Goal: Communication & Community: Answer question/provide support

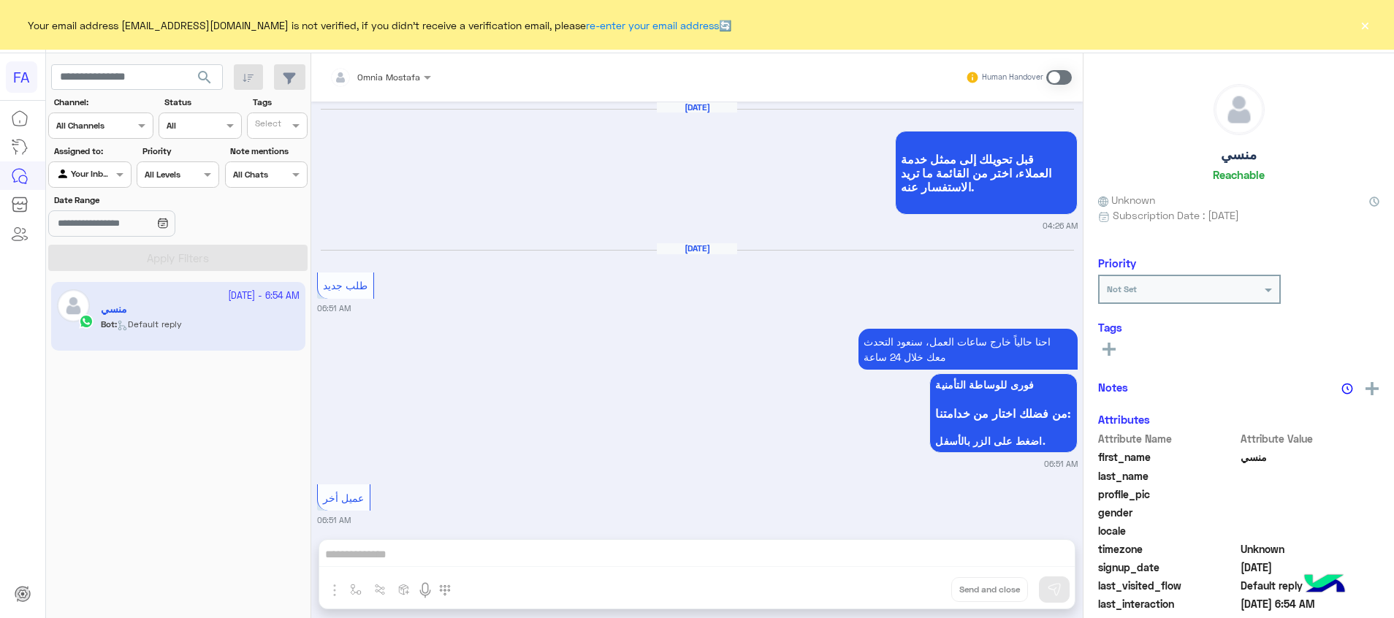
scroll to position [1303, 0]
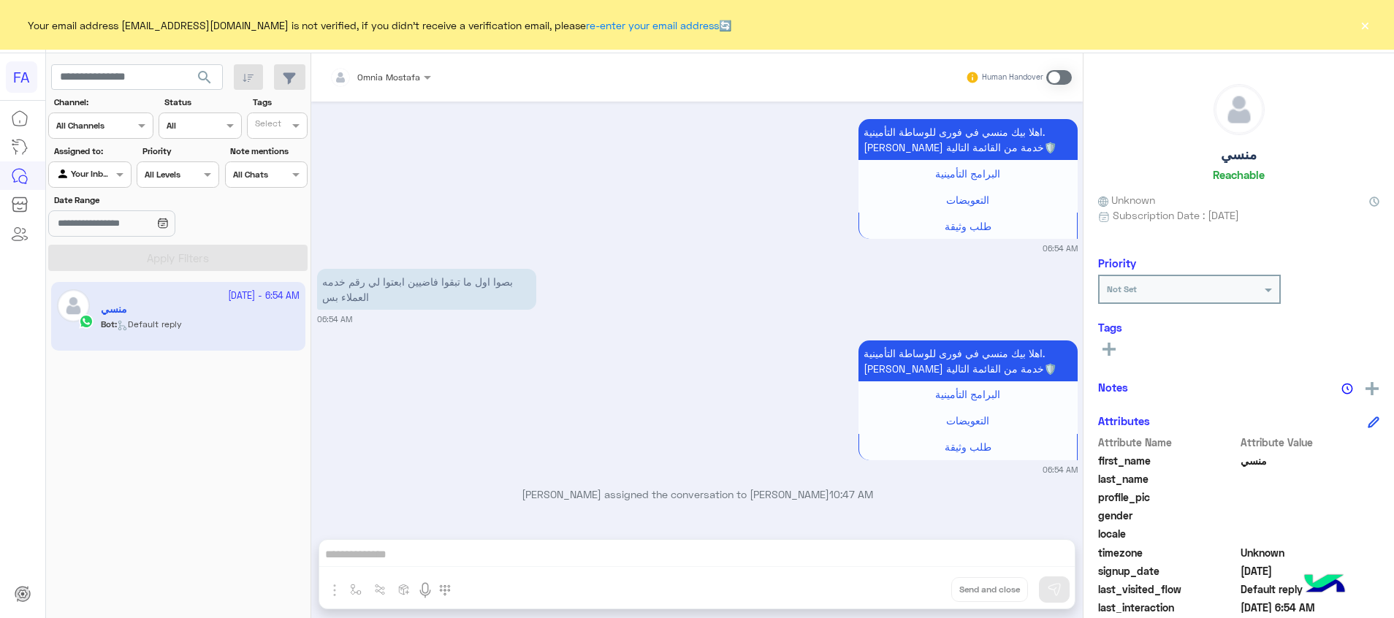
click at [1370, 24] on button "×" at bounding box center [1364, 25] width 15 height 15
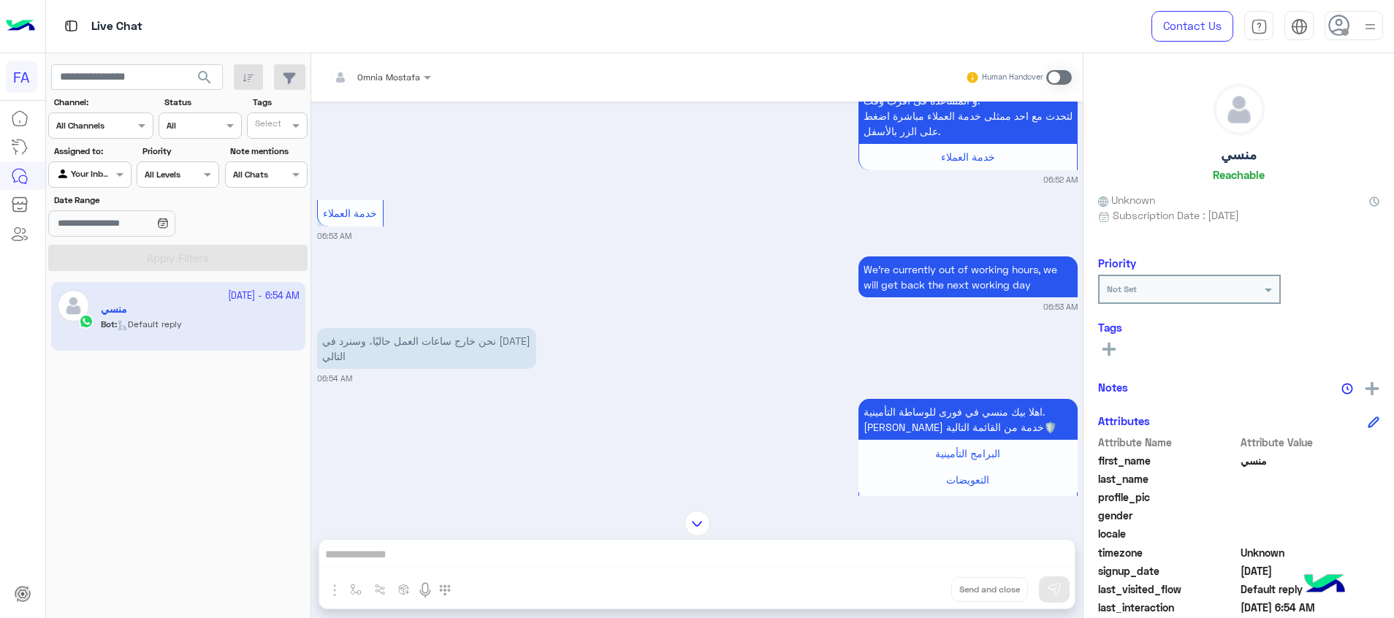
scroll to position [974, 0]
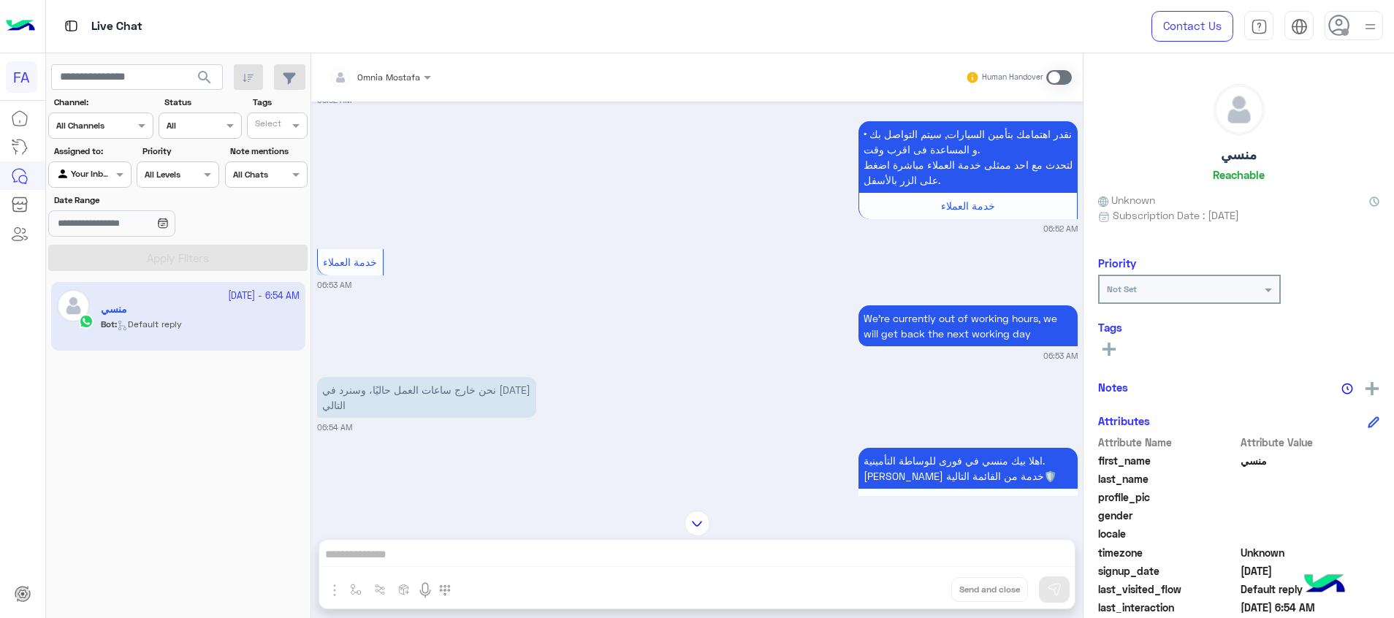
click at [1050, 77] on span at bounding box center [1059, 77] width 26 height 15
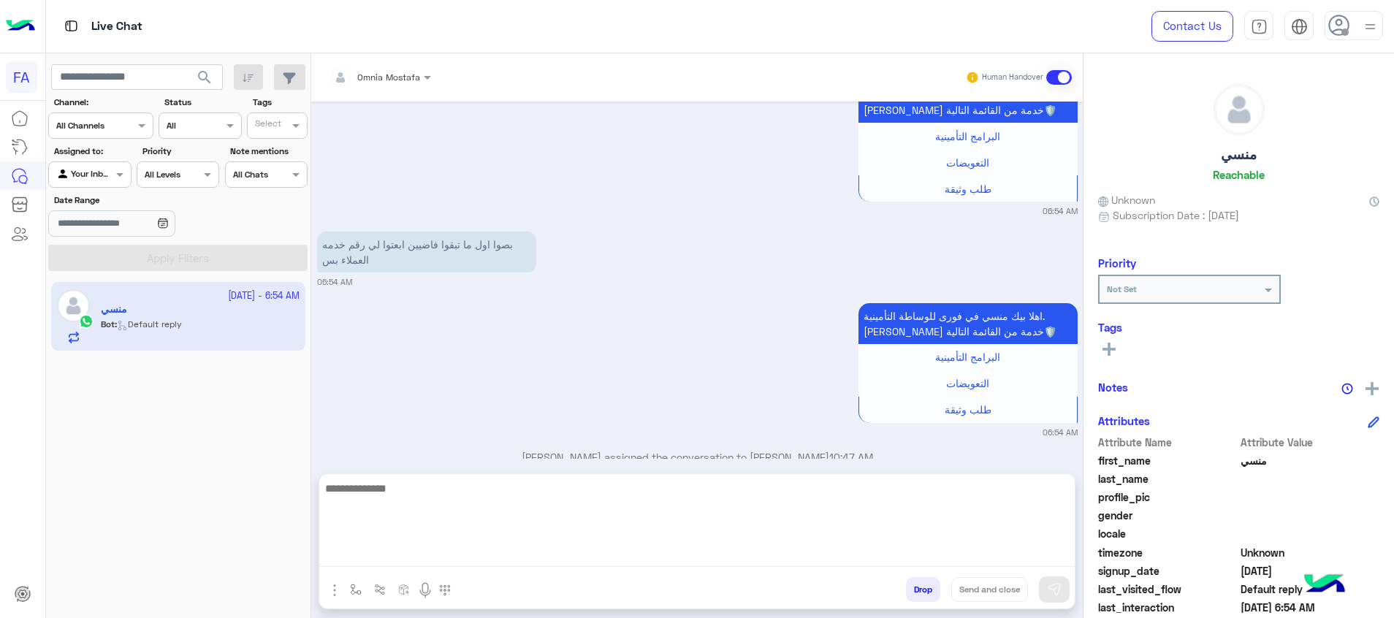
click at [977, 552] on textarea at bounding box center [696, 523] width 755 height 88
paste textarea "**********"
type textarea "**********"
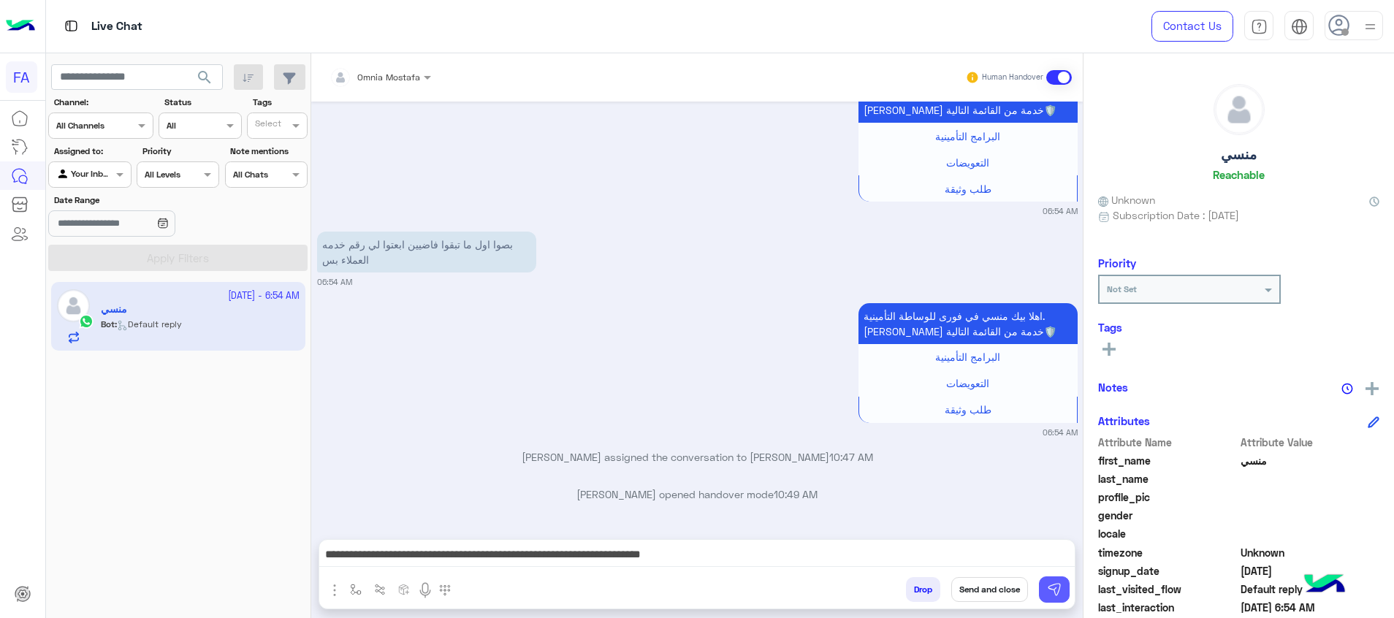
click at [1050, 592] on img at bounding box center [1054, 589] width 15 height 15
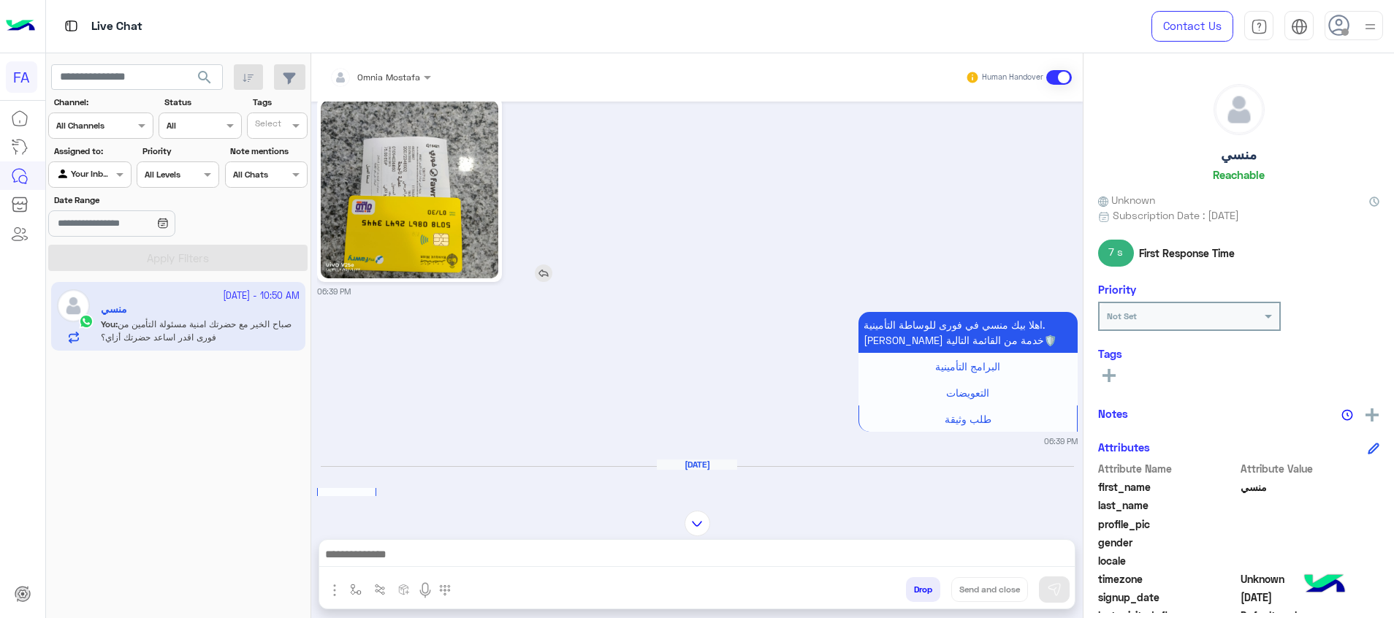
scroll to position [0, 0]
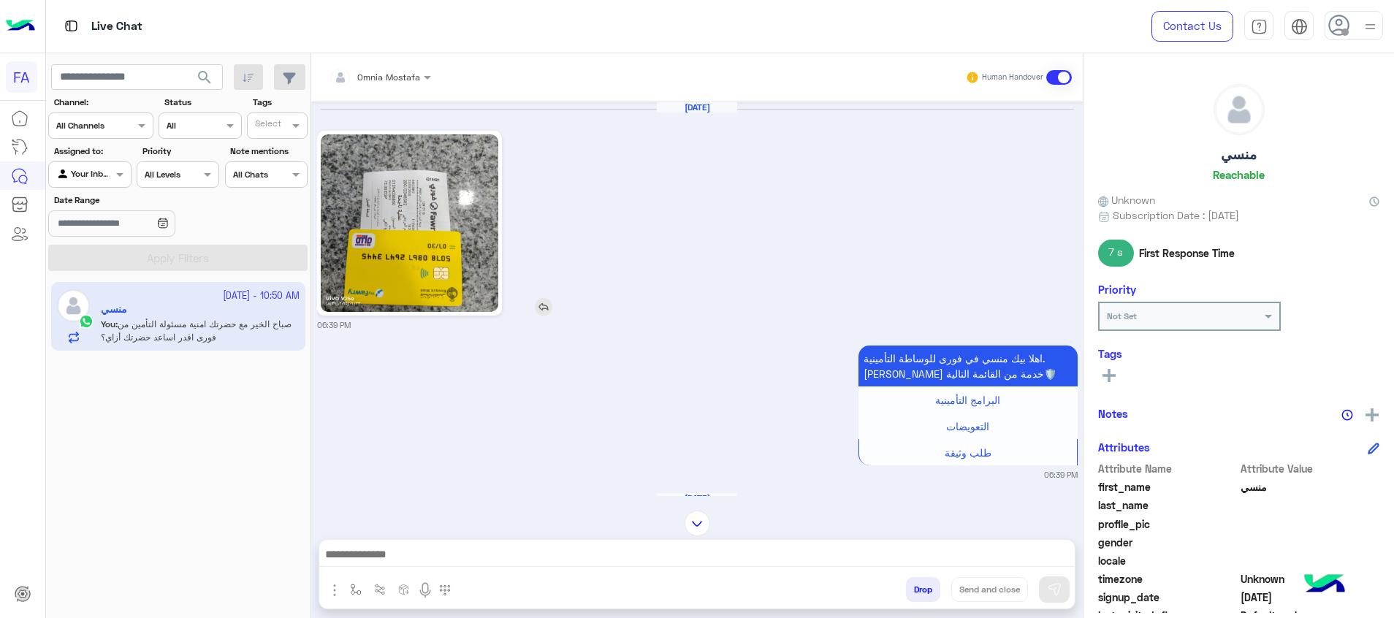
click at [415, 272] on img at bounding box center [409, 222] width 177 height 177
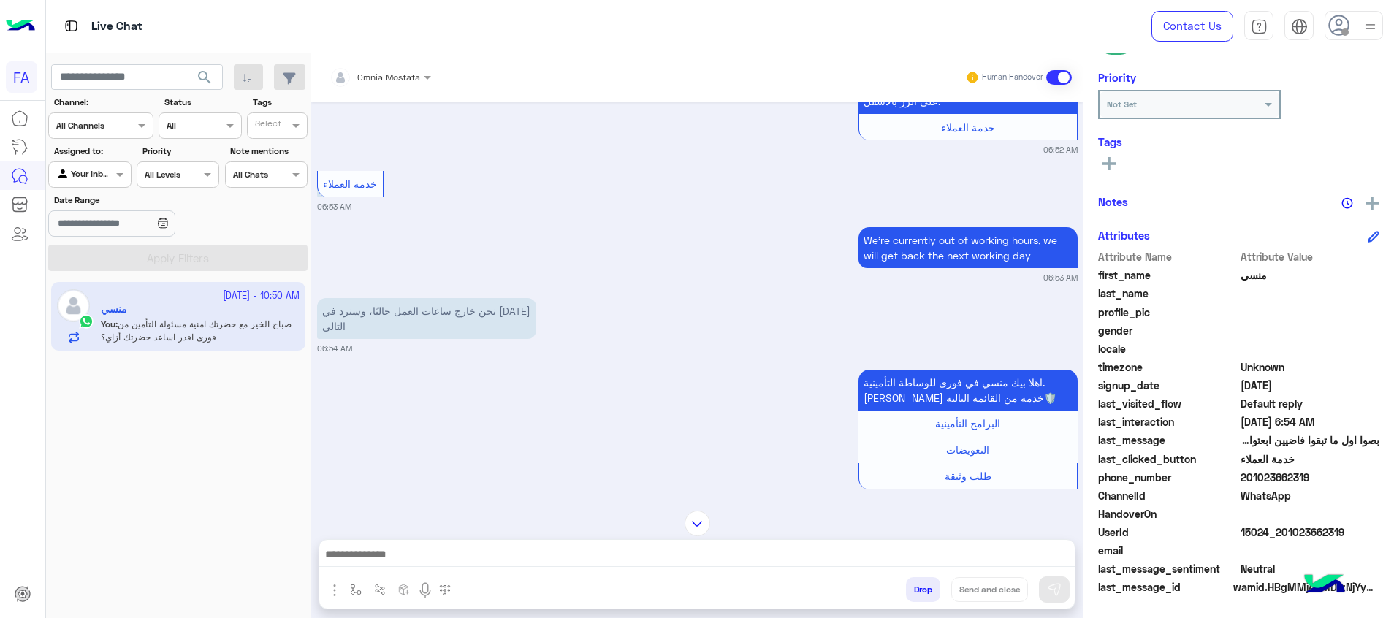
scroll to position [1936, 0]
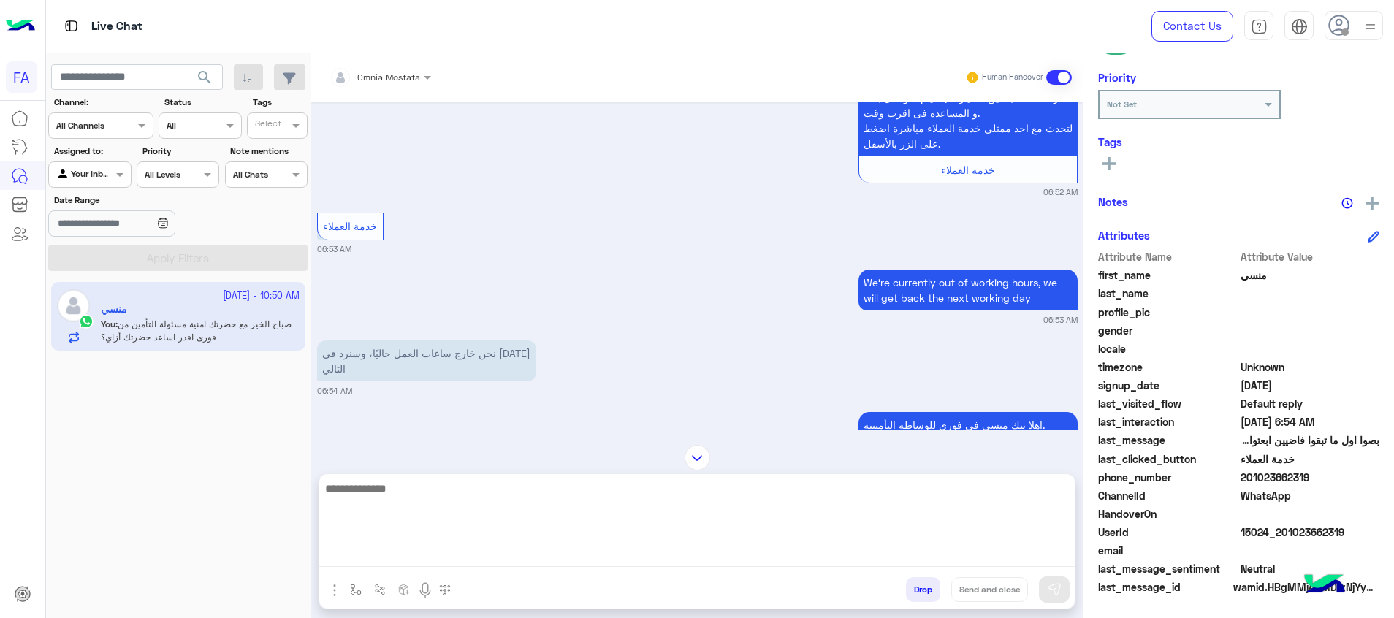
click at [897, 559] on textarea at bounding box center [696, 523] width 755 height 88
type textarea "*"
drag, startPoint x: 995, startPoint y: 584, endPoint x: 960, endPoint y: 506, distance: 85.0
click at [961, 503] on textarea at bounding box center [696, 523] width 755 height 88
type textarea "*"
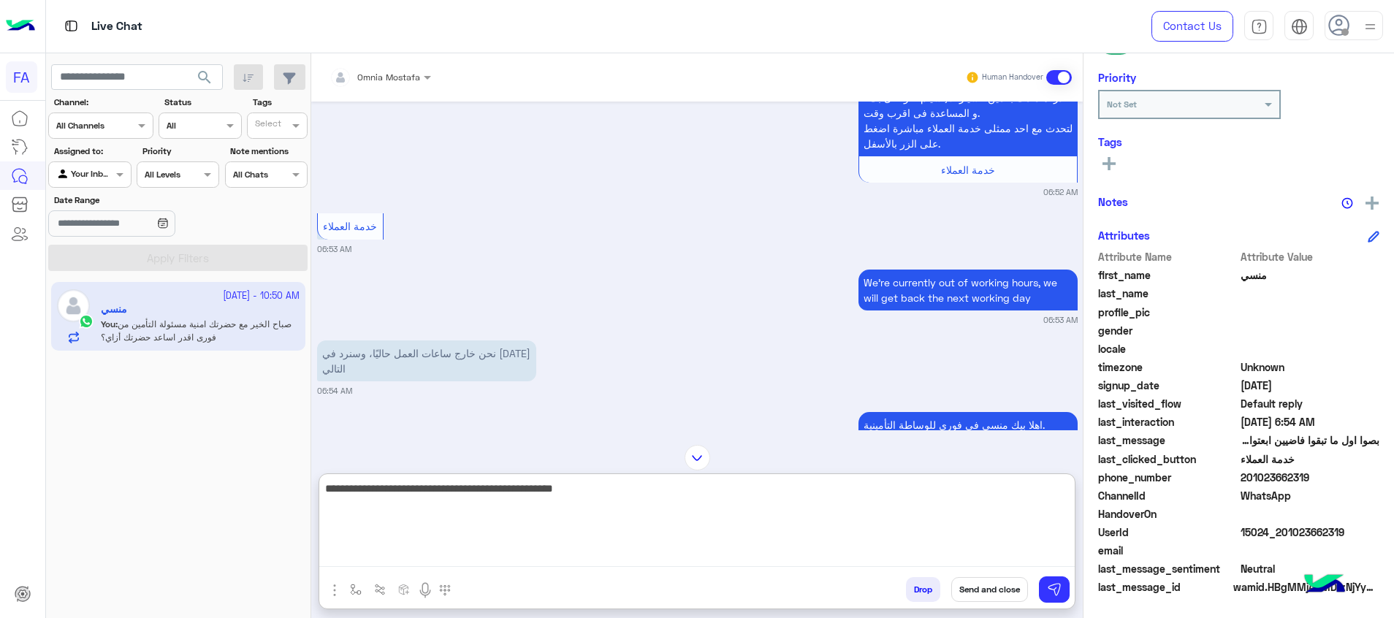
type textarea "**********"
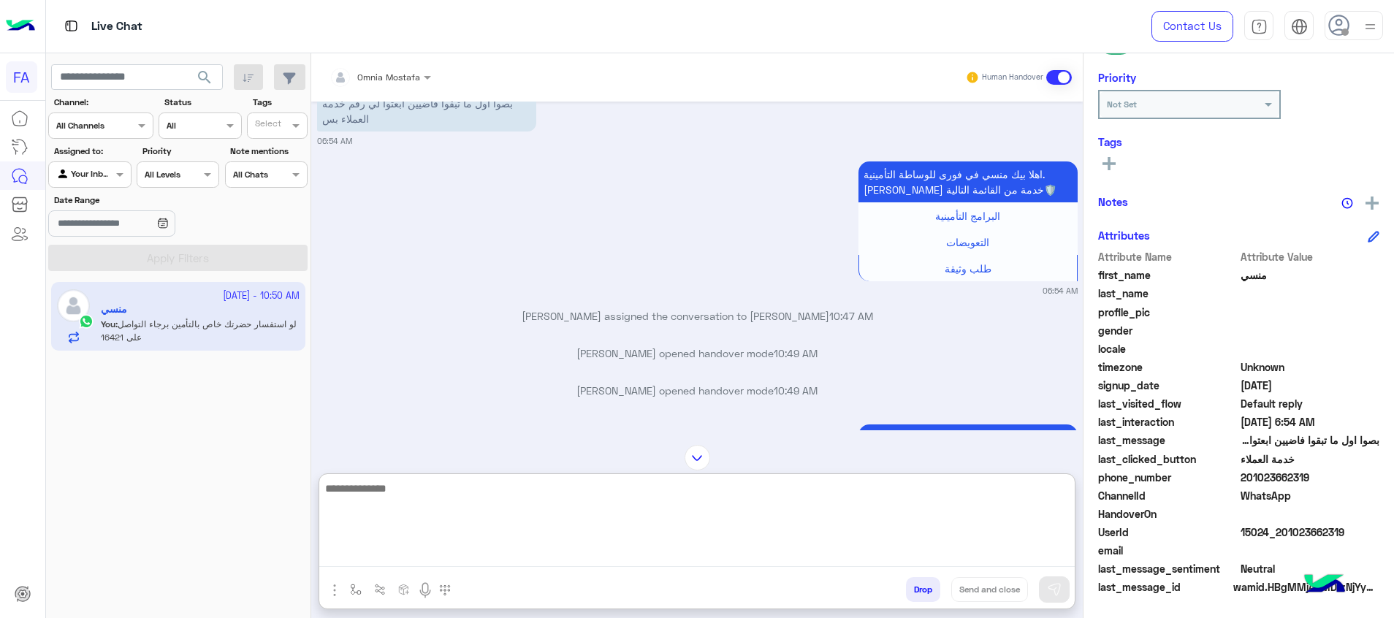
scroll to position [2520, 0]
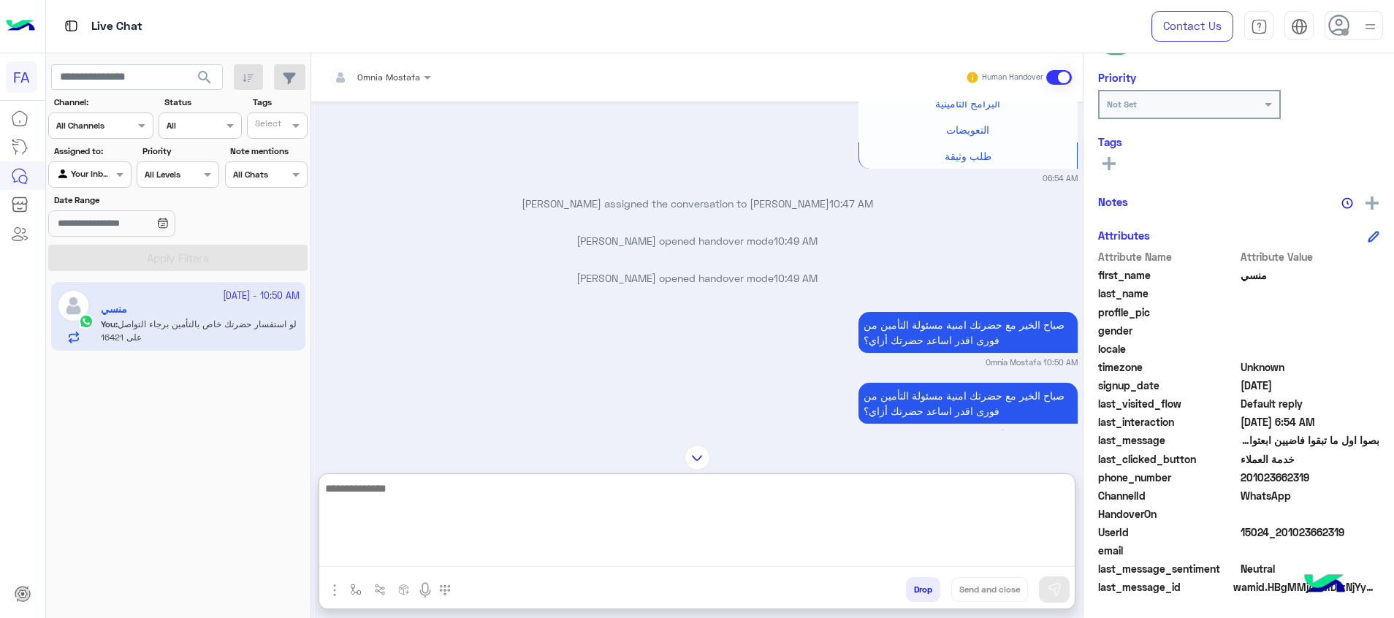
drag, startPoint x: 925, startPoint y: 485, endPoint x: 898, endPoint y: 452, distance: 43.0
click at [909, 467] on div "Omnia Mostafa Human Handover [DATE] 06:39 PM اهلا بيك منسي في [GEOGRAPHIC_DATA]…" at bounding box center [696, 338] width 771 height 570
click at [775, 481] on textarea at bounding box center [696, 523] width 755 height 88
type textarea "**********"
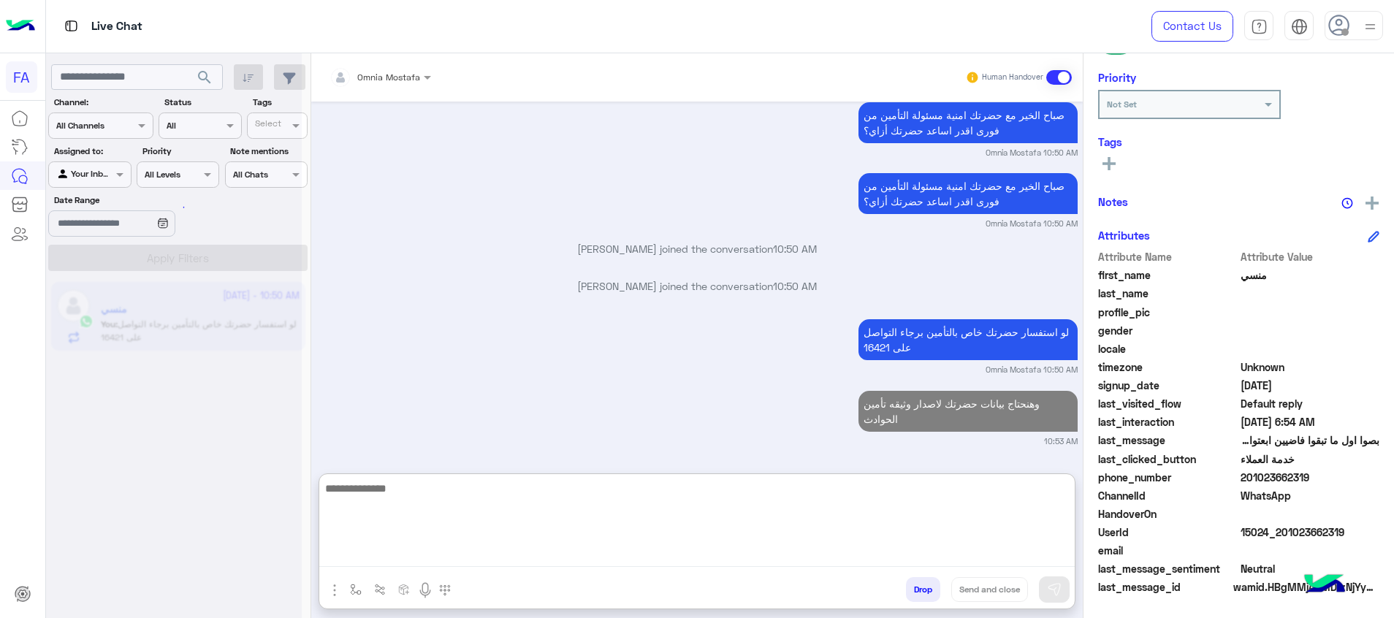
scroll to position [2801, 0]
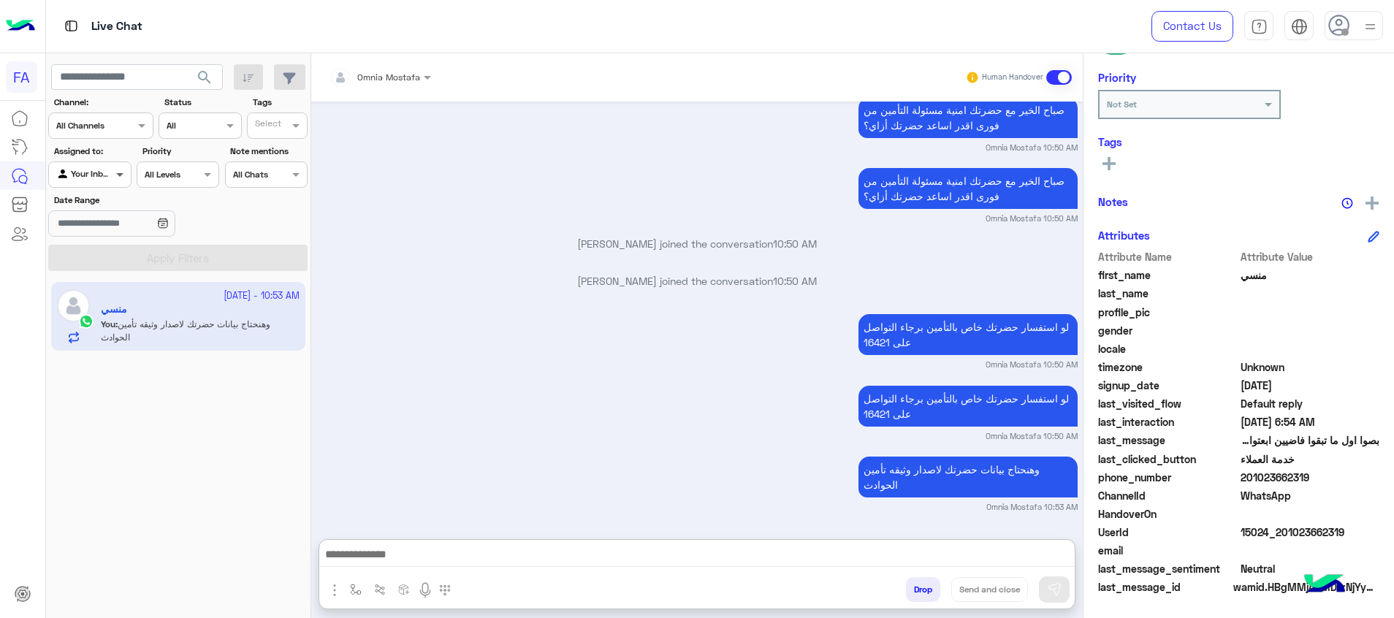
click at [122, 180] on span at bounding box center [121, 174] width 18 height 15
click at [111, 232] on b "Unassigned" at bounding box center [98, 230] width 56 height 12
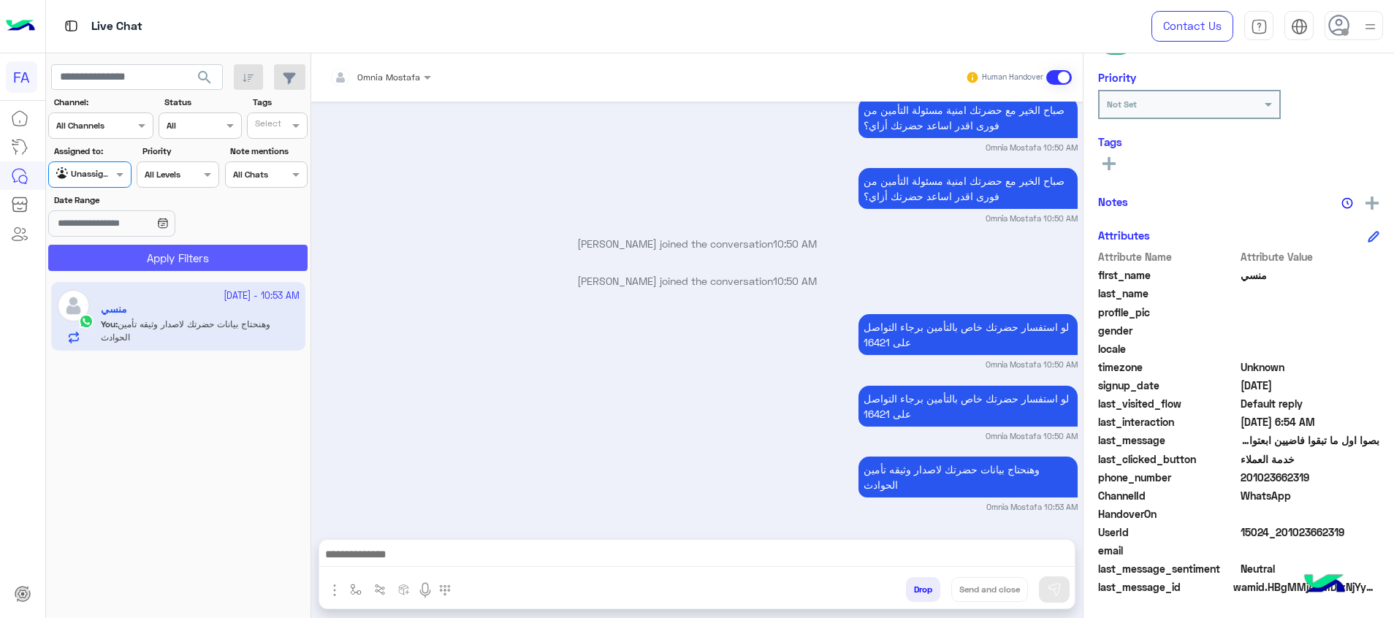
click at [132, 260] on button "Apply Filters" at bounding box center [177, 258] width 259 height 26
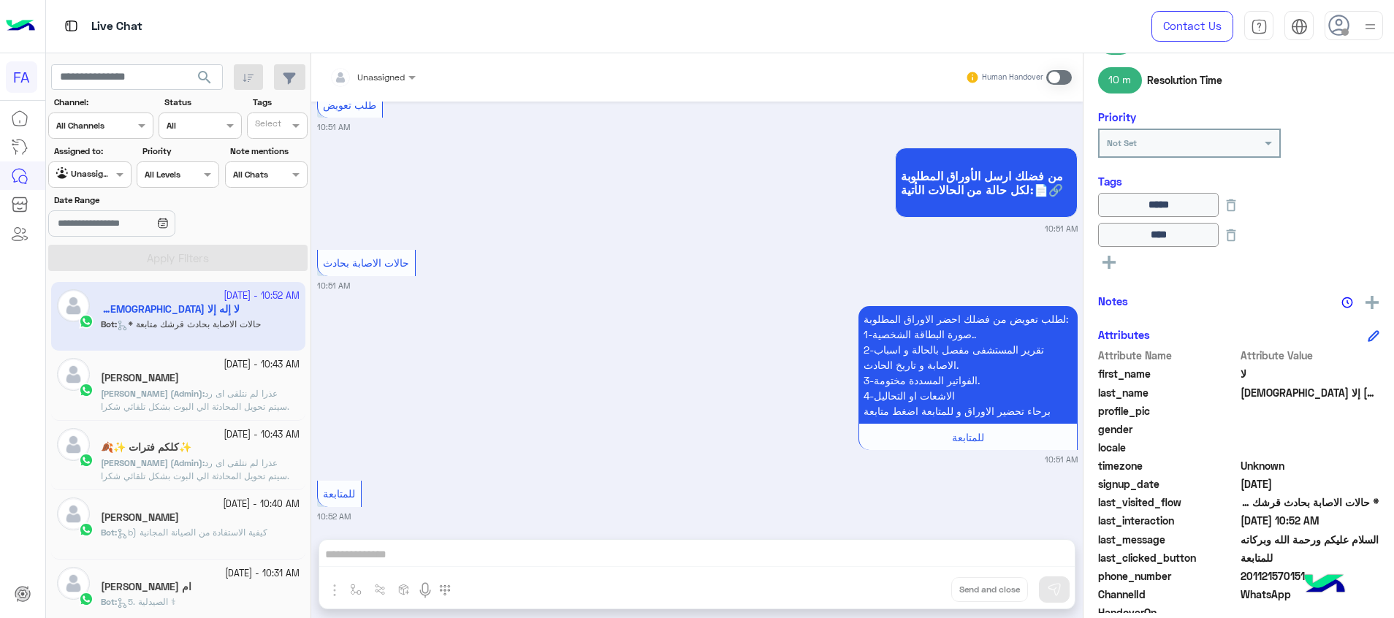
scroll to position [1272, 0]
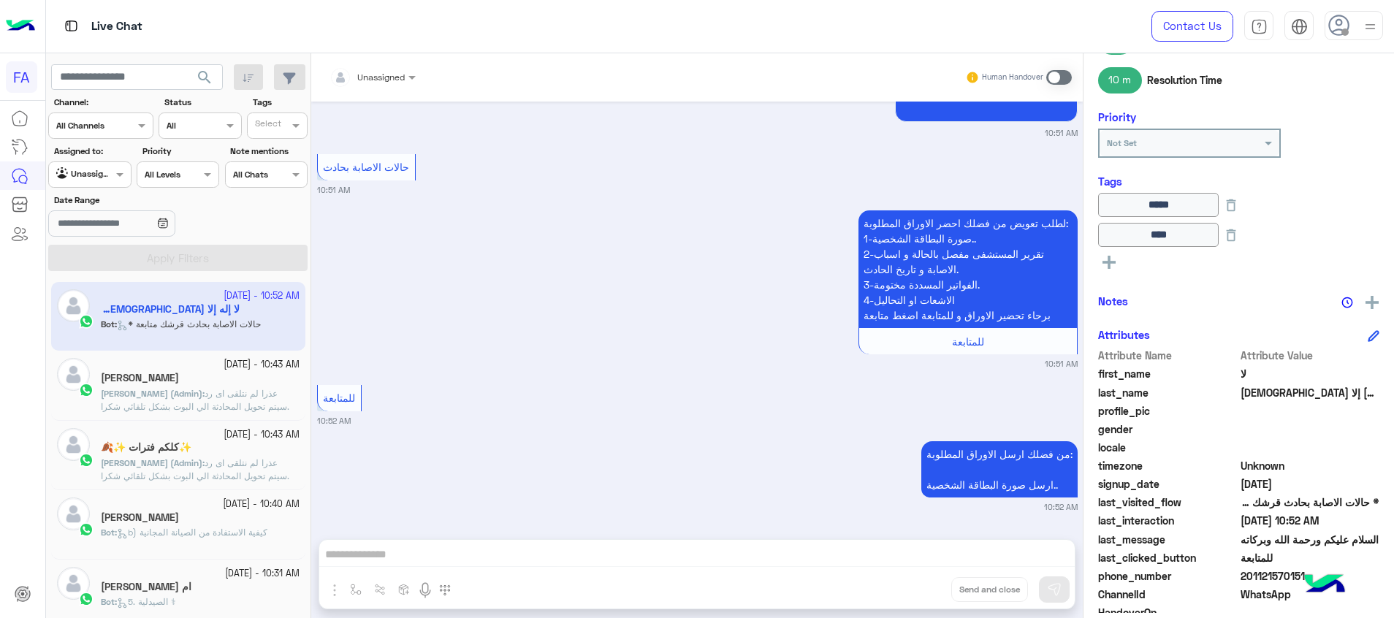
click at [189, 385] on div "[PERSON_NAME]" at bounding box center [200, 379] width 199 height 15
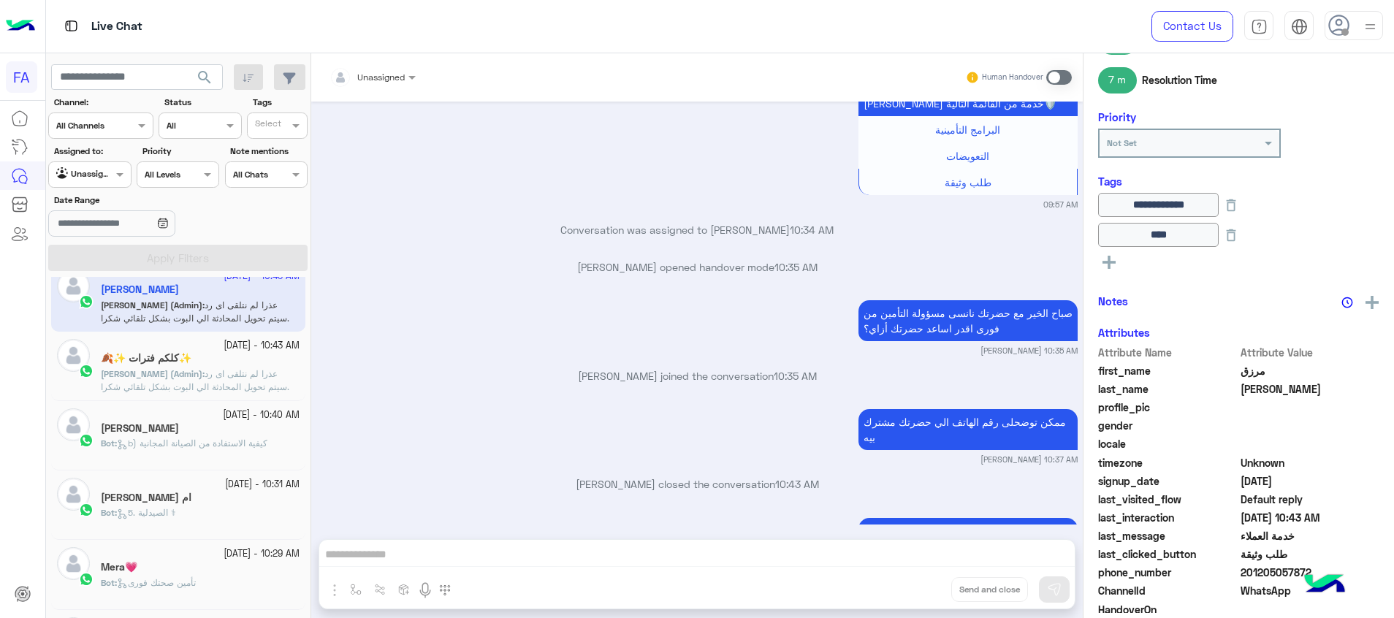
scroll to position [110, 0]
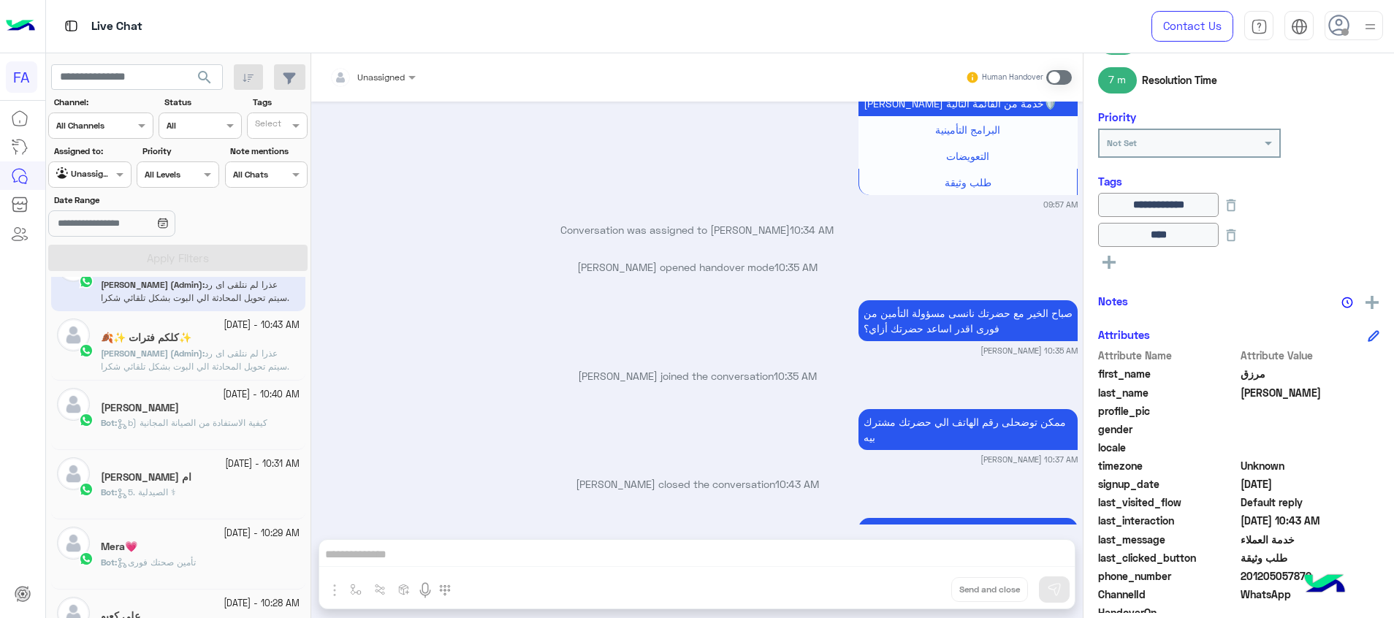
click at [186, 427] on span "b) كيفية الاستفادة من الصيانة المجانية" at bounding box center [192, 422] width 150 height 11
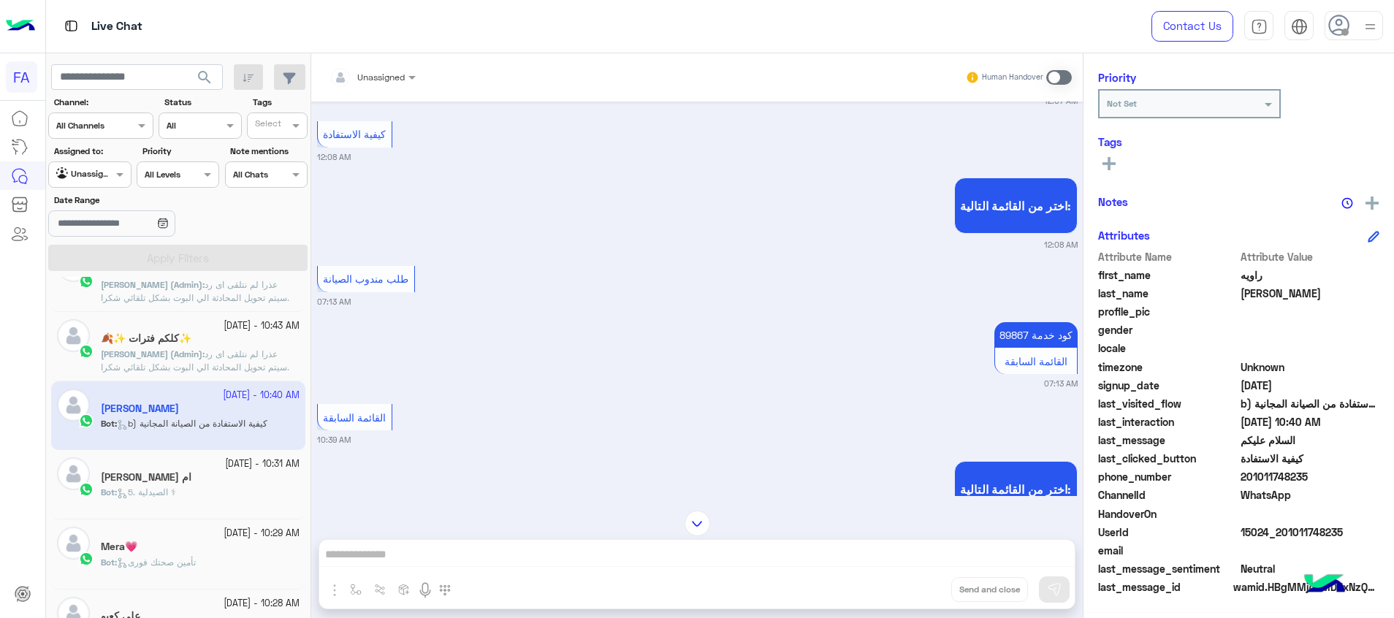
scroll to position [1421, 0]
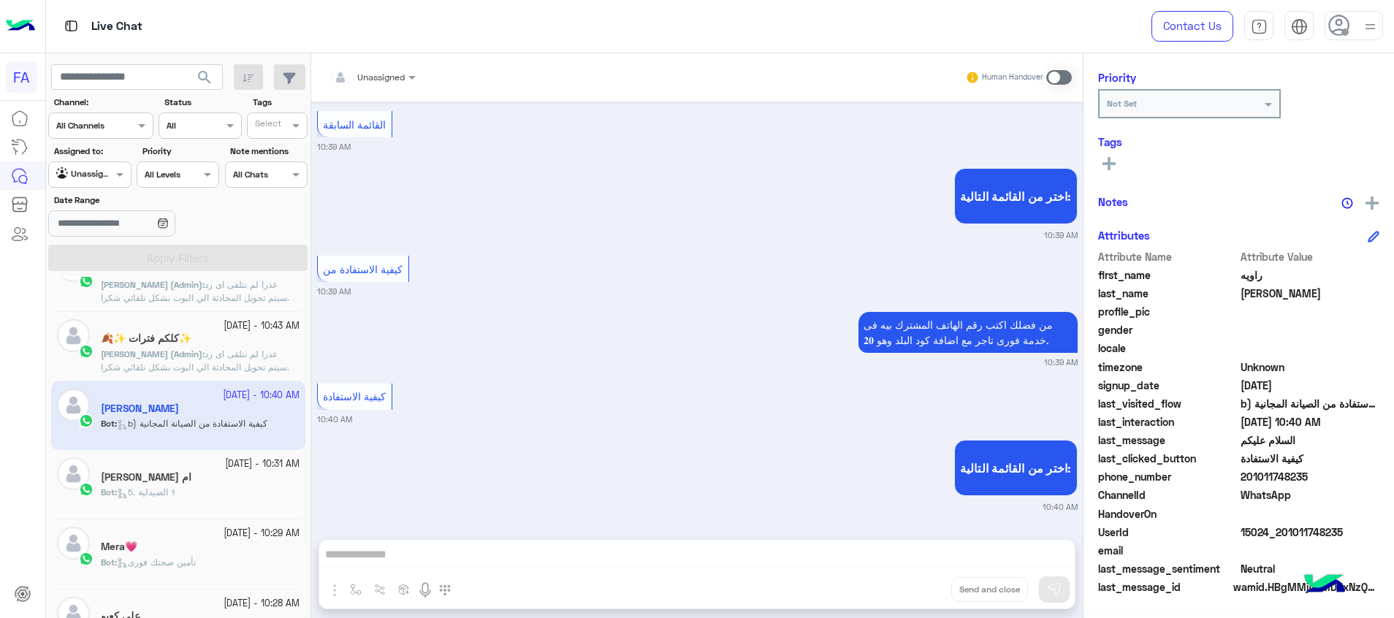
click at [163, 473] on div "ام [PERSON_NAME]" at bounding box center [200, 478] width 199 height 15
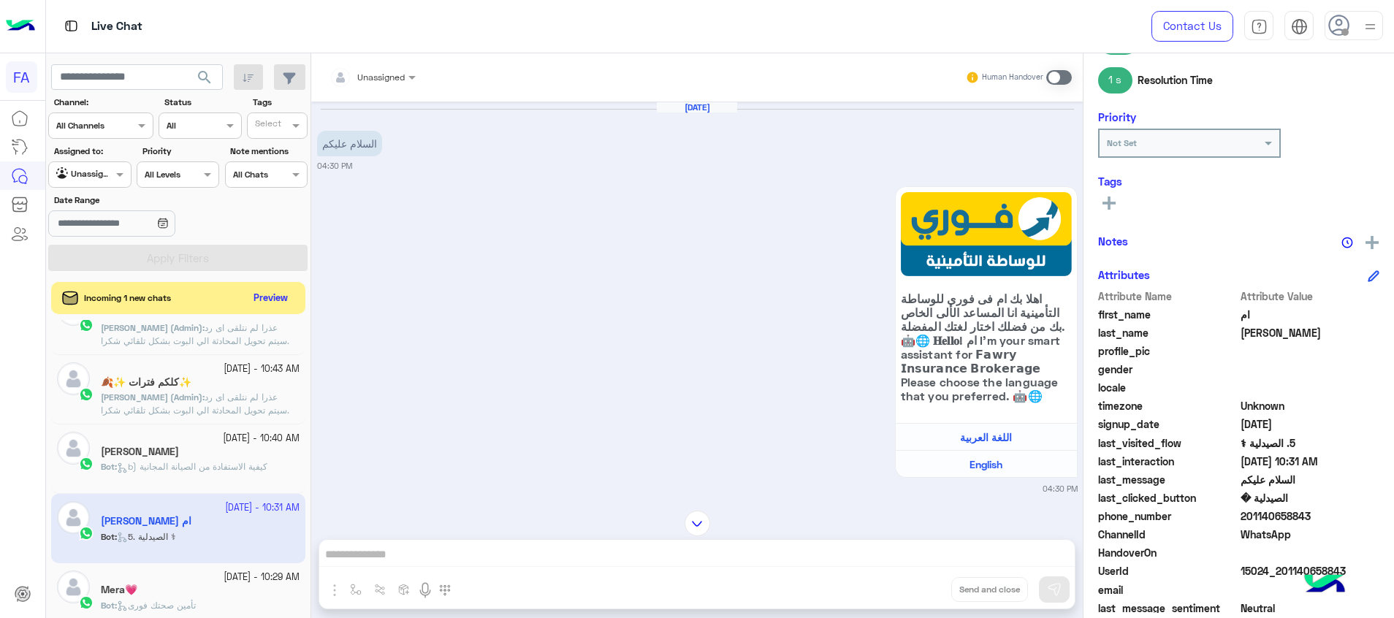
click at [393, 83] on div "Unassigned" at bounding box center [380, 77] width 47 height 13
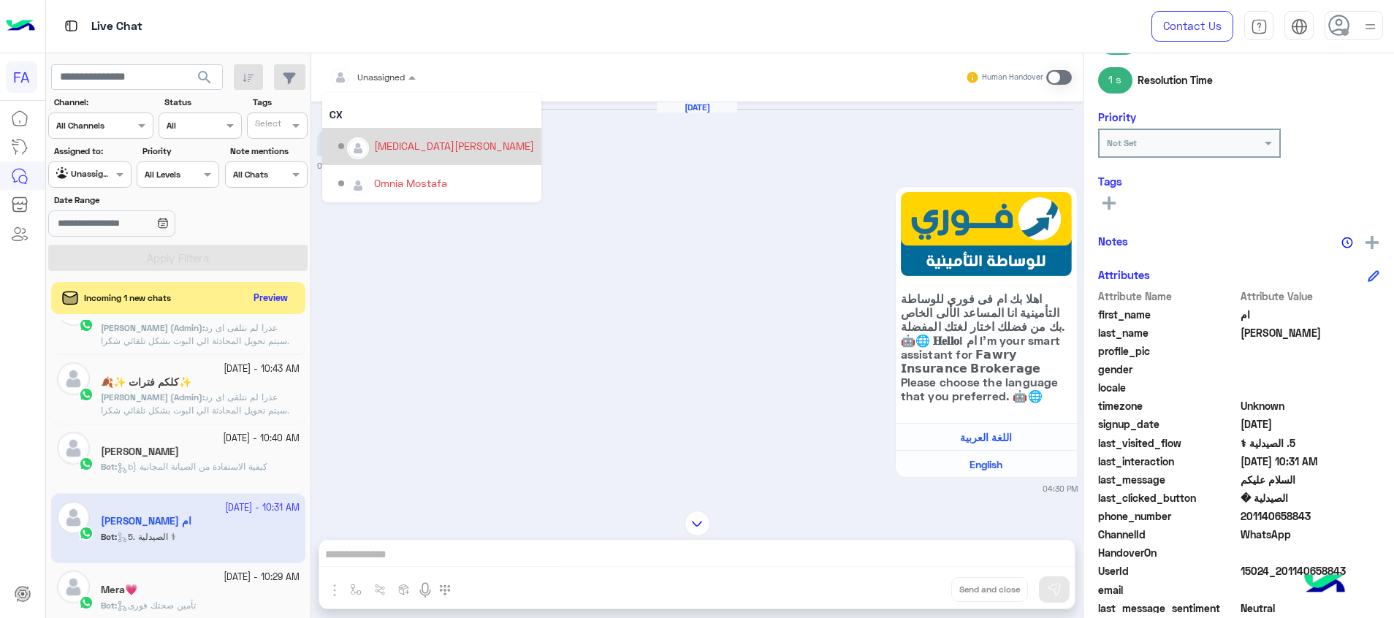
scroll to position [251, 0]
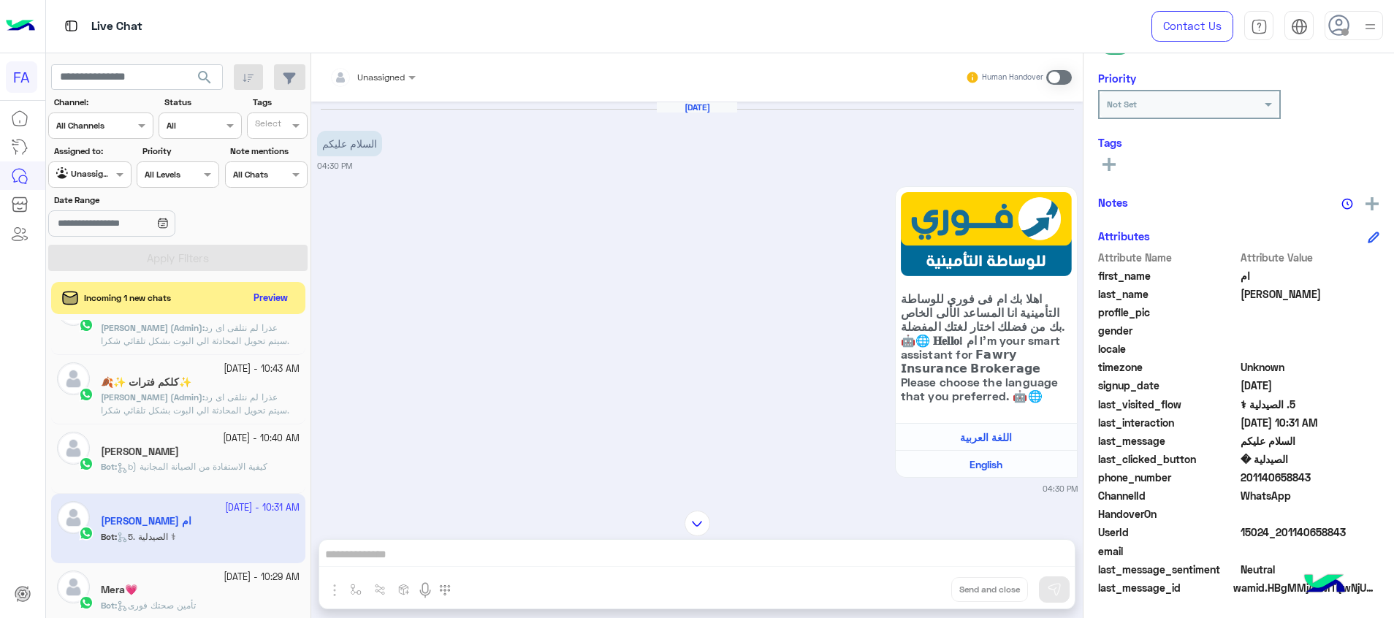
drag, startPoint x: 1342, startPoint y: 529, endPoint x: 1284, endPoint y: 528, distance: 57.7
click at [1284, 528] on span "15024_201140658843" at bounding box center [1310, 531] width 140 height 15
copy span "1140658843"
drag, startPoint x: 308, startPoint y: -12, endPoint x: 775, endPoint y: -114, distance: 477.8
click at [775, 0] on html "FA Live Chat Contact Us Help Center عربي English search Channel: Channel All Ch…" at bounding box center [697, 309] width 1394 height 618
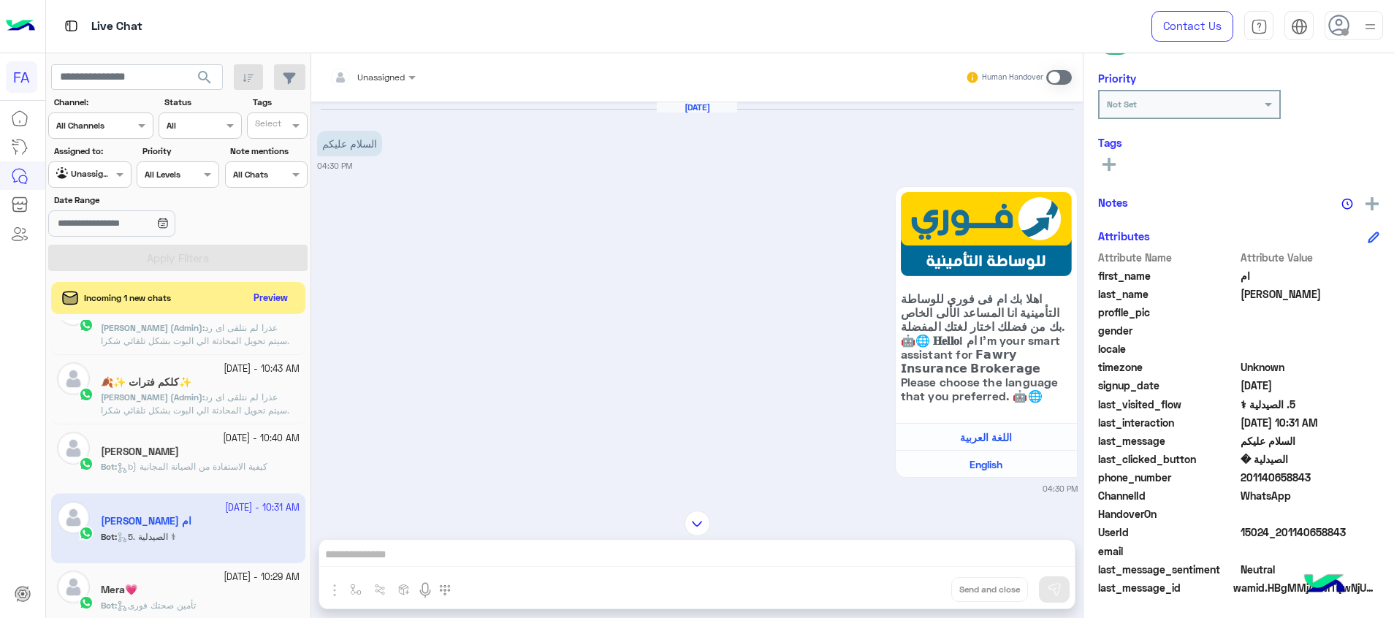
click at [100, 185] on div "Agent Filter Unassigned" at bounding box center [89, 174] width 83 height 26
click at [104, 254] on b "Your Inbox" at bounding box center [95, 259] width 51 height 12
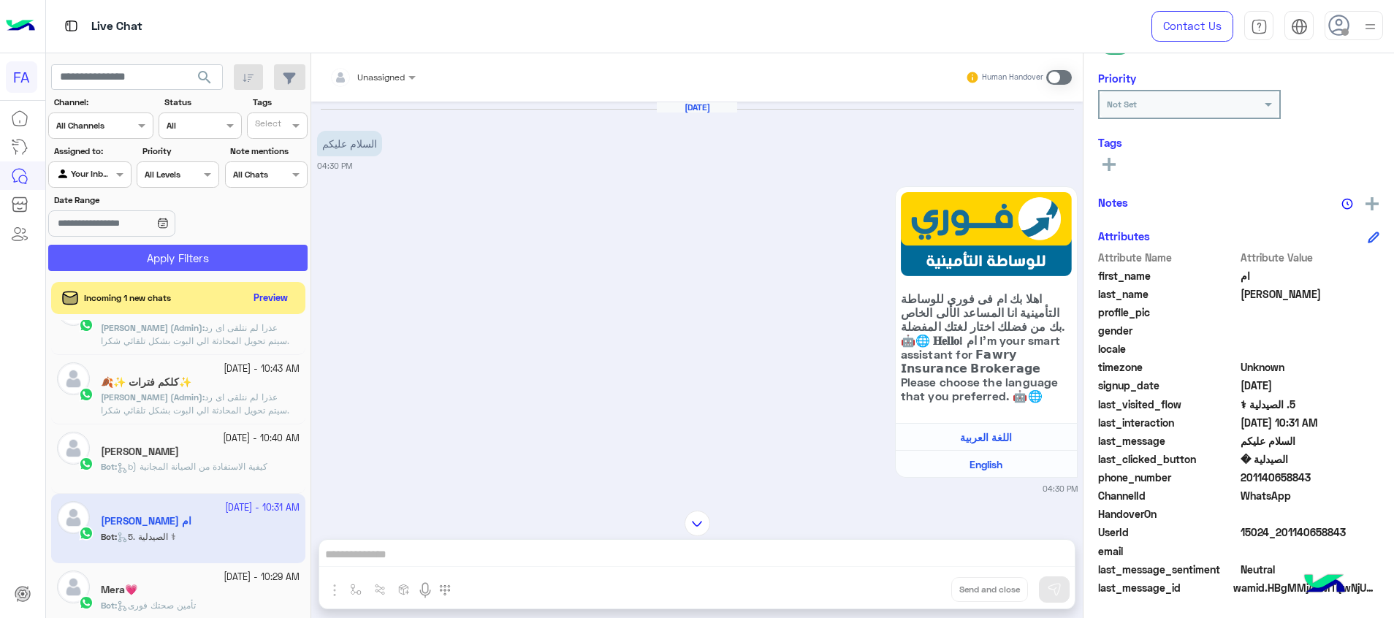
click at [115, 255] on button "Apply Filters" at bounding box center [177, 258] width 259 height 26
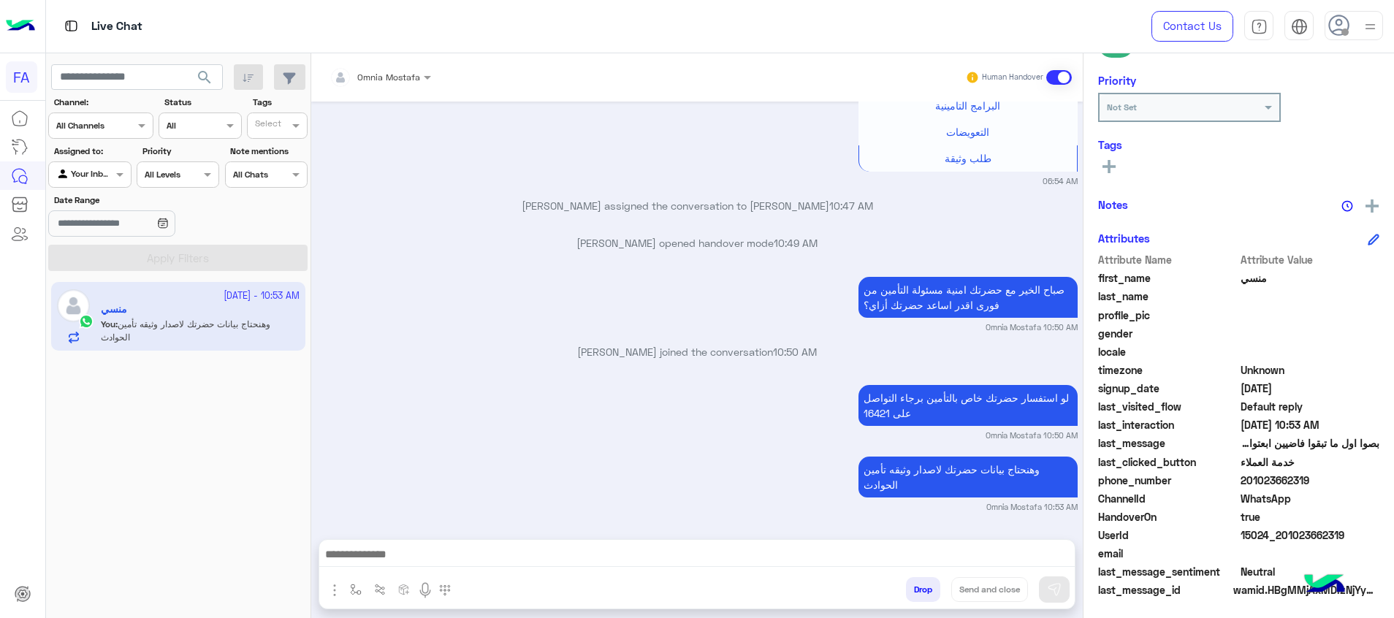
scroll to position [212, 0]
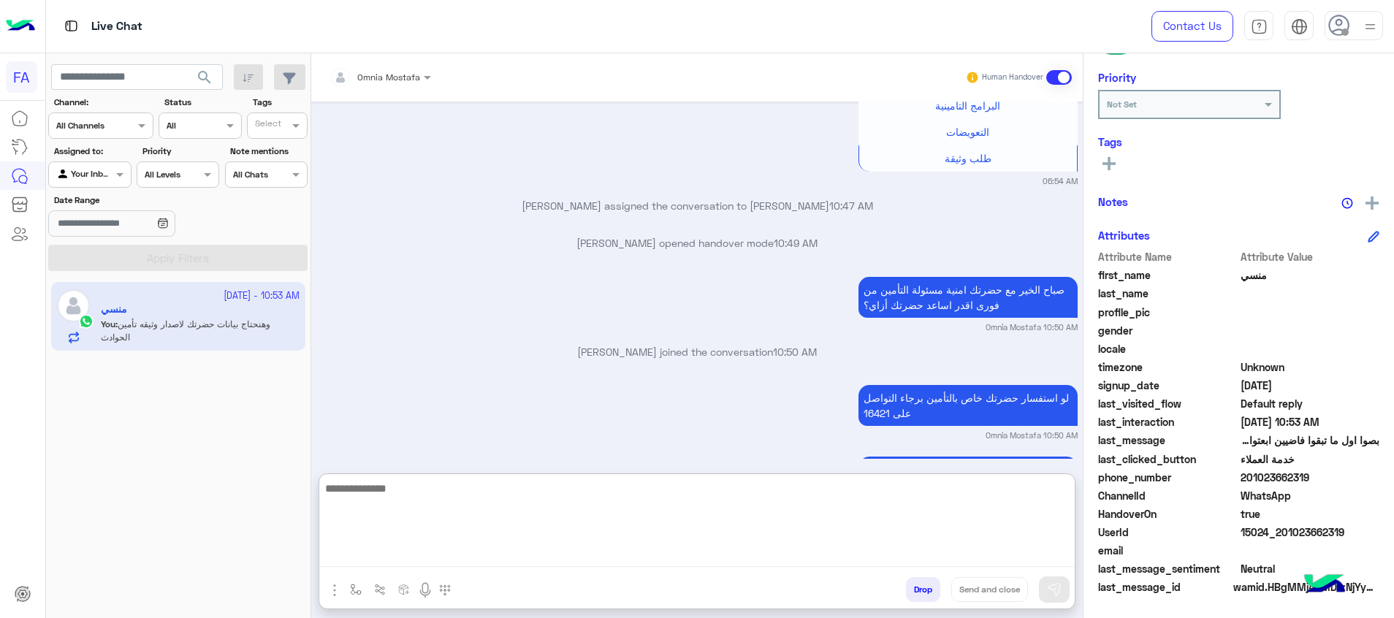
click at [1055, 553] on textarea at bounding box center [696, 523] width 755 height 88
paste textarea "**********"
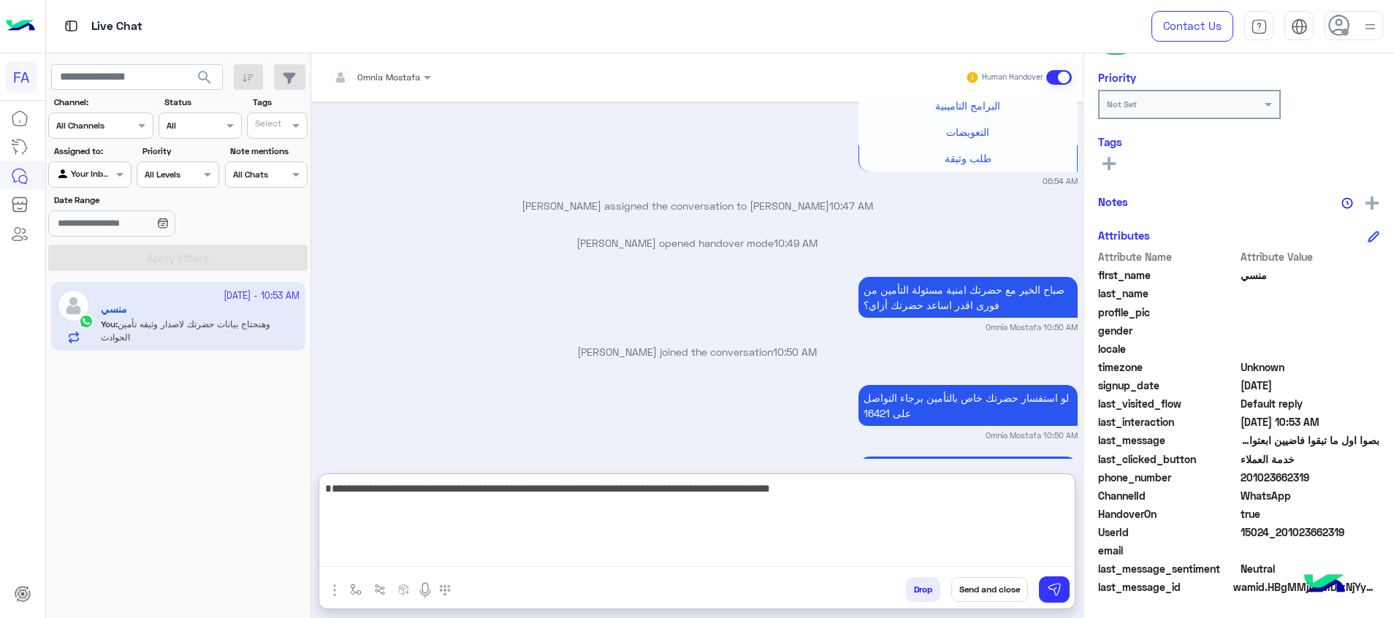
type textarea "**********"
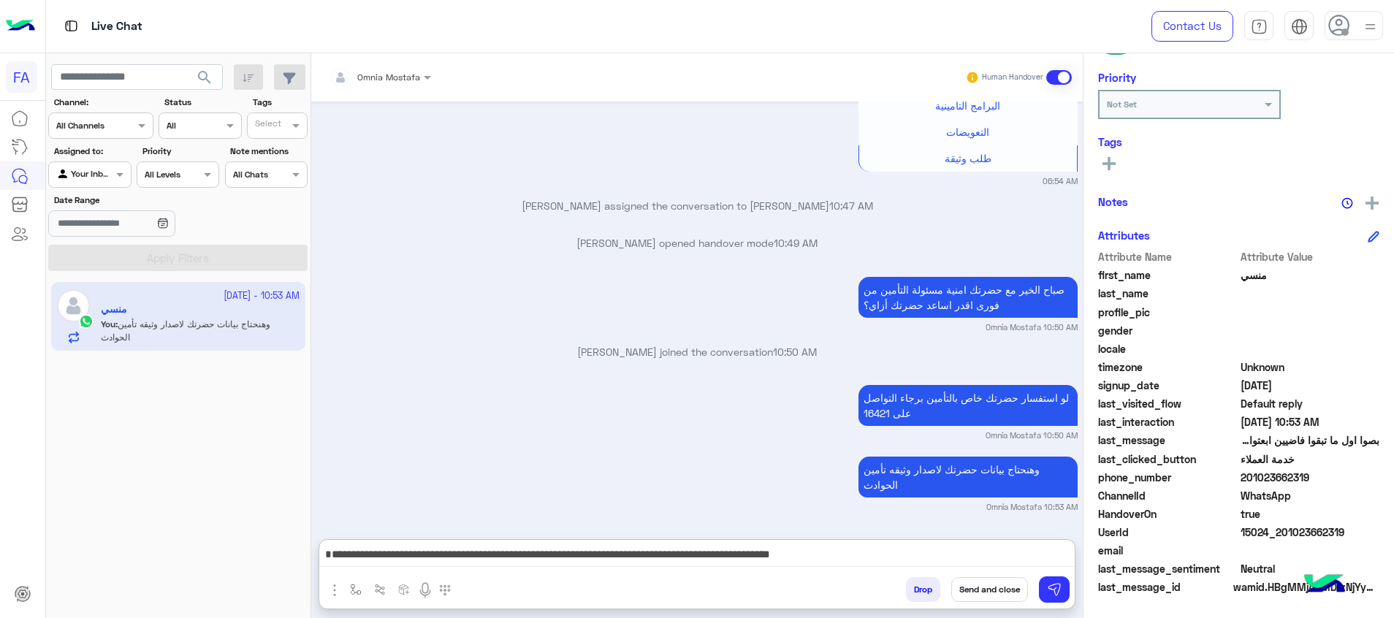
click at [1113, 164] on rect at bounding box center [1108, 163] width 13 height 3
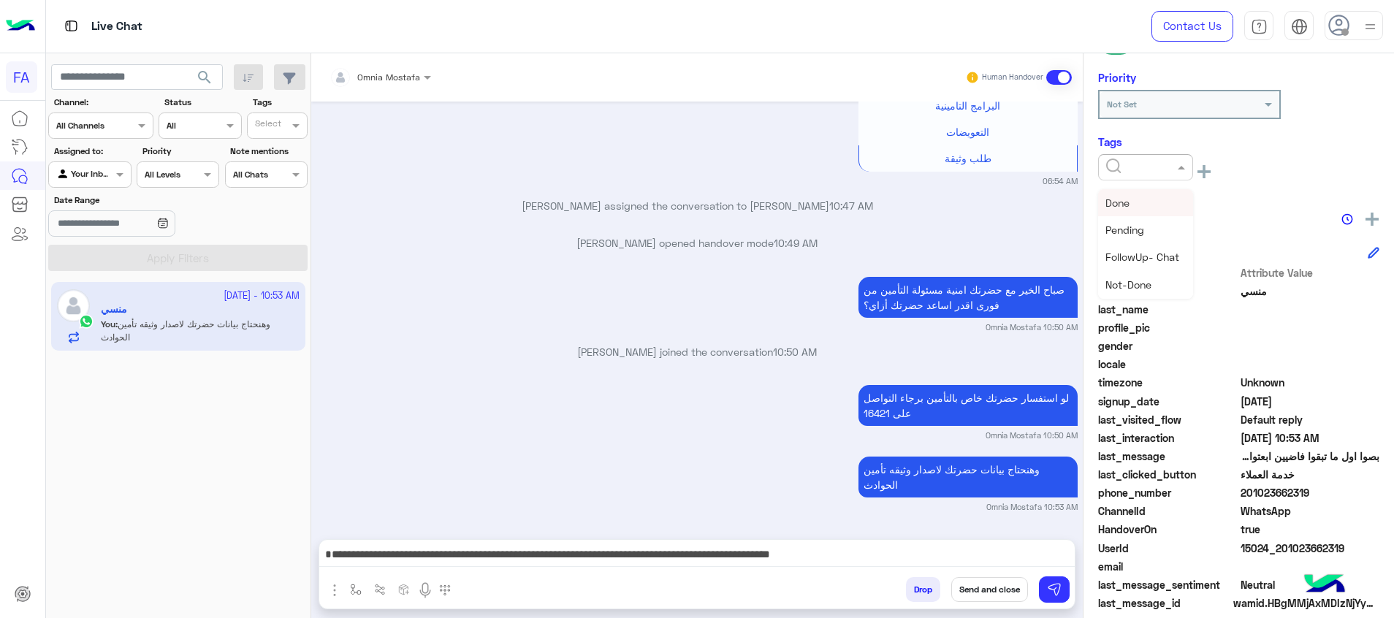
drag, startPoint x: 1124, startPoint y: 168, endPoint x: 1145, endPoint y: 234, distance: 69.5
click at [1124, 170] on input "text" at bounding box center [1128, 165] width 45 height 13
click at [1143, 234] on span "Pending" at bounding box center [1124, 230] width 39 height 12
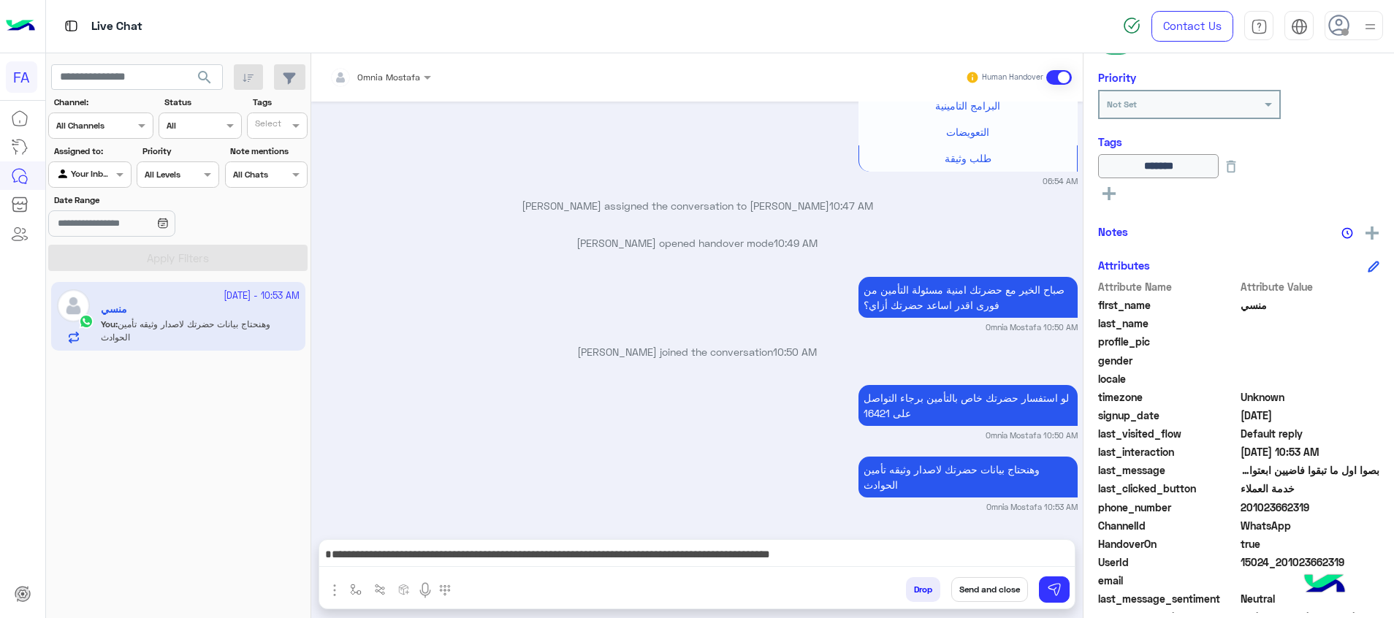
click at [1000, 595] on button "Send and close" at bounding box center [989, 589] width 77 height 25
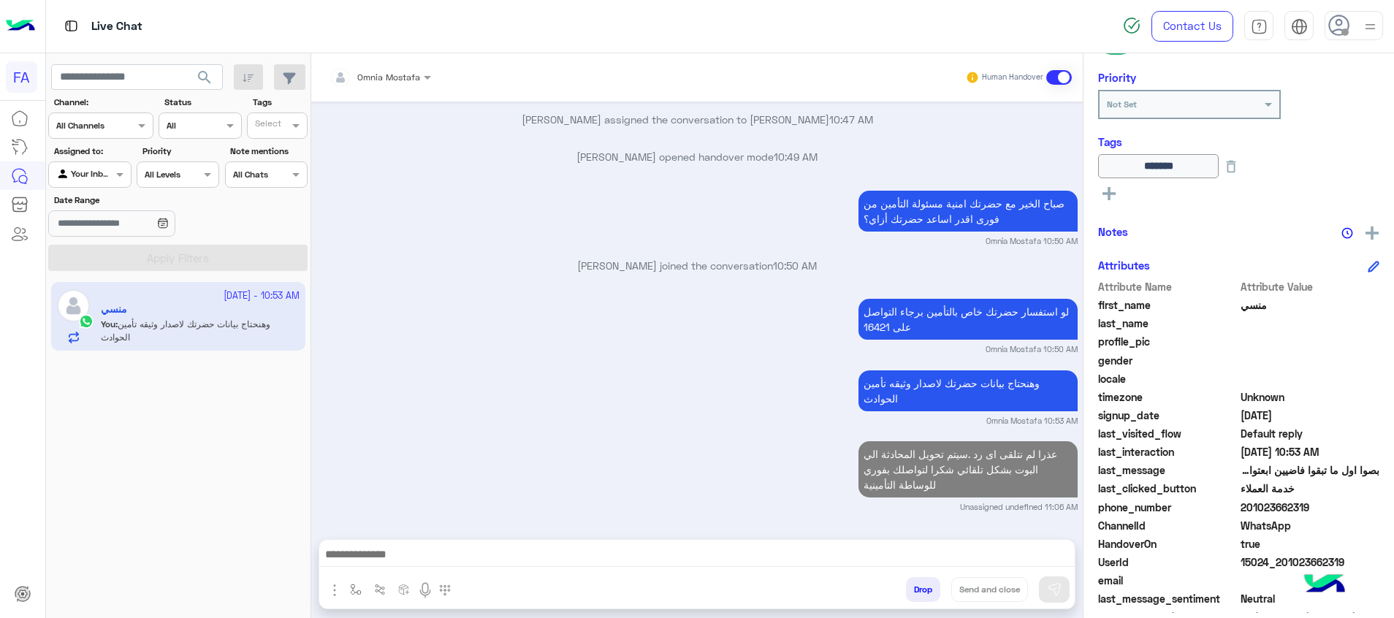
scroll to position [1217, 0]
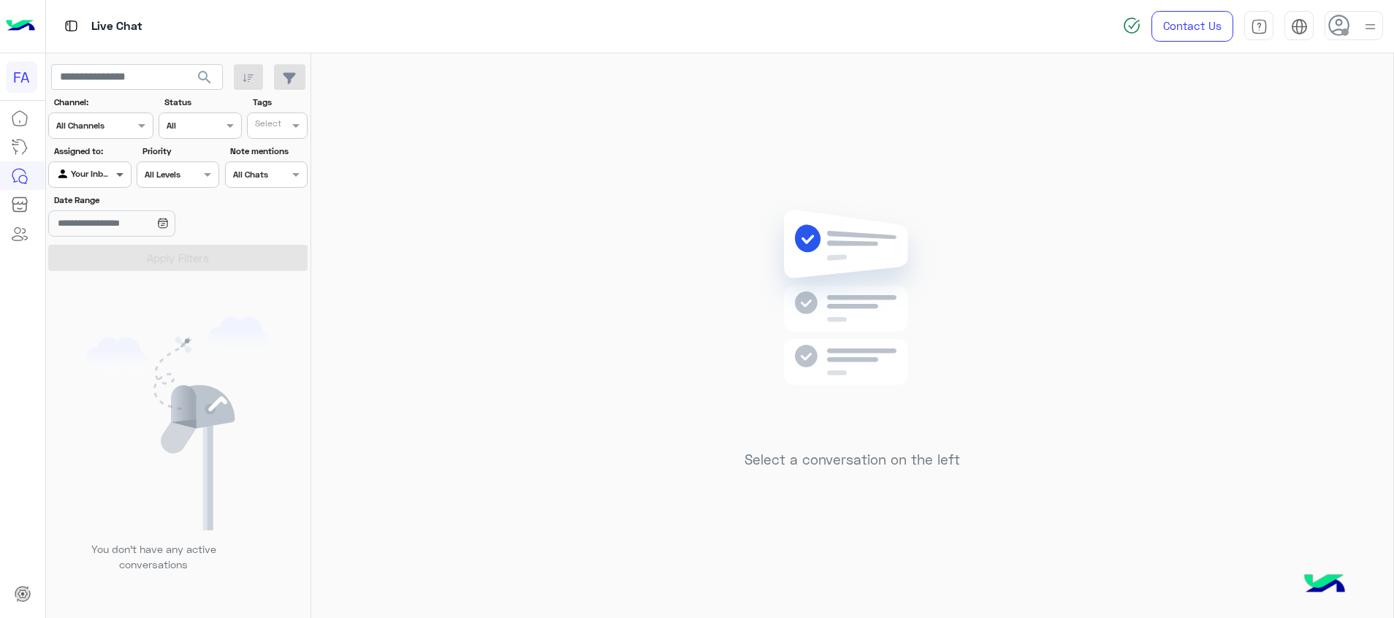
click at [119, 169] on span at bounding box center [121, 174] width 18 height 15
click at [119, 226] on b "Unassigned" at bounding box center [98, 230] width 56 height 12
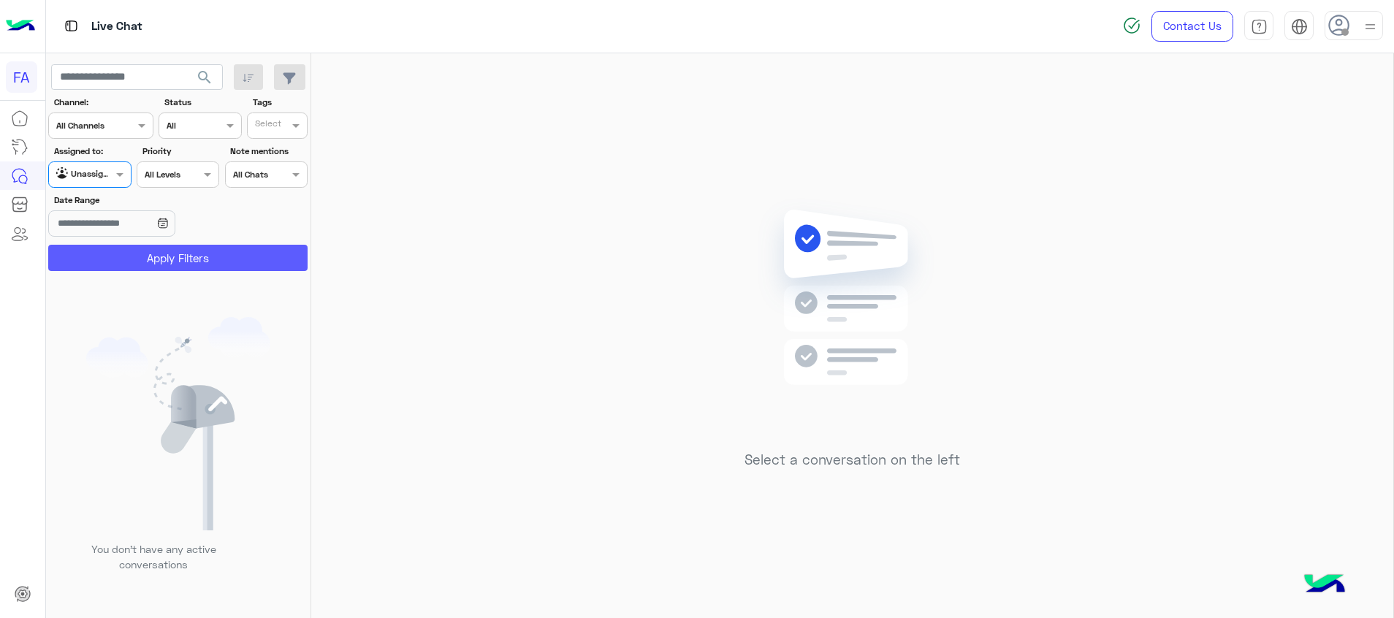
click at [154, 252] on button "Apply Filters" at bounding box center [177, 258] width 259 height 26
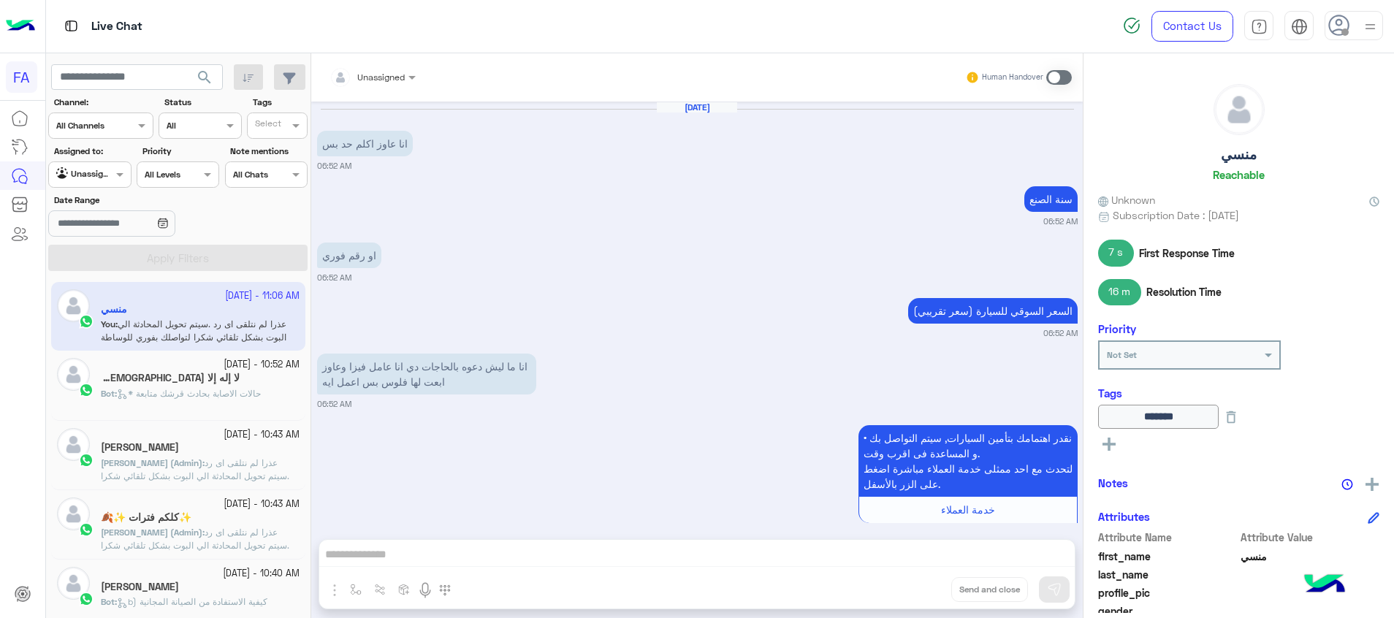
scroll to position [1045, 0]
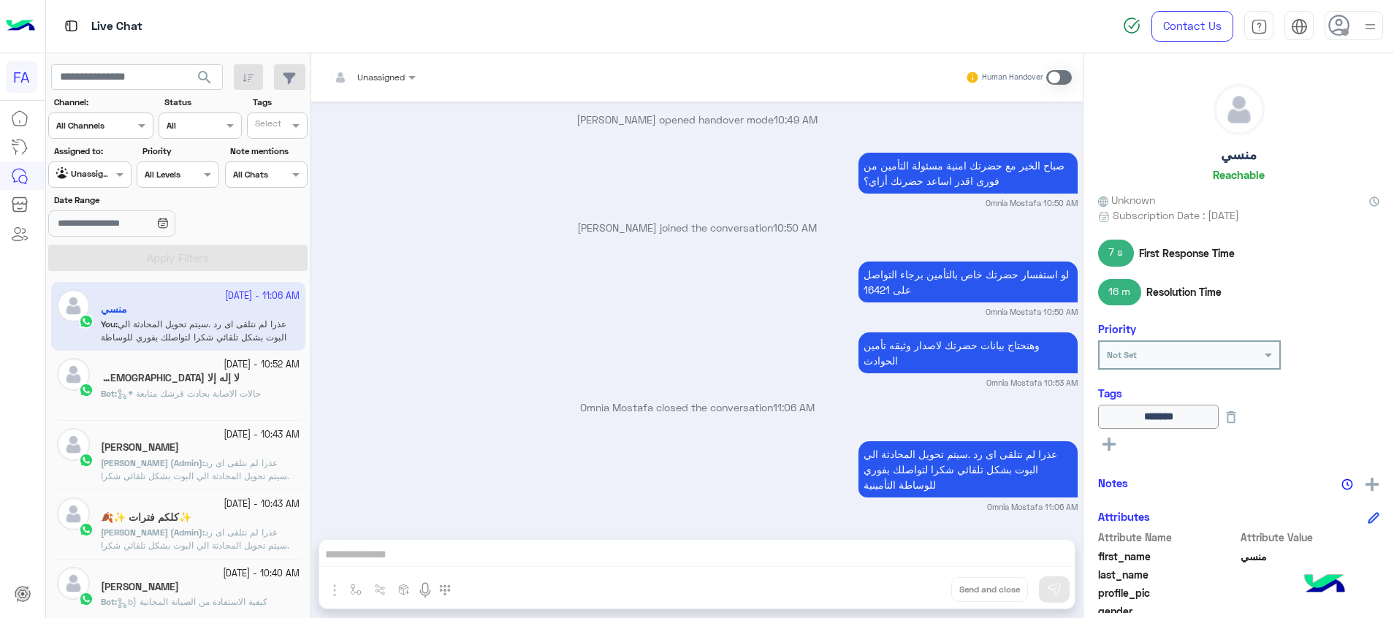
click at [222, 421] on div "[DATE] - 10:43 AM مرزق [PERSON_NAME] [PERSON_NAME] (Admin) : عذرا لم نتلقى اى ر…" at bounding box center [178, 455] width 254 height 69
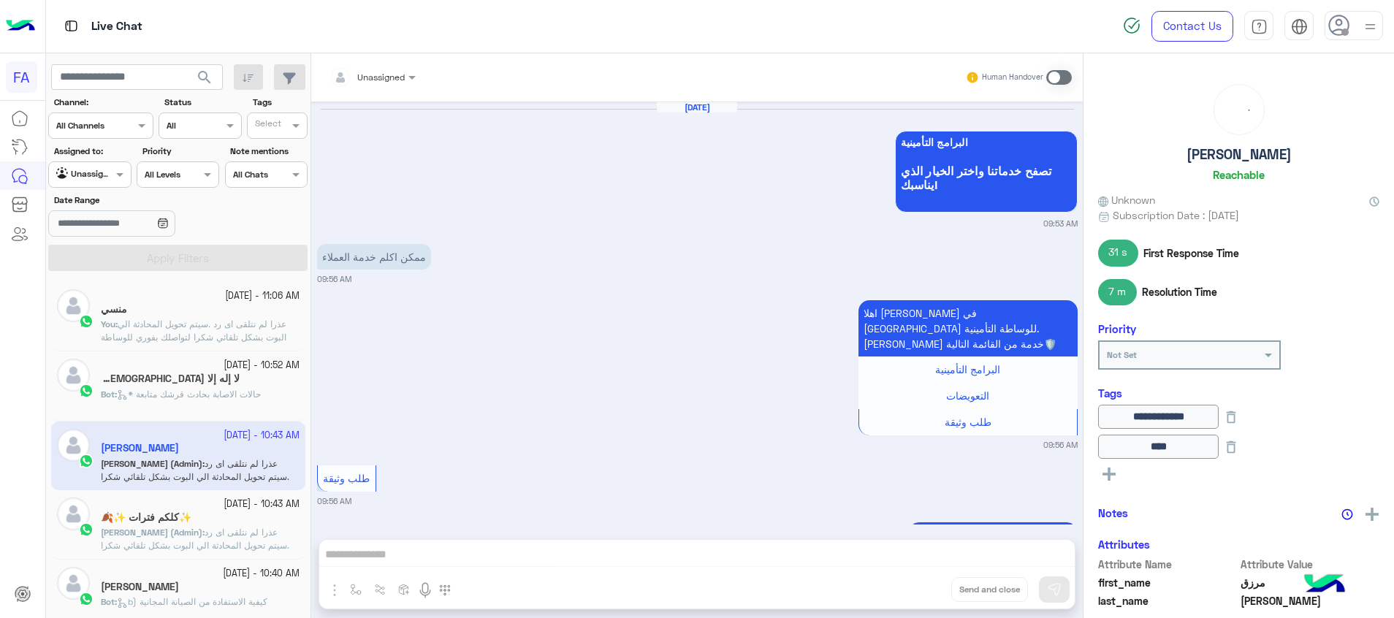
scroll to position [1269, 0]
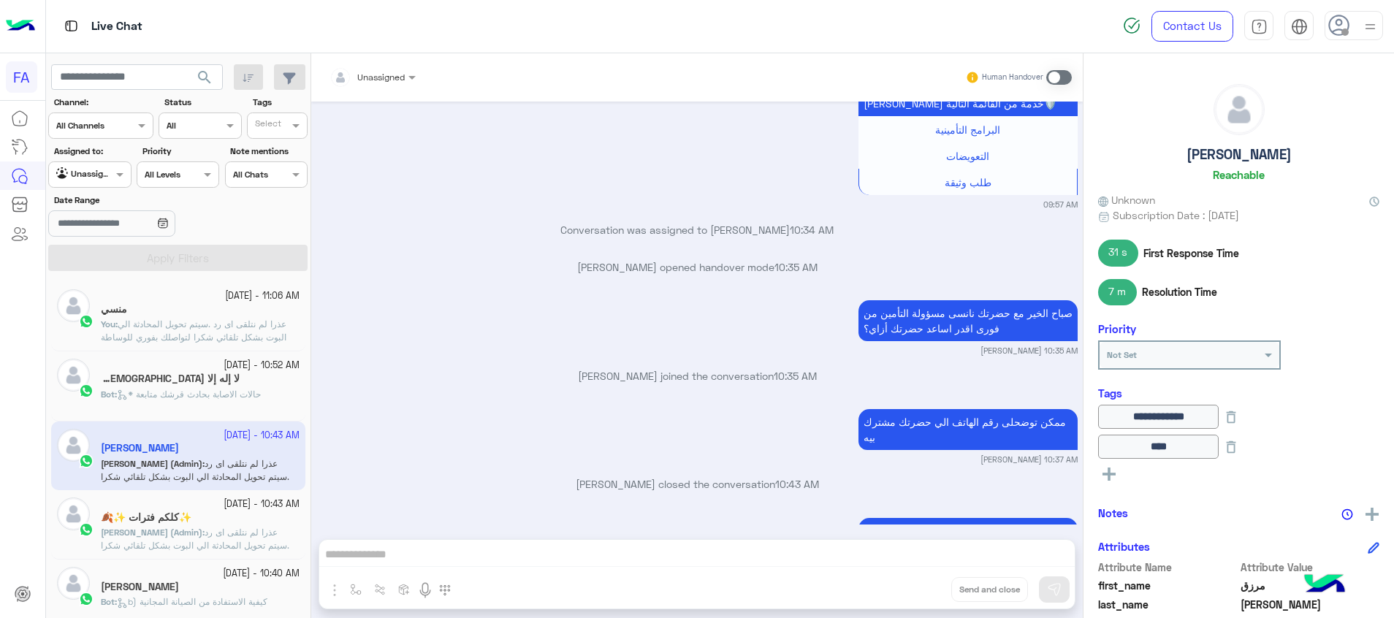
click at [210, 391] on span "* حالات الاصابة بحادث قرشك متابعة" at bounding box center [189, 394] width 144 height 11
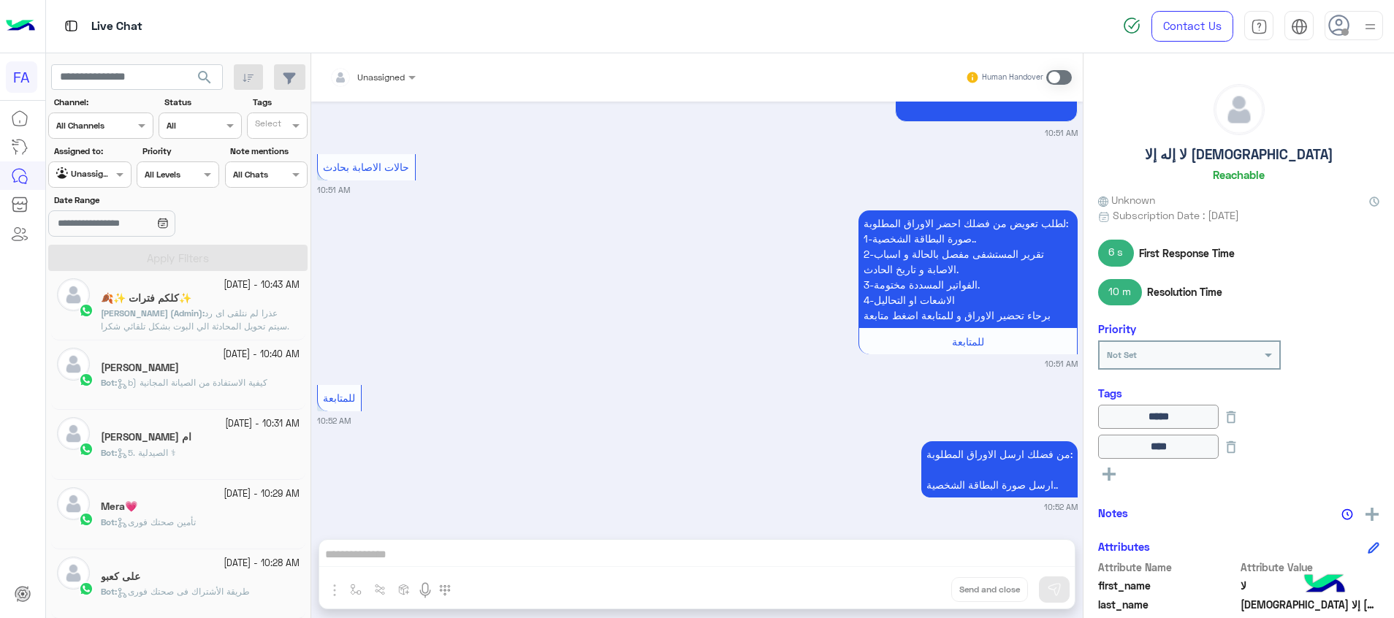
scroll to position [110, 0]
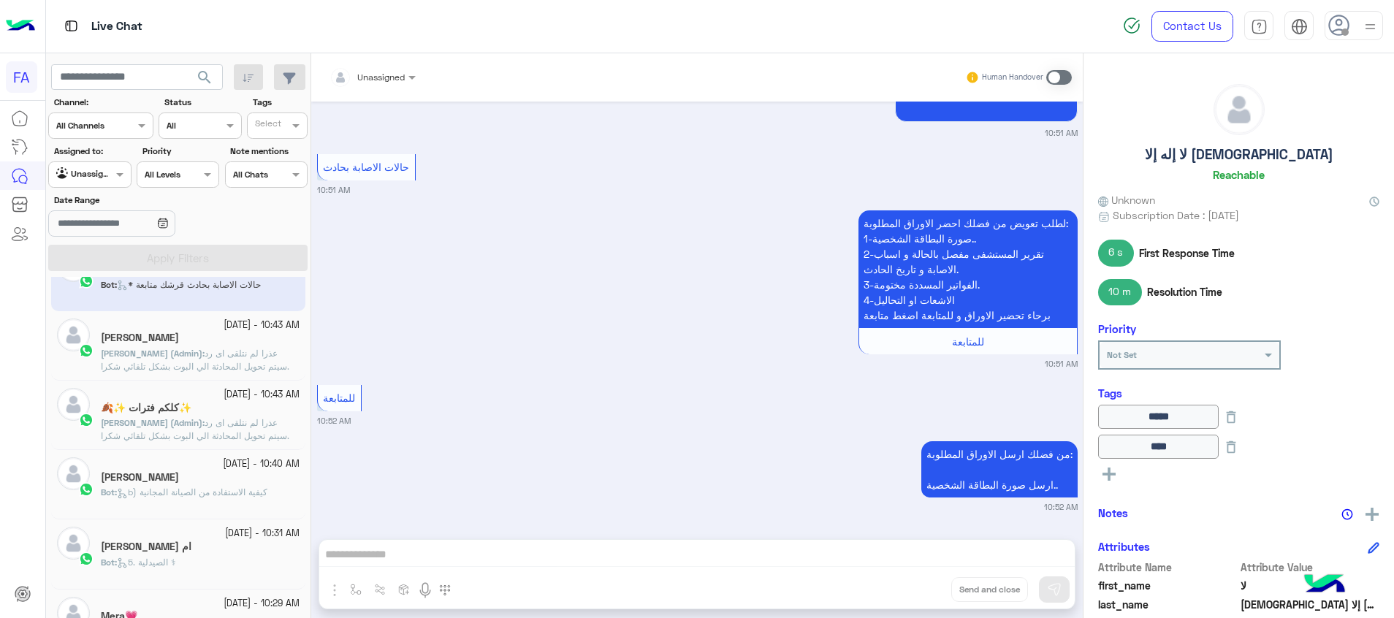
click at [262, 529] on small "[DATE] - 10:31 AM" at bounding box center [262, 534] width 75 height 14
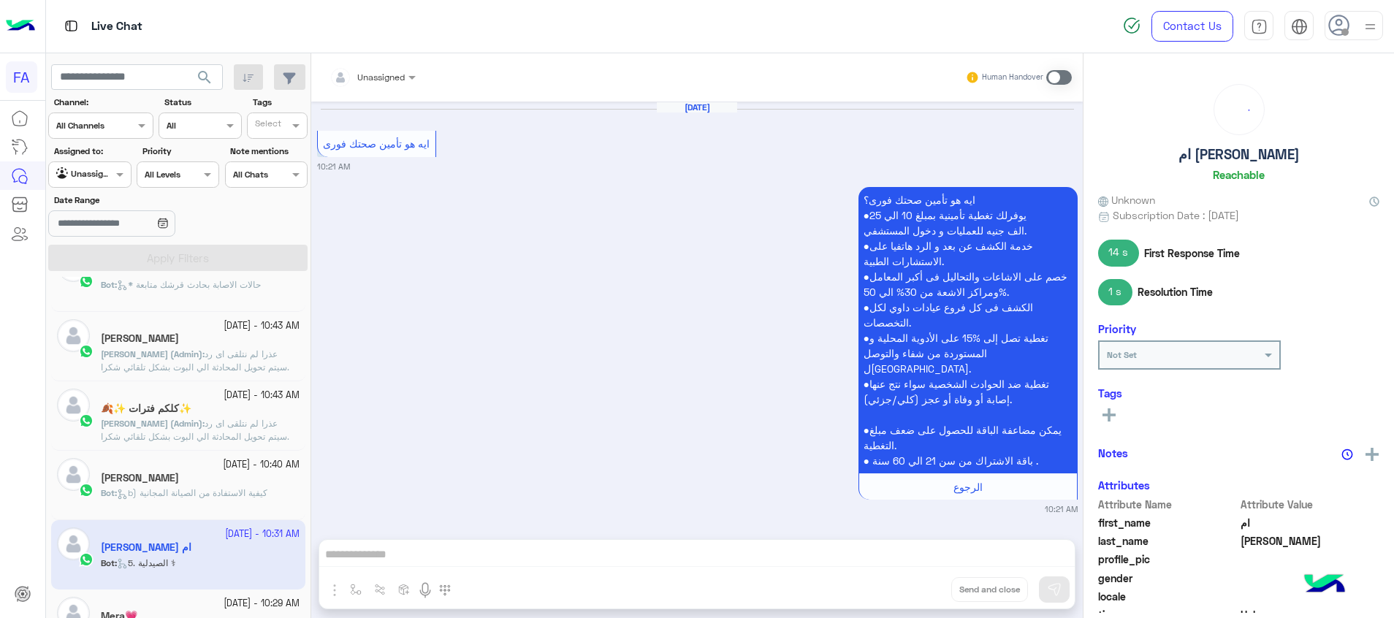
scroll to position [1838, 0]
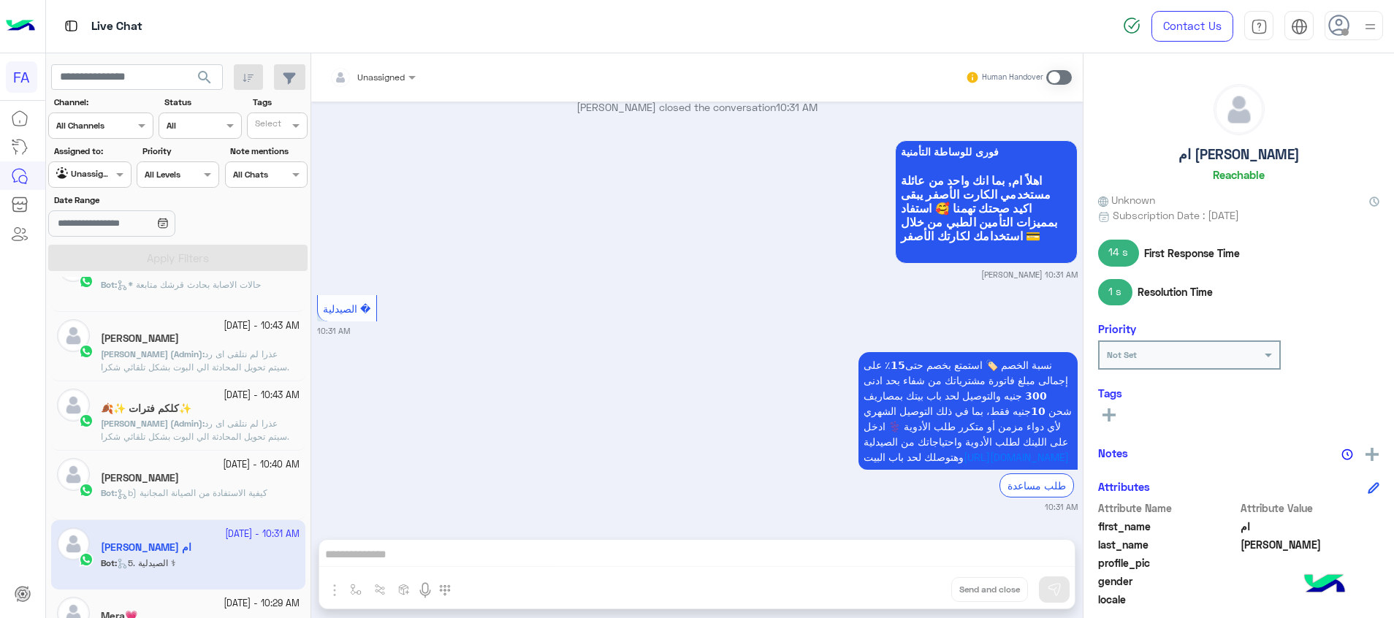
click at [264, 478] on div "[PERSON_NAME]" at bounding box center [200, 479] width 199 height 15
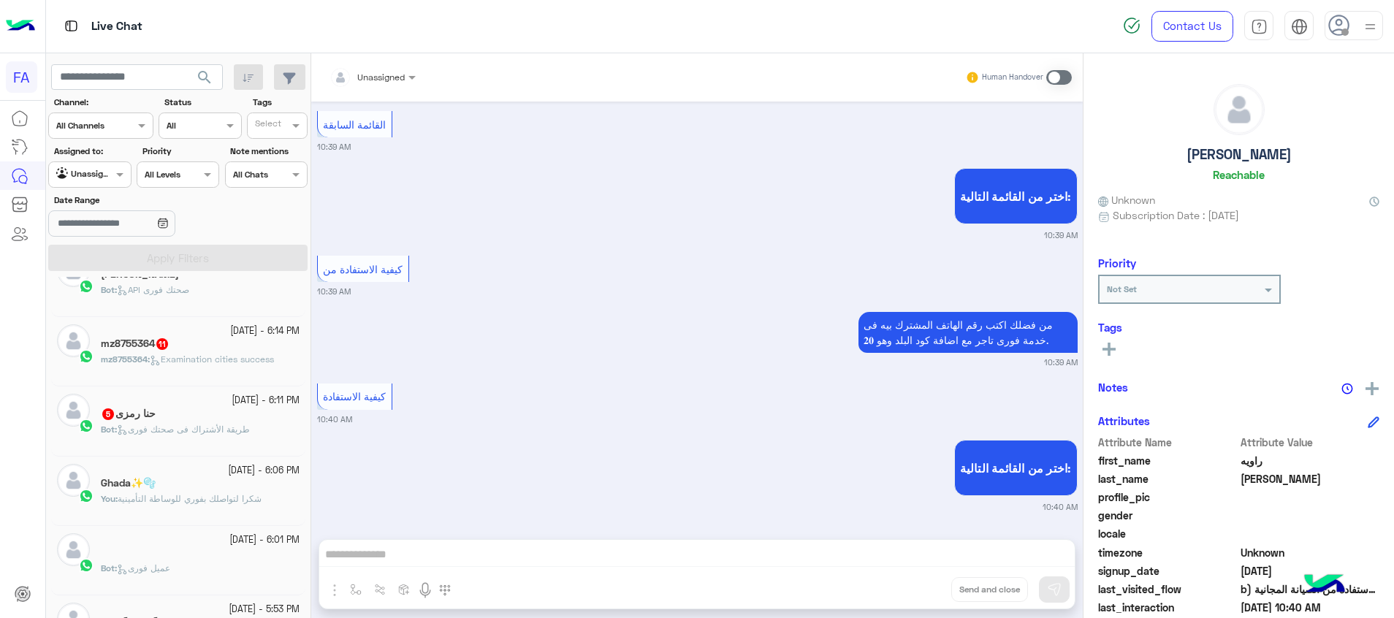
scroll to position [336, 0]
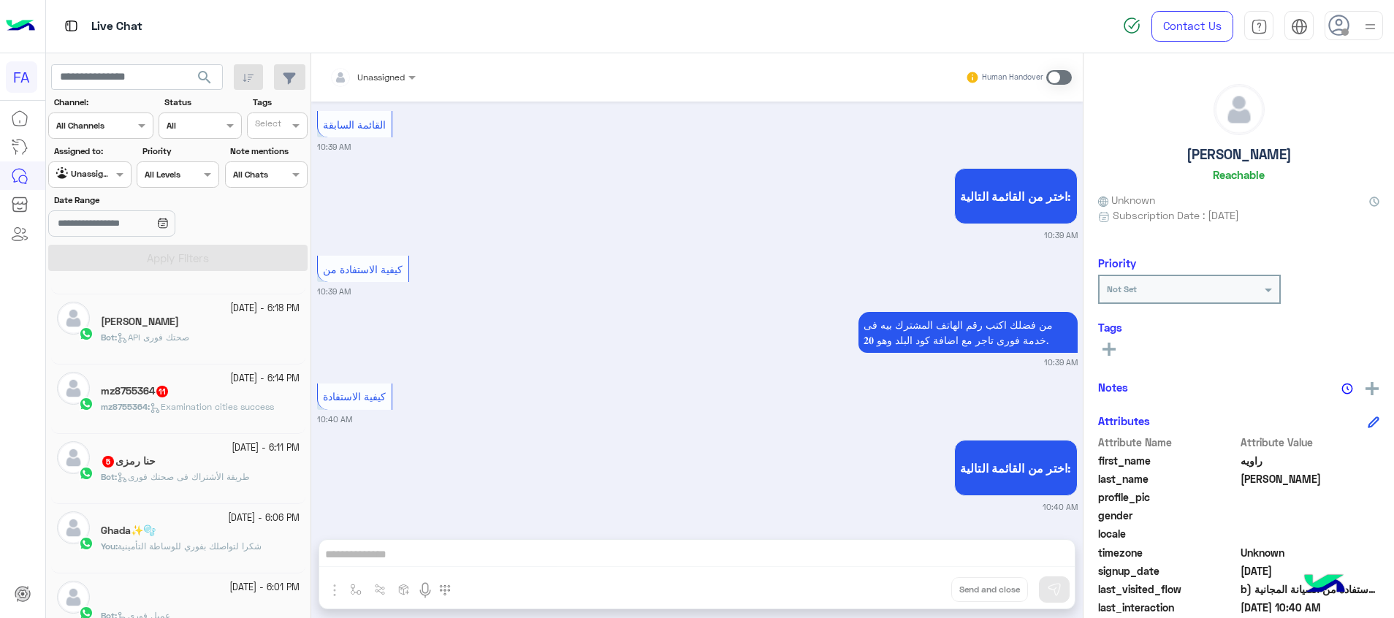
click at [213, 562] on div "You : شكرا لتواصلك بفوري للوساطة التأمينية" at bounding box center [200, 553] width 199 height 26
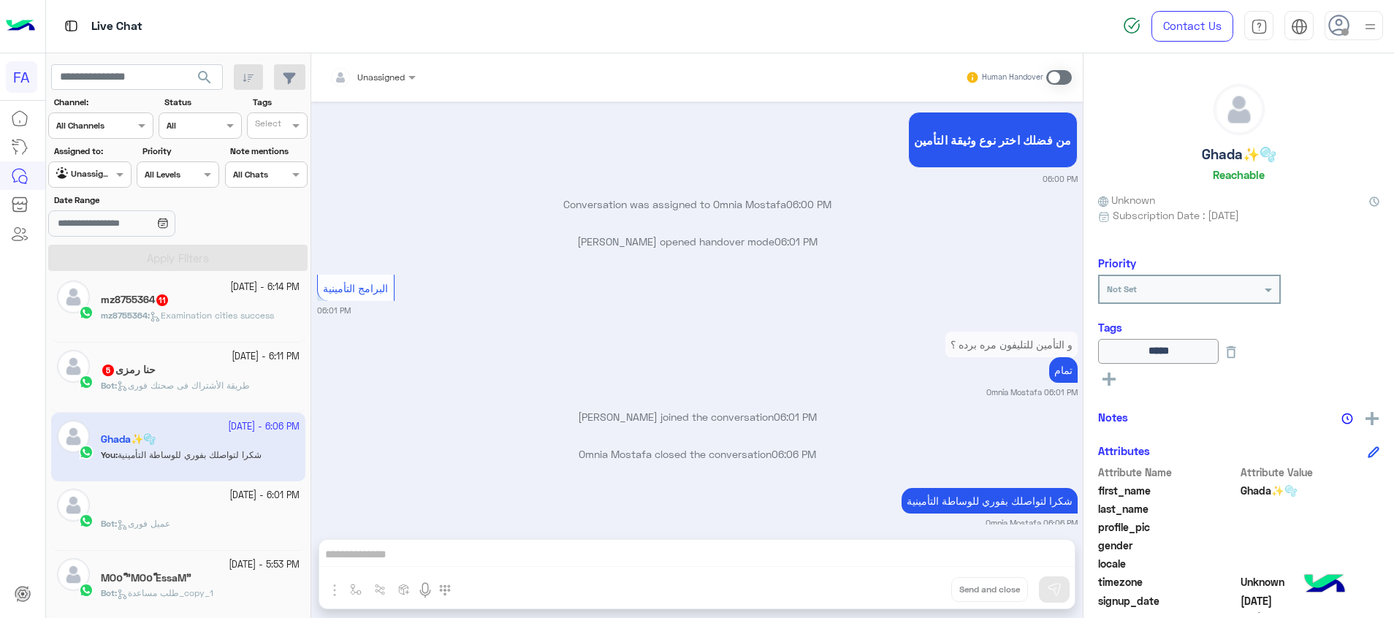
scroll to position [446, 0]
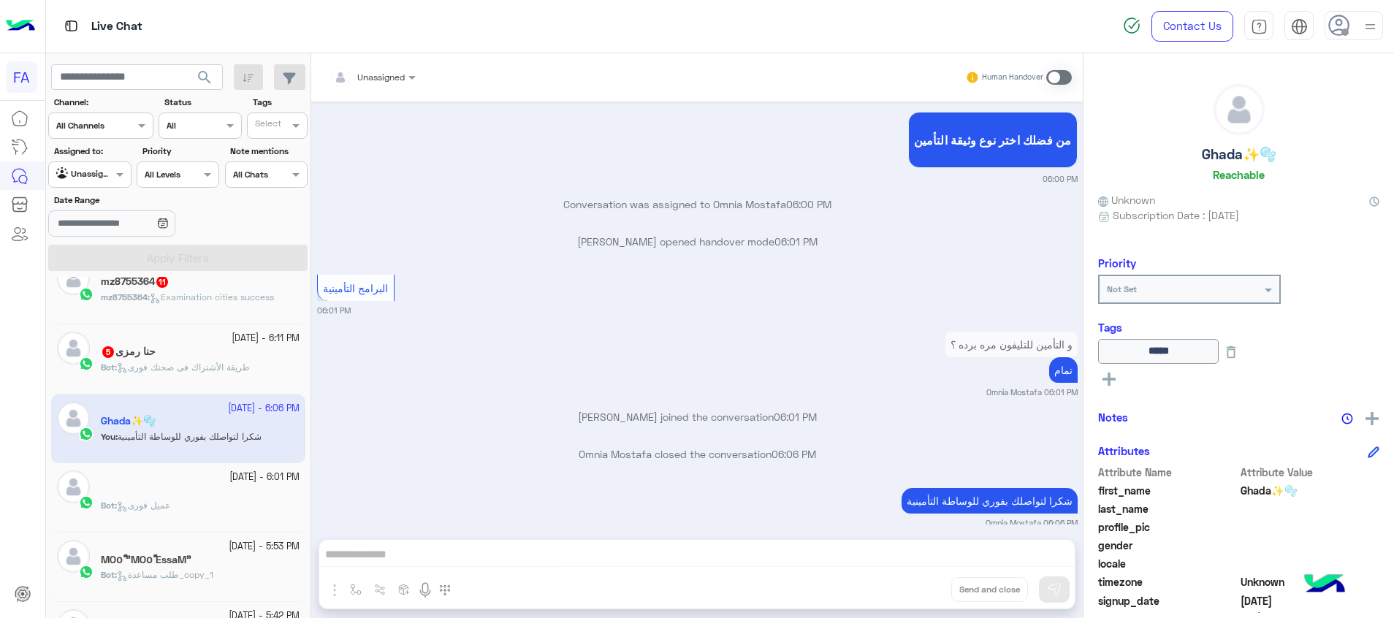
click at [255, 508] on div "Bot : عميل فورى" at bounding box center [200, 512] width 199 height 26
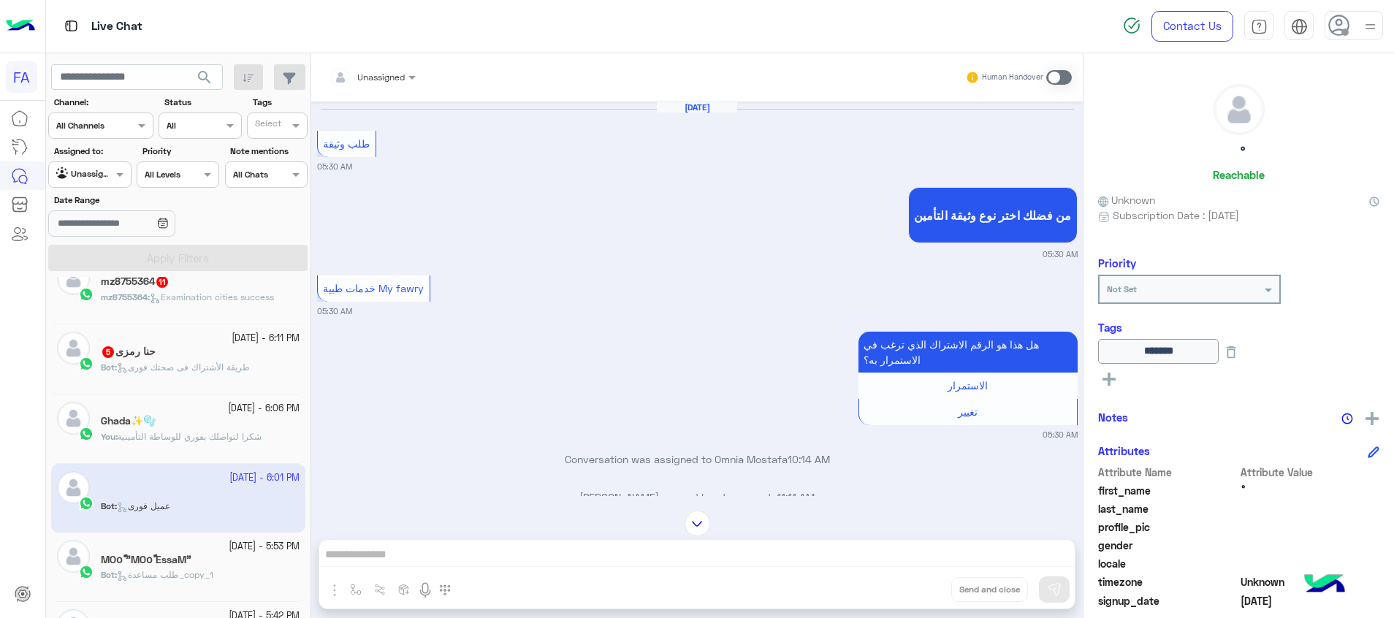
scroll to position [1417, 0]
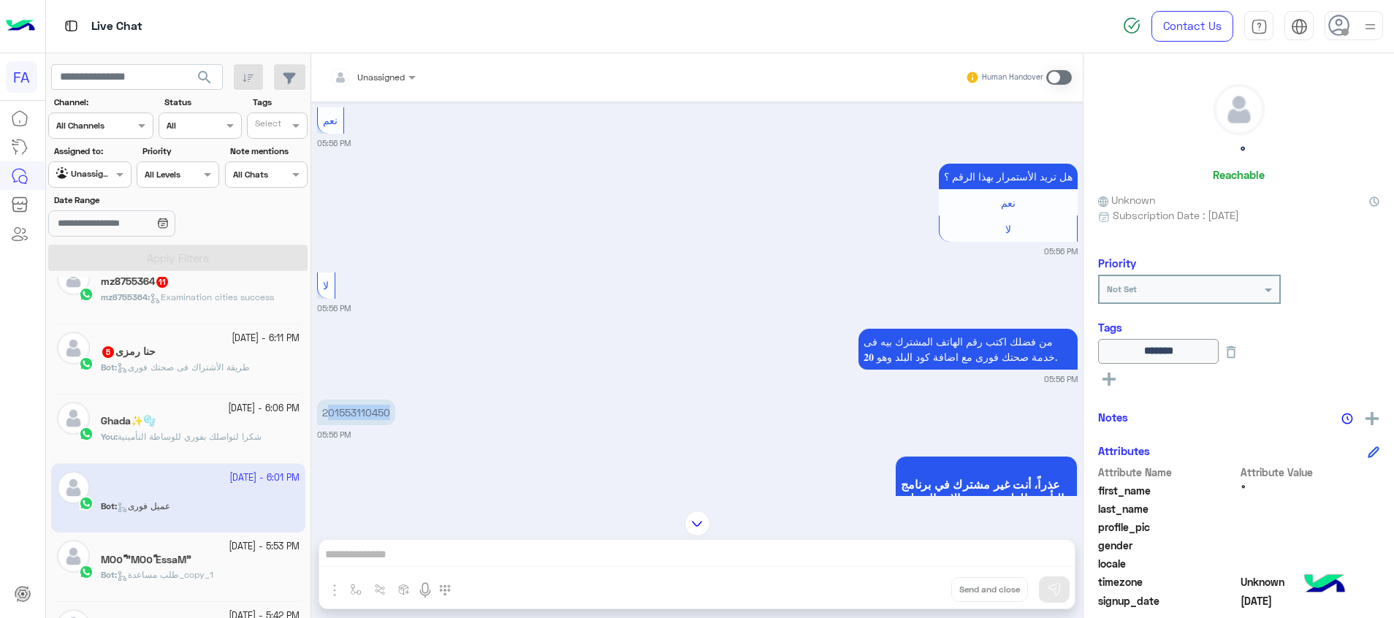
drag, startPoint x: 391, startPoint y: 413, endPoint x: 329, endPoint y: 416, distance: 62.2
click at [329, 416] on p "201553110450" at bounding box center [356, 413] width 78 height 26
copy p "01553110450"
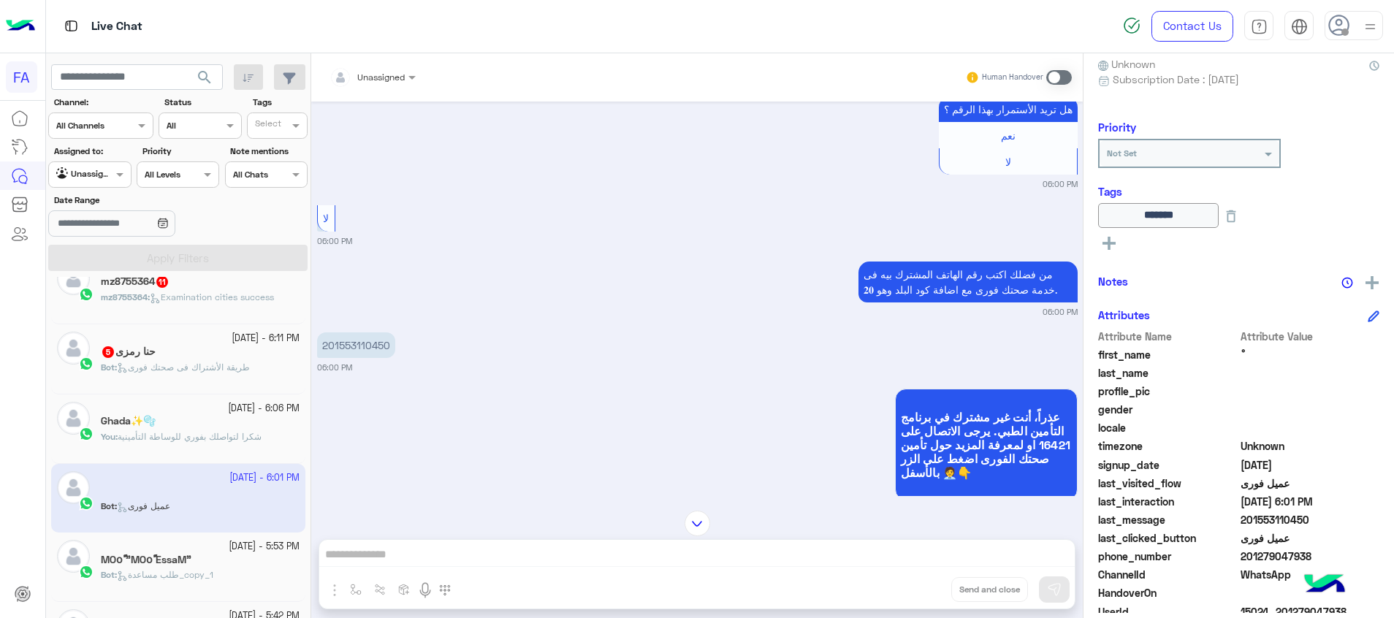
scroll to position [215, 0]
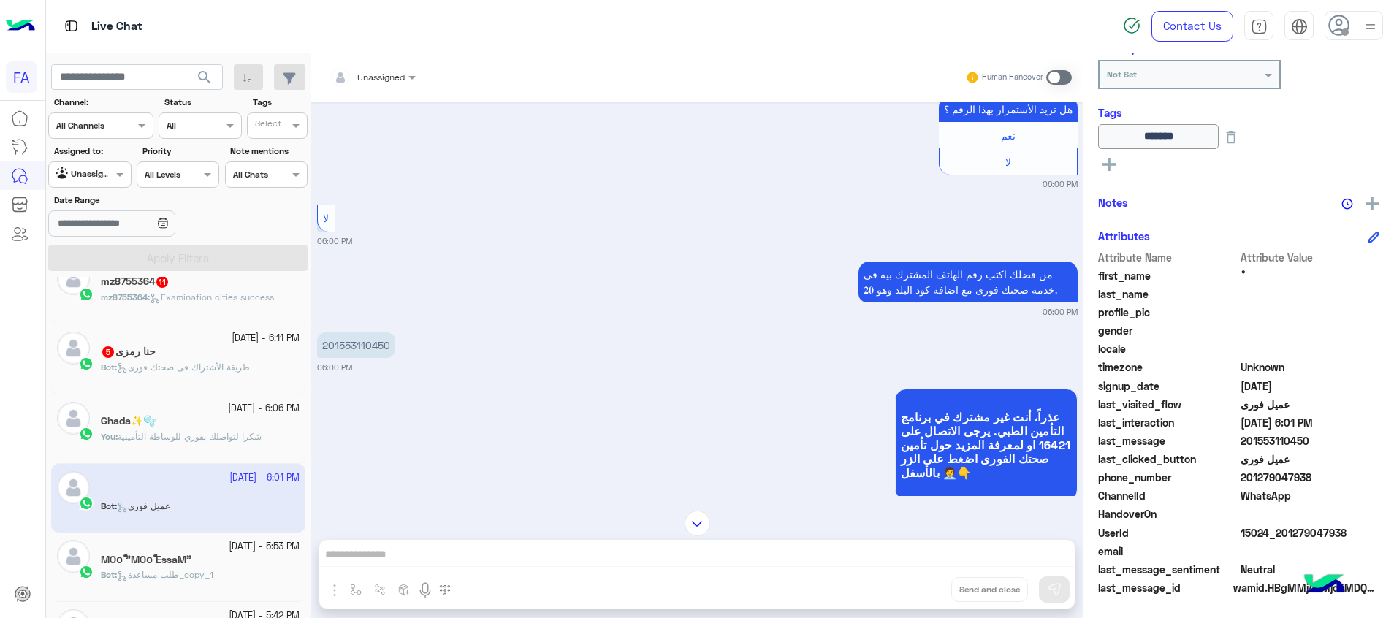
drag, startPoint x: 1347, startPoint y: 535, endPoint x: 1281, endPoint y: 531, distance: 65.8
click at [1281, 531] on span "15024_201279047938" at bounding box center [1310, 532] width 140 height 15
copy span "01279047938"
drag, startPoint x: 402, startPoint y: 349, endPoint x: 327, endPoint y: 348, distance: 75.2
click at [327, 348] on div "201553110450 06:00 PM" at bounding box center [697, 351] width 760 height 45
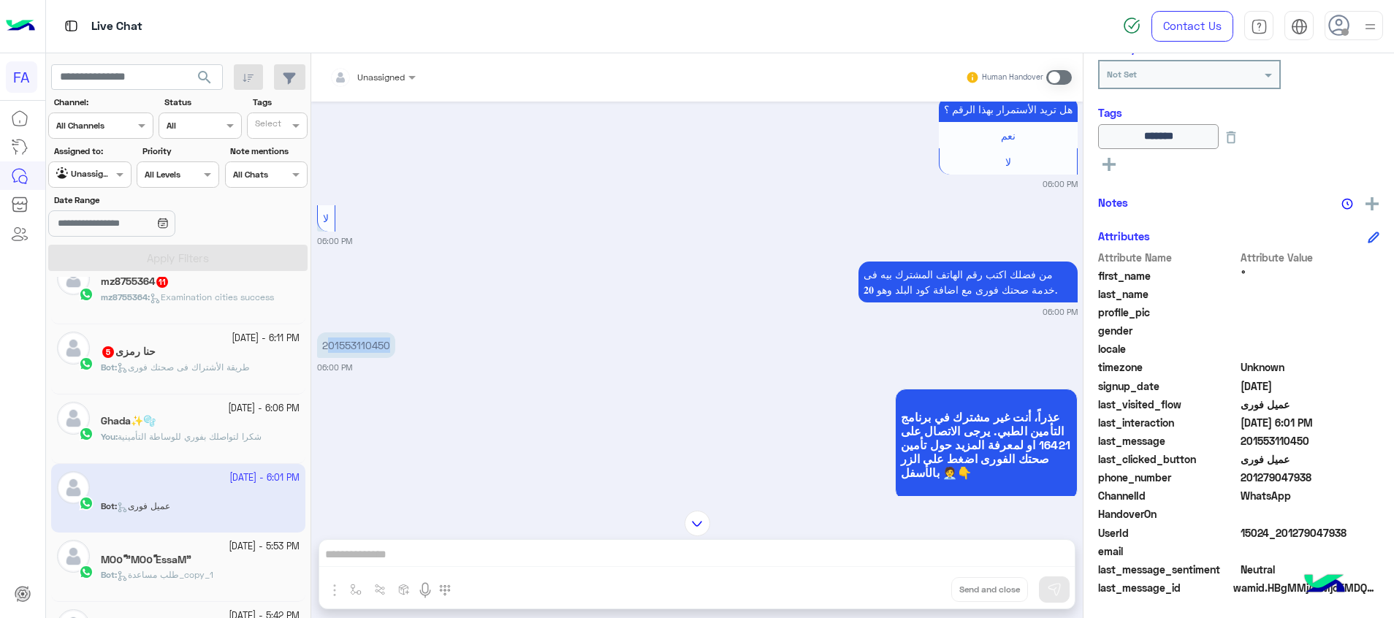
copy p "01553110450"
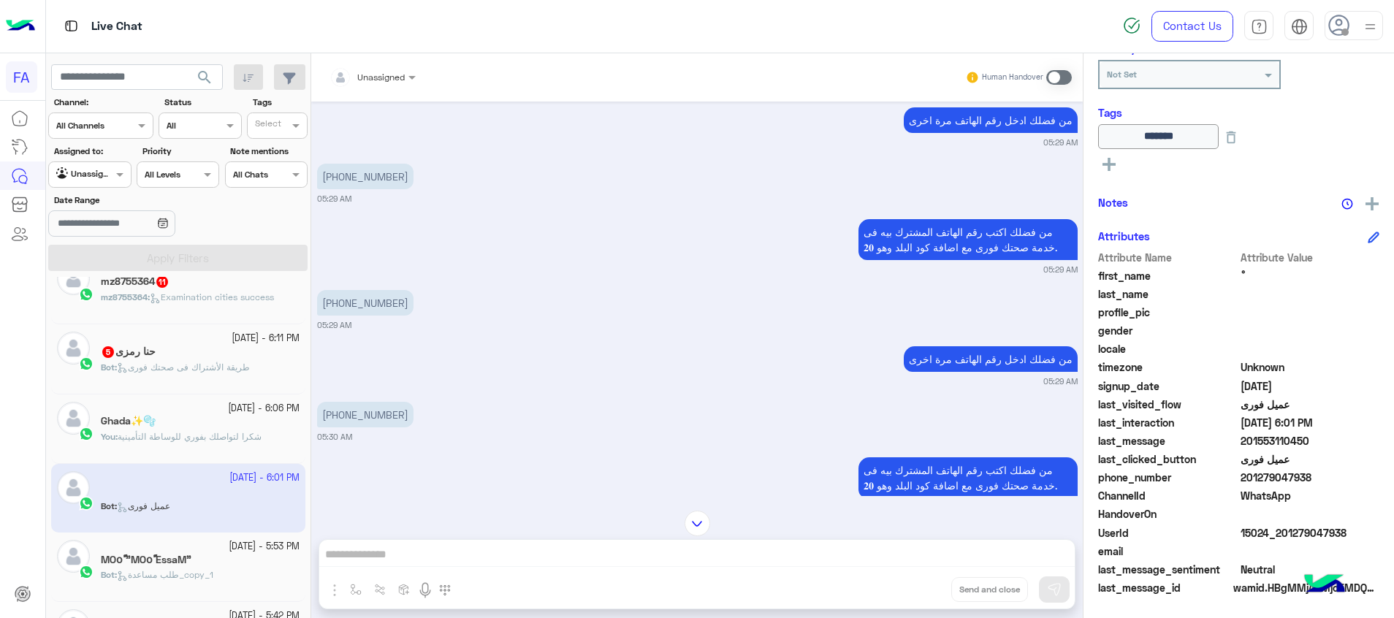
scroll to position [2481, 0]
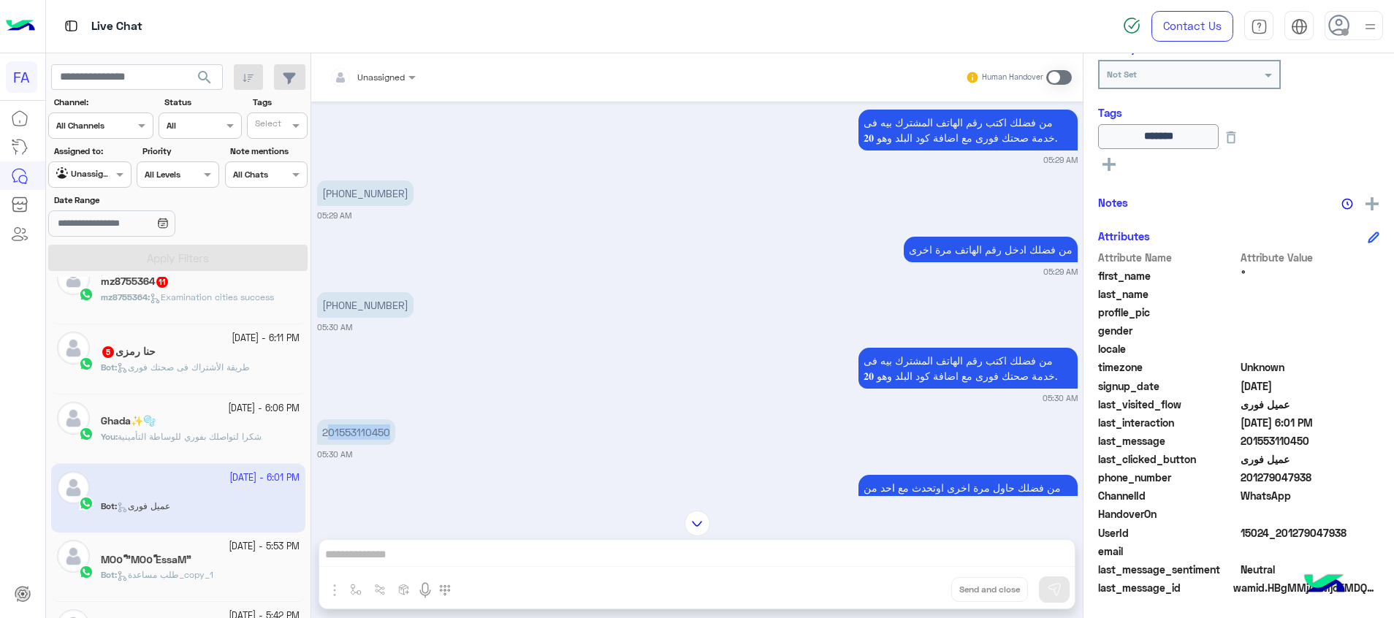
drag, startPoint x: 397, startPoint y: 432, endPoint x: 331, endPoint y: 438, distance: 66.0
click at [331, 438] on div "201553110450 05:30 AM" at bounding box center [697, 438] width 760 height 45
copy p "01553110450"
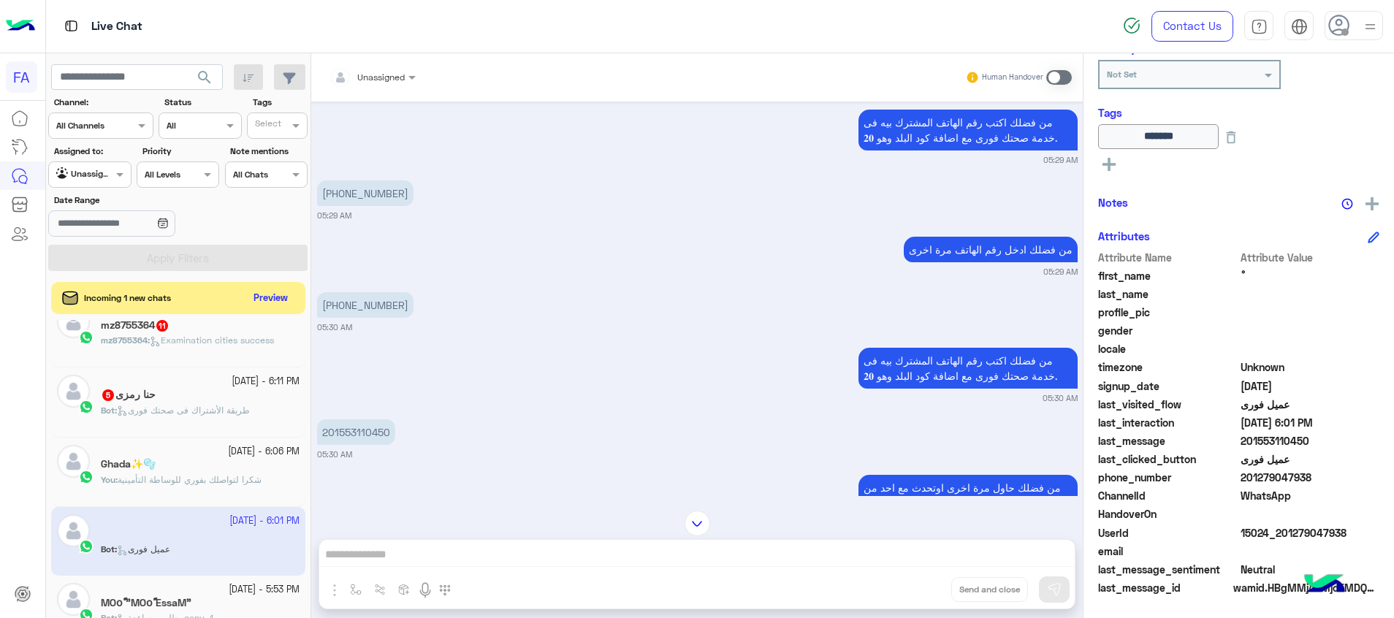
click at [397, 73] on div at bounding box center [372, 75] width 101 height 14
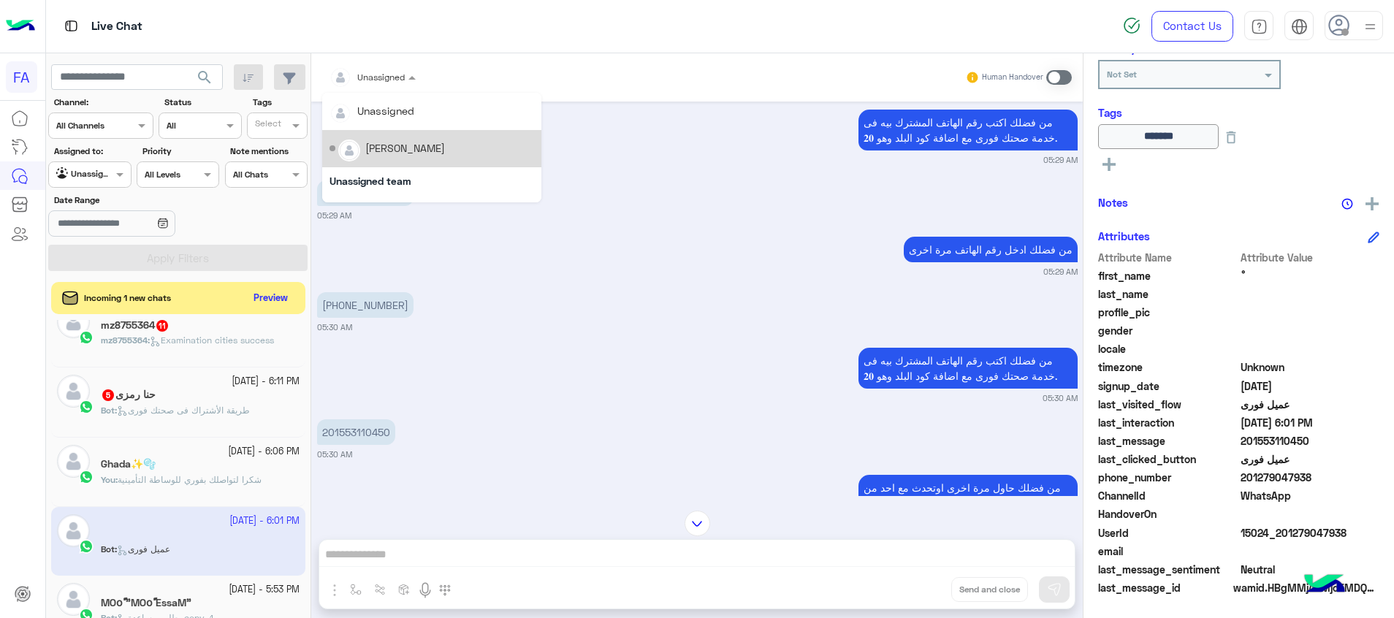
click at [392, 156] on div "[PERSON_NAME]" at bounding box center [431, 149] width 205 height 26
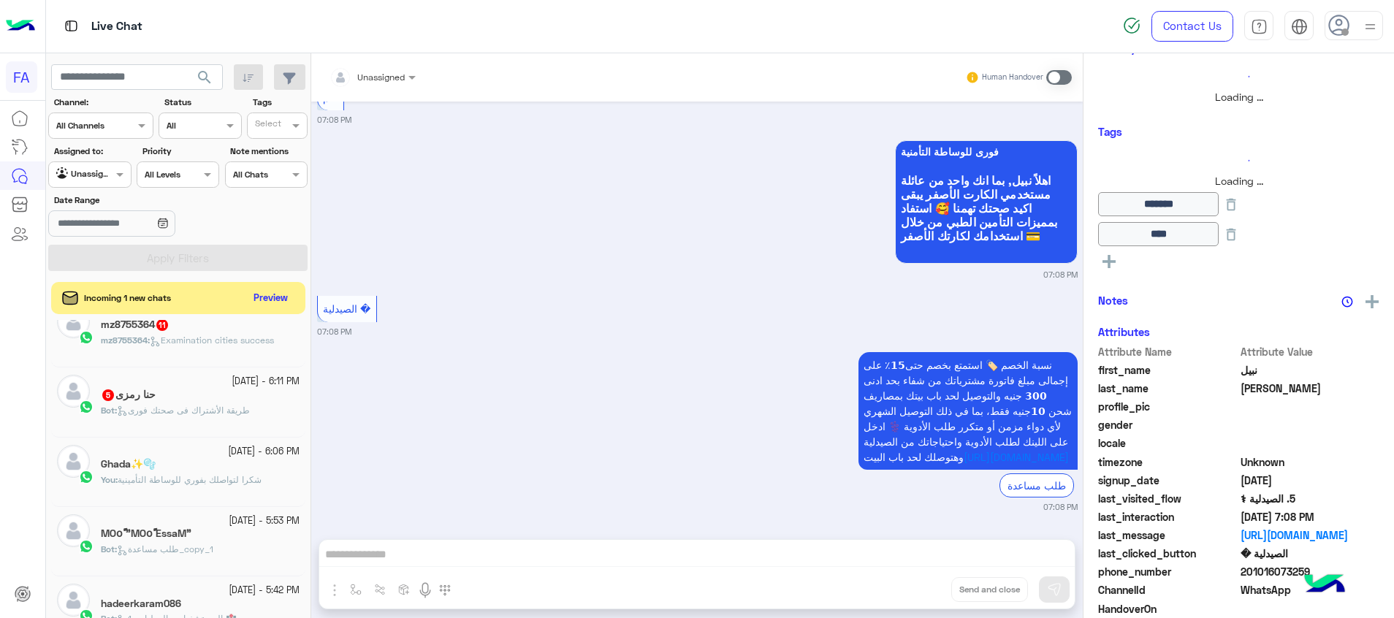
scroll to position [280, 0]
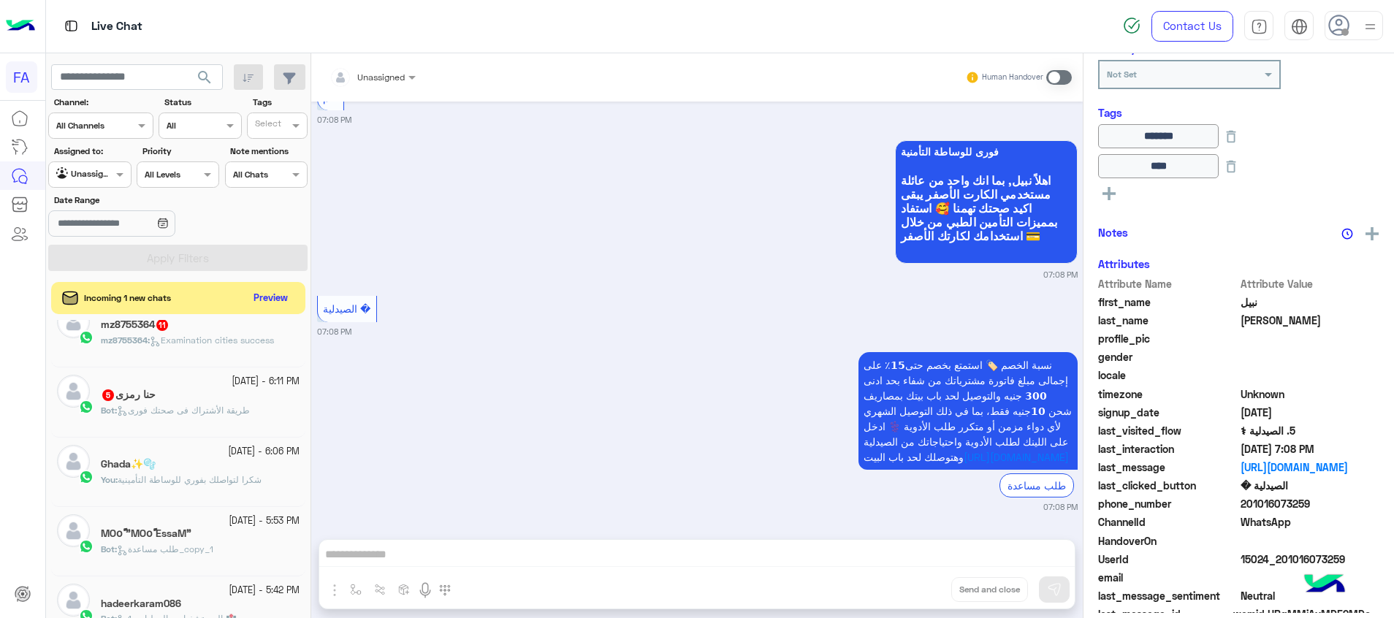
click at [249, 410] on span "طريقة الأشتراك فى صحتك فورى" at bounding box center [183, 410] width 133 height 11
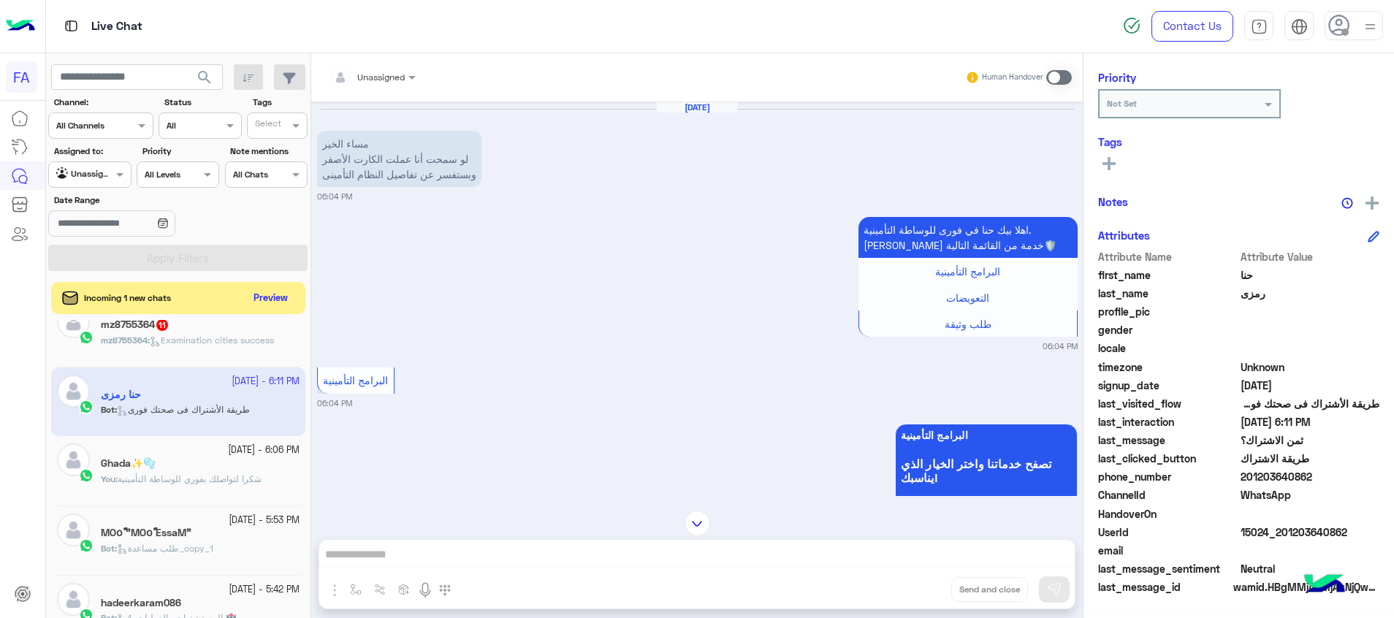
scroll to position [374, 0]
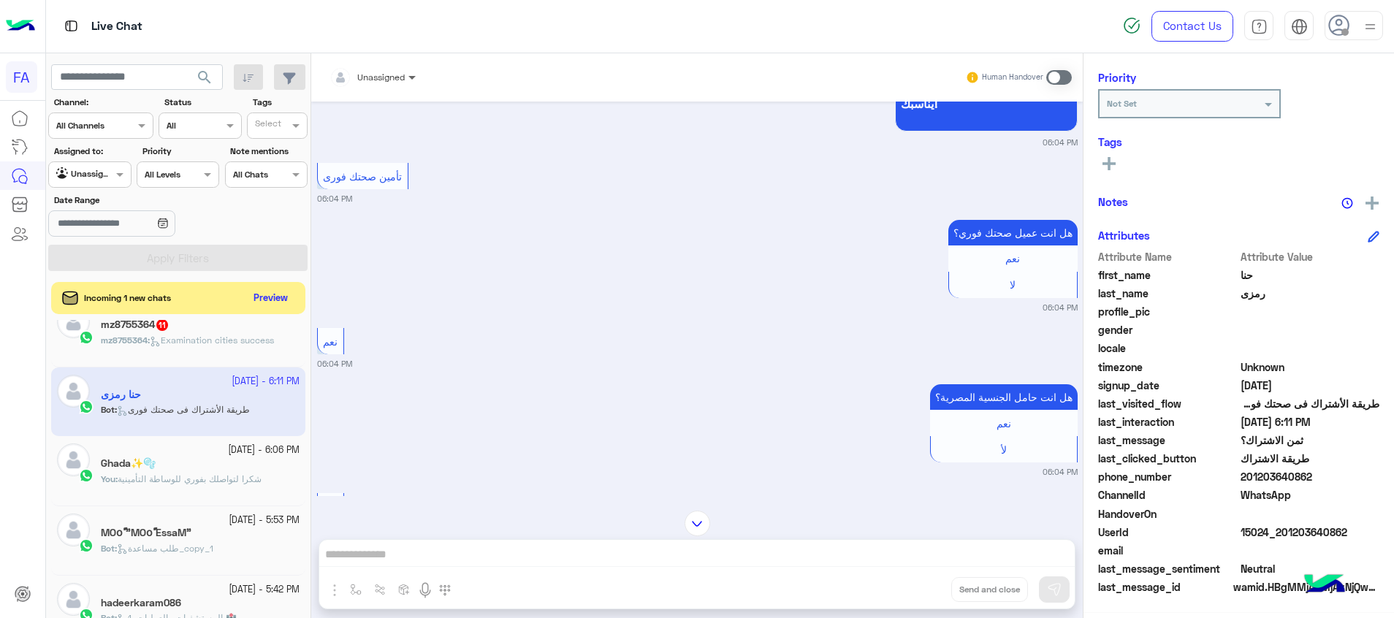
click at [405, 73] on span at bounding box center [414, 76] width 18 height 15
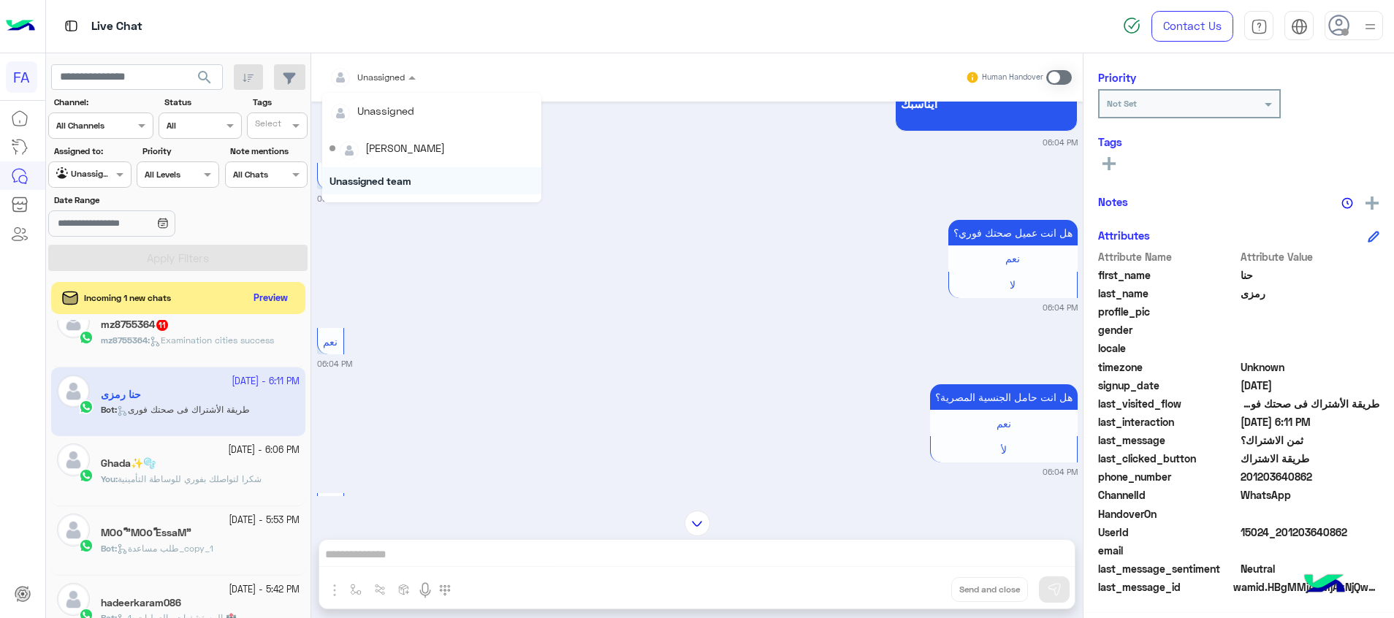
scroll to position [131, 0]
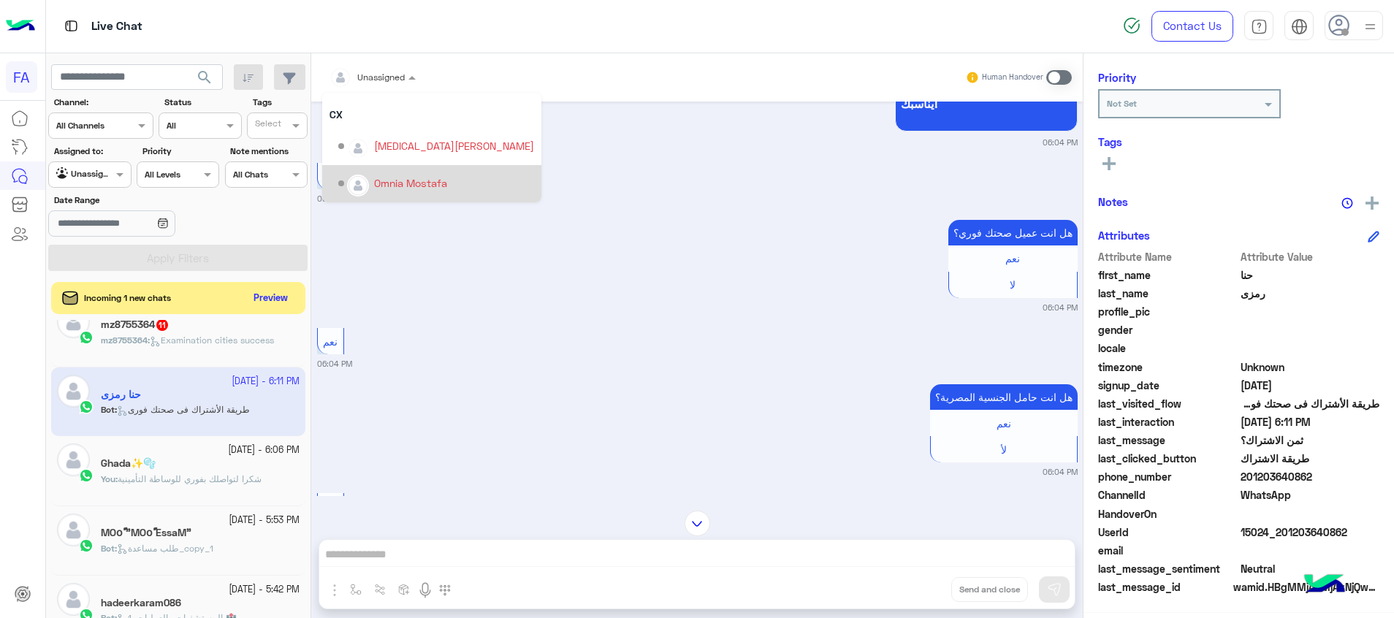
click at [405, 187] on div "Omnia Mostafa" at bounding box center [410, 182] width 73 height 15
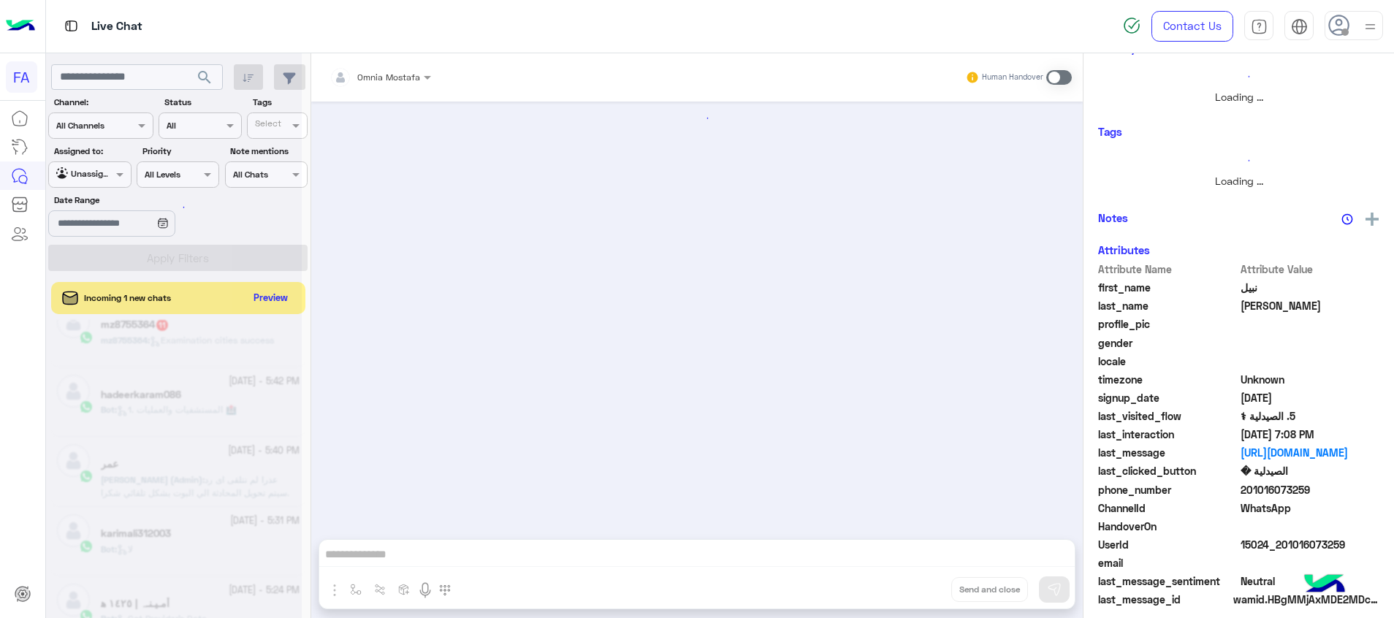
scroll to position [280, 0]
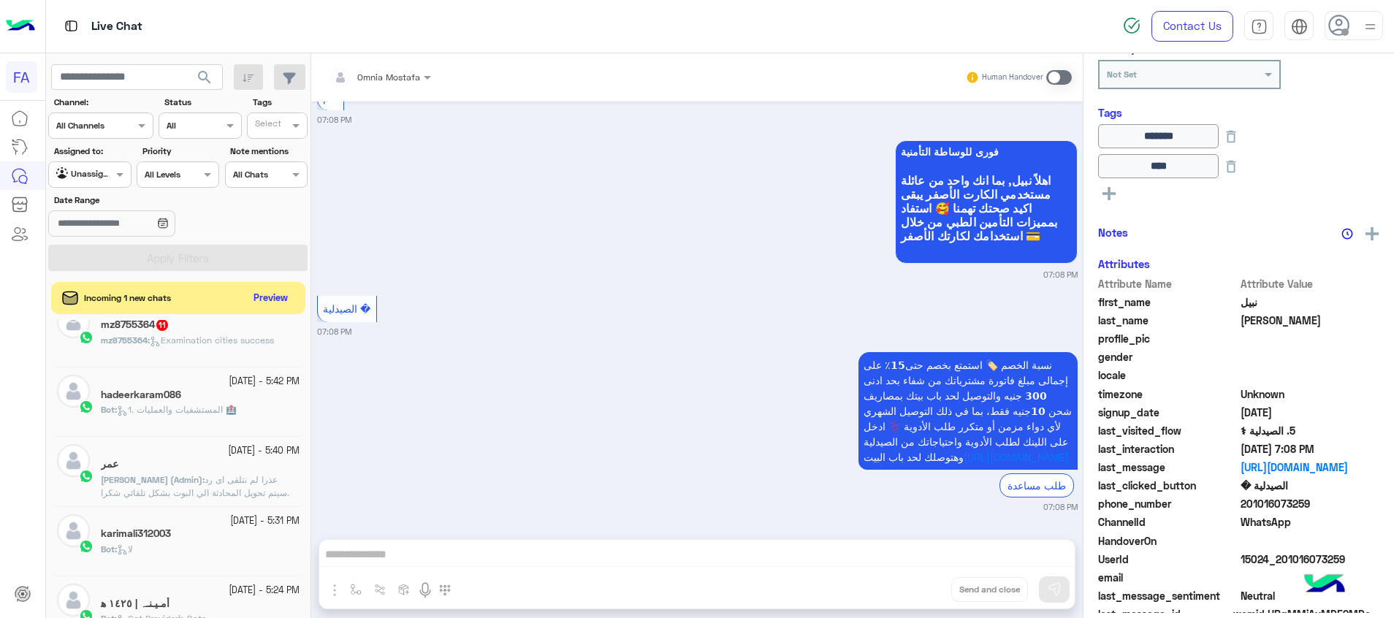
click at [211, 338] on span "Examination cities success" at bounding box center [212, 340] width 124 height 11
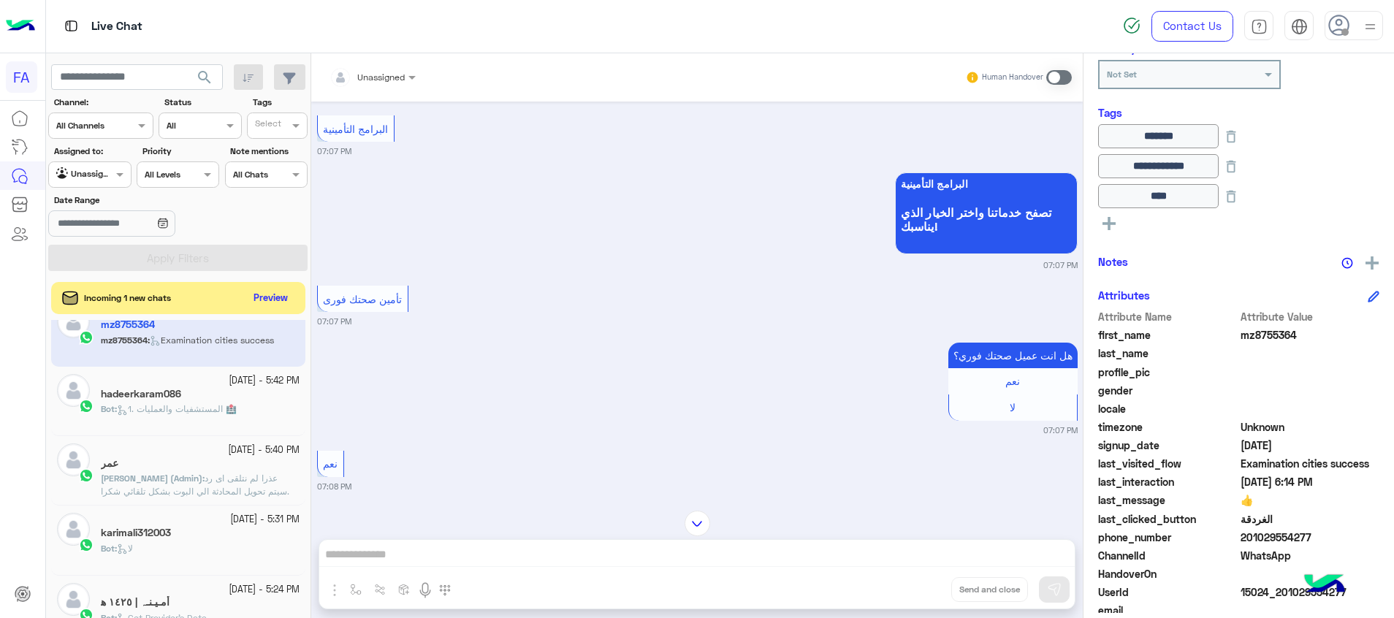
scroll to position [2308, 0]
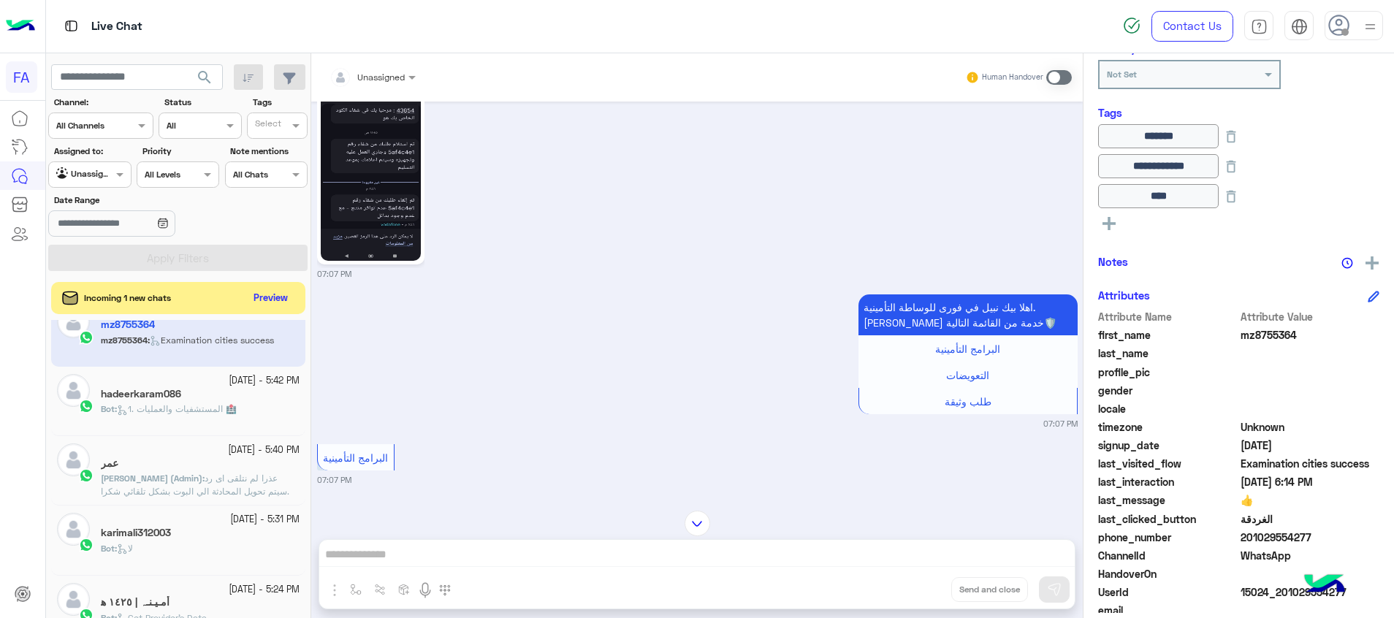
click at [400, 204] on img at bounding box center [371, 171] width 100 height 177
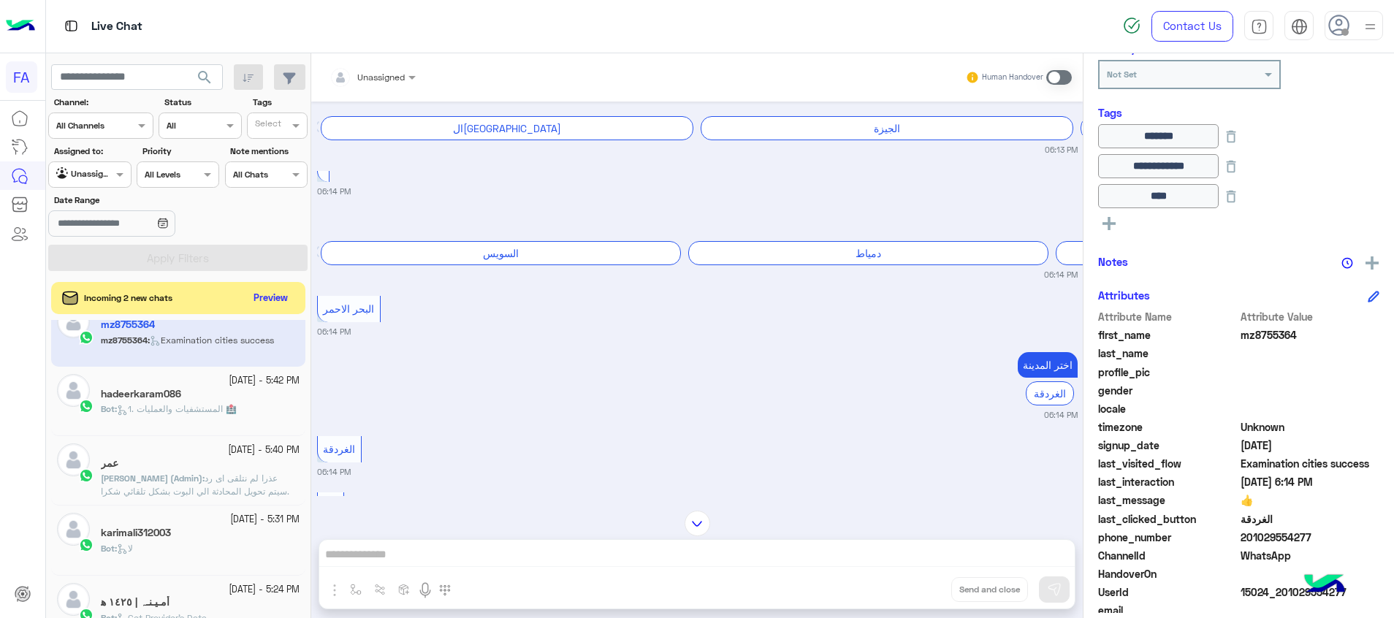
scroll to position [1212, 0]
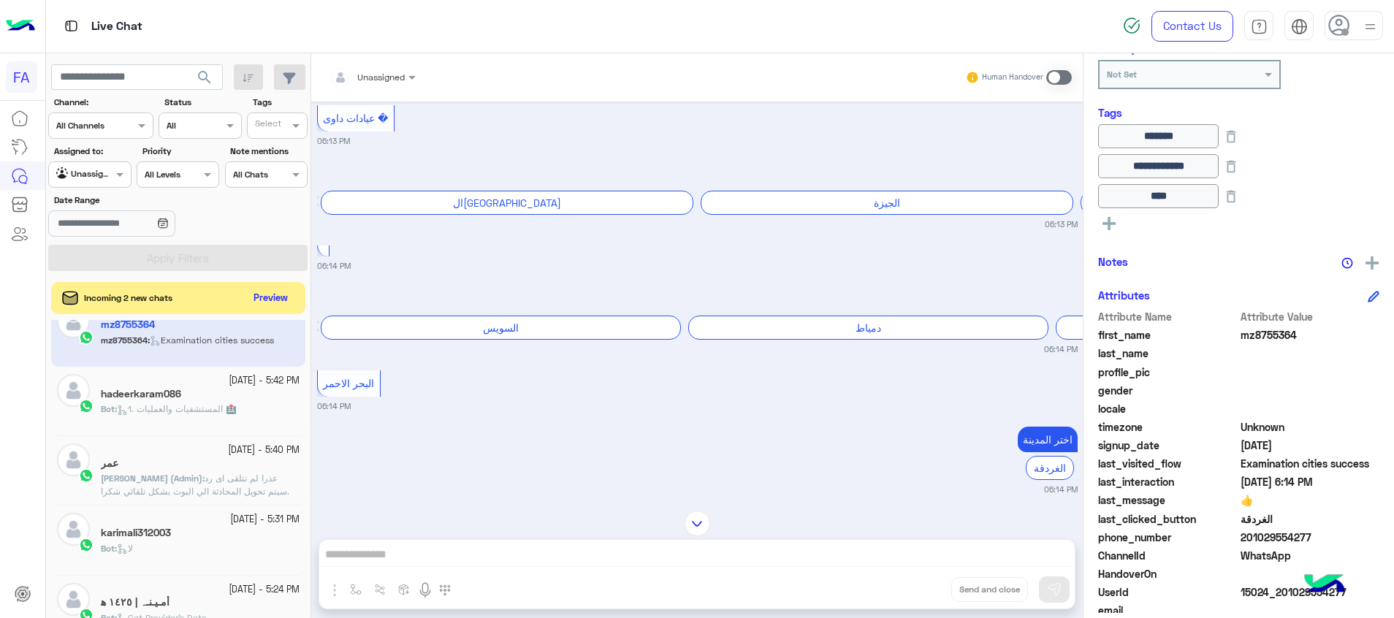
drag, startPoint x: 1337, startPoint y: 614, endPoint x: 1298, endPoint y: 570, distance: 59.5
click at [1314, 597] on body "FA Live Chat Contact Us Help Center عربي English search Channel: Channel All Ch…" at bounding box center [697, 309] width 1394 height 618
drag, startPoint x: 1298, startPoint y: 570, endPoint x: 1250, endPoint y: 542, distance: 55.6
click at [1250, 542] on span "201029554277" at bounding box center [1310, 537] width 140 height 15
copy span "1029554277"
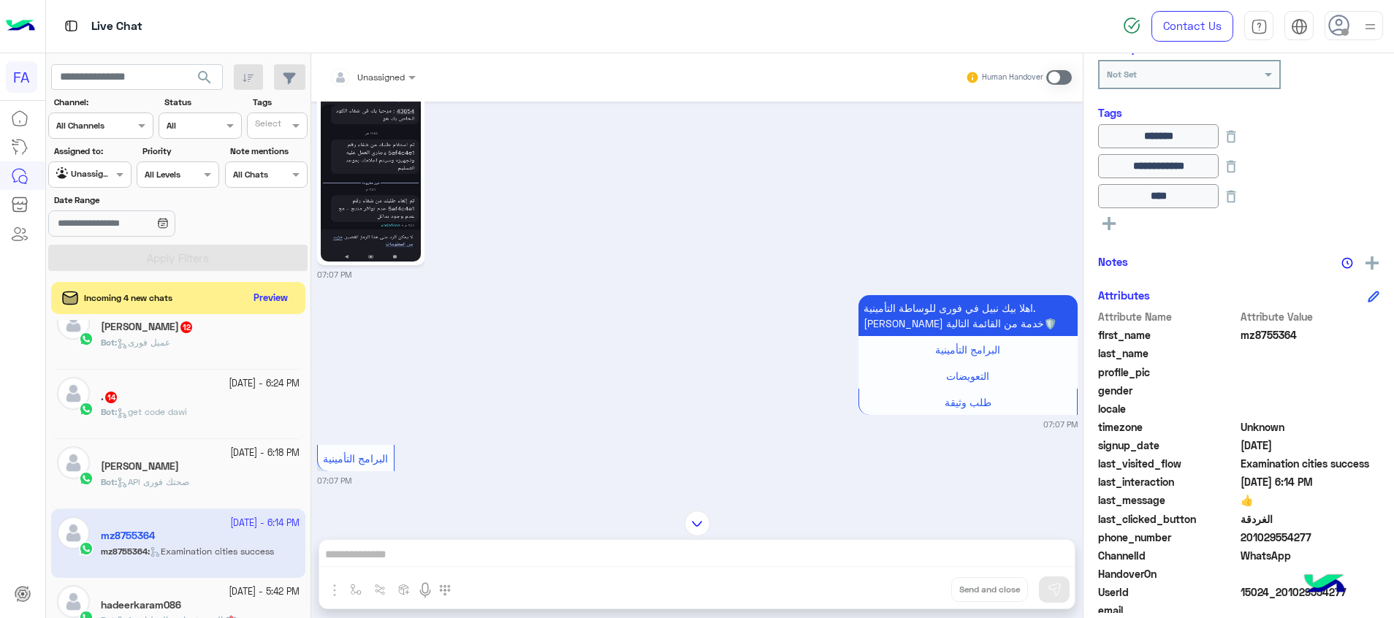
scroll to position [226, 0]
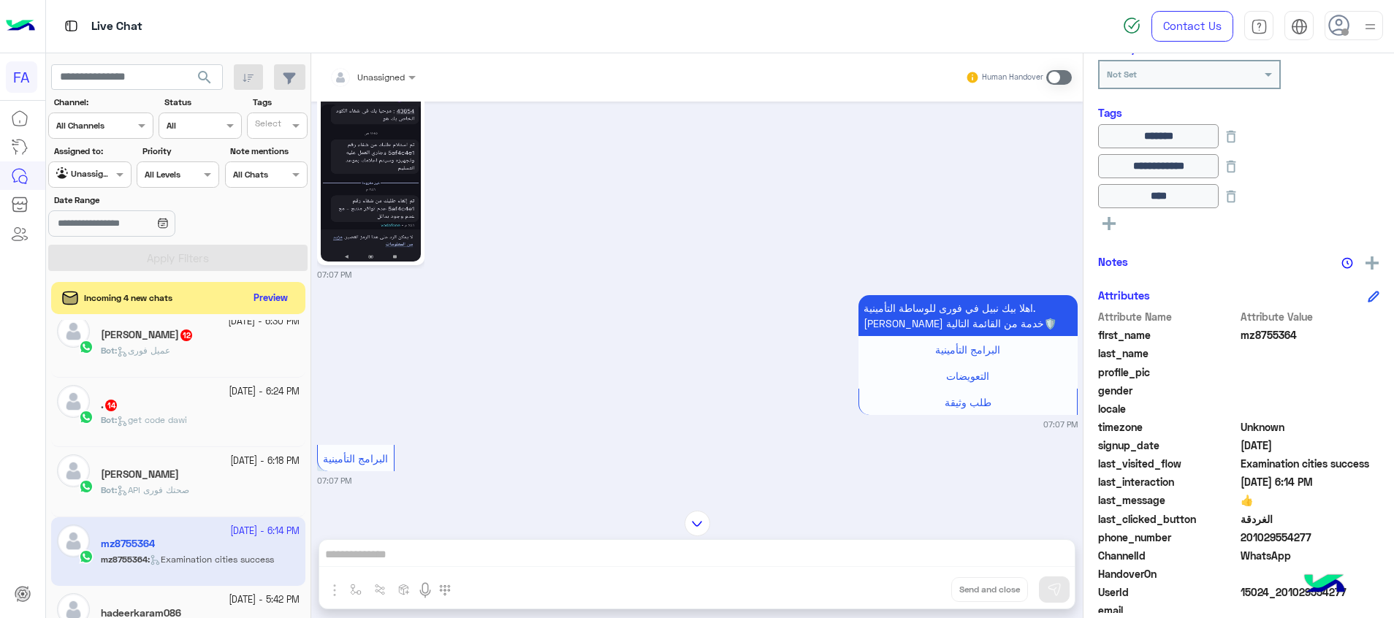
click at [228, 479] on div "[PERSON_NAME]" at bounding box center [200, 475] width 199 height 15
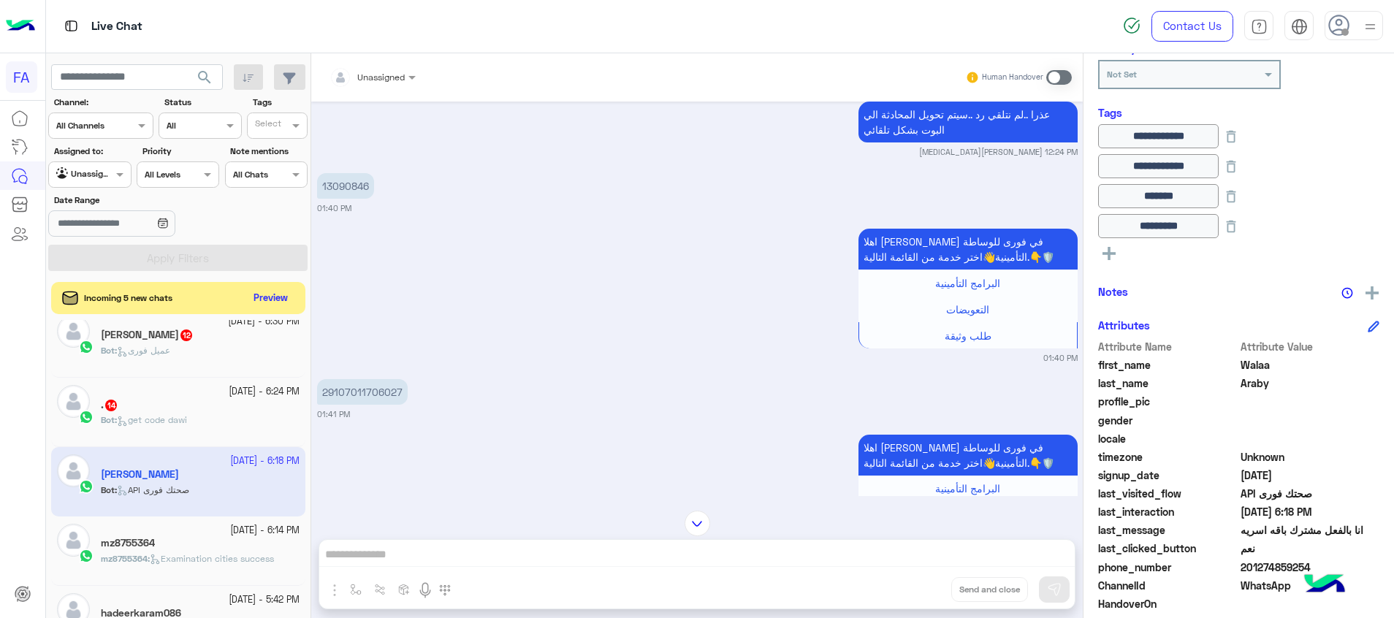
scroll to position [339, 0]
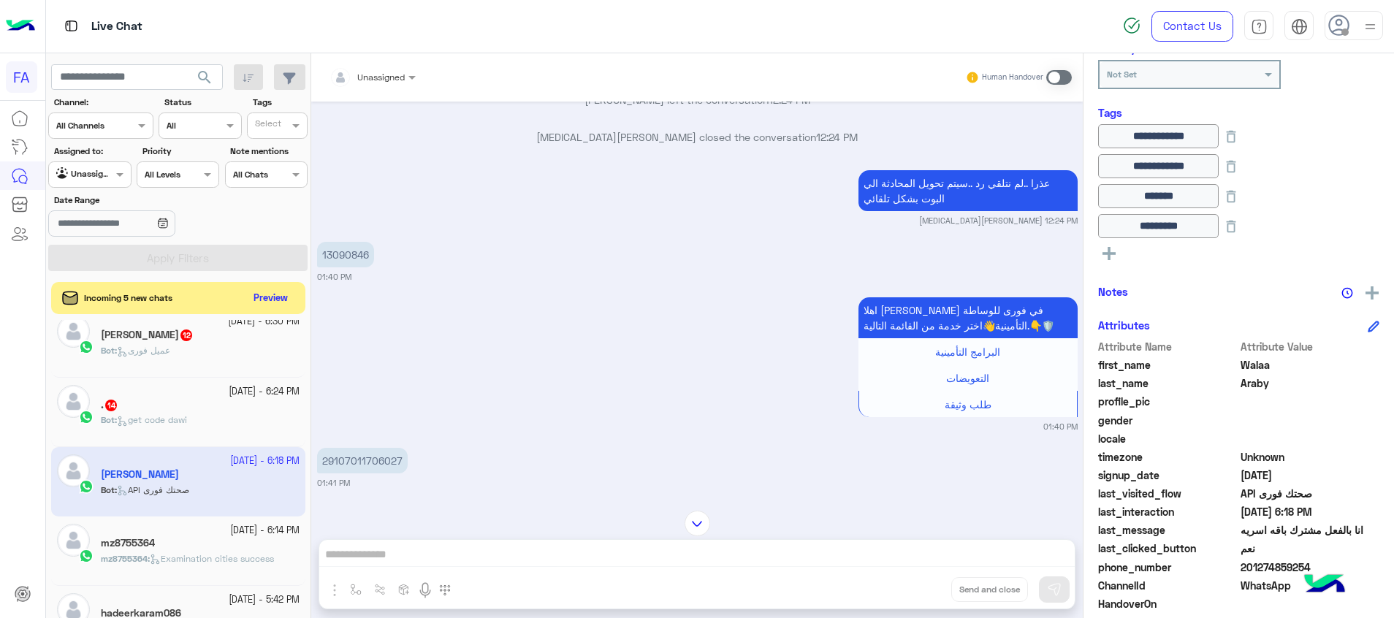
click at [340, 256] on p "13090846" at bounding box center [345, 255] width 57 height 26
copy p "13090846"
click at [1057, 80] on span at bounding box center [1059, 77] width 26 height 15
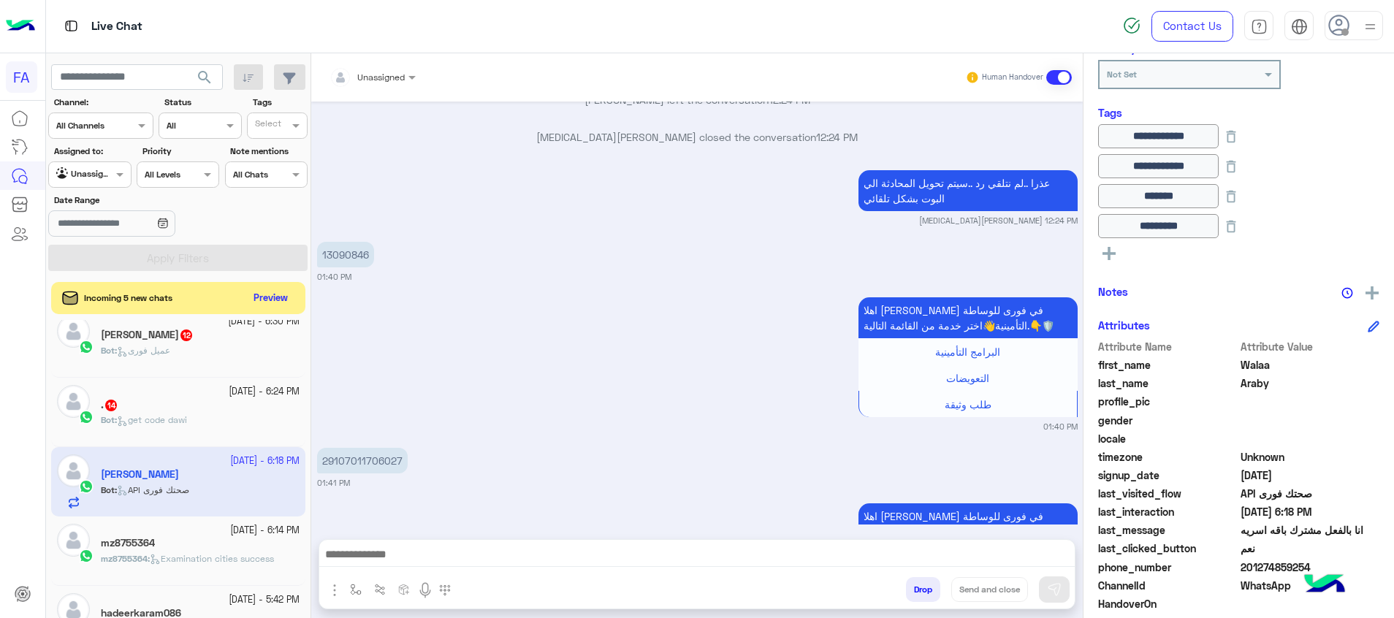
scroll to position [9162, 0]
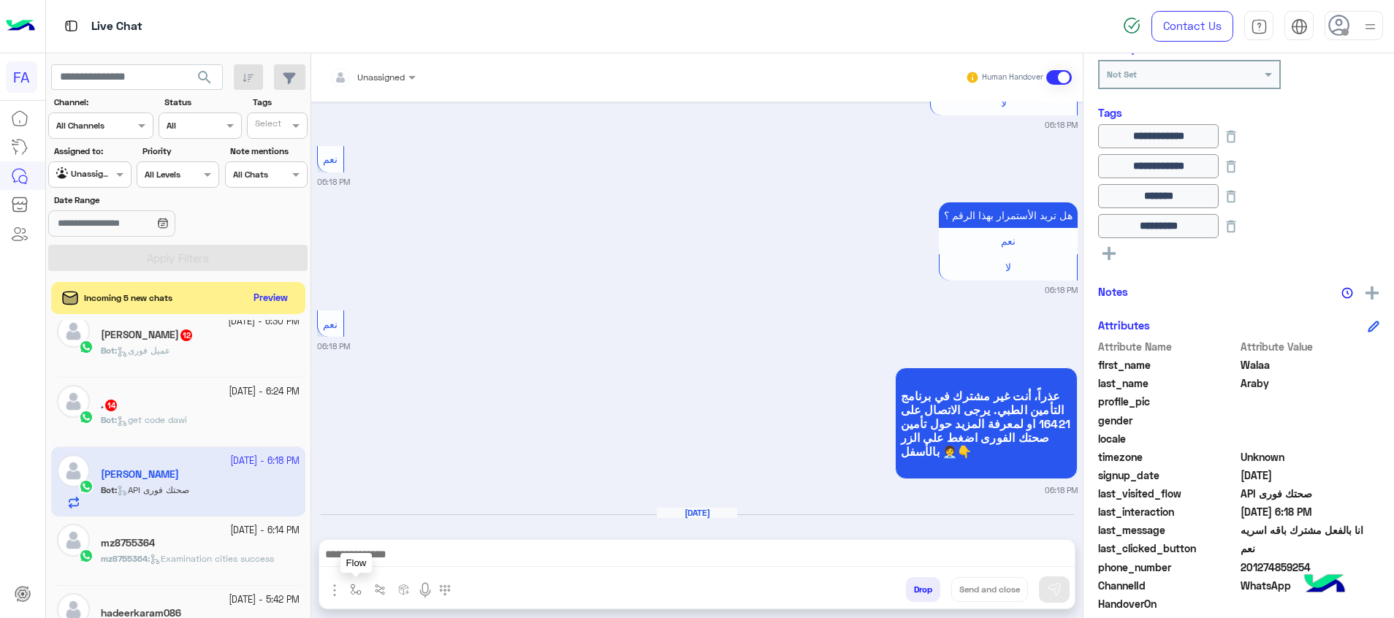
click at [354, 591] on img "button" at bounding box center [356, 590] width 12 height 12
click at [402, 565] on div "enter flow name" at bounding box center [399, 557] width 108 height 26
click at [439, 441] on div "صحتك منيو" at bounding box center [399, 445] width 108 height 28
type textarea "*********"
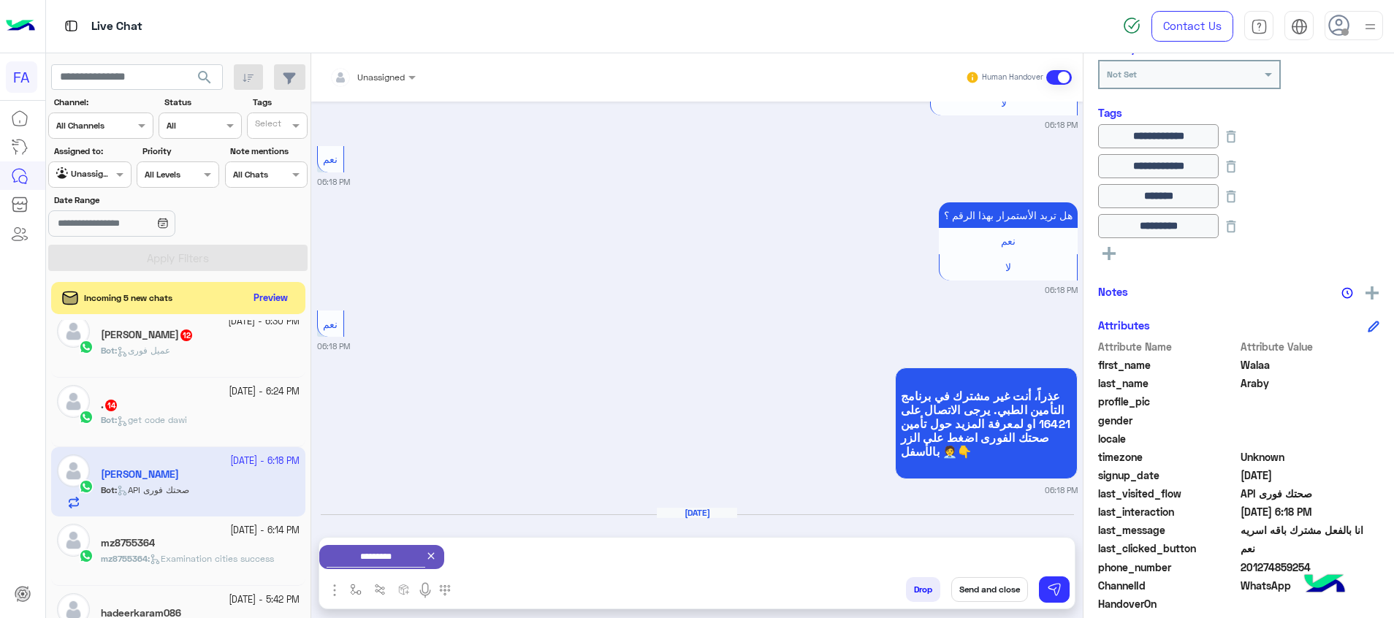
click at [980, 584] on button "Send and close" at bounding box center [989, 589] width 77 height 25
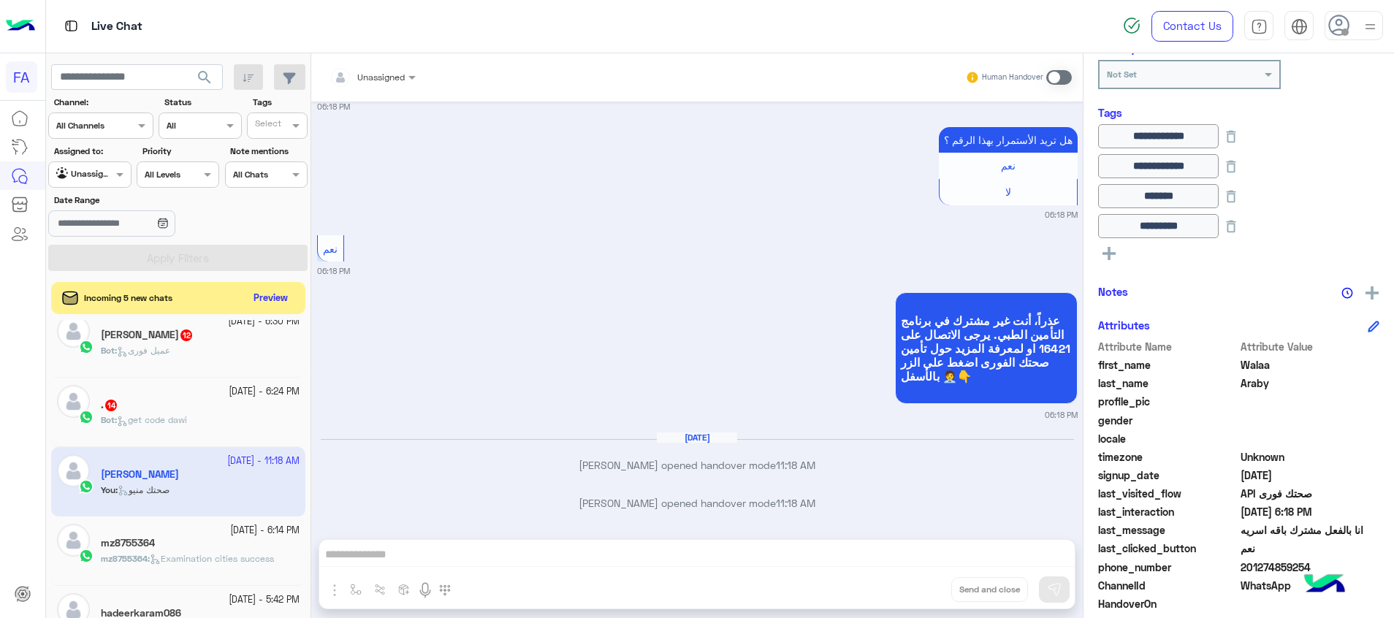
scroll to position [9406, 0]
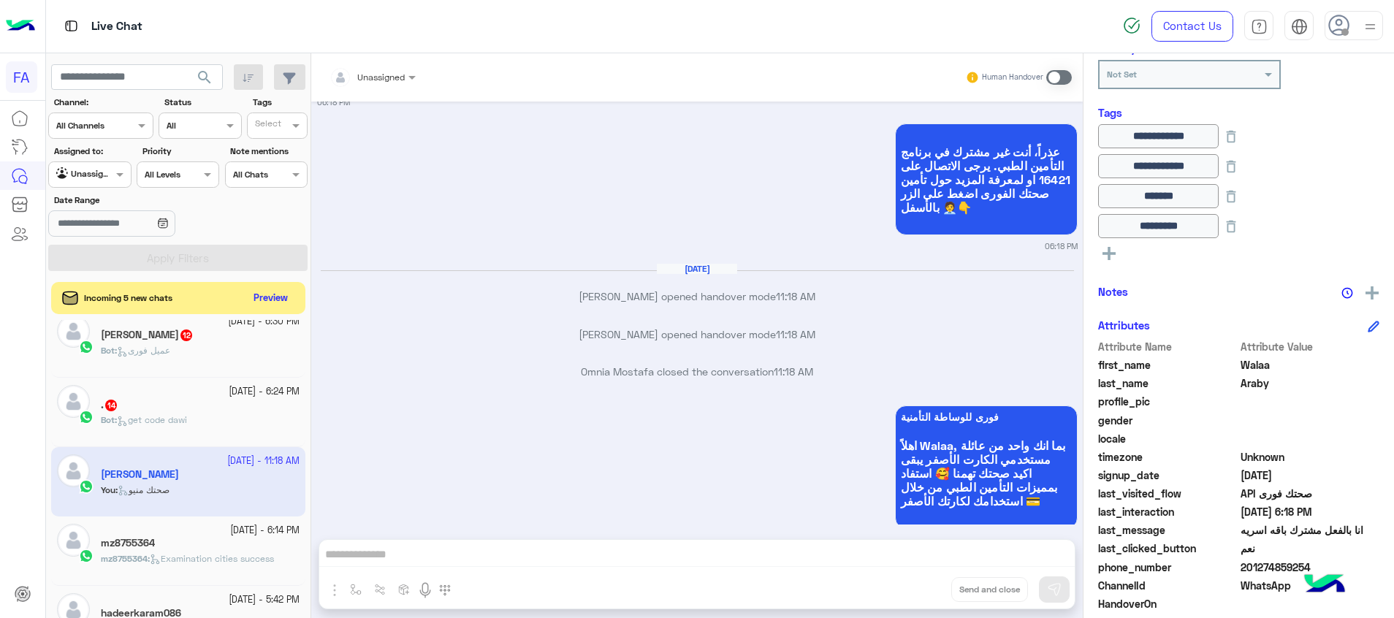
click at [199, 419] on div "Bot : get code dawi" at bounding box center [200, 426] width 199 height 26
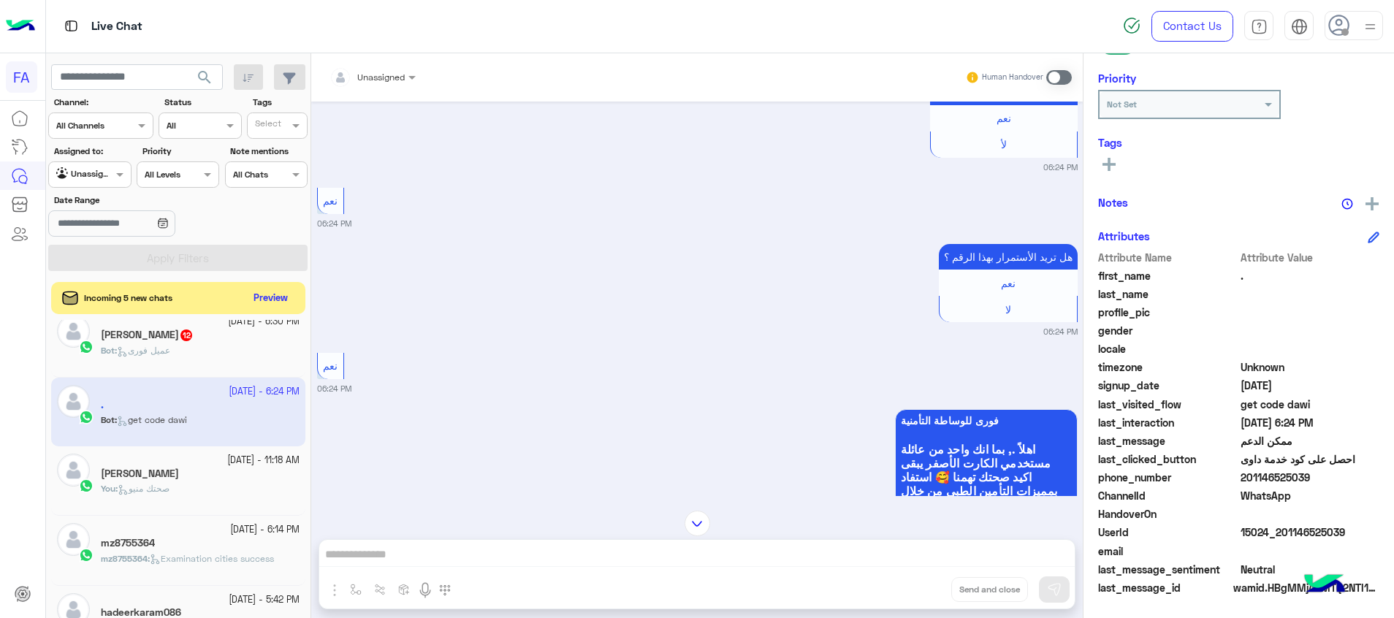
scroll to position [939, 0]
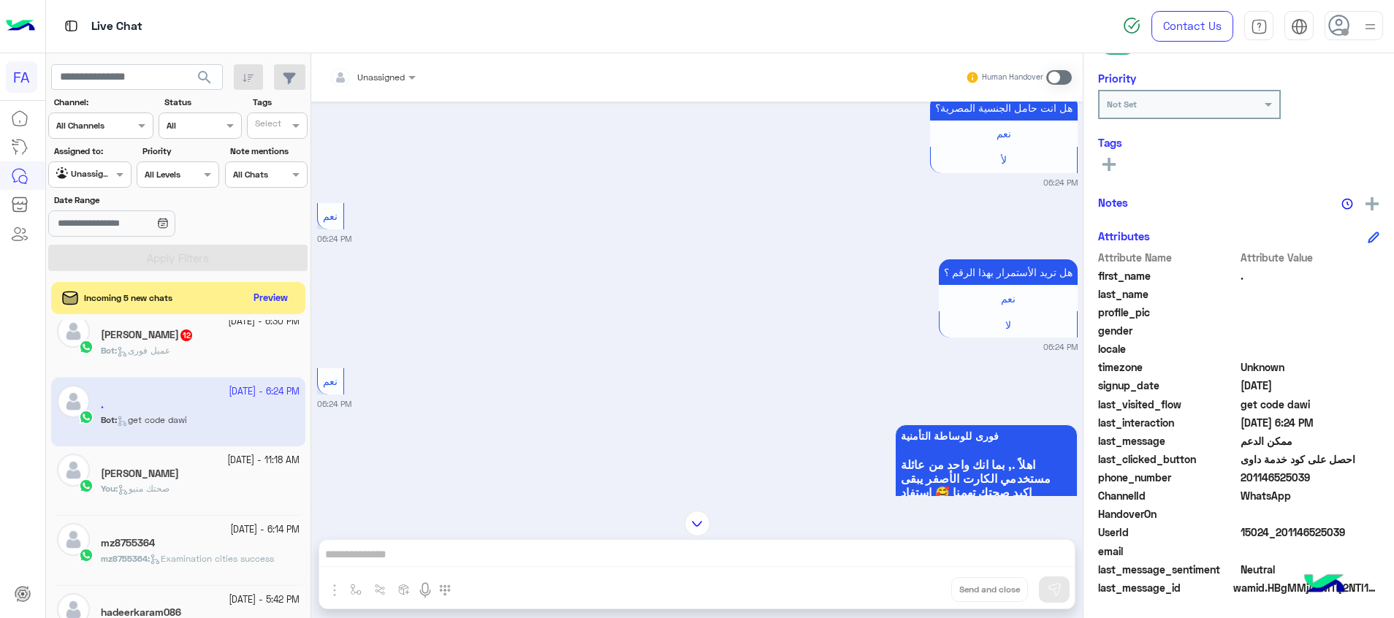
click at [187, 495] on div "You : صحتك منيو" at bounding box center [200, 495] width 199 height 26
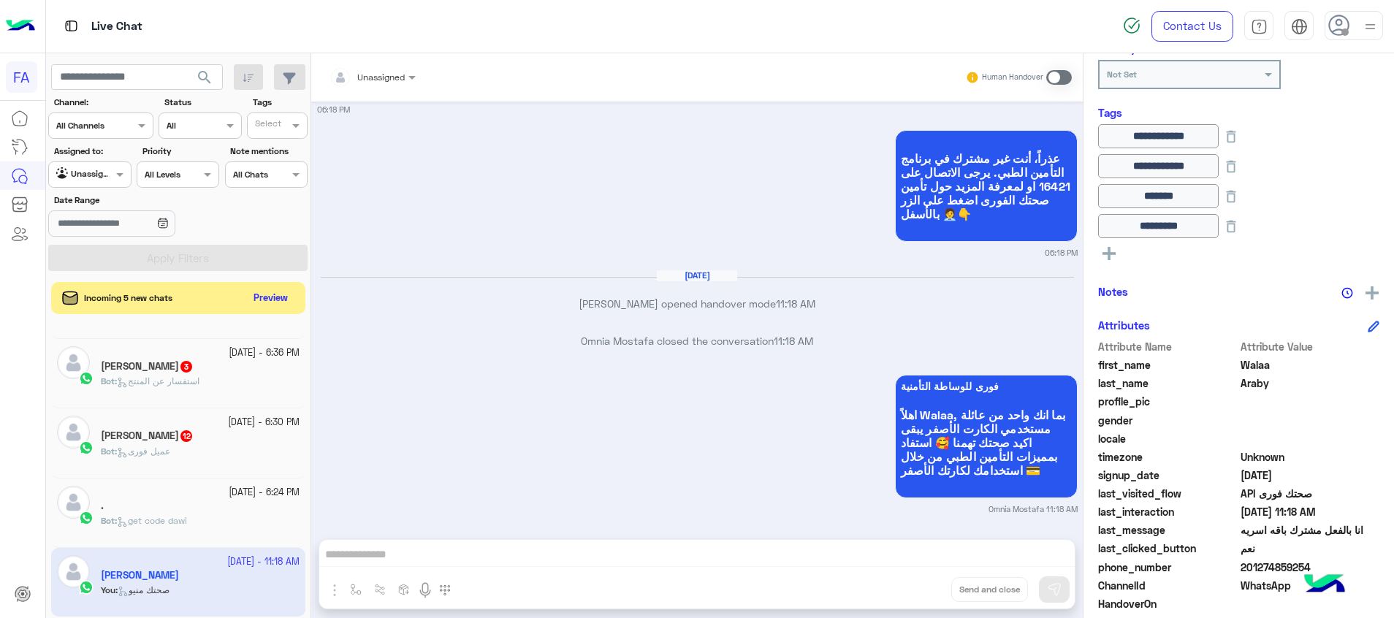
scroll to position [117, 0]
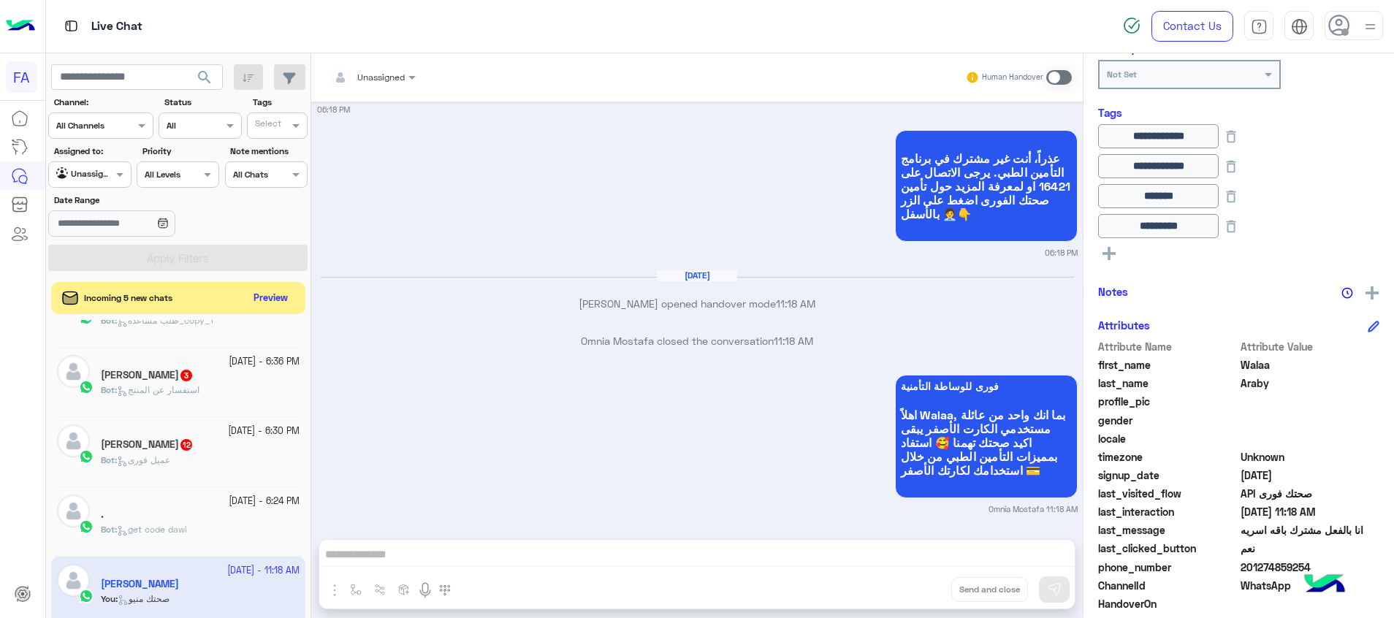
click at [184, 455] on div "Bot : عميل فورى" at bounding box center [200, 467] width 199 height 26
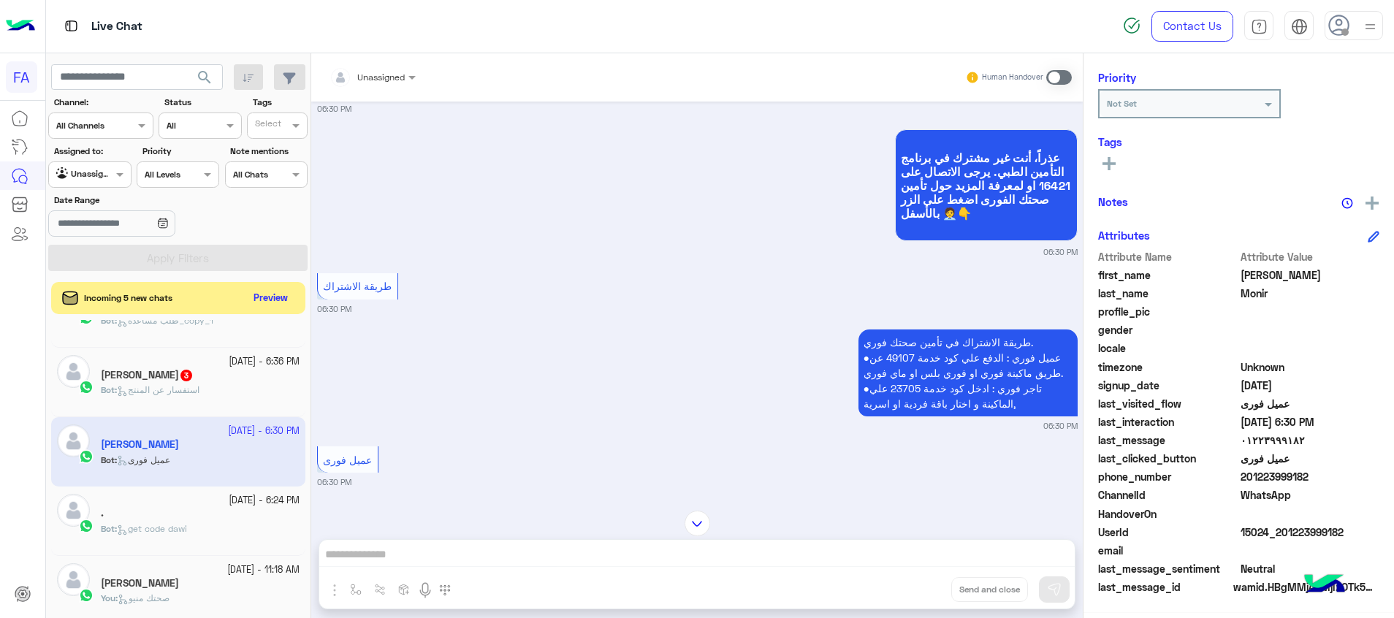
scroll to position [5048, 0]
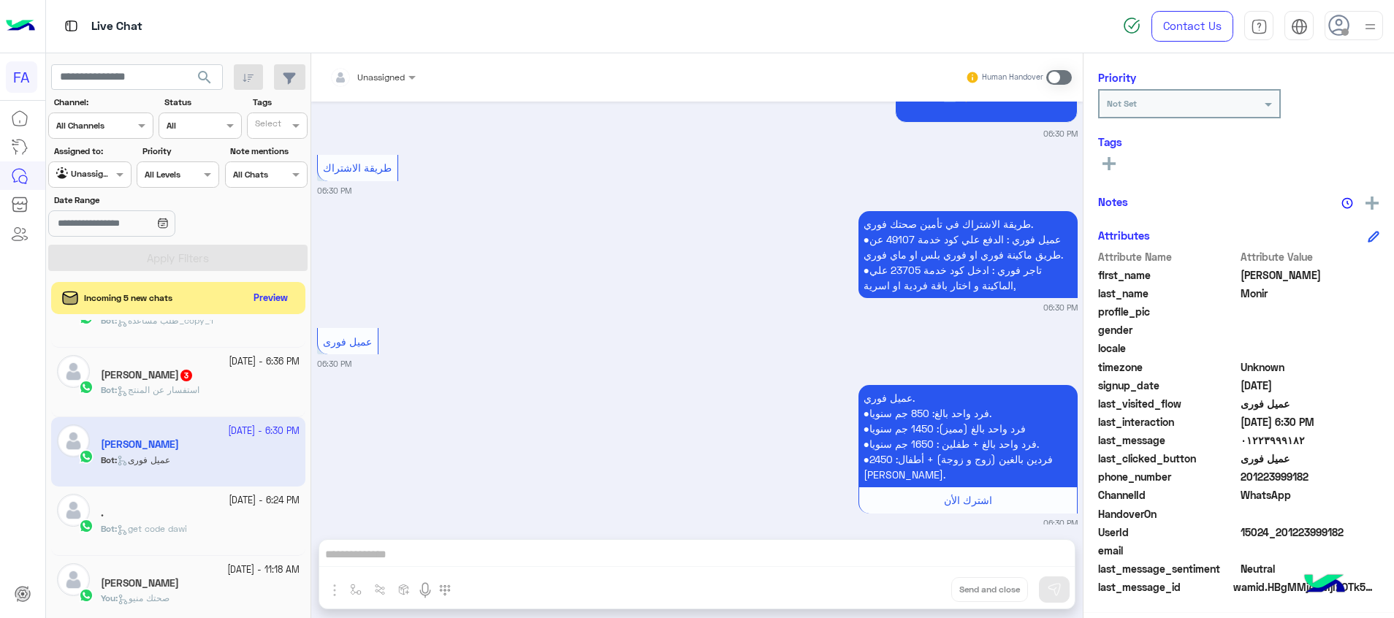
drag, startPoint x: 1356, startPoint y: 527, endPoint x: 1284, endPoint y: 528, distance: 72.3
click at [1284, 528] on span "15024_201223999182" at bounding box center [1310, 531] width 140 height 15
copy span "1223999182"
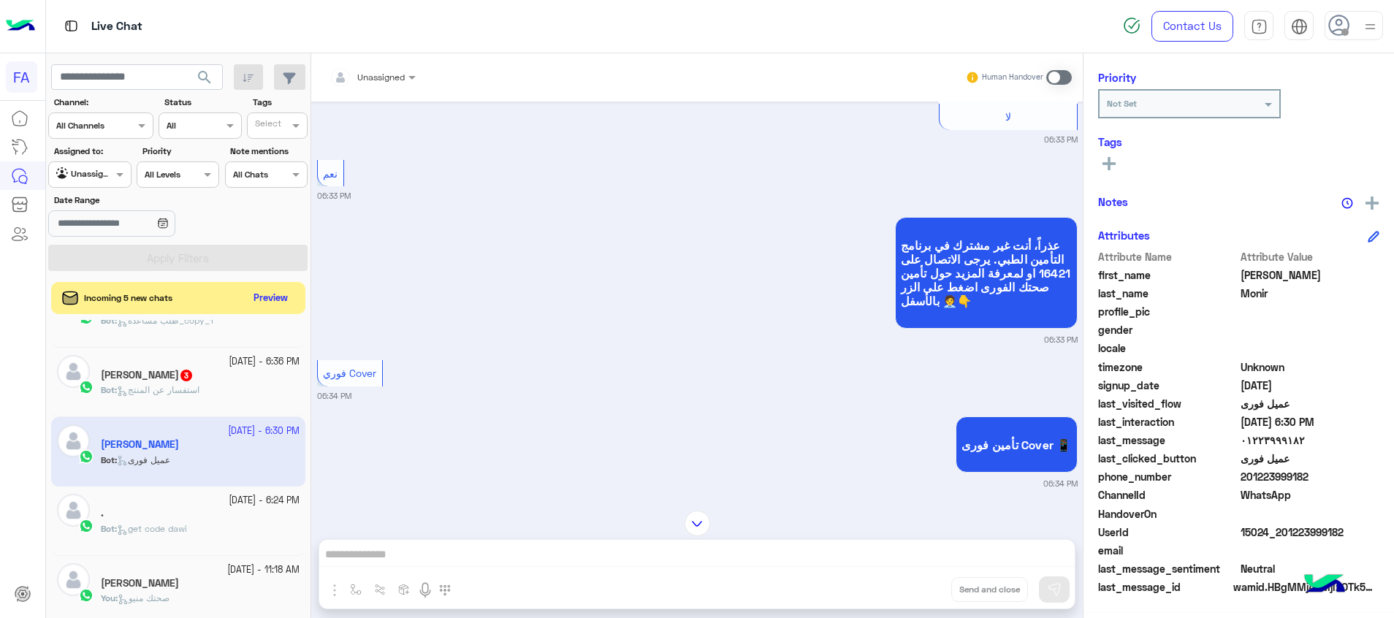
scroll to position [556, 0]
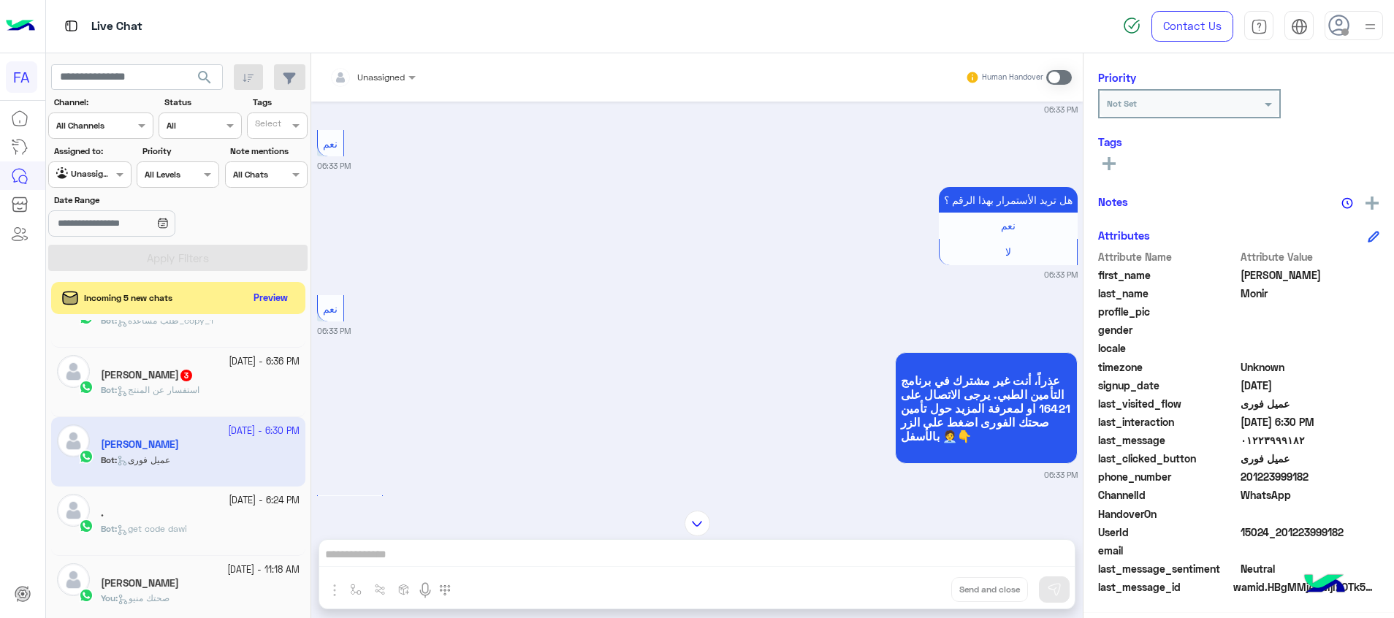
click at [361, 99] on div "Unassigned Human Handover" at bounding box center [696, 77] width 771 height 48
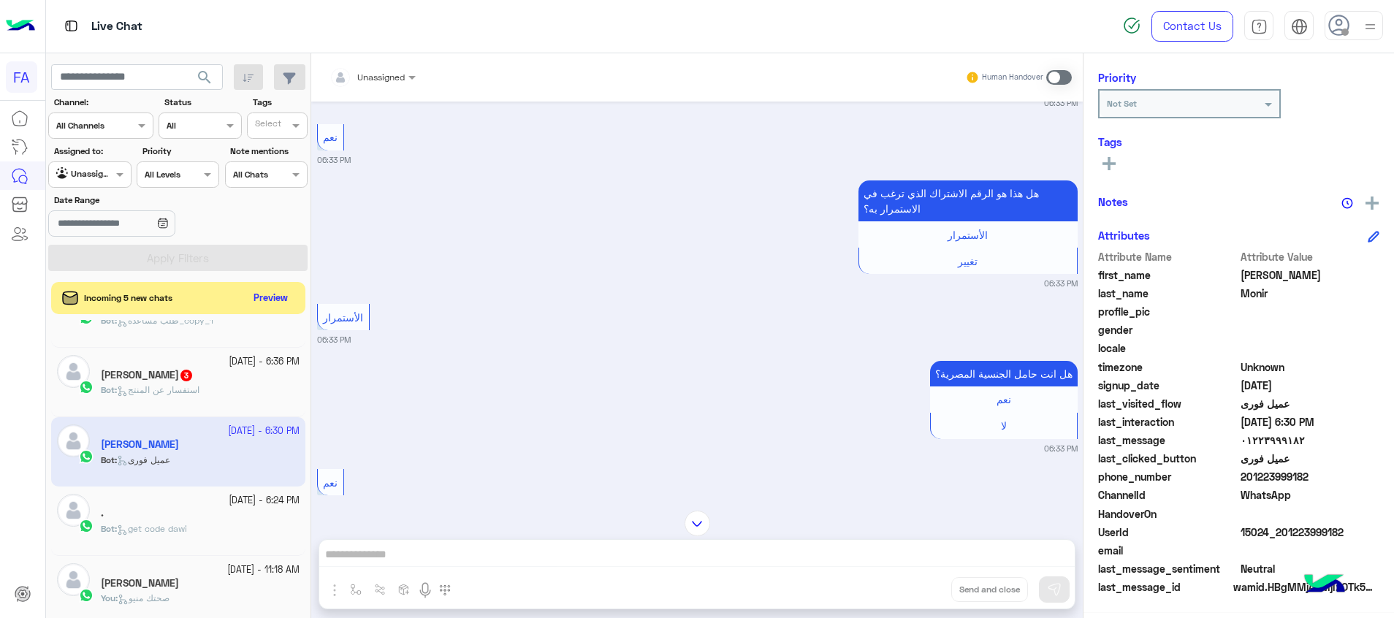
scroll to position [1166, 0]
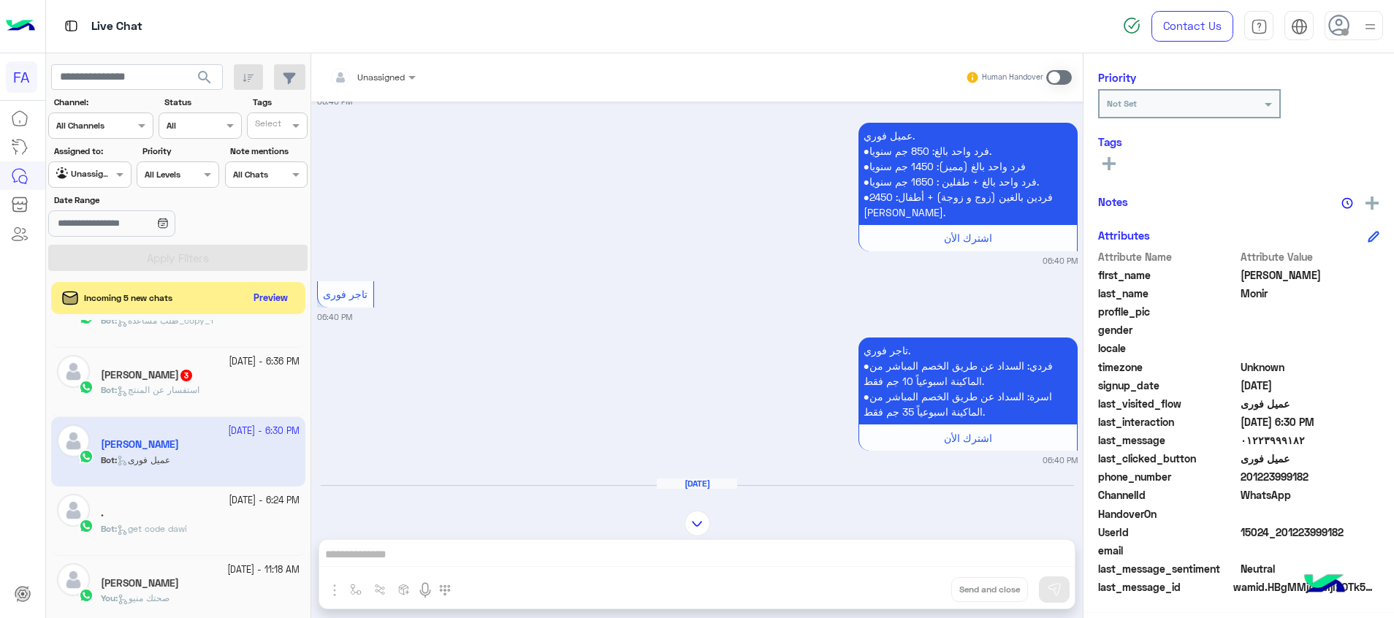
click at [399, 81] on div "Unassigned" at bounding box center [380, 77] width 47 height 13
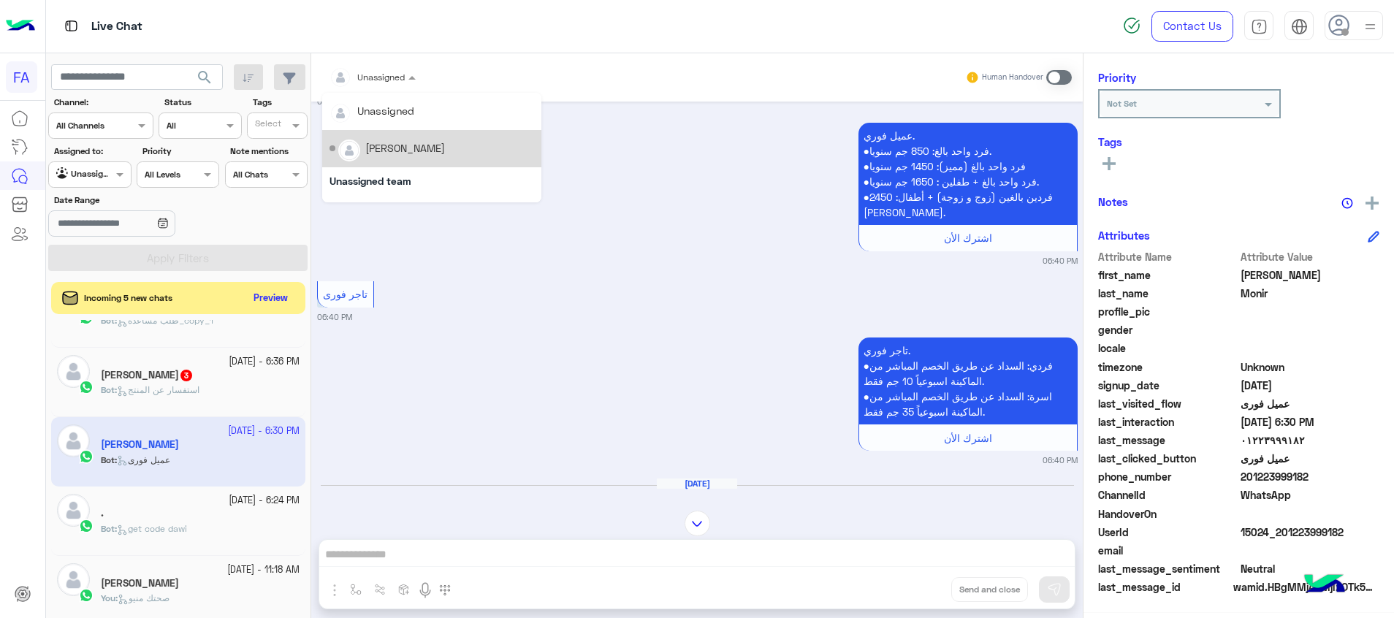
click at [405, 143] on div "[PERSON_NAME]" at bounding box center [405, 147] width 80 height 15
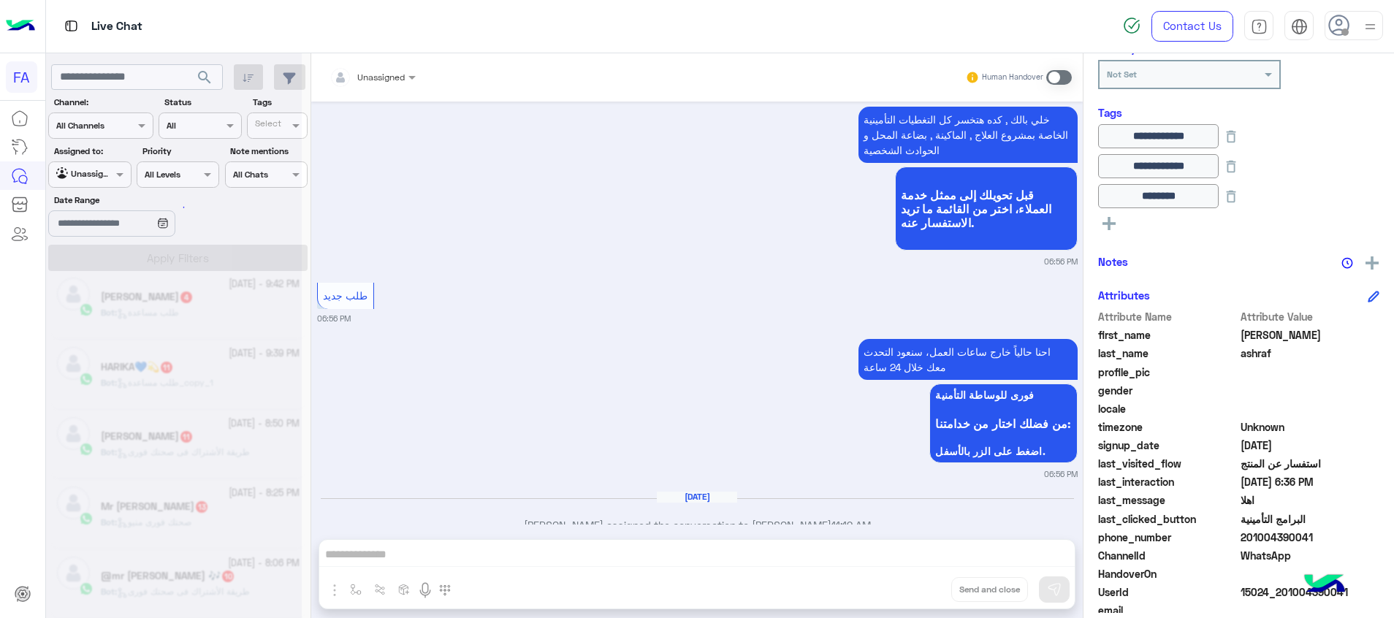
scroll to position [7, 0]
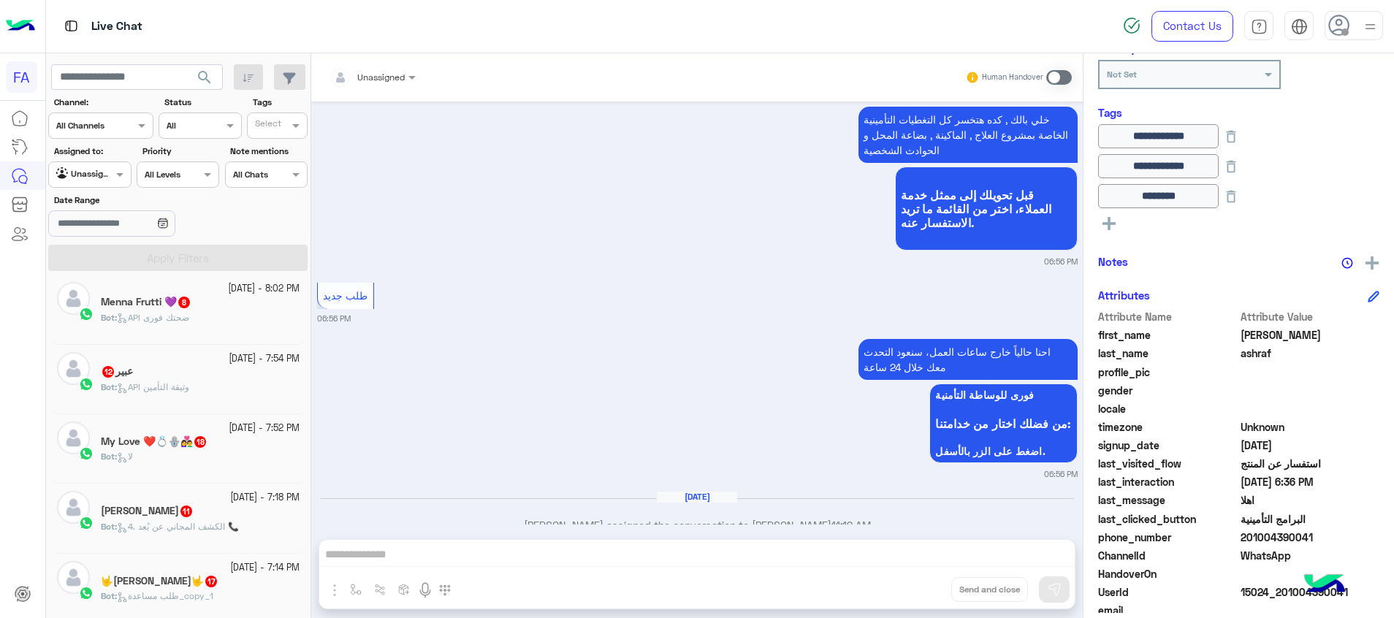
click at [233, 521] on span "4. الكشف المجاني عن بُعد 📞" at bounding box center [178, 526] width 122 height 11
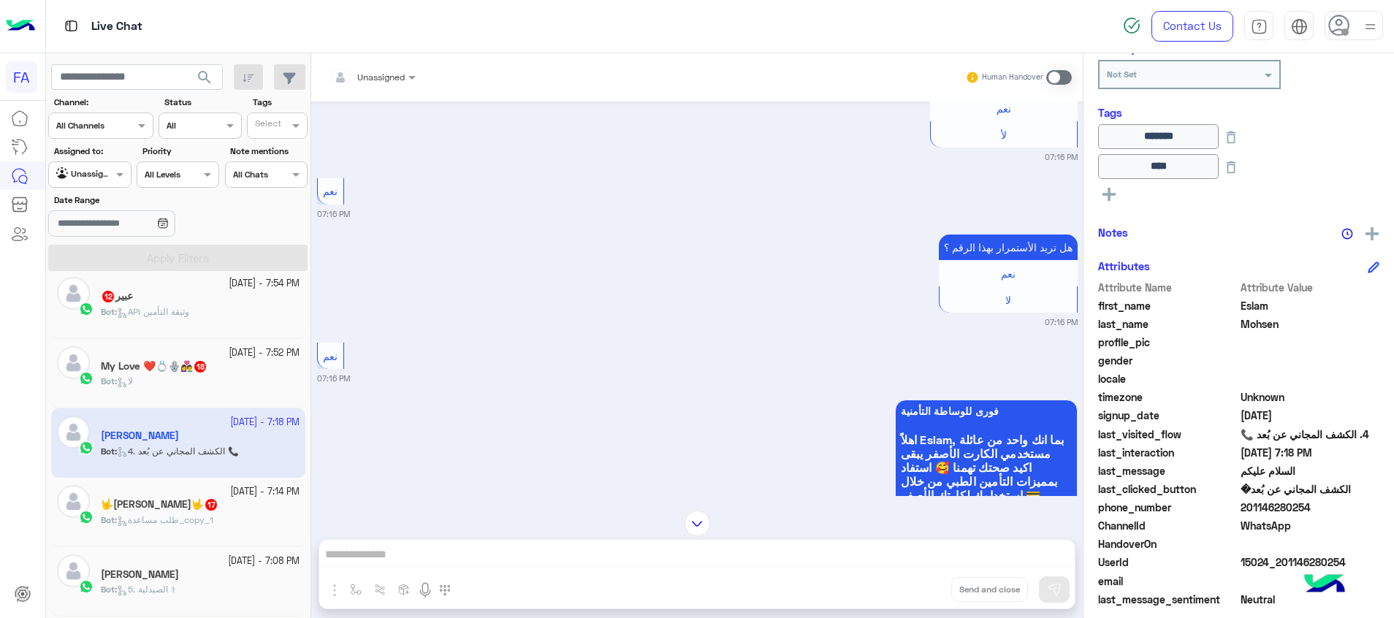
scroll to position [117, 0]
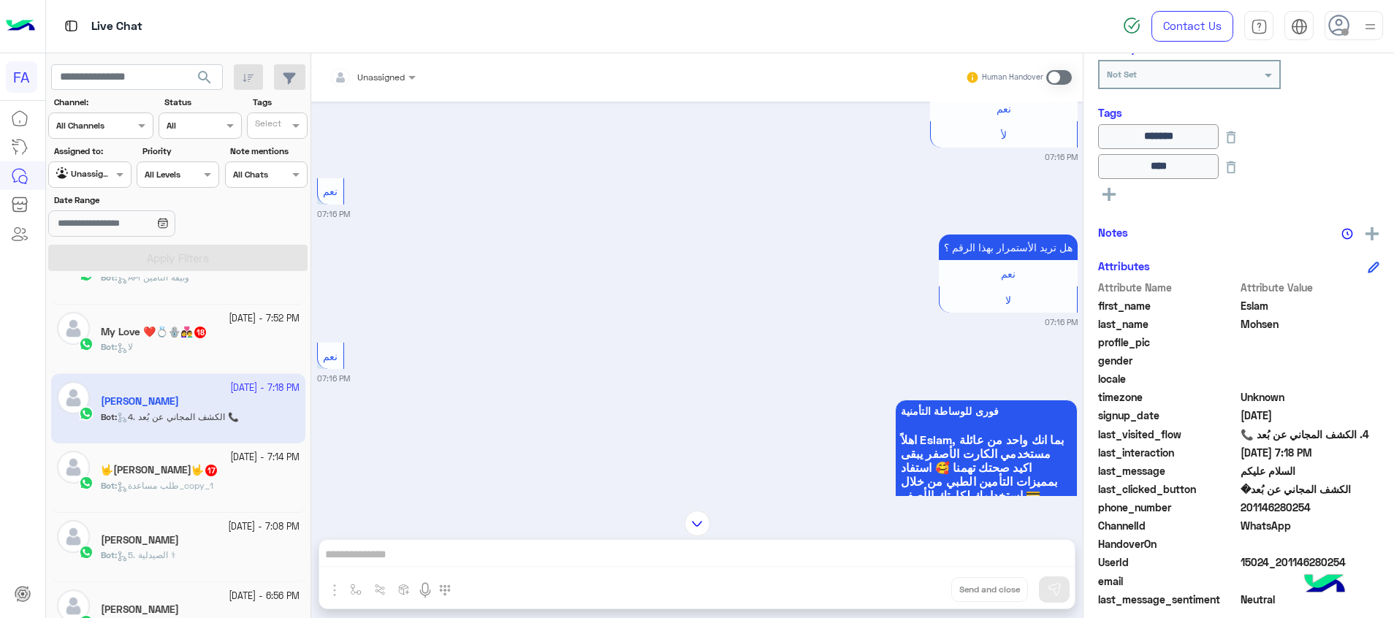
click at [199, 478] on div "🤟[PERSON_NAME]🤟 17" at bounding box center [200, 471] width 199 height 15
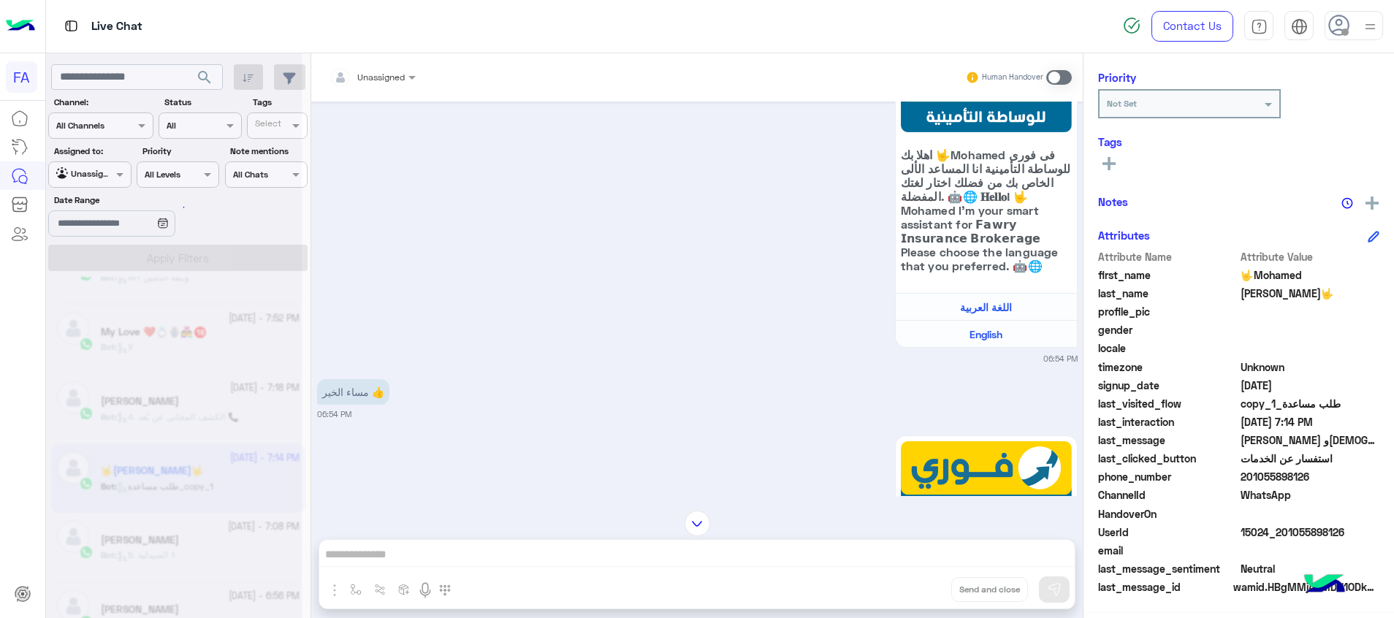
scroll to position [186, 0]
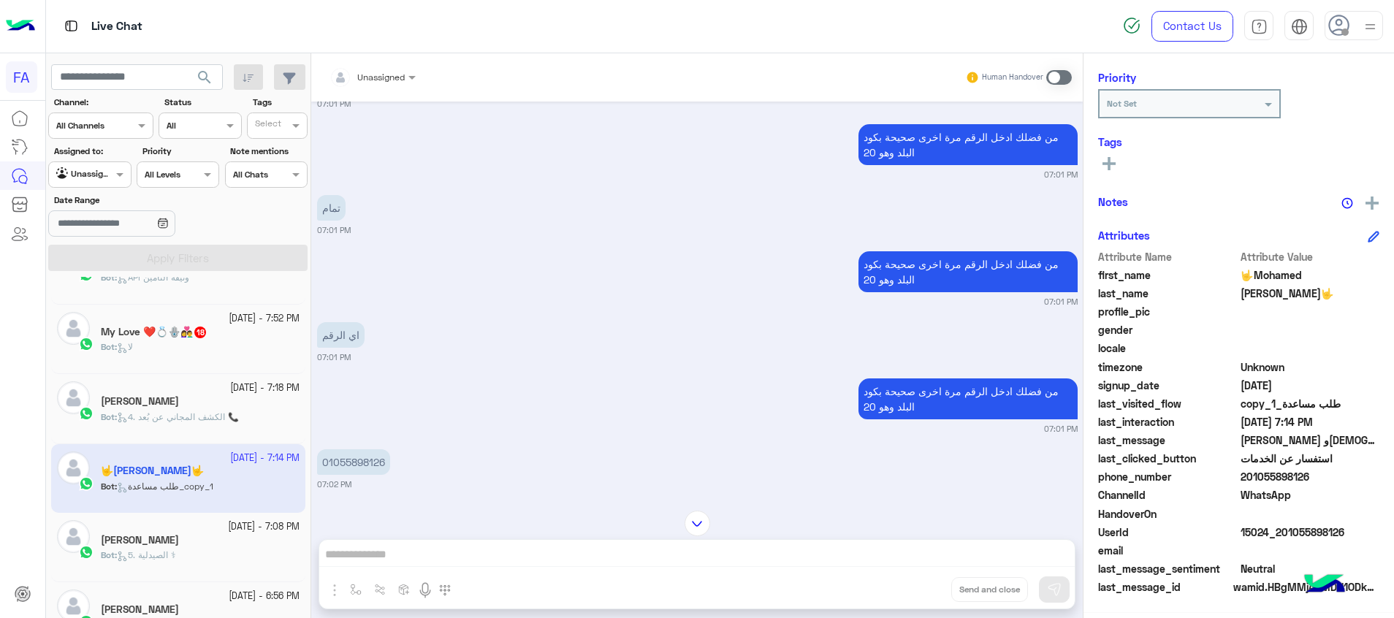
click at [370, 449] on p "01055898126" at bounding box center [353, 462] width 73 height 26
copy p "01055898126"
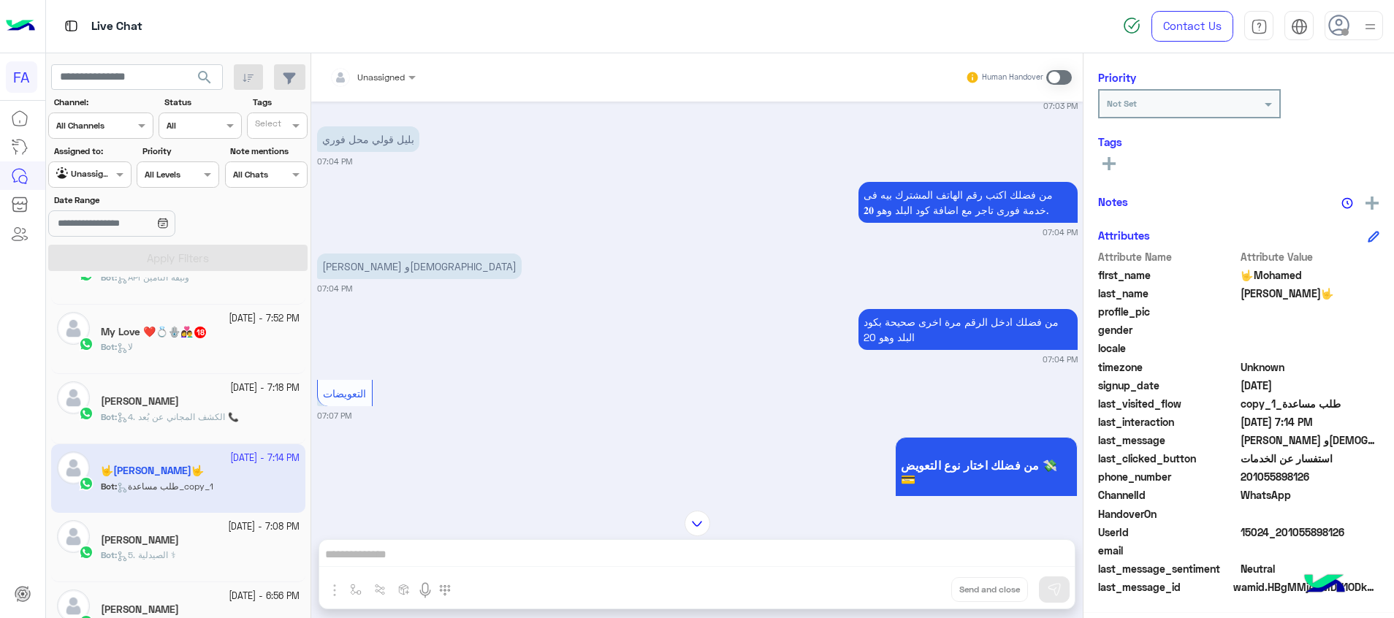
scroll to position [2775, 0]
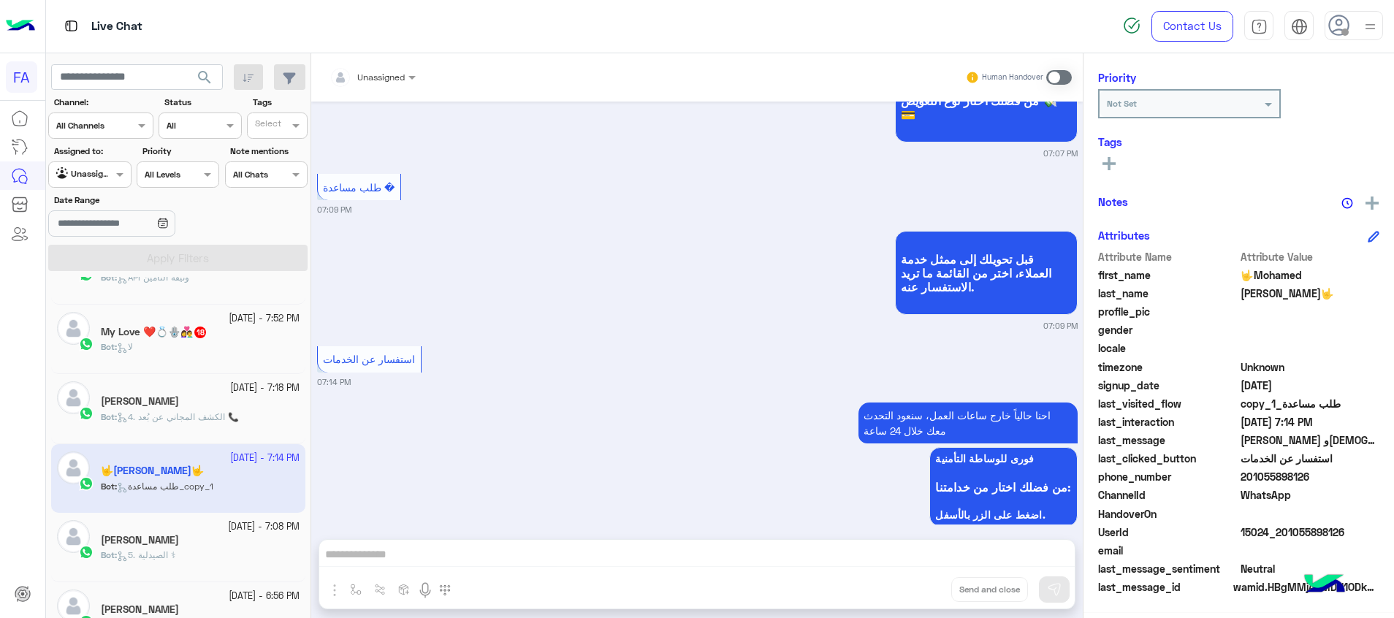
click at [399, 77] on div at bounding box center [372, 75] width 101 height 14
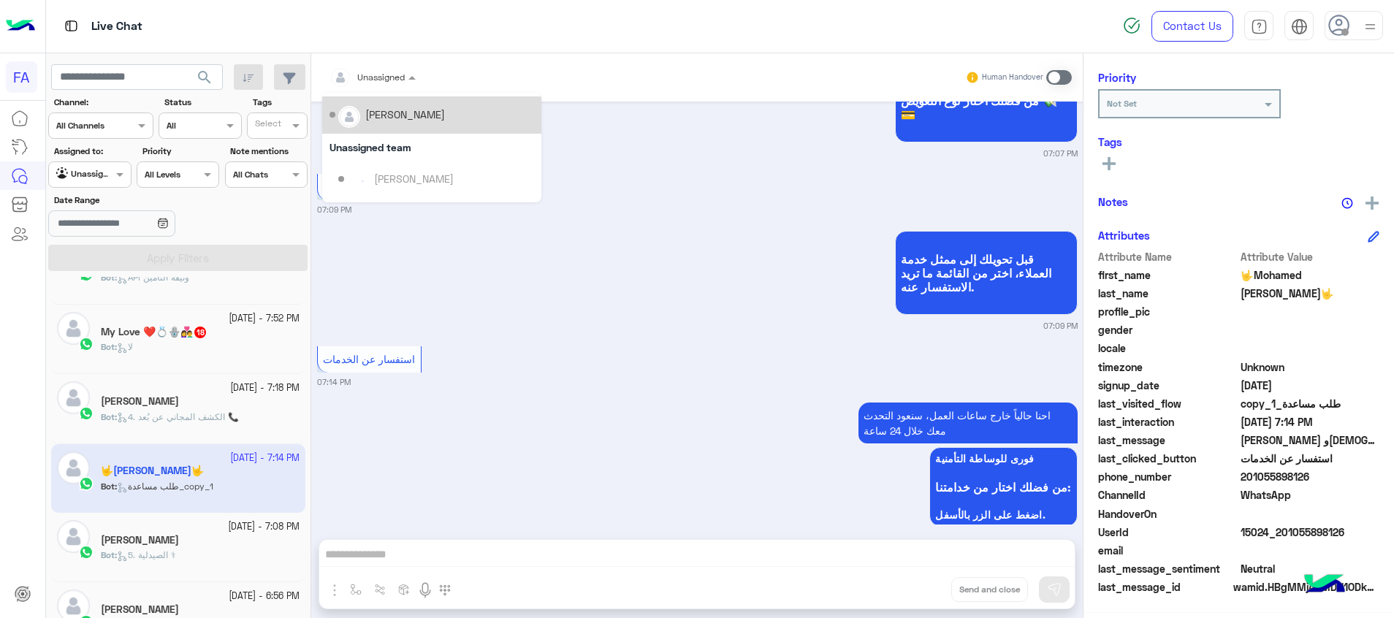
scroll to position [110, 0]
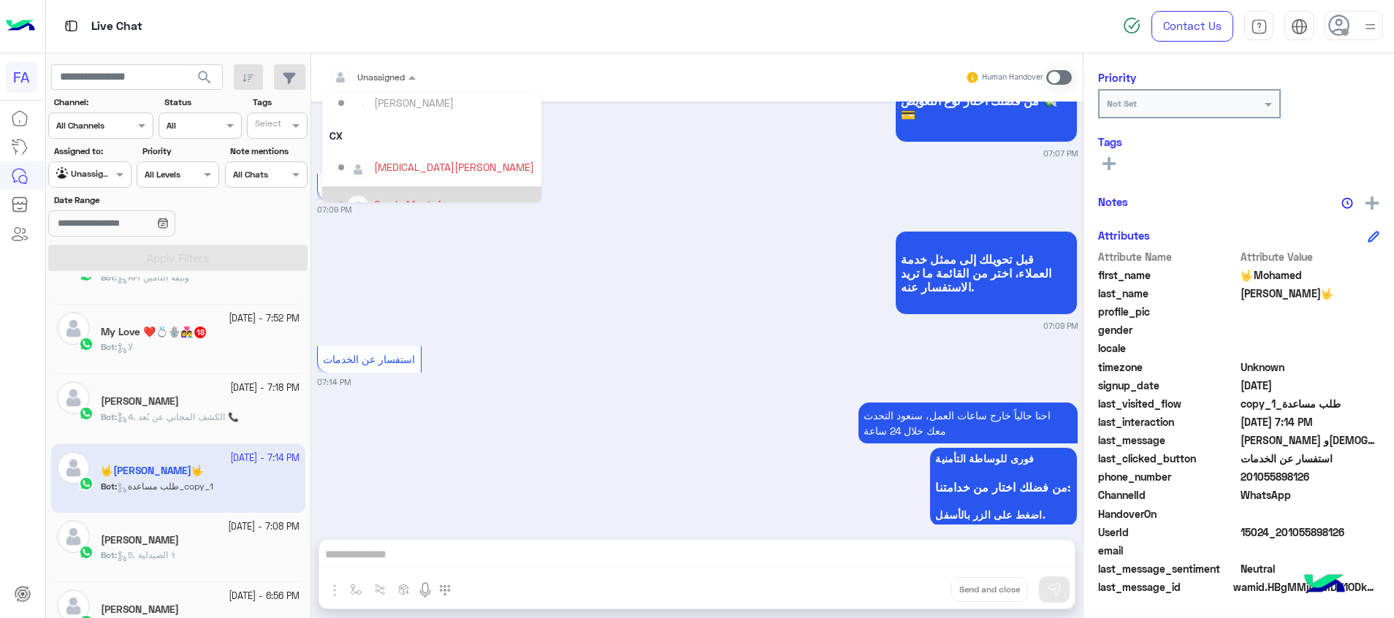
click at [407, 189] on div "Omnia Mostafa" at bounding box center [431, 204] width 219 height 37
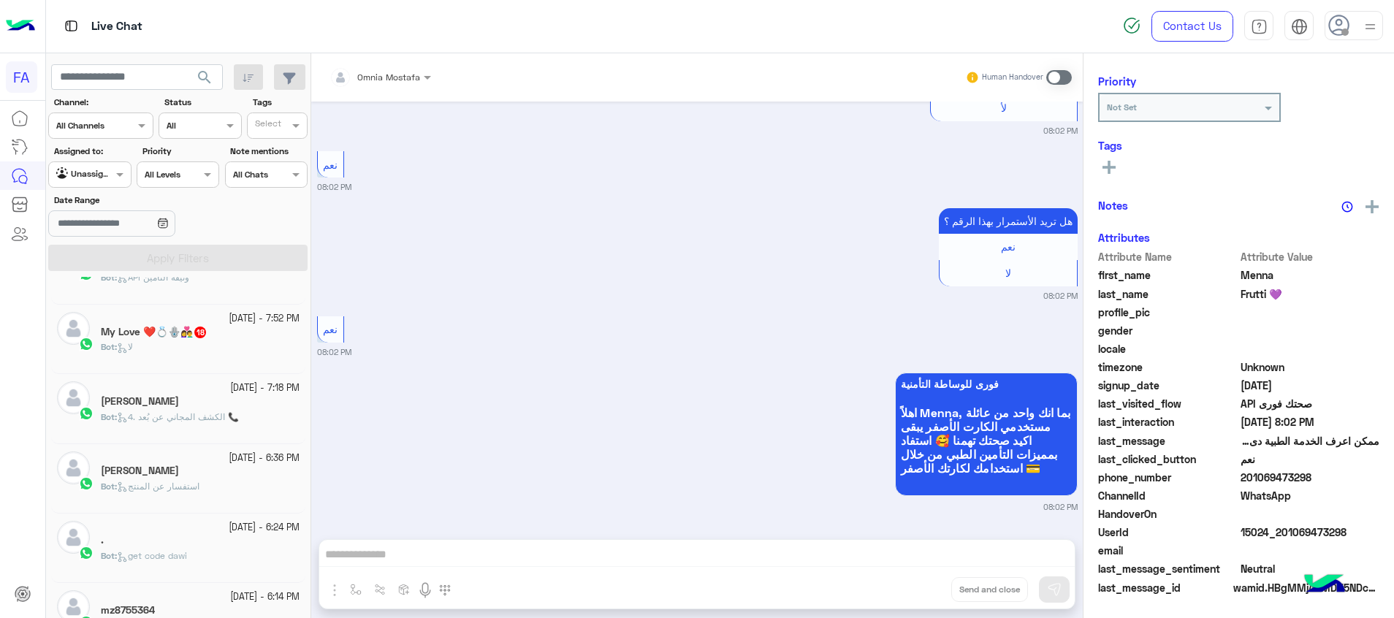
click at [239, 421] on span "4. الكشف المجاني عن بُعد 📞" at bounding box center [178, 416] width 122 height 11
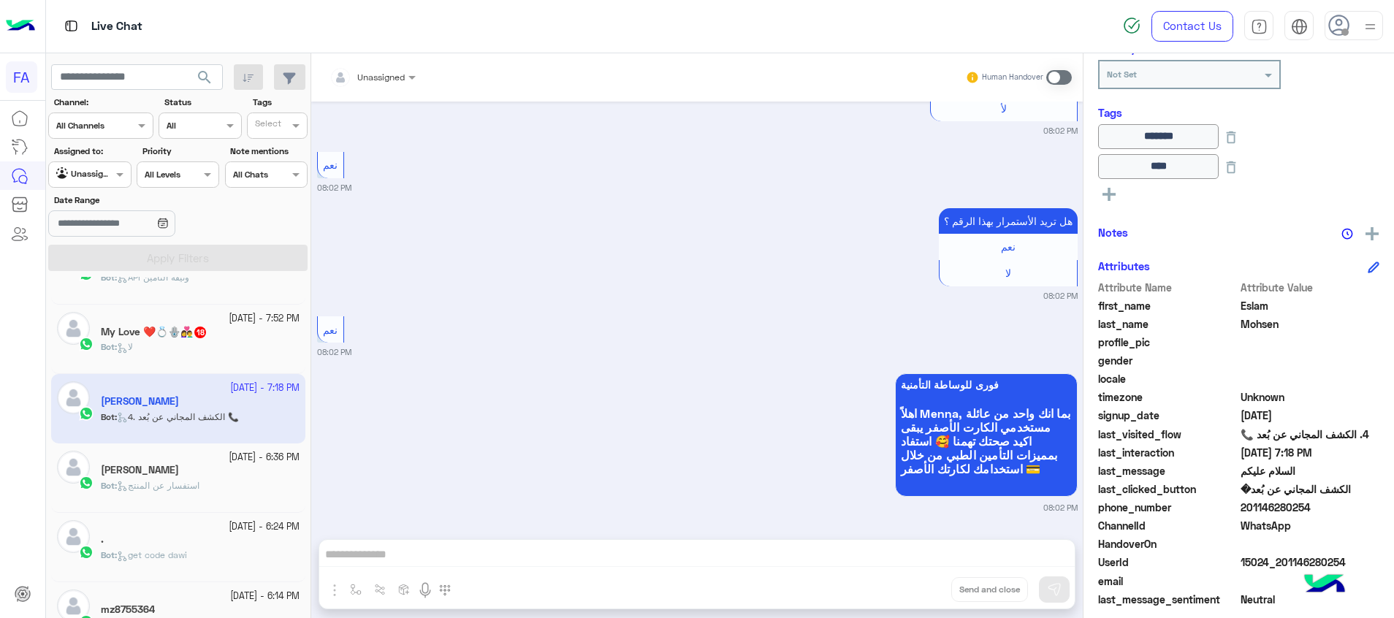
click at [234, 488] on div "Bot : استفسار عن المنتج" at bounding box center [200, 492] width 199 height 26
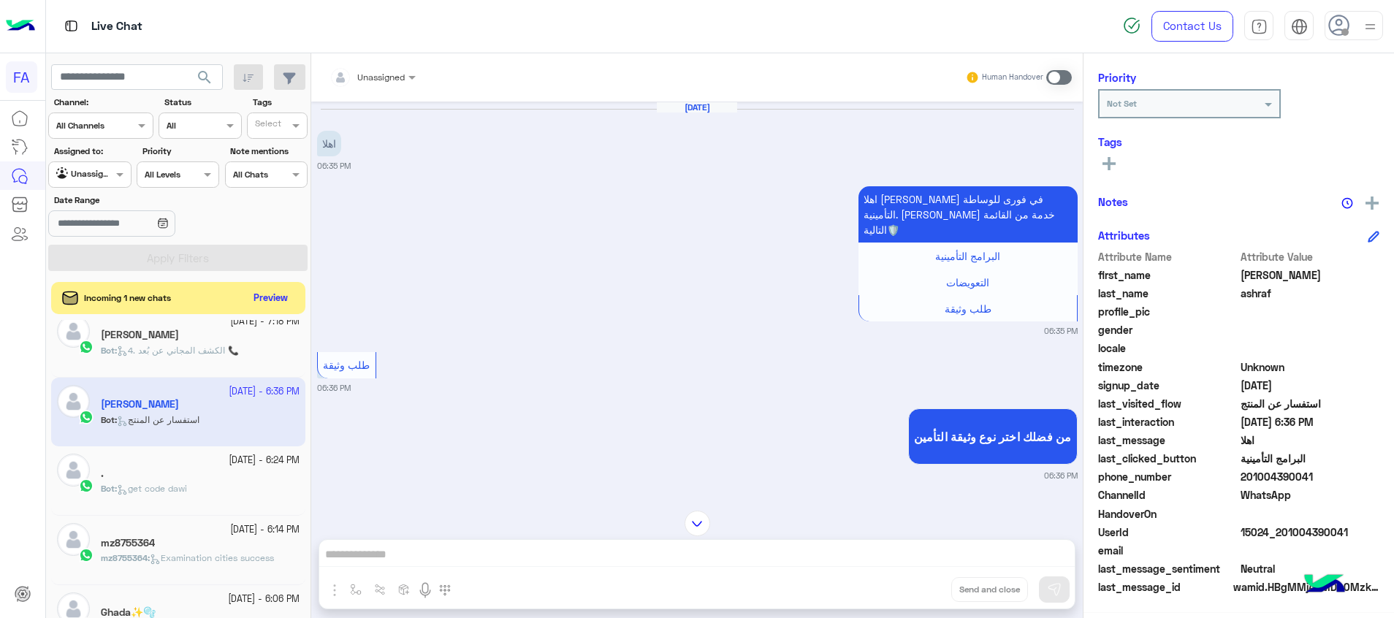
click at [215, 560] on span "Examination cities success" at bounding box center [212, 557] width 124 height 11
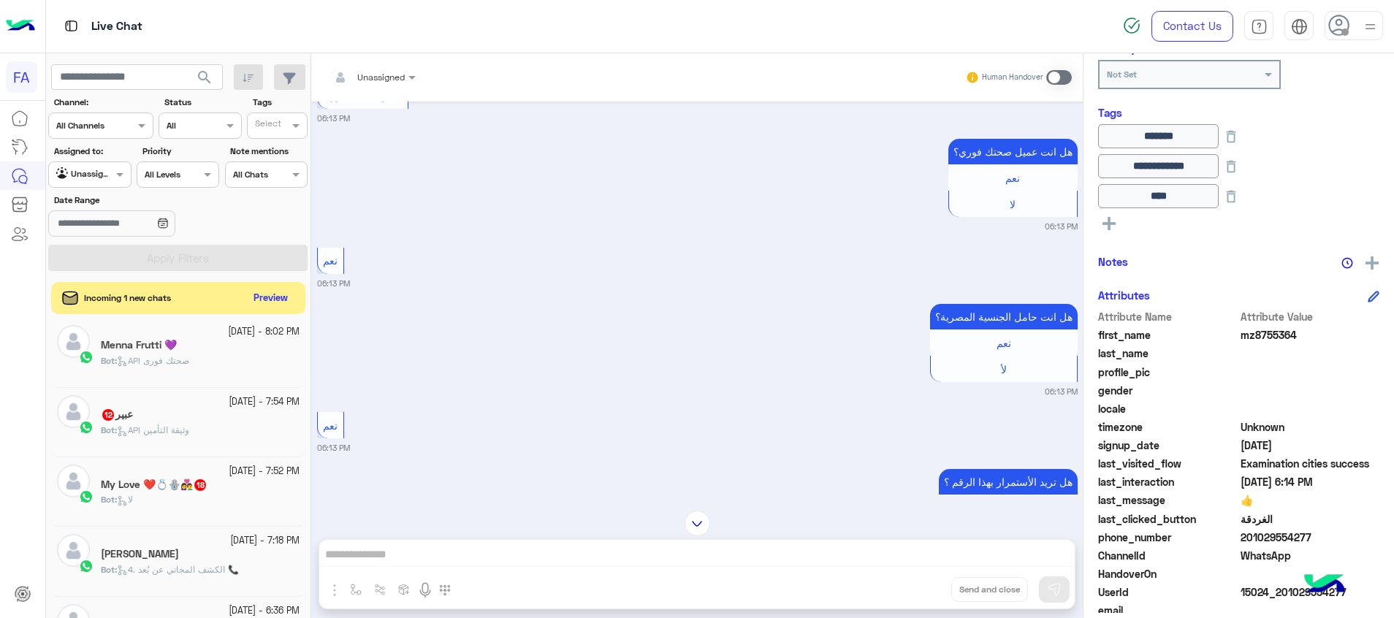
click at [190, 484] on h5 "My Love ❤️💍🪬👩‍❤️‍👨 18" at bounding box center [154, 484] width 107 height 12
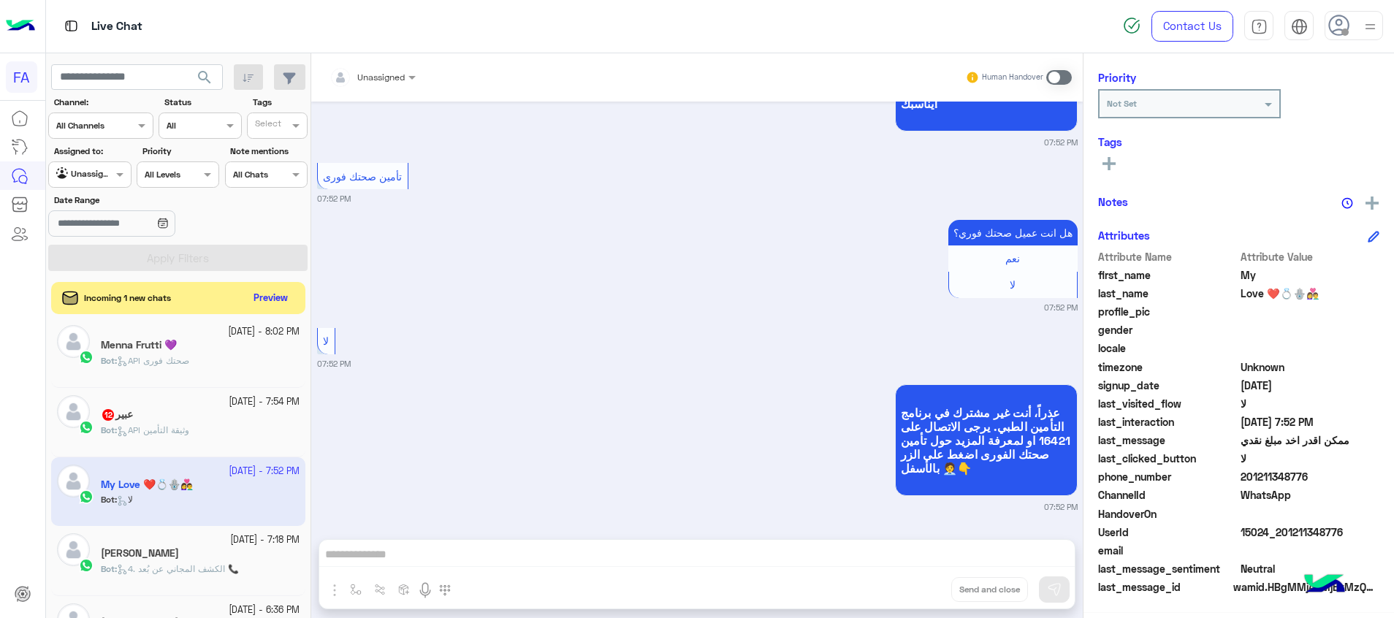
click at [145, 415] on div "عبير 12" at bounding box center [200, 415] width 199 height 15
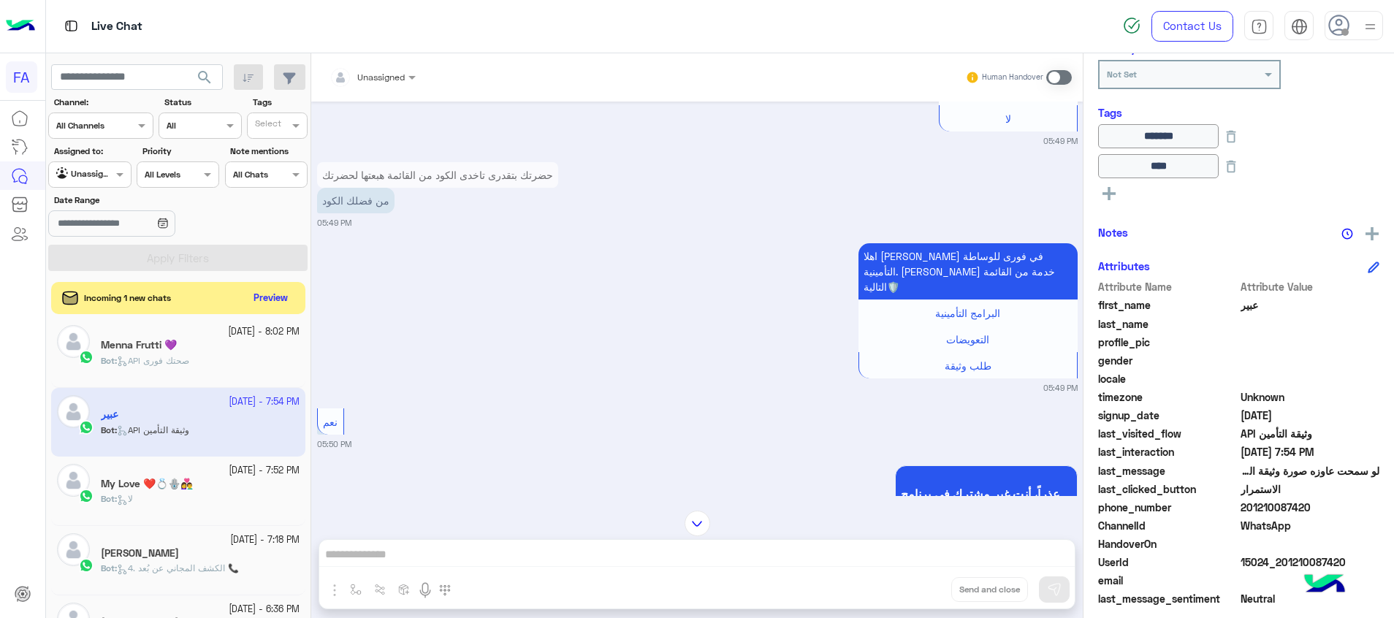
click at [1060, 78] on span at bounding box center [1059, 77] width 26 height 15
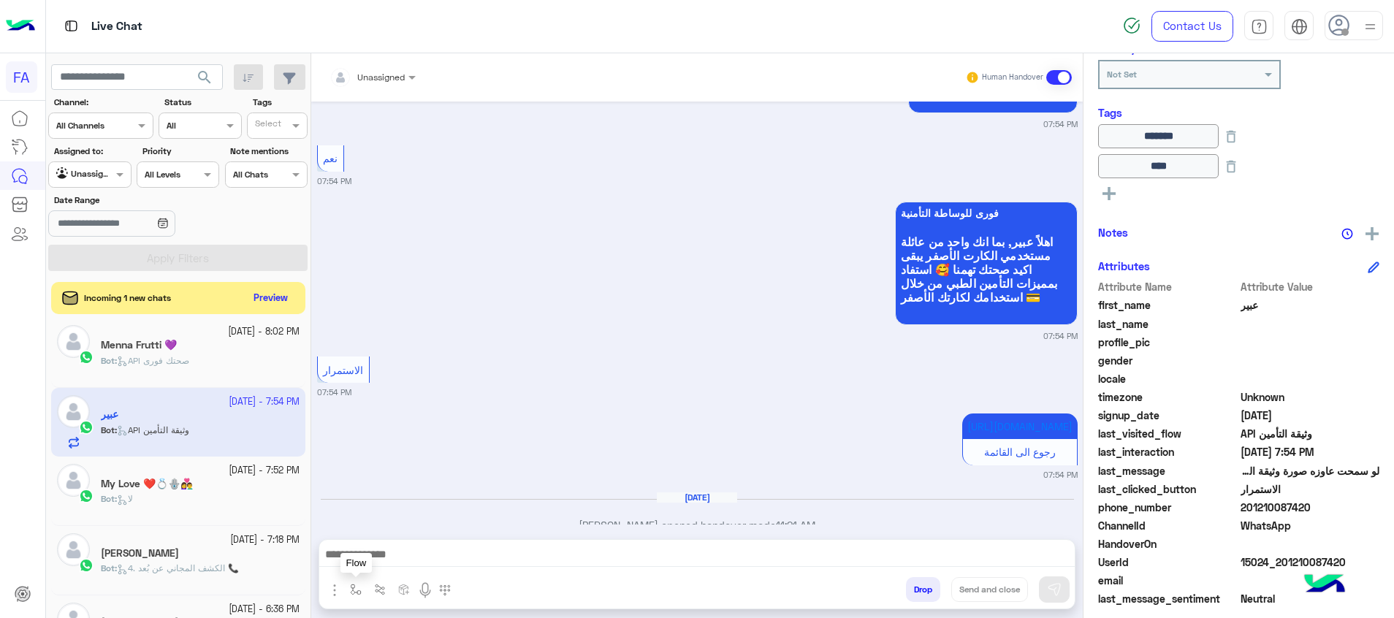
click at [348, 598] on button "button" at bounding box center [356, 589] width 24 height 24
click at [397, 565] on div "enter flow name" at bounding box center [399, 557] width 108 height 26
click at [427, 432] on div "[URL][DOMAIN_NAME] رجوع الى القائمة 07:54 PM" at bounding box center [697, 445] width 760 height 71
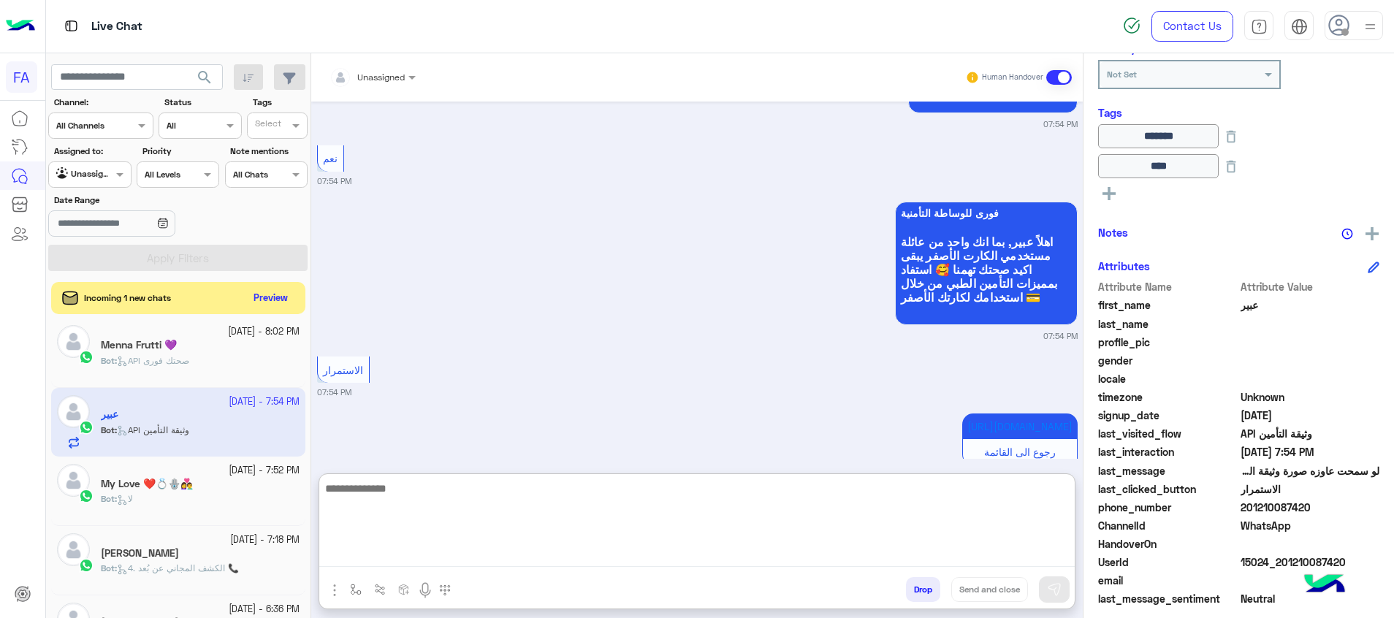
click at [383, 551] on textarea at bounding box center [696, 523] width 755 height 88
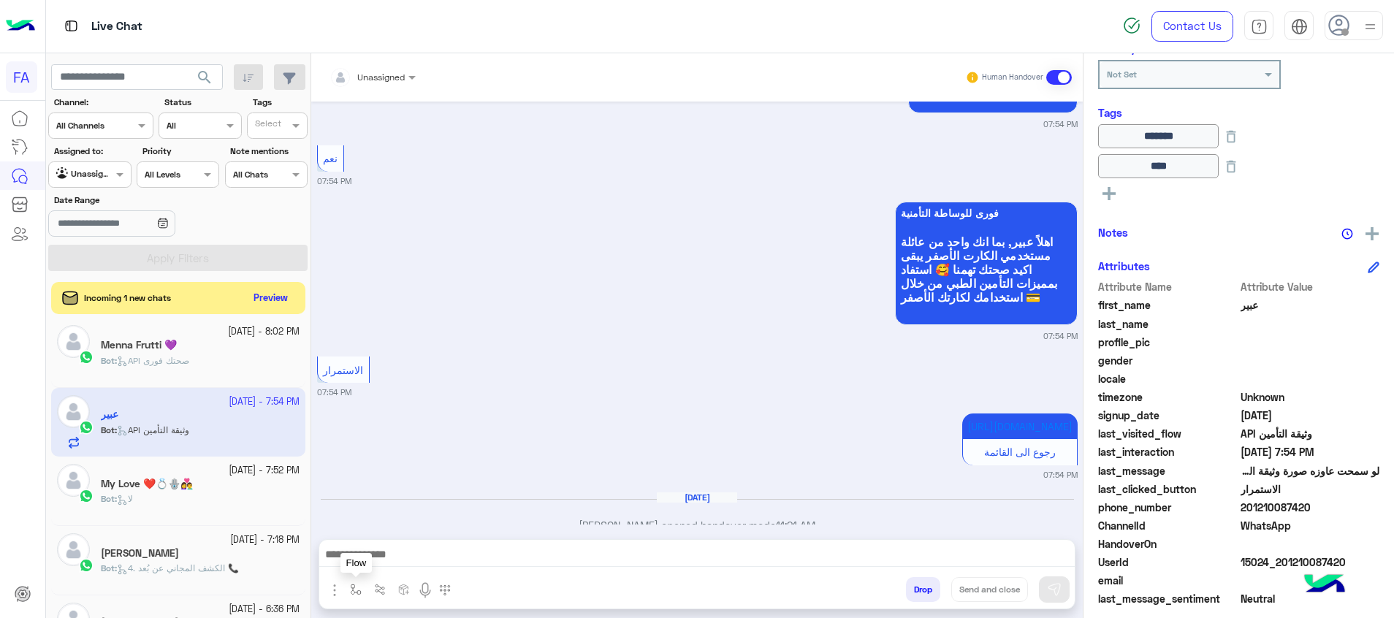
click at [366, 592] on button "button" at bounding box center [356, 589] width 24 height 24
click at [373, 554] on input "text" at bounding box center [381, 555] width 58 height 13
click at [411, 505] on span "get code dawi" at bounding box center [389, 503] width 74 height 13
type textarea "**********"
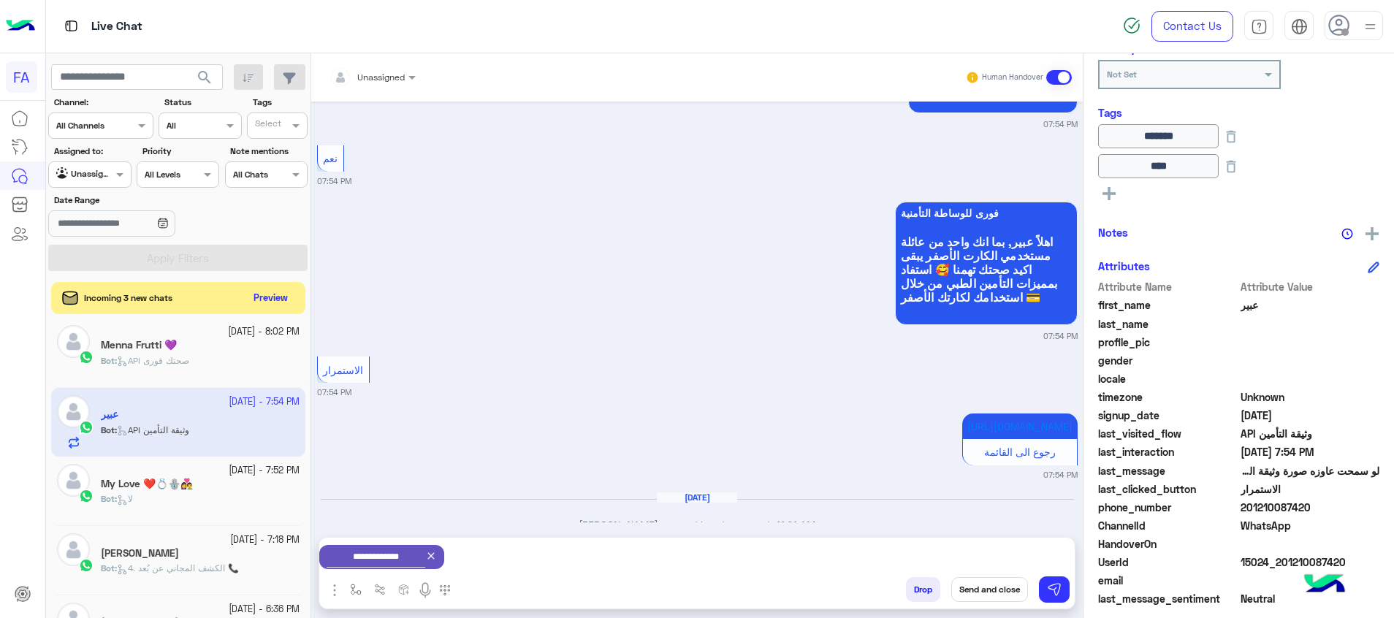
click at [1004, 589] on button "Send and close" at bounding box center [989, 589] width 77 height 25
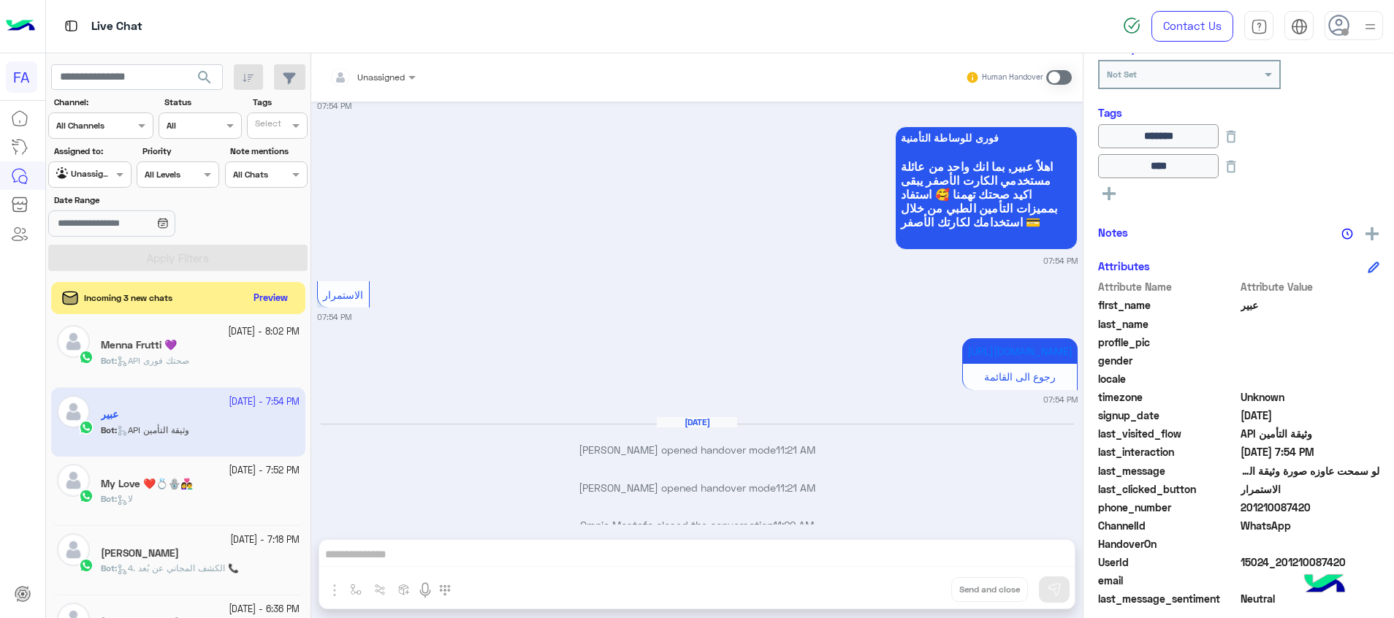
scroll to position [3429, 0]
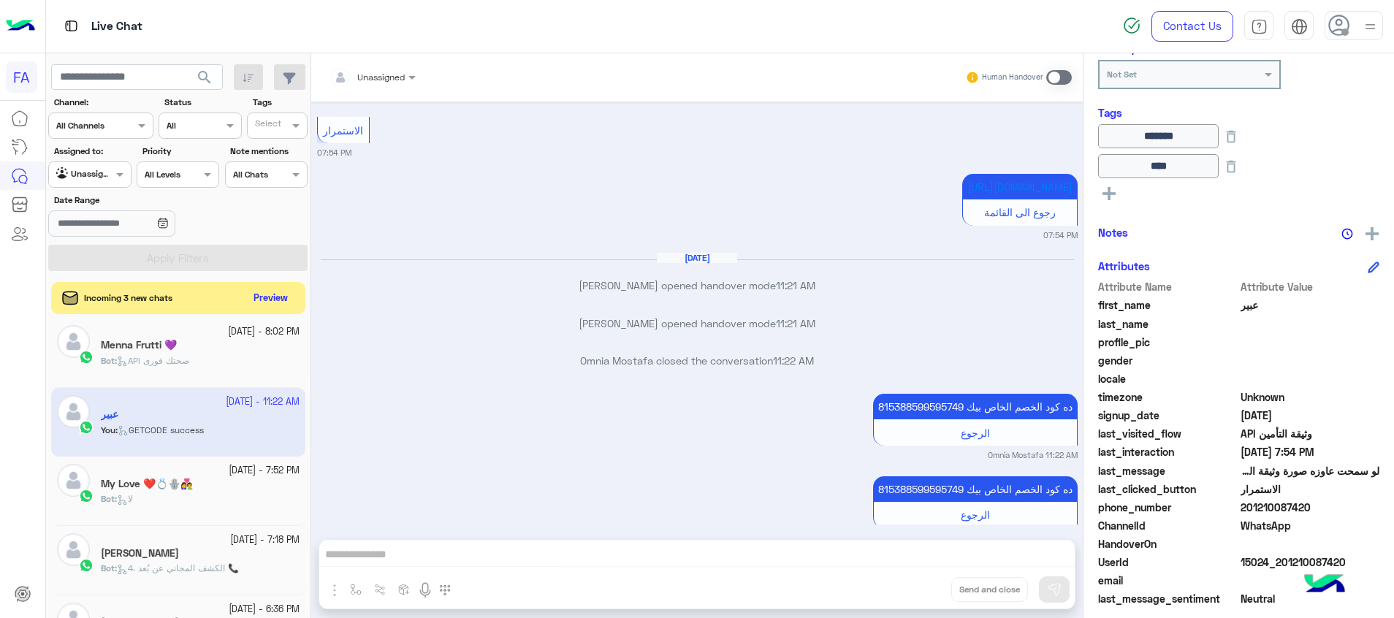
click at [167, 359] on span "API صحتك فورى" at bounding box center [153, 360] width 72 height 11
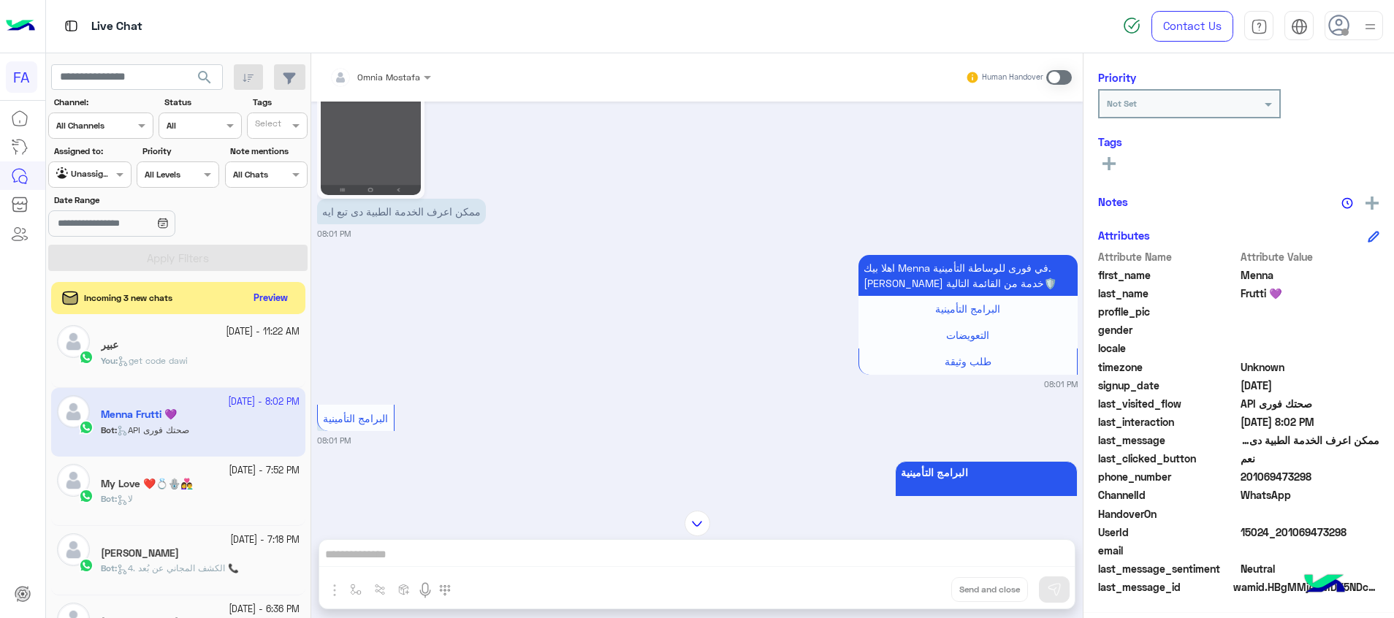
scroll to position [432, 0]
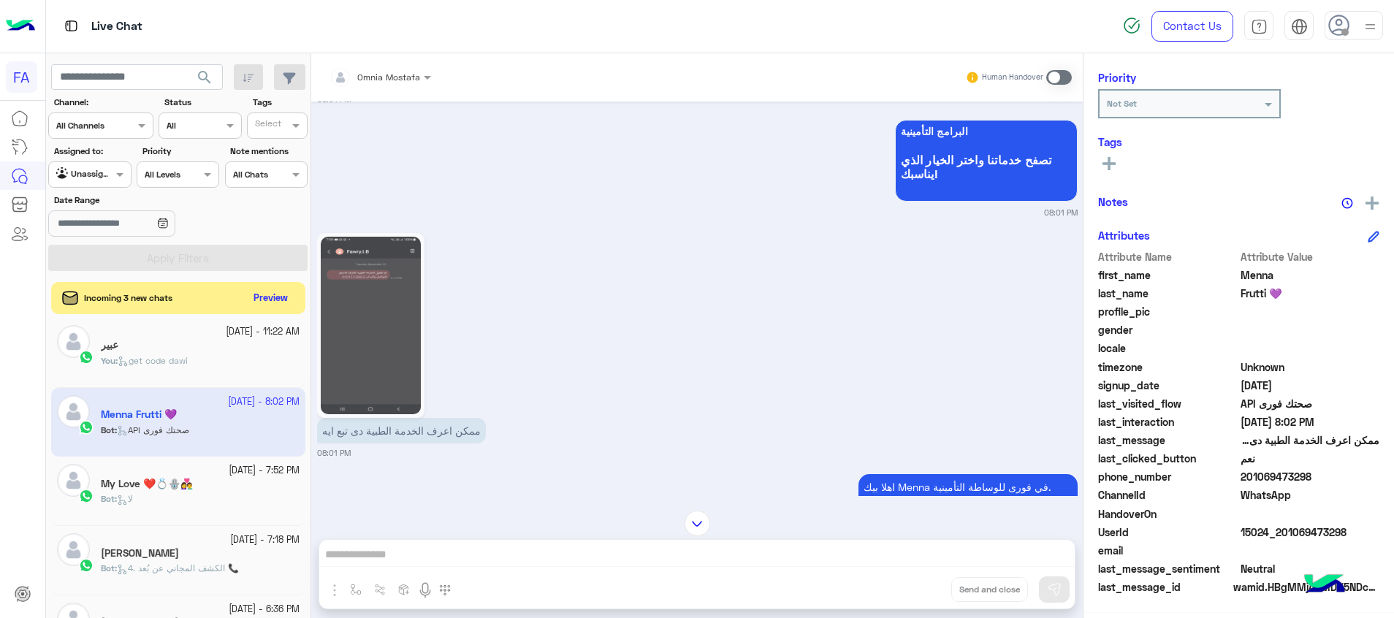
click at [402, 367] on img at bounding box center [371, 325] width 100 height 177
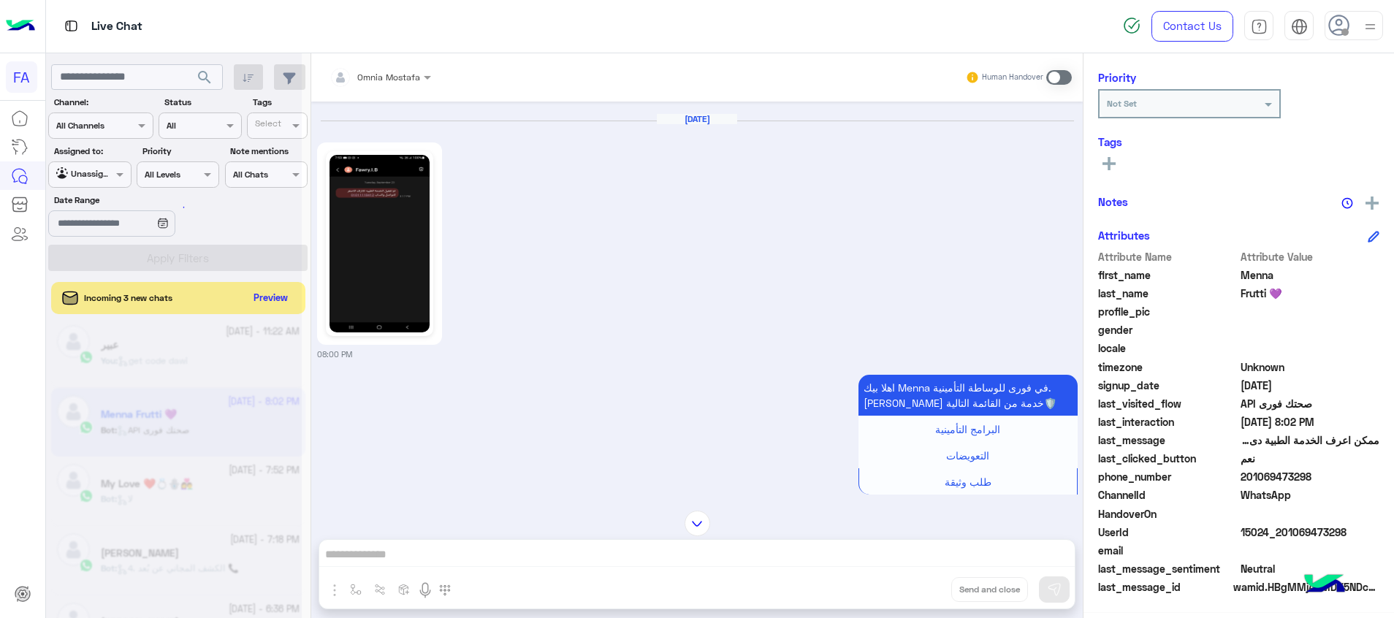
scroll to position [0, 0]
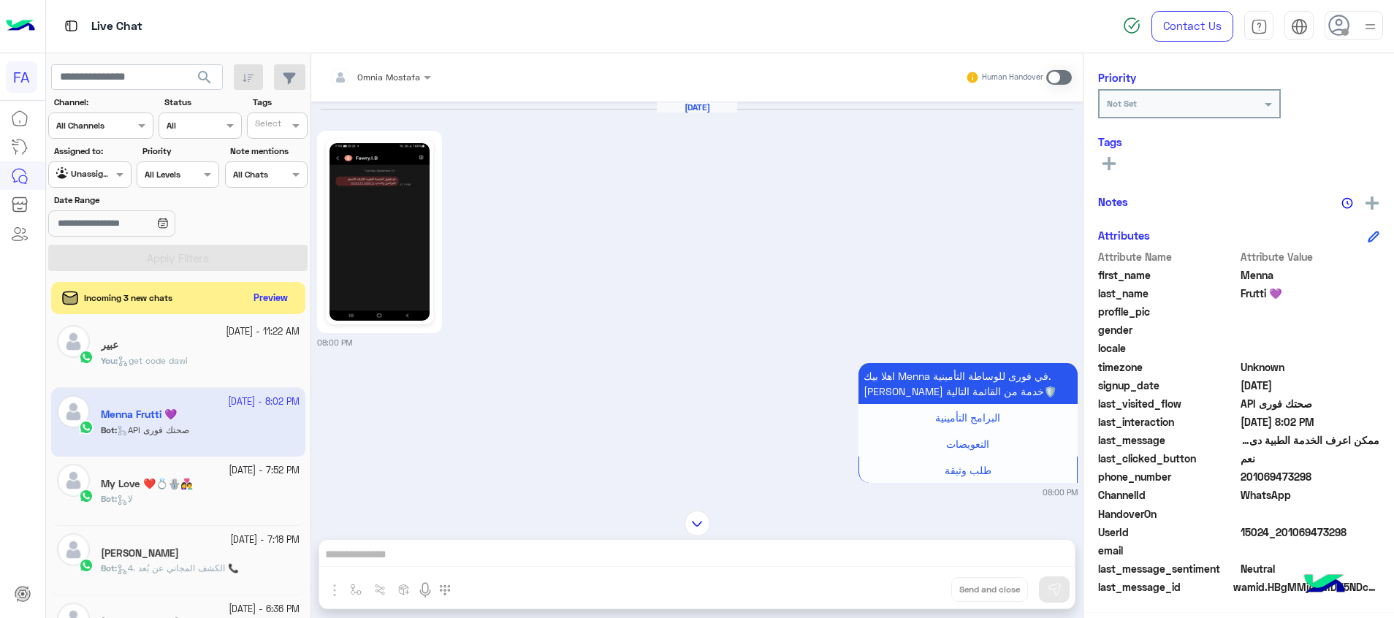
click at [368, 330] on div at bounding box center [379, 232] width 125 height 202
click at [359, 269] on img at bounding box center [379, 231] width 100 height 177
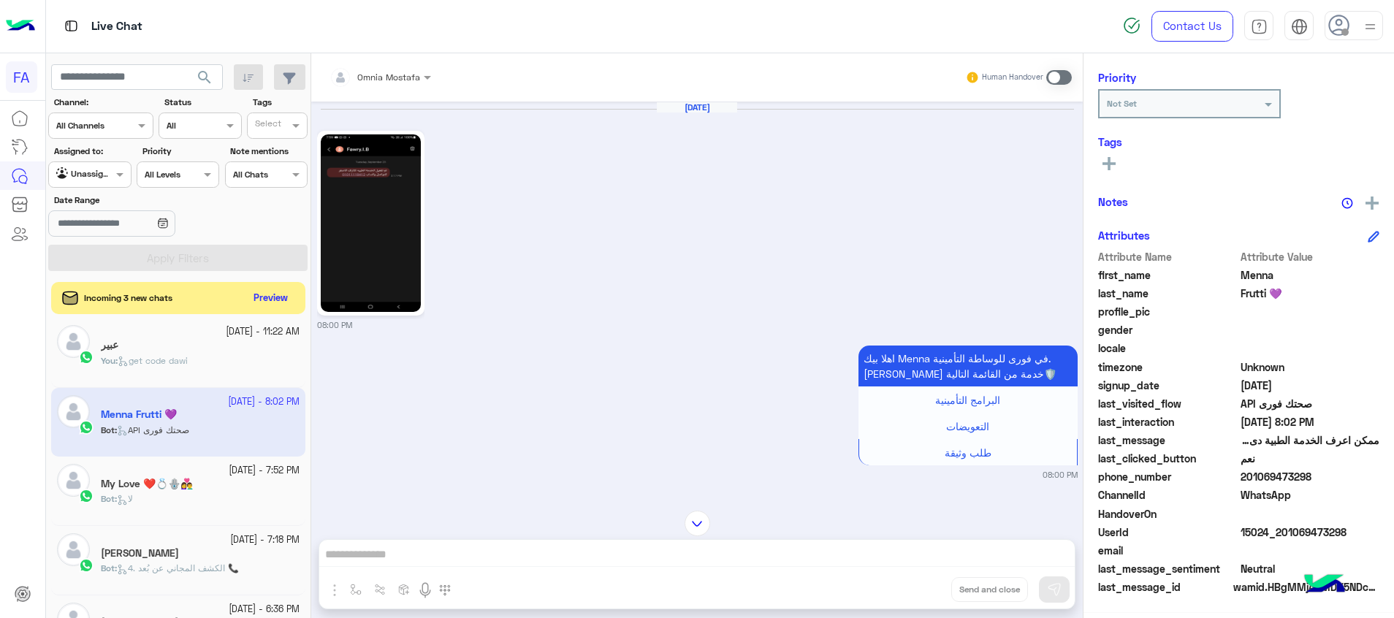
click at [381, 76] on input "text" at bounding box center [361, 75] width 65 height 13
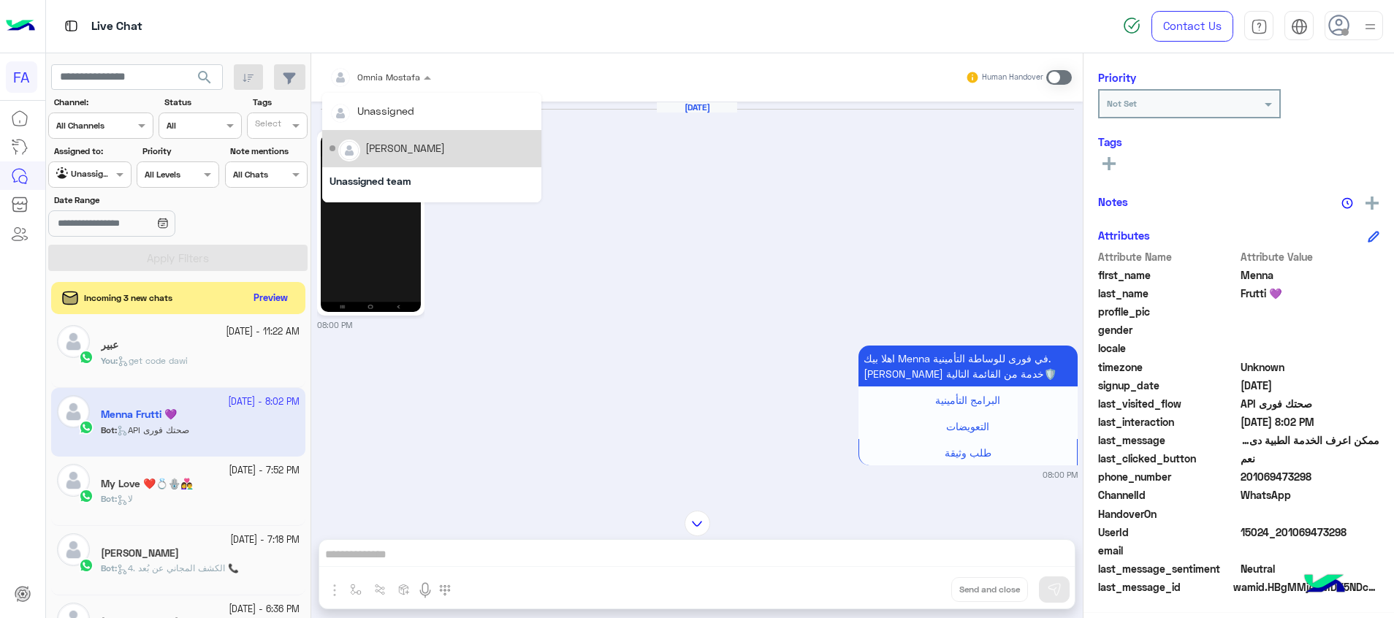
click at [405, 153] on div "[PERSON_NAME]" at bounding box center [405, 147] width 80 height 15
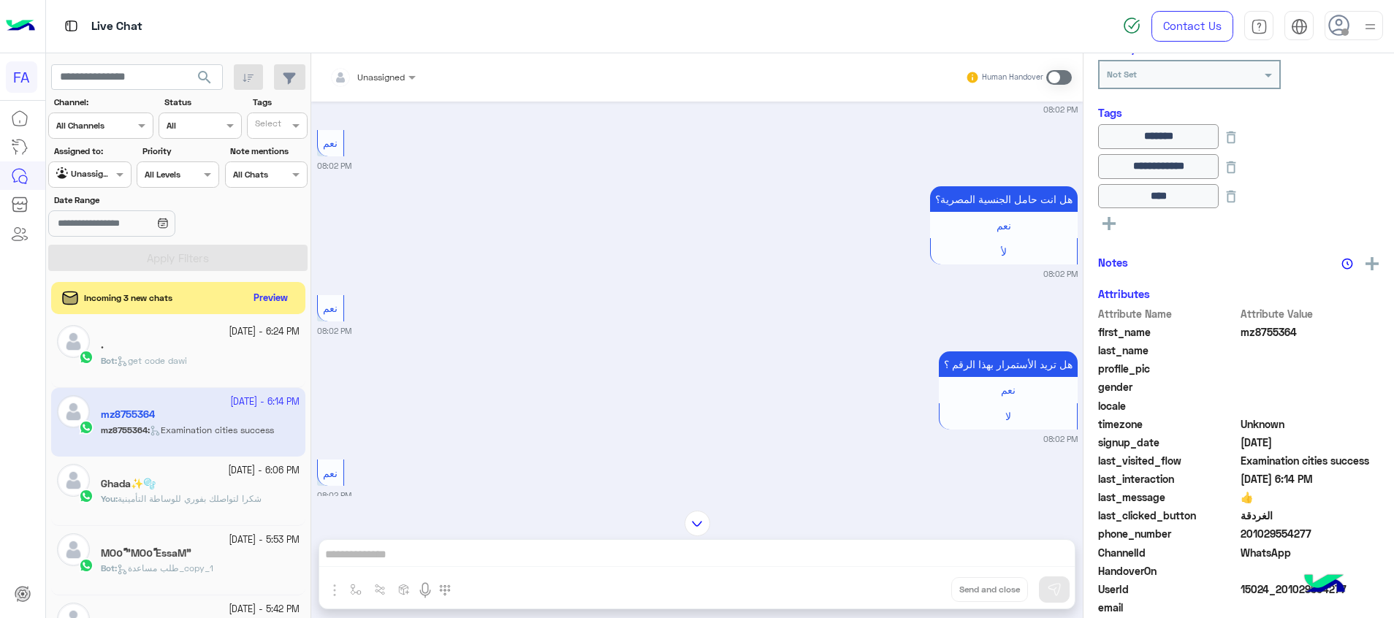
scroll to position [4666, 0]
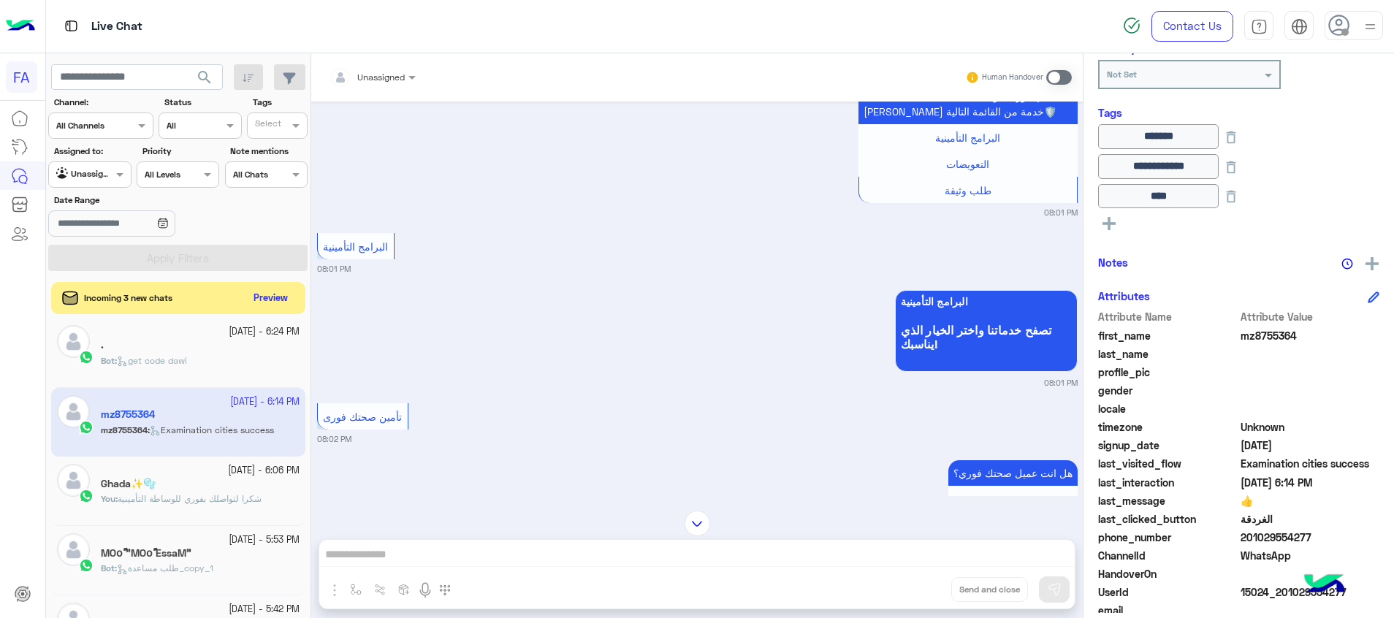
click at [240, 356] on div "Bot : get code dawi" at bounding box center [200, 367] width 199 height 26
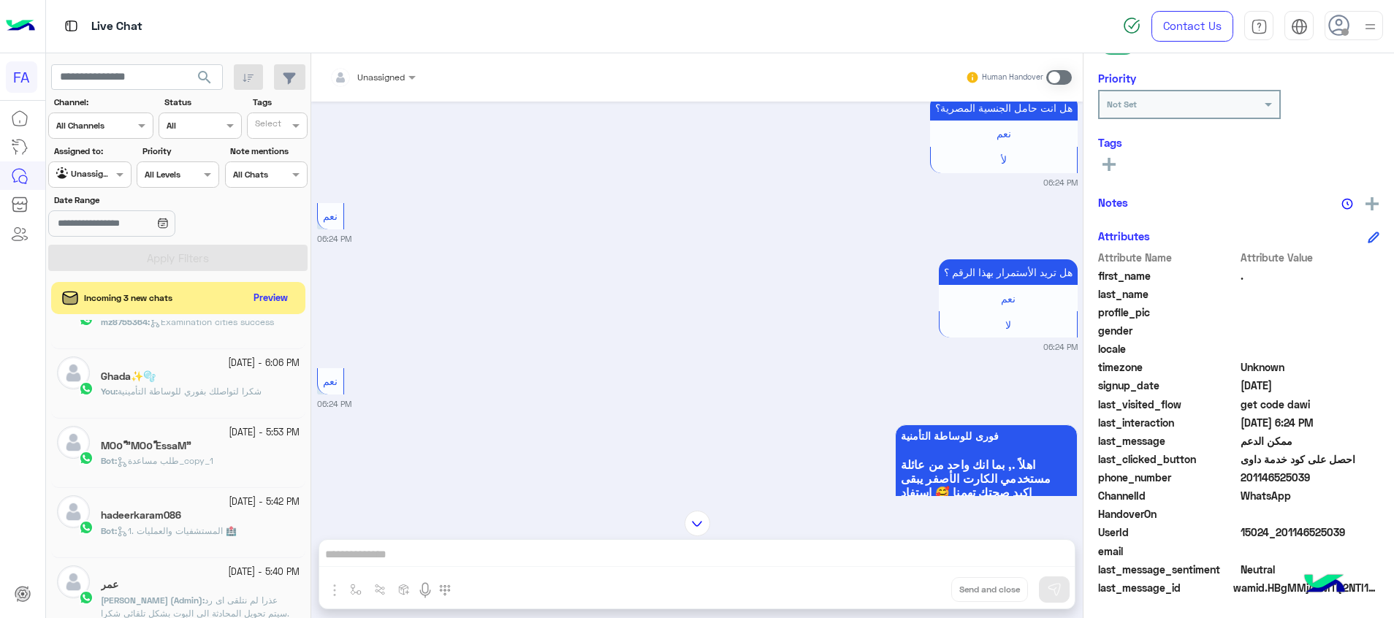
scroll to position [226, 0]
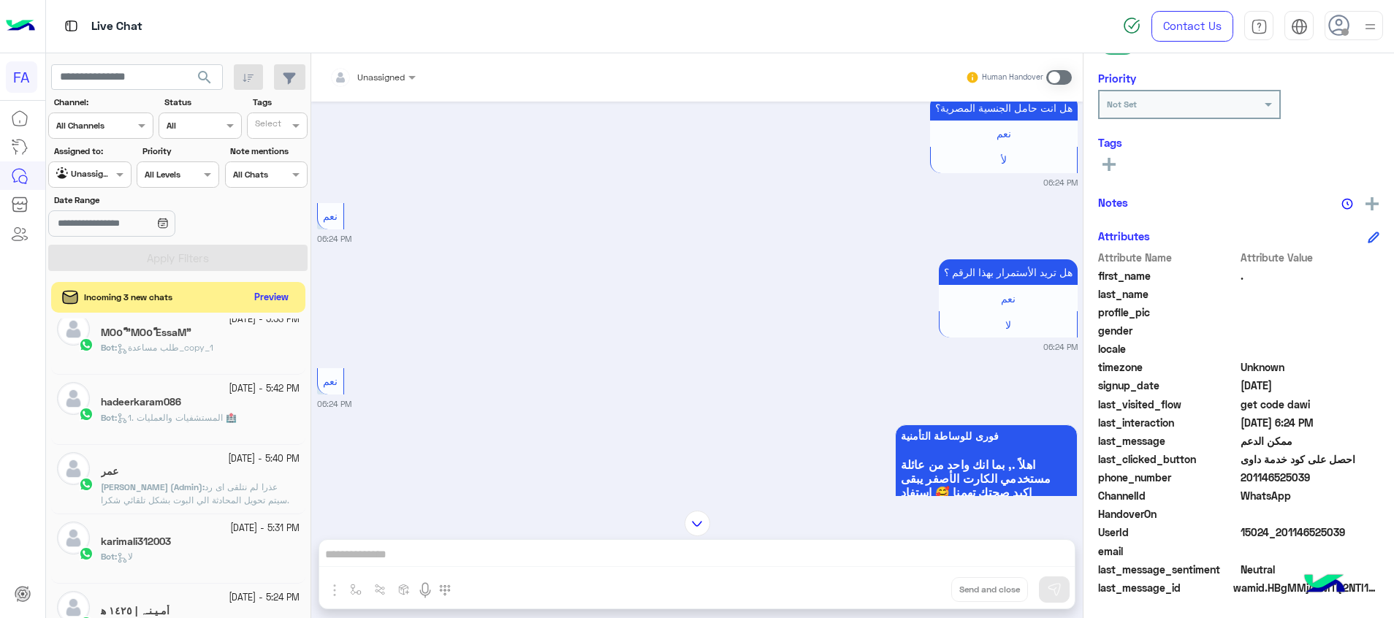
click at [276, 293] on button "Preview" at bounding box center [271, 298] width 45 height 20
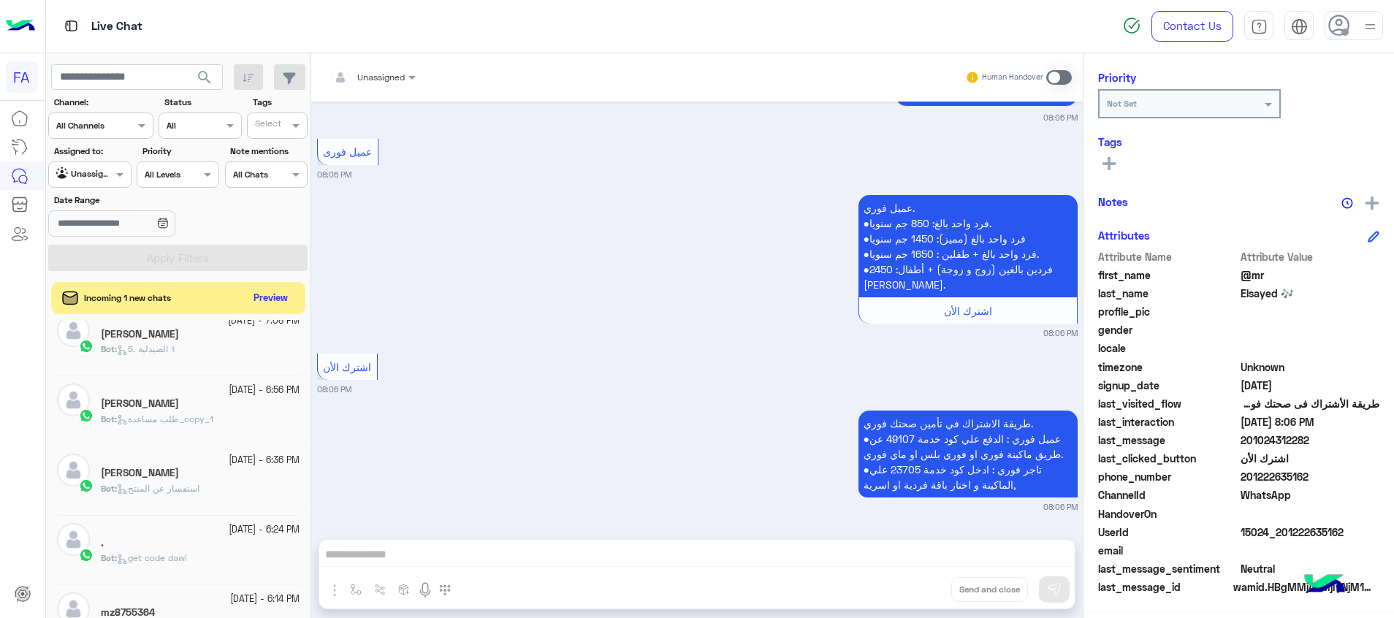
click at [197, 486] on span "استفسار عن المنتج" at bounding box center [158, 488] width 83 height 11
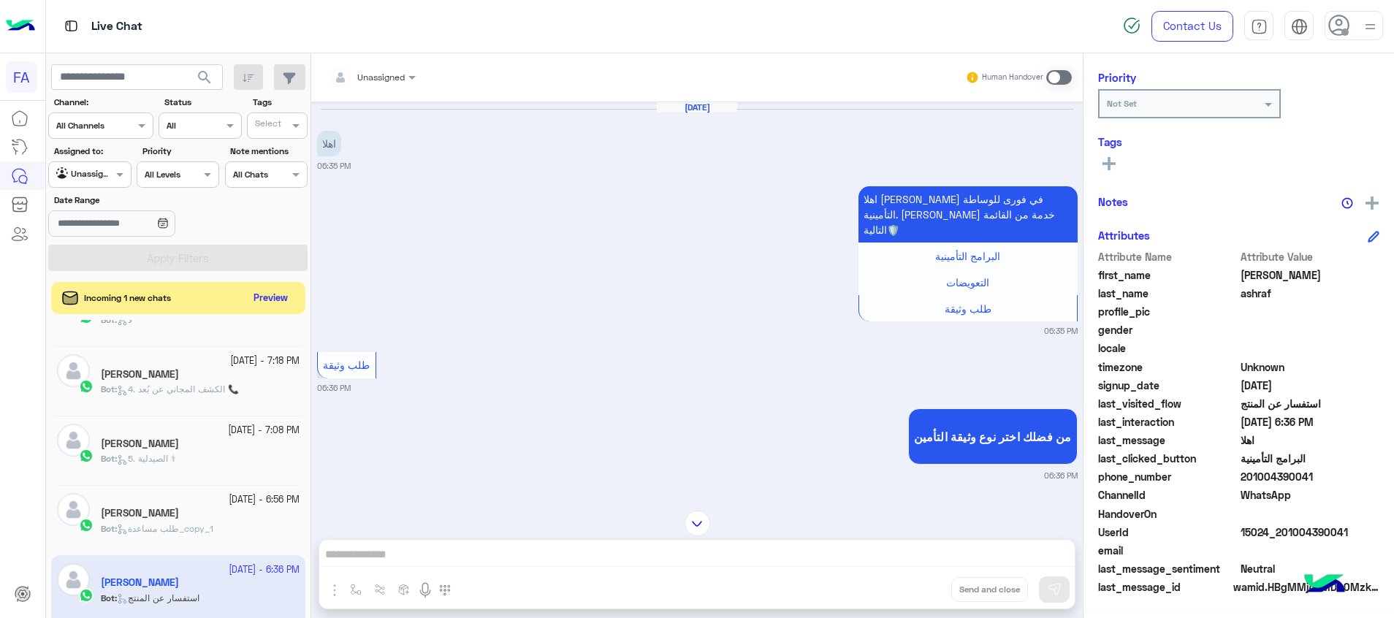
click at [180, 432] on div "[DATE] - 7:08 PM" at bounding box center [200, 431] width 199 height 14
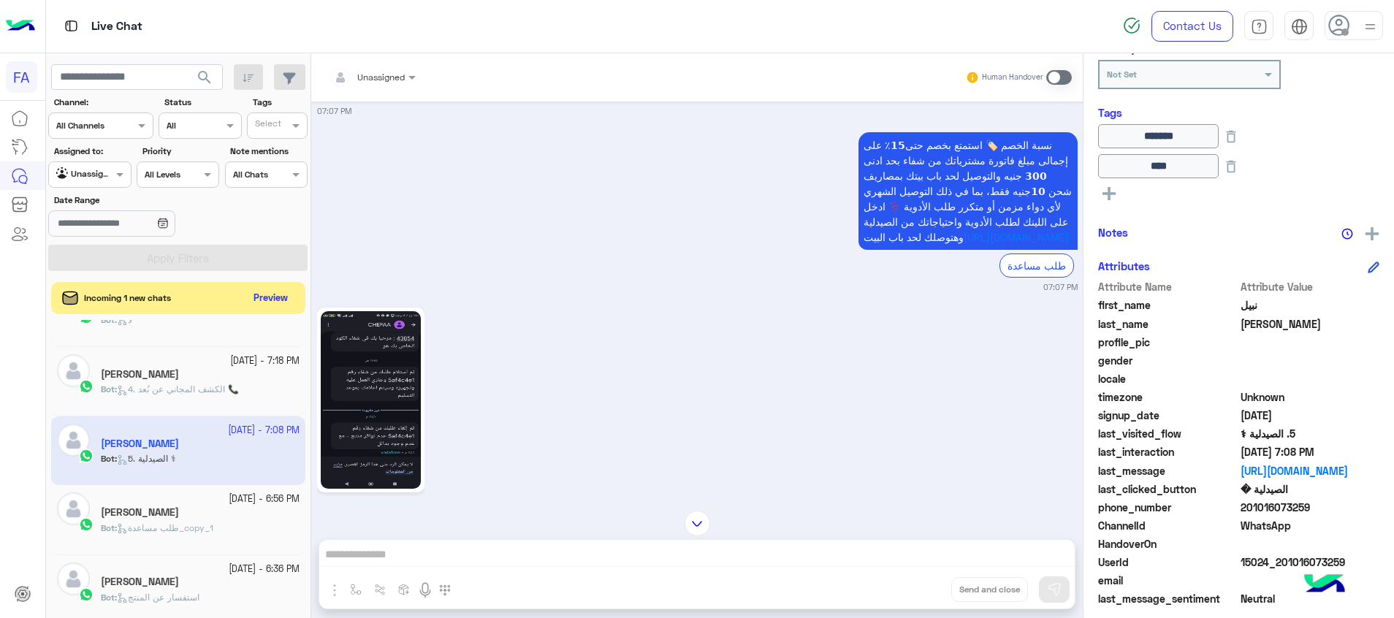
click at [370, 412] on img at bounding box center [371, 399] width 100 height 177
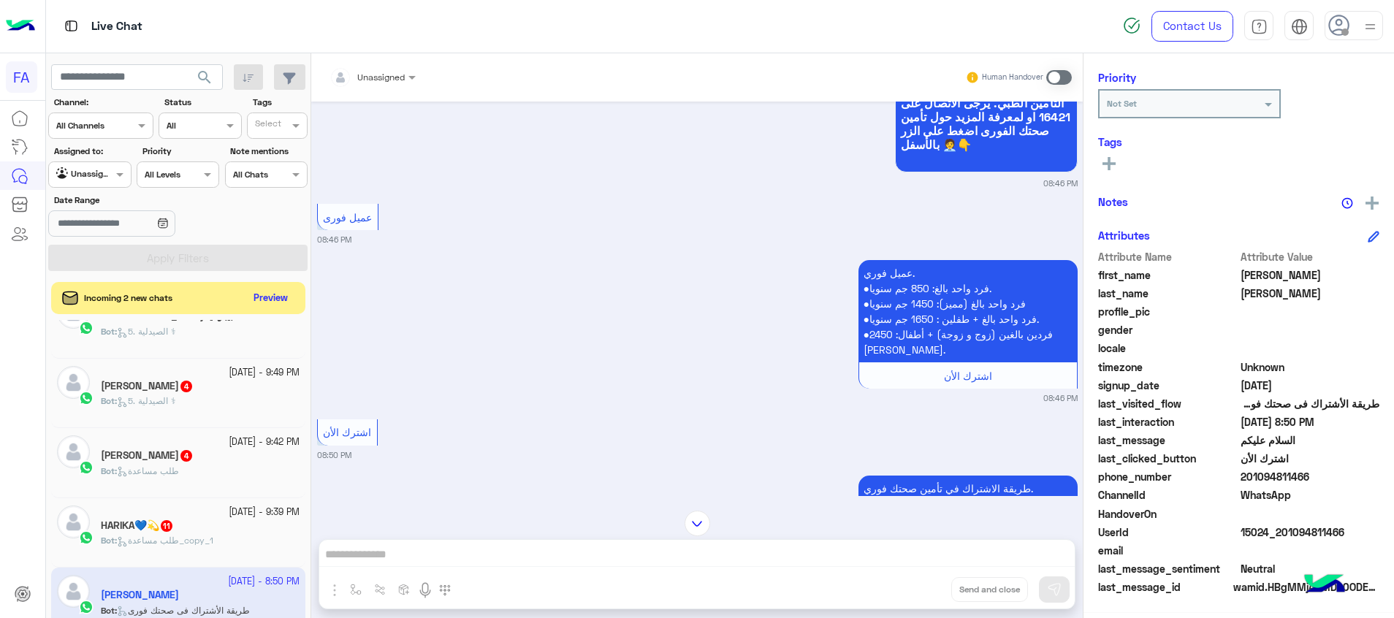
click at [180, 514] on div "[DATE] - 9:39 PM" at bounding box center [200, 512] width 199 height 14
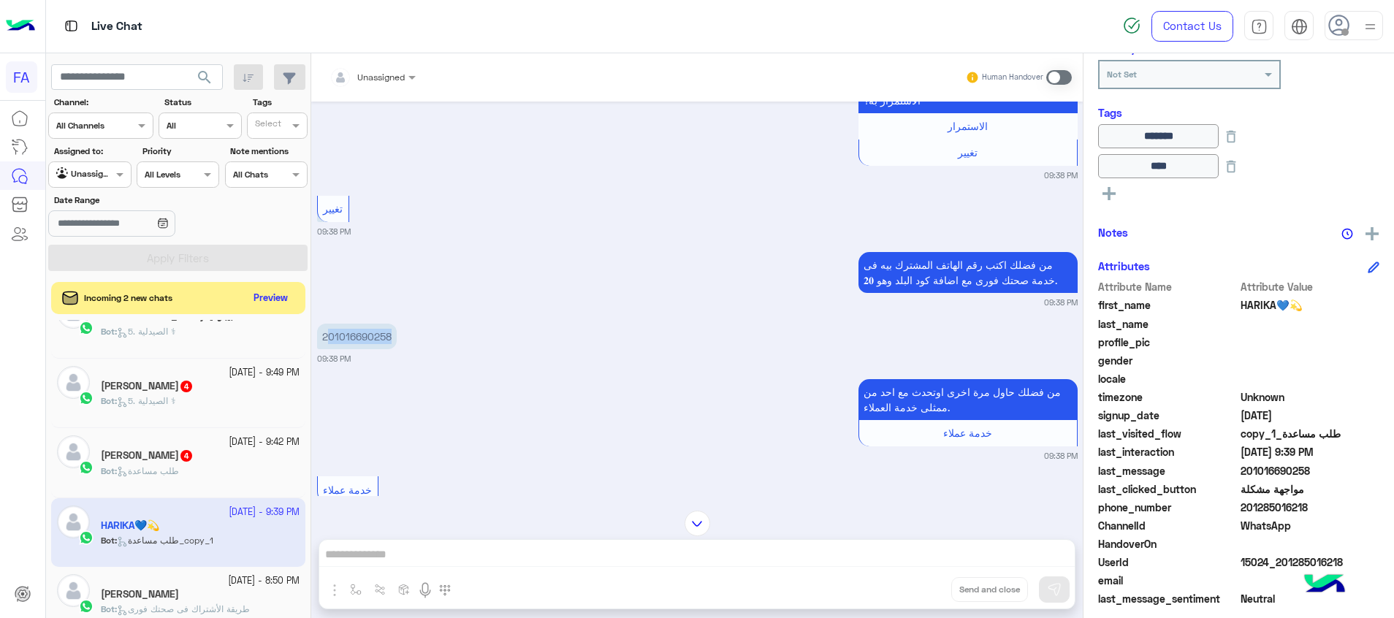
drag, startPoint x: 403, startPoint y: 317, endPoint x: 328, endPoint y: 316, distance: 75.3
click at [328, 320] on div "201016690258 09:38 PM" at bounding box center [697, 342] width 760 height 45
copy p "01016690258"
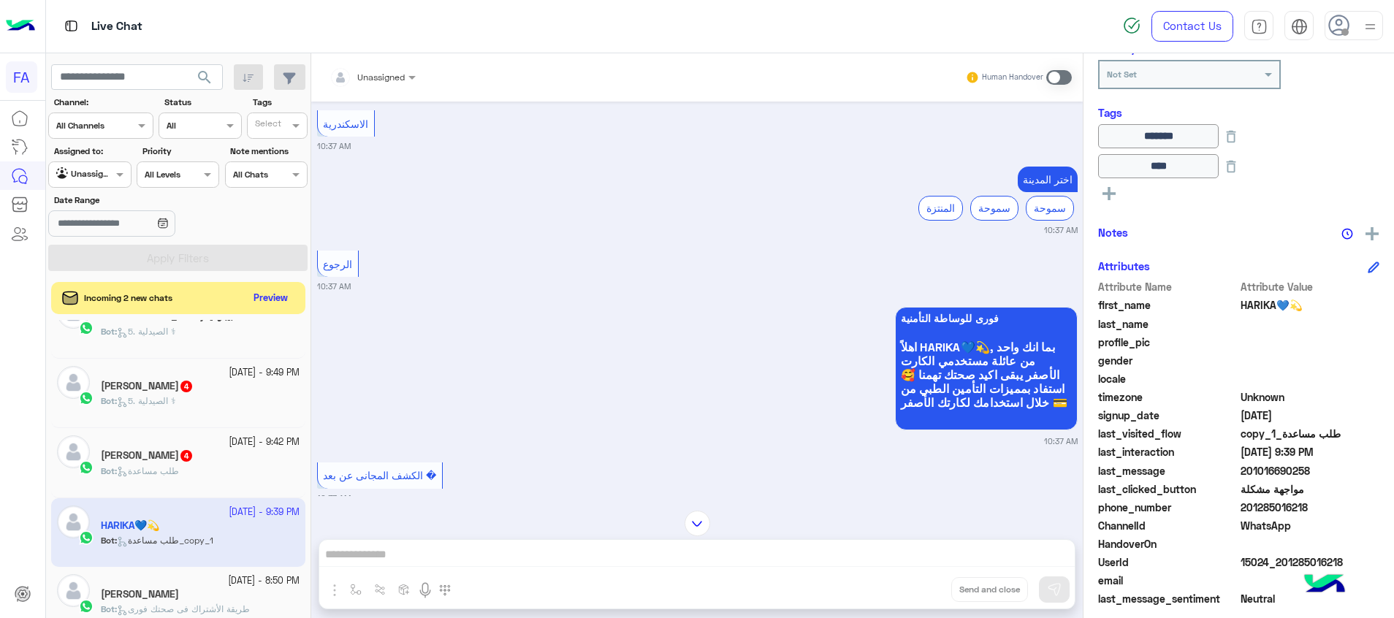
scroll to position [707, 0]
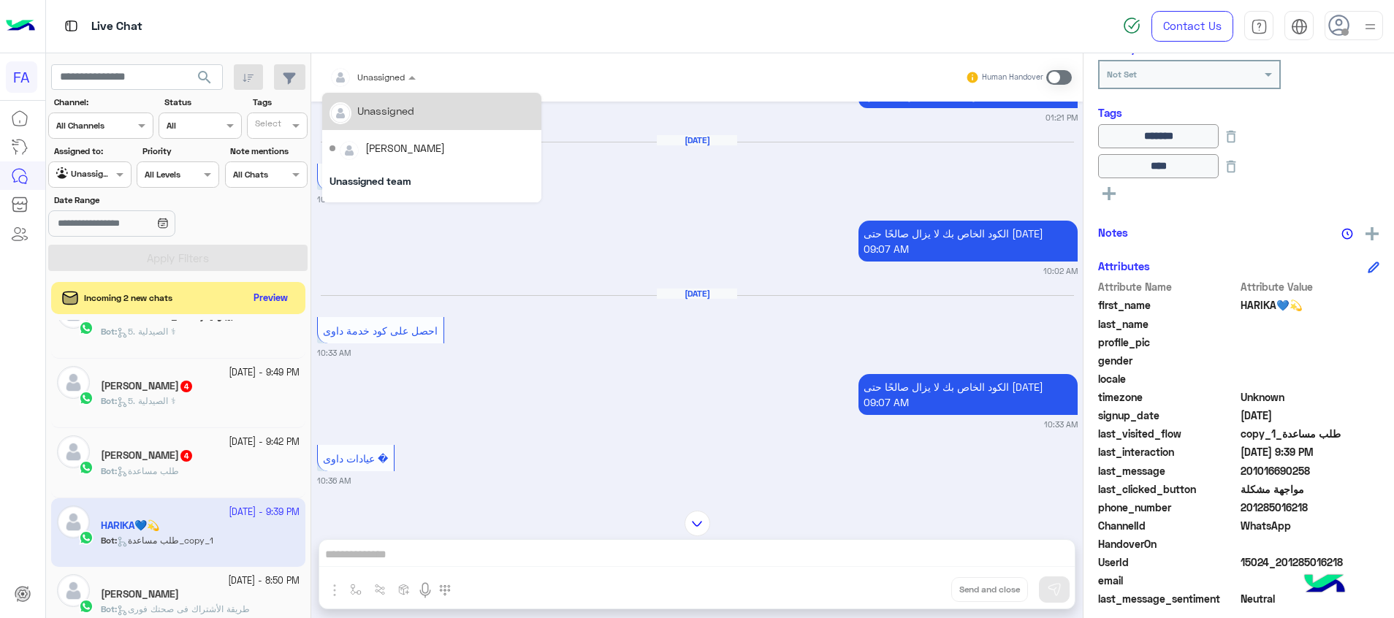
click at [394, 76] on div at bounding box center [372, 75] width 101 height 14
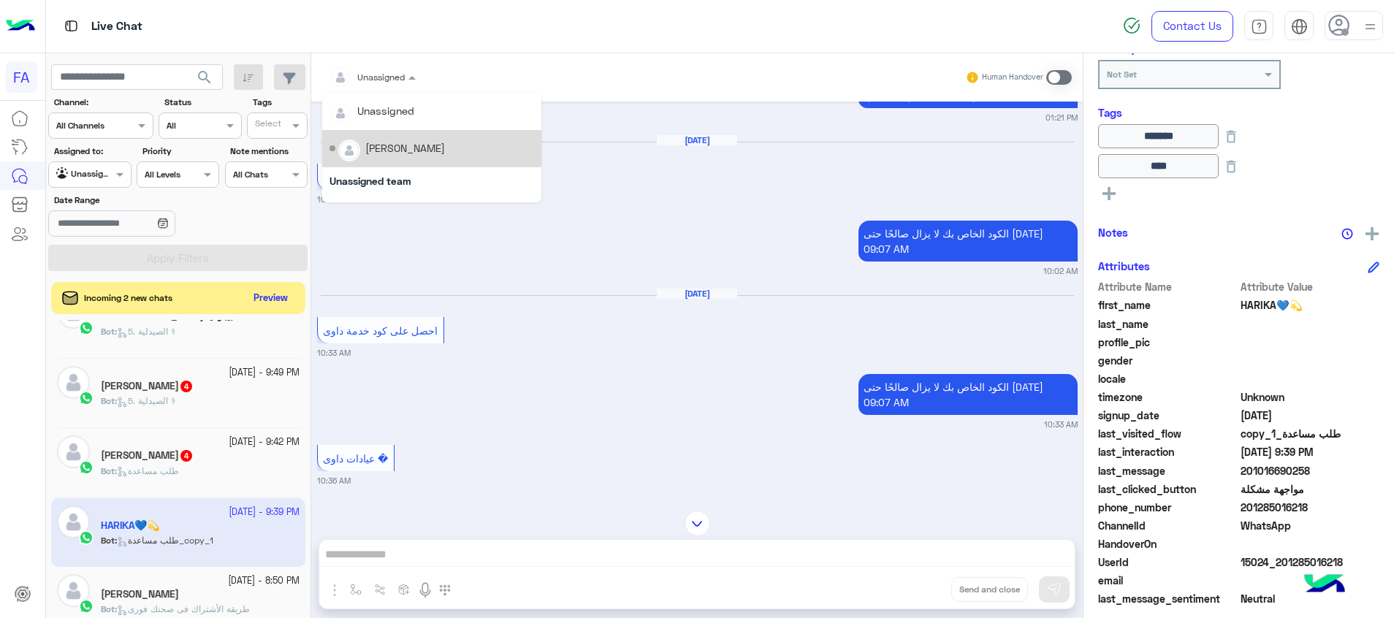
click at [422, 159] on div "[PERSON_NAME]" at bounding box center [431, 149] width 205 height 26
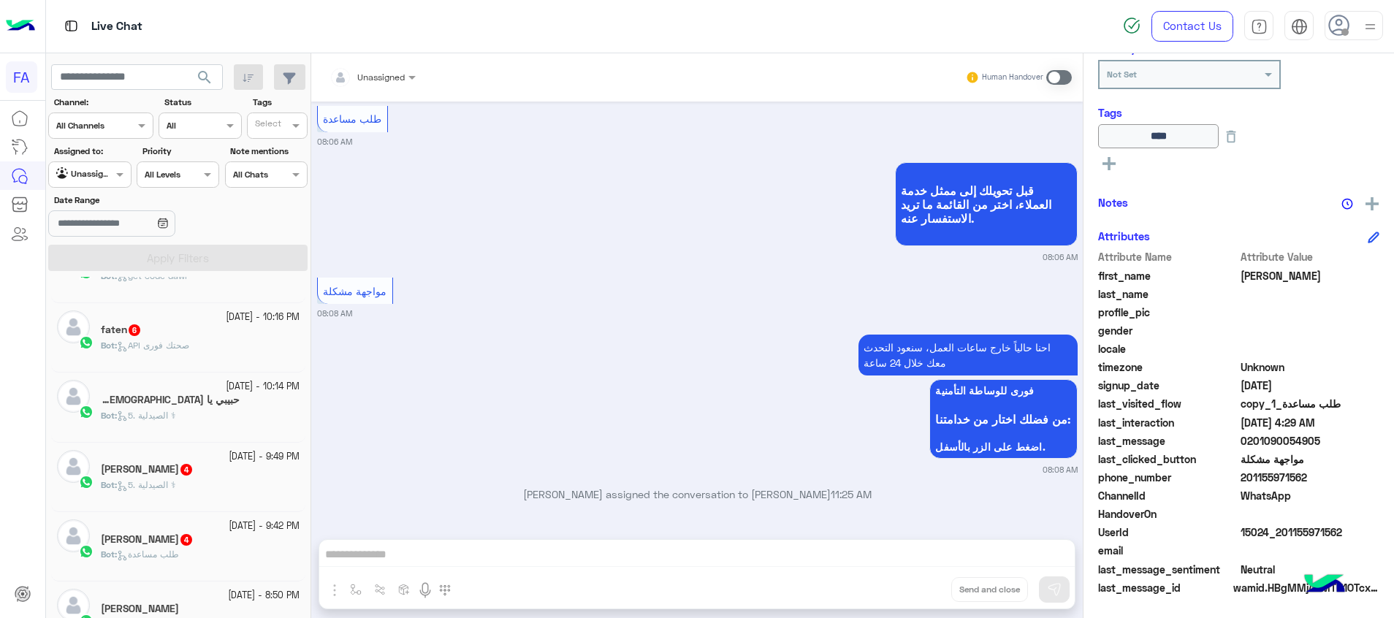
scroll to position [993, 0]
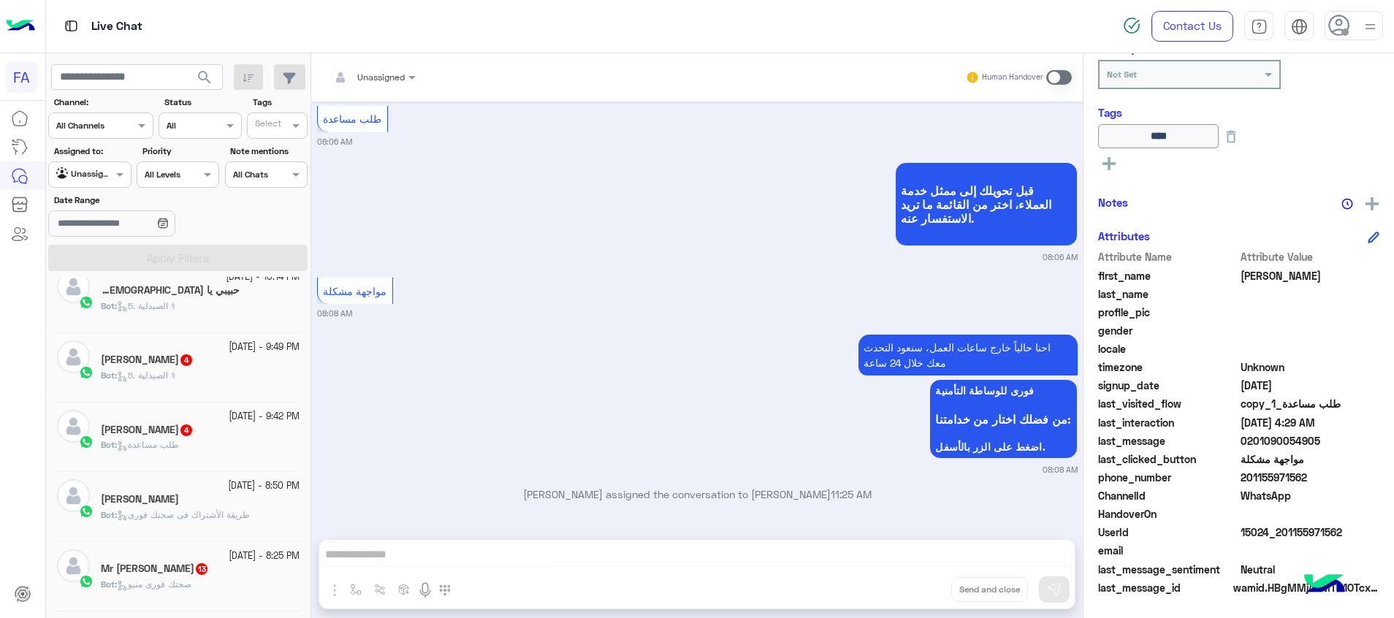
click at [242, 560] on small "[DATE] - 8:25 PM" at bounding box center [264, 556] width 71 height 14
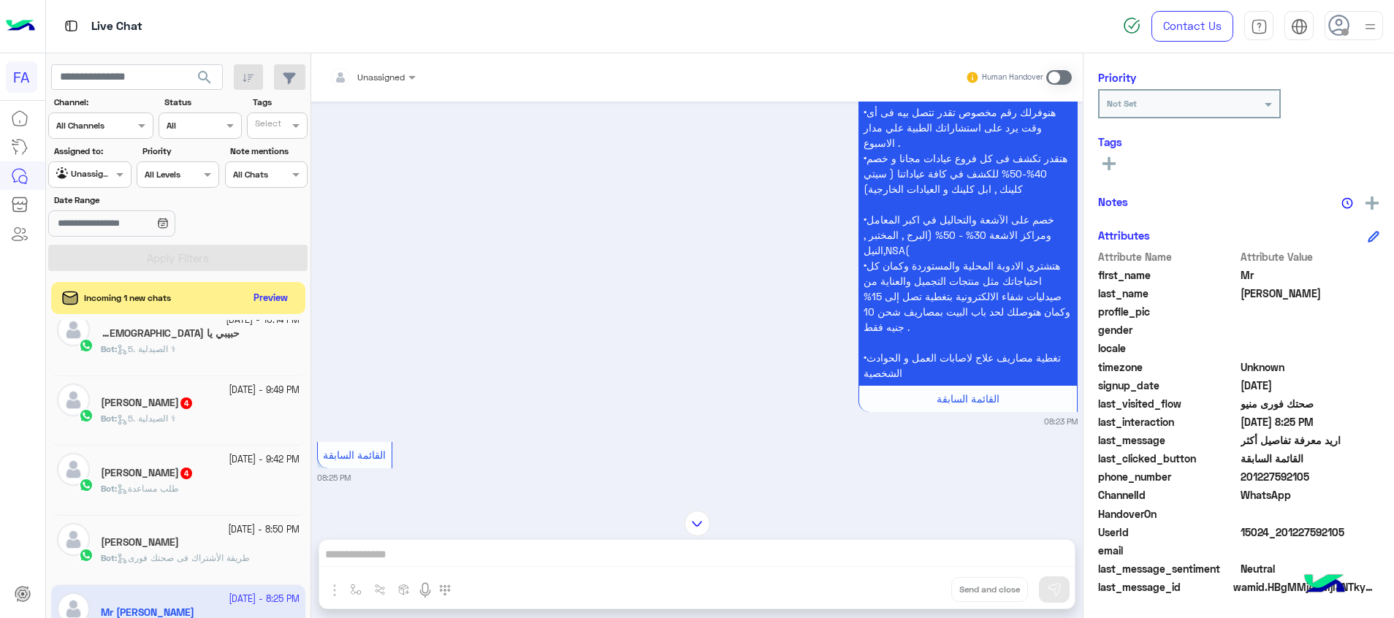
scroll to position [2519, 0]
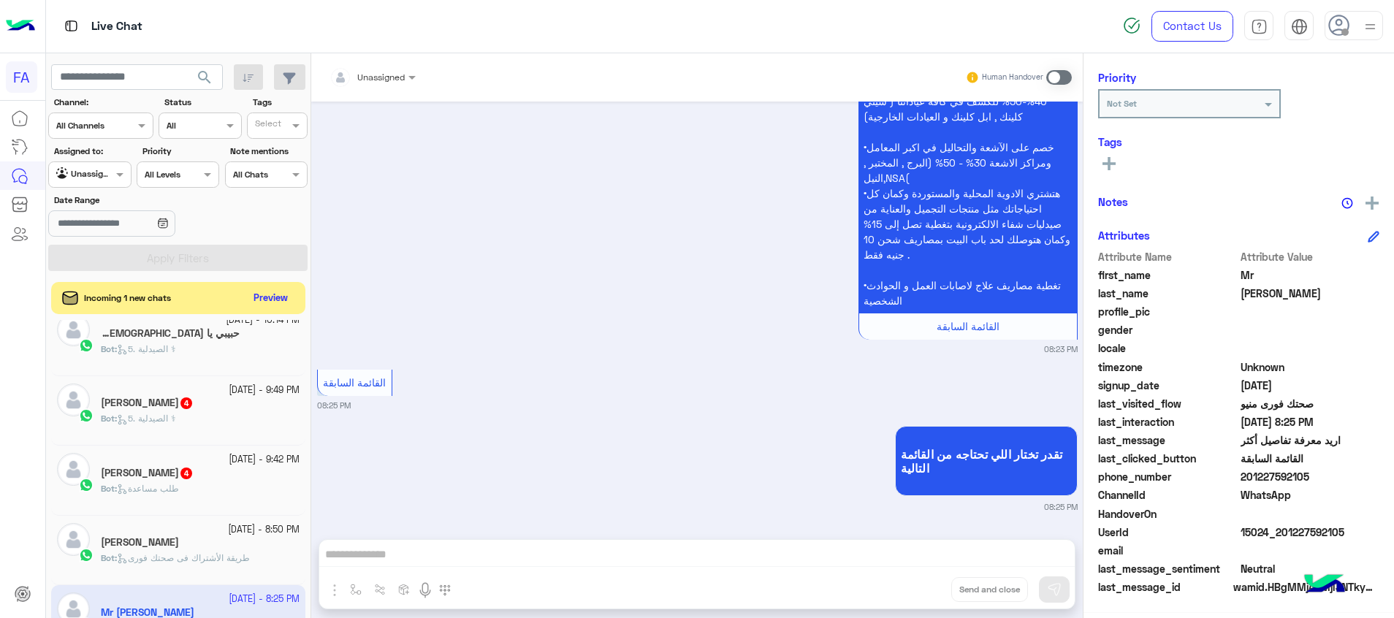
click at [231, 558] on span "طريقة الأشتراك فى صحتك فورى" at bounding box center [183, 557] width 133 height 11
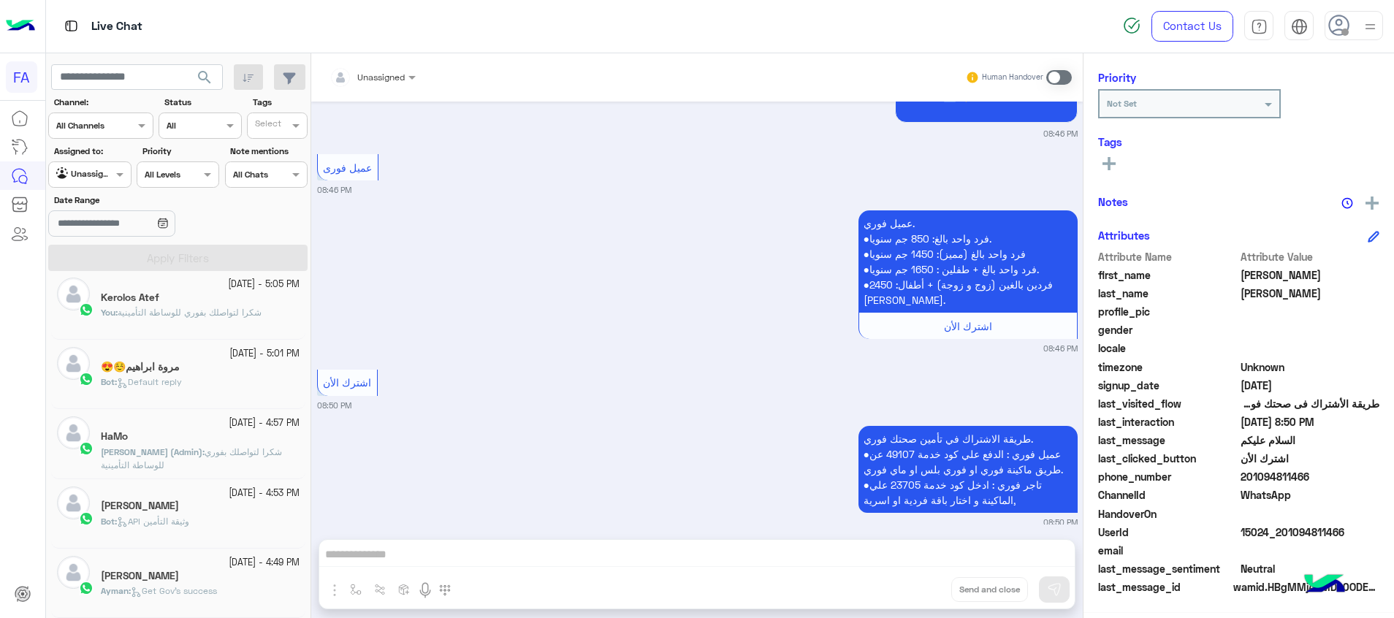
scroll to position [7, 0]
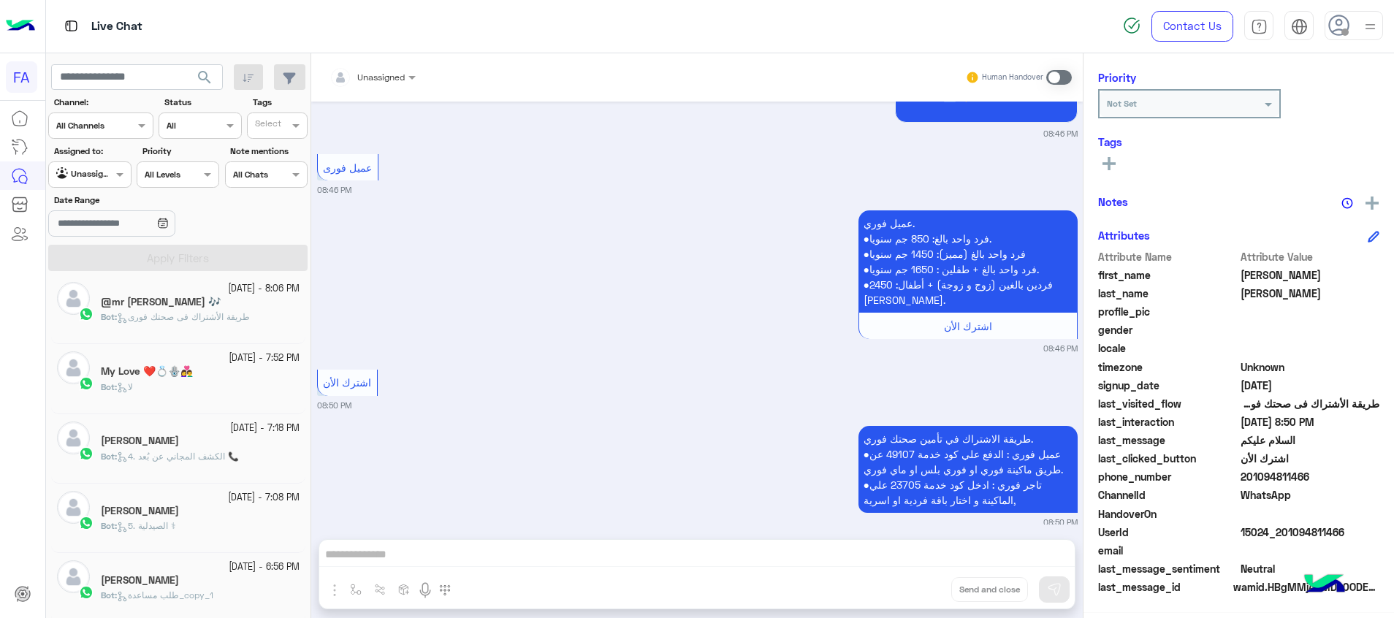
click at [202, 321] on span "طريقة الأشتراك فى صحتك فورى" at bounding box center [183, 316] width 133 height 11
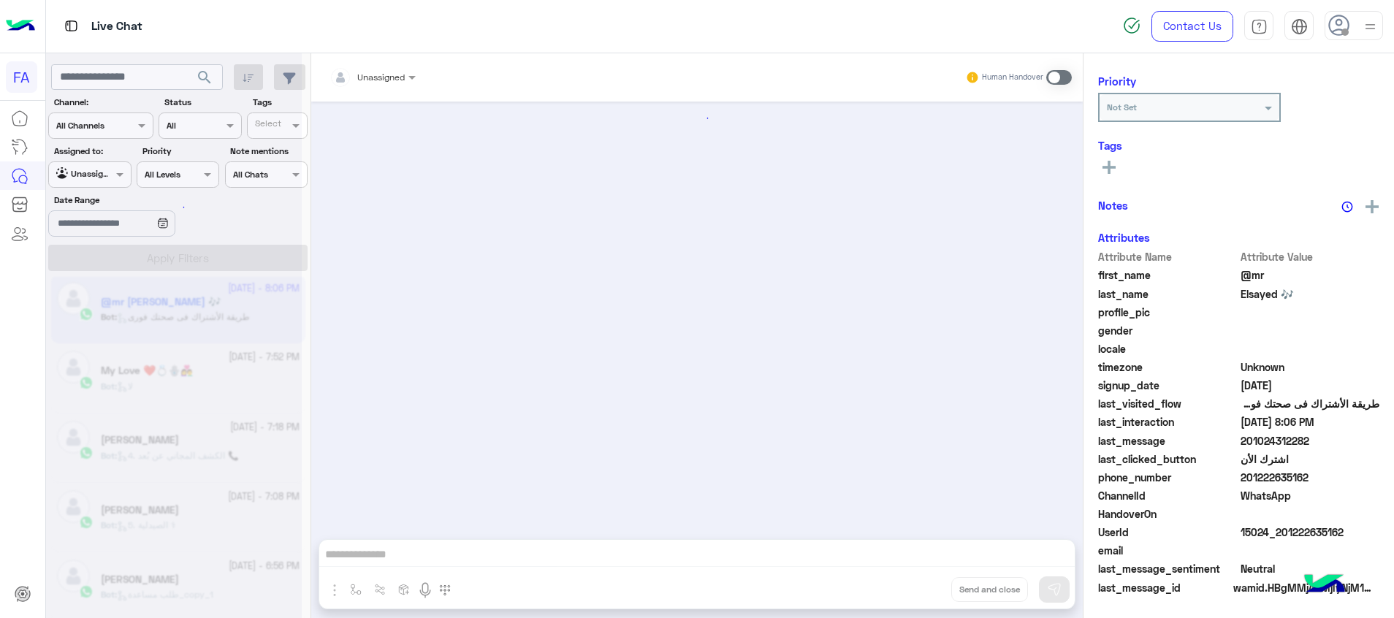
scroll to position [182, 0]
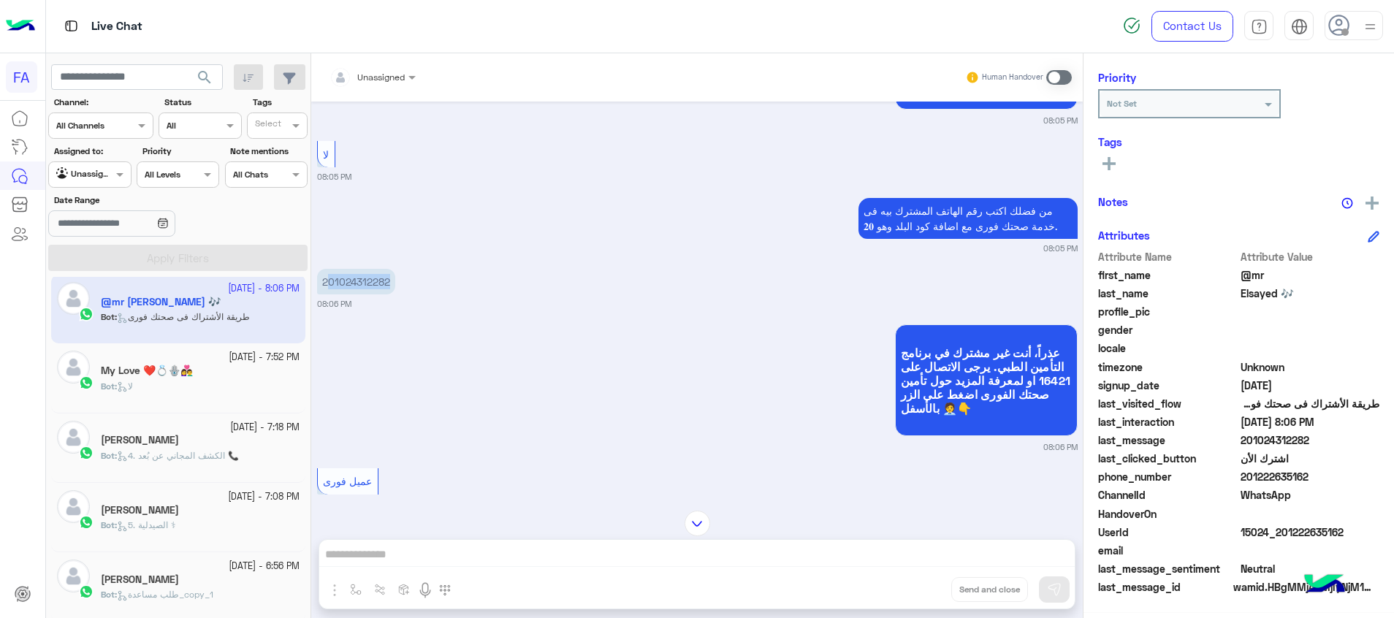
drag, startPoint x: 390, startPoint y: 280, endPoint x: 327, endPoint y: 285, distance: 63.0
click at [327, 285] on p "201024312282" at bounding box center [356, 282] width 78 height 26
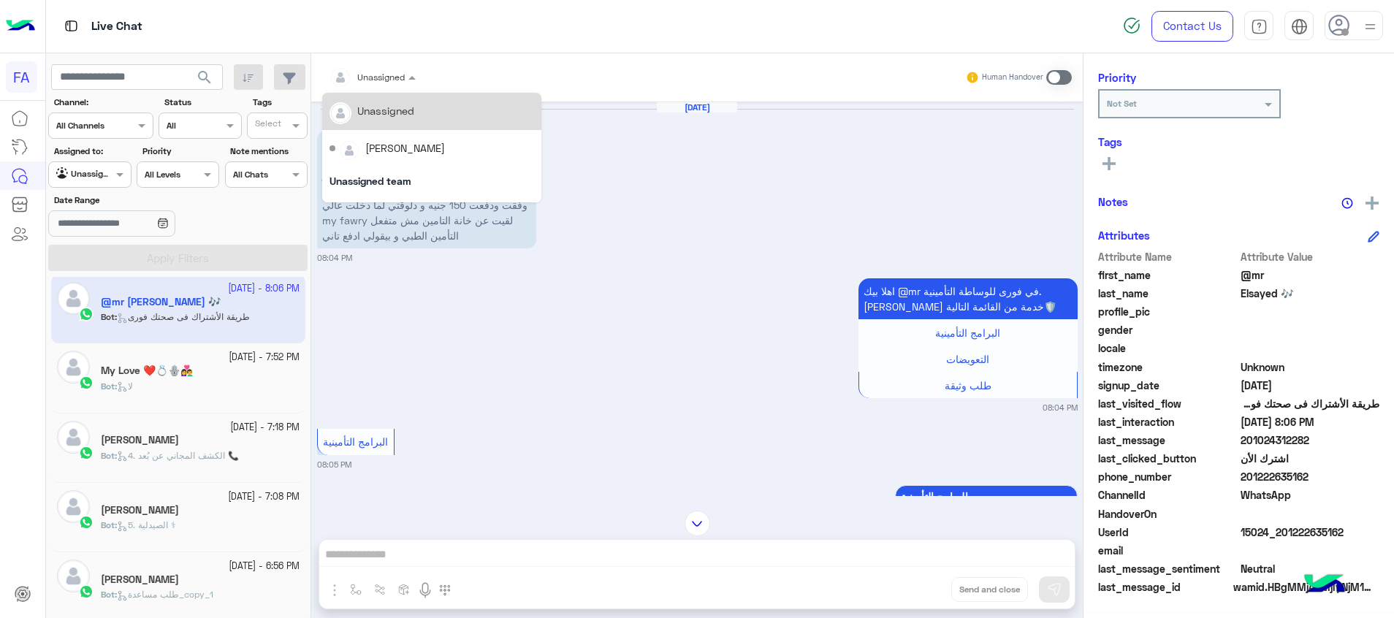
click at [383, 85] on div "Unassigned" at bounding box center [366, 77] width 75 height 29
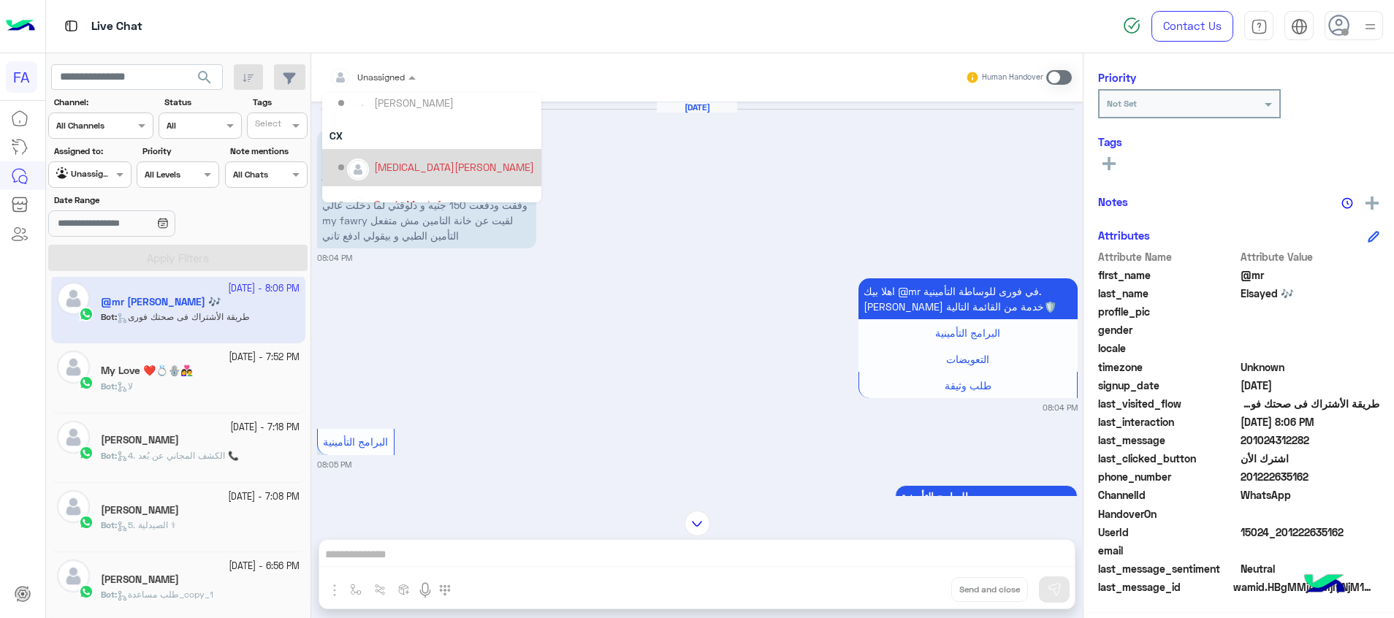
scroll to position [0, 0]
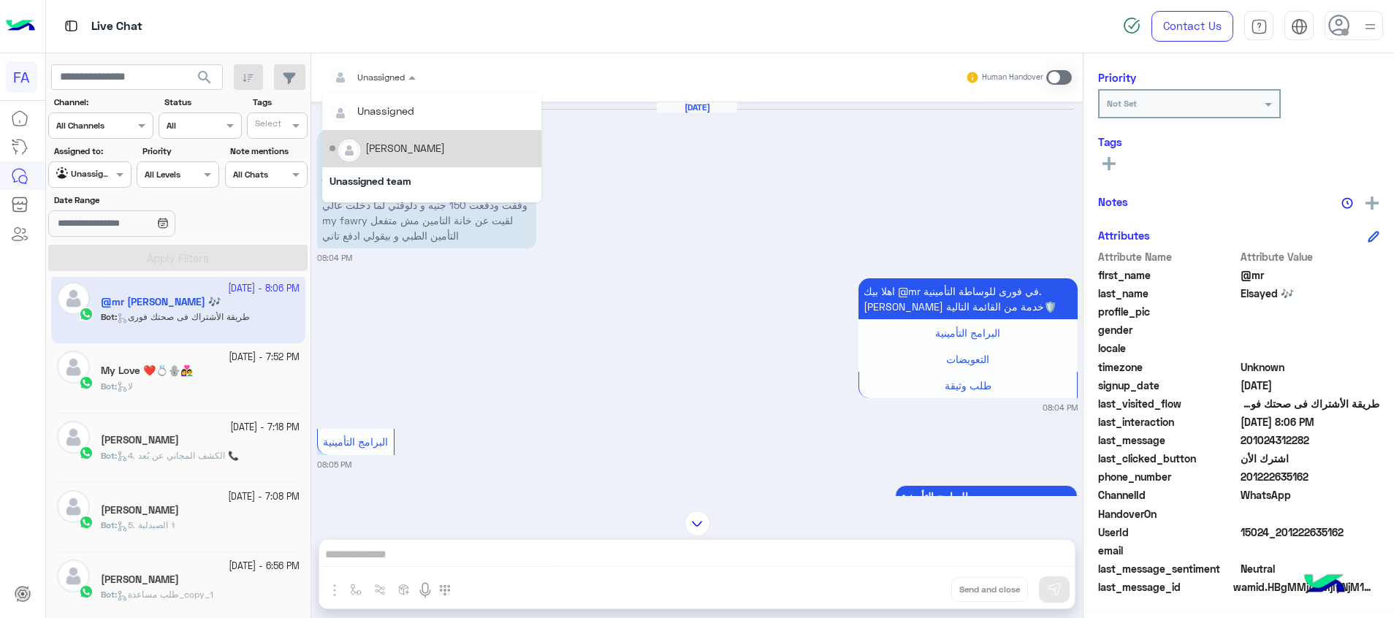
click at [411, 159] on div "[PERSON_NAME]" at bounding box center [431, 149] width 205 height 26
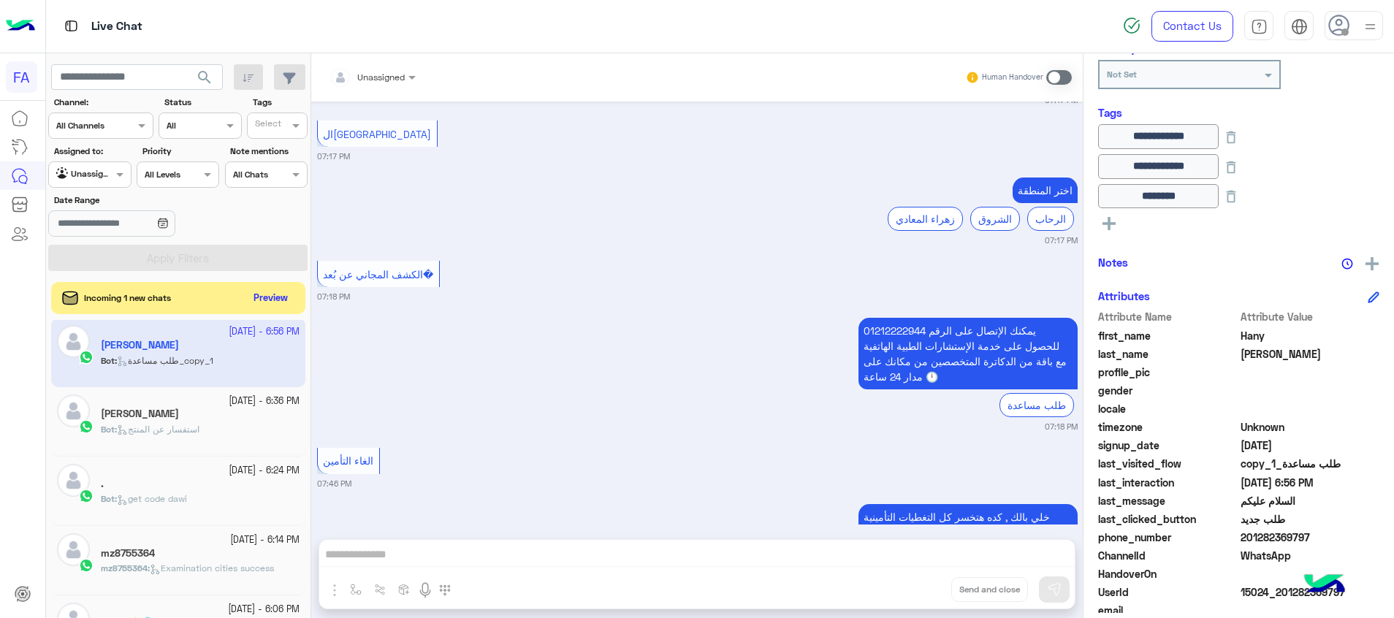
scroll to position [7182, 0]
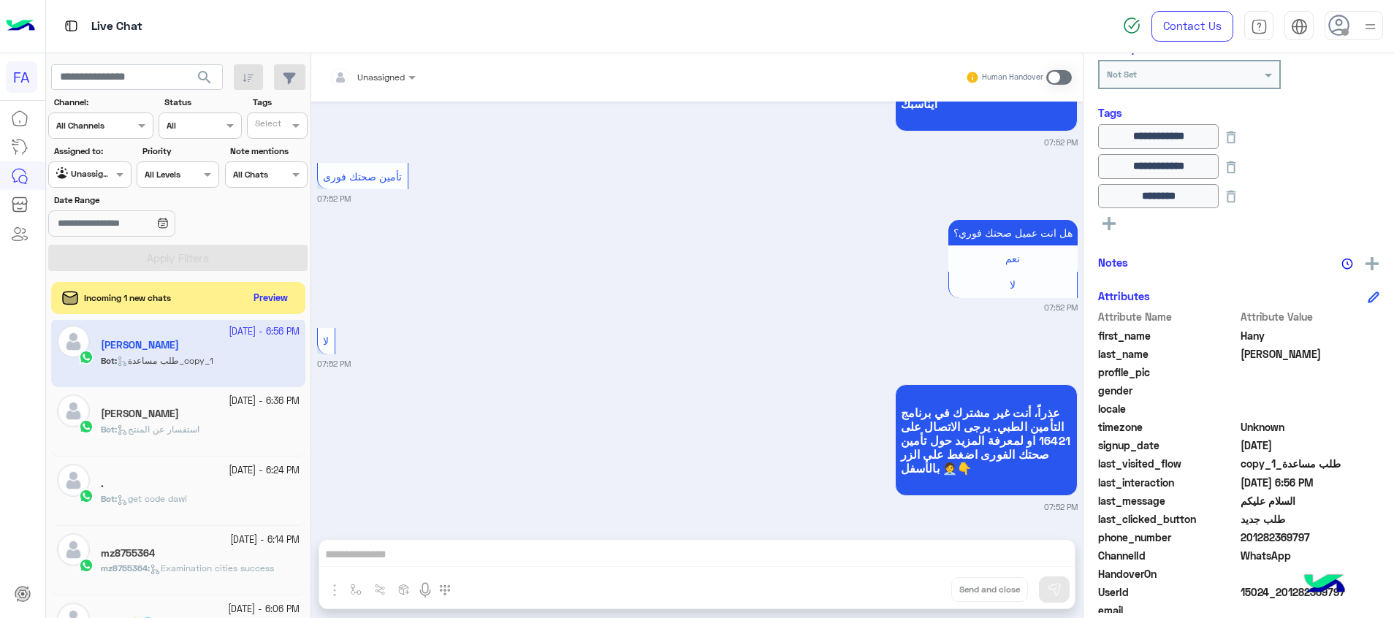
click at [207, 432] on div "Bot : استفسار عن المنتج" at bounding box center [200, 436] width 199 height 26
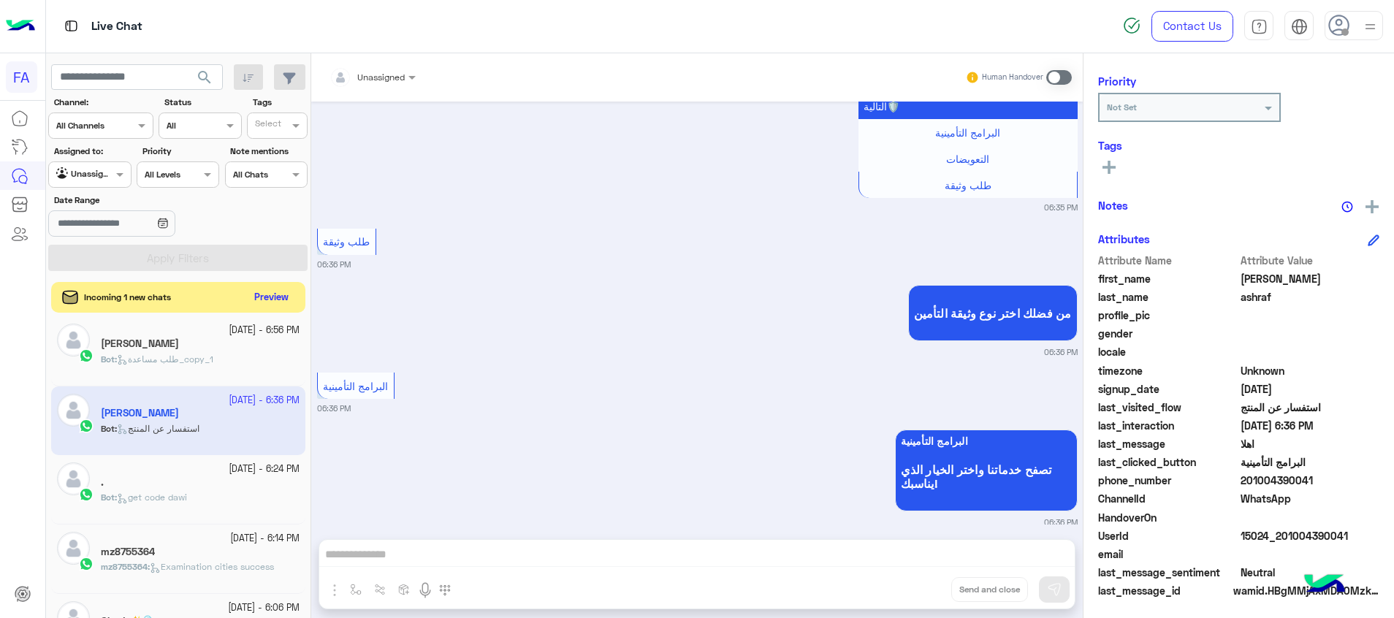
scroll to position [186, 0]
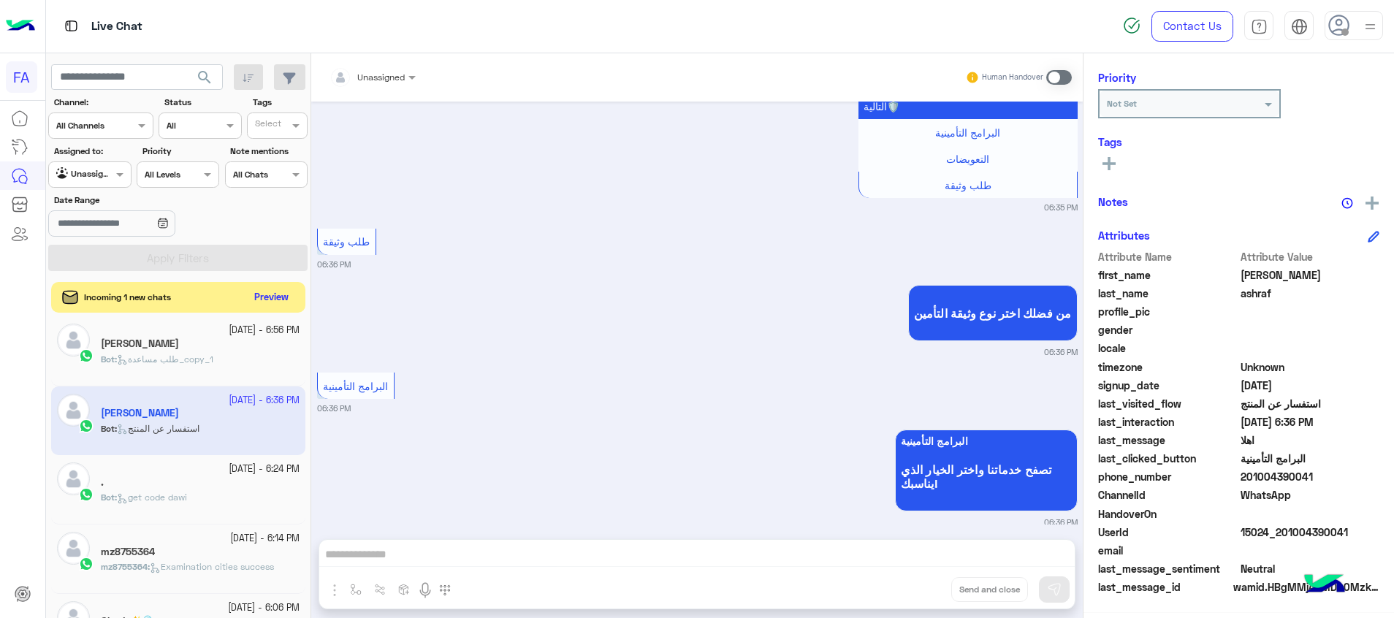
click at [269, 299] on button "Preview" at bounding box center [271, 298] width 45 height 20
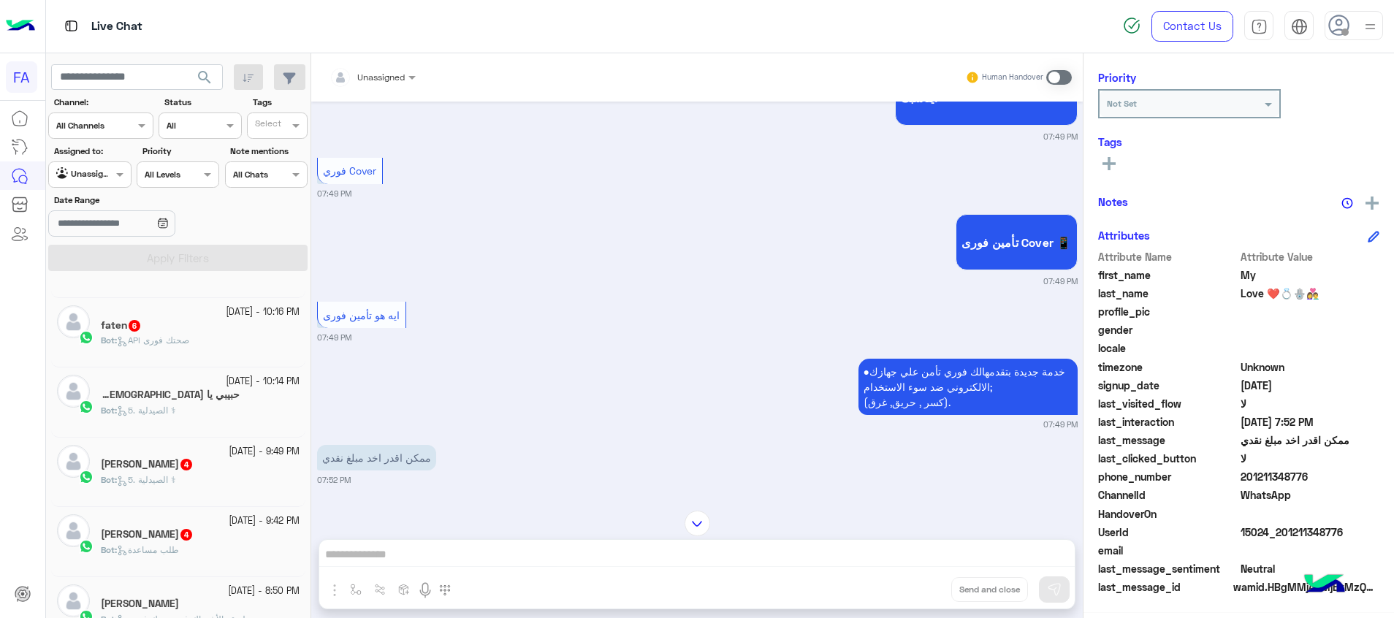
scroll to position [993, 0]
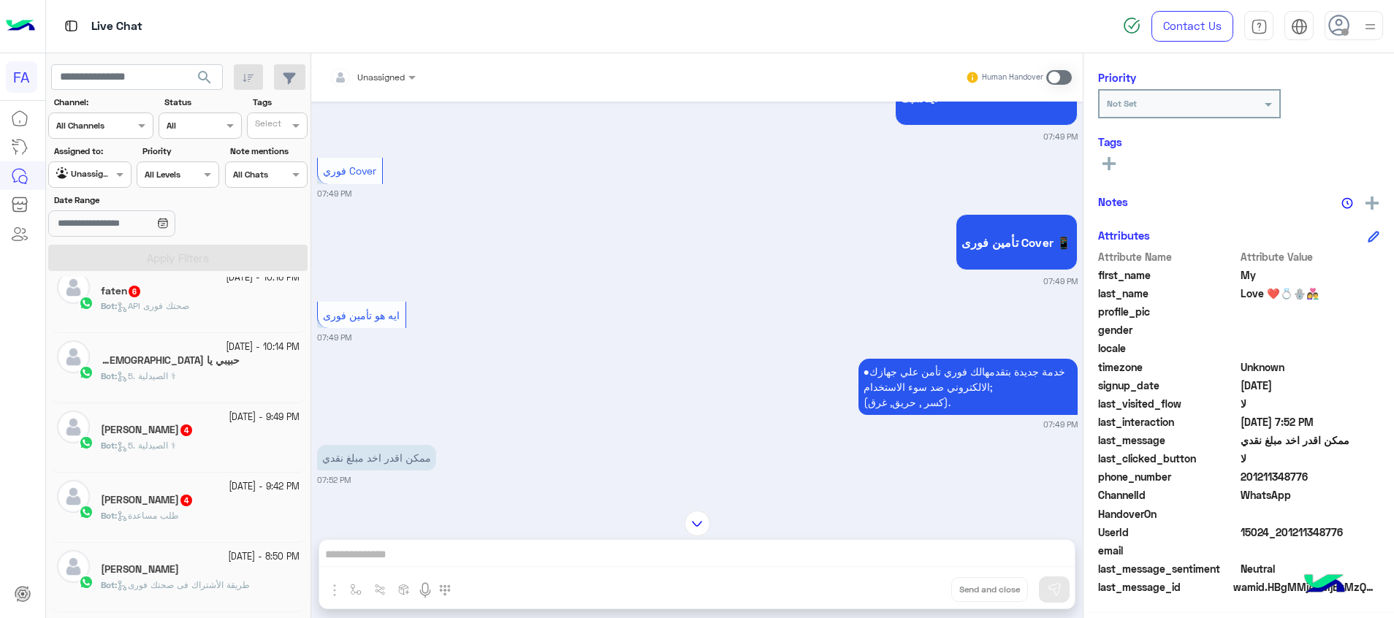
click at [202, 579] on span "Bot : طريقة الأشتراك فى صحتك فورى" at bounding box center [175, 584] width 149 height 11
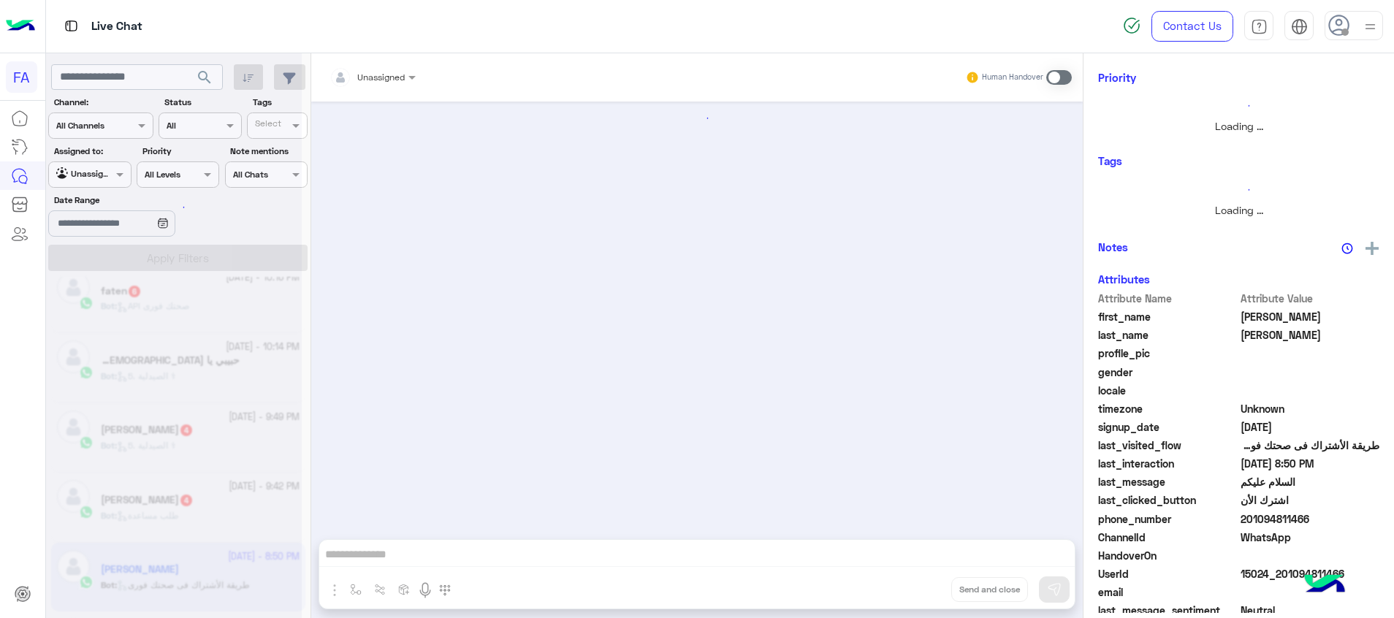
scroll to position [215, 0]
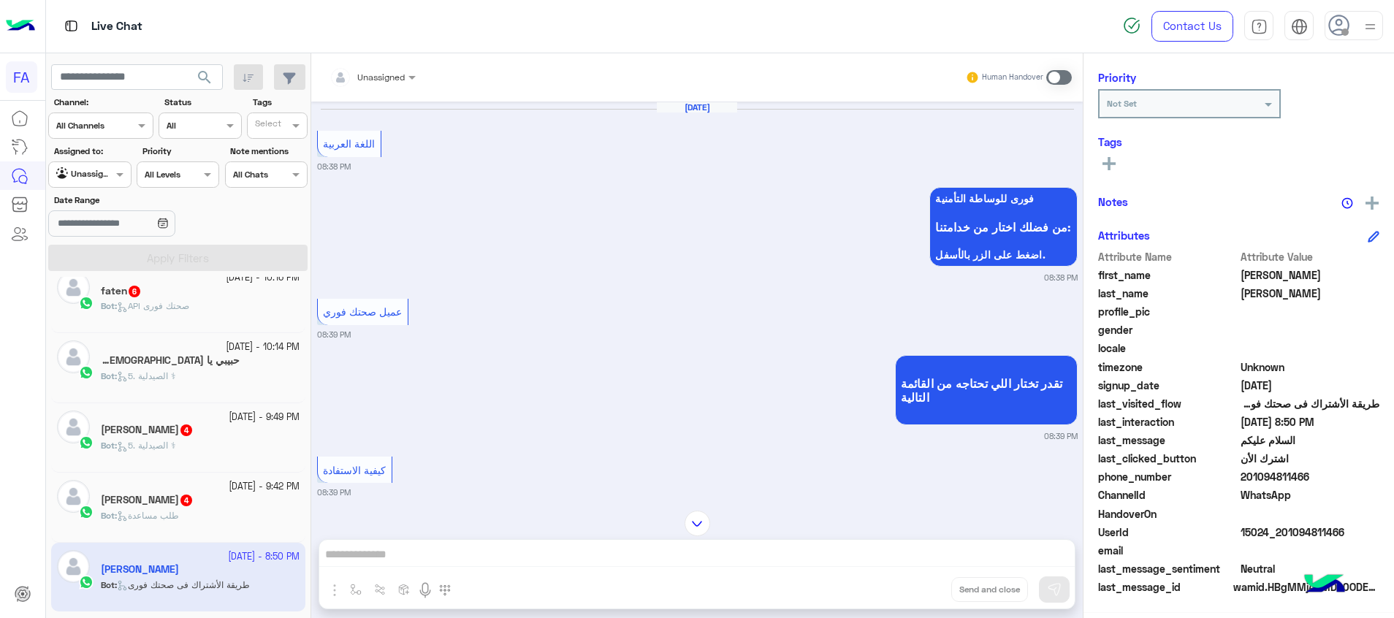
click at [225, 519] on div "Bot : طلب مساعدة" at bounding box center [200, 522] width 199 height 26
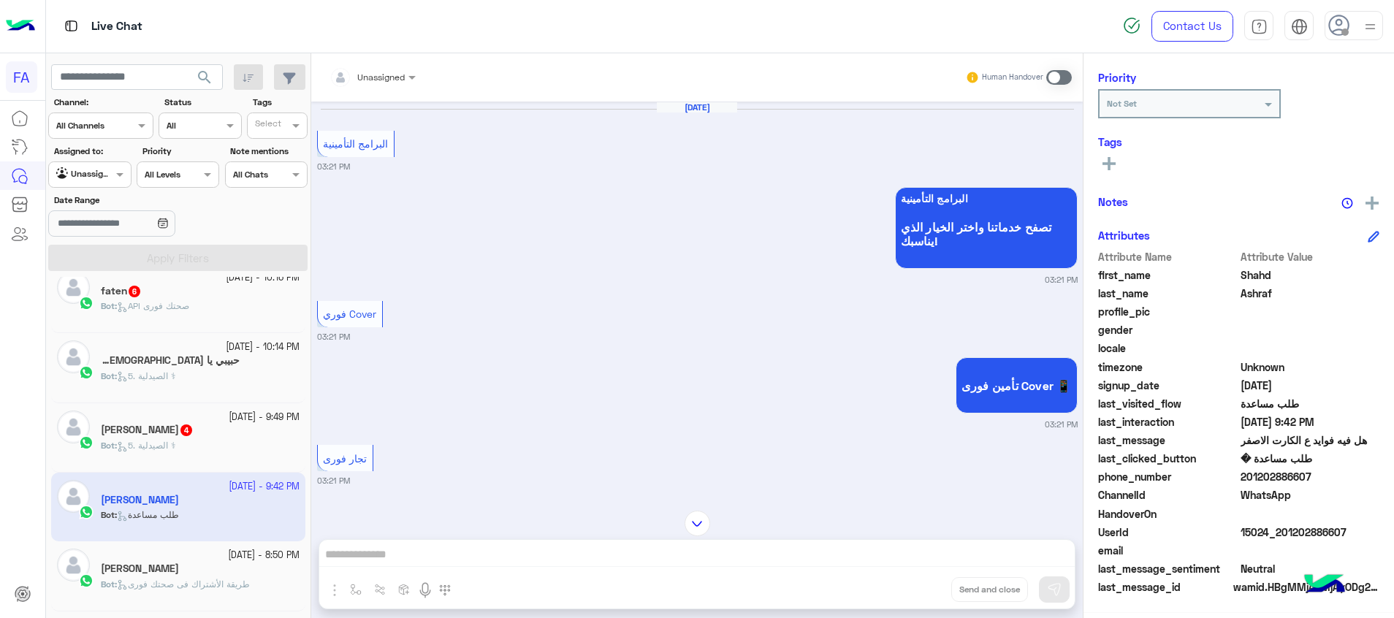
click at [191, 435] on div "[PERSON_NAME] 4" at bounding box center [200, 431] width 199 height 15
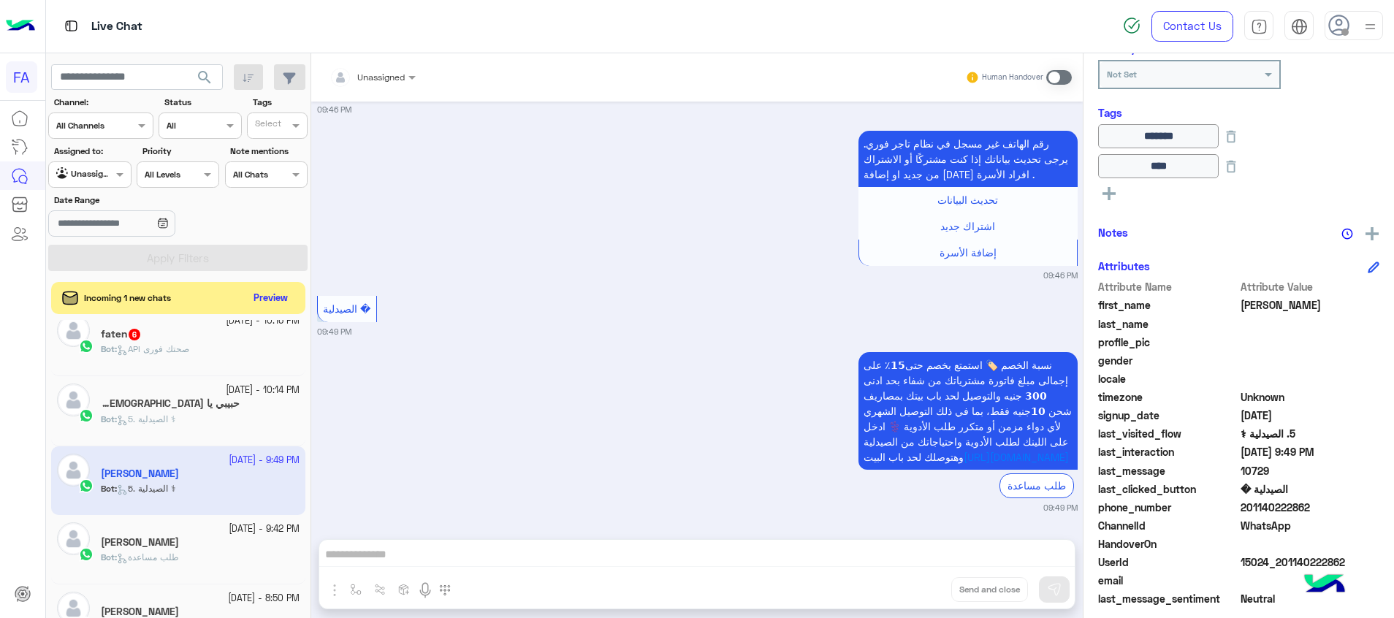
click at [183, 403] on h5 "حبيبي يا [DEMOGRAPHIC_DATA] 21" at bounding box center [170, 403] width 139 height 12
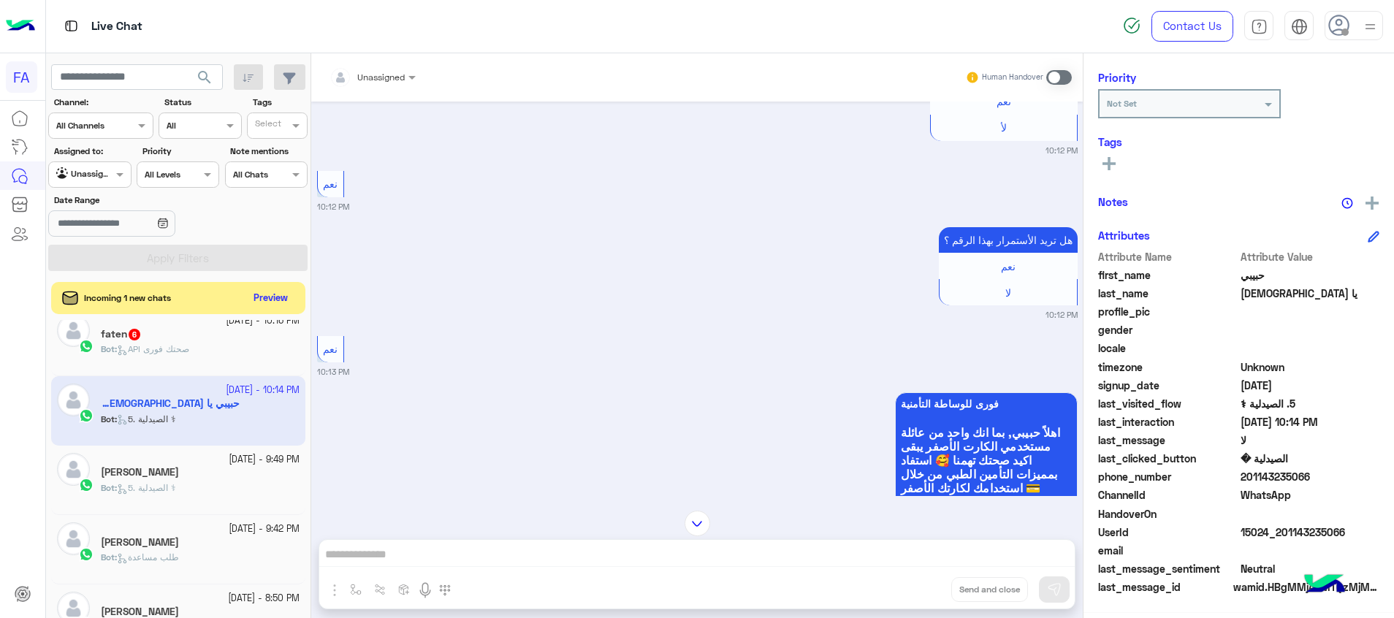
click at [223, 351] on div "Bot : API صحتك فورى" at bounding box center [200, 356] width 199 height 26
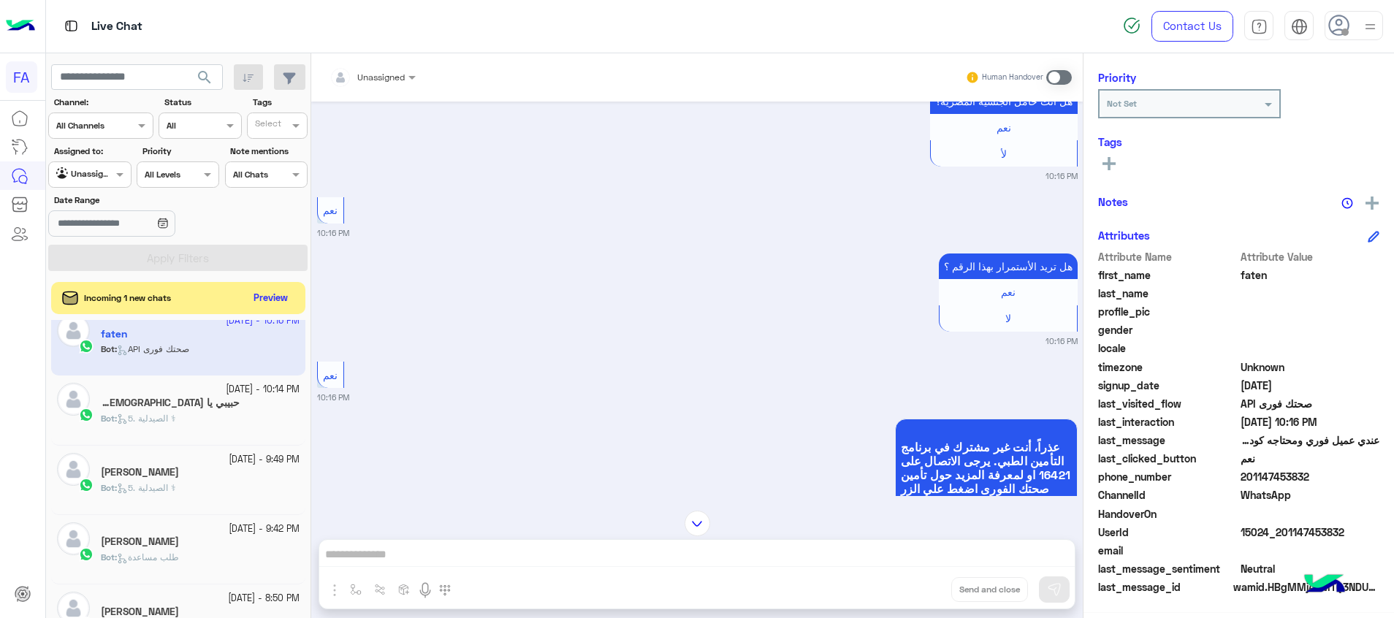
scroll to position [847, 0]
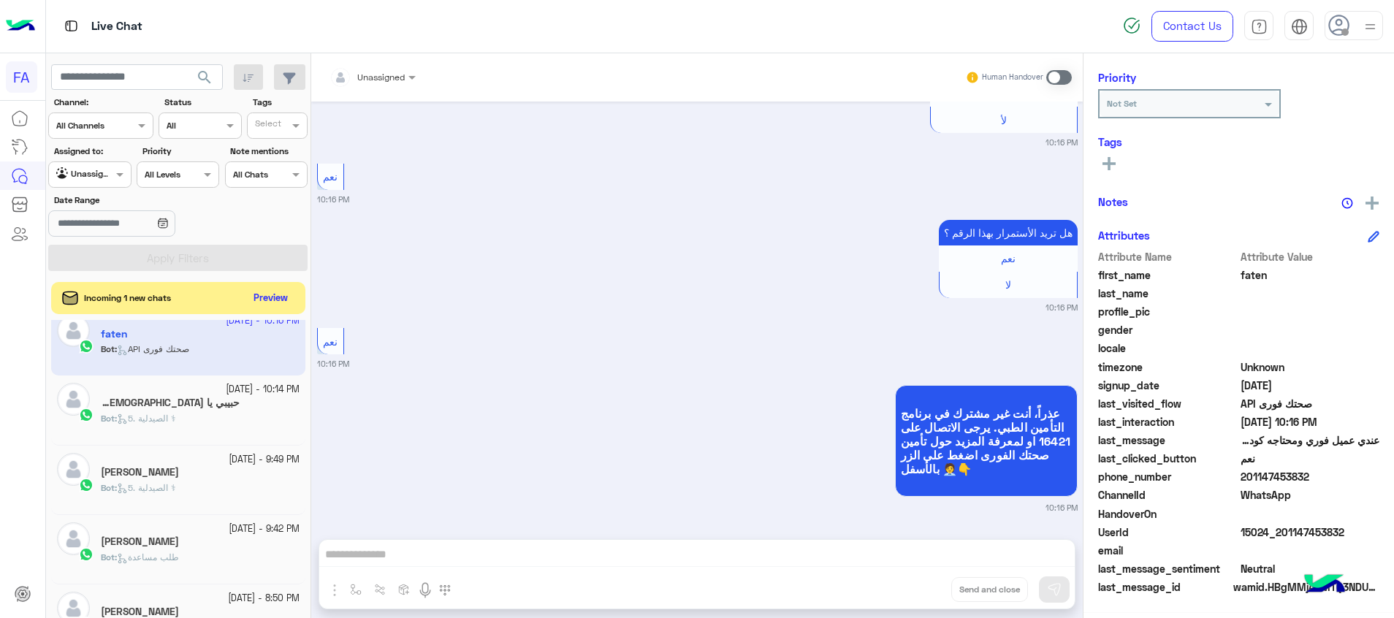
drag, startPoint x: 1348, startPoint y: 524, endPoint x: 1281, endPoint y: 528, distance: 66.6
click at [1281, 528] on span "15024_201147453832" at bounding box center [1310, 531] width 140 height 15
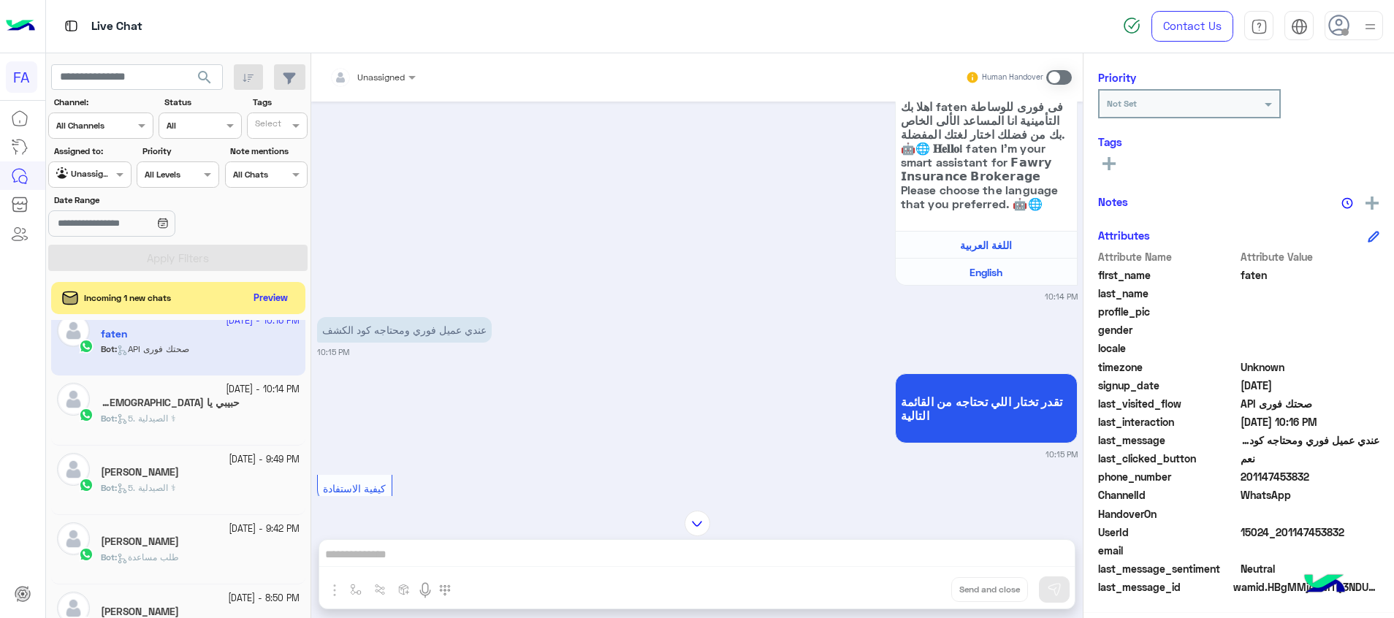
scroll to position [190, 0]
click at [367, 73] on input "text" at bounding box center [354, 75] width 51 height 13
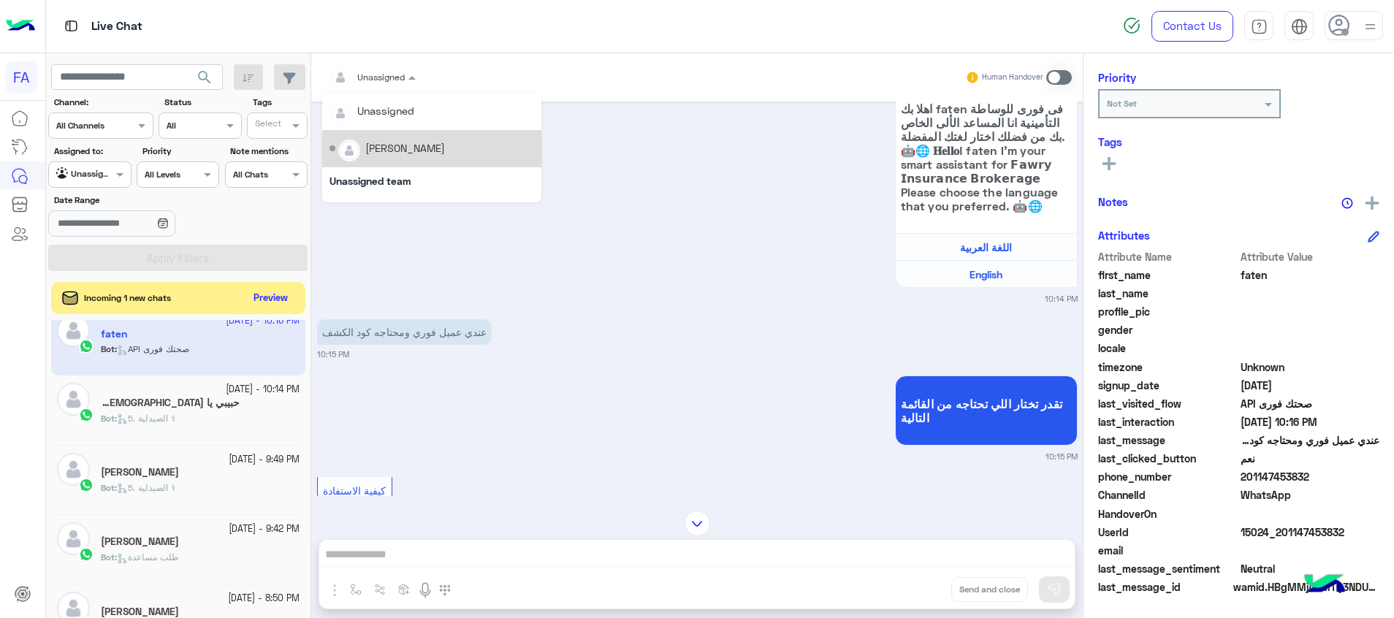
click at [401, 153] on div "[PERSON_NAME]" at bounding box center [405, 147] width 80 height 15
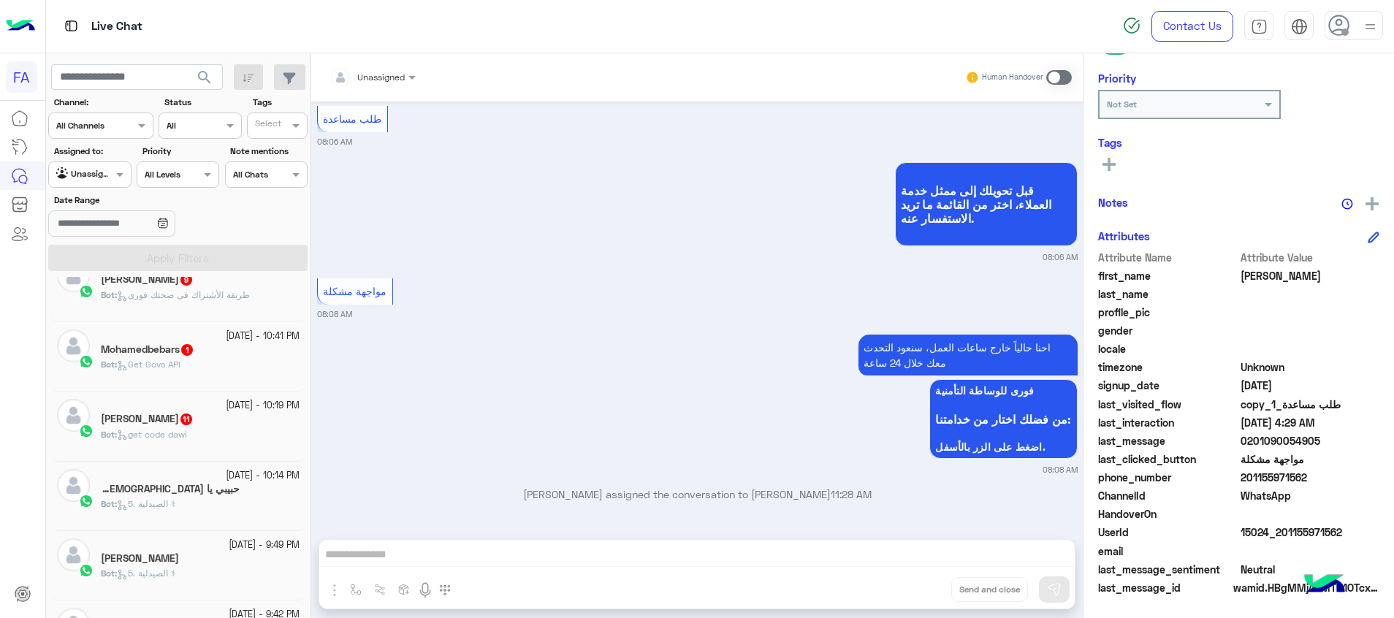
scroll to position [774, 0]
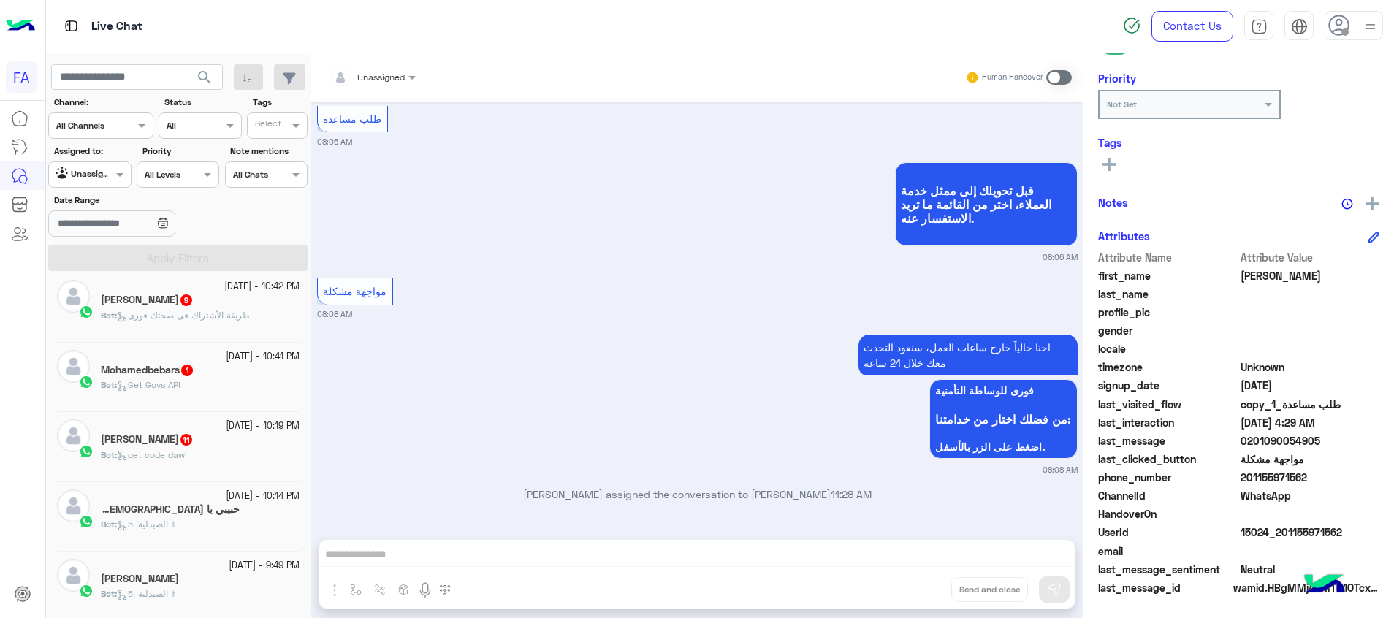
click at [210, 451] on div "Bot : get code dawi" at bounding box center [200, 461] width 199 height 26
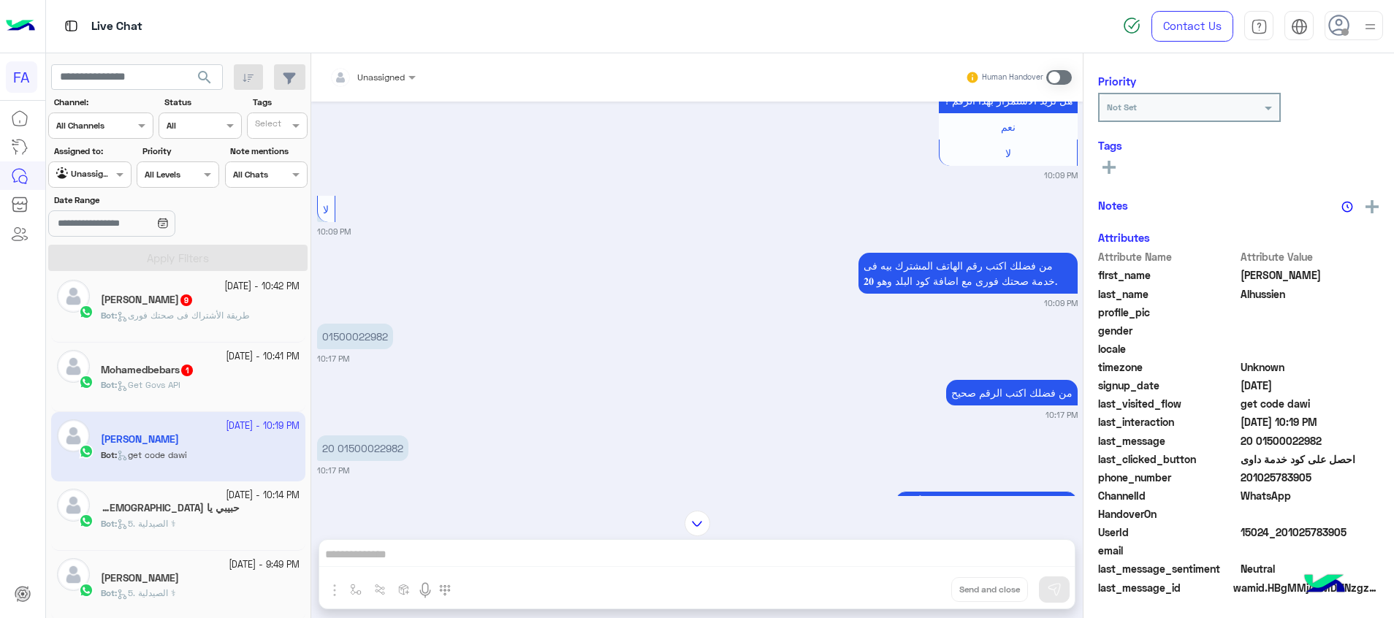
scroll to position [733, 0]
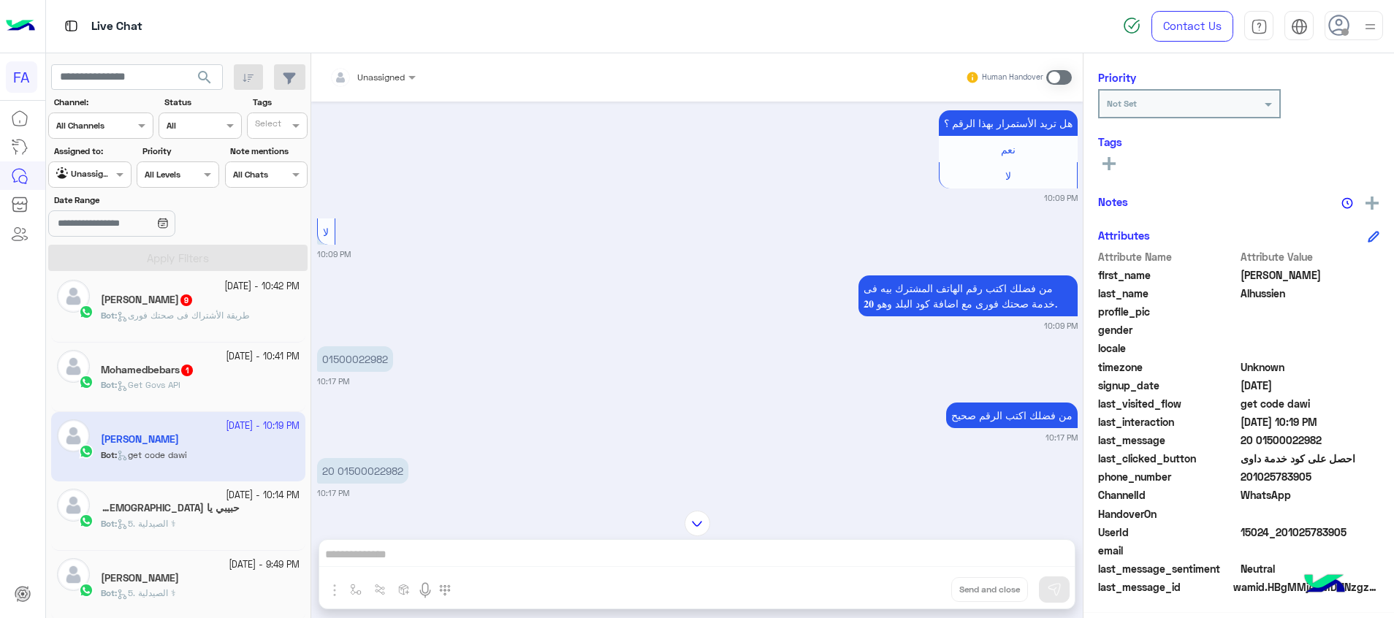
click at [191, 373] on span "1" at bounding box center [187, 370] width 12 height 12
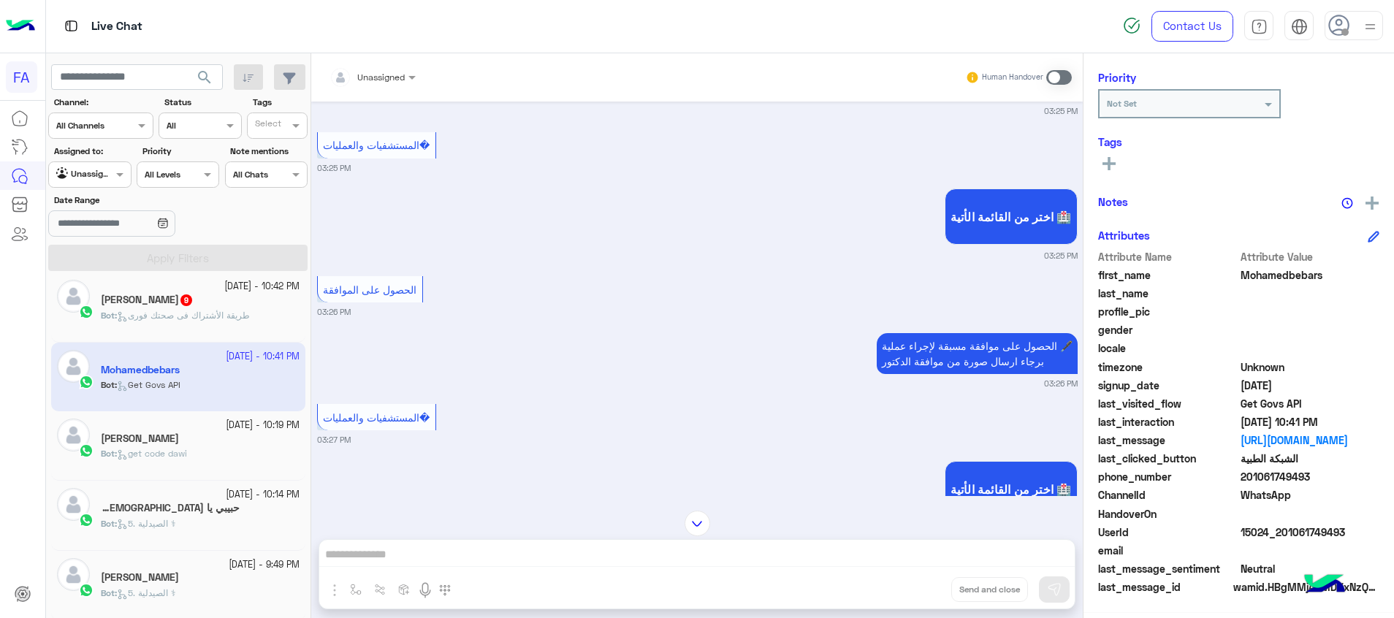
scroll to position [1143, 0]
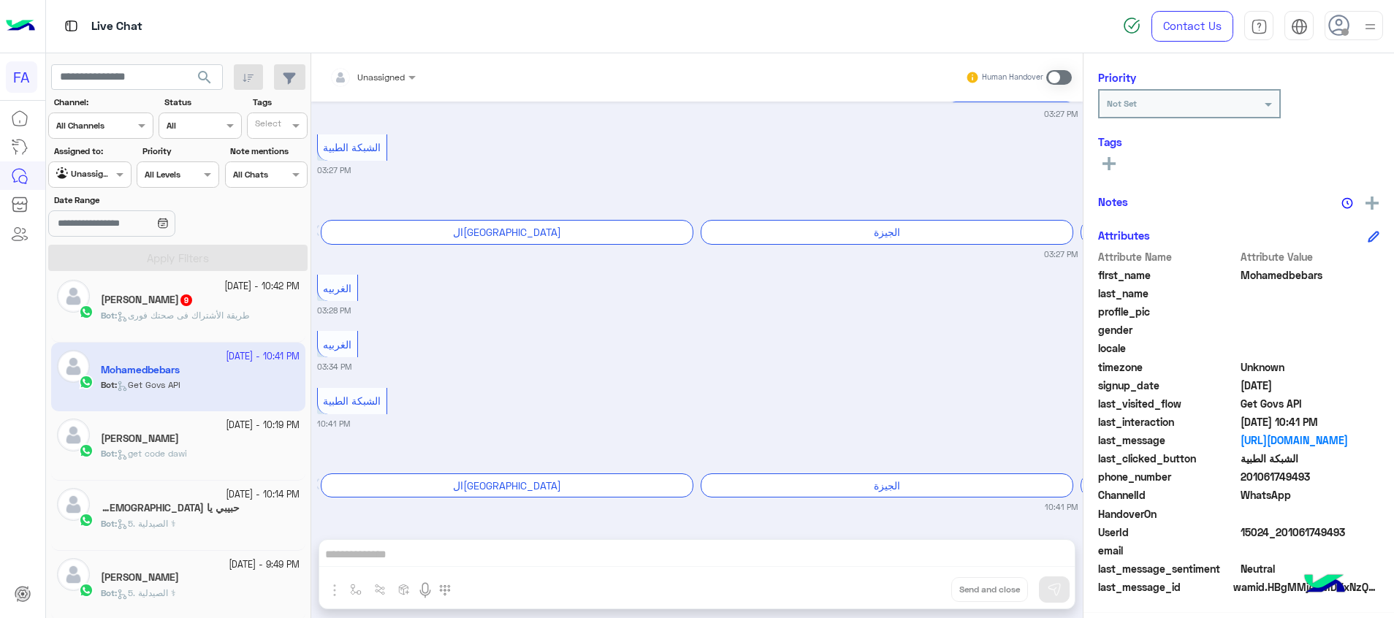
click at [148, 314] on span "طريقة الأشتراك فى صحتك فورى" at bounding box center [183, 315] width 133 height 11
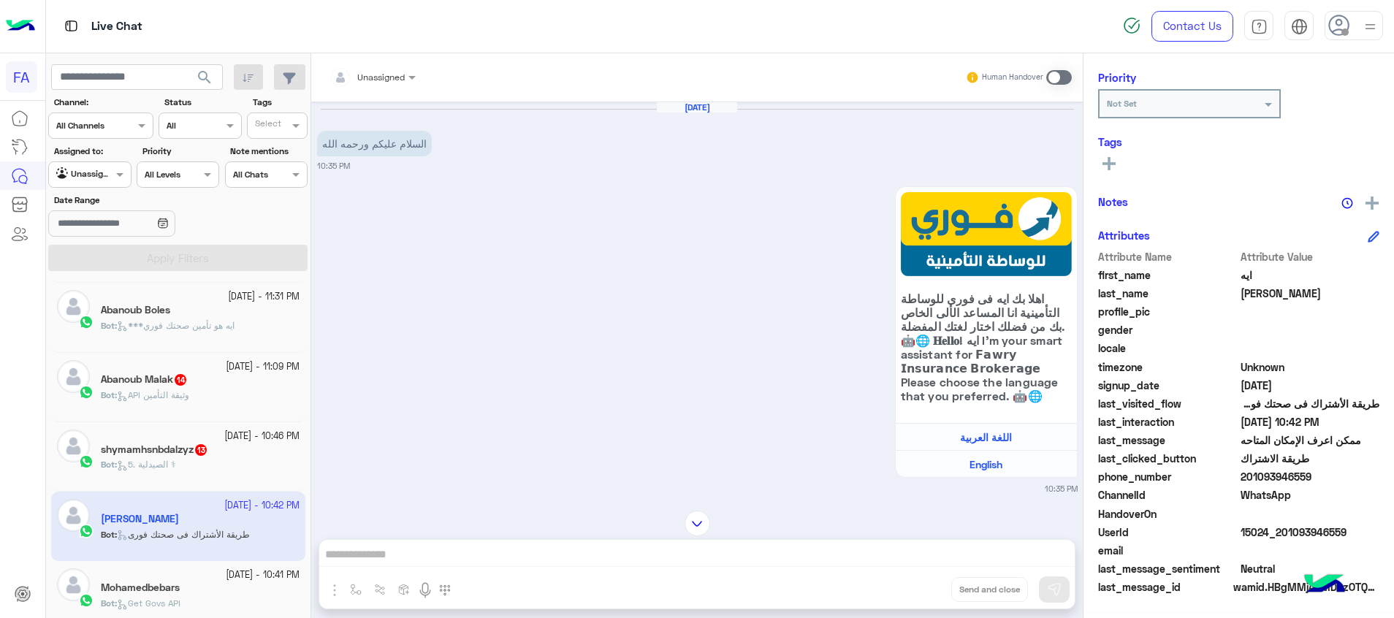
drag, startPoint x: 1352, startPoint y: 530, endPoint x: 1280, endPoint y: 541, distance: 73.3
click at [1280, 541] on div "UserId 15024_201093946559" at bounding box center [1238, 533] width 281 height 18
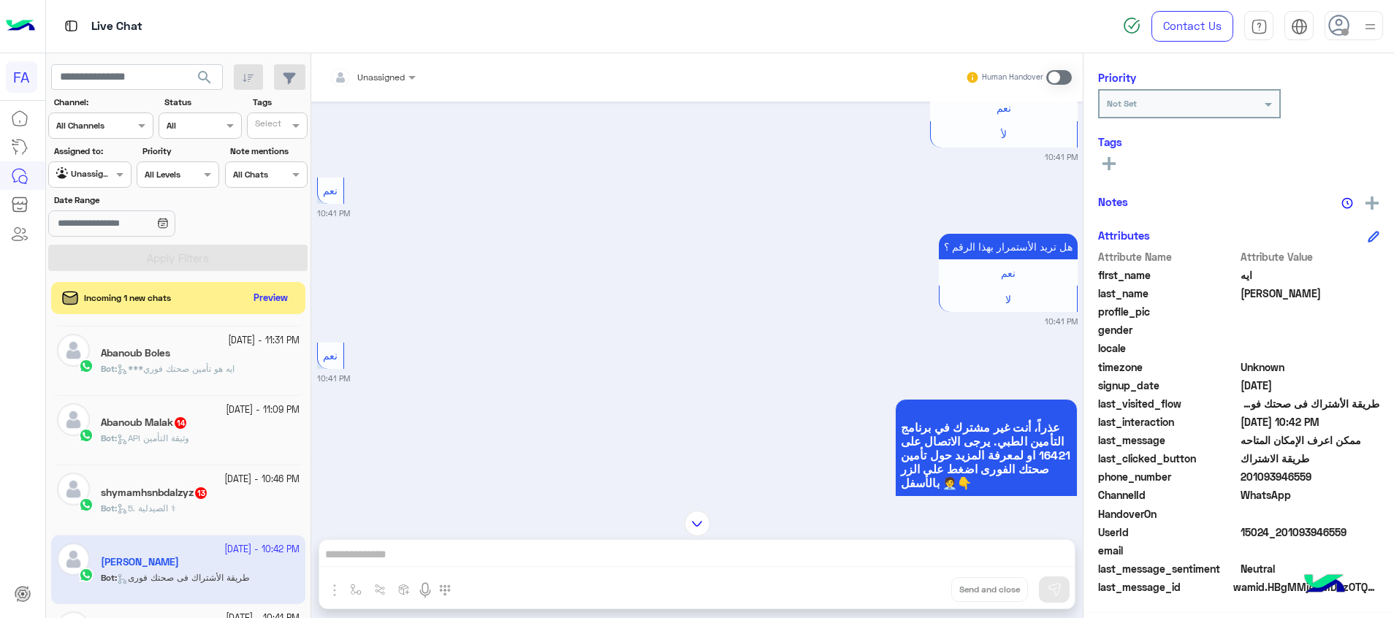
scroll to position [1393, 0]
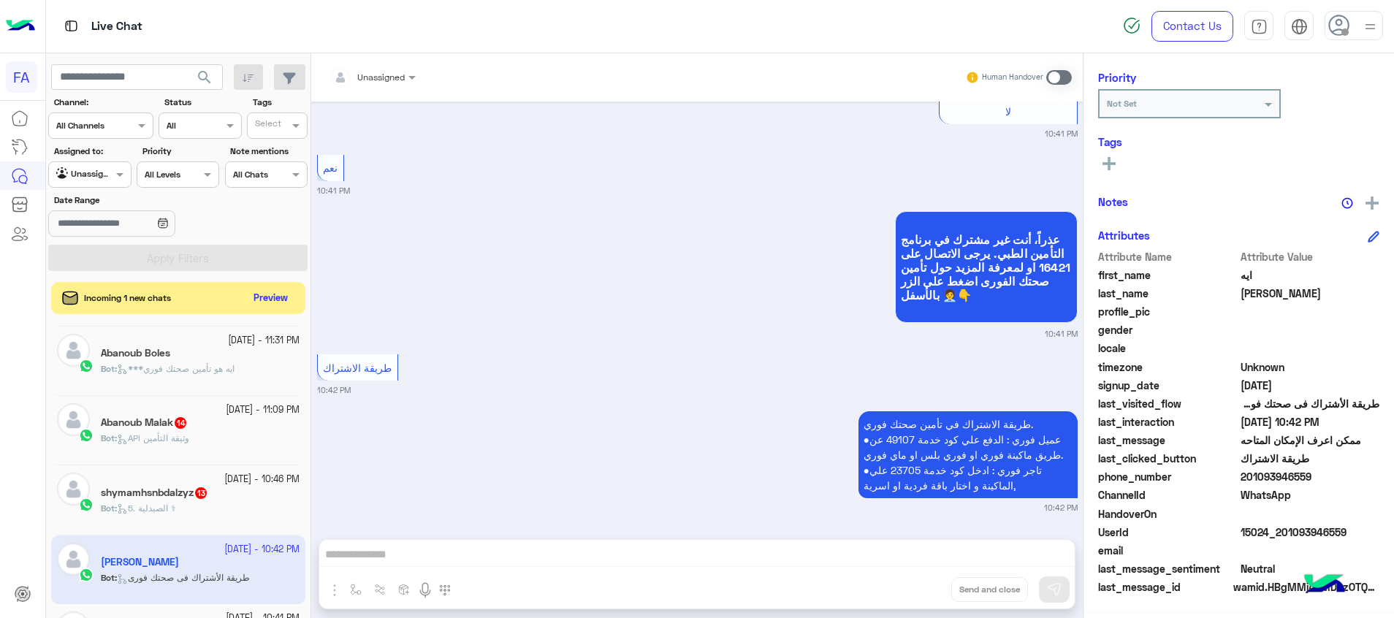
click at [170, 518] on div "Bot : 5. الصيدلية ⚕" at bounding box center [200, 515] width 199 height 26
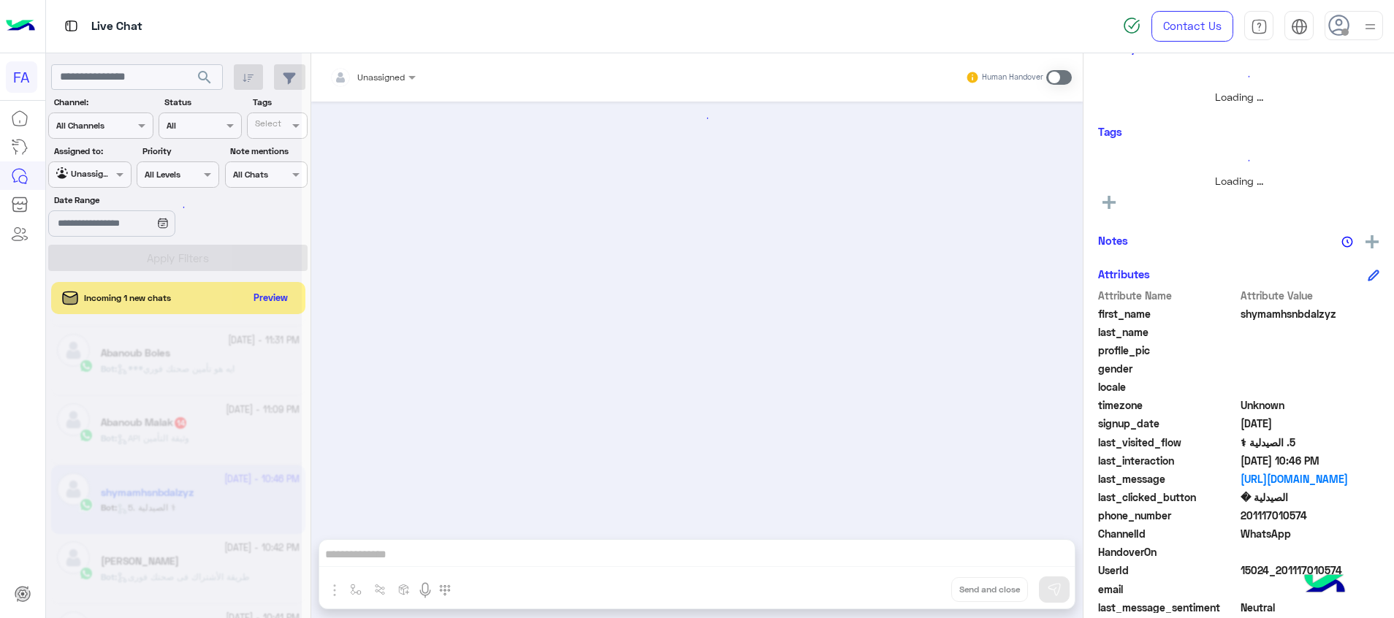
scroll to position [186, 0]
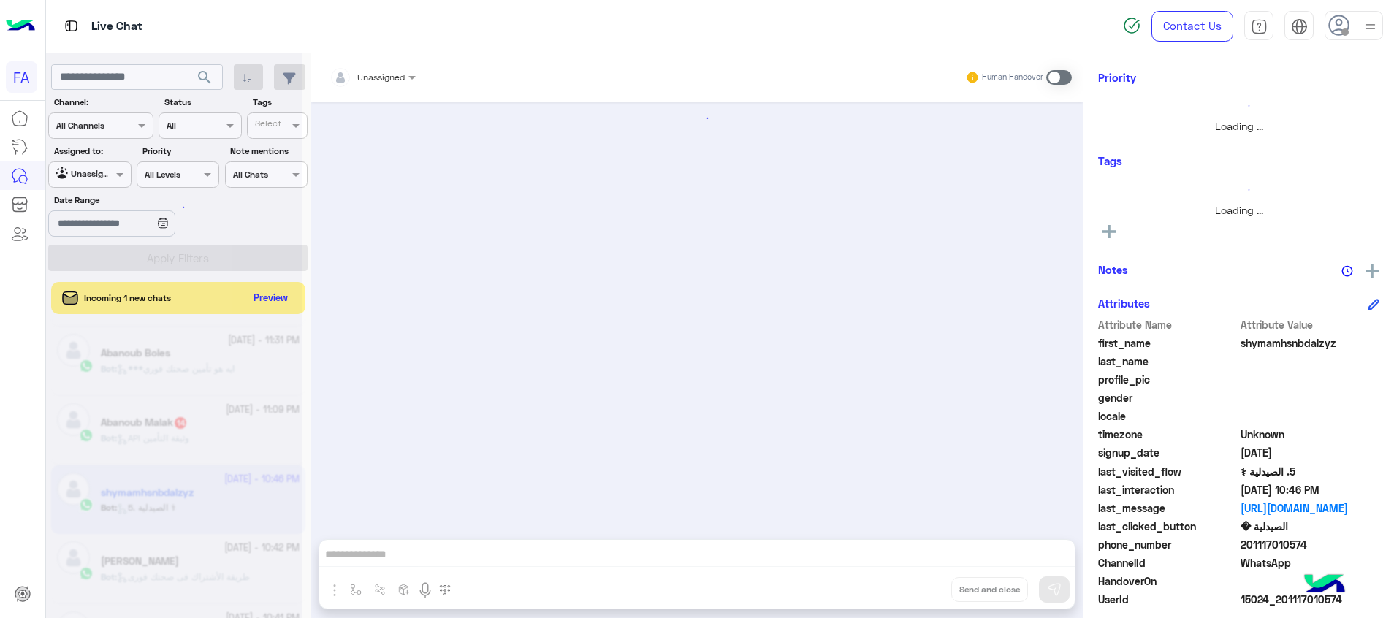
click at [225, 579] on div at bounding box center [174, 315] width 256 height 618
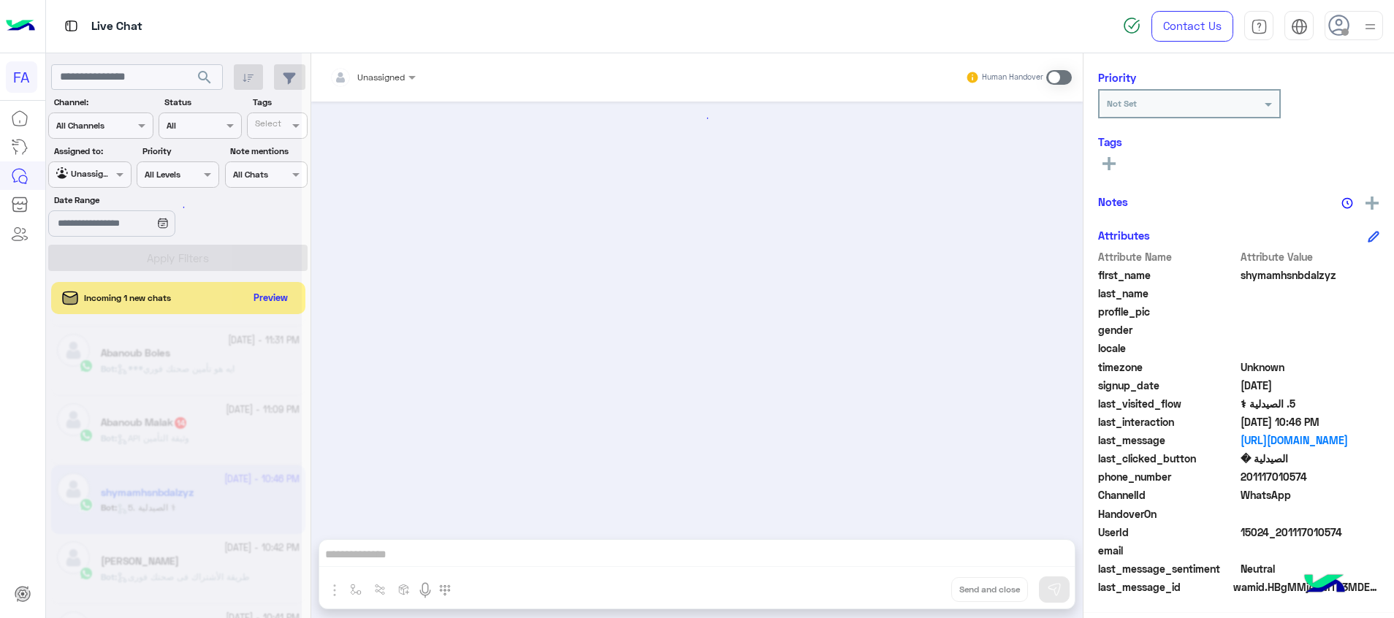
scroll to position [1861, 0]
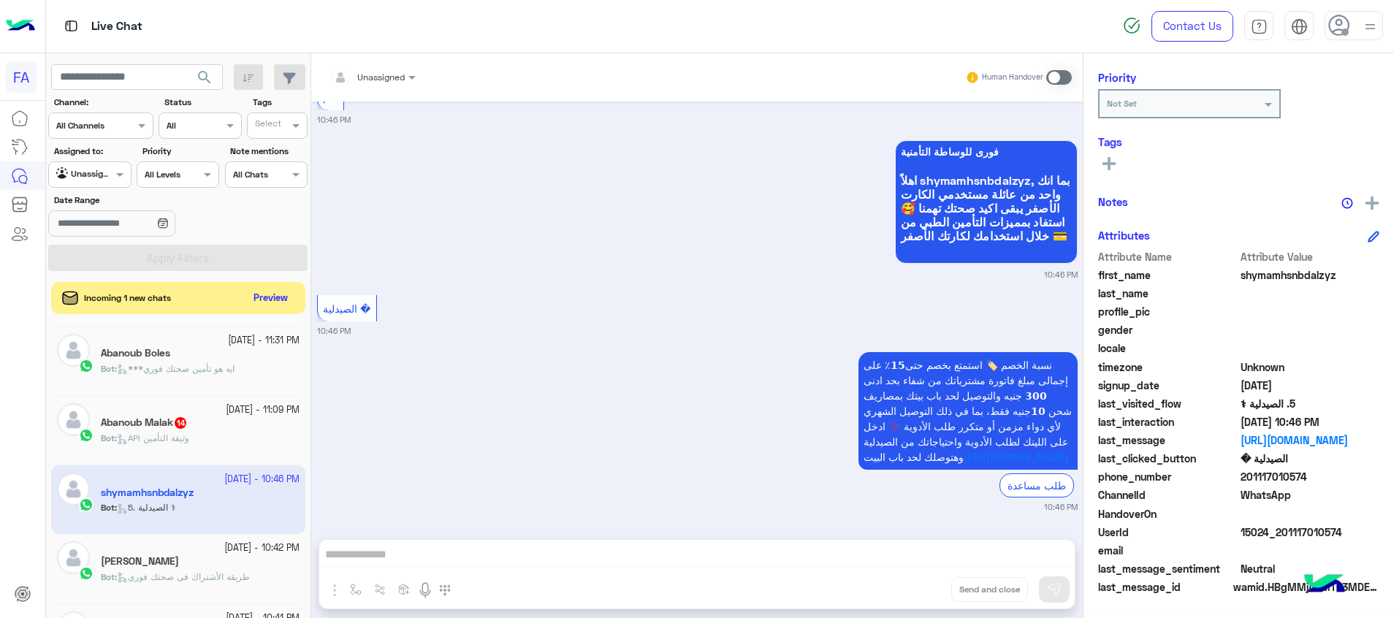
click at [230, 571] on span "طريقة الأشتراك فى صحتك فورى" at bounding box center [183, 576] width 133 height 11
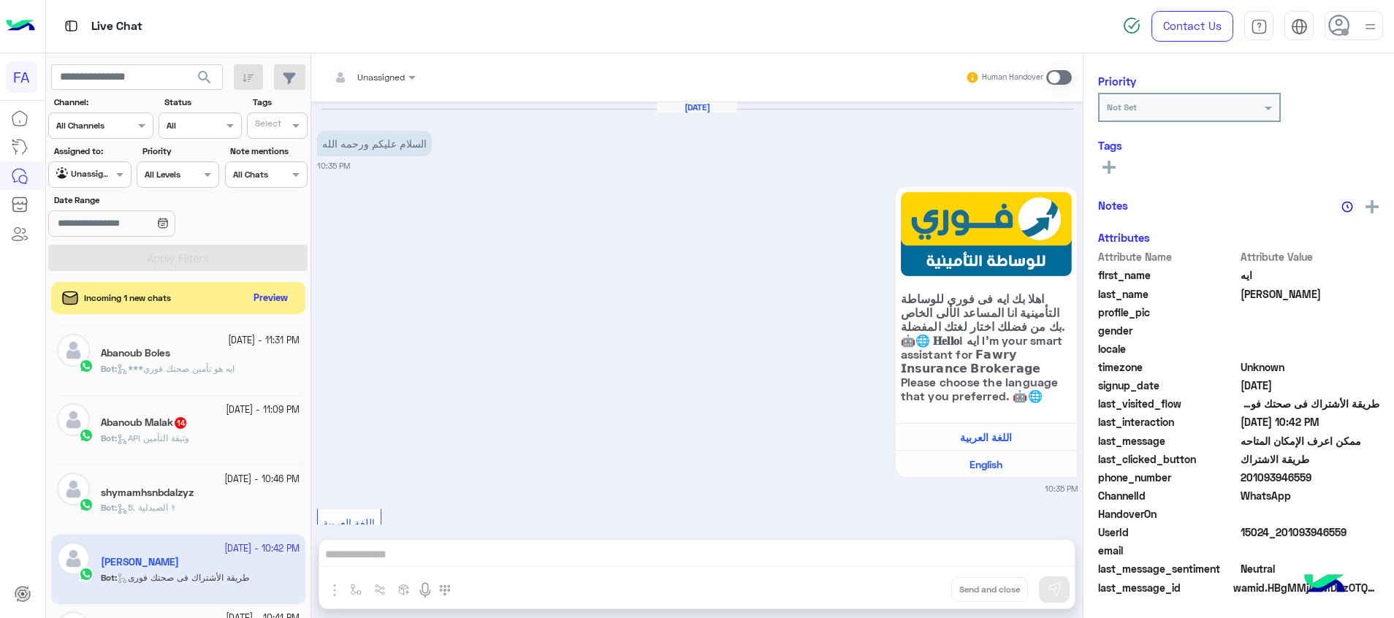
scroll to position [182, 0]
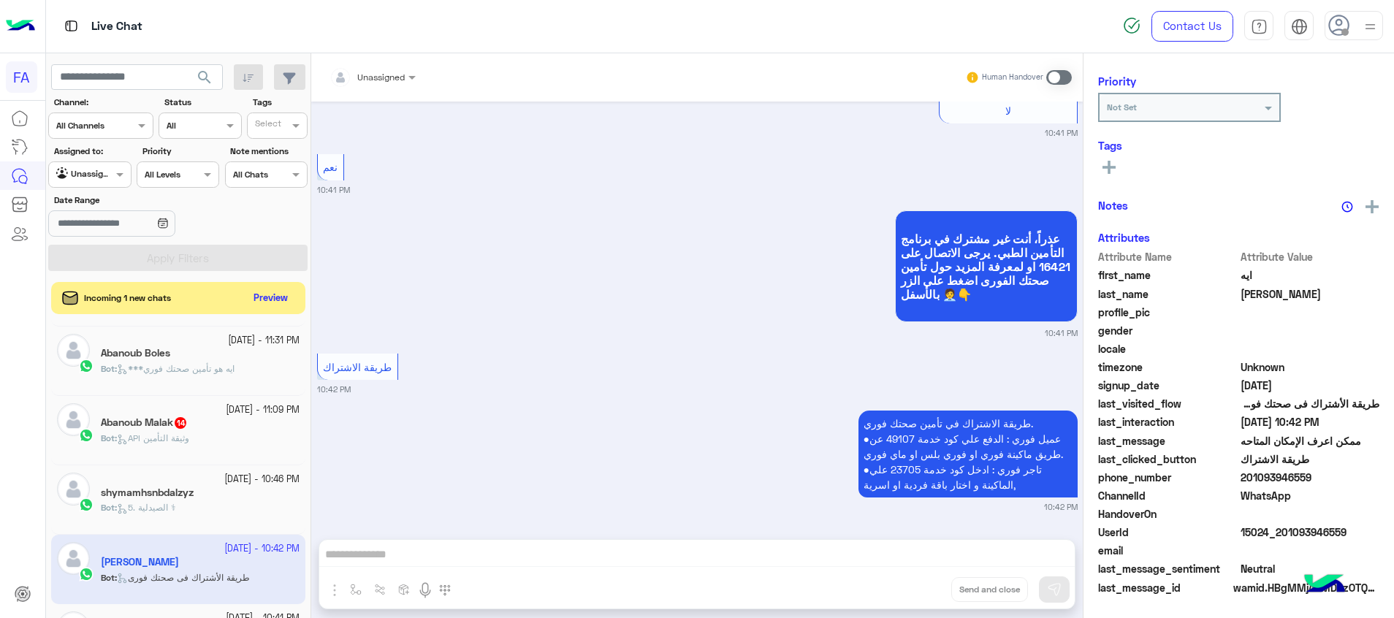
click at [401, 79] on div at bounding box center [372, 75] width 101 height 14
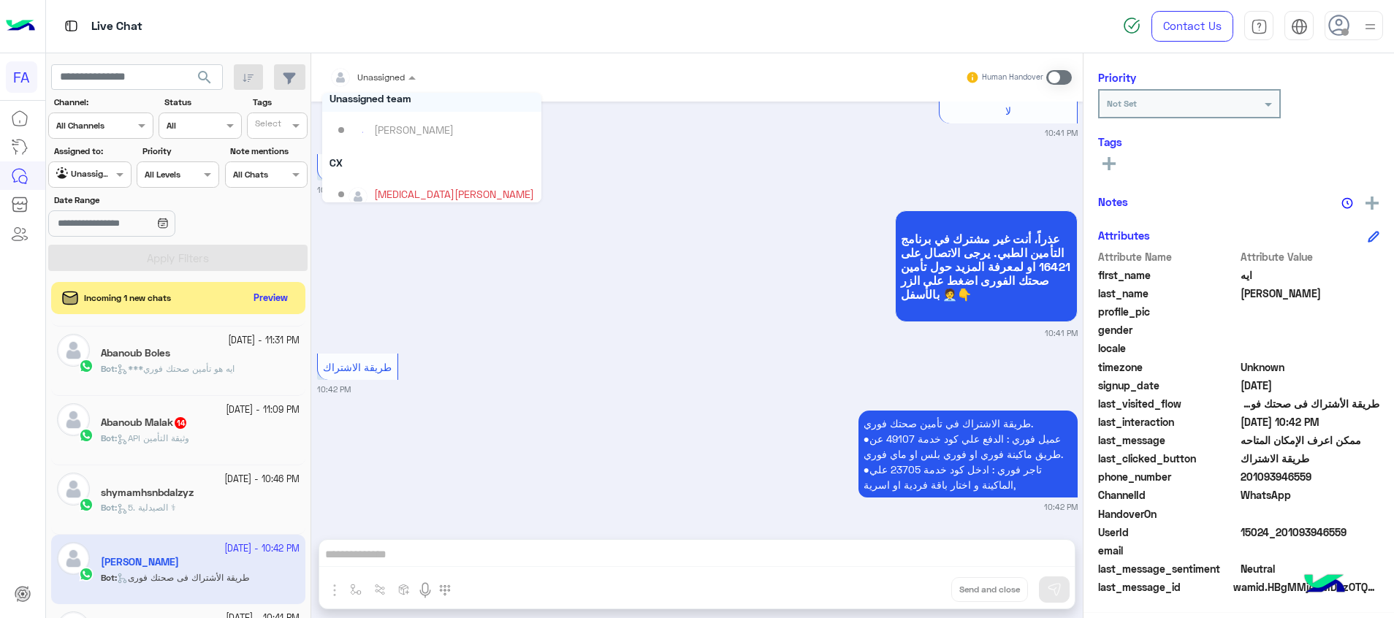
scroll to position [131, 0]
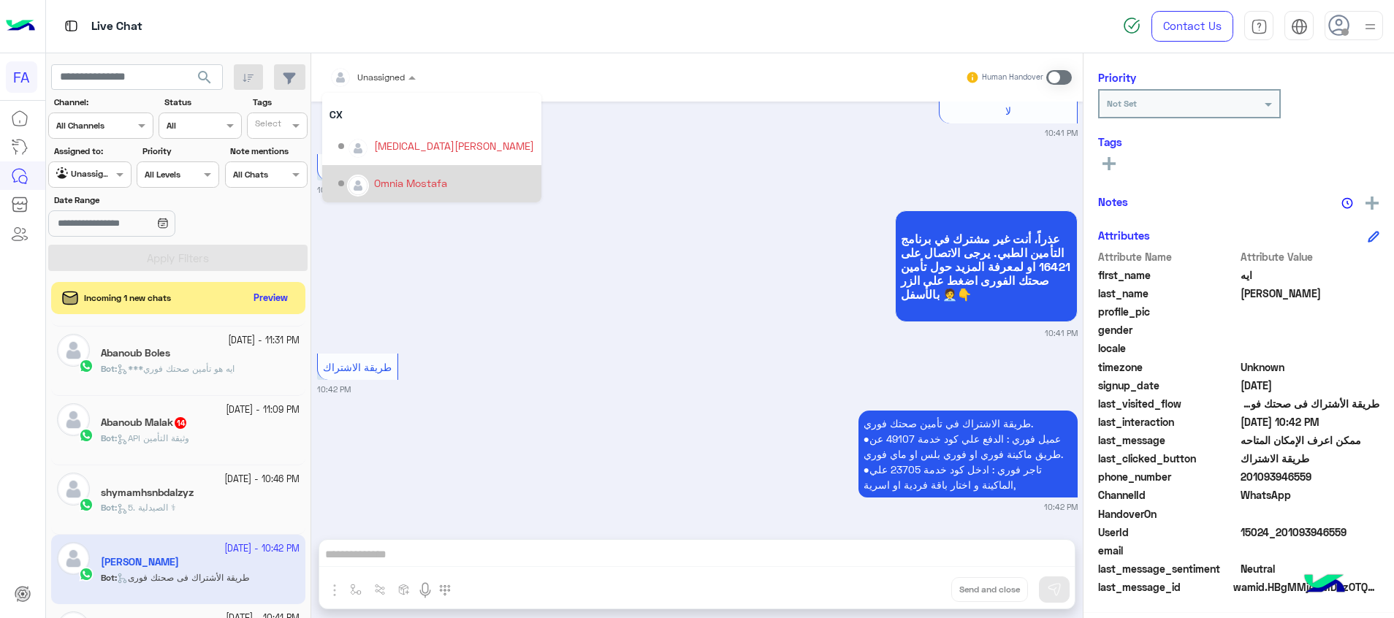
click at [425, 181] on div "Omnia Mostafa" at bounding box center [410, 182] width 73 height 15
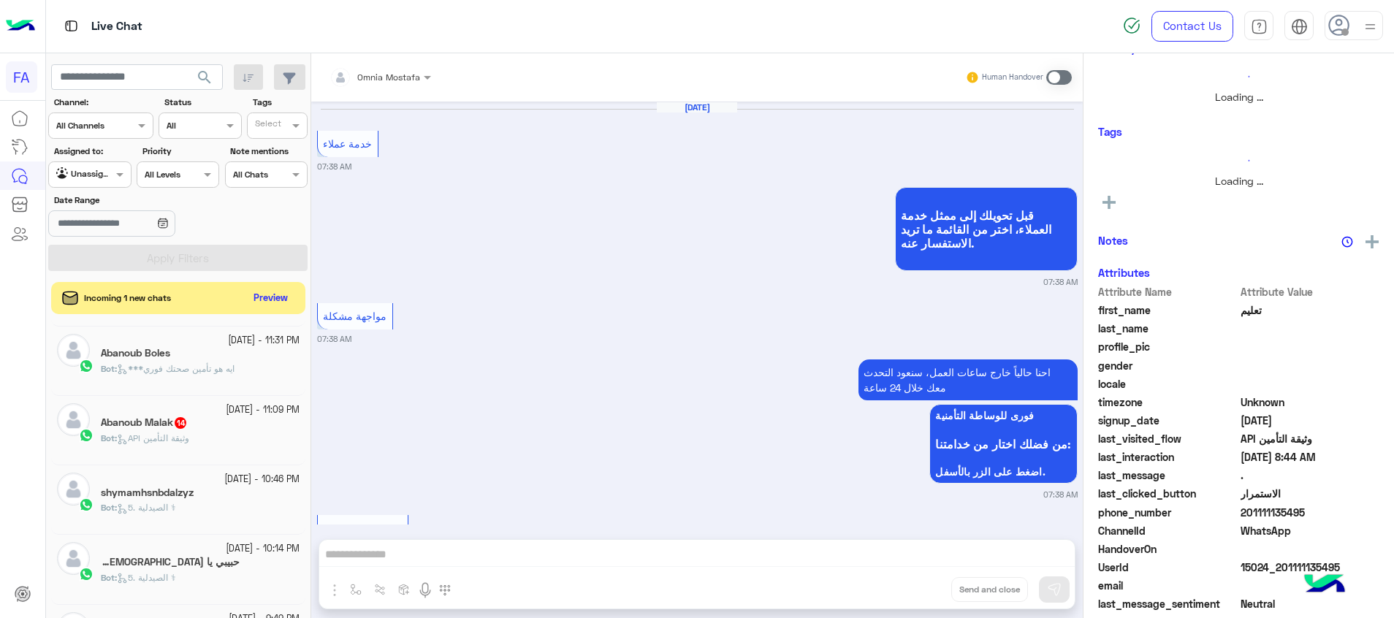
scroll to position [1309, 0]
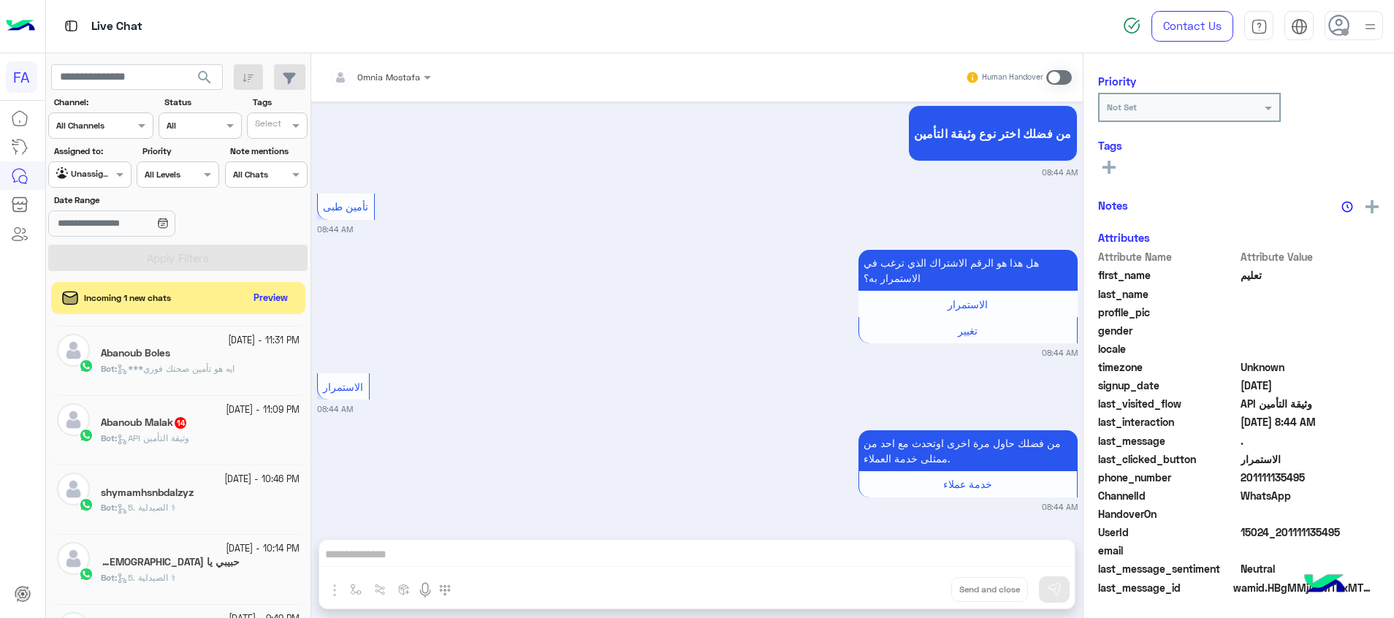
click at [206, 505] on div "Bot : 5. الصيدلية ⚕" at bounding box center [200, 514] width 199 height 26
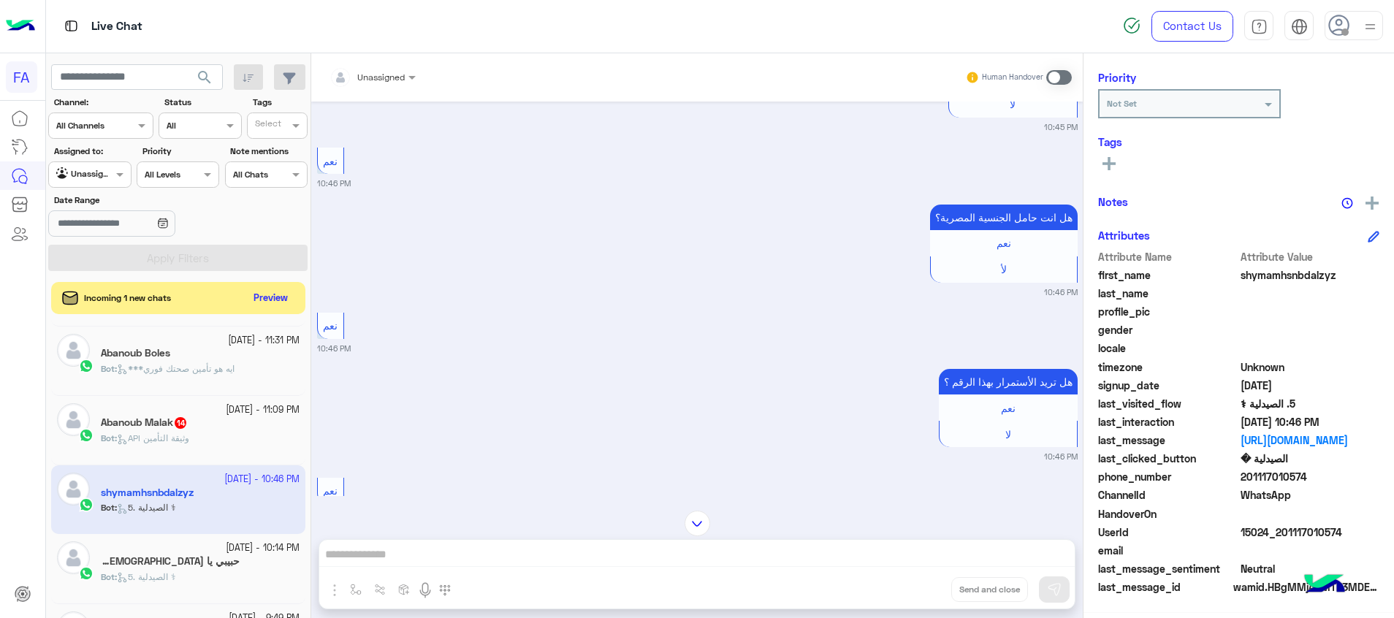
scroll to position [875, 0]
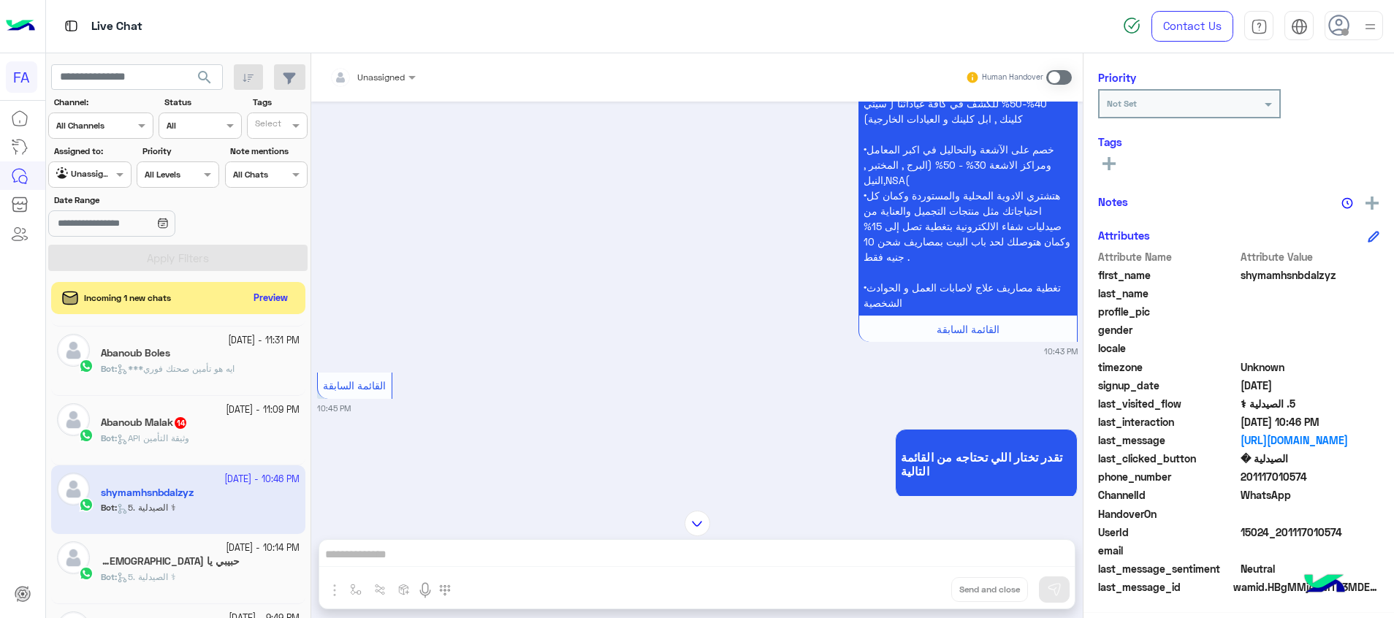
click at [247, 391] on div "[DATE] - 11:31 PM Abanoub Boles Bot : ***ايه هو تأمين صحتك فوري" at bounding box center [178, 361] width 254 height 69
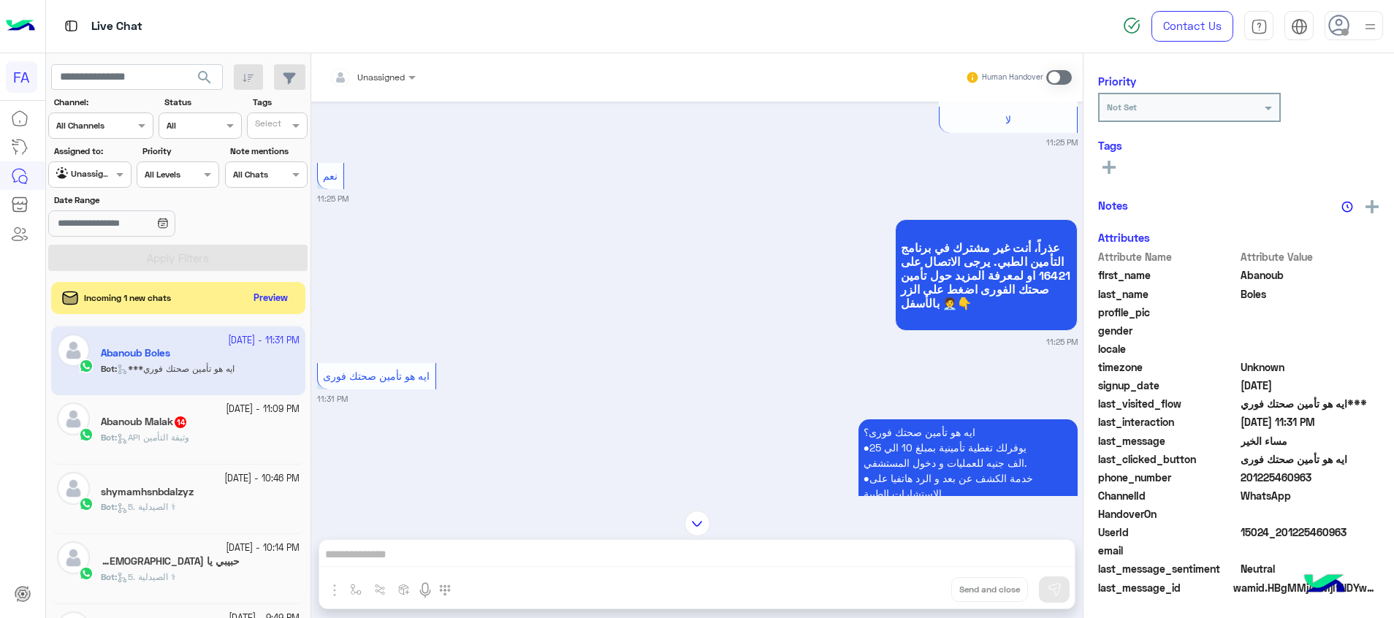
scroll to position [186, 0]
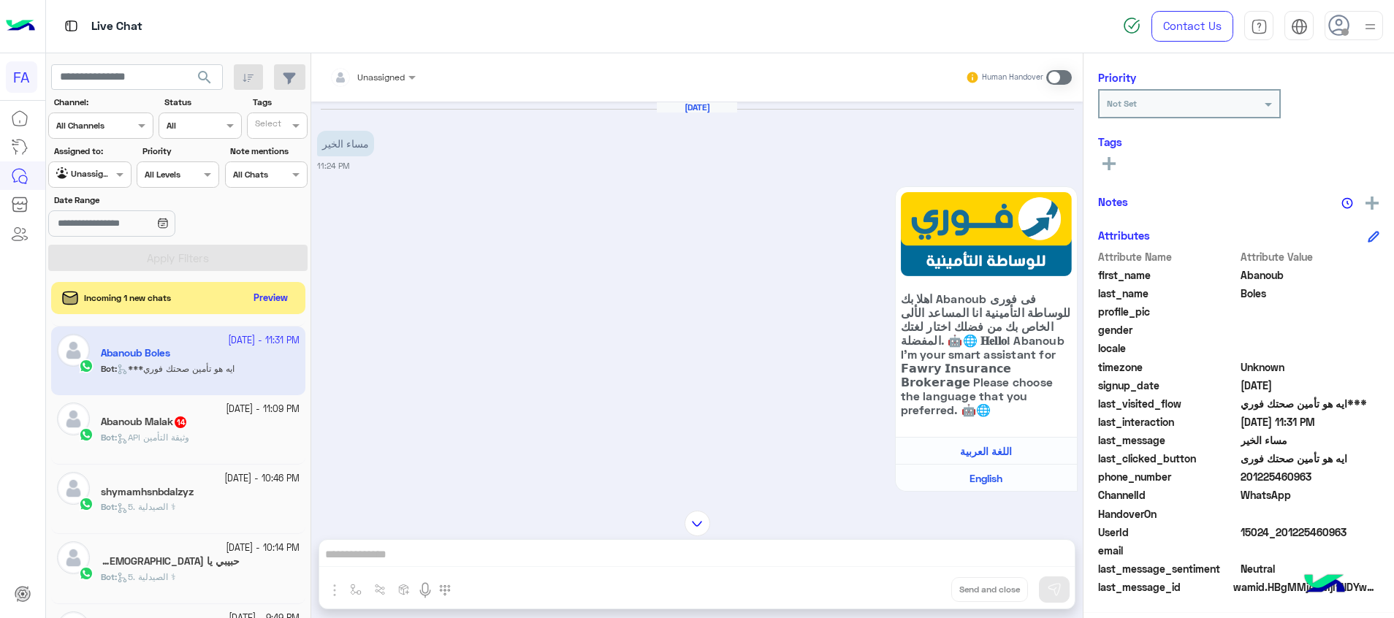
click at [243, 434] on div "Bot : API وثيقة التأمين" at bounding box center [200, 444] width 199 height 26
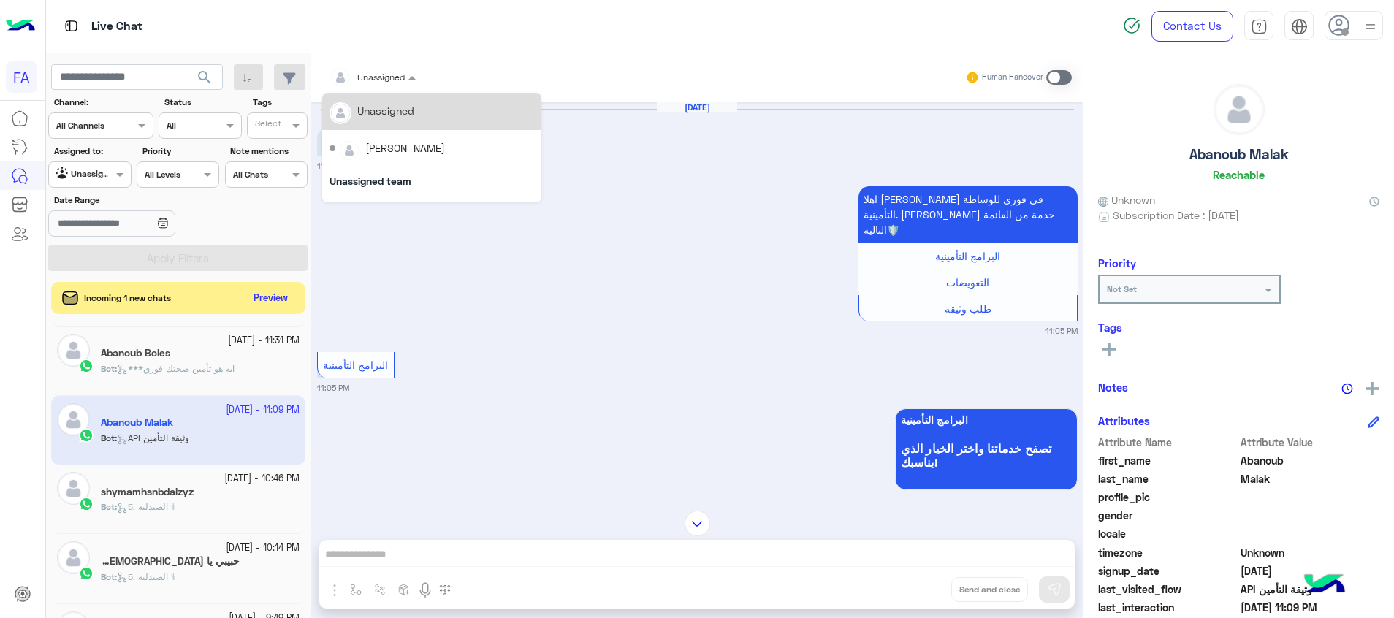
click at [399, 76] on div at bounding box center [372, 75] width 101 height 14
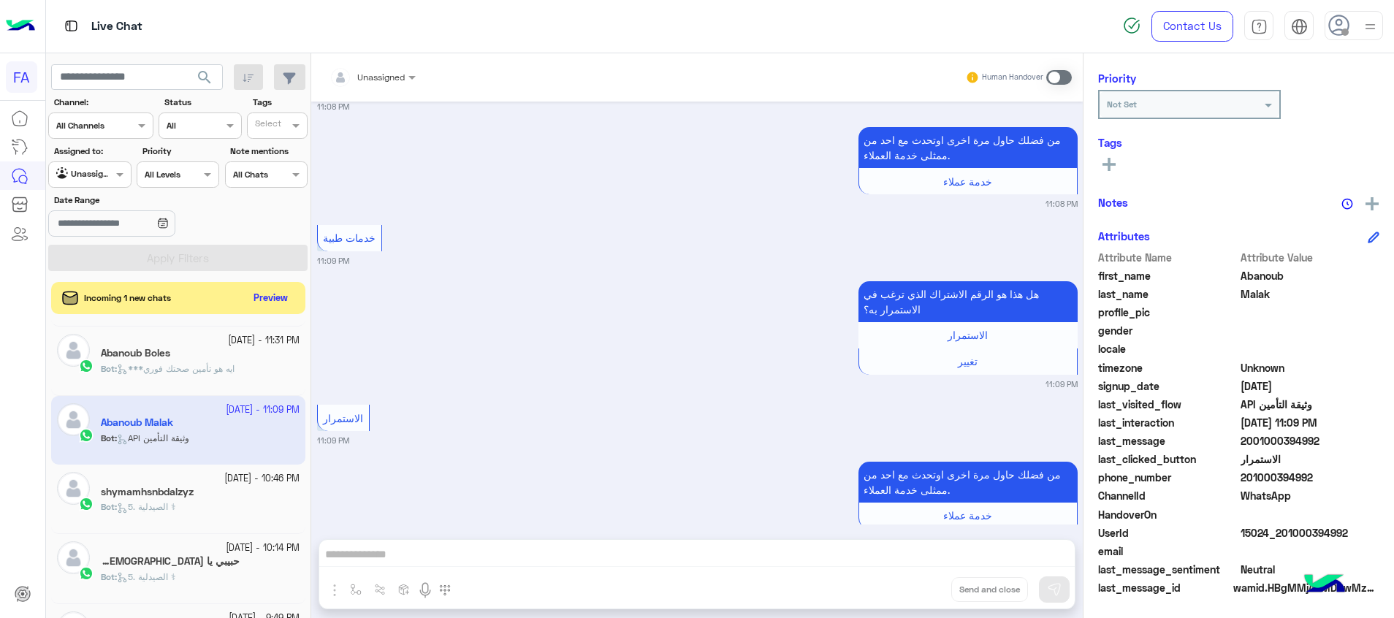
drag, startPoint x: 1345, startPoint y: 531, endPoint x: 1284, endPoint y: 536, distance: 60.8
click at [1284, 536] on span "15024_201000394992" at bounding box center [1310, 532] width 140 height 15
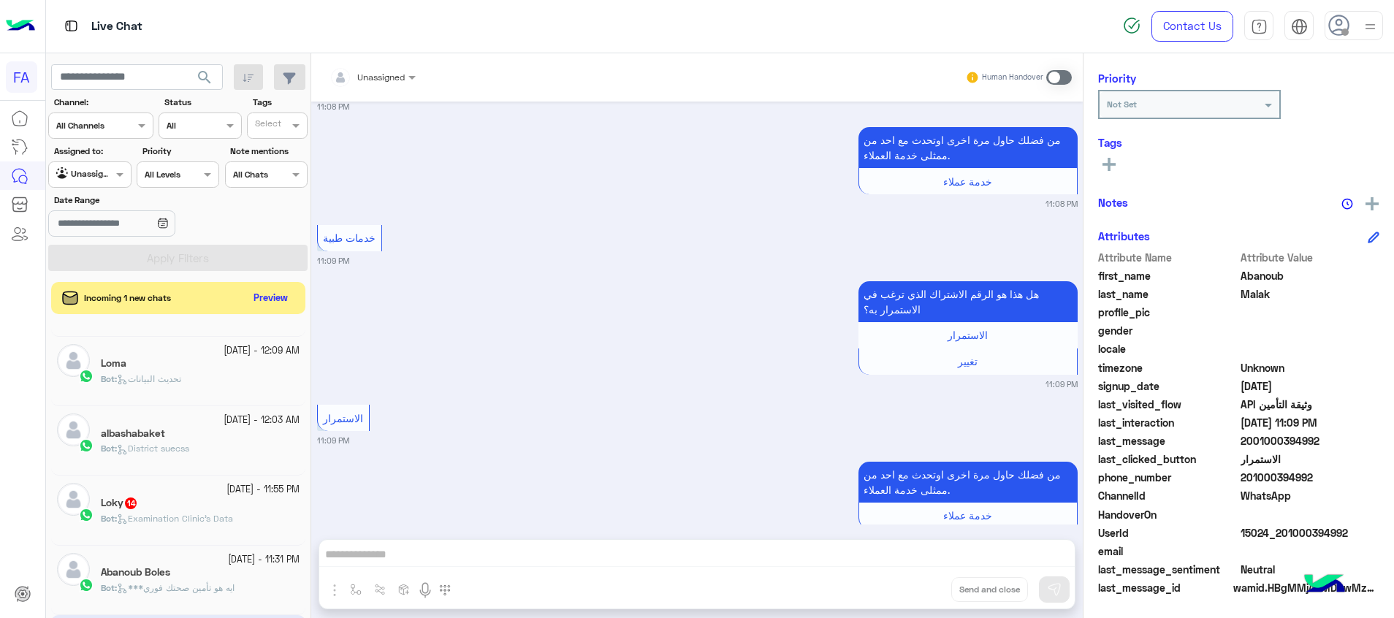
click at [233, 514] on span "Examination Clinic's Data" at bounding box center [175, 518] width 116 height 11
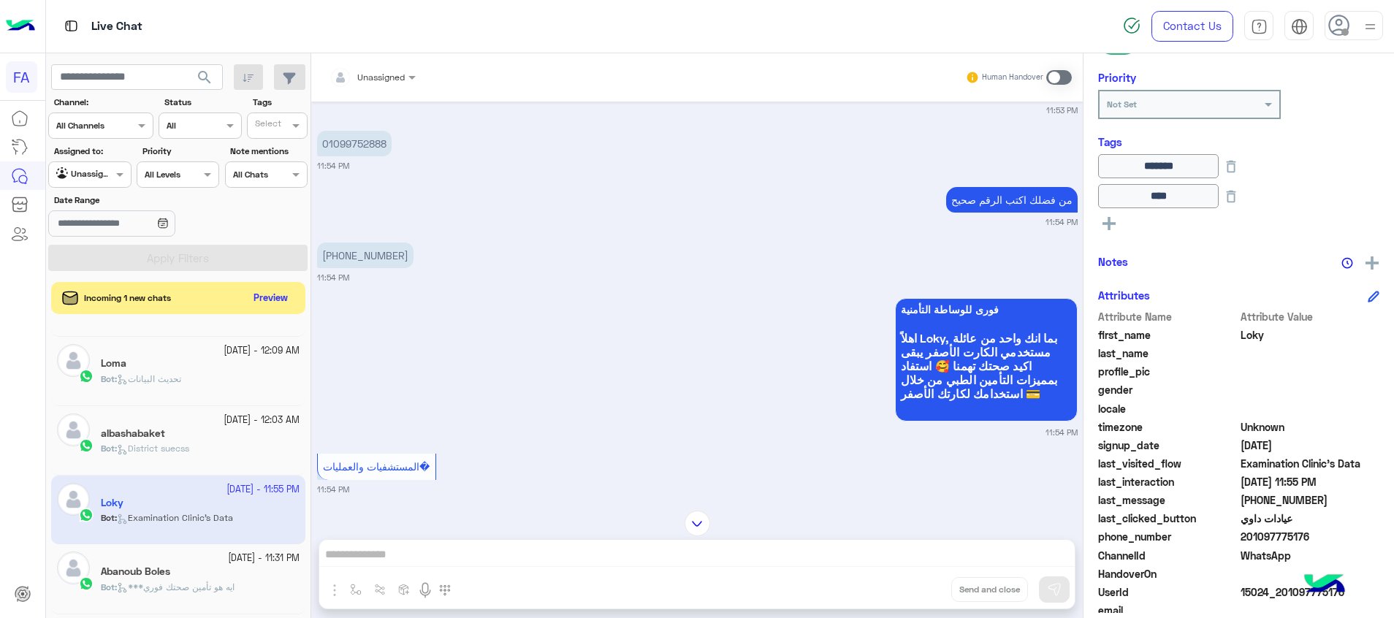
click at [213, 407] on div "[DATE] - 12:03 AM albashabaket Bot : District suecss" at bounding box center [178, 440] width 254 height 69
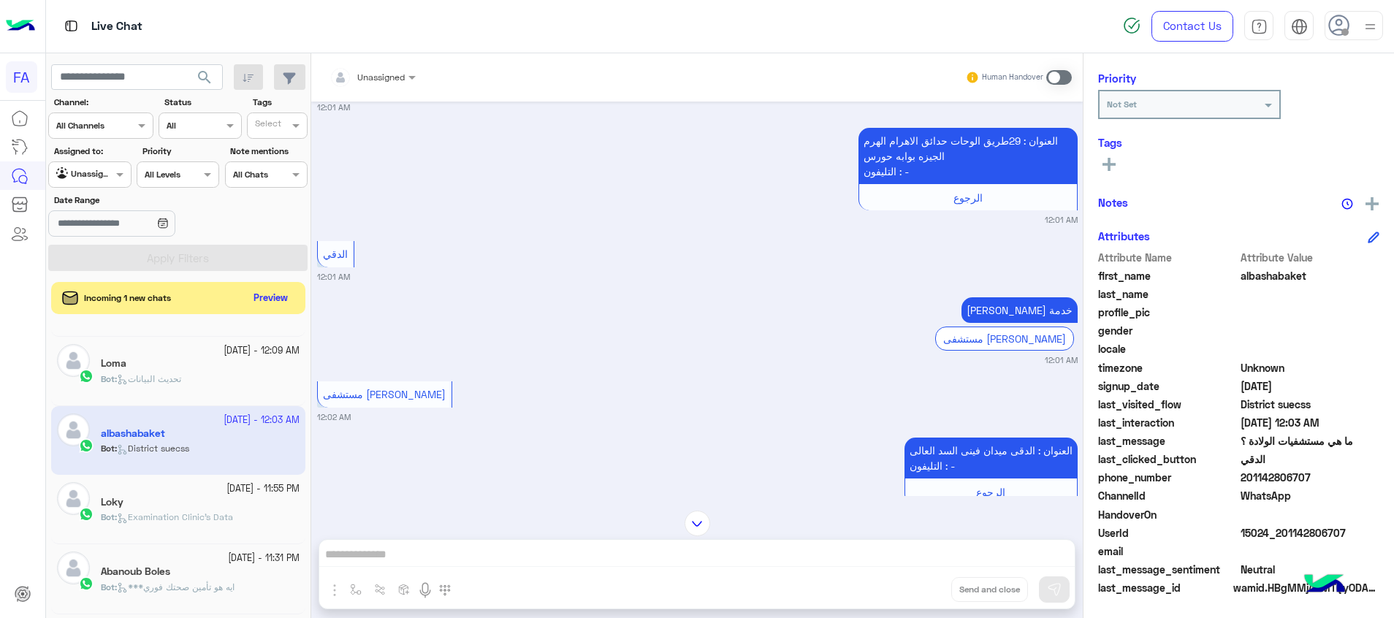
click at [165, 380] on span "تحديث البيانات" at bounding box center [149, 378] width 64 height 11
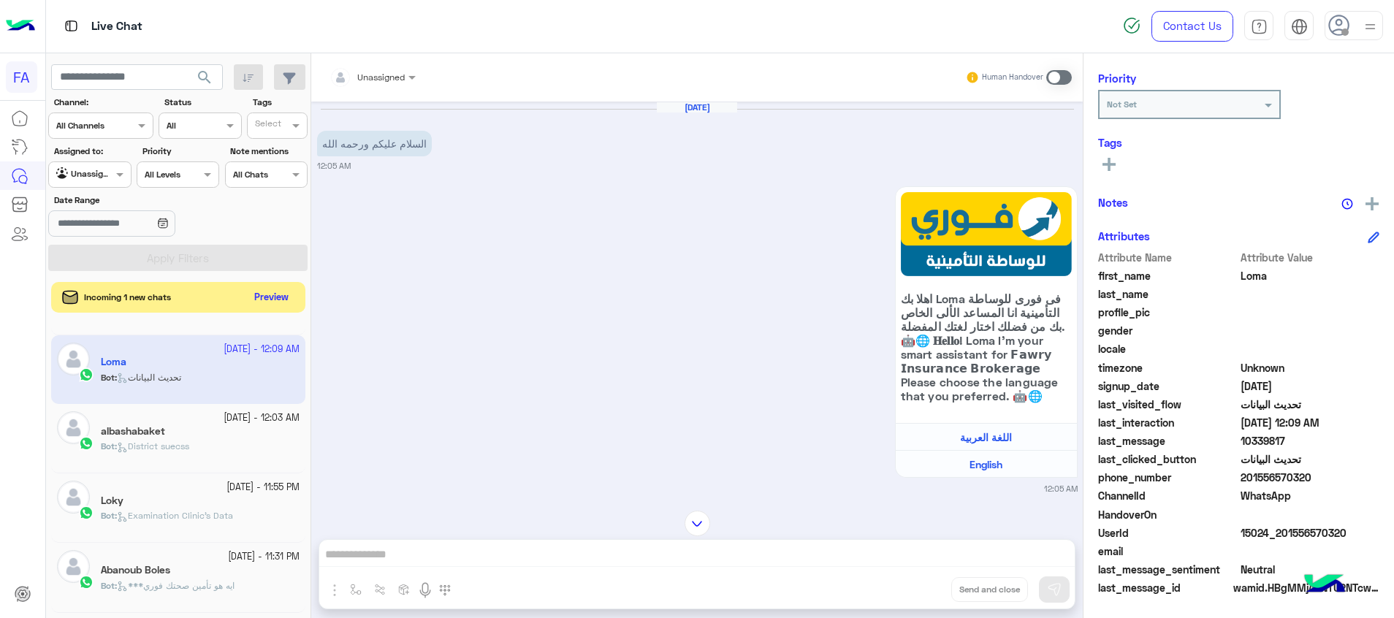
click at [276, 291] on button "Preview" at bounding box center [271, 298] width 45 height 20
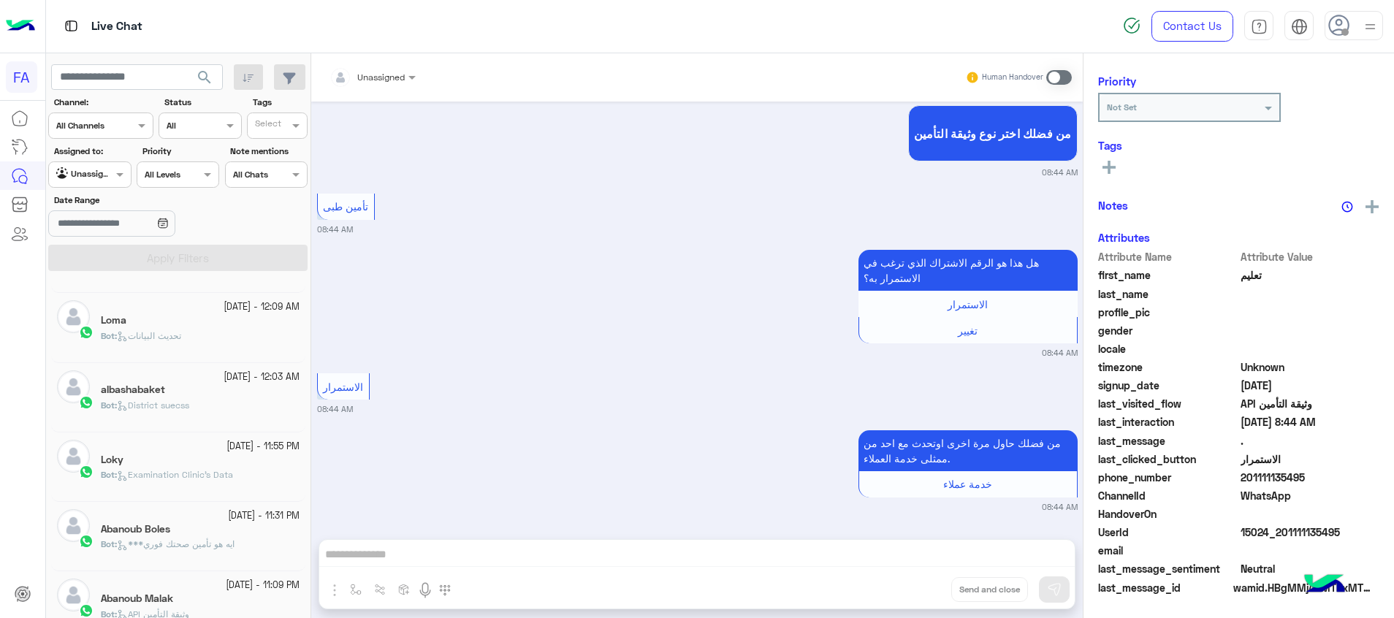
click at [233, 325] on div "Loma" at bounding box center [200, 321] width 199 height 15
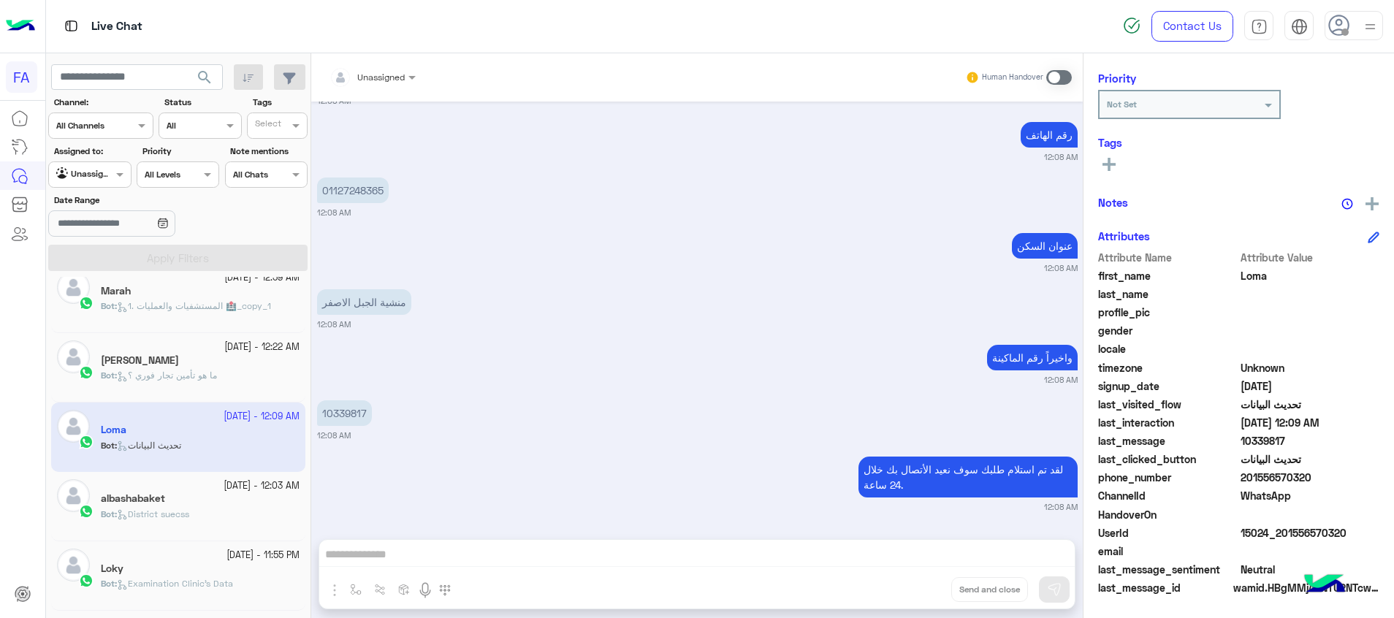
click at [185, 378] on span "ما هو تأمين تجار فوري ؟" at bounding box center [167, 375] width 100 height 11
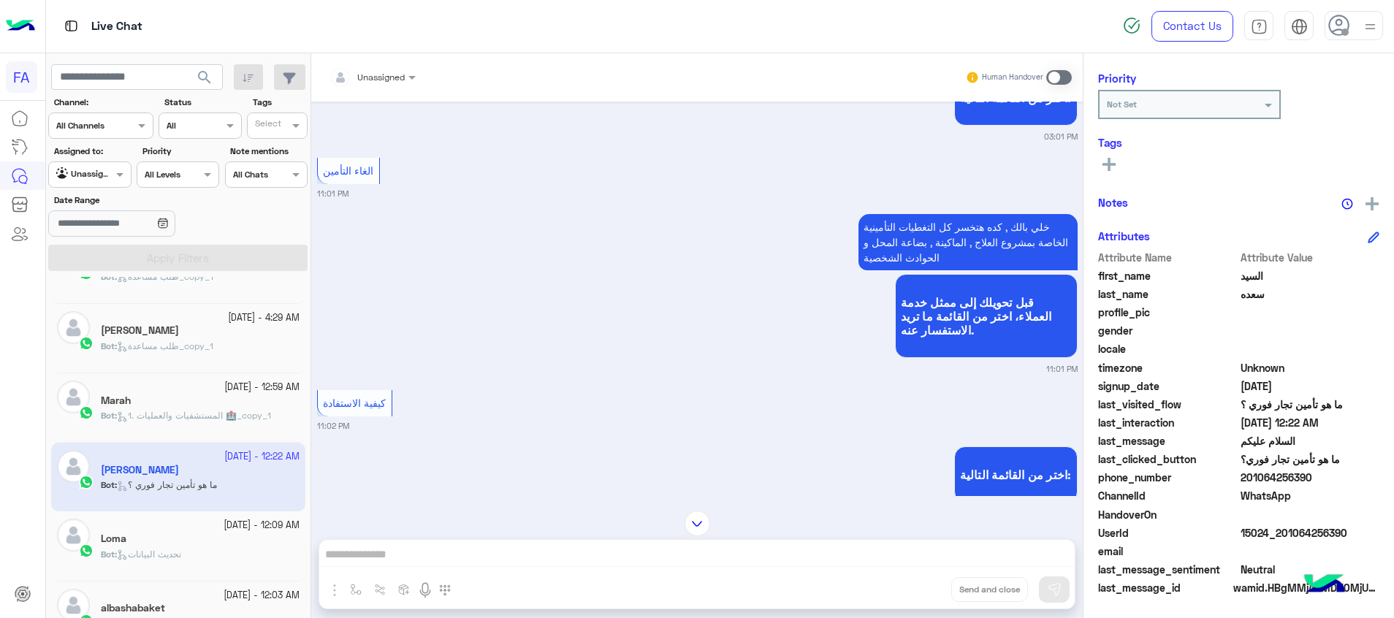
click at [169, 413] on span "1. المستشفيات والعمليات 🏥_copy_1" at bounding box center [194, 415] width 154 height 11
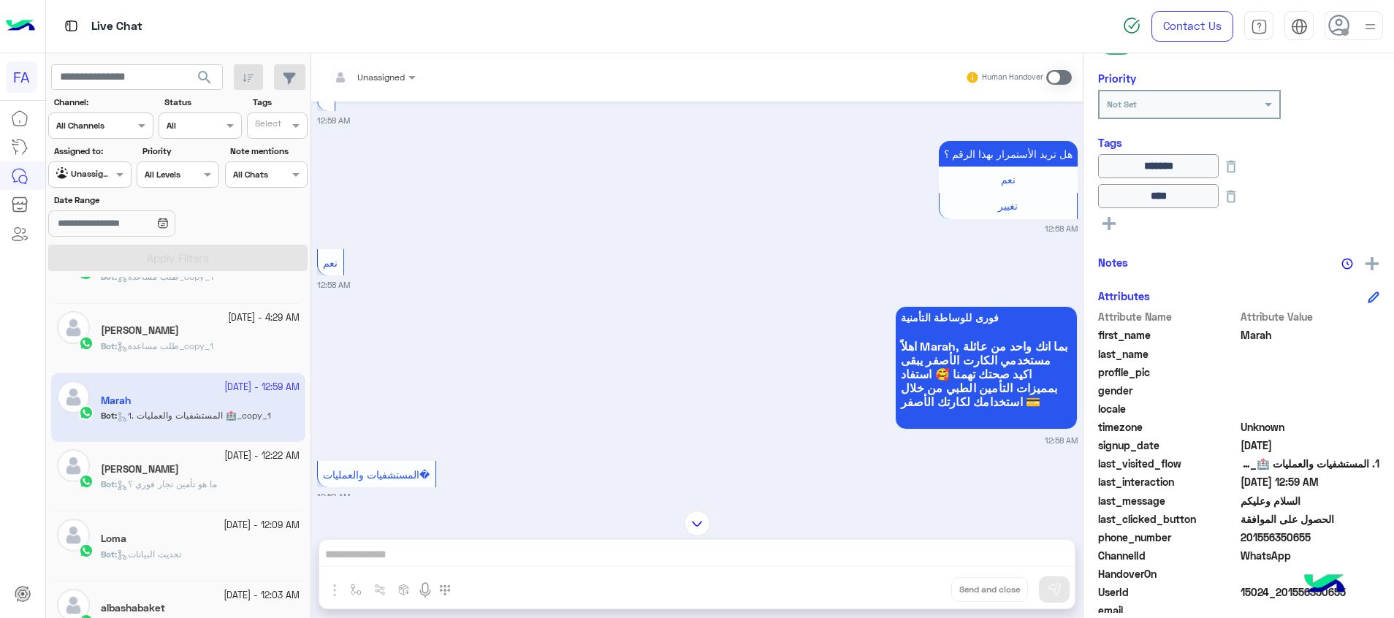
click at [215, 336] on div "[PERSON_NAME]" at bounding box center [200, 331] width 199 height 15
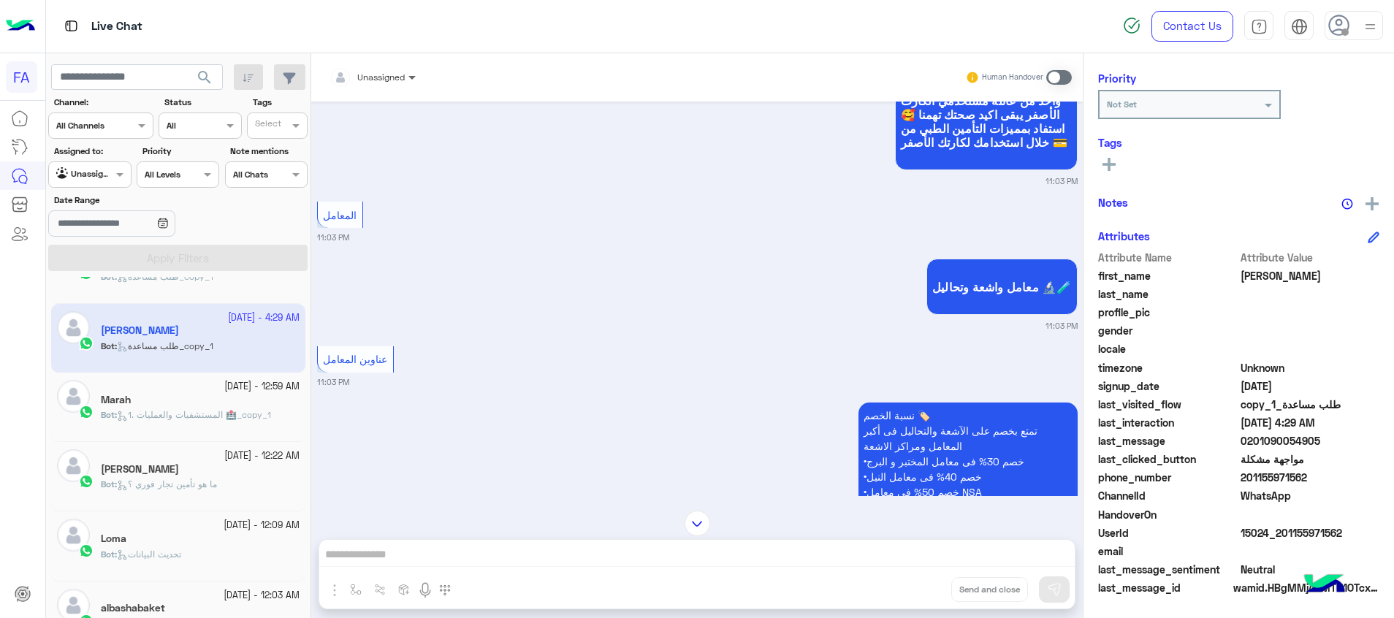
click at [418, 85] on span at bounding box center [414, 76] width 18 height 15
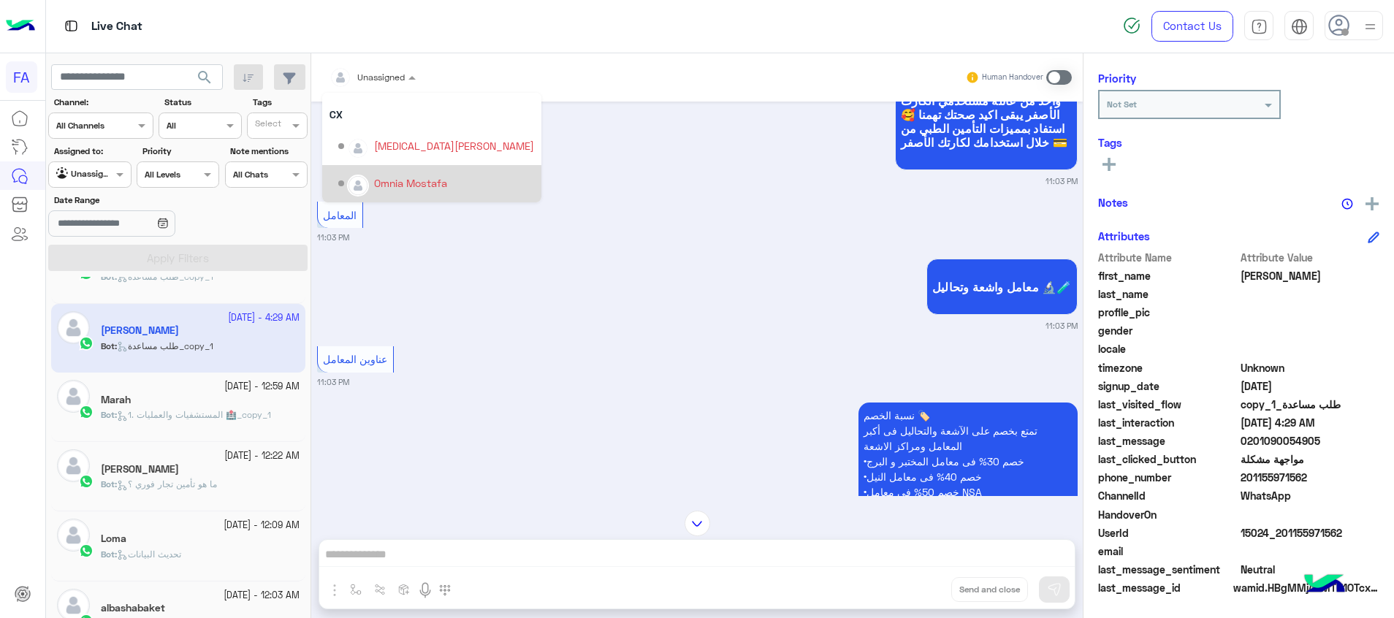
click at [417, 180] on div "Omnia Mostafa" at bounding box center [410, 182] width 73 height 15
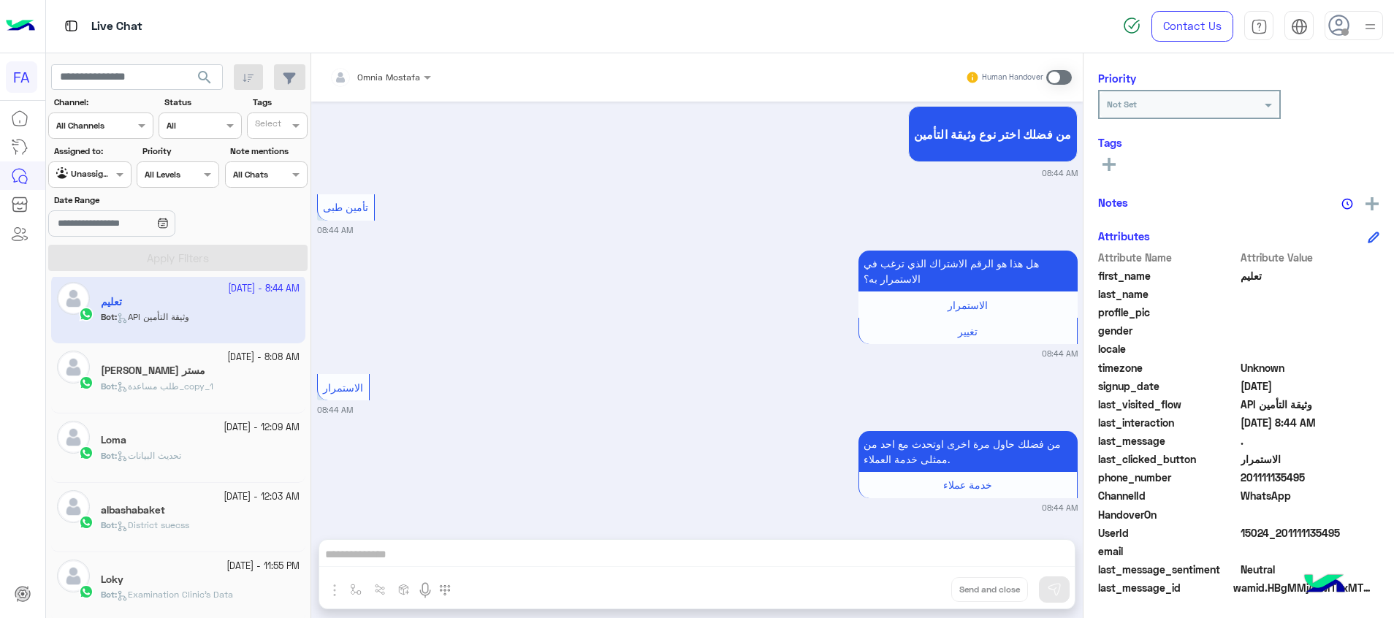
click at [248, 373] on div "مستر [PERSON_NAME]" at bounding box center [200, 371] width 199 height 15
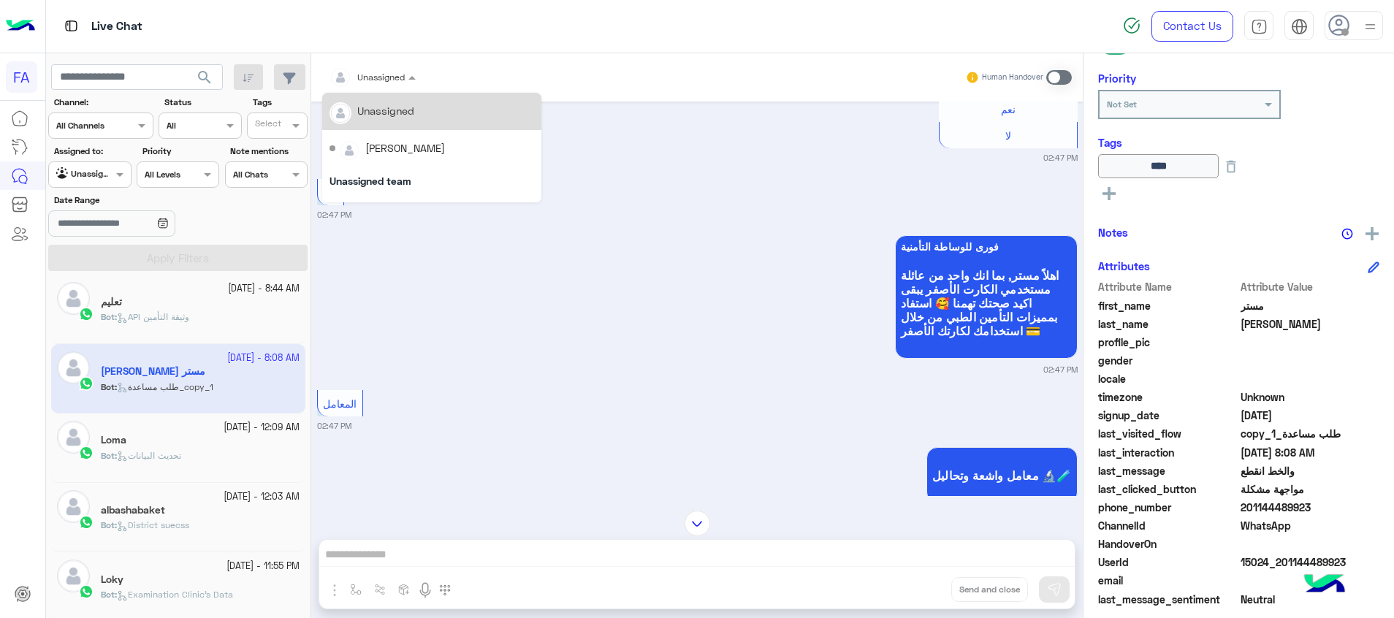
click at [407, 72] on span at bounding box center [414, 76] width 18 height 15
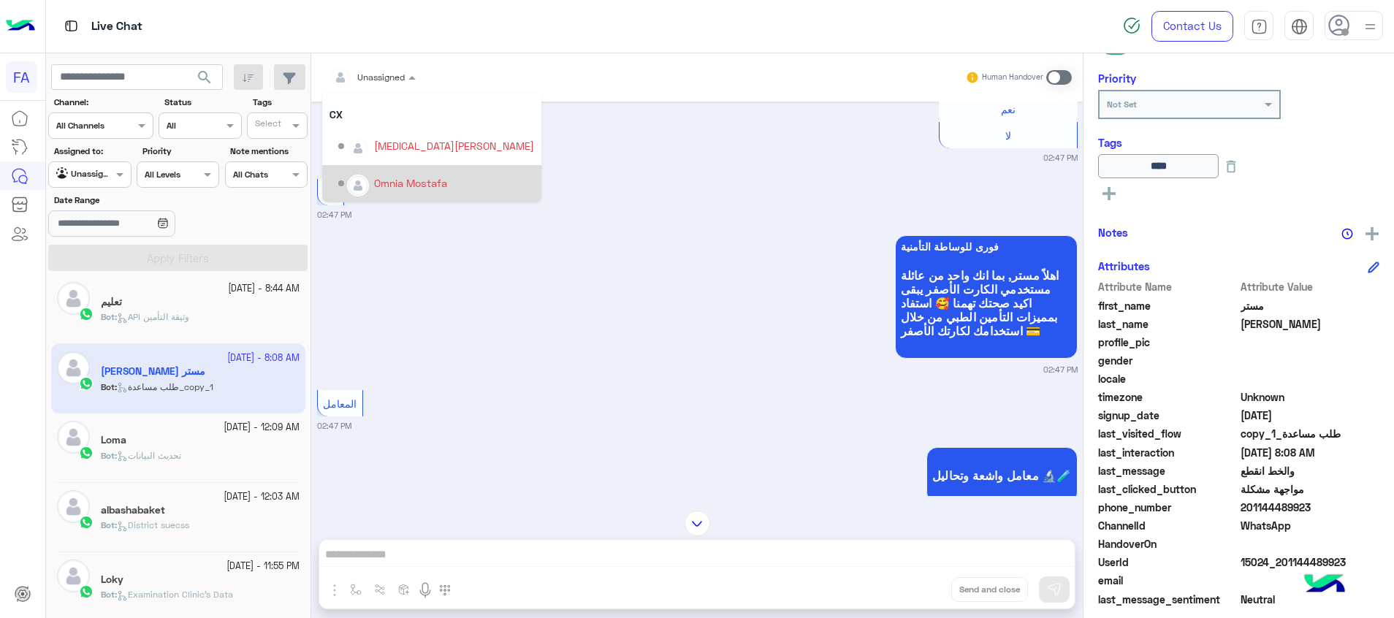
click at [424, 183] on div "Omnia Mostafa" at bounding box center [410, 182] width 73 height 15
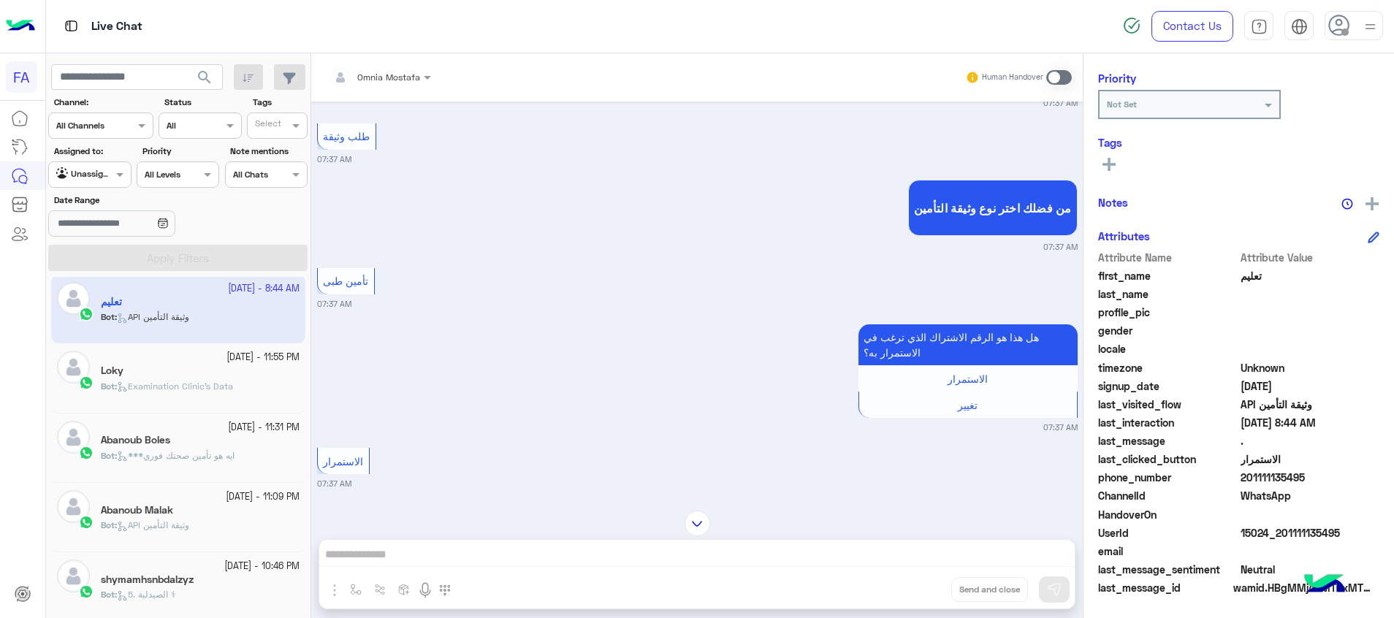
click at [400, 78] on div at bounding box center [380, 75] width 116 height 14
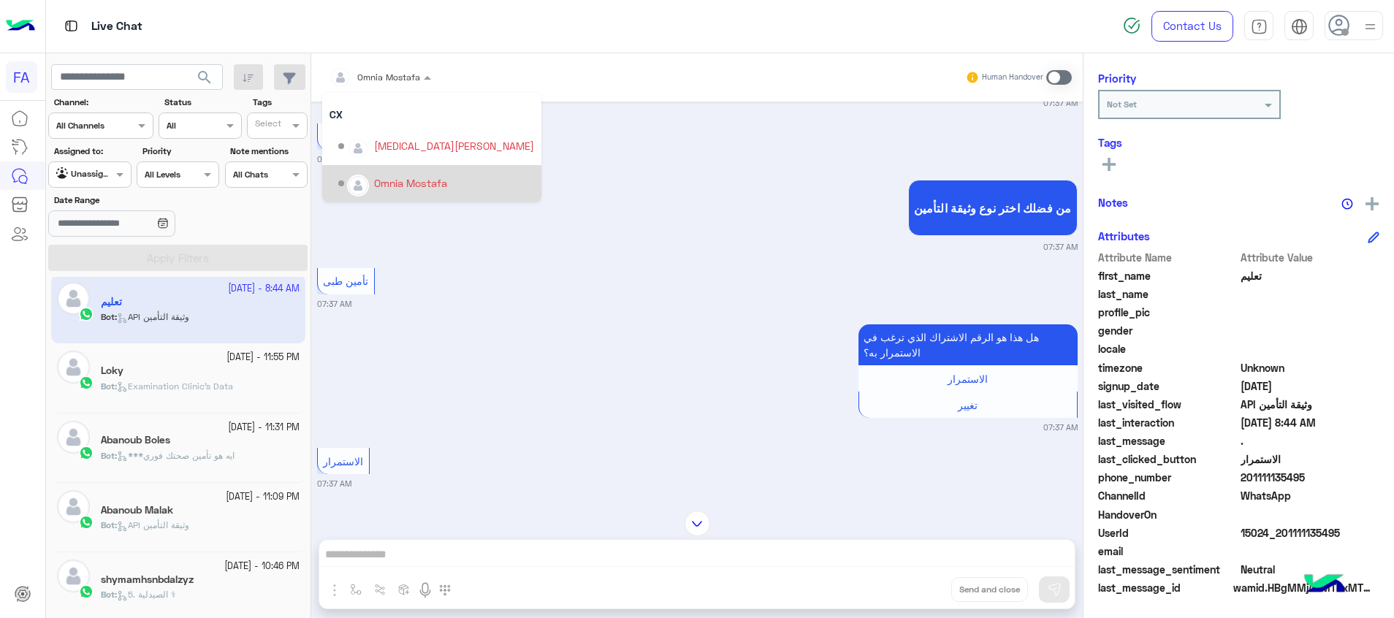
click at [402, 184] on div "Omnia Mostafa" at bounding box center [410, 182] width 73 height 15
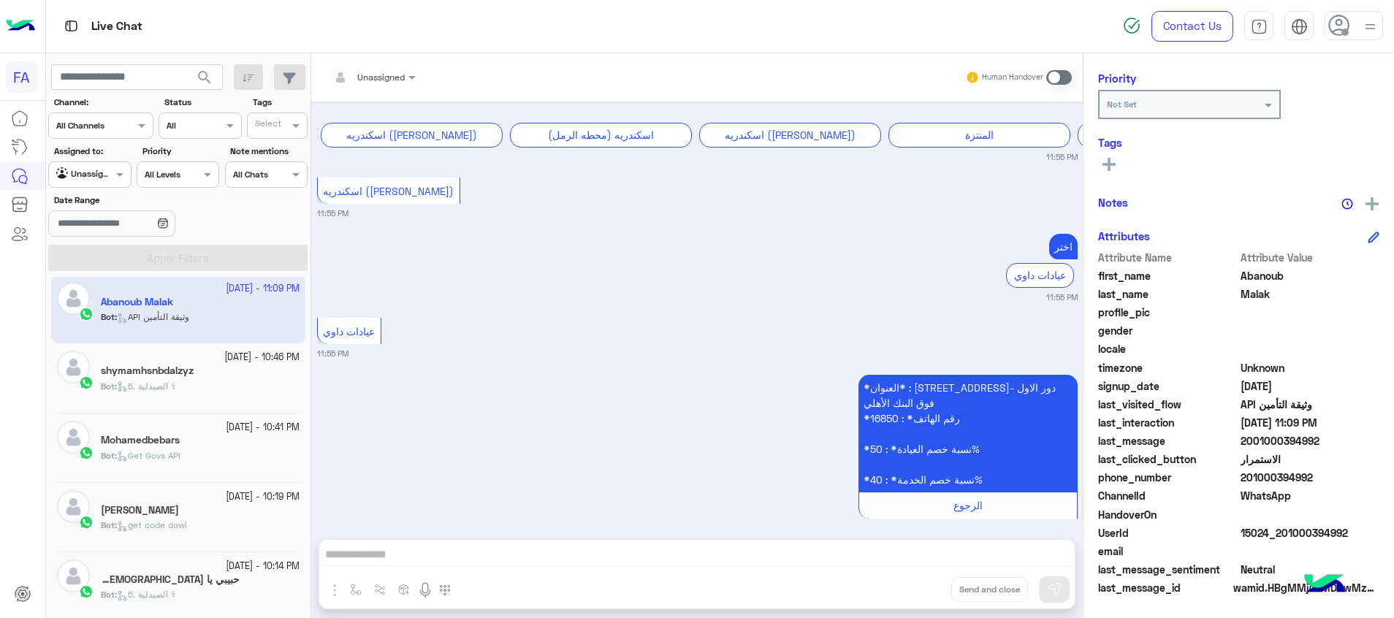
click at [204, 75] on span "search" at bounding box center [205, 78] width 18 height 18
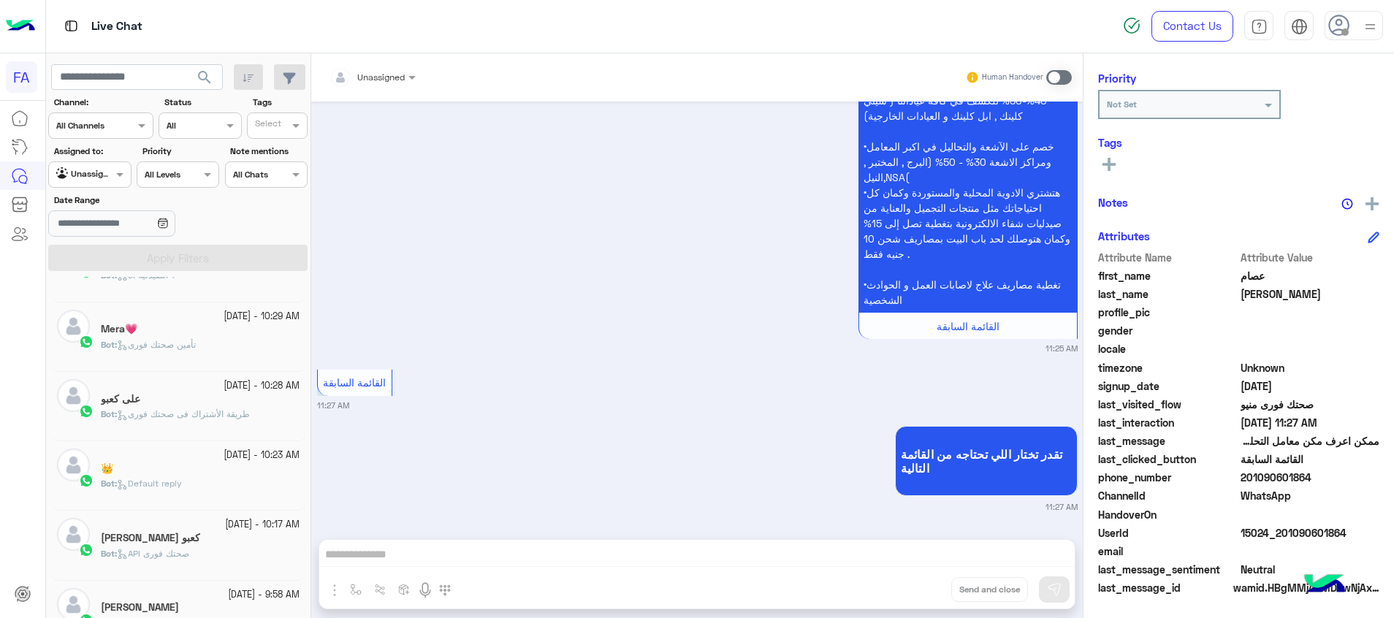
scroll to position [993, 0]
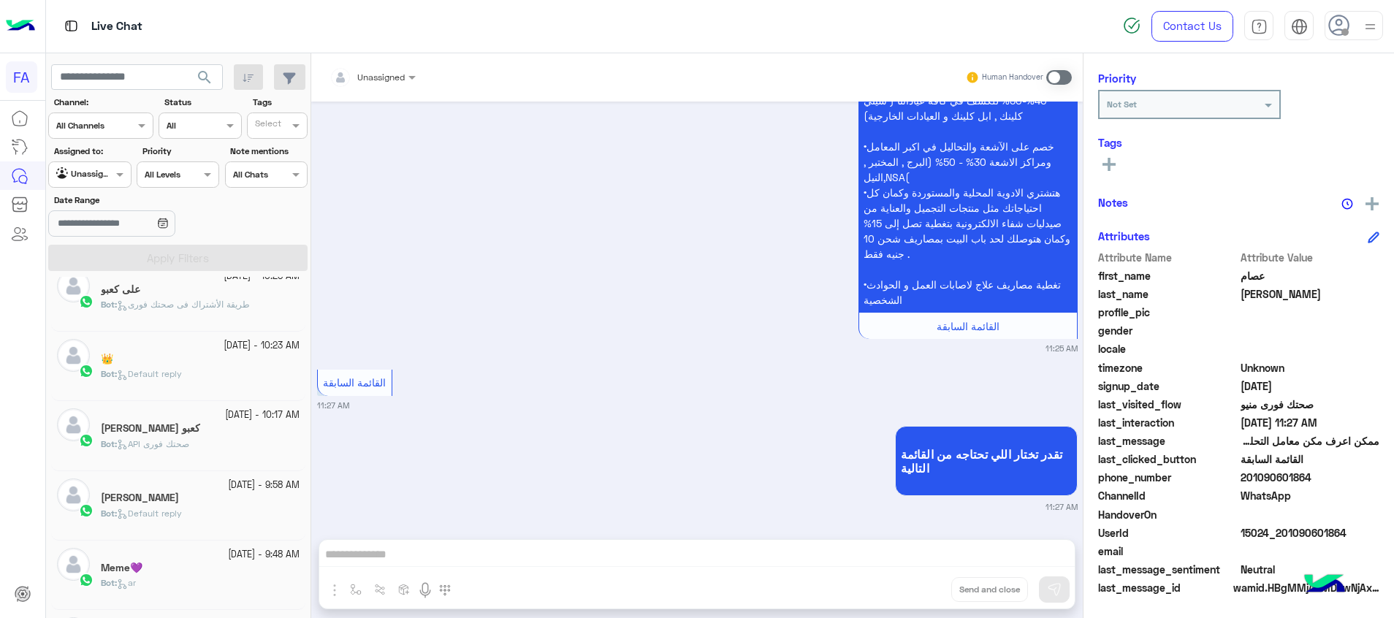
click at [266, 589] on div "Bot : ar" at bounding box center [200, 589] width 199 height 26
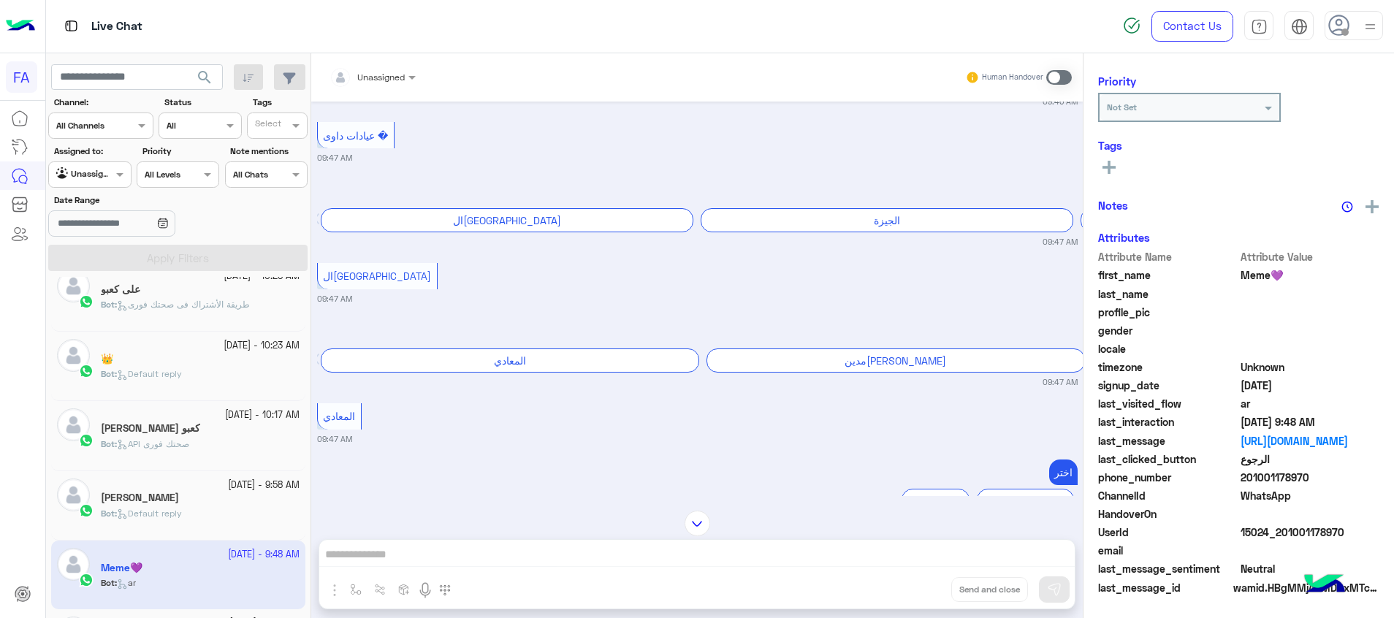
scroll to position [185, 0]
click at [234, 474] on div "[DATE] - 9:58 AM [PERSON_NAME] Bot : Default reply" at bounding box center [178, 505] width 254 height 69
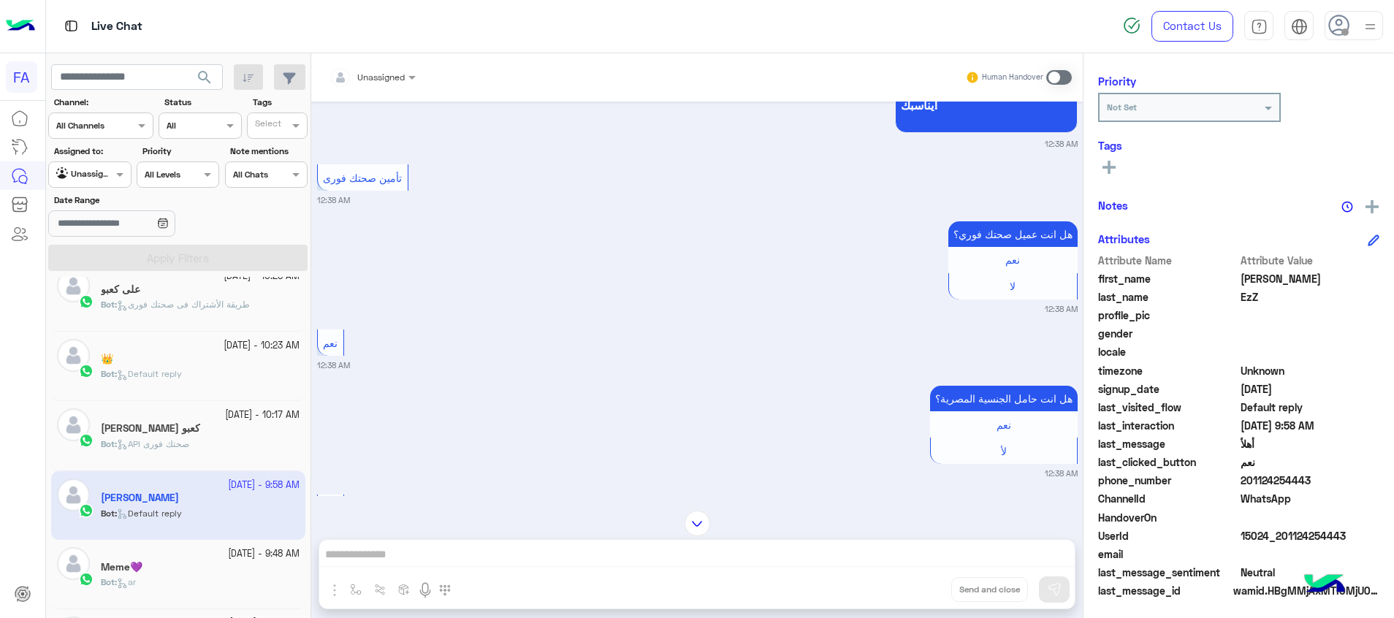
scroll to position [185, 0]
drag, startPoint x: 180, startPoint y: 408, endPoint x: 188, endPoint y: 410, distance: 8.2
click at [188, 410] on div "[DATE] - 10:17 AM [PERSON_NAME] كعبو Bot : API صحتك فورى" at bounding box center [178, 435] width 254 height 69
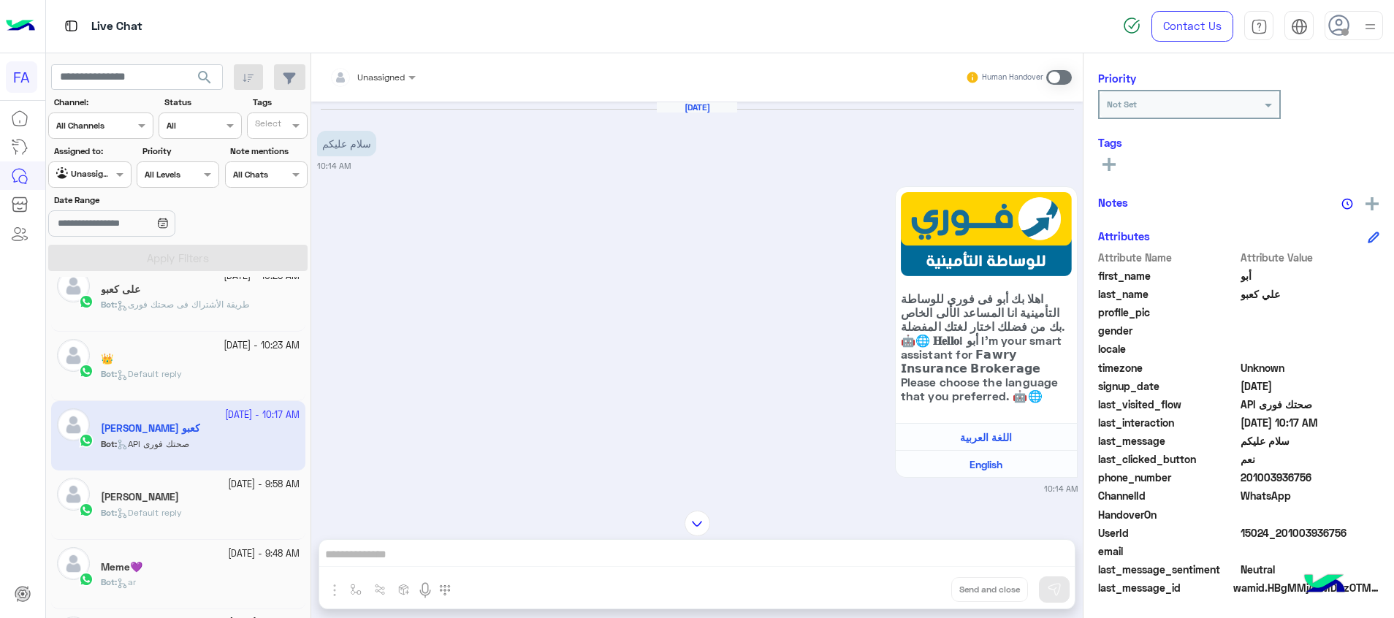
click at [182, 366] on div "👑" at bounding box center [200, 360] width 199 height 15
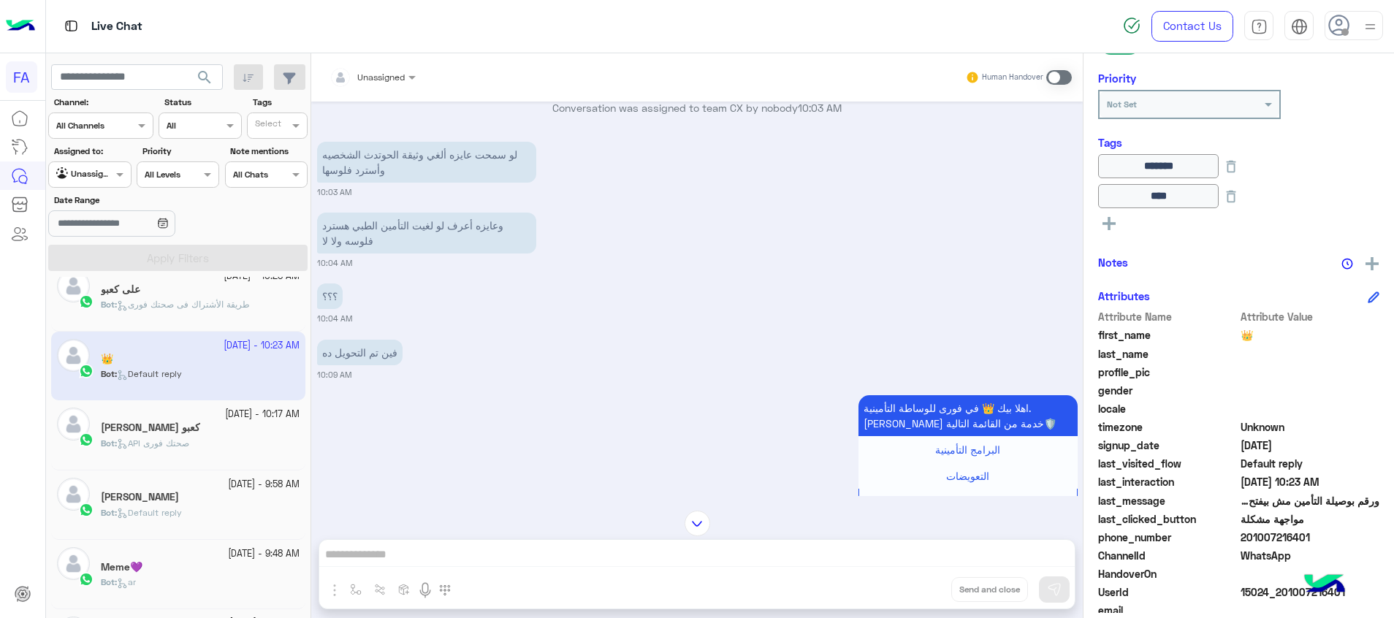
scroll to position [114, 0]
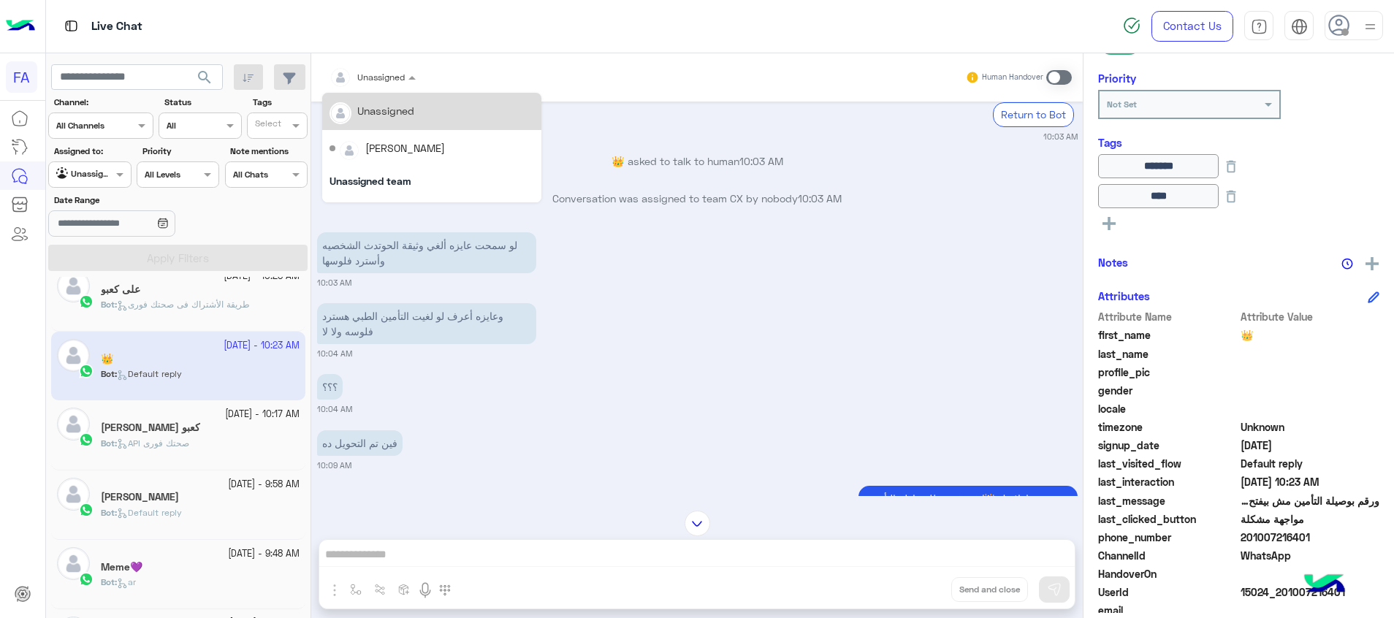
click at [356, 72] on input "text" at bounding box center [354, 75] width 51 height 13
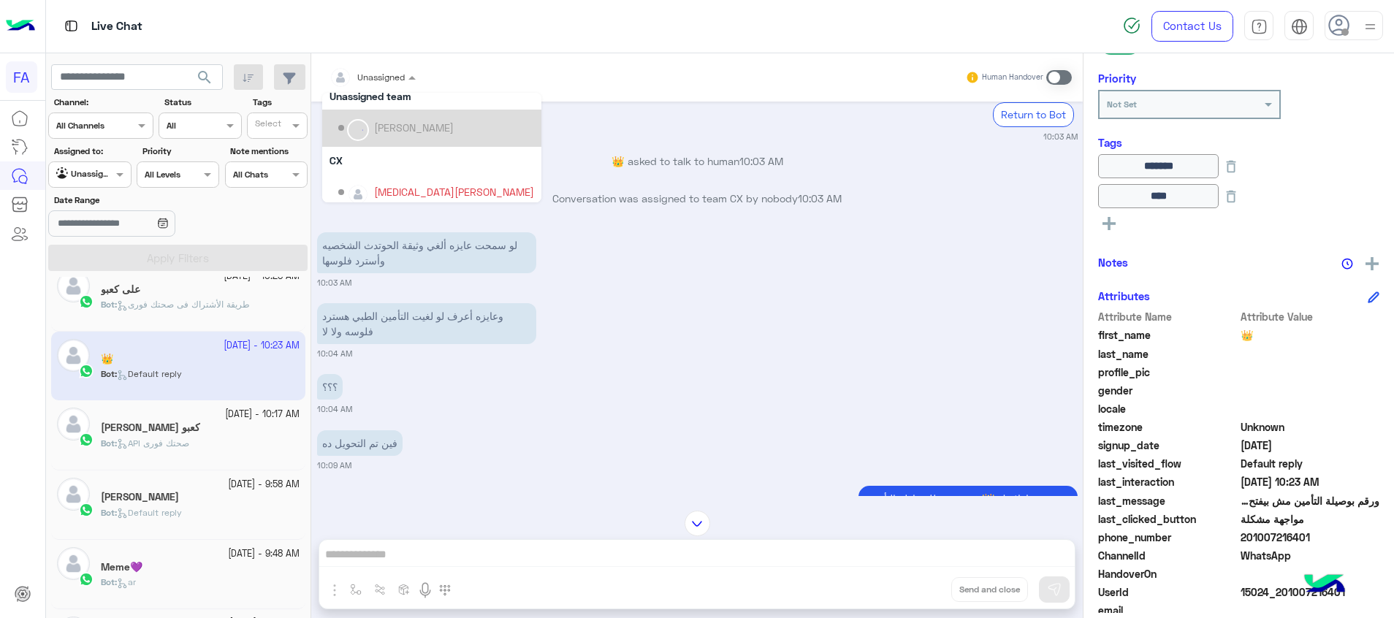
scroll to position [131, 0]
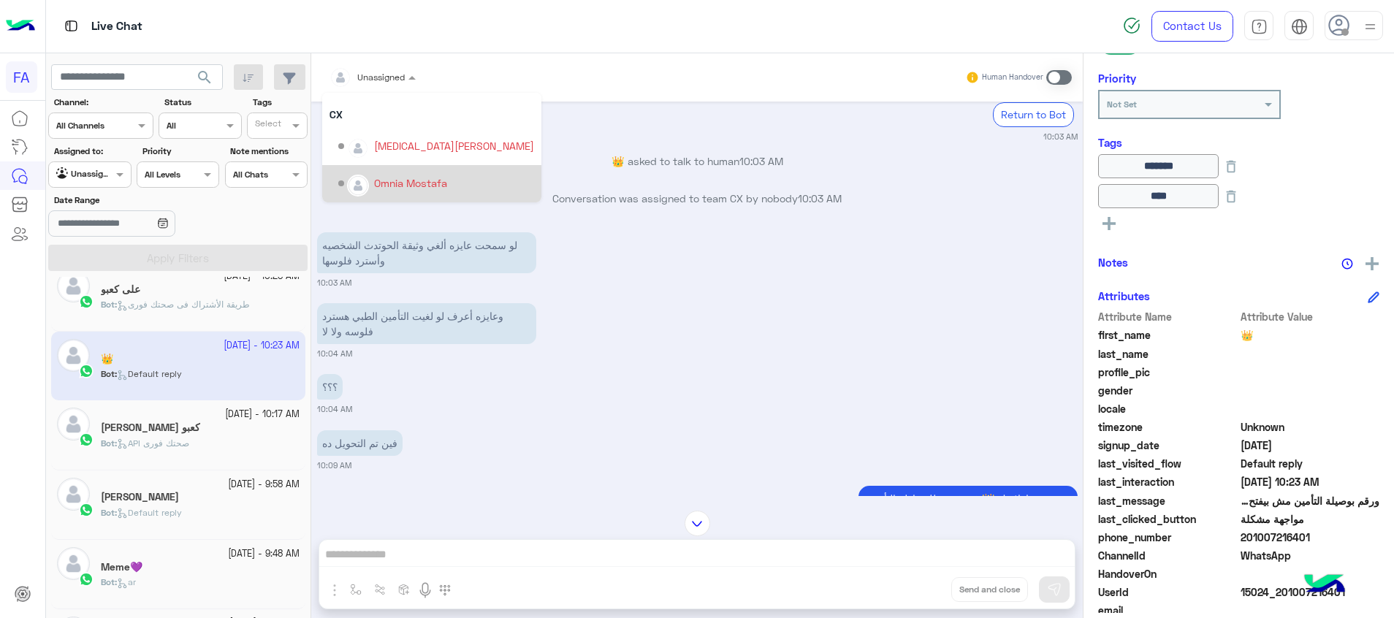
click at [418, 182] on div "Omnia Mostafa" at bounding box center [410, 182] width 73 height 15
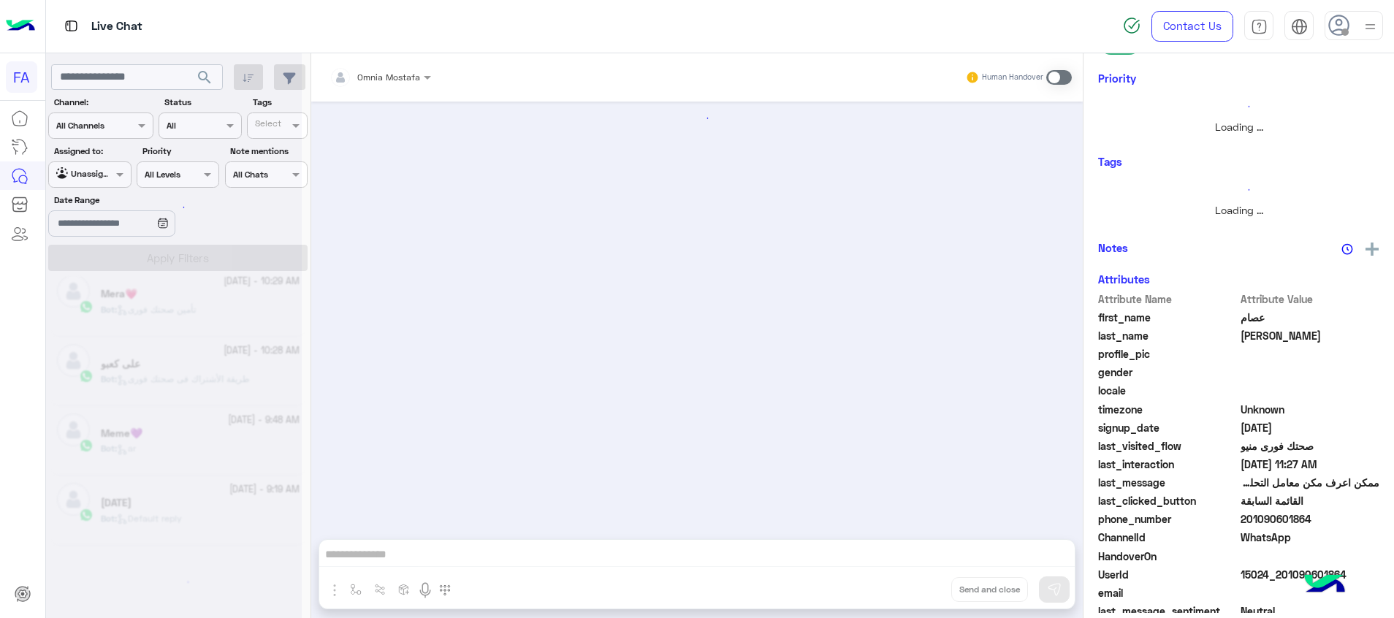
scroll to position [919, 0]
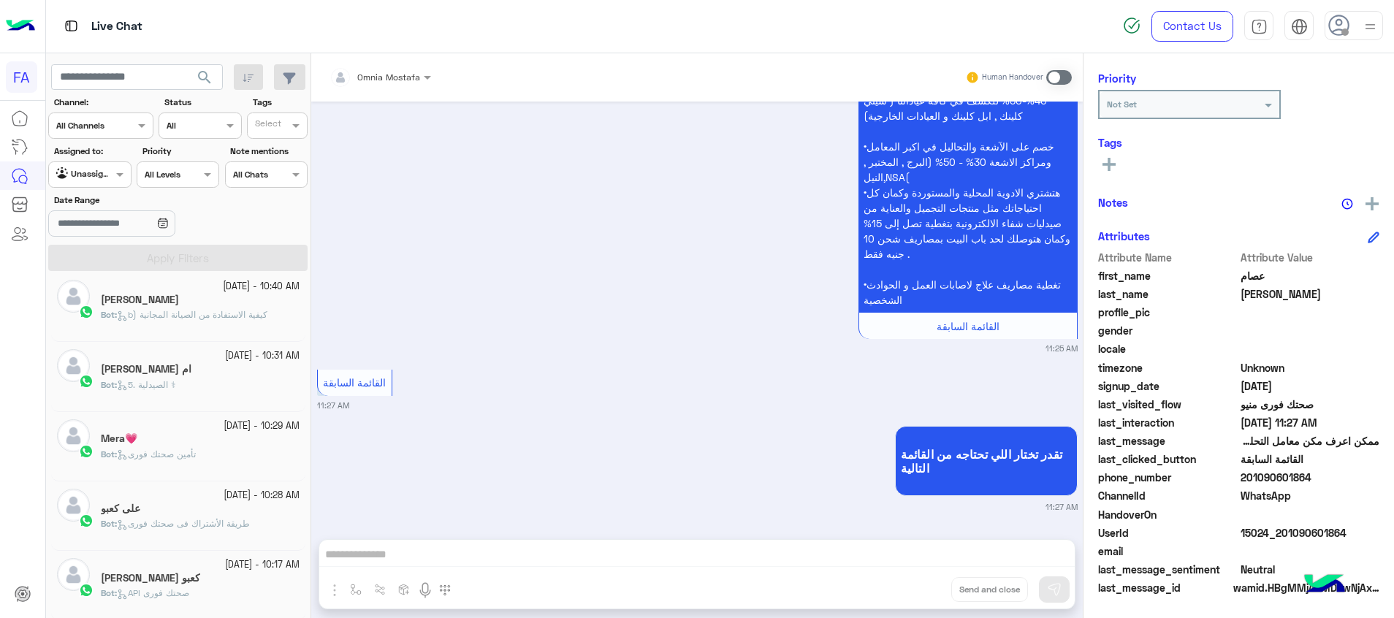
click at [191, 448] on span "Bot : تأمين صحتك فورى" at bounding box center [148, 453] width 95 height 11
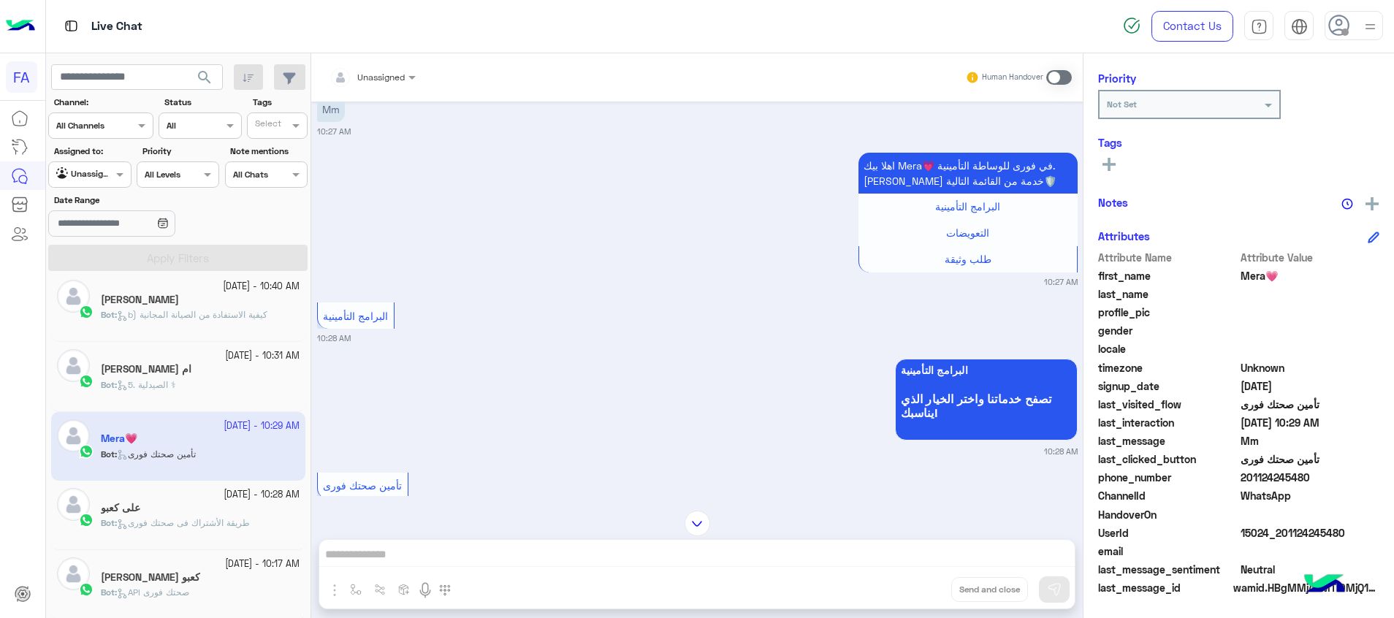
click at [225, 360] on small "[DATE] - 10:31 AM" at bounding box center [262, 356] width 75 height 14
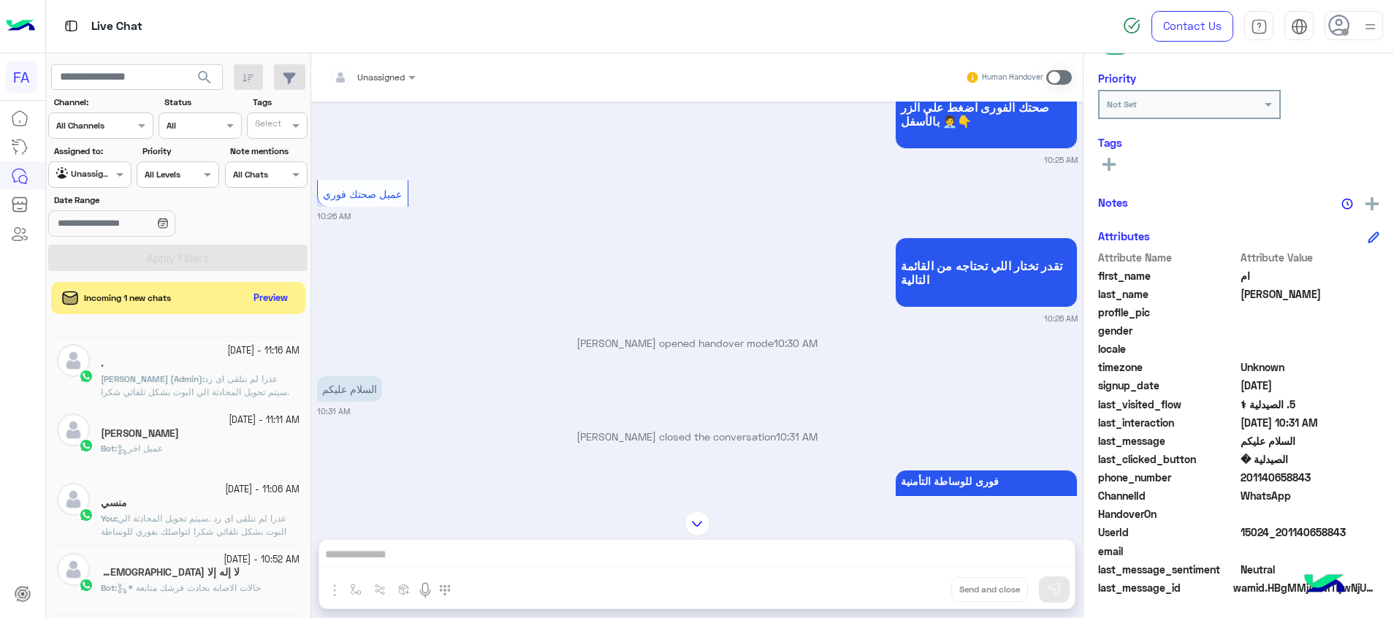
click at [229, 423] on small "[DATE] - 11:11 AM" at bounding box center [264, 420] width 71 height 14
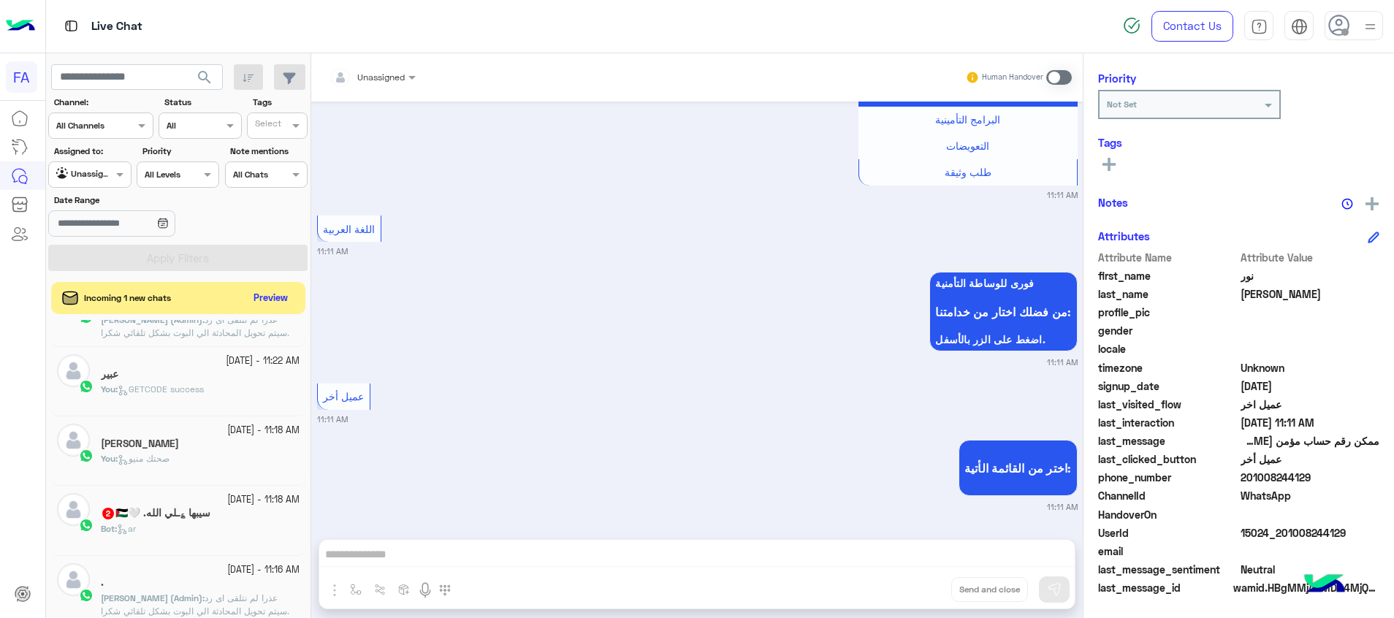
click at [237, 529] on div "Bot : ar" at bounding box center [200, 535] width 199 height 26
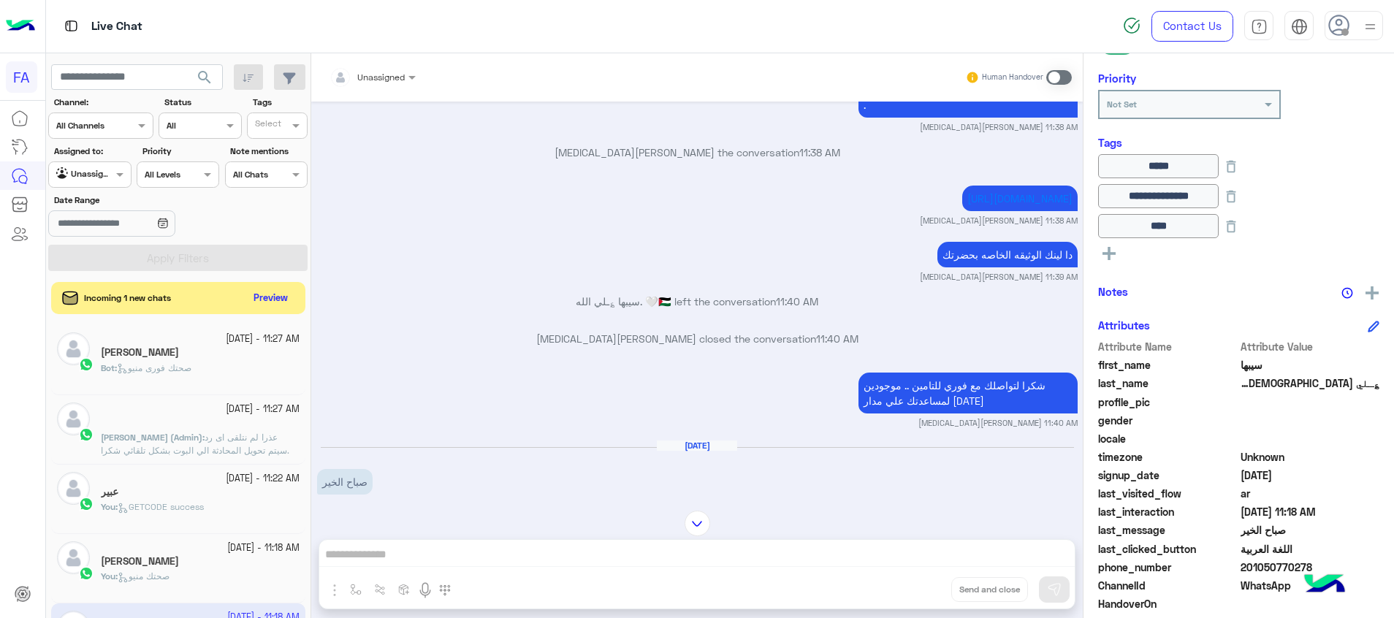
click at [242, 344] on small "[DATE] - 11:27 AM" at bounding box center [263, 339] width 74 height 14
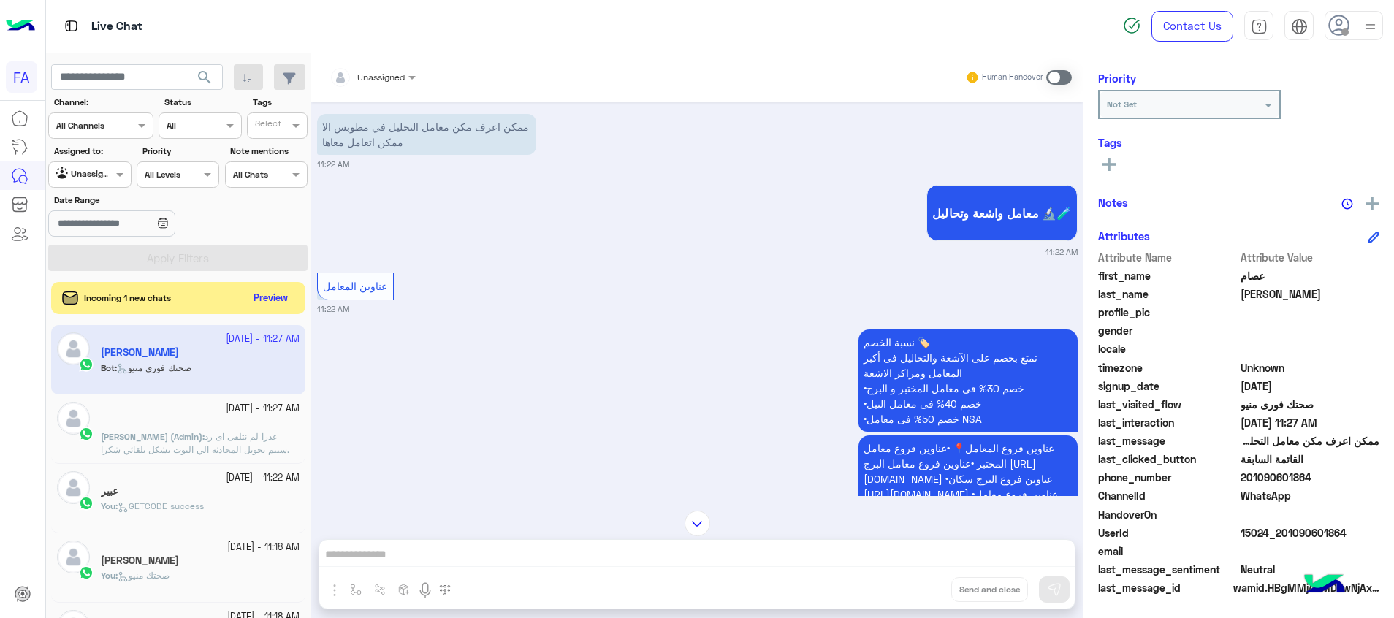
click at [254, 310] on div "Incoming 1 new chats Preview" at bounding box center [178, 298] width 254 height 32
click at [262, 299] on button "Preview" at bounding box center [271, 298] width 45 height 20
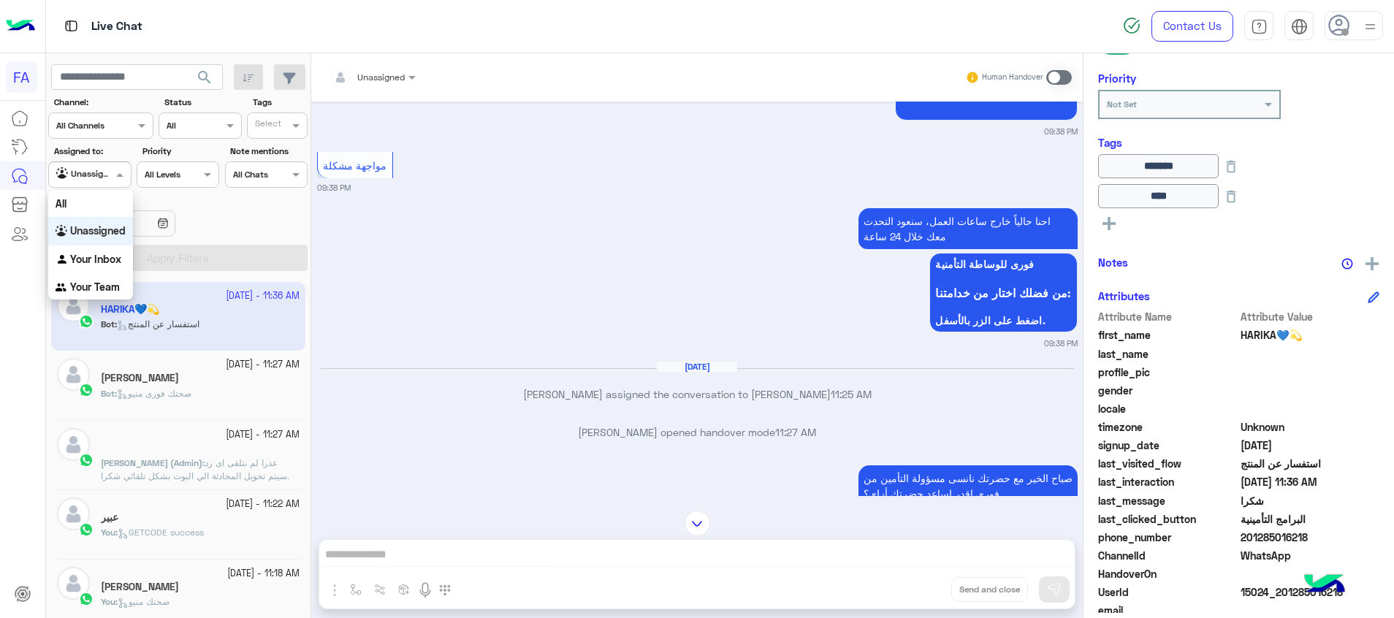
click at [110, 172] on div at bounding box center [89, 173] width 81 height 14
click at [108, 267] on div "Your Inbox" at bounding box center [90, 259] width 85 height 28
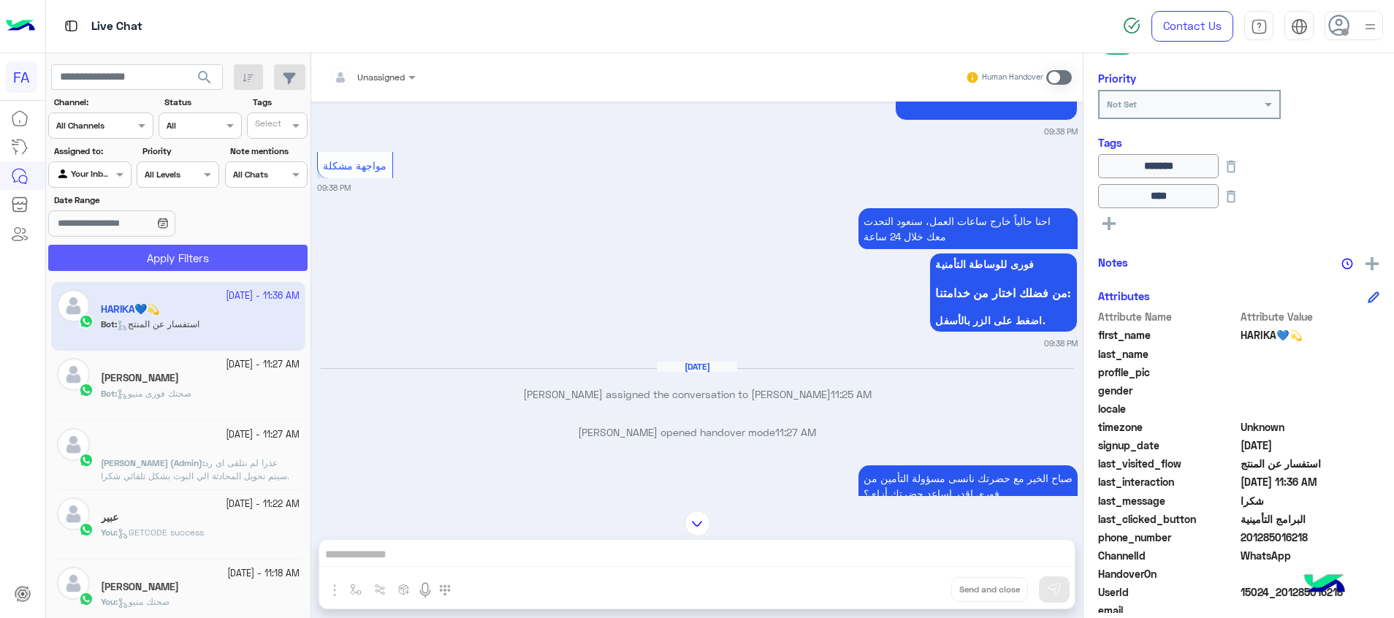
click at [140, 261] on button "Apply Filters" at bounding box center [177, 258] width 259 height 26
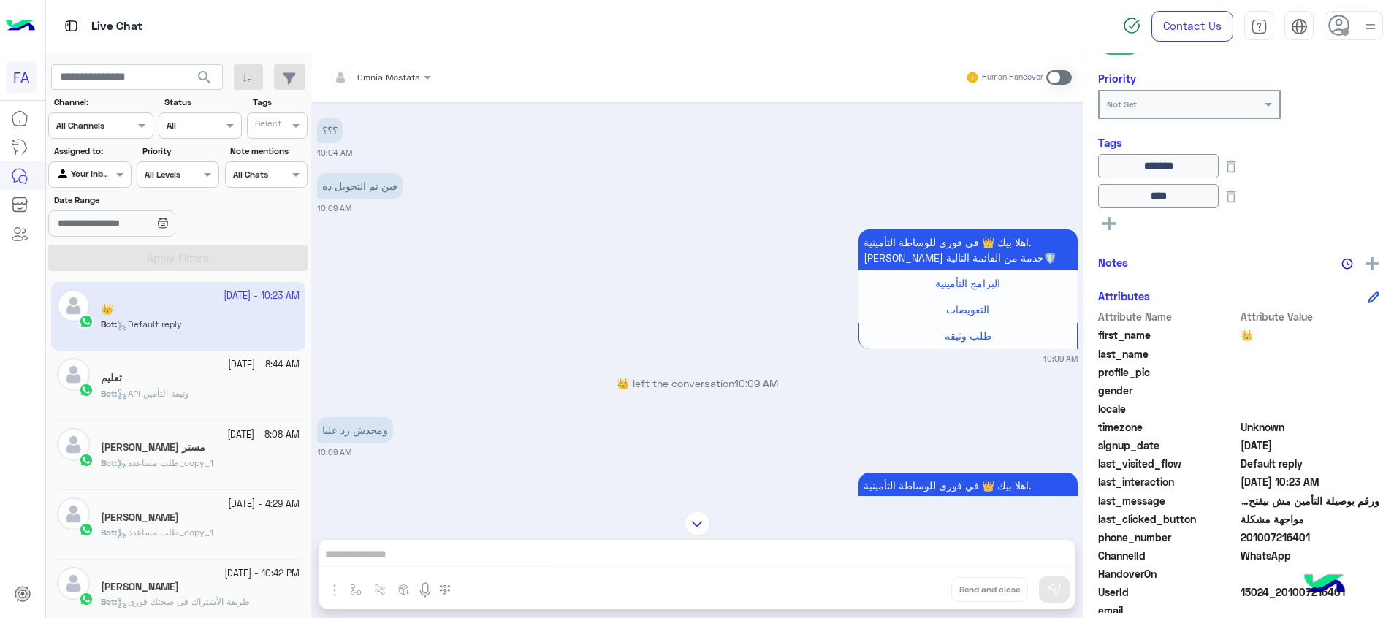
drag, startPoint x: 1306, startPoint y: 534, endPoint x: 1248, endPoint y: 535, distance: 58.5
click at [1248, 535] on span "201007216401" at bounding box center [1310, 537] width 140 height 15
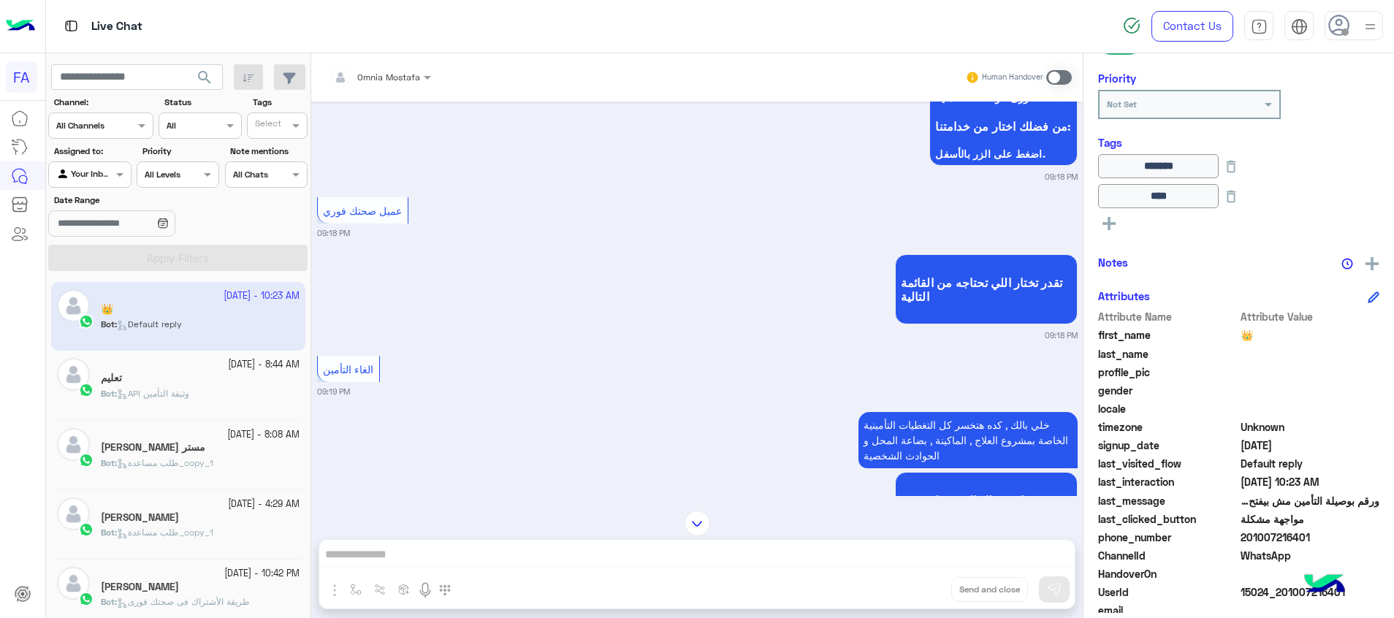
scroll to position [1363, 0]
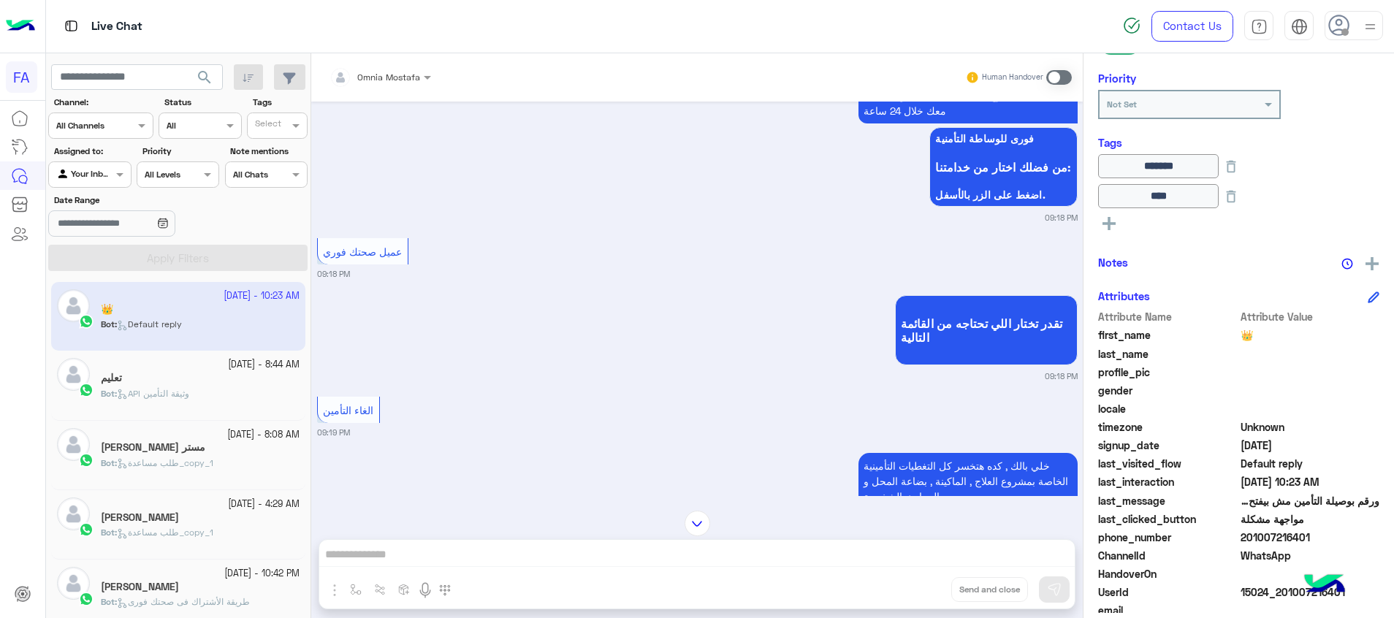
click at [1058, 80] on span at bounding box center [1059, 77] width 26 height 15
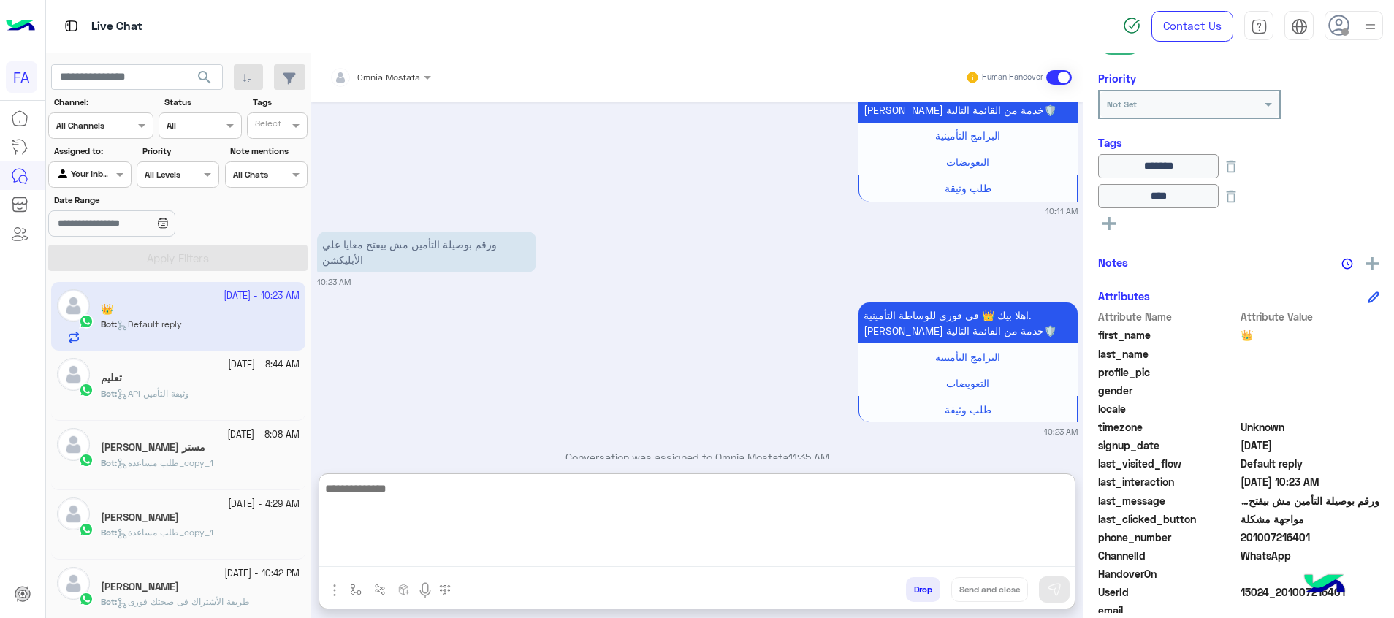
click at [1036, 558] on textarea at bounding box center [696, 523] width 755 height 88
paste textarea "**********"
type textarea "**********"
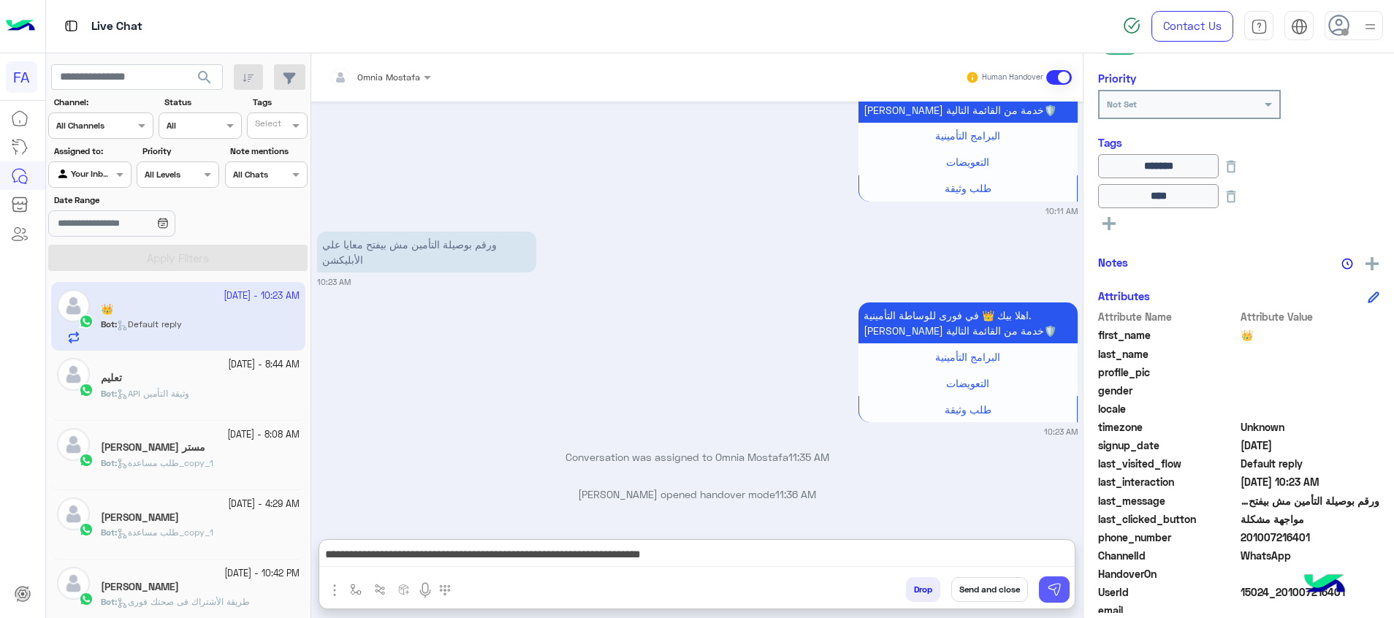
click at [1053, 592] on img at bounding box center [1054, 589] width 15 height 15
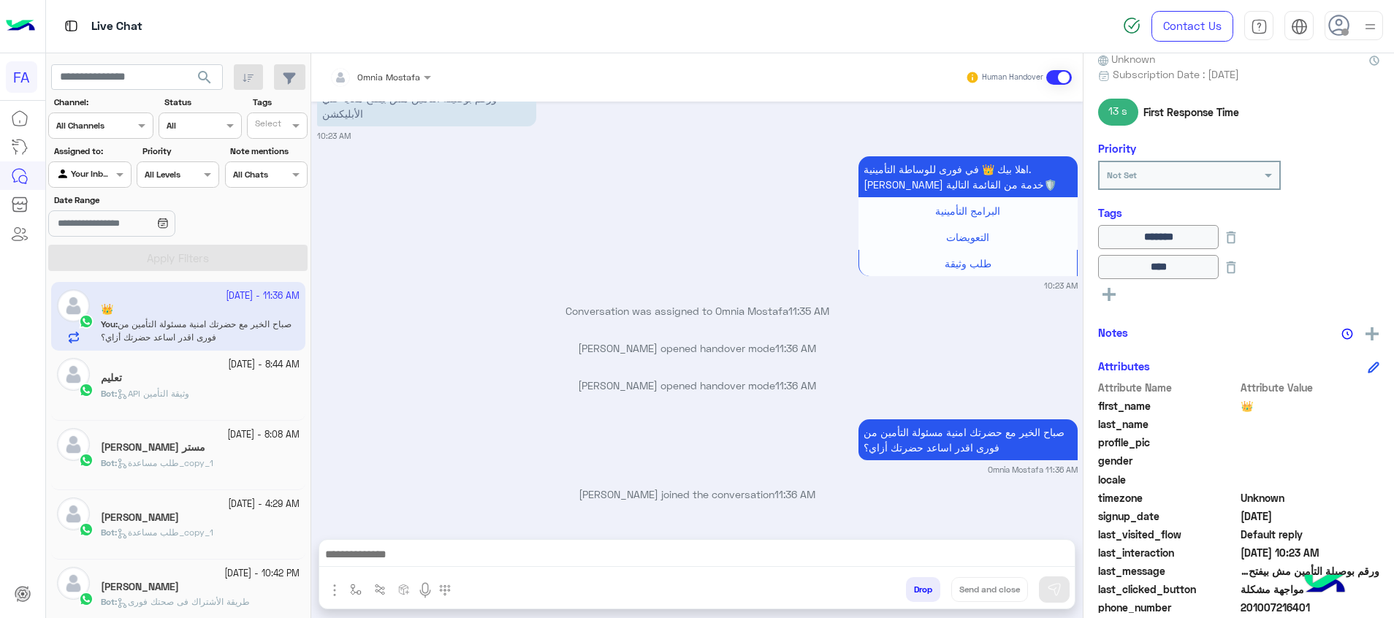
scroll to position [3427, 0]
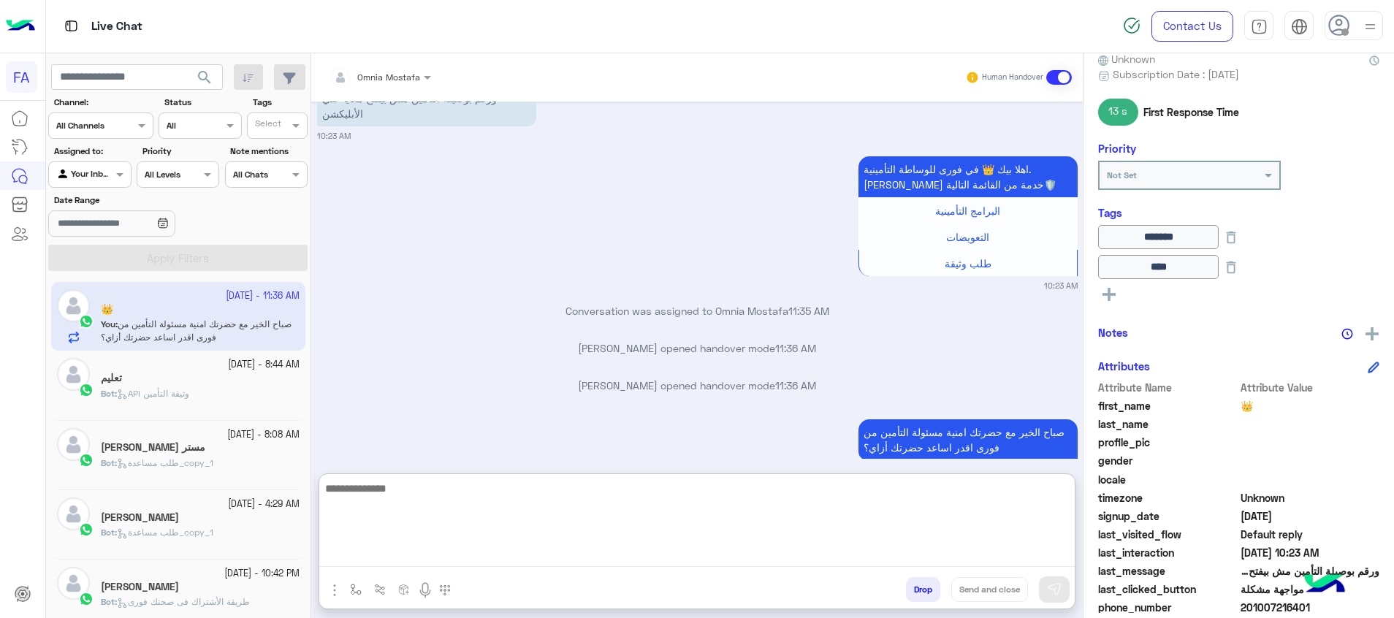
click at [871, 551] on textarea at bounding box center [696, 523] width 755 height 88
type textarea "**********"
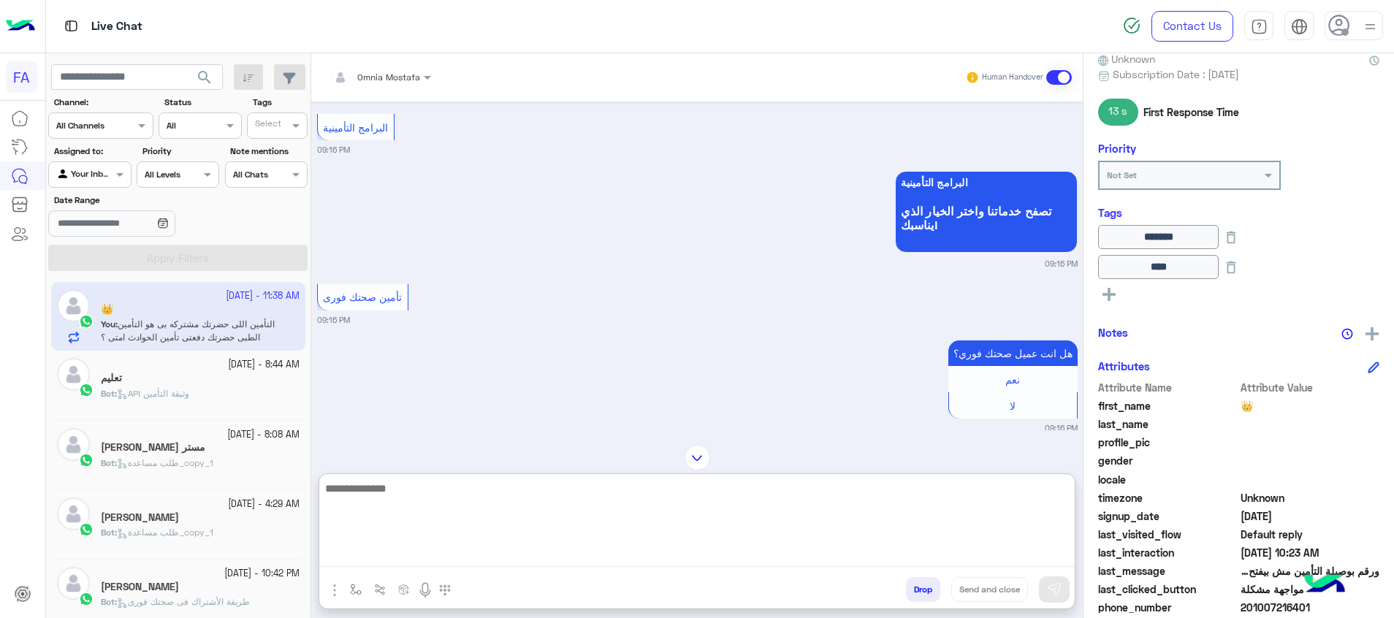
scroll to position [0, 0]
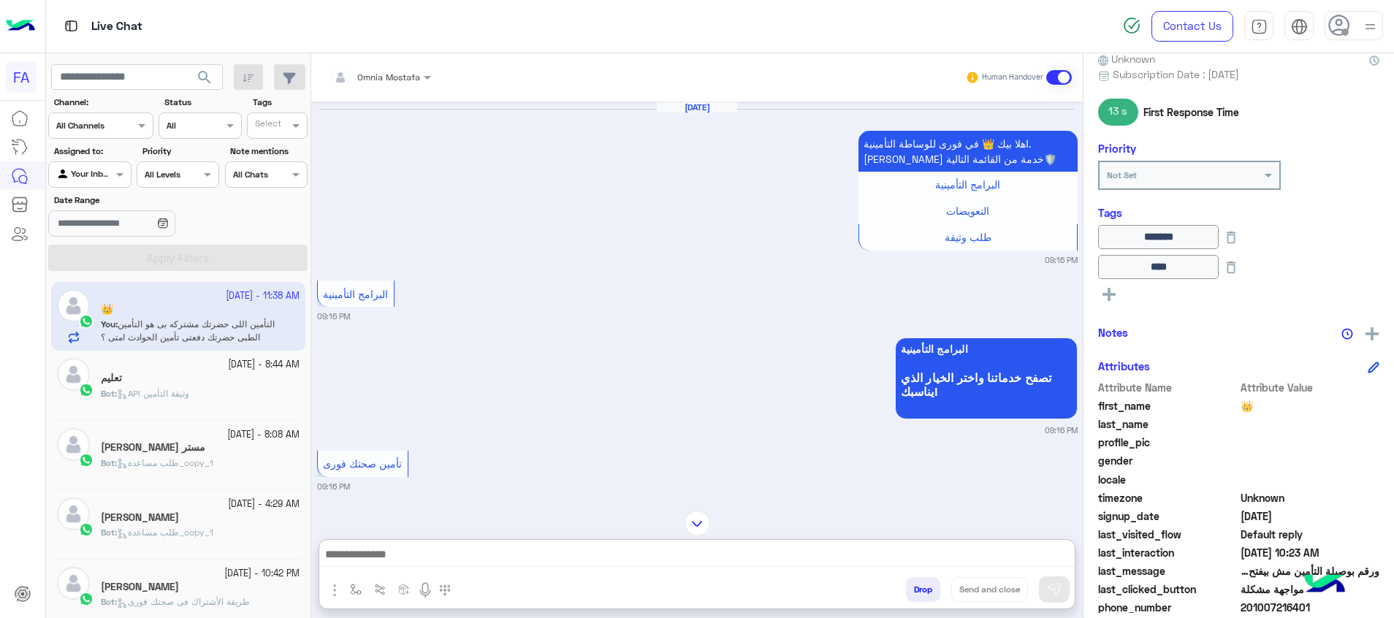
click at [164, 400] on div "Bot : API وثيقة التأمين" at bounding box center [200, 400] width 199 height 26
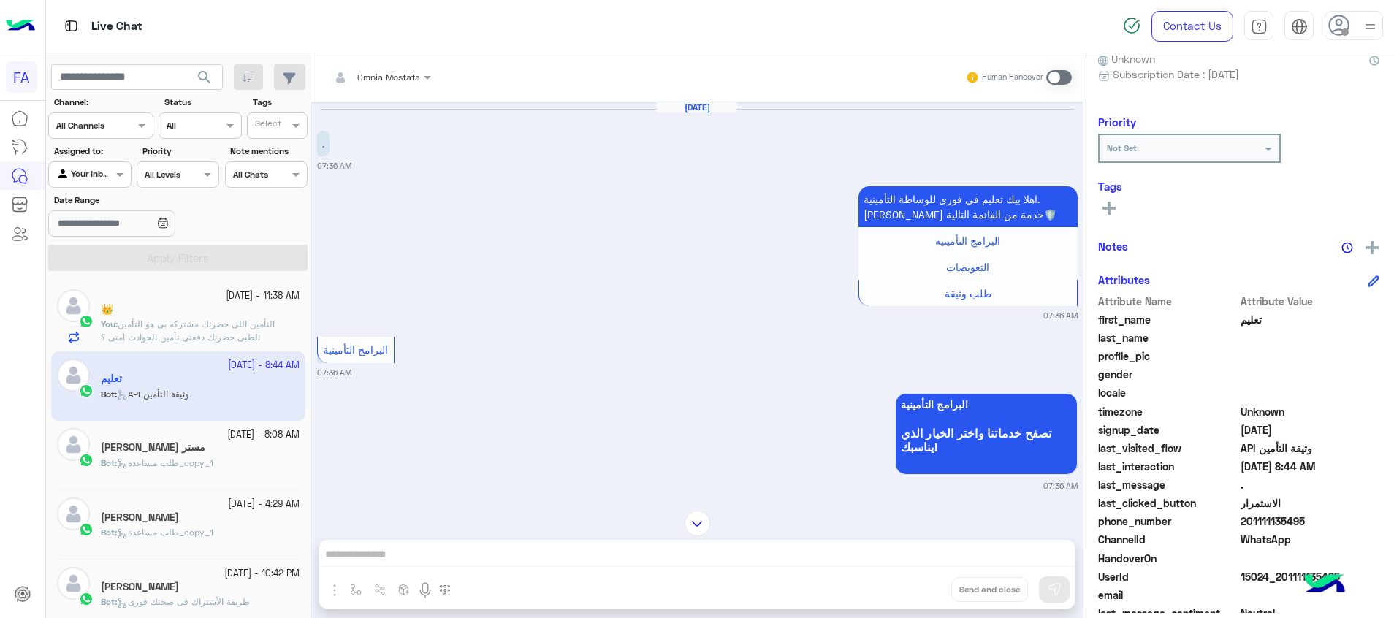
drag, startPoint x: 1310, startPoint y: 517, endPoint x: 1248, endPoint y: 519, distance: 62.1
click at [1248, 519] on span "201111135495" at bounding box center [1310, 521] width 140 height 15
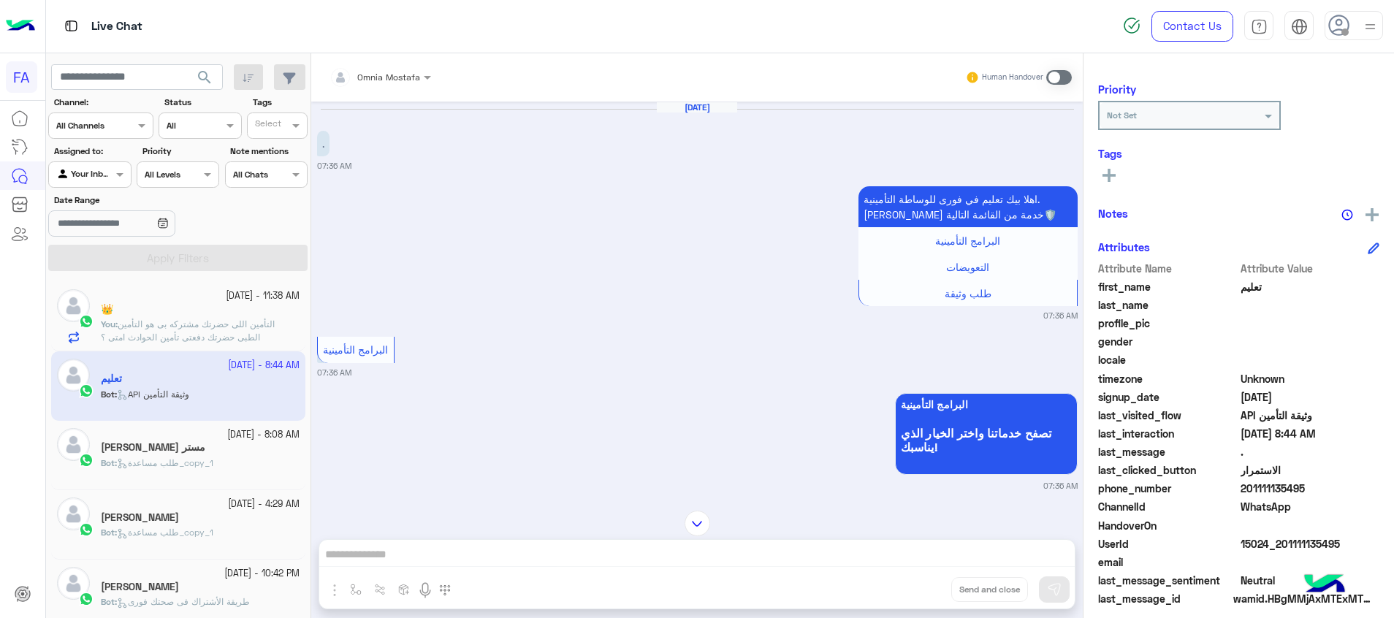
scroll to position [185, 0]
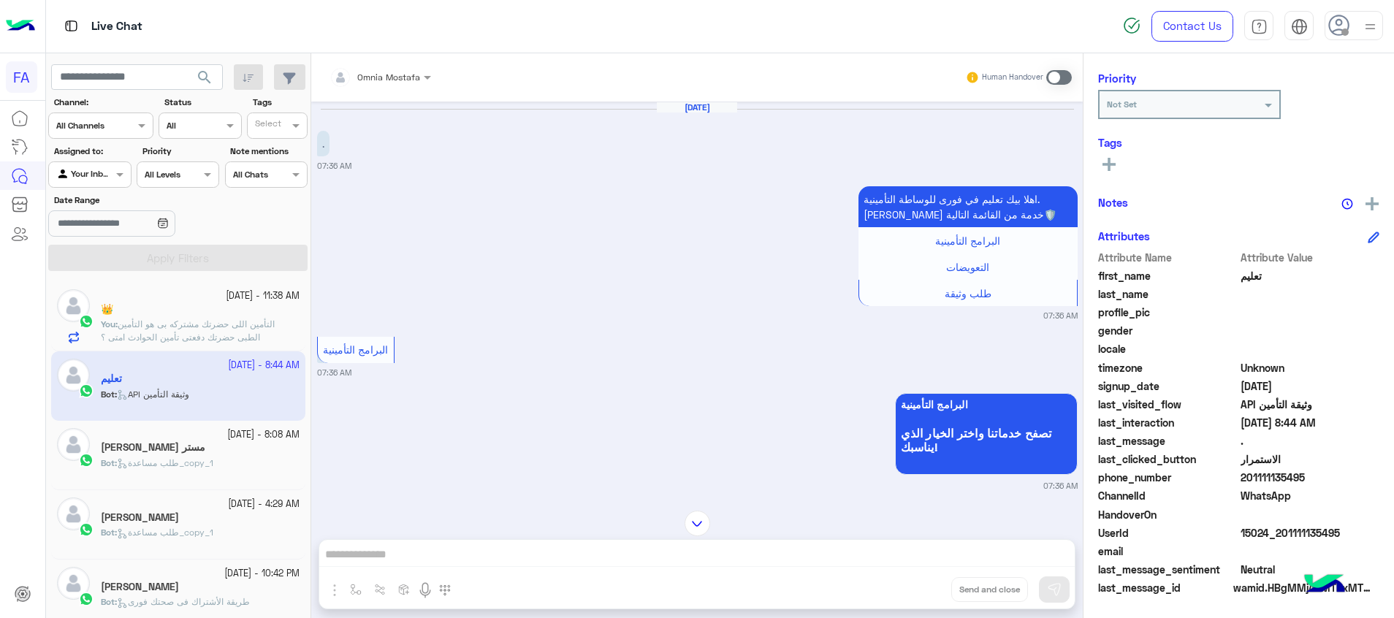
drag, startPoint x: 1336, startPoint y: 534, endPoint x: 1279, endPoint y: 531, distance: 57.0
click at [1279, 531] on span "15024_201111135495" at bounding box center [1310, 532] width 140 height 15
click at [411, 79] on div at bounding box center [380, 75] width 116 height 14
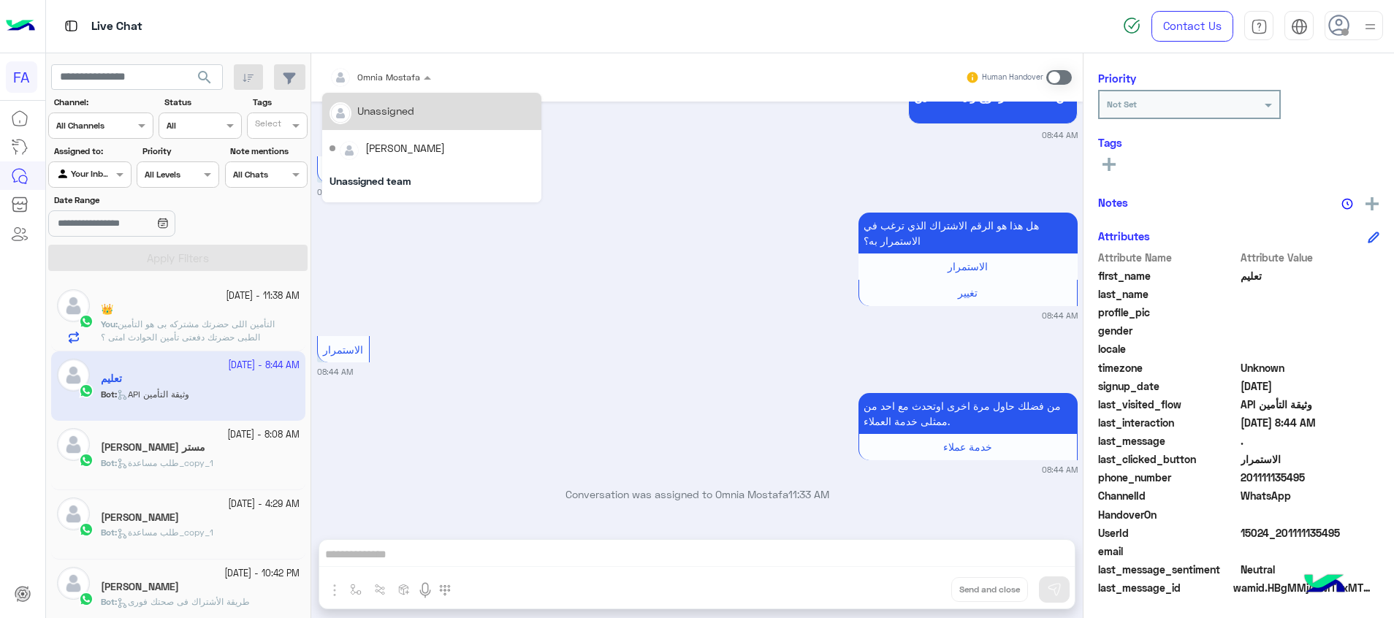
scroll to position [3316, 0]
click at [401, 121] on div "Unassigned" at bounding box center [431, 112] width 205 height 26
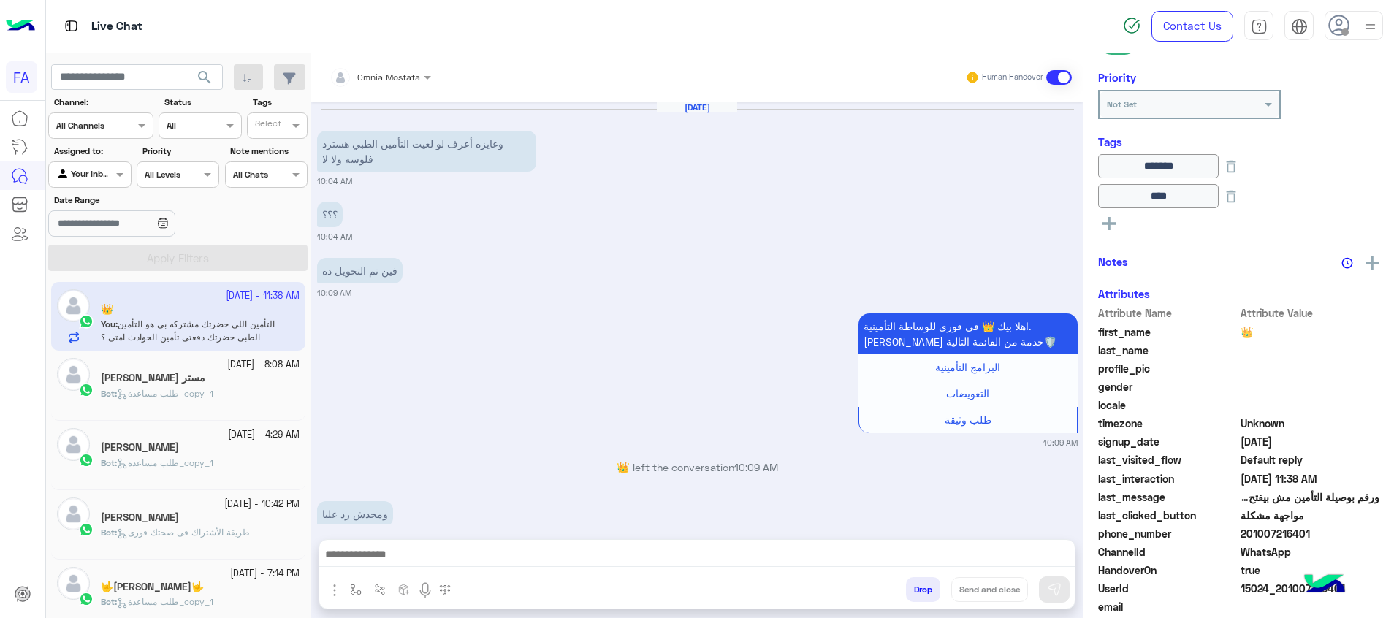
scroll to position [1288, 0]
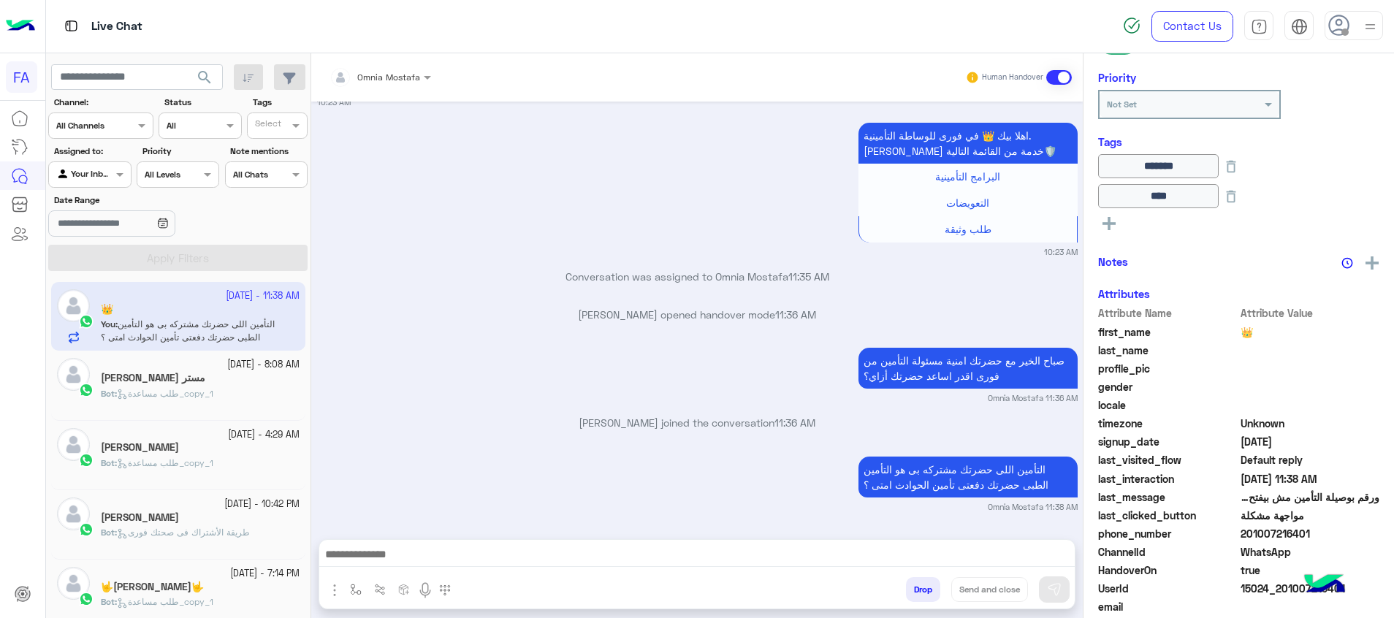
click at [185, 389] on span "طلب مساعدة_copy_1" at bounding box center [165, 393] width 96 height 11
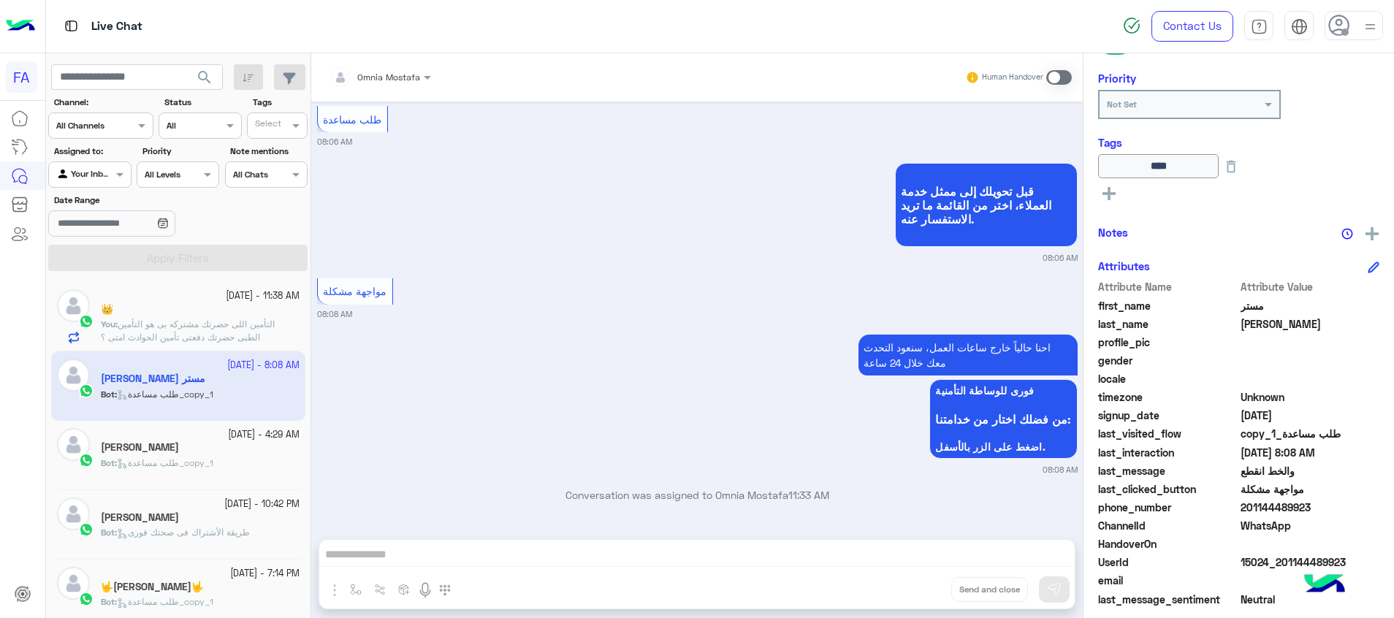
scroll to position [3211, 0]
click at [183, 467] on span "طلب مساعدة_copy_1" at bounding box center [165, 462] width 96 height 11
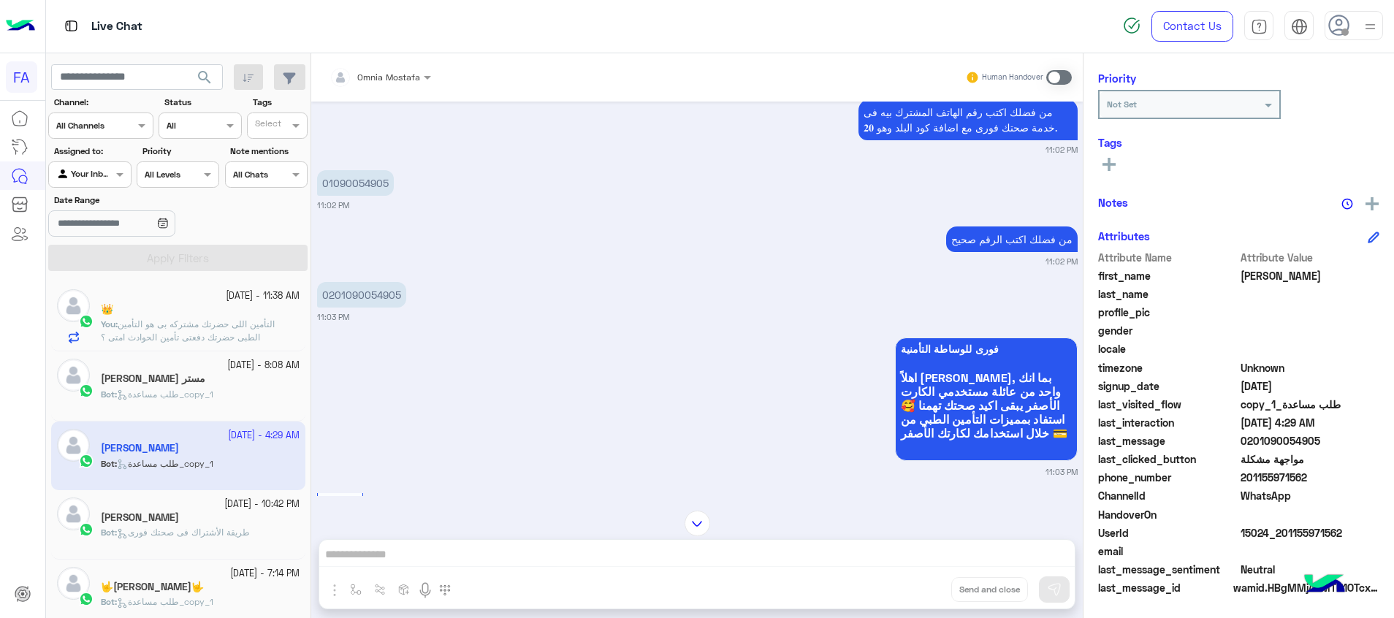
scroll to position [416, 0]
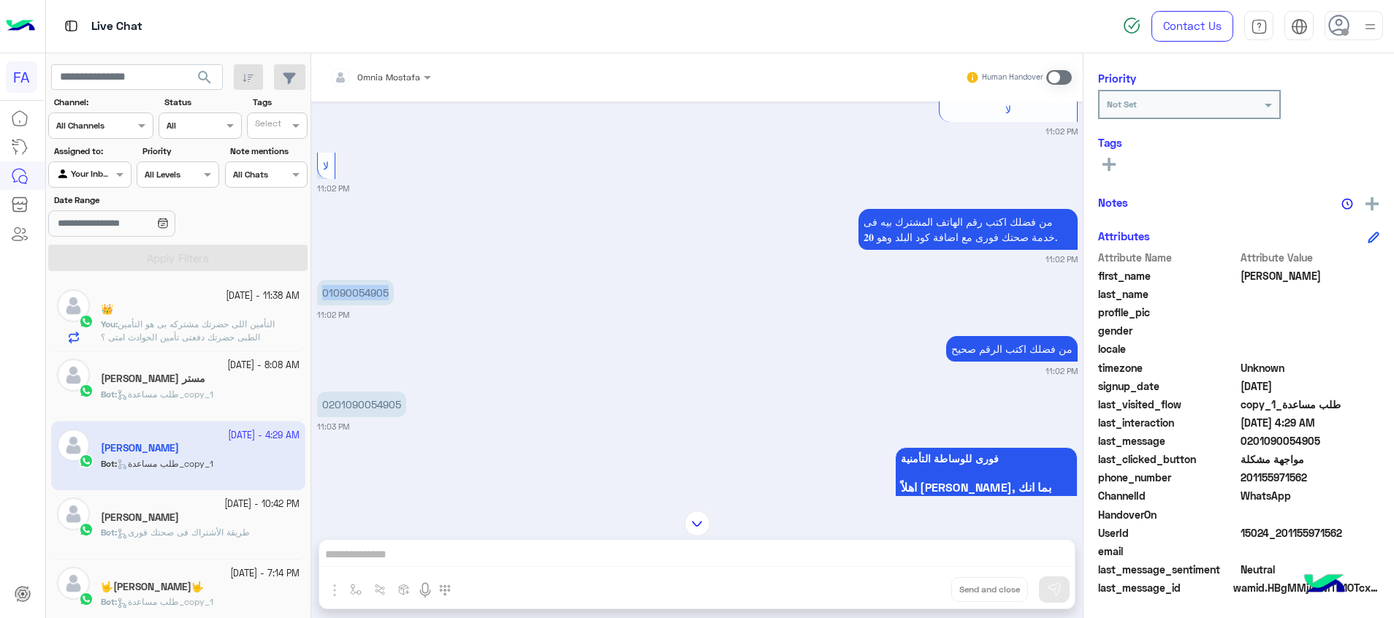
drag, startPoint x: 389, startPoint y: 292, endPoint x: 324, endPoint y: 295, distance: 65.1
click at [324, 295] on p "01090054905" at bounding box center [355, 293] width 77 height 26
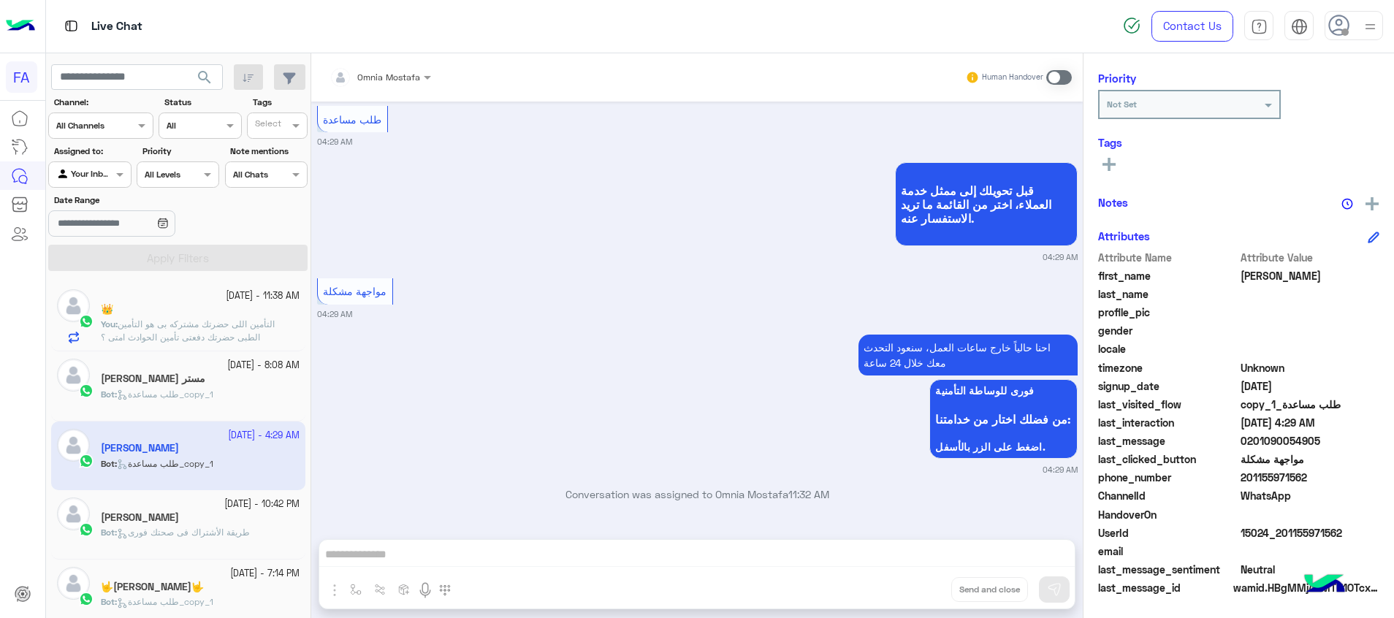
scroll to position [1512, 0]
click at [1046, 551] on div "Omnia Mostafa Human Handover [DATE] هل انت عميل صحتك فوري؟ نعم لا 11:02 PM نعم …" at bounding box center [696, 338] width 771 height 570
drag, startPoint x: 1055, startPoint y: 70, endPoint x: 1052, endPoint y: 164, distance: 93.5
click at [1054, 80] on span at bounding box center [1059, 77] width 26 height 15
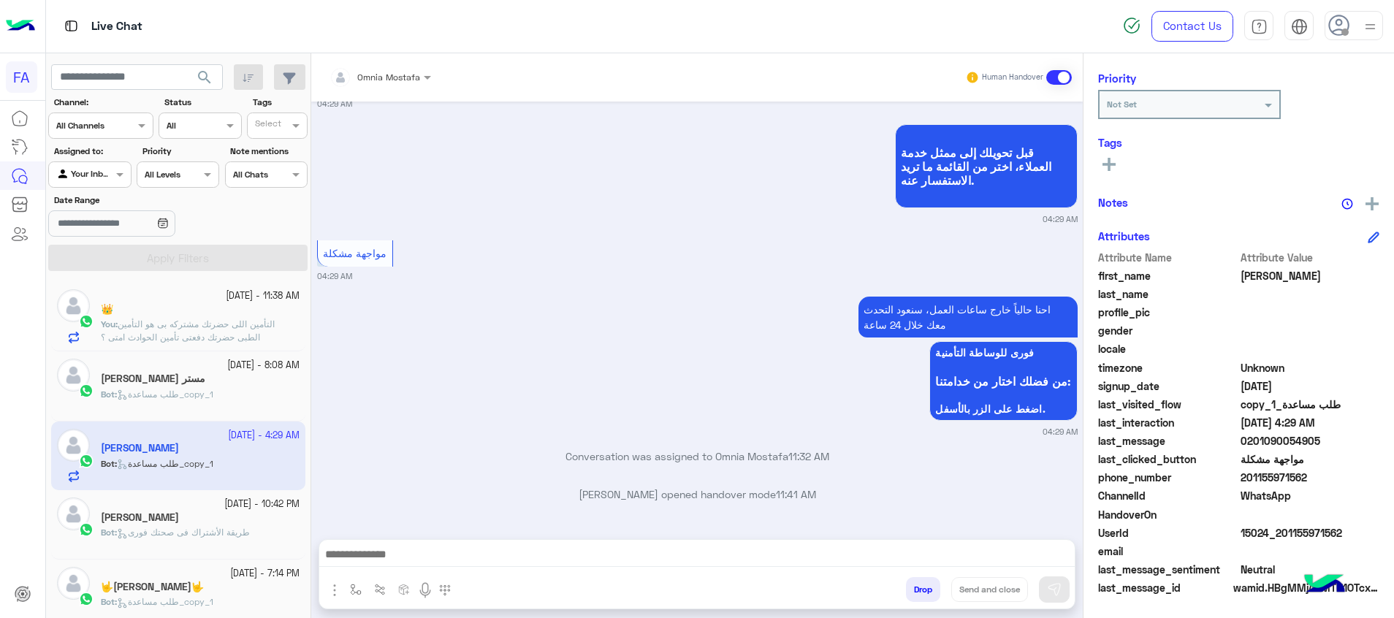
scroll to position [1550, 0]
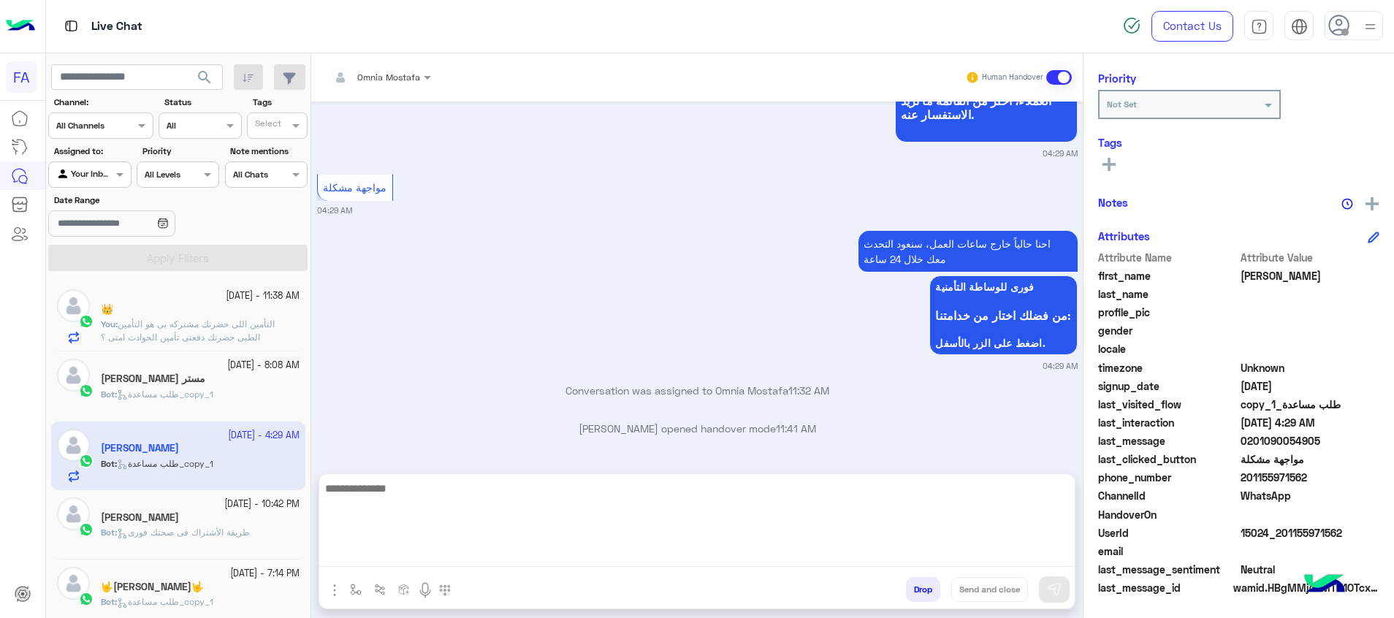
click at [1028, 552] on textarea at bounding box center [696, 523] width 755 height 88
paste textarea "**********"
type textarea "**********"
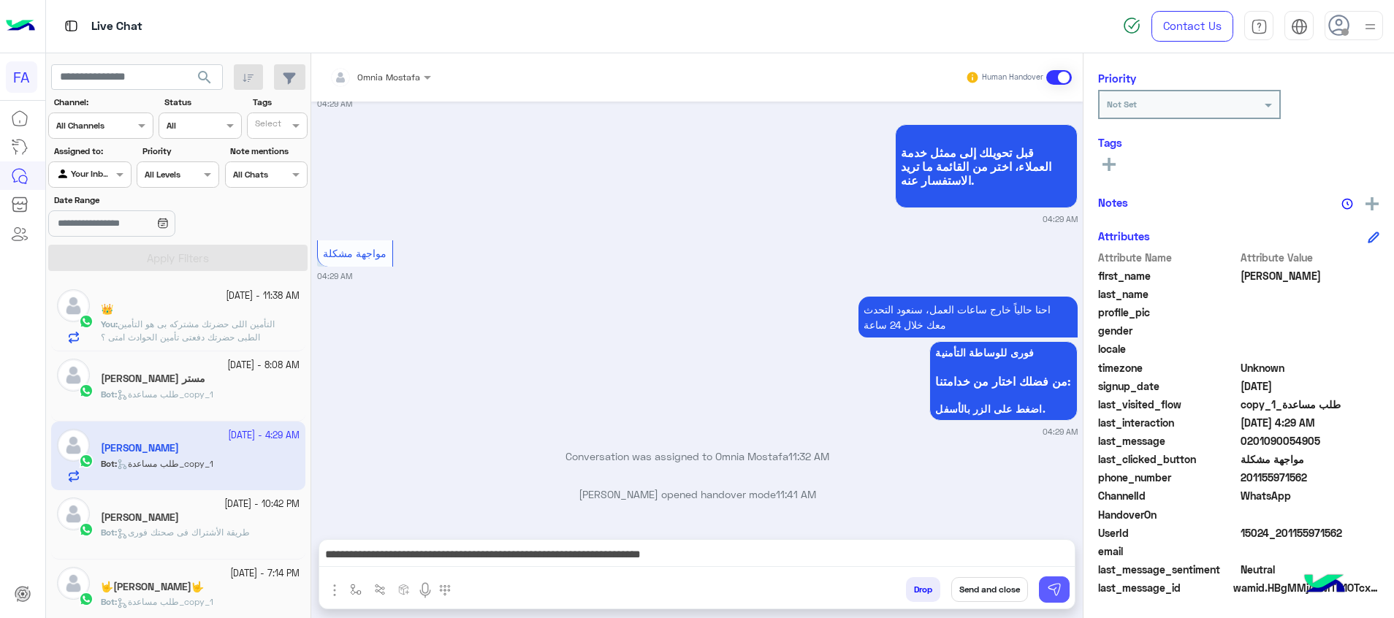
click at [1061, 595] on img at bounding box center [1054, 589] width 15 height 15
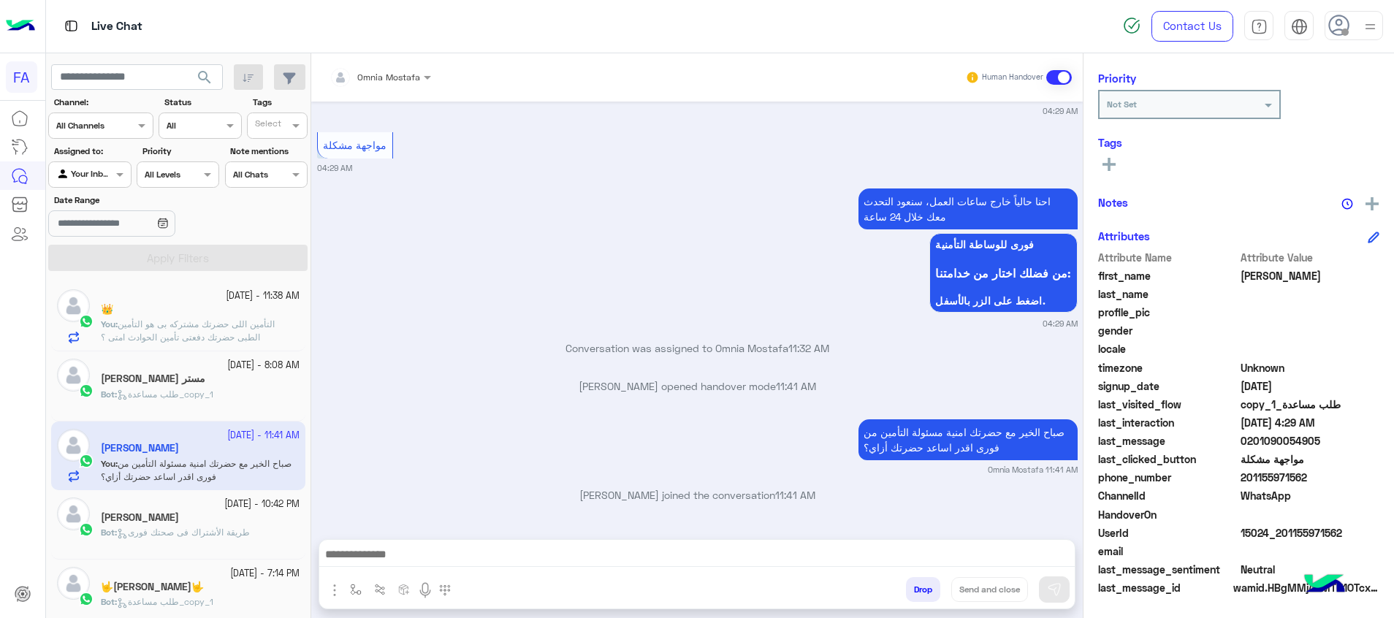
scroll to position [212, 0]
click at [205, 408] on div "Bot : طلب مساعدة_copy_1" at bounding box center [200, 401] width 199 height 26
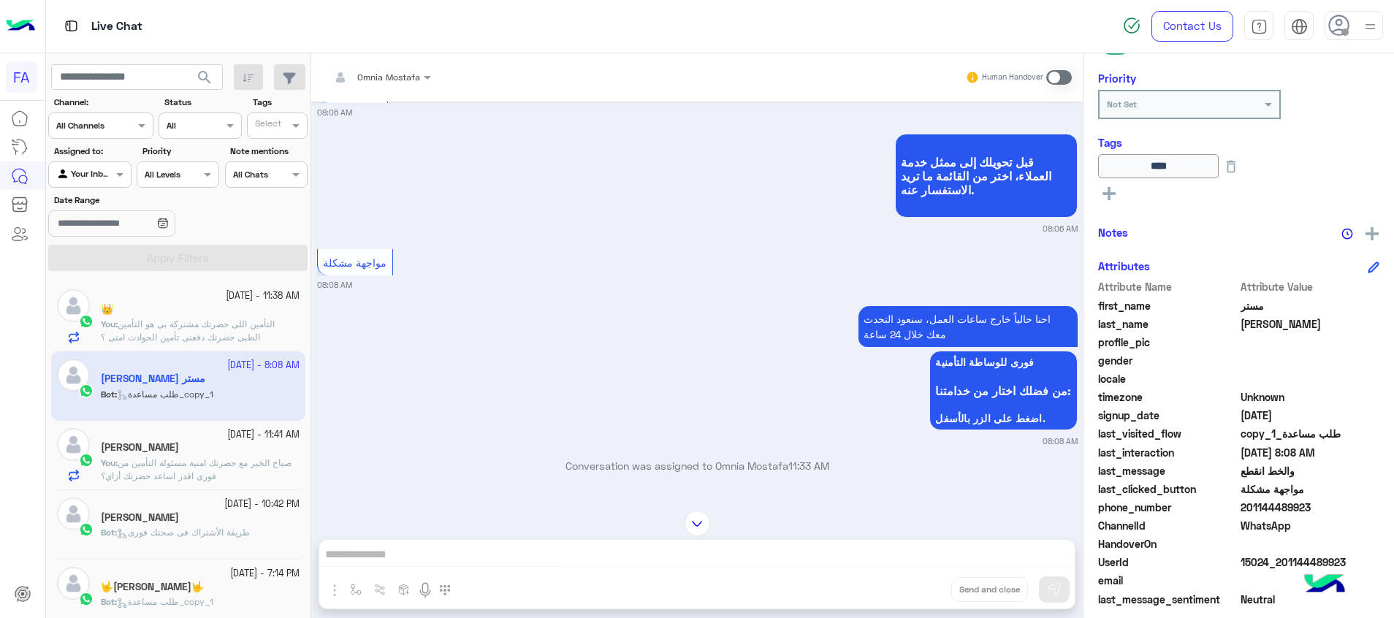
scroll to position [1681, 0]
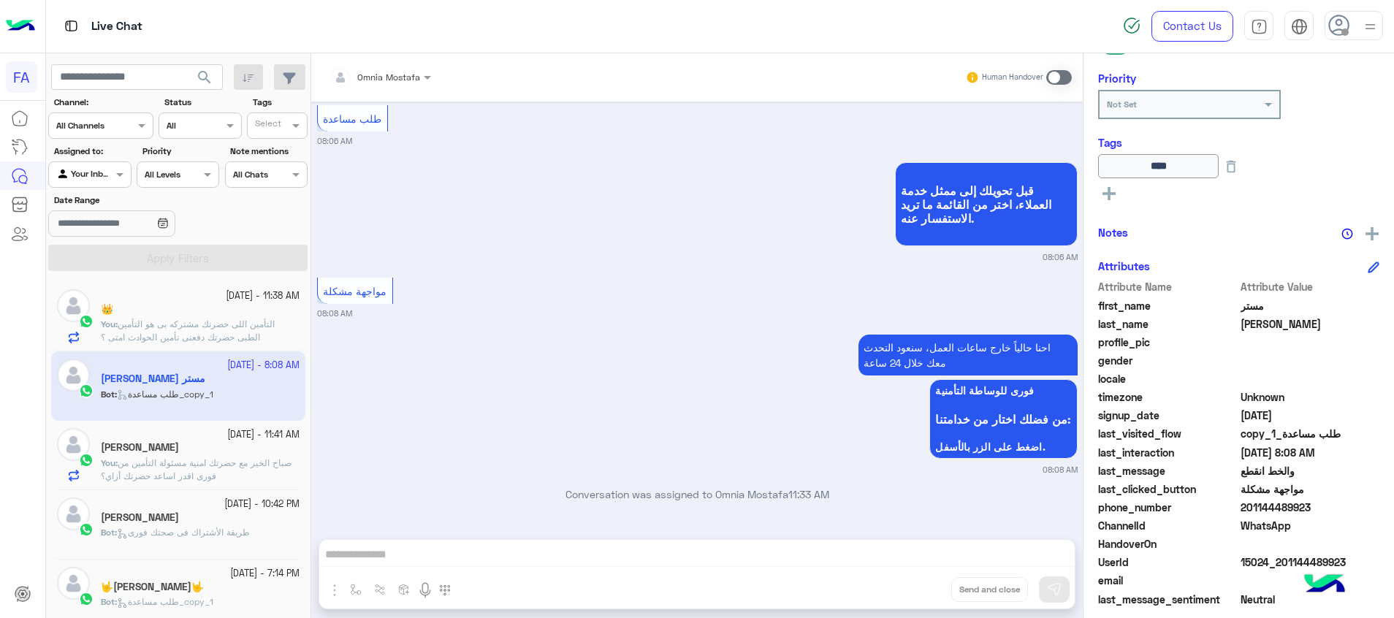
click at [1045, 551] on div "Omnia Mostafa Human Handover [DATE] تقدر تختار اللي تحتاجه من القائمة التالية 0…" at bounding box center [696, 338] width 771 height 570
click at [1054, 76] on span at bounding box center [1059, 77] width 26 height 15
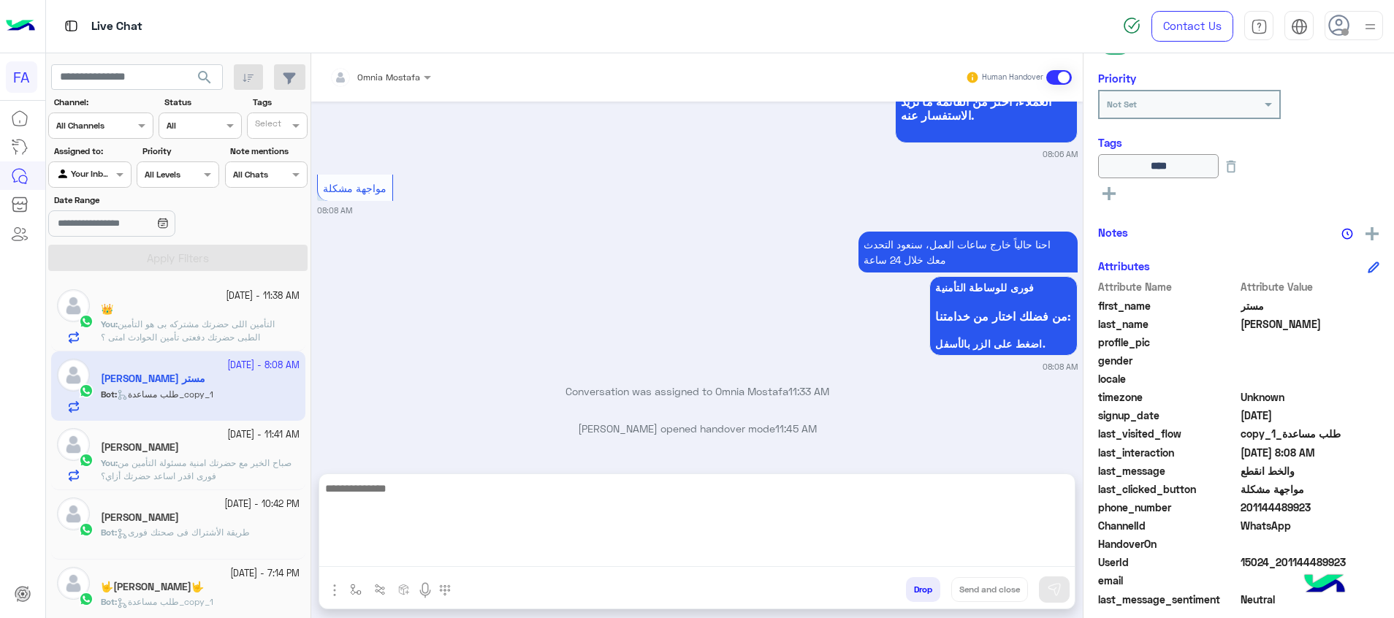
click at [1018, 560] on textarea at bounding box center [696, 523] width 755 height 88
paste textarea "**********"
type textarea "**********"
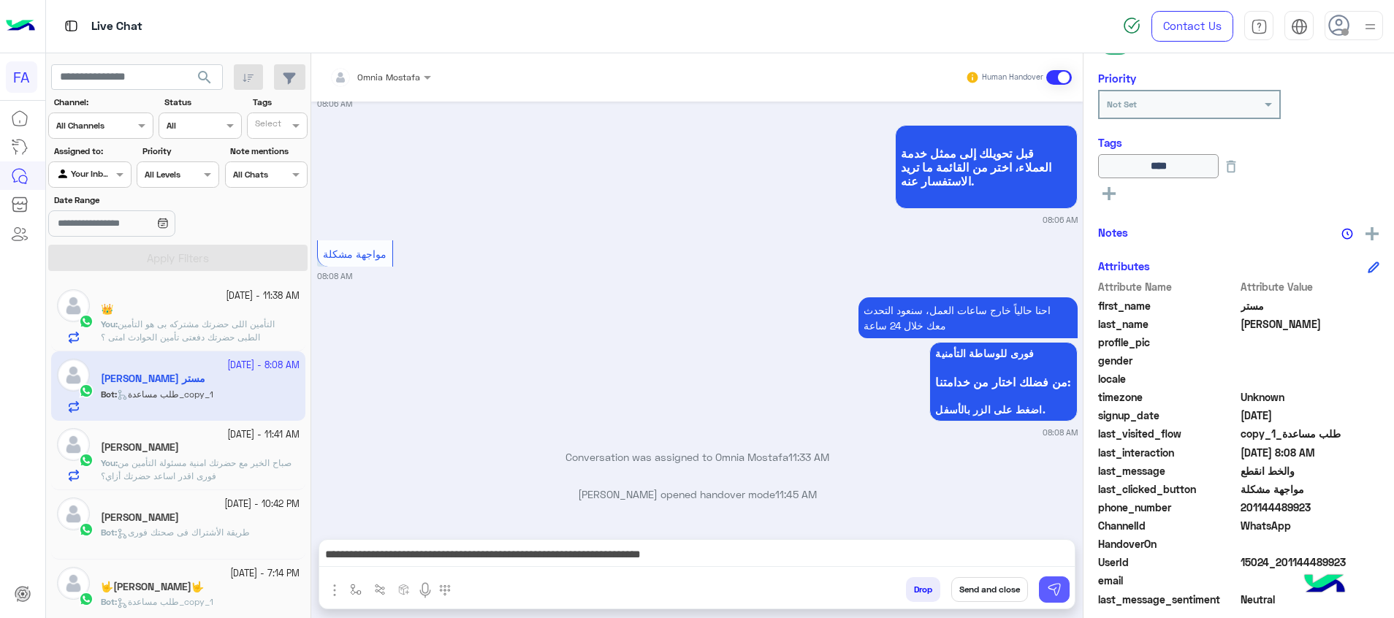
click at [1058, 593] on img at bounding box center [1054, 589] width 15 height 15
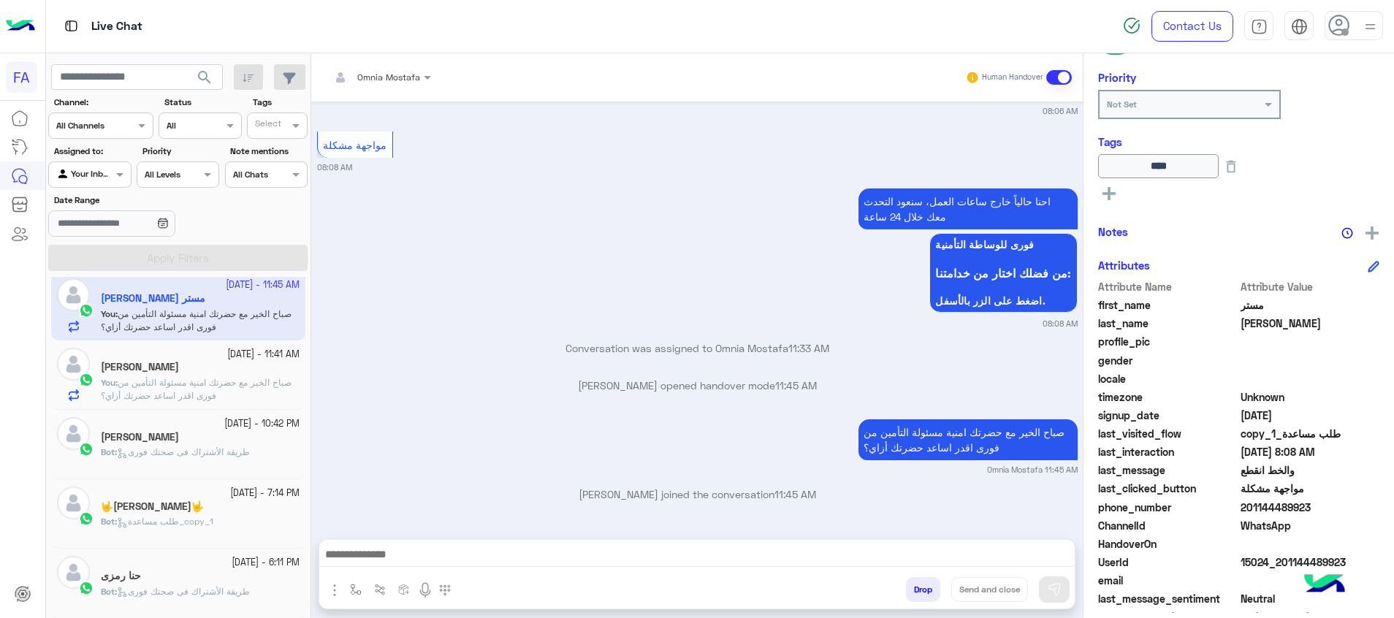
scroll to position [0, 0]
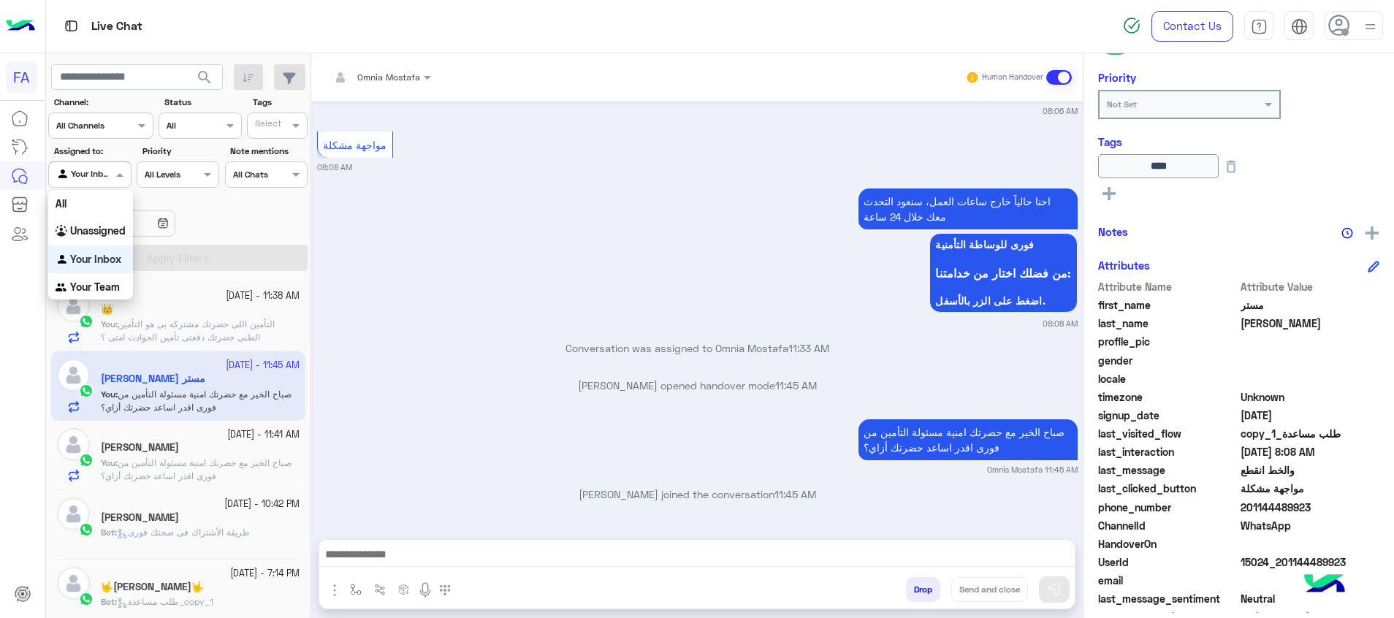
click at [123, 169] on span at bounding box center [121, 174] width 18 height 15
click at [99, 231] on b "Unassigned" at bounding box center [98, 230] width 56 height 12
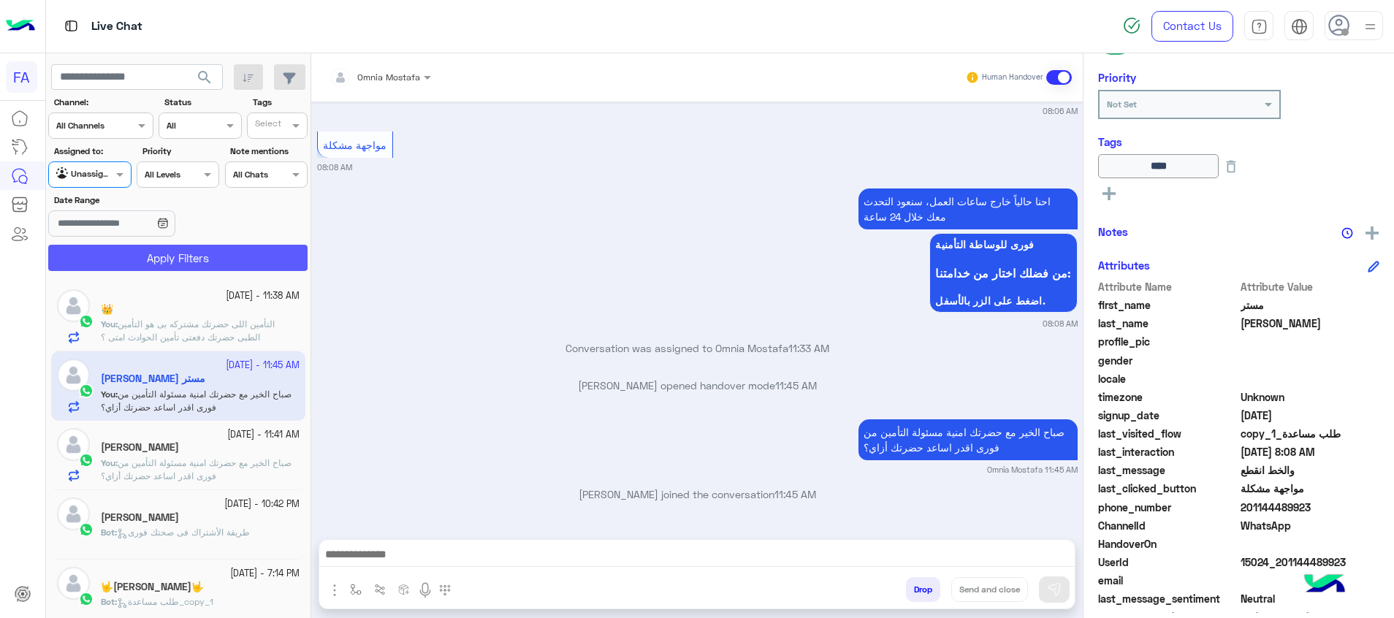
click at [146, 253] on button "Apply Filters" at bounding box center [177, 258] width 259 height 26
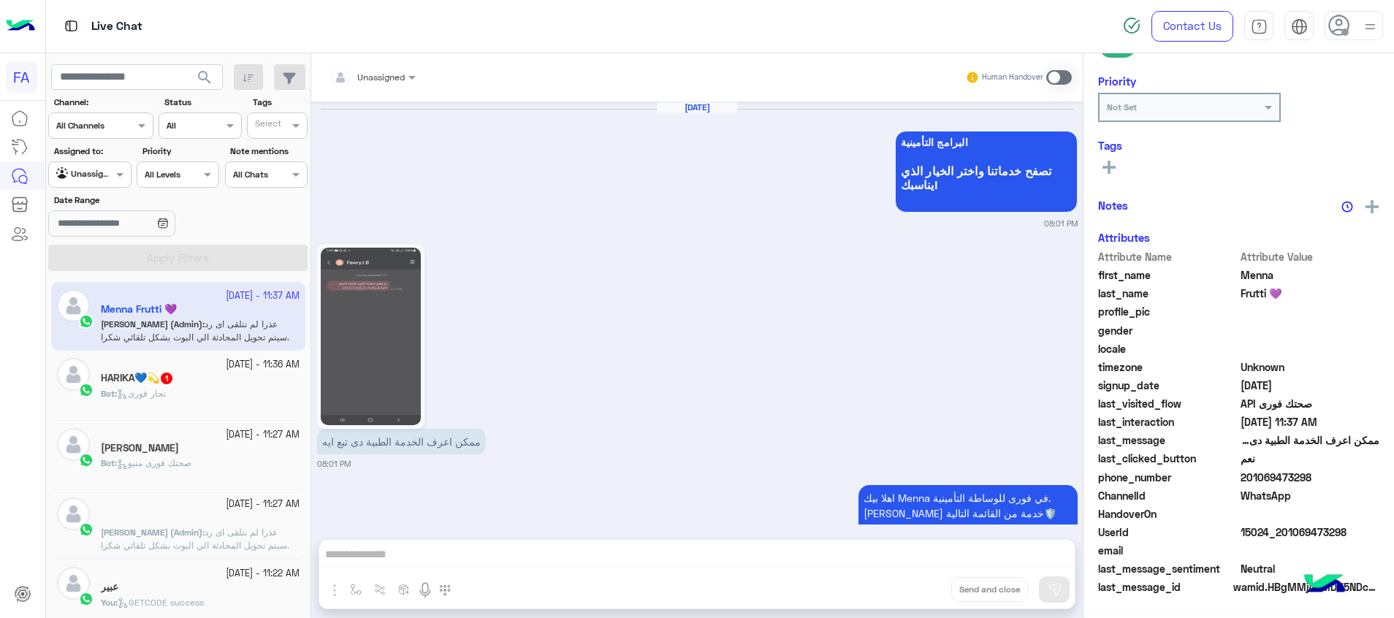
scroll to position [1458, 0]
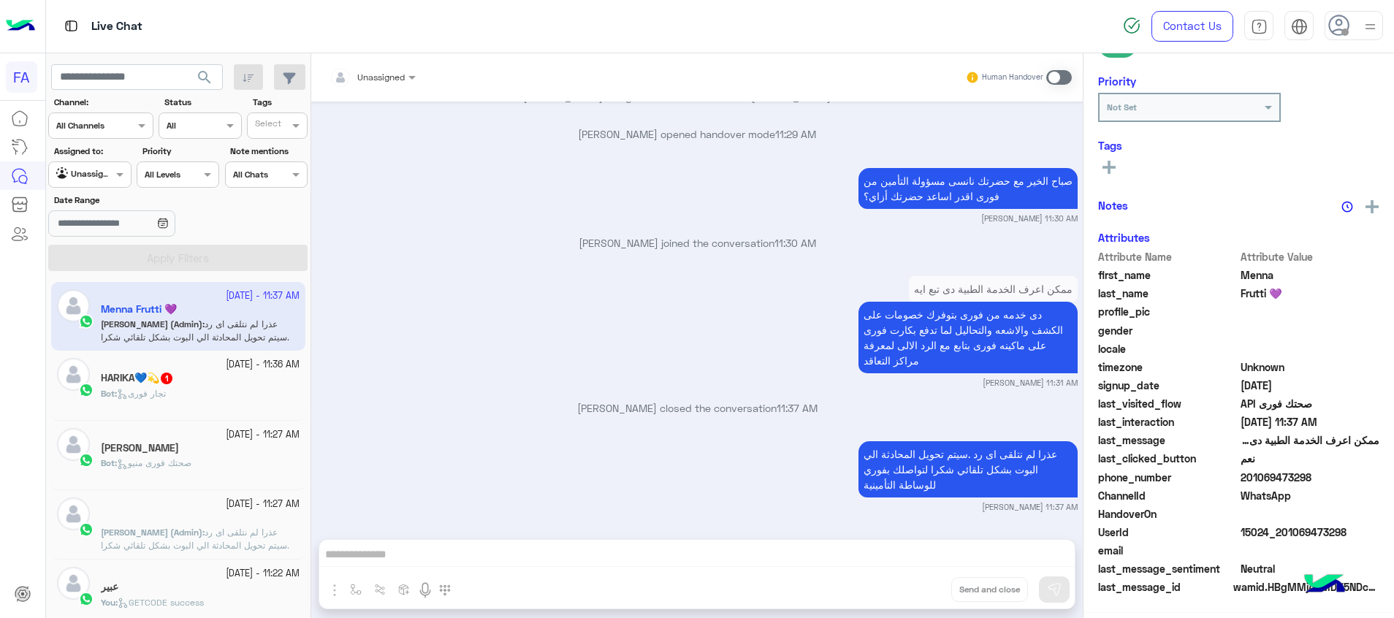
click at [224, 391] on div "Bot : تجار فورى" at bounding box center [200, 400] width 199 height 26
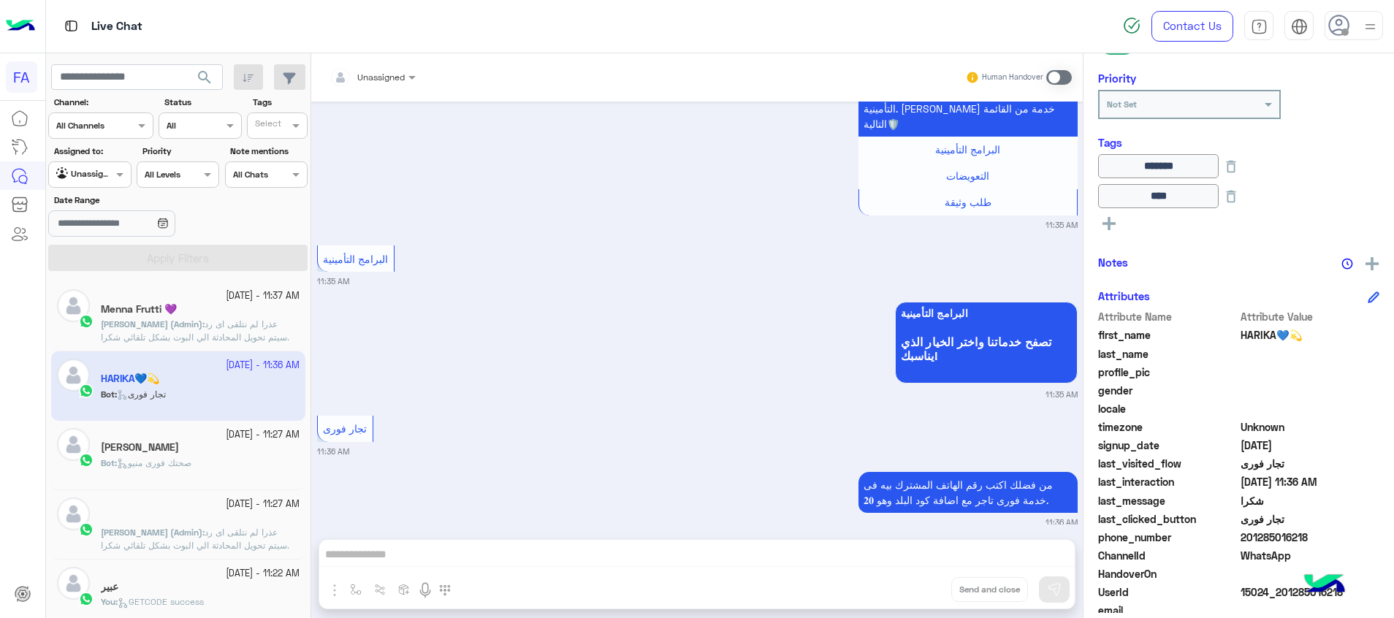
scroll to position [1089, 0]
click at [175, 481] on div "Bot : صحتك فورى منيو" at bounding box center [200, 470] width 199 height 26
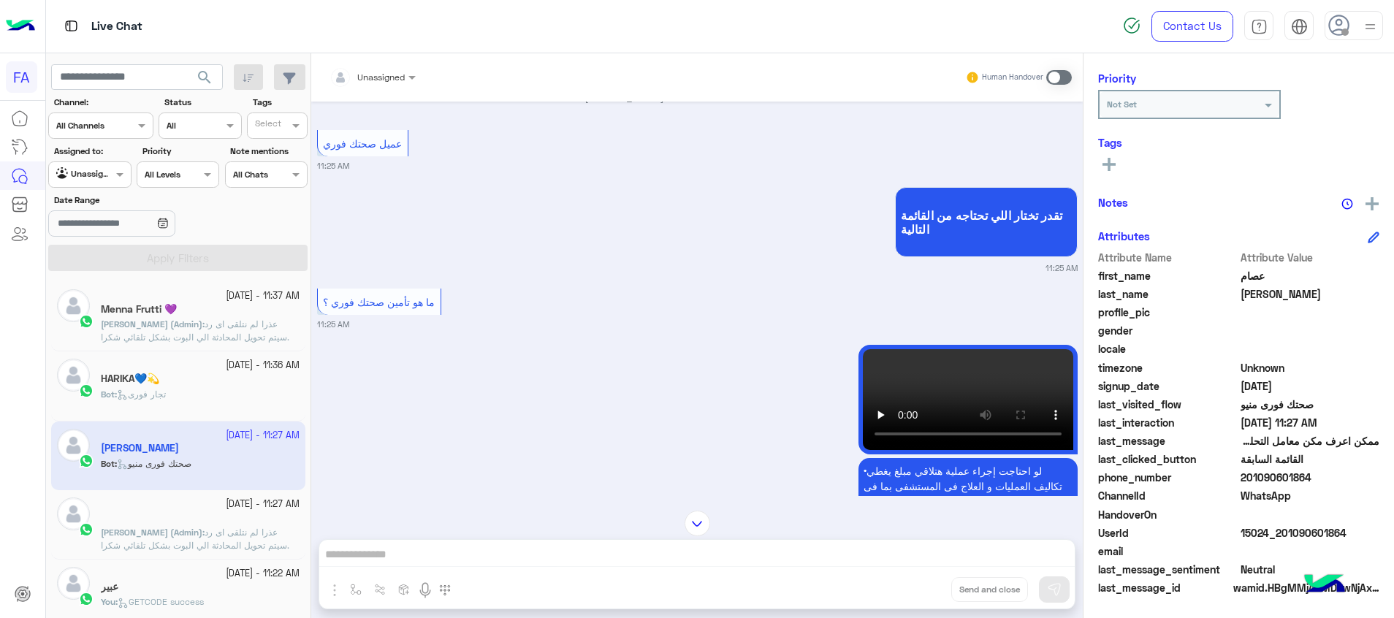
scroll to position [1096, 0]
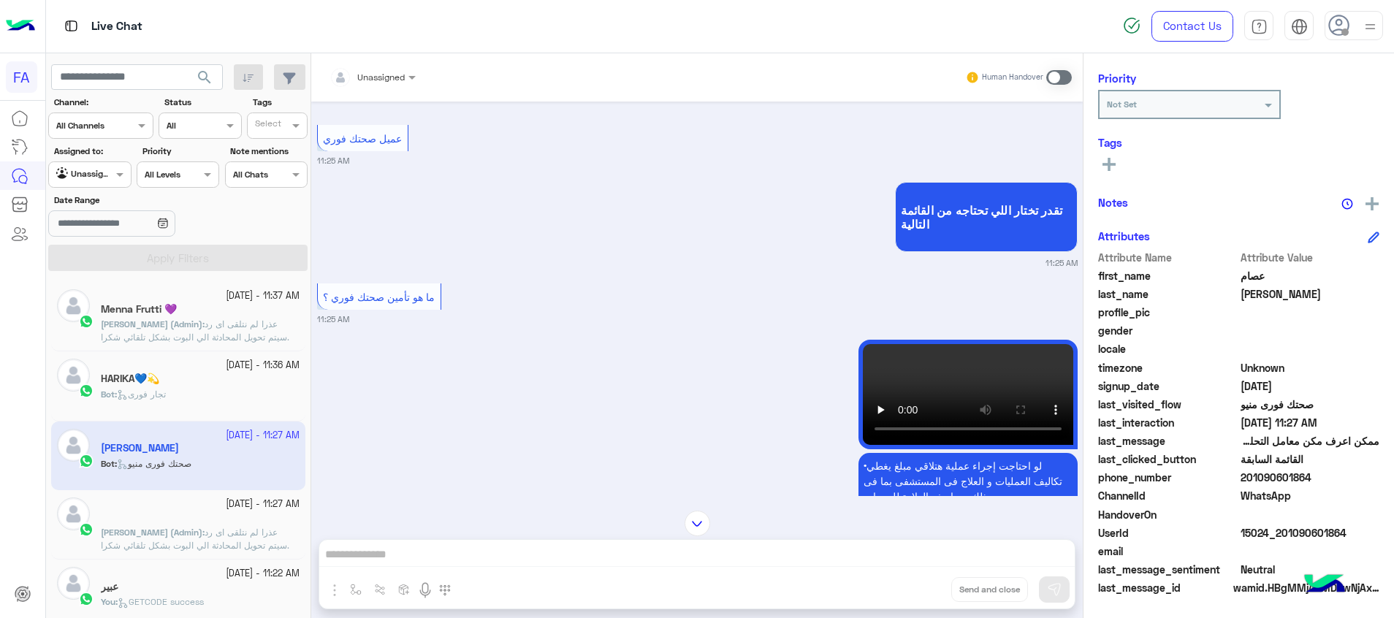
click at [99, 178] on div at bounding box center [89, 173] width 81 height 14
click at [100, 245] on div "Your Inbox" at bounding box center [90, 259] width 85 height 28
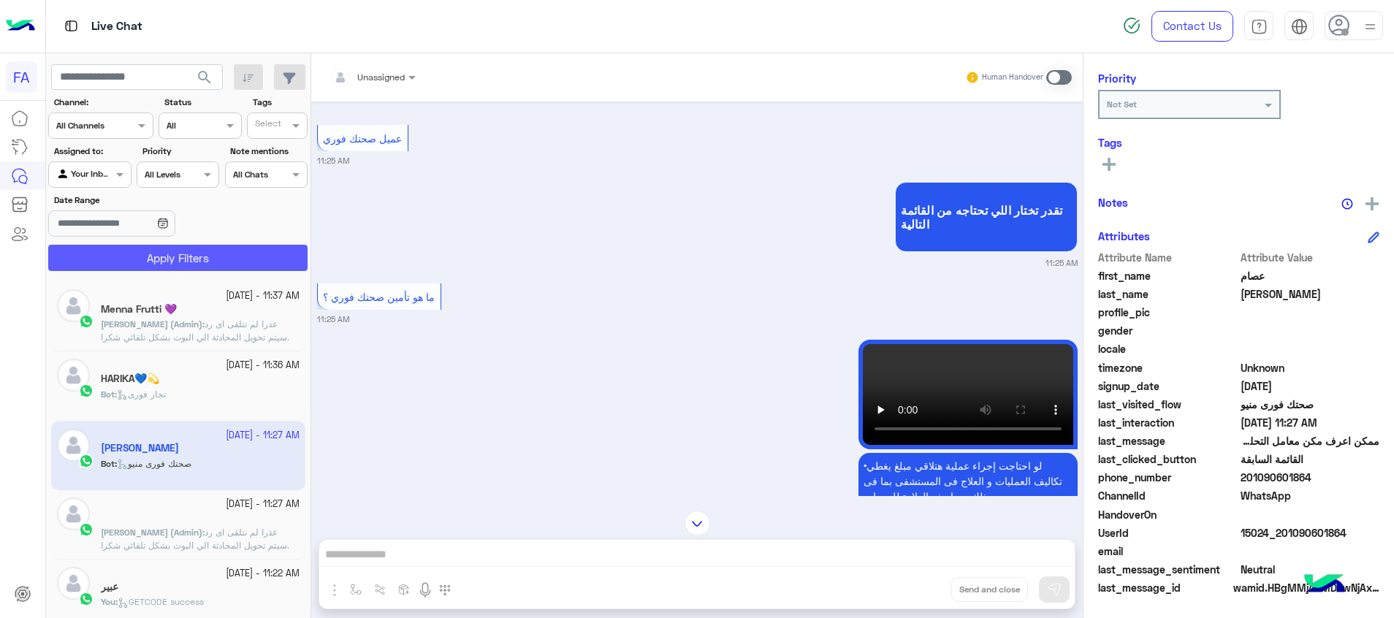
click at [135, 256] on button "Apply Filters" at bounding box center [177, 258] width 259 height 26
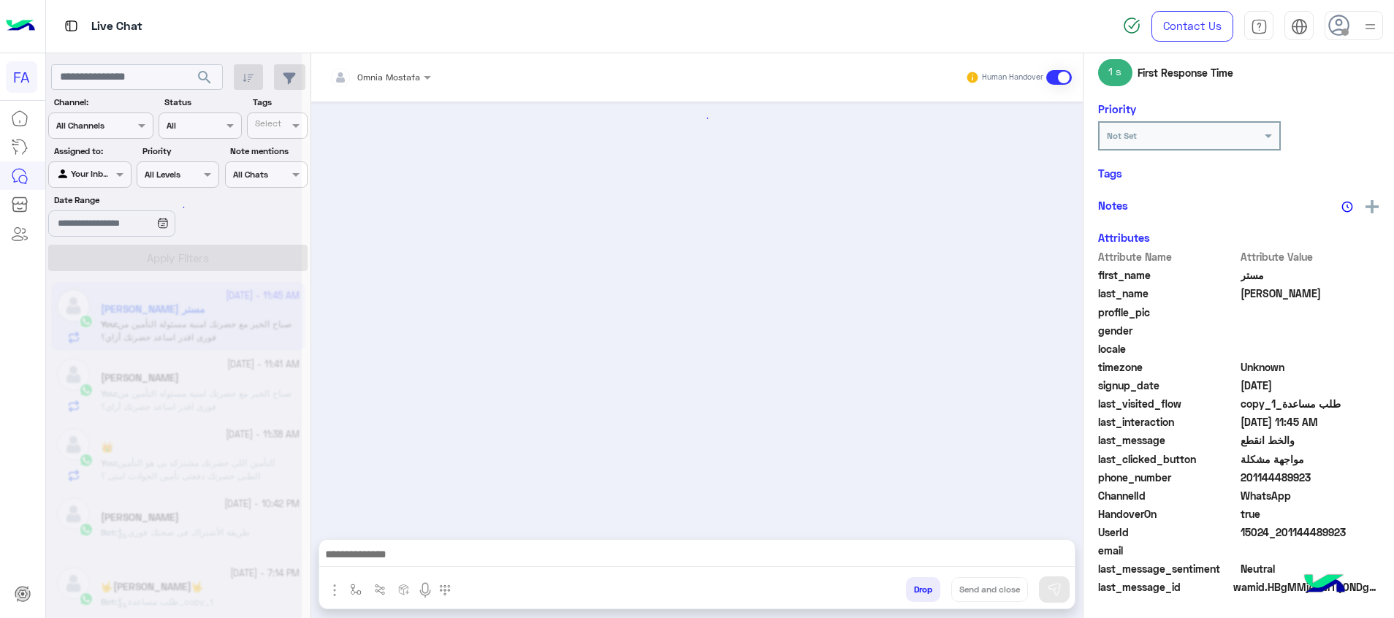
scroll to position [212, 0]
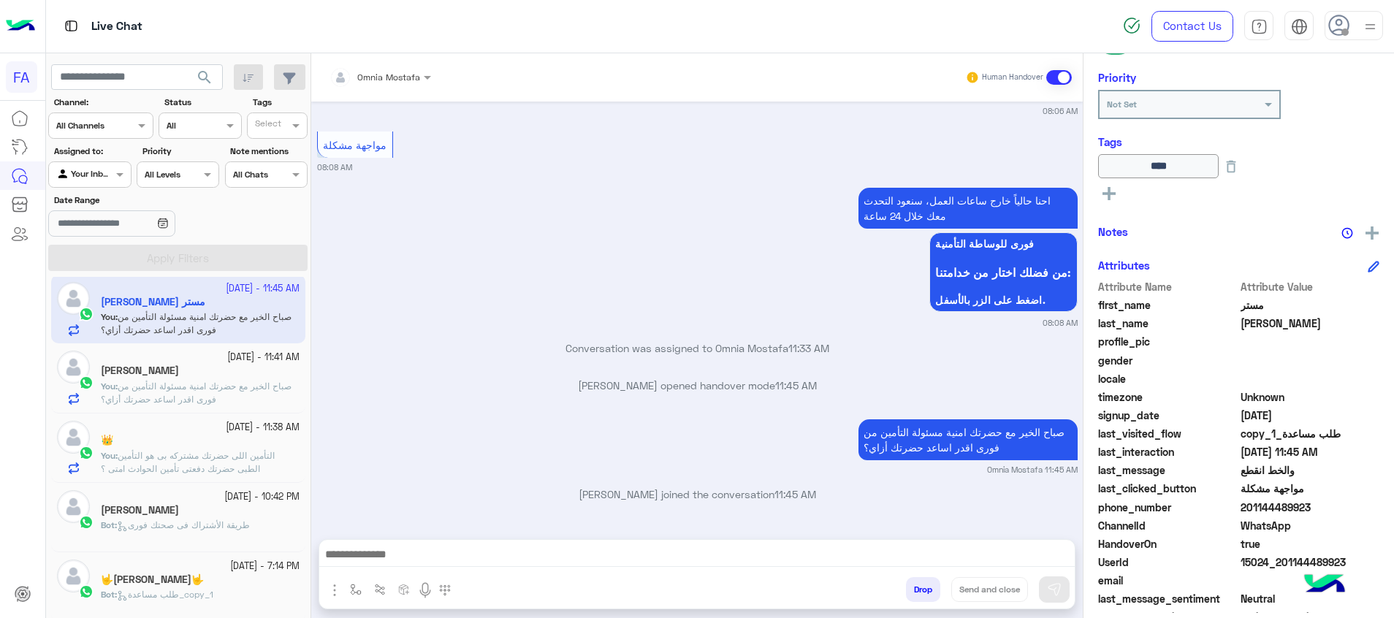
click at [204, 581] on h5 "🤟[PERSON_NAME]🤟" at bounding box center [152, 579] width 103 height 12
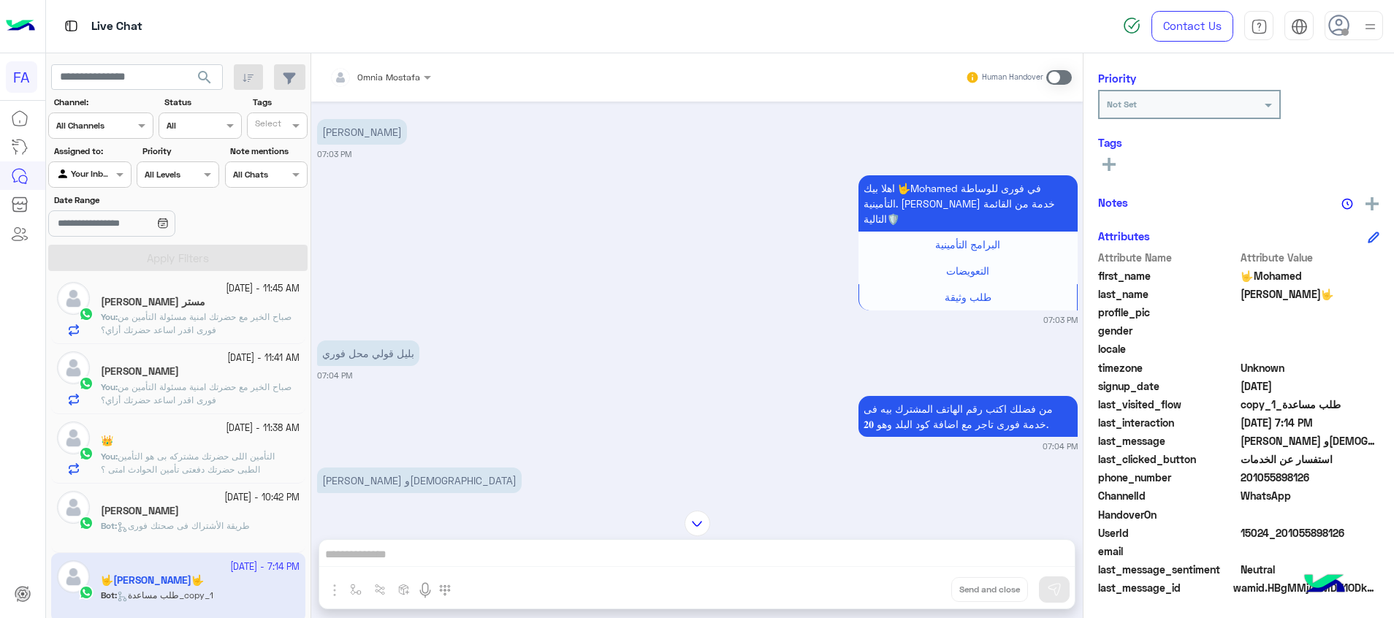
click at [1053, 75] on span at bounding box center [1059, 77] width 26 height 15
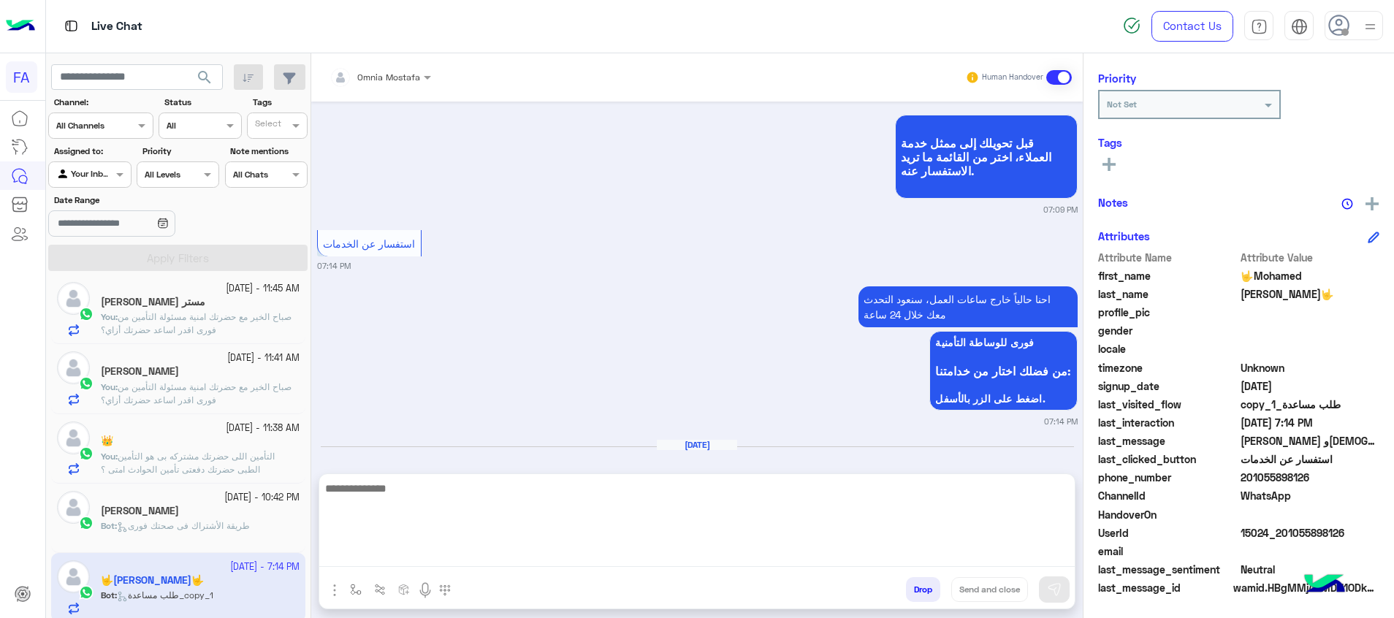
drag, startPoint x: 1032, startPoint y: 547, endPoint x: 1054, endPoint y: 557, distance: 24.2
click at [1032, 547] on textarea at bounding box center [696, 523] width 755 height 88
paste textarea "**********"
type textarea "**********"
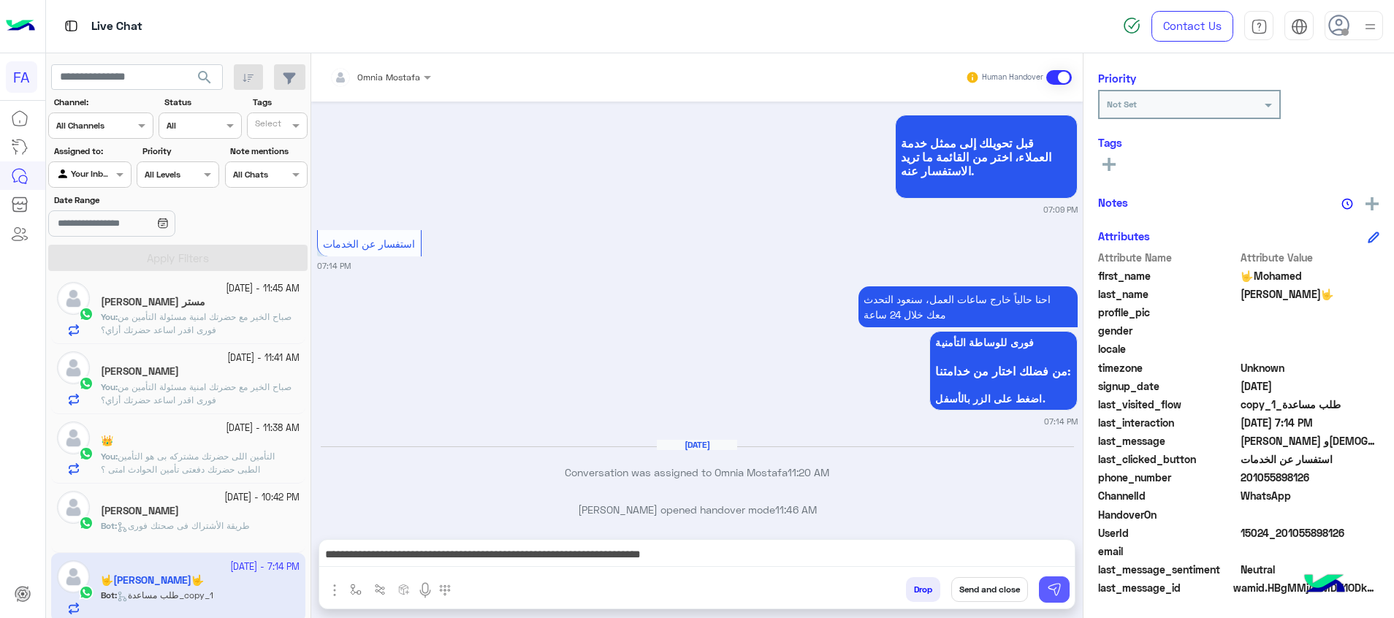
click at [1052, 584] on img at bounding box center [1054, 589] width 15 height 15
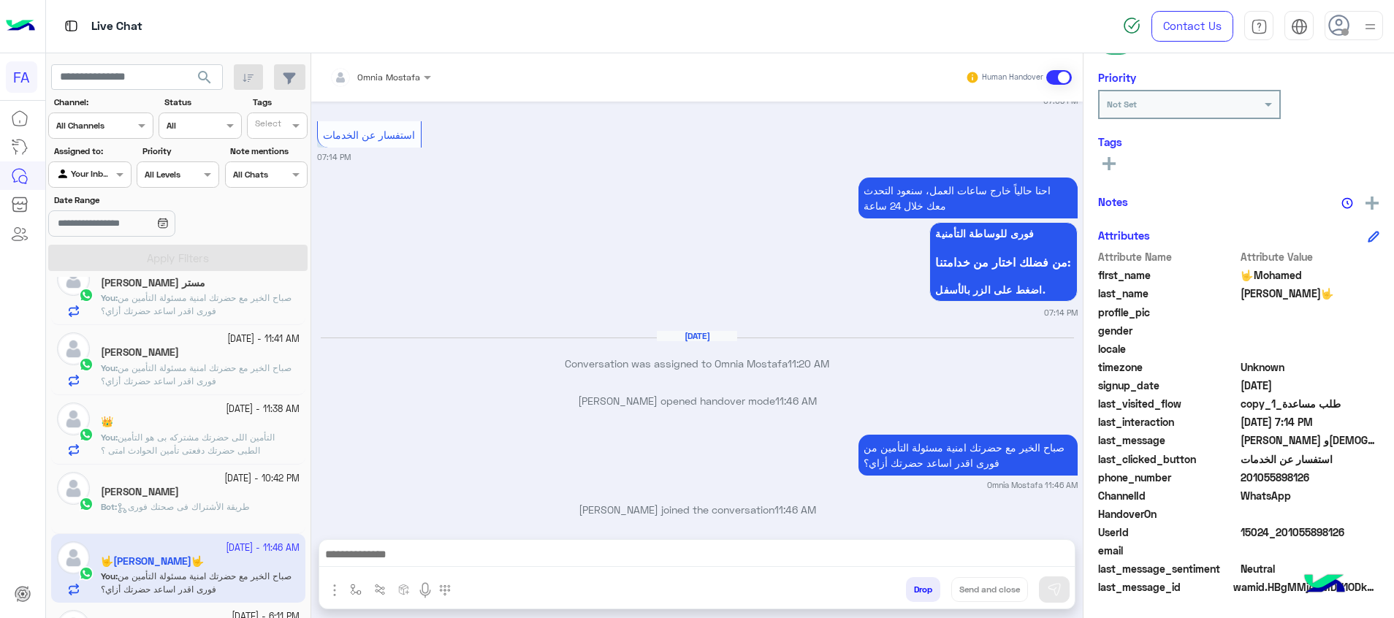
scroll to position [80, 0]
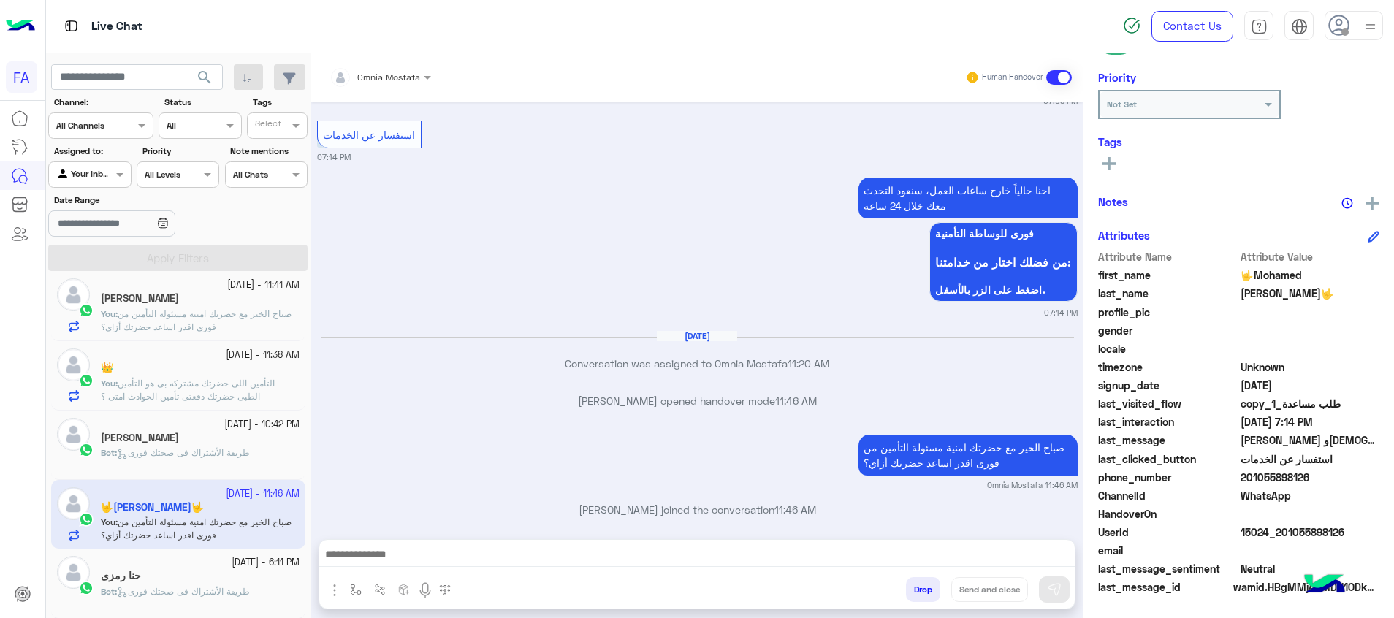
click at [167, 570] on div "حنا رمزى" at bounding box center [200, 577] width 199 height 15
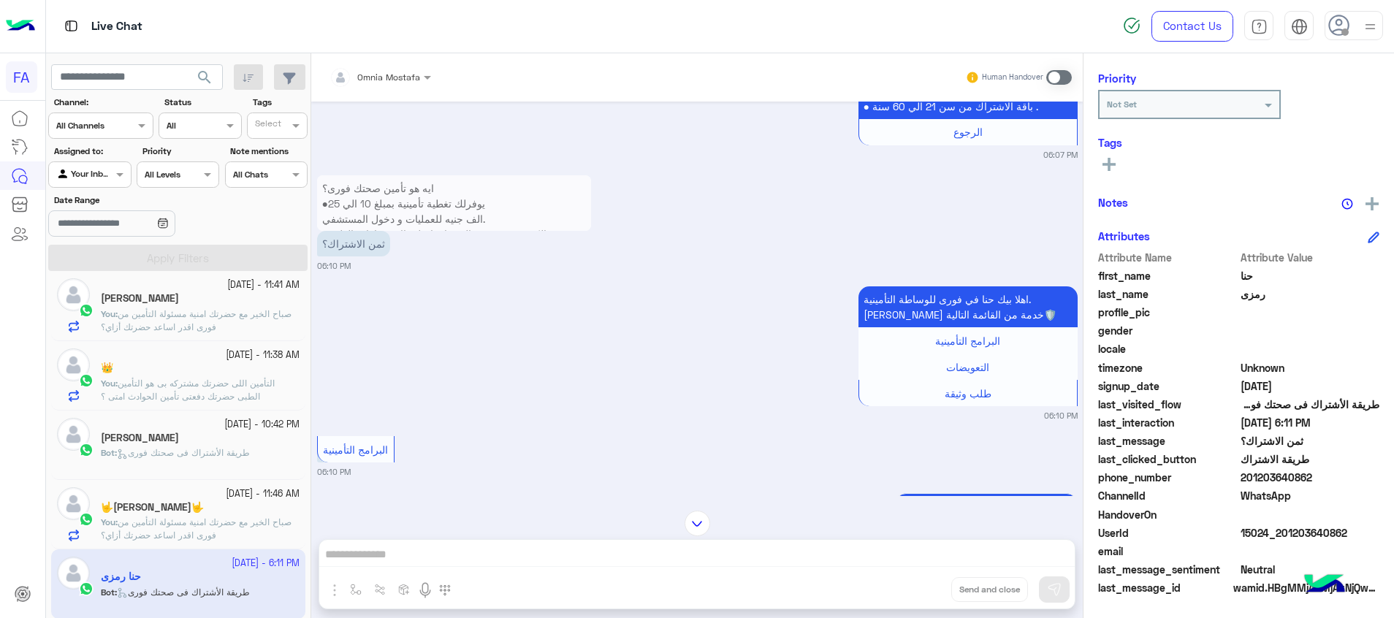
scroll to position [891, 0]
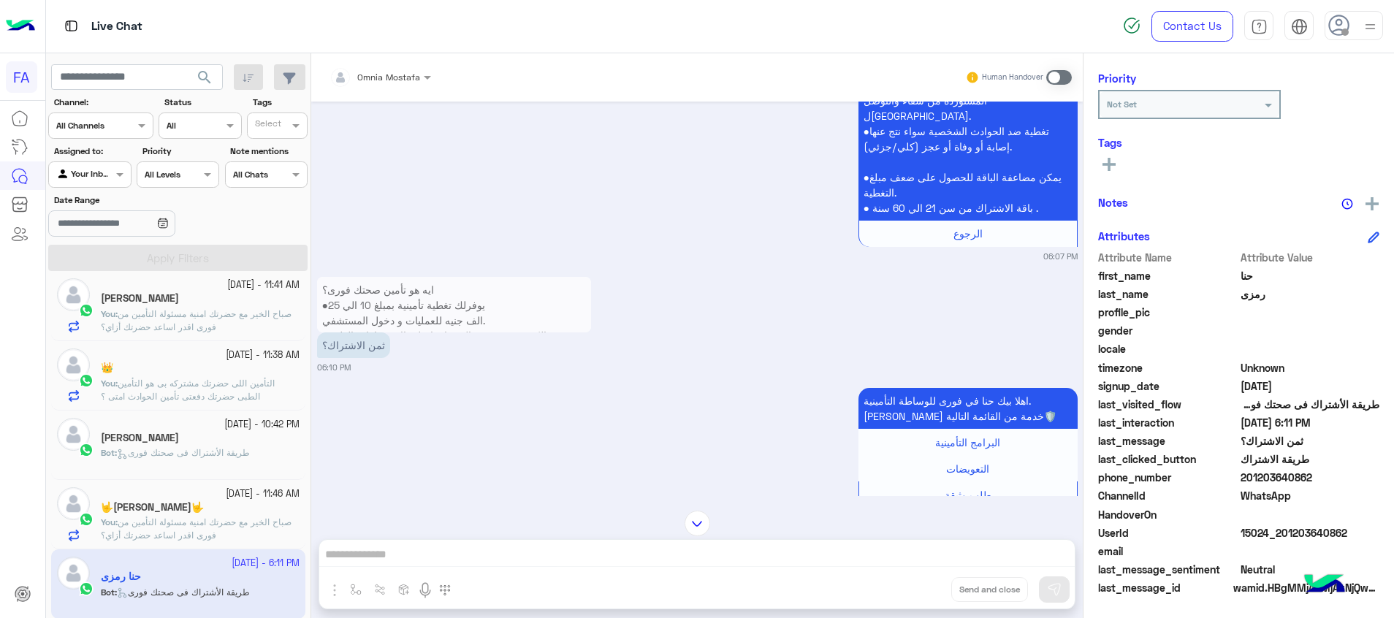
click at [1056, 77] on span at bounding box center [1059, 77] width 26 height 15
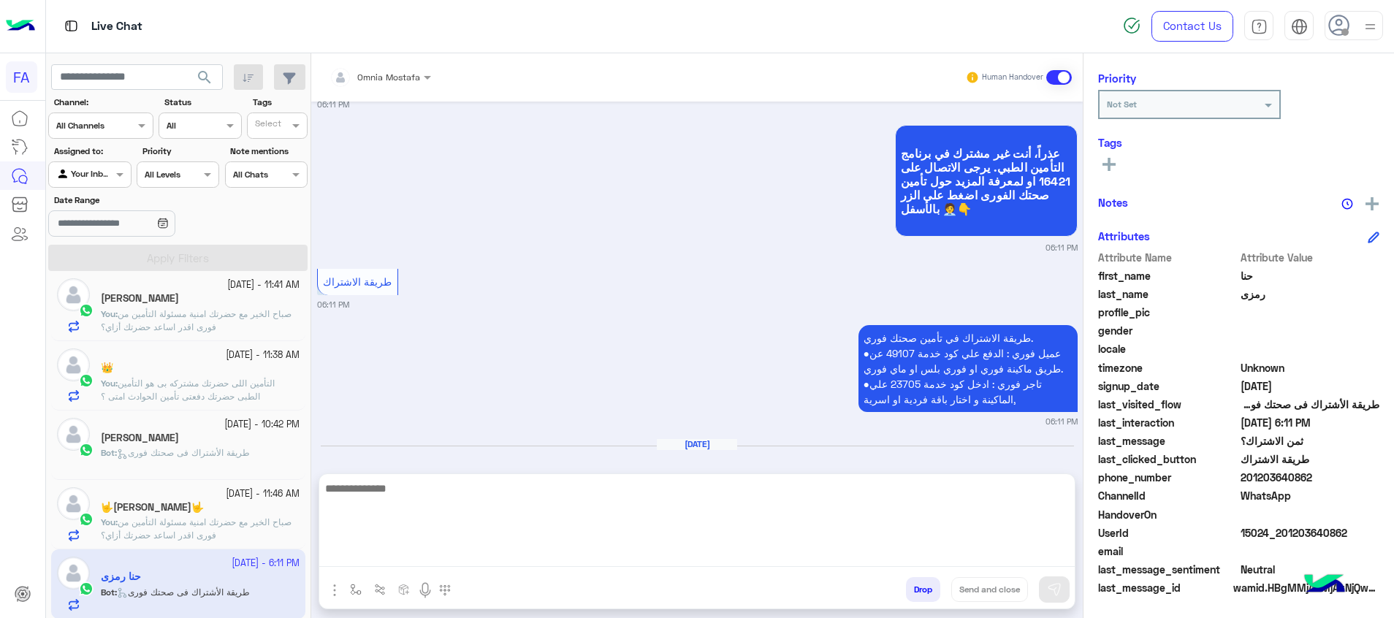
click at [1056, 552] on textarea at bounding box center [696, 523] width 755 height 88
paste textarea "**********"
type textarea "**********"
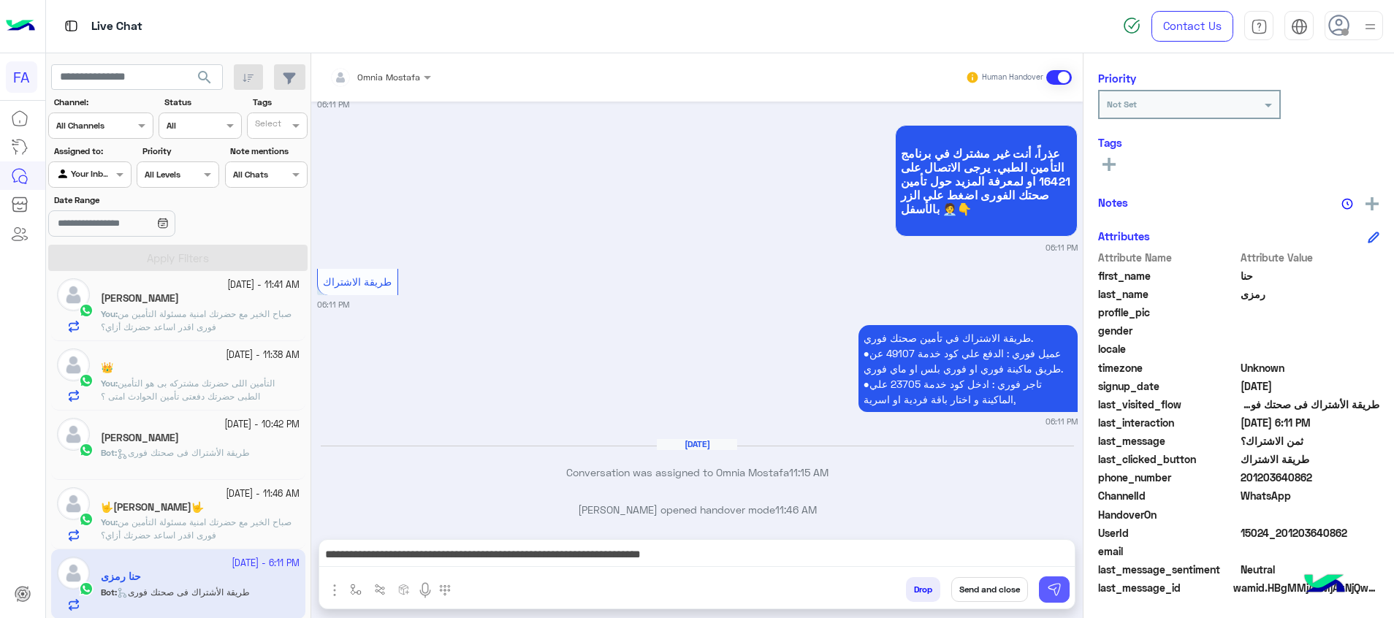
click at [1058, 596] on img at bounding box center [1054, 589] width 15 height 15
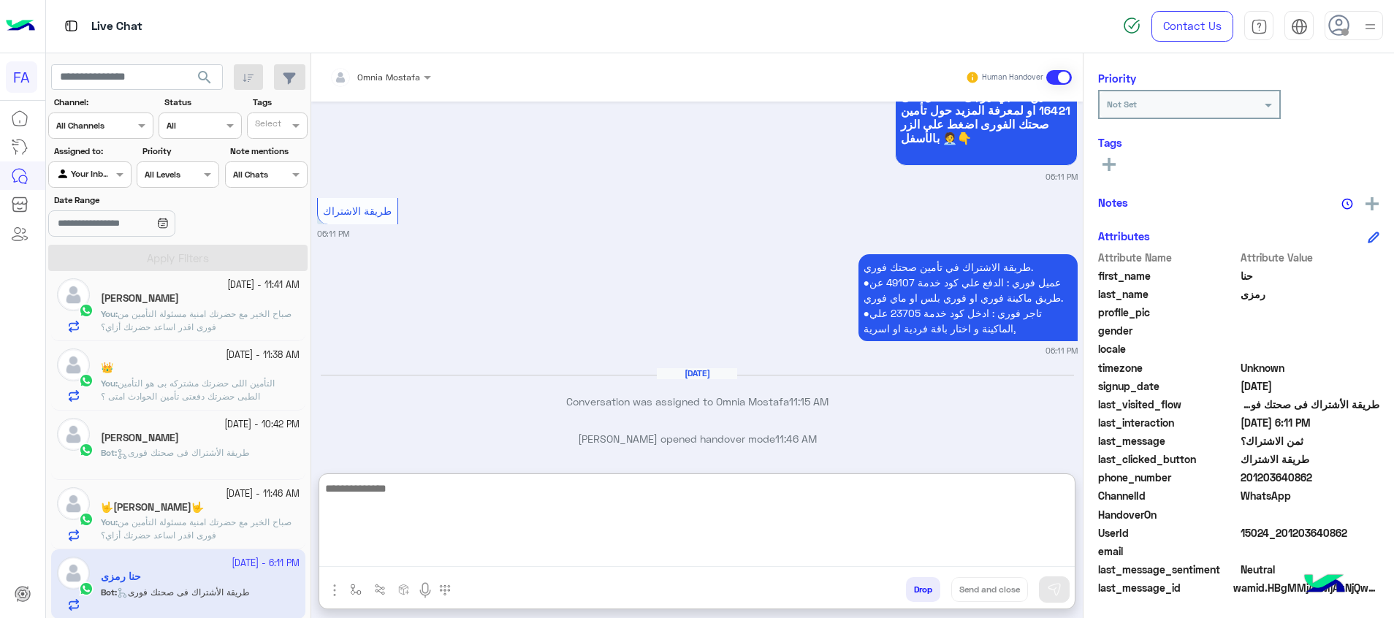
click at [1042, 549] on textarea at bounding box center [696, 523] width 755 height 88
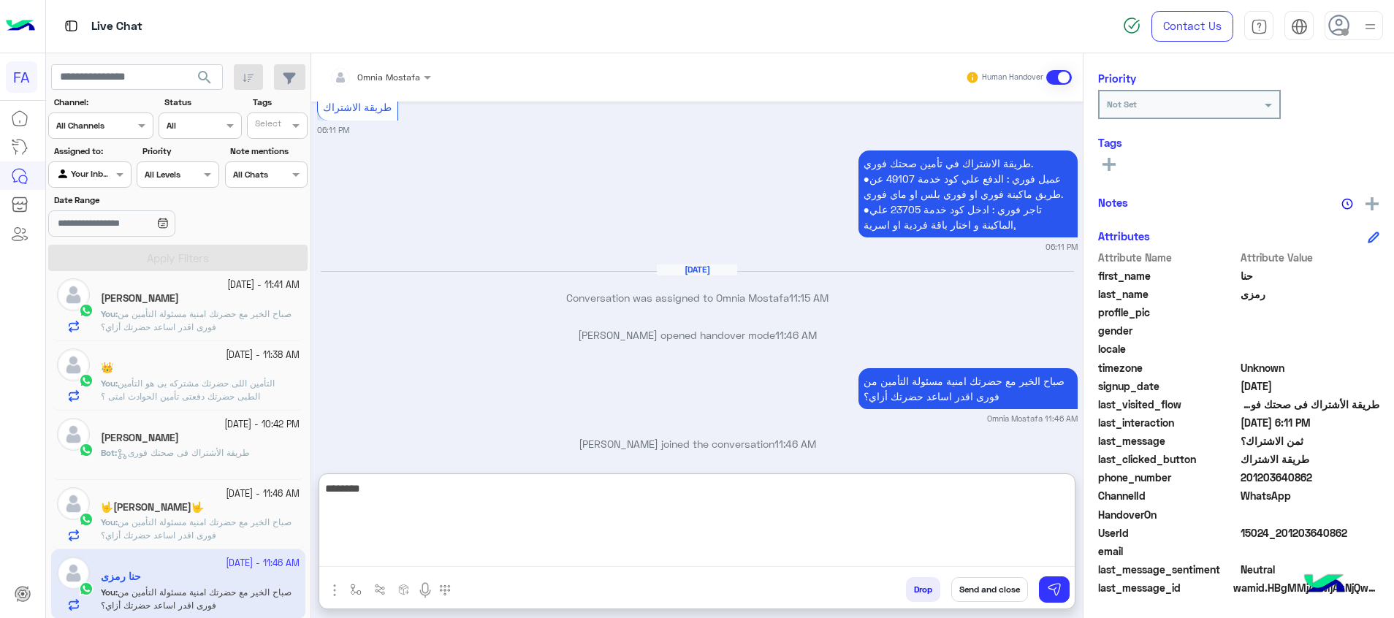
scroll to position [212, 0]
type textarea "*"
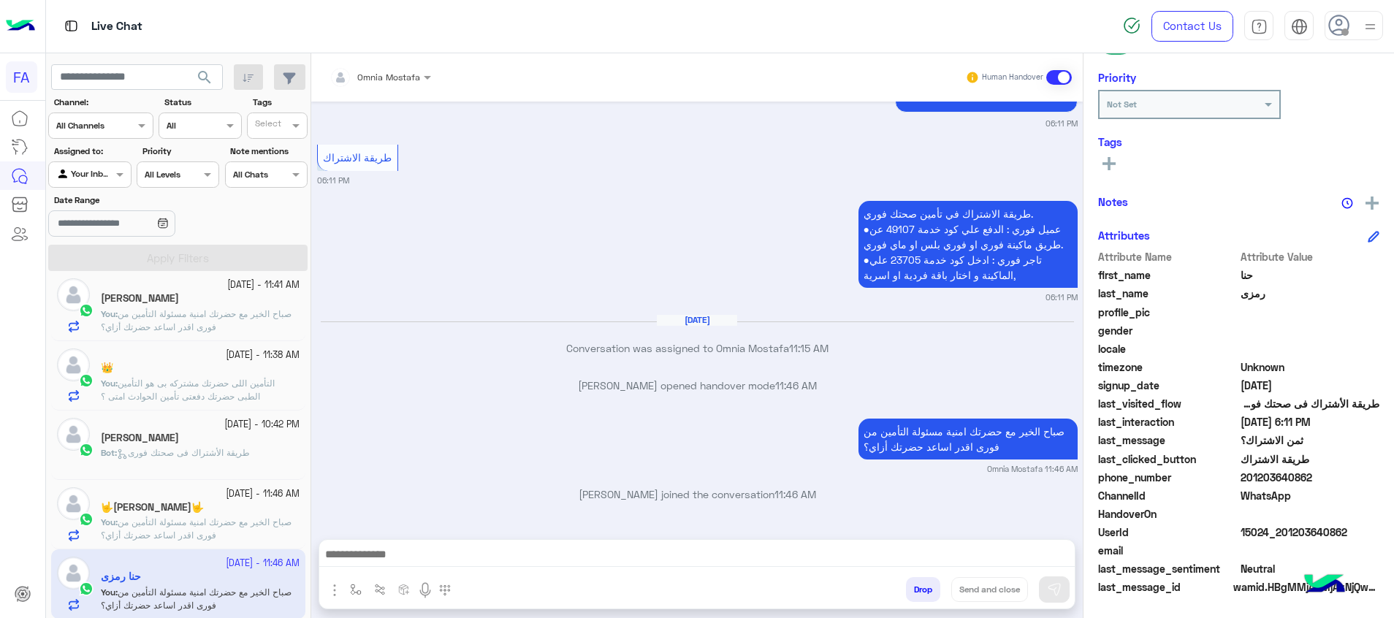
scroll to position [1804, 0]
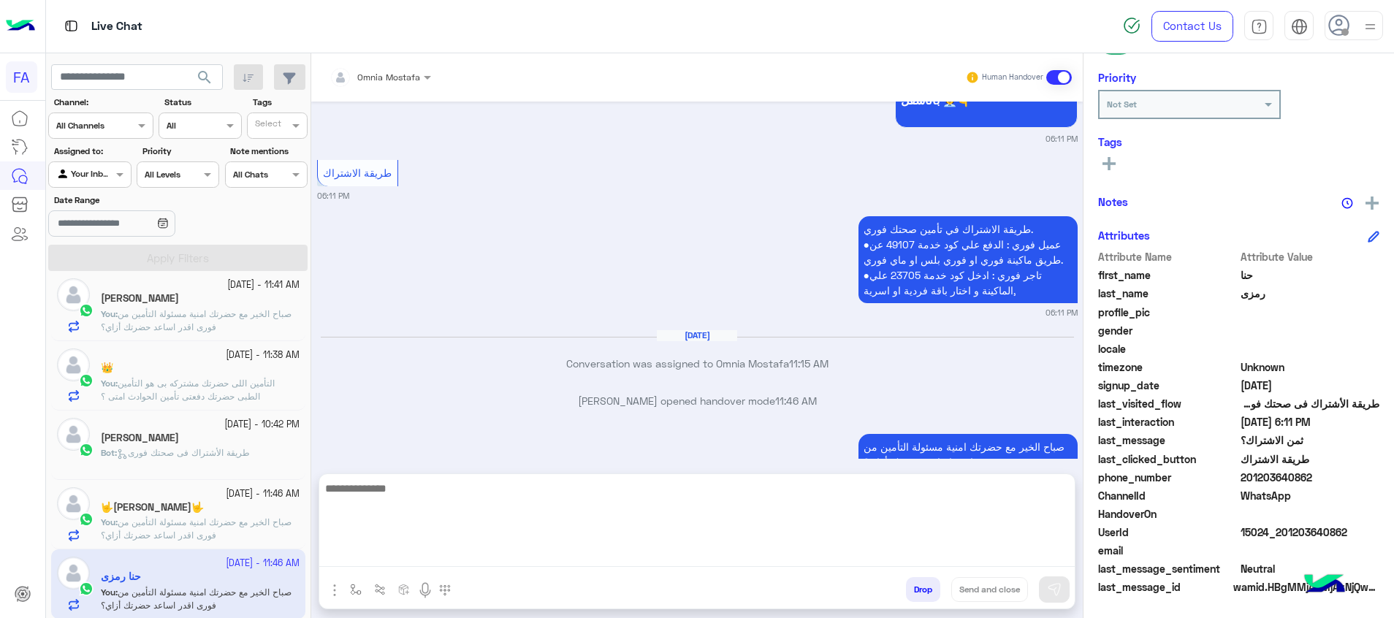
click at [963, 551] on textarea at bounding box center [696, 523] width 755 height 88
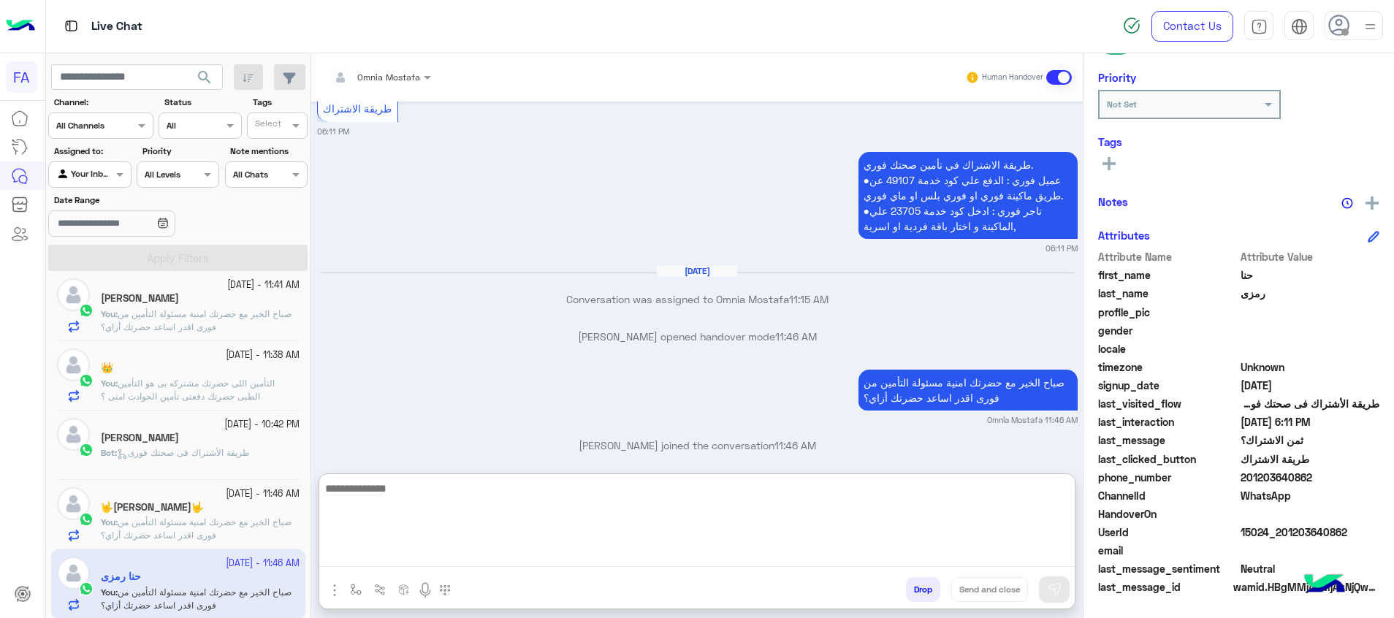
scroll to position [1870, 0]
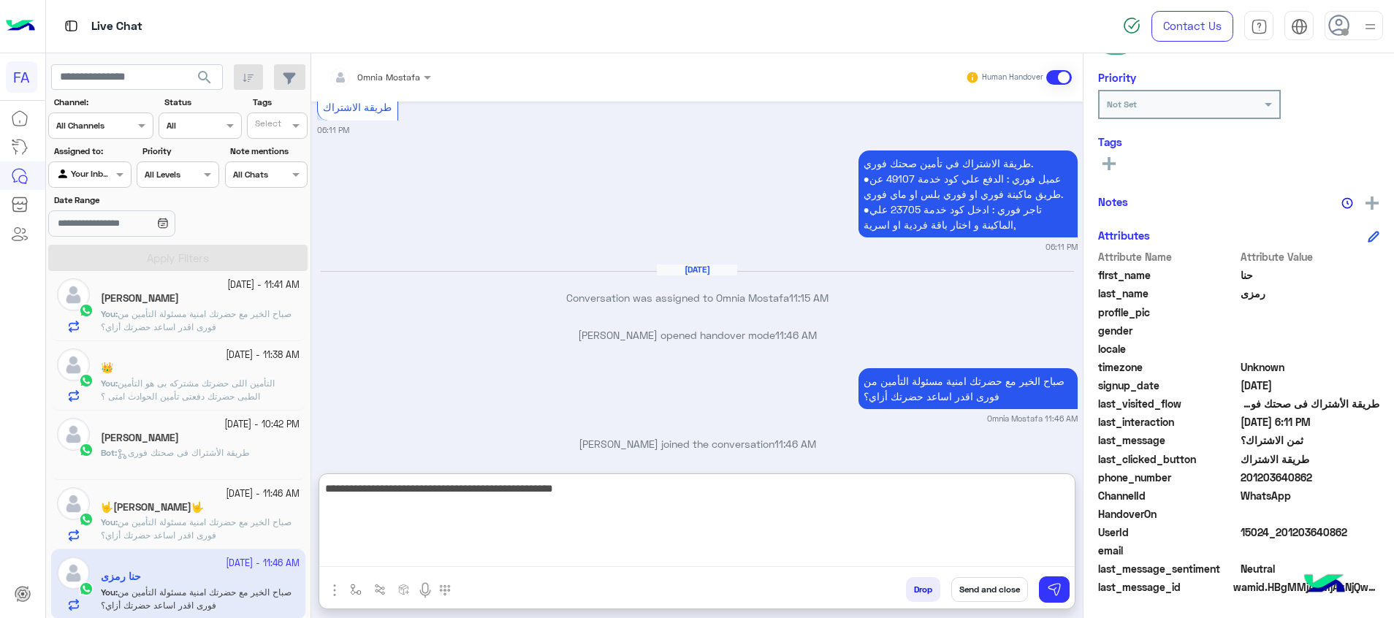
click at [930, 489] on textarea "**********" at bounding box center [696, 523] width 755 height 88
drag, startPoint x: 681, startPoint y: 485, endPoint x: 801, endPoint y: 493, distance: 120.8
click at [682, 485] on textarea "**********" at bounding box center [696, 523] width 755 height 88
click at [489, 499] on textarea "**********" at bounding box center [696, 523] width 755 height 88
drag, startPoint x: 590, startPoint y: 494, endPoint x: 610, endPoint y: 492, distance: 19.8
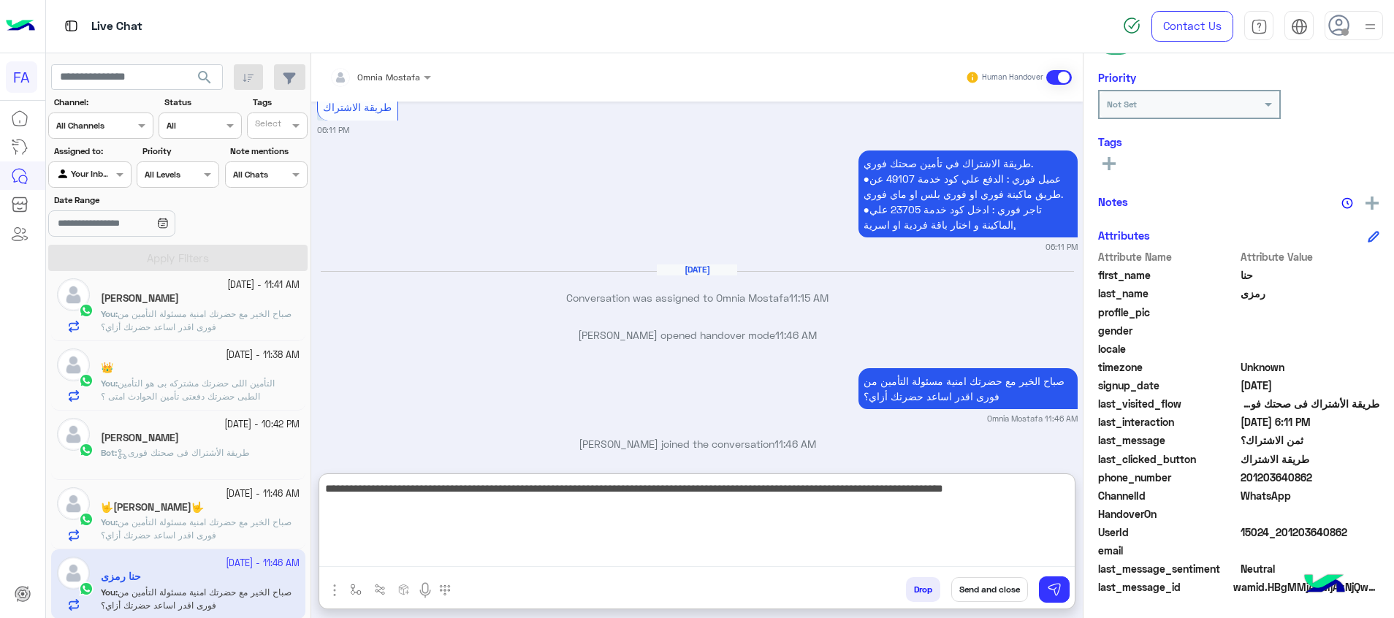
click at [610, 492] on textarea "**********" at bounding box center [696, 523] width 755 height 88
click at [594, 492] on textarea "**********" at bounding box center [696, 523] width 755 height 88
drag, startPoint x: 591, startPoint y: 492, endPoint x: 611, endPoint y: 492, distance: 19.7
click at [611, 492] on textarea "**********" at bounding box center [696, 523] width 755 height 88
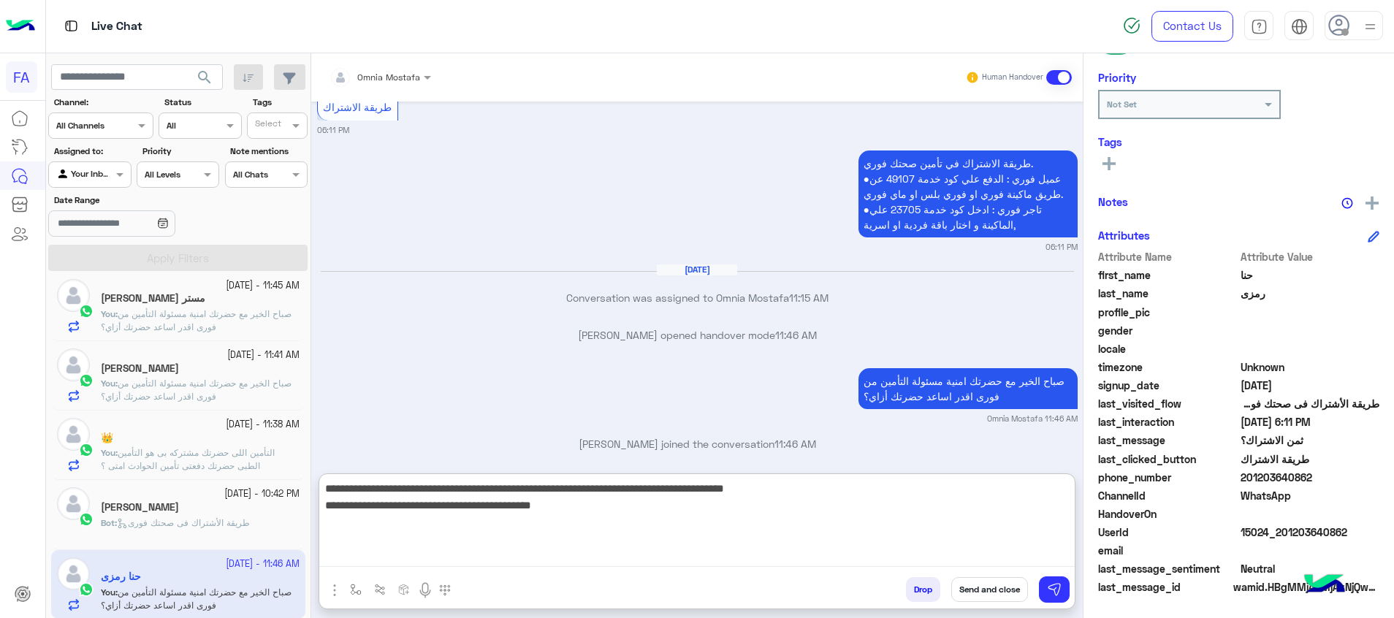
click at [824, 491] on textarea "**********" at bounding box center [696, 523] width 755 height 88
click at [1060, 509] on textarea "**********" at bounding box center [696, 523] width 755 height 88
drag, startPoint x: 818, startPoint y: 508, endPoint x: 874, endPoint y: 505, distance: 55.6
click at [874, 505] on textarea "**********" at bounding box center [696, 523] width 755 height 88
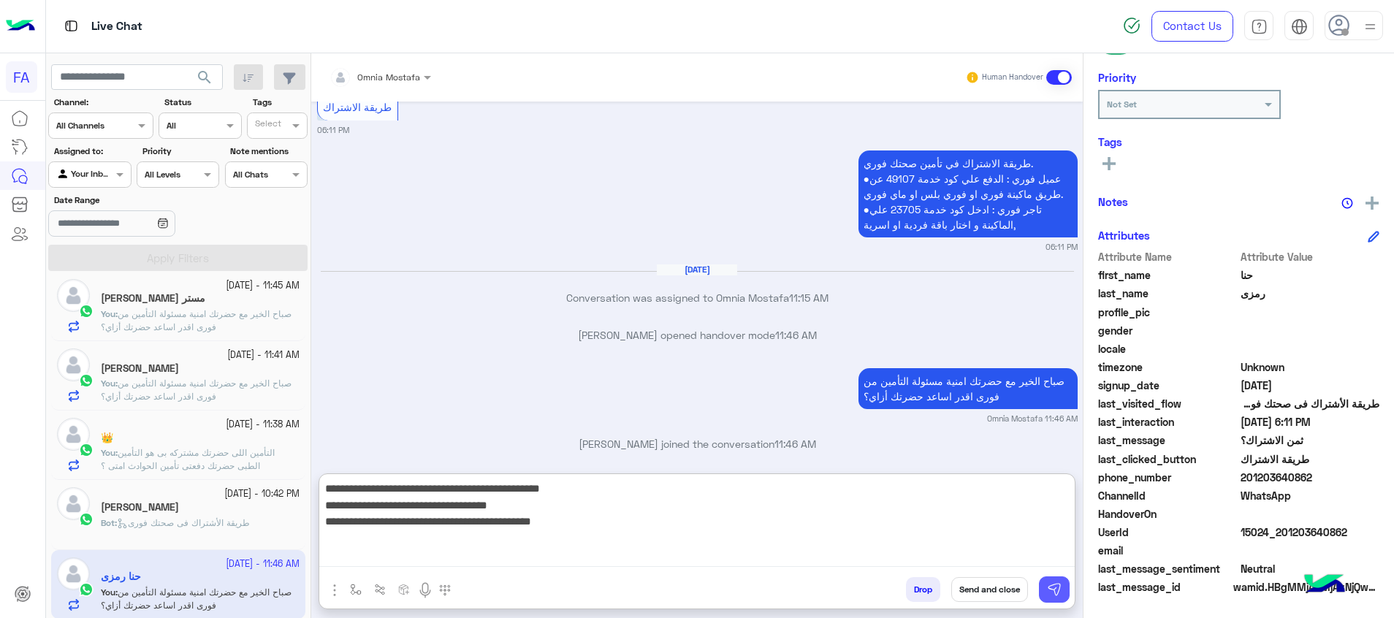
type textarea "**********"
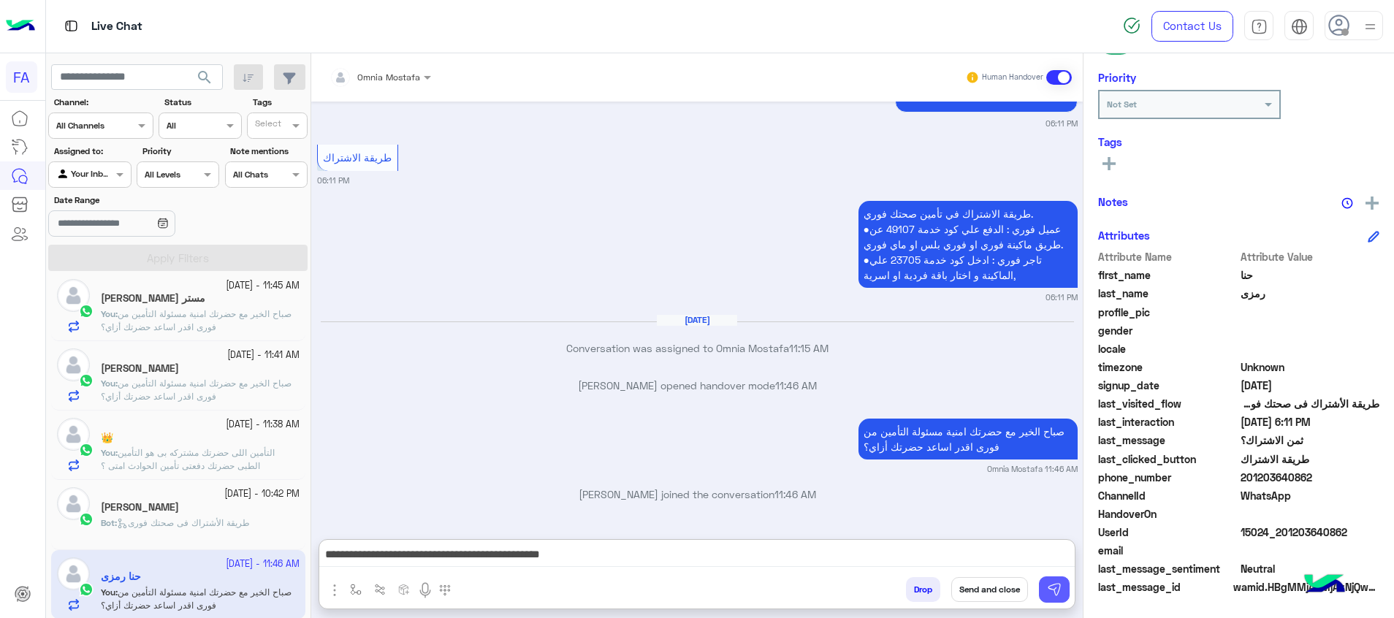
click at [1064, 589] on button at bounding box center [1054, 589] width 31 height 26
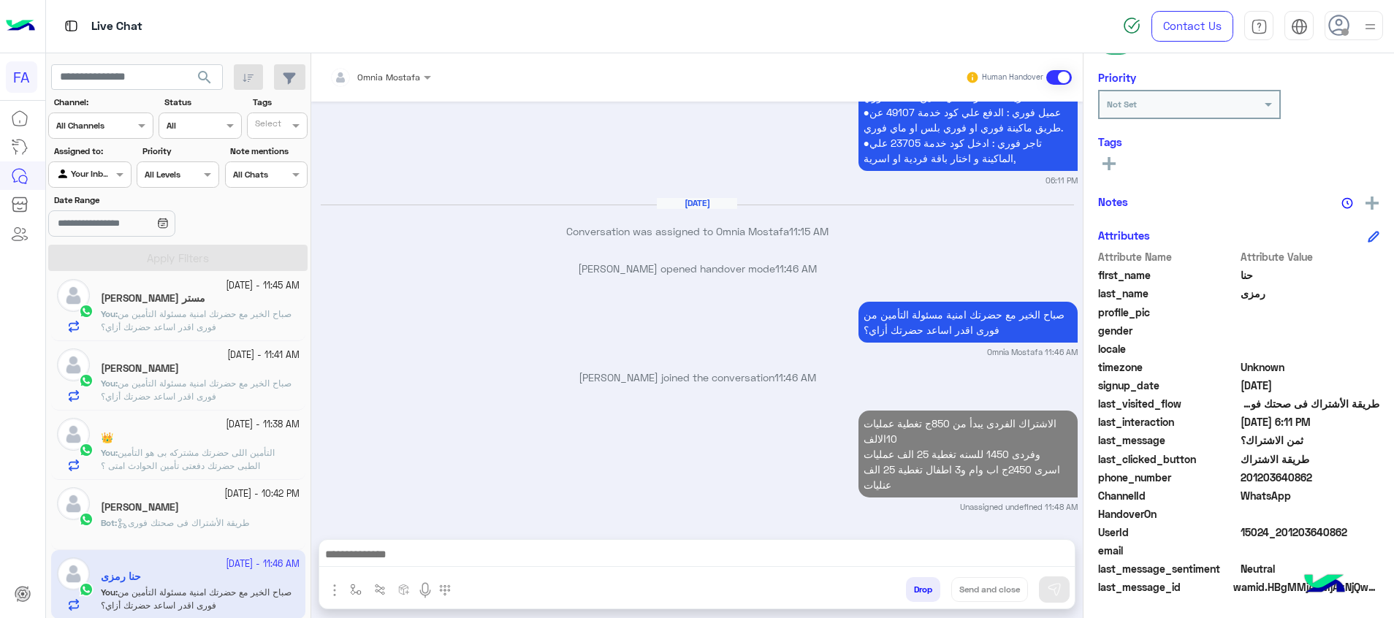
scroll to position [1921, 0]
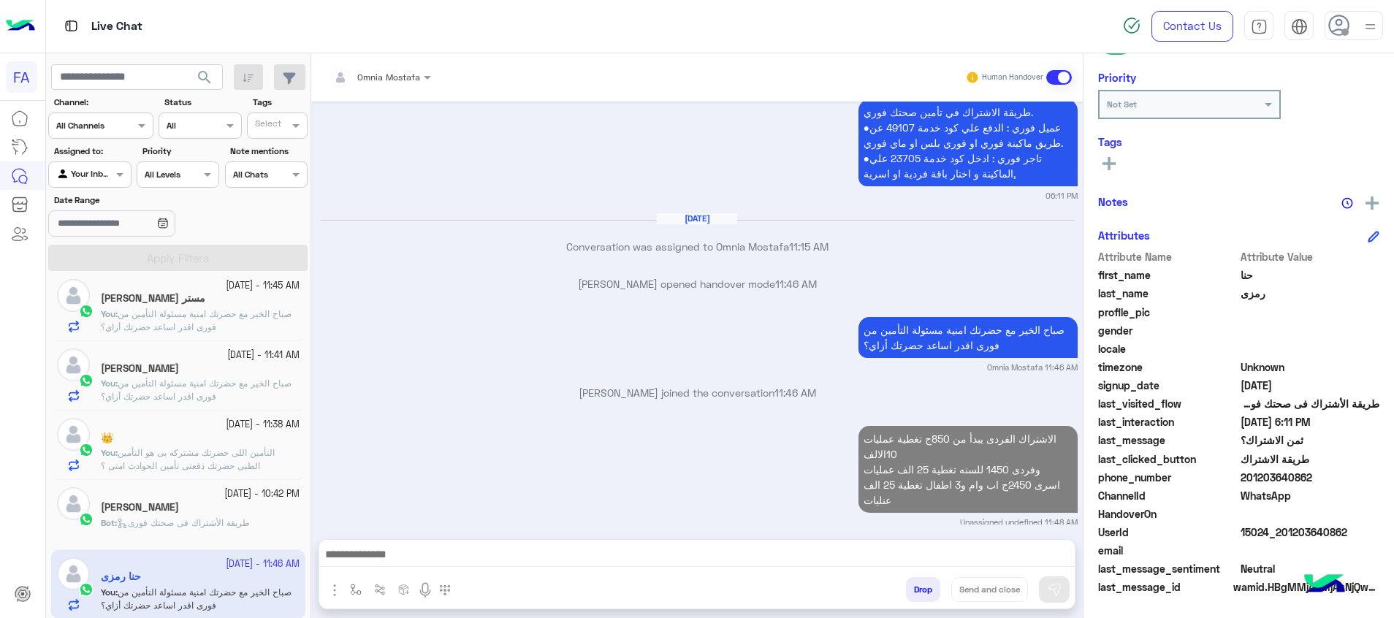
click at [224, 462] on span "التأمين اللى حضرتك مشتركه بى هو التأمين الطبى حضرتك دفعتى تأمين الحوادث امتى ؟" at bounding box center [188, 459] width 174 height 24
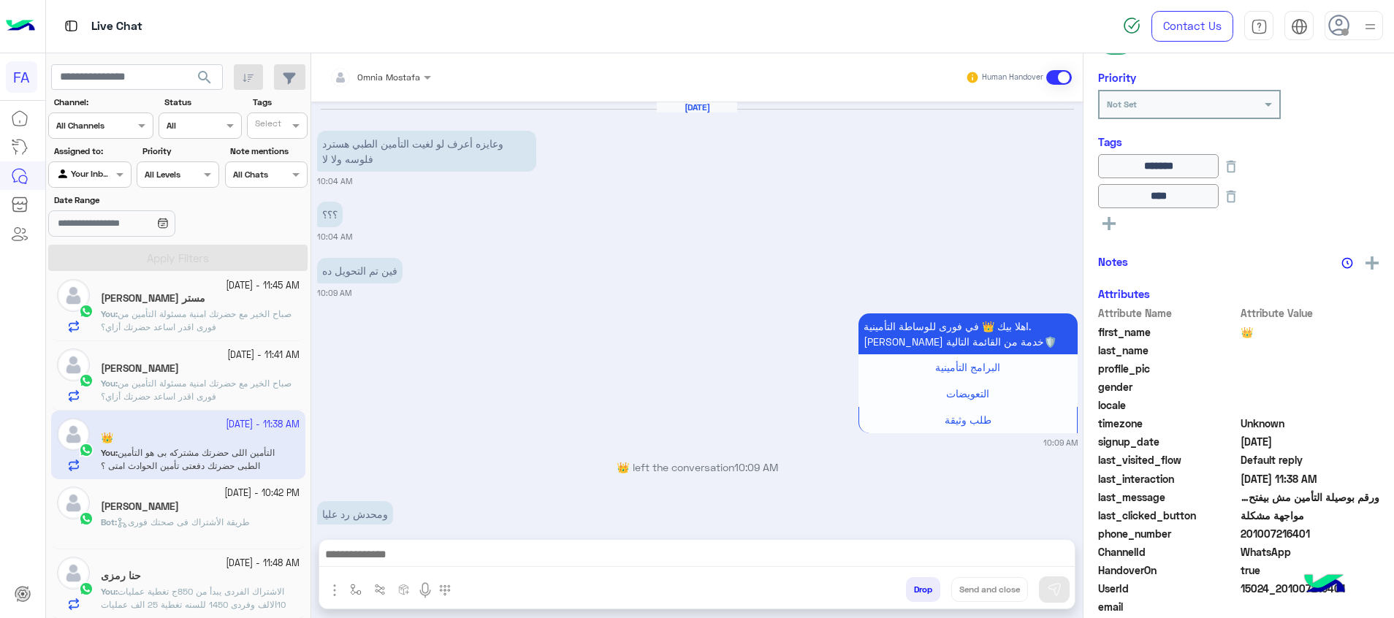
scroll to position [1288, 0]
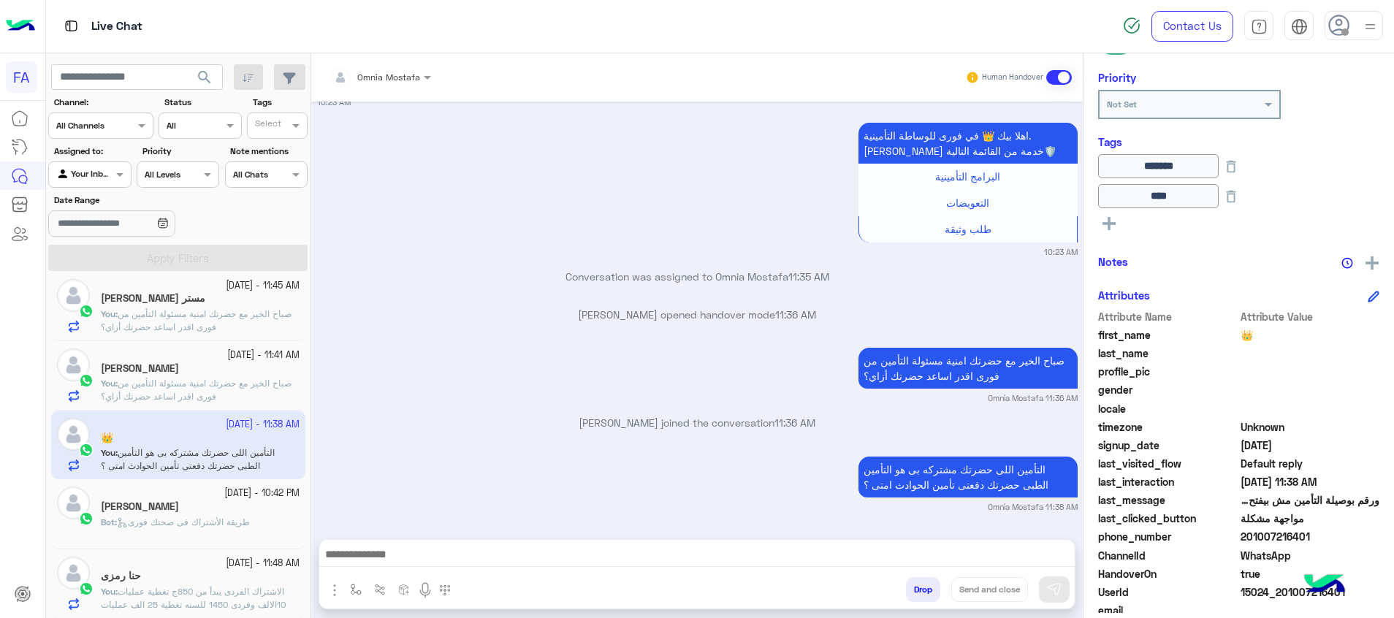
click at [1109, 223] on rect at bounding box center [1108, 223] width 3 height 13
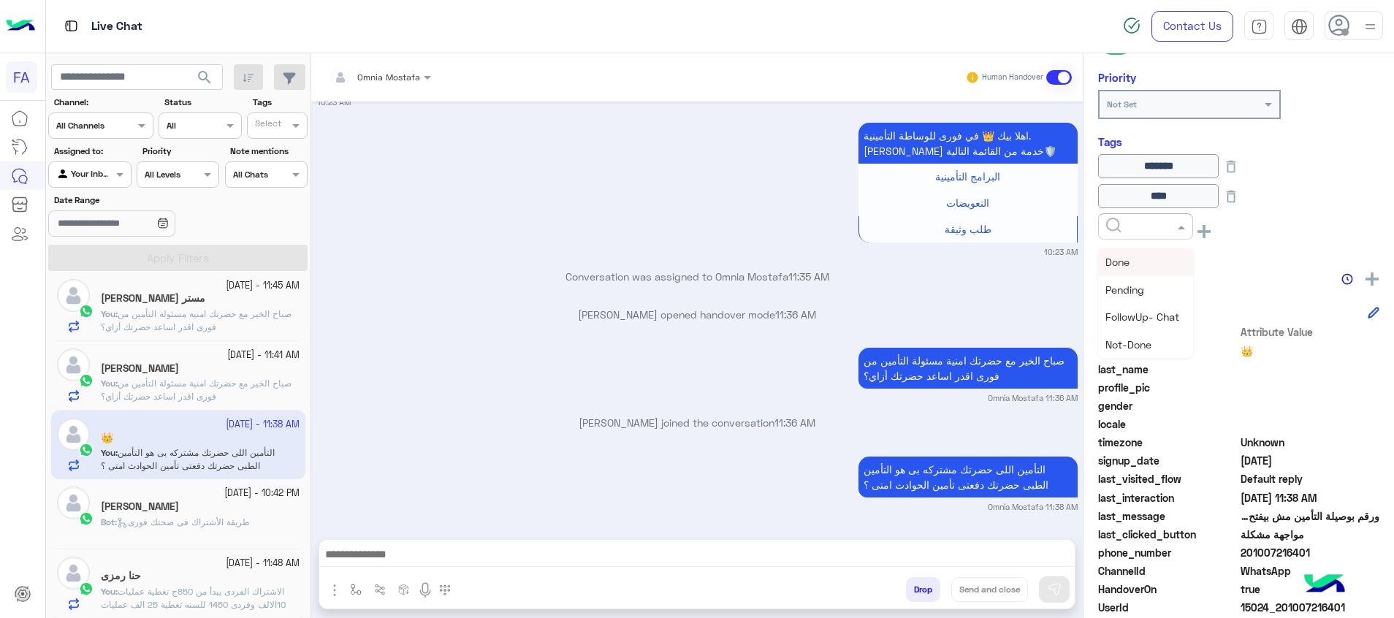
click at [1110, 223] on input "text" at bounding box center [1128, 224] width 45 height 13
click at [1138, 296] on div "Pending" at bounding box center [1145, 289] width 95 height 27
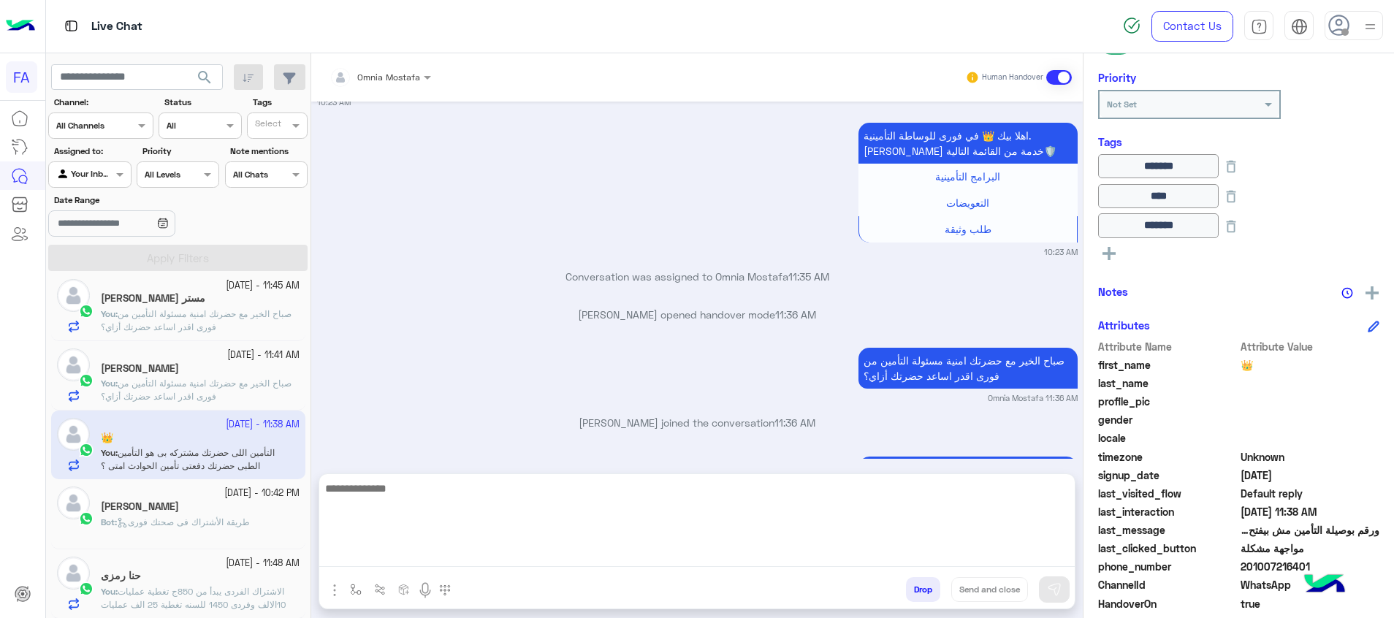
drag, startPoint x: 1065, startPoint y: 563, endPoint x: 1045, endPoint y: 568, distance: 20.4
click at [1065, 563] on textarea at bounding box center [696, 523] width 755 height 88
paste textarea "**********"
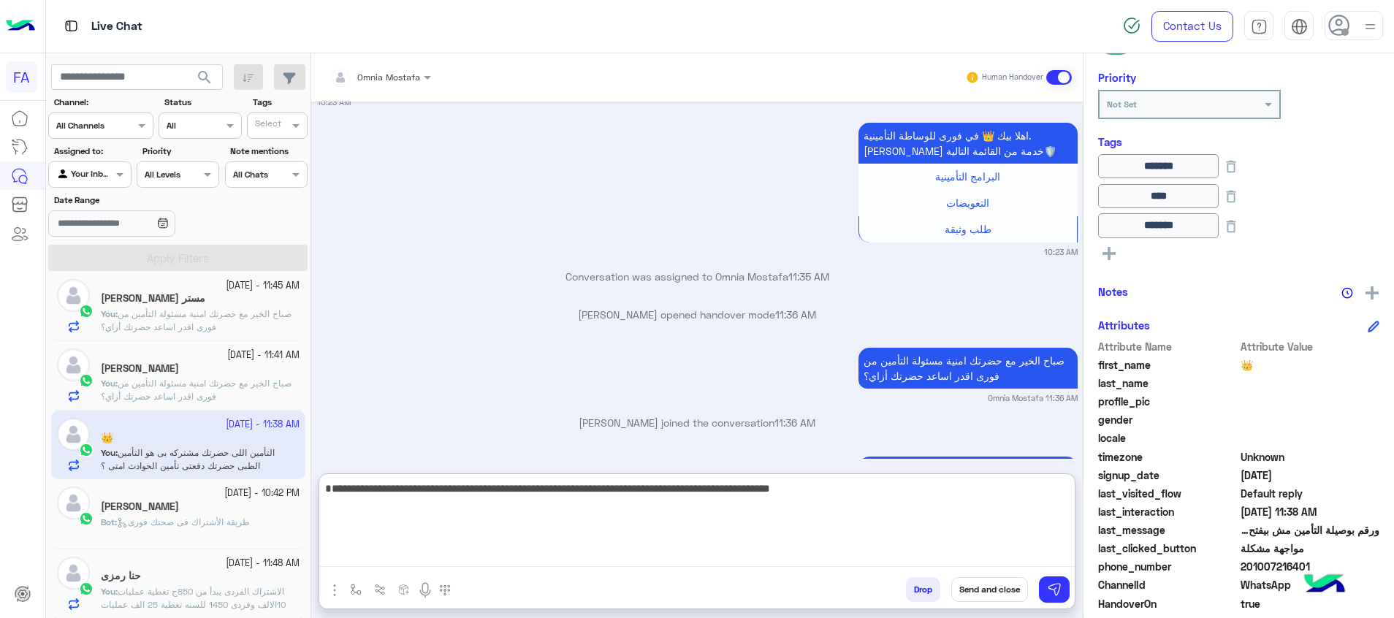
type textarea "**********"
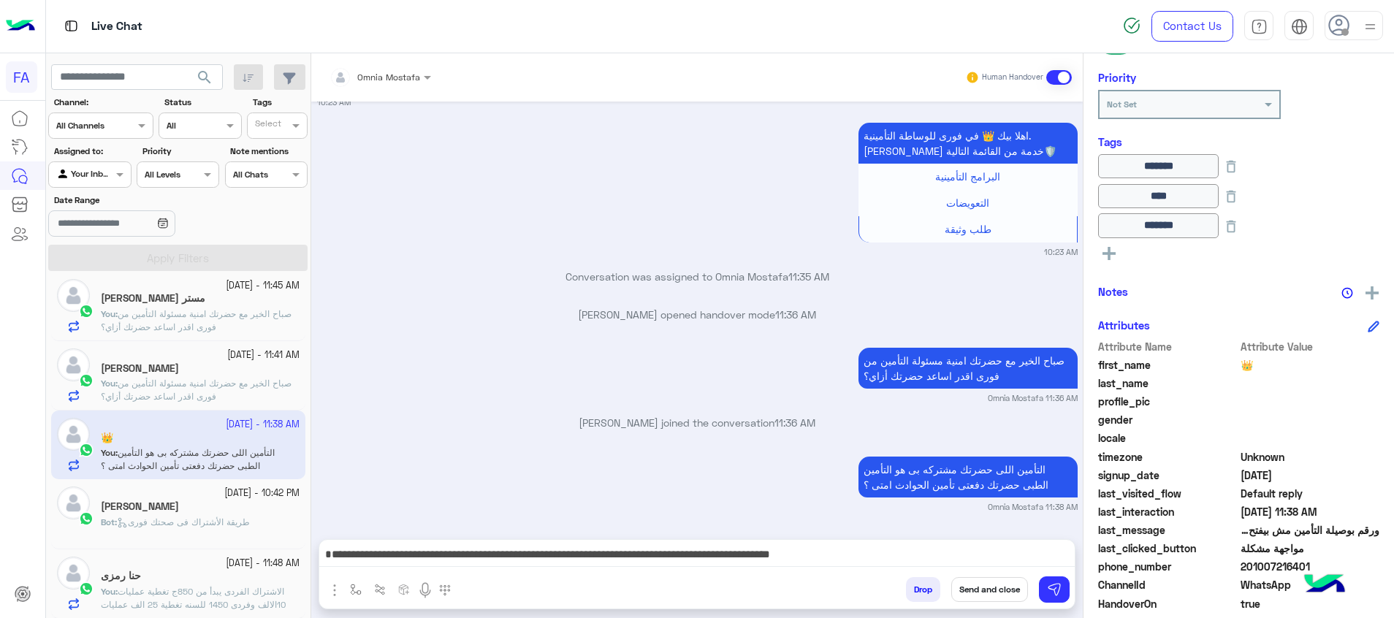
click at [1002, 588] on button "Send and close" at bounding box center [989, 589] width 77 height 25
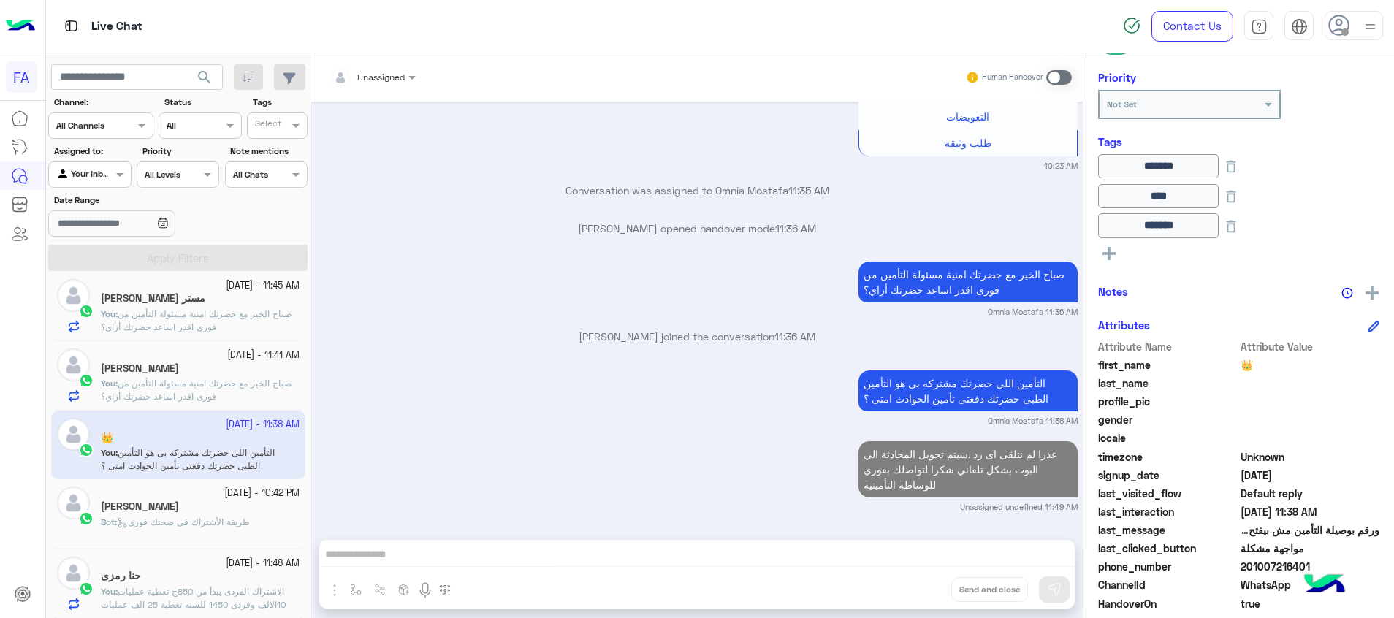
scroll to position [1411, 0]
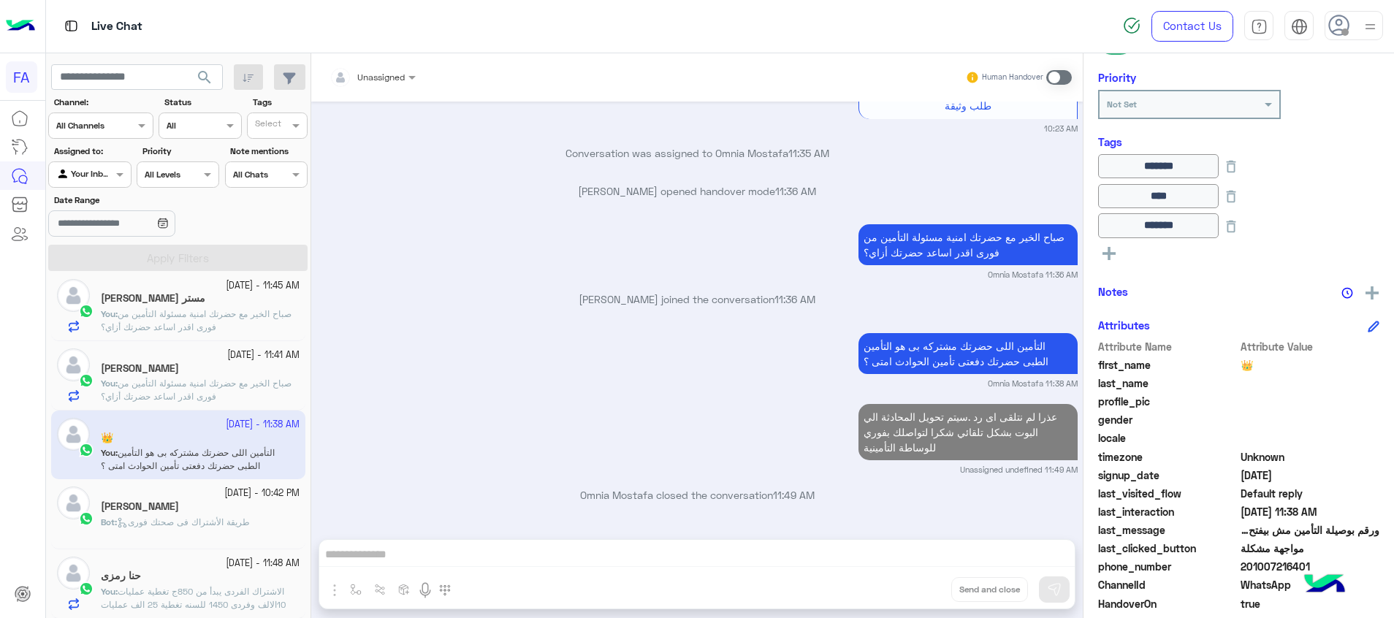
click at [240, 391] on p "You : صباح الخير مع حضرتك امنية مسئولة التأمين من فورى اقدر اساعد حضرتك أزاي؟" at bounding box center [200, 390] width 199 height 26
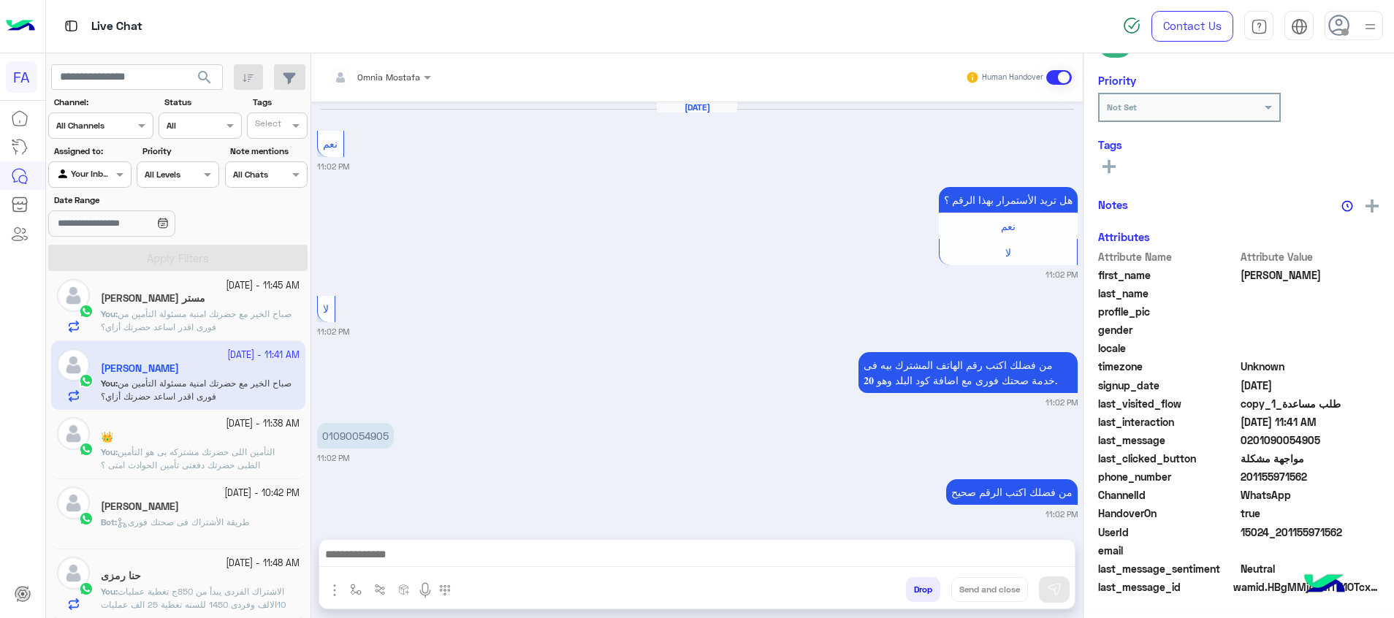
scroll to position [1385, 0]
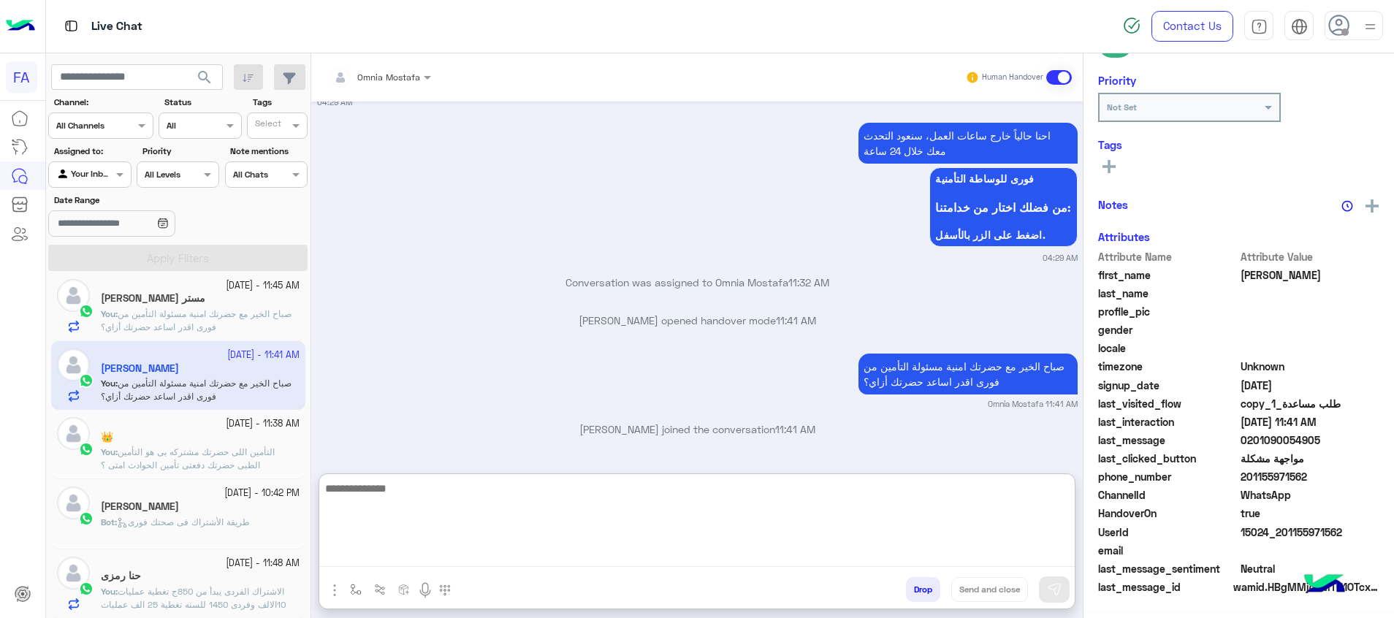
click at [1034, 556] on textarea at bounding box center [696, 523] width 755 height 88
paste textarea "**********"
type textarea "**********"
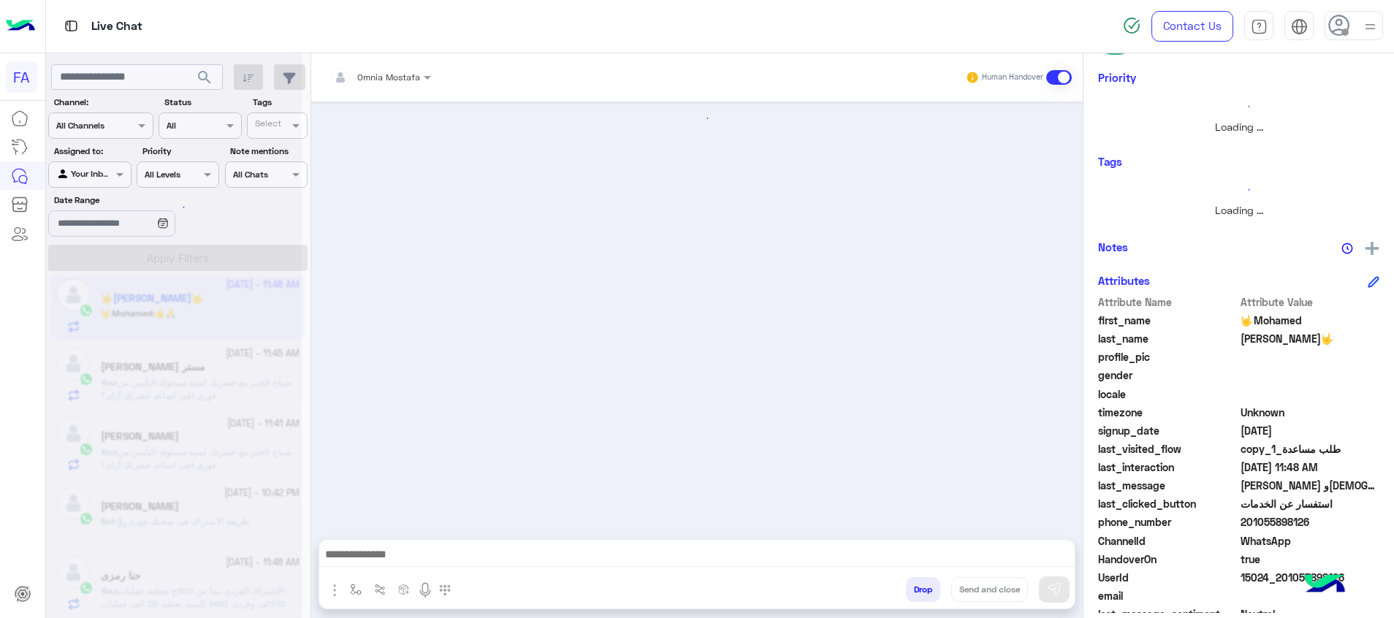
click at [1107, 161] on h6 "Tags" at bounding box center [1238, 161] width 281 height 13
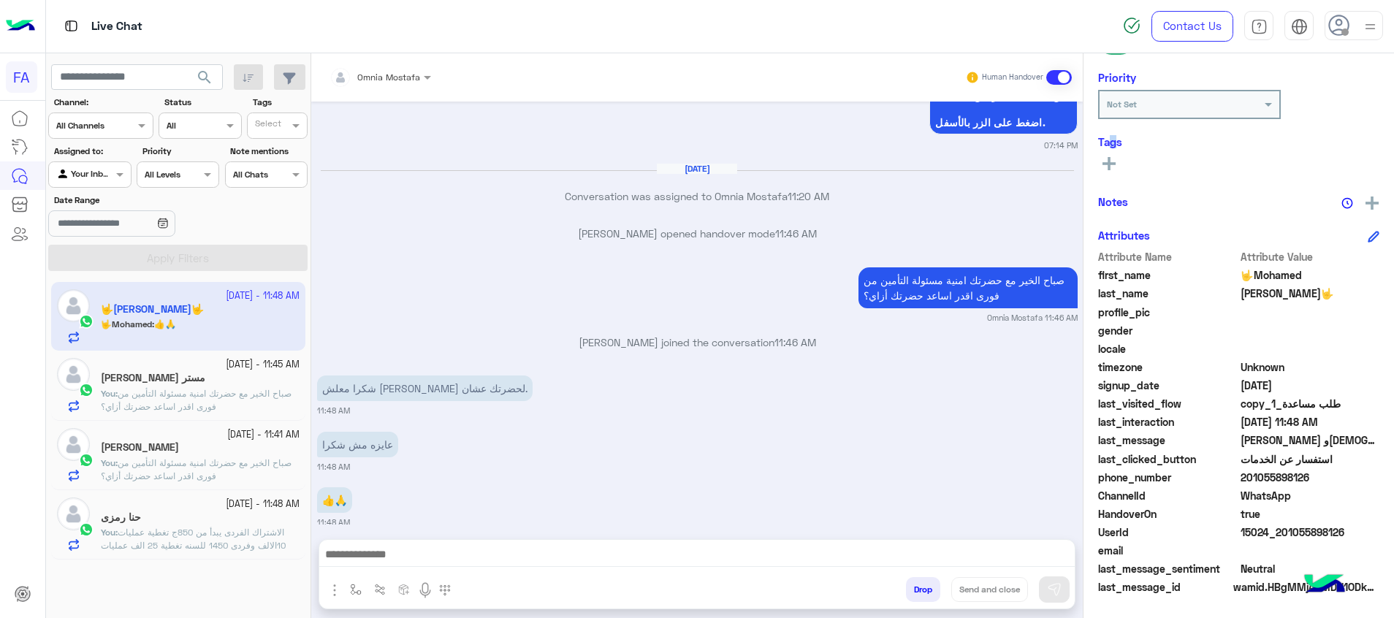
click at [200, 80] on span "search" at bounding box center [205, 78] width 18 height 18
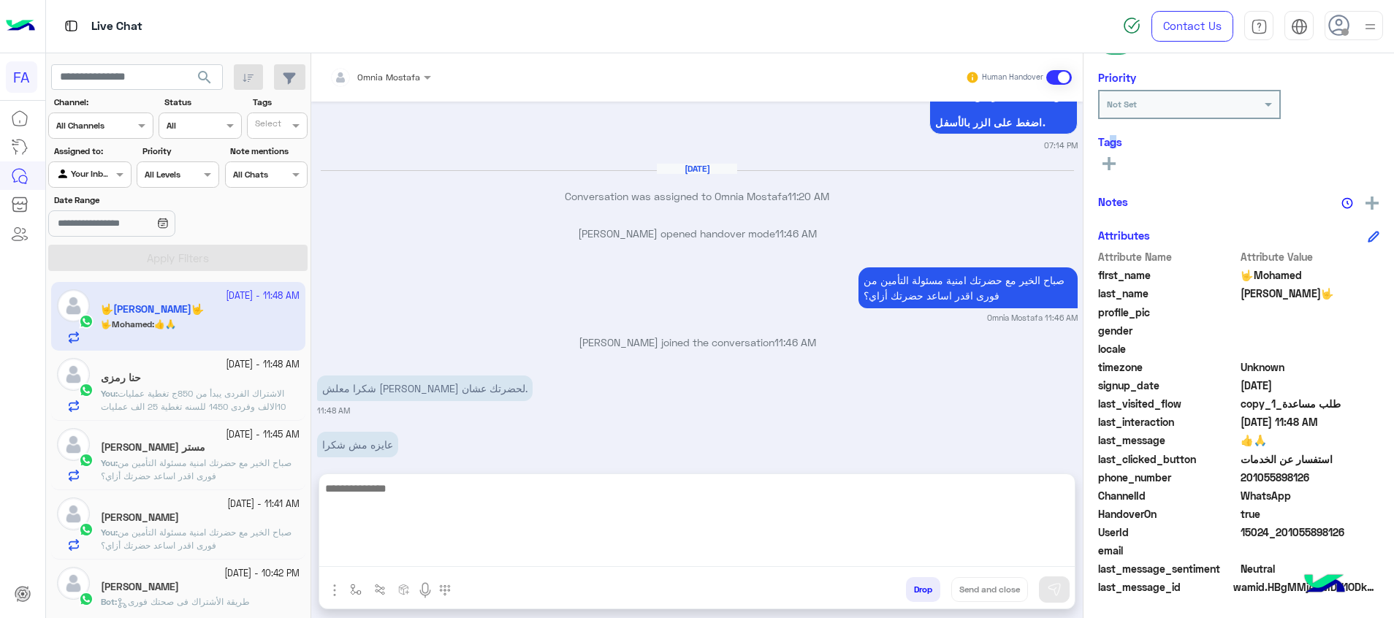
click at [1047, 561] on textarea at bounding box center [696, 523] width 755 height 88
paste textarea "**********"
type textarea "**********"
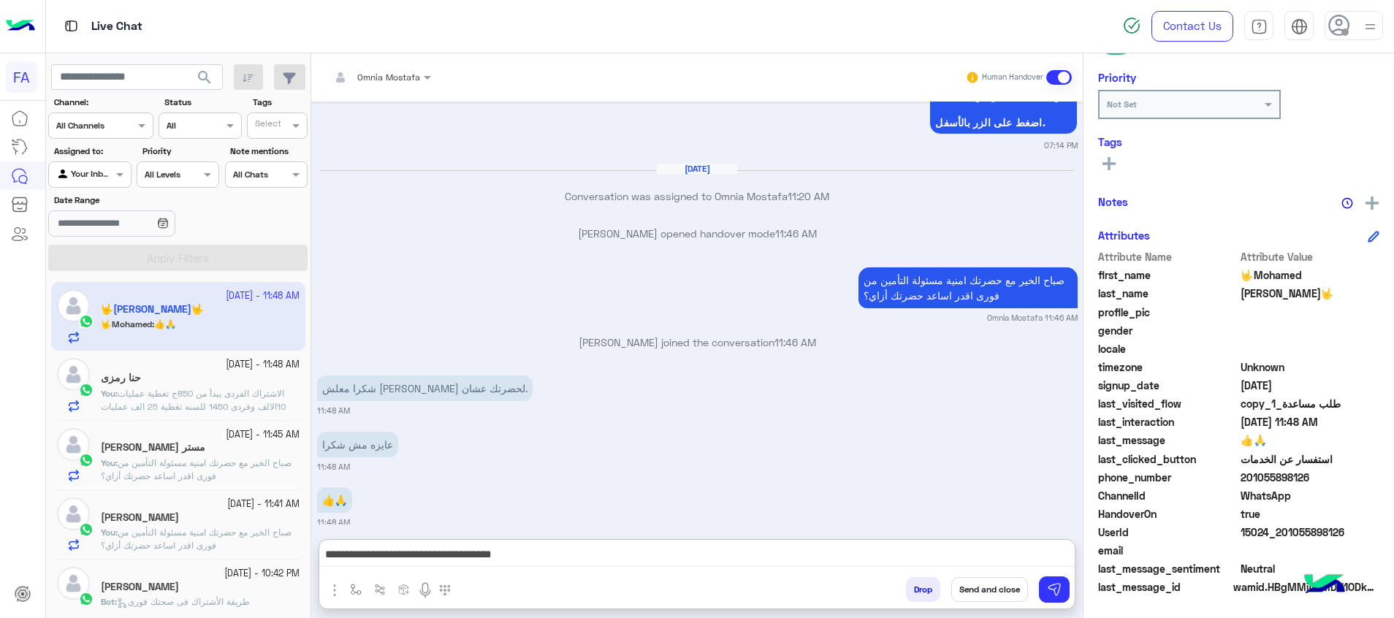
click at [1110, 163] on rect at bounding box center [1108, 163] width 13 height 3
click at [1112, 161] on div at bounding box center [1109, 163] width 22 height 18
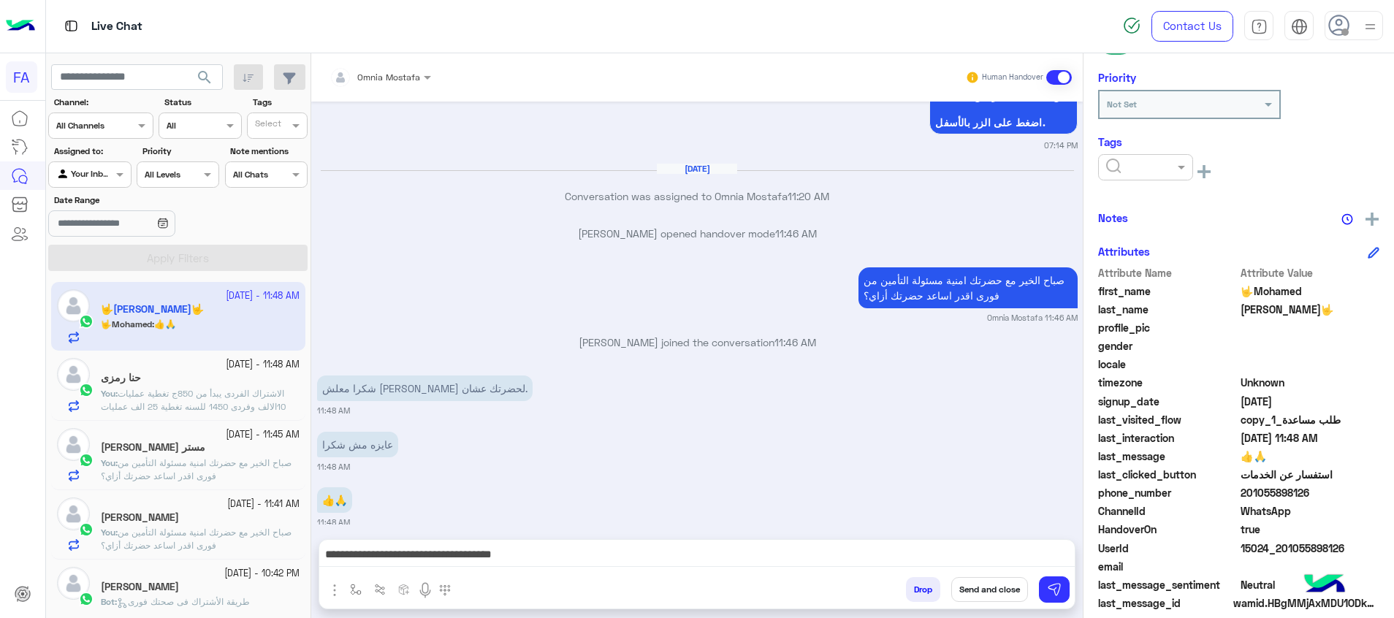
click at [1167, 157] on div at bounding box center [1145, 167] width 95 height 26
click at [1148, 259] on span "Irrelevant" at bounding box center [1127, 257] width 45 height 12
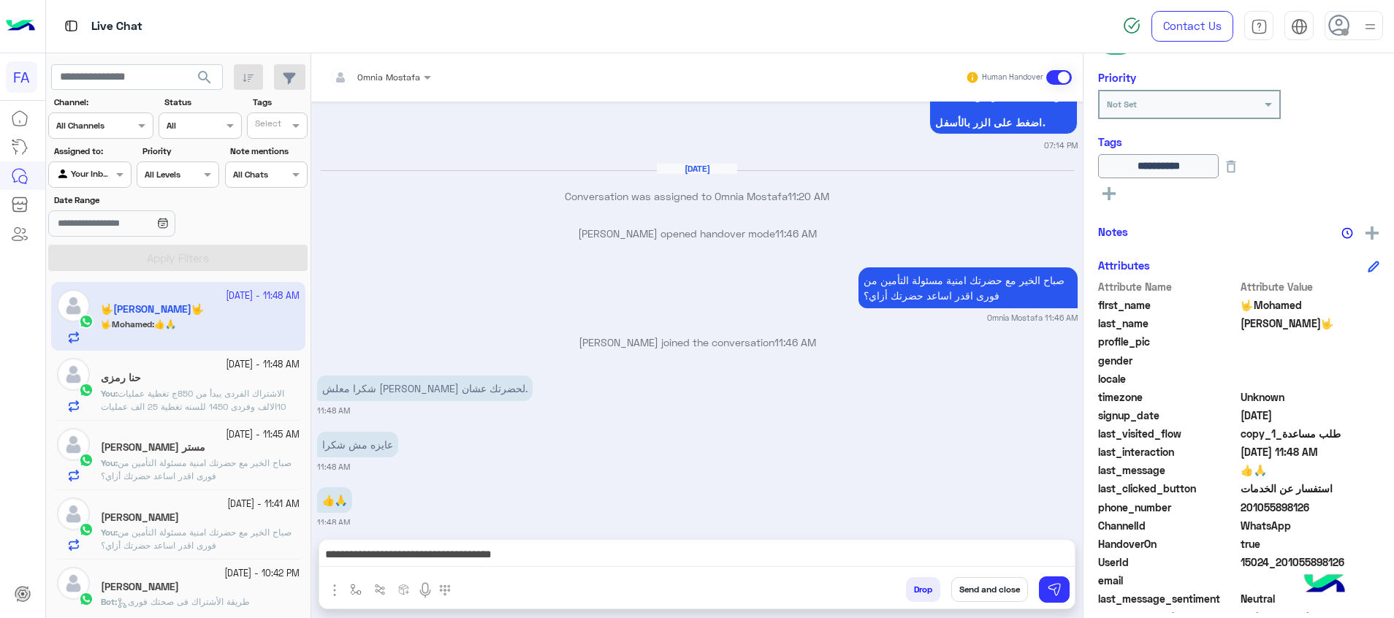
click at [995, 588] on button "Send and close" at bounding box center [989, 589] width 77 height 25
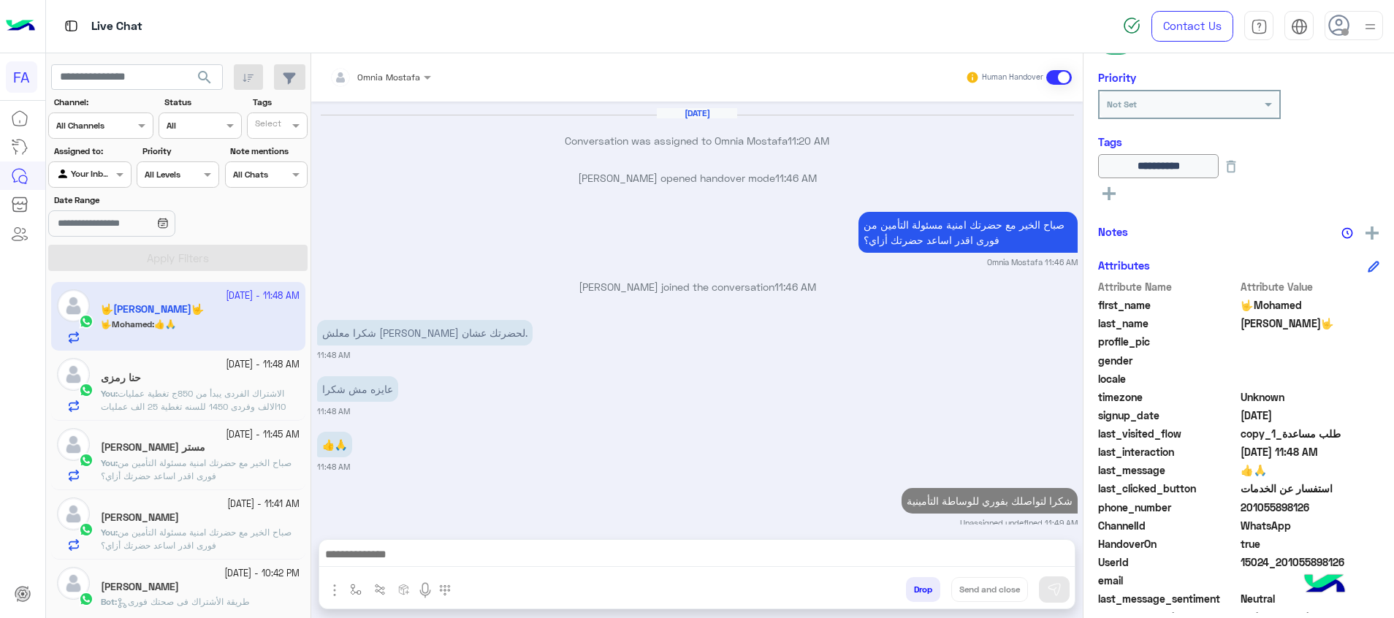
scroll to position [1241, 0]
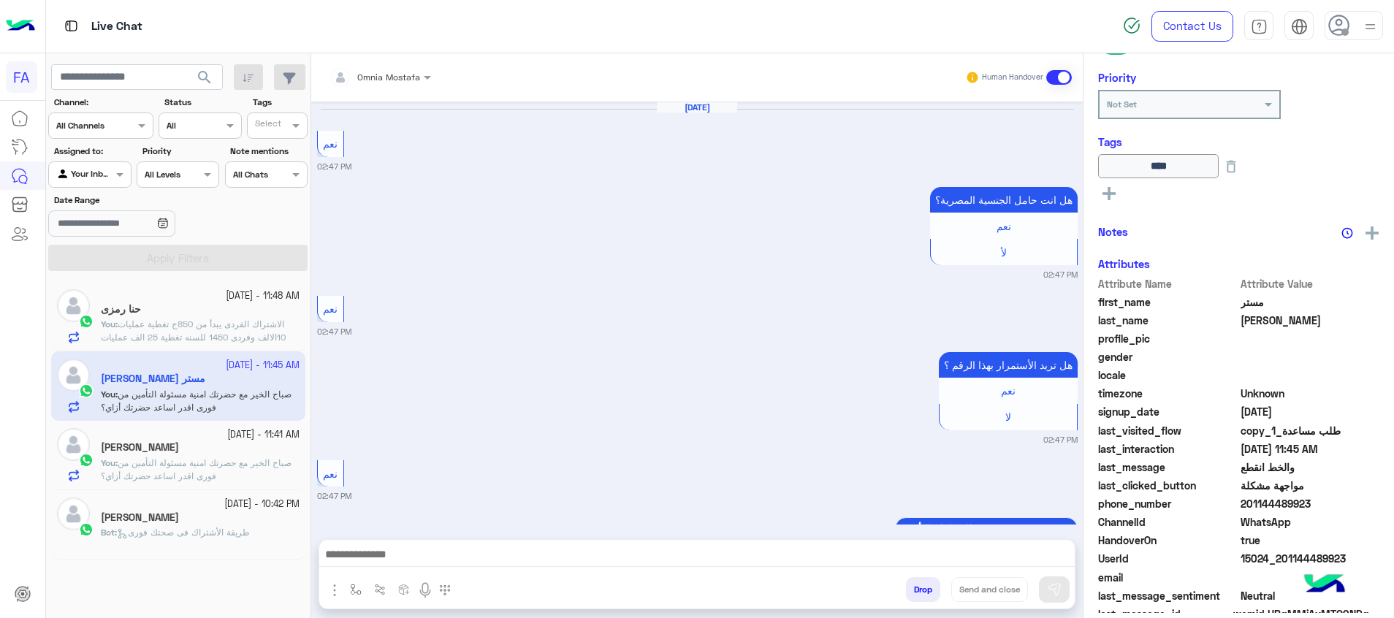
scroll to position [3549, 0]
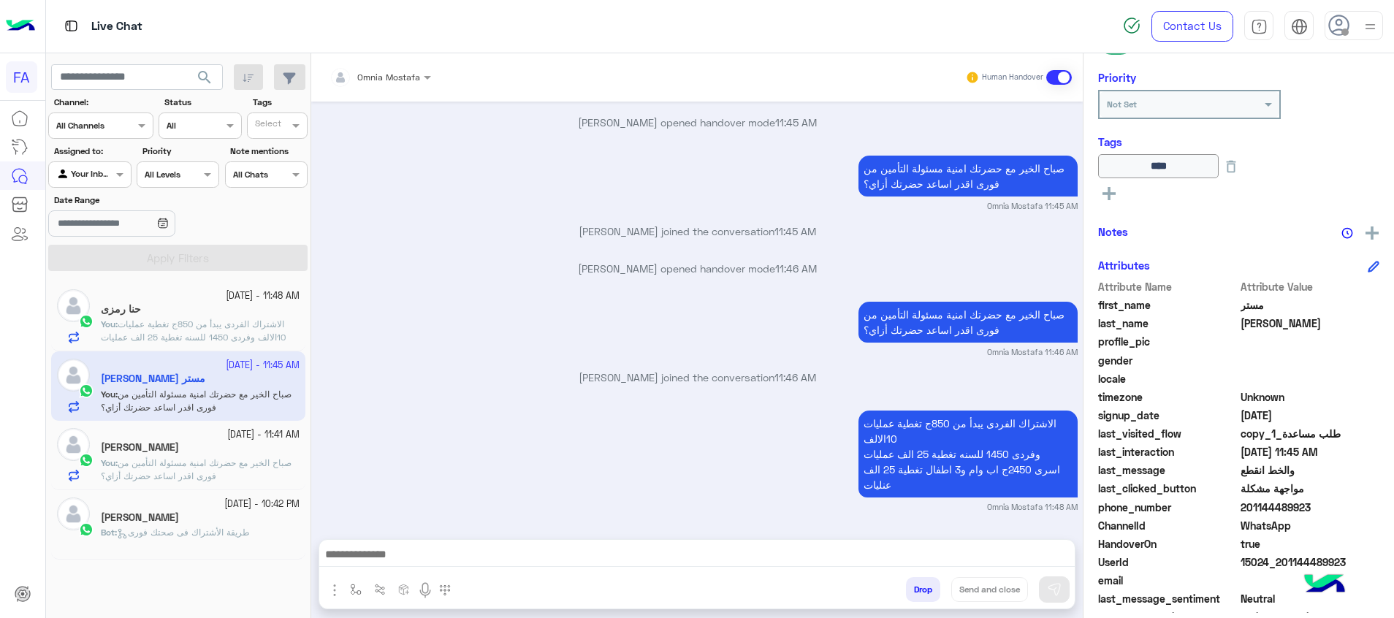
click at [205, 319] on span "الاشتراك الفردى يبدأ من 850ج تغطية عمليات 10الالف وفردى 1450 للسنه تغطية 25 الف…" at bounding box center [193, 343] width 185 height 50
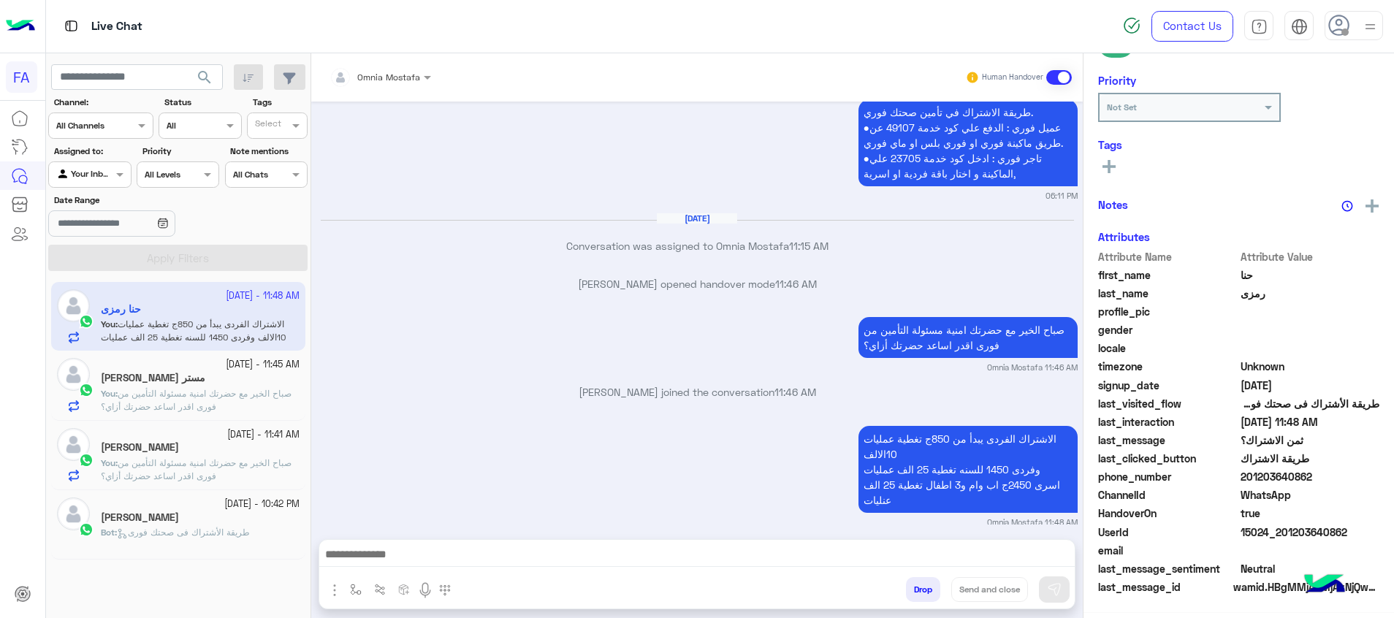
scroll to position [209, 0]
click at [259, 462] on span "صباح الخير مع حضرتك امنية مسئولة التأمين من فورى اقدر اساعد حضرتك أزاي؟" at bounding box center [196, 469] width 191 height 24
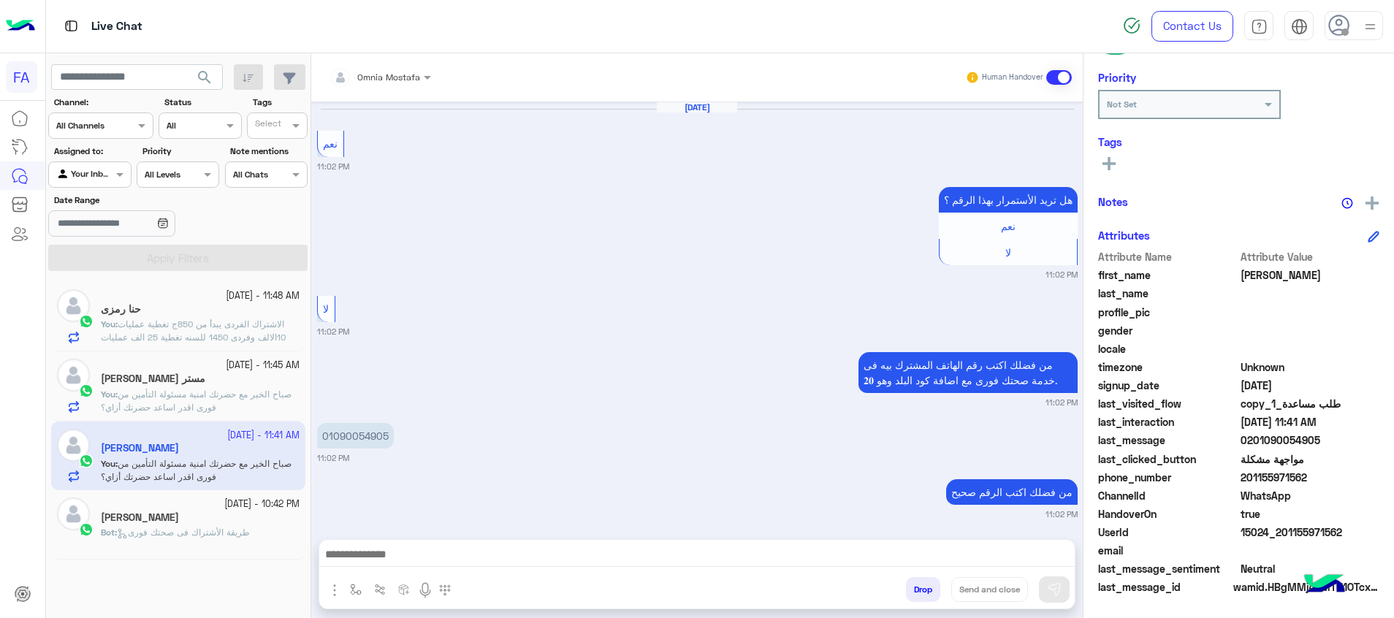
scroll to position [1385, 0]
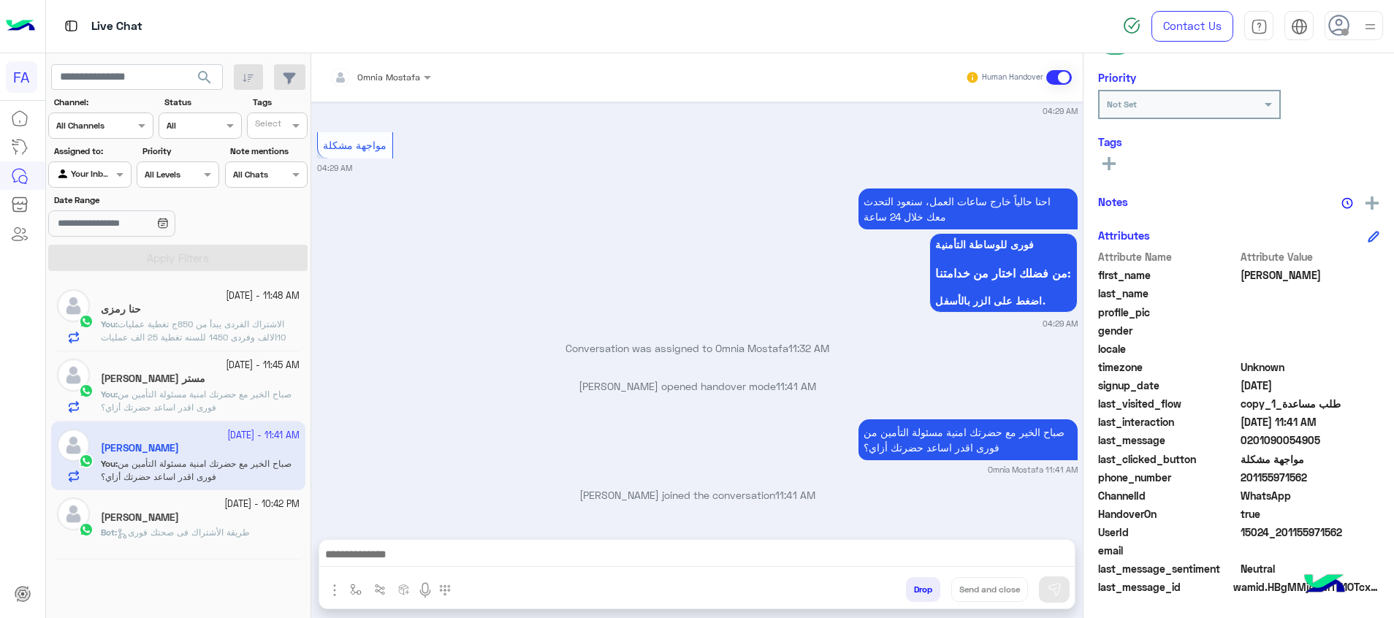
drag, startPoint x: 1026, startPoint y: 537, endPoint x: 1030, endPoint y: 546, distance: 10.2
click at [1028, 545] on div "Omnia Mostafa Human Handover [DATE] نعم 11:02 PM هل تريد الأستمرار بهذا الرقم ؟…" at bounding box center [696, 338] width 771 height 570
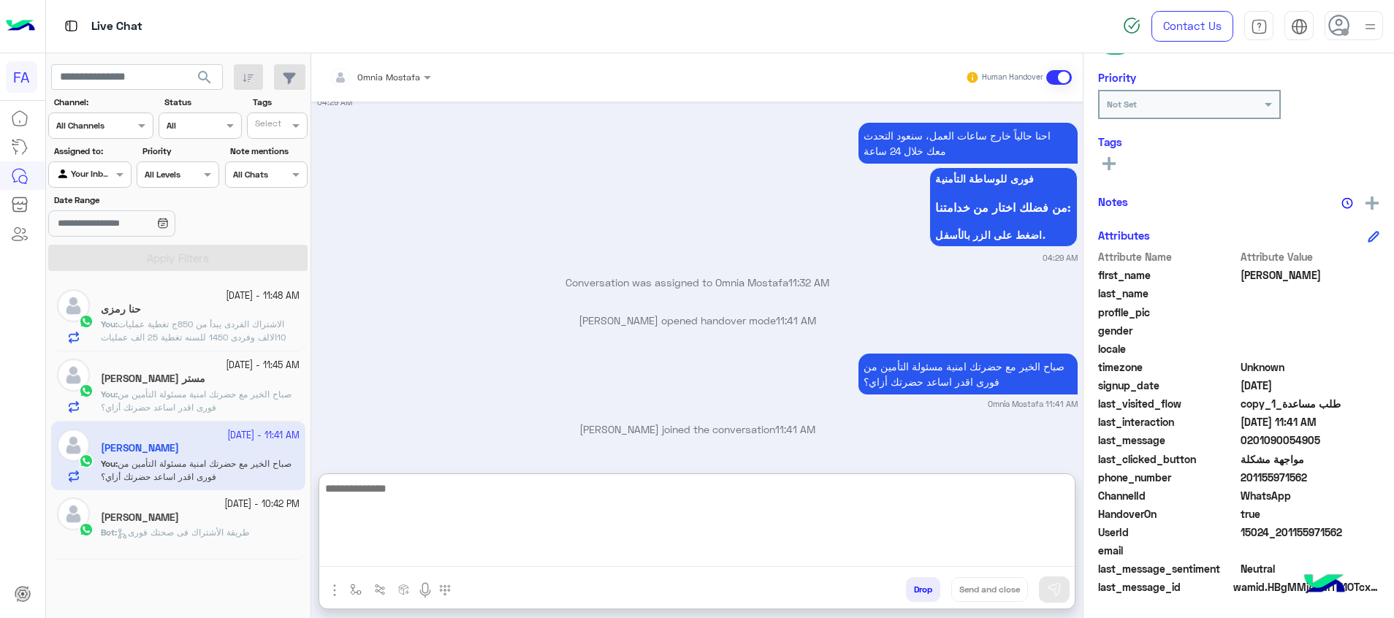
click at [1031, 546] on textarea at bounding box center [696, 523] width 755 height 88
paste textarea "**********"
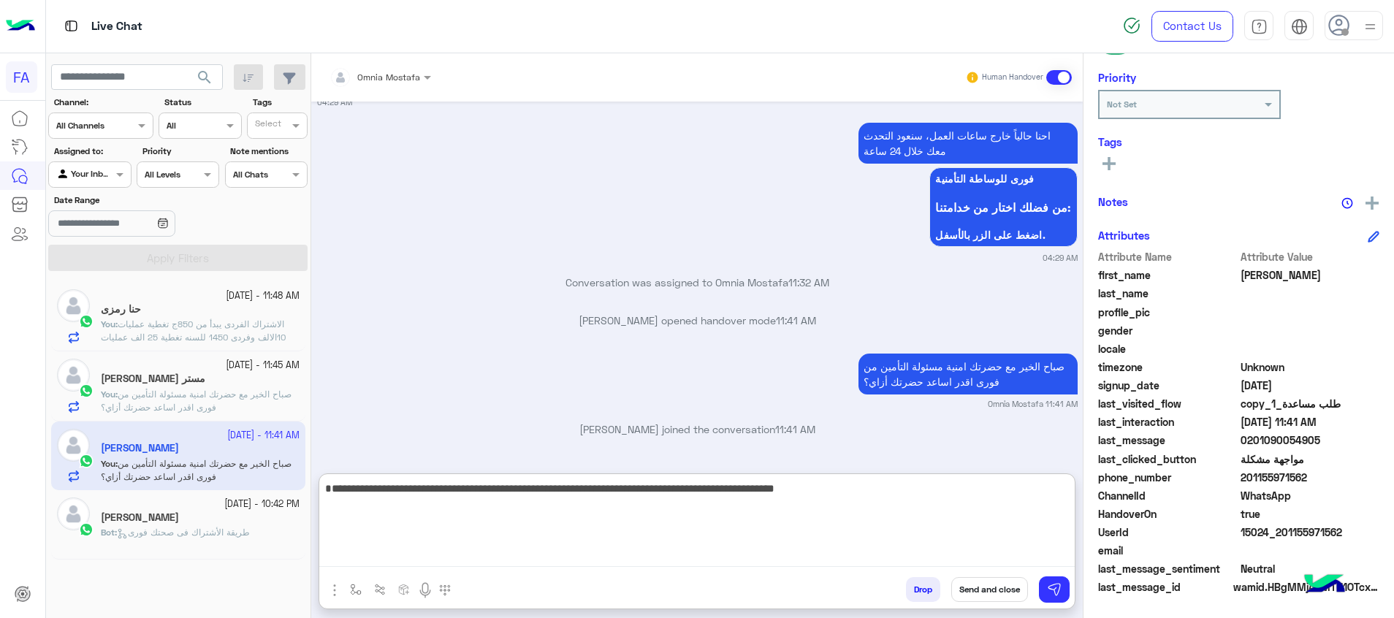
type textarea "**********"
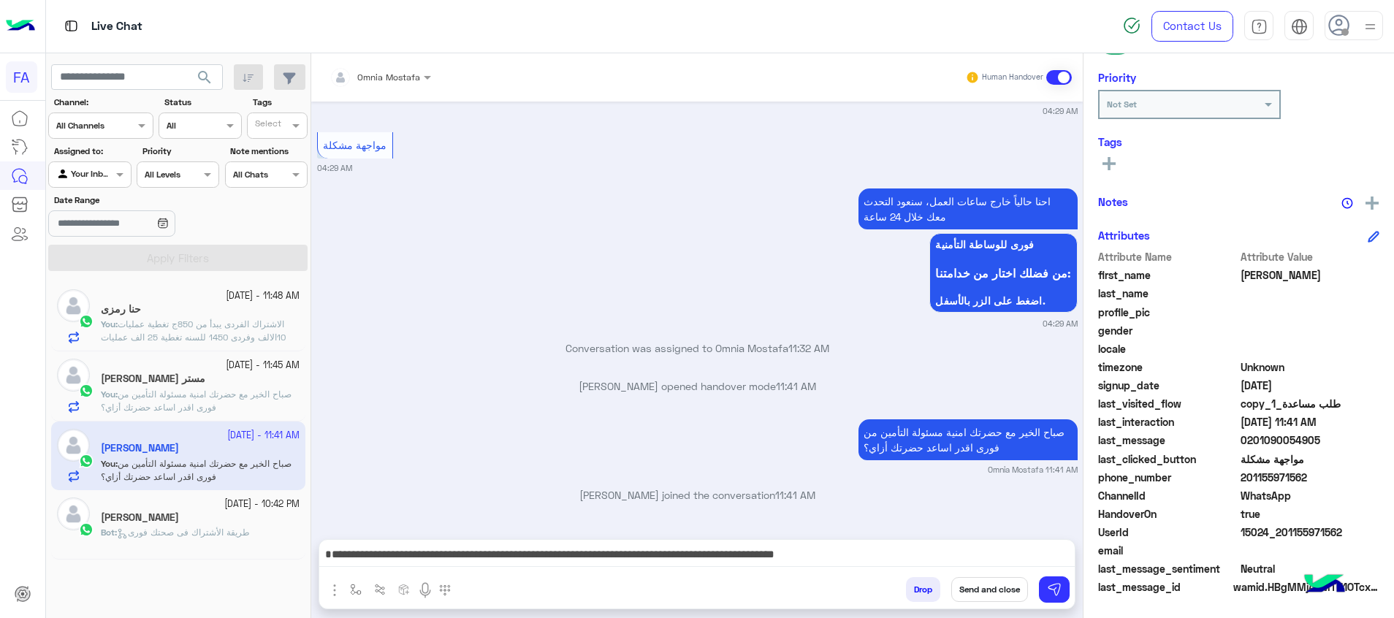
click at [1108, 160] on rect at bounding box center [1108, 163] width 3 height 13
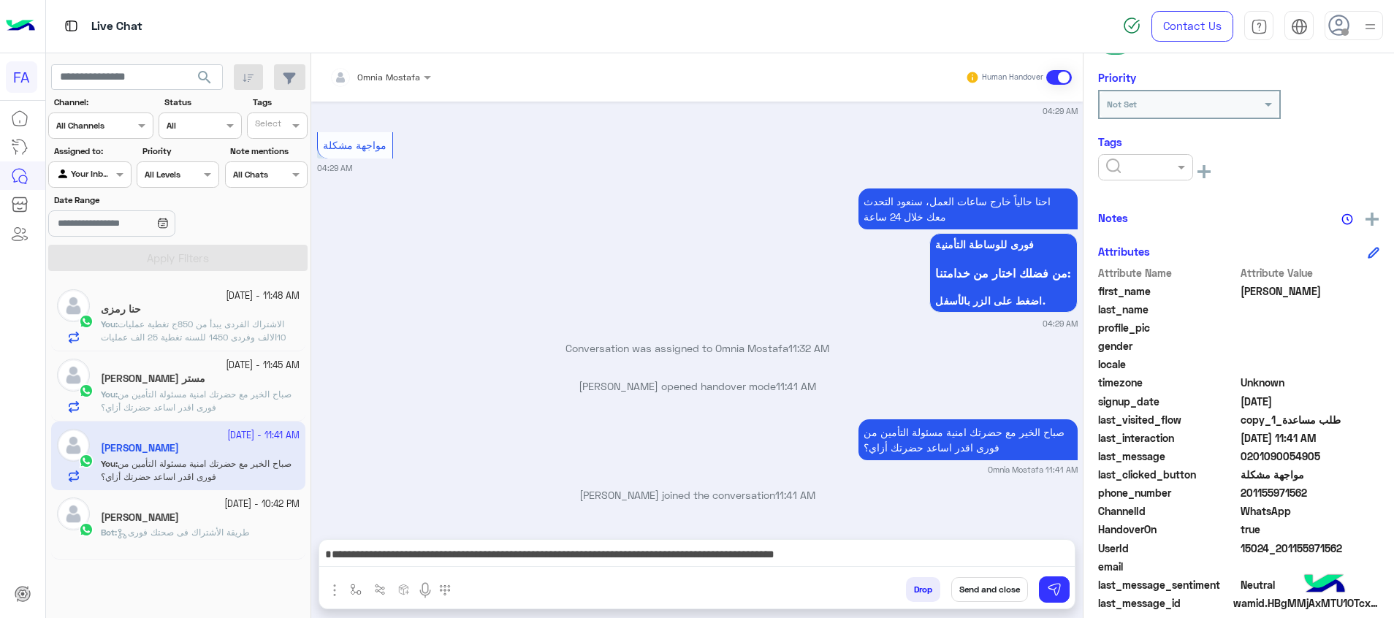
click at [1120, 167] on input "text" at bounding box center [1128, 165] width 45 height 13
click at [1145, 224] on div "Pending" at bounding box center [1145, 229] width 95 height 27
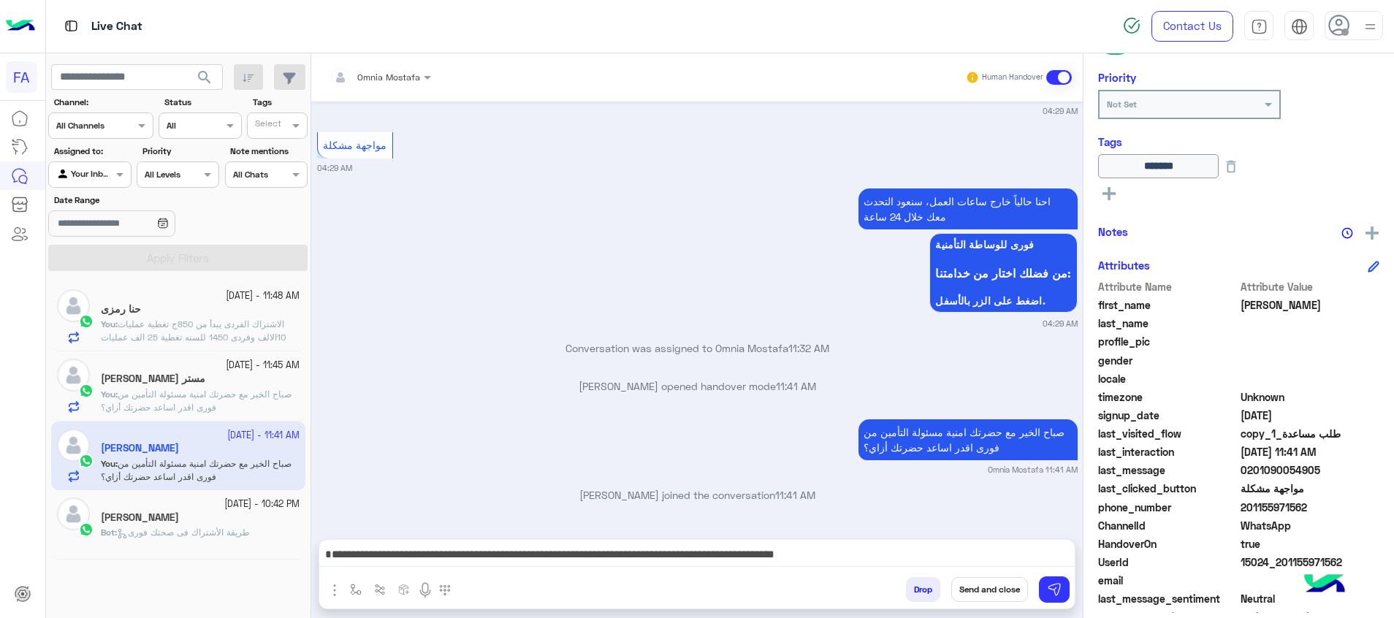
click at [1012, 600] on button "Send and close" at bounding box center [989, 589] width 77 height 25
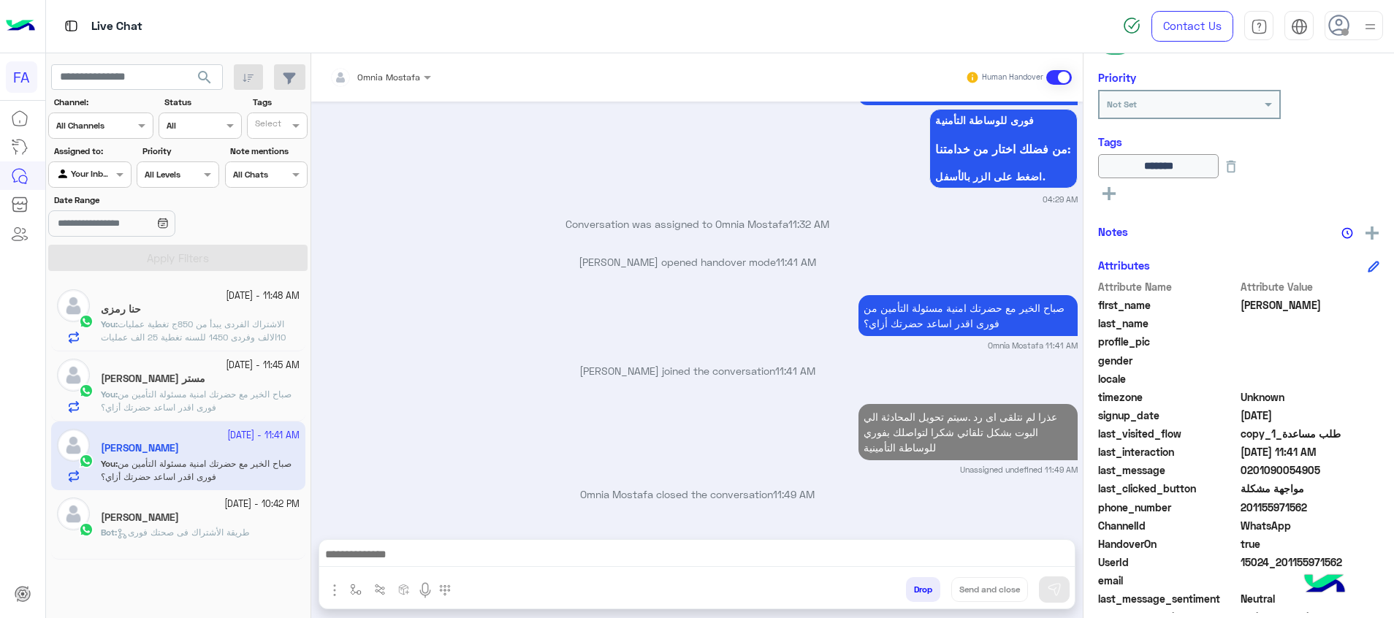
scroll to position [1509, 0]
click at [194, 79] on button "search" at bounding box center [205, 79] width 36 height 31
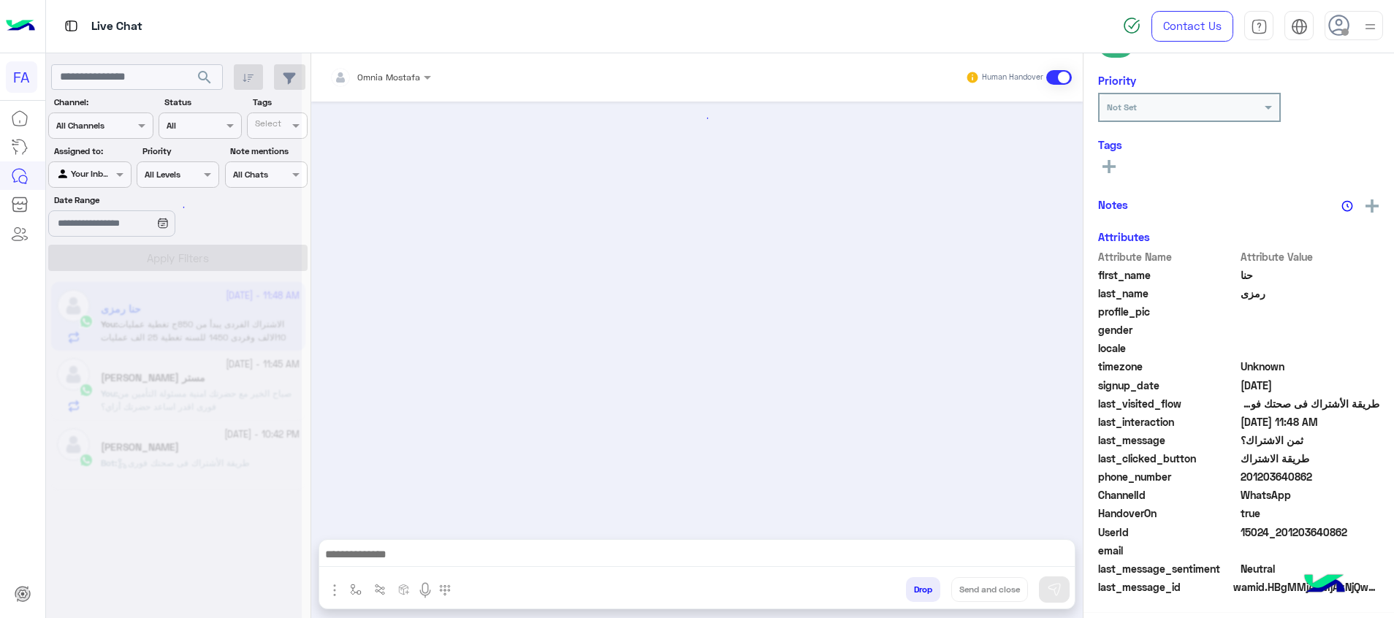
scroll to position [209, 0]
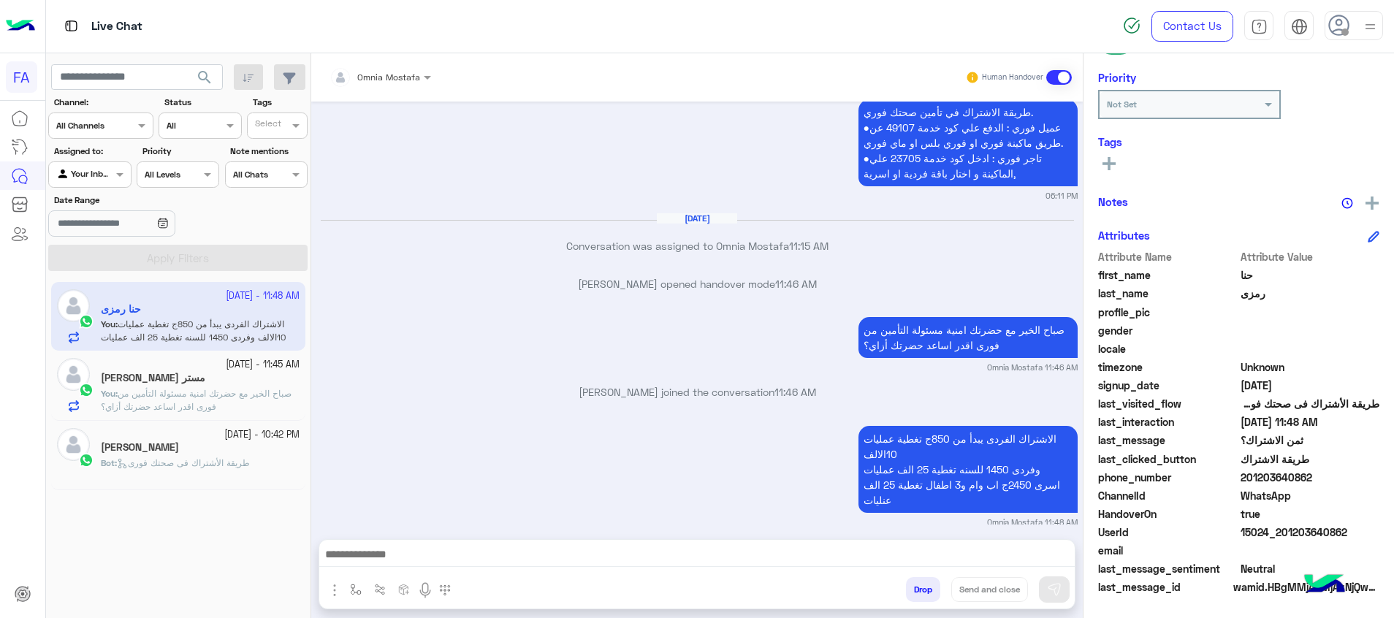
click at [258, 362] on small "[DATE] - 11:45 AM" at bounding box center [263, 365] width 74 height 14
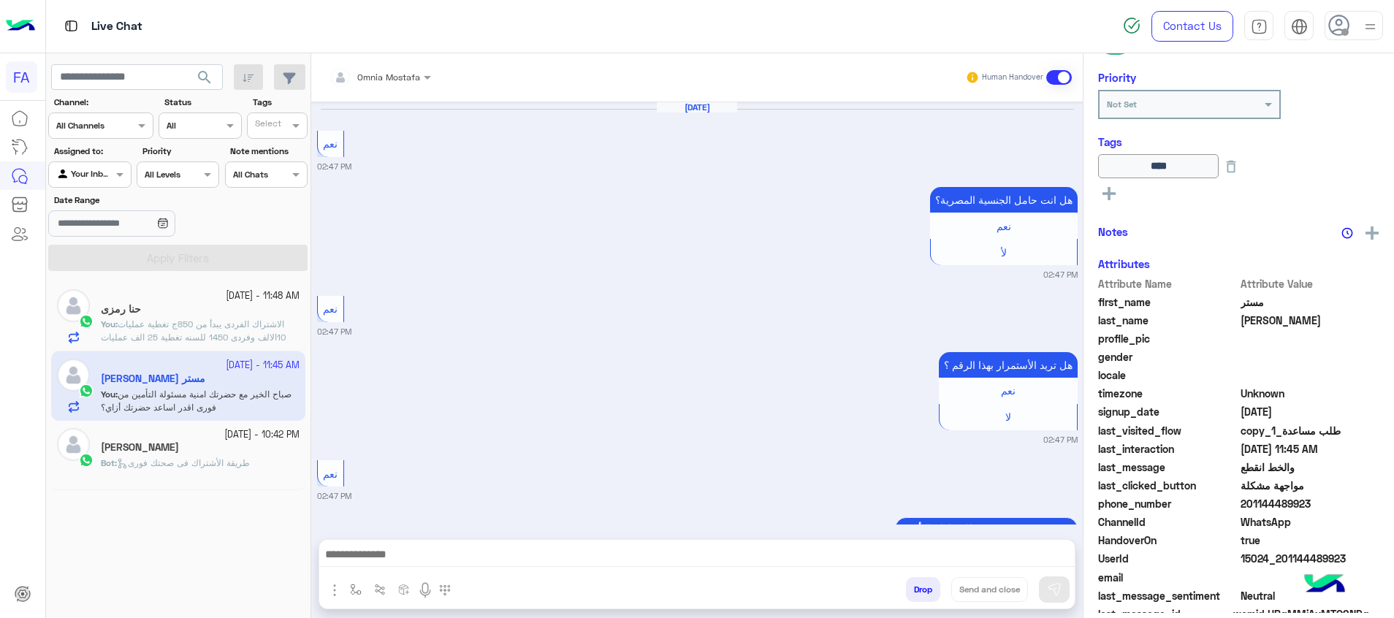
scroll to position [1561, 0]
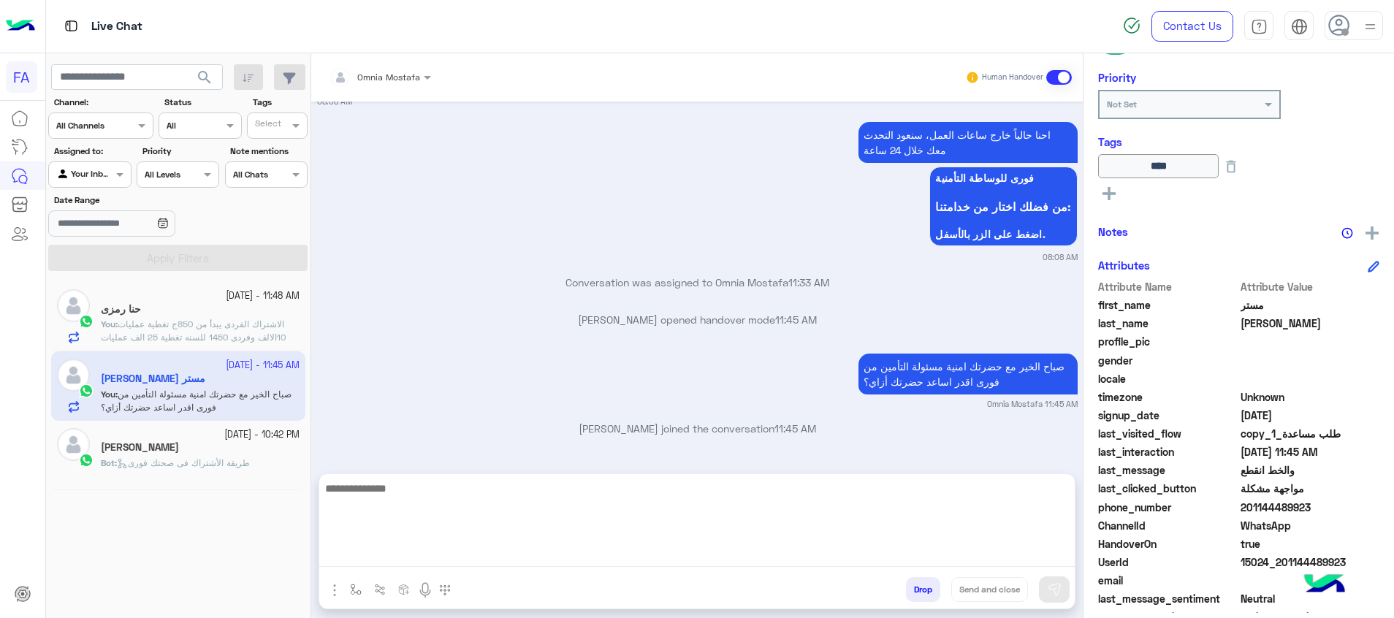
click at [1026, 557] on textarea at bounding box center [696, 523] width 755 height 88
paste textarea "**********"
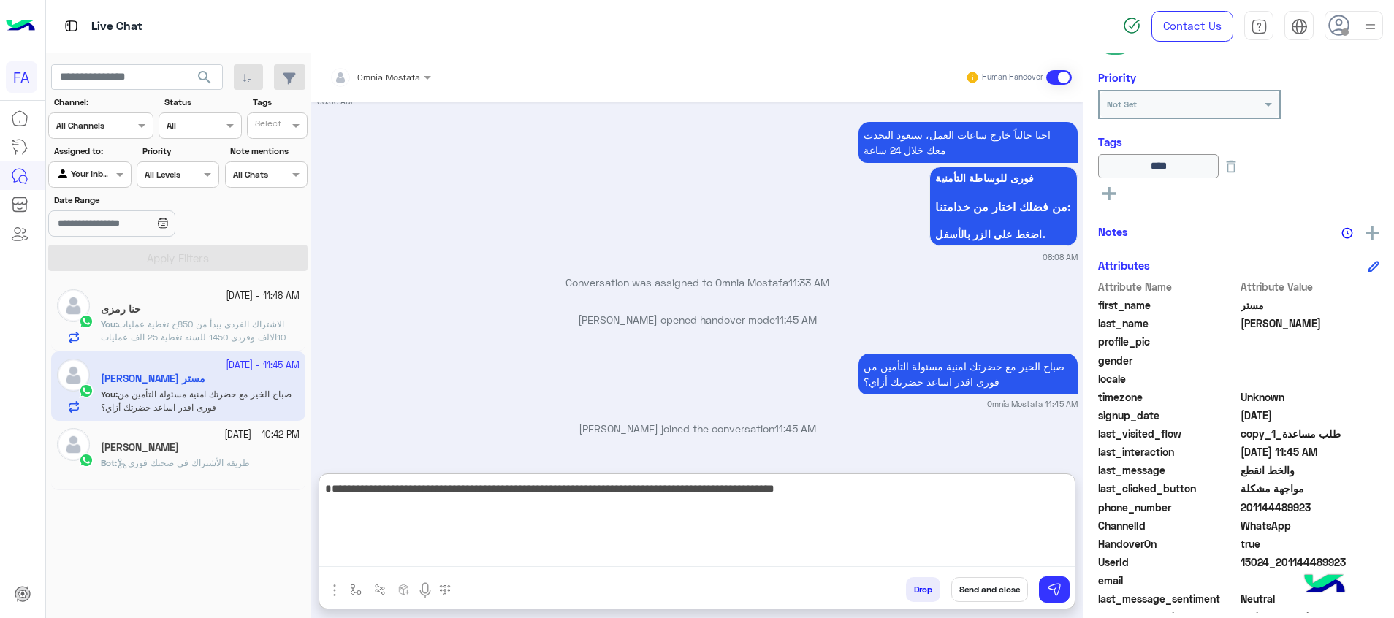
scroll to position [1626, 0]
type textarea "**********"
click at [984, 588] on button "Send and close" at bounding box center [989, 589] width 77 height 25
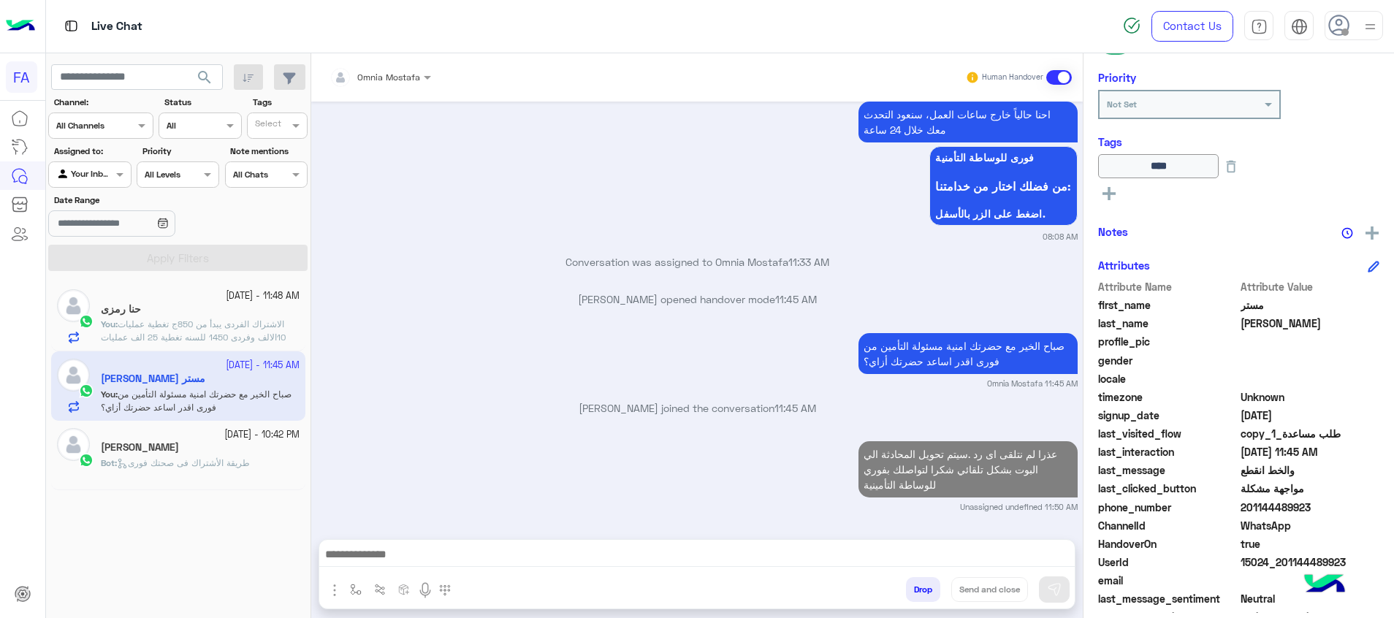
scroll to position [1685, 0]
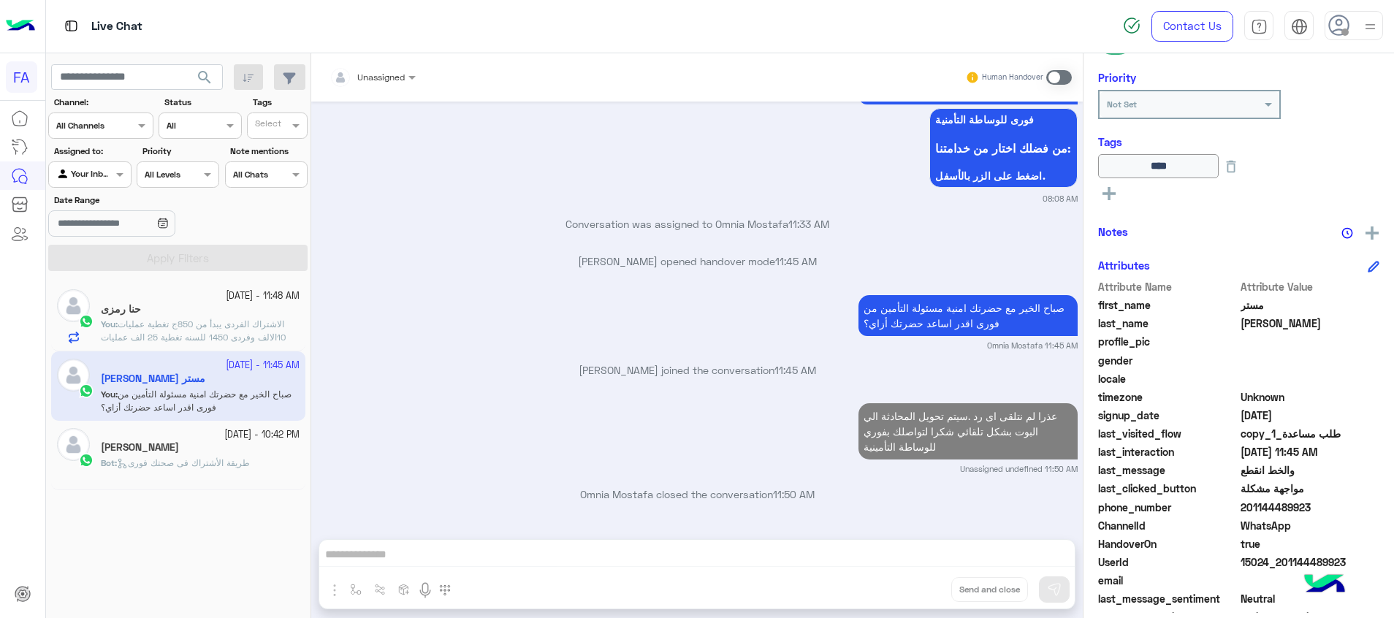
click at [1354, 27] on div at bounding box center [1353, 25] width 58 height 29
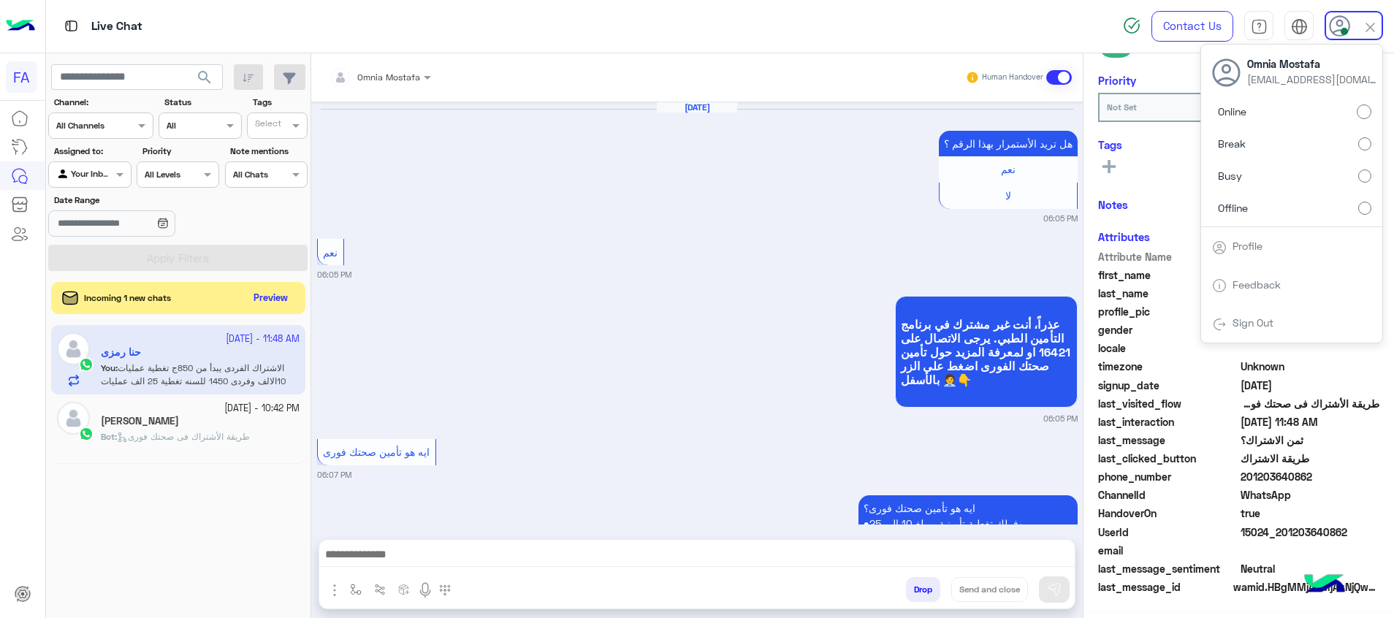
scroll to position [1592, 0]
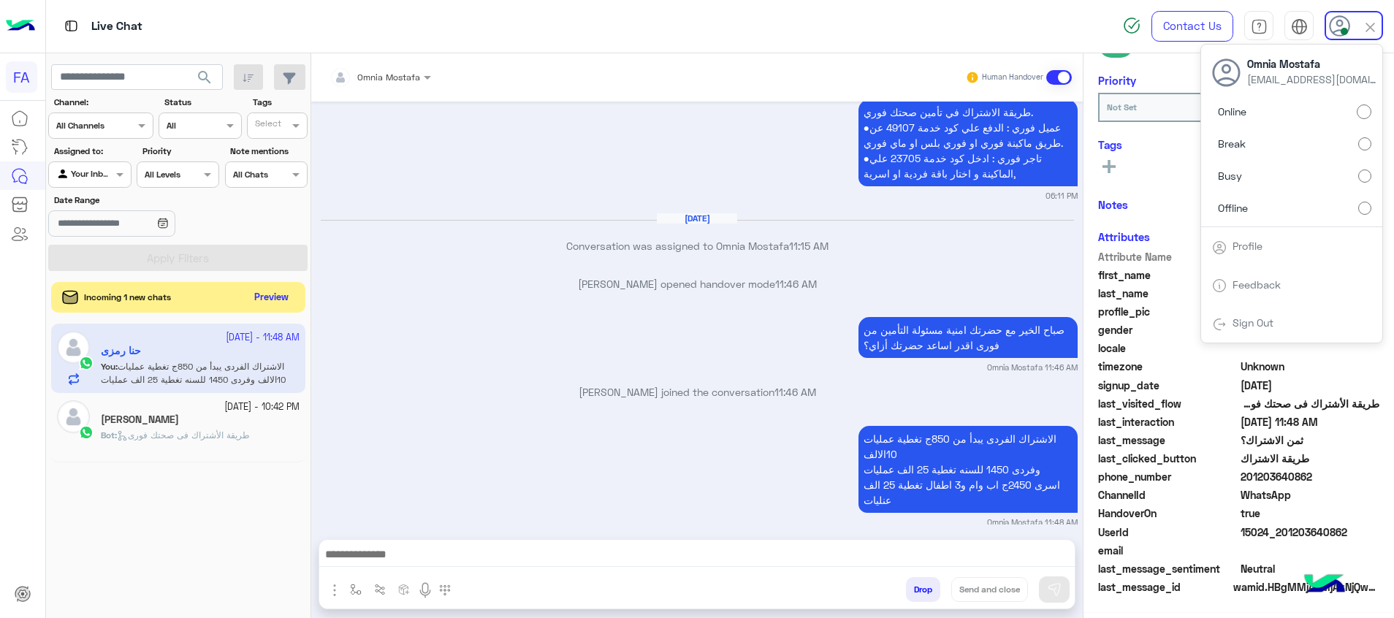
click at [257, 297] on button "Preview" at bounding box center [271, 298] width 45 height 20
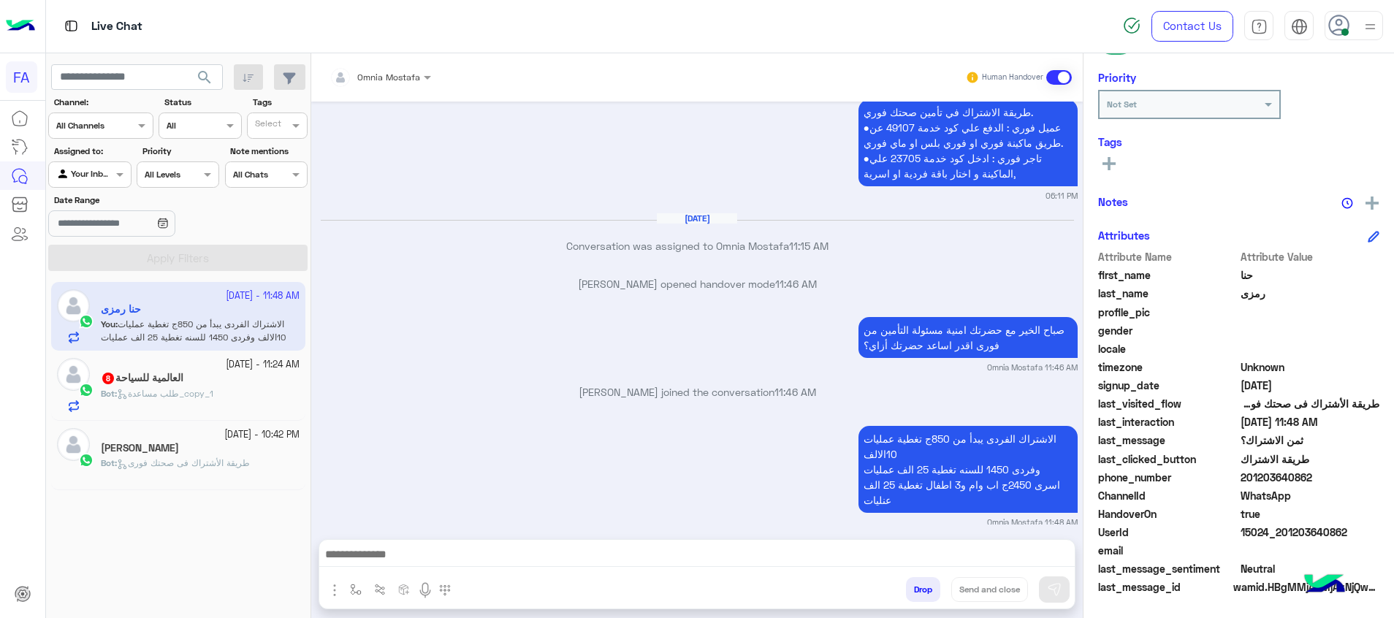
click at [271, 395] on div "Bot : طلب مساعدة_copy_1" at bounding box center [200, 400] width 199 height 26
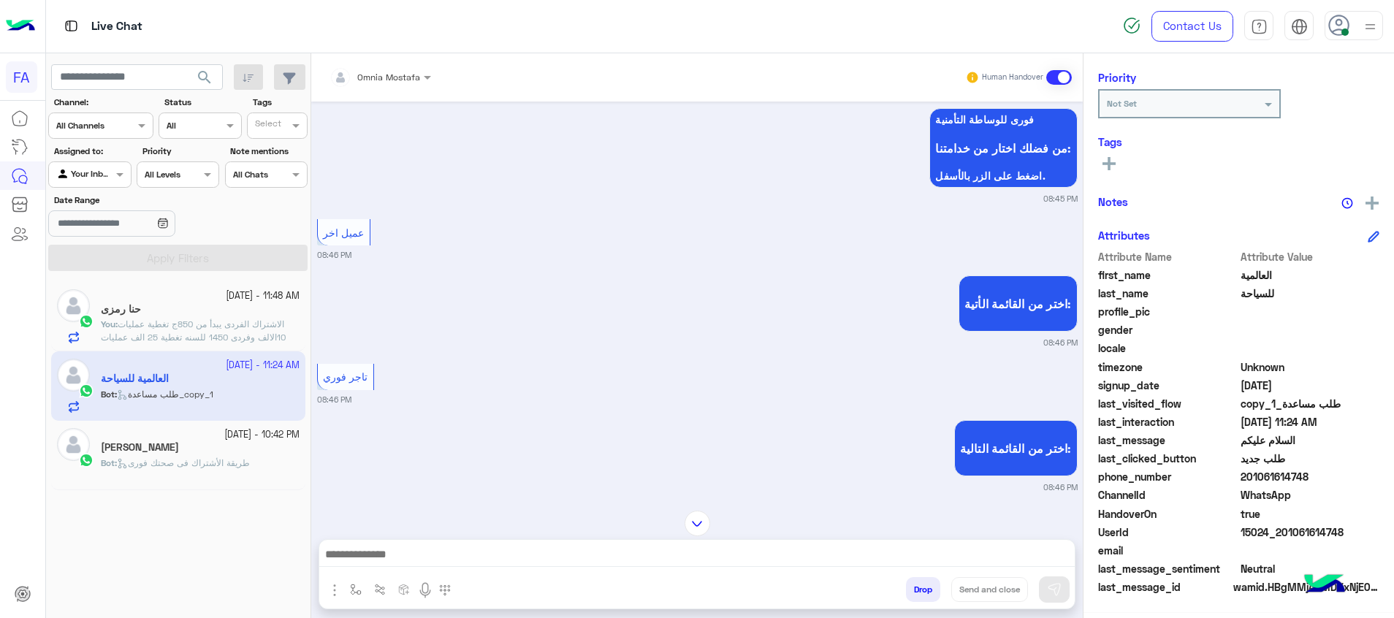
scroll to position [73, 0]
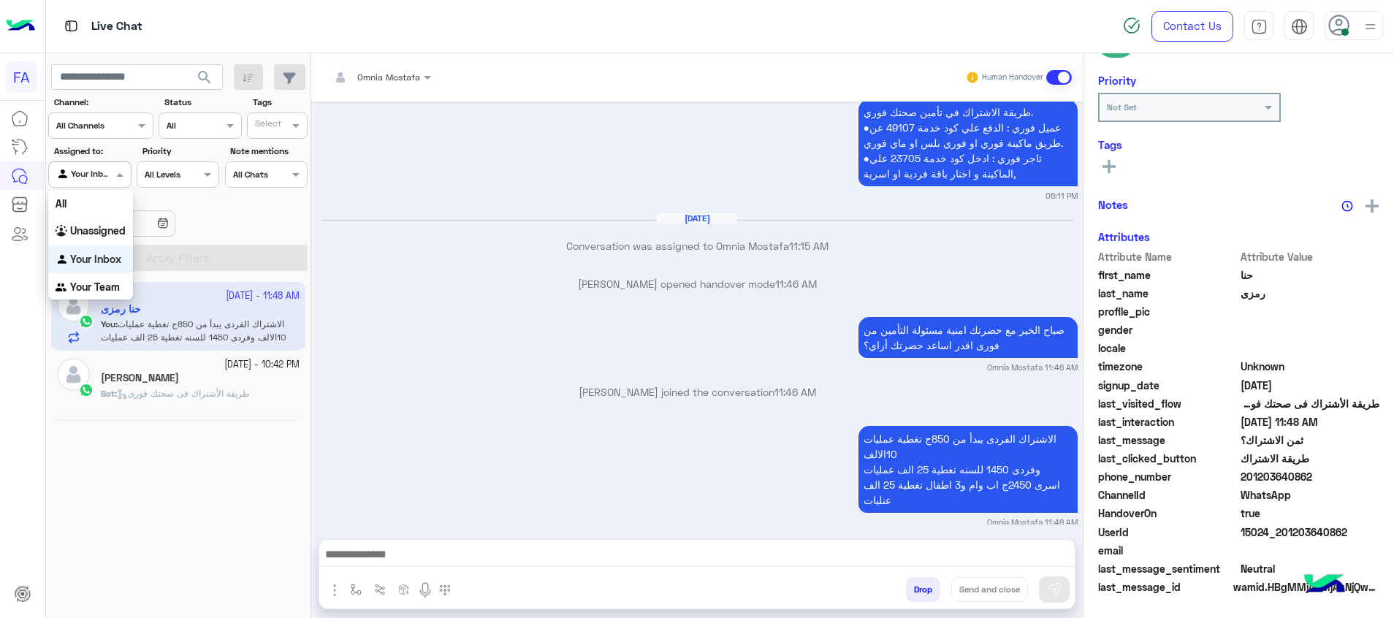
click at [97, 179] on div "Your Inbox" at bounding box center [84, 174] width 56 height 15
click at [100, 226] on b "Unassigned" at bounding box center [98, 230] width 56 height 12
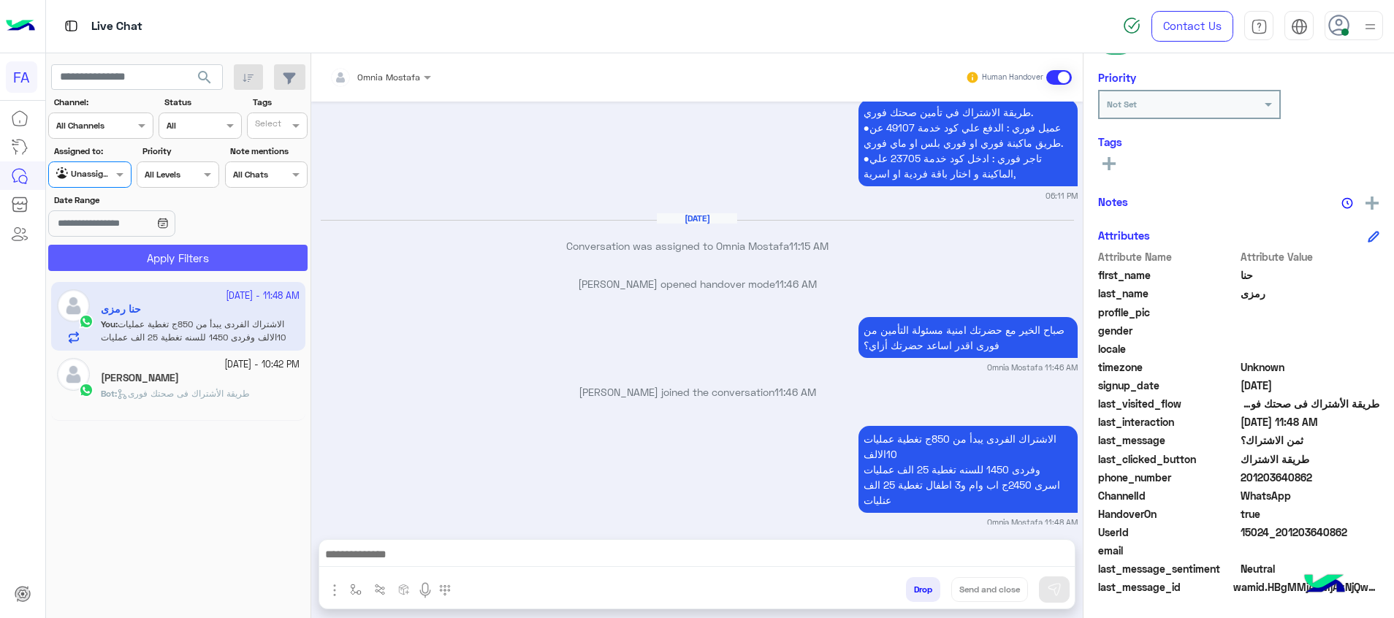
click at [120, 245] on button "Apply Filters" at bounding box center [177, 258] width 259 height 26
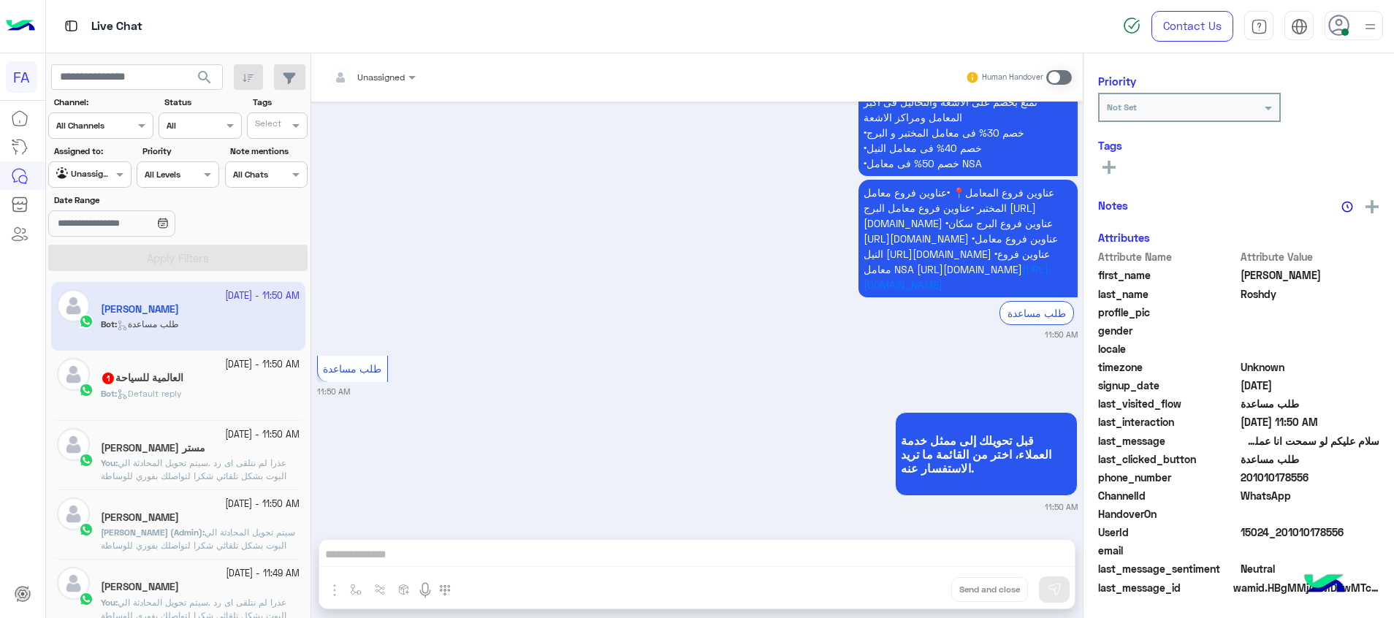
click at [182, 389] on span "Default reply" at bounding box center [149, 393] width 65 height 11
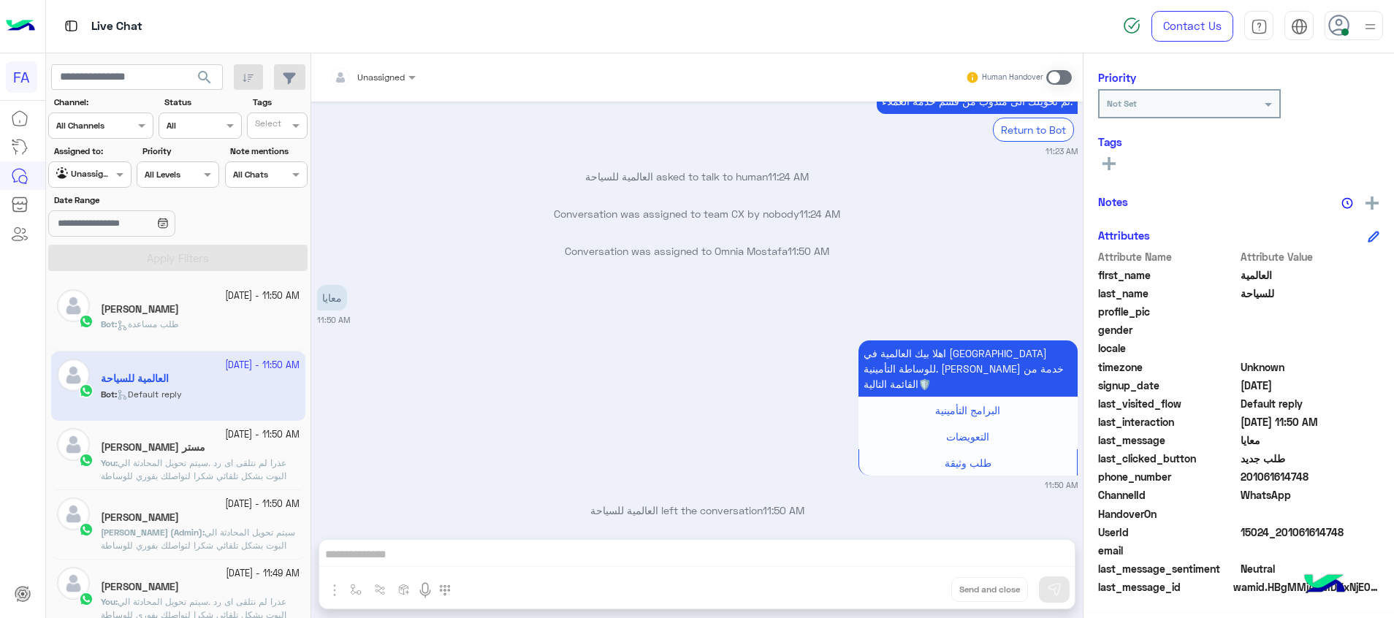
click at [1042, 546] on div "Unassigned Human Handover [DATE] خلي بالك , كده هتخسر كل التغطيات التأمينية الخ…" at bounding box center [696, 338] width 771 height 570
click at [1052, 553] on div "Unassigned Human Handover [DATE] خلي بالك , كده هتخسر كل التغطيات التأمينية الخ…" at bounding box center [696, 338] width 771 height 570
click at [1064, 75] on span at bounding box center [1059, 77] width 26 height 15
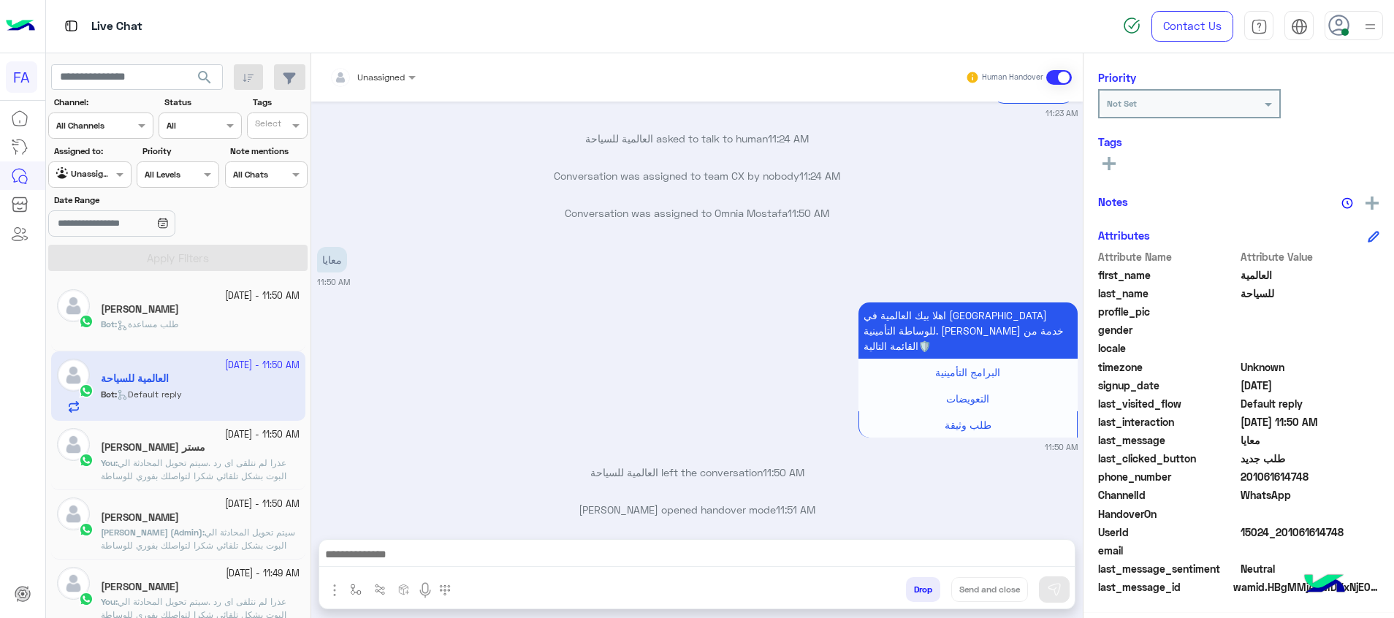
click at [1048, 561] on textarea at bounding box center [696, 556] width 755 height 22
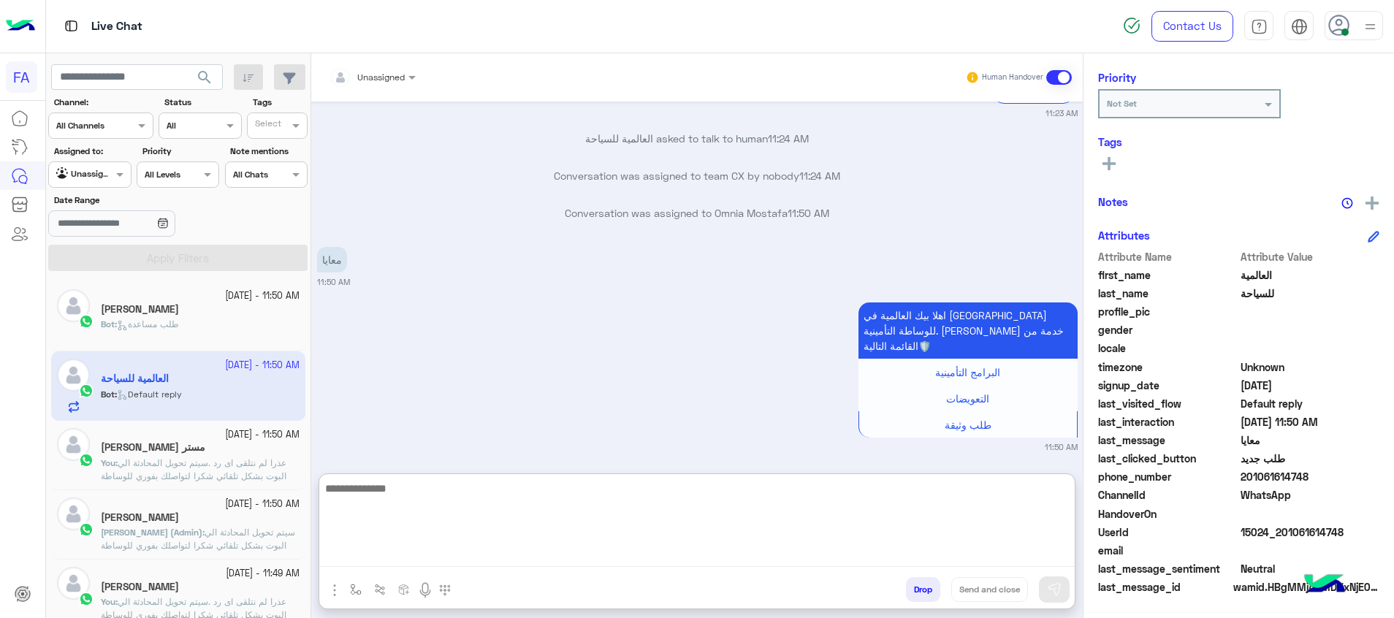
paste textarea "**********"
type textarea "**********"
click at [1057, 591] on img at bounding box center [1054, 589] width 15 height 15
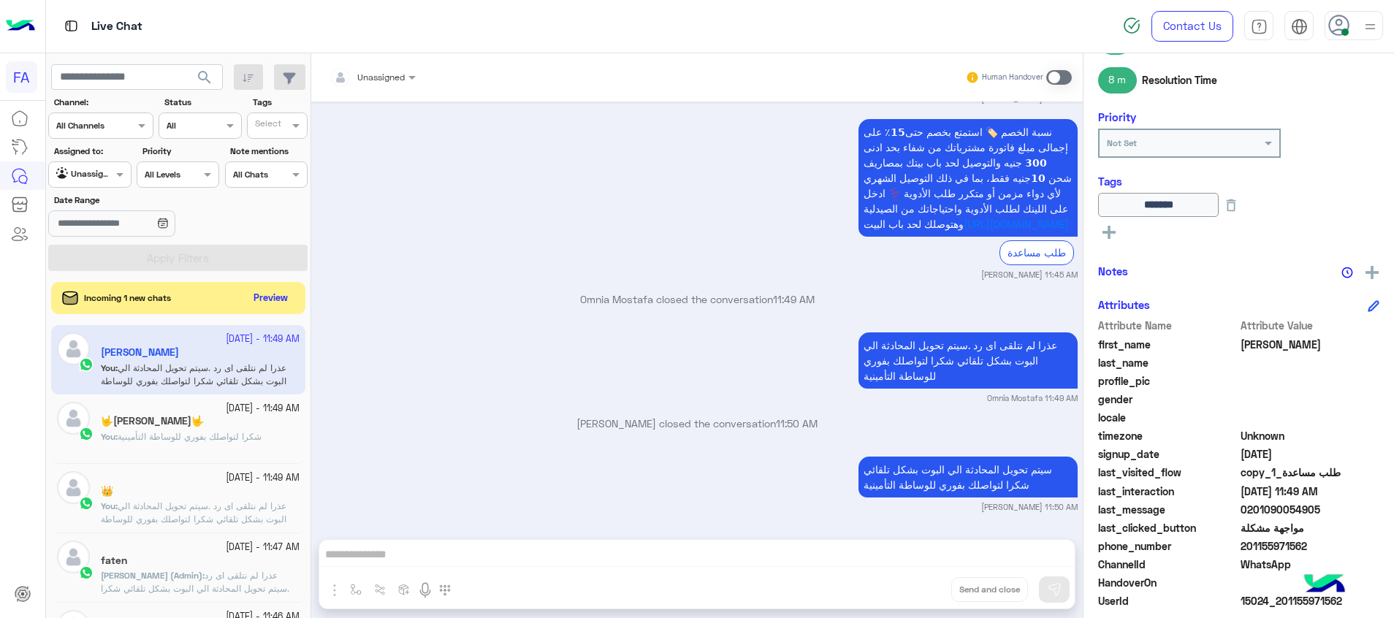
click at [110, 165] on div "Agent Filter Unassigned" at bounding box center [89, 174] width 83 height 26
click at [102, 256] on b "Your Inbox" at bounding box center [95, 259] width 51 height 12
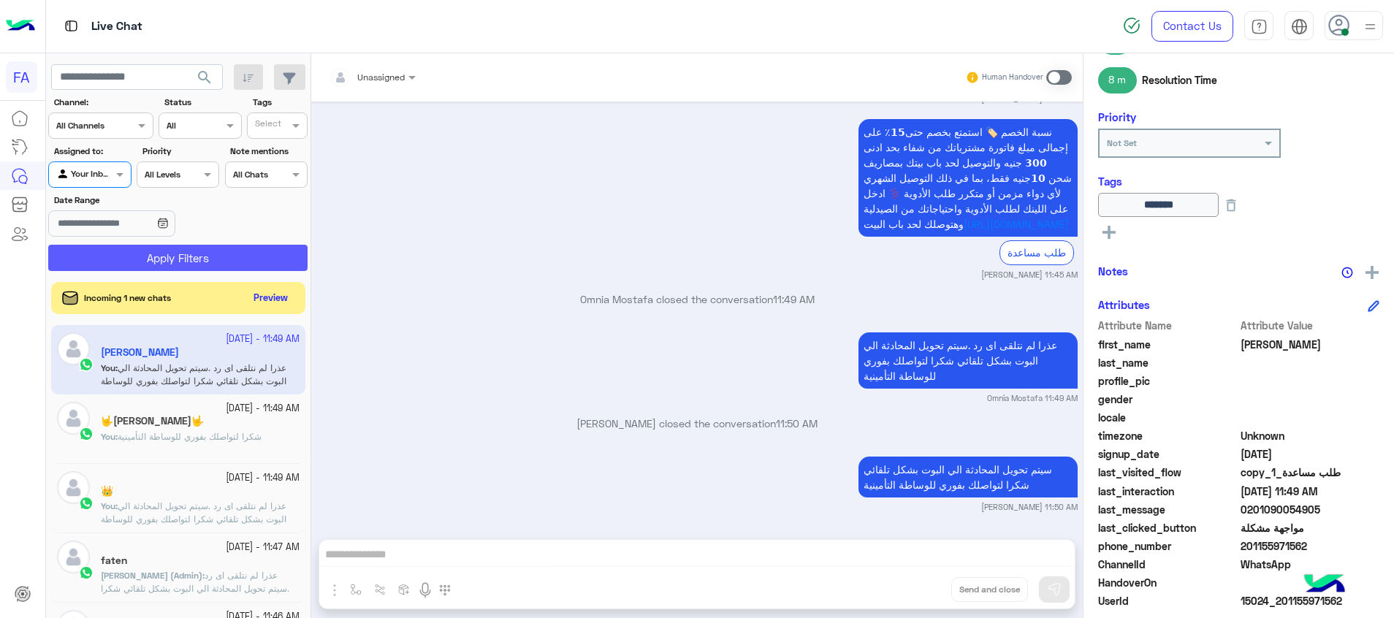
click at [186, 254] on button "Apply Filters" at bounding box center [177, 258] width 259 height 26
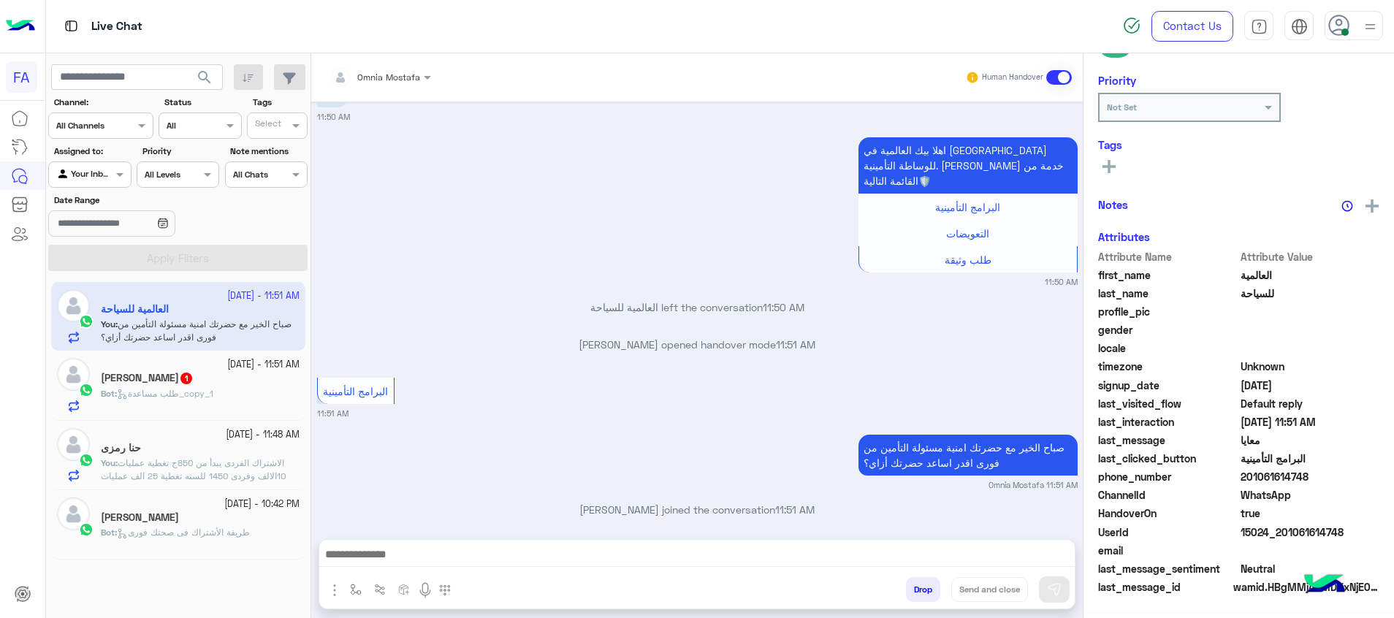
click at [189, 392] on span "طلب مساعدة_copy_1" at bounding box center [165, 393] width 96 height 11
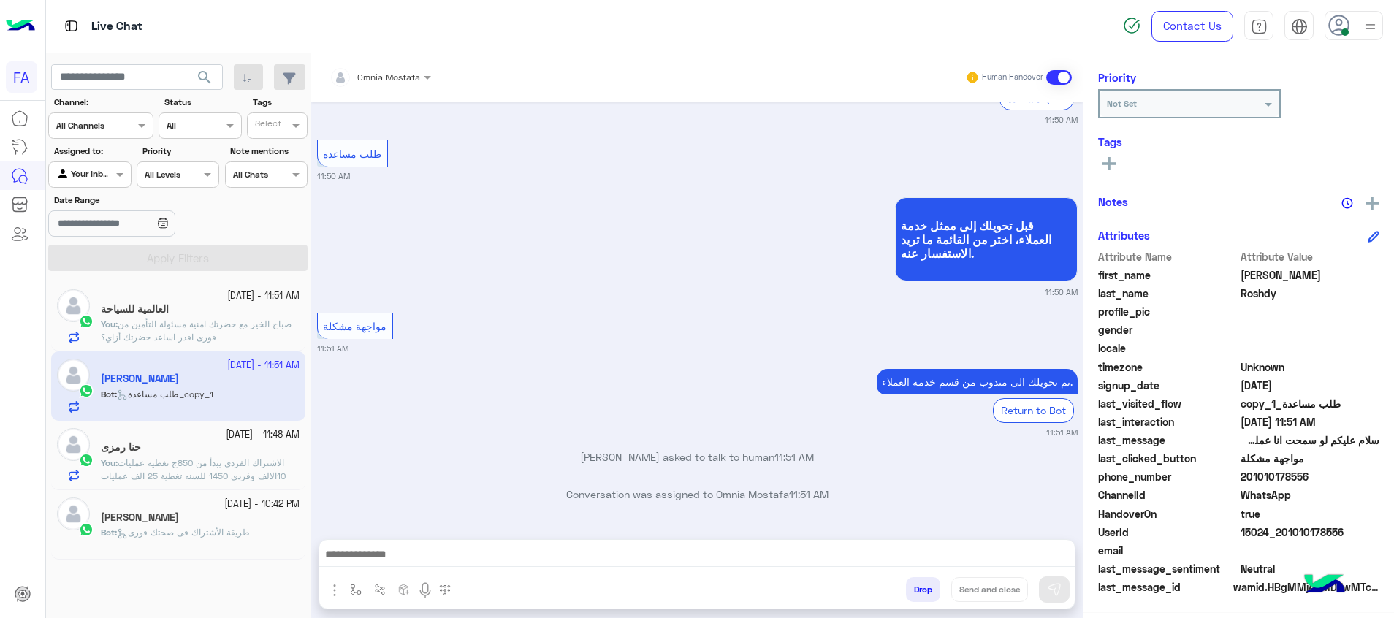
click at [939, 554] on textarea at bounding box center [696, 556] width 755 height 22
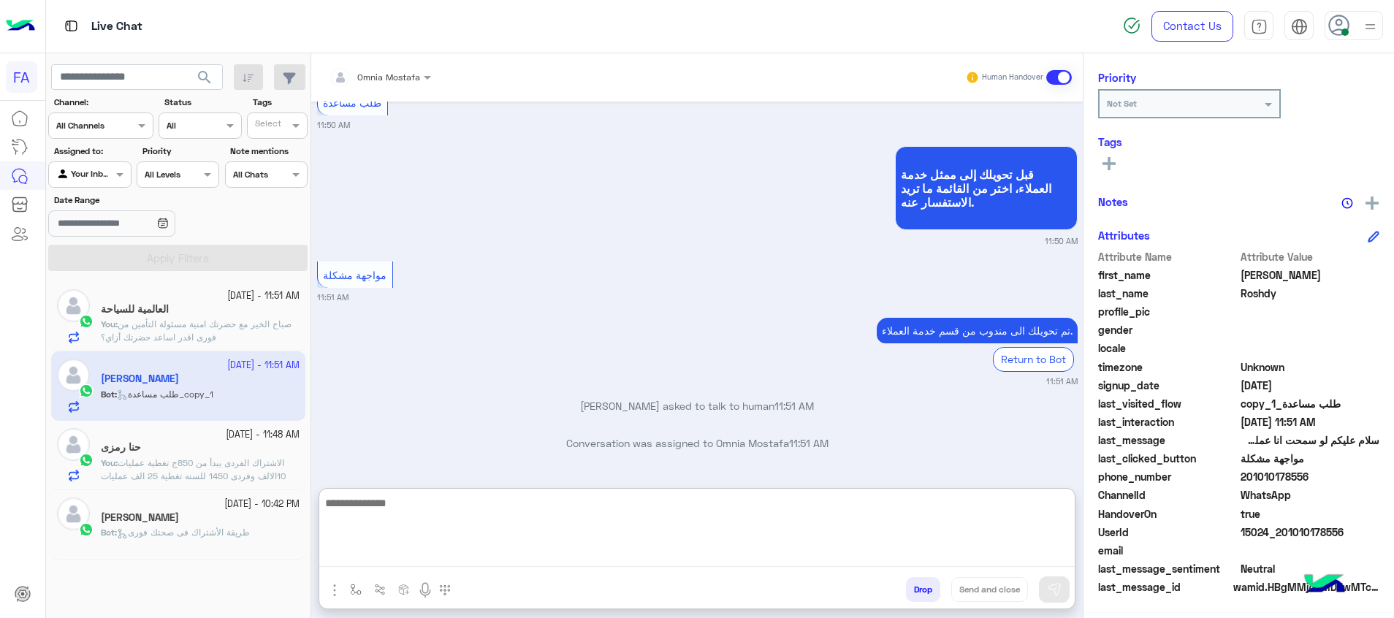
paste textarea "**********"
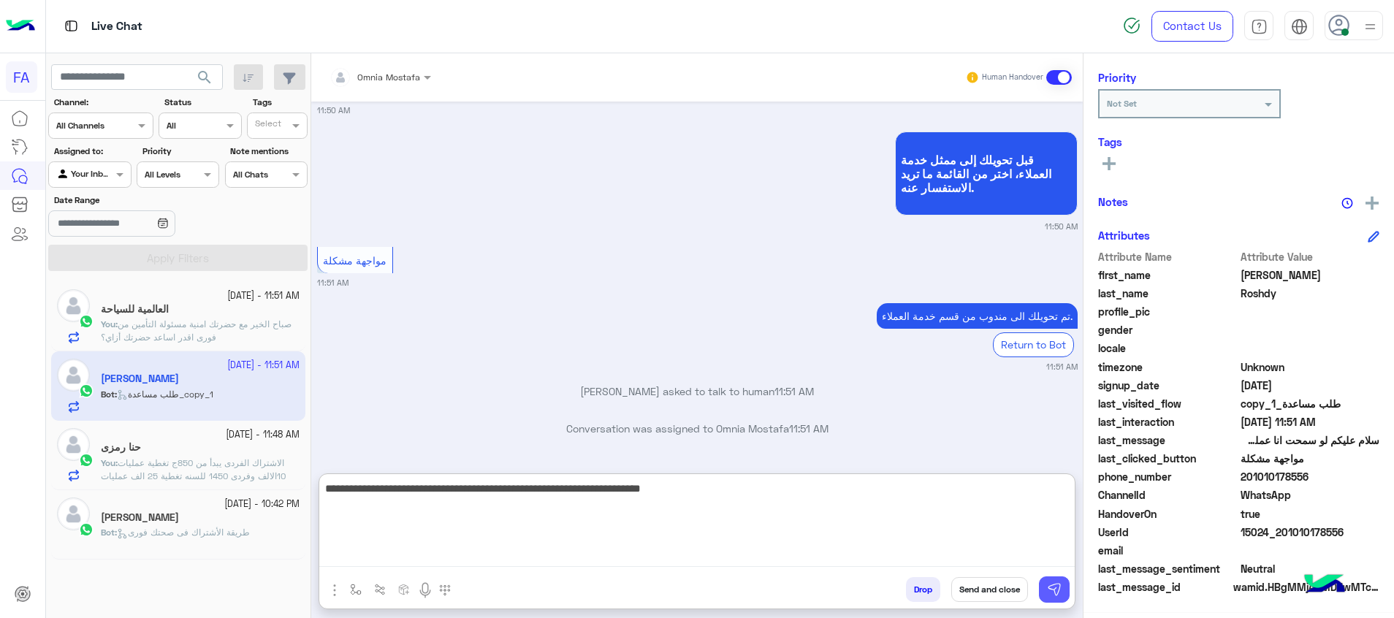
type textarea "**********"
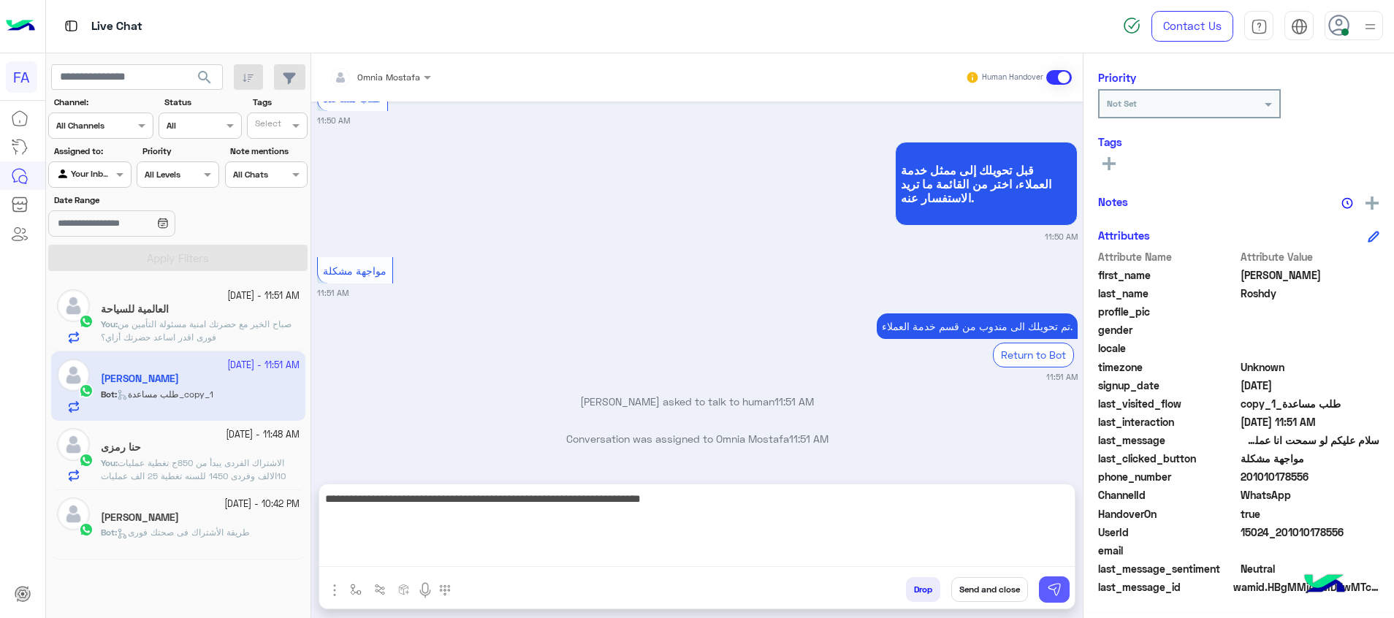
click at [1058, 582] on img at bounding box center [1054, 589] width 15 height 15
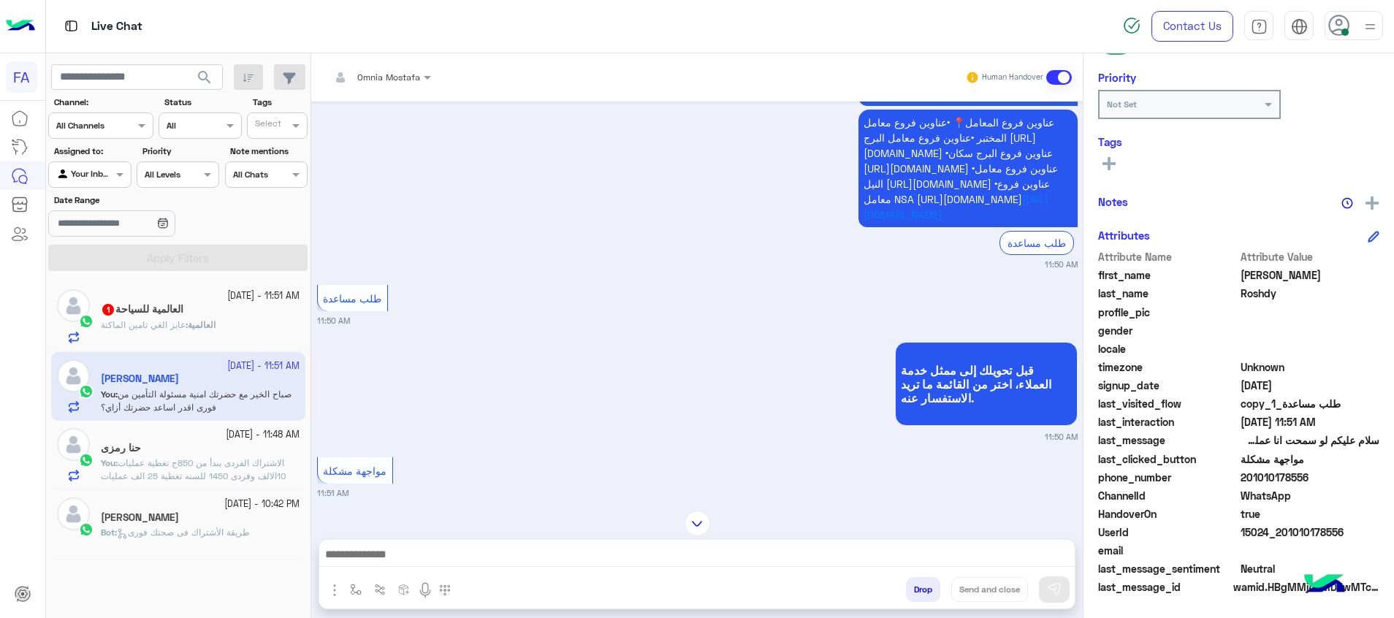
click at [179, 309] on h5 "العالمية للسياحة 1" at bounding box center [142, 309] width 83 height 12
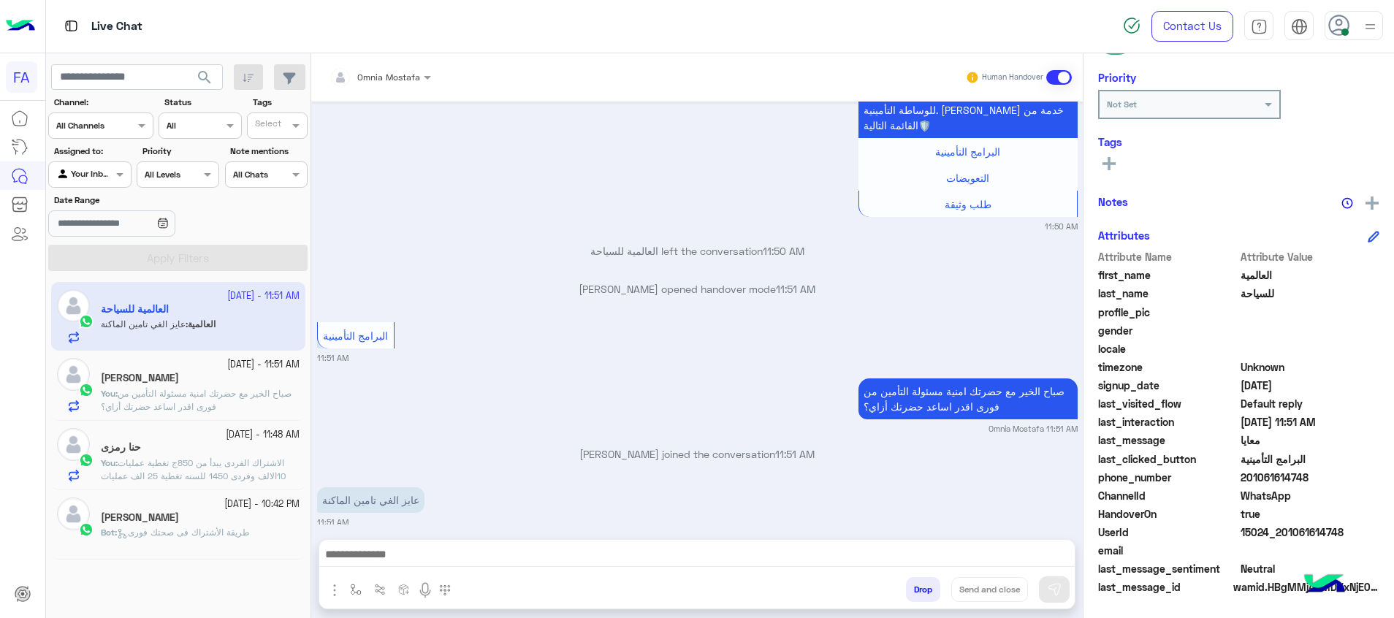
click at [739, 552] on textarea at bounding box center [696, 556] width 755 height 22
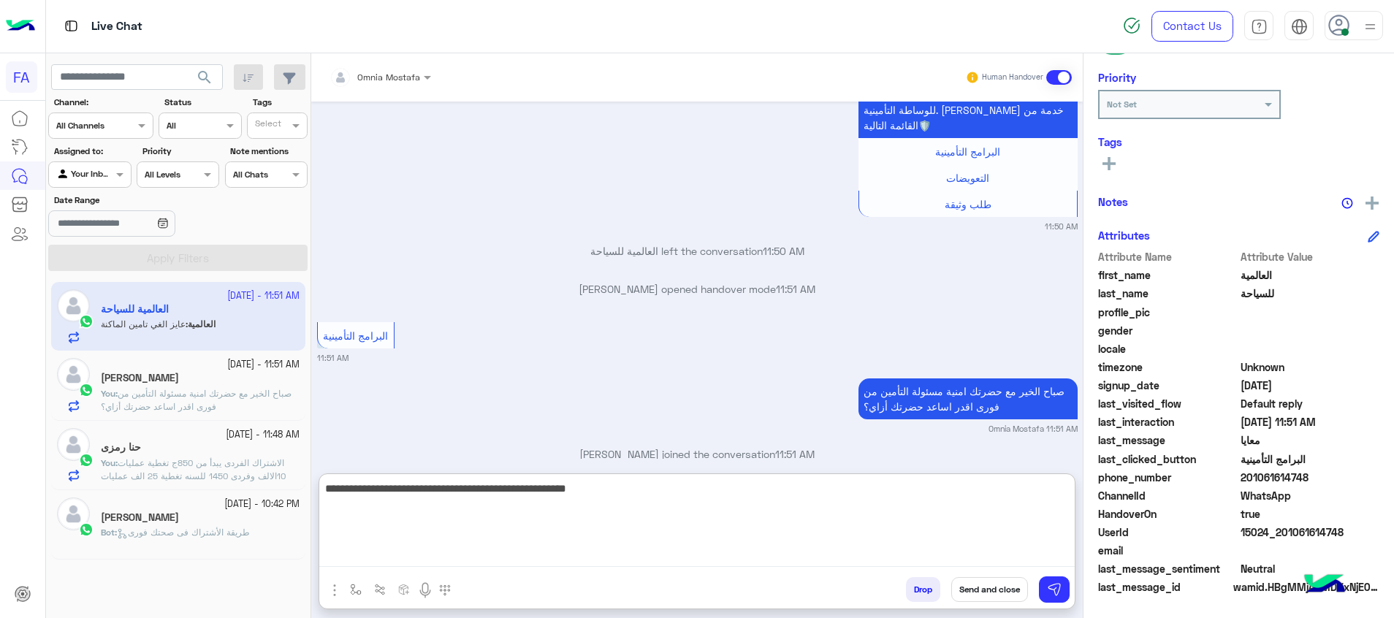
type textarea "**********"
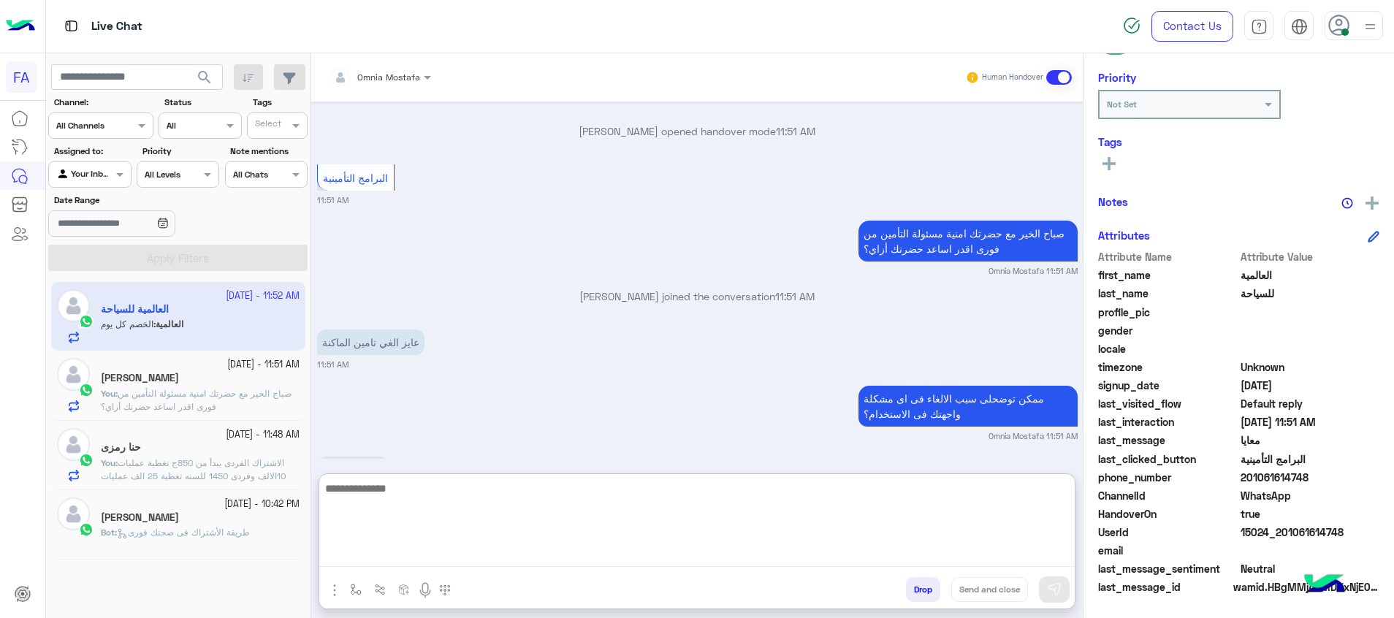
scroll to position [1131, 0]
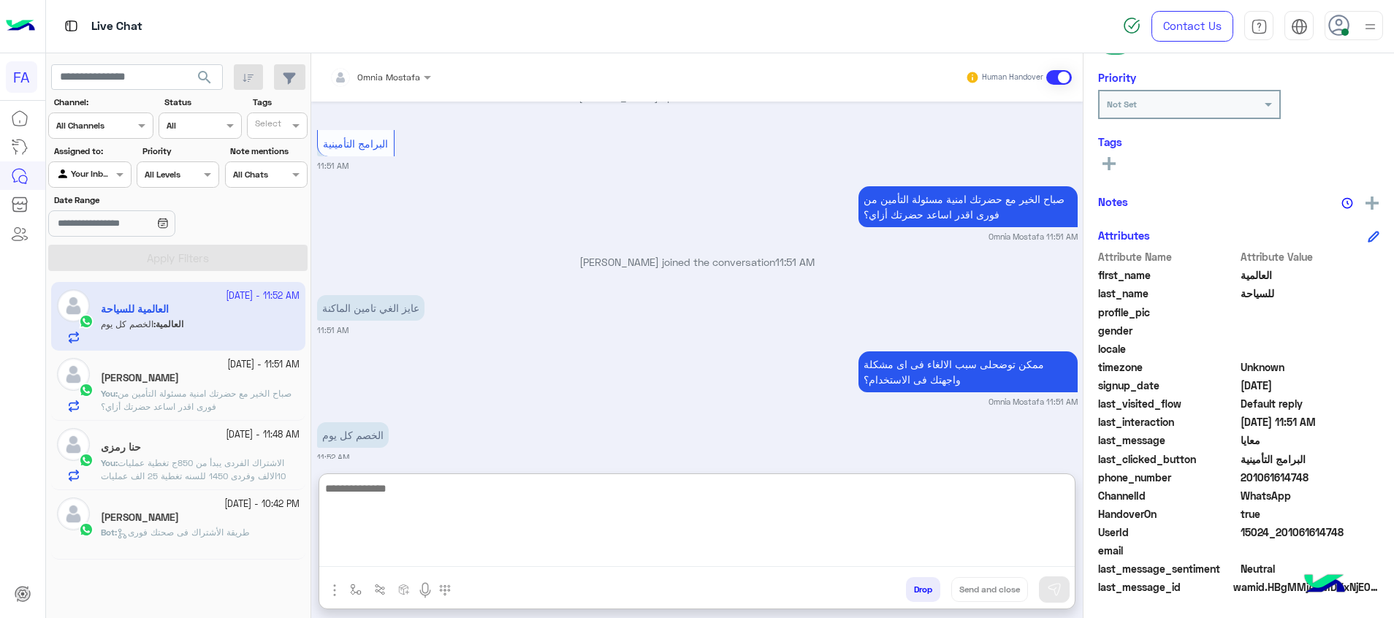
click at [825, 525] on textarea at bounding box center [696, 523] width 755 height 88
type textarea "*"
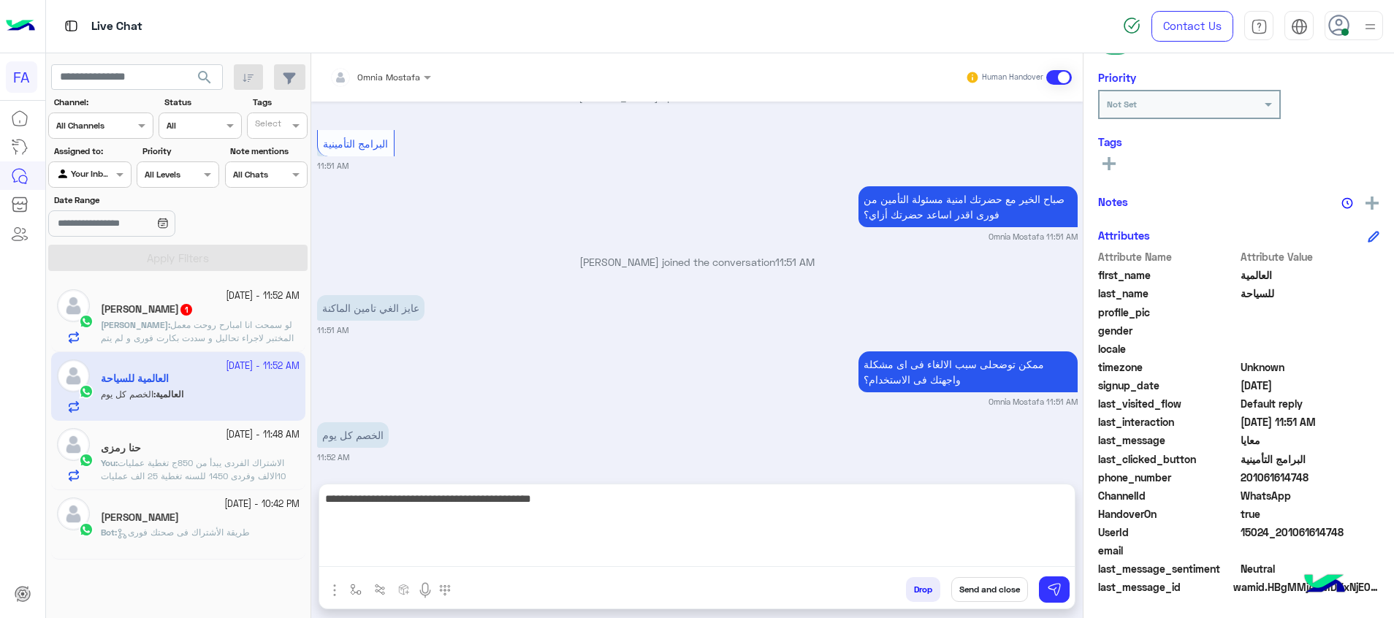
scroll to position [1066, 0]
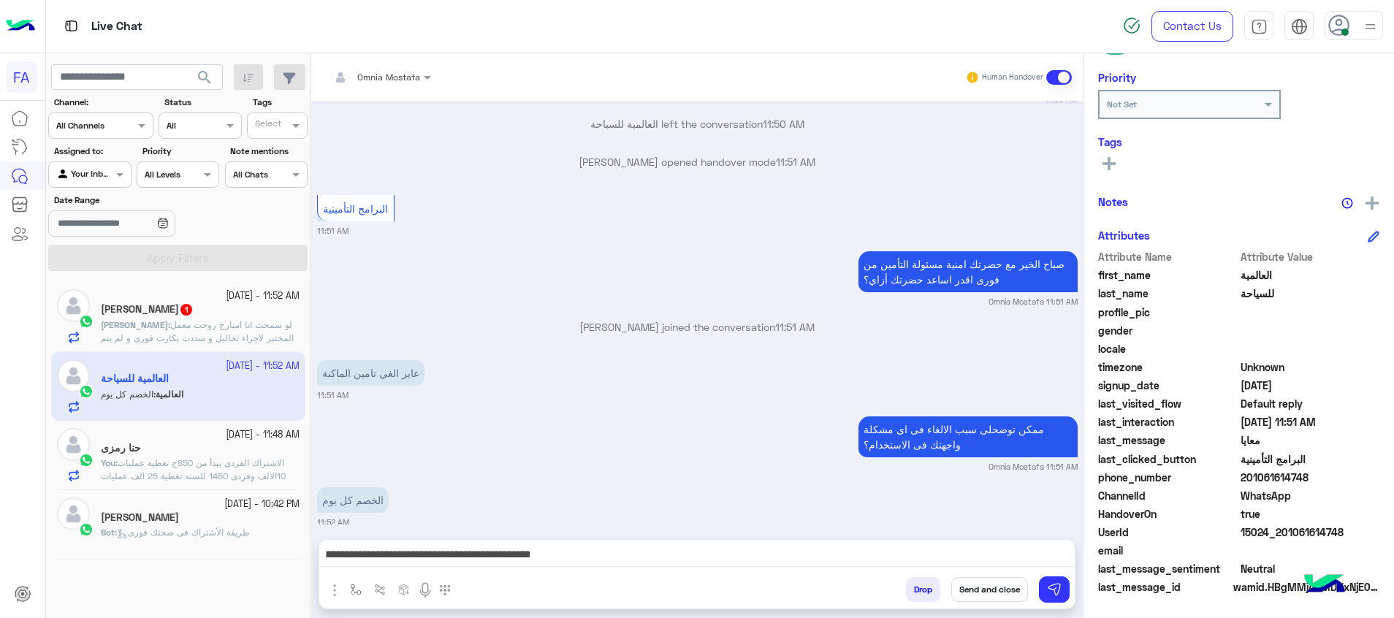
click at [759, 558] on textarea "**********" at bounding box center [696, 556] width 755 height 22
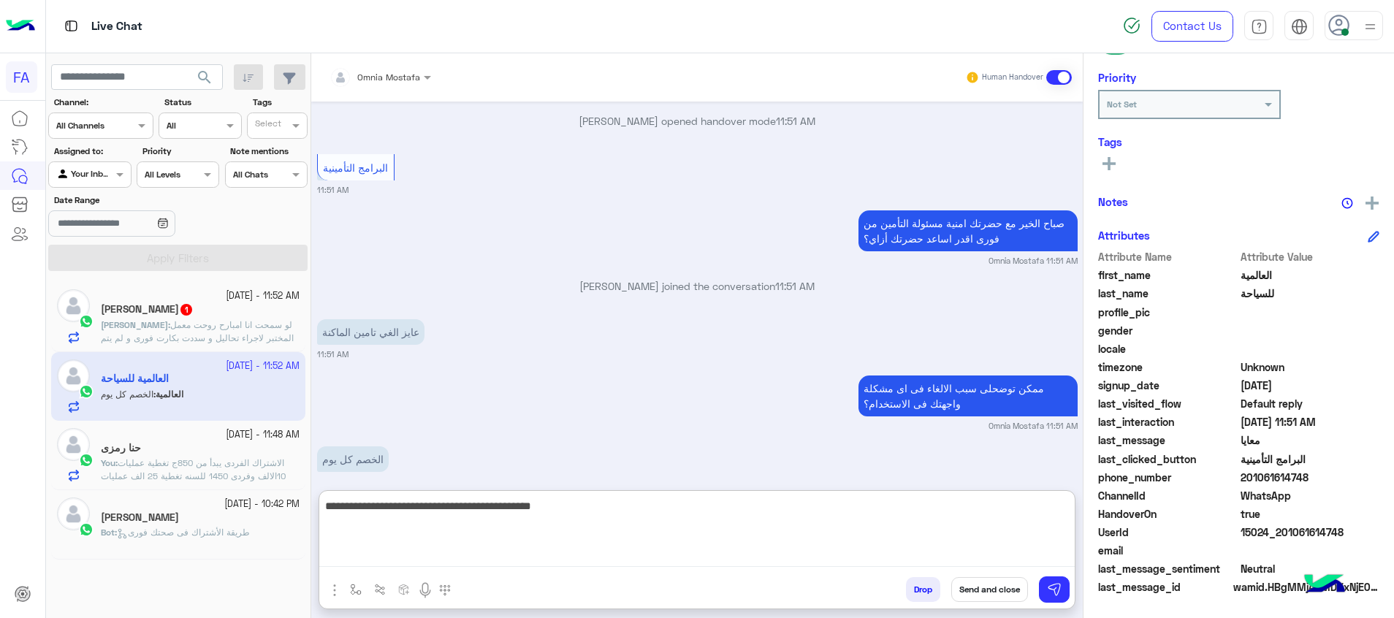
paste textarea "**********"
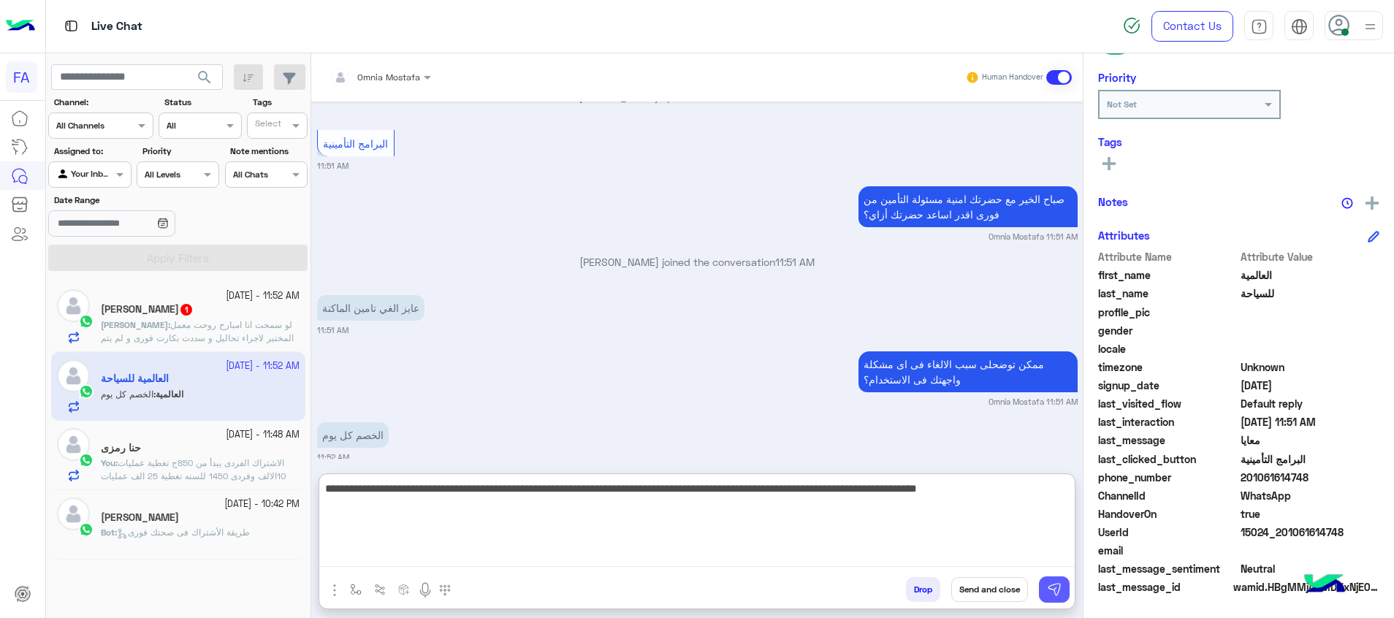
type textarea "**********"
click at [1050, 584] on img at bounding box center [1054, 589] width 15 height 15
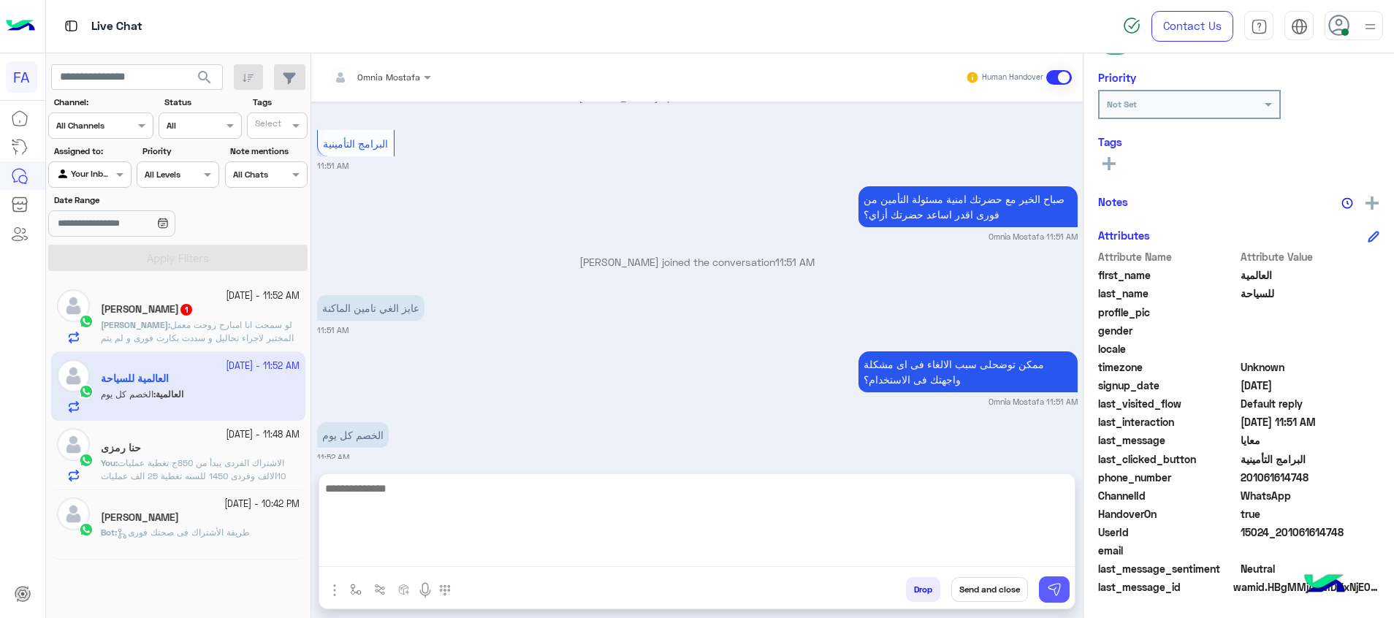
scroll to position [1153, 0]
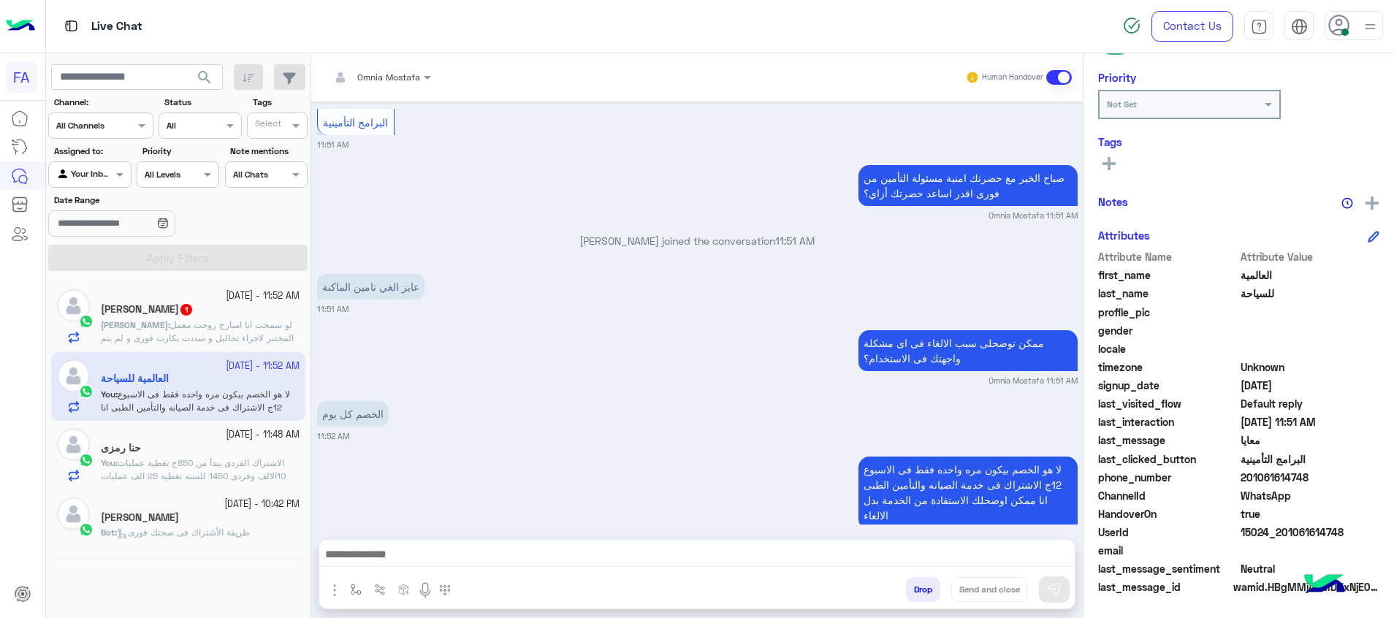
click at [218, 338] on span "لو سمحت انا امبارح روحت معمل المختبر لاجراء تحاليل و سددت بكارت فورى و لم يتم خ…" at bounding box center [199, 344] width 197 height 50
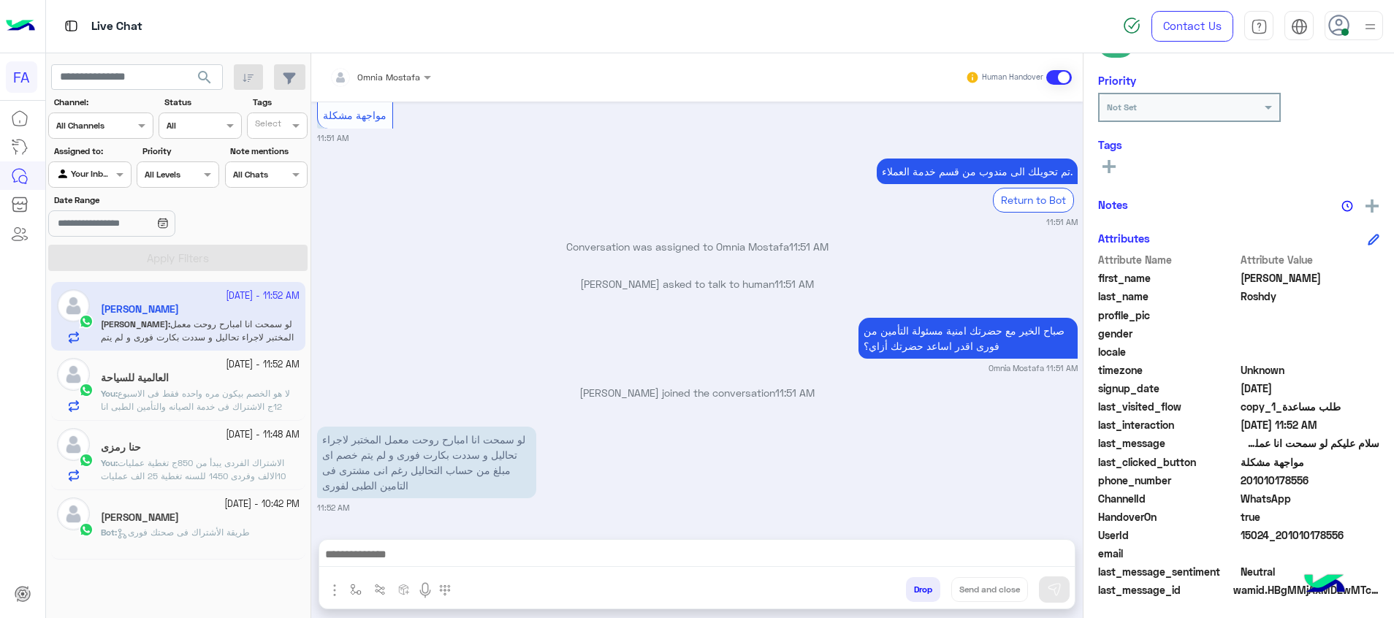
scroll to position [212, 0]
click at [695, 263] on div "Conversation was assigned to Omnia Mostafa 11:51 AM" at bounding box center [697, 252] width 760 height 26
click at [974, 564] on textarea at bounding box center [696, 556] width 755 height 22
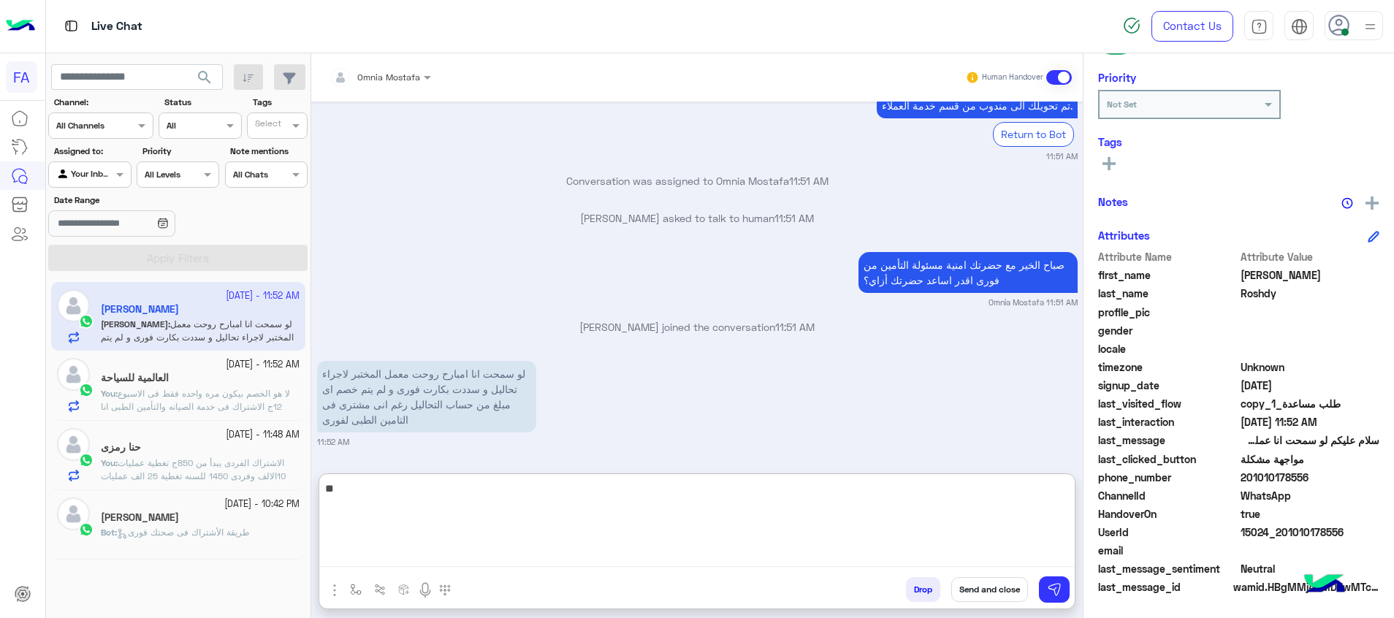
type textarea "*"
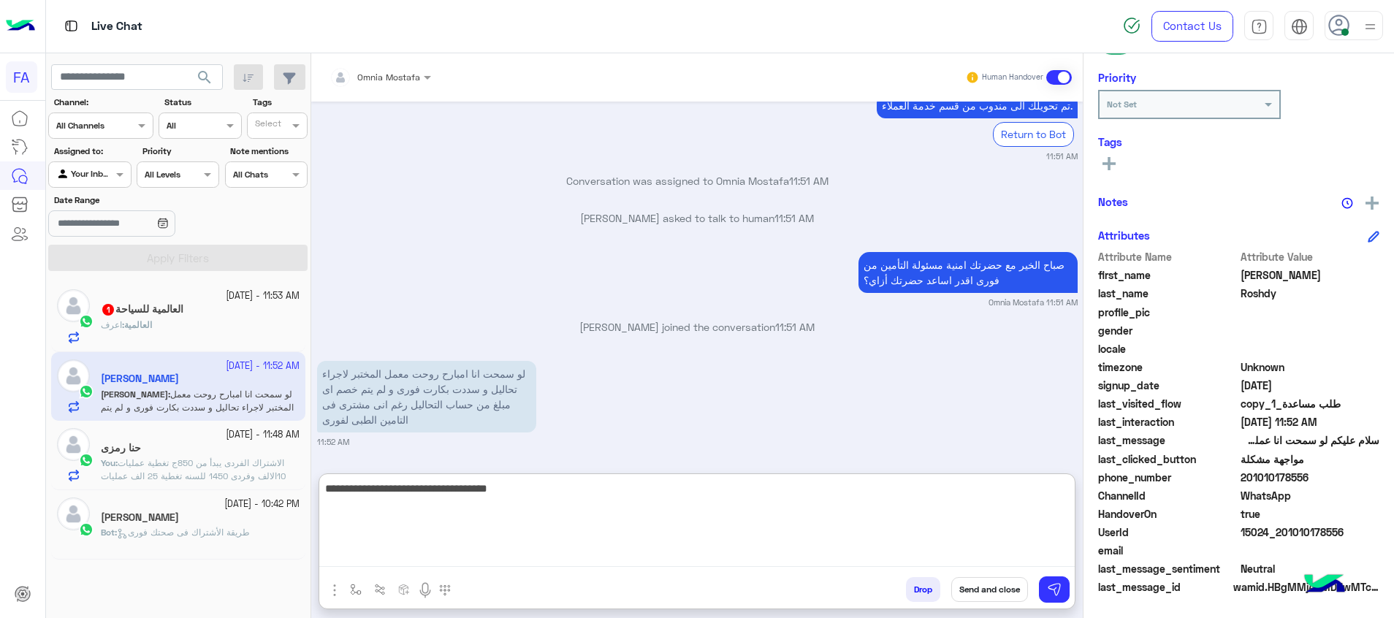
type textarea "**********"
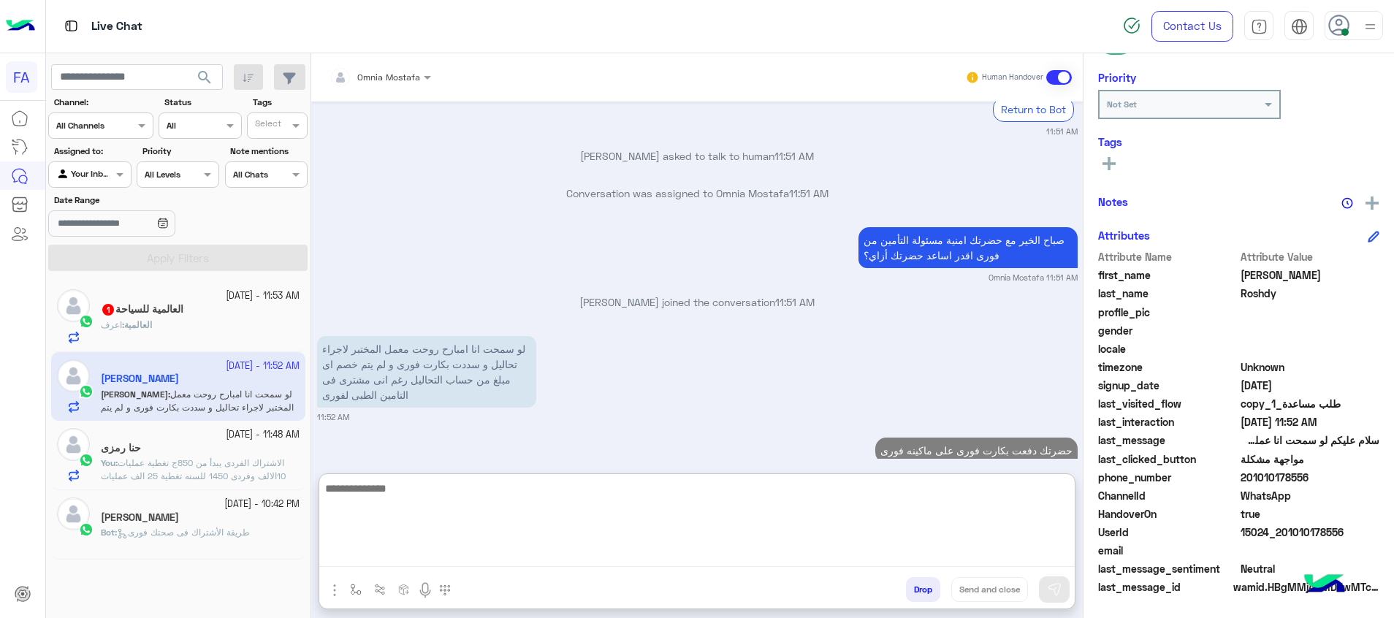
scroll to position [1546, 0]
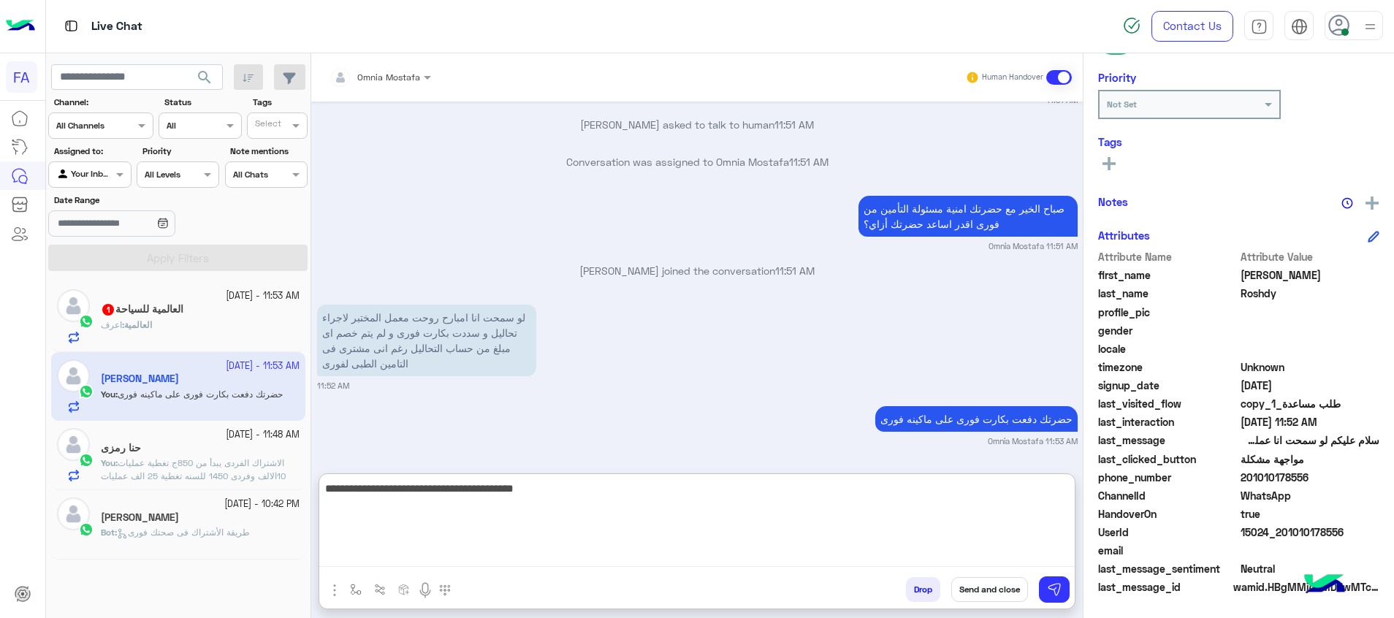
type textarea "**********"
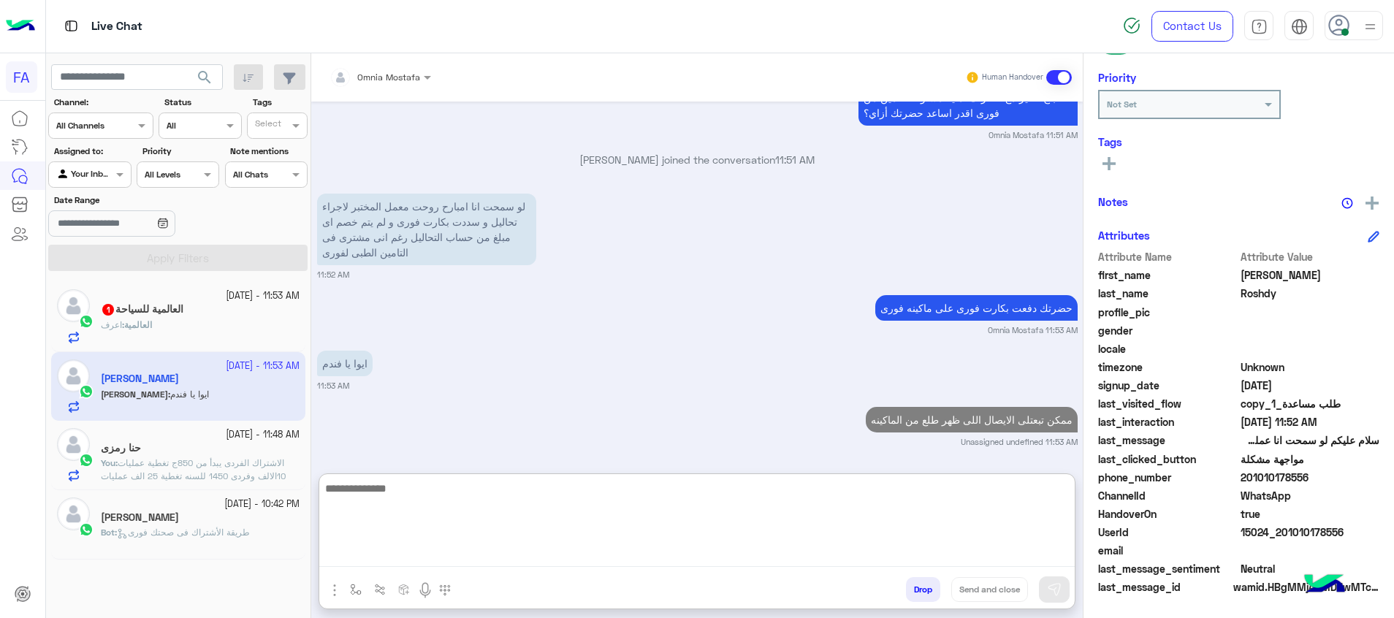
scroll to position [1657, 0]
click at [229, 329] on div "العالمية : اعرف" at bounding box center [200, 331] width 199 height 26
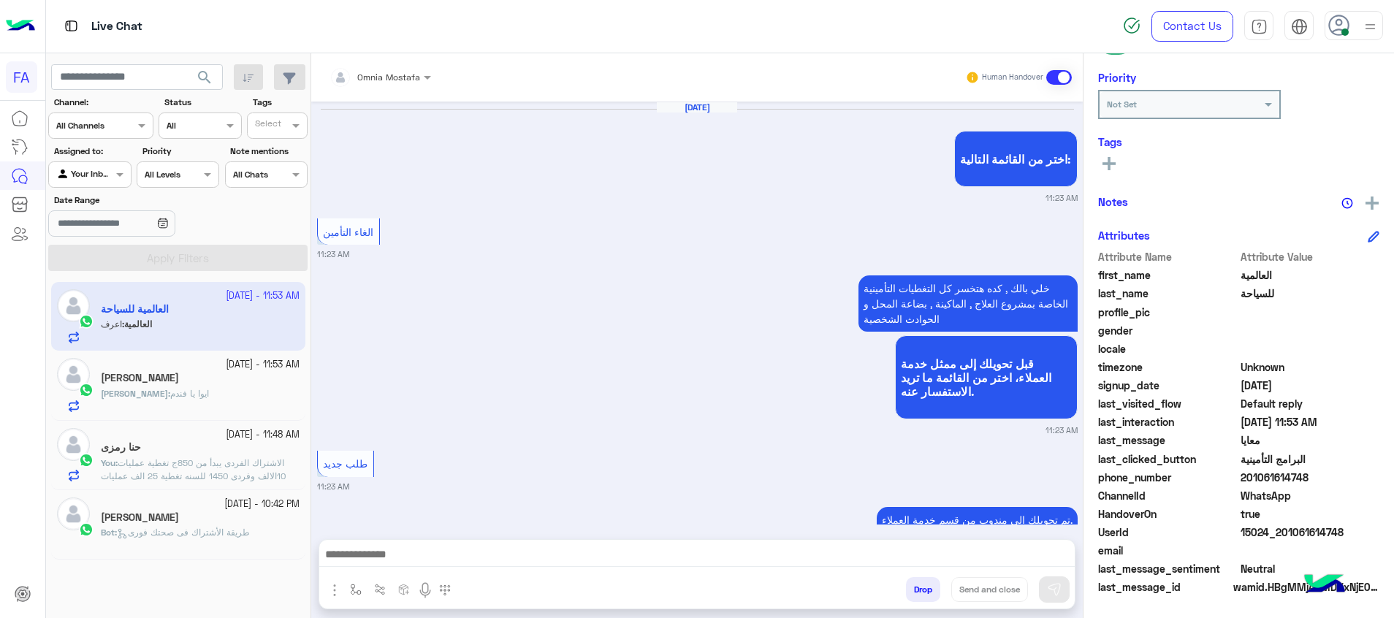
scroll to position [947, 0]
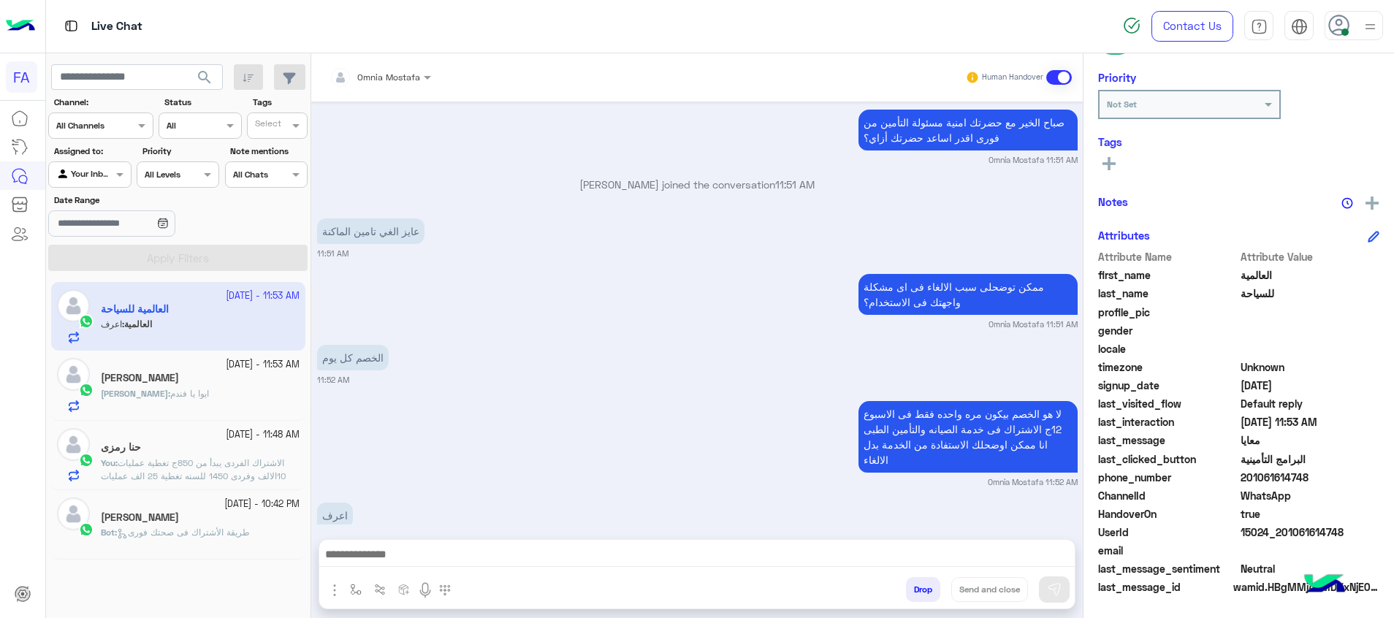
drag, startPoint x: 1019, startPoint y: 554, endPoint x: 1034, endPoint y: 568, distance: 21.2
click at [1019, 554] on textarea at bounding box center [696, 556] width 755 height 22
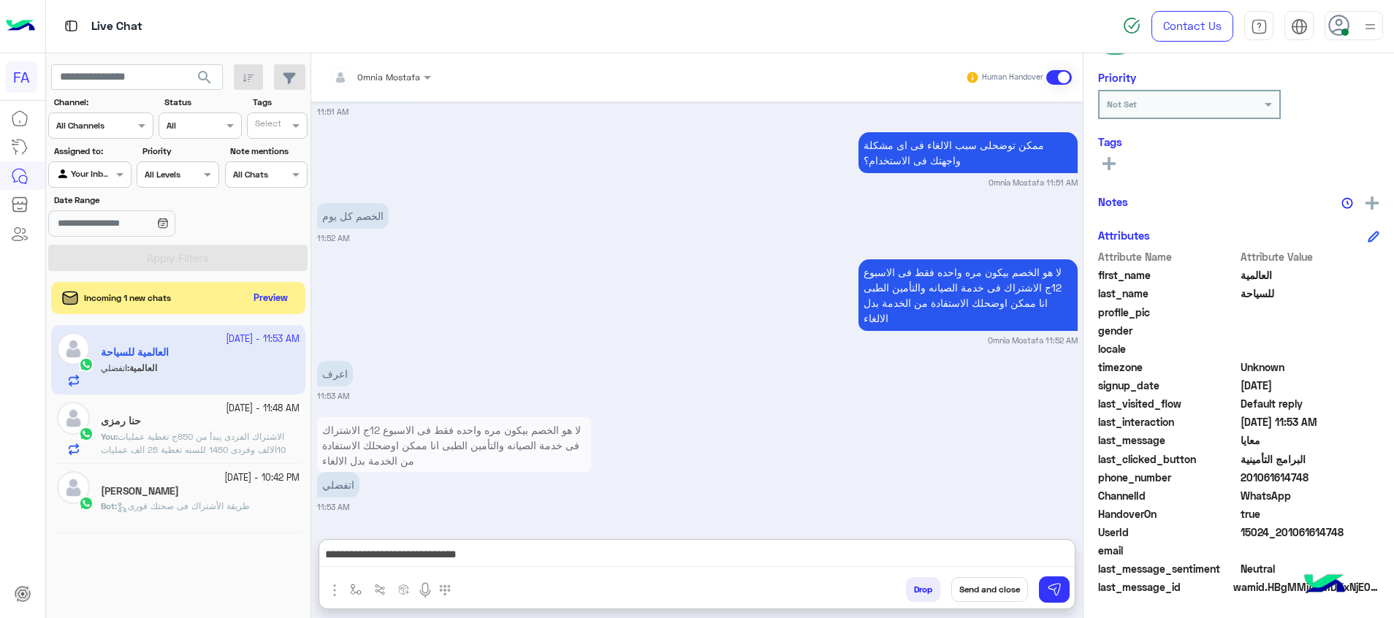
scroll to position [1123, 0]
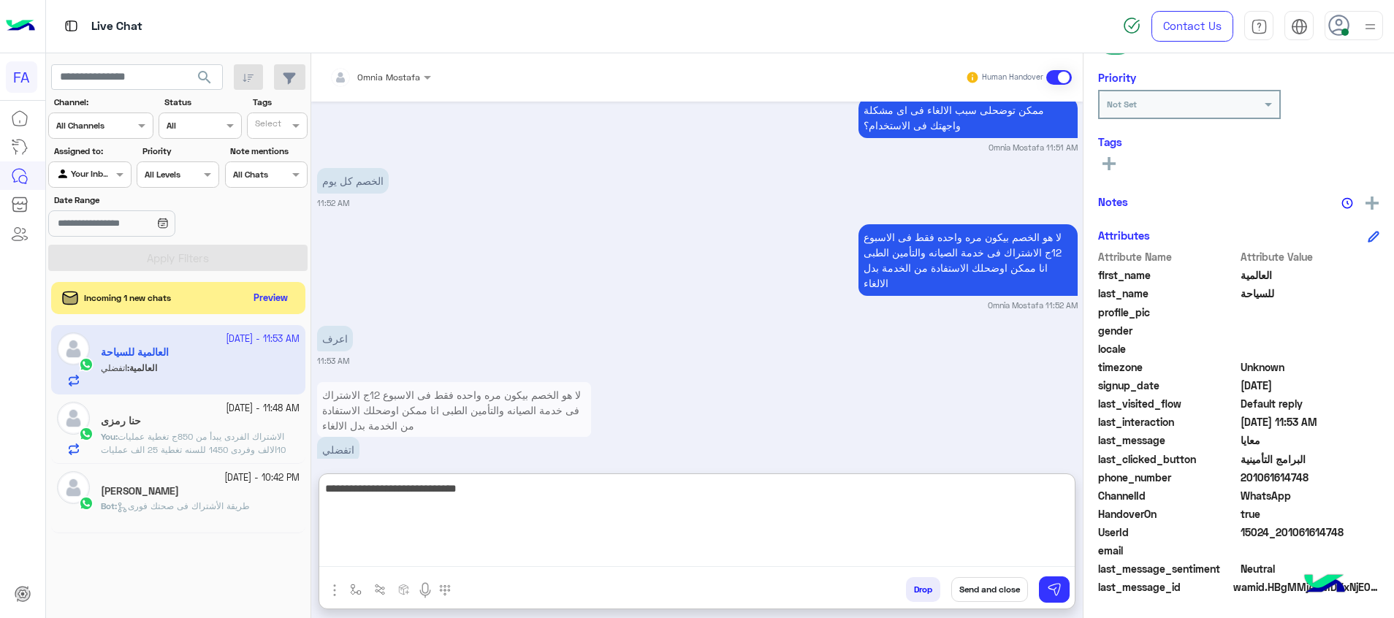
drag, startPoint x: 833, startPoint y: 548, endPoint x: 1101, endPoint y: 541, distance: 267.4
click at [1101, 541] on mat-drawer-container "Omnia Mostafa Human Handover [DATE] اختر من القائمة التالية: 11:23 AM الغاء الت…" at bounding box center [852, 338] width 1083 height 570
paste textarea "**********"
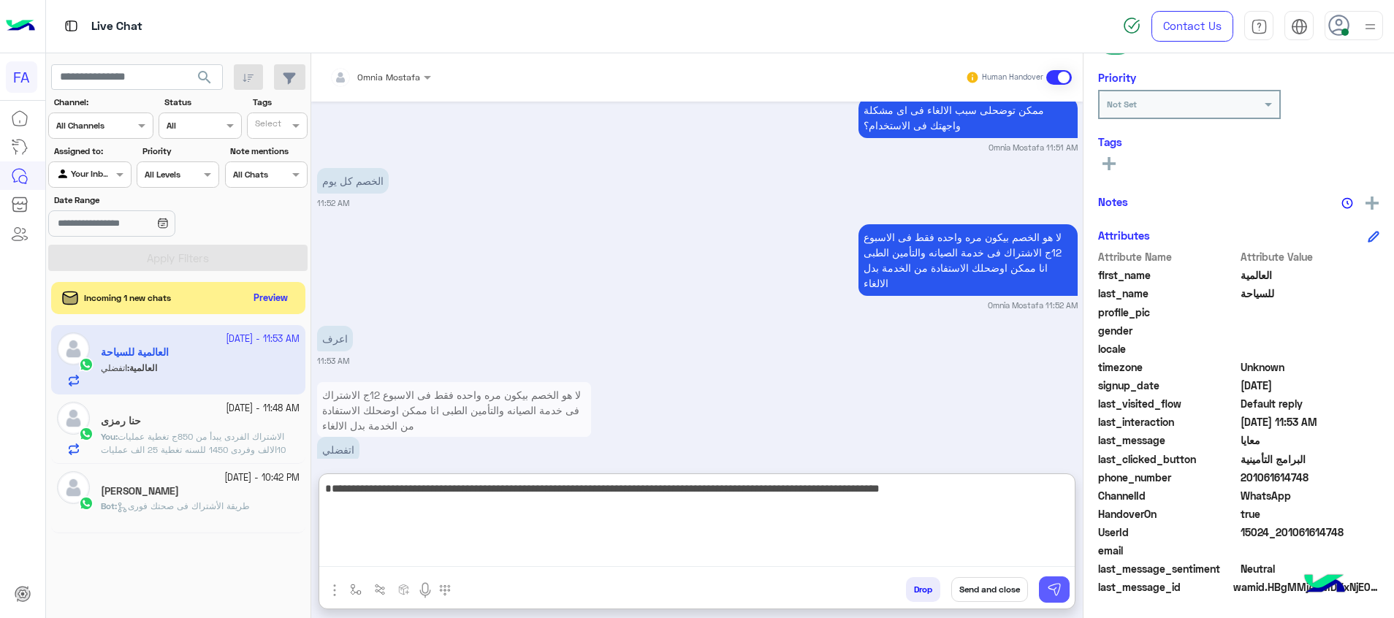
type textarea "**********"
click at [1053, 578] on button at bounding box center [1054, 589] width 31 height 26
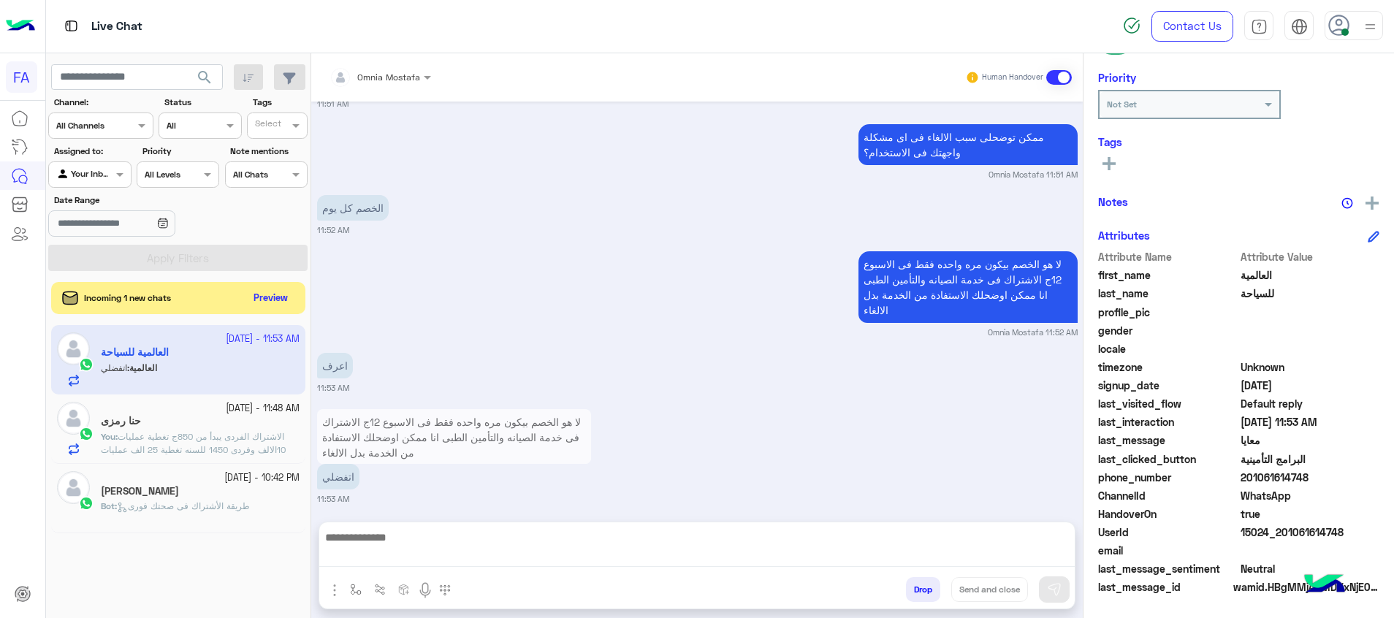
scroll to position [1144, 0]
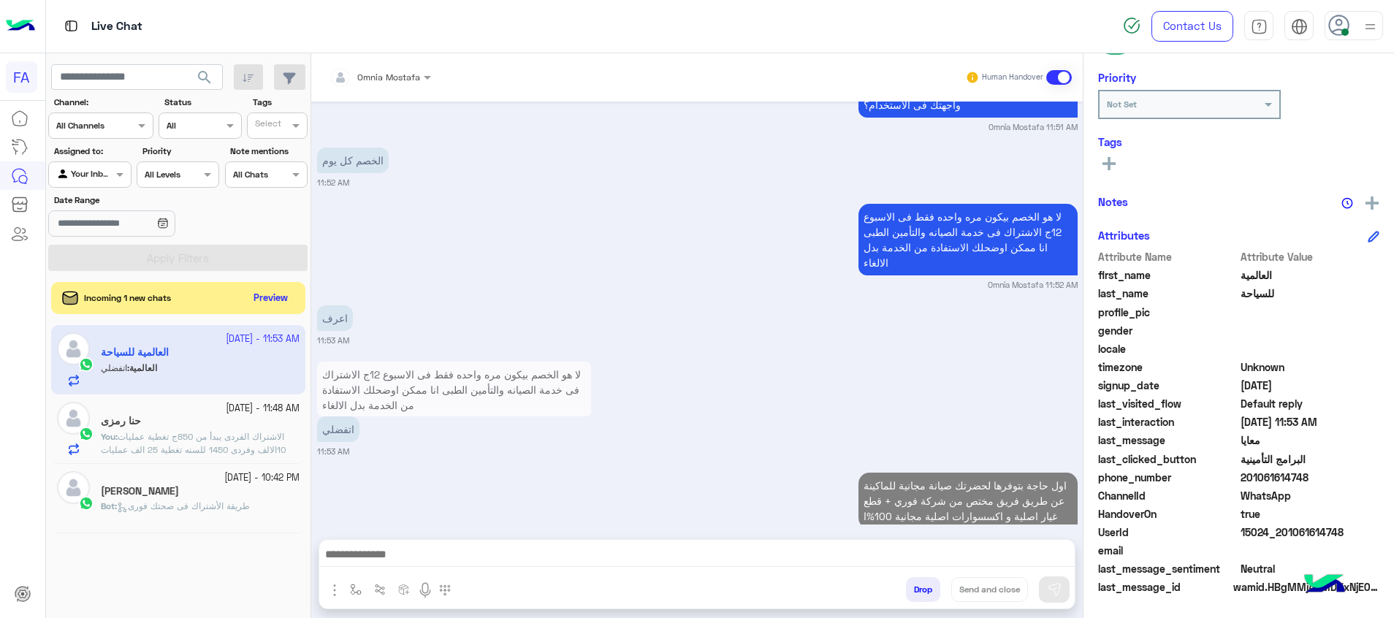
drag, startPoint x: 297, startPoint y: 286, endPoint x: 283, endPoint y: 294, distance: 16.7
click at [297, 286] on div "Incoming 1 new chats Preview" at bounding box center [178, 298] width 254 height 32
click at [272, 298] on button "Preview" at bounding box center [271, 298] width 45 height 20
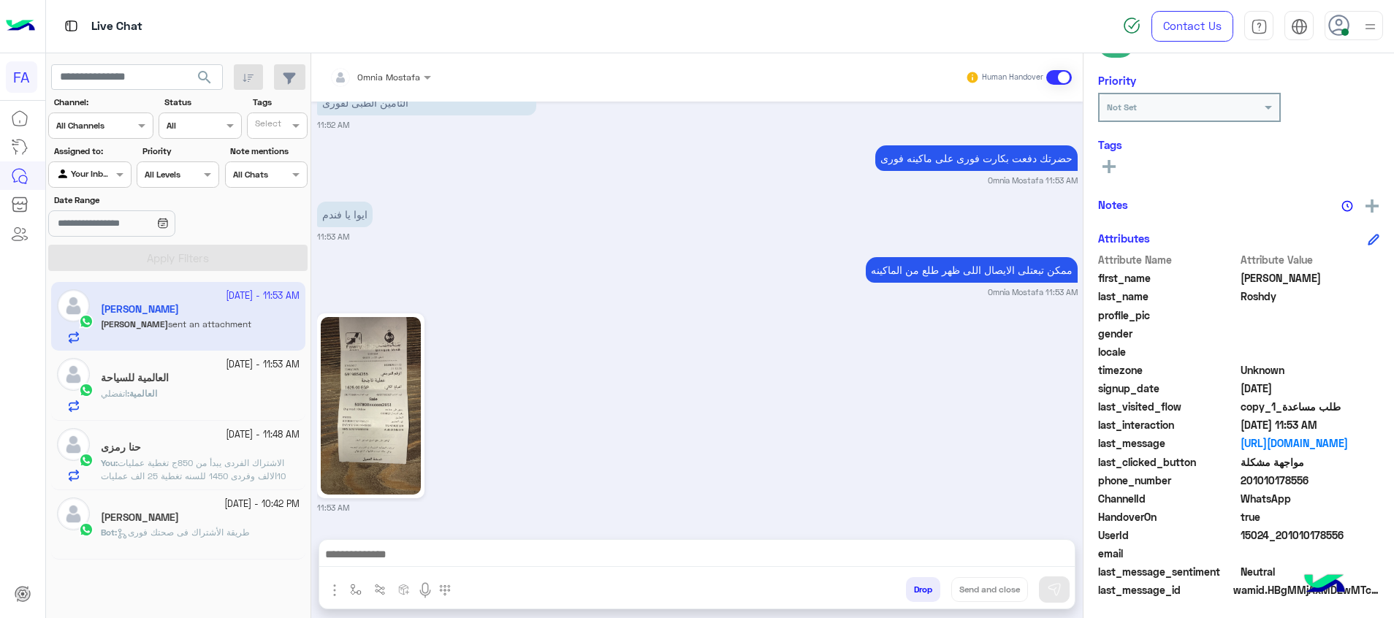
scroll to position [212, 0]
drag, startPoint x: 1037, startPoint y: 550, endPoint x: 1063, endPoint y: 562, distance: 28.1
click at [1037, 551] on textarea at bounding box center [696, 556] width 755 height 22
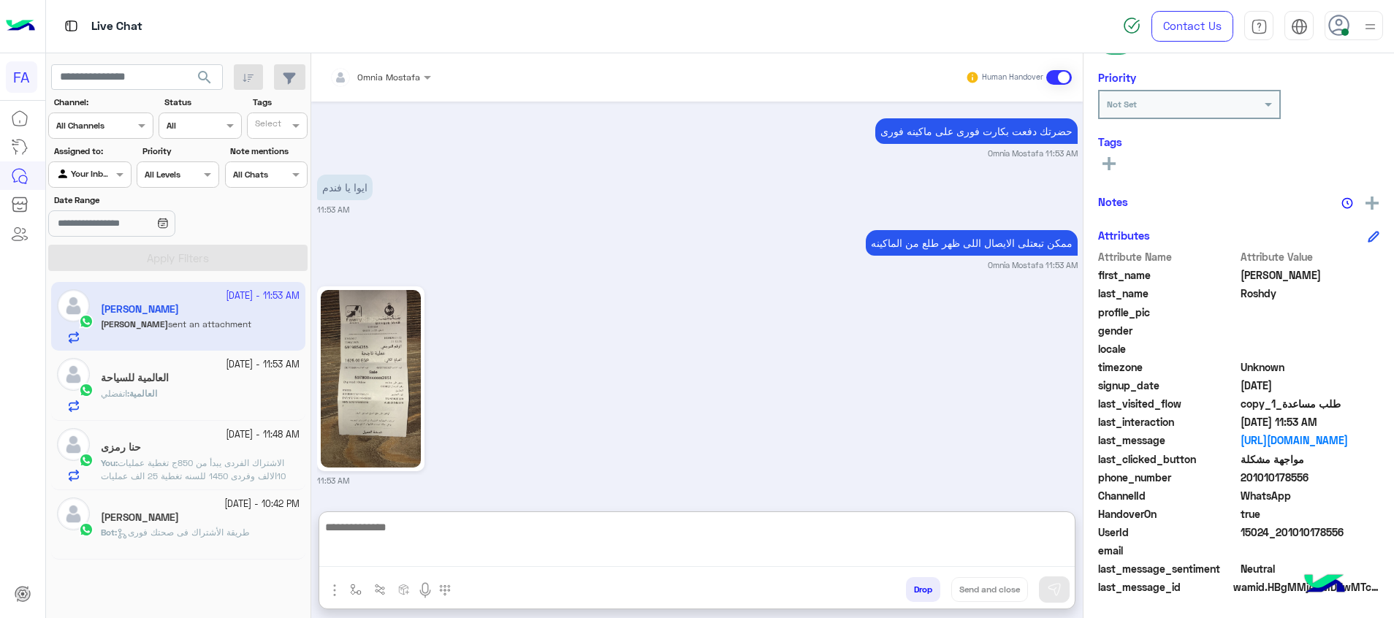
paste textarea "**********"
type textarea "**********"
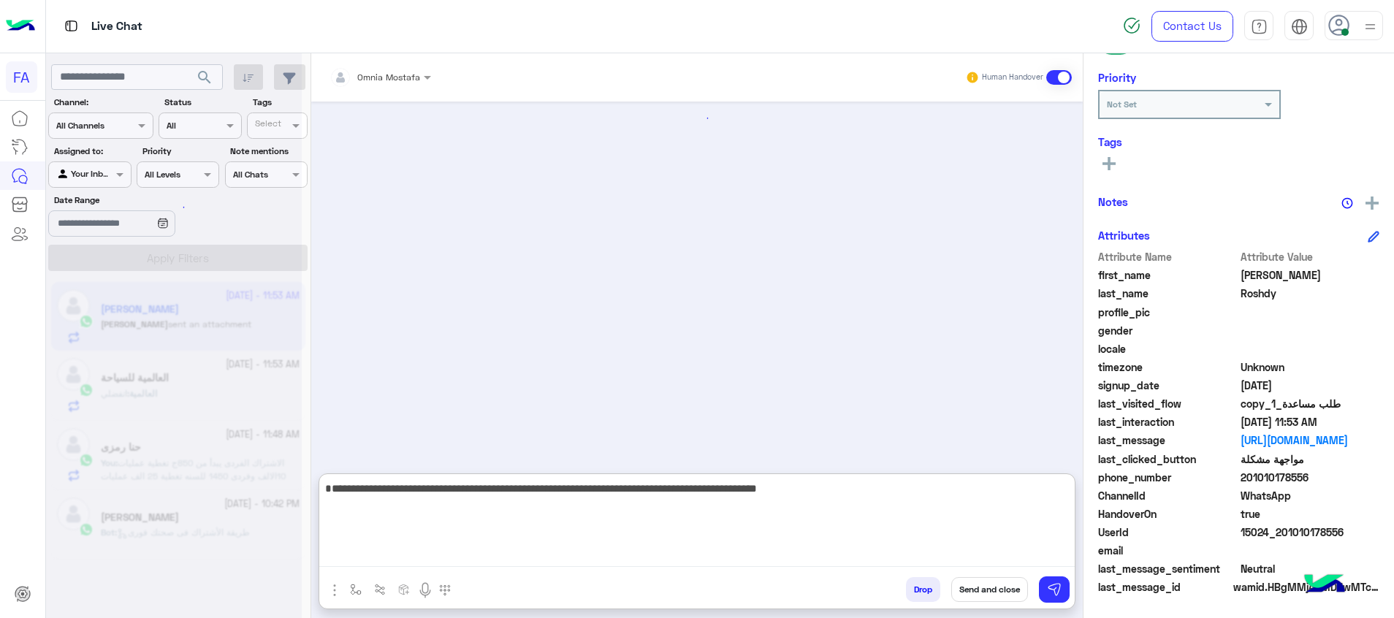
scroll to position [1542, 0]
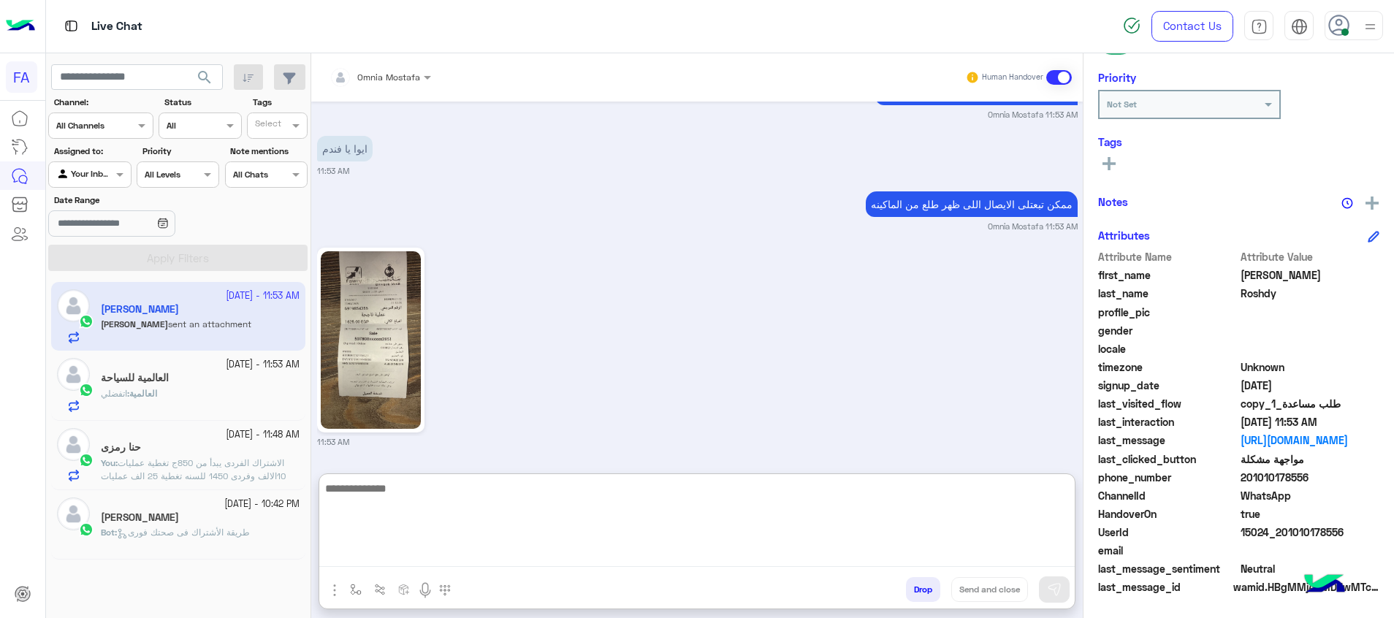
click at [271, 389] on div "العالمية : اتفضلي" at bounding box center [200, 400] width 199 height 26
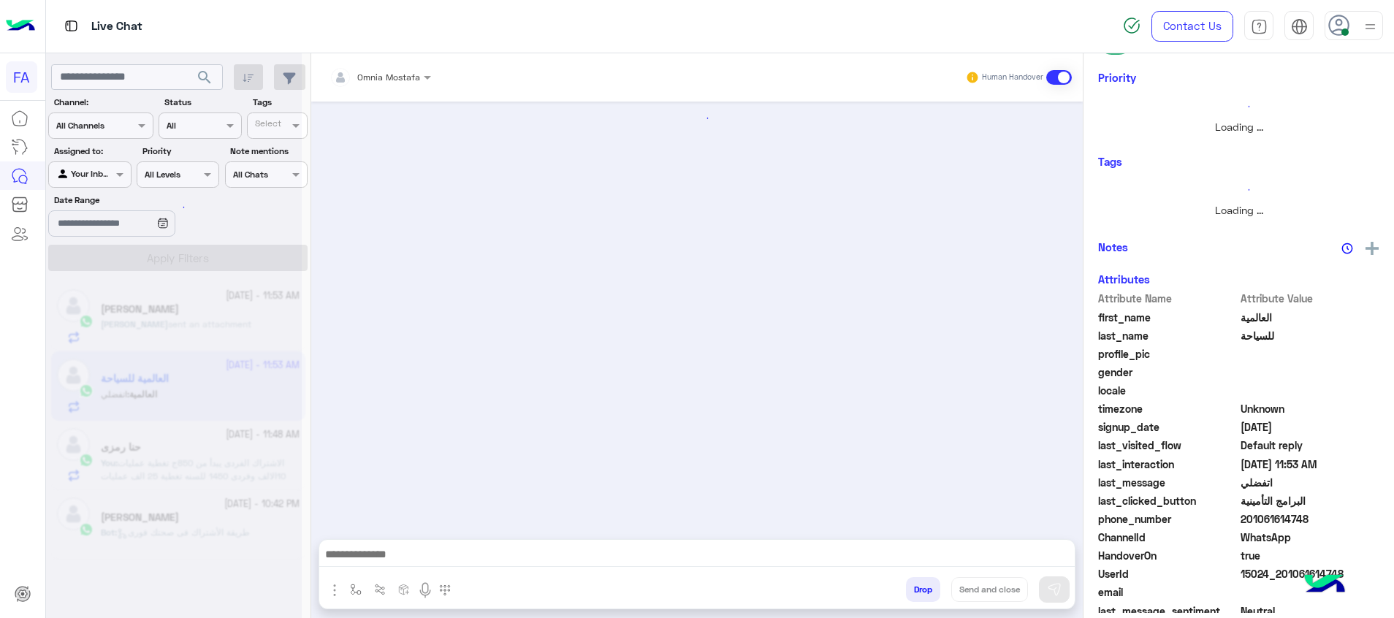
scroll to position [1000, 0]
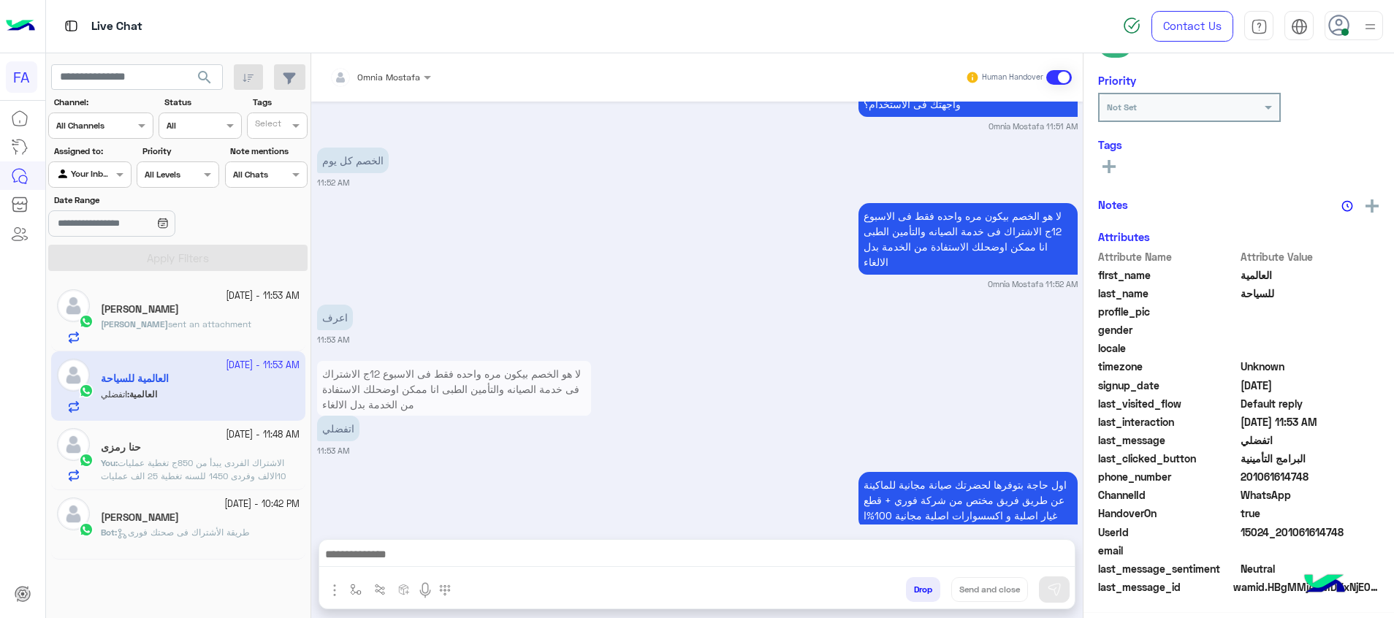
click at [1018, 561] on textarea at bounding box center [696, 556] width 755 height 22
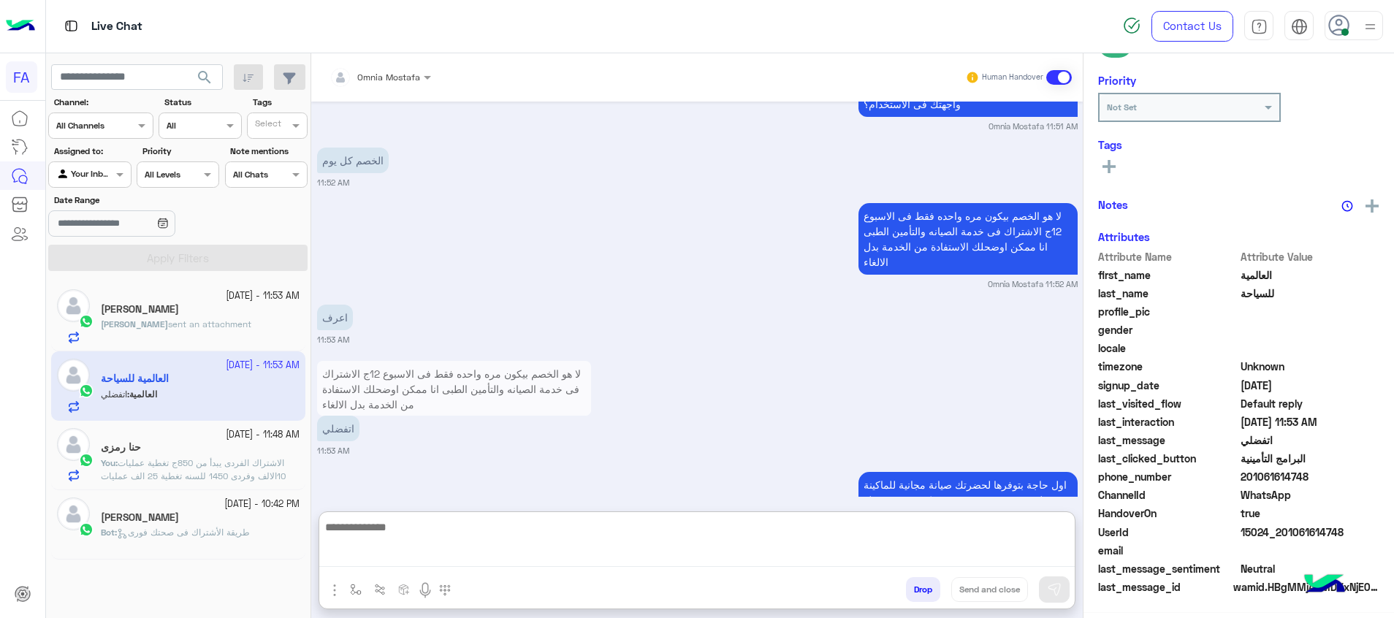
paste textarea "**********"
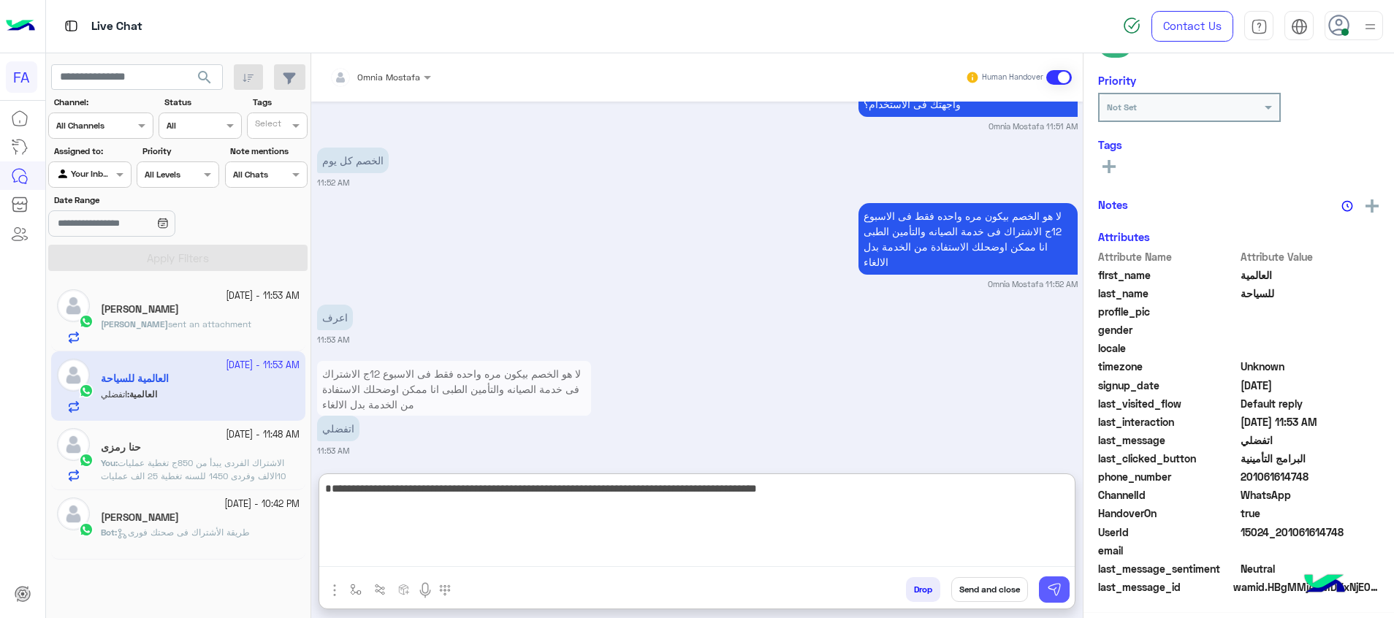
type textarea "**********"
click at [1050, 584] on img at bounding box center [1054, 589] width 15 height 15
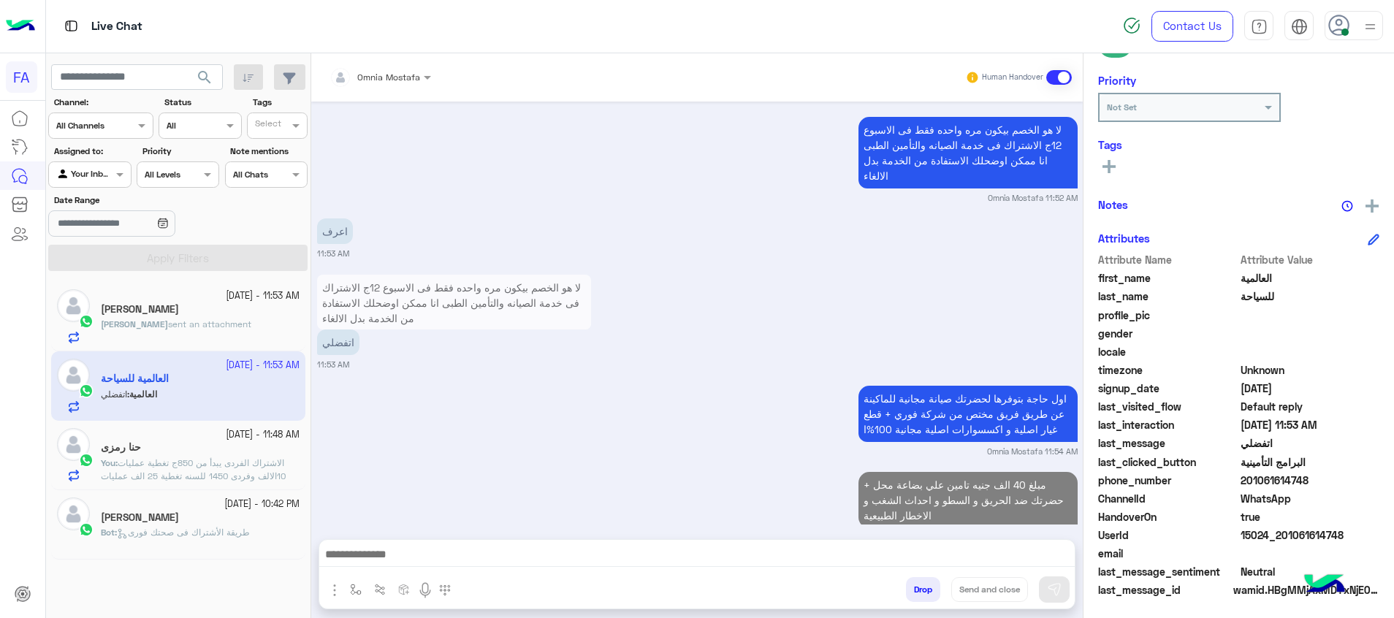
scroll to position [212, 0]
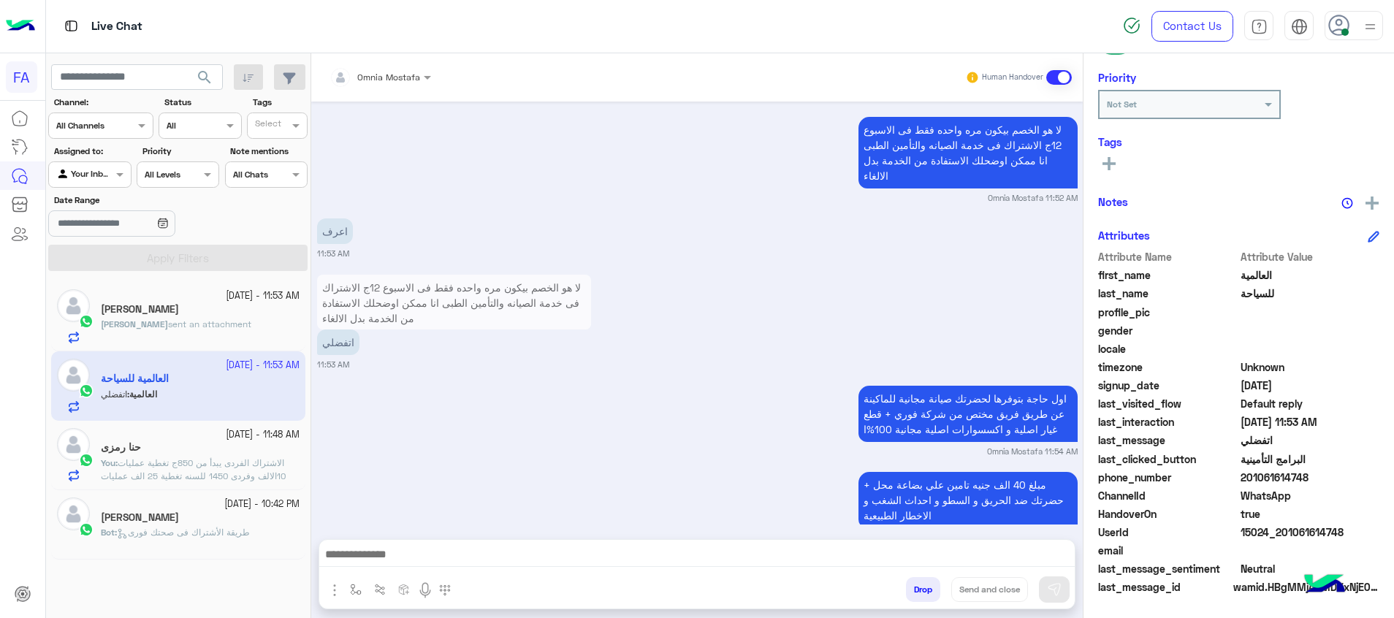
drag, startPoint x: 1021, startPoint y: 560, endPoint x: 1069, endPoint y: 568, distance: 48.3
click at [1023, 560] on textarea at bounding box center [696, 556] width 755 height 22
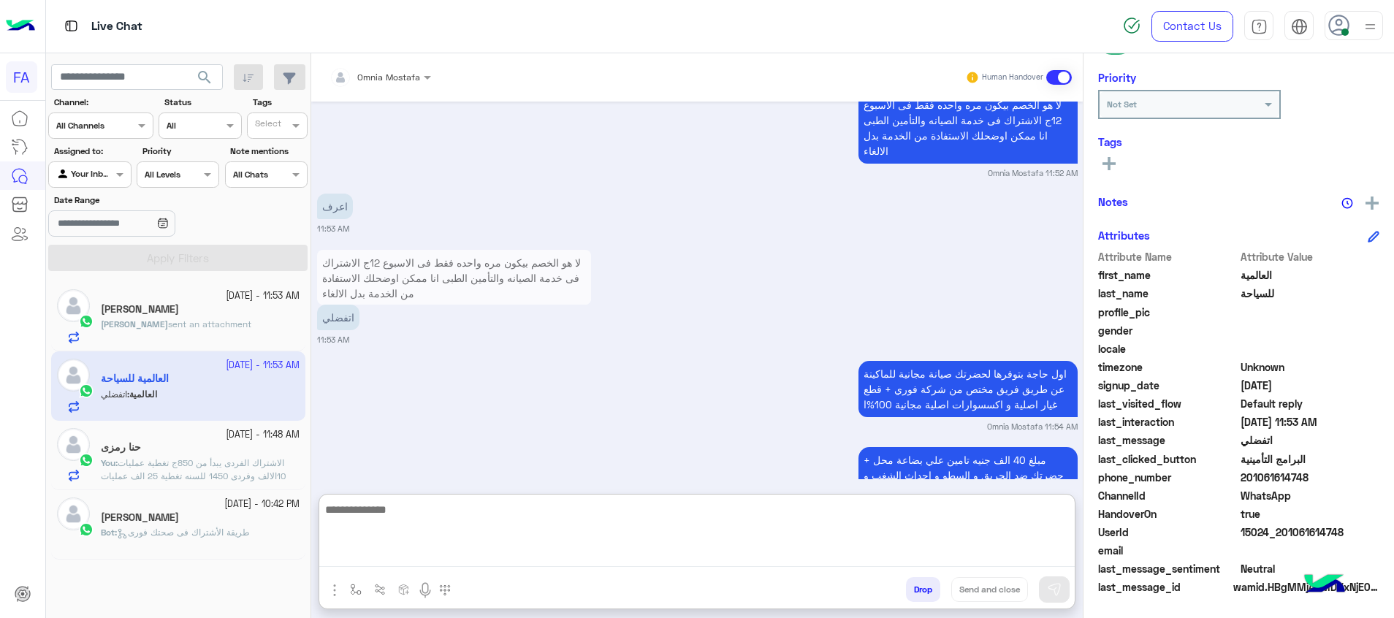
paste textarea "**********"
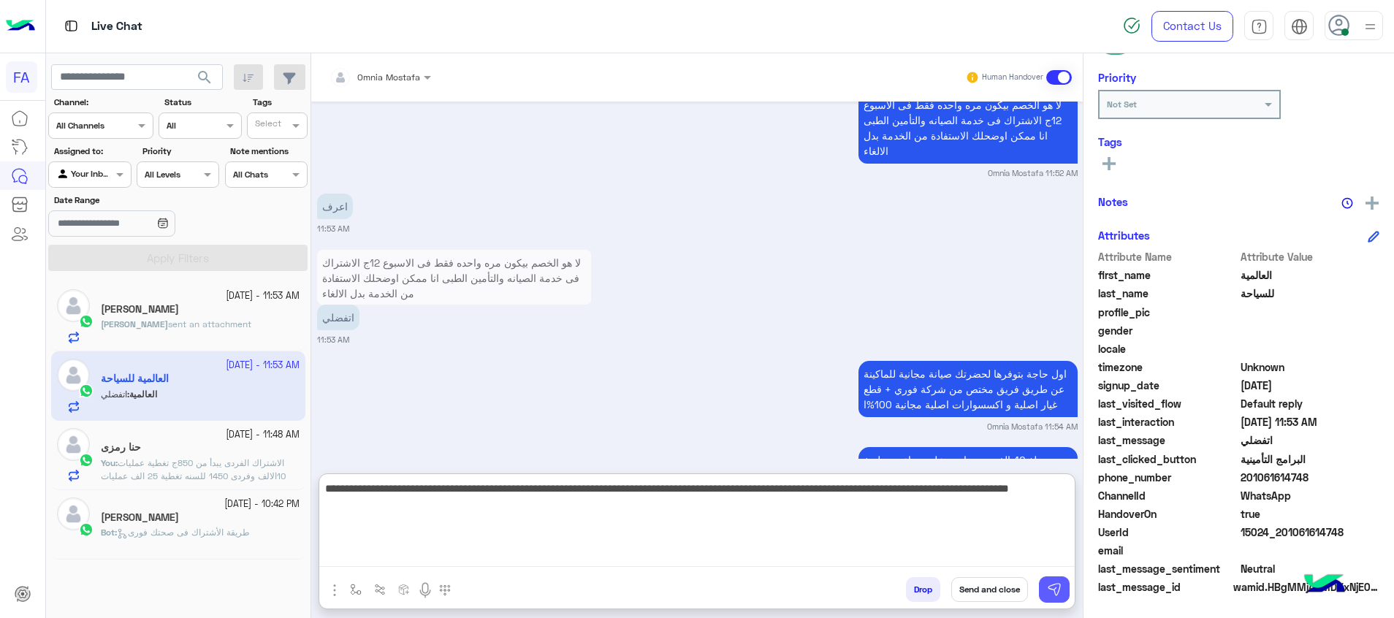
type textarea "**********"
click at [1066, 592] on button at bounding box center [1054, 589] width 31 height 26
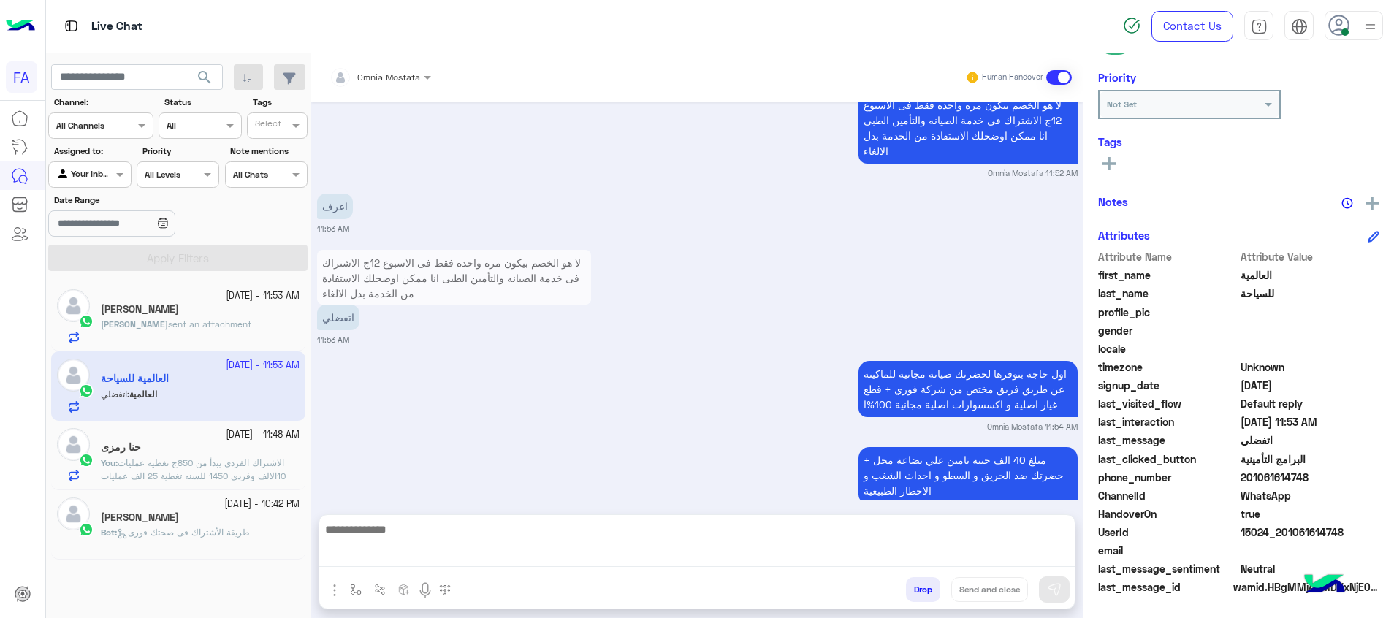
scroll to position [1188, 0]
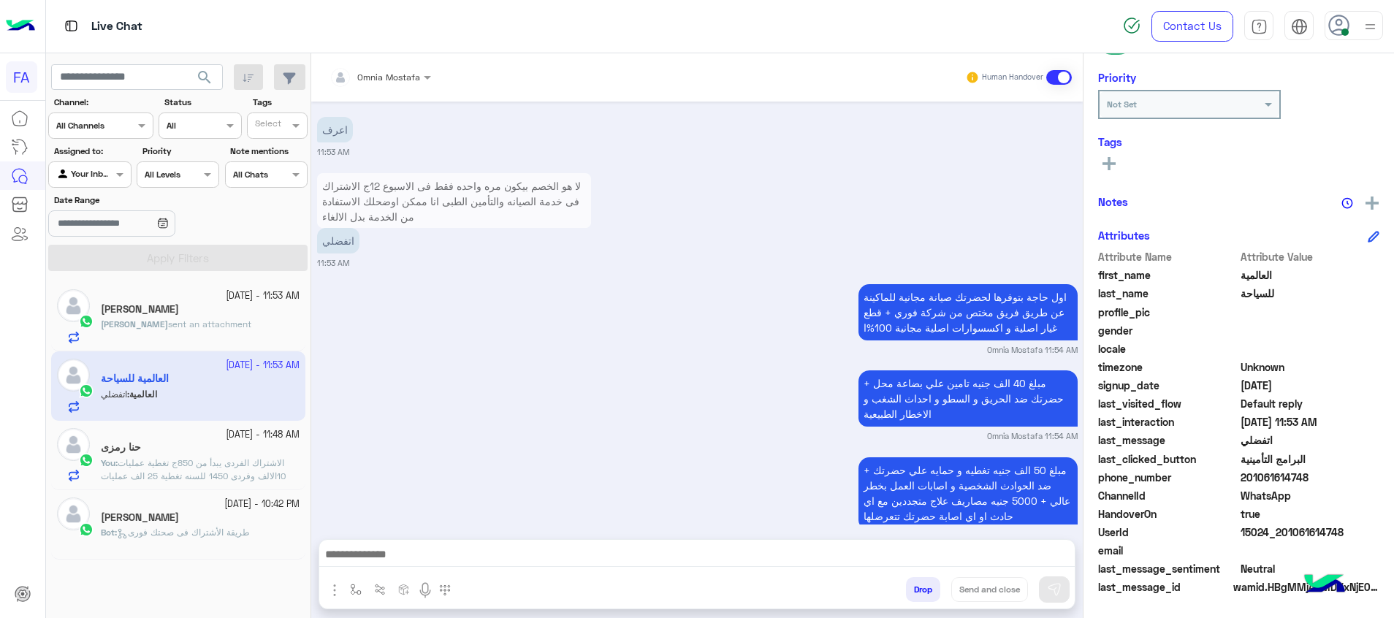
click at [1045, 543] on div at bounding box center [696, 558] width 755 height 37
click at [1046, 554] on textarea at bounding box center [696, 556] width 755 height 22
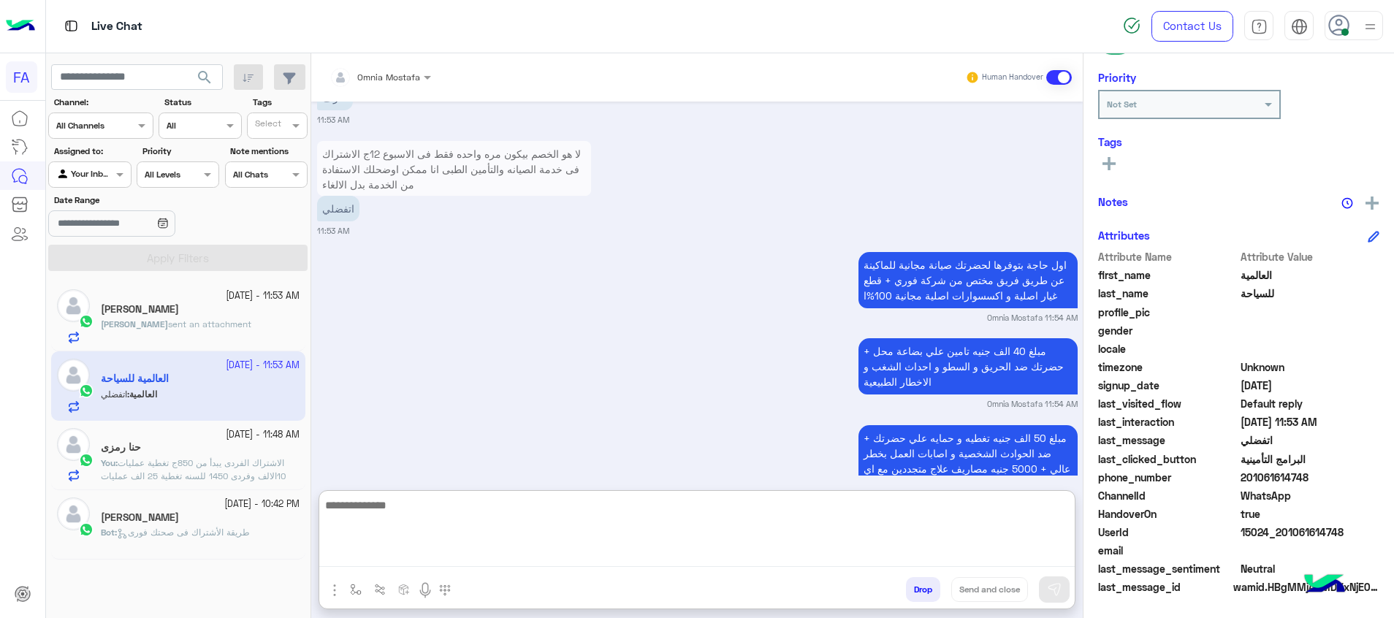
paste textarea "**********"
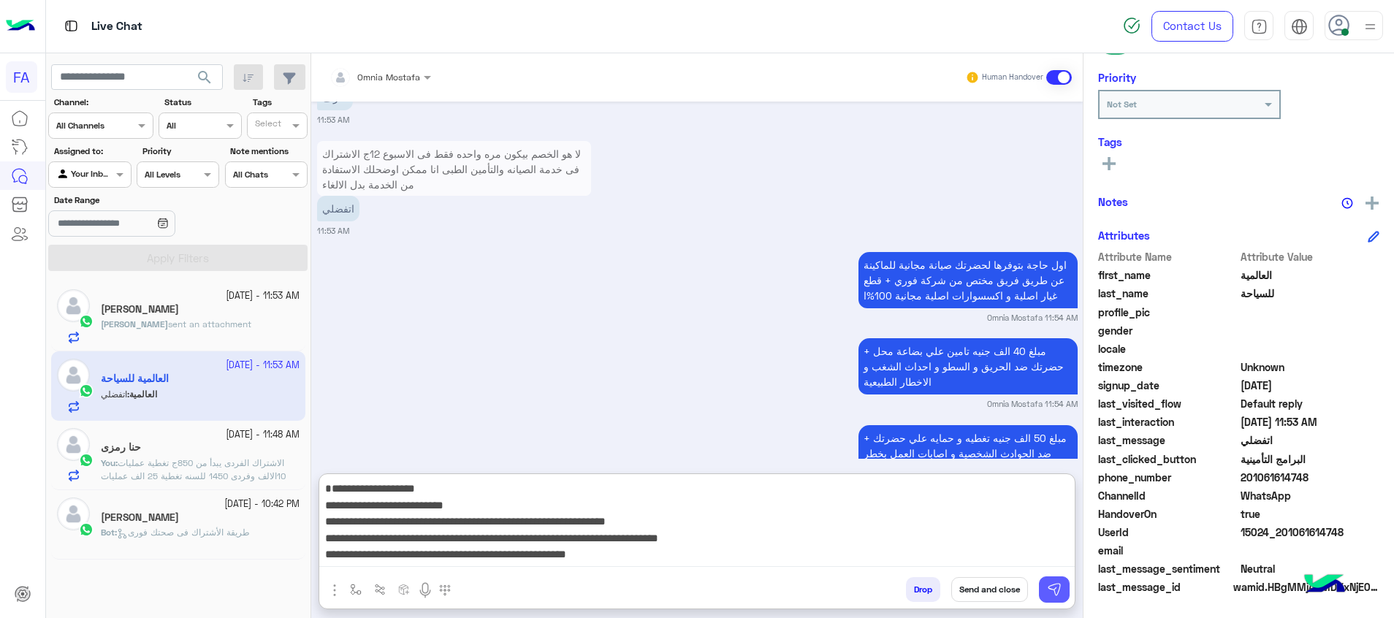
scroll to position [127, 0]
type textarea "**********"
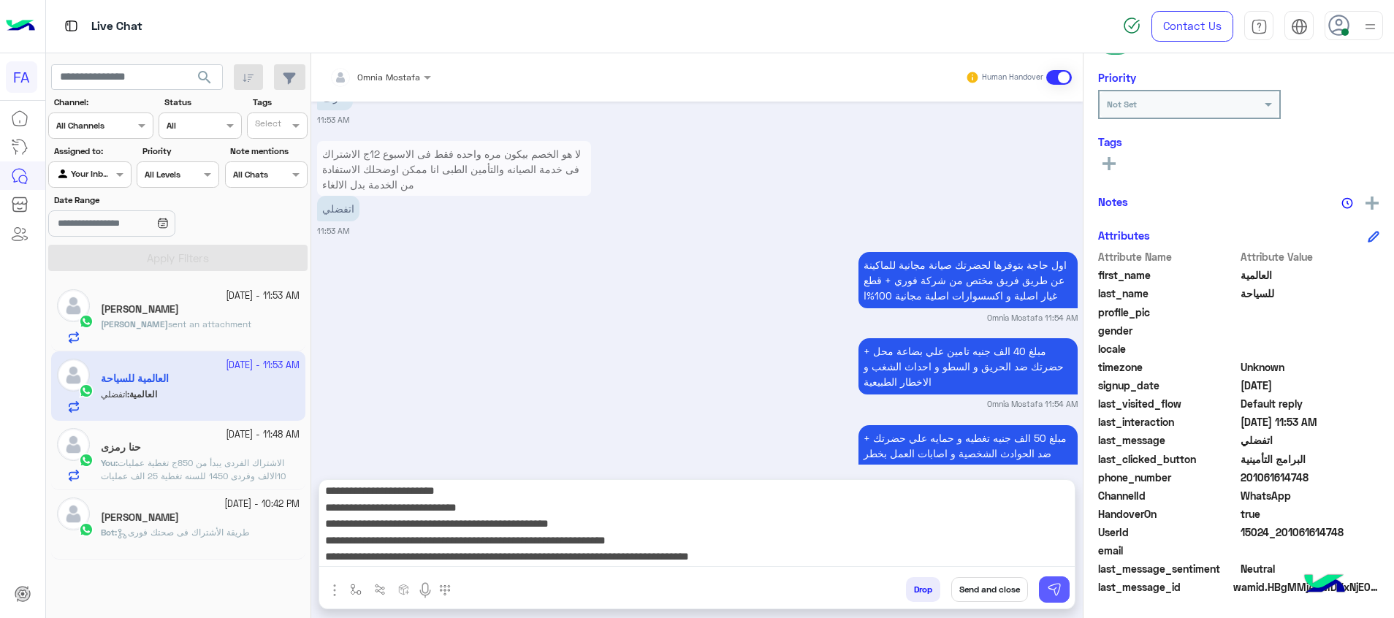
click at [1060, 592] on img at bounding box center [1054, 589] width 15 height 15
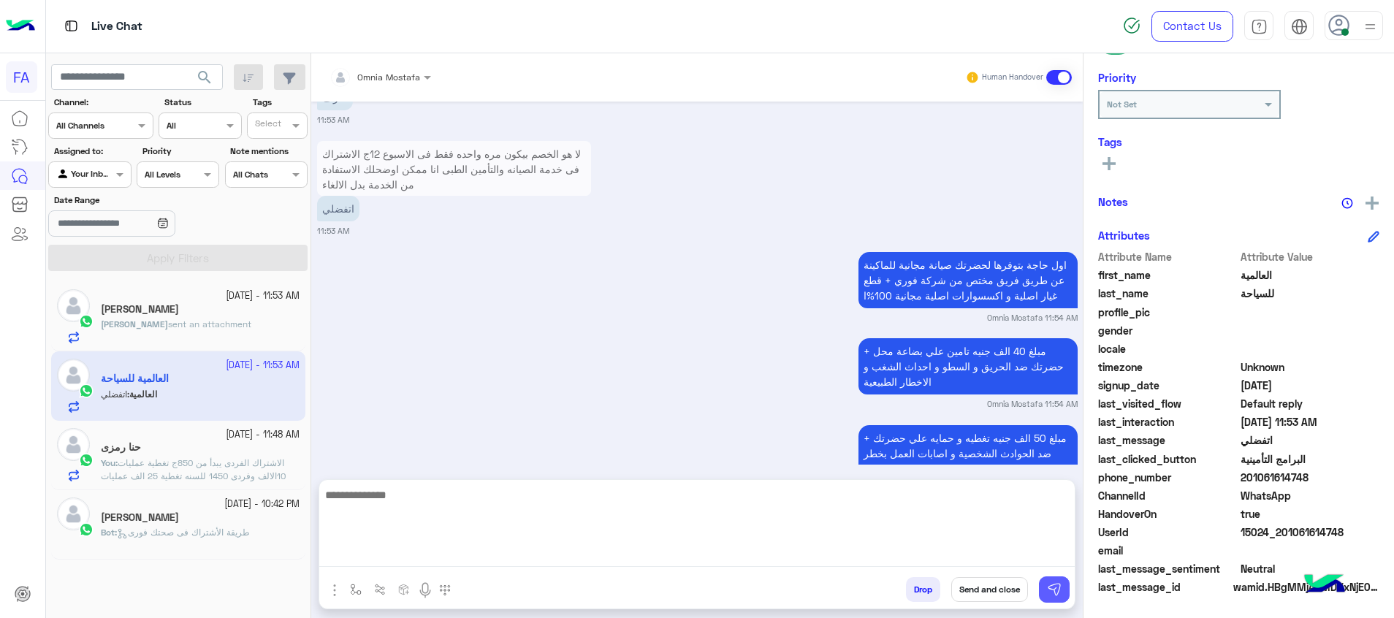
scroll to position [0, 0]
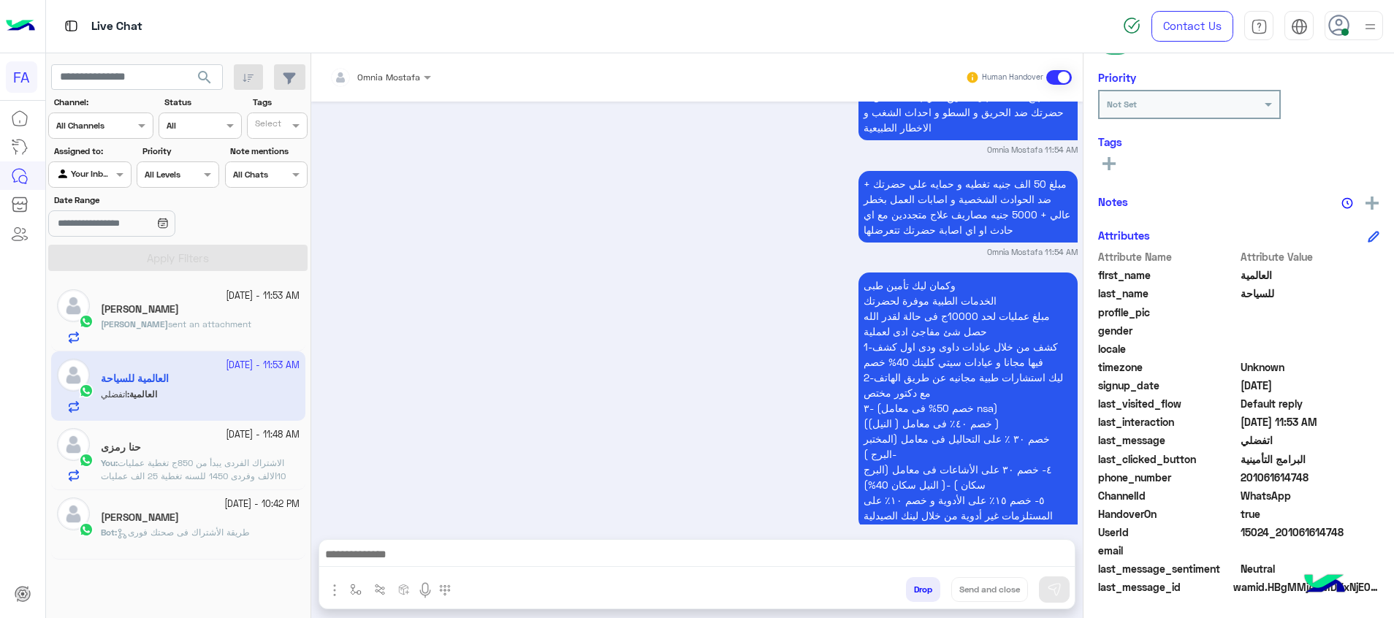
click at [231, 317] on div "[PERSON_NAME]" at bounding box center [200, 310] width 199 height 15
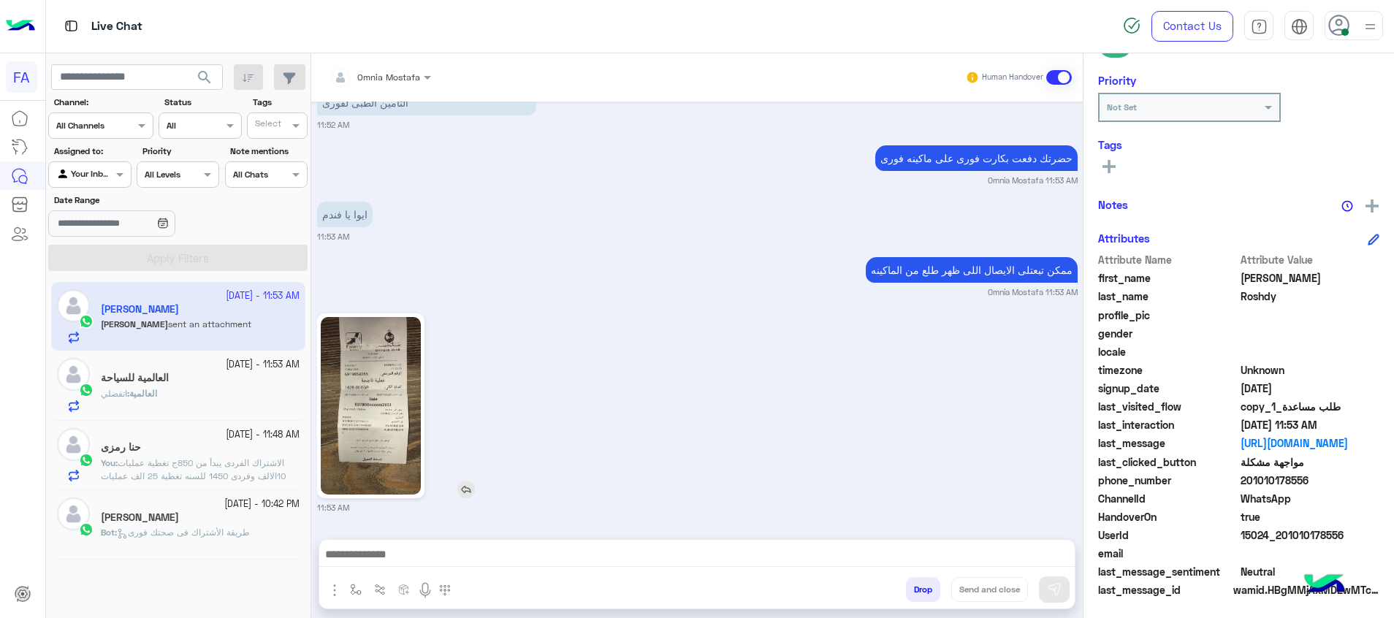
scroll to position [212, 0]
click at [346, 404] on img at bounding box center [371, 405] width 100 height 177
drag, startPoint x: 1354, startPoint y: 529, endPoint x: 1279, endPoint y: 535, distance: 74.7
click at [1279, 535] on span "15024_201010178556" at bounding box center [1310, 531] width 140 height 15
click at [722, 554] on textarea at bounding box center [696, 556] width 755 height 22
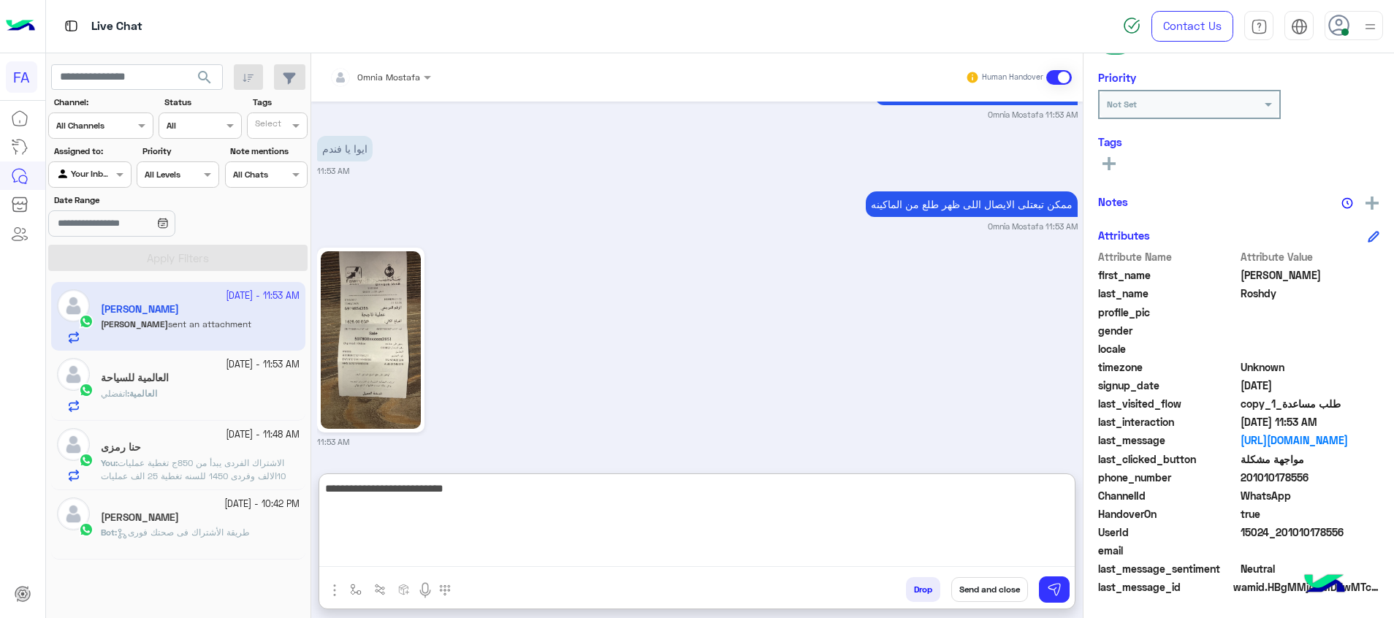
type textarea "**********"
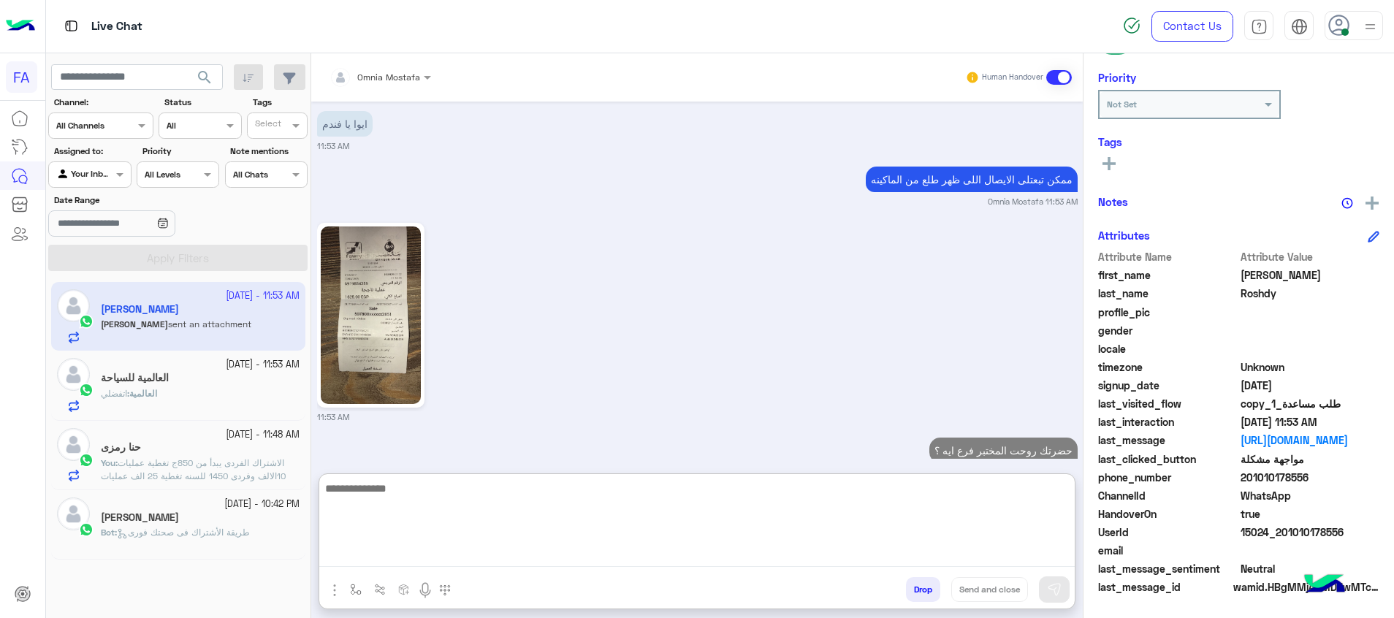
scroll to position [1598, 0]
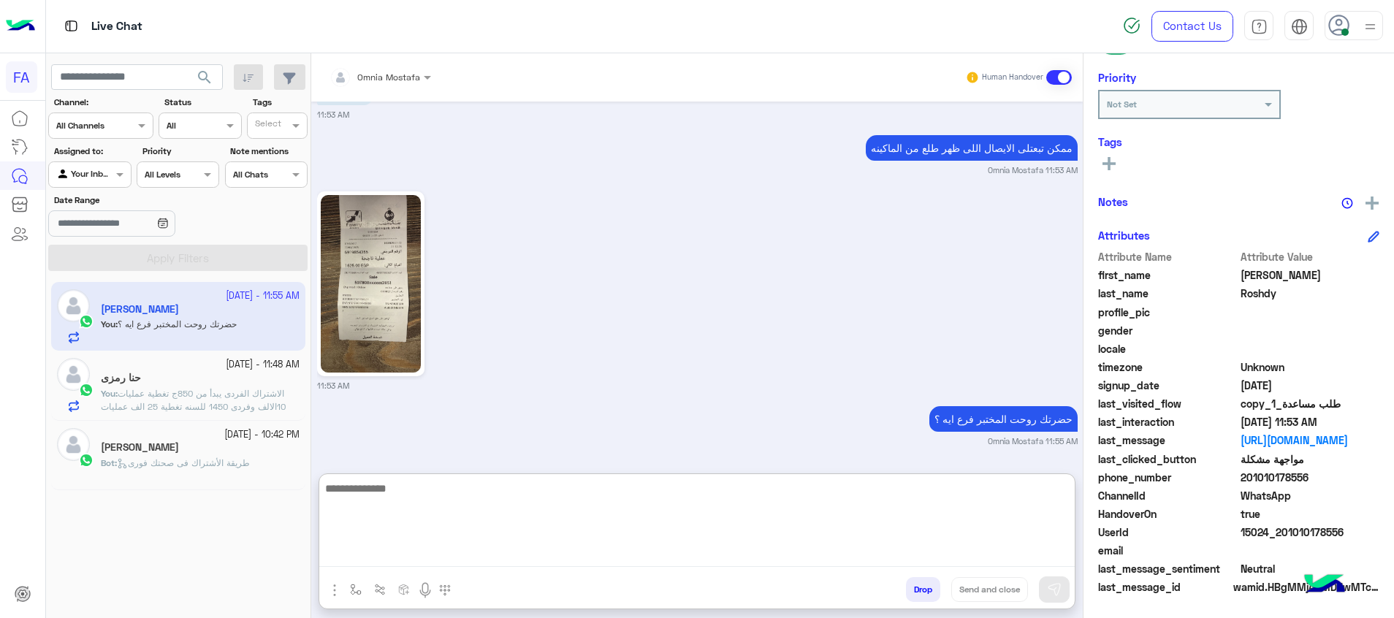
click at [207, 78] on span "search" at bounding box center [205, 78] width 18 height 18
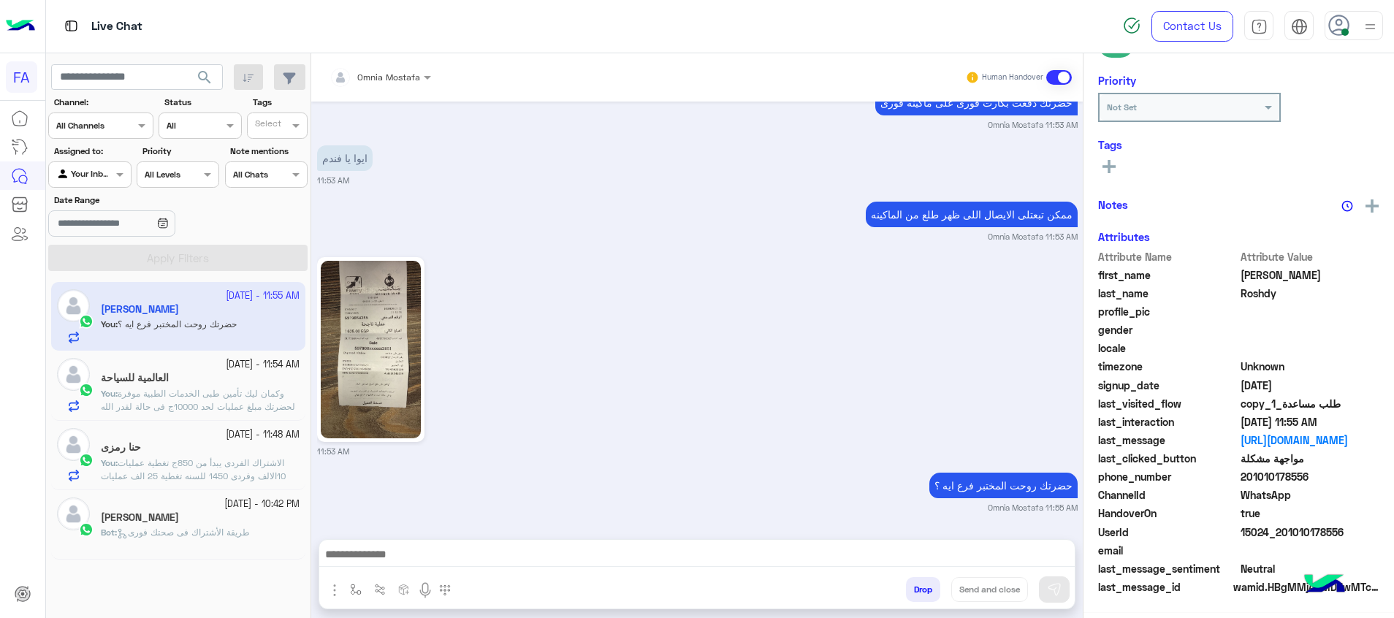
scroll to position [212, 0]
drag, startPoint x: 1346, startPoint y: 532, endPoint x: 1279, endPoint y: 538, distance: 67.5
click at [1279, 538] on span "15024_201010178556" at bounding box center [1310, 531] width 140 height 15
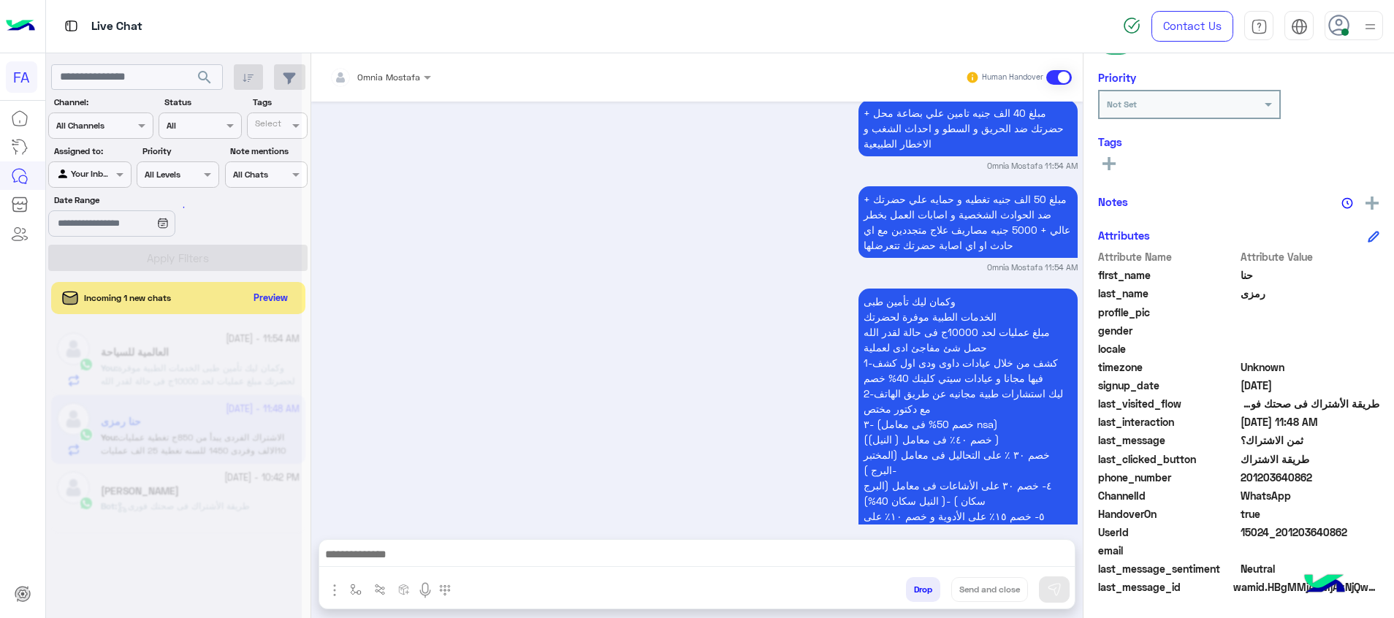
scroll to position [760, 0]
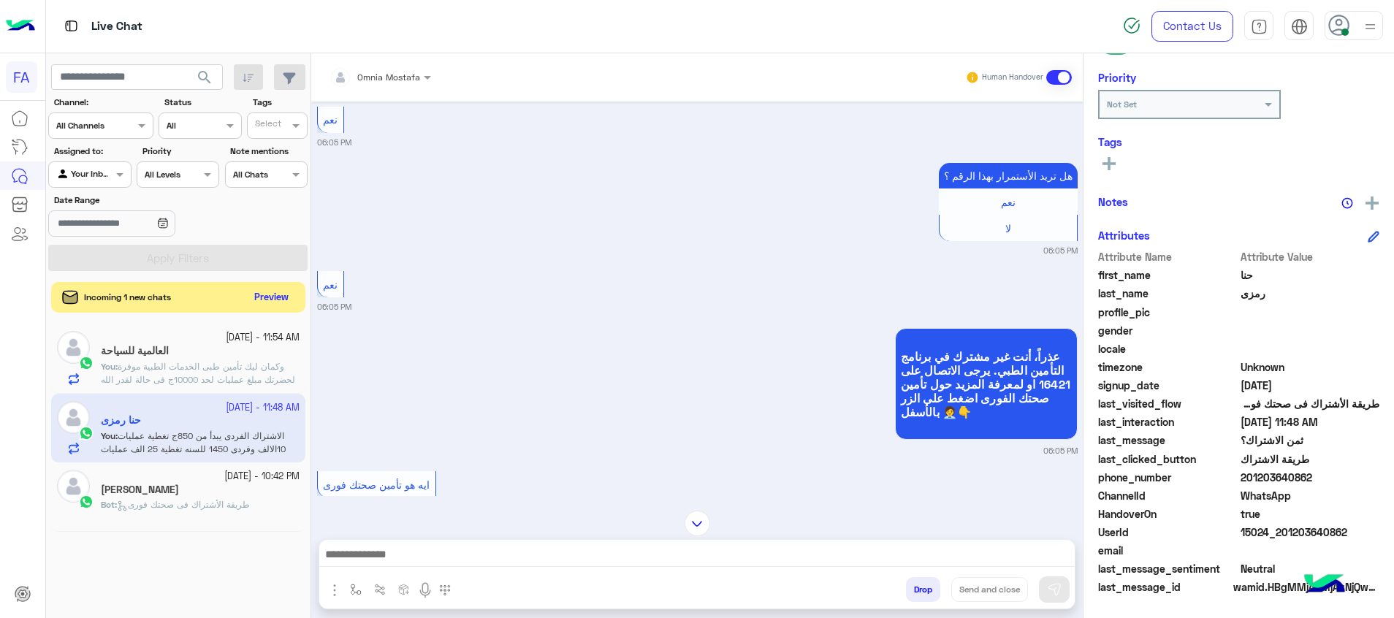
click at [263, 294] on button "Preview" at bounding box center [271, 298] width 45 height 20
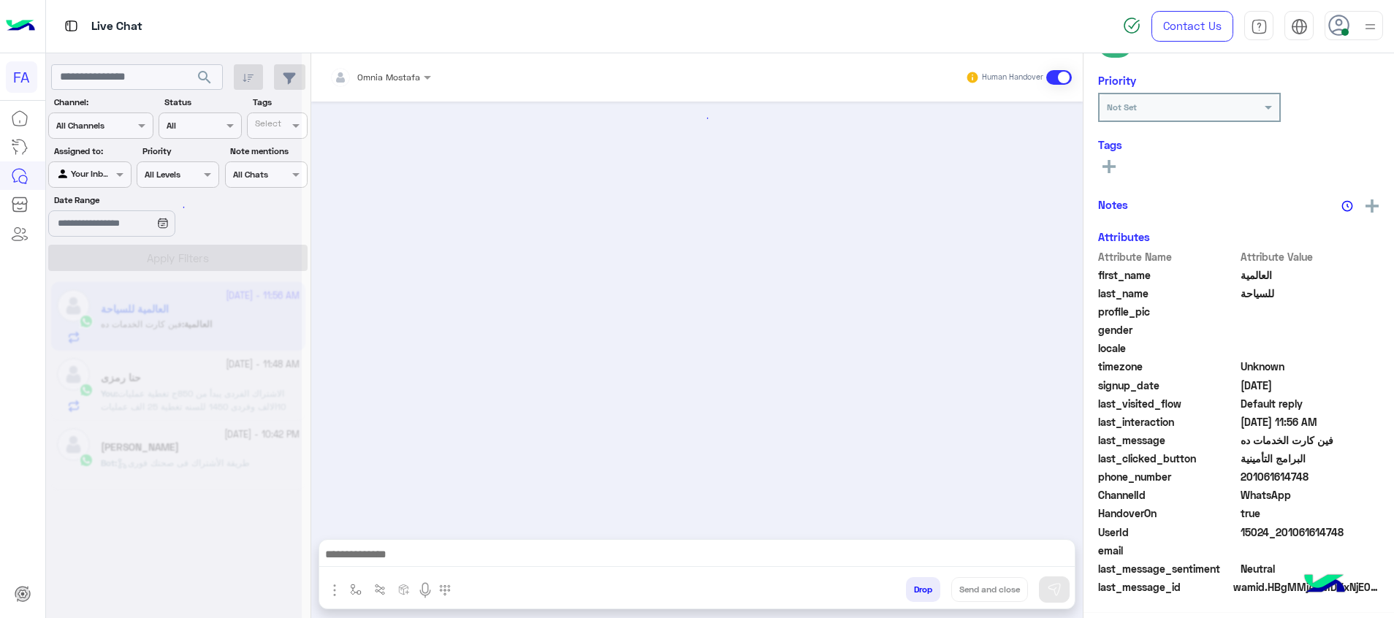
scroll to position [1176, 0]
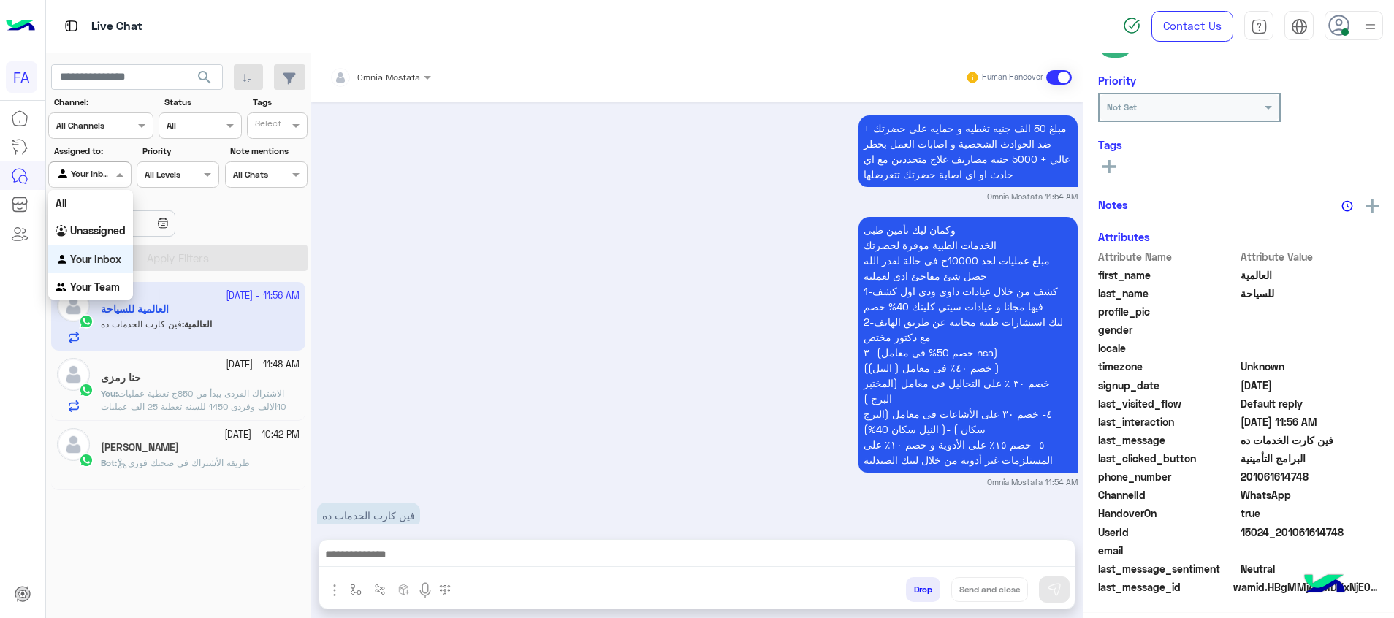
click at [95, 175] on div at bounding box center [89, 173] width 81 height 14
click at [109, 234] on b "Unassigned" at bounding box center [98, 230] width 56 height 12
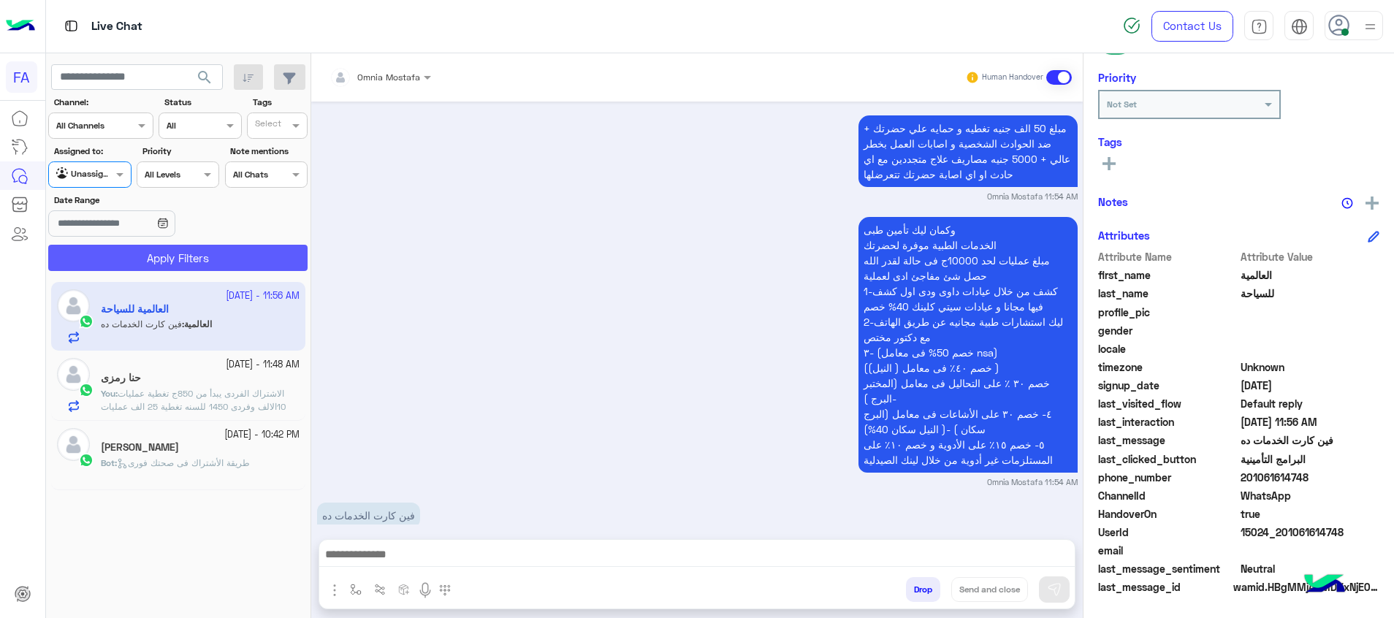
click at [148, 255] on button "Apply Filters" at bounding box center [177, 258] width 259 height 26
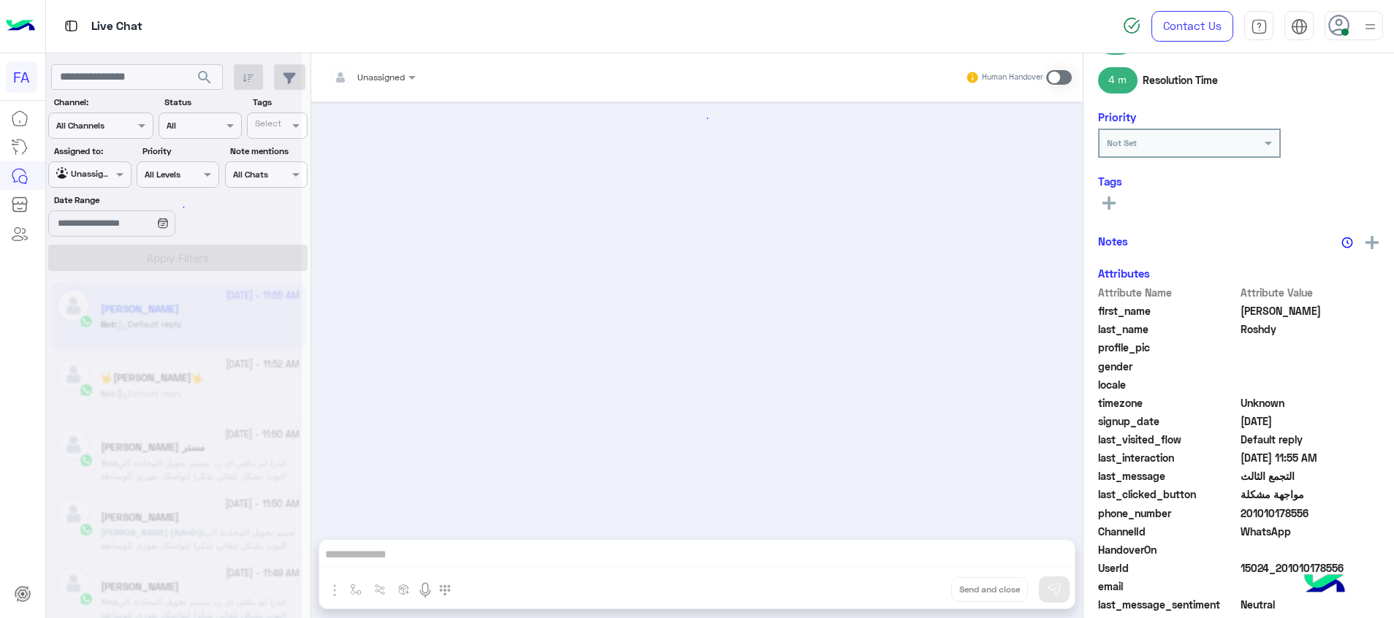
scroll to position [1446, 0]
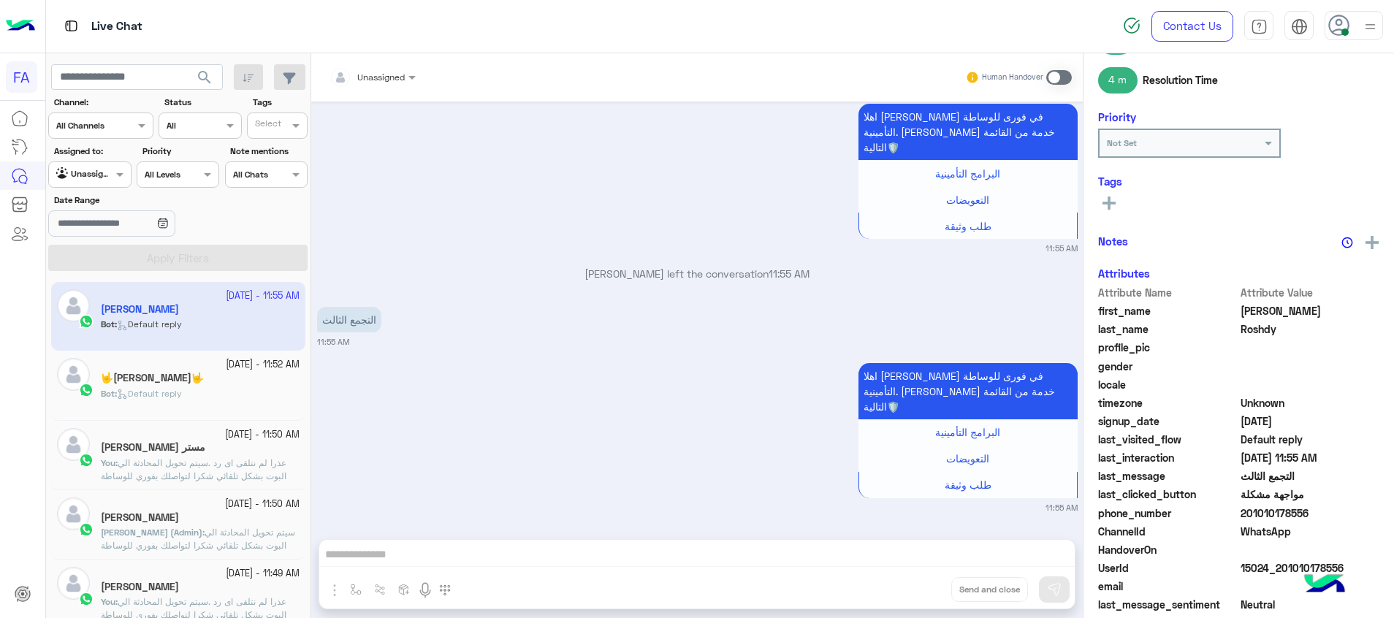
click at [1060, 82] on span at bounding box center [1059, 77] width 26 height 15
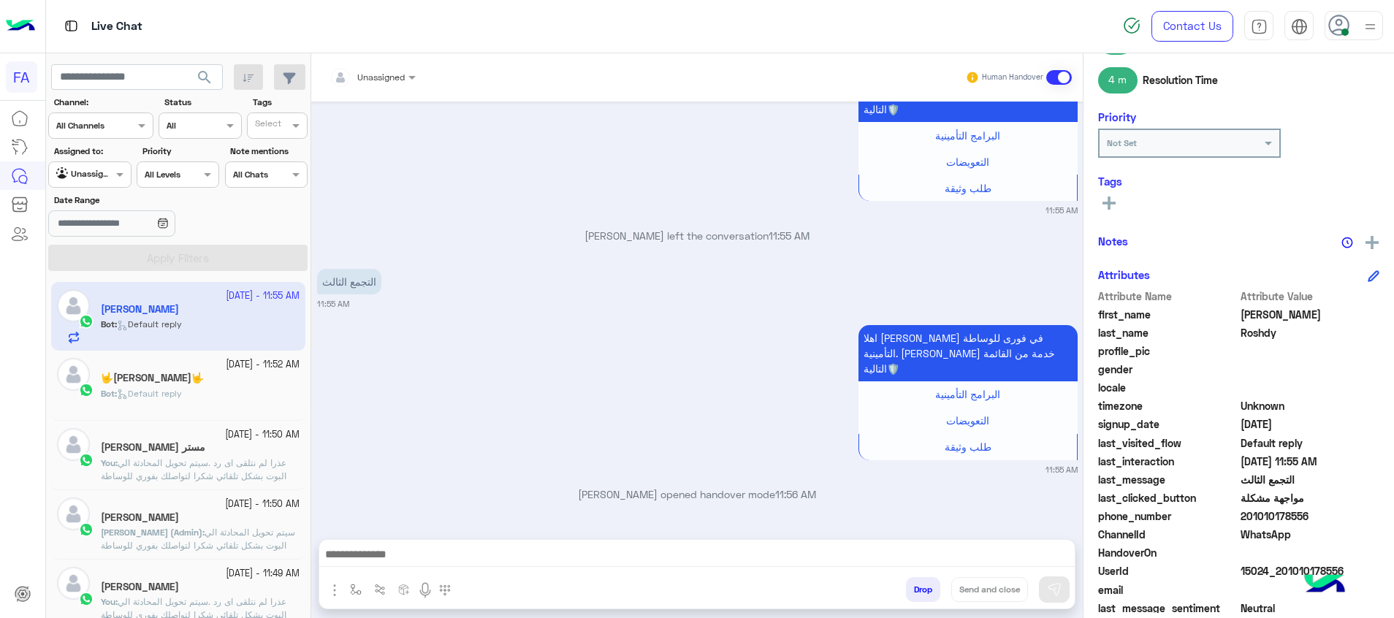
scroll to position [1484, 0]
click at [384, 80] on div at bounding box center [372, 75] width 101 height 14
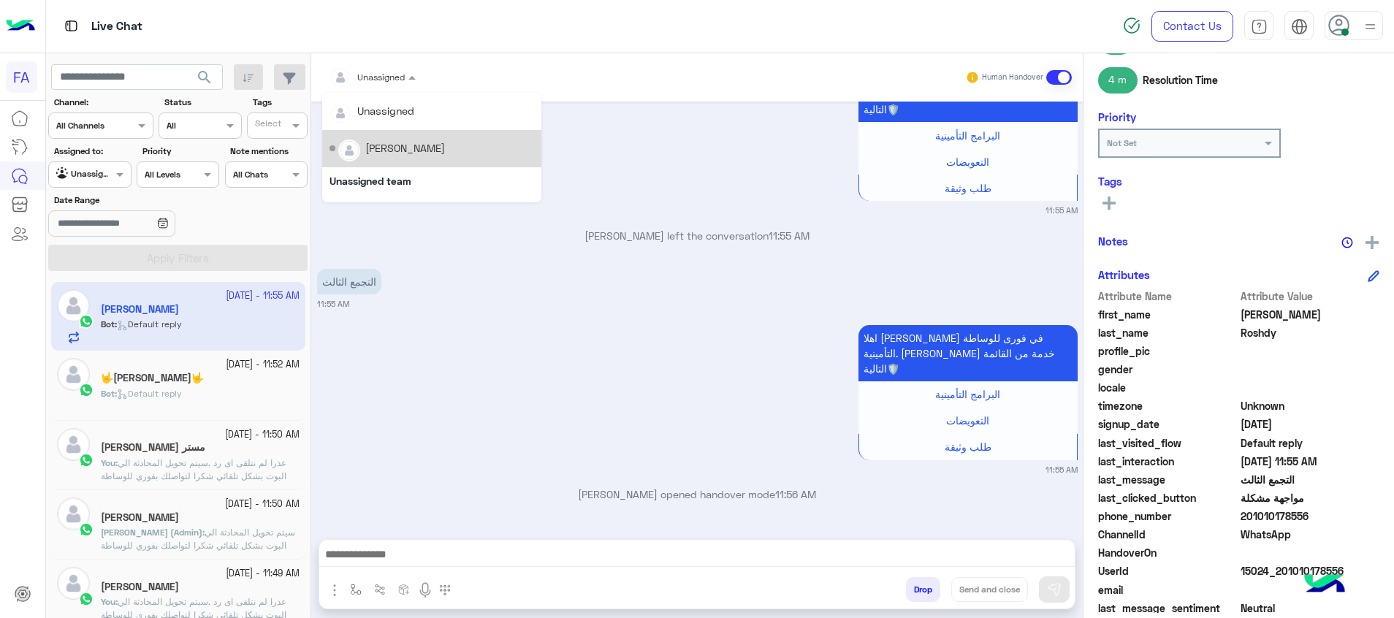
scroll to position [131, 0]
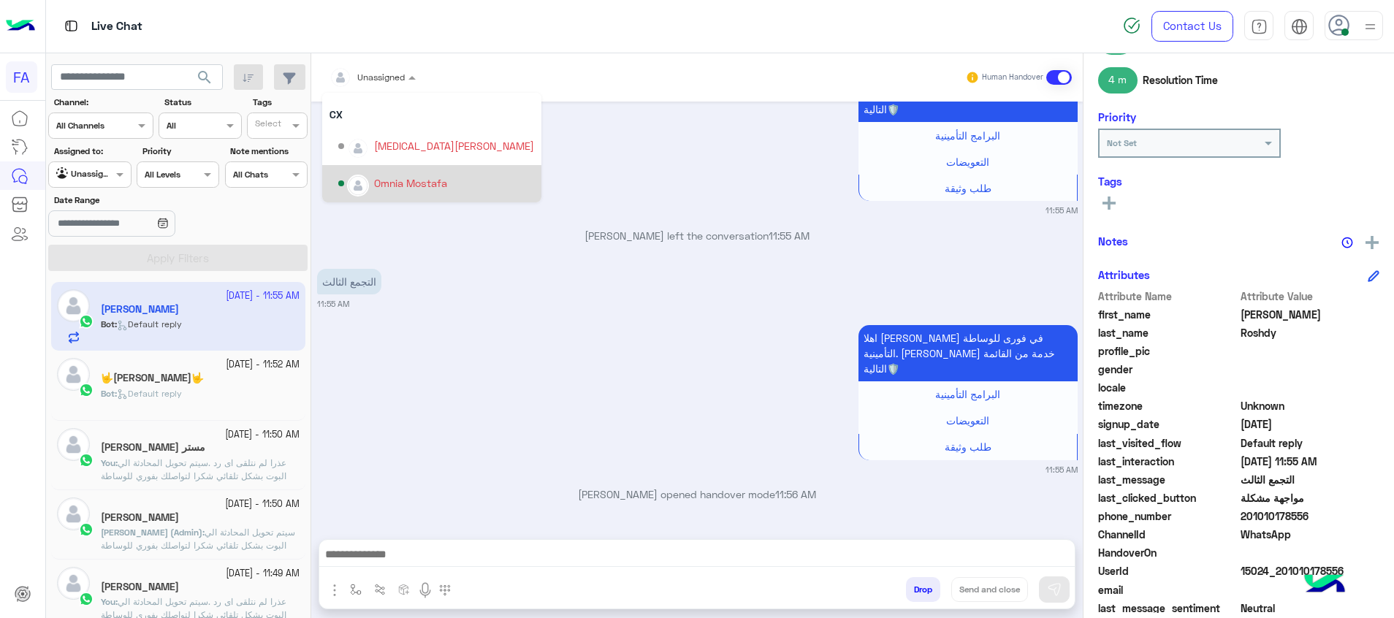
click at [398, 193] on div "Omnia Mostafa" at bounding box center [436, 184] width 196 height 26
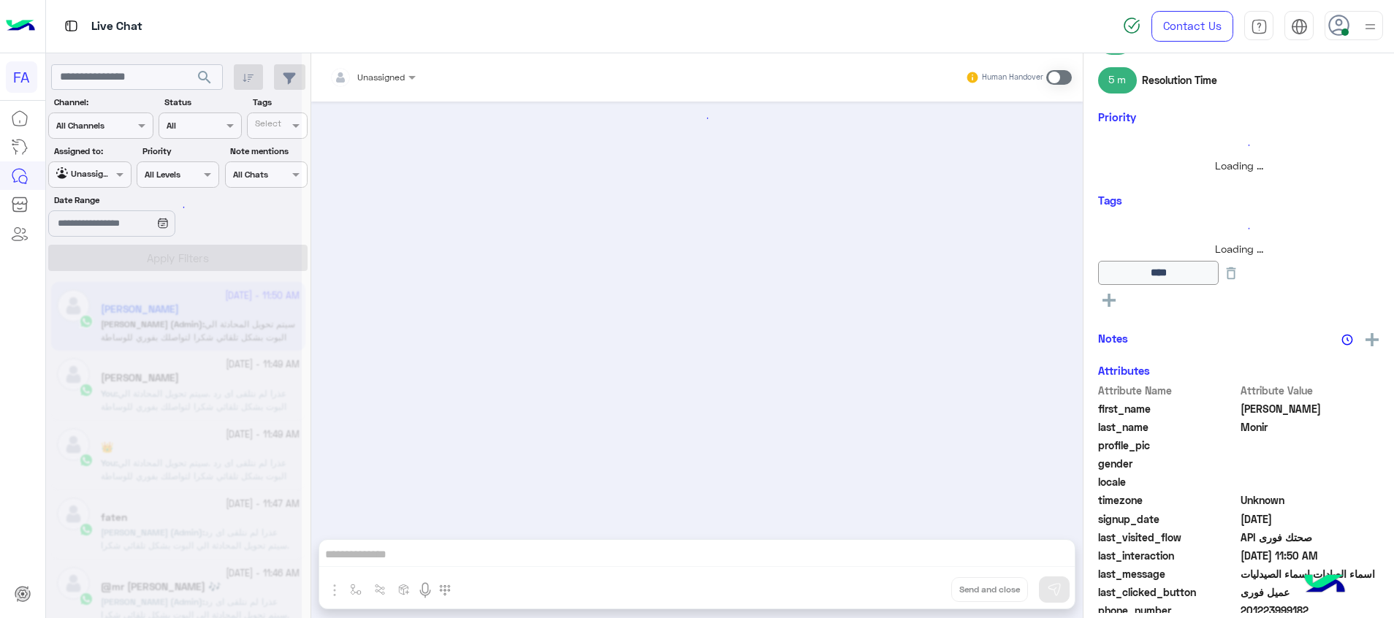
click at [98, 180] on div "Unassigned" at bounding box center [84, 174] width 56 height 15
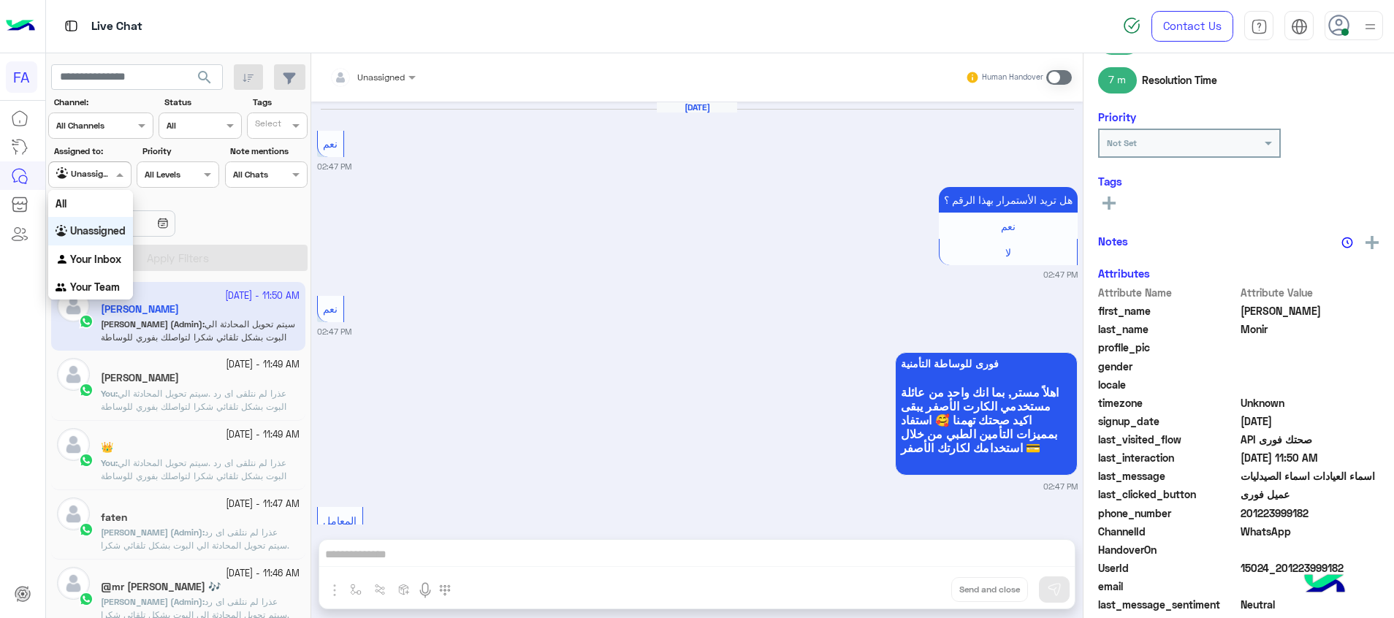
scroll to position [4641, 0]
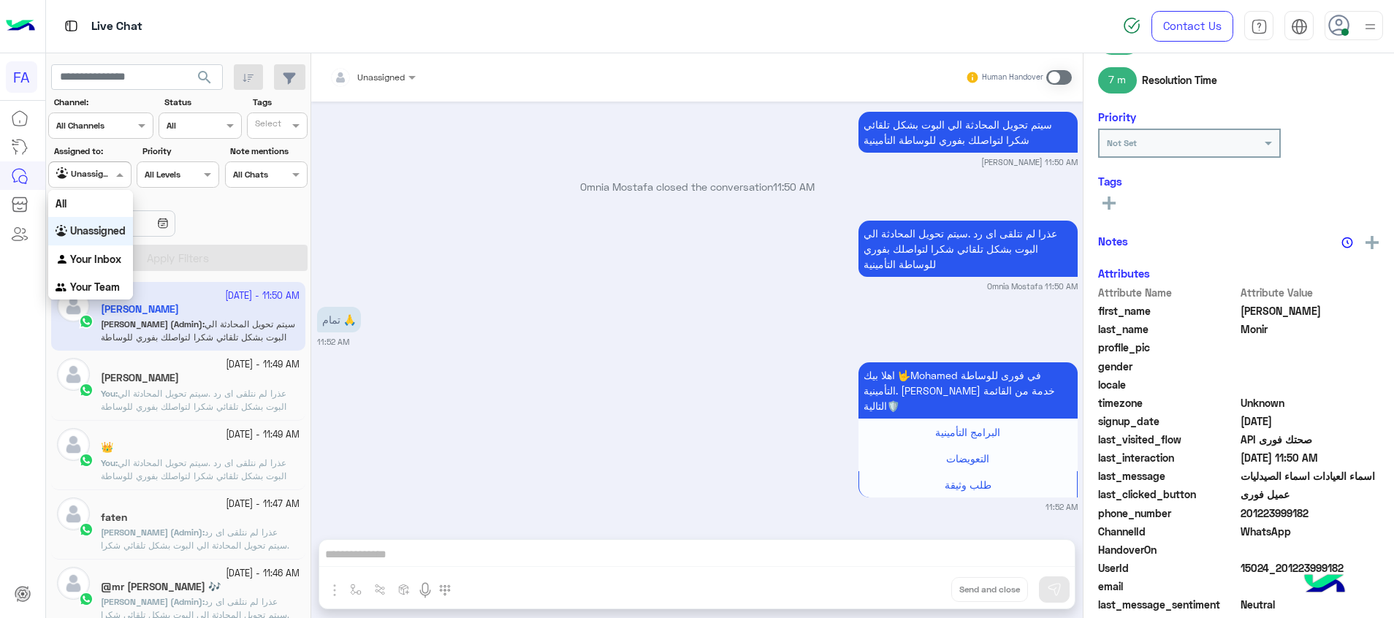
click at [98, 180] on div "Unassigned" at bounding box center [84, 174] width 56 height 15
click at [91, 177] on div at bounding box center [89, 173] width 81 height 14
click at [88, 262] on b "Your Inbox" at bounding box center [95, 259] width 51 height 12
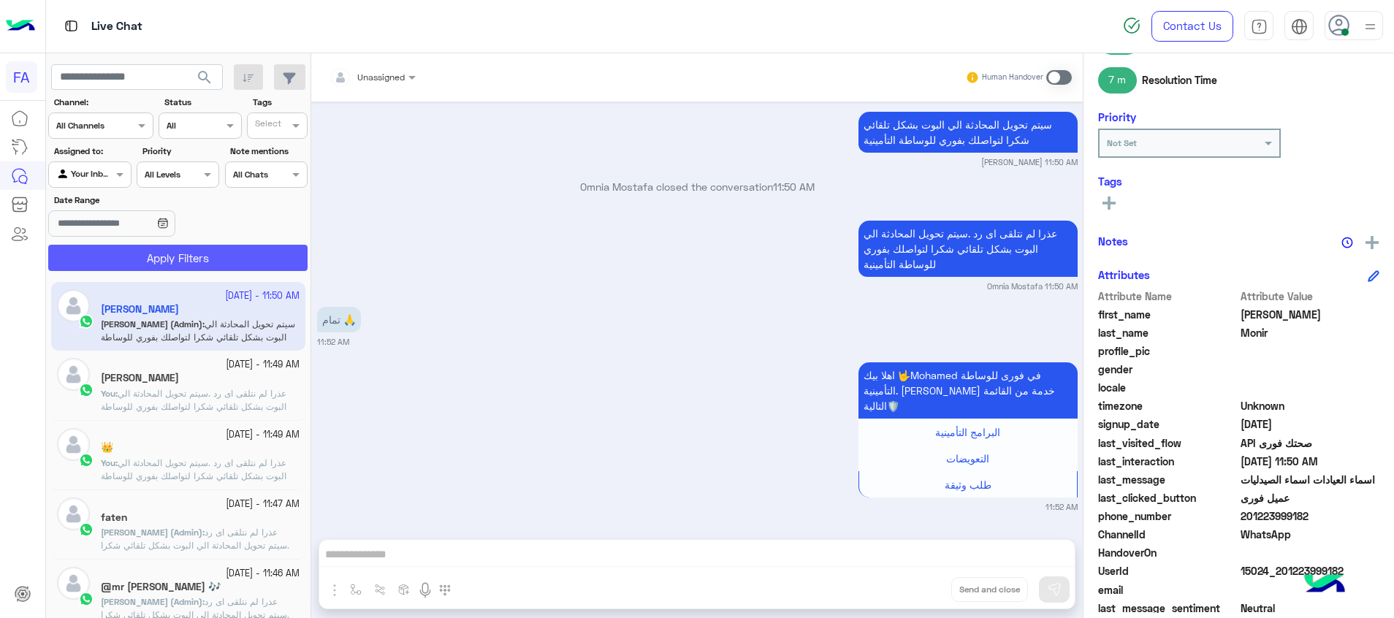
click at [166, 259] on button "Apply Filters" at bounding box center [177, 258] width 259 height 26
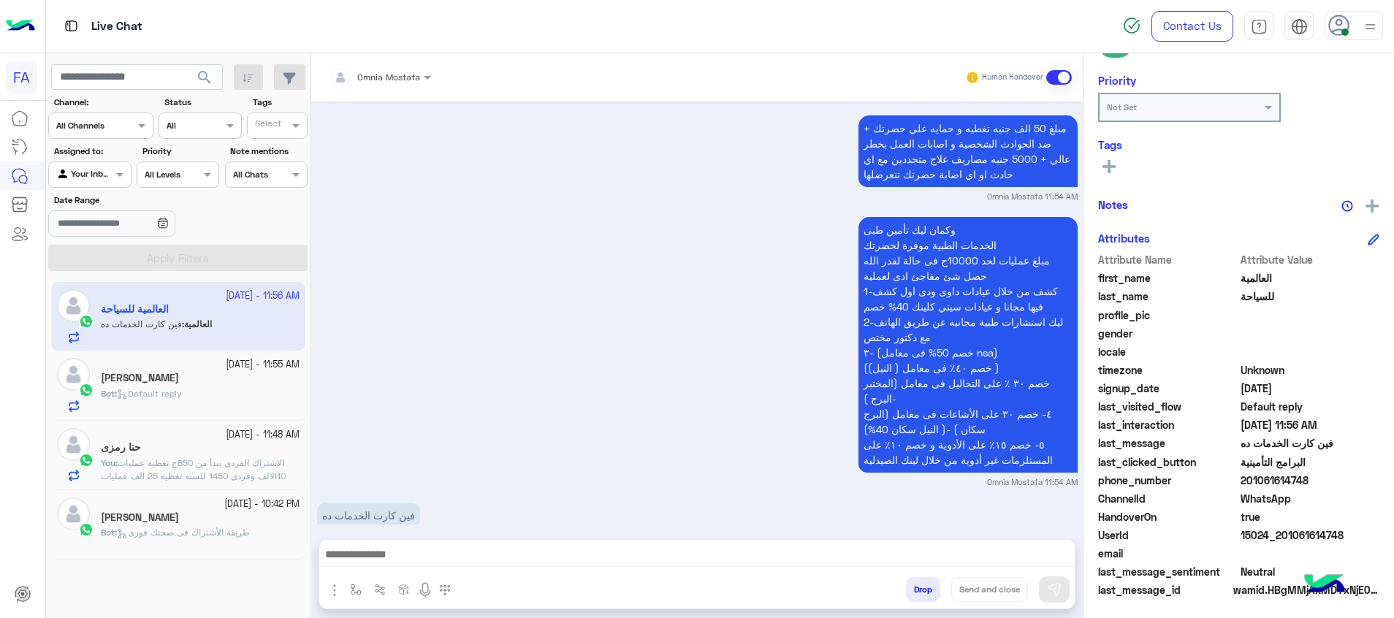
scroll to position [212, 0]
drag, startPoint x: 890, startPoint y: 558, endPoint x: 872, endPoint y: 555, distance: 17.8
click at [885, 556] on textarea at bounding box center [696, 556] width 755 height 22
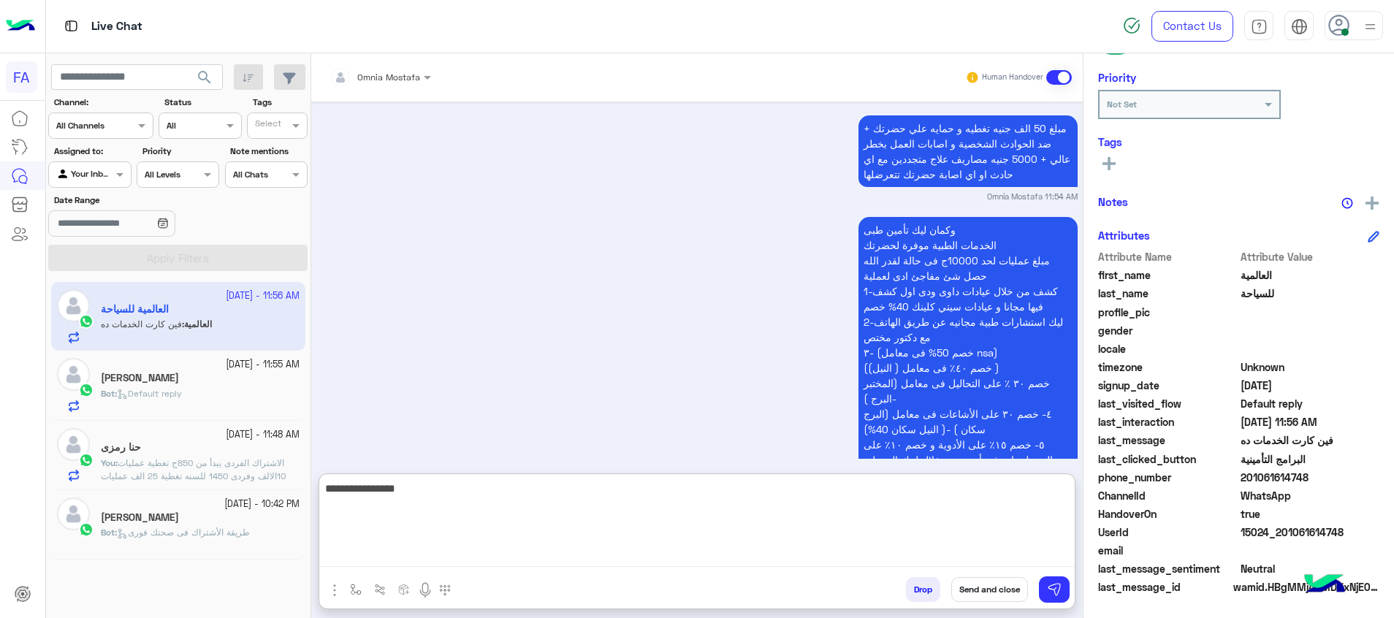
type textarea "**********"
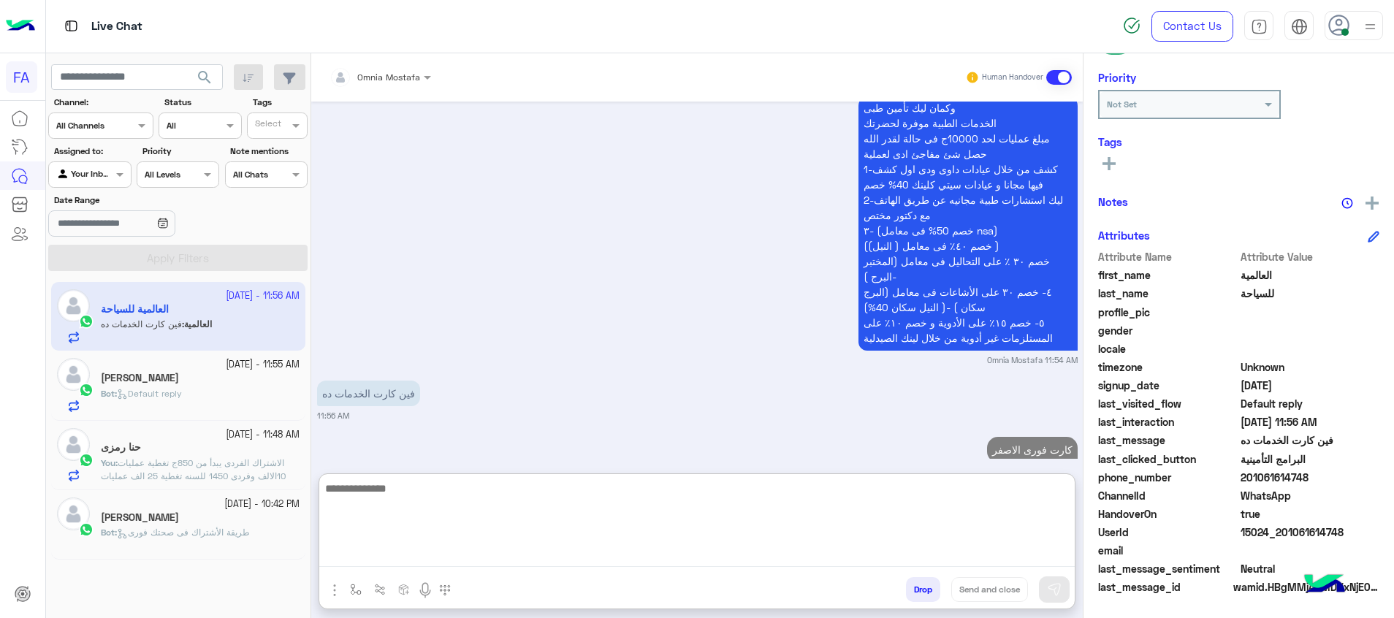
click at [179, 395] on span "Default reply" at bounding box center [149, 393] width 65 height 11
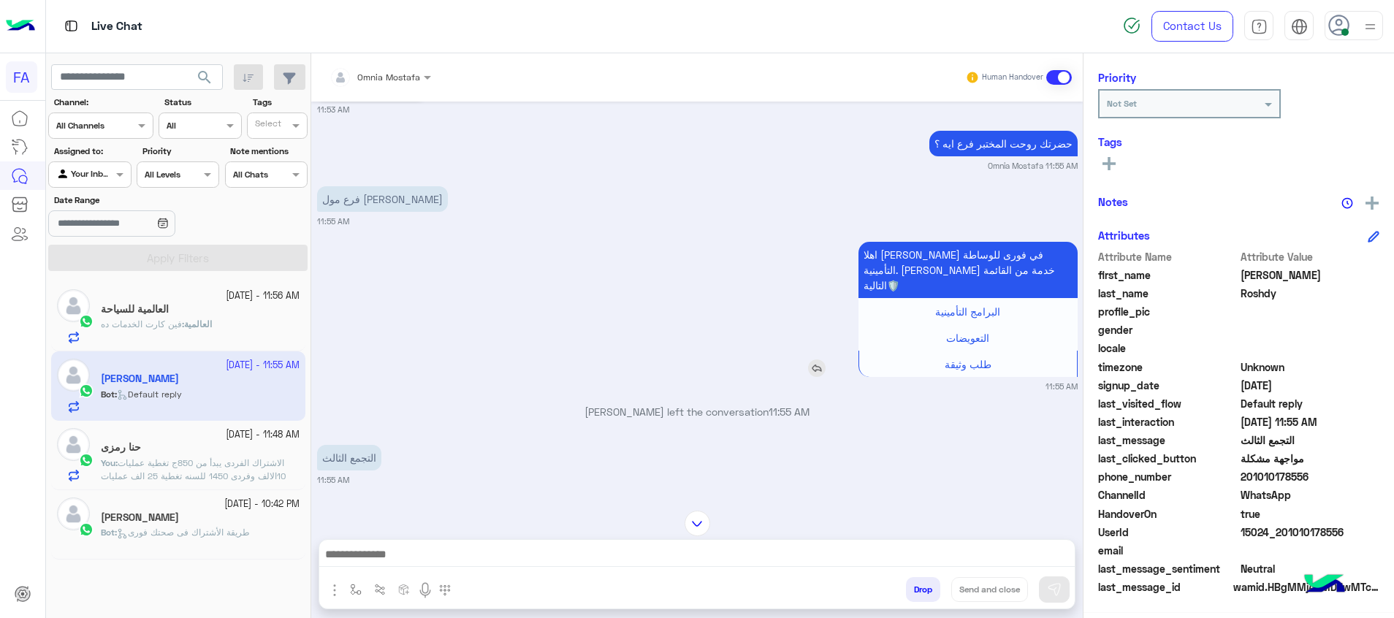
scroll to position [997, 0]
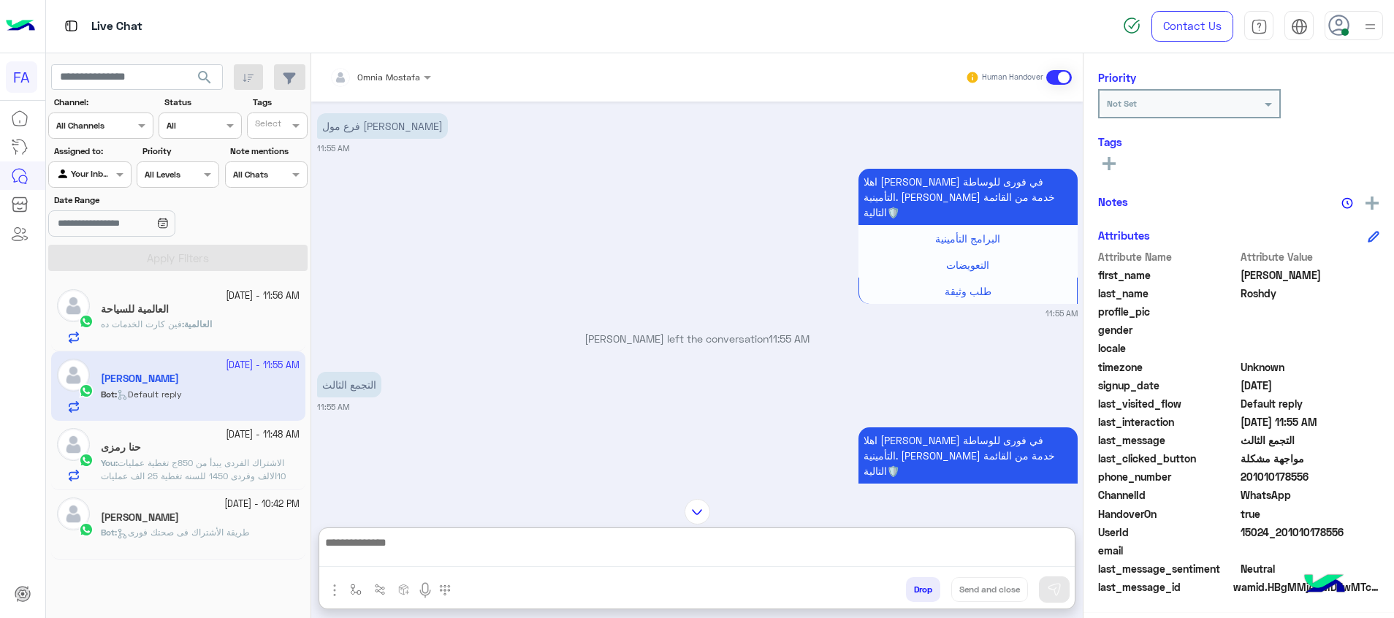
click at [961, 552] on textarea at bounding box center [696, 550] width 755 height 34
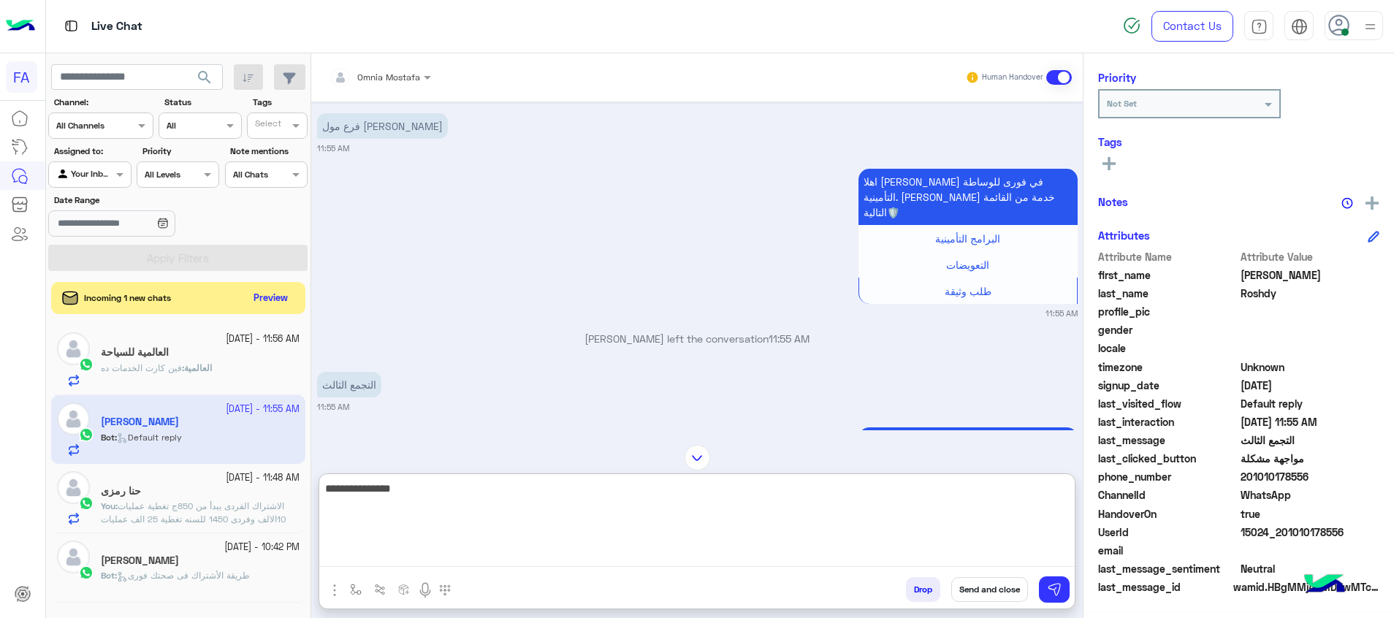
type textarea "**********"
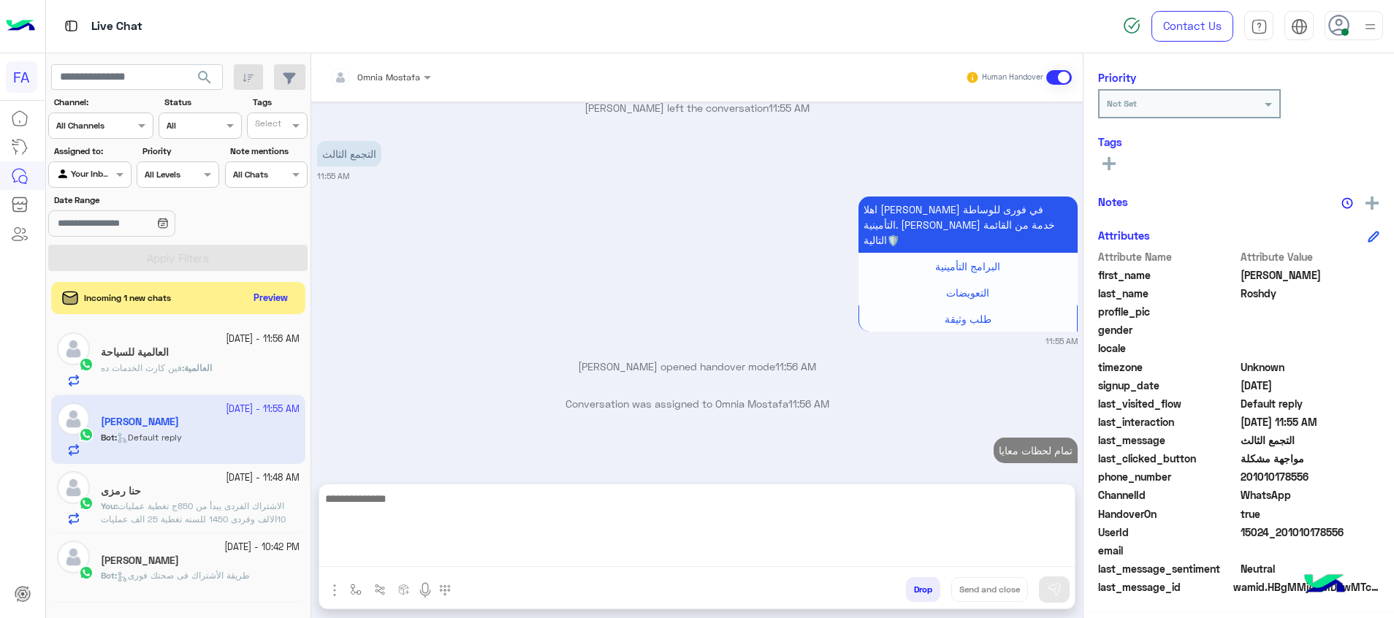
click at [212, 371] on span "العالمية" at bounding box center [198, 367] width 28 height 11
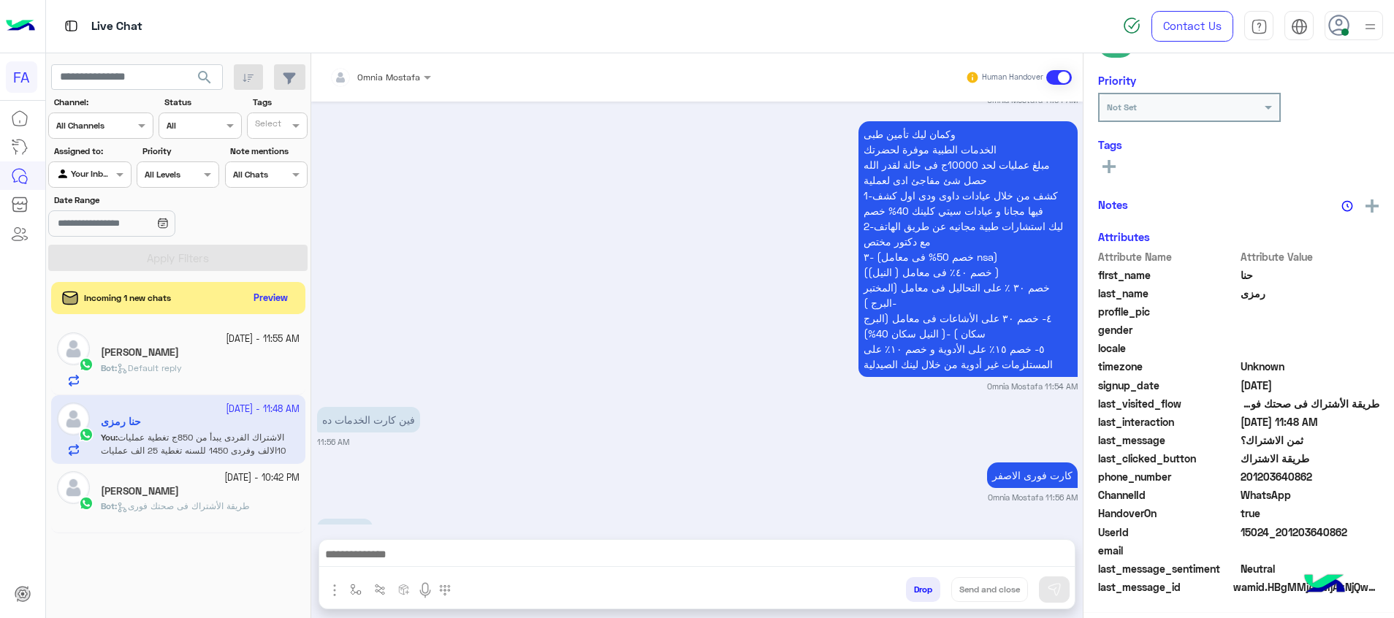
scroll to position [212, 0]
click at [209, 73] on span "search" at bounding box center [205, 78] width 18 height 18
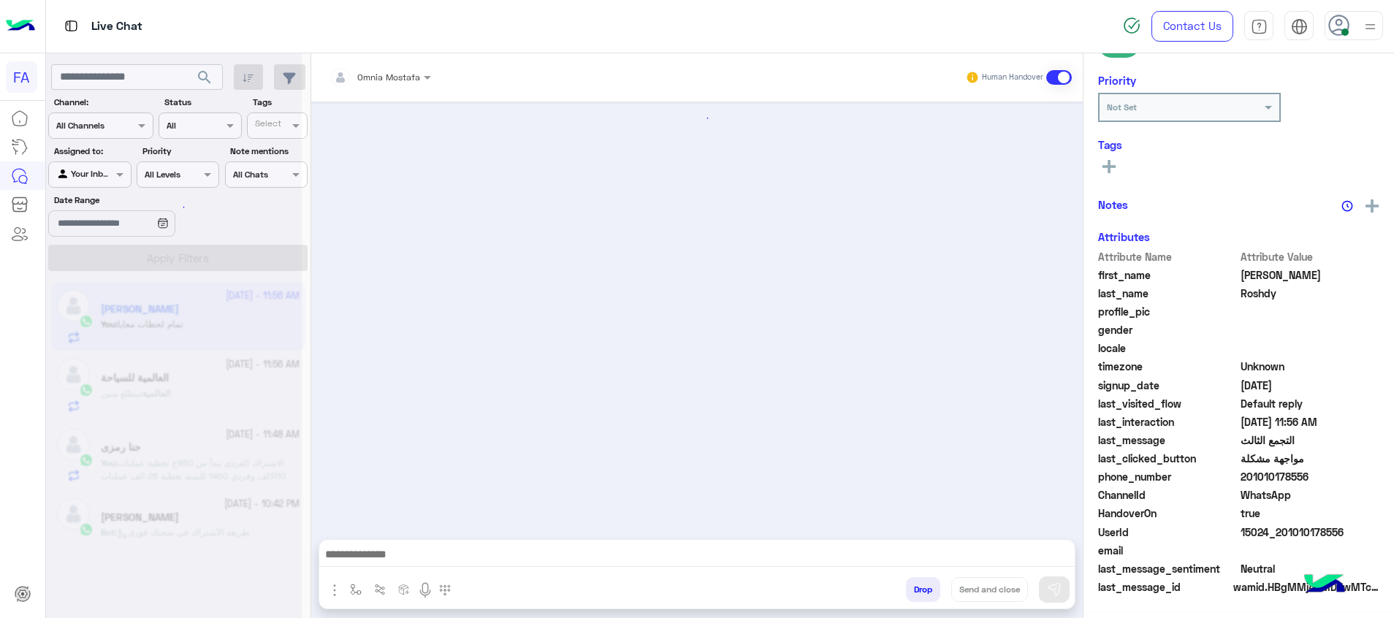
scroll to position [1028, 0]
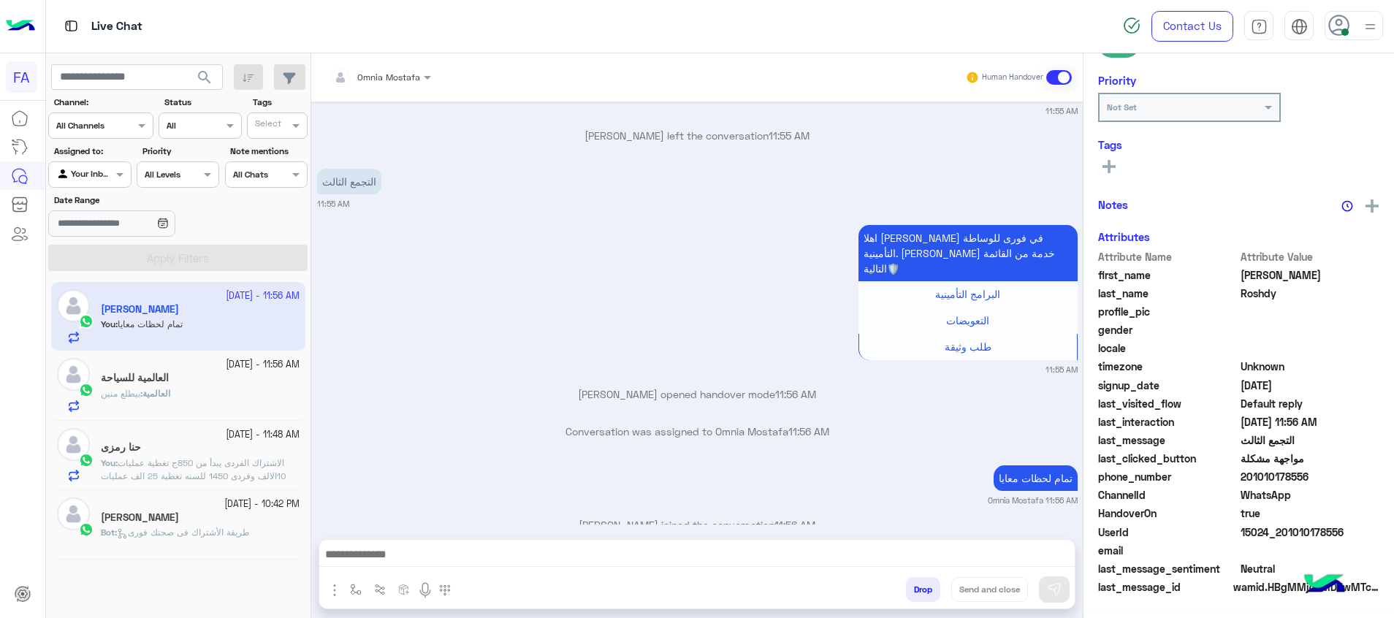
click at [202, 392] on div "العالمية : بيطلع منين" at bounding box center [200, 400] width 199 height 26
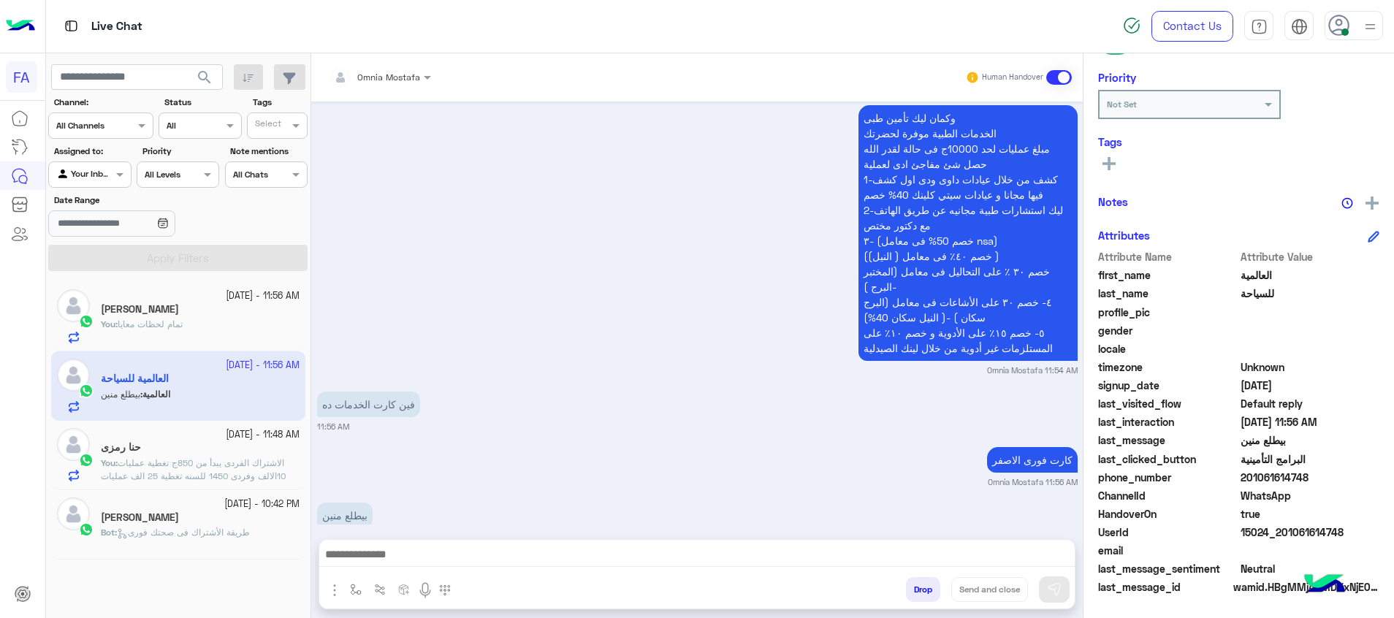
click at [546, 551] on textarea at bounding box center [696, 556] width 755 height 22
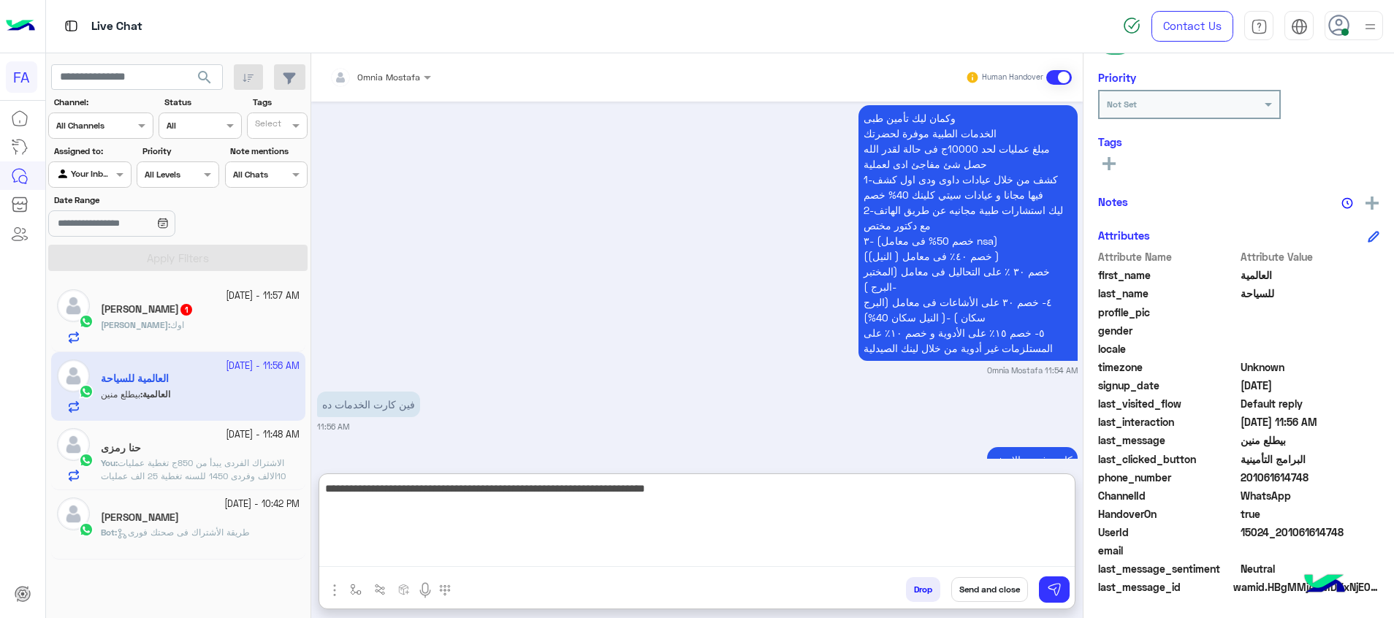
type textarea "**********"
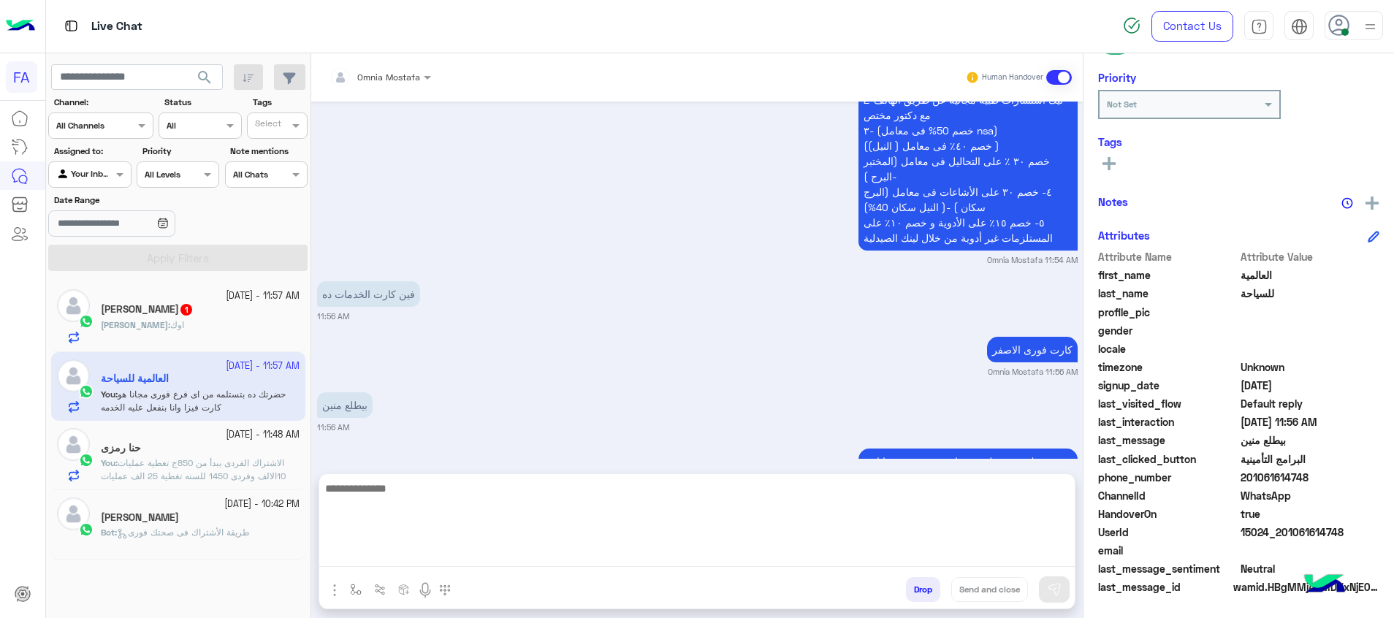
scroll to position [1284, 0]
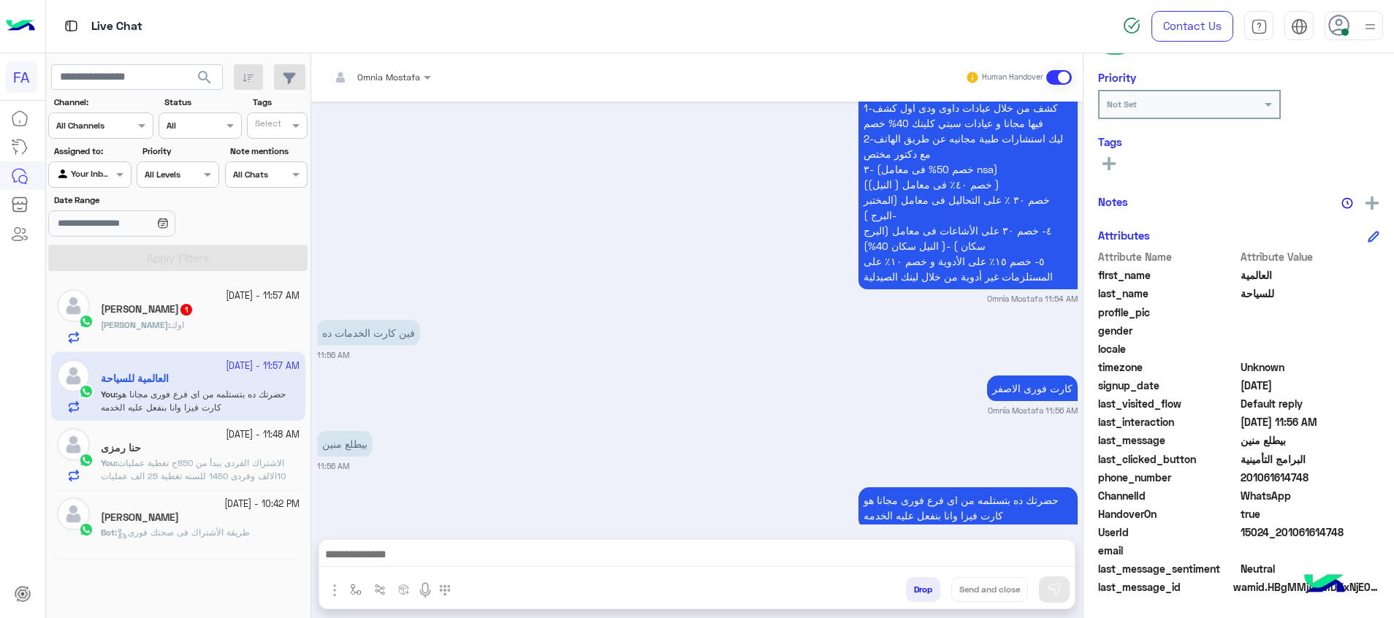
drag, startPoint x: 1345, startPoint y: 527, endPoint x: 1282, endPoint y: 523, distance: 63.0
click at [1282, 523] on div "Attribute Name Attribute Value first_name العالمية last_name للسياحة profile_pi…" at bounding box center [1238, 423] width 281 height 348
click at [1280, 530] on span "15024_201061614748" at bounding box center [1310, 531] width 140 height 15
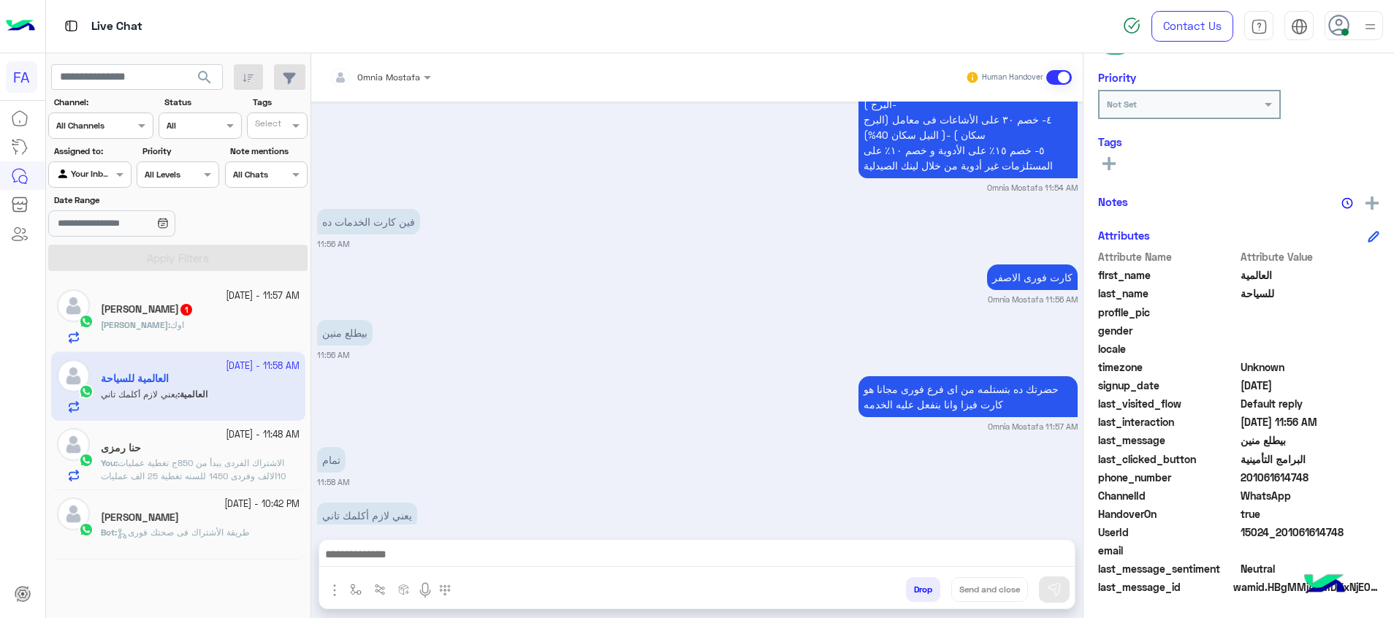
click at [790, 545] on textarea at bounding box center [696, 556] width 755 height 22
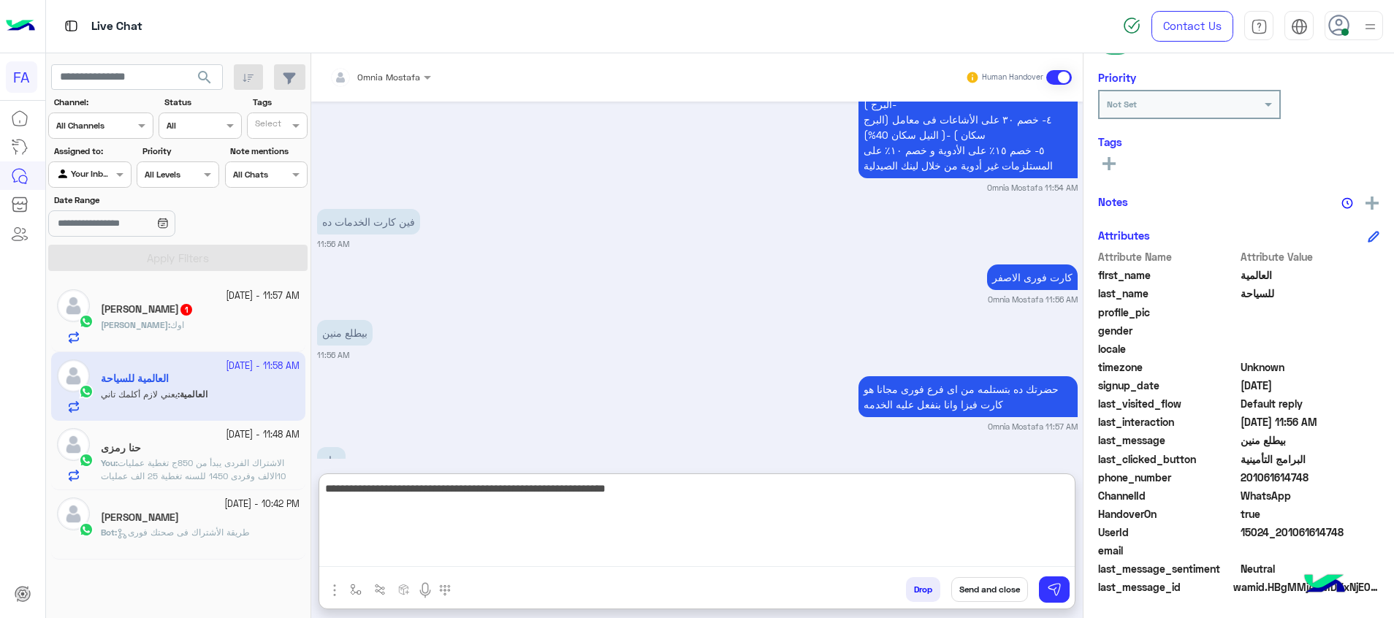
type textarea "**********"
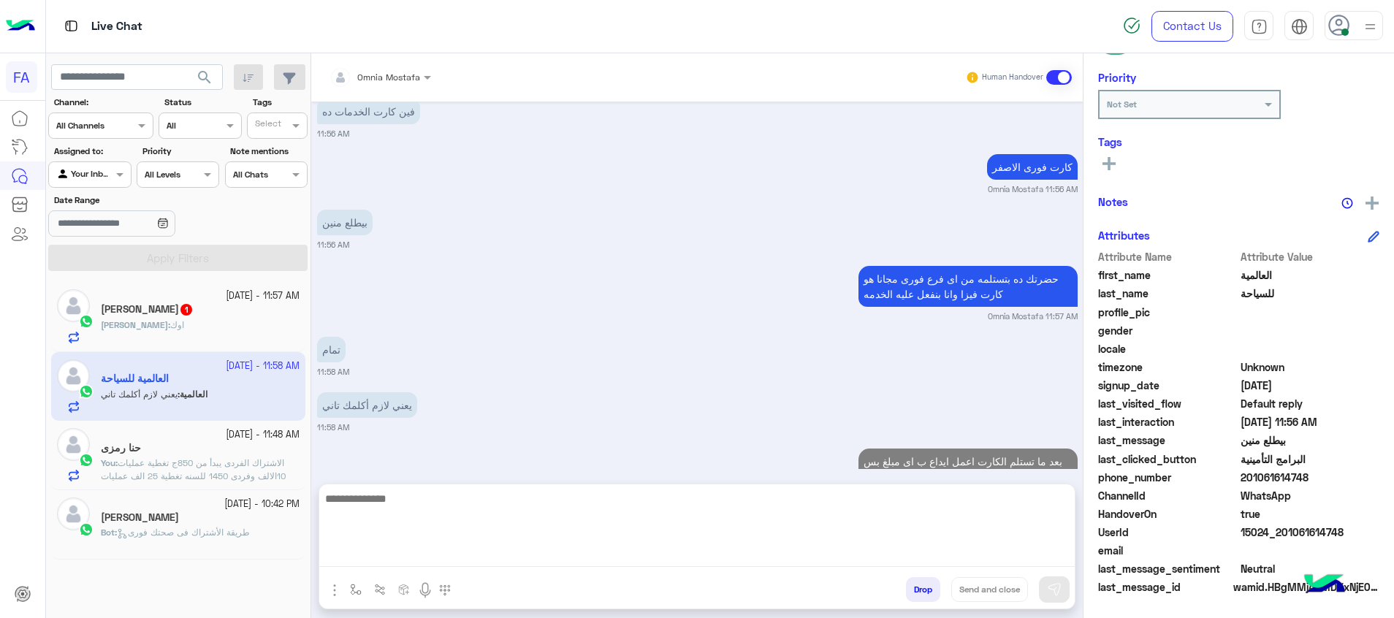
scroll to position [1467, 0]
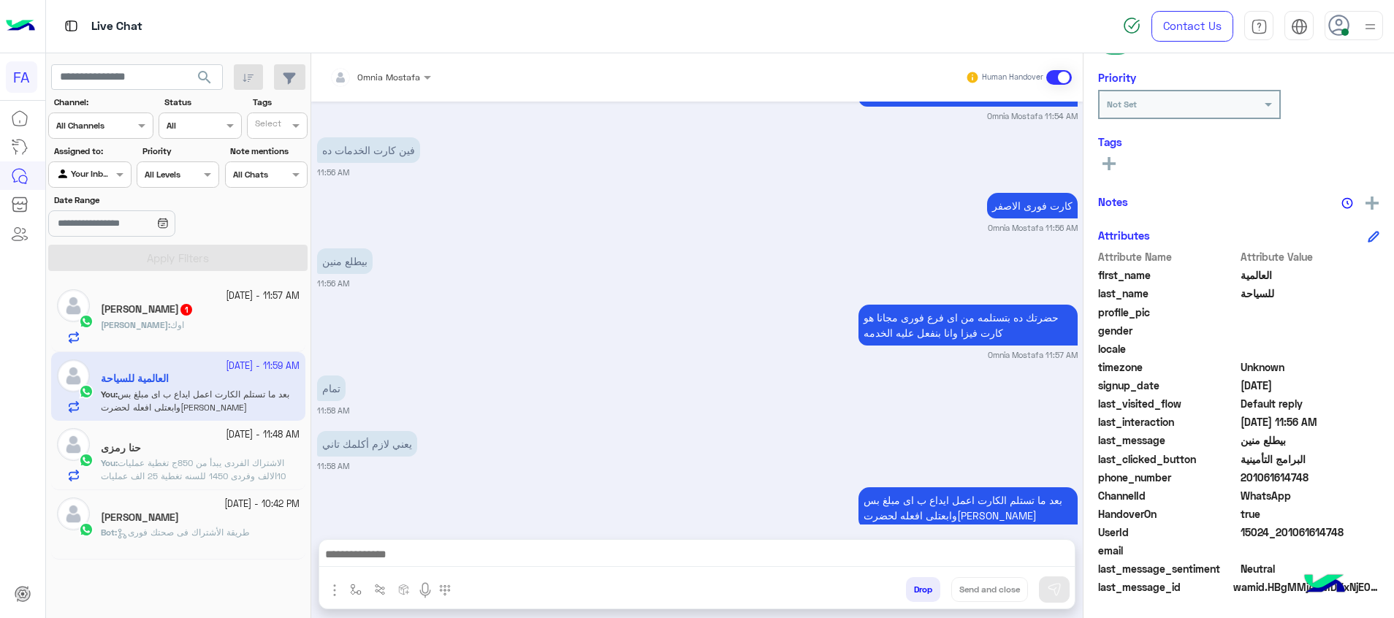
drag, startPoint x: 1348, startPoint y: 534, endPoint x: 1283, endPoint y: 536, distance: 65.0
click at [1283, 536] on span "15024_201061614748" at bounding box center [1310, 531] width 140 height 15
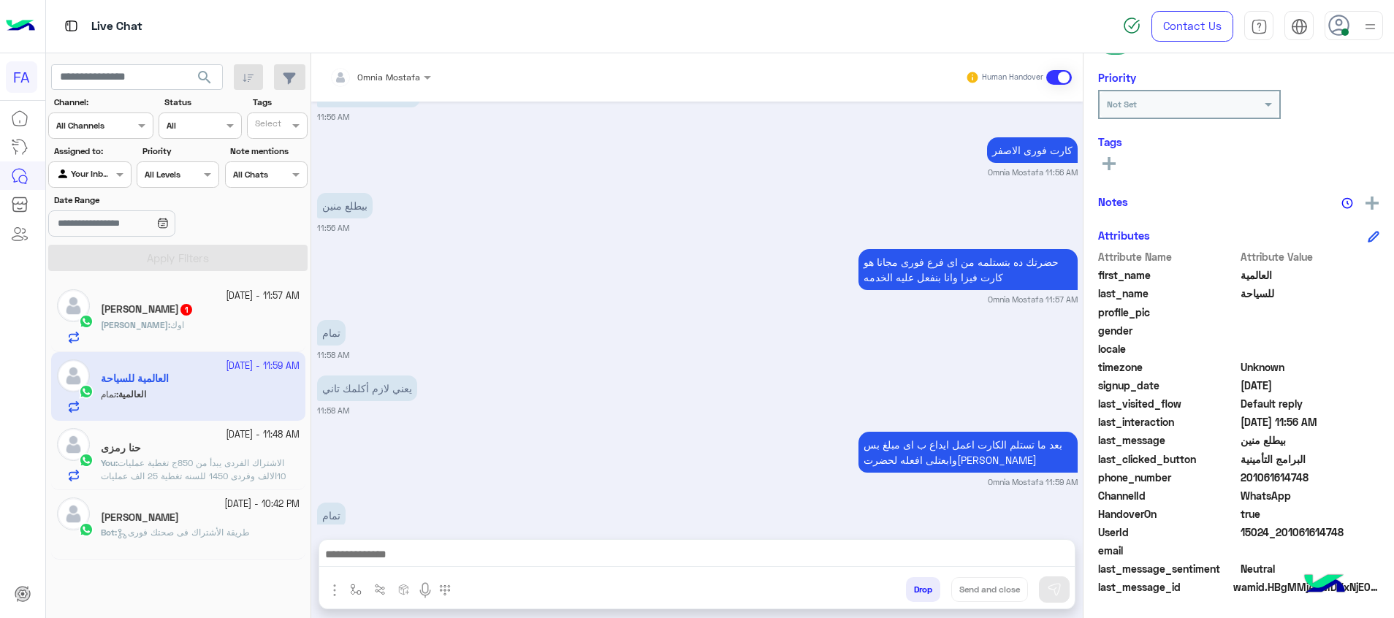
click at [641, 556] on textarea at bounding box center [696, 556] width 755 height 22
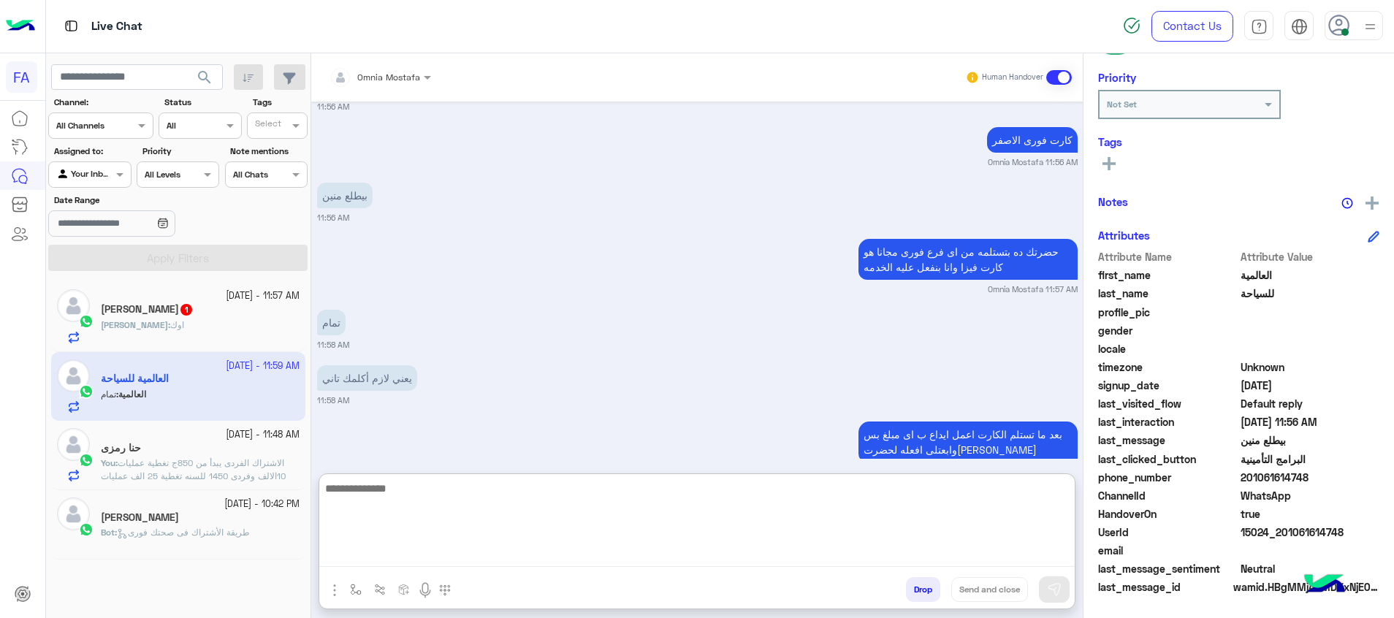
click at [934, 530] on textarea at bounding box center [696, 523] width 755 height 88
type textarea "**********"
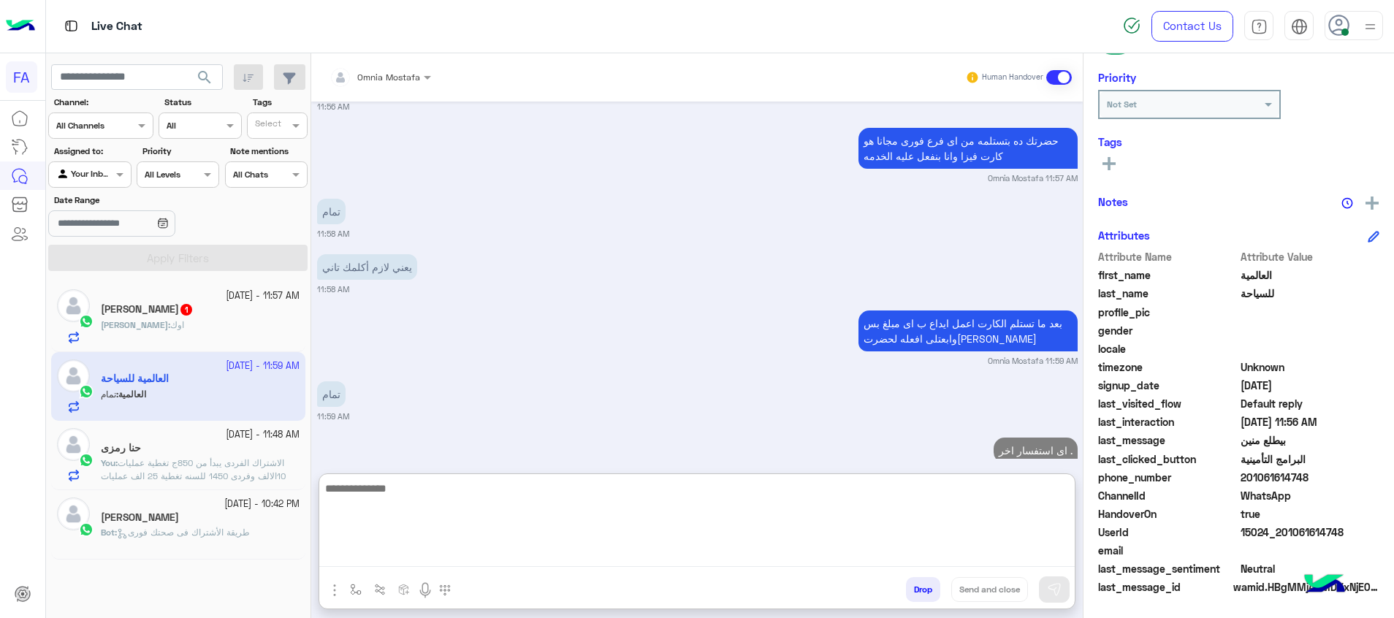
click at [1111, 165] on icon at bounding box center [1108, 163] width 13 height 13
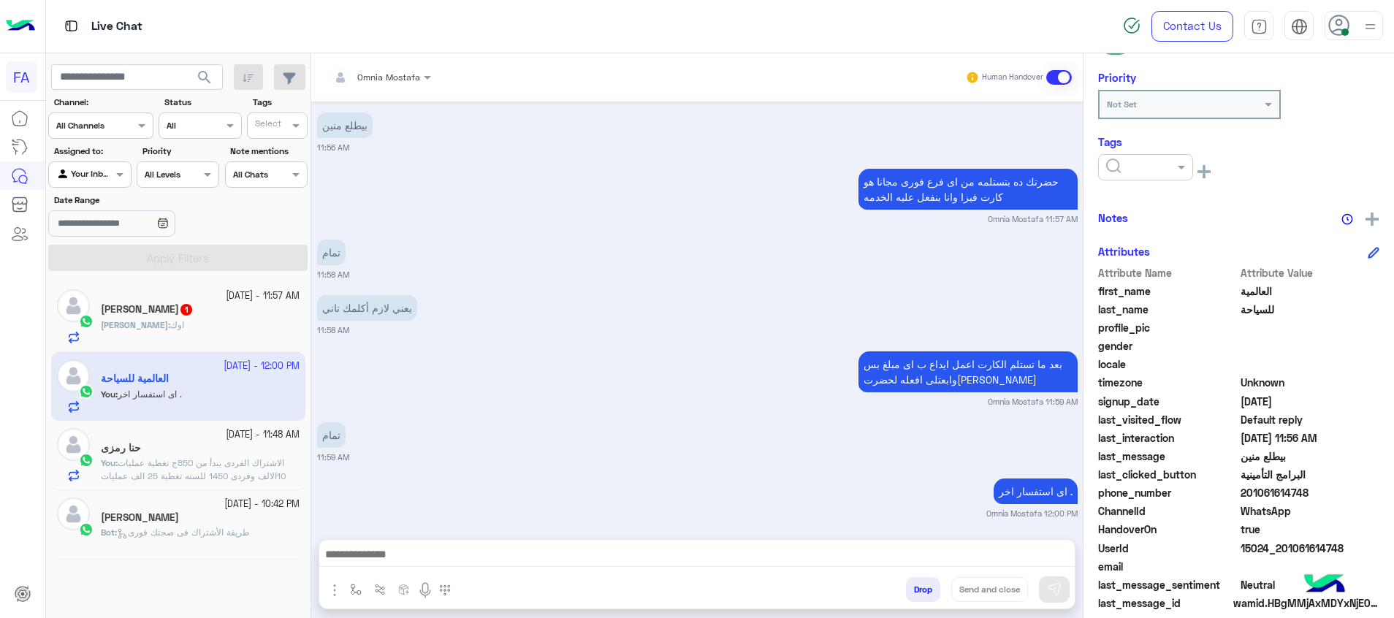
scroll to position [1578, 0]
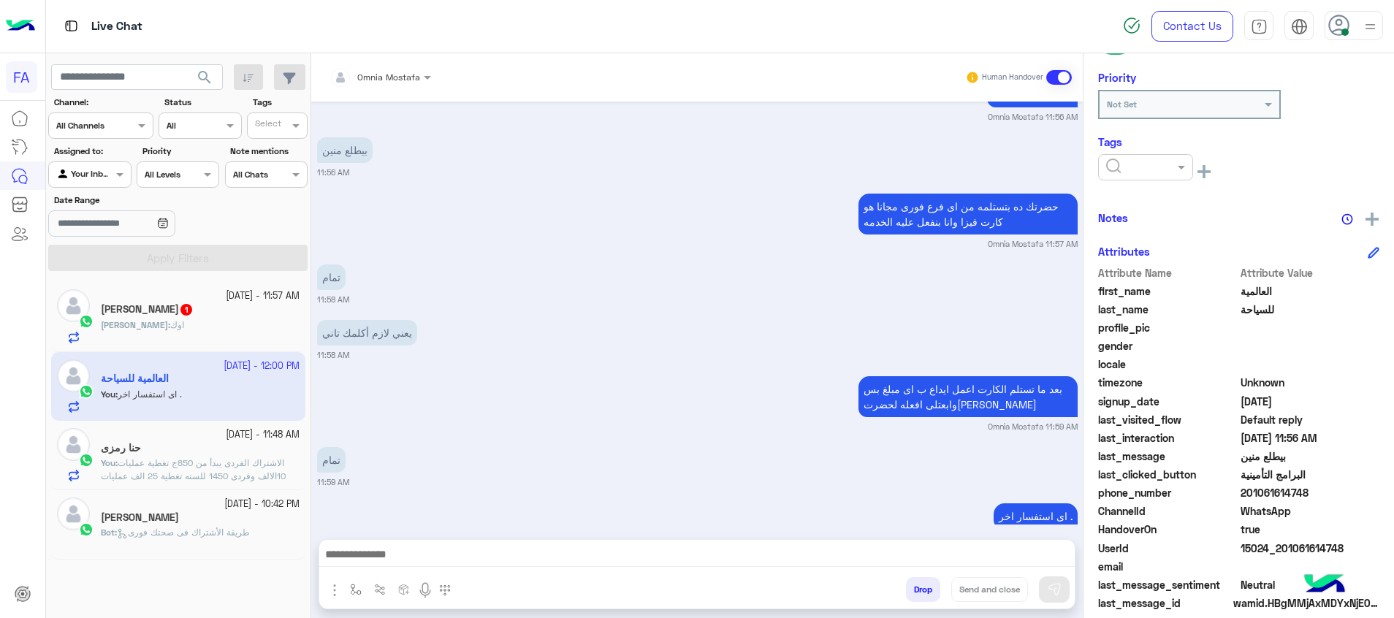
click at [1111, 165] on input "text" at bounding box center [1128, 165] width 45 height 13
click at [1155, 262] on span "Med.Merchant" at bounding box center [1139, 256] width 69 height 12
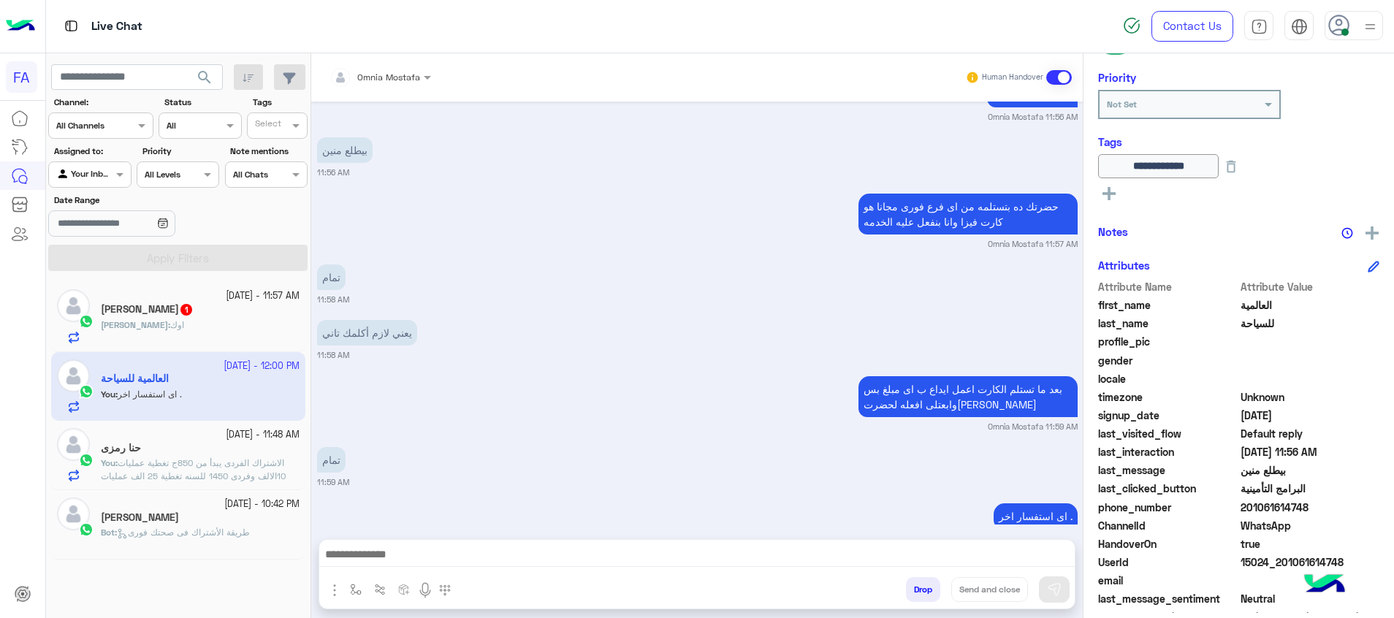
click at [1104, 190] on icon at bounding box center [1108, 193] width 13 height 13
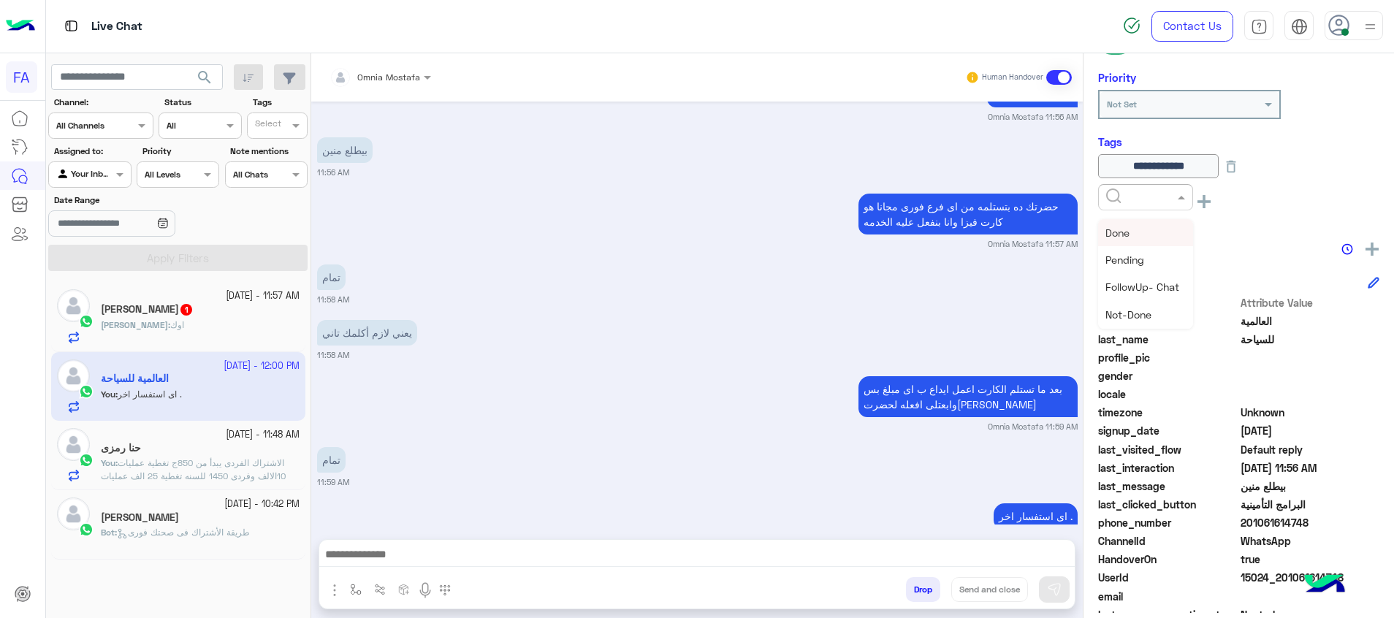
click at [1104, 190] on div at bounding box center [1145, 195] width 93 height 14
click at [1154, 313] on span "5LE.Merchant" at bounding box center [1138, 314] width 66 height 12
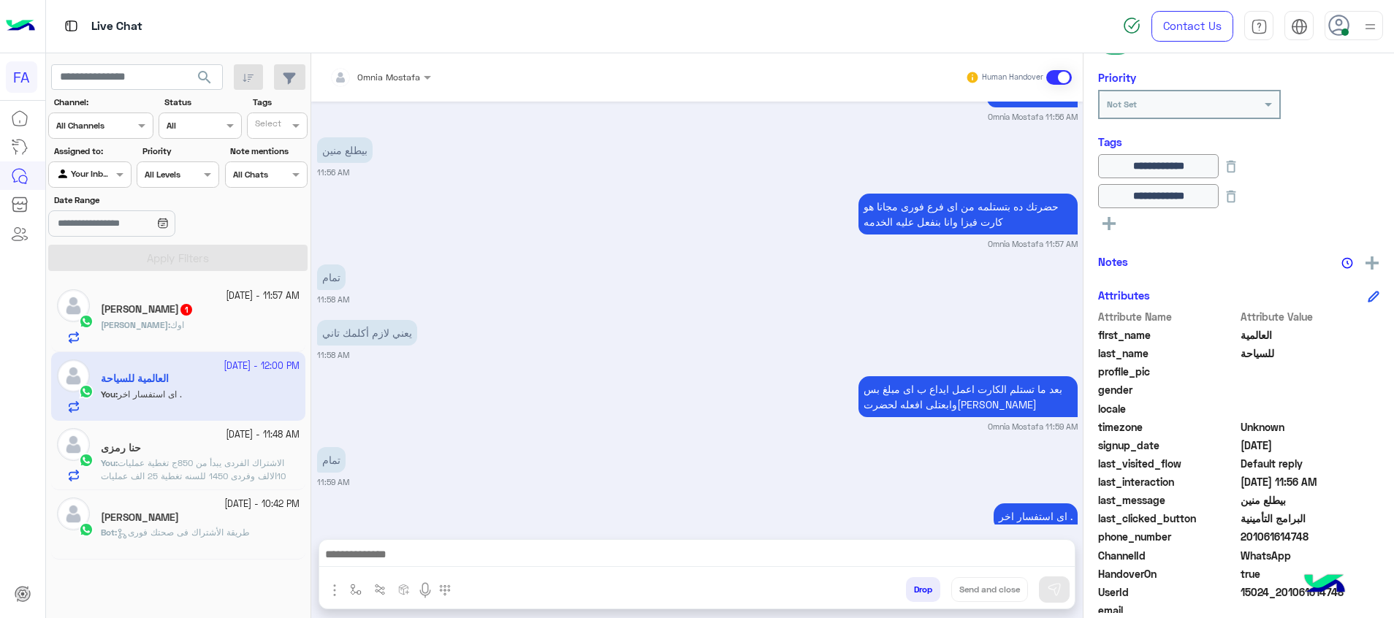
click at [1112, 227] on icon at bounding box center [1108, 223] width 13 height 13
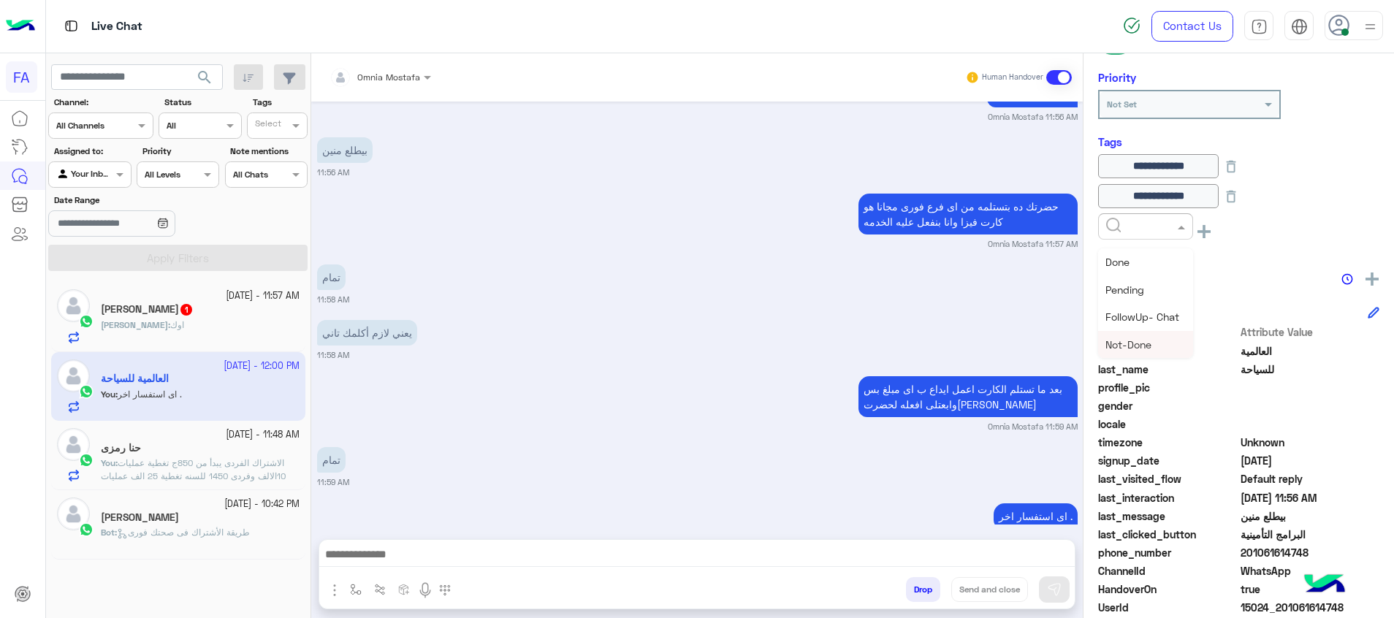
click at [239, 462] on span "الاشتراك الفردى يبدأ من 850ج تغطية عمليات 10الالف وفردى 1450 للسنه تغطية 25 الف…" at bounding box center [193, 482] width 185 height 50
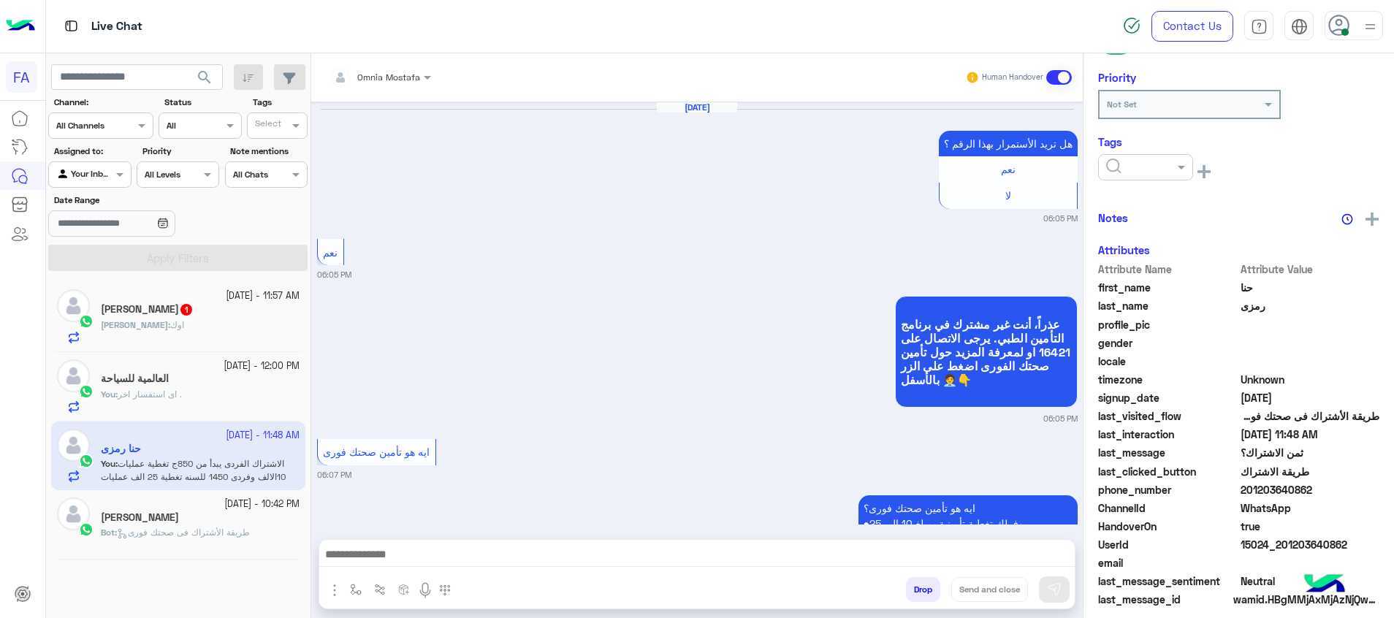
scroll to position [1592, 0]
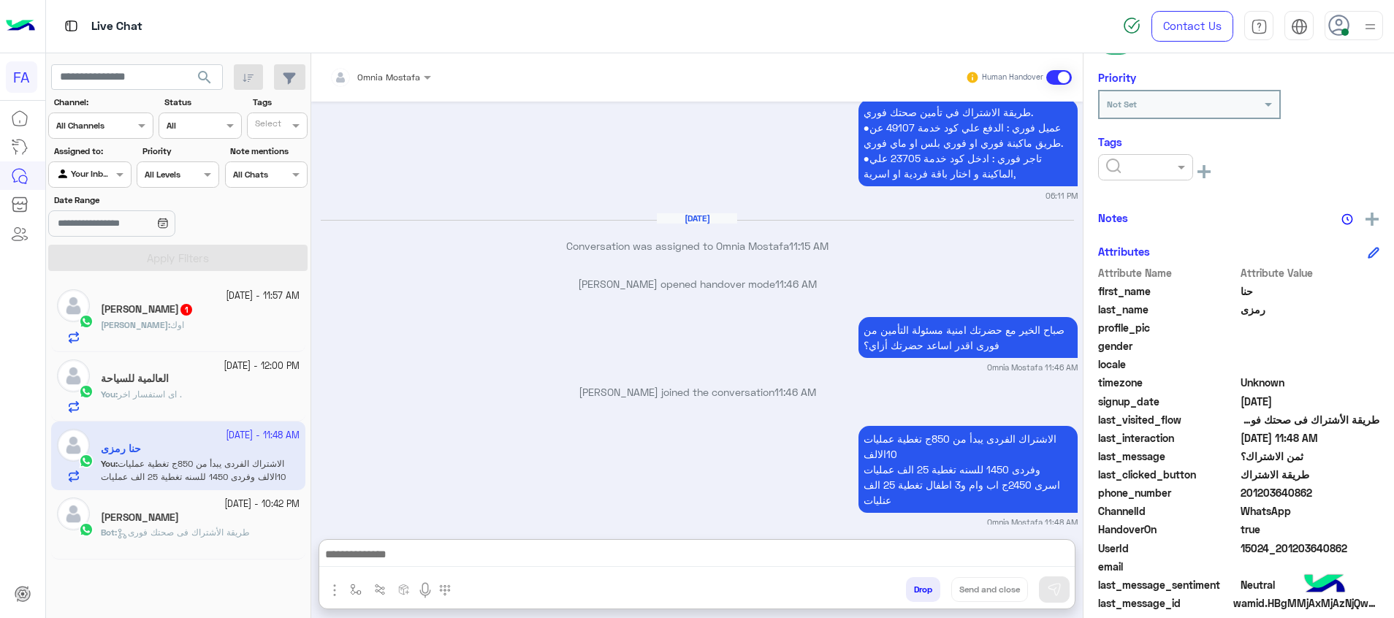
click at [1007, 559] on textarea at bounding box center [696, 556] width 755 height 22
paste textarea "**********"
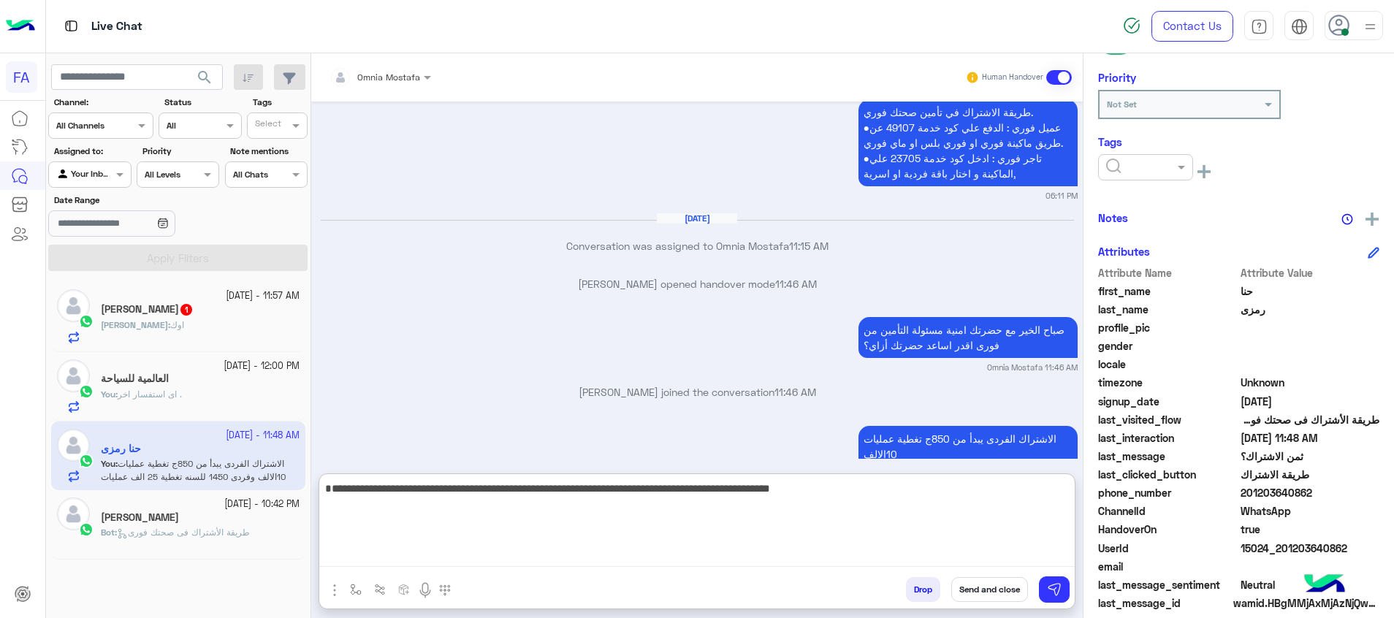
type textarea "**********"
click at [1002, 588] on button "Send and close" at bounding box center [989, 589] width 77 height 25
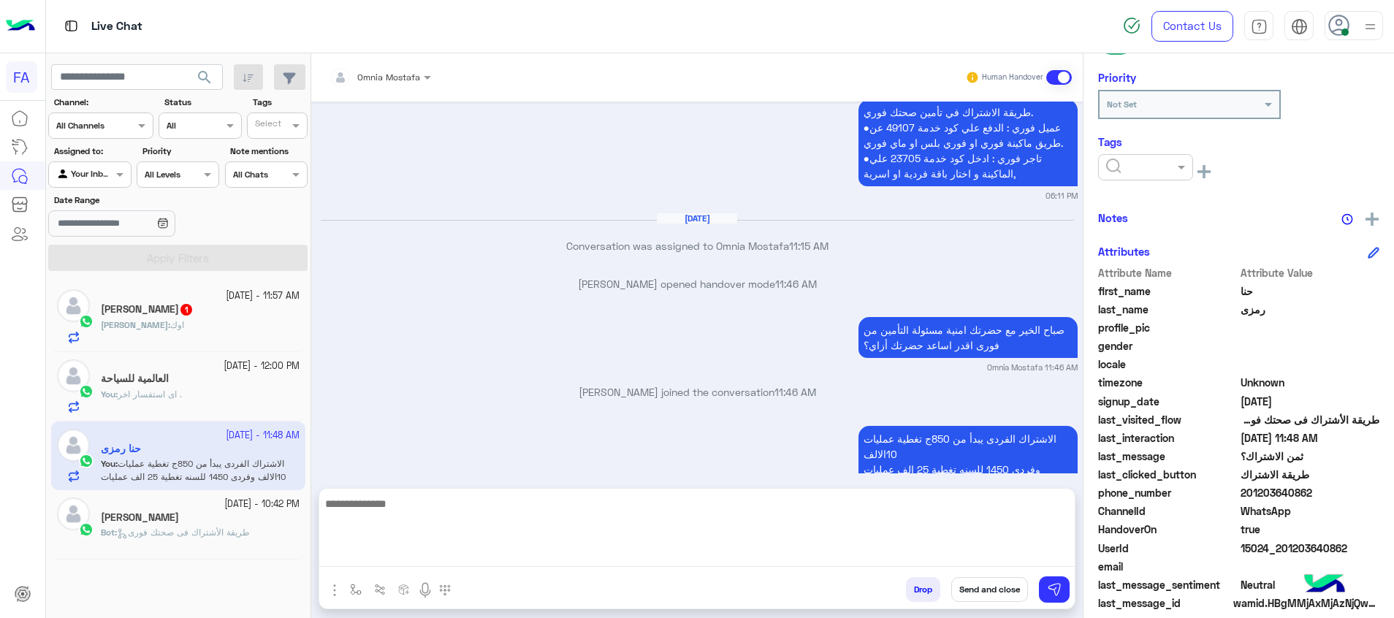
scroll to position [1678, 0]
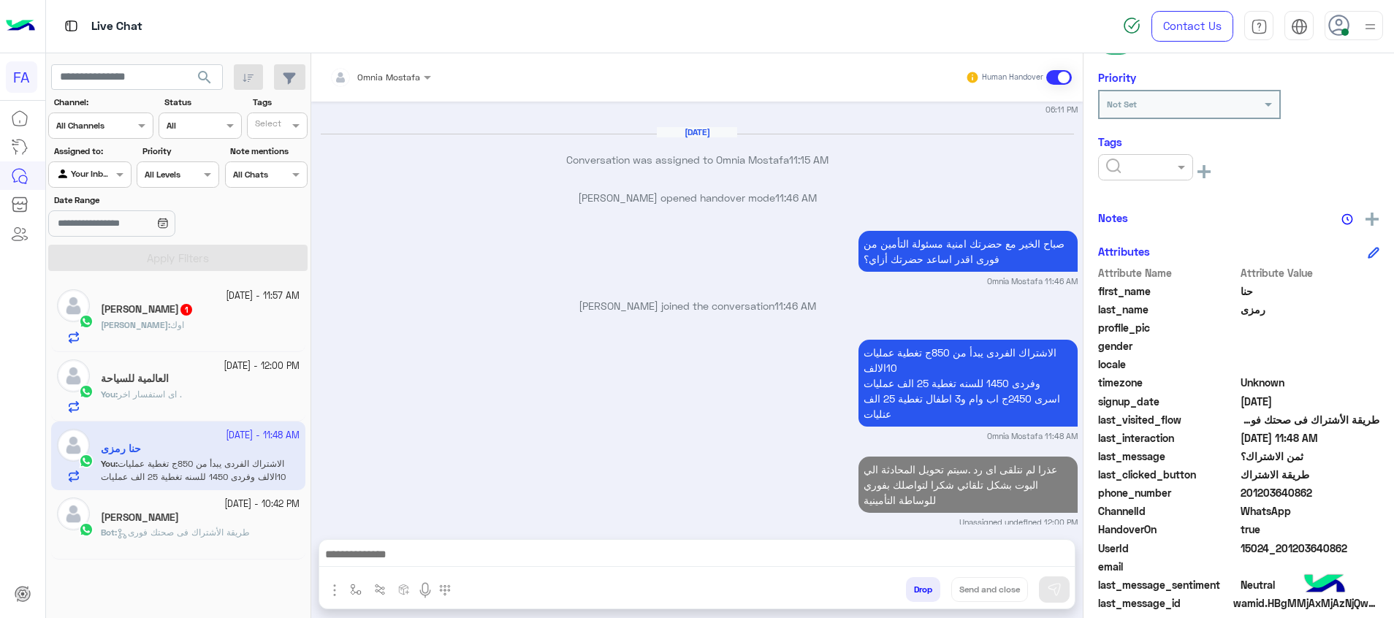
click at [1153, 151] on div "Tags See All" at bounding box center [1238, 163] width 281 height 57
click at [1159, 169] on div at bounding box center [1145, 166] width 93 height 14
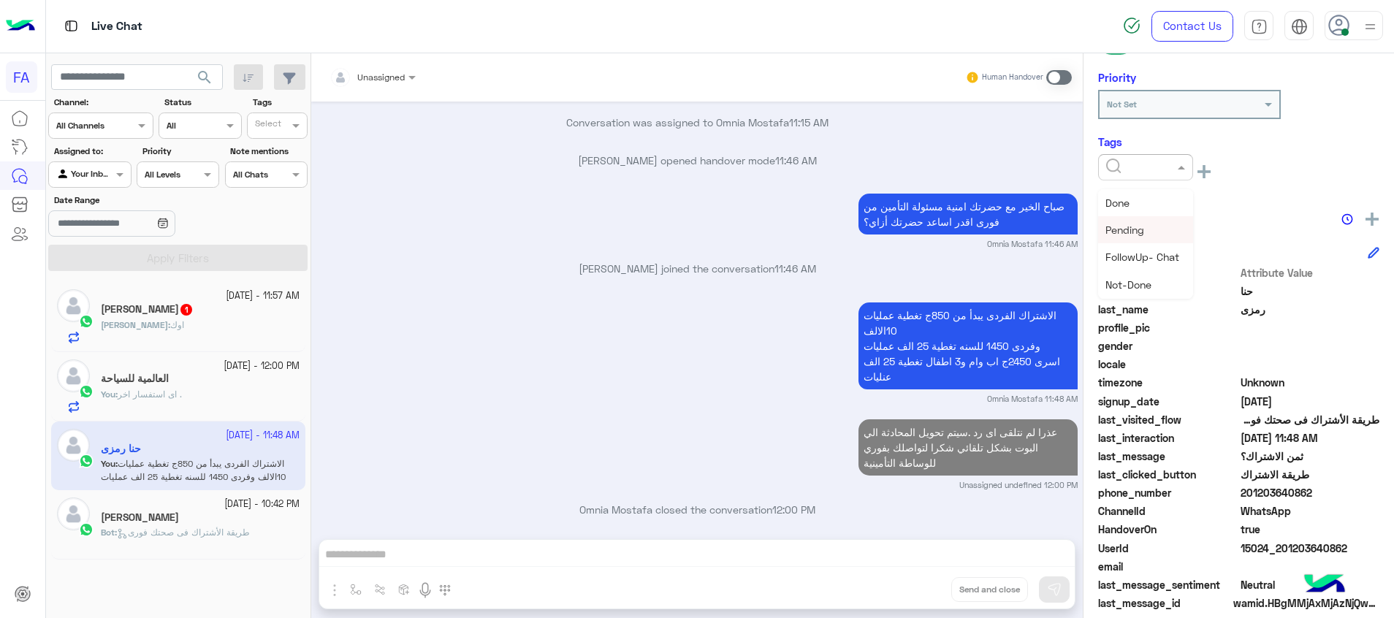
click at [1157, 234] on div "Pending" at bounding box center [1145, 229] width 95 height 27
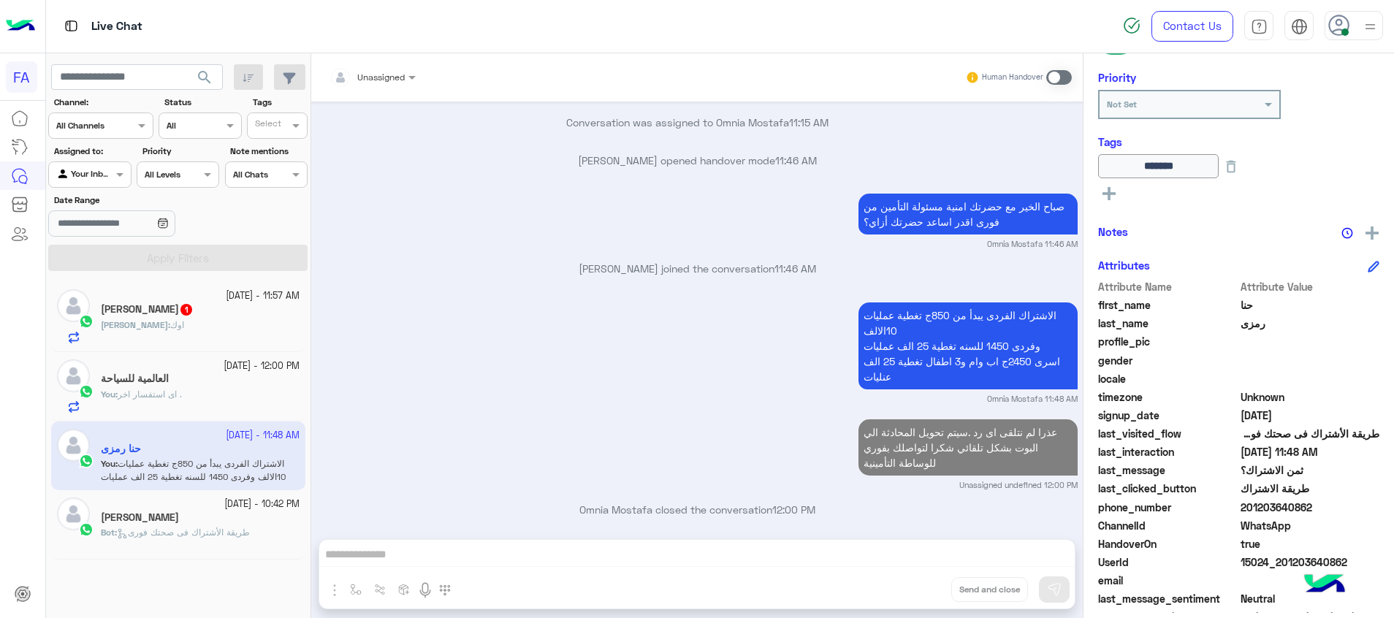
click at [201, 320] on div "[PERSON_NAME] : اوك" at bounding box center [200, 331] width 199 height 26
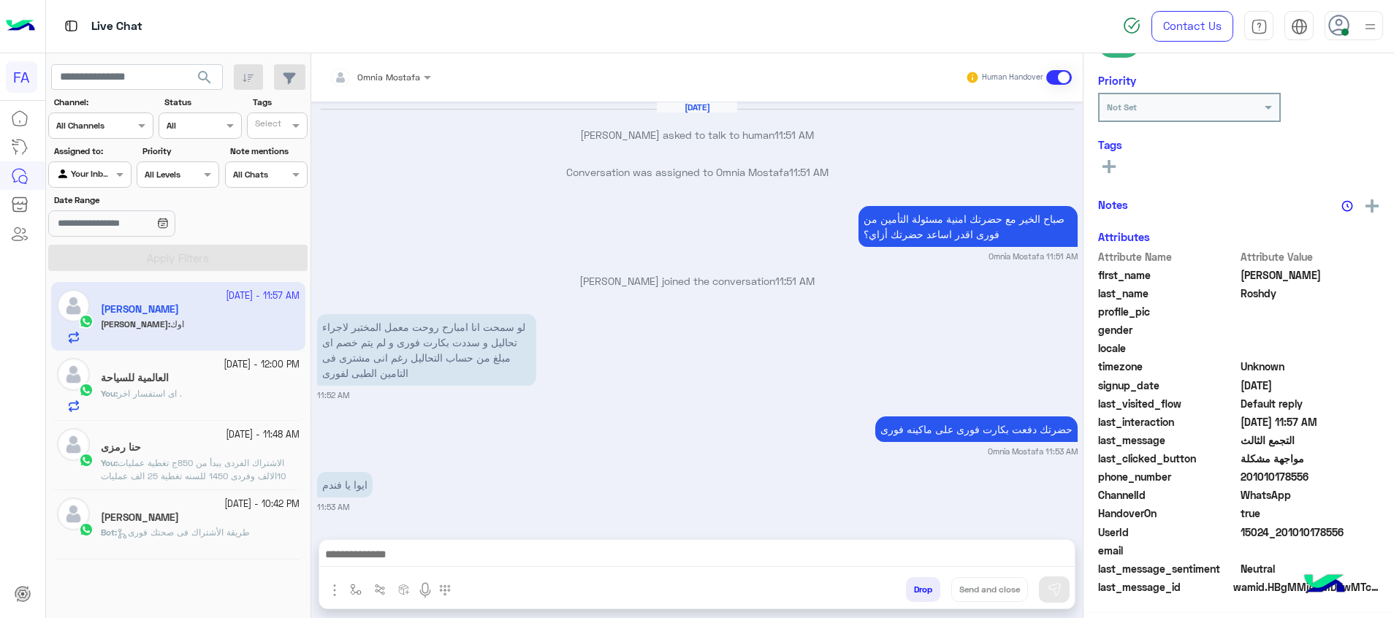
scroll to position [1000, 0]
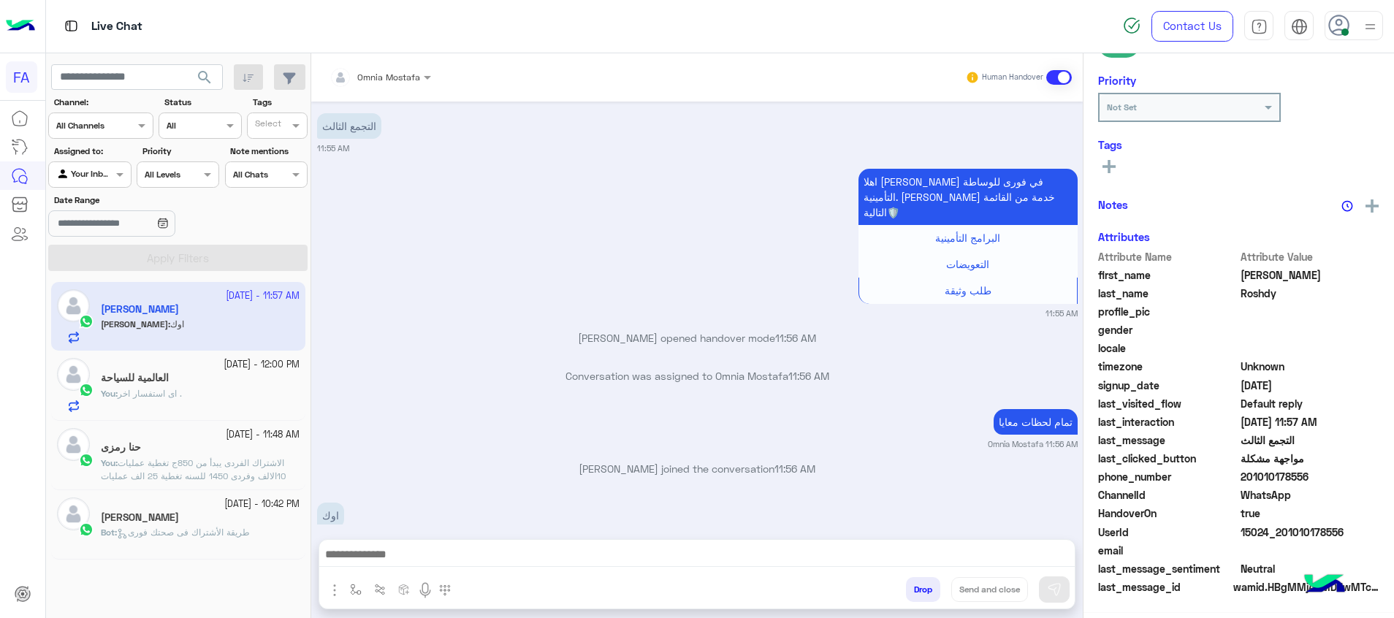
click at [1004, 554] on textarea at bounding box center [696, 556] width 755 height 22
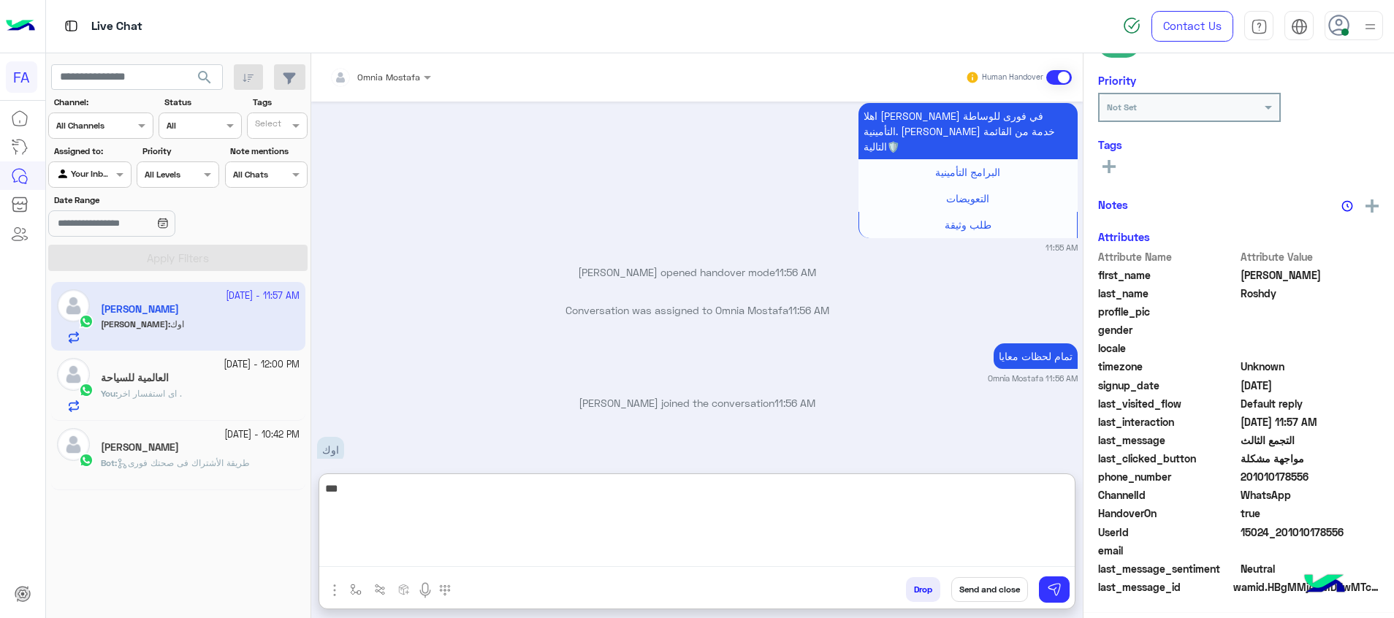
scroll to position [212, 0]
type textarea "**********"
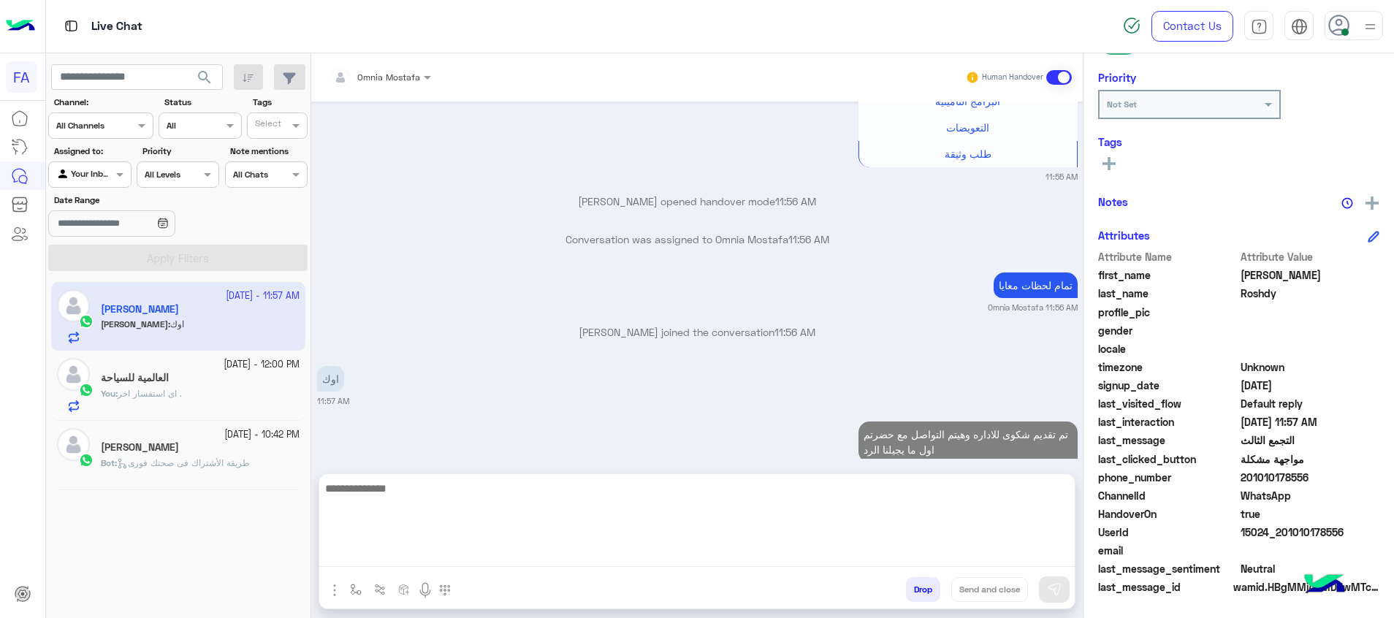
scroll to position [1071, 0]
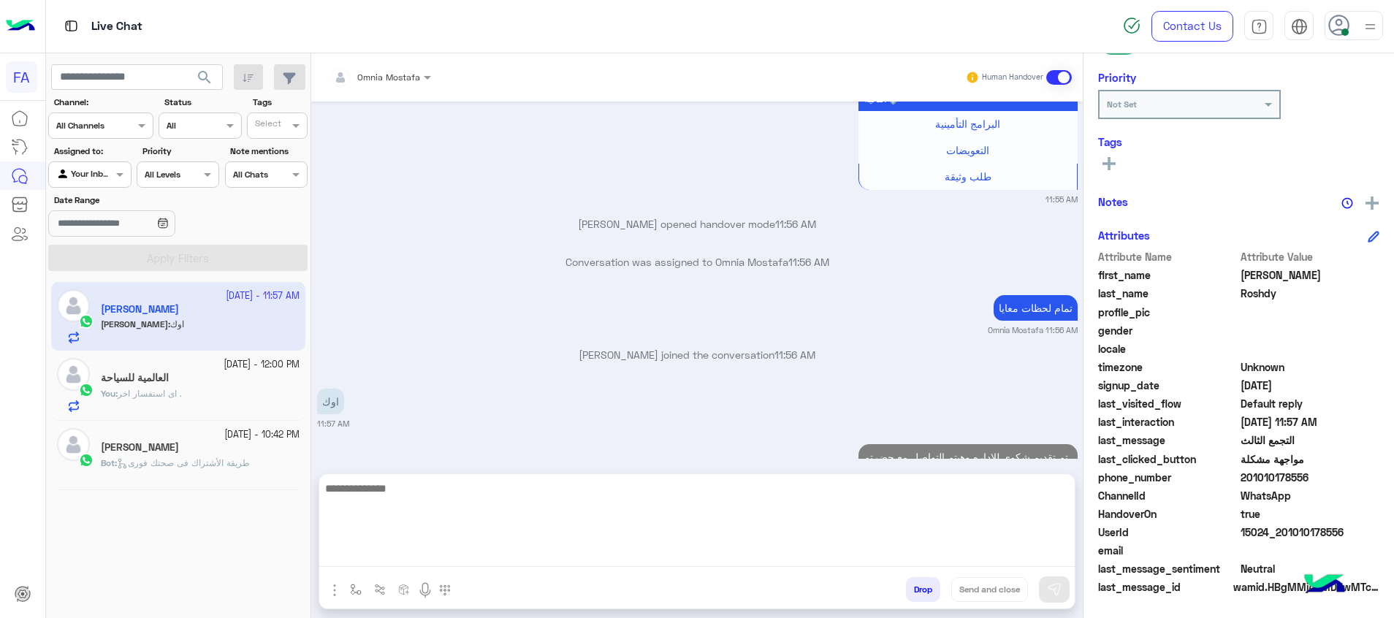
click at [1106, 166] on icon at bounding box center [1108, 163] width 13 height 13
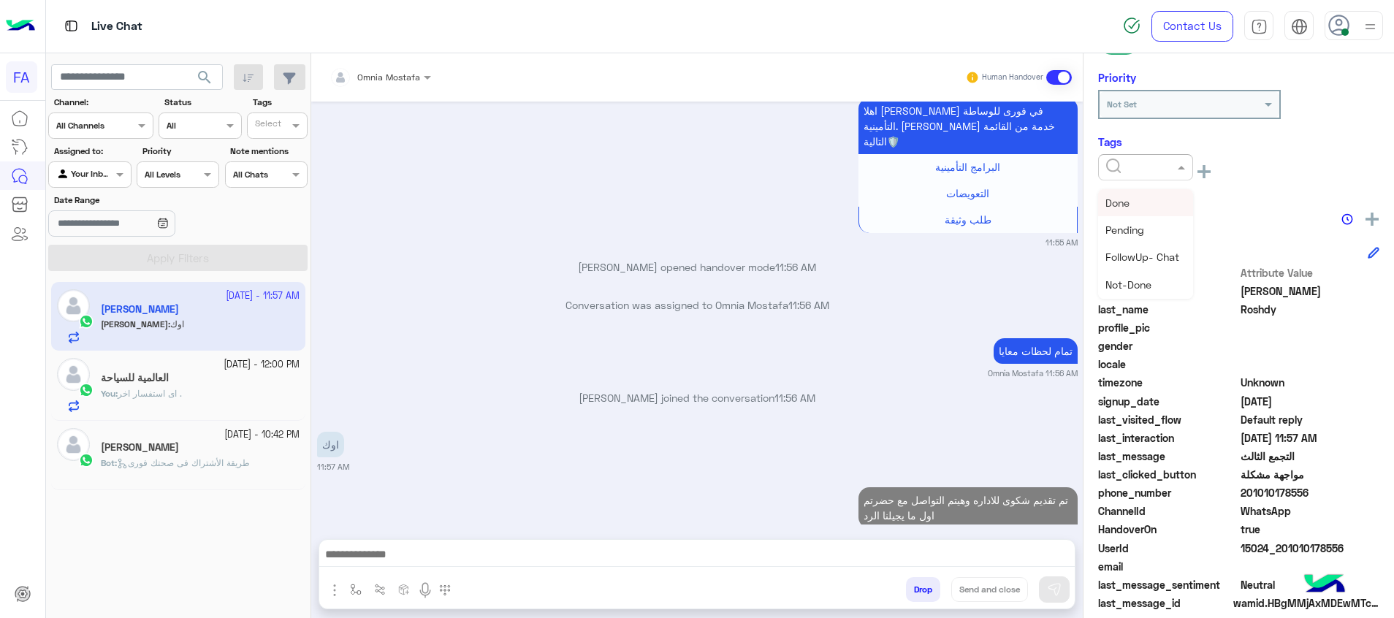
click at [1111, 169] on input "text" at bounding box center [1128, 165] width 45 height 13
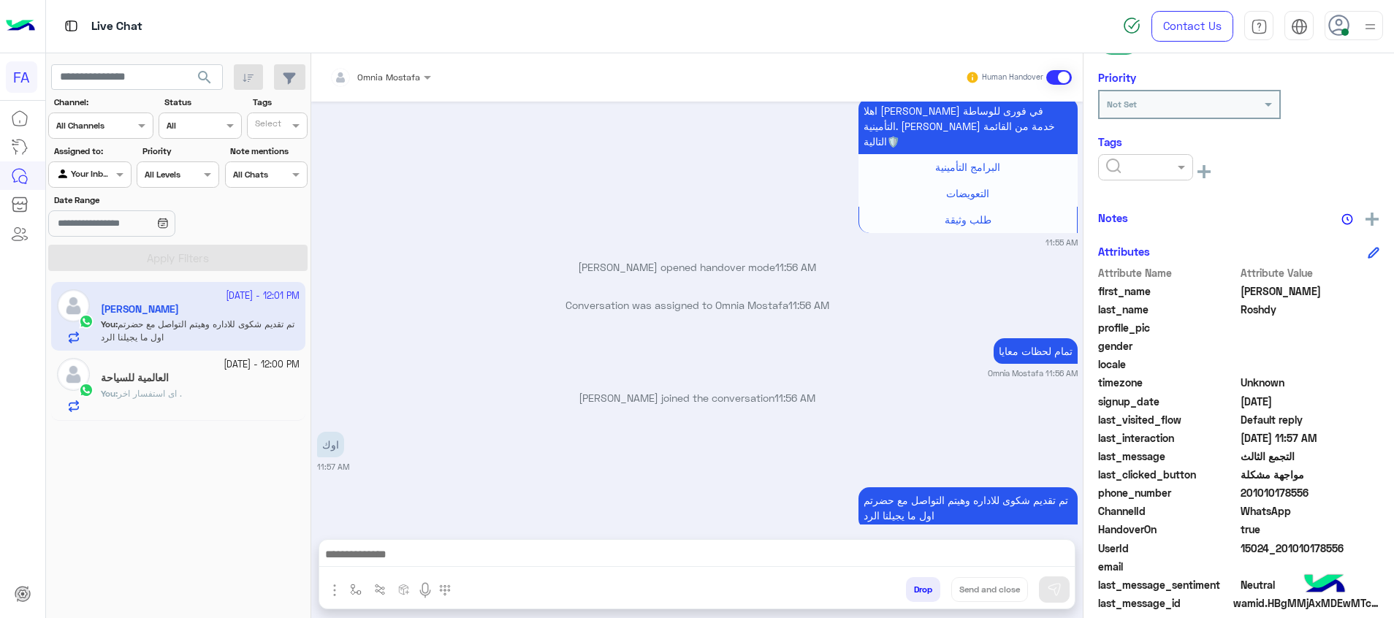
click at [207, 78] on span "search" at bounding box center [205, 78] width 18 height 18
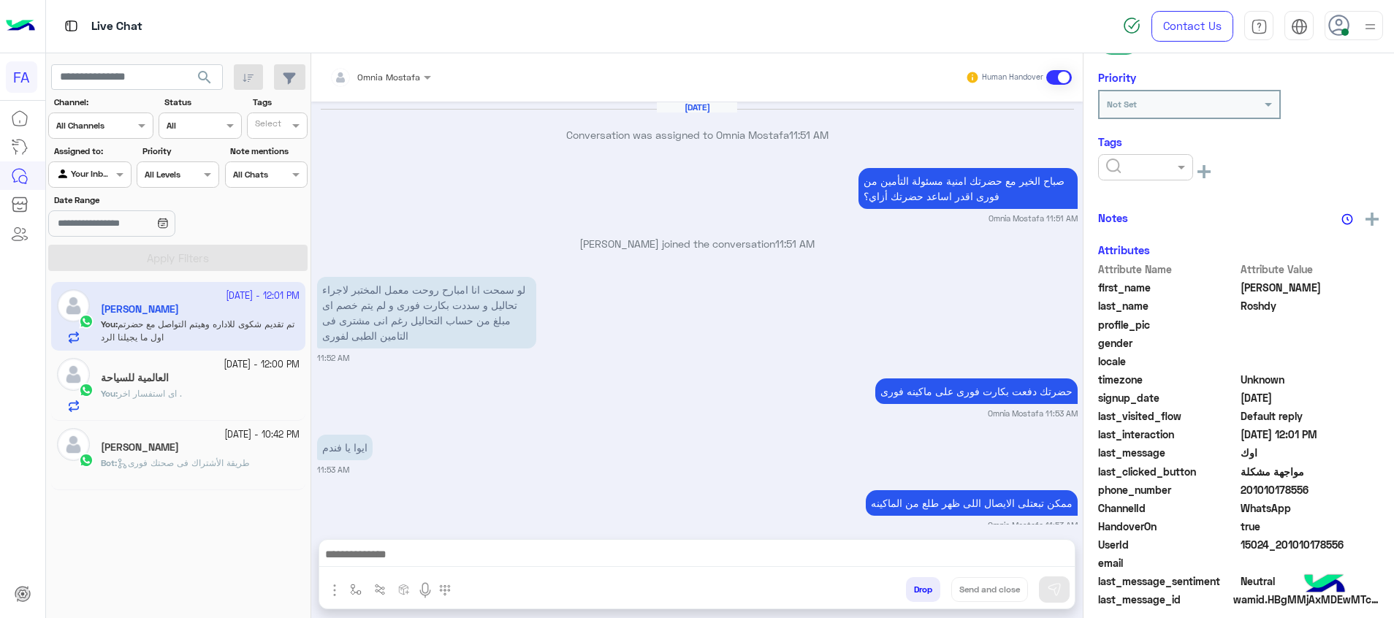
scroll to position [1034, 0]
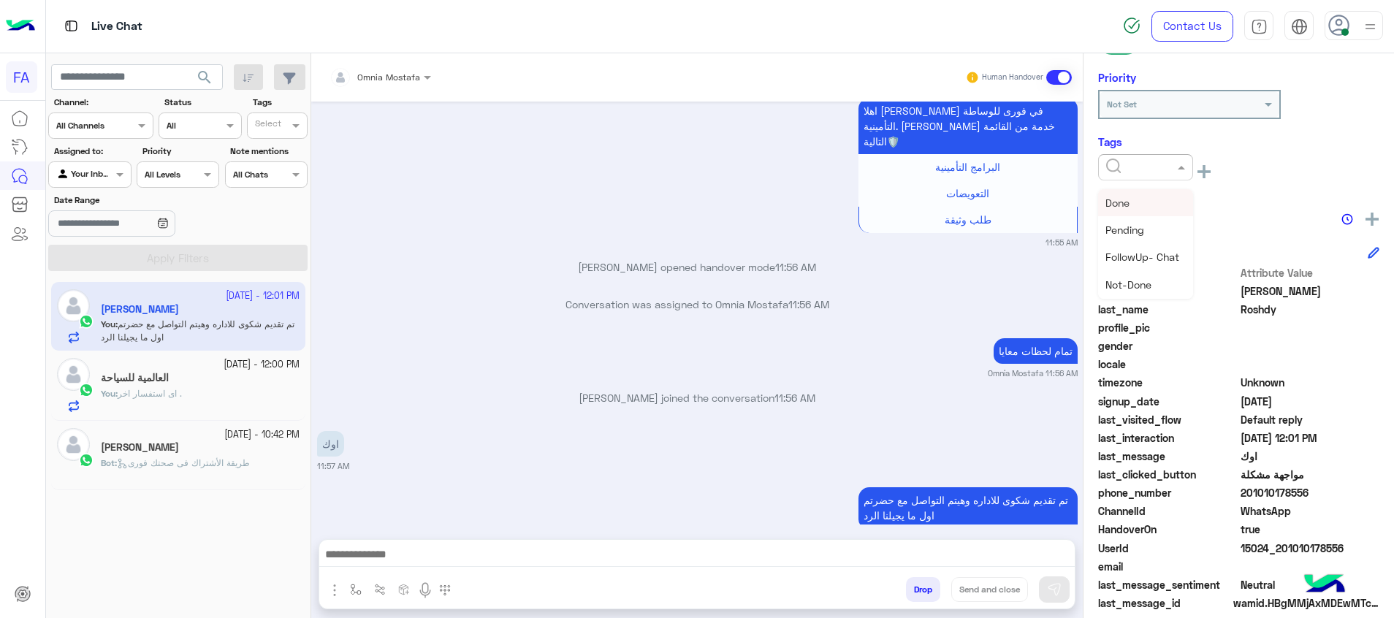
click at [1176, 162] on span at bounding box center [1183, 166] width 18 height 15
click at [1147, 283] on div "Medical" at bounding box center [1145, 283] width 95 height 27
click at [1114, 188] on div "× Medical See All" at bounding box center [1238, 173] width 281 height 39
click at [1113, 188] on div "× Medical See All" at bounding box center [1238, 173] width 281 height 39
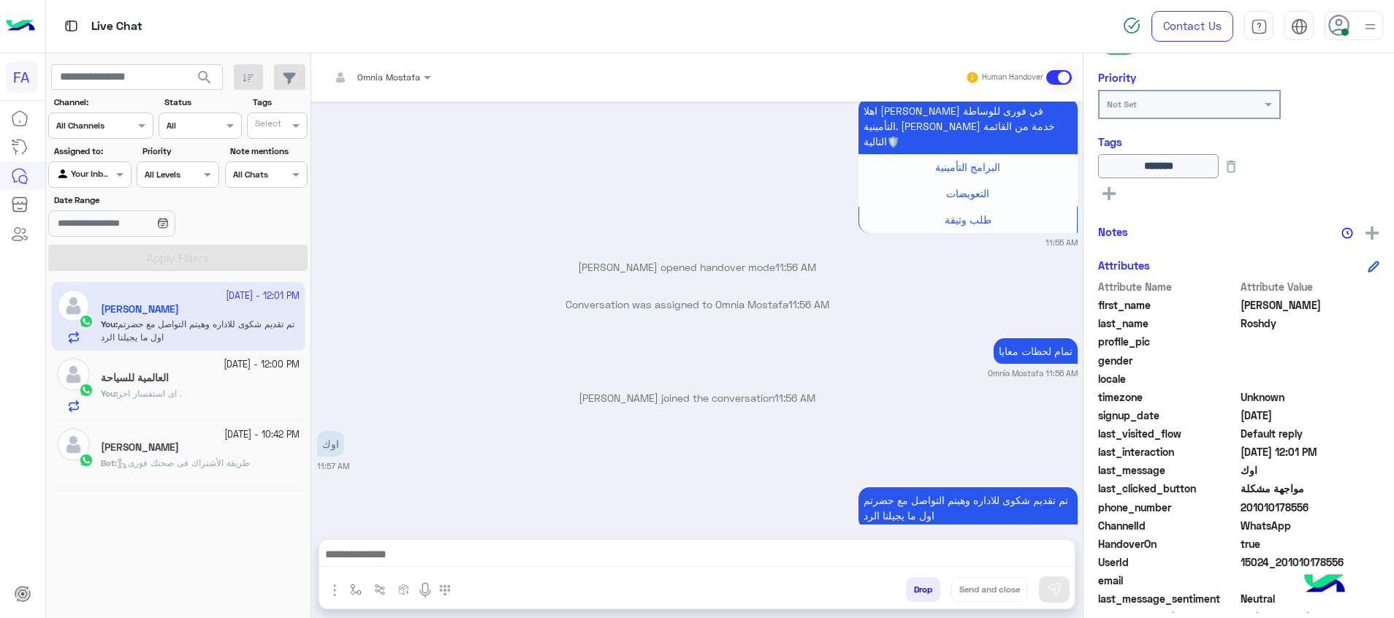
click at [1113, 195] on icon at bounding box center [1108, 193] width 13 height 13
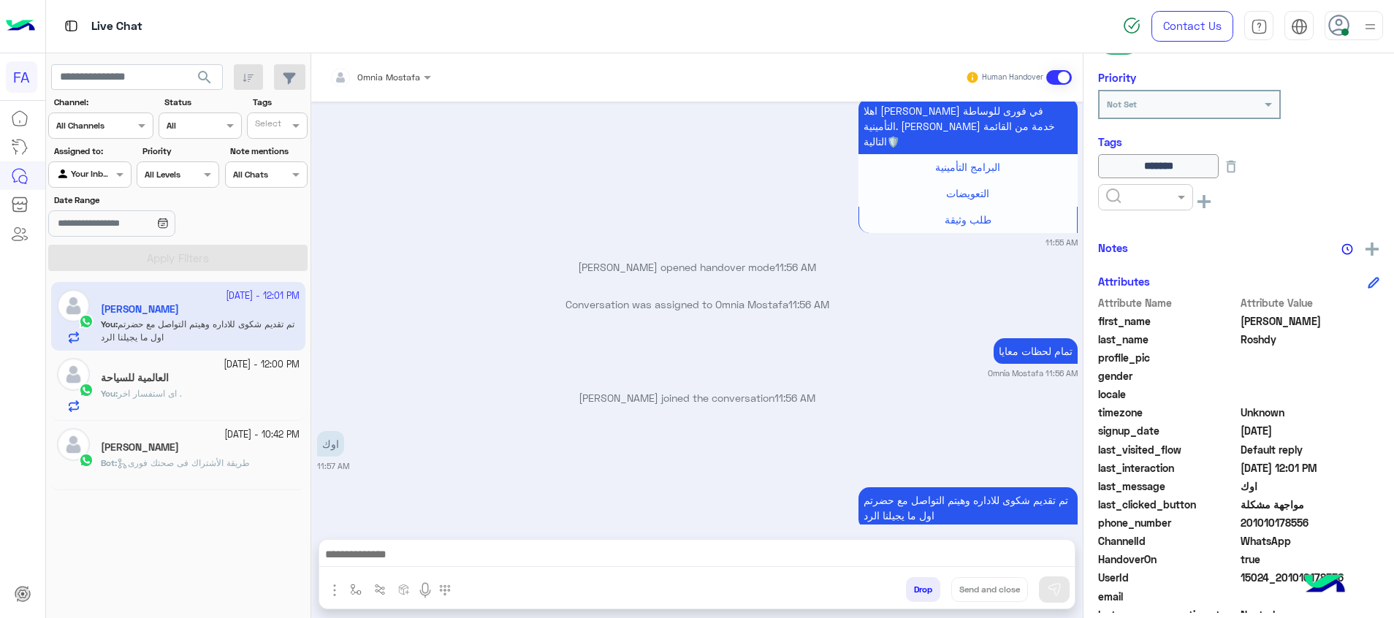
click at [1118, 198] on input "text" at bounding box center [1128, 195] width 45 height 13
click at [1154, 235] on div "Done" at bounding box center [1145, 232] width 95 height 27
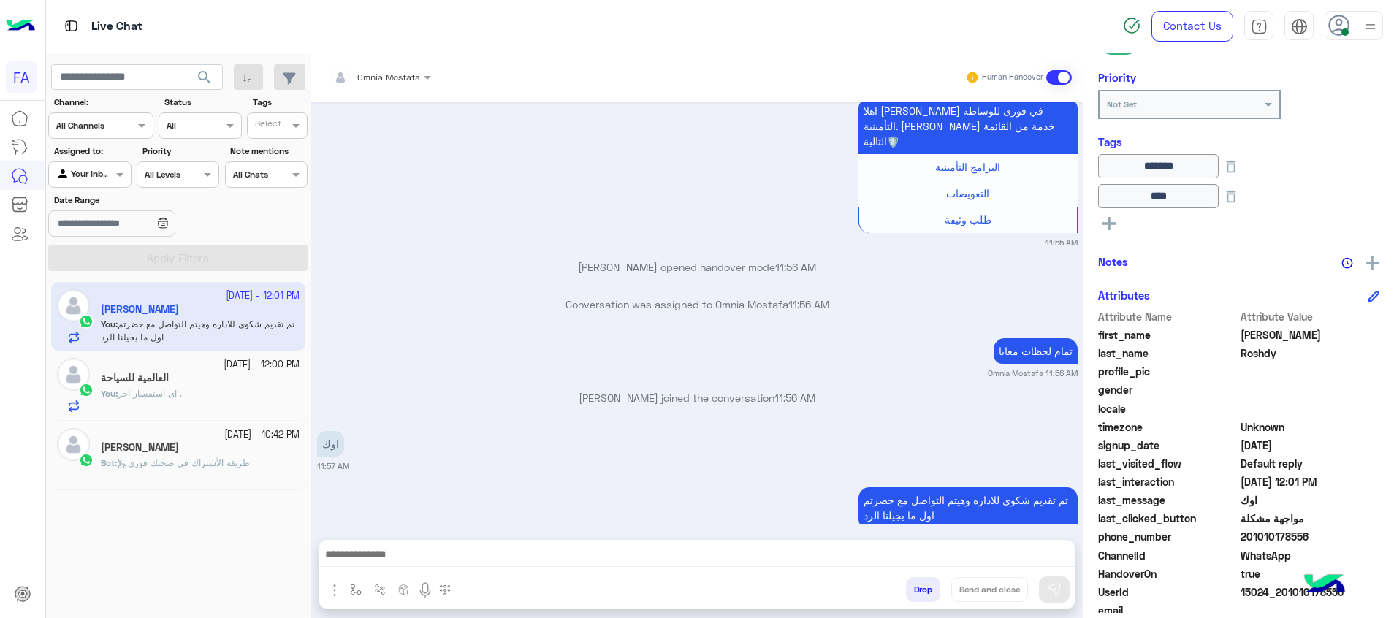
drag, startPoint x: 1312, startPoint y: 538, endPoint x: 1246, endPoint y: 542, distance: 65.9
click at [1246, 542] on span "201010178556" at bounding box center [1310, 536] width 140 height 15
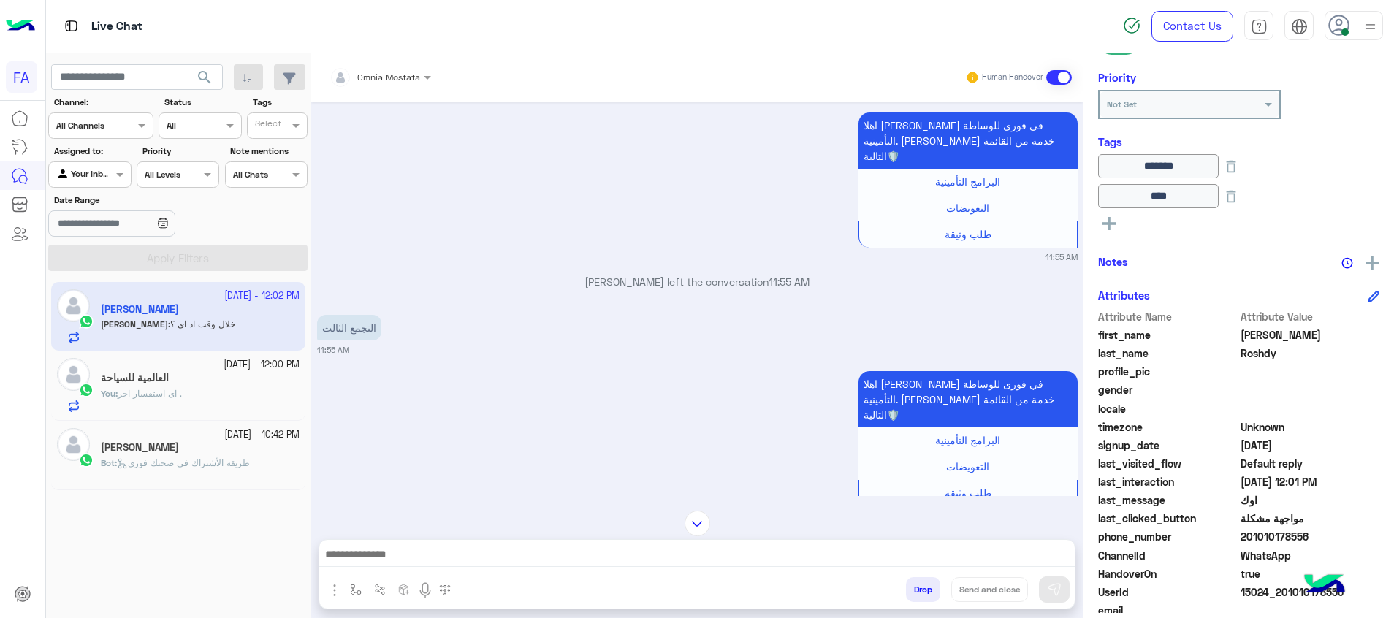
scroll to position [1089, 0]
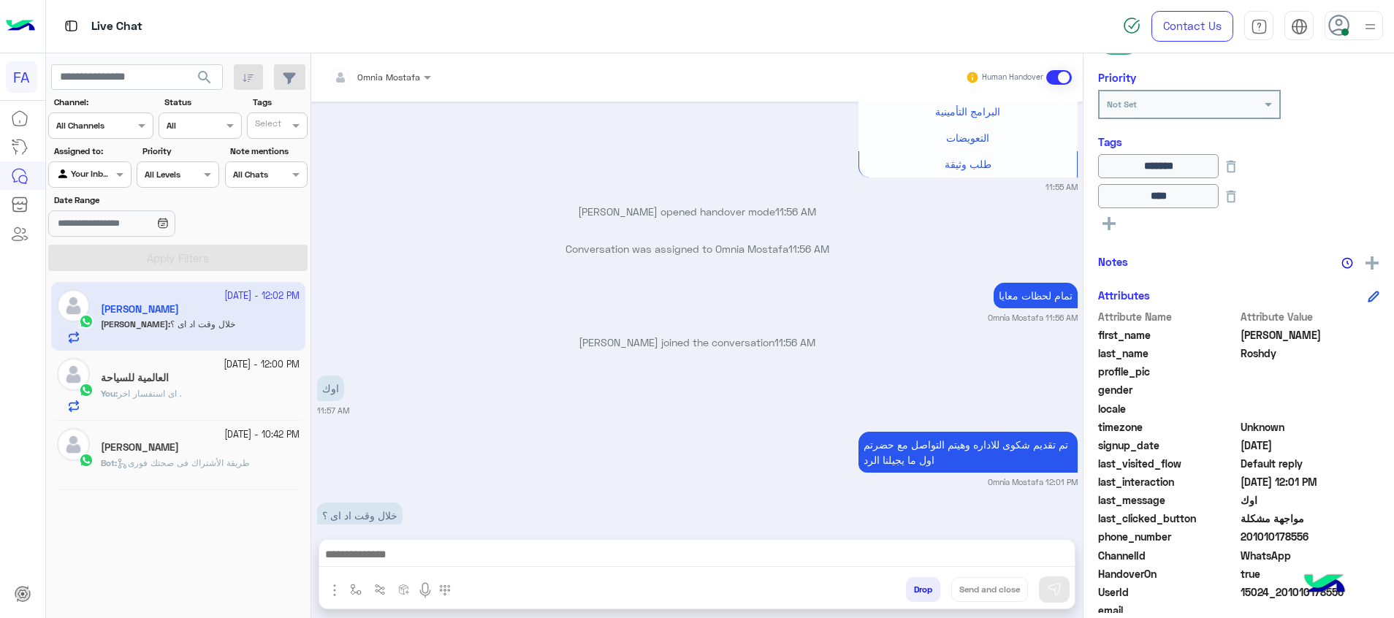
click at [939, 549] on textarea at bounding box center [696, 556] width 755 height 22
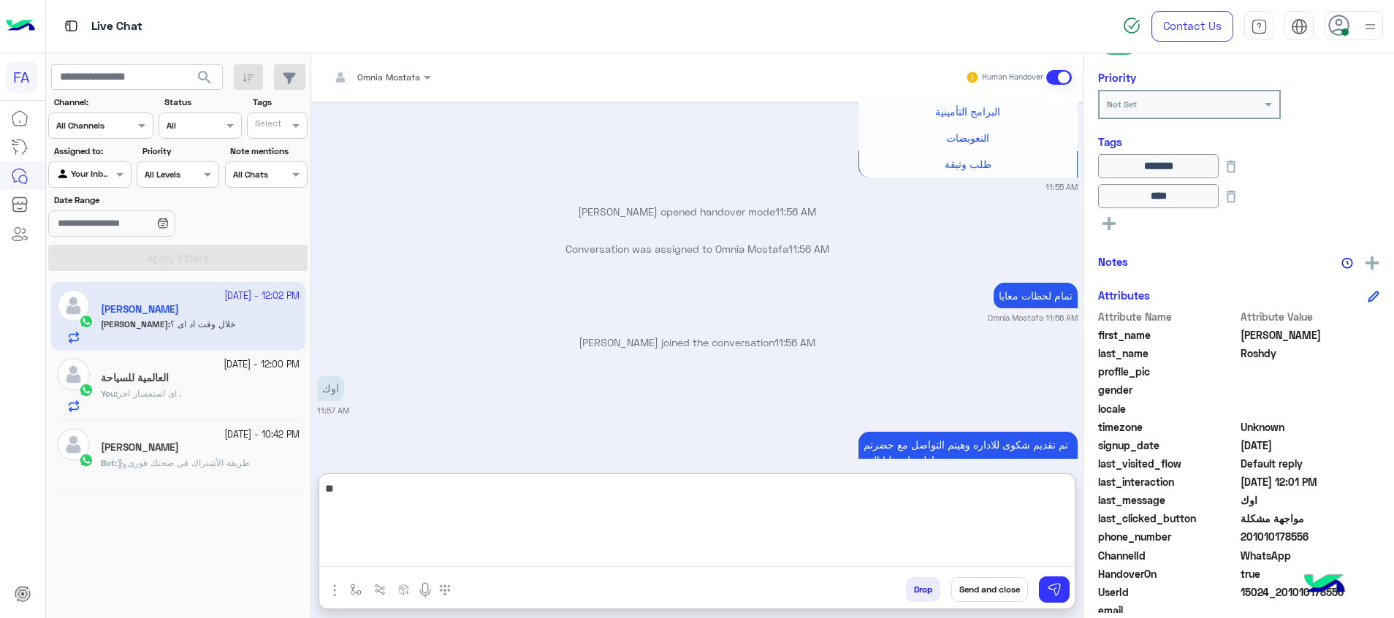
type textarea "*"
drag, startPoint x: 801, startPoint y: 492, endPoint x: 831, endPoint y: 494, distance: 30.0
click at [806, 492] on textarea "**********" at bounding box center [696, 523] width 755 height 88
click at [810, 489] on textarea "**********" at bounding box center [696, 523] width 755 height 88
click at [1000, 489] on textarea "**********" at bounding box center [696, 523] width 755 height 88
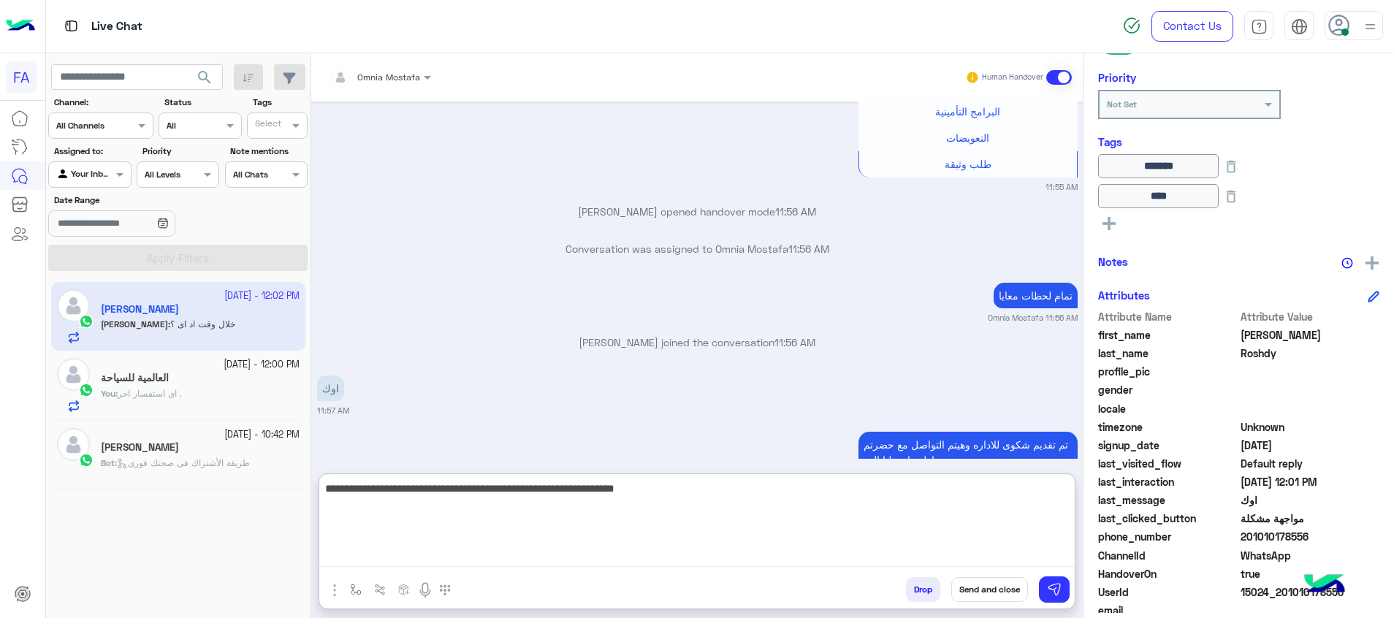
drag, startPoint x: 969, startPoint y: 491, endPoint x: 697, endPoint y: 520, distance: 274.0
click at [697, 520] on textarea "**********" at bounding box center [696, 523] width 755 height 88
type textarea "**********"
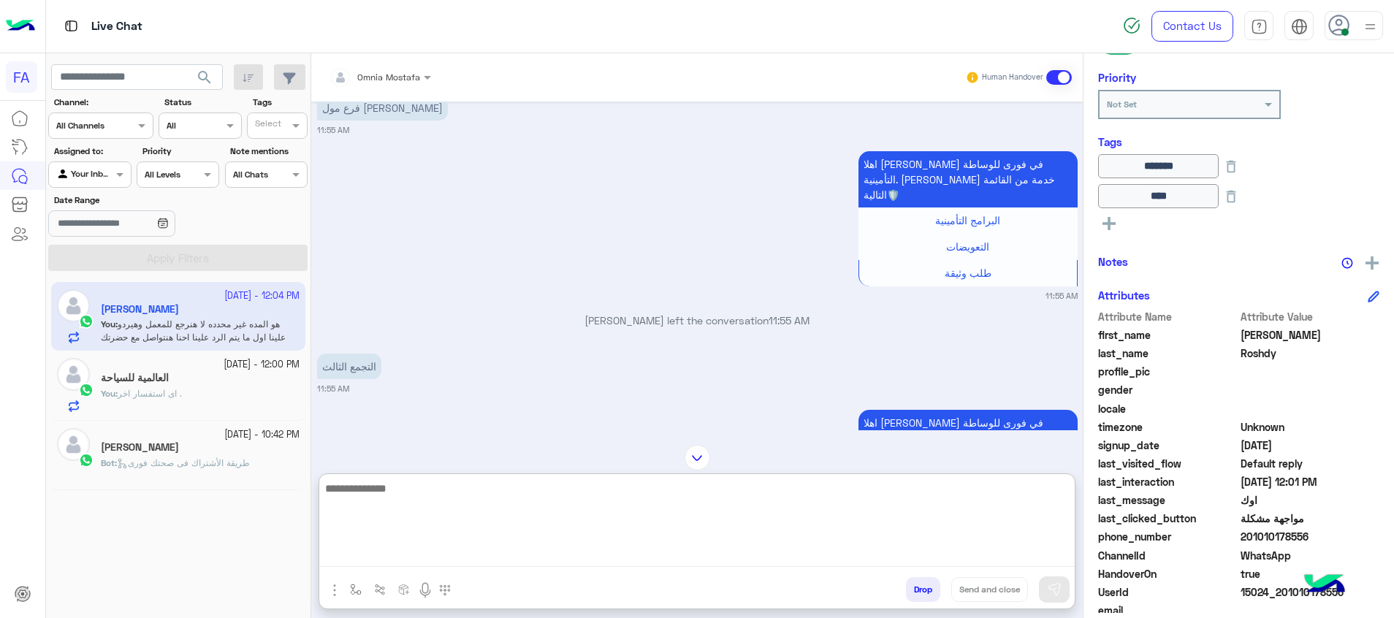
scroll to position [693, 0]
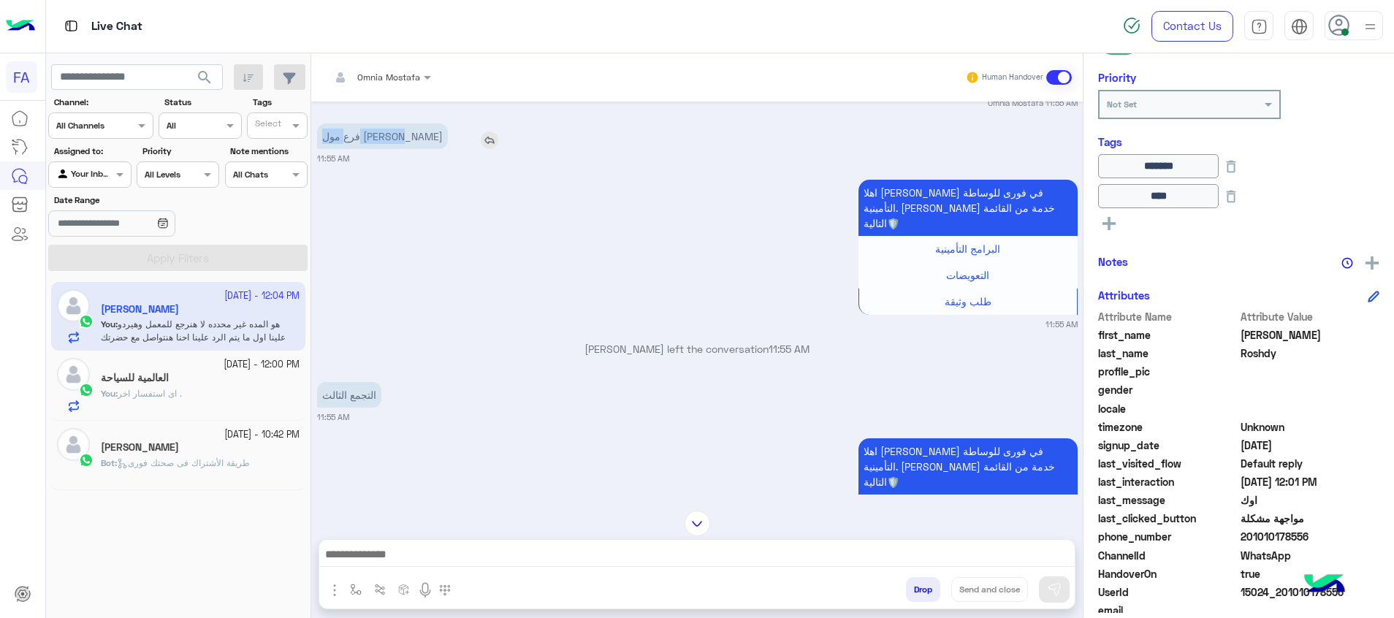
drag, startPoint x: 367, startPoint y: 132, endPoint x: 316, endPoint y: 140, distance: 51.7
click at [317, 140] on p "فرع مول [PERSON_NAME]" at bounding box center [382, 136] width 131 height 26
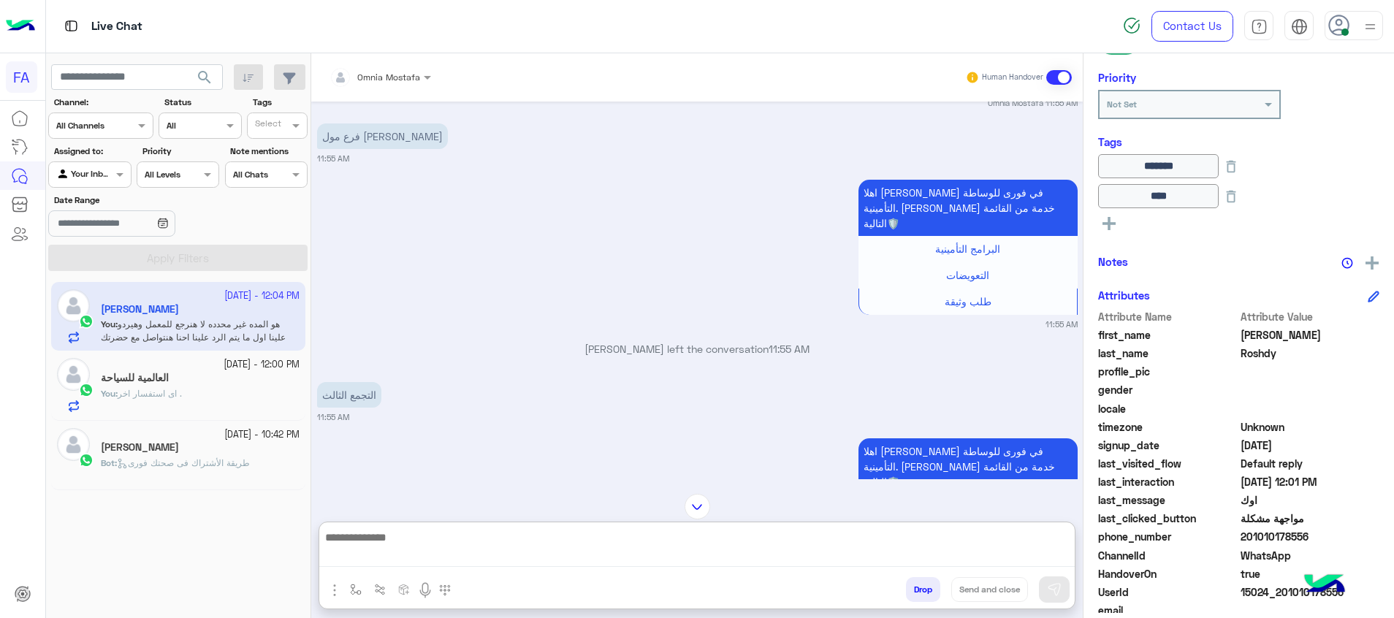
click at [554, 551] on textarea at bounding box center [696, 547] width 755 height 39
paste textarea "**********"
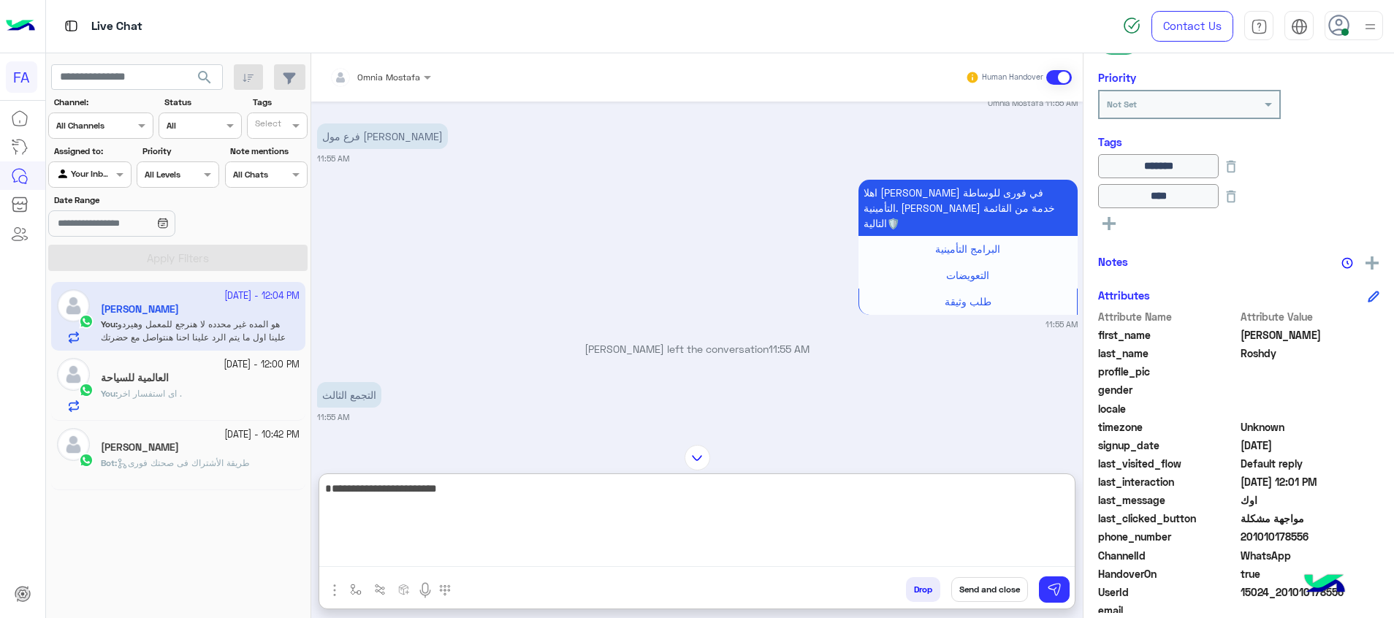
type textarea "**********"
drag, startPoint x: 941, startPoint y: 497, endPoint x: 1076, endPoint y: 500, distance: 135.2
click at [1076, 500] on div "Omnia Mostafa Human Handover [DATE] Conversation was assigned to Omnia Mostafa …" at bounding box center [696, 338] width 771 height 570
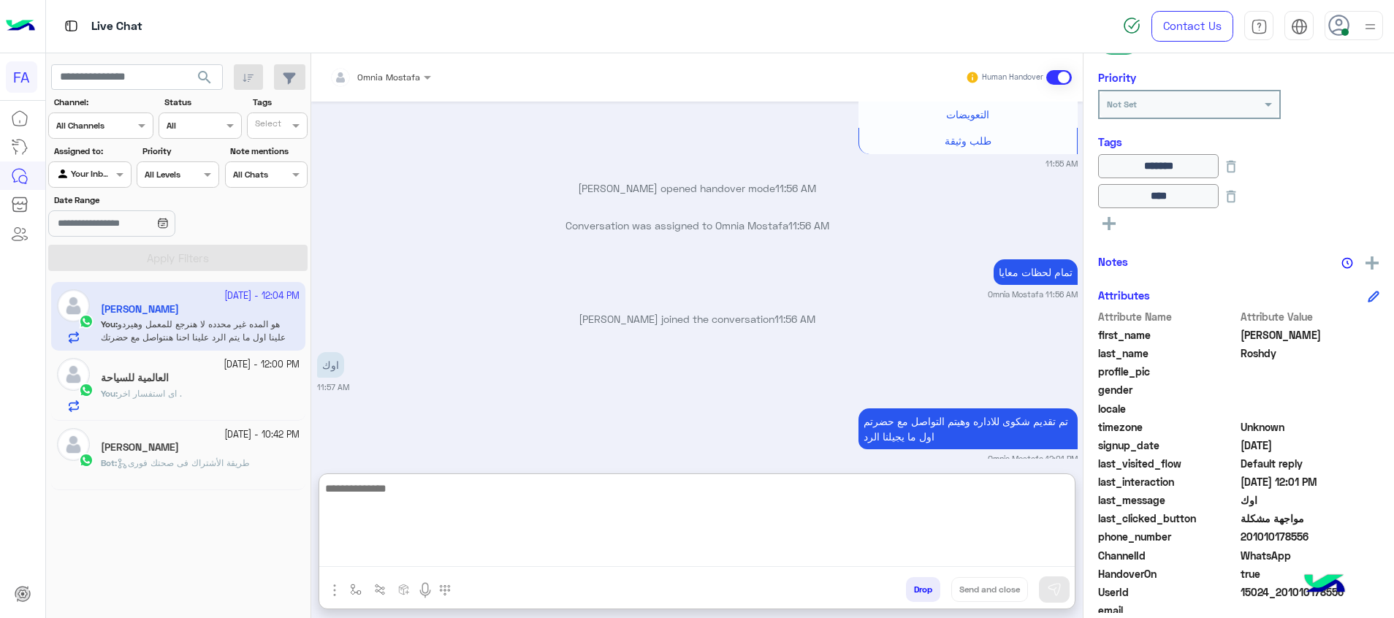
scroll to position [1241, 0]
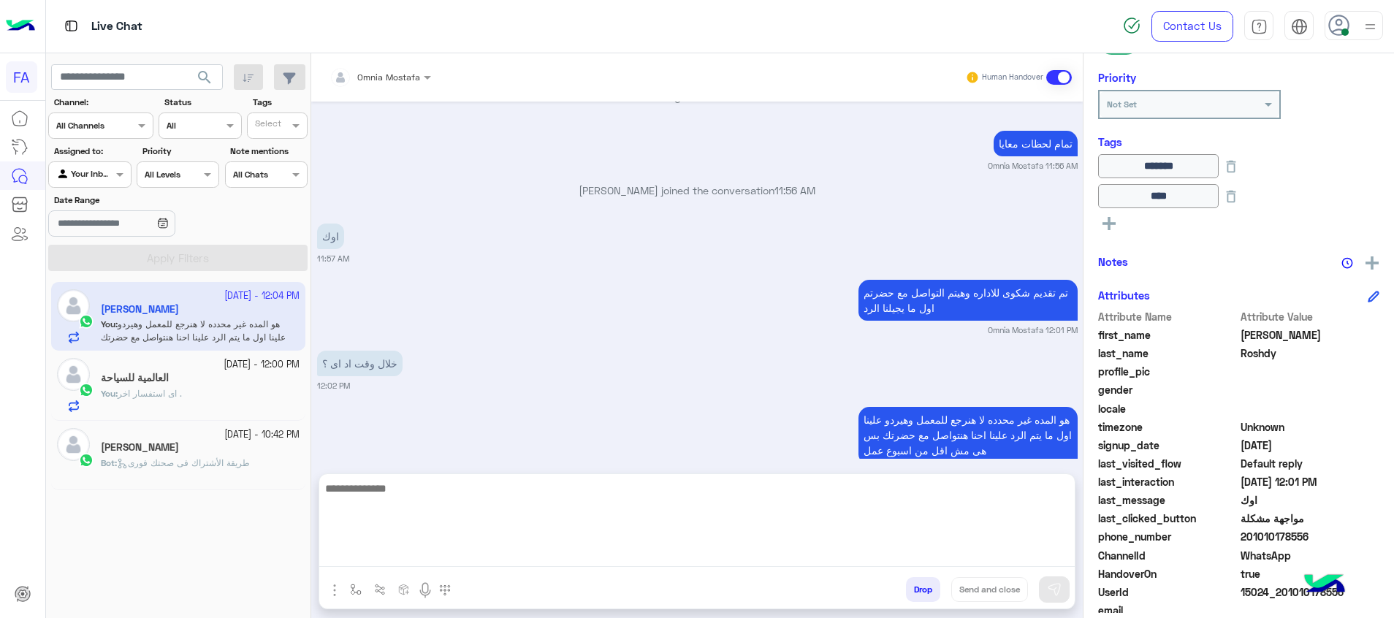
click at [208, 79] on span "search" at bounding box center [205, 78] width 18 height 18
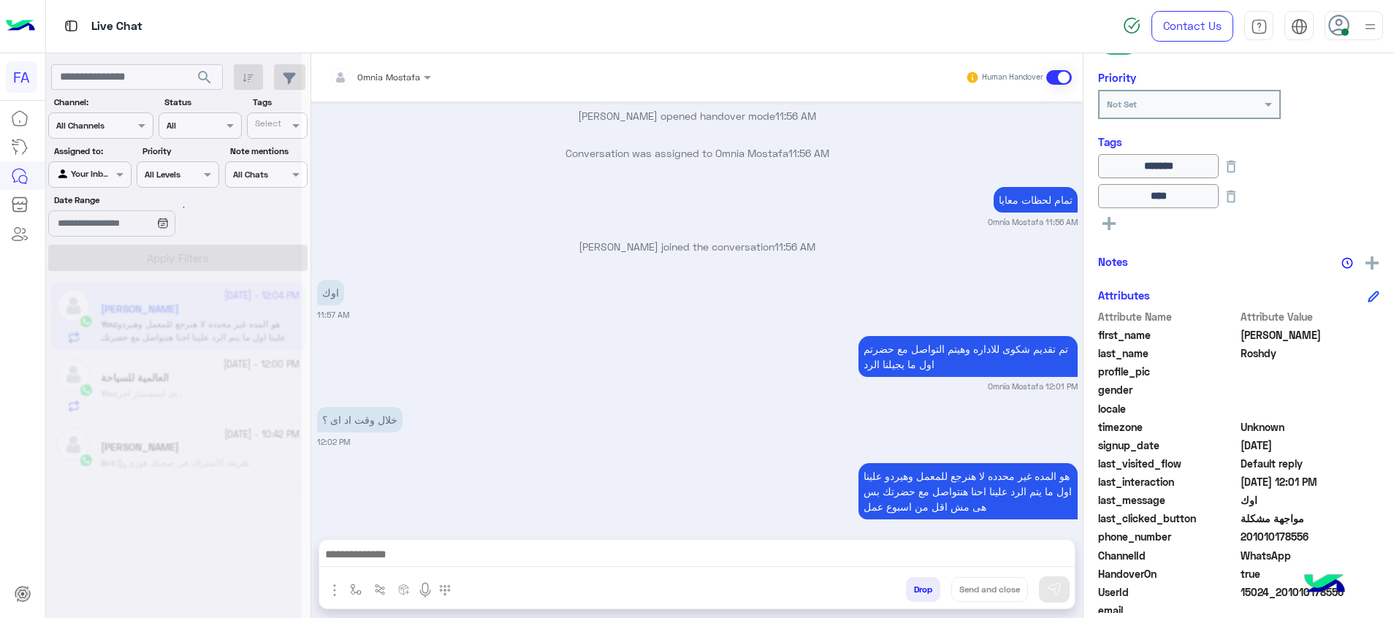
scroll to position [1175, 0]
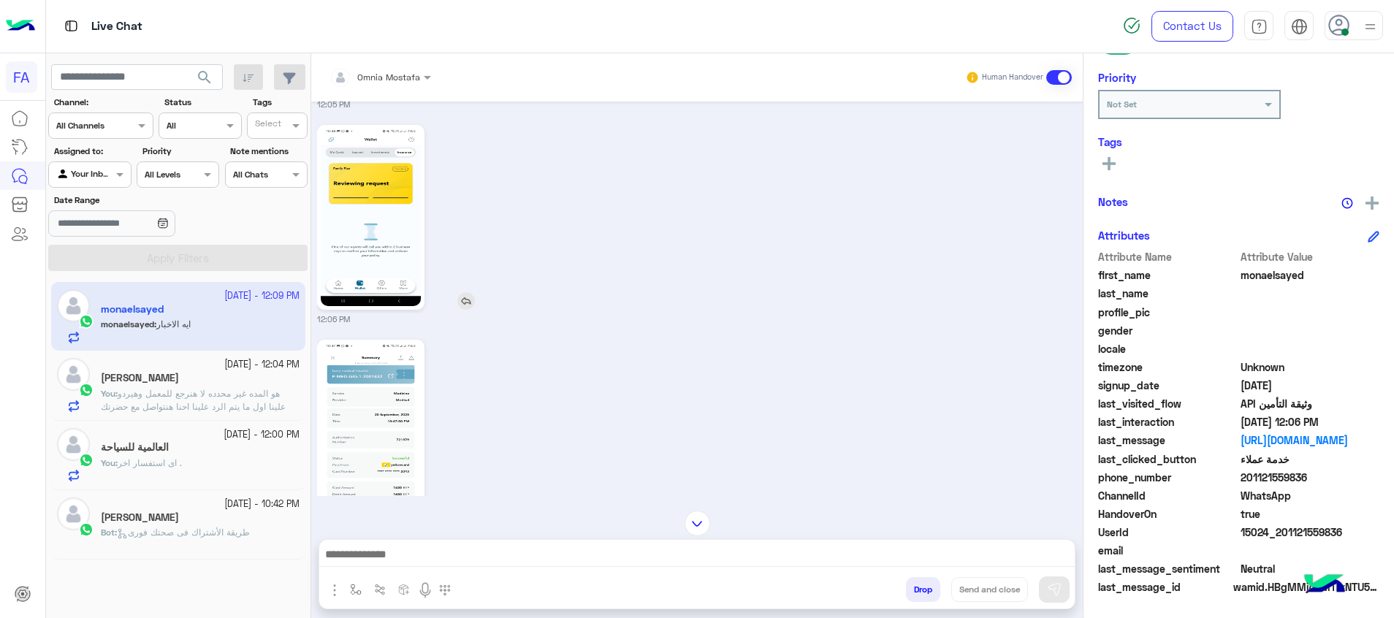
scroll to position [909, 0]
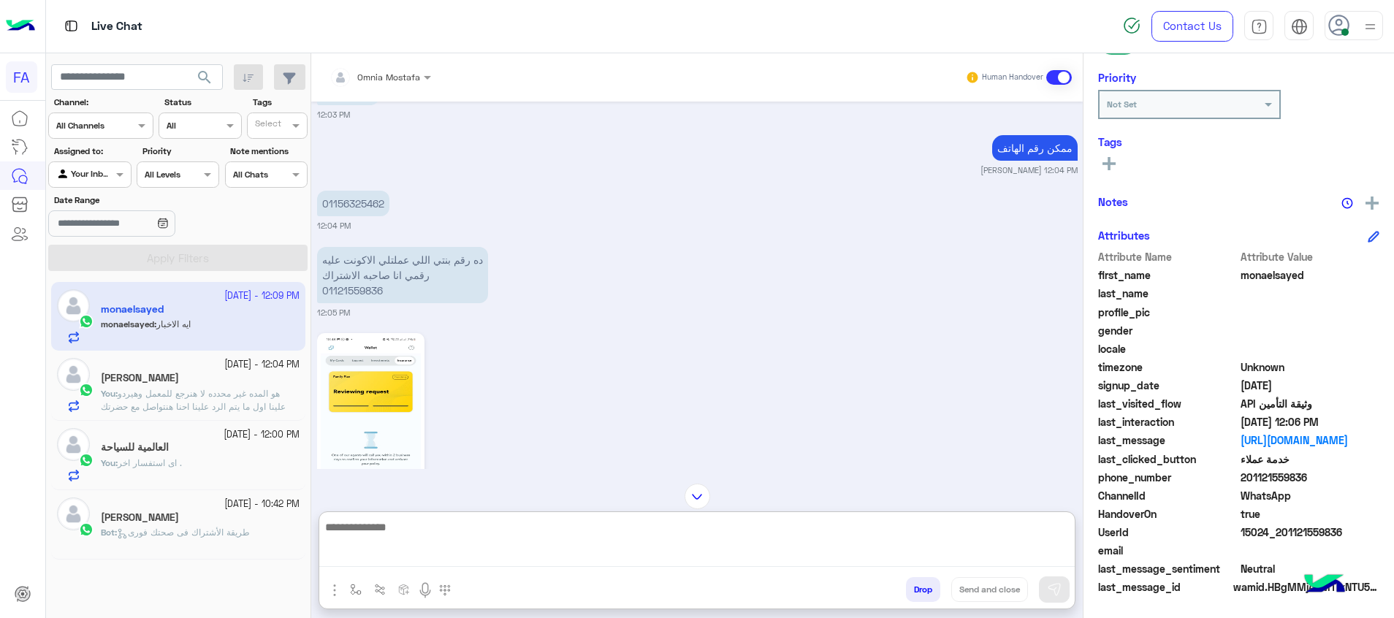
click at [863, 549] on textarea at bounding box center [696, 542] width 755 height 49
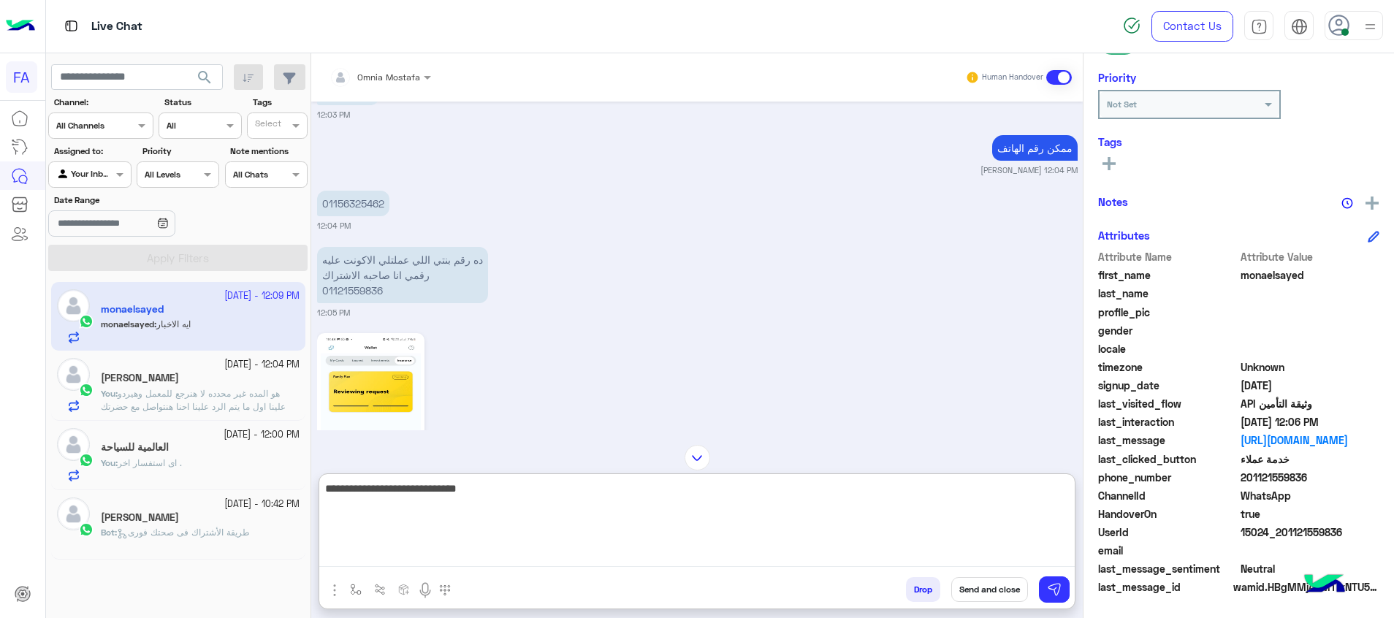
type textarea "**********"
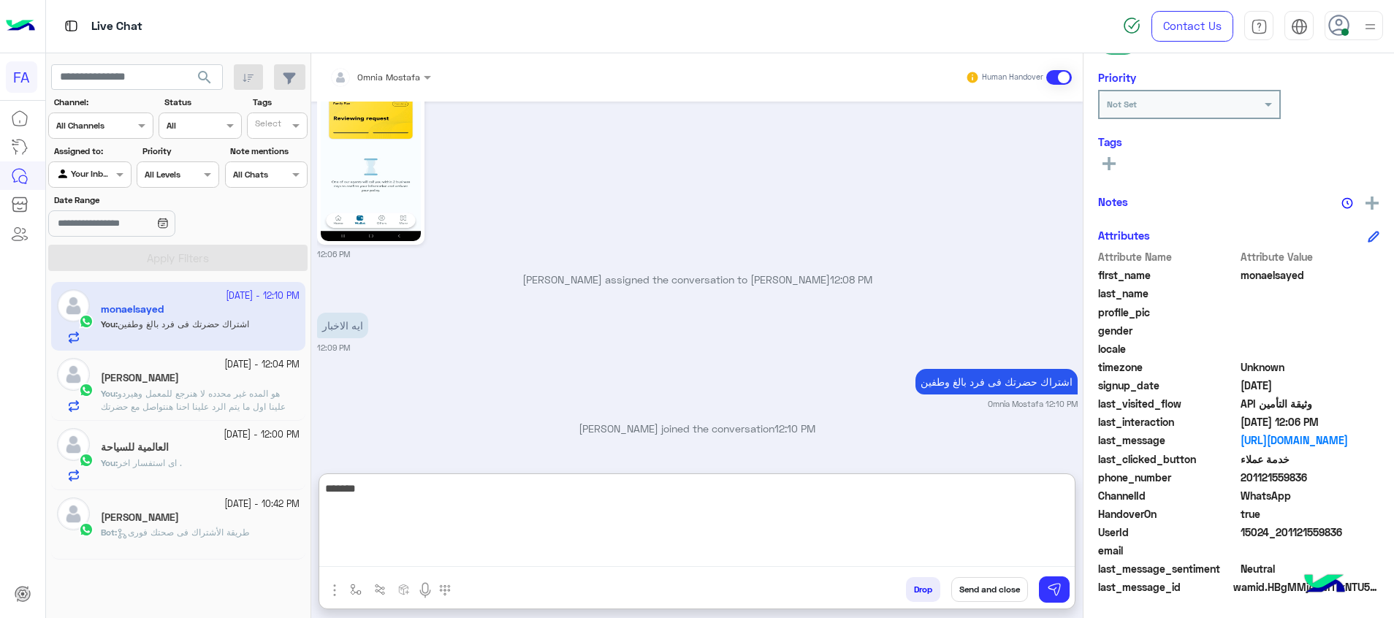
type textarea "********"
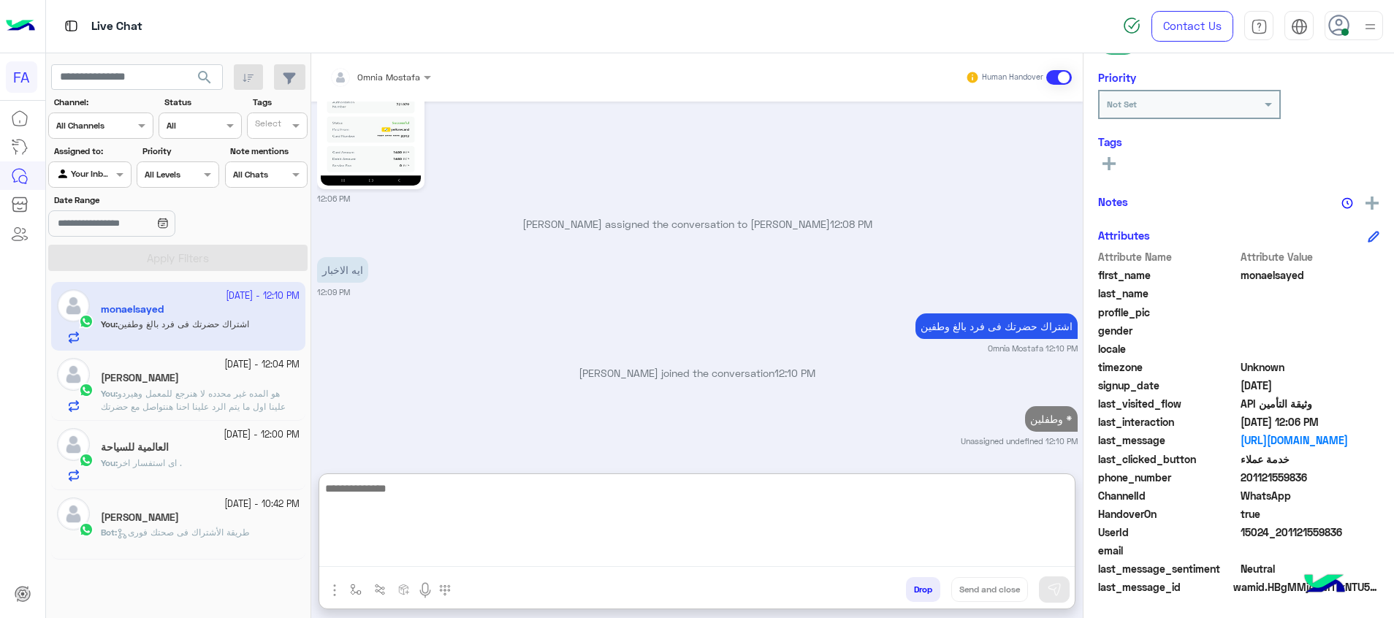
click at [734, 506] on textarea at bounding box center [696, 523] width 755 height 88
click at [735, 505] on textarea at bounding box center [696, 523] width 755 height 88
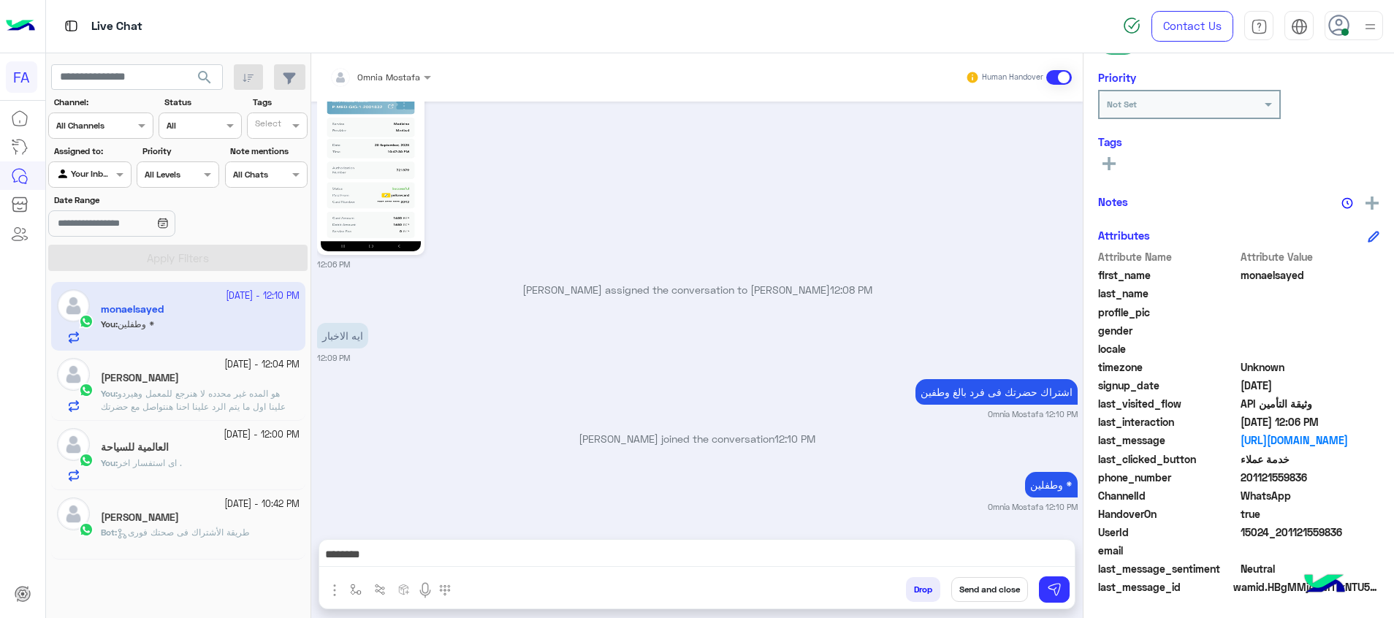
drag, startPoint x: 1339, startPoint y: 530, endPoint x: 1289, endPoint y: 531, distance: 49.7
click at [1289, 531] on span "15024_201121559836" at bounding box center [1310, 531] width 140 height 15
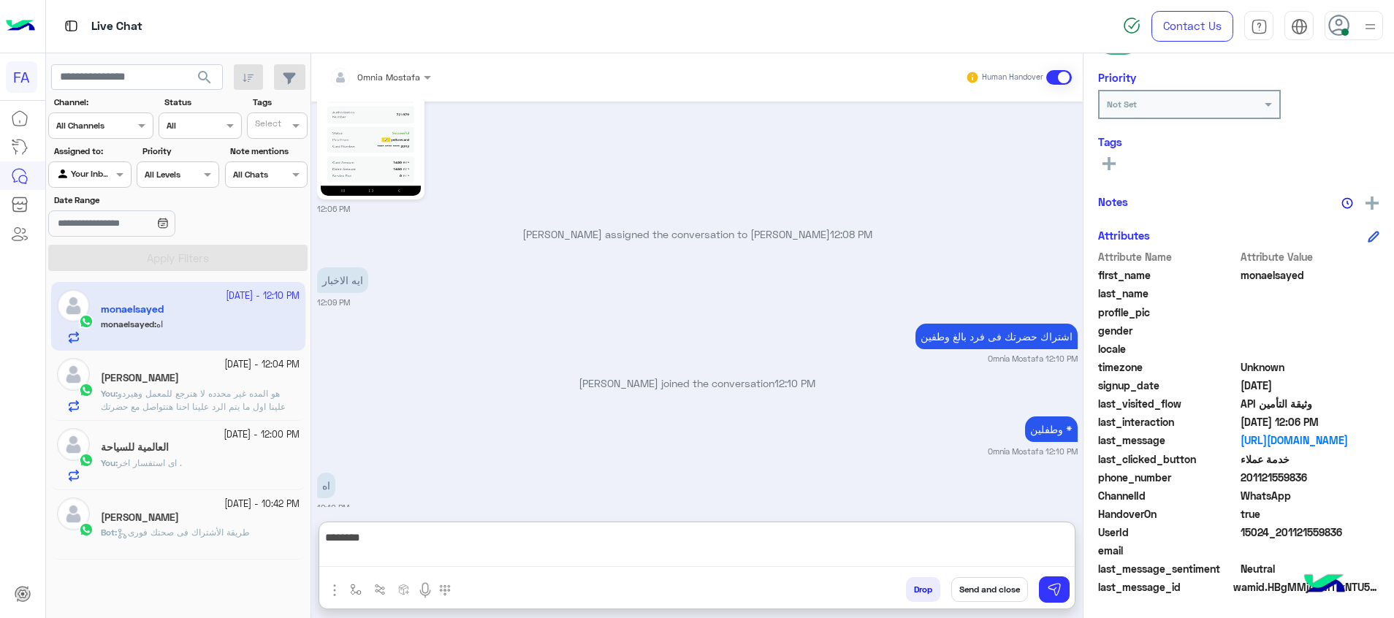
click at [966, 557] on textarea "*******" at bounding box center [696, 547] width 755 height 39
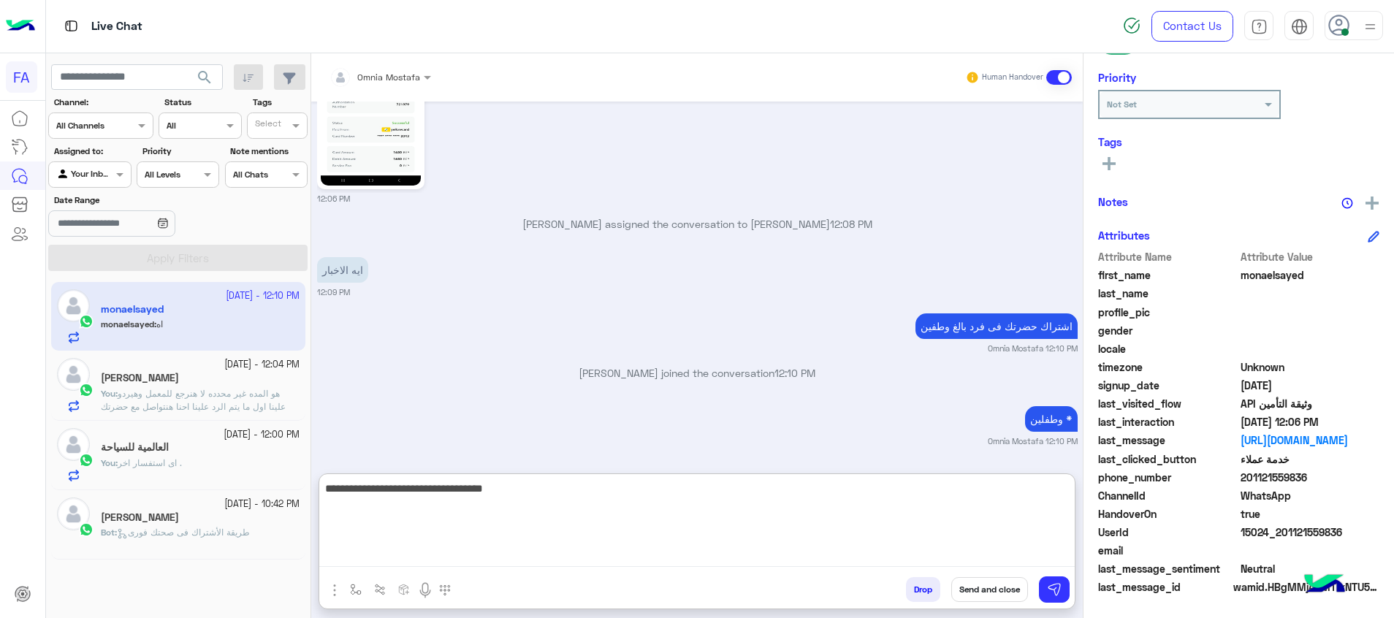
type textarea "**********"
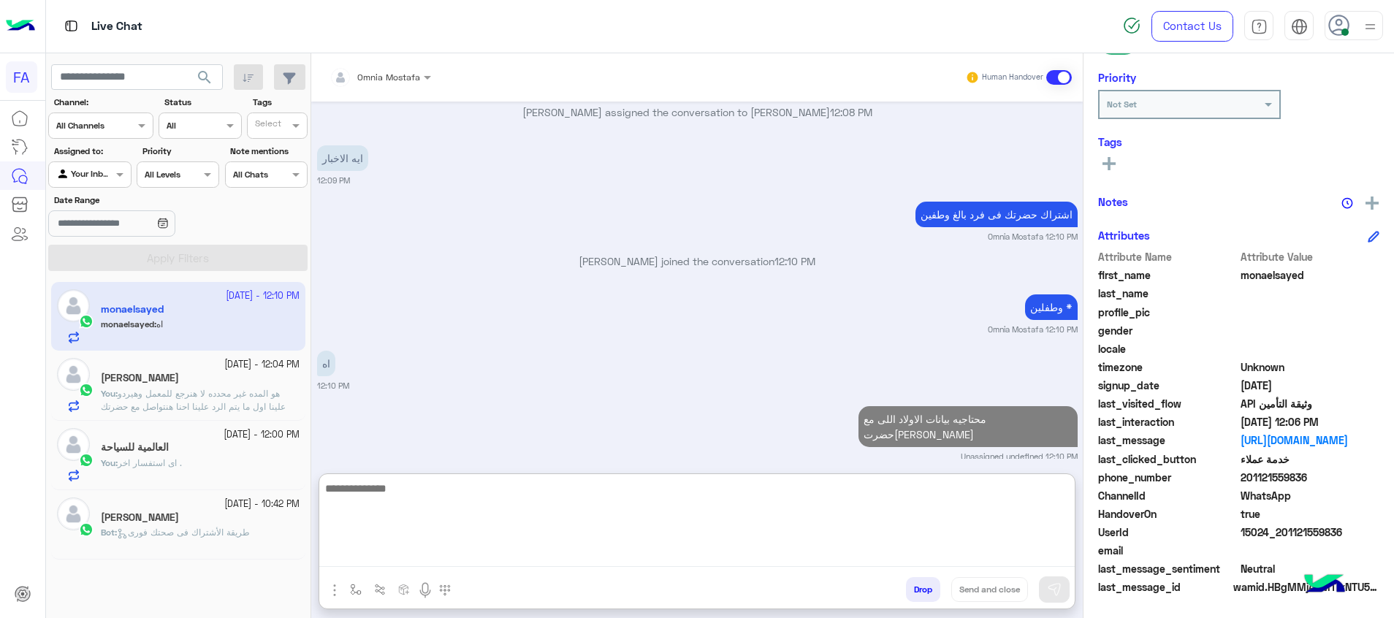
click at [209, 396] on span "هو المده غير محدده لا هنرجع للمعمل وهيردو علينا اول ما يتم الرد علينا احنا هنتو…" at bounding box center [193, 406] width 185 height 37
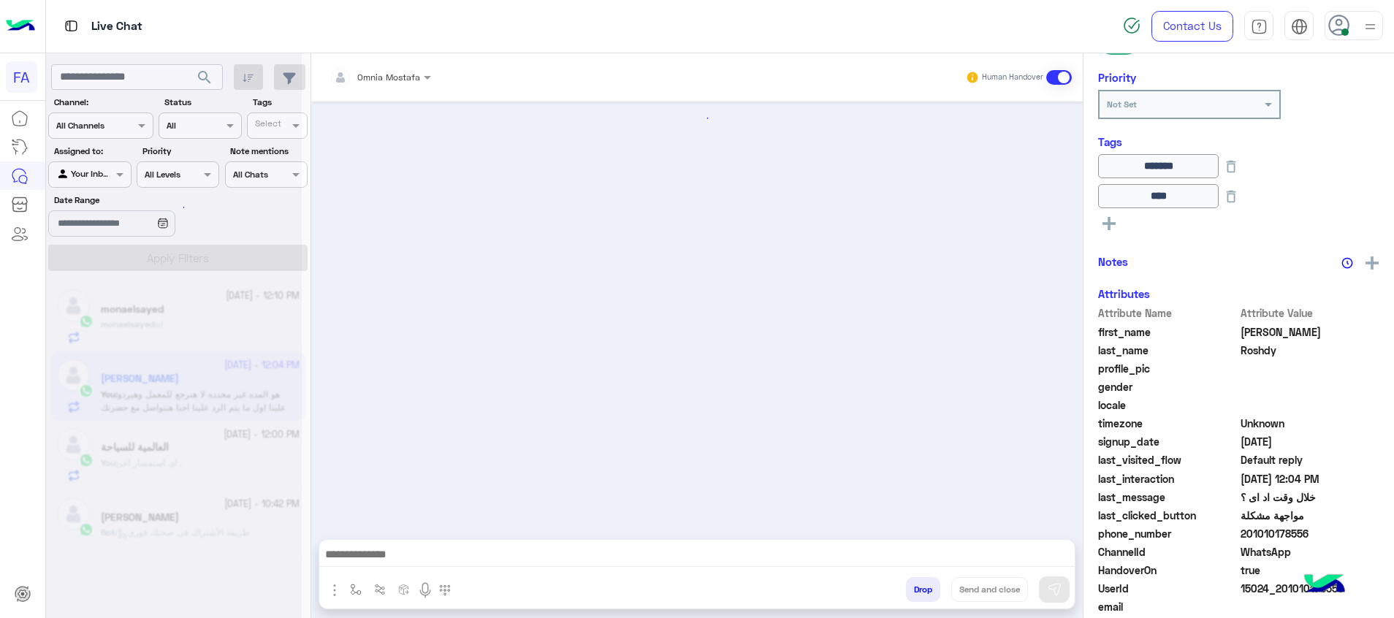
scroll to position [1067, 0]
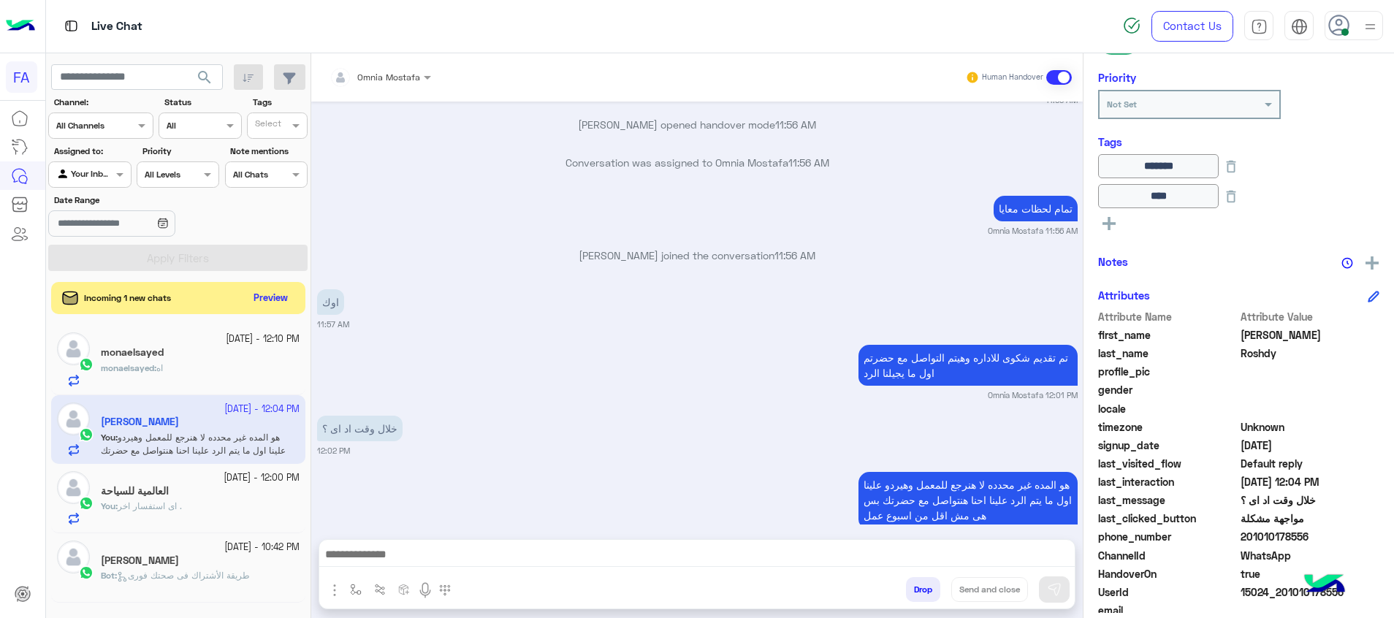
drag, startPoint x: 1315, startPoint y: 541, endPoint x: 1244, endPoint y: 546, distance: 71.1
click at [1244, 546] on div "phone_number [PHONE_NUMBER]" at bounding box center [1238, 538] width 281 height 18
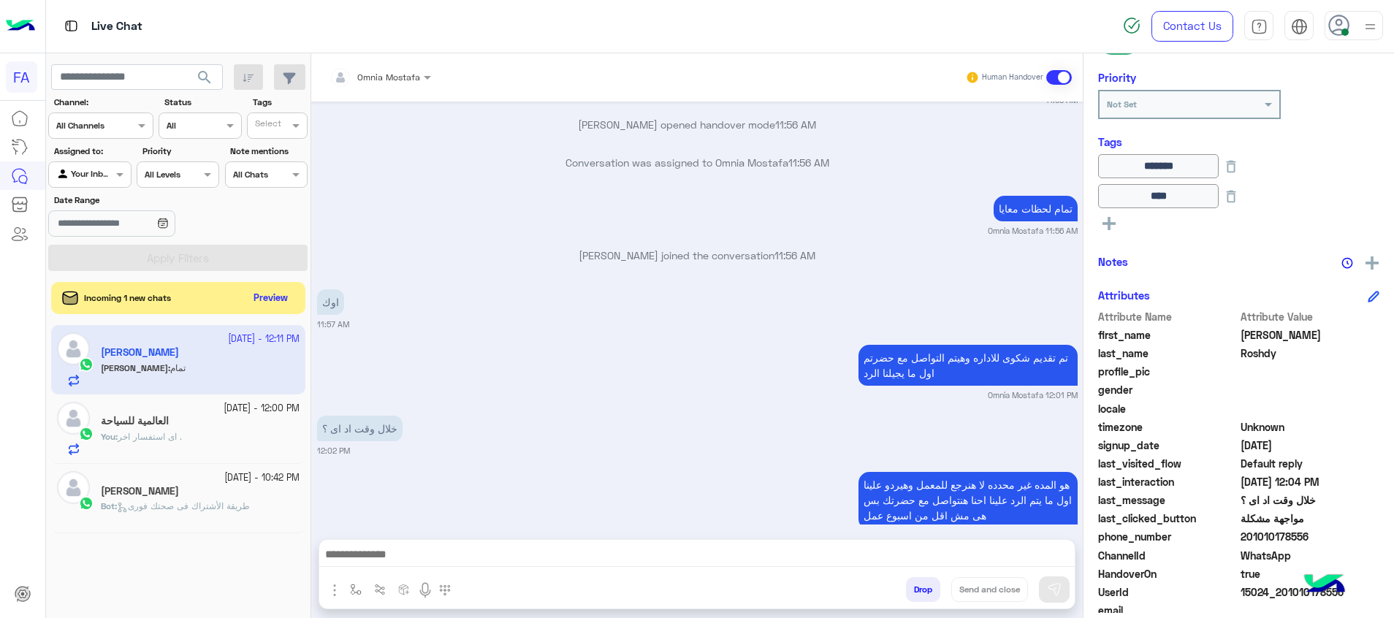
scroll to position [1123, 0]
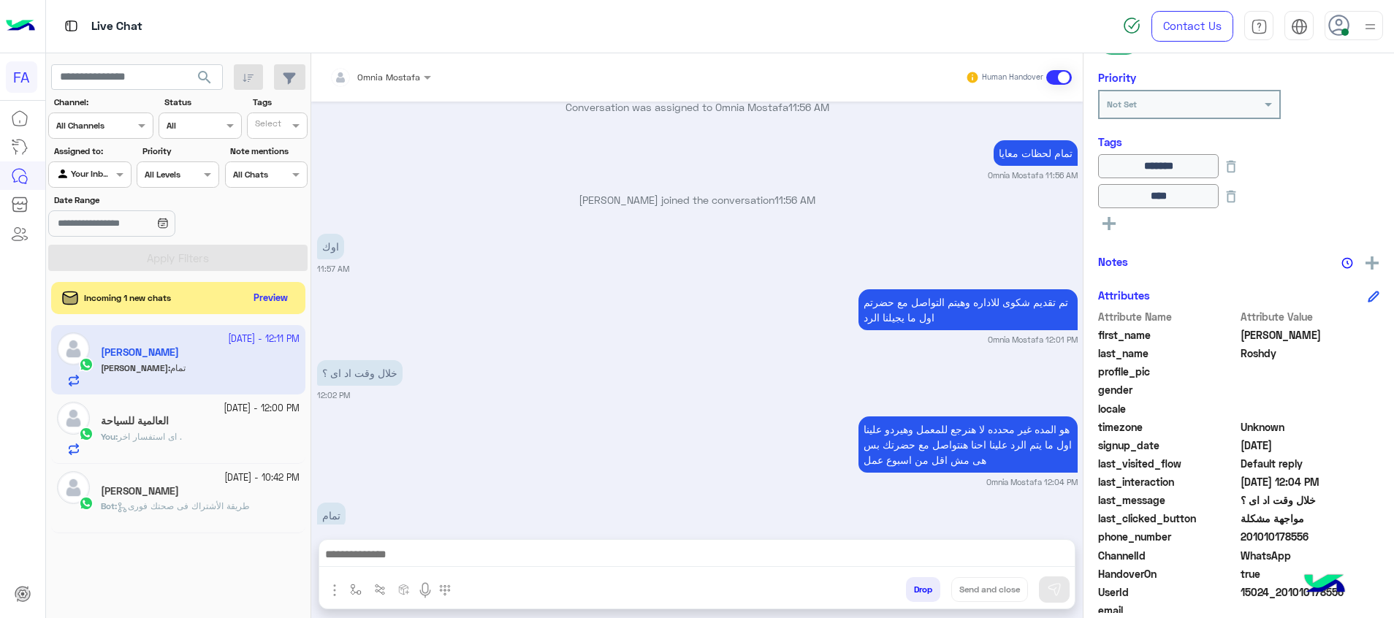
click at [213, 76] on button "search" at bounding box center [205, 79] width 36 height 31
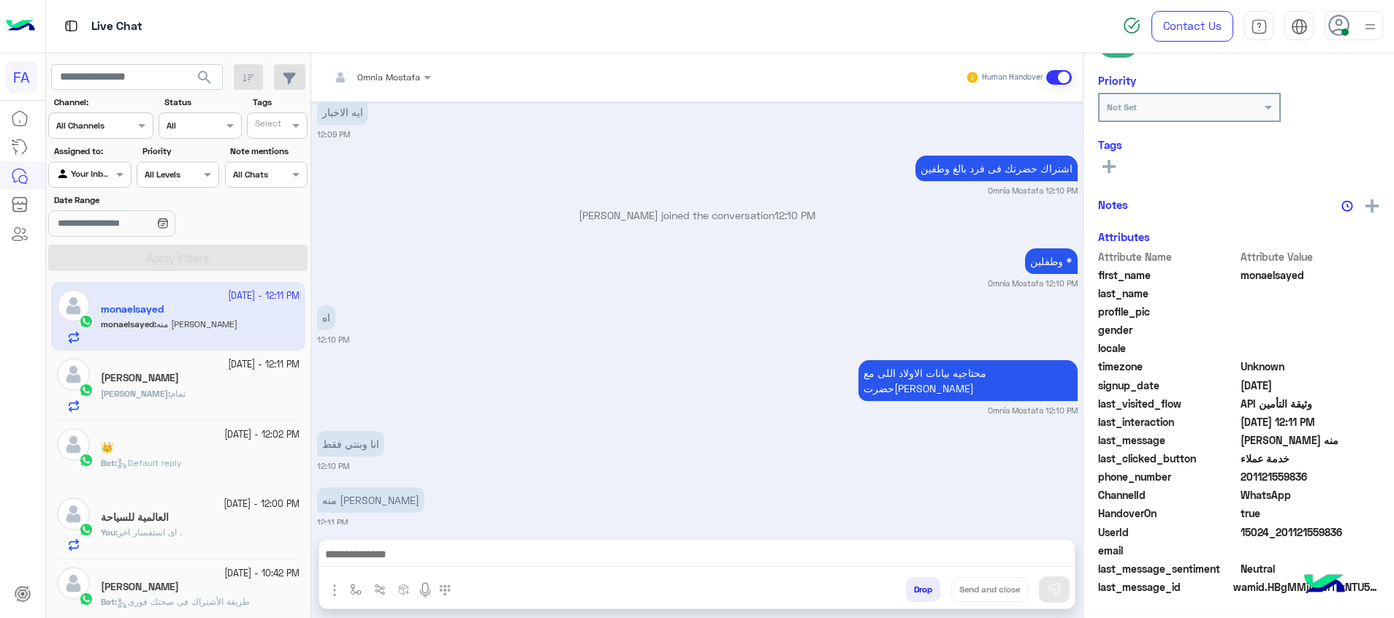
scroll to position [212, 0]
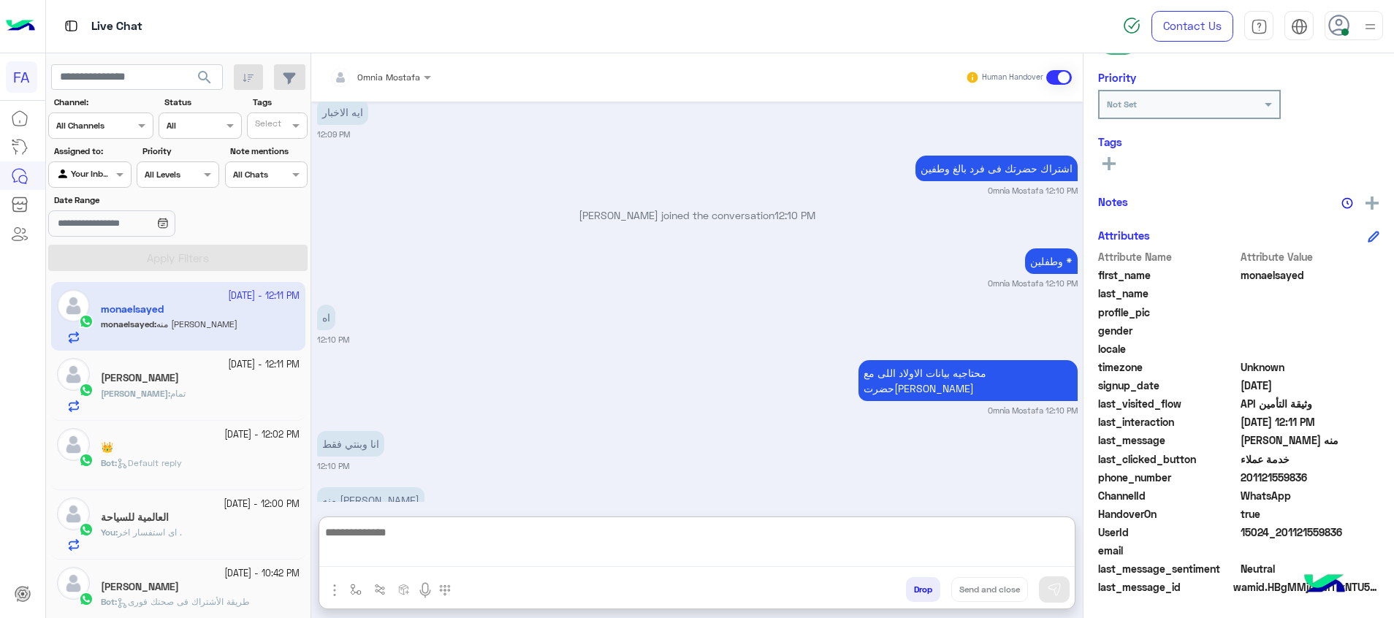
click at [716, 546] on textarea at bounding box center [696, 545] width 755 height 45
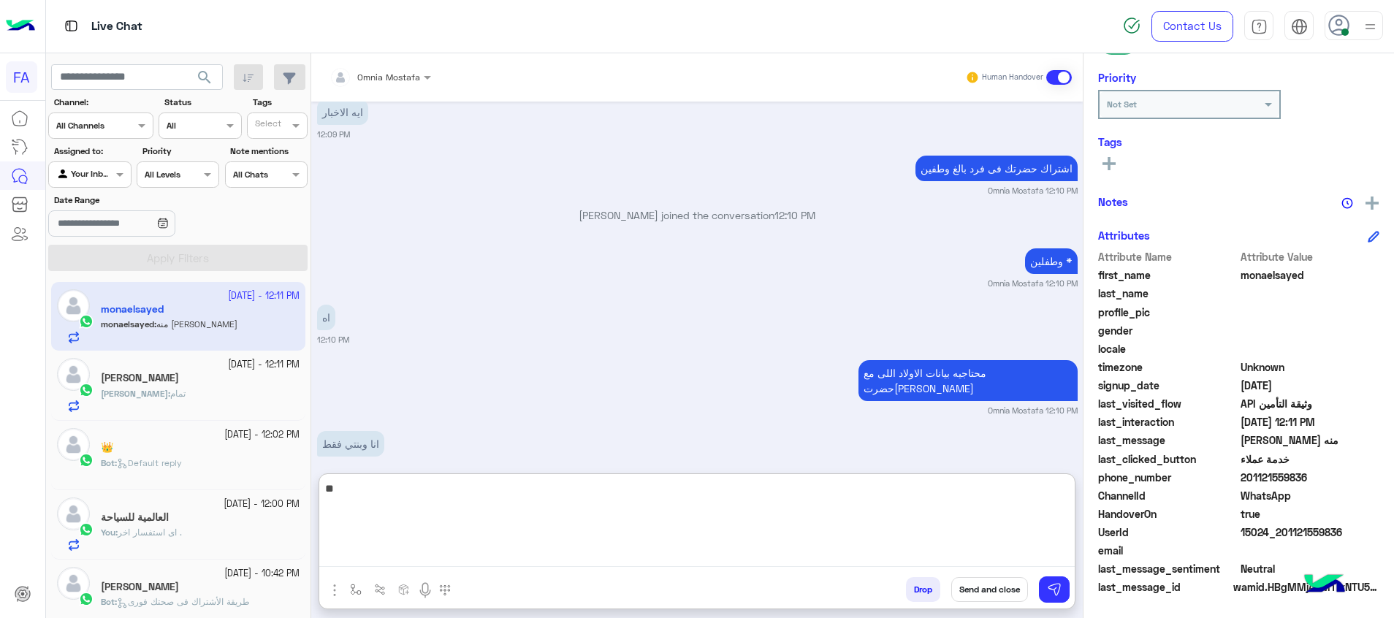
type textarea "*"
type textarea "**********"
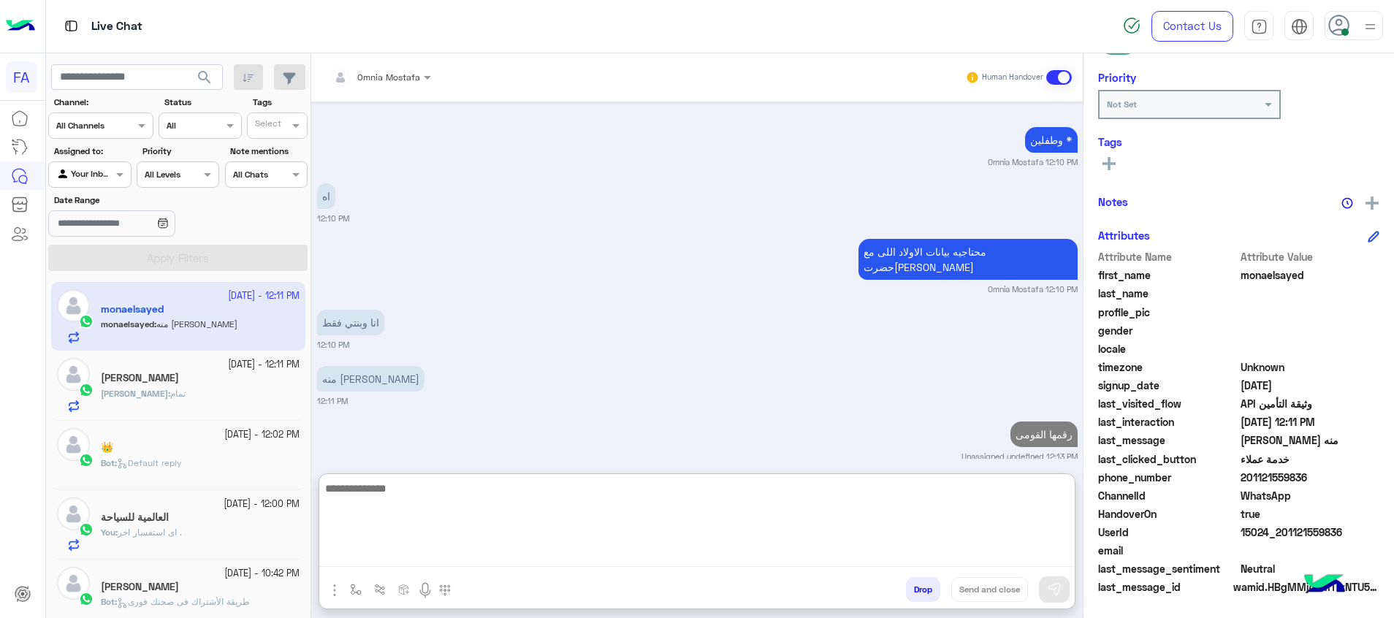
click at [184, 397] on div "[PERSON_NAME] : تمام" at bounding box center [200, 400] width 199 height 26
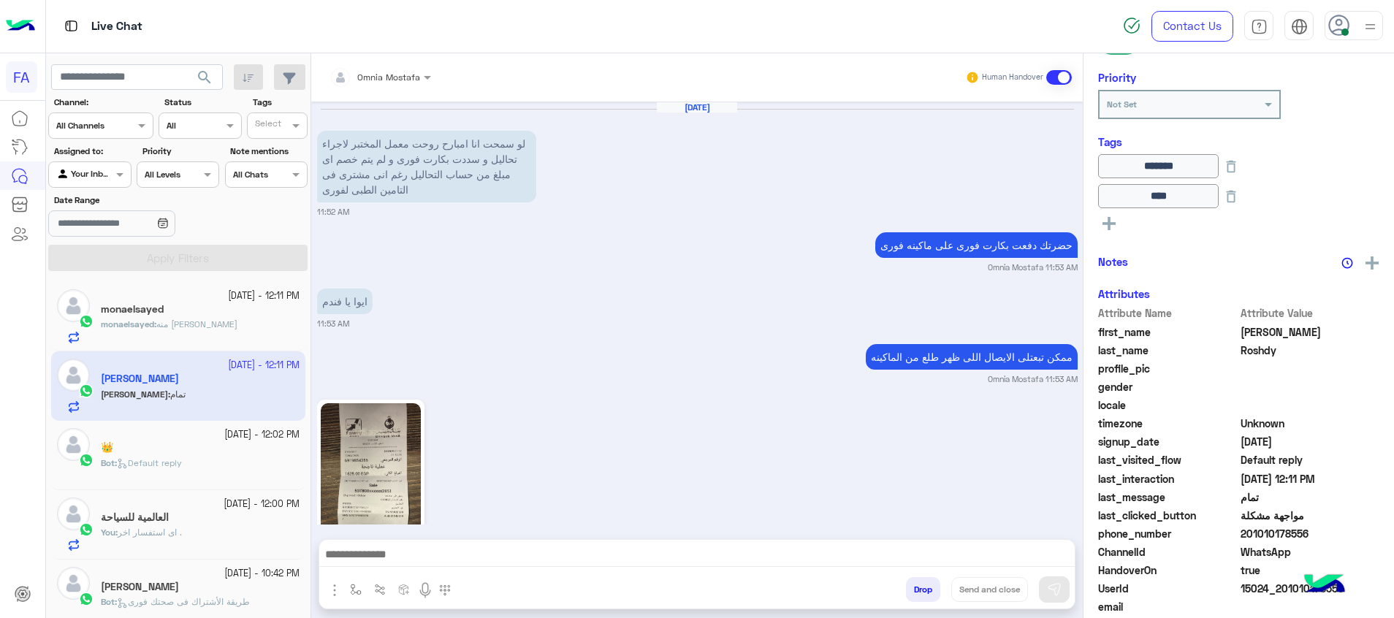
scroll to position [1085, 0]
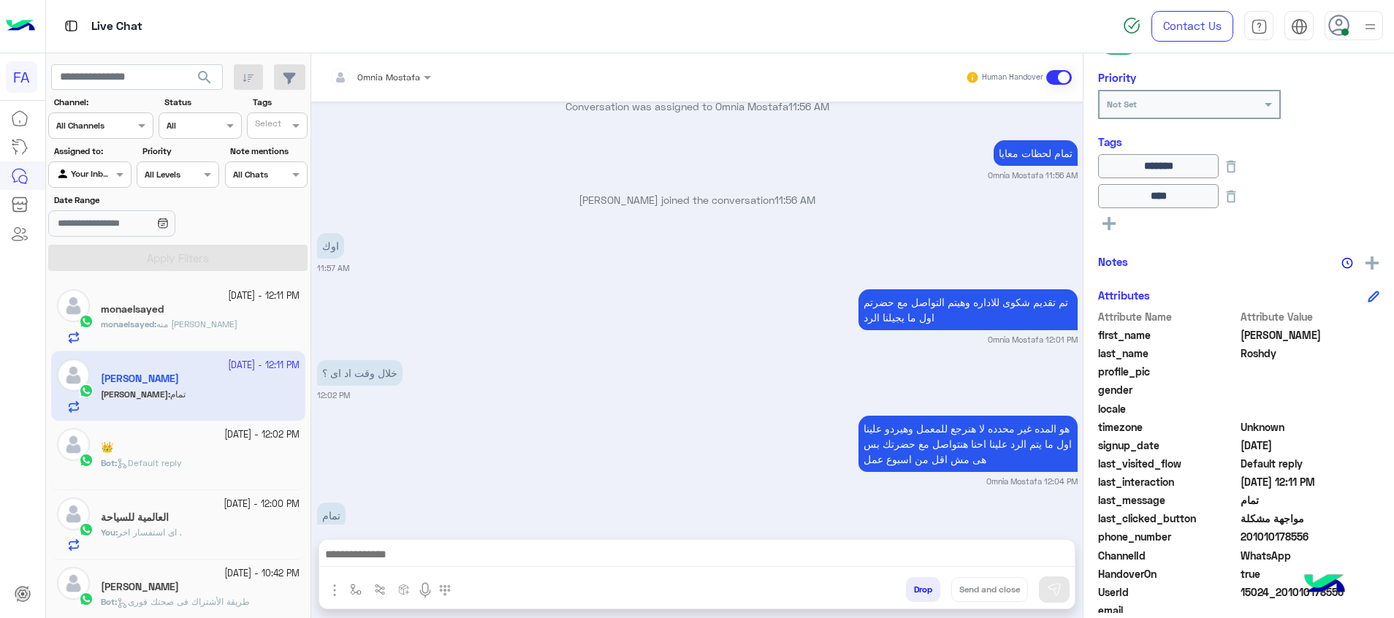
click at [1046, 557] on textarea at bounding box center [696, 556] width 755 height 22
paste textarea "**********"
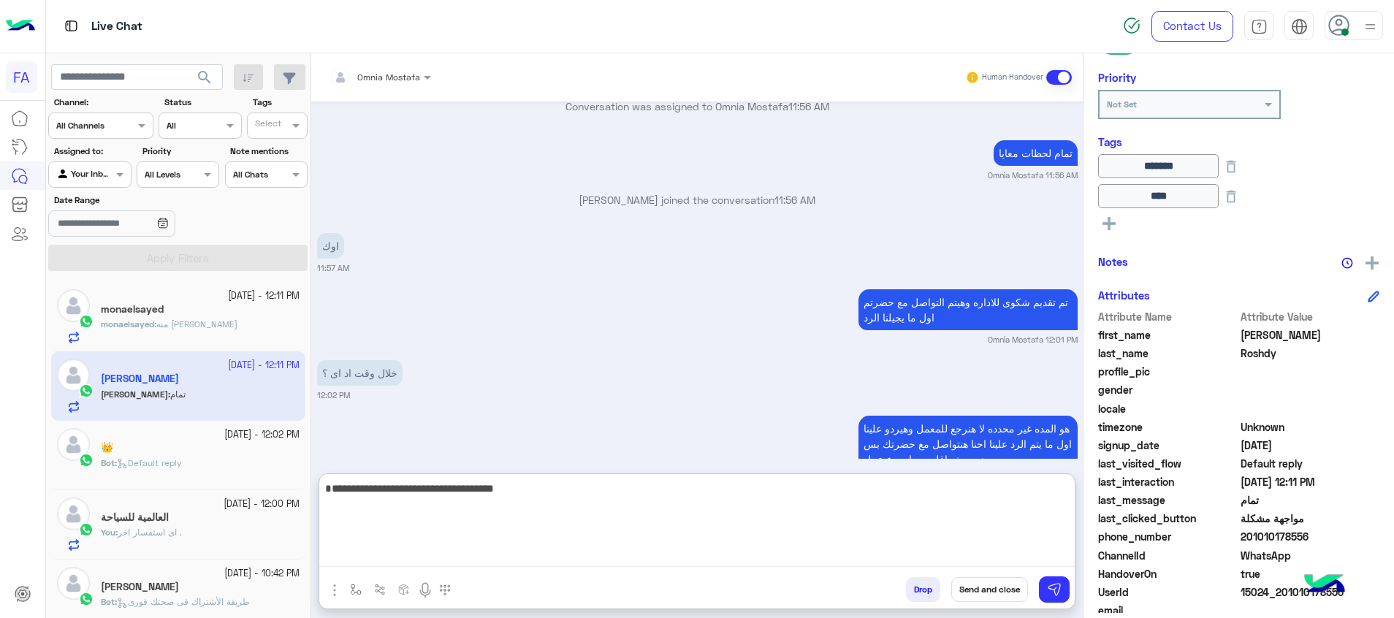
type textarea "**********"
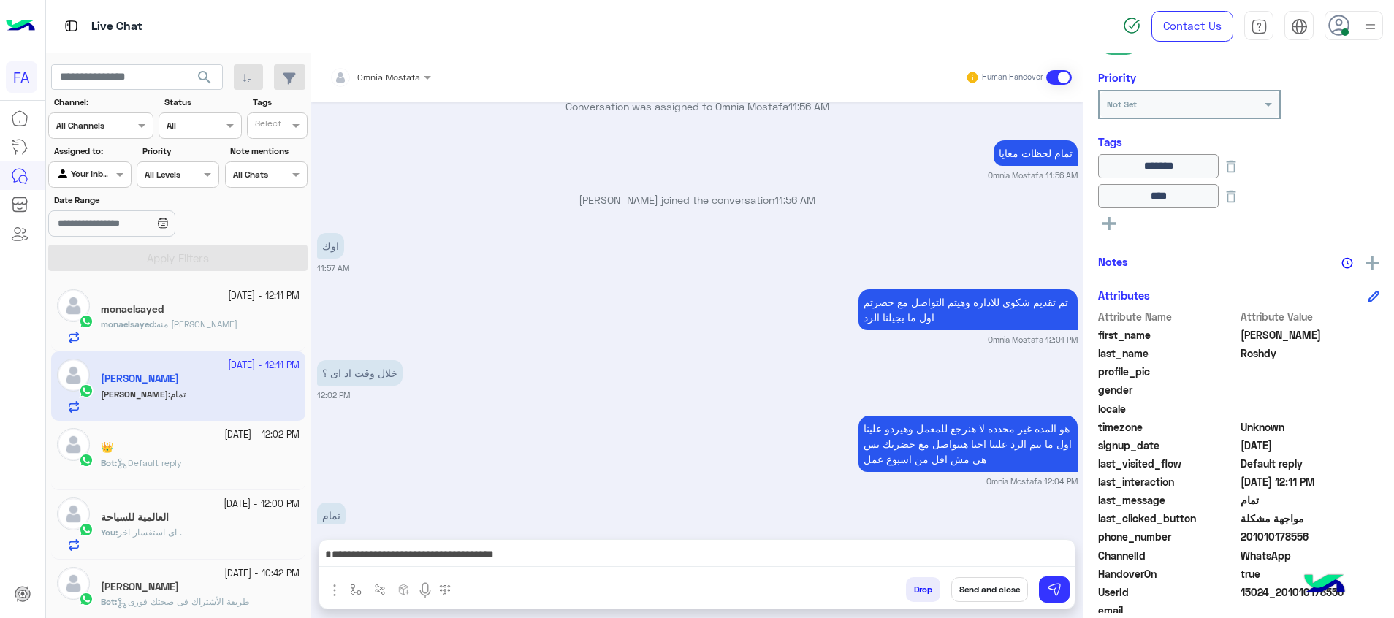
drag, startPoint x: 1305, startPoint y: 536, endPoint x: 1244, endPoint y: 539, distance: 60.7
click at [1244, 539] on span "201010178556" at bounding box center [1310, 536] width 140 height 15
click at [998, 588] on button "Send and close" at bounding box center [989, 589] width 77 height 25
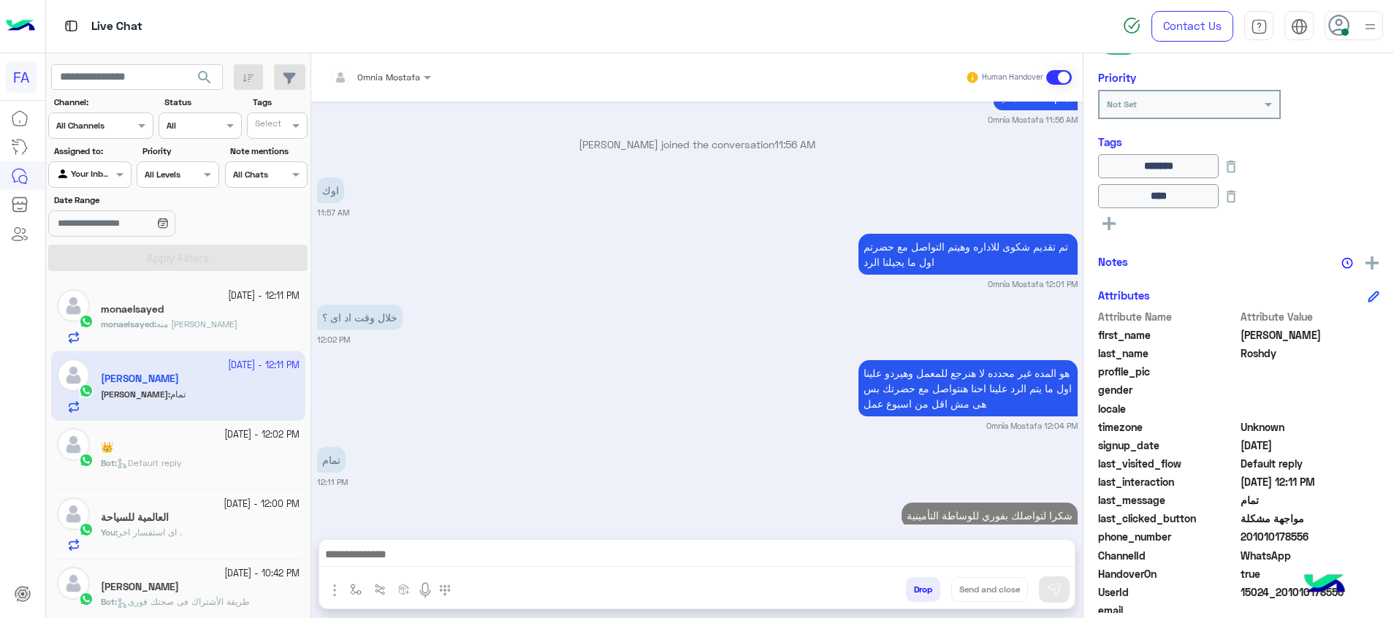
scroll to position [1178, 0]
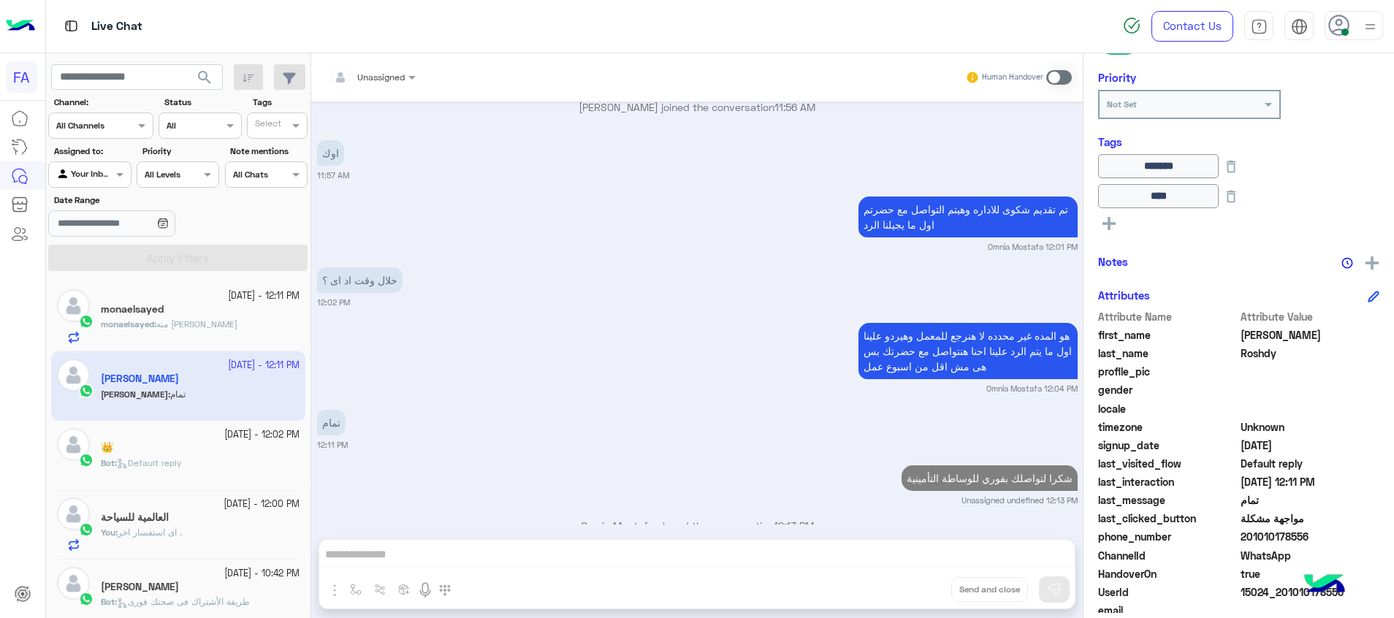
click at [200, 79] on span "search" at bounding box center [205, 78] width 18 height 18
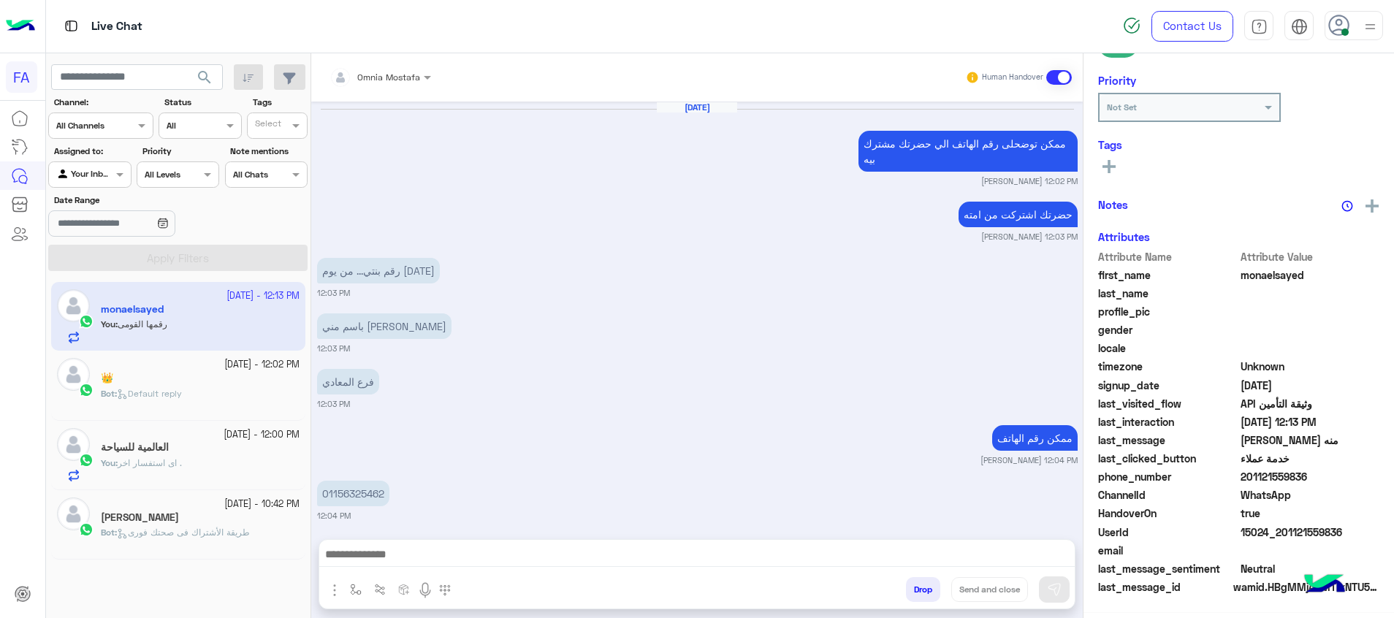
scroll to position [1047, 0]
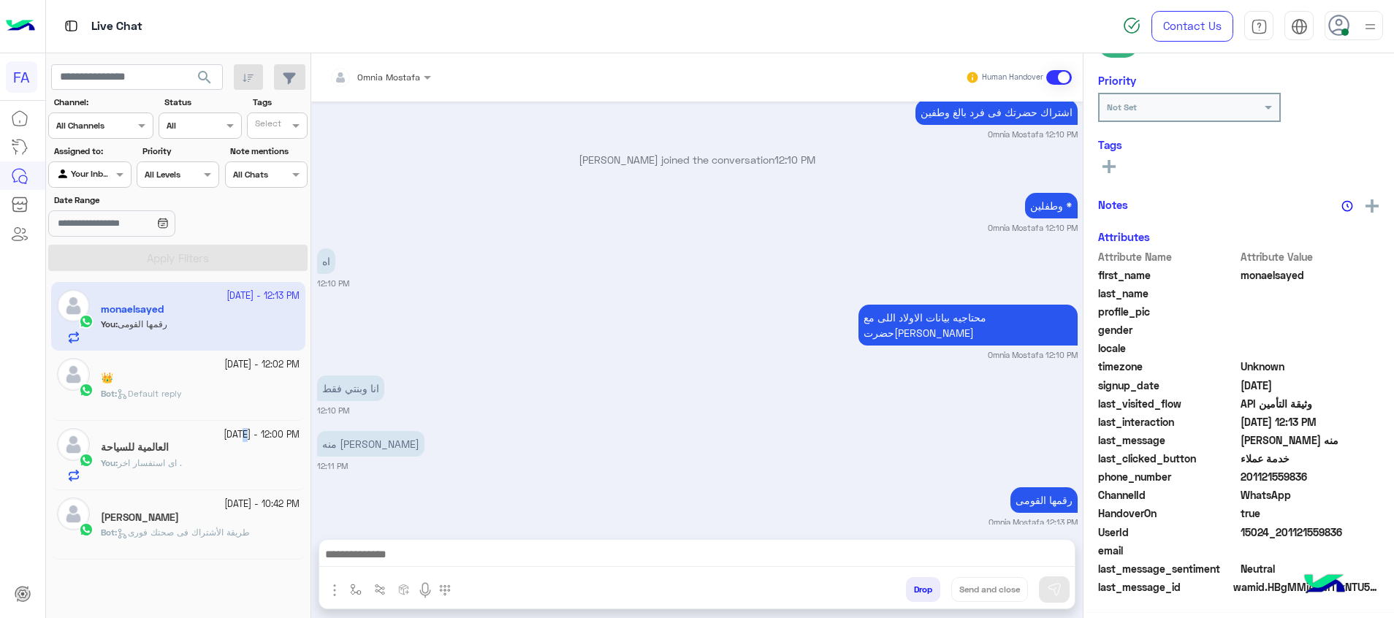
drag, startPoint x: 214, startPoint y: 431, endPoint x: 208, endPoint y: 421, distance: 11.1
click at [208, 421] on div "[DATE] - 12:00 PM العالمية للسياحة You : اى استفسار اخر ." at bounding box center [178, 455] width 254 height 69
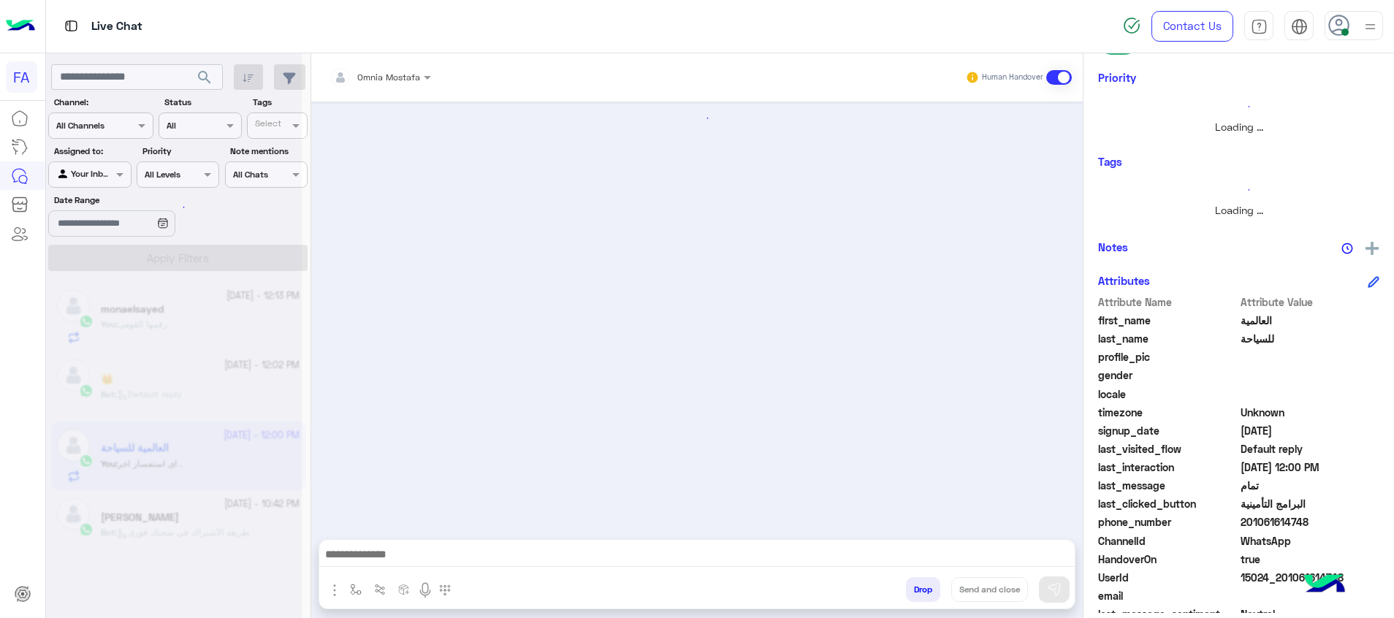
drag, startPoint x: 208, startPoint y: 421, endPoint x: 204, endPoint y: 400, distance: 21.6
click at [204, 400] on div at bounding box center [174, 315] width 256 height 618
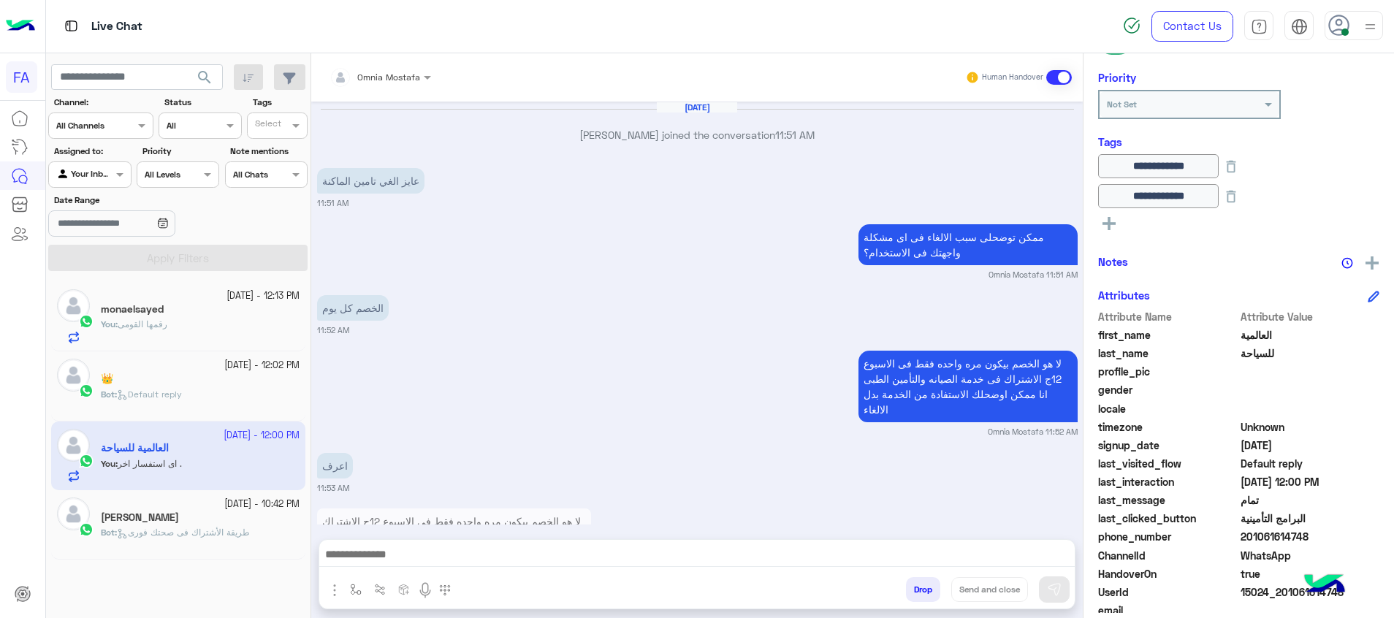
scroll to position [1169, 0]
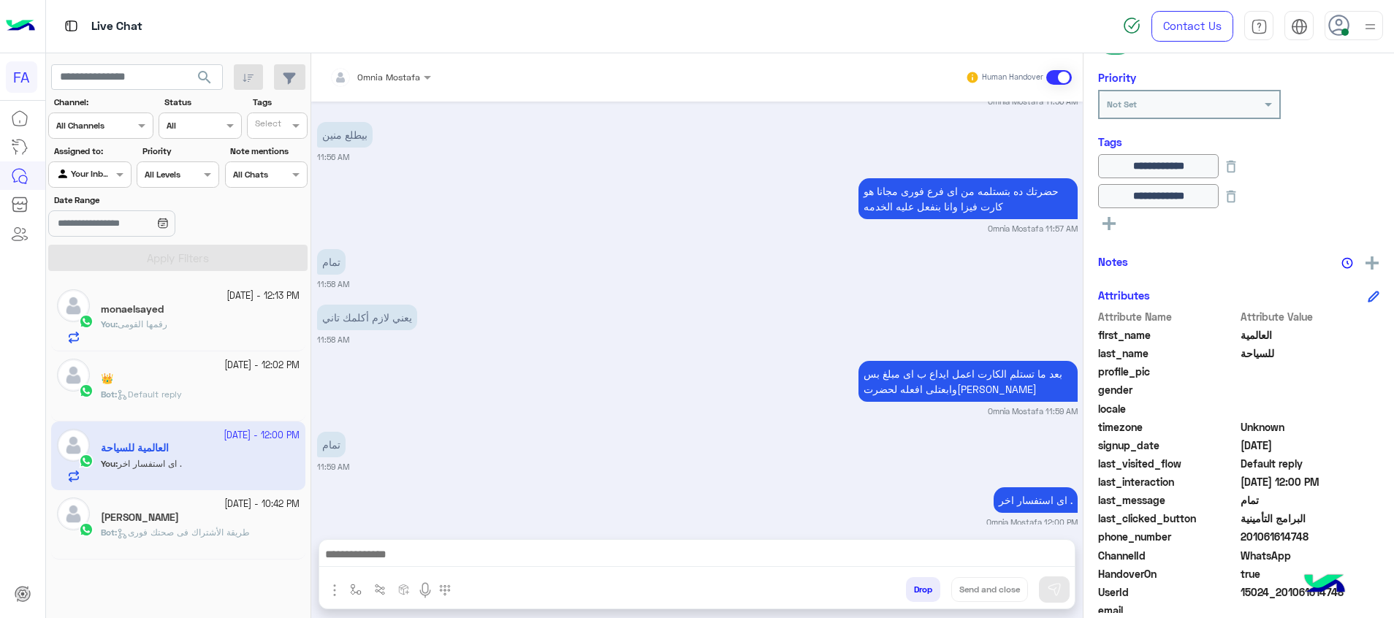
drag, startPoint x: 1309, startPoint y: 539, endPoint x: 1245, endPoint y: 538, distance: 63.6
click at [1245, 538] on span "201061614748" at bounding box center [1310, 536] width 140 height 15
click at [1023, 551] on textarea at bounding box center [696, 550] width 755 height 34
paste textarea "**********"
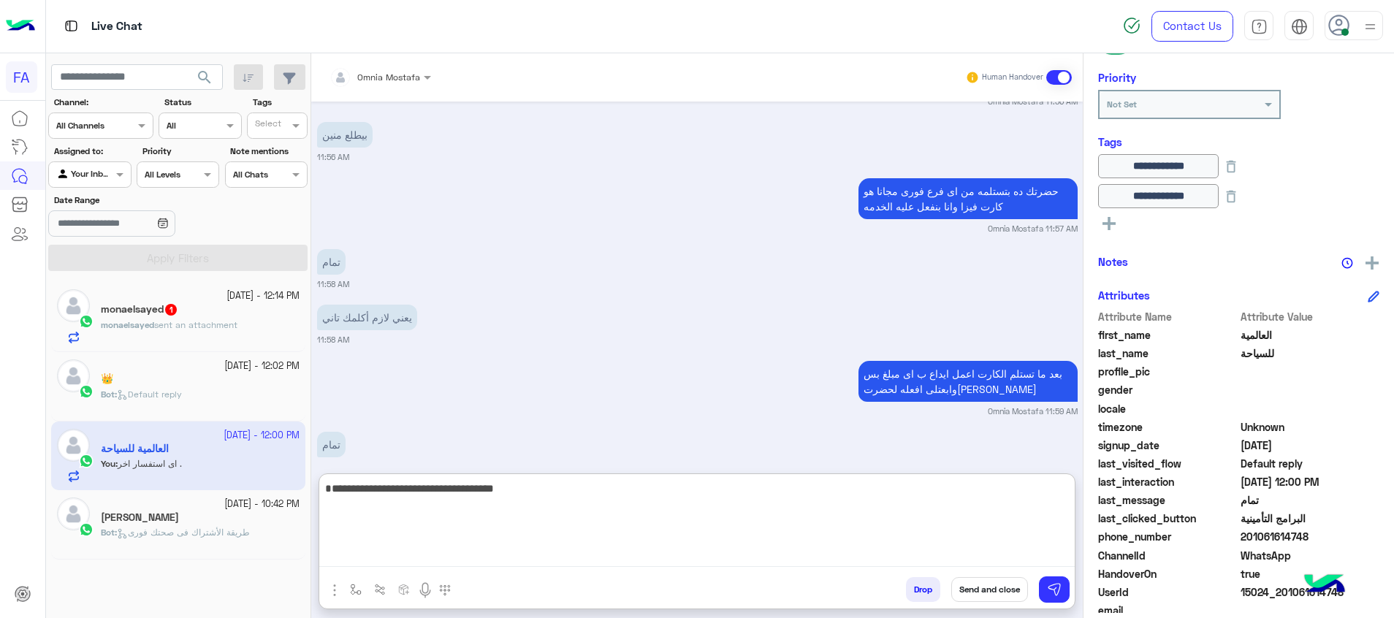
type textarea "**********"
click at [1001, 586] on button "Send and close" at bounding box center [989, 589] width 77 height 25
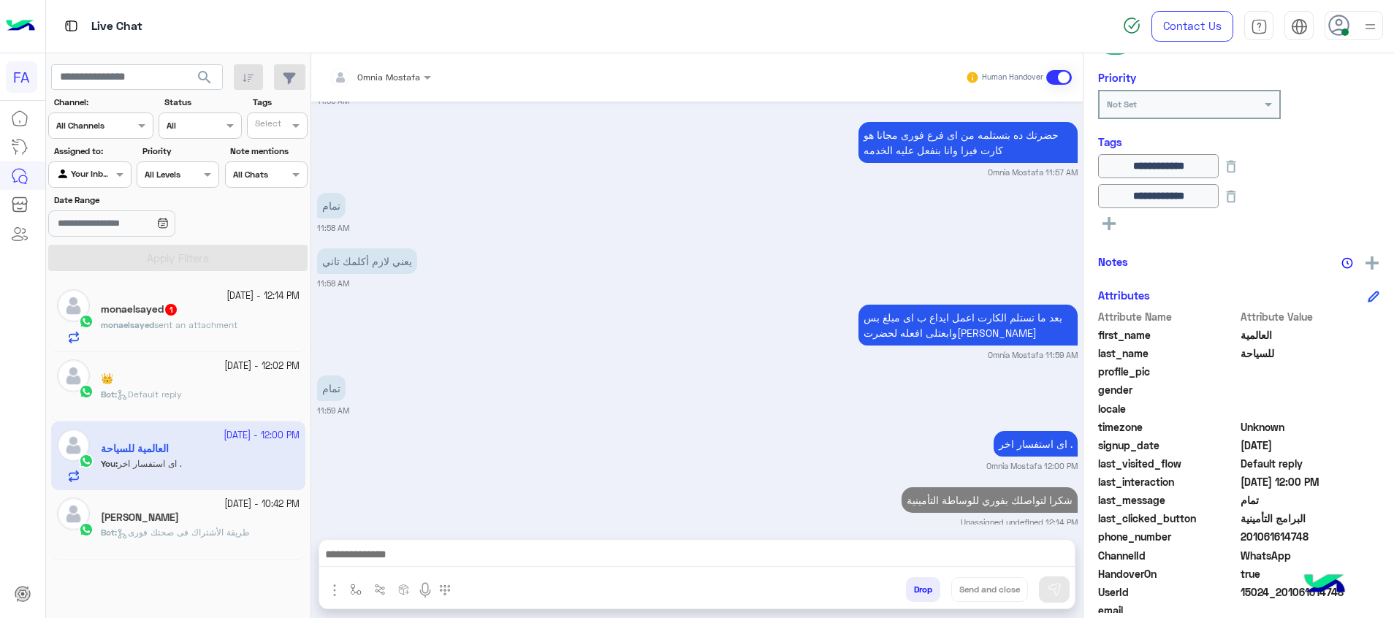
scroll to position [1263, 0]
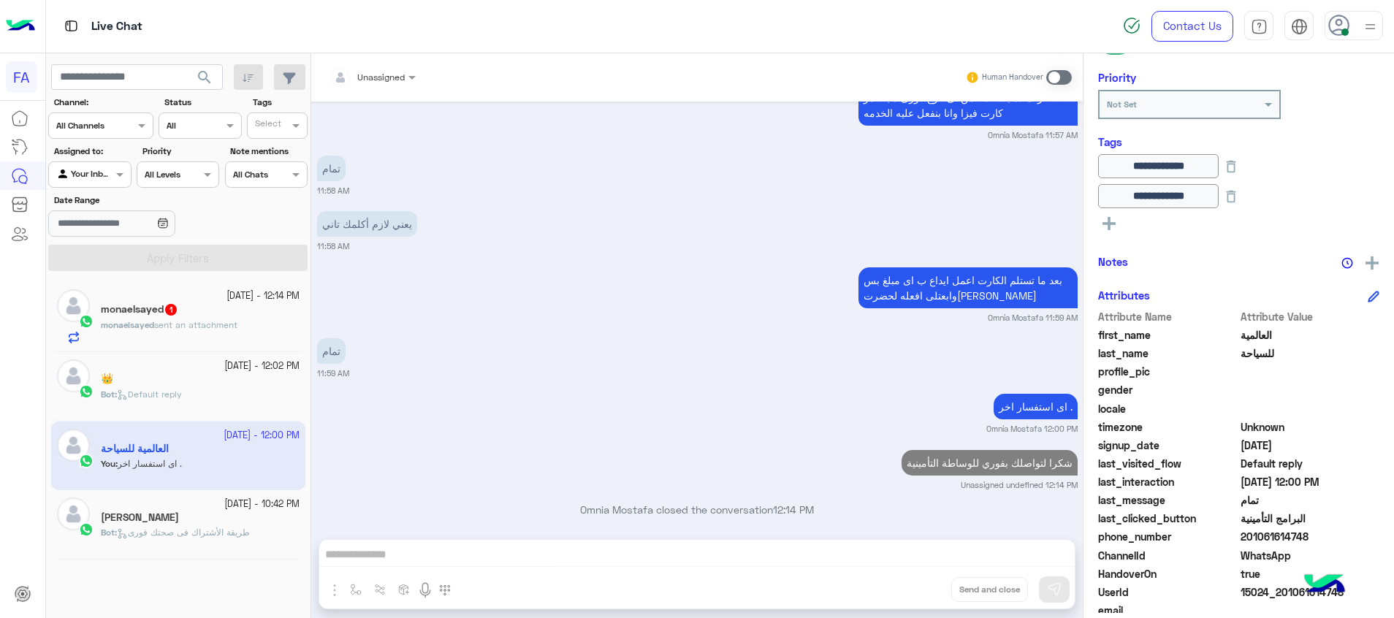
click at [218, 335] on div "monaelsayed sent an attachment" at bounding box center [200, 331] width 199 height 26
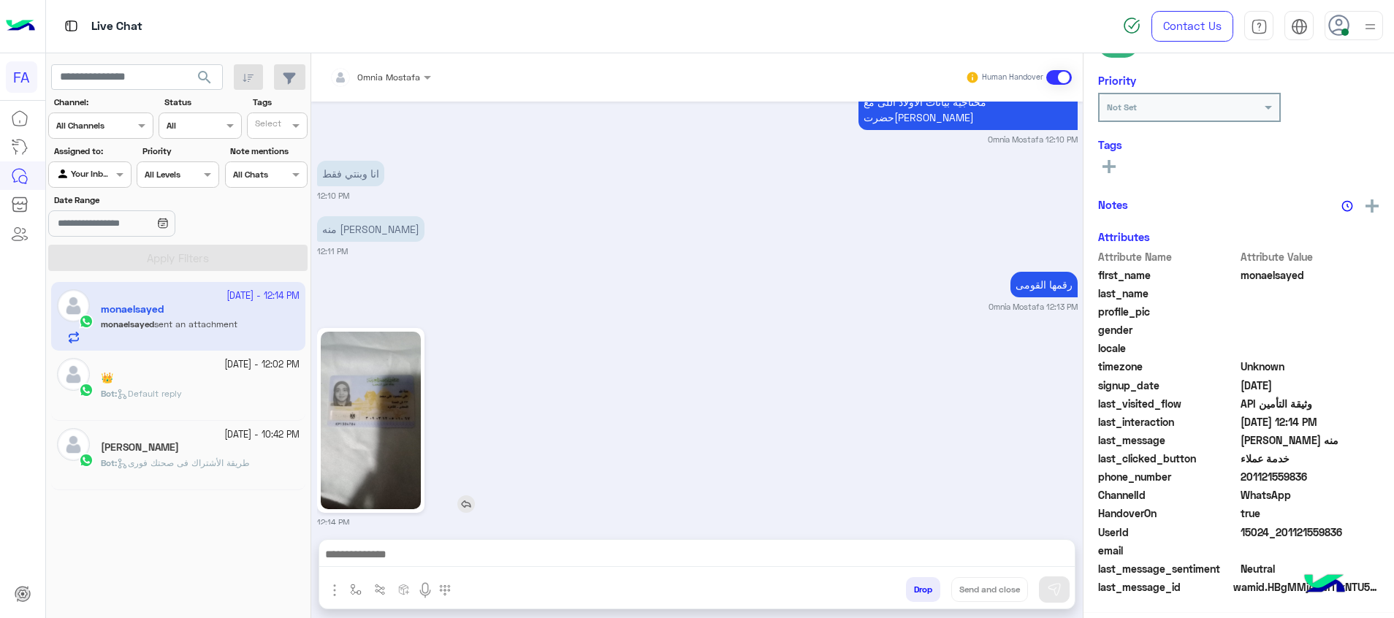
scroll to position [212, 0]
click at [367, 380] on img at bounding box center [371, 420] width 100 height 177
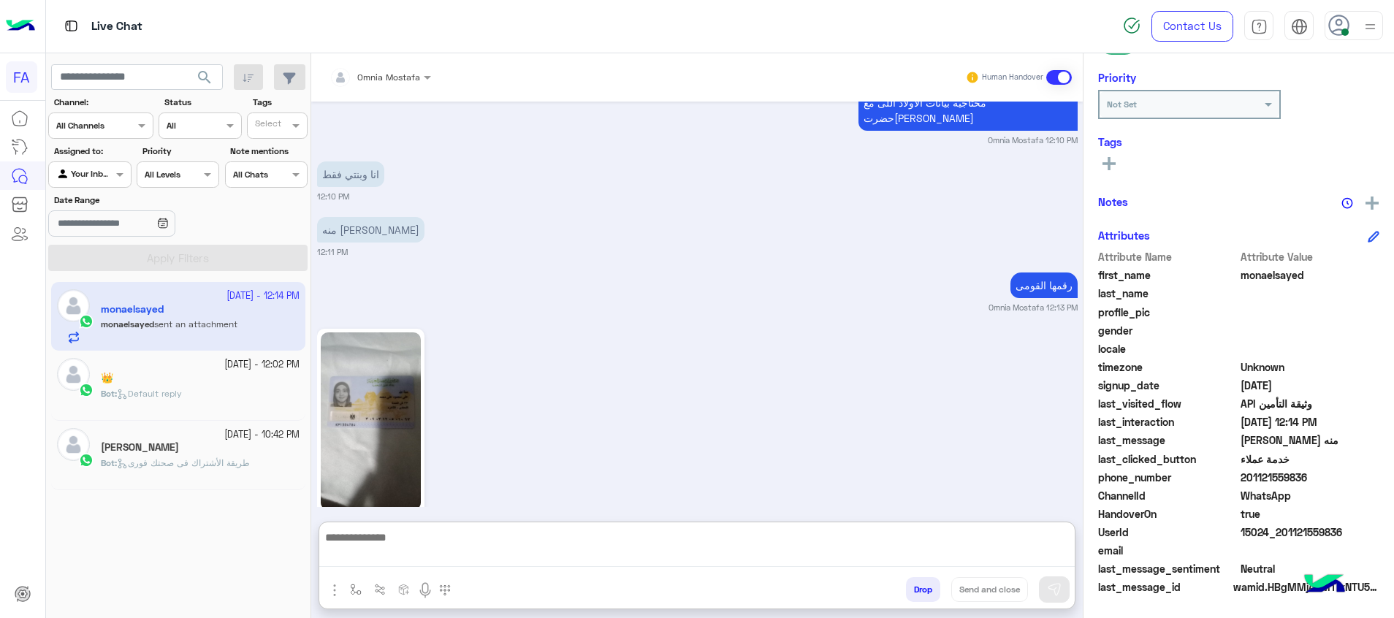
click at [698, 561] on textarea at bounding box center [696, 547] width 755 height 39
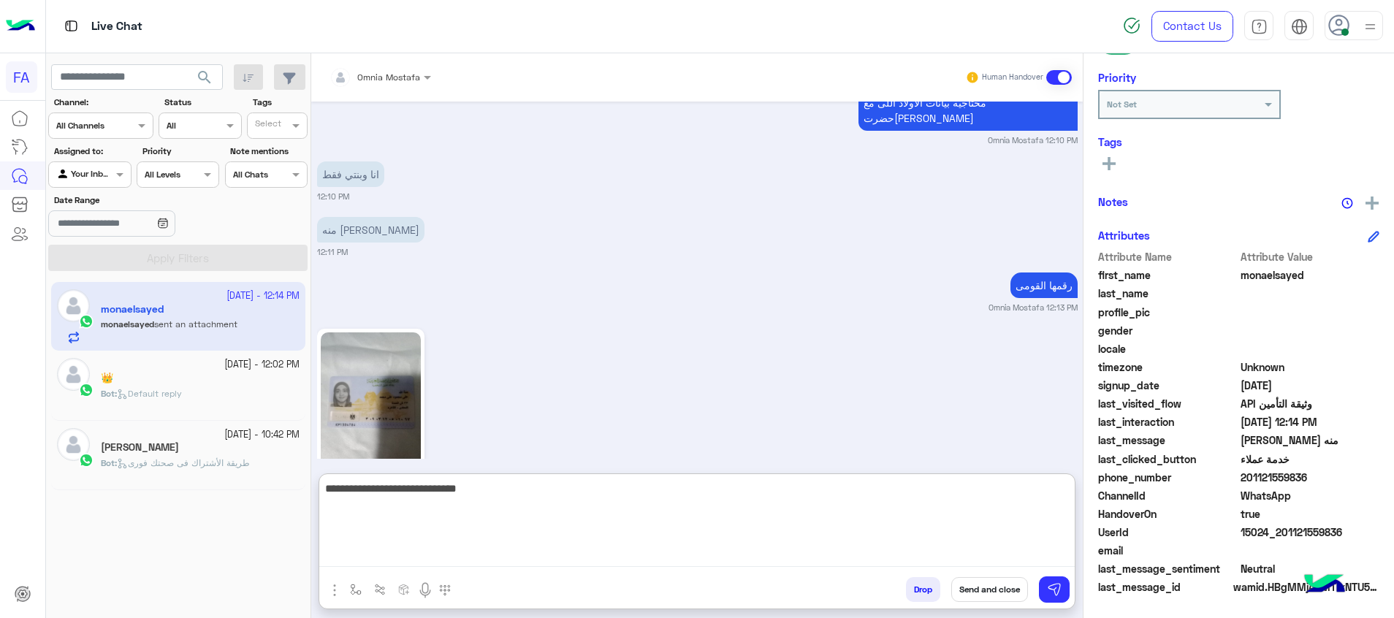
type textarea "**********"
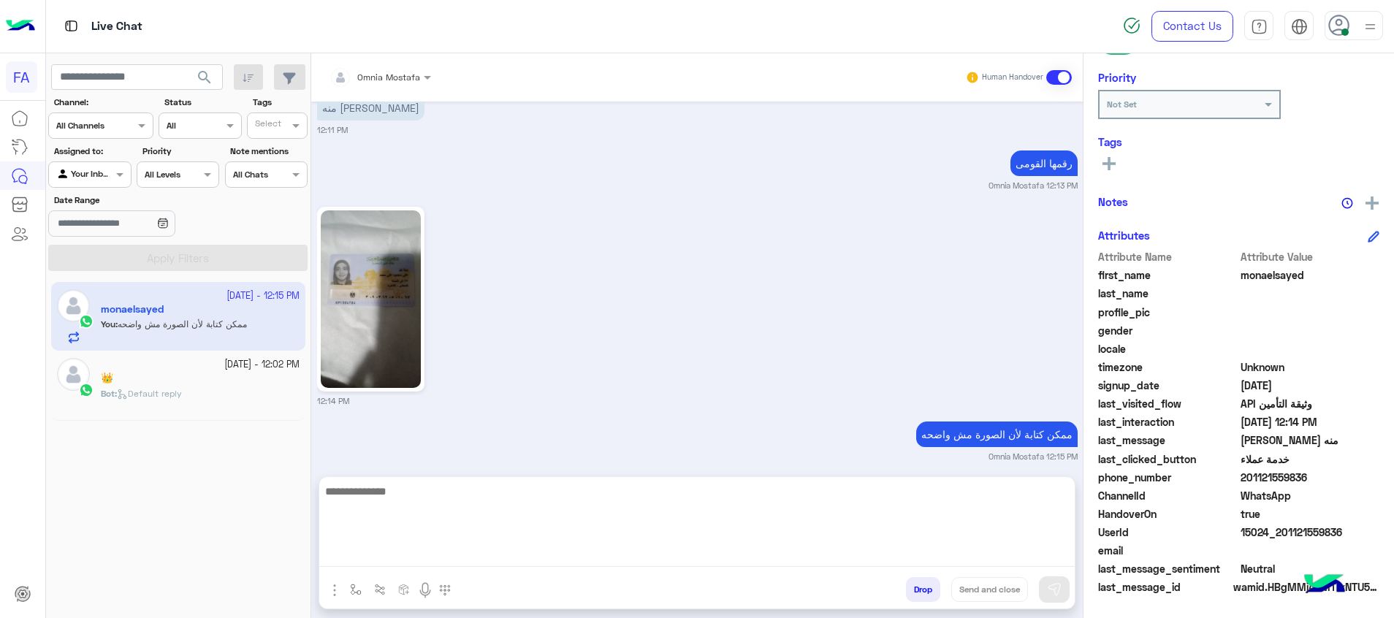
scroll to position [1246, 0]
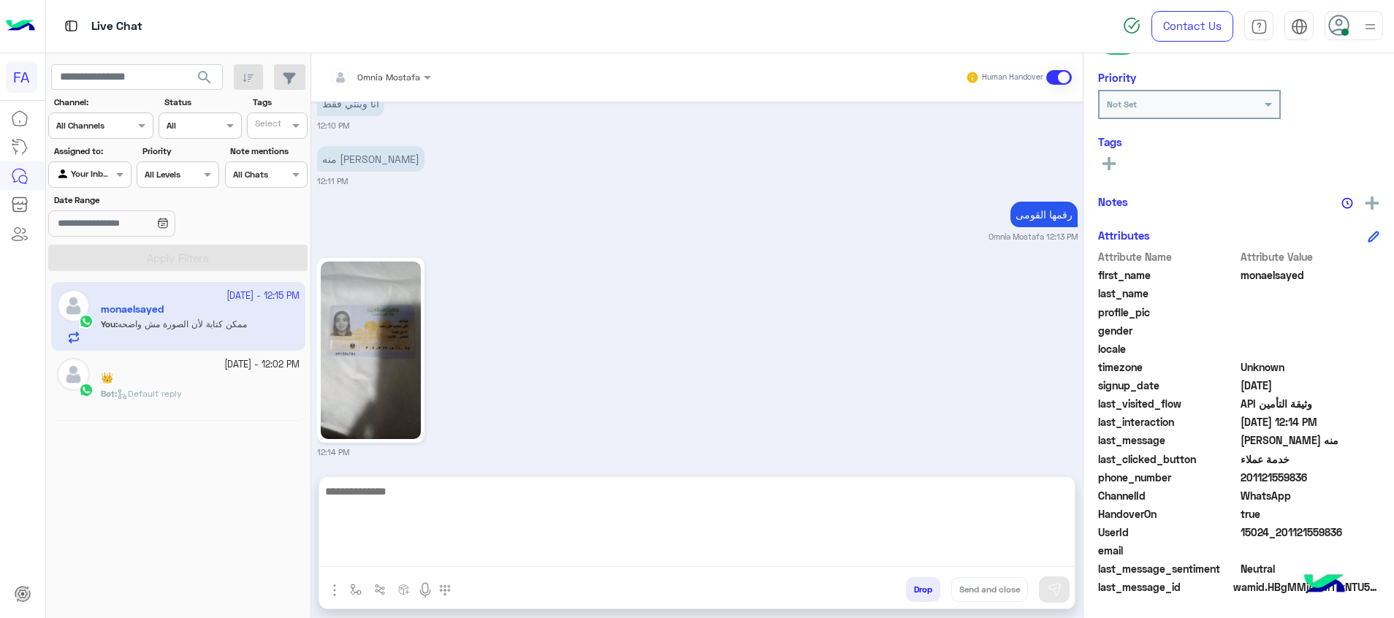
click at [205, 75] on span "search" at bounding box center [205, 78] width 18 height 18
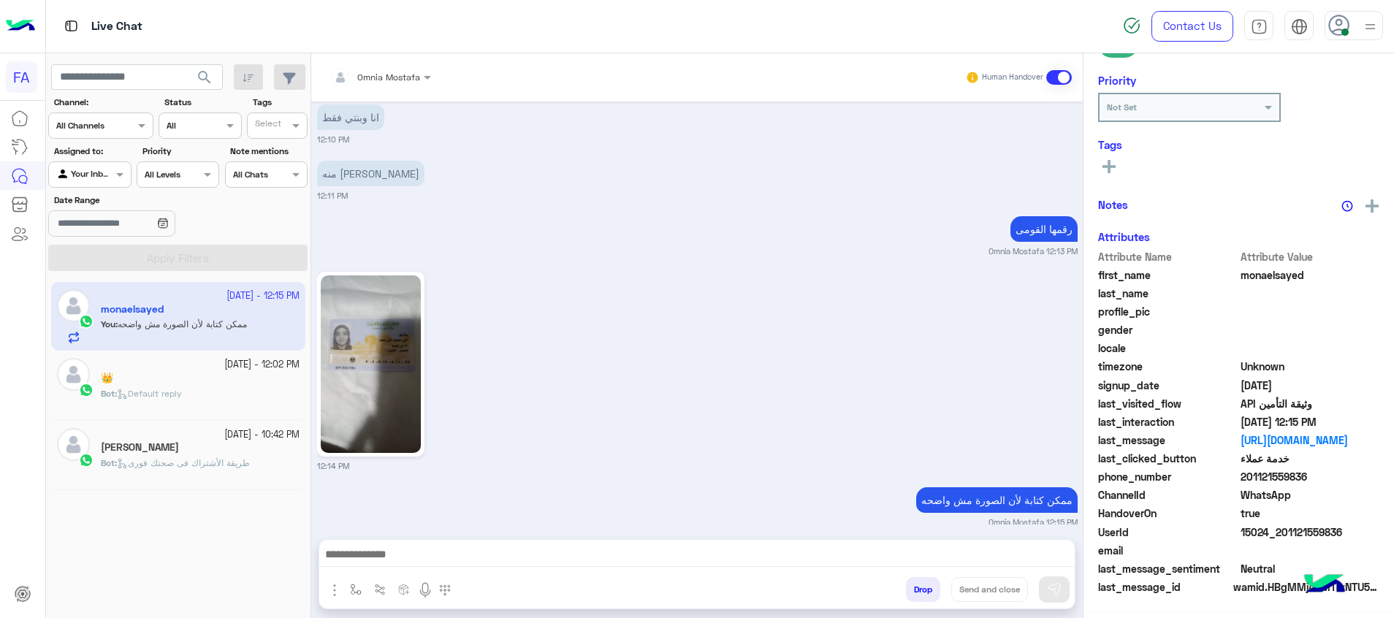
scroll to position [212, 0]
click at [197, 381] on div "👑" at bounding box center [200, 379] width 199 height 15
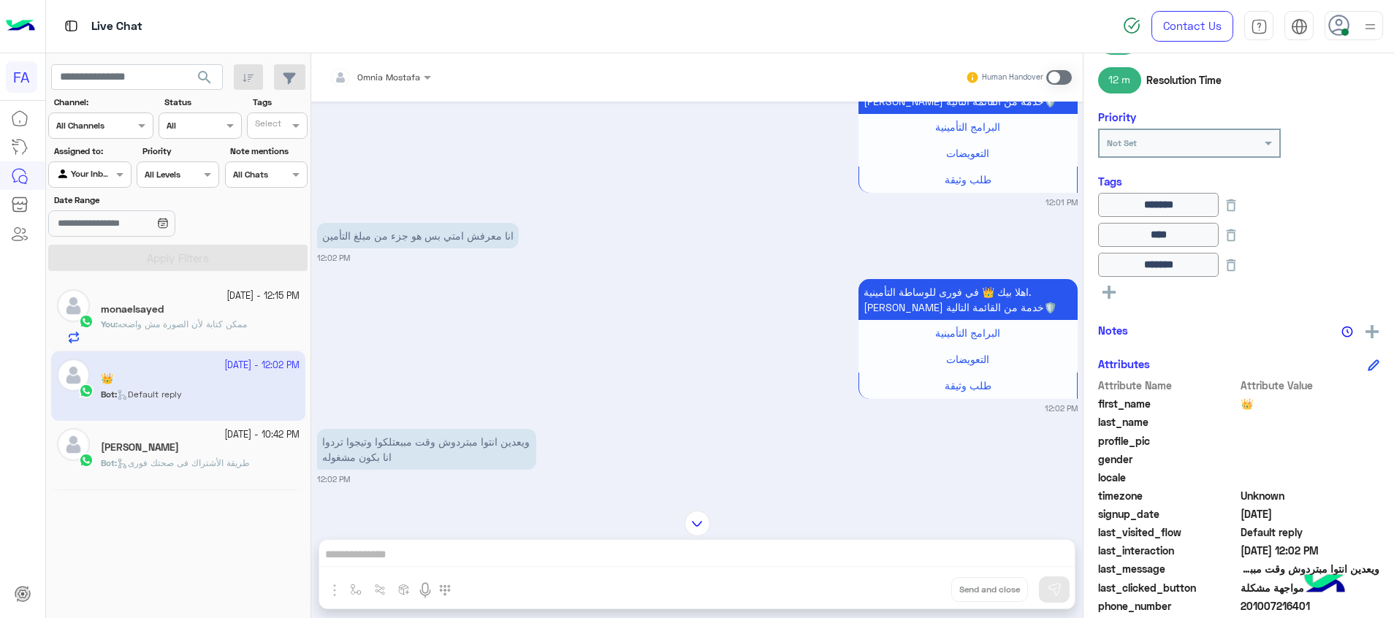
scroll to position [1371, 0]
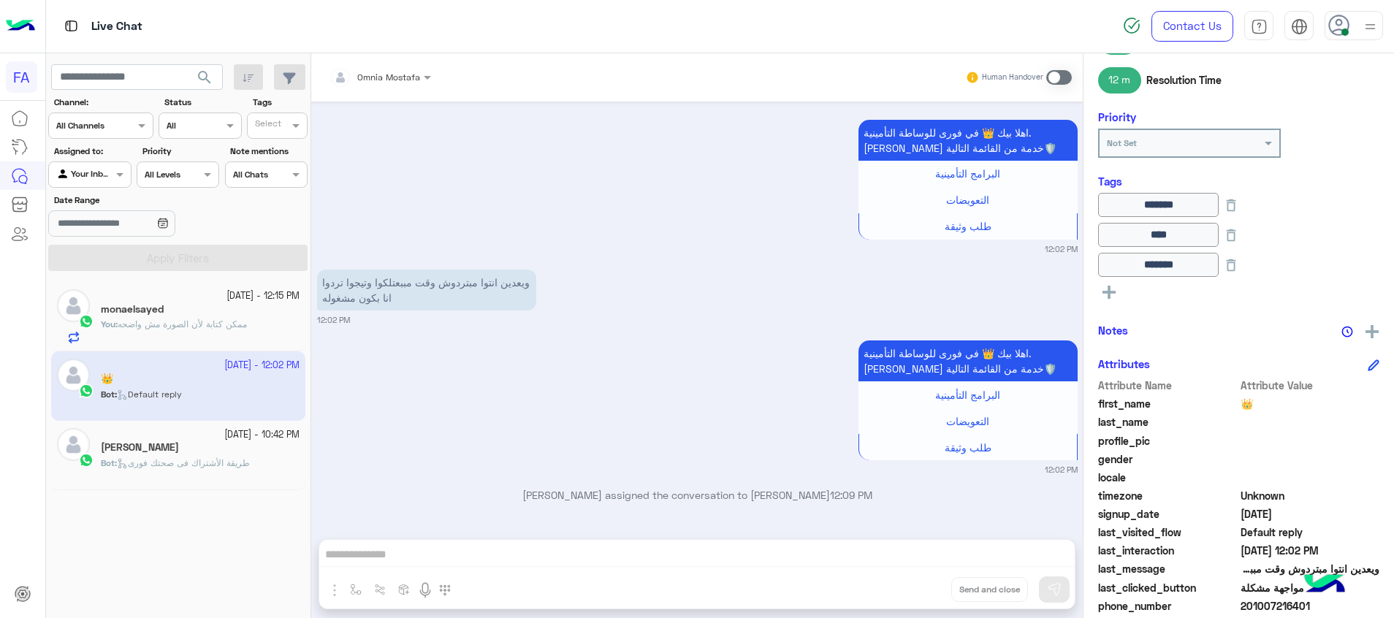
drag, startPoint x: 1056, startPoint y: 67, endPoint x: 1052, endPoint y: 76, distance: 9.8
click at [1056, 68] on div "Human Handover" at bounding box center [1018, 77] width 107 height 26
click at [1052, 80] on span at bounding box center [1059, 77] width 26 height 15
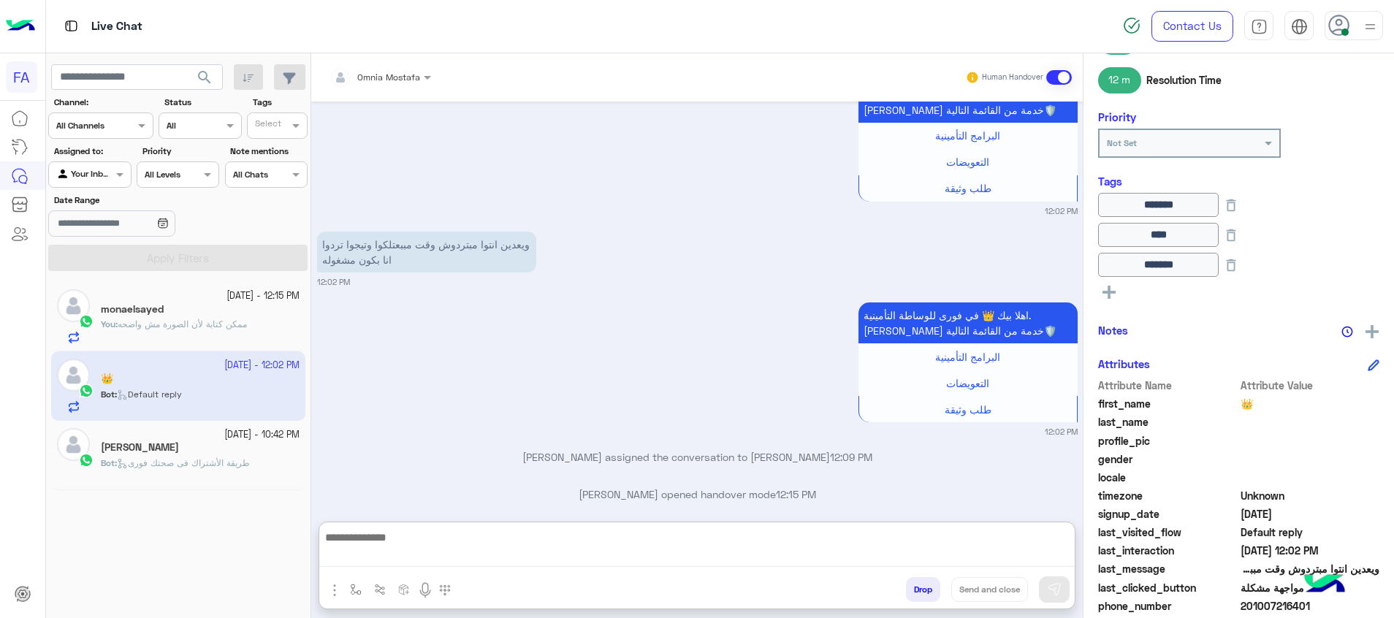
click at [987, 549] on textarea at bounding box center [696, 547] width 755 height 39
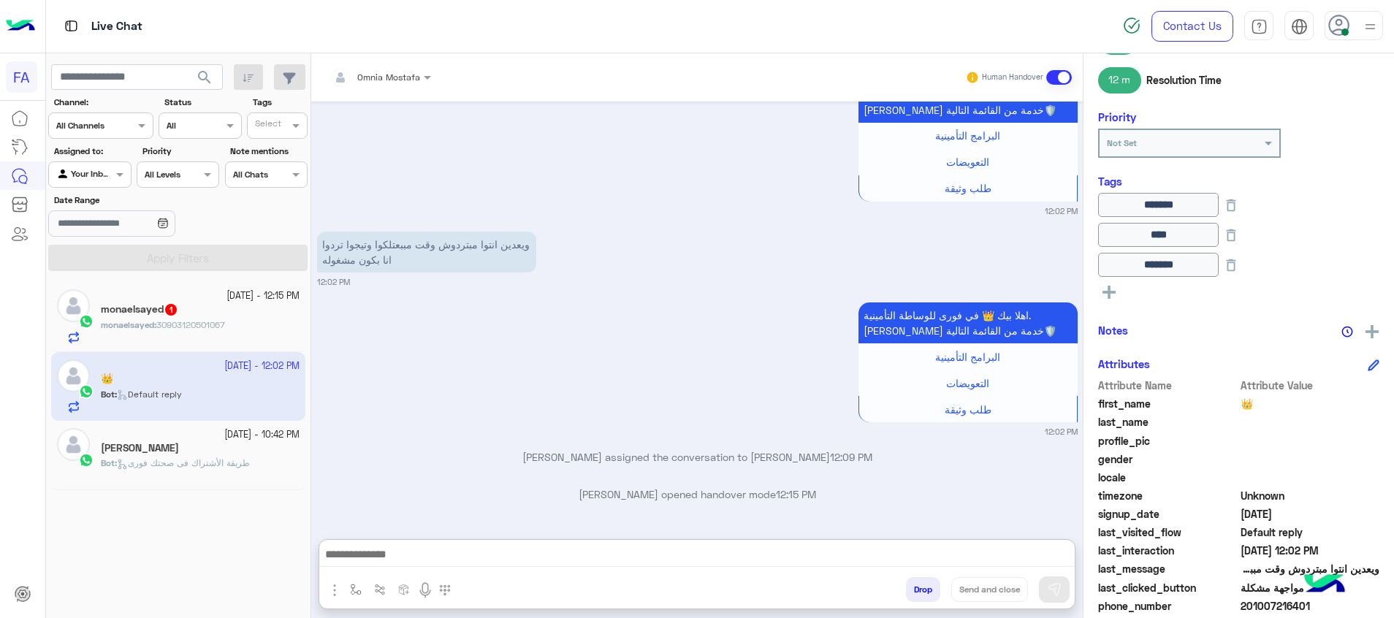
click at [1047, 557] on textarea at bounding box center [696, 556] width 755 height 22
paste textarea "**********"
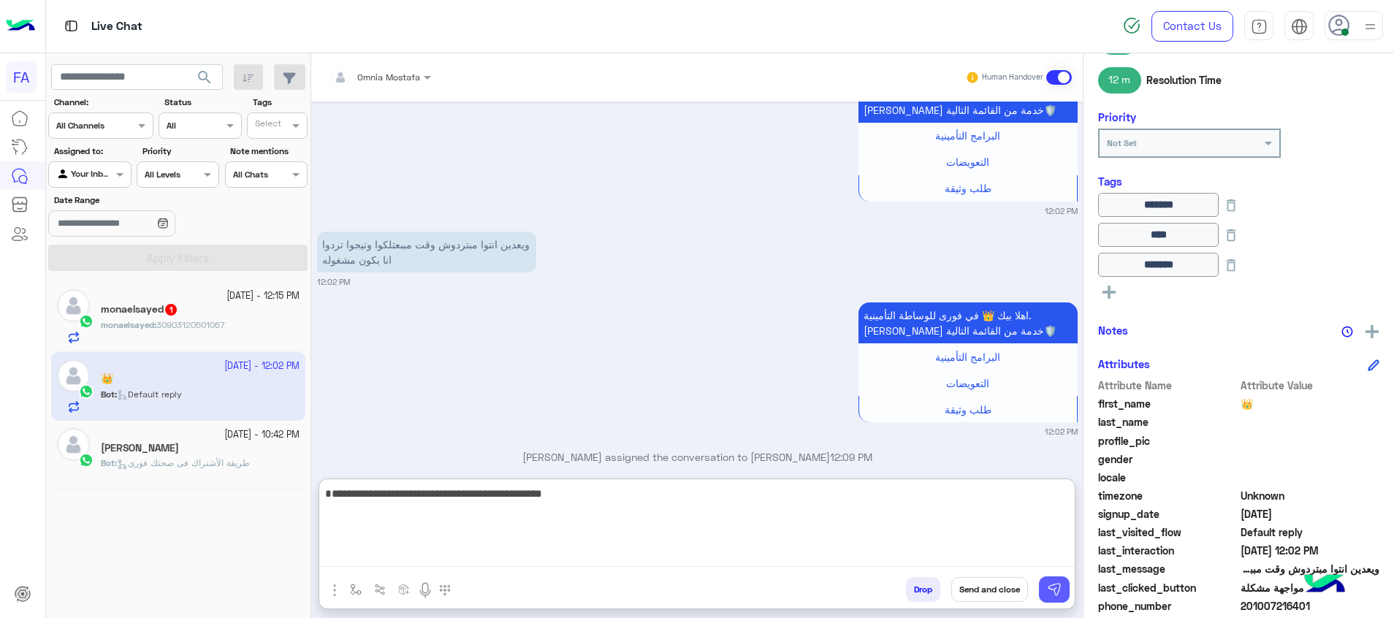
type textarea "**********"
click at [1049, 581] on button at bounding box center [1054, 589] width 31 height 26
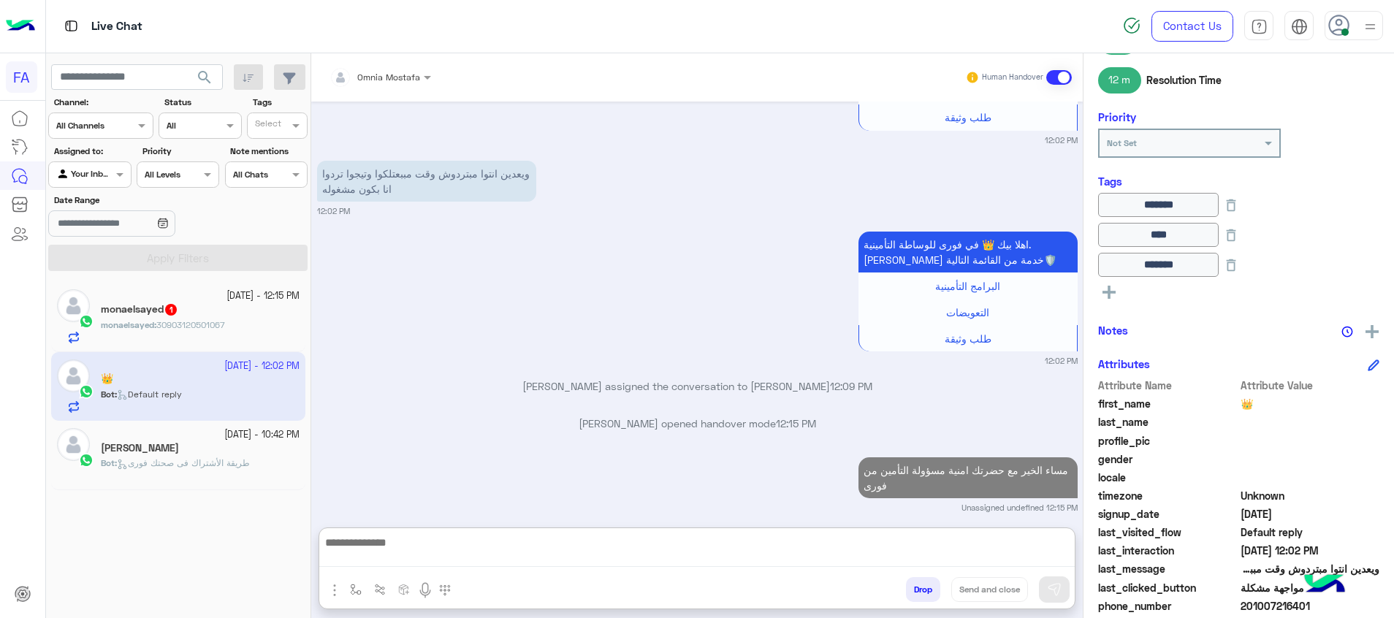
scroll to position [1525, 0]
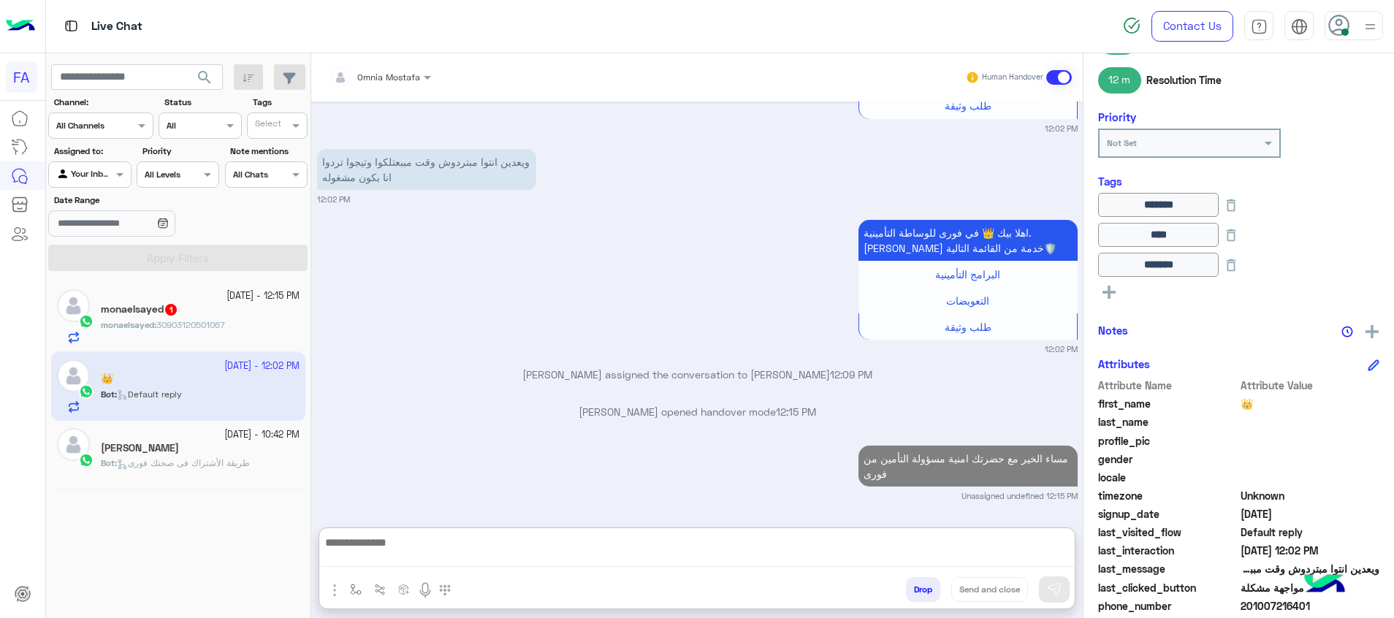
click at [1042, 550] on textarea at bounding box center [696, 550] width 755 height 34
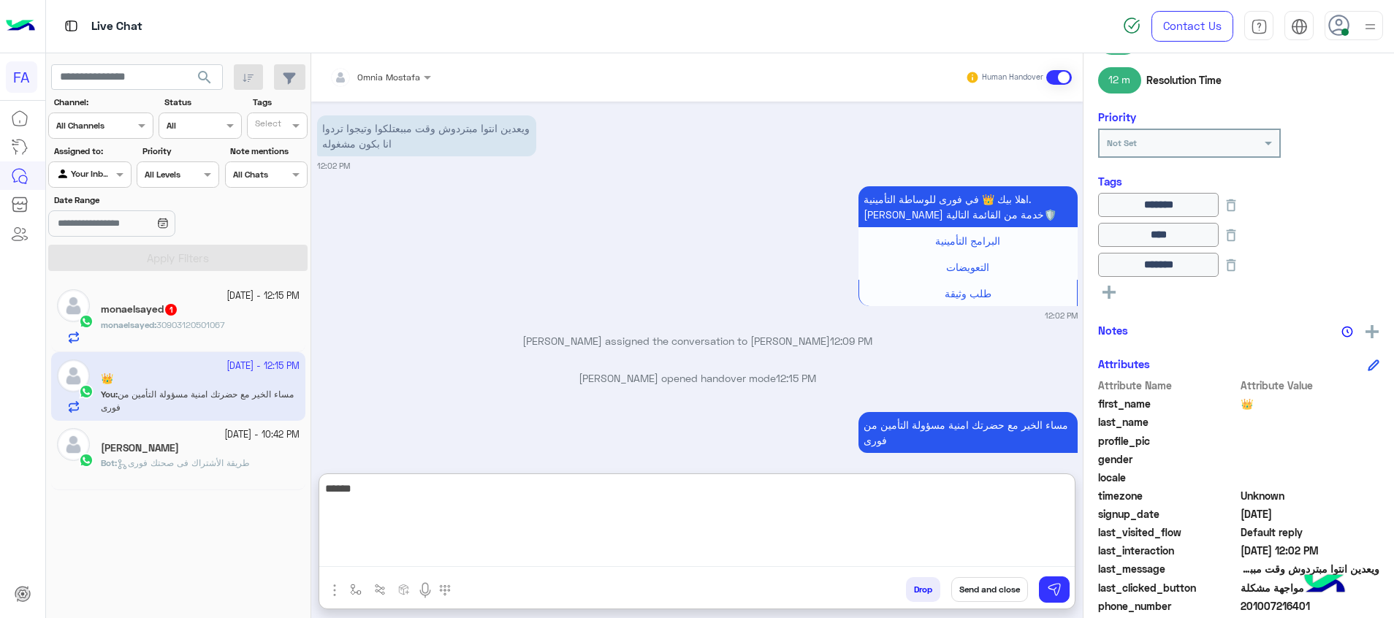
scroll to position [1584, 0]
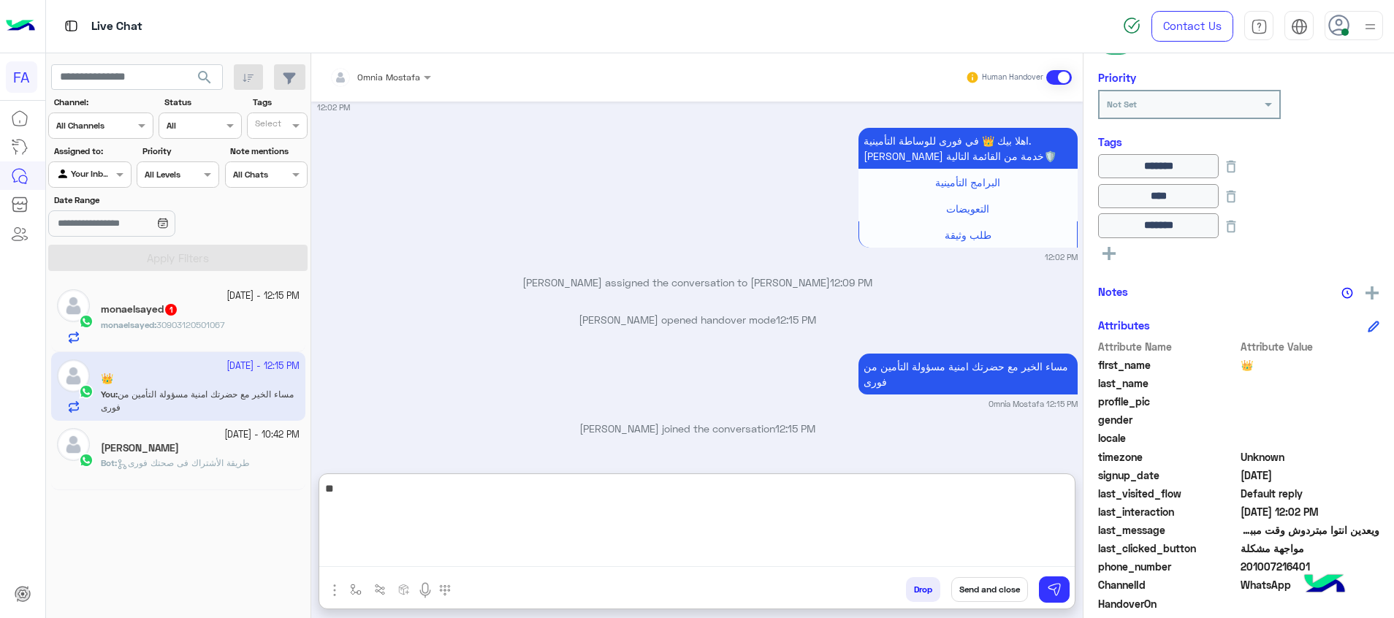
type textarea "*"
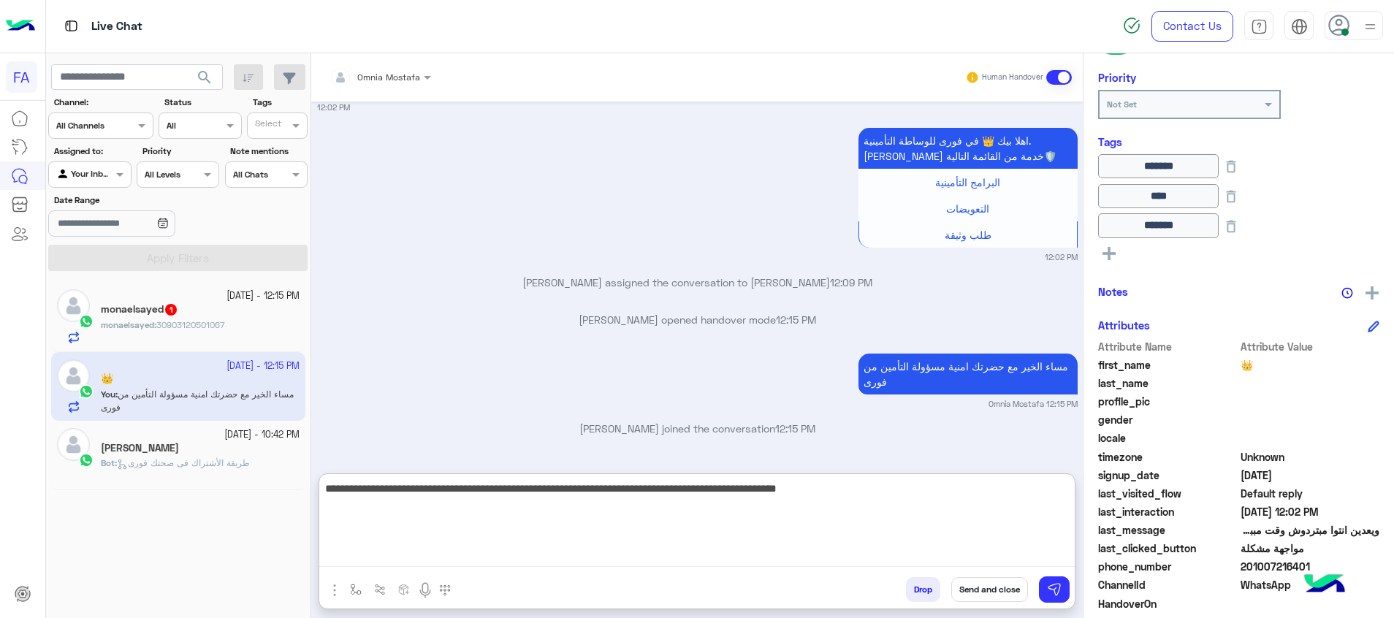
type textarea "**********"
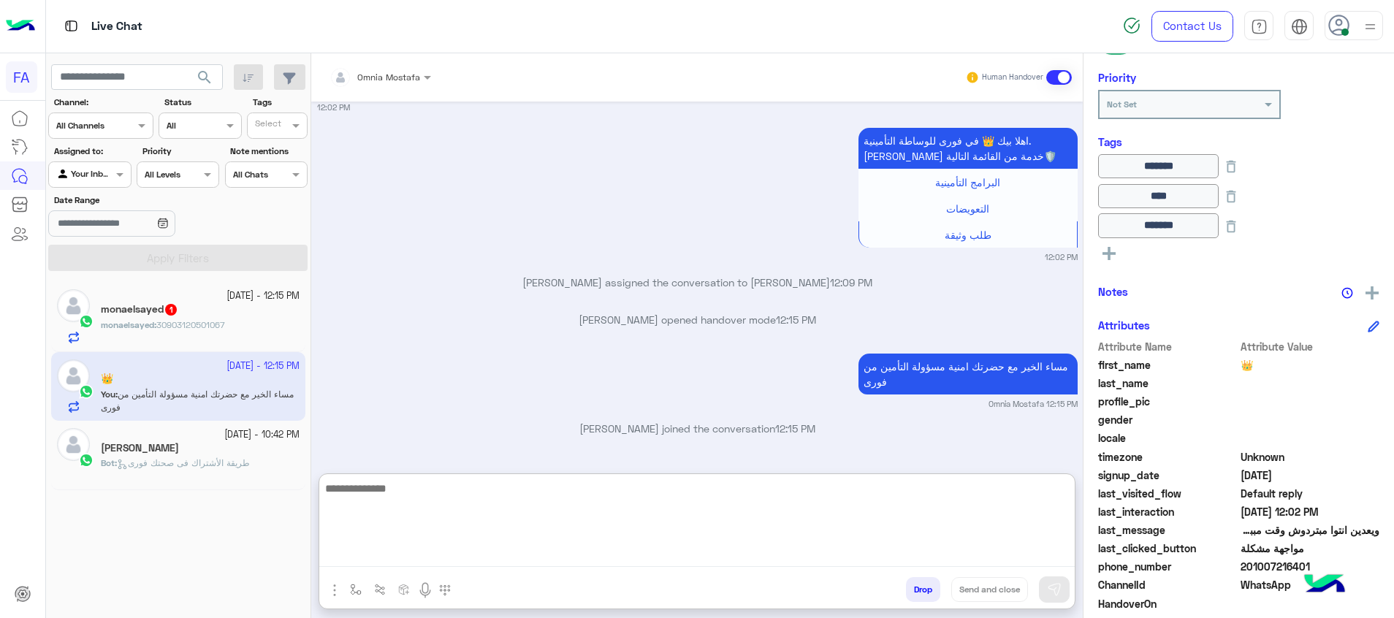
scroll to position [1670, 0]
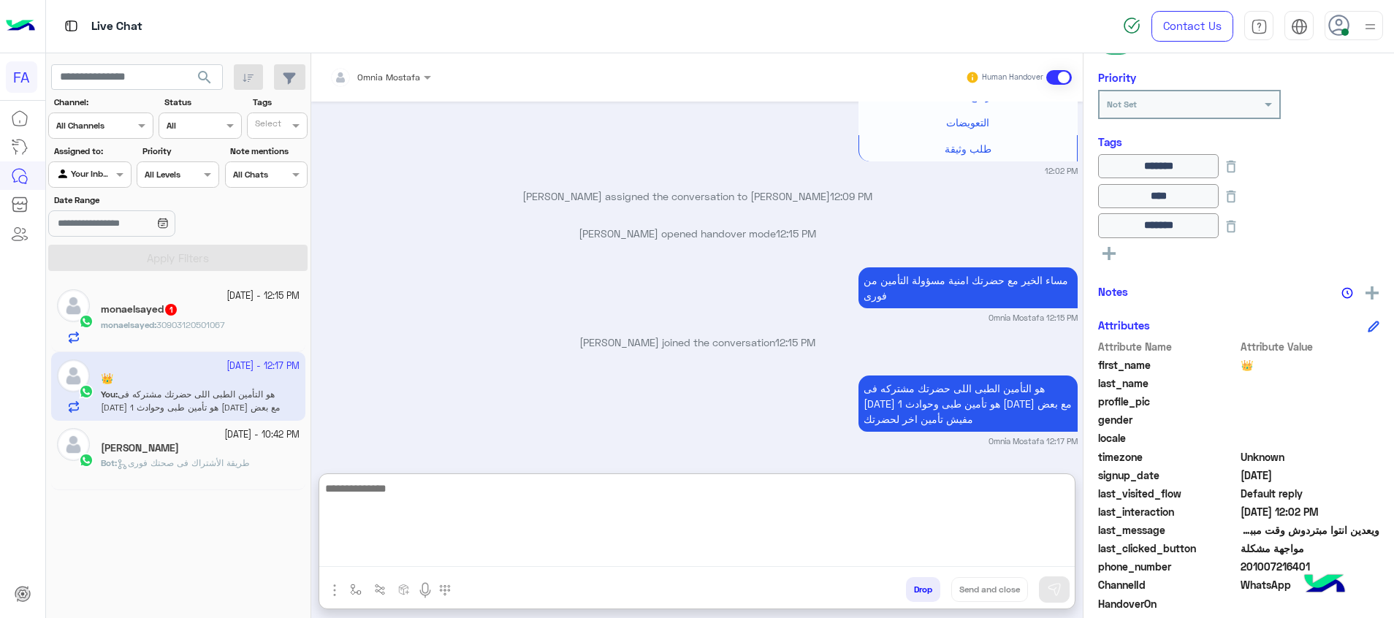
click at [231, 316] on div "monaelsayed 1" at bounding box center [200, 310] width 199 height 15
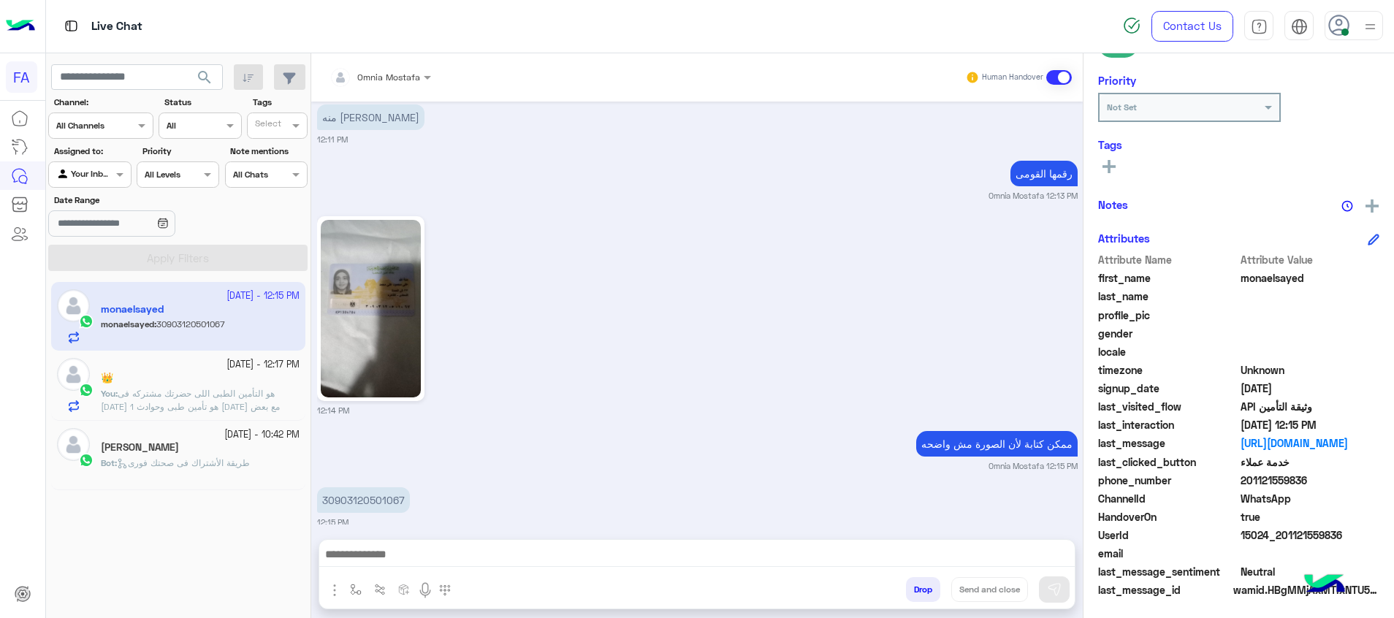
scroll to position [212, 0]
drag, startPoint x: 1341, startPoint y: 534, endPoint x: 1283, endPoint y: 534, distance: 57.7
click at [1283, 534] on span "15024_201121559836" at bounding box center [1310, 531] width 140 height 15
click at [202, 72] on span "search" at bounding box center [205, 78] width 18 height 18
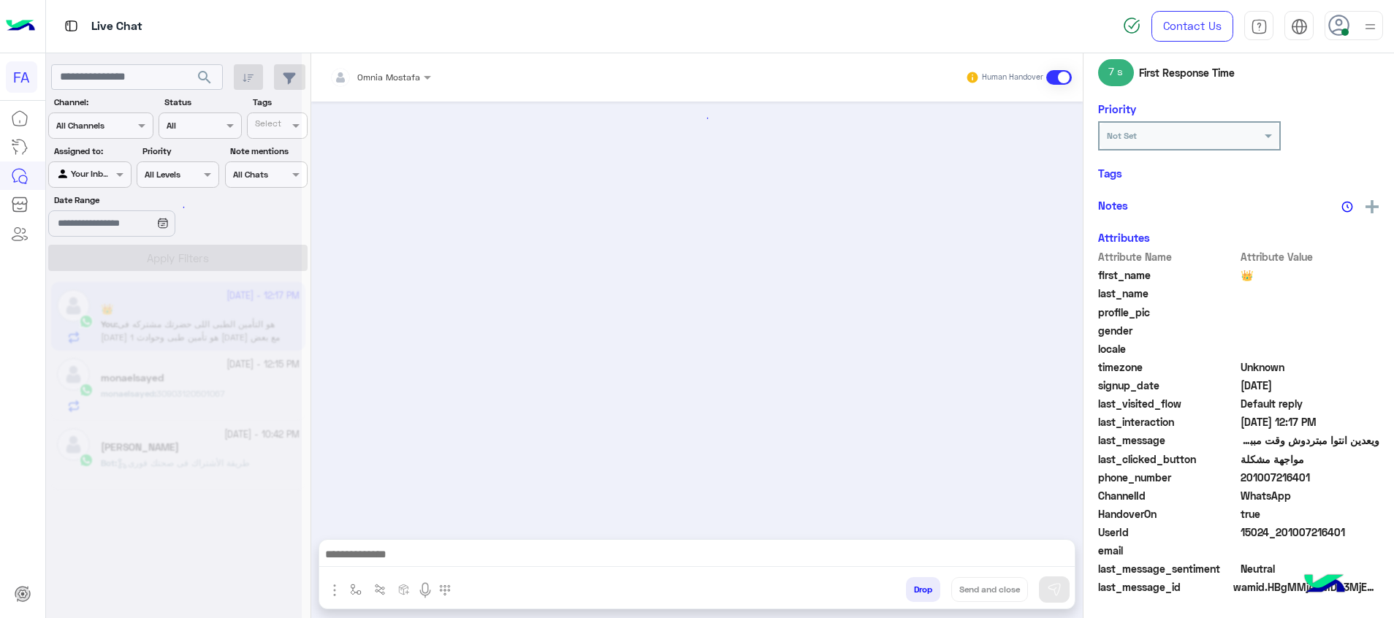
scroll to position [212, 0]
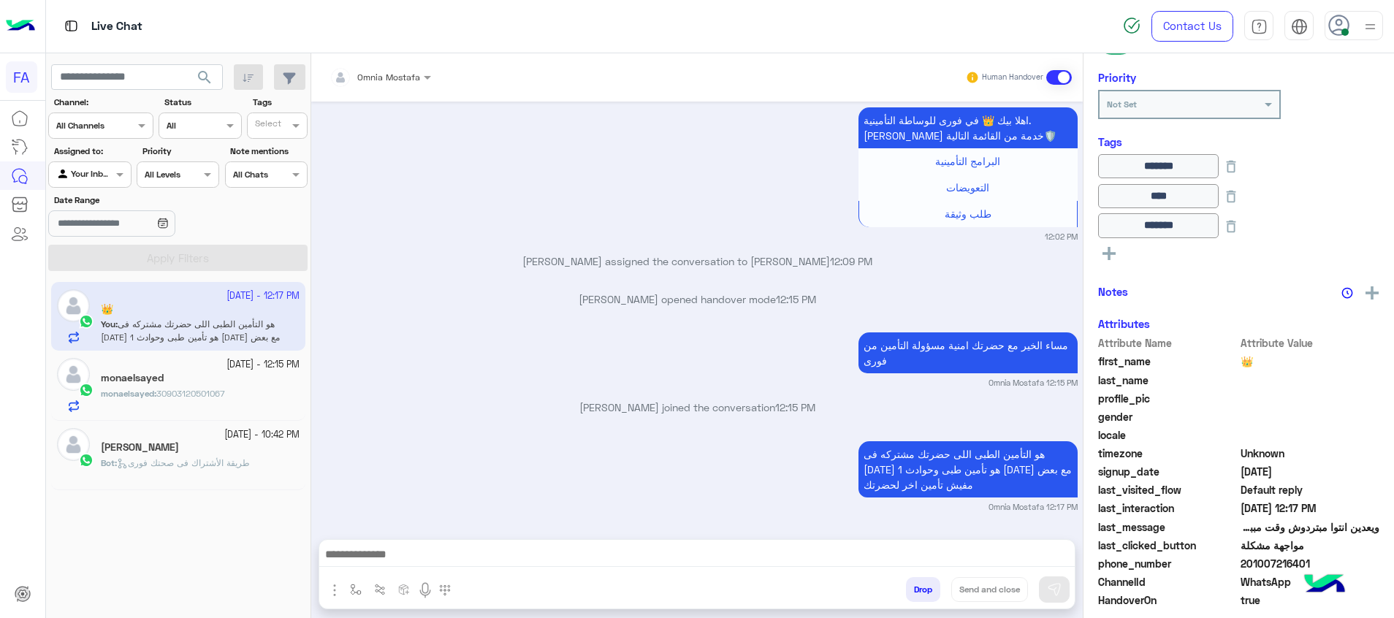
click at [204, 392] on span "30903120501067" at bounding box center [190, 393] width 69 height 11
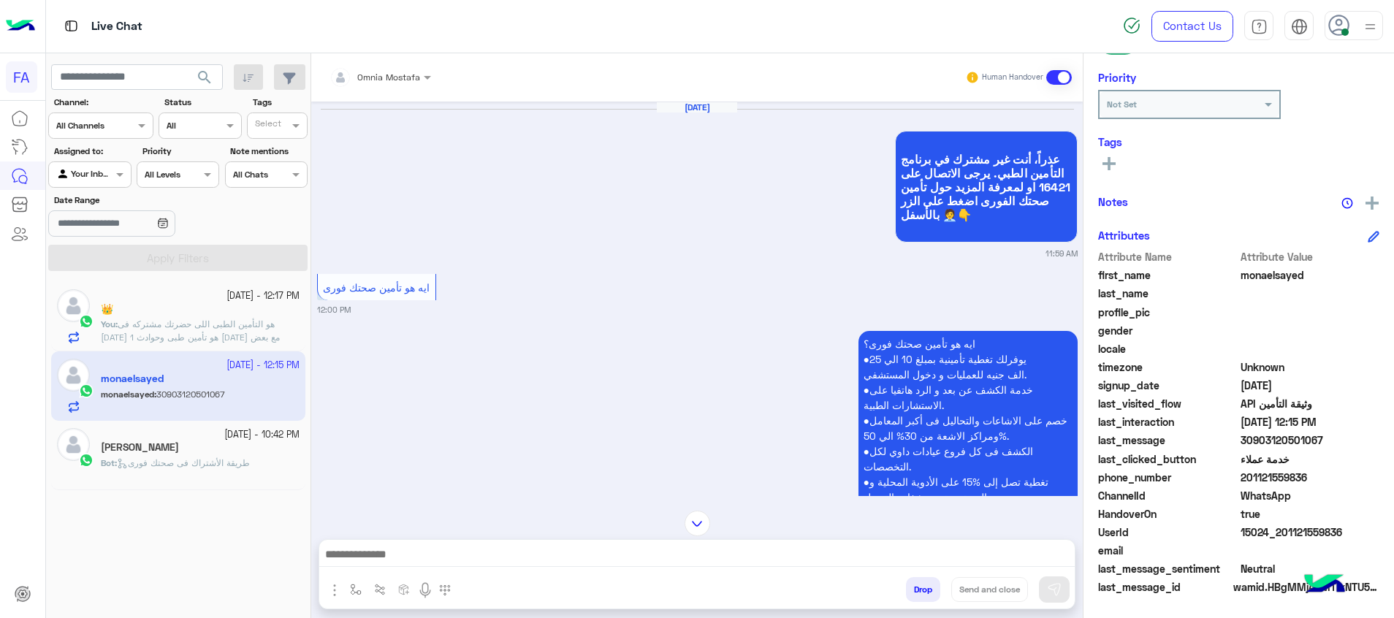
scroll to position [1719, 0]
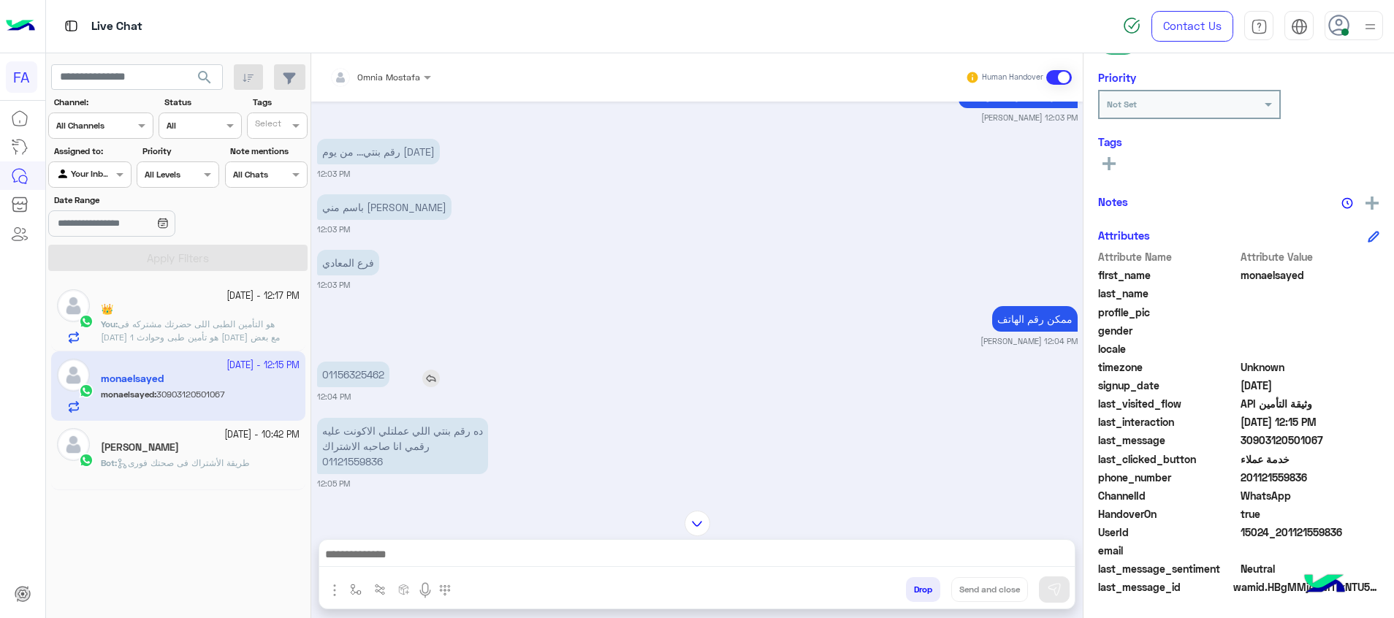
click at [355, 362] on p "01156325462" at bounding box center [353, 375] width 72 height 26
click at [354, 362] on p "01156325462" at bounding box center [353, 375] width 72 height 26
click at [757, 554] on textarea at bounding box center [696, 556] width 755 height 22
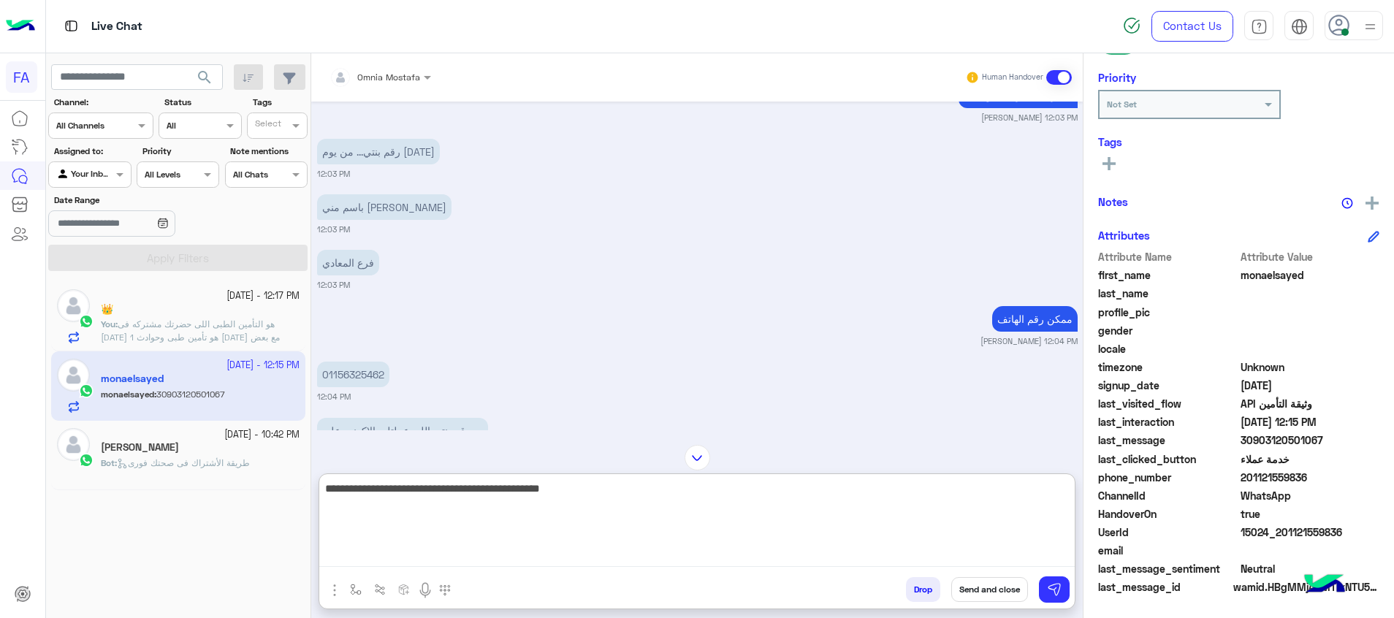
type textarea "**********"
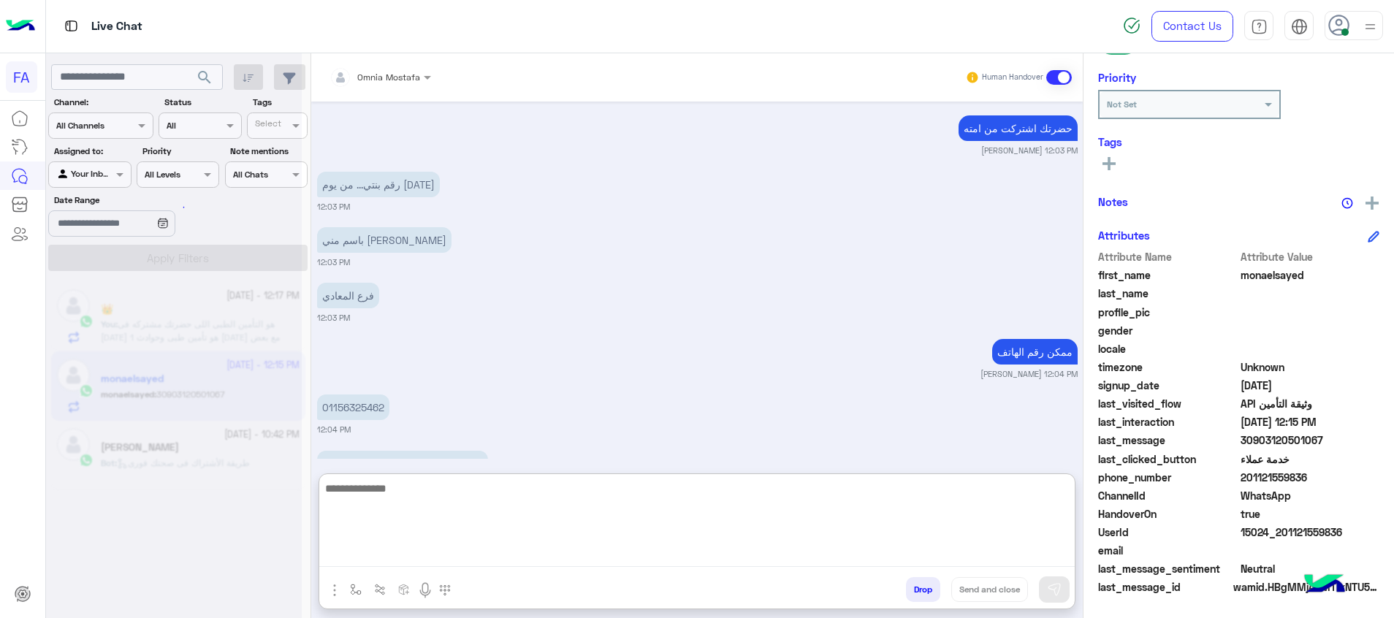
scroll to position [3112, 0]
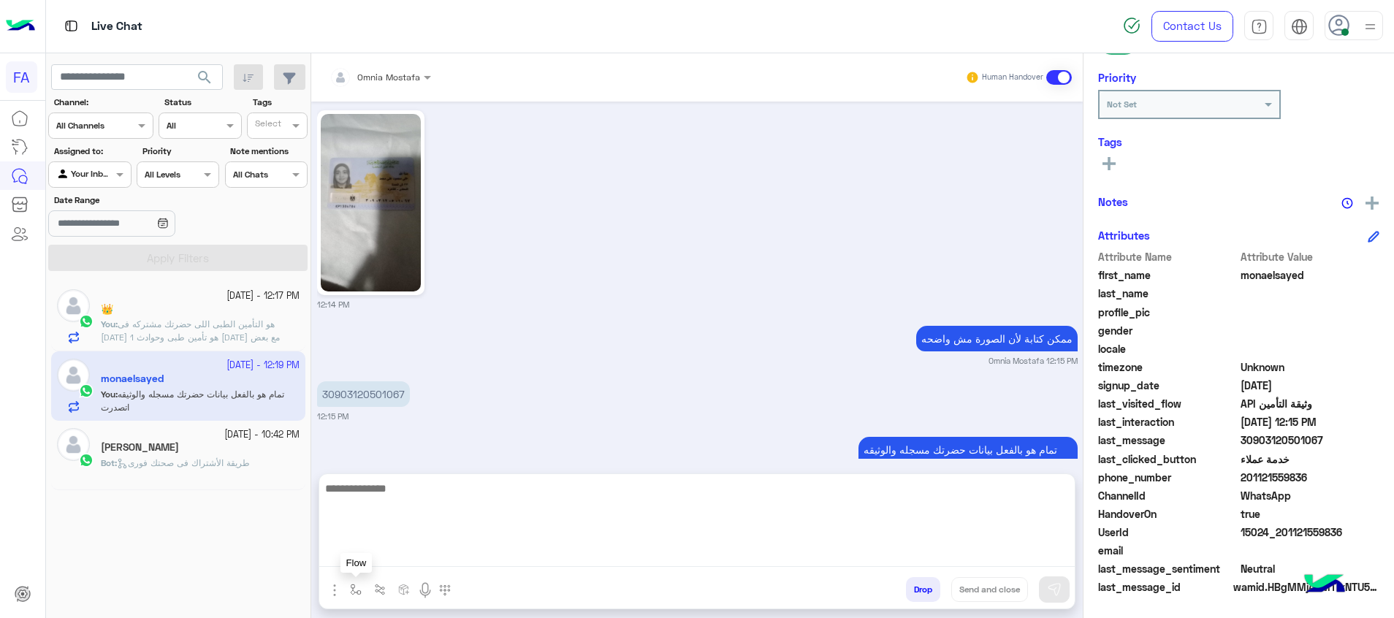
click at [365, 589] on button "button" at bounding box center [356, 589] width 24 height 24
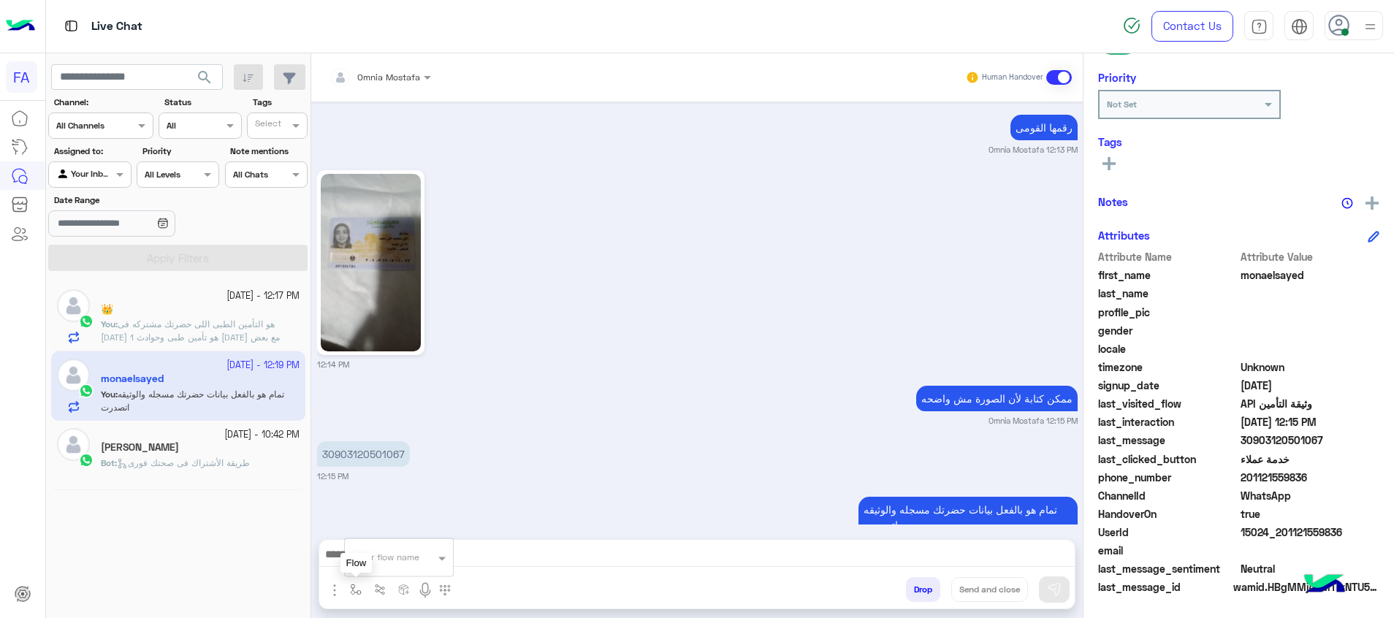
scroll to position [3013, 0]
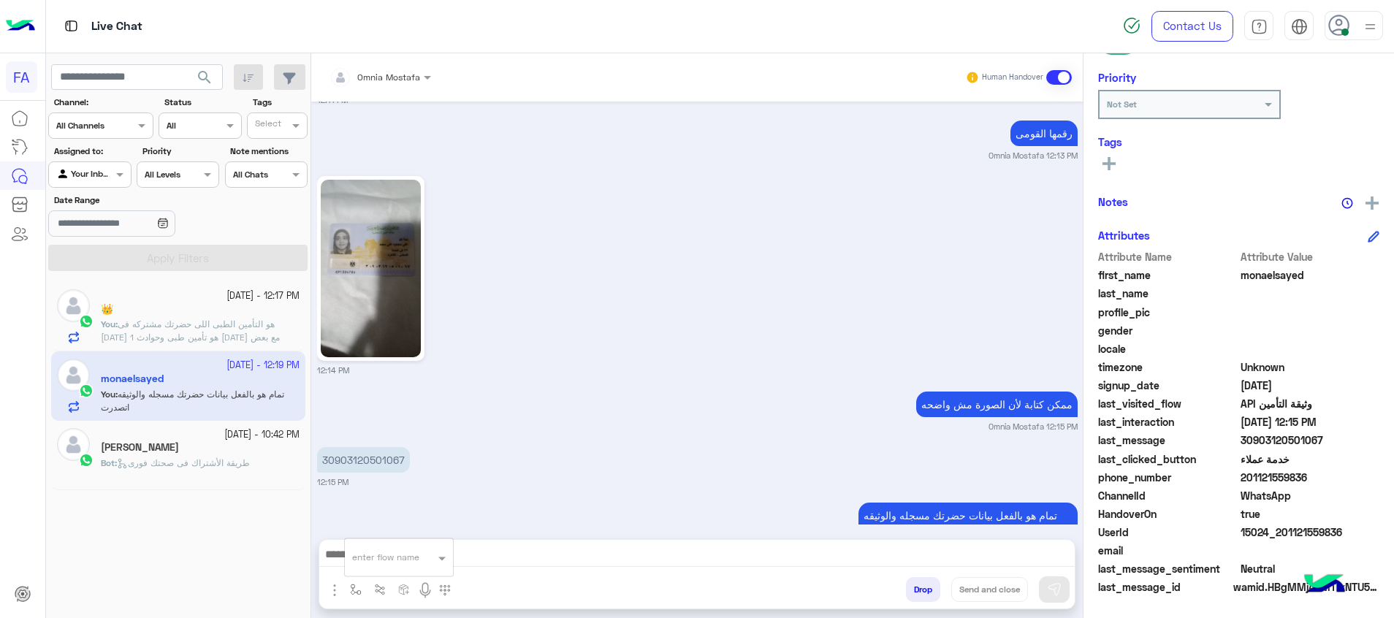
click at [414, 556] on div at bounding box center [399, 555] width 108 height 14
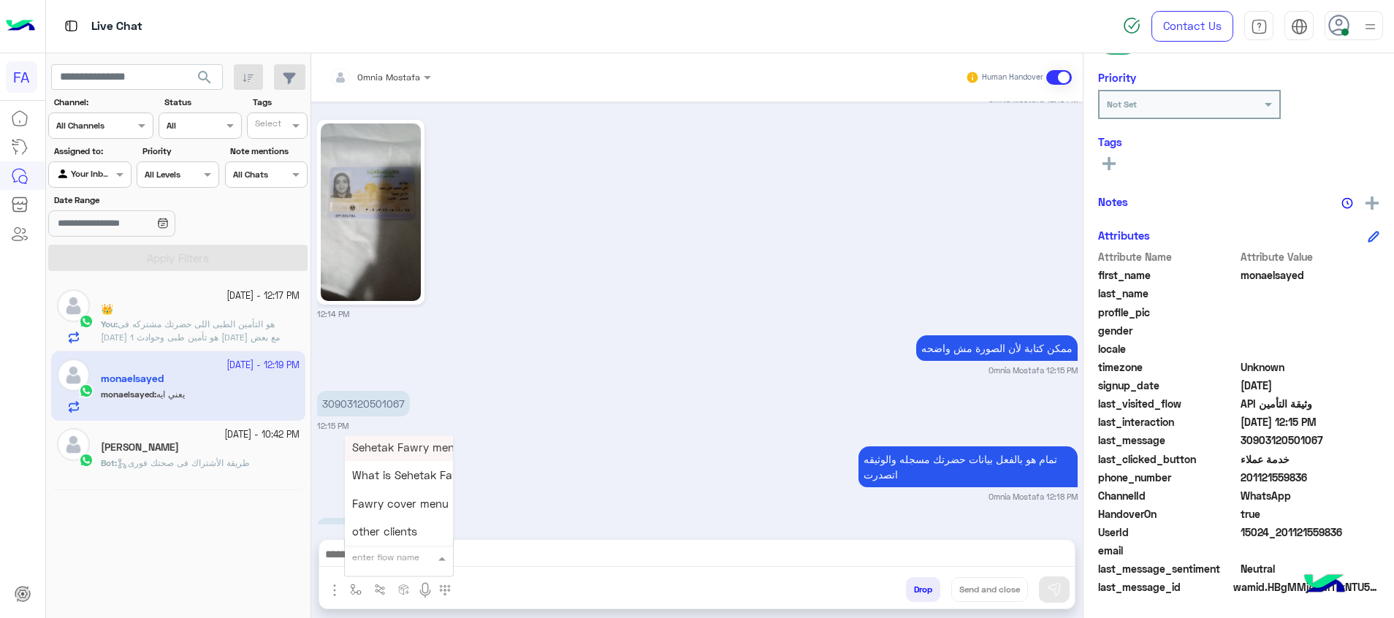
scroll to position [329, 0]
click at [332, 592] on img "button" at bounding box center [335, 590] width 18 height 18
click at [410, 524] on span "Attachements" at bounding box center [385, 529] width 73 height 17
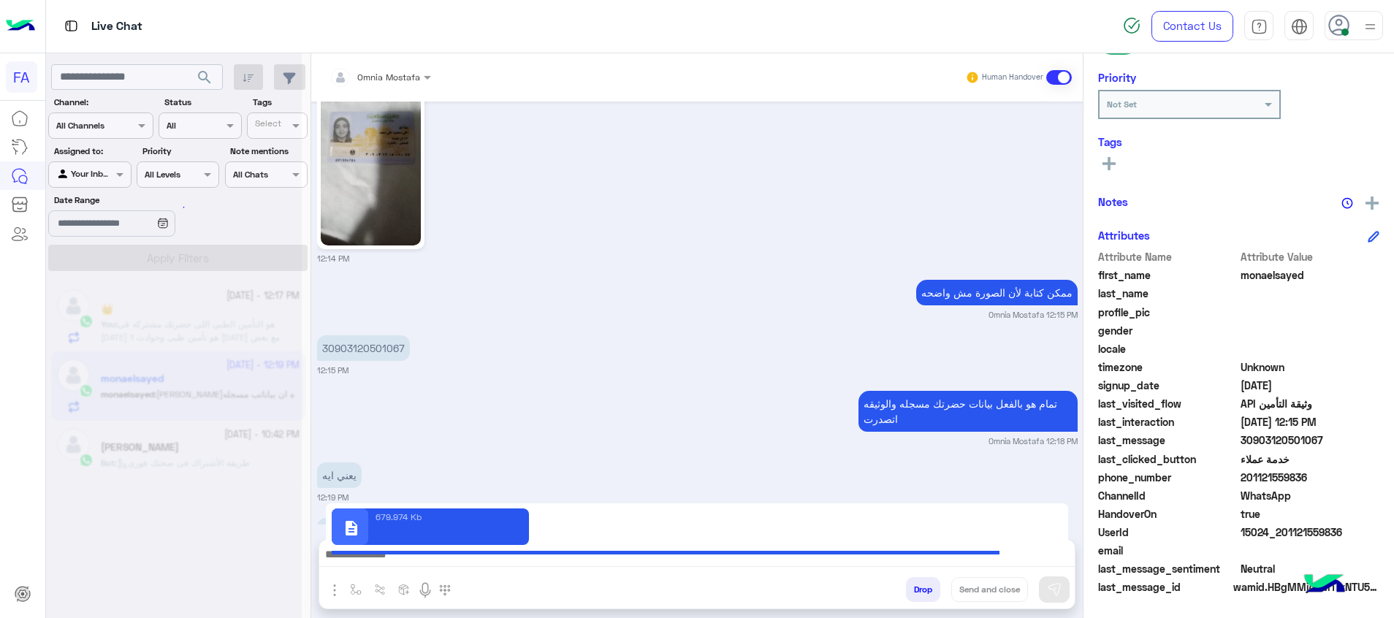
type textarea "**********"
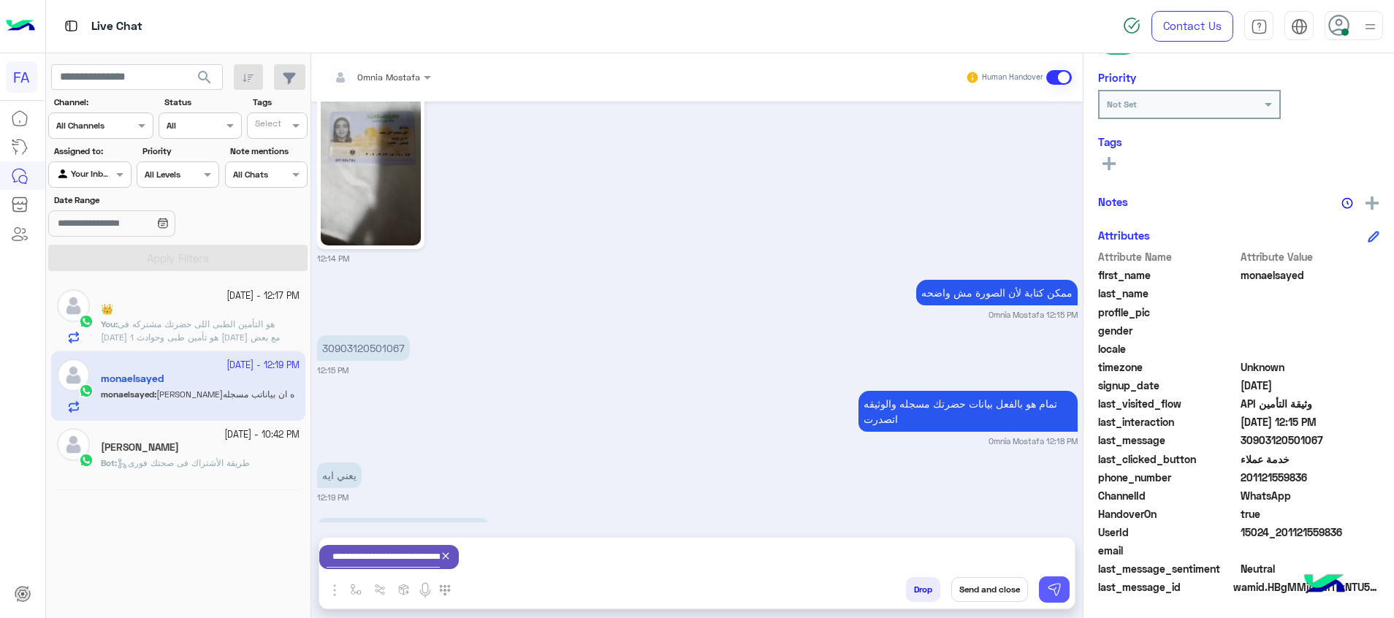
click at [1058, 595] on img at bounding box center [1054, 589] width 15 height 15
click at [1018, 554] on textarea at bounding box center [696, 556] width 755 height 22
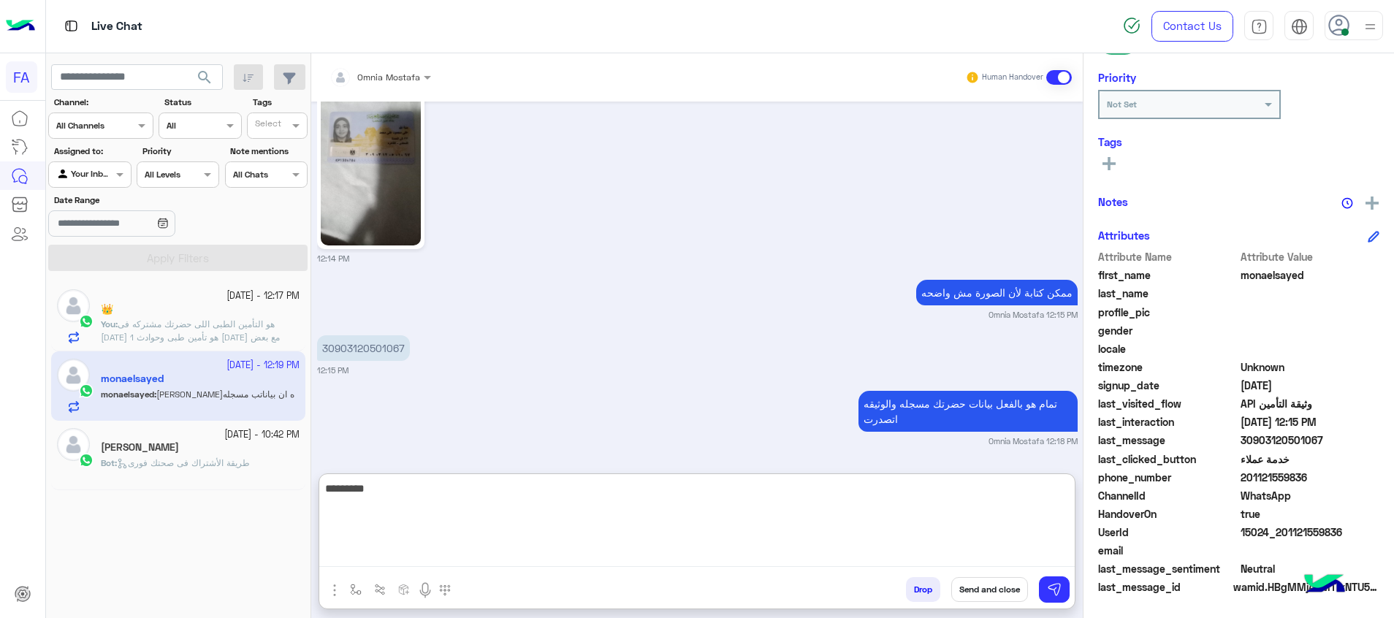
type textarea "**********"
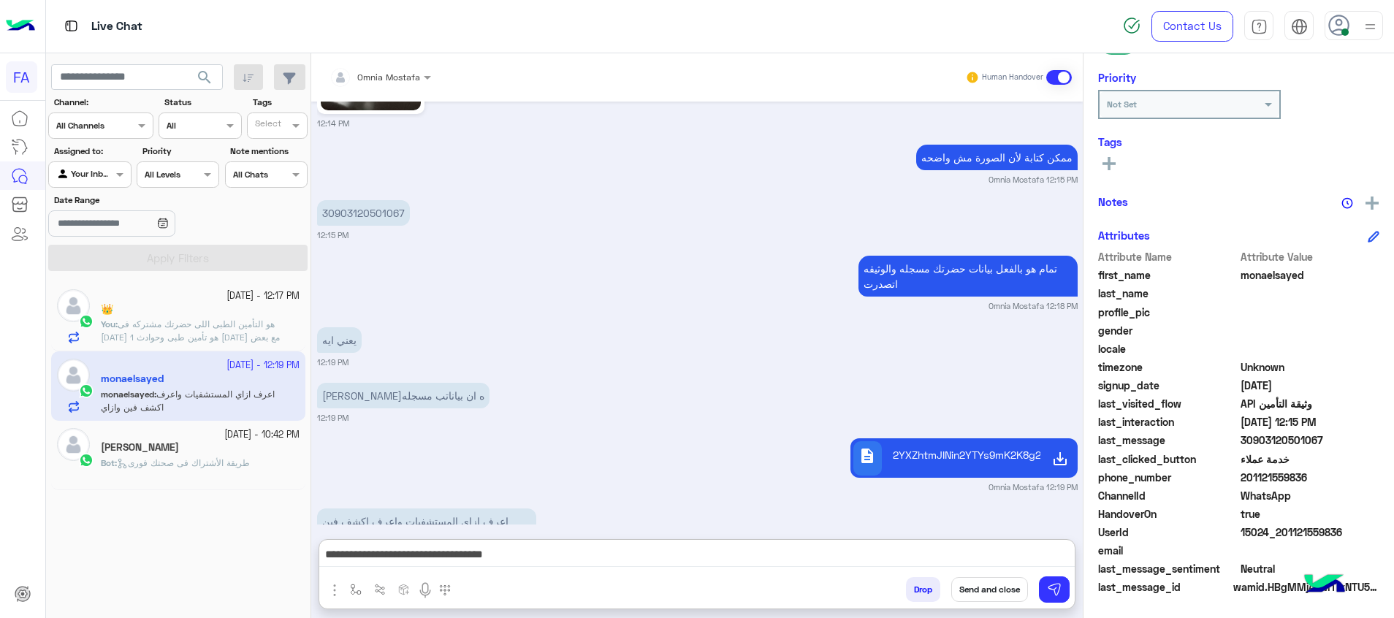
scroll to position [3316, 0]
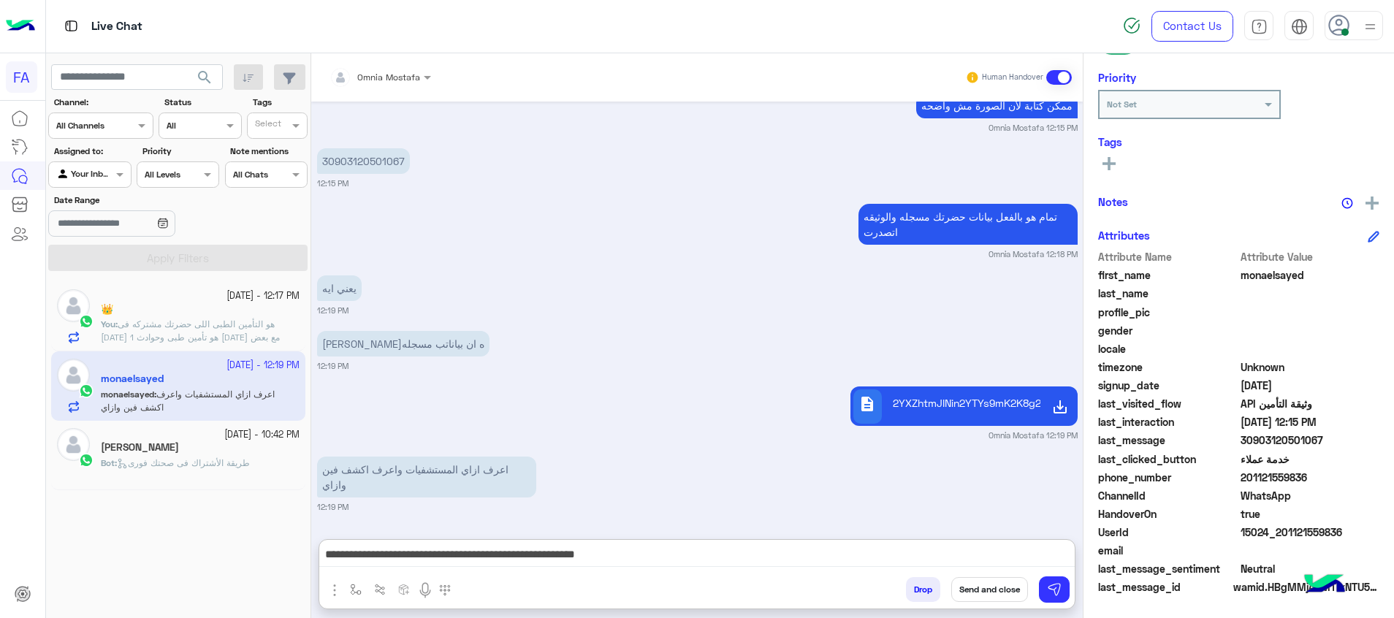
type textarea "**********"
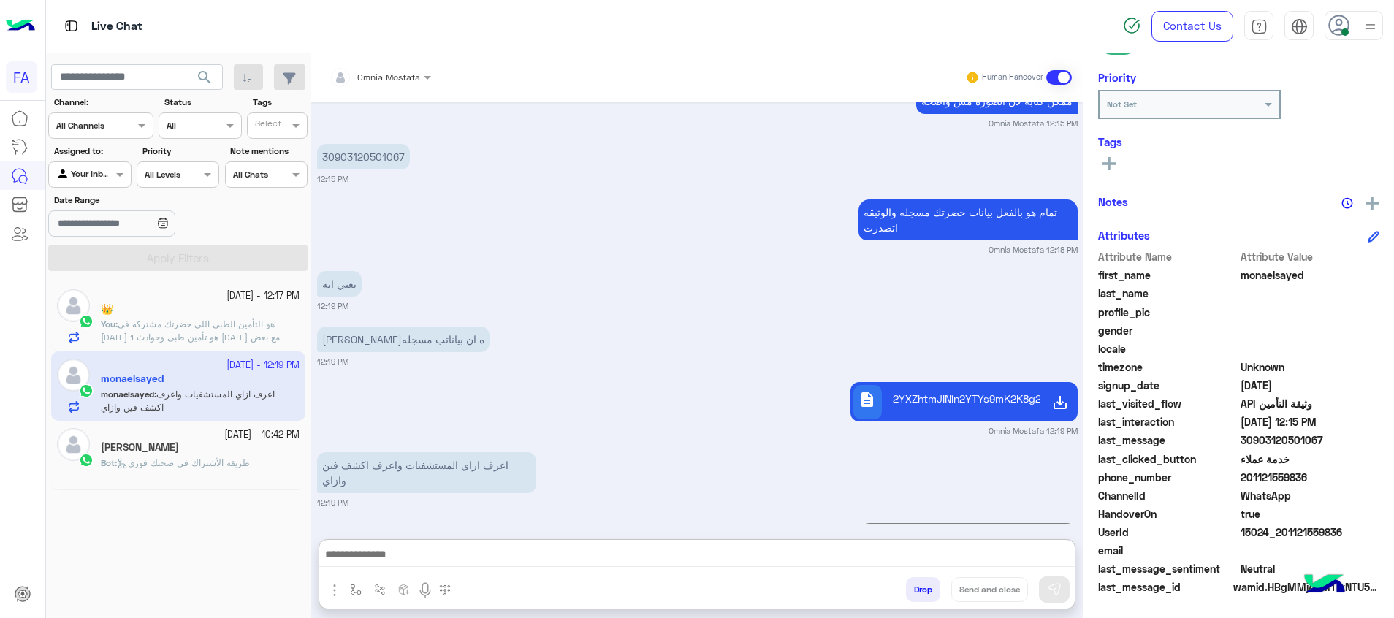
scroll to position [3387, 0]
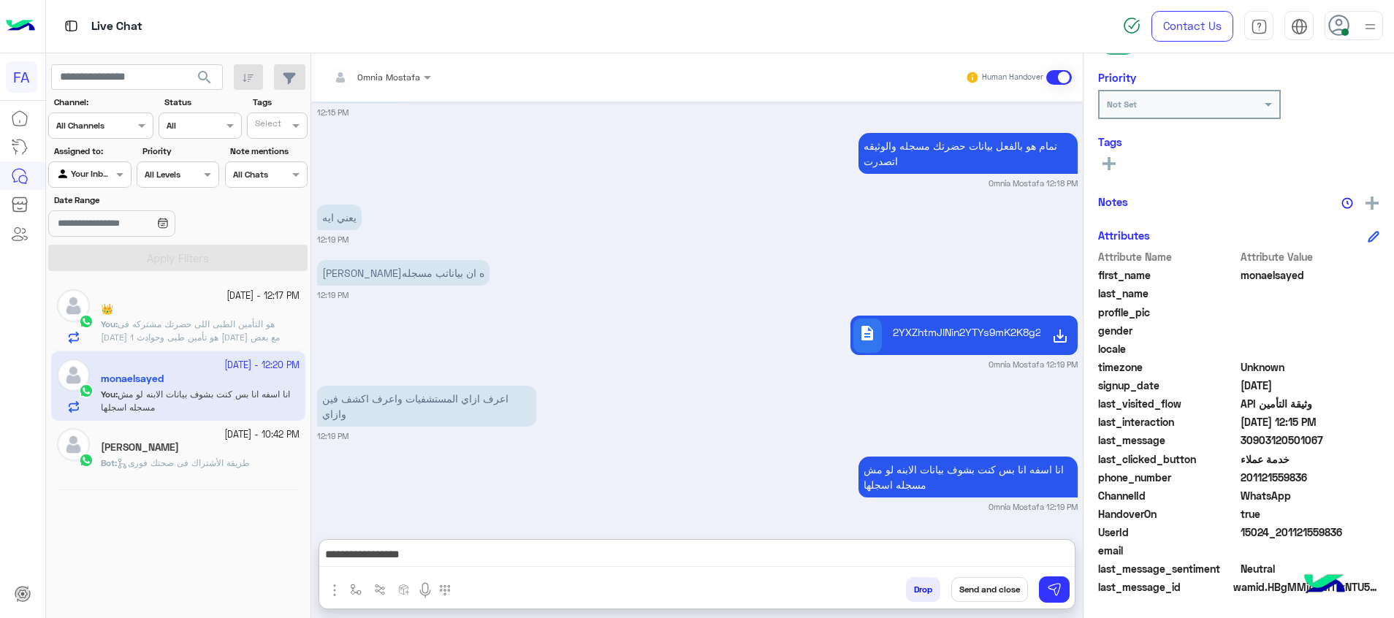
type textarea "**********"
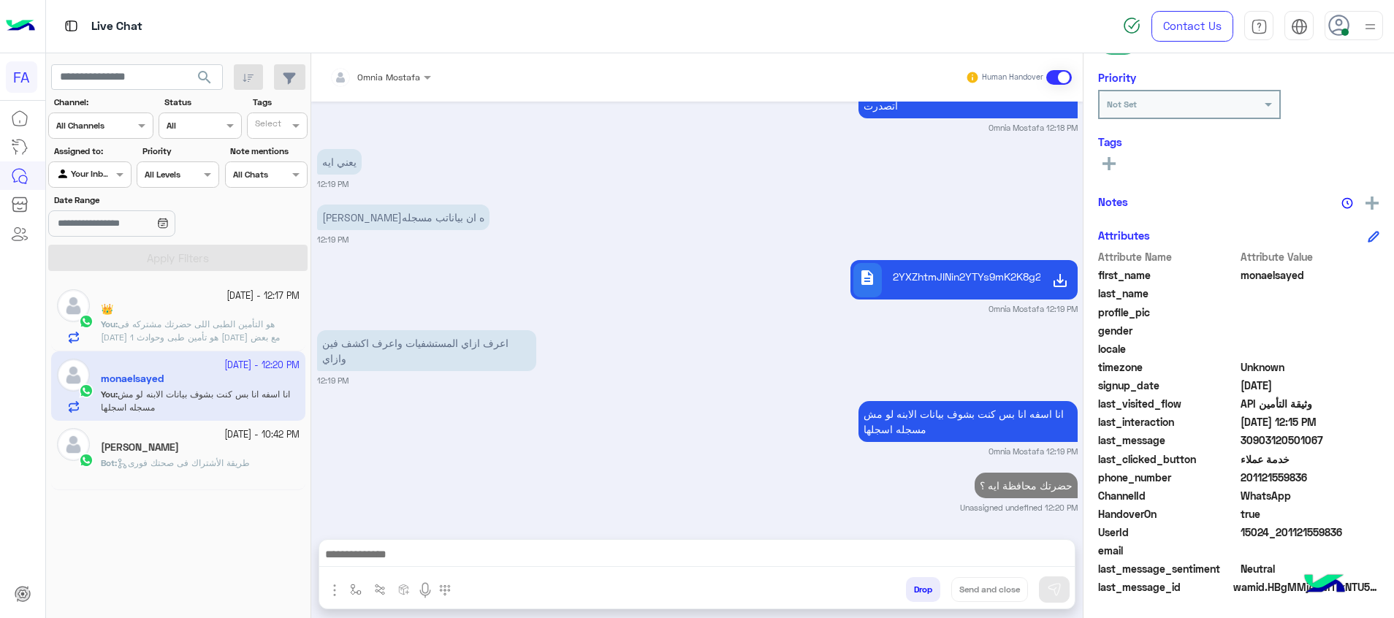
scroll to position [3427, 0]
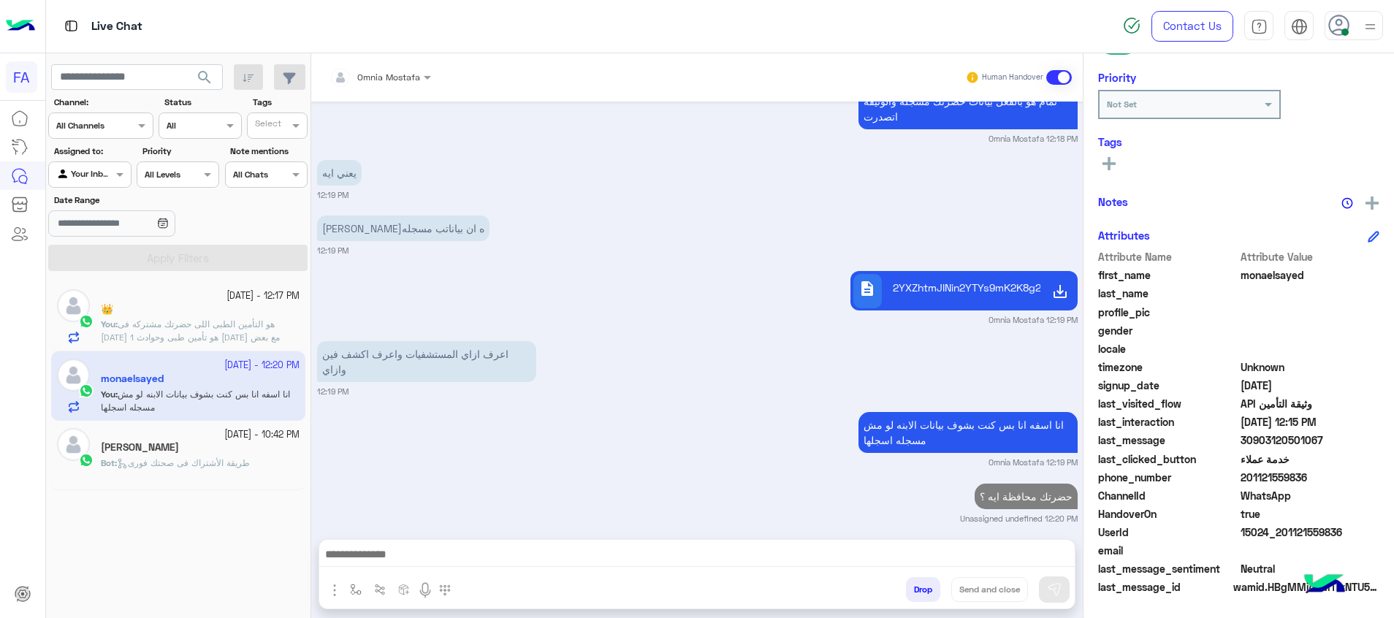
click at [265, 304] on div "👑" at bounding box center [200, 310] width 199 height 15
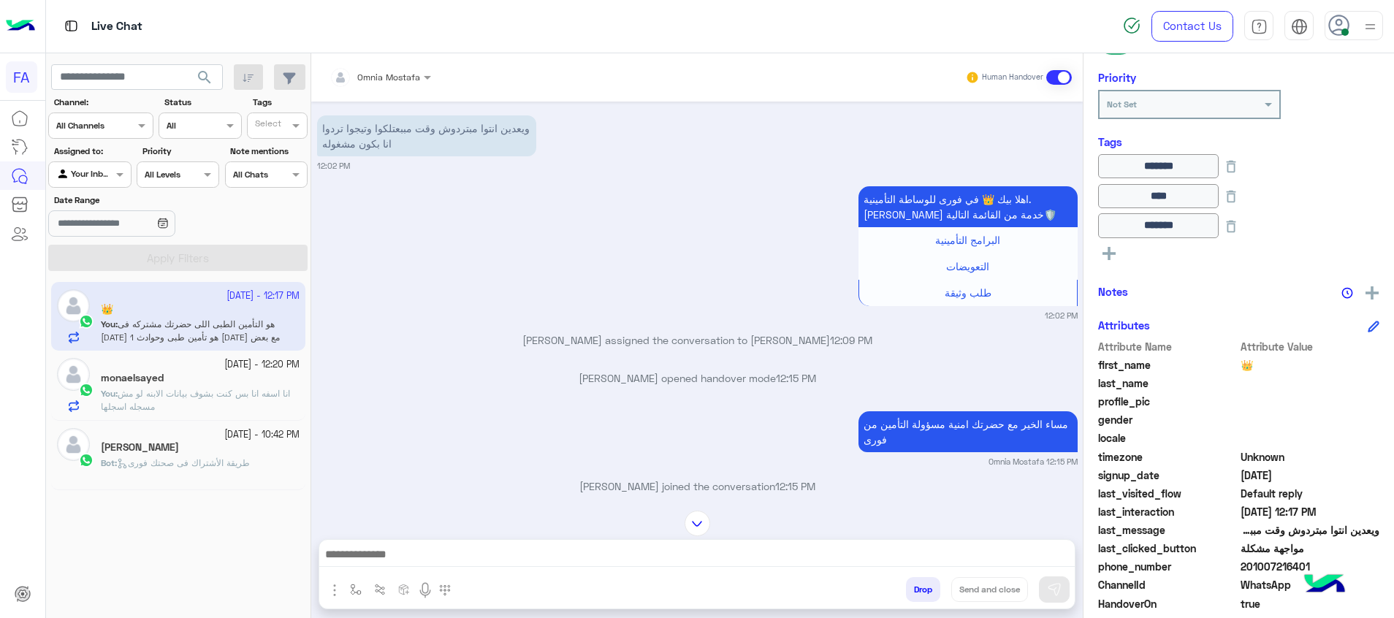
scroll to position [1068, 0]
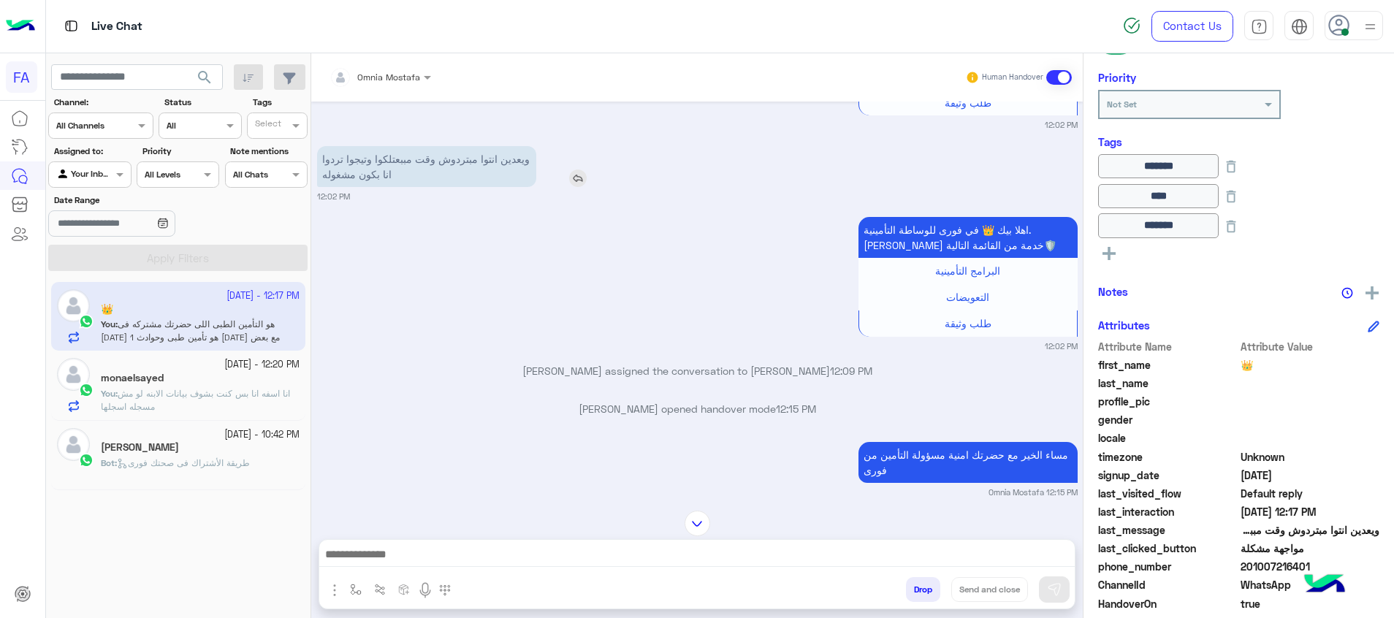
click at [576, 180] on img at bounding box center [578, 178] width 18 height 18
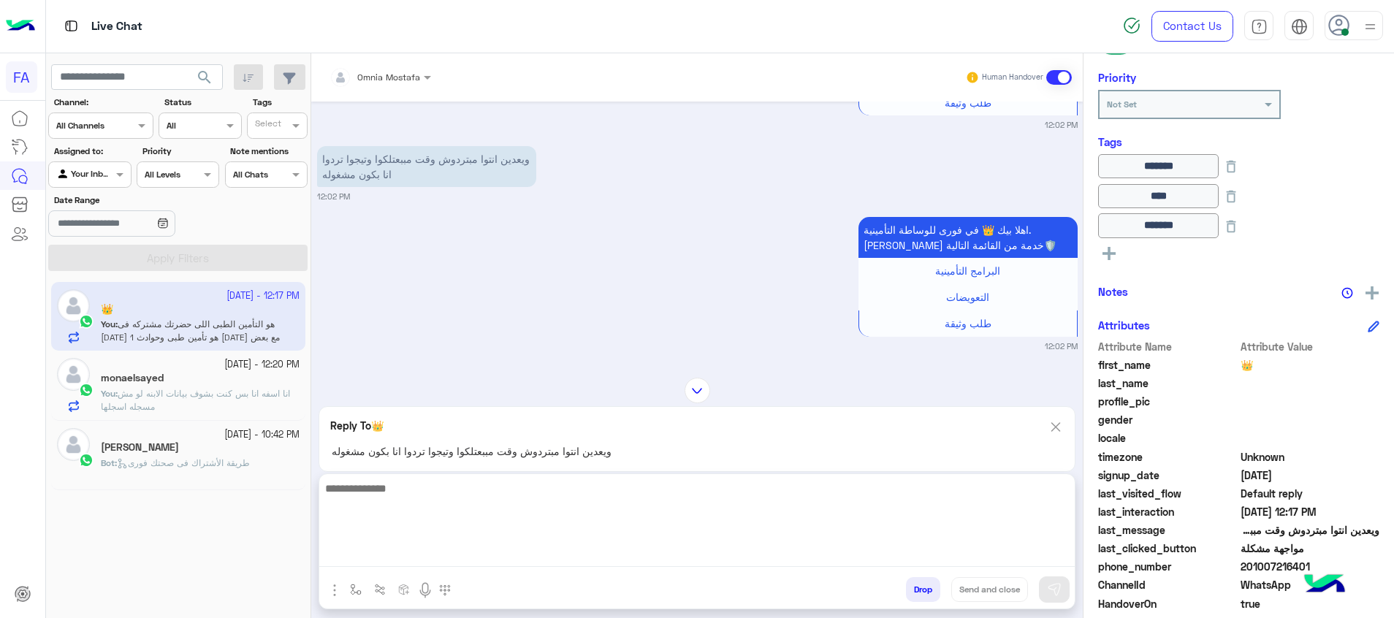
click at [753, 555] on textarea at bounding box center [696, 523] width 755 height 88
type textarea "*"
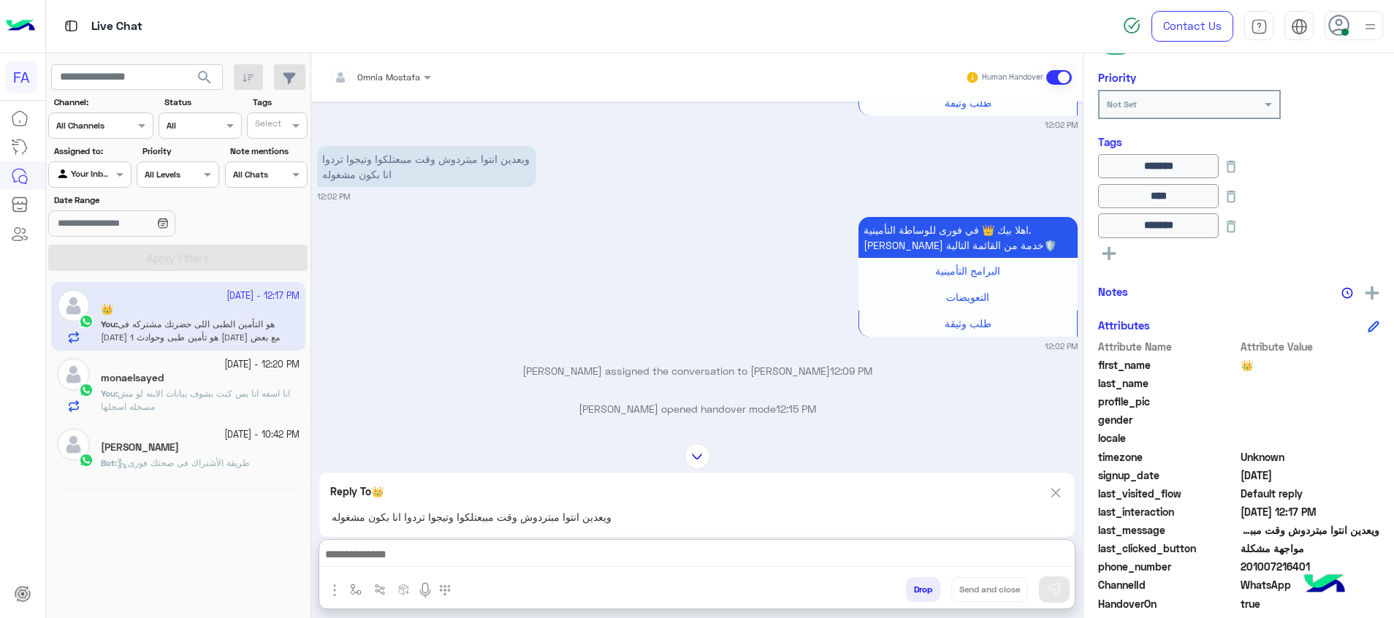
click at [1044, 424] on div "Omnia Mostafa Human Handover Sep 24, 2025 ورقم بوصيلة التأمين مش بيفتح معايا عل…" at bounding box center [696, 338] width 771 height 570
click at [1052, 493] on img at bounding box center [1055, 493] width 16 height 18
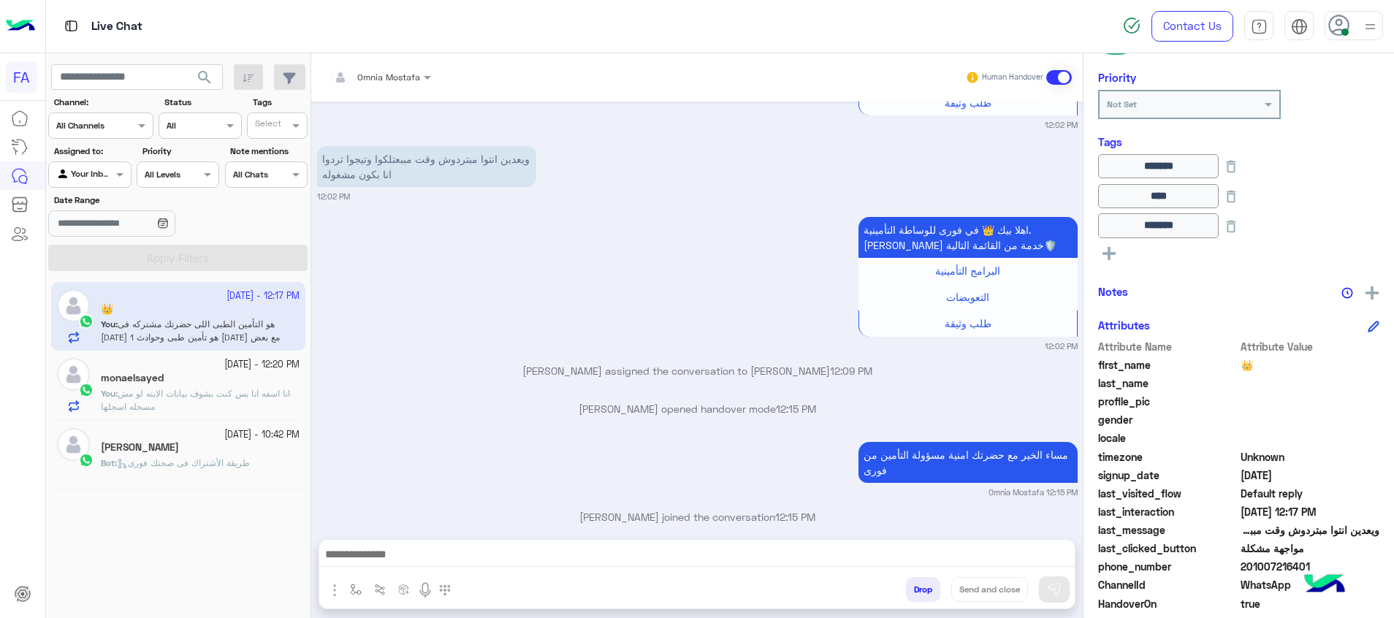
scroll to position [1177, 0]
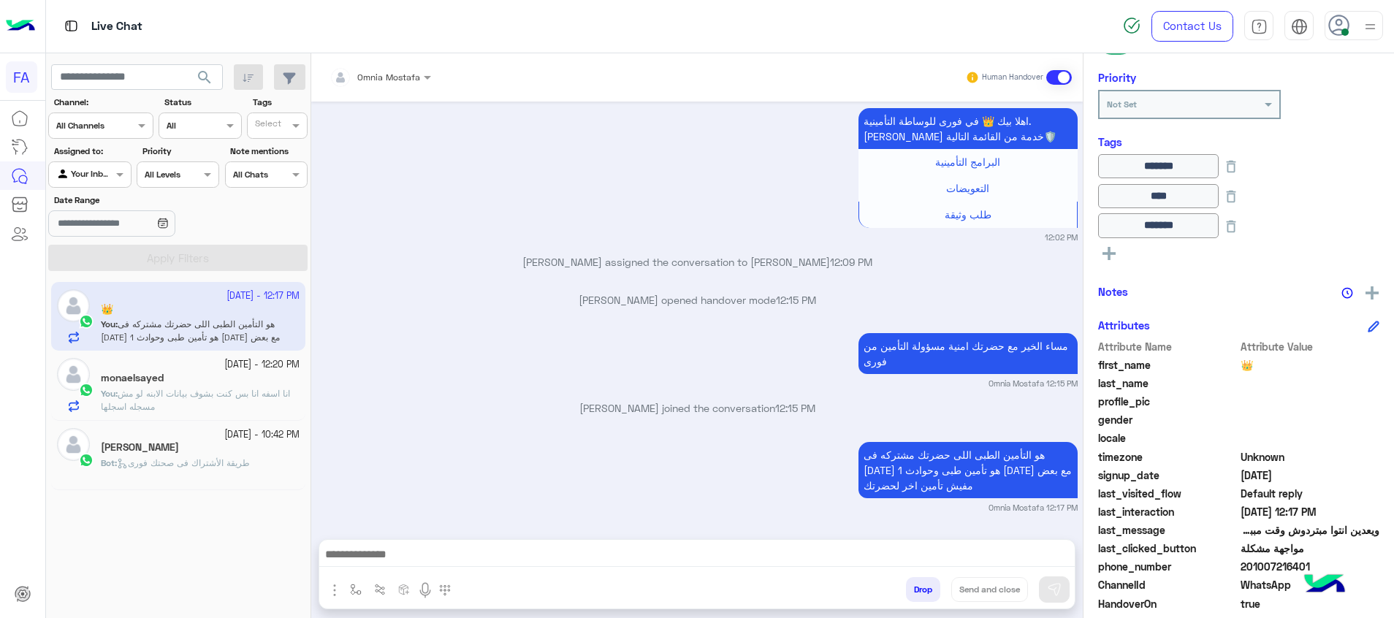
click at [215, 386] on div "monaelsayed" at bounding box center [200, 379] width 199 height 15
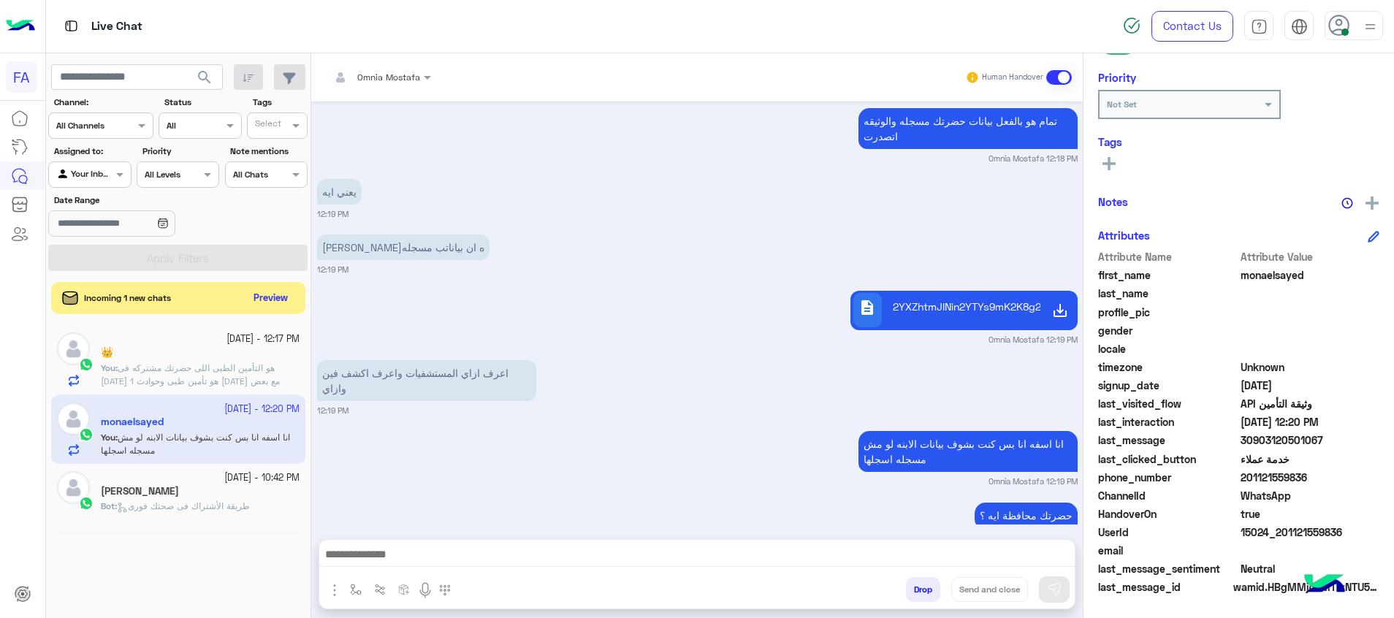
scroll to position [955, 0]
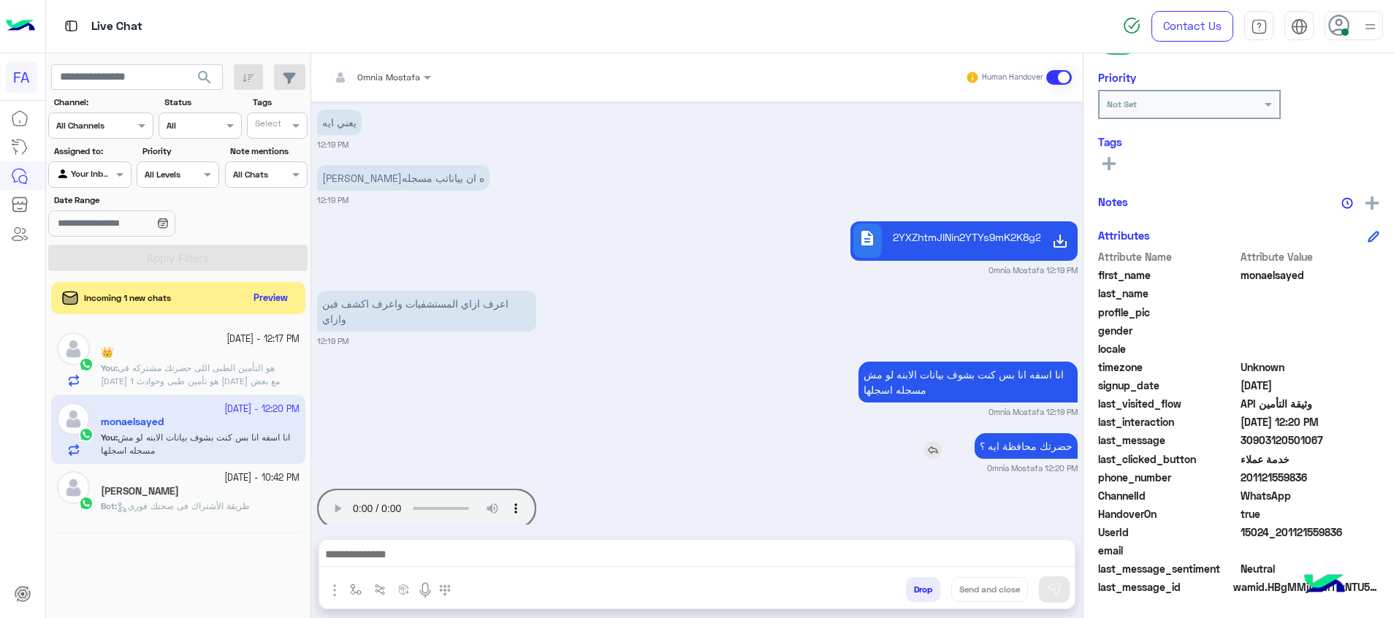
click at [932, 441] on img at bounding box center [933, 450] width 18 height 18
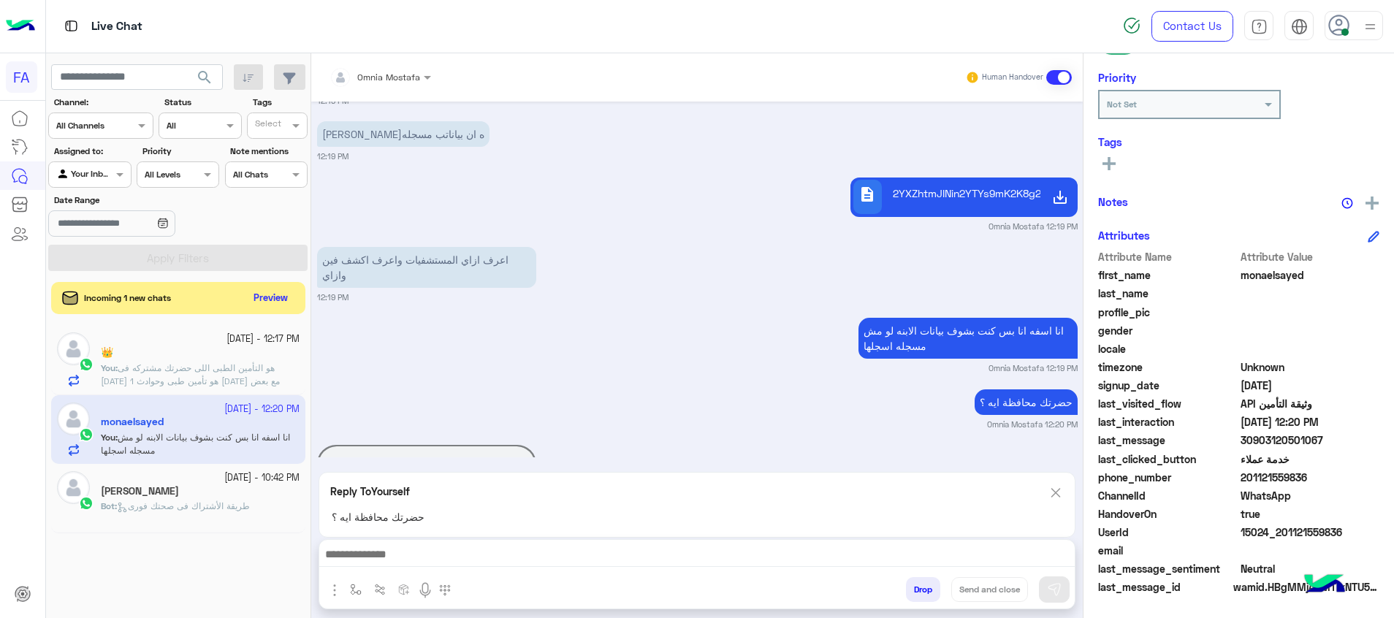
scroll to position [1022, 0]
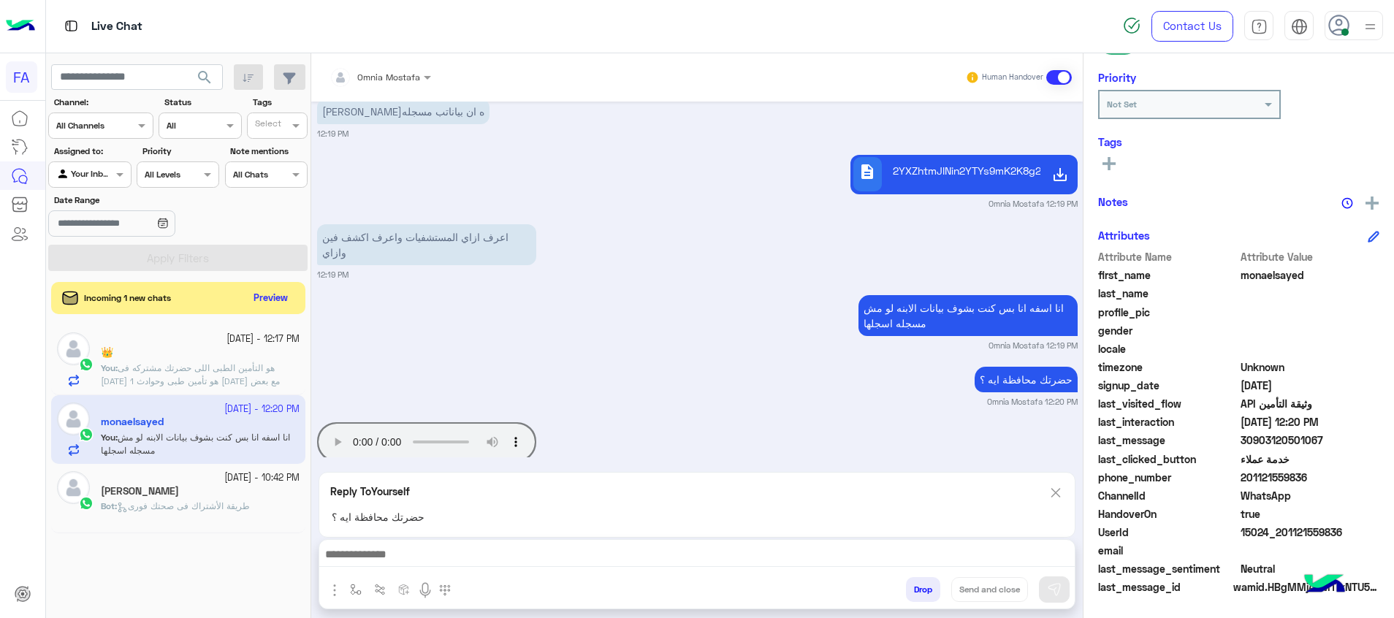
click at [1060, 492] on img at bounding box center [1055, 493] width 16 height 18
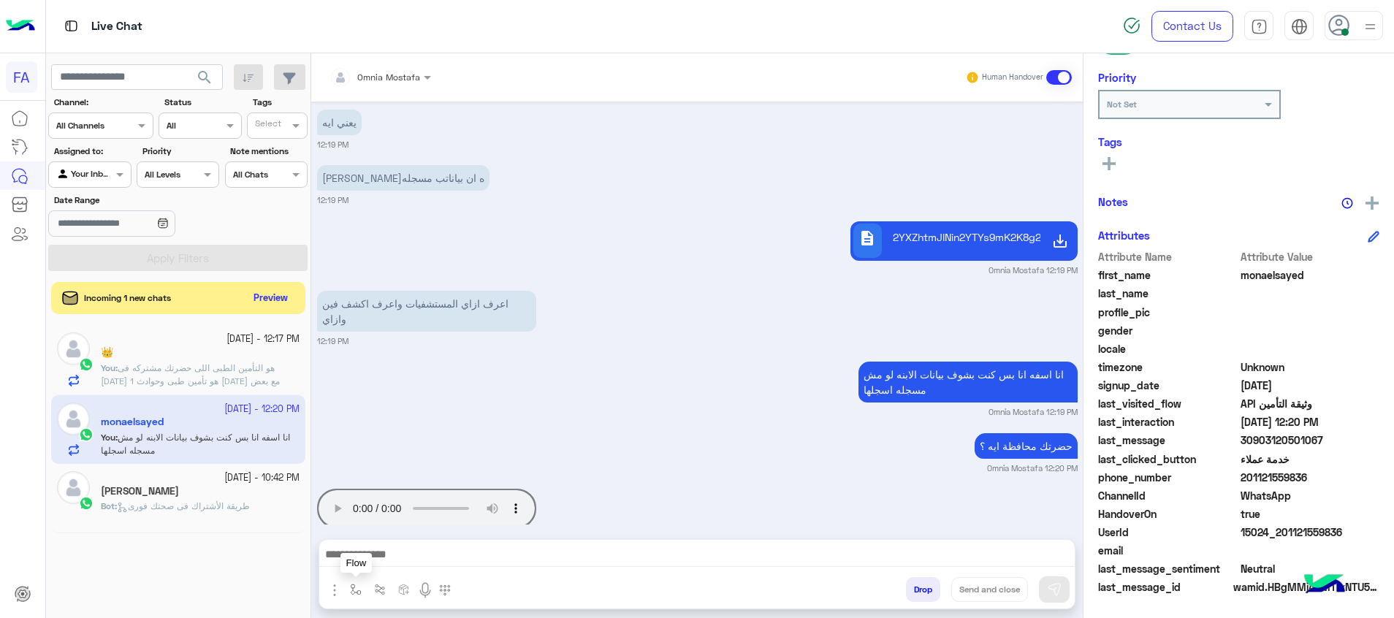
click at [356, 592] on img "button" at bounding box center [356, 590] width 12 height 12
click at [331, 594] on img "button" at bounding box center [335, 590] width 18 height 18
click at [390, 532] on span "Attachements" at bounding box center [385, 529] width 73 height 17
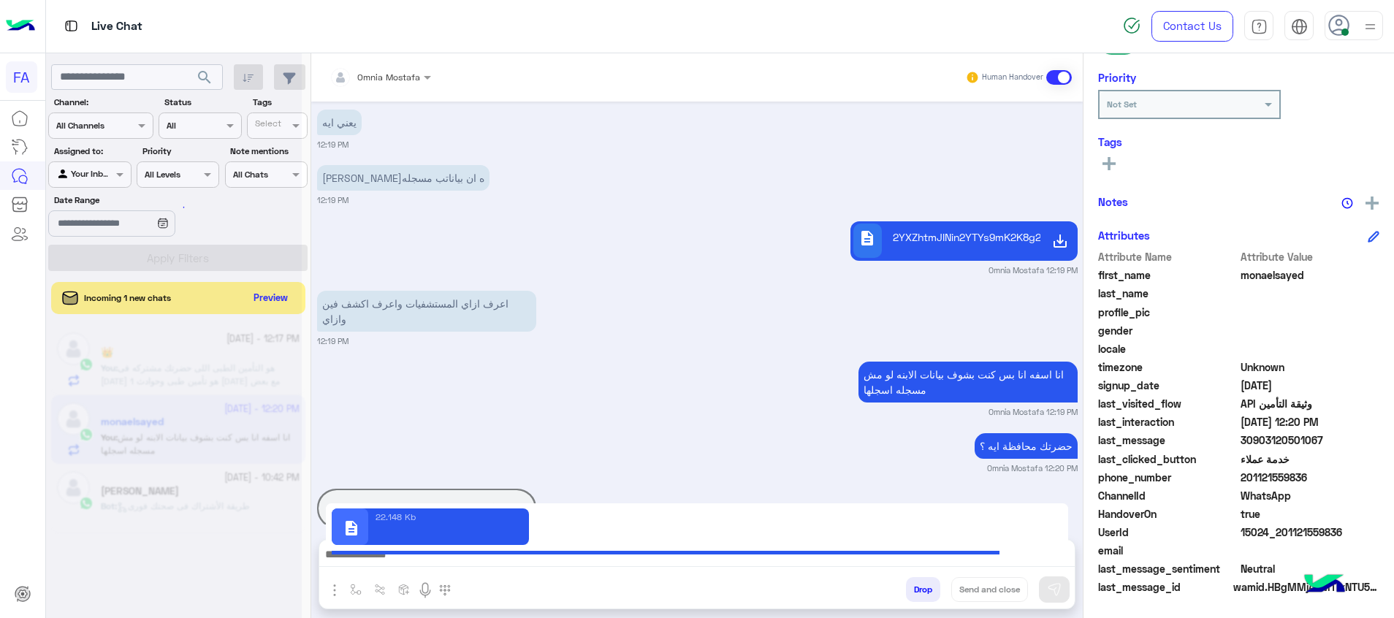
type textarea "**********"
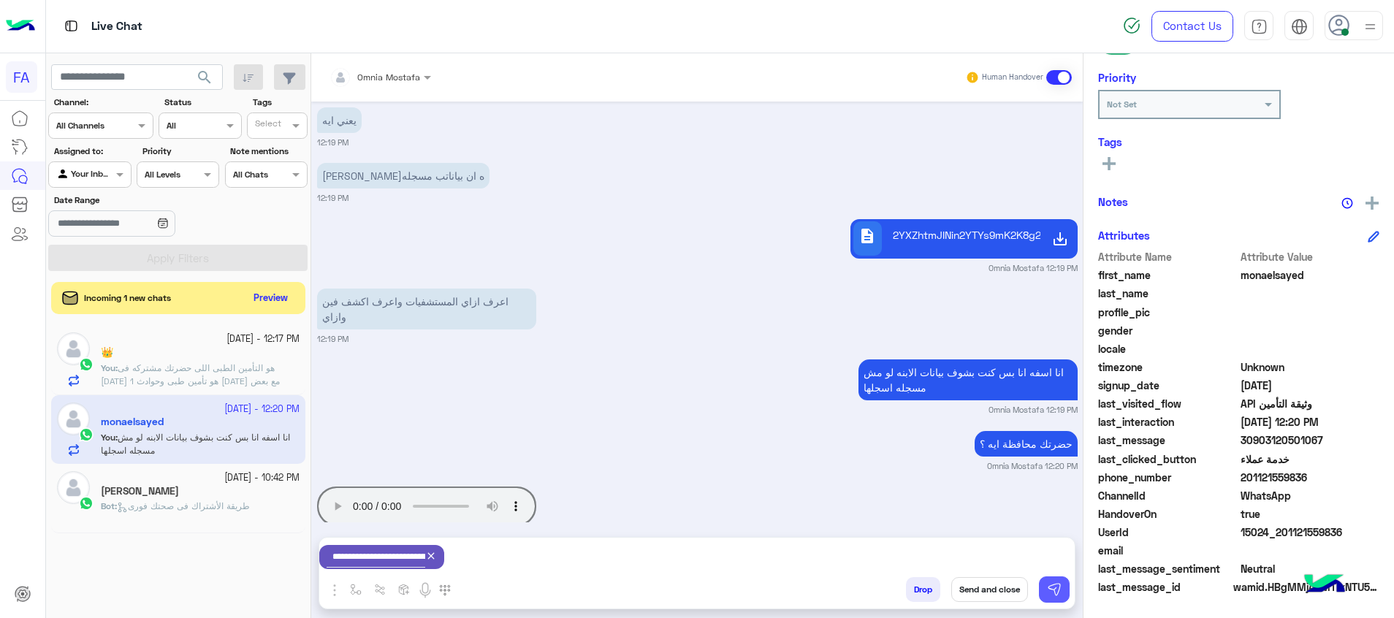
click at [1054, 589] on img at bounding box center [1054, 589] width 15 height 15
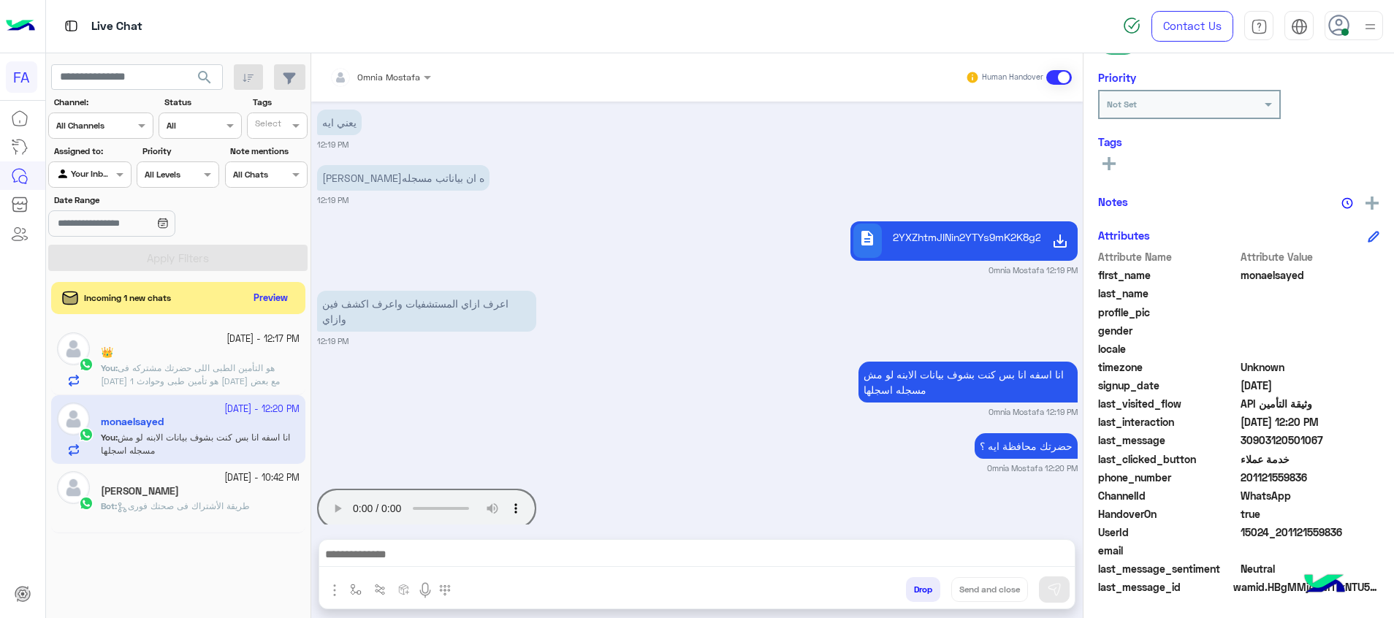
scroll to position [955, 0]
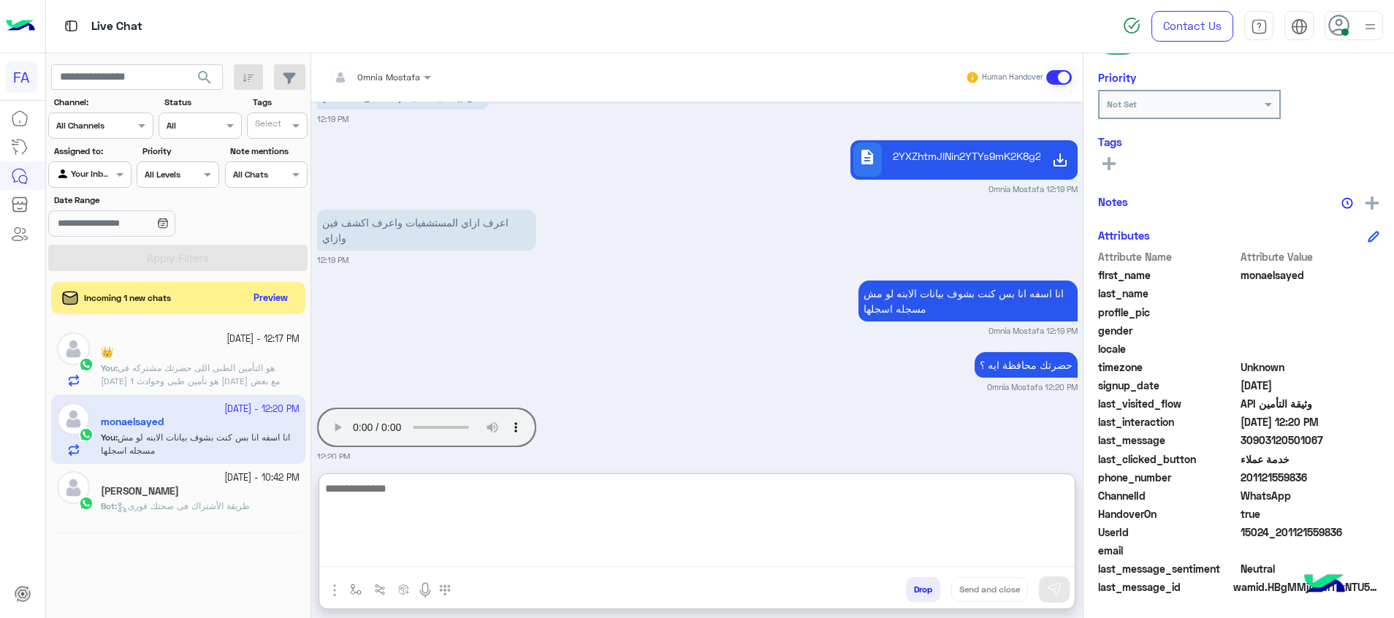
click at [668, 557] on textarea at bounding box center [696, 523] width 755 height 88
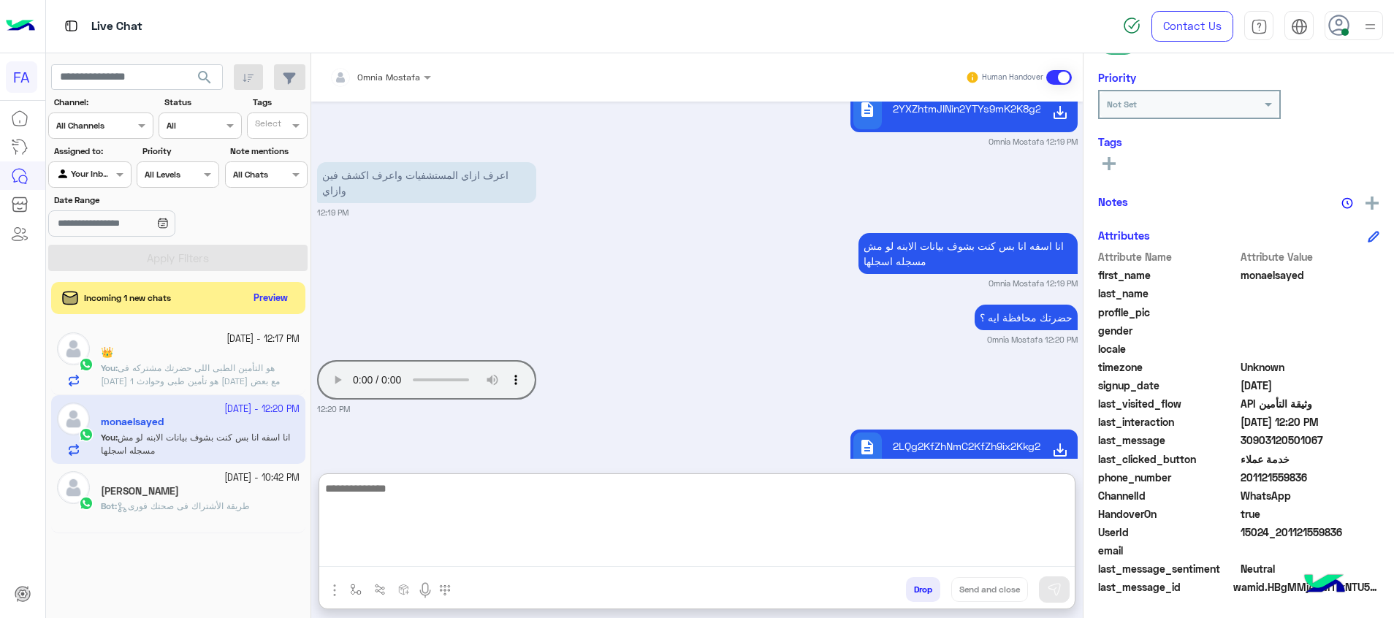
scroll to position [1091, 0]
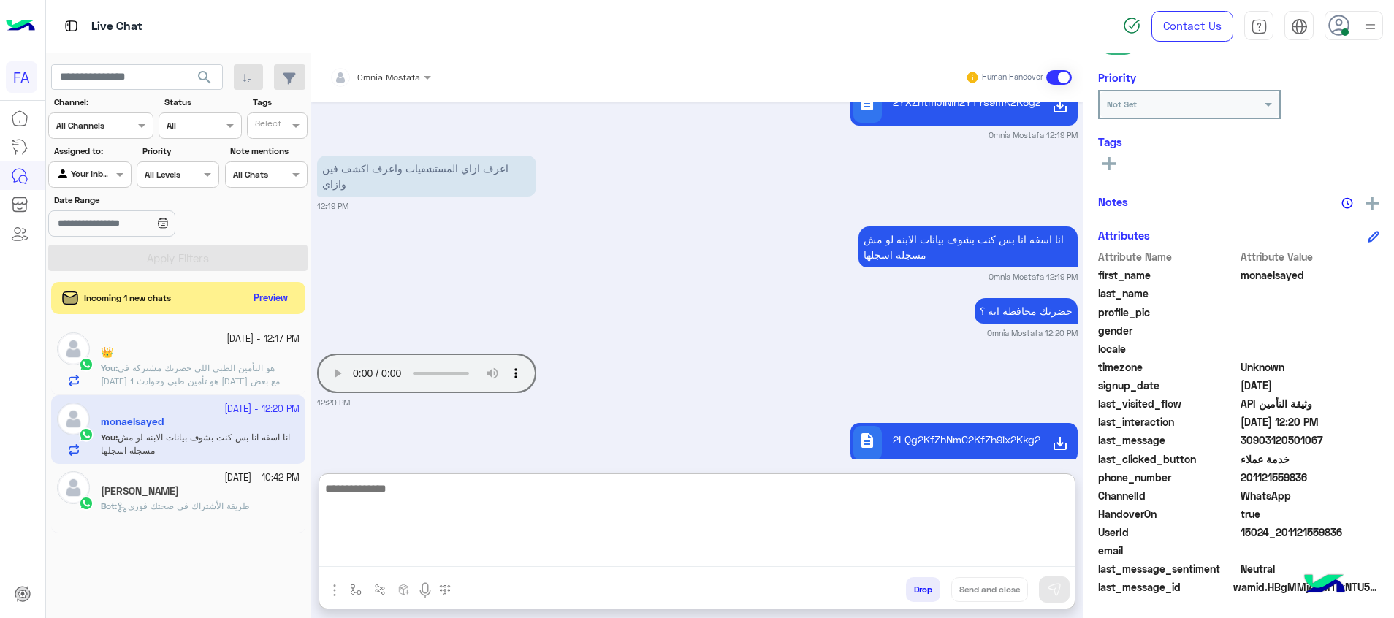
click at [955, 538] on textarea at bounding box center [696, 523] width 755 height 88
type textarea "*"
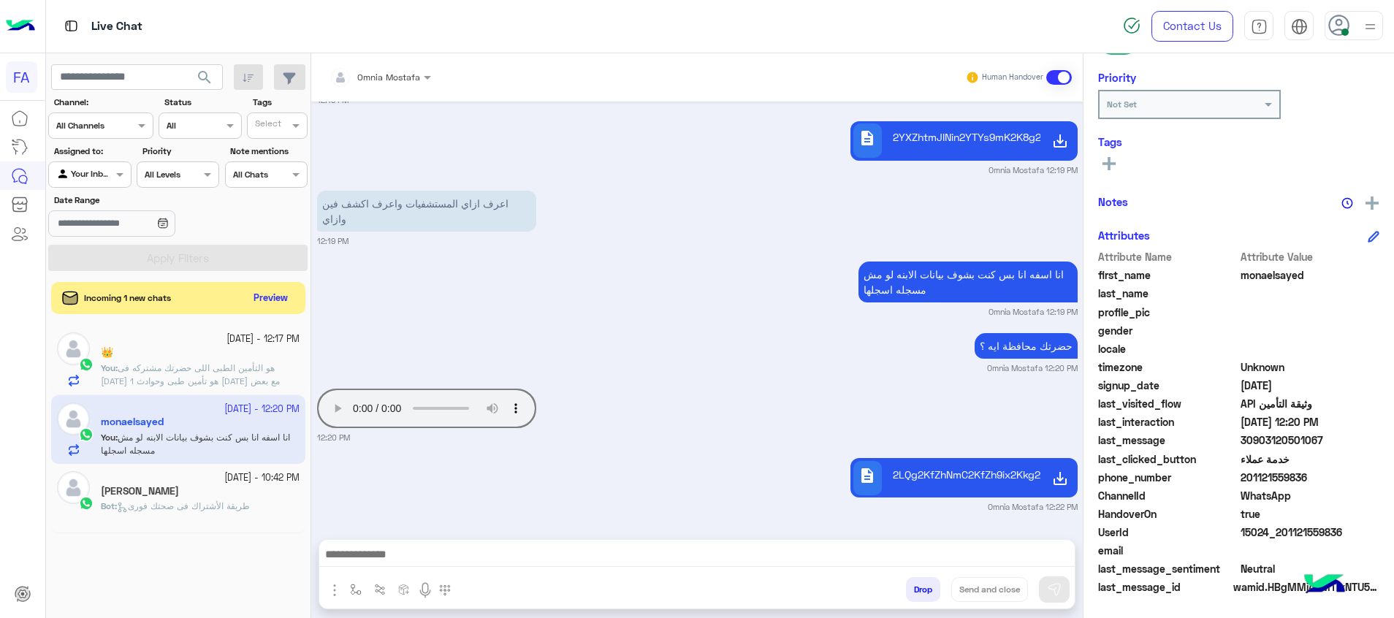
scroll to position [1025, 0]
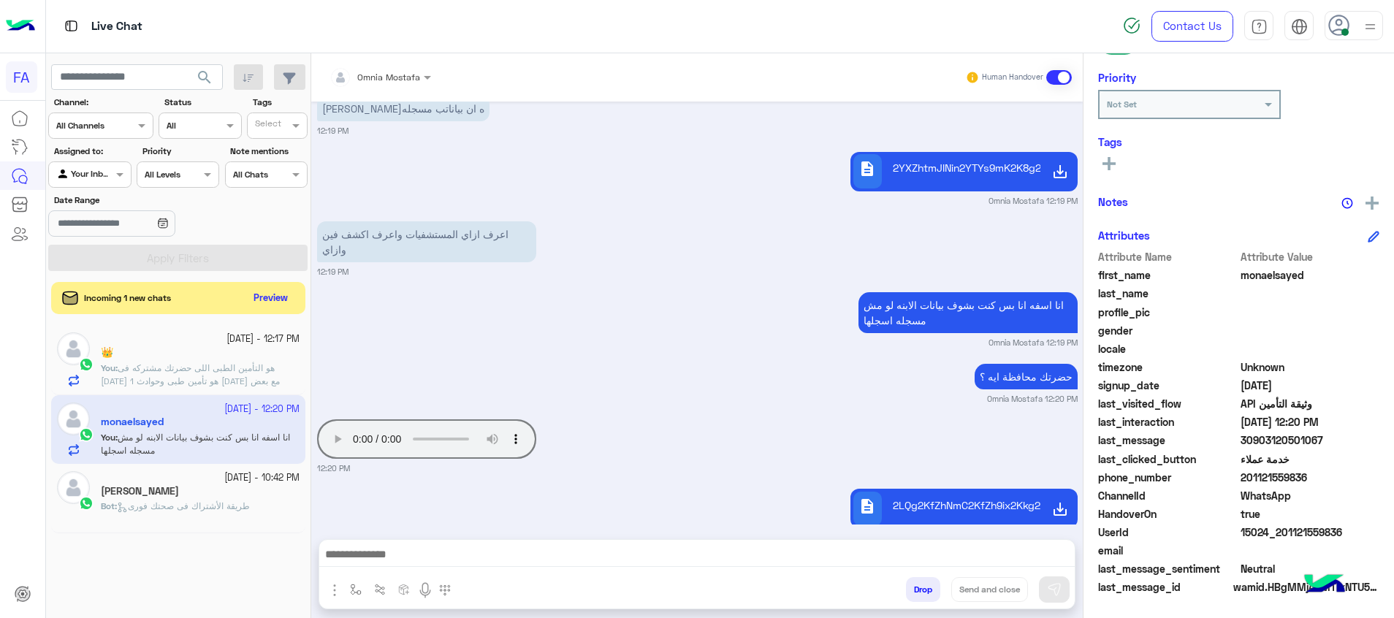
click at [1052, 571] on div at bounding box center [696, 558] width 755 height 37
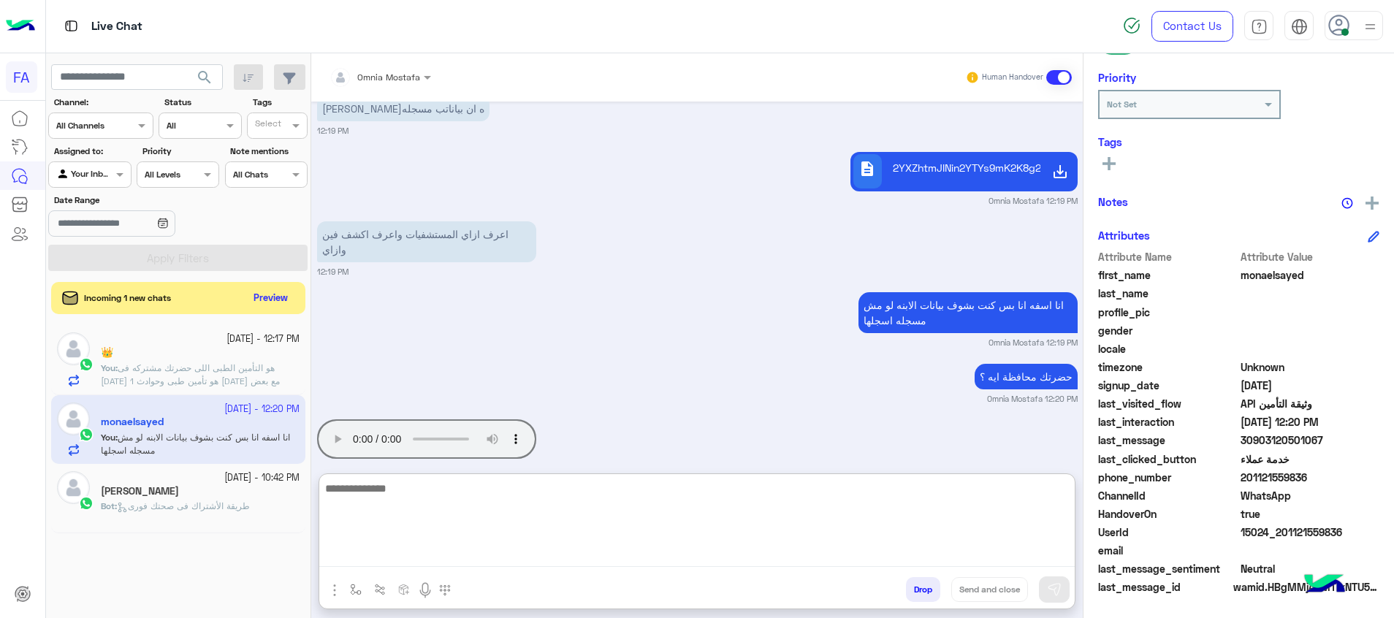
click at [1050, 558] on textarea at bounding box center [696, 523] width 755 height 88
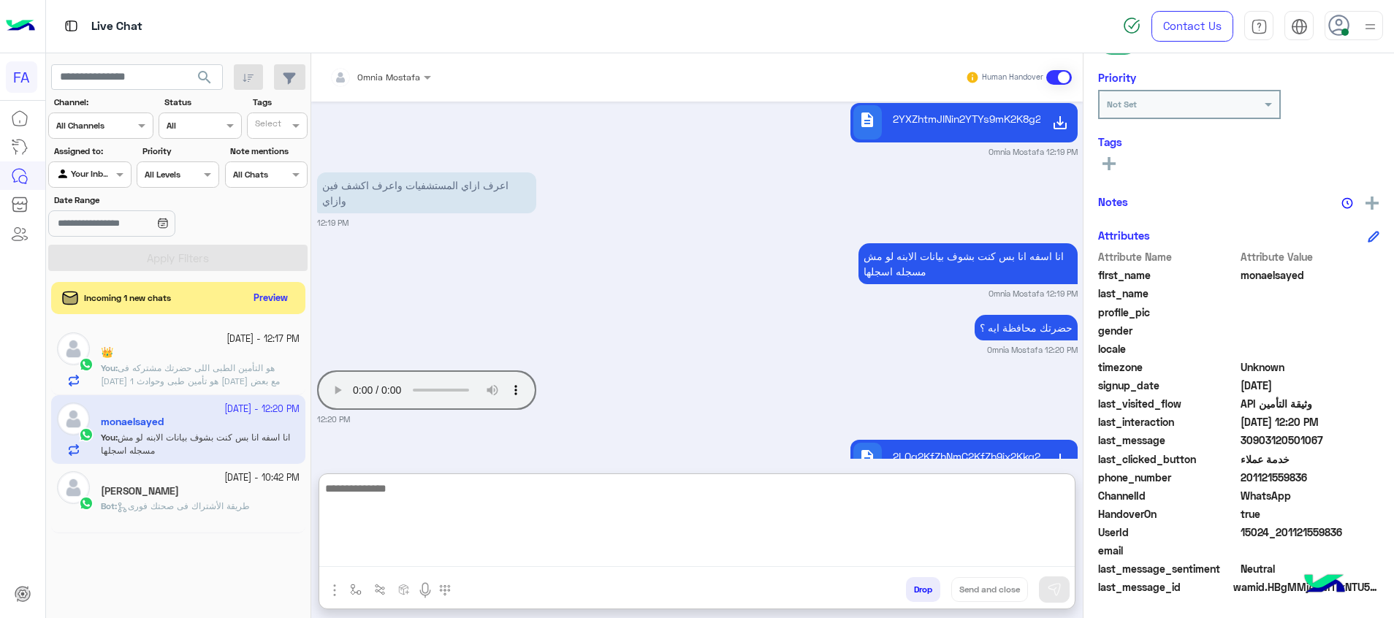
paste textarea "**********"
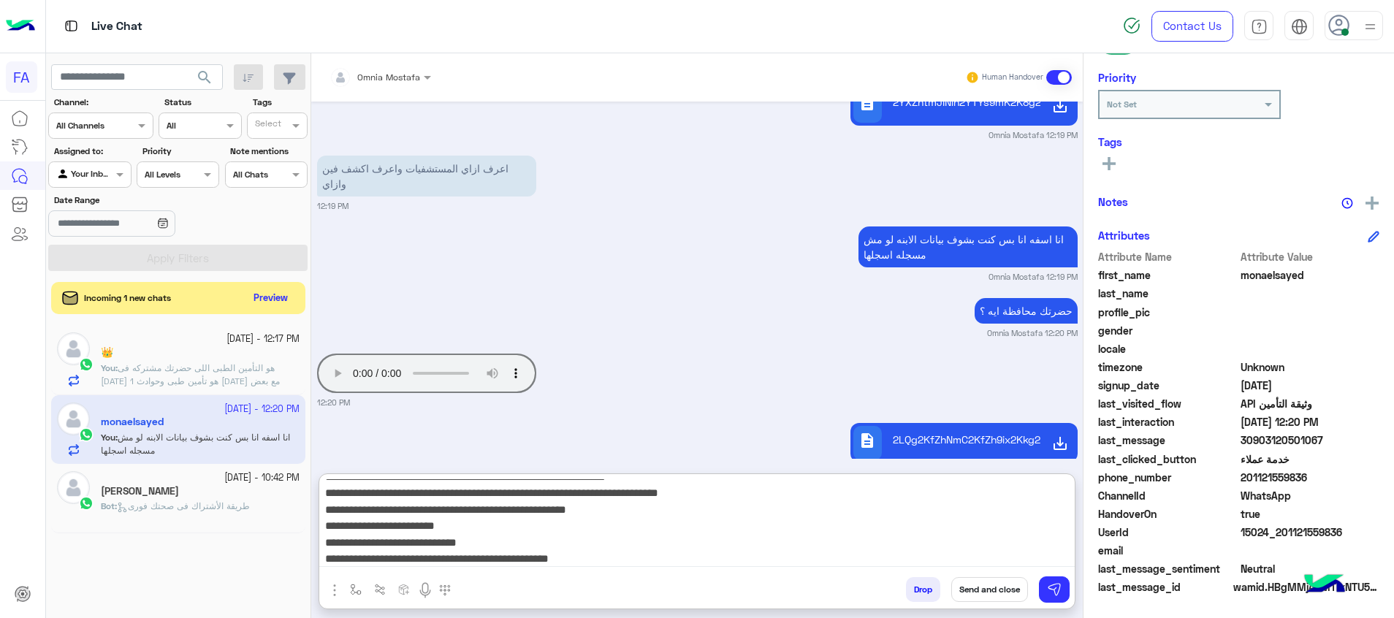
scroll to position [0, 0]
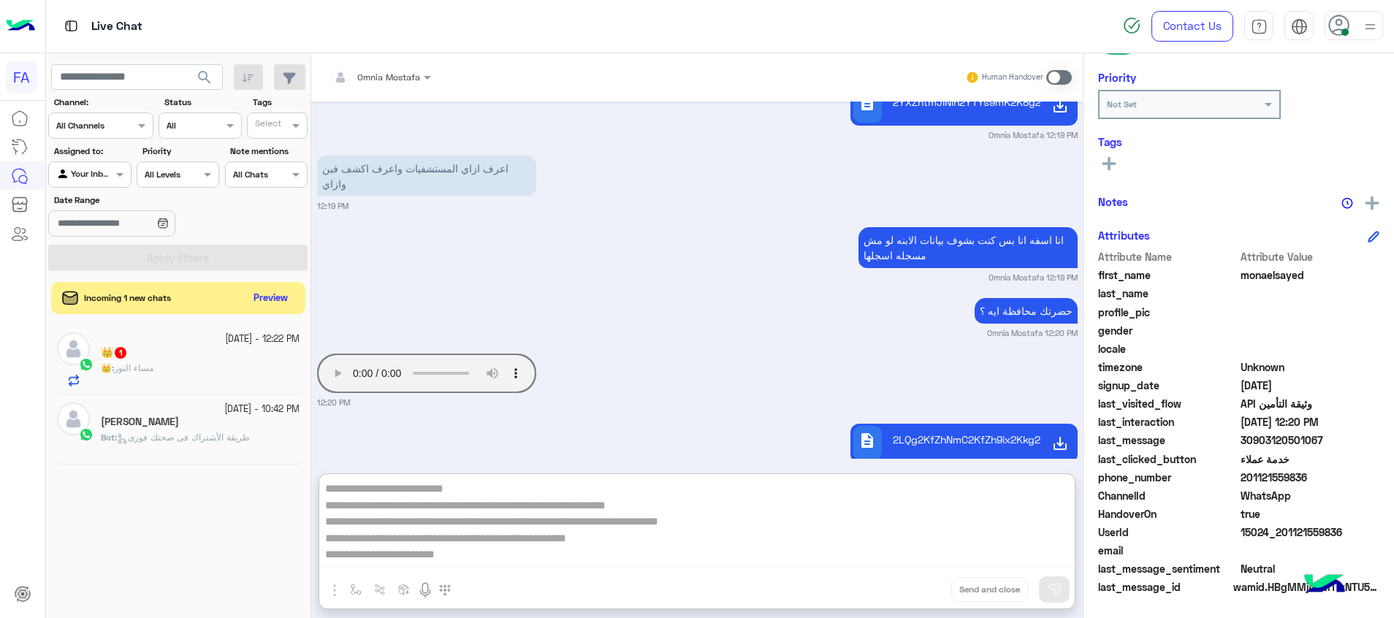
type textarea "**********"
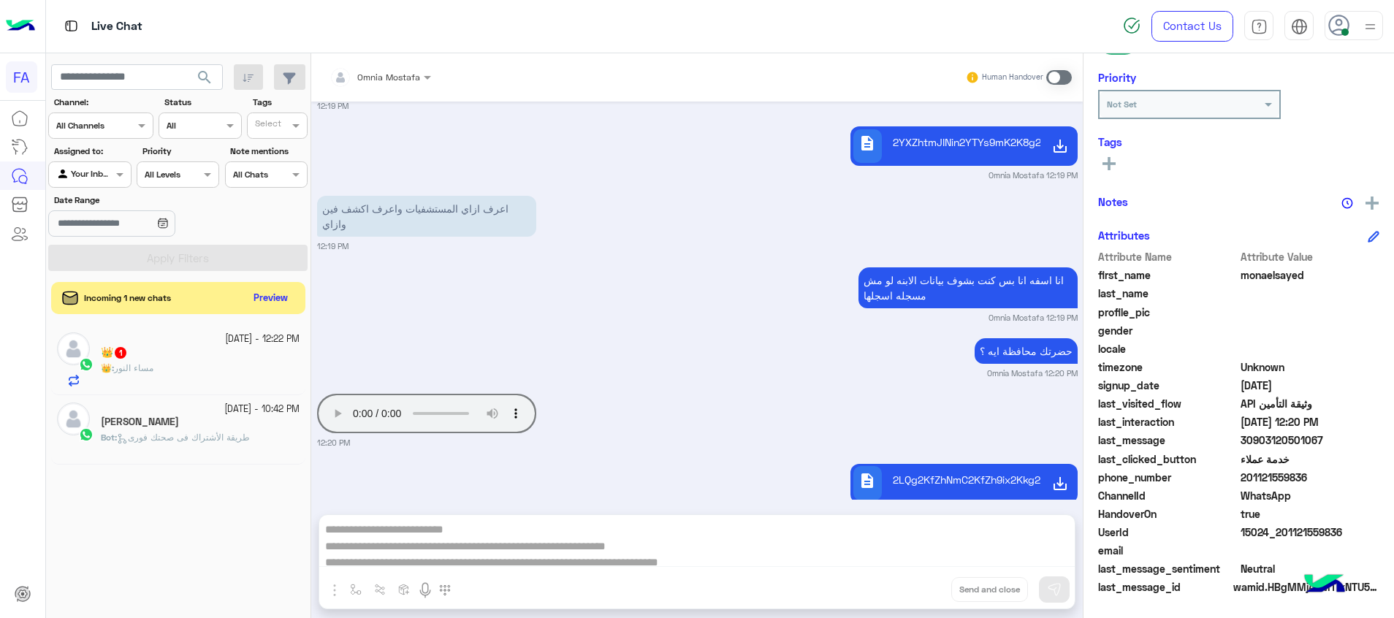
click at [953, 509] on div "Omnia Mostafa Human Handover Sep 24, 2025 ايه الاخبار 12:09 PM اشتراك حضرتك فى …" at bounding box center [696, 338] width 771 height 570
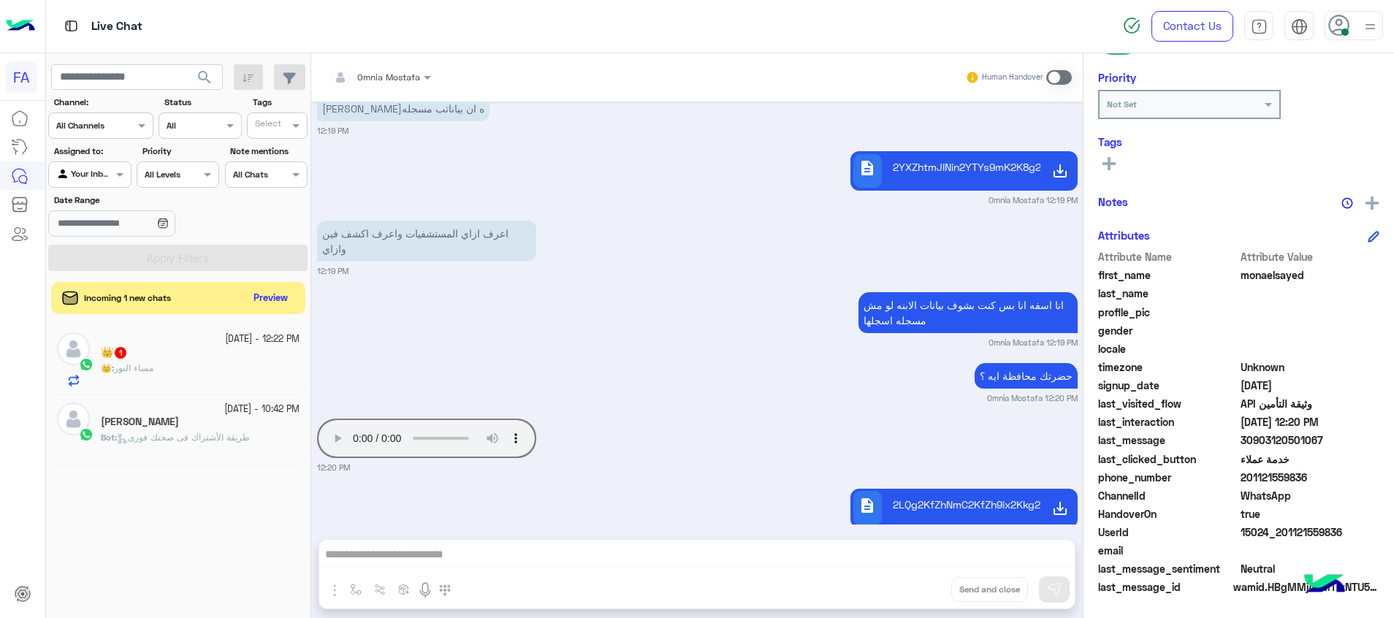
click at [988, 553] on div "Omnia Mostafa Human Handover Sep 24, 2025 ايه الاخبار 12:09 PM اشتراك حضرتك فى …" at bounding box center [696, 338] width 771 height 570
click at [1055, 75] on span at bounding box center [1059, 77] width 26 height 15
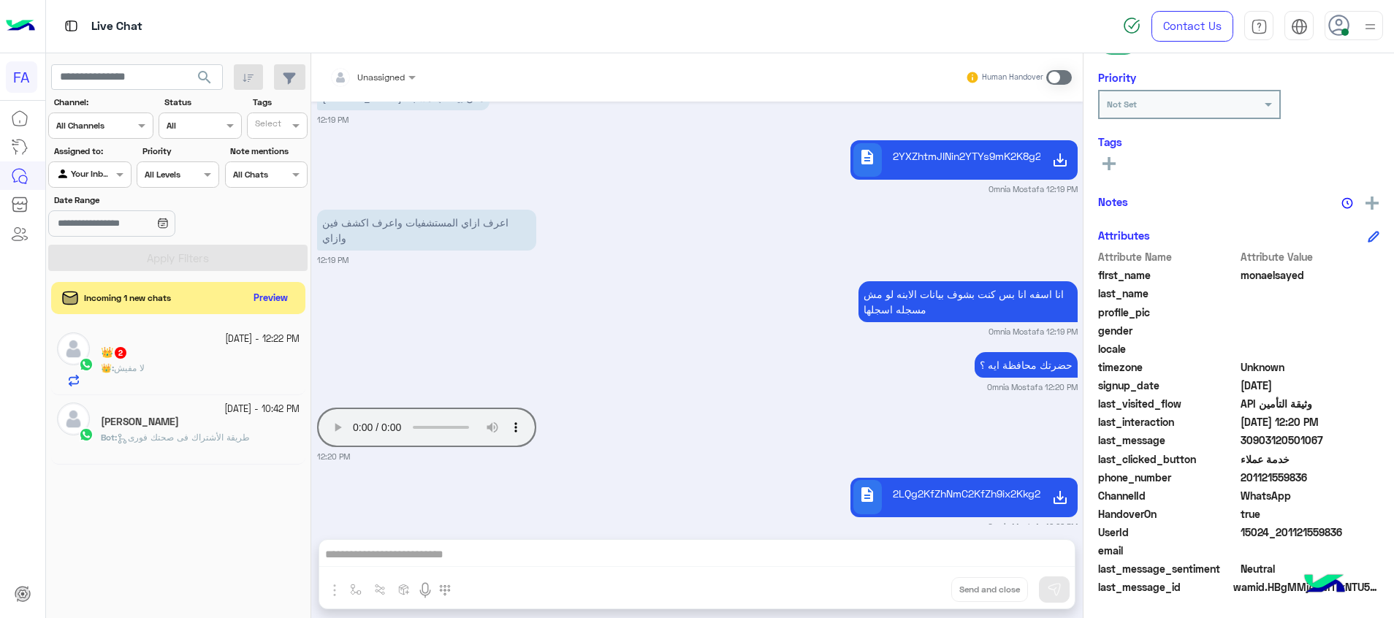
click at [1060, 77] on span at bounding box center [1059, 77] width 26 height 15
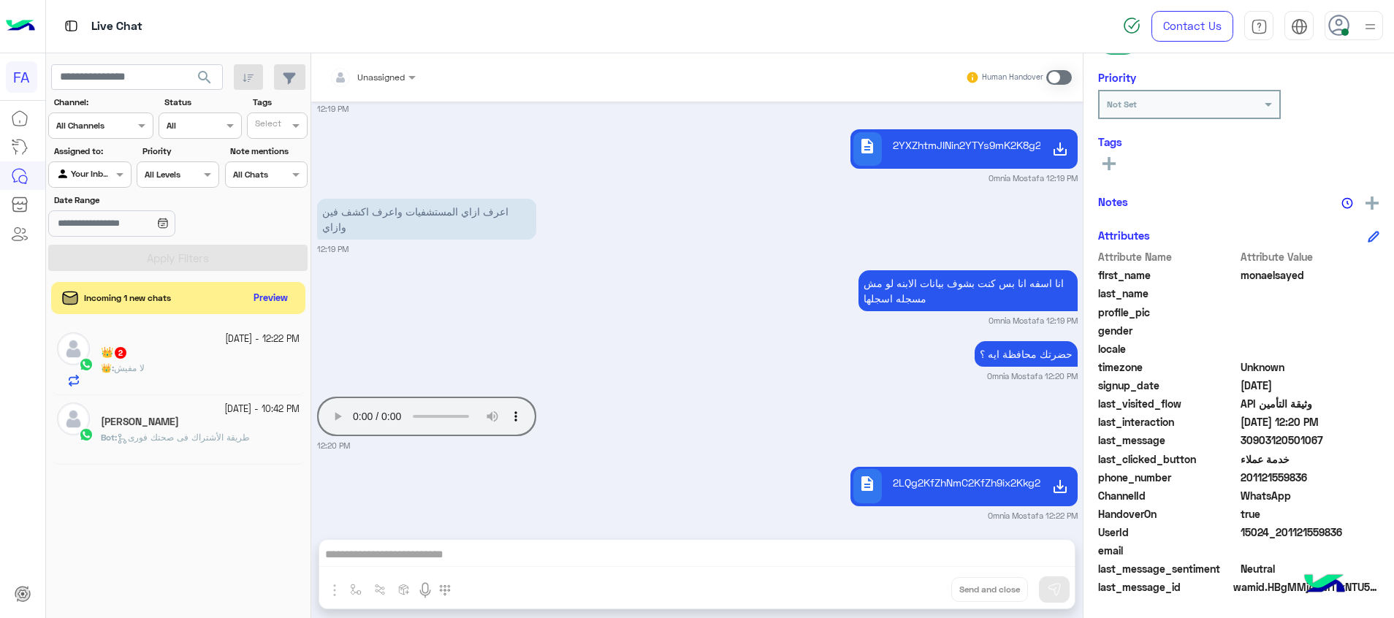
click at [201, 74] on span "search" at bounding box center [205, 78] width 18 height 18
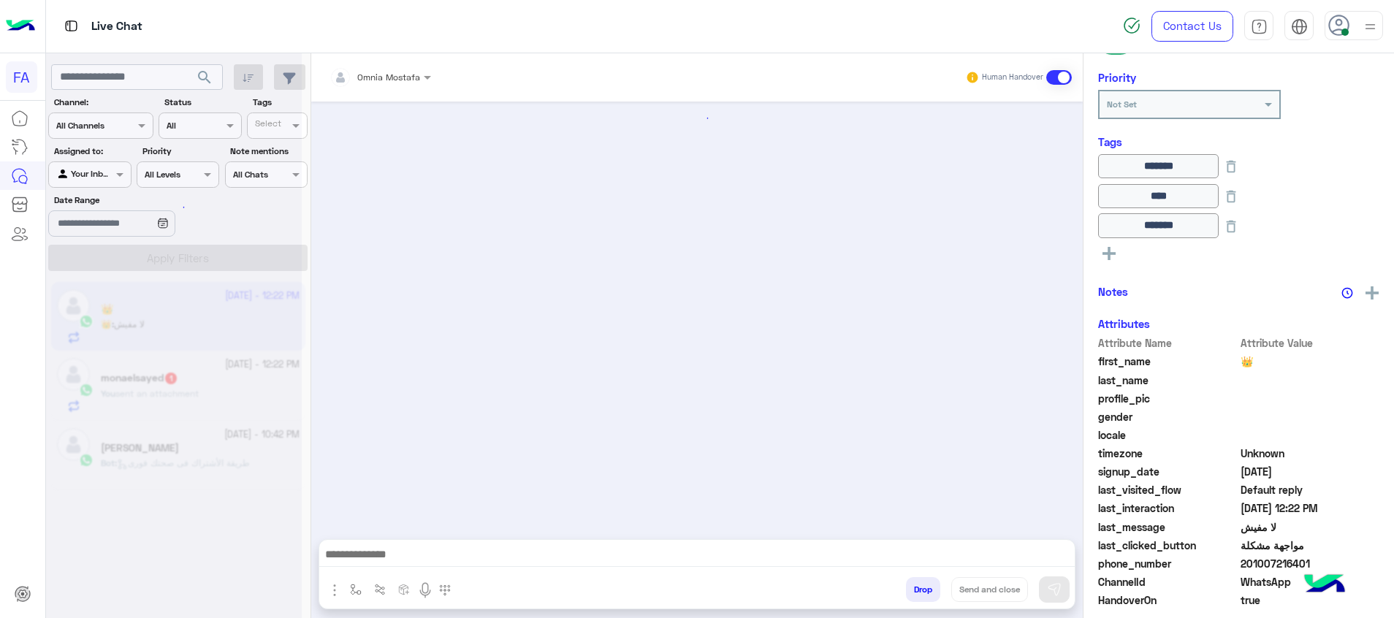
scroll to position [1068, 0]
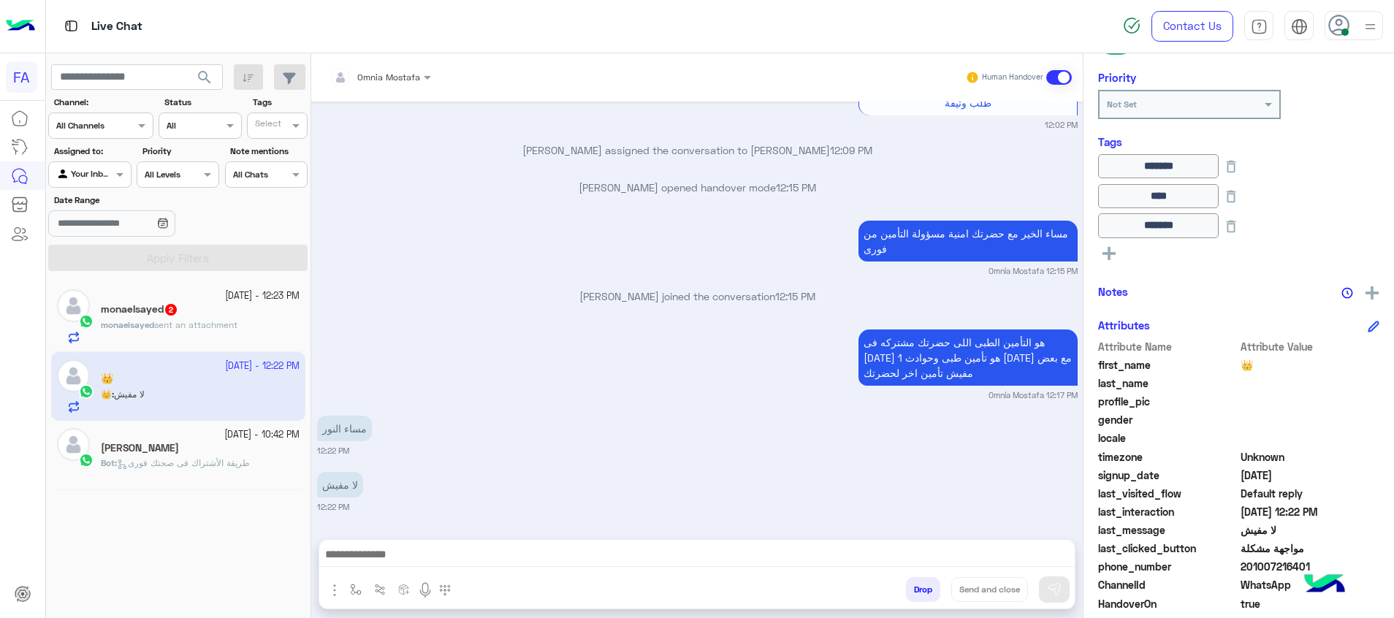
click at [213, 354] on app-inbox-user "24 September - 12:22 PM 👑 👑 : لا مفيش" at bounding box center [178, 386] width 254 height 69
click at [204, 320] on div "24 September - 12:23 PM monaelsayed 2 monaelsayed sent an attachment" at bounding box center [178, 316] width 254 height 69
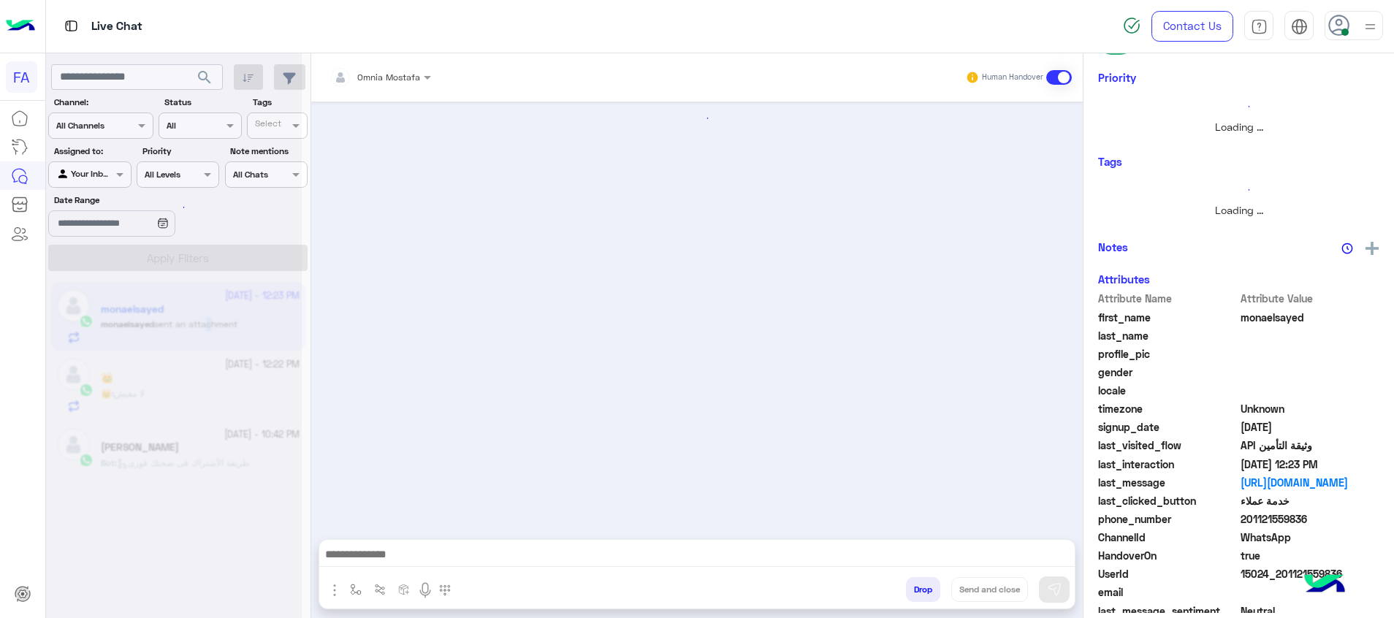
drag, startPoint x: 204, startPoint y: 320, endPoint x: 199, endPoint y: 308, distance: 13.2
click at [199, 308] on div at bounding box center [174, 315] width 256 height 618
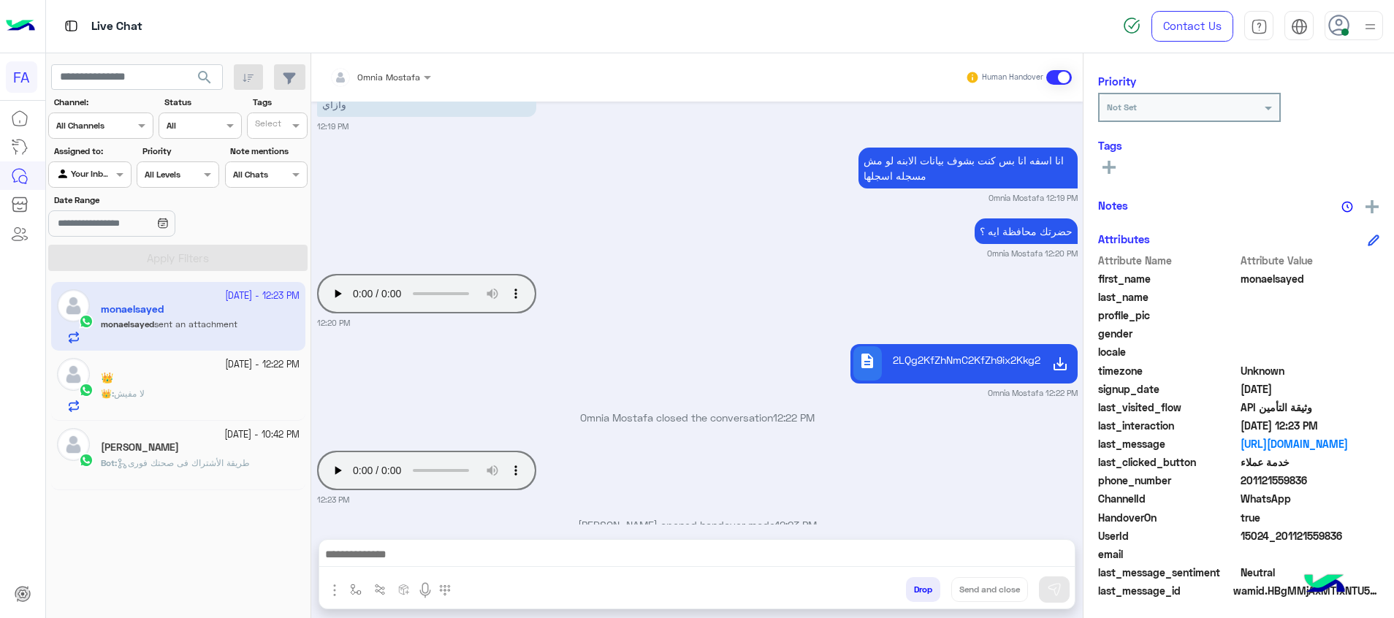
scroll to position [186, 0]
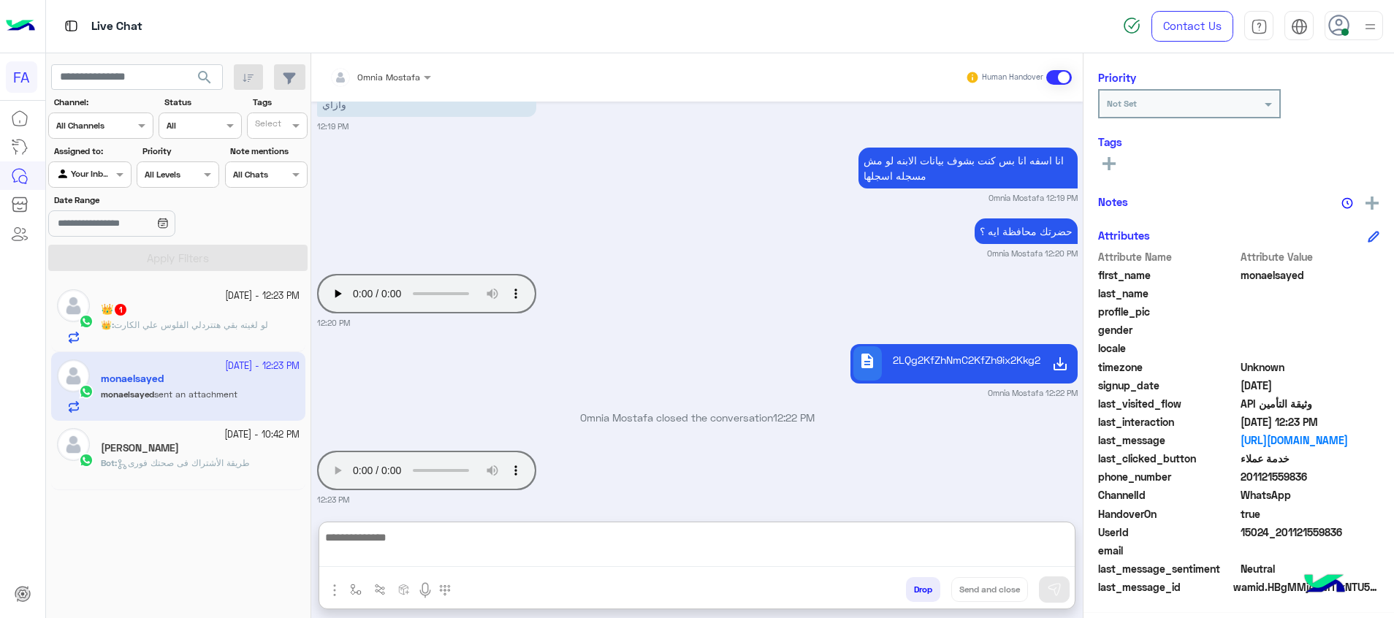
click at [671, 560] on textarea at bounding box center [696, 547] width 755 height 39
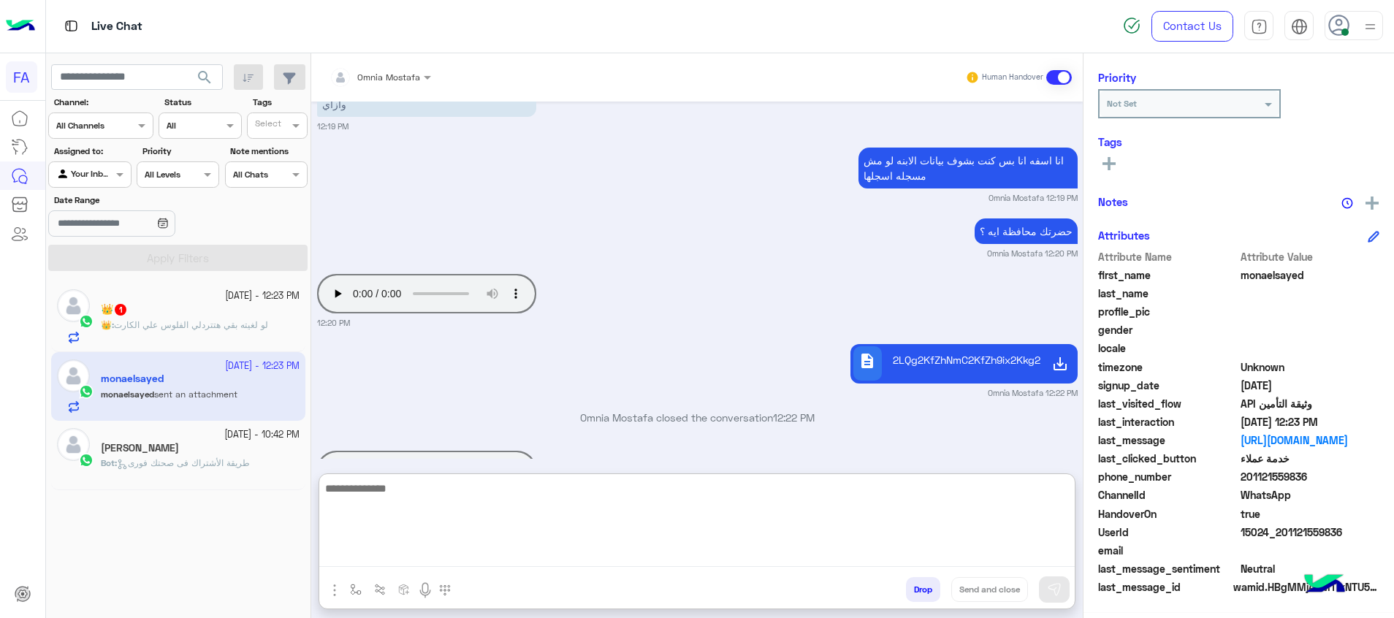
type textarea "*"
click at [692, 512] on textarea at bounding box center [696, 523] width 755 height 88
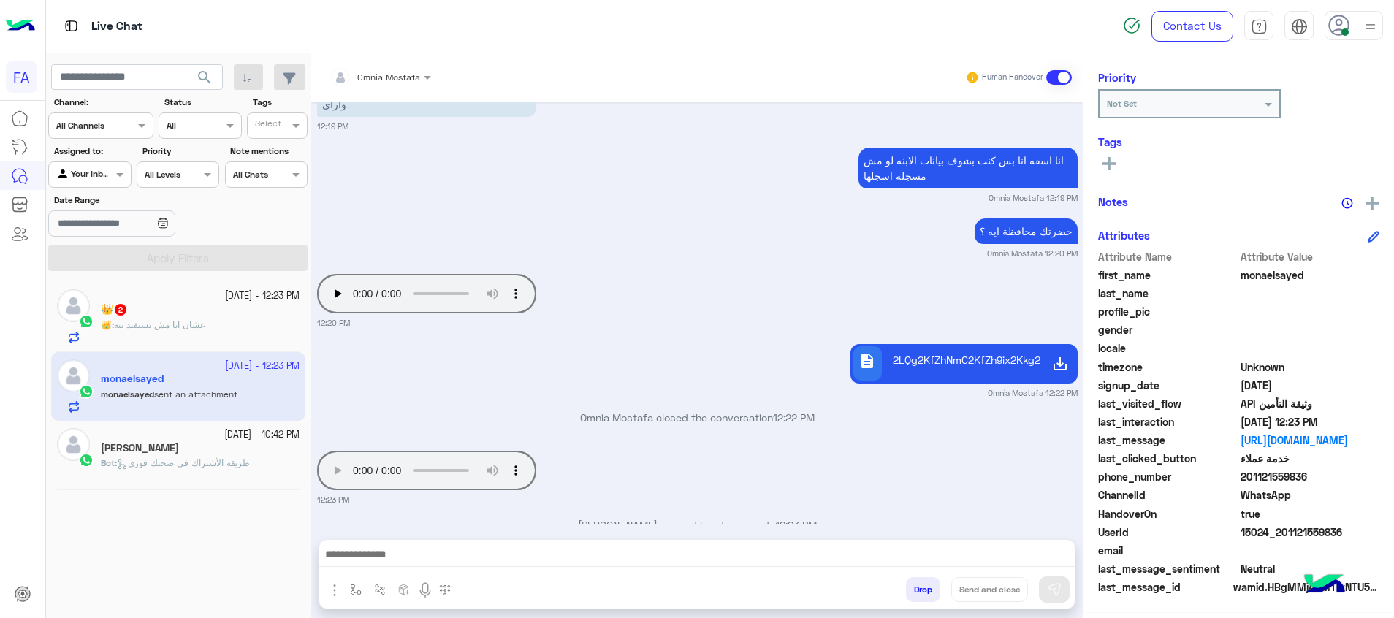
scroll to position [927, 0]
click at [1048, 559] on textarea at bounding box center [696, 556] width 755 height 22
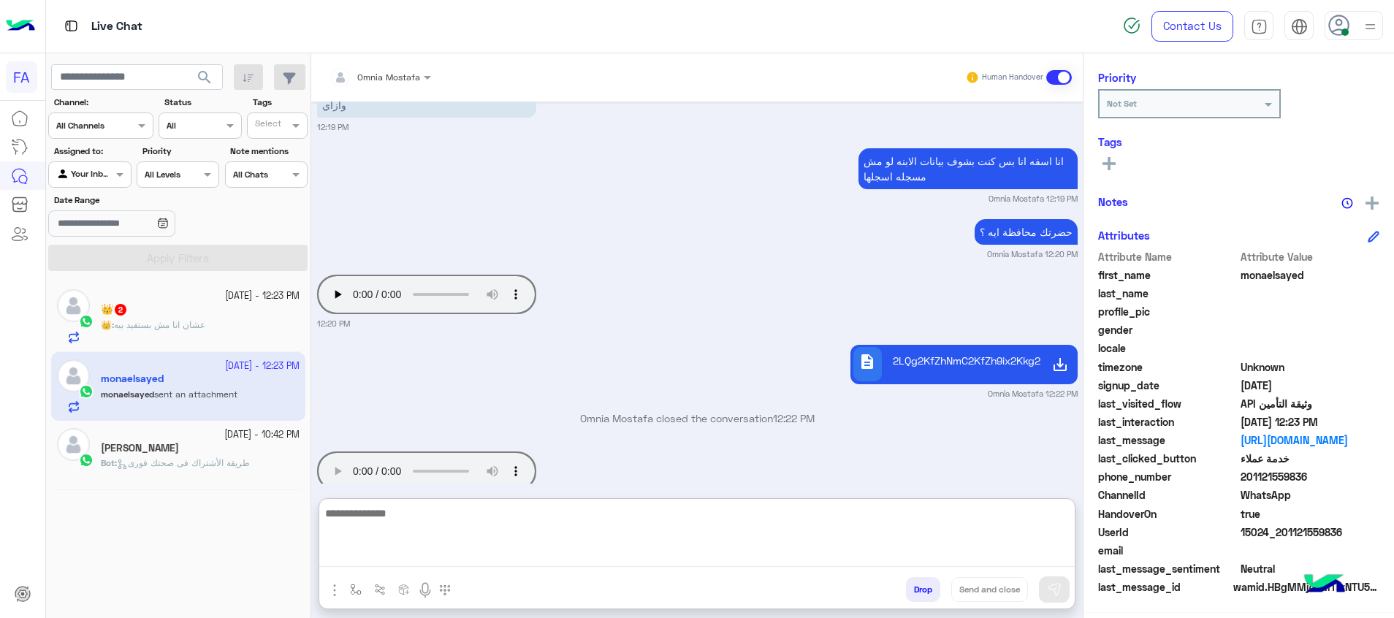
paste textarea "**********"
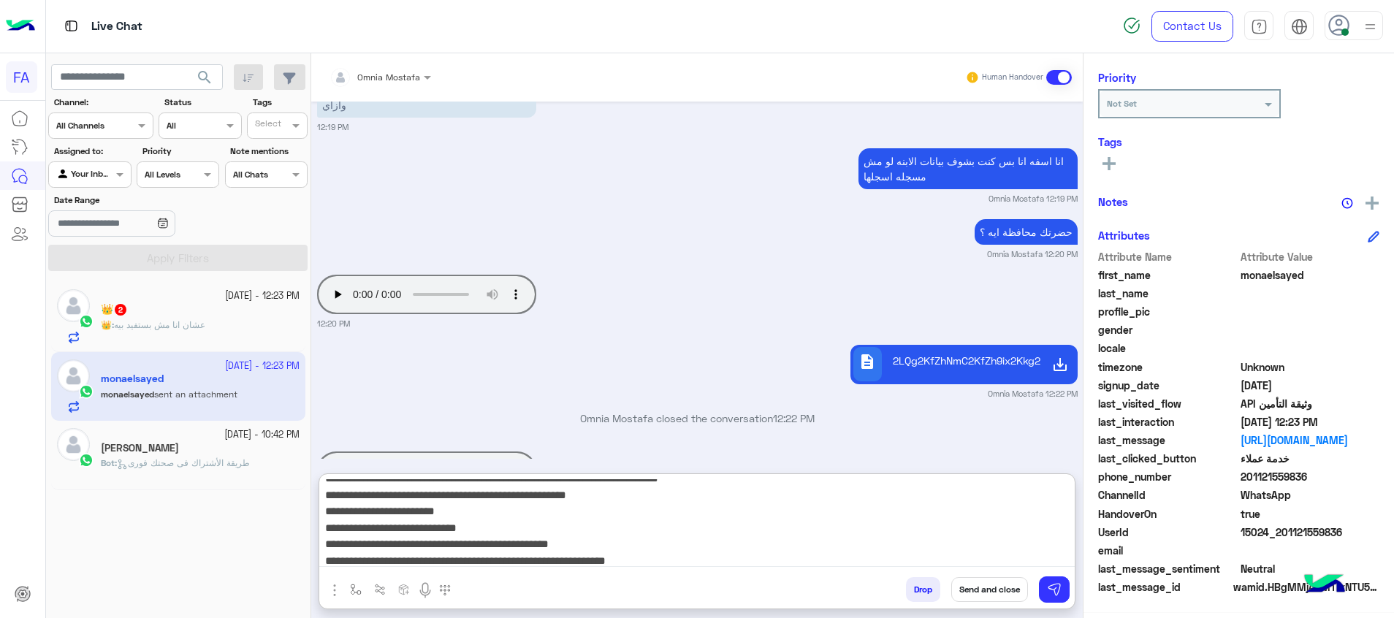
scroll to position [0, 0]
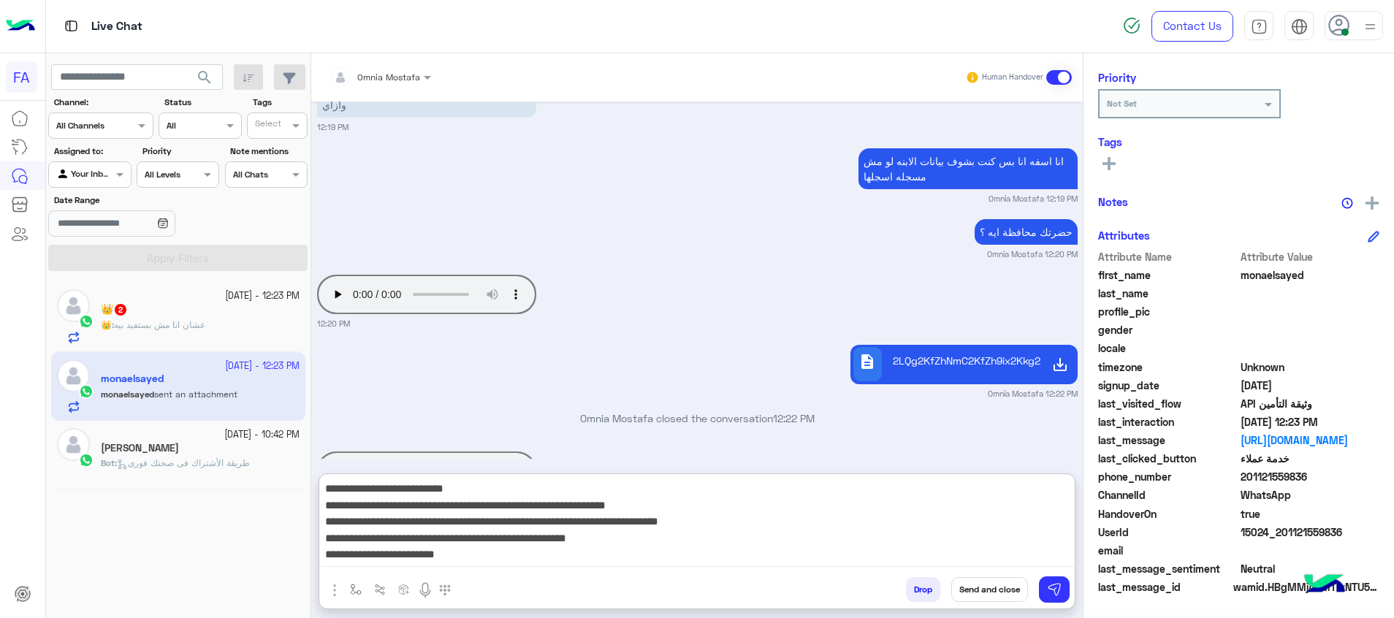
click at [955, 510] on textarea "**********" at bounding box center [696, 523] width 755 height 88
click at [682, 502] on textarea "**********" at bounding box center [696, 523] width 755 height 88
click at [873, 522] on textarea "**********" at bounding box center [696, 523] width 755 height 88
click at [852, 522] on textarea "**********" at bounding box center [696, 523] width 755 height 88
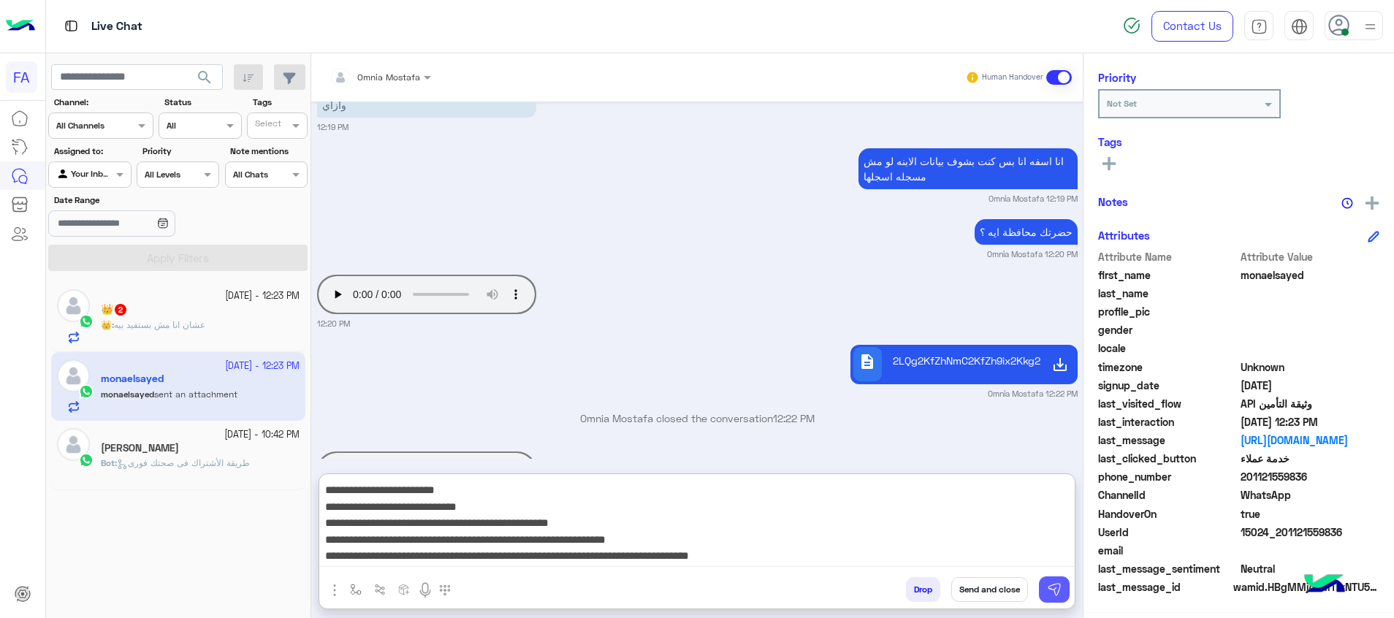
type textarea "**********"
click at [1047, 584] on img at bounding box center [1054, 589] width 15 height 15
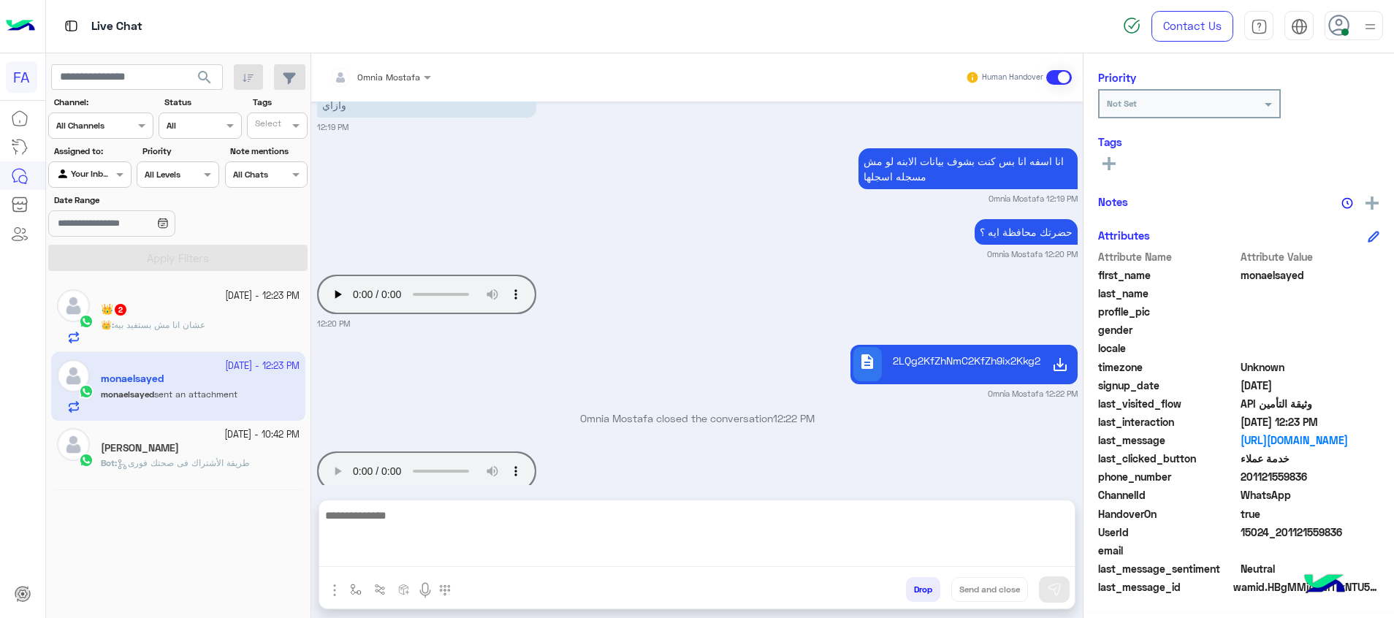
scroll to position [1213, 0]
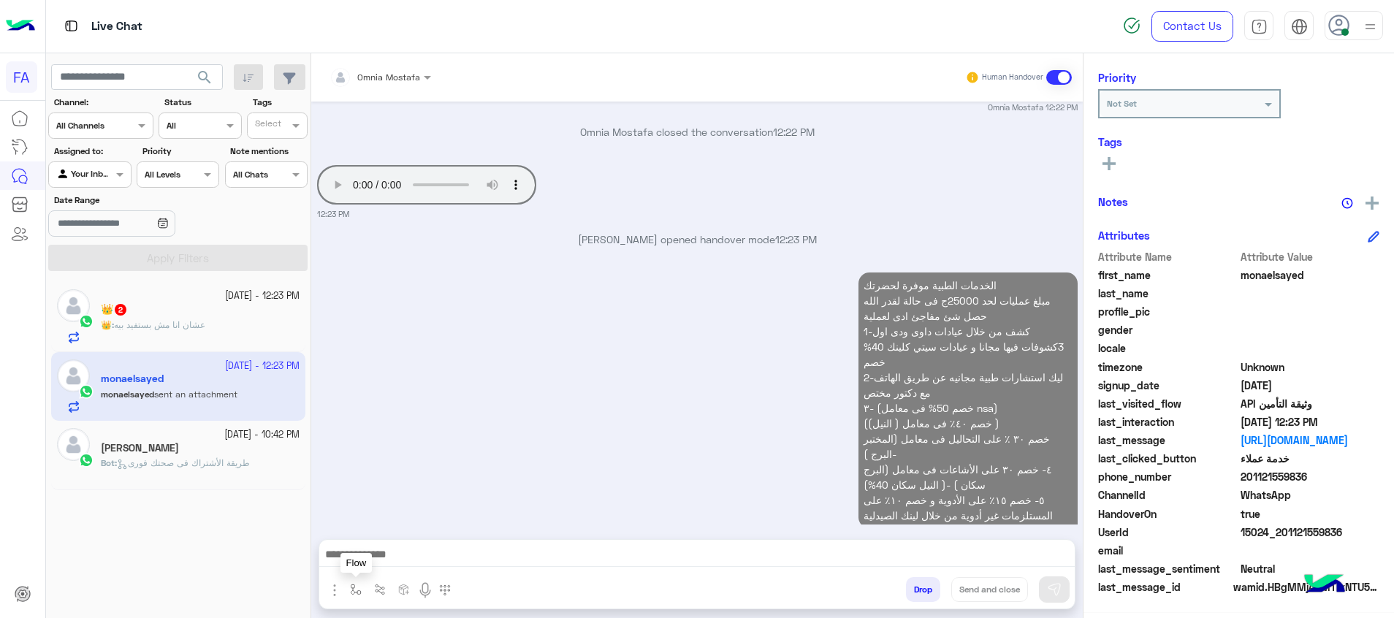
click at [355, 589] on img "button" at bounding box center [356, 590] width 12 height 12
click at [412, 561] on div at bounding box center [399, 555] width 108 height 14
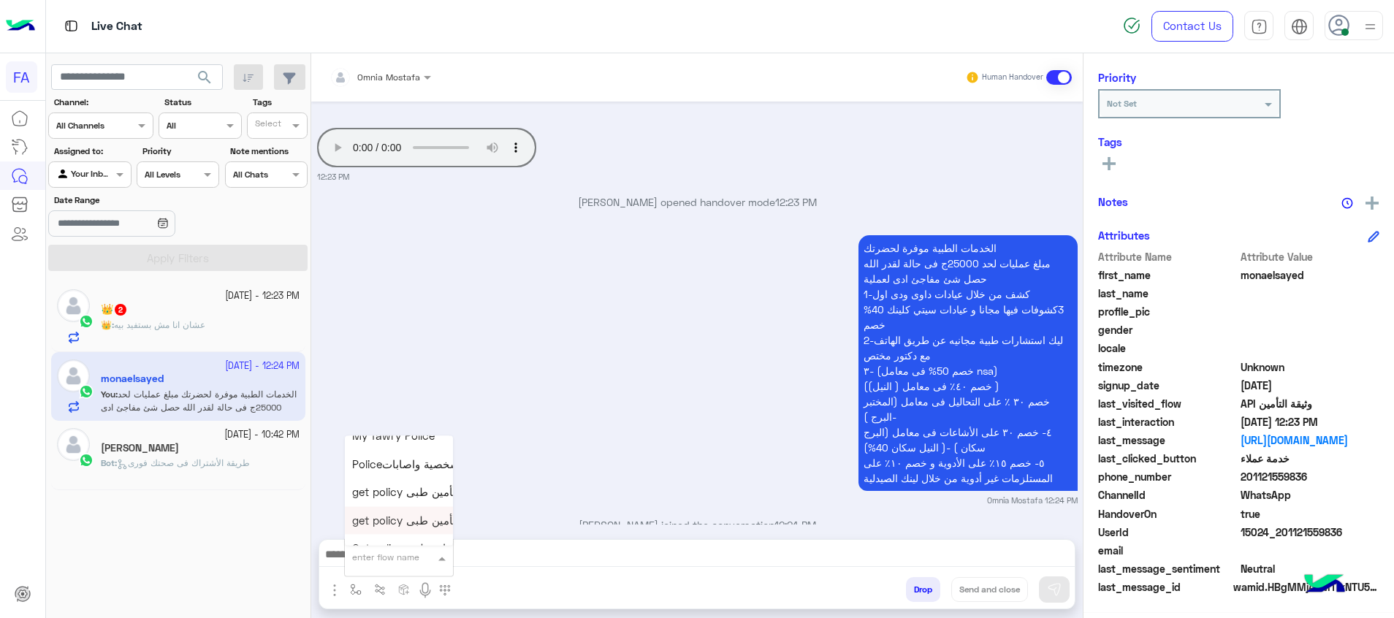
scroll to position [212, 0]
click at [573, 544] on div at bounding box center [696, 558] width 755 height 37
click at [579, 552] on textarea at bounding box center [696, 556] width 755 height 22
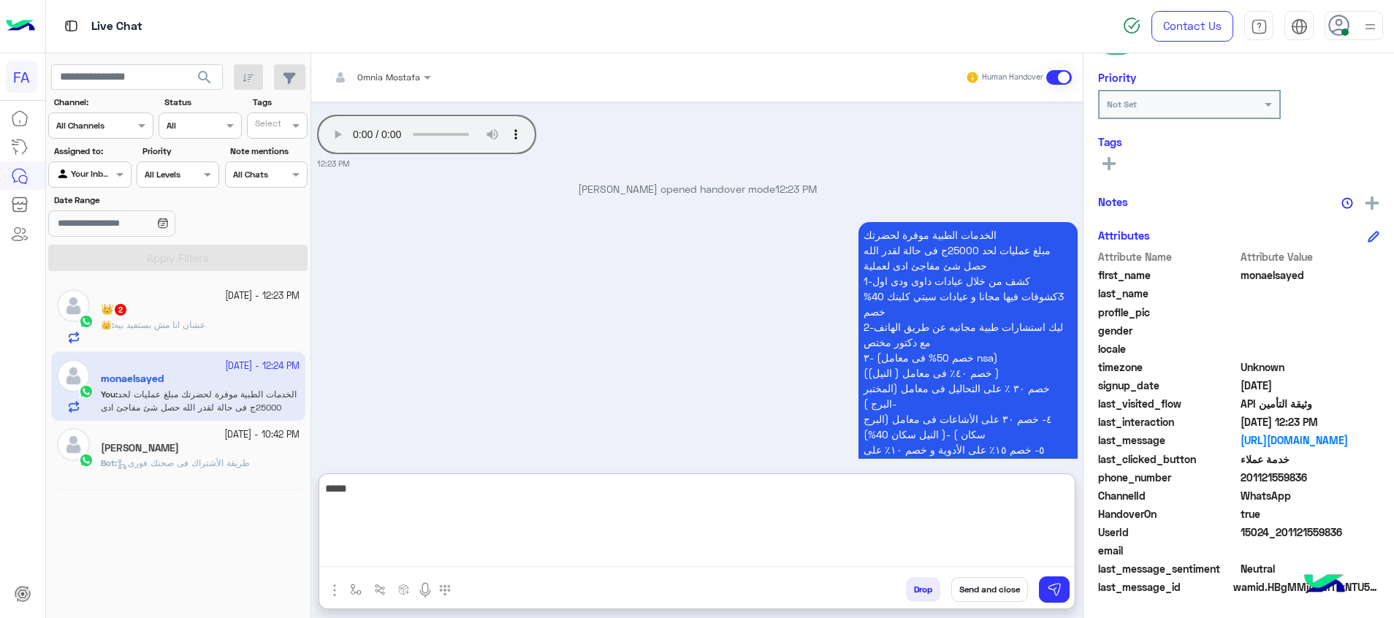
type textarea "*****"
click at [237, 310] on div "👑 2" at bounding box center [200, 310] width 199 height 15
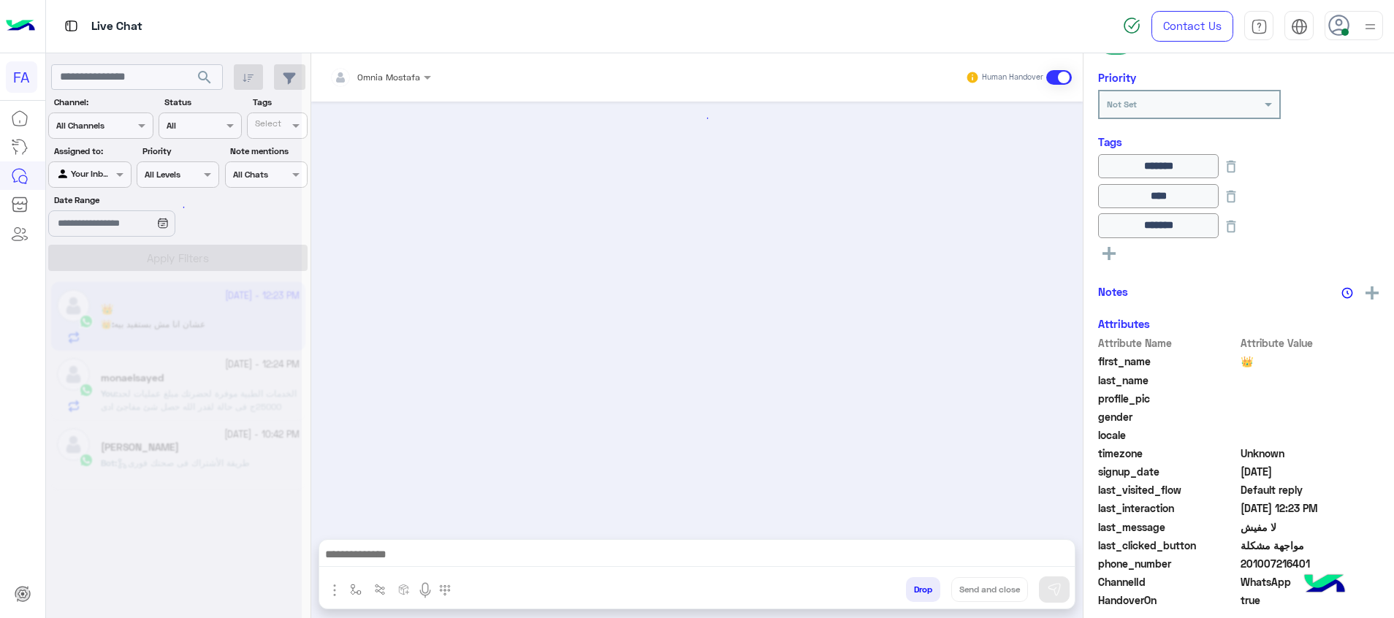
scroll to position [1104, 0]
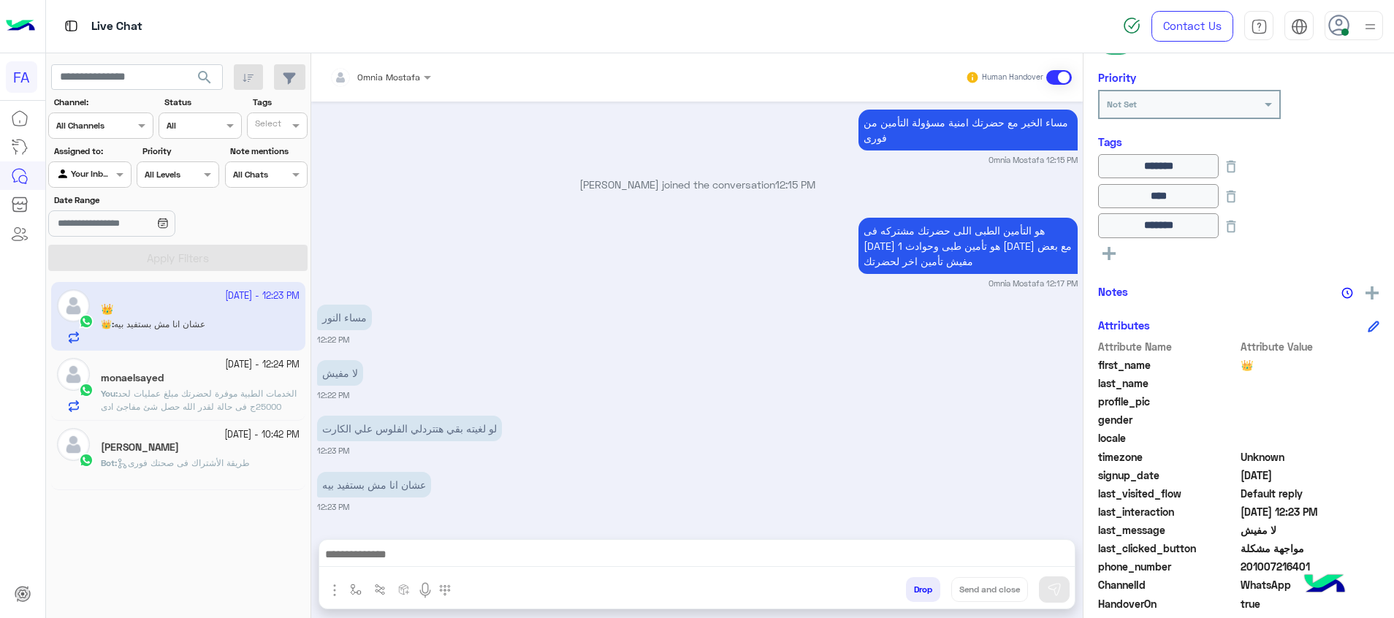
click at [763, 556] on textarea at bounding box center [696, 556] width 755 height 22
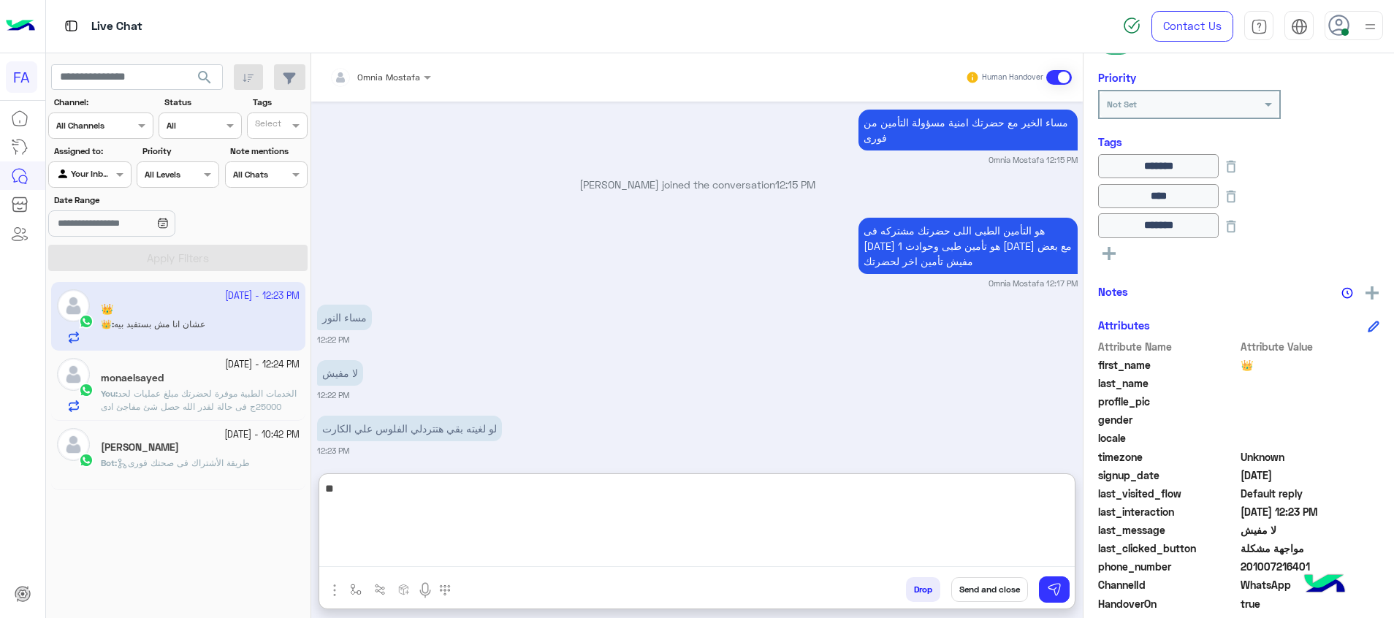
type textarea "*"
type textarea "**********"
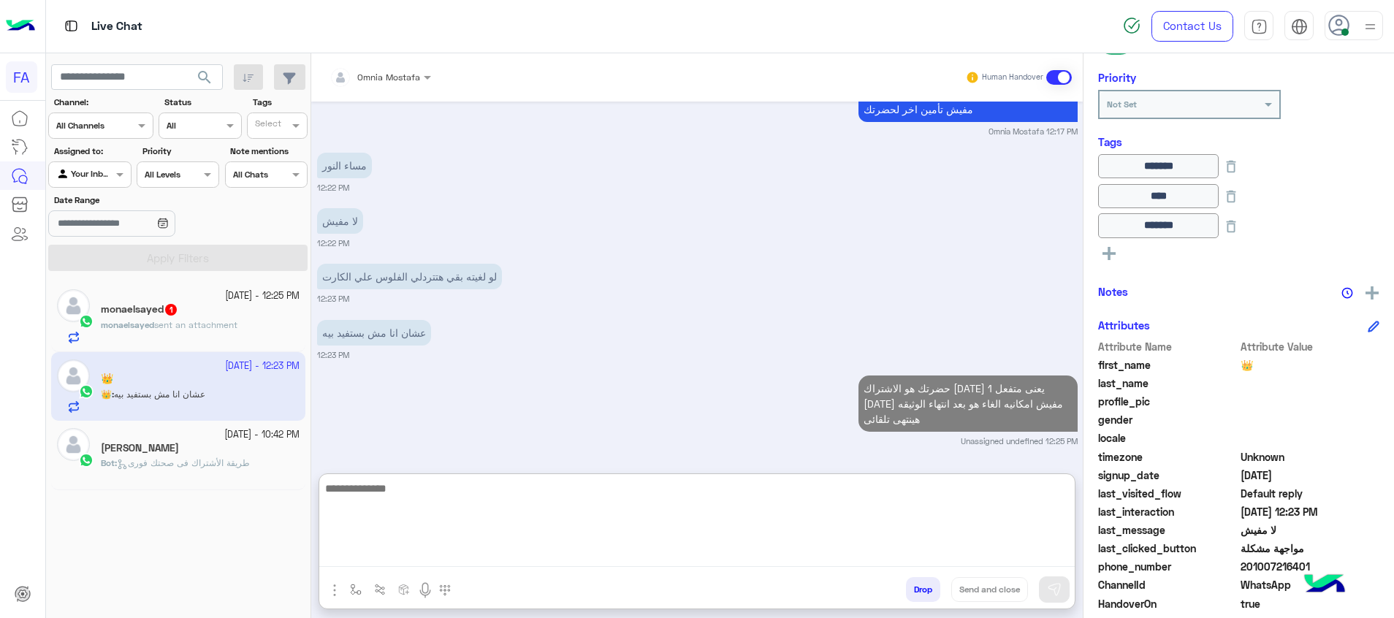
click at [213, 327] on div "monaelsayed sent an attachment" at bounding box center [200, 331] width 199 height 26
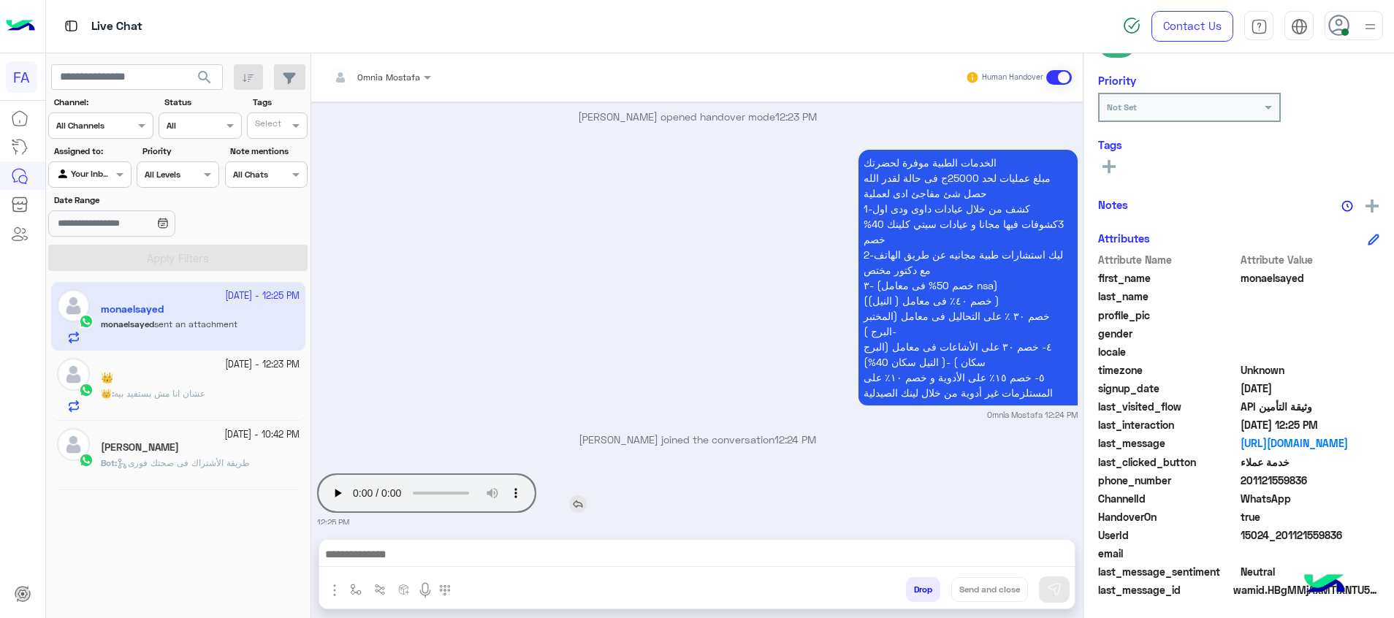
scroll to position [212, 0]
click at [362, 592] on button "button" at bounding box center [356, 589] width 24 height 24
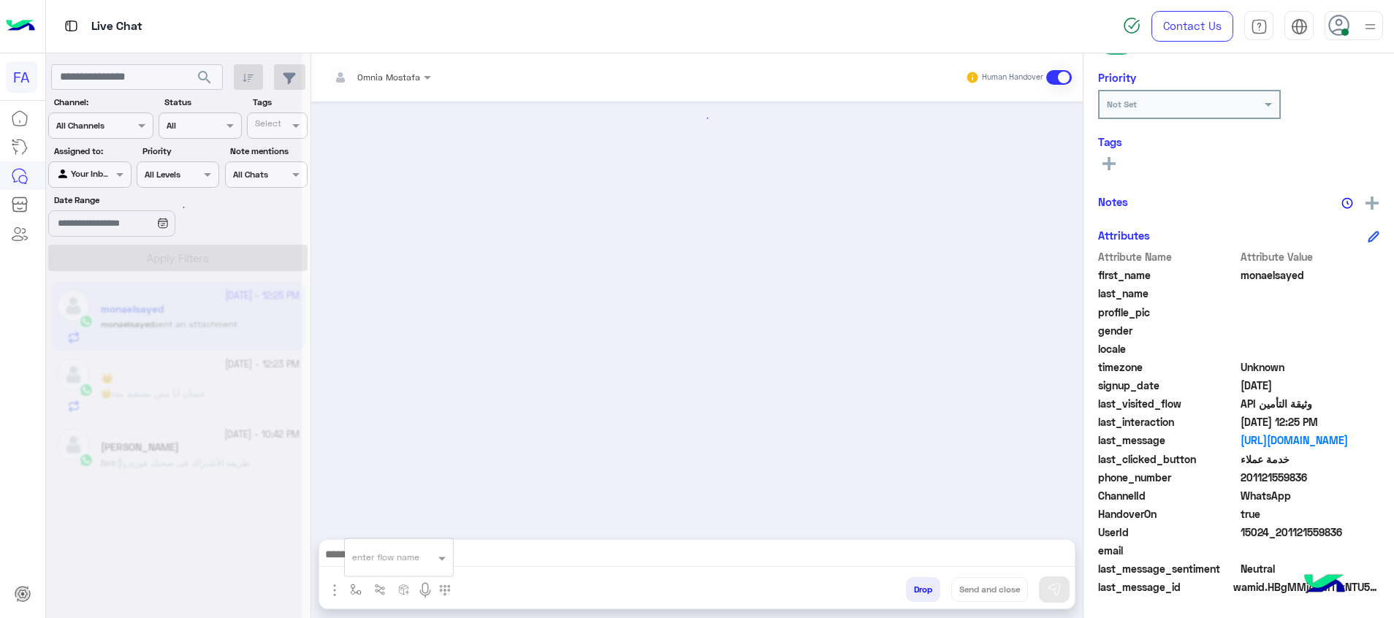
scroll to position [0, 0]
click at [534, 558] on textarea at bounding box center [696, 556] width 755 height 22
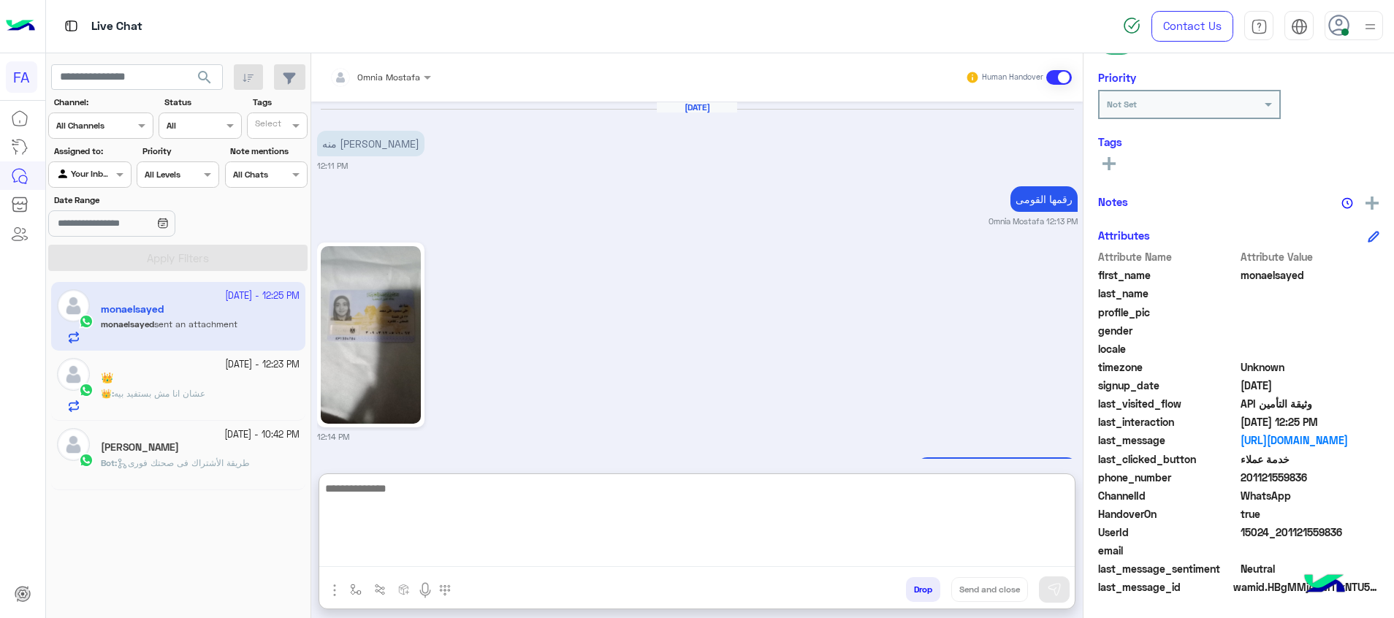
scroll to position [1219, 0]
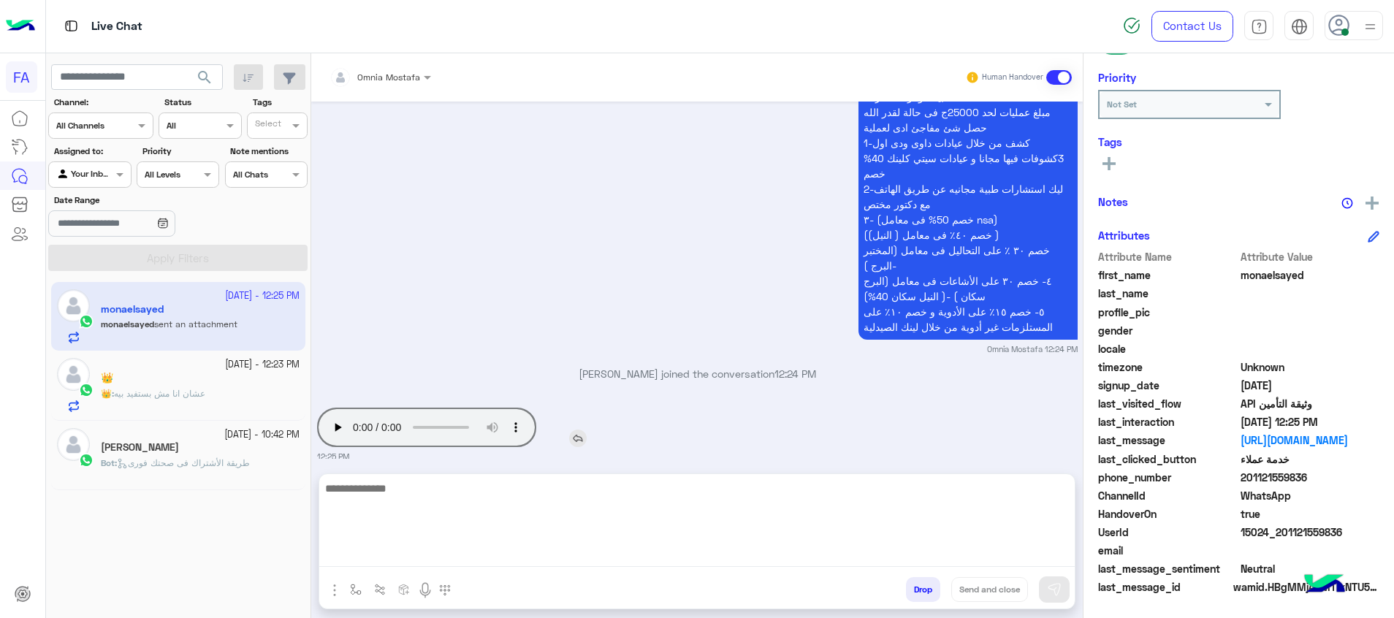
click at [337, 413] on audio "Your browser does not support the audio tag." at bounding box center [426, 427] width 219 height 39
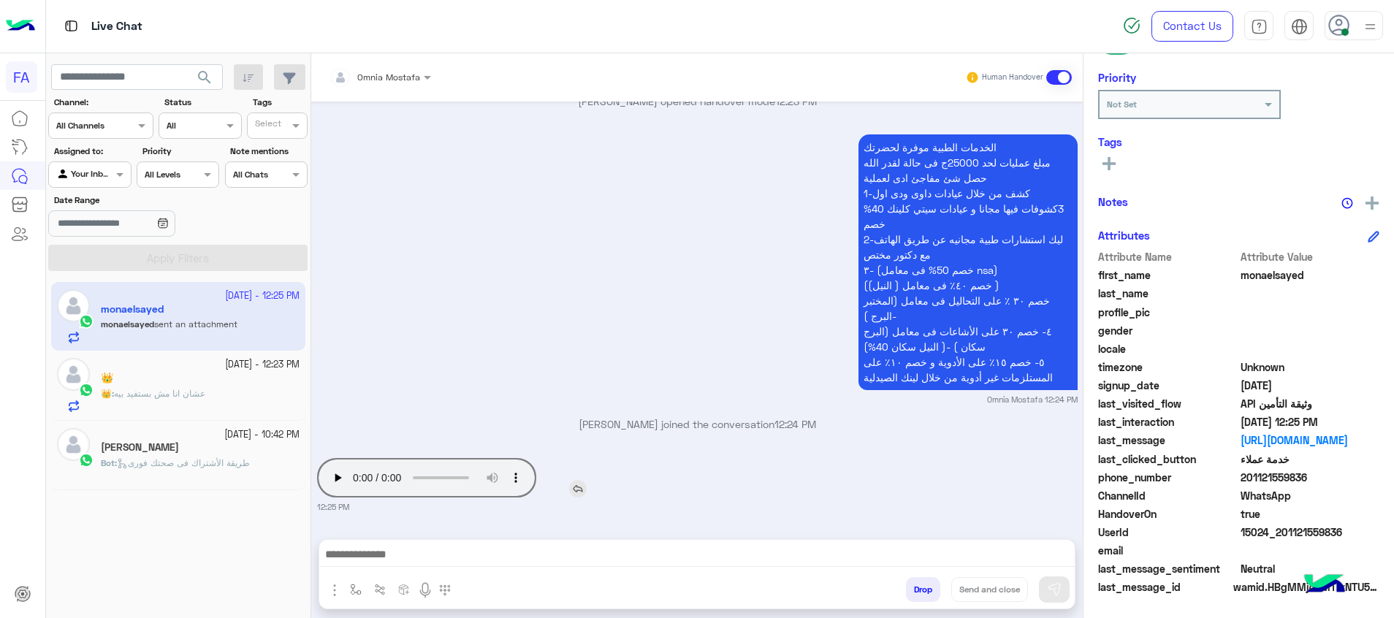
scroll to position [1153, 0]
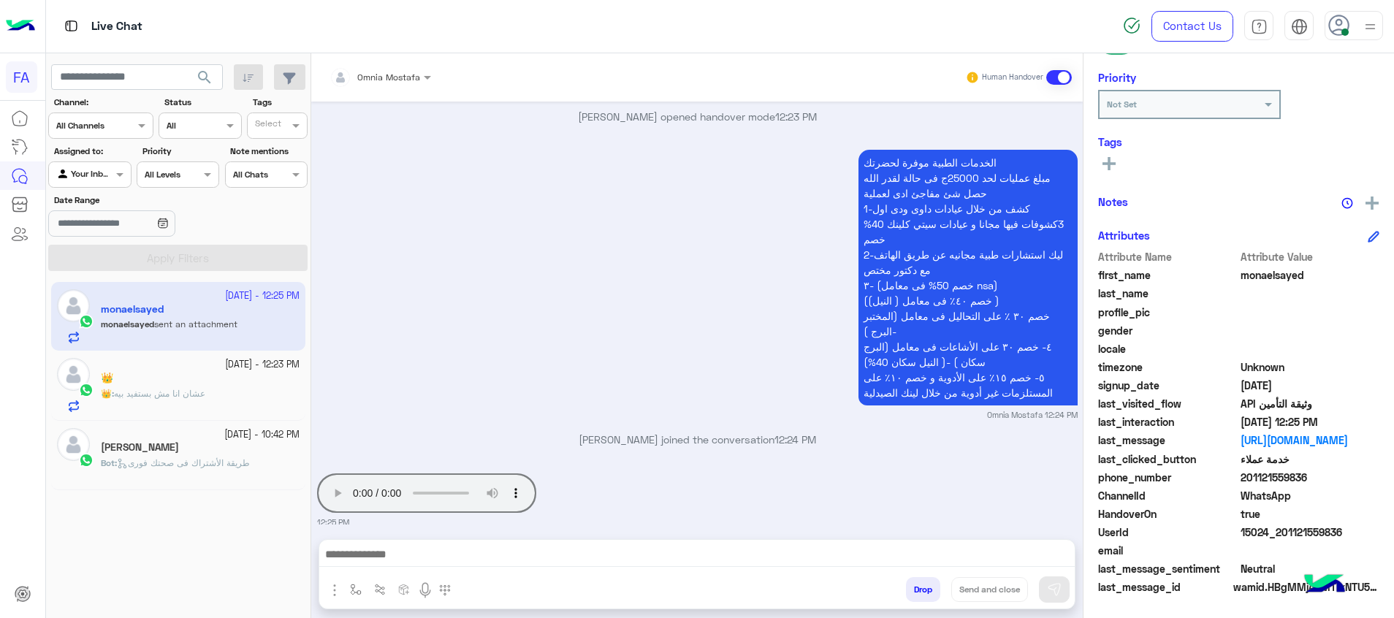
click at [510, 553] on textarea at bounding box center [696, 556] width 755 height 22
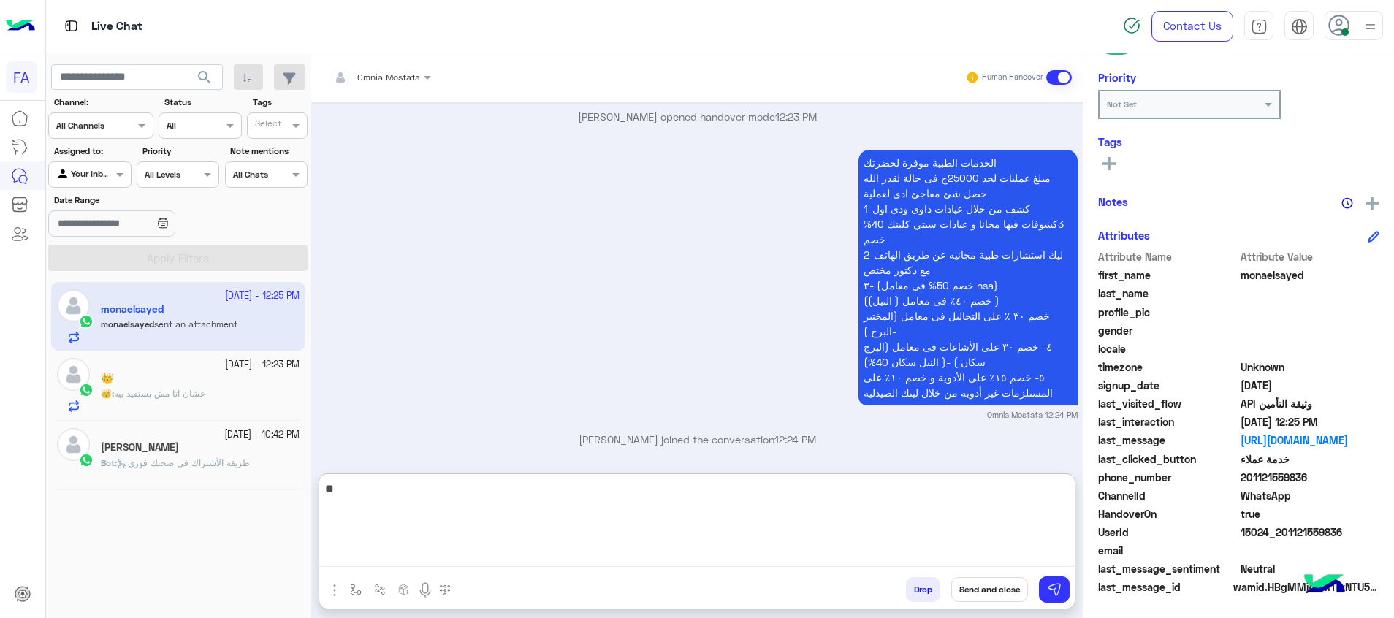
type textarea "*"
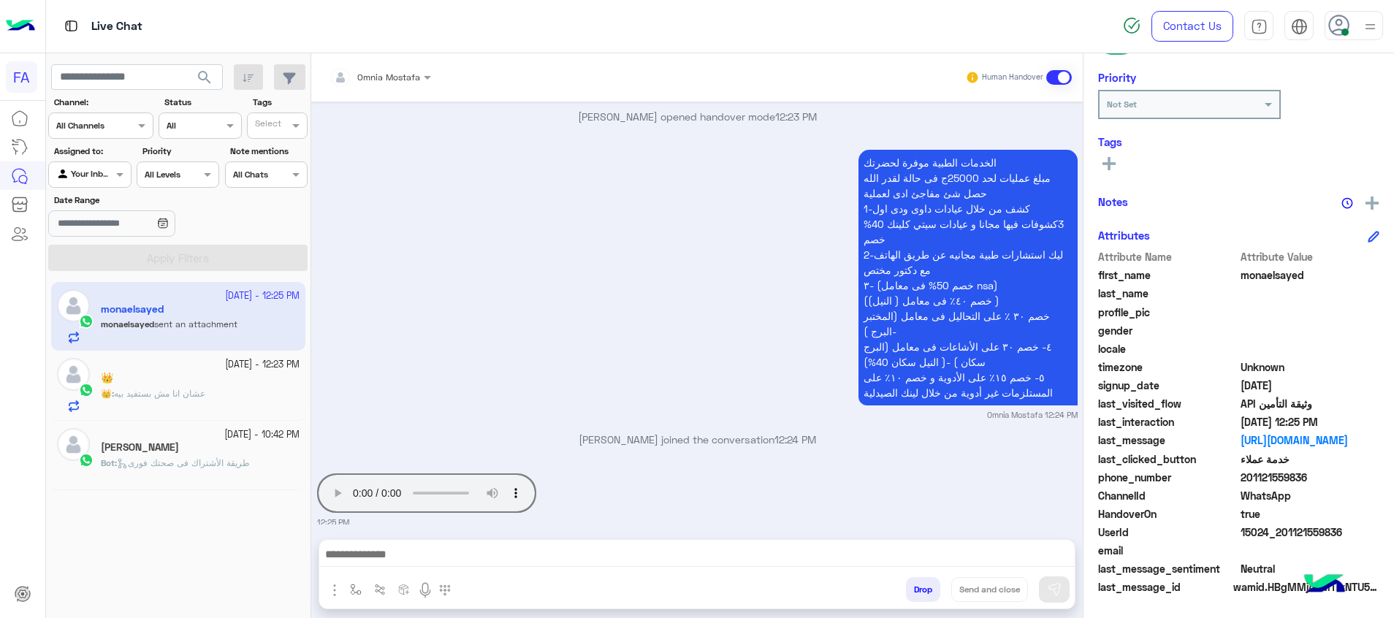
drag, startPoint x: 1032, startPoint y: 559, endPoint x: 1066, endPoint y: 569, distance: 35.1
click at [1032, 559] on textarea at bounding box center [696, 556] width 755 height 22
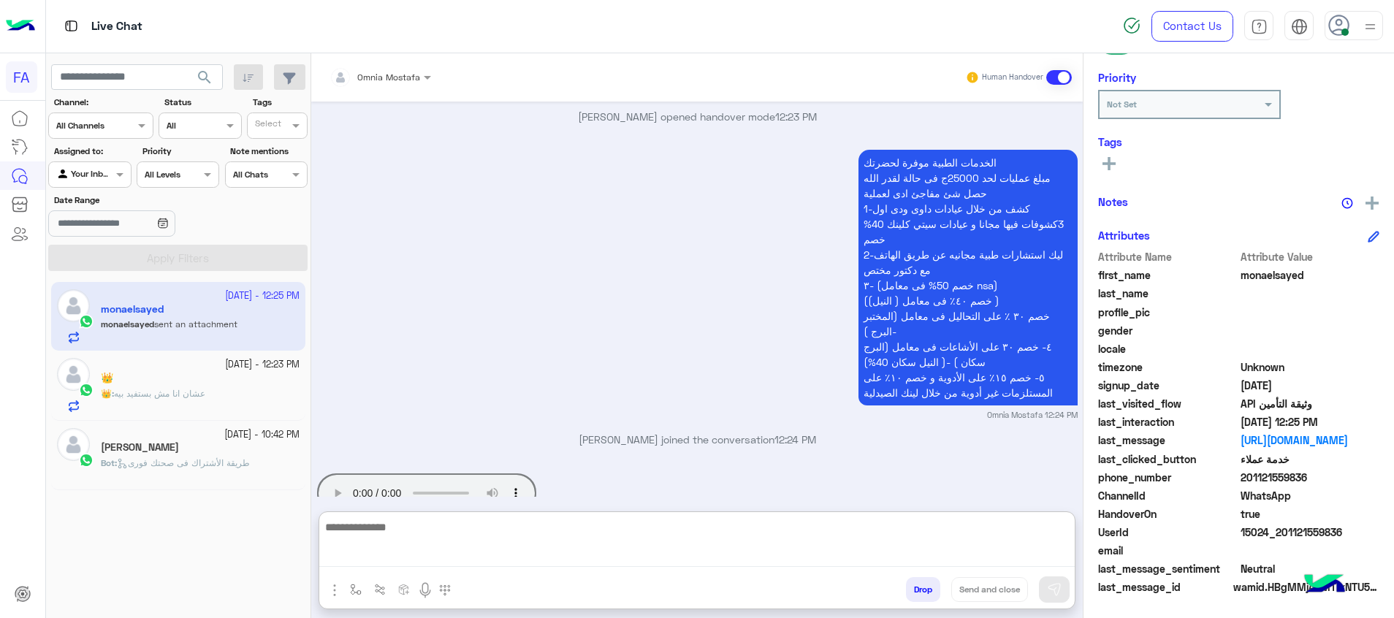
paste textarea "**********"
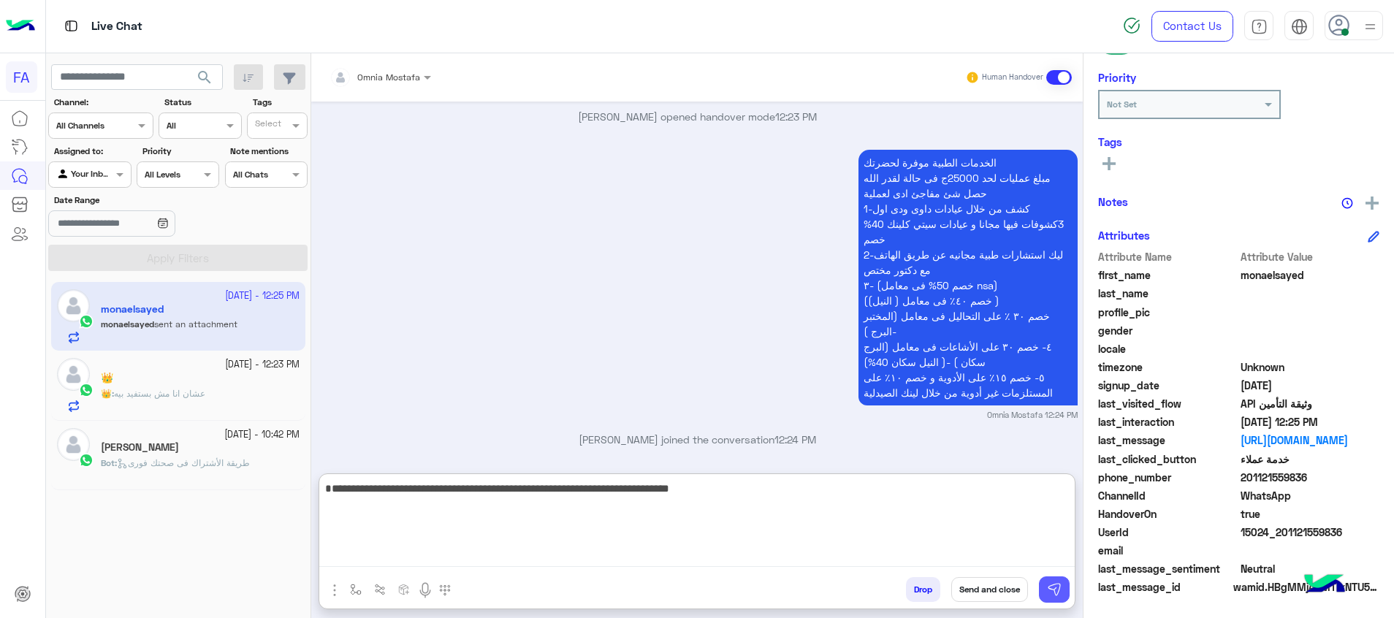
type textarea "**********"
click at [1063, 579] on button at bounding box center [1054, 589] width 31 height 26
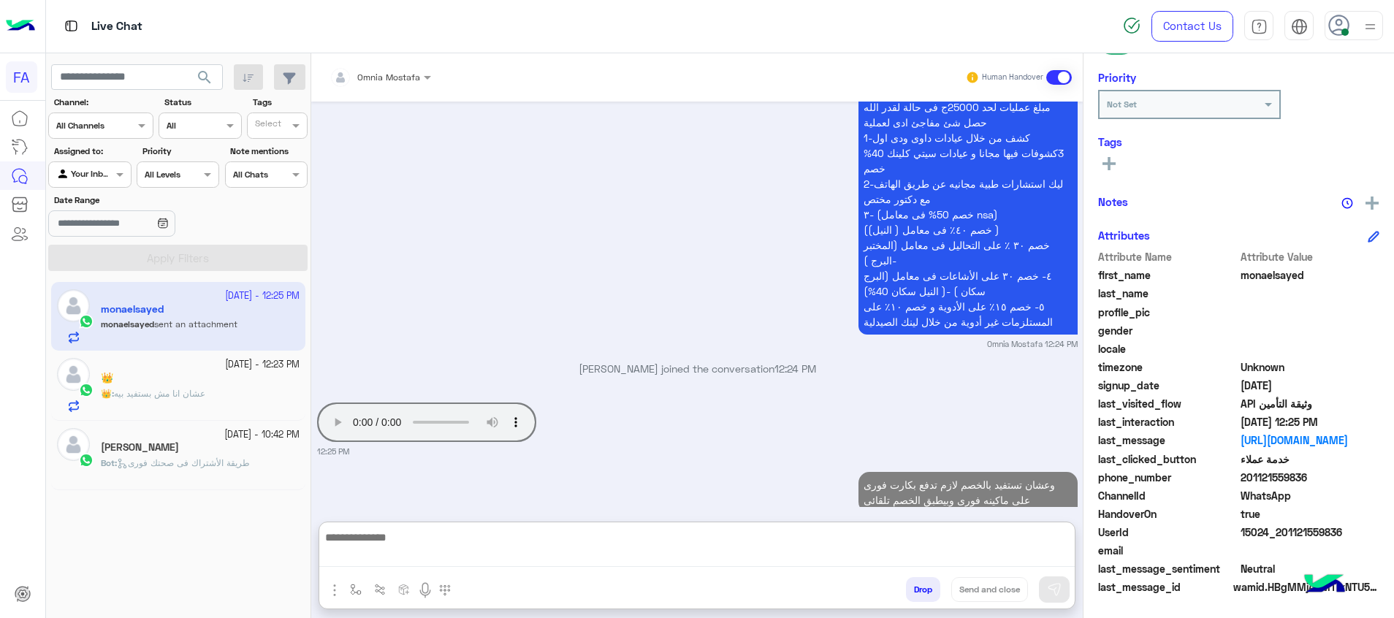
click at [1034, 551] on textarea at bounding box center [696, 547] width 755 height 39
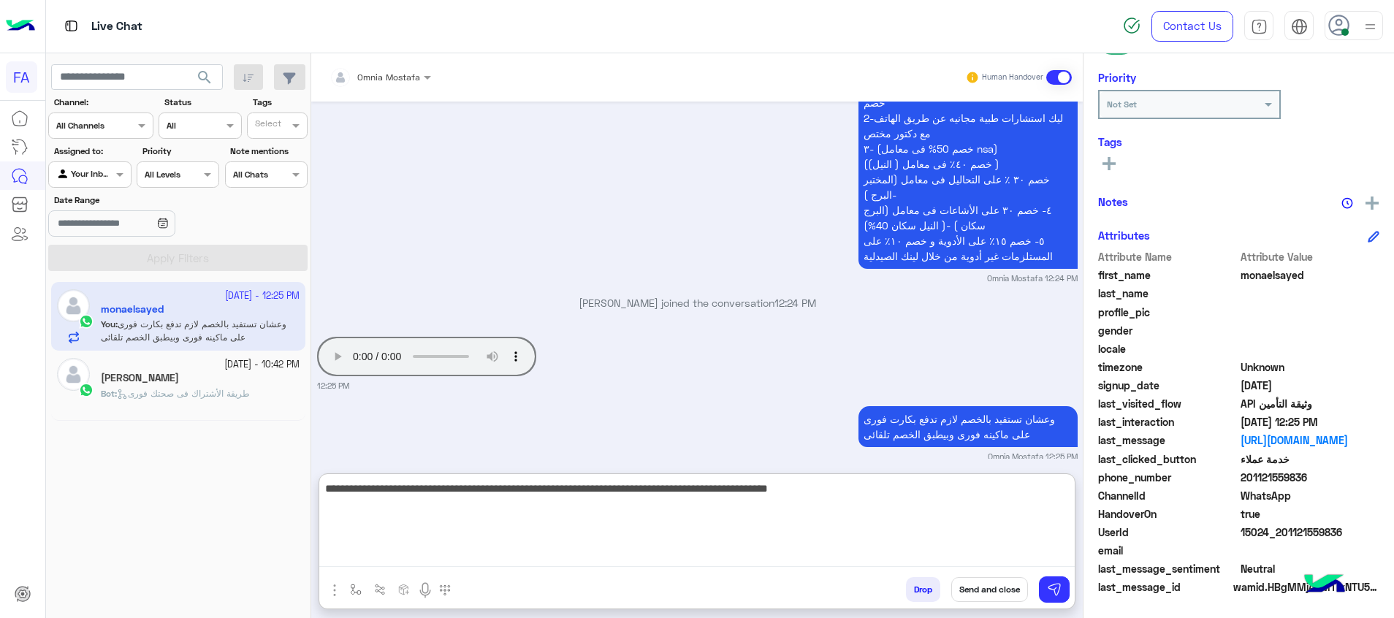
scroll to position [1345, 0]
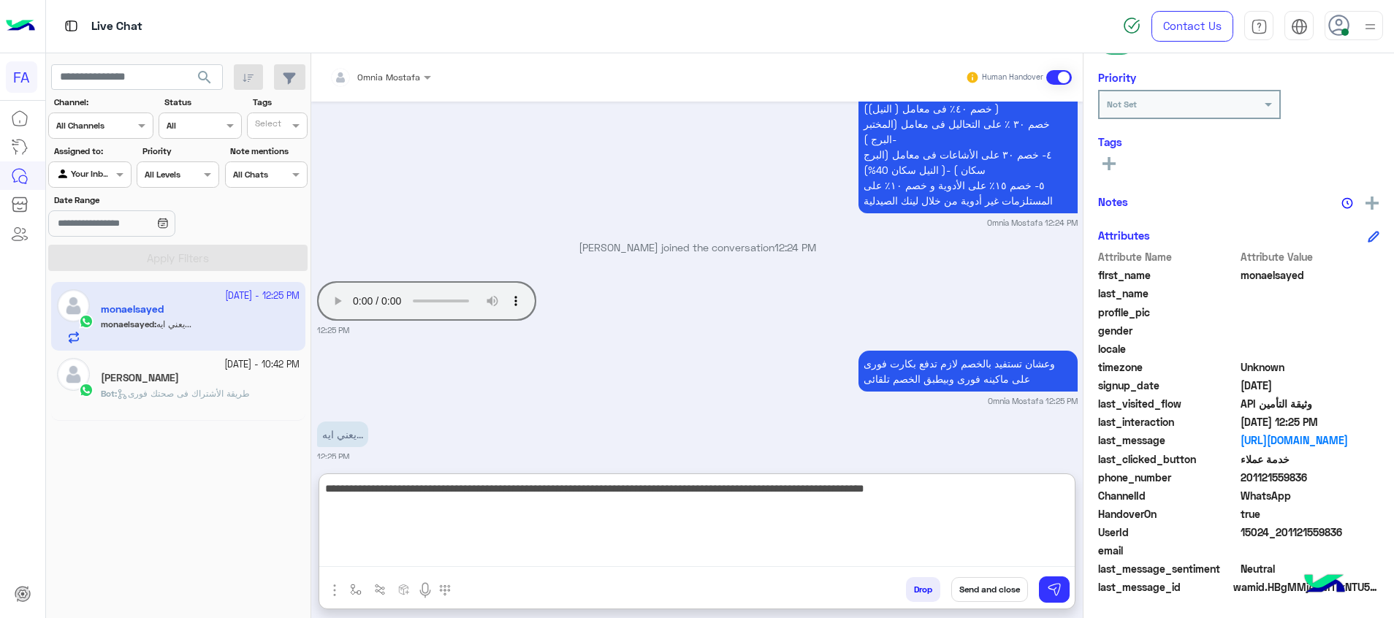
type textarea "**********"
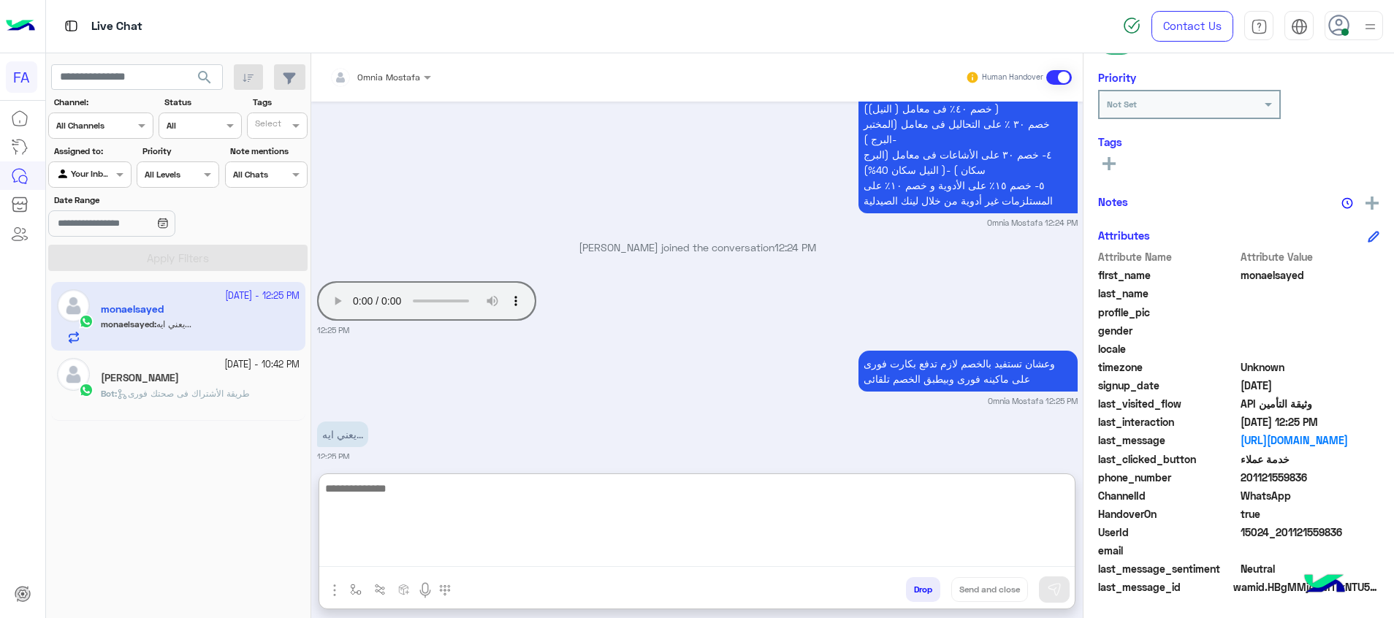
scroll to position [1448, 0]
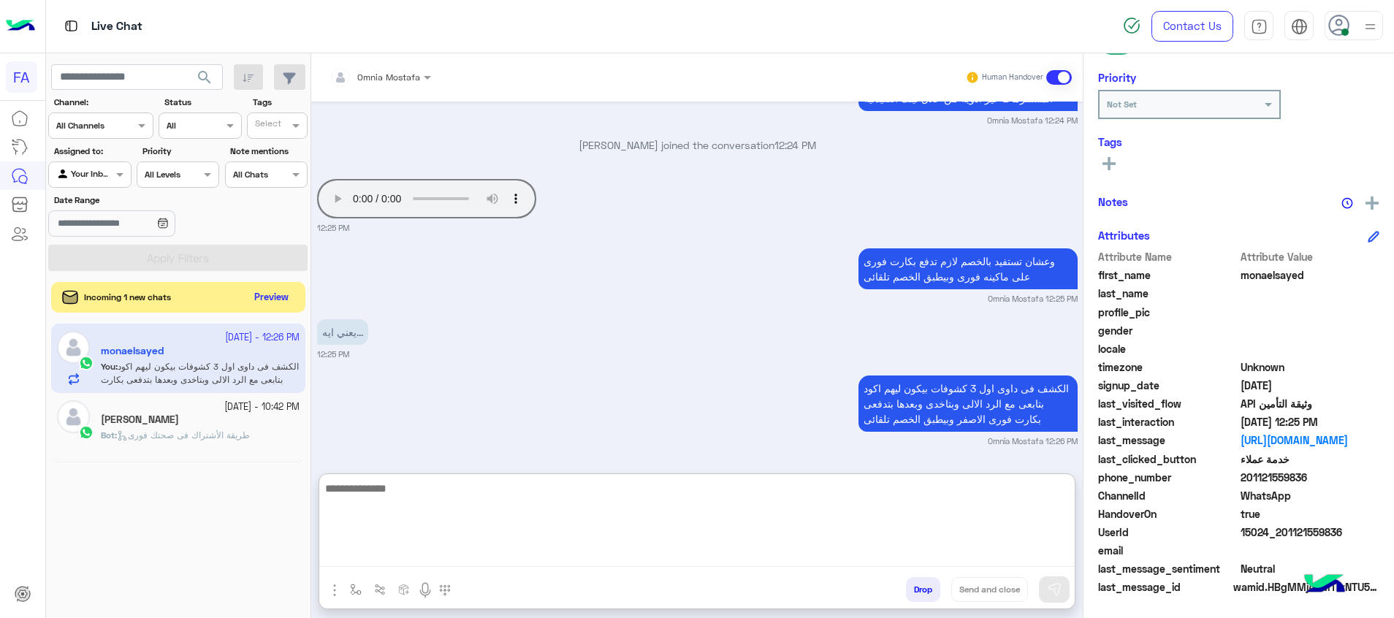
click at [283, 303] on button "Preview" at bounding box center [271, 298] width 45 height 20
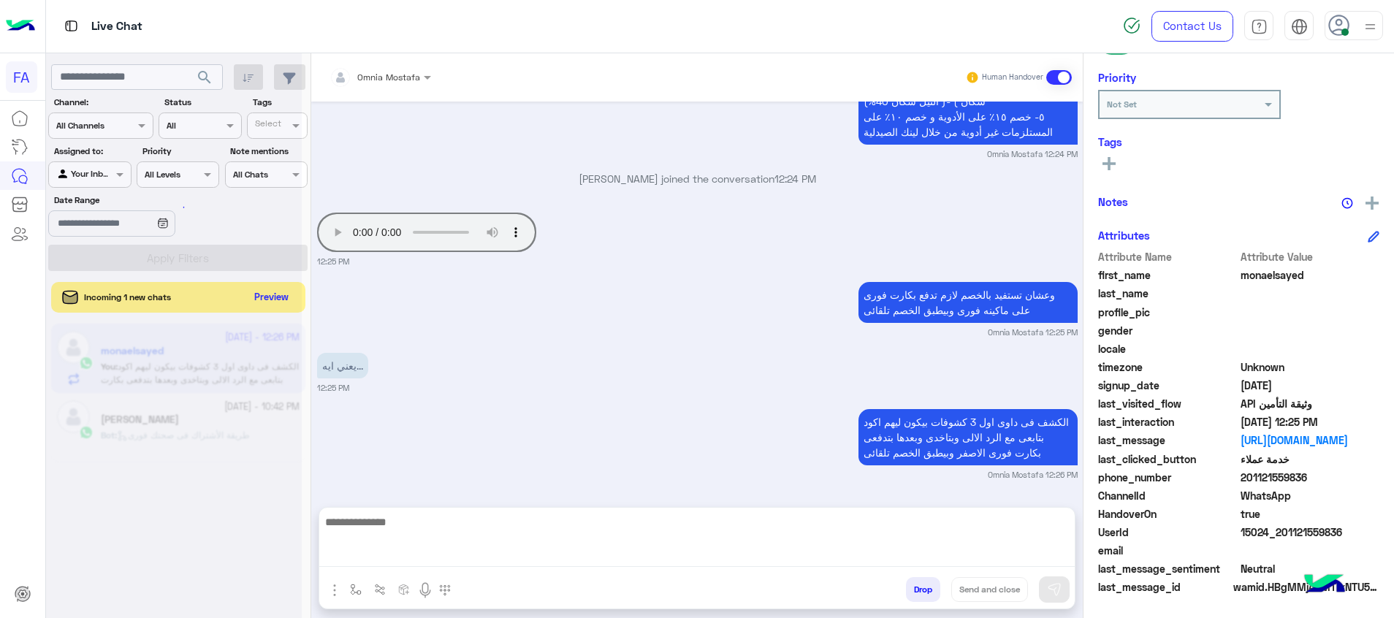
scroll to position [1382, 0]
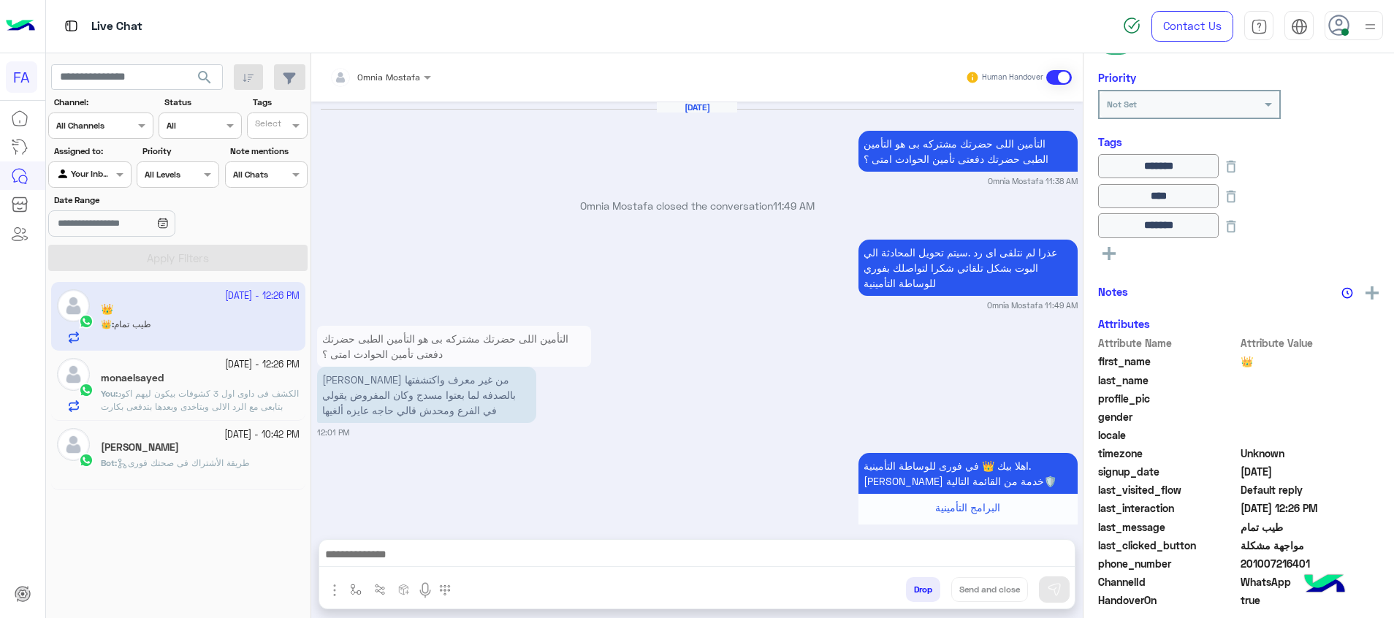
scroll to position [1138, 0]
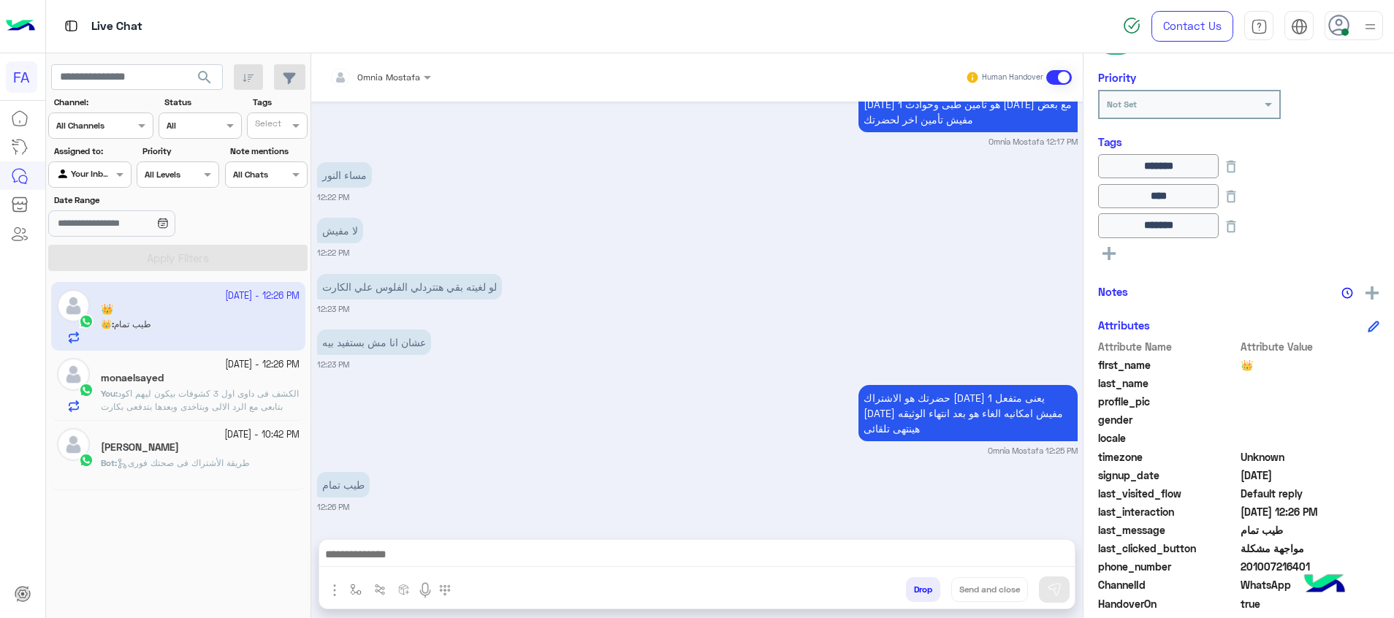
click at [666, 560] on textarea at bounding box center [696, 556] width 755 height 22
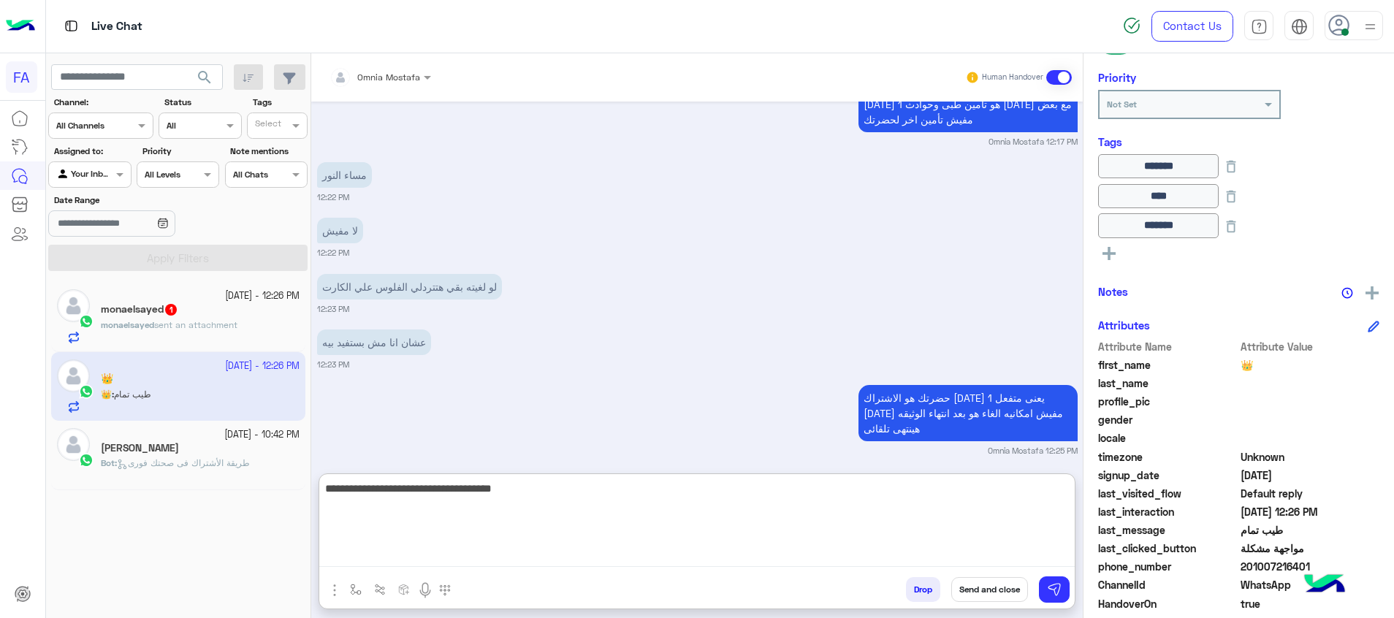
type textarea "**********"
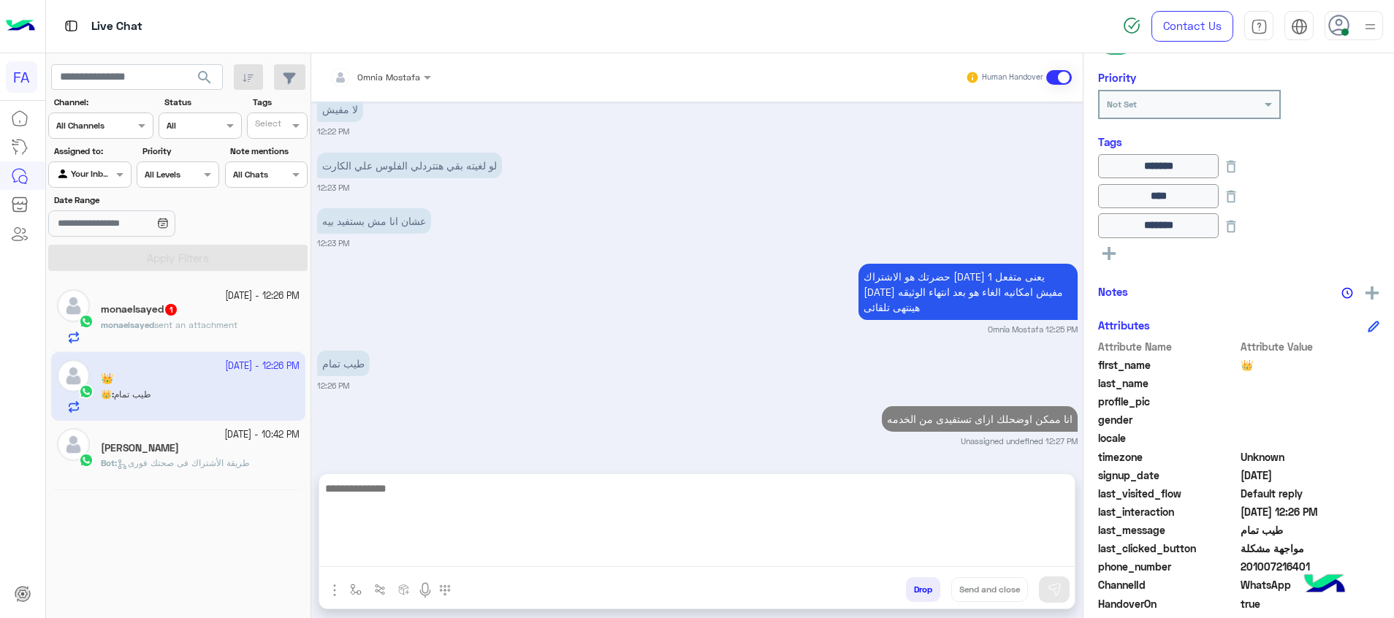
click at [148, 310] on h5 "monaelsayed 1" at bounding box center [139, 309] width 77 height 12
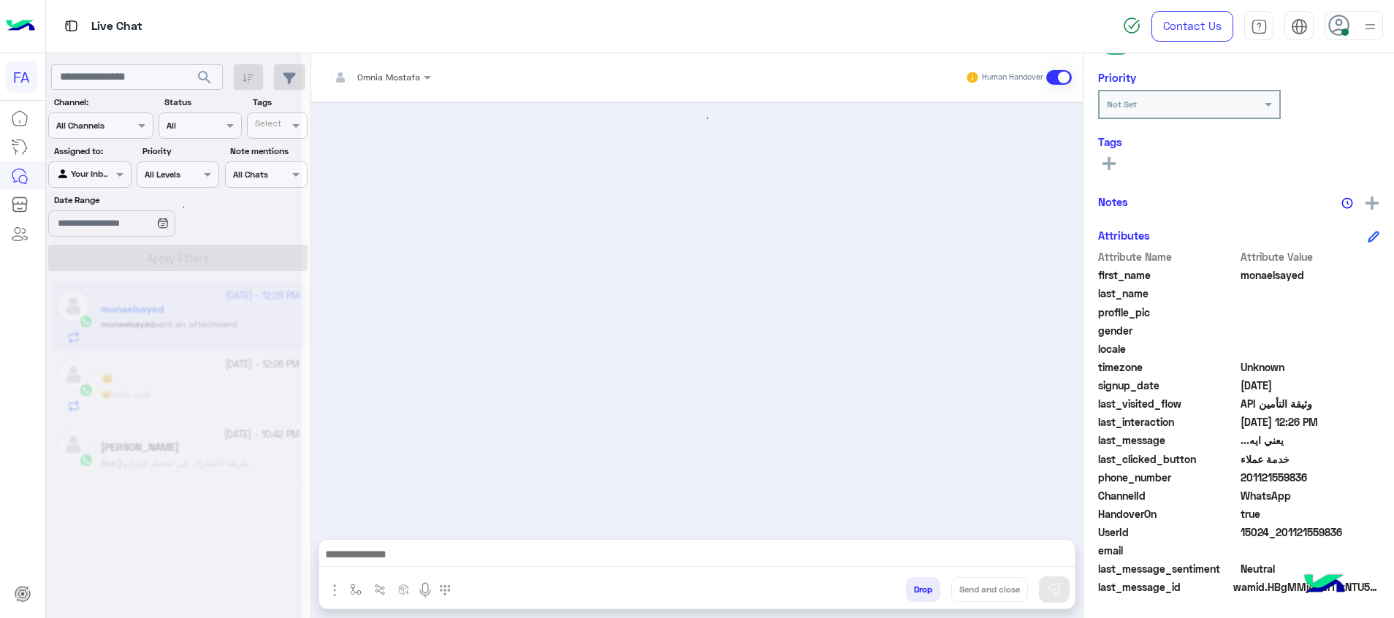
scroll to position [1069, 0]
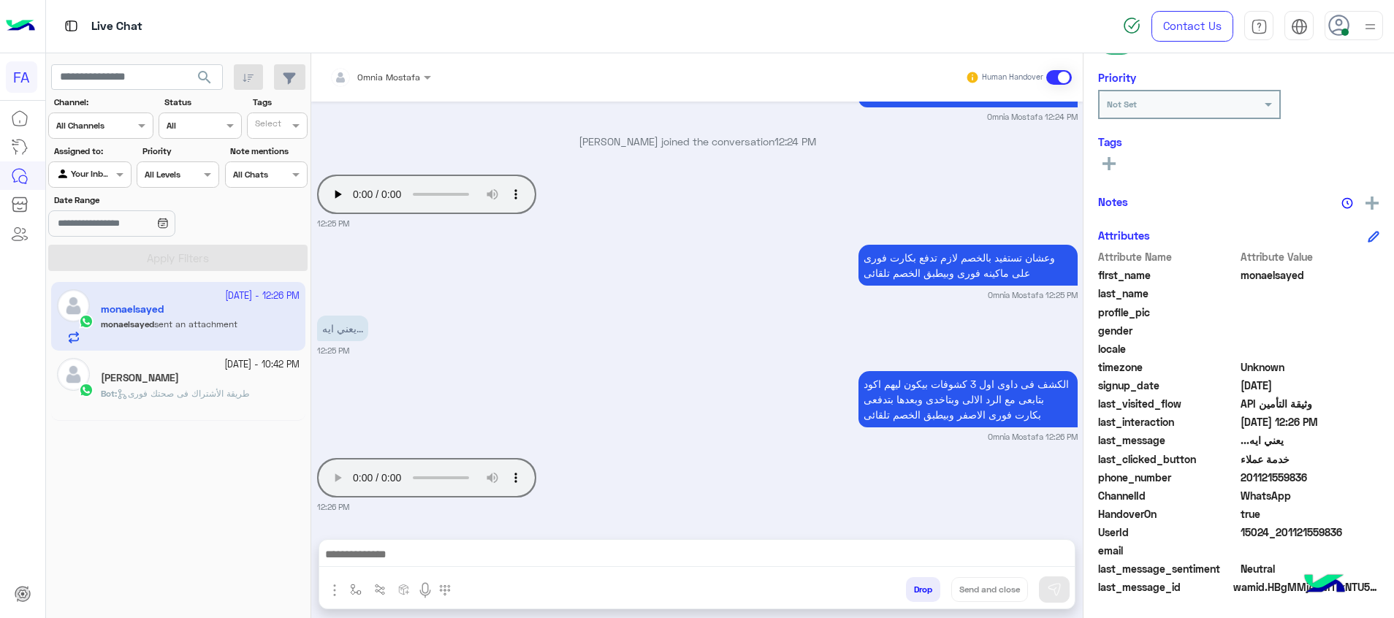
click at [428, 552] on textarea at bounding box center [696, 556] width 755 height 22
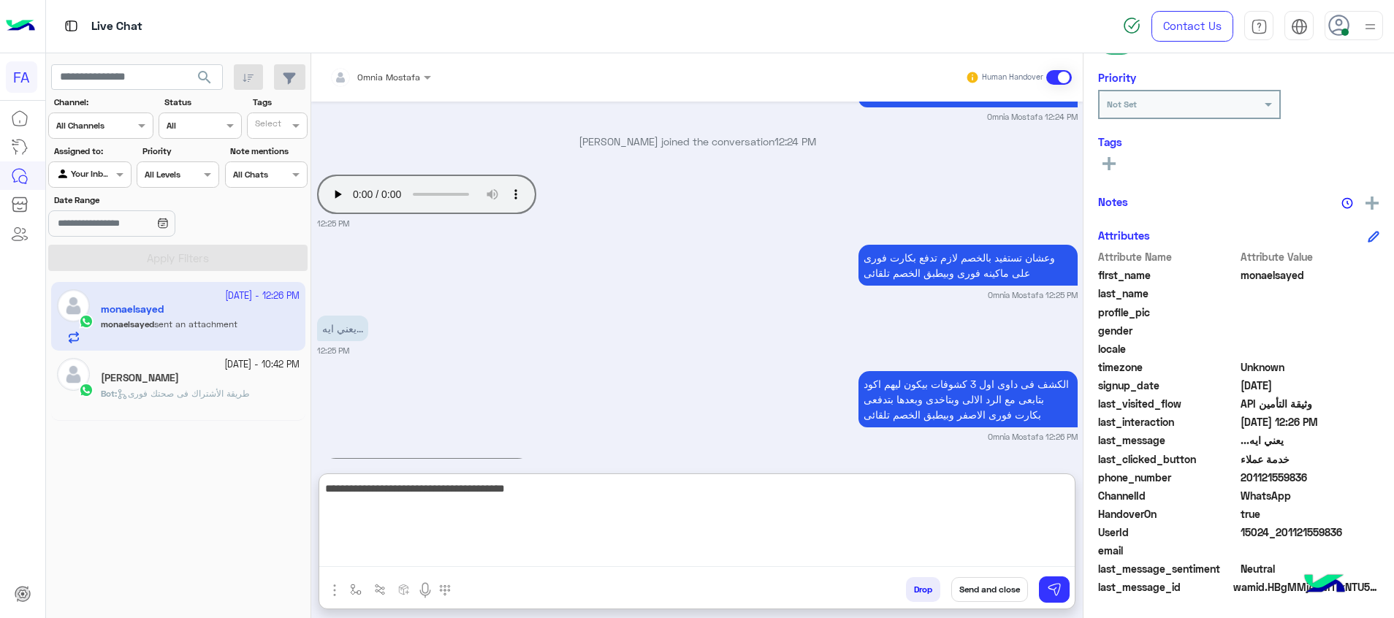
type textarea "**********"
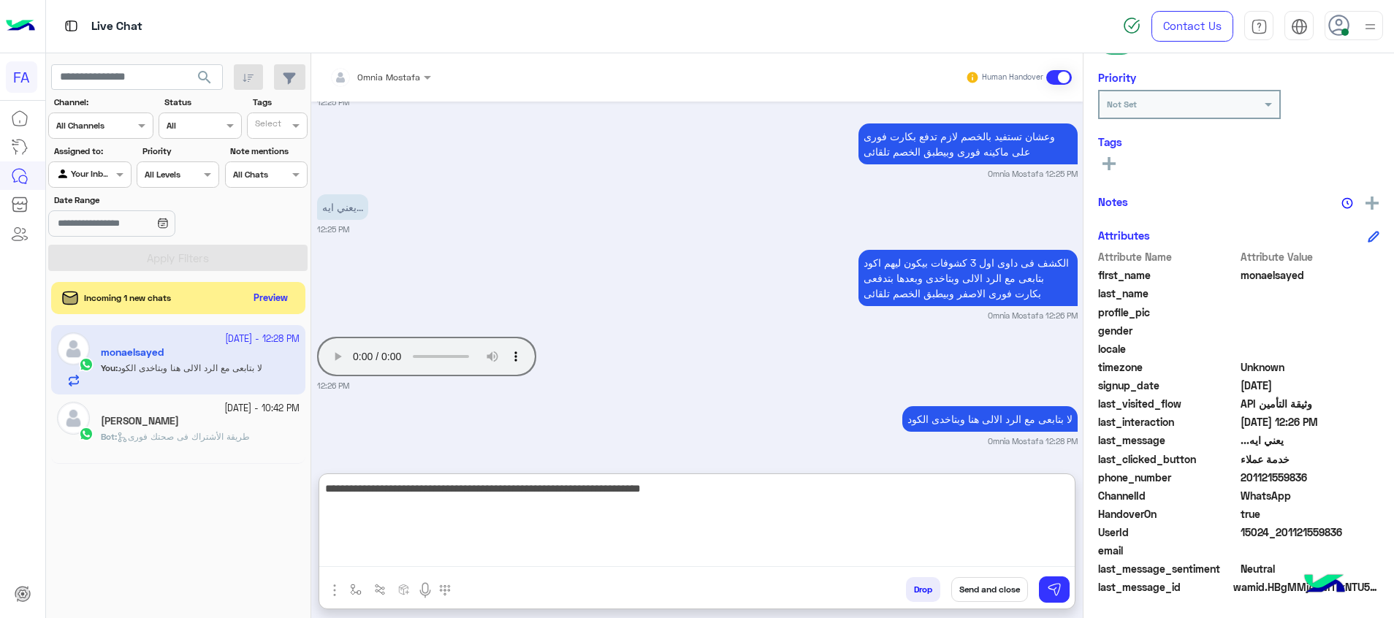
type textarea "**********"
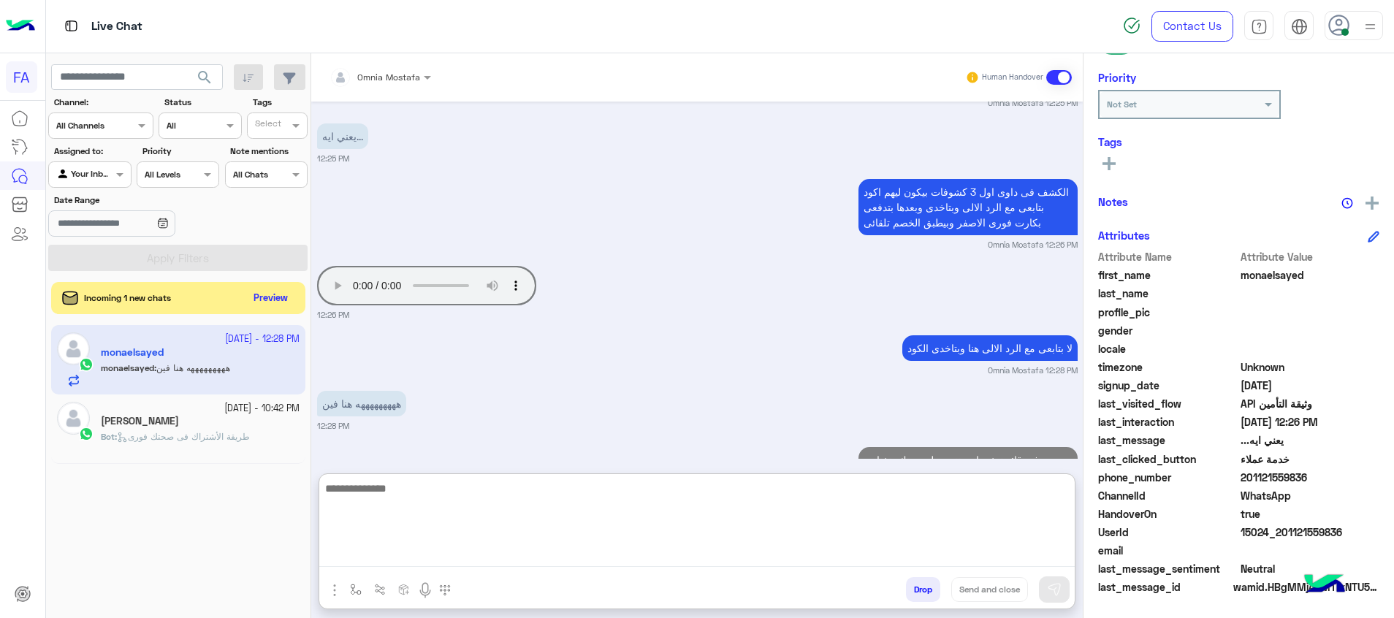
scroll to position [1318, 0]
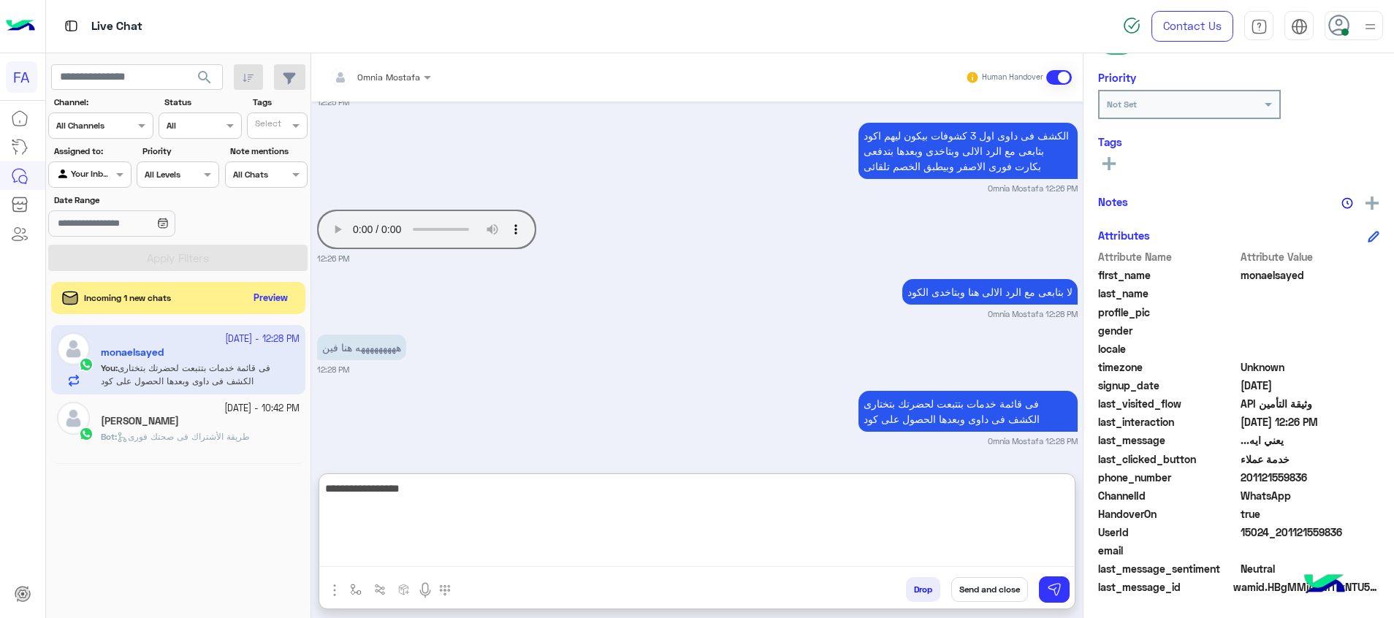
type textarea "**********"
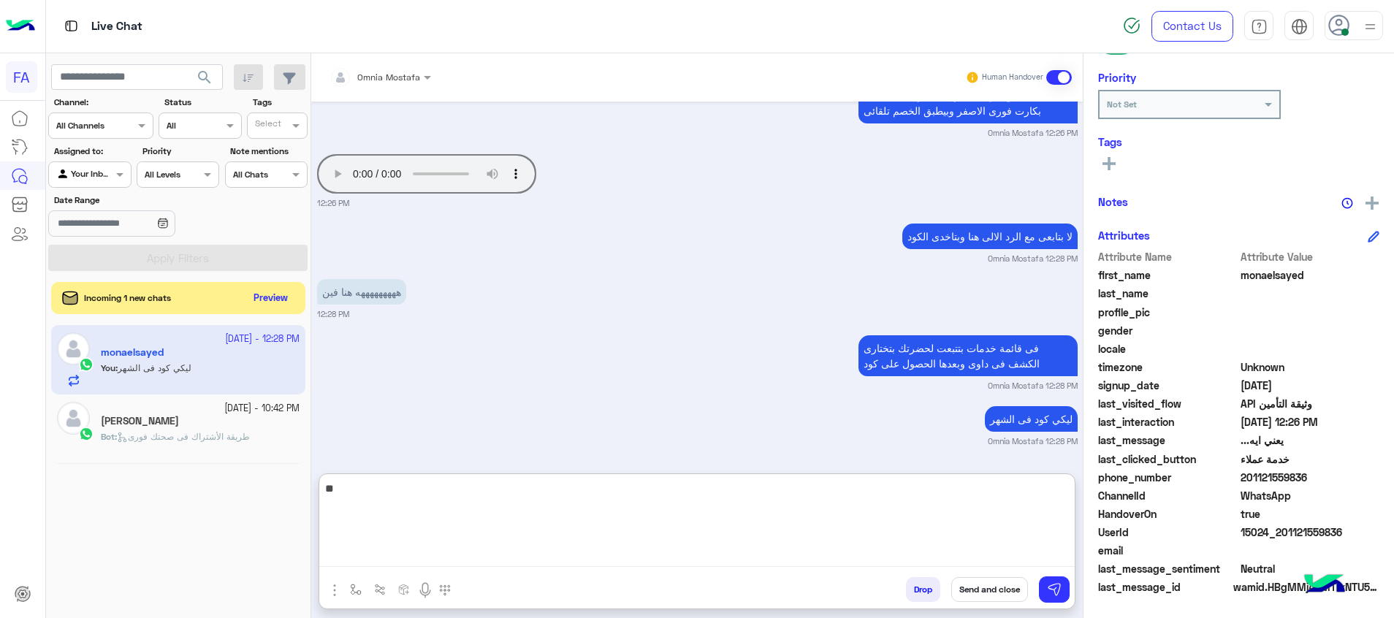
type textarea "*"
click at [269, 306] on button "Preview" at bounding box center [271, 298] width 45 height 20
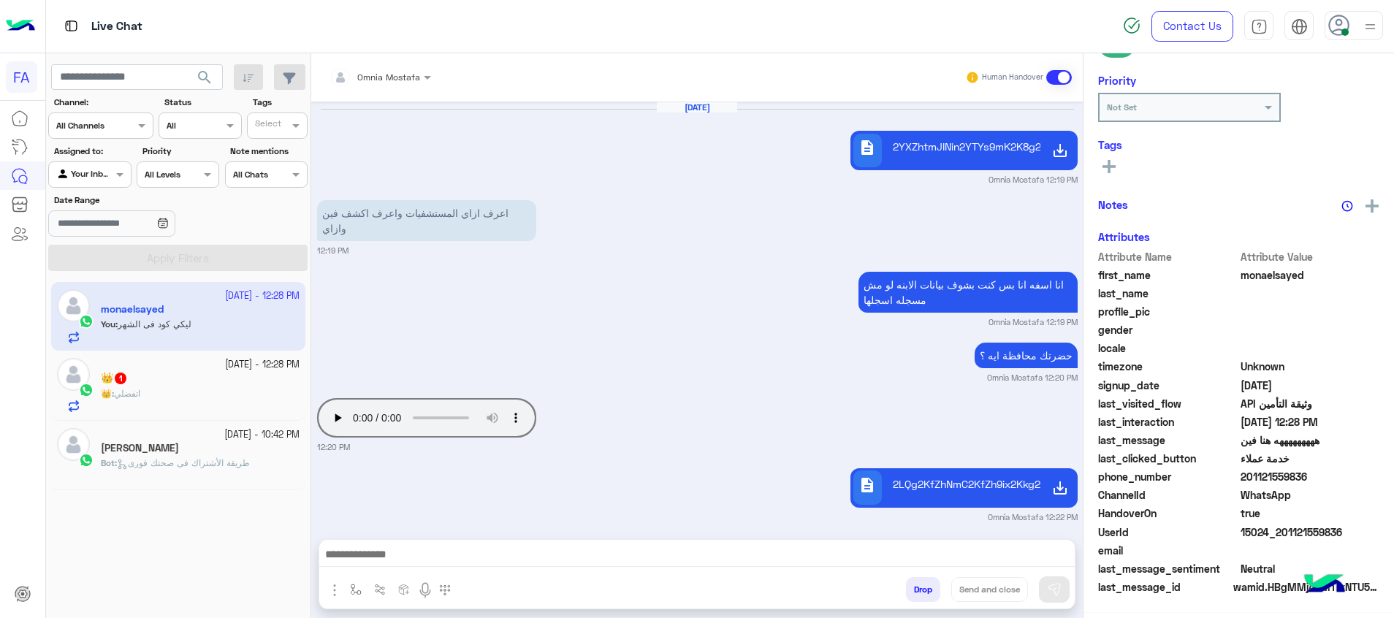
scroll to position [1069, 0]
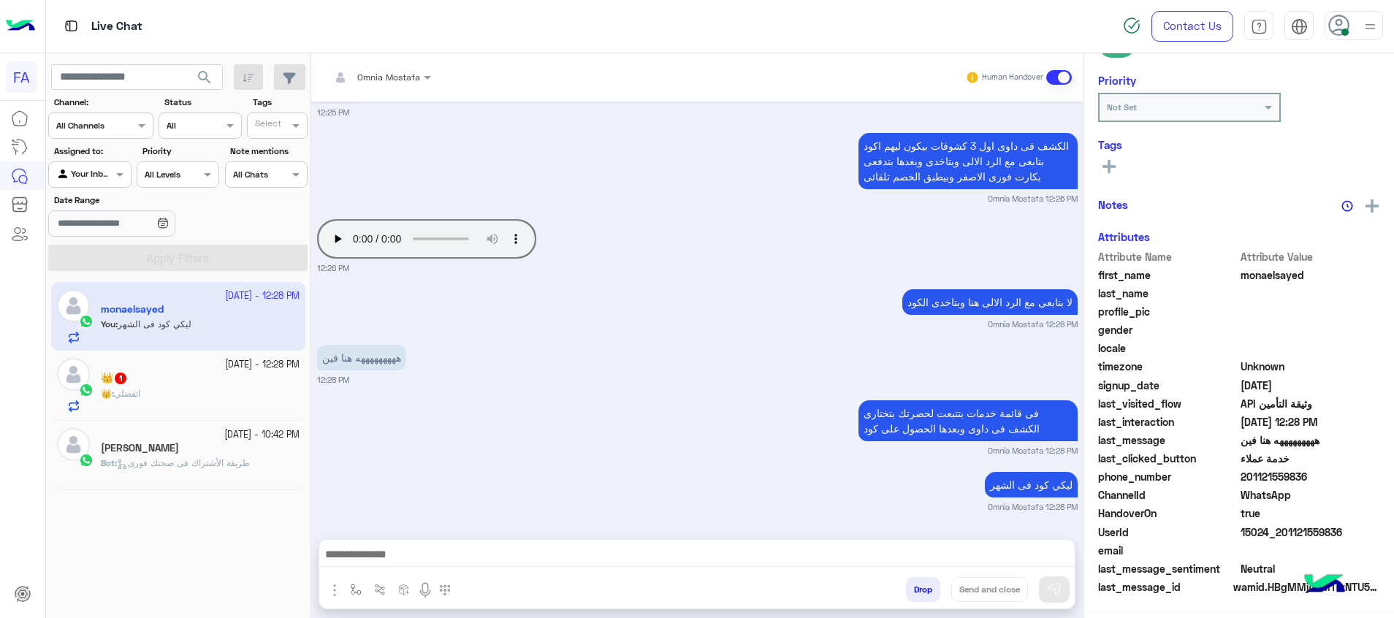
click at [222, 427] on div "23 September - 10:42 PM ايه محمد Bot : طريقة الأشتراك فى صحتك فورى" at bounding box center [178, 455] width 254 height 69
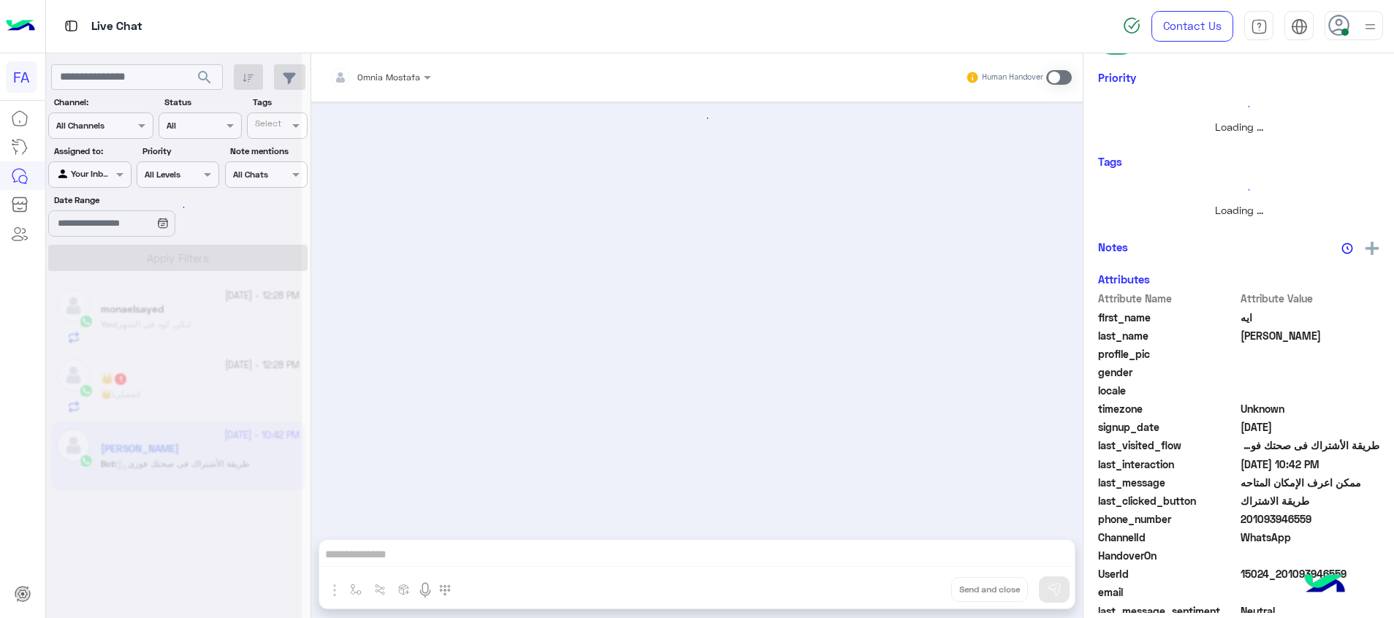
click at [234, 389] on div at bounding box center [174, 315] width 256 height 618
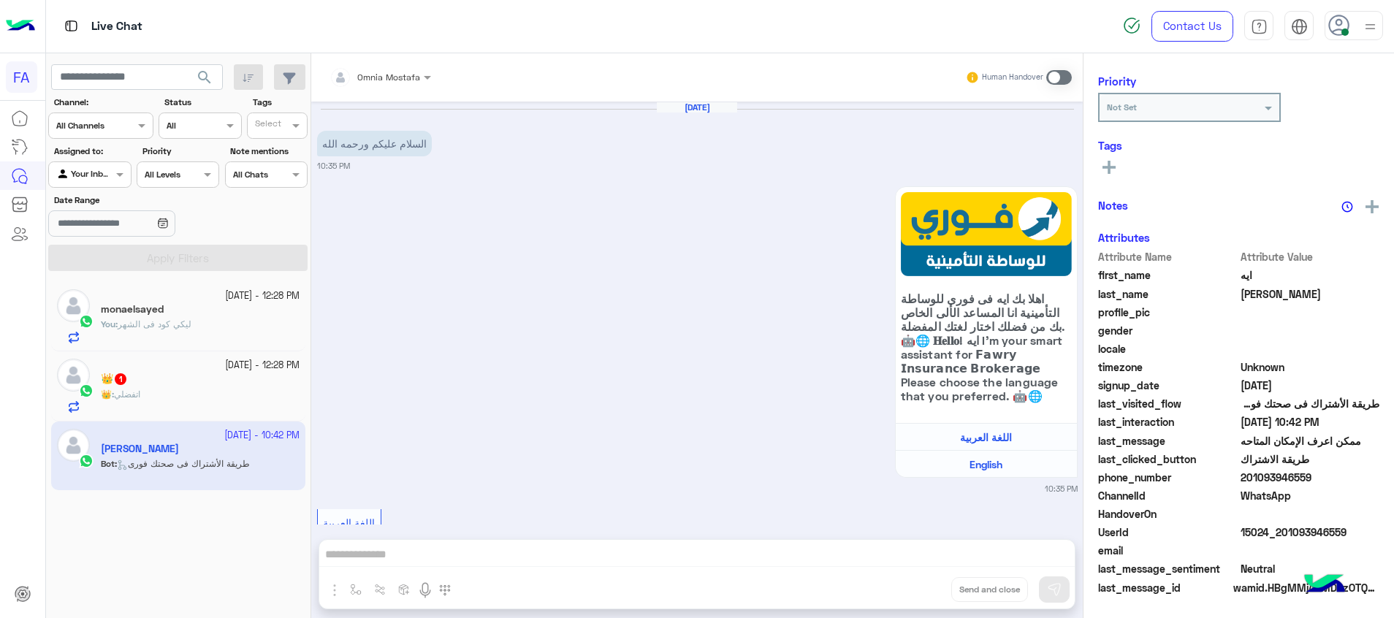
scroll to position [1457, 0]
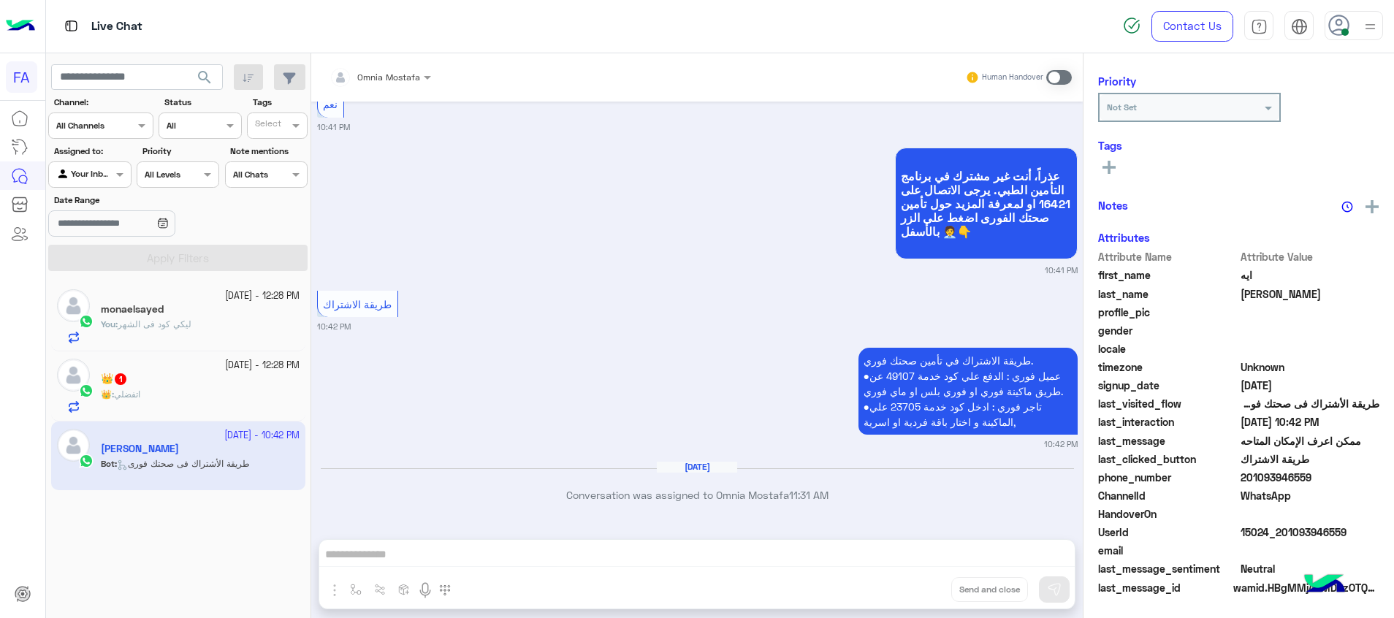
click at [240, 393] on div "👑 : اتفضلي" at bounding box center [200, 401] width 199 height 26
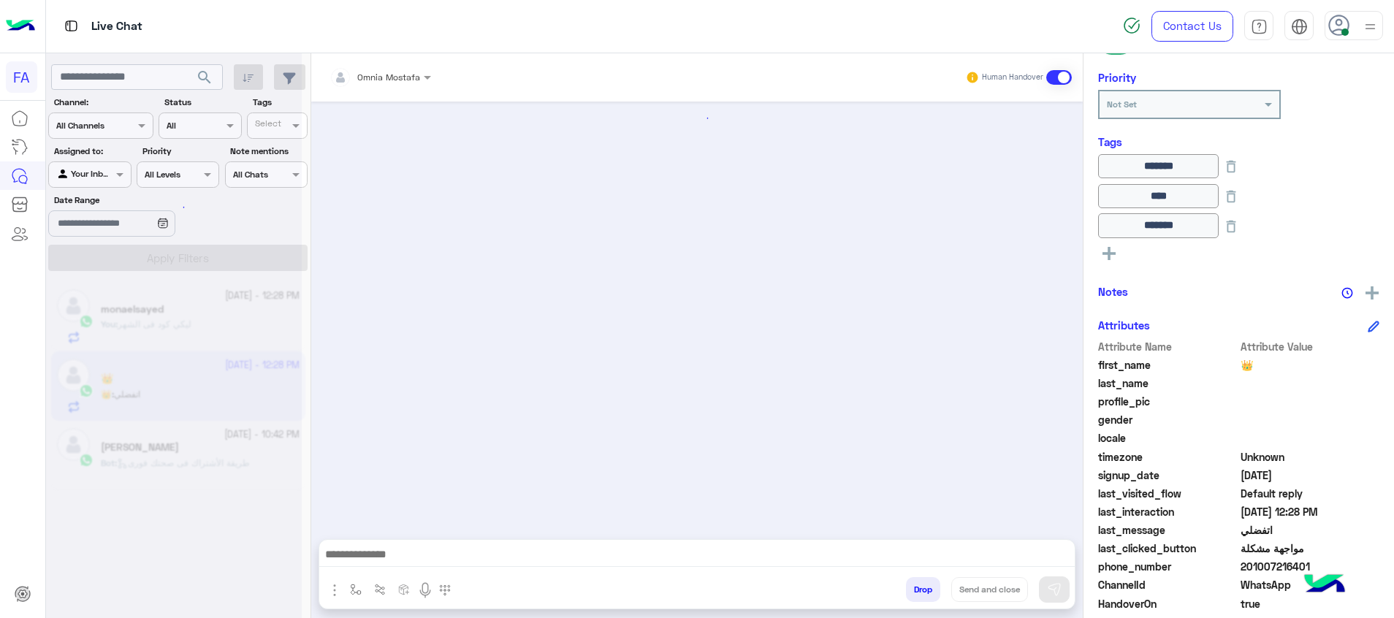
scroll to position [1141, 0]
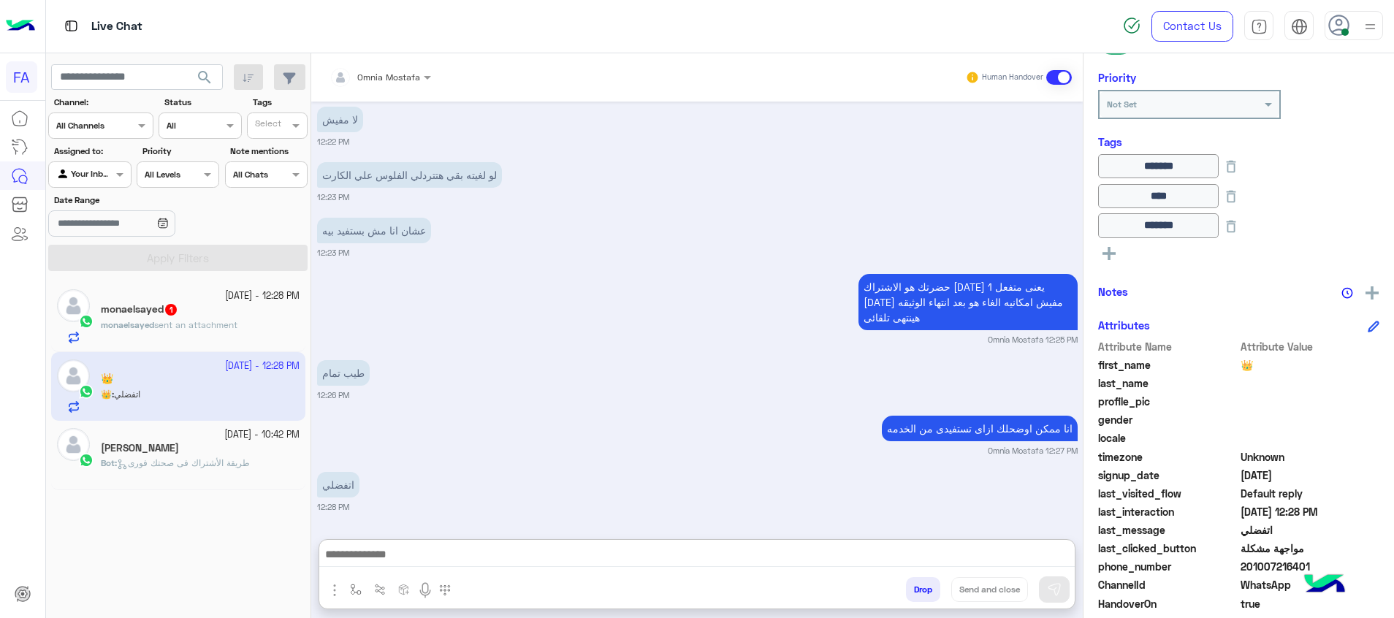
click at [999, 561] on textarea at bounding box center [696, 556] width 755 height 22
paste textarea "**********"
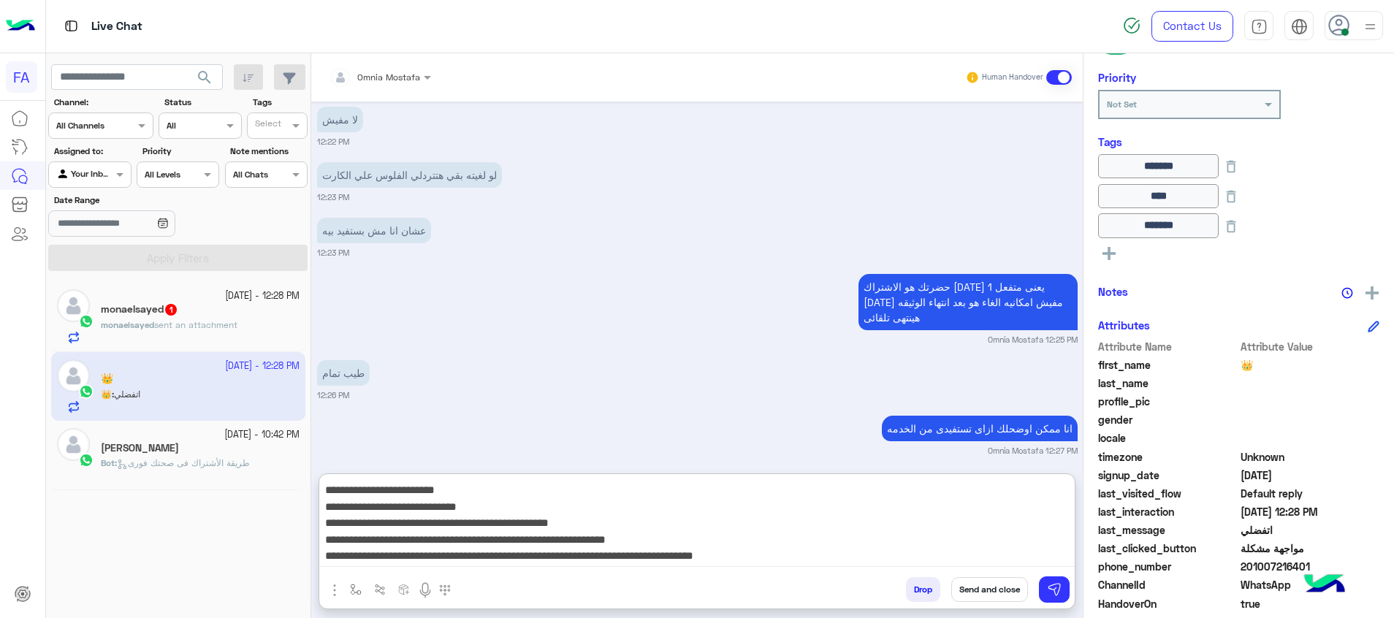
scroll to position [0, 0]
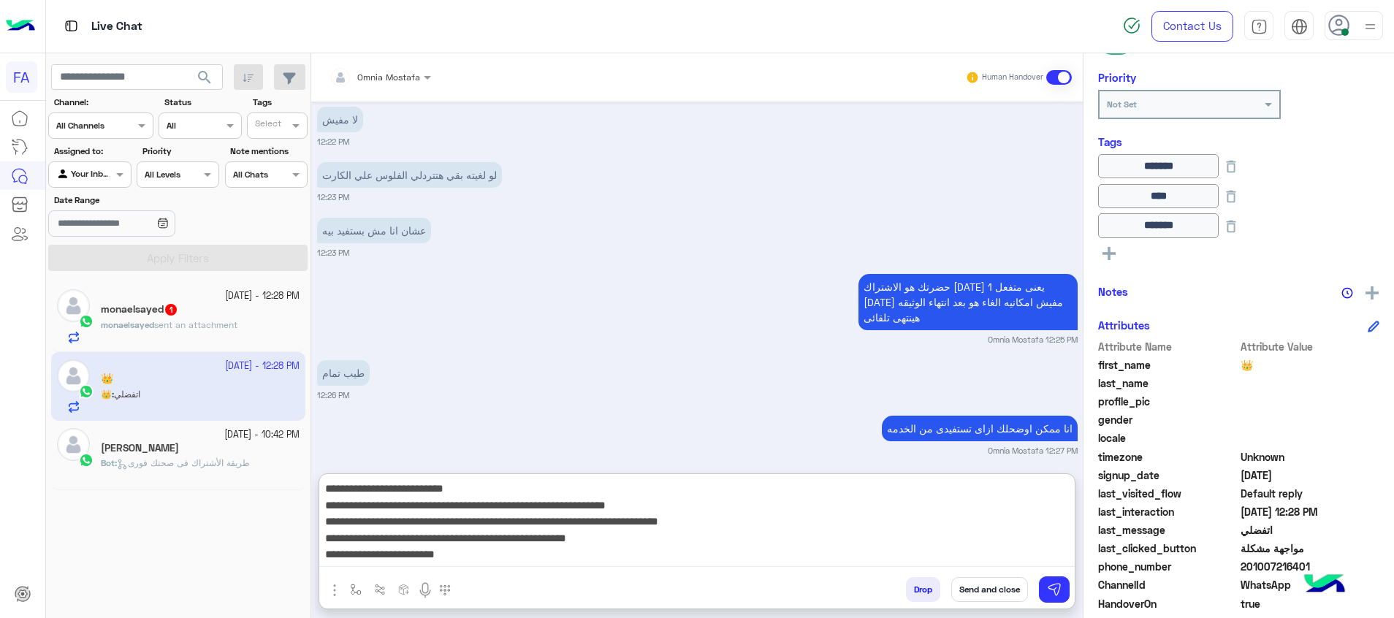
click at [952, 503] on textarea "**********" at bounding box center [696, 523] width 755 height 88
click at [957, 506] on textarea "**********" at bounding box center [696, 523] width 755 height 88
click at [875, 519] on textarea "**********" at bounding box center [696, 523] width 755 height 88
click at [850, 524] on textarea "**********" at bounding box center [696, 523] width 755 height 88
click at [837, 514] on textarea "**********" at bounding box center [696, 523] width 755 height 88
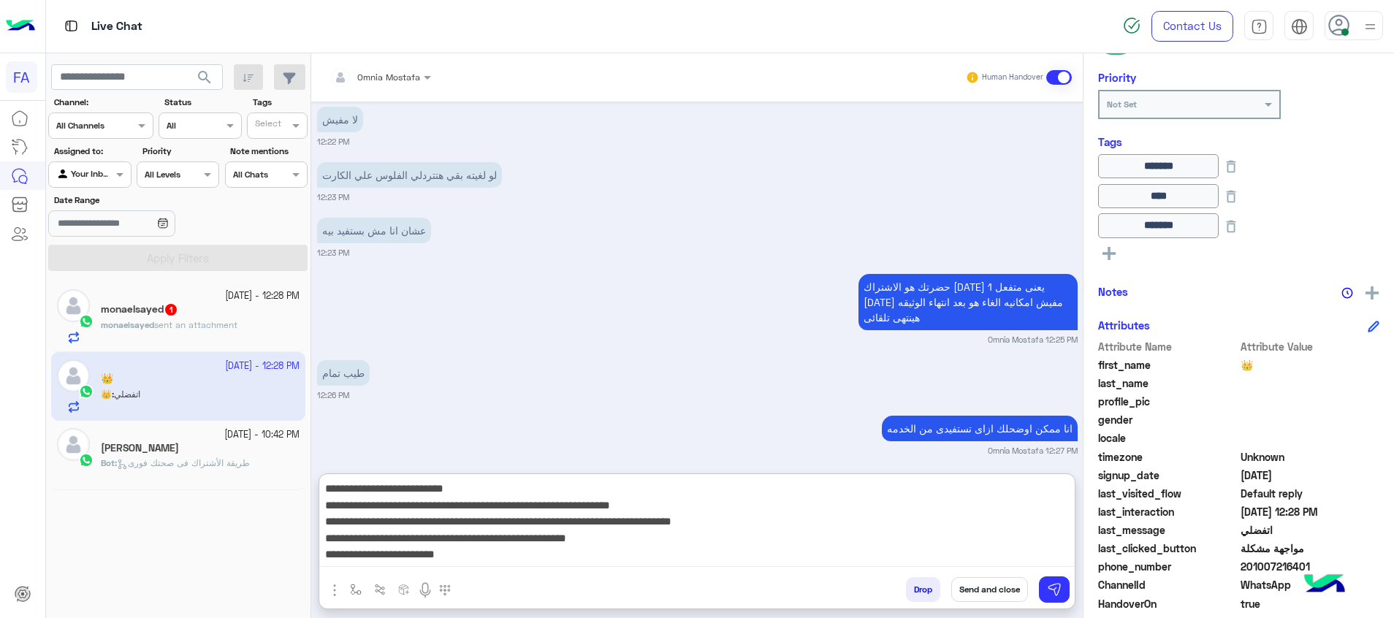
click at [829, 523] on textarea "**********" at bounding box center [696, 523] width 755 height 88
drag, startPoint x: 830, startPoint y: 523, endPoint x: 846, endPoint y: 524, distance: 16.1
click at [831, 523] on textarea "**********" at bounding box center [696, 523] width 755 height 88
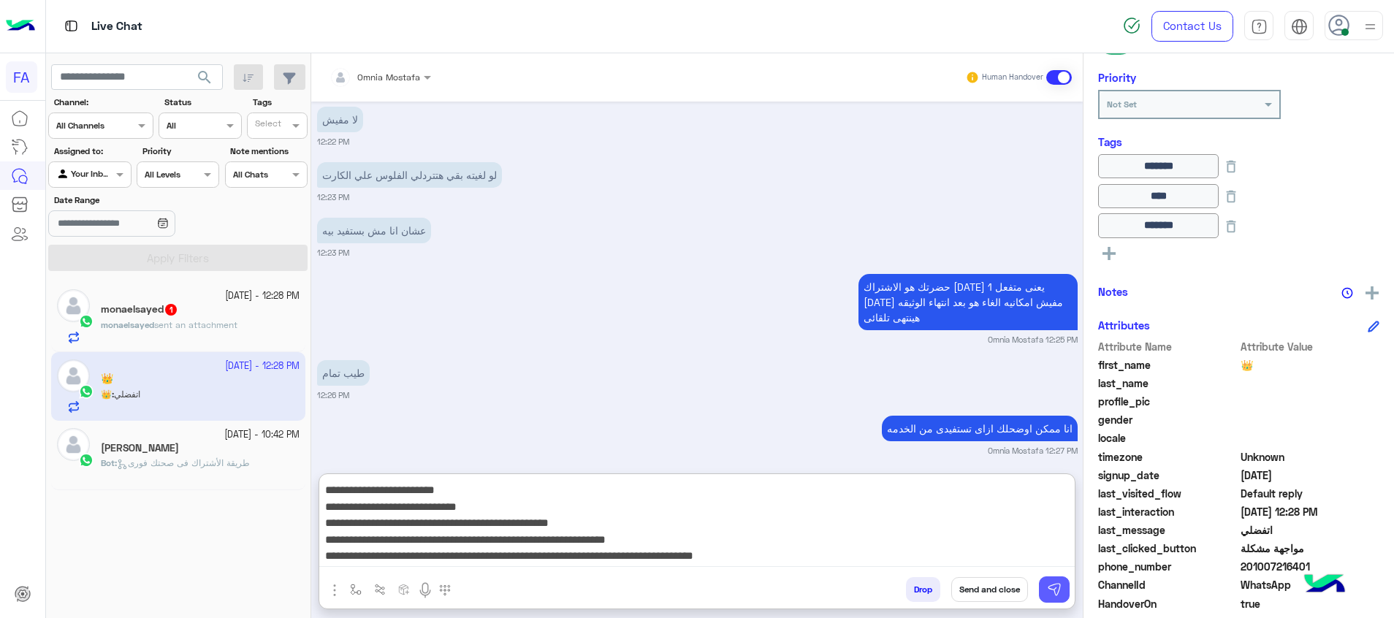
scroll to position [113, 0]
type textarea "**********"
click at [1057, 595] on img at bounding box center [1054, 589] width 15 height 15
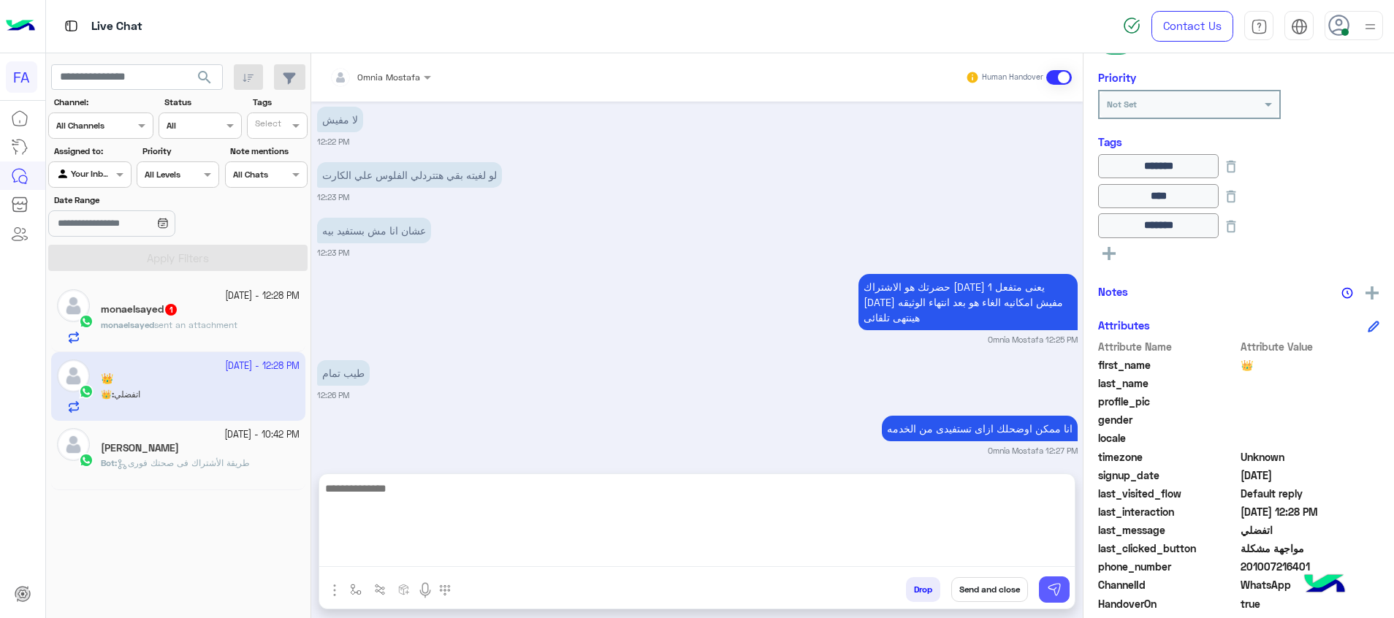
scroll to position [1427, 0]
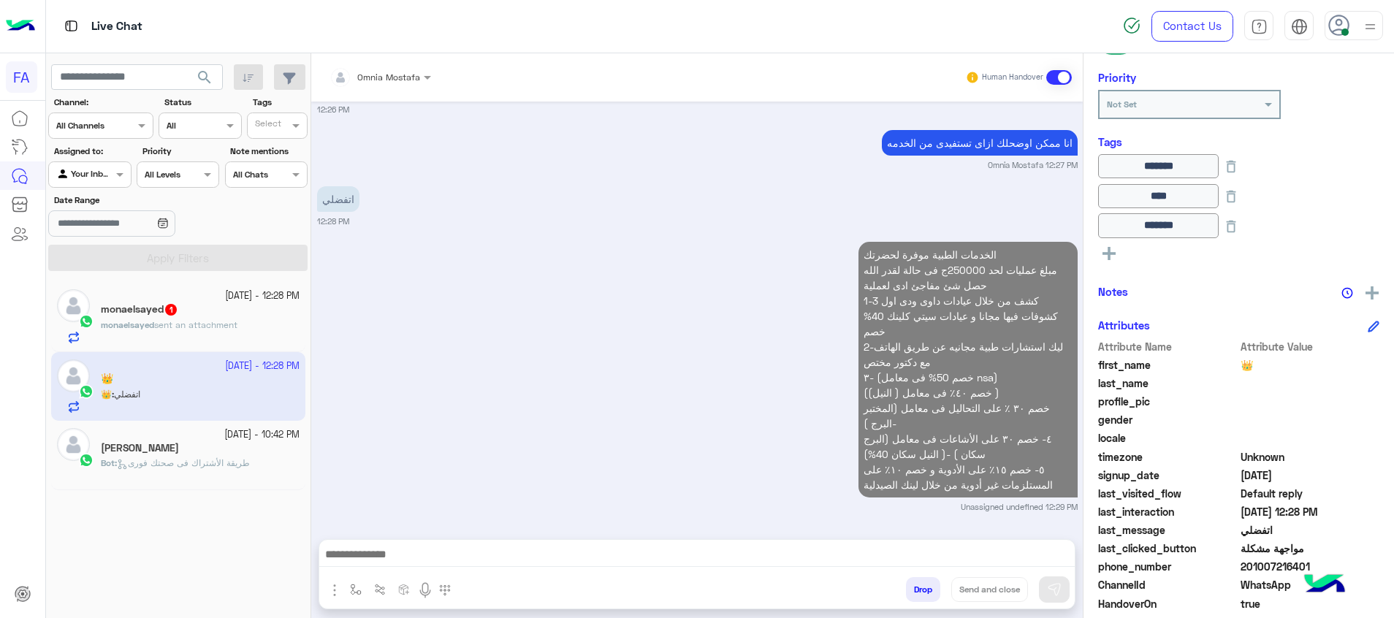
drag, startPoint x: 1036, startPoint y: 549, endPoint x: 1039, endPoint y: 560, distance: 10.6
click at [1036, 549] on textarea at bounding box center [696, 556] width 755 height 22
paste textarea "**********"
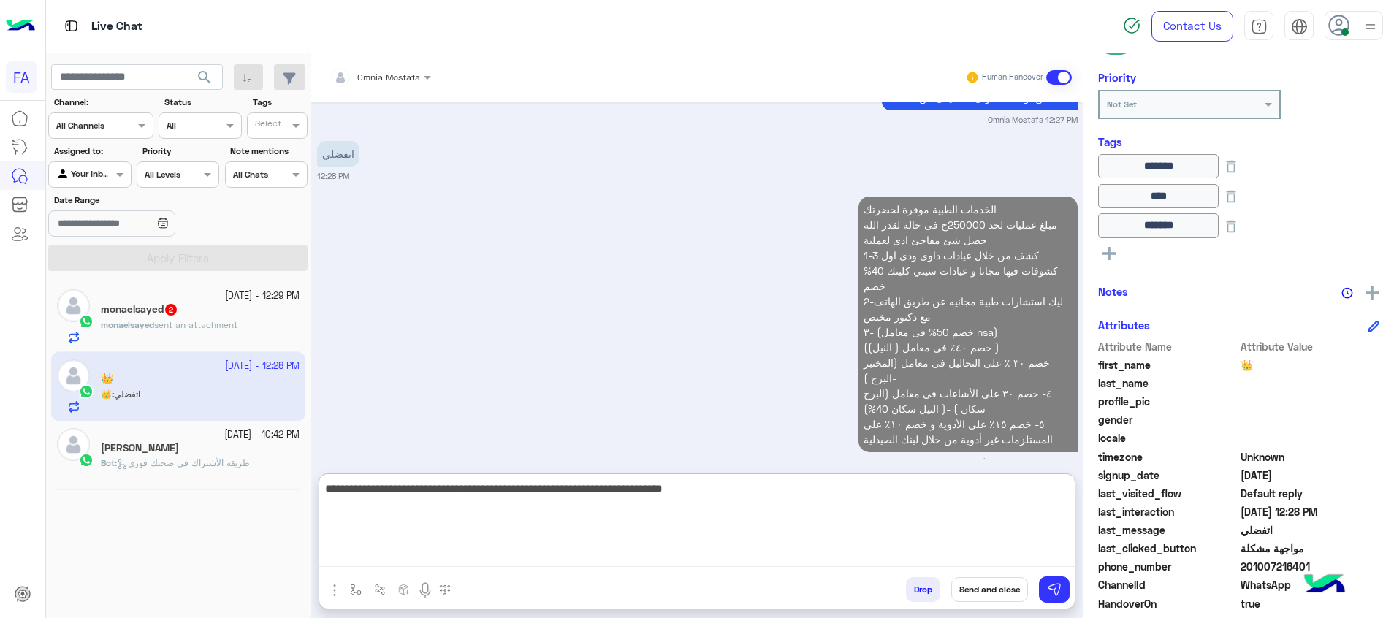
scroll to position [1492, 0]
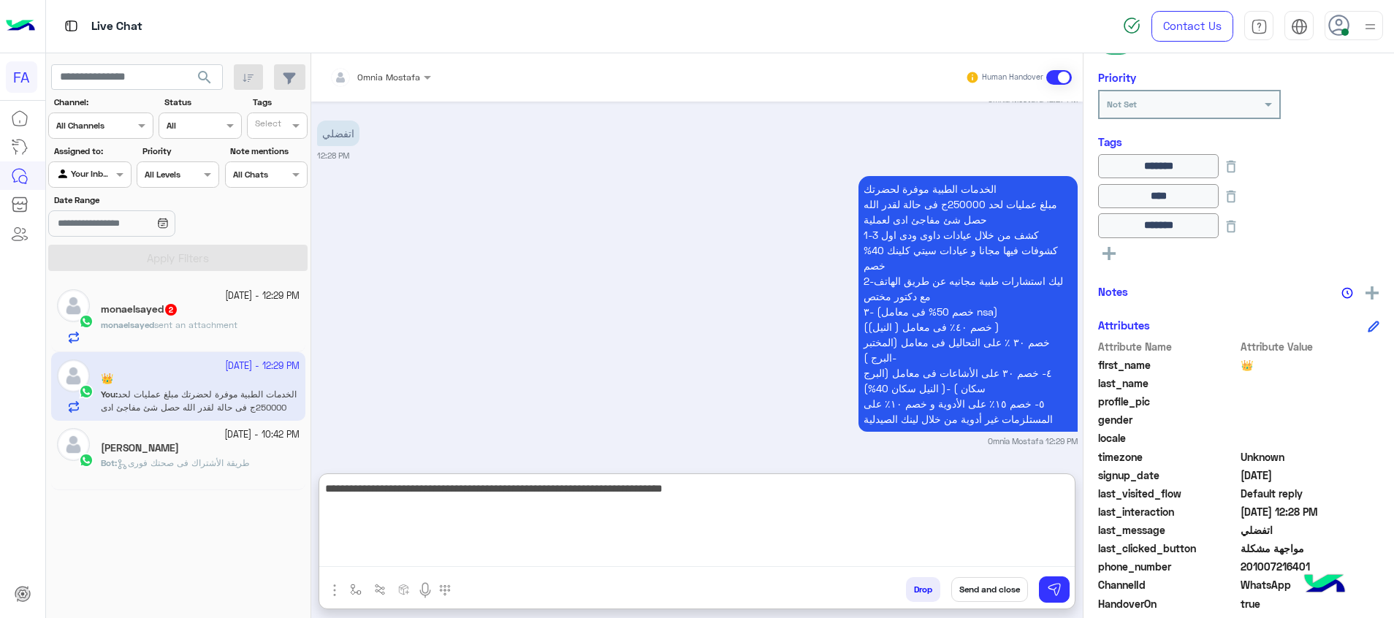
click at [1048, 530] on textarea "**********" at bounding box center [696, 523] width 755 height 88
type textarea "**********"
drag, startPoint x: 1080, startPoint y: 603, endPoint x: 1062, endPoint y: 595, distance: 20.3
click at [1079, 605] on div "Omnia Mostafa Human Handover Sep 24, 2025 عذرا لم نتلقى اى رد .سيتم تحويل المحا…" at bounding box center [696, 338] width 771 height 570
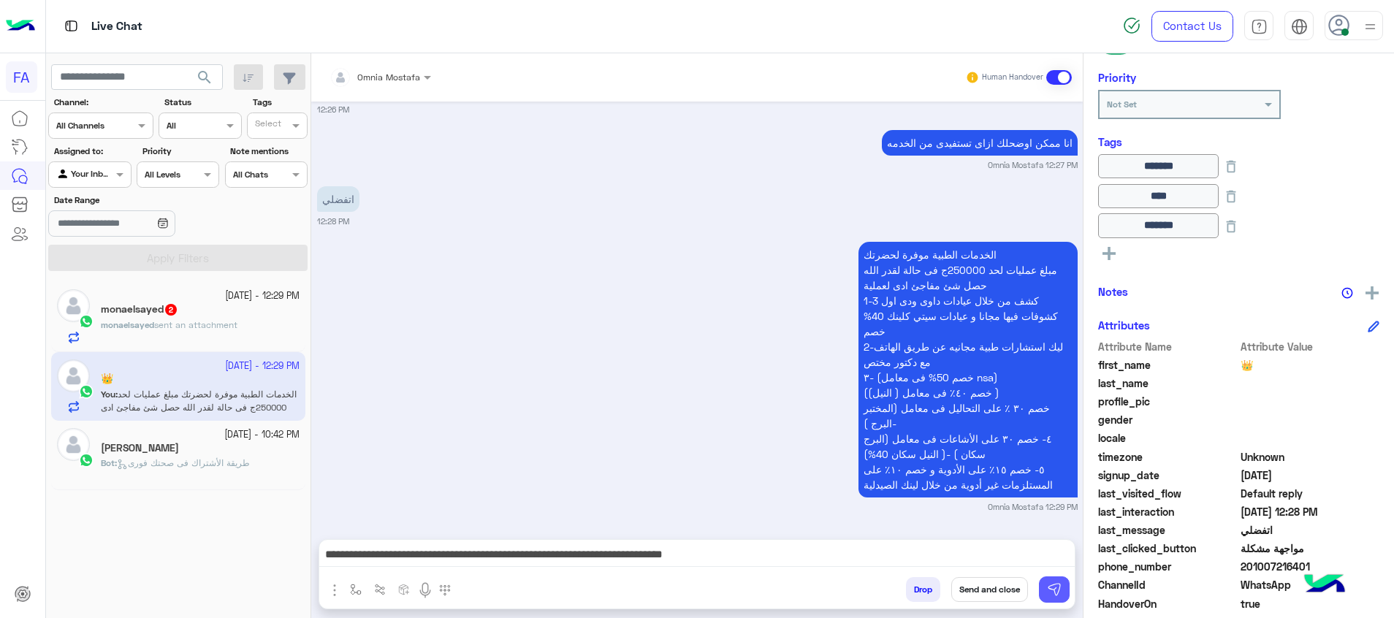
click at [1061, 594] on button at bounding box center [1054, 589] width 31 height 26
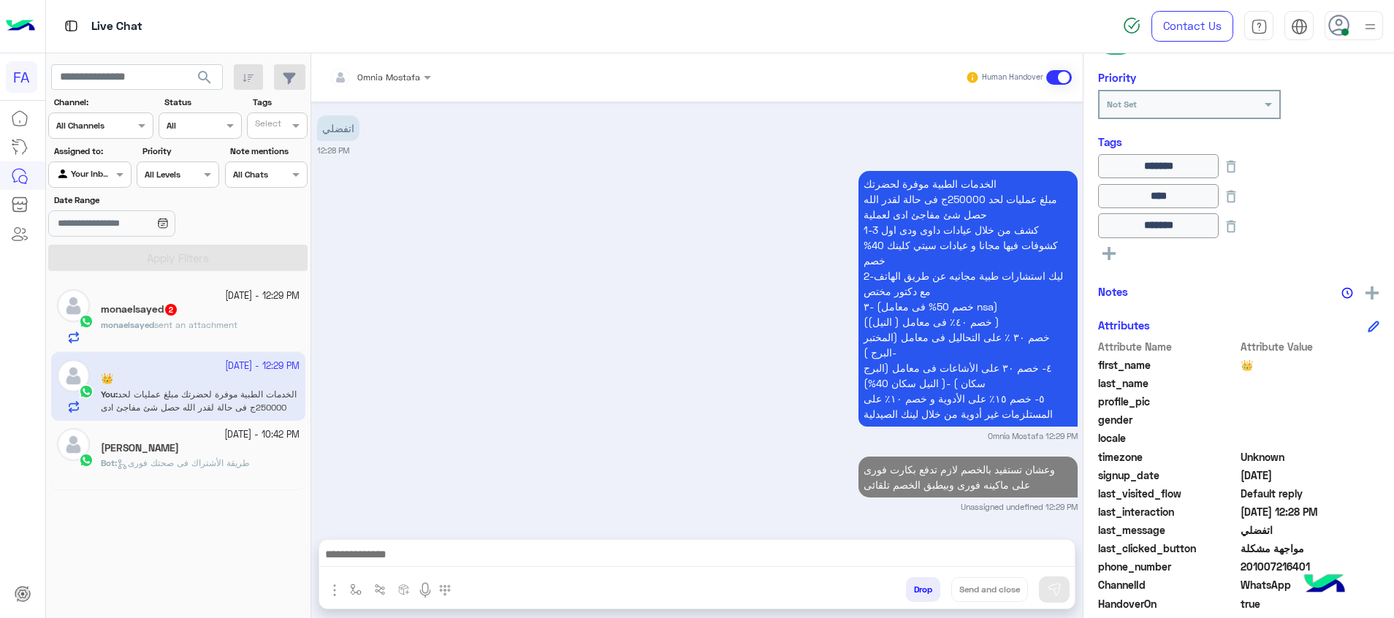
click at [177, 308] on span "2" at bounding box center [171, 310] width 12 height 12
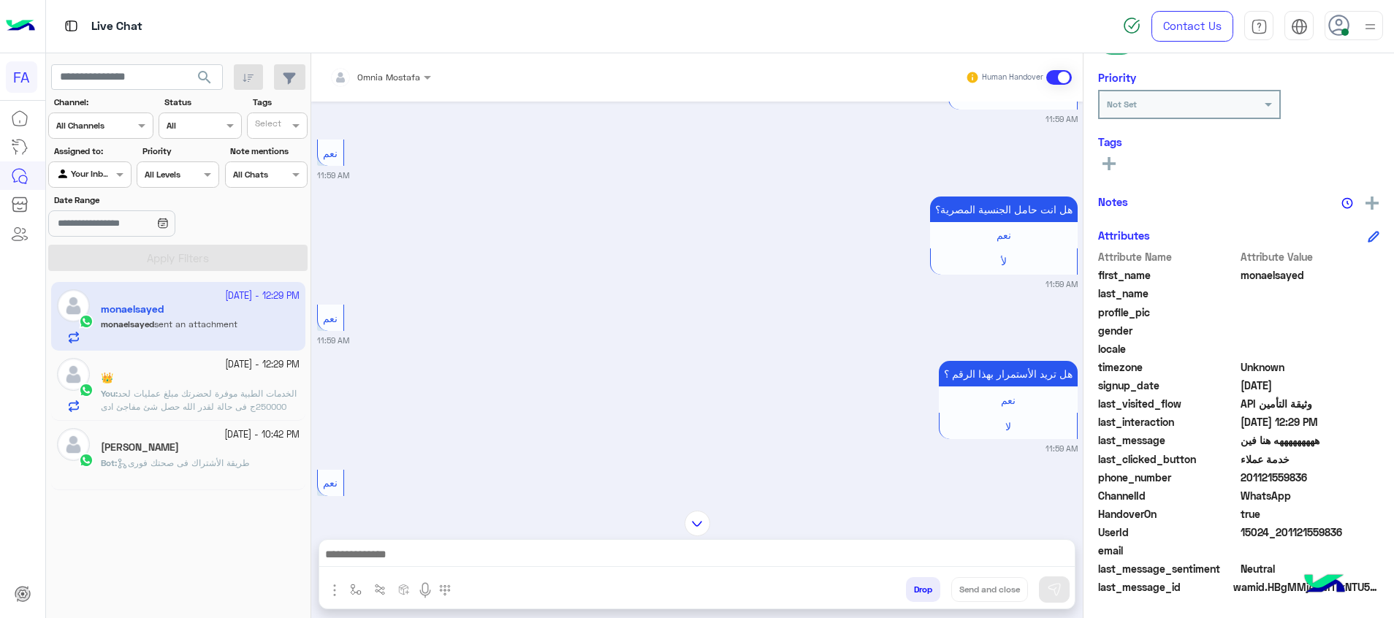
scroll to position [957, 0]
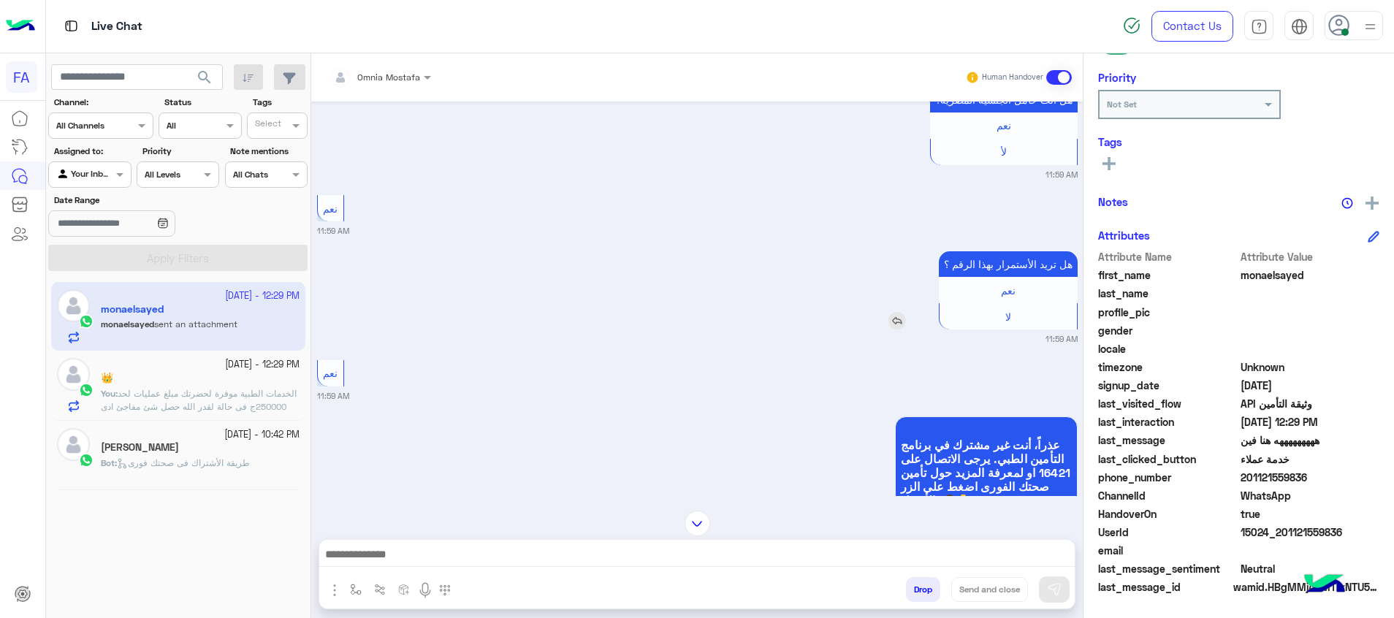
click at [893, 312] on img at bounding box center [897, 321] width 18 height 18
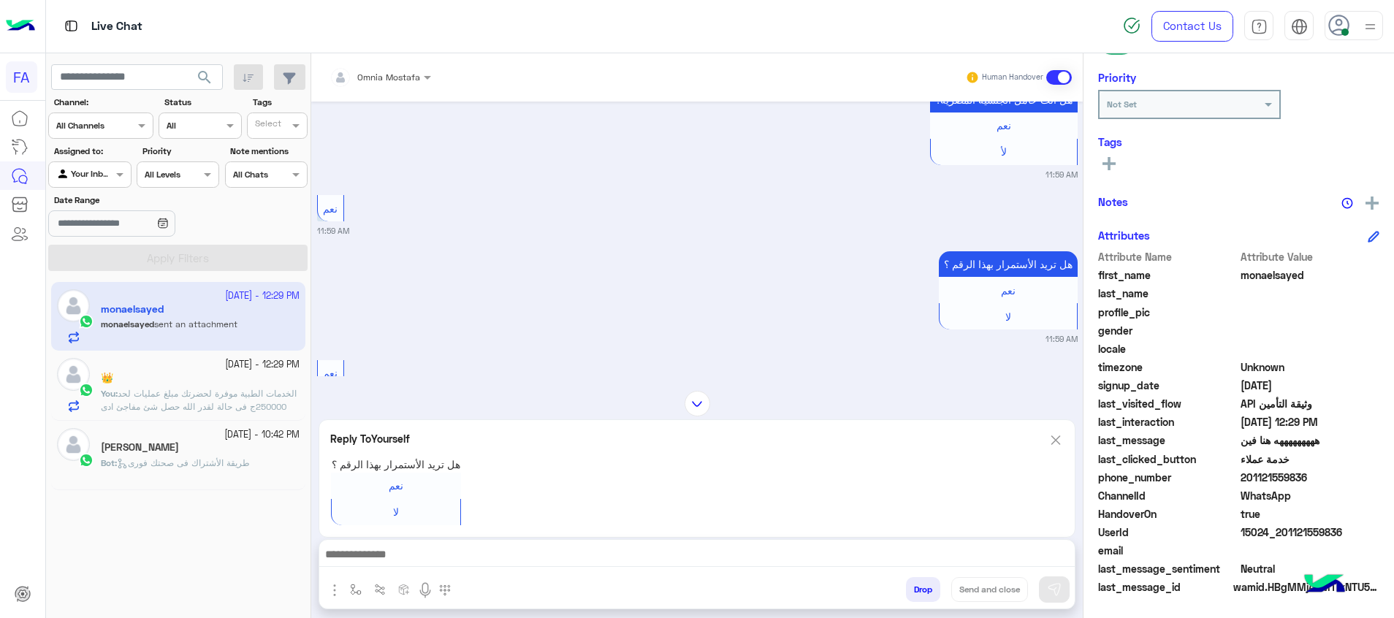
drag, startPoint x: 963, startPoint y: 554, endPoint x: 969, endPoint y: 572, distance: 19.2
click at [963, 554] on textarea at bounding box center [696, 556] width 755 height 22
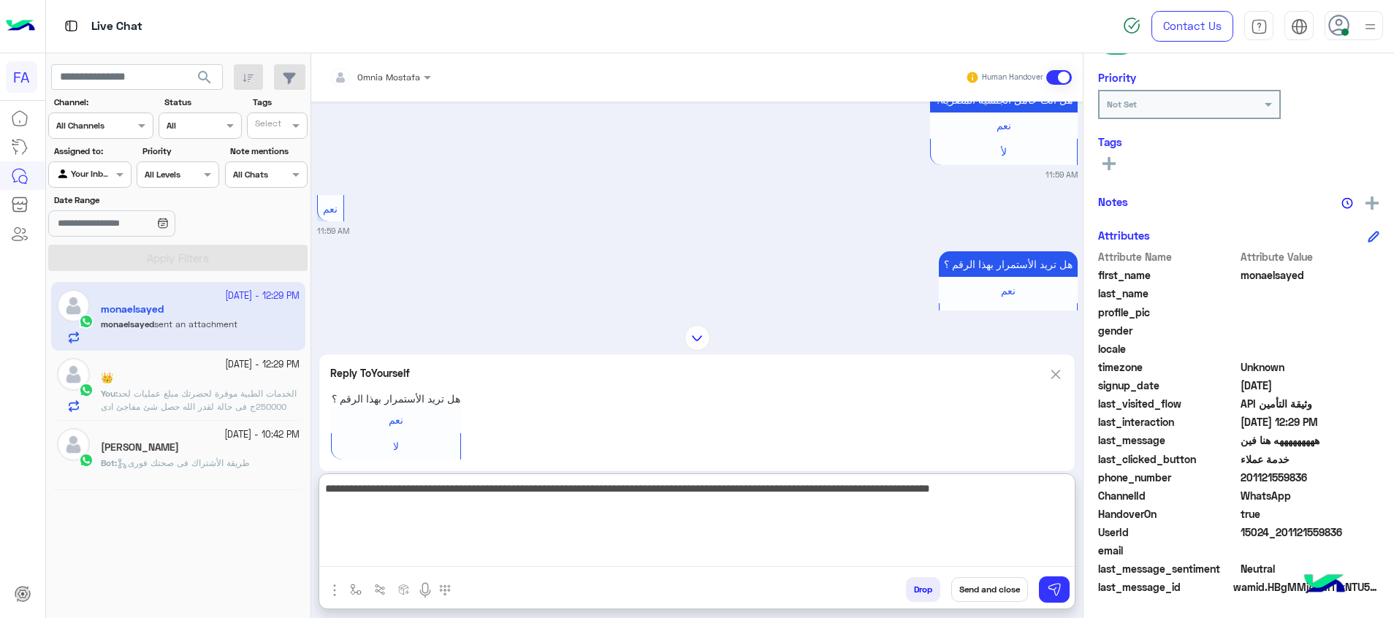
click at [514, 493] on textarea "**********" at bounding box center [696, 523] width 755 height 88
click at [370, 483] on textarea "**********" at bounding box center [696, 523] width 755 height 88
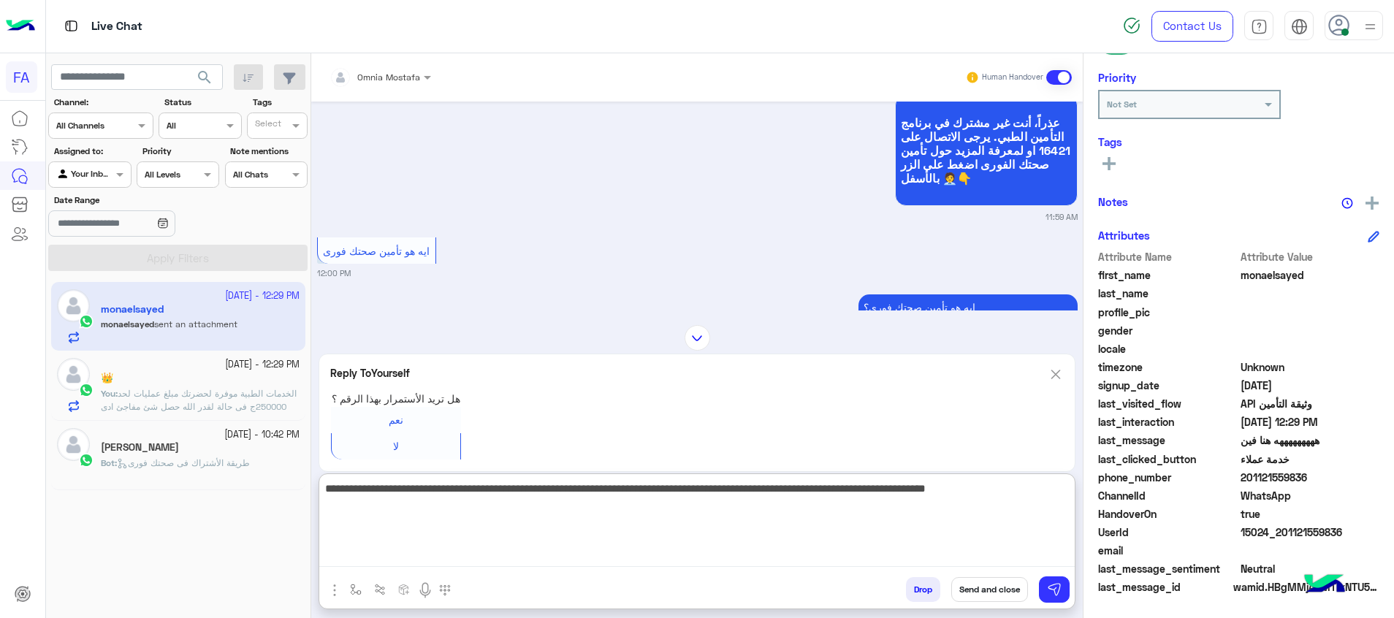
scroll to position [1395, 0]
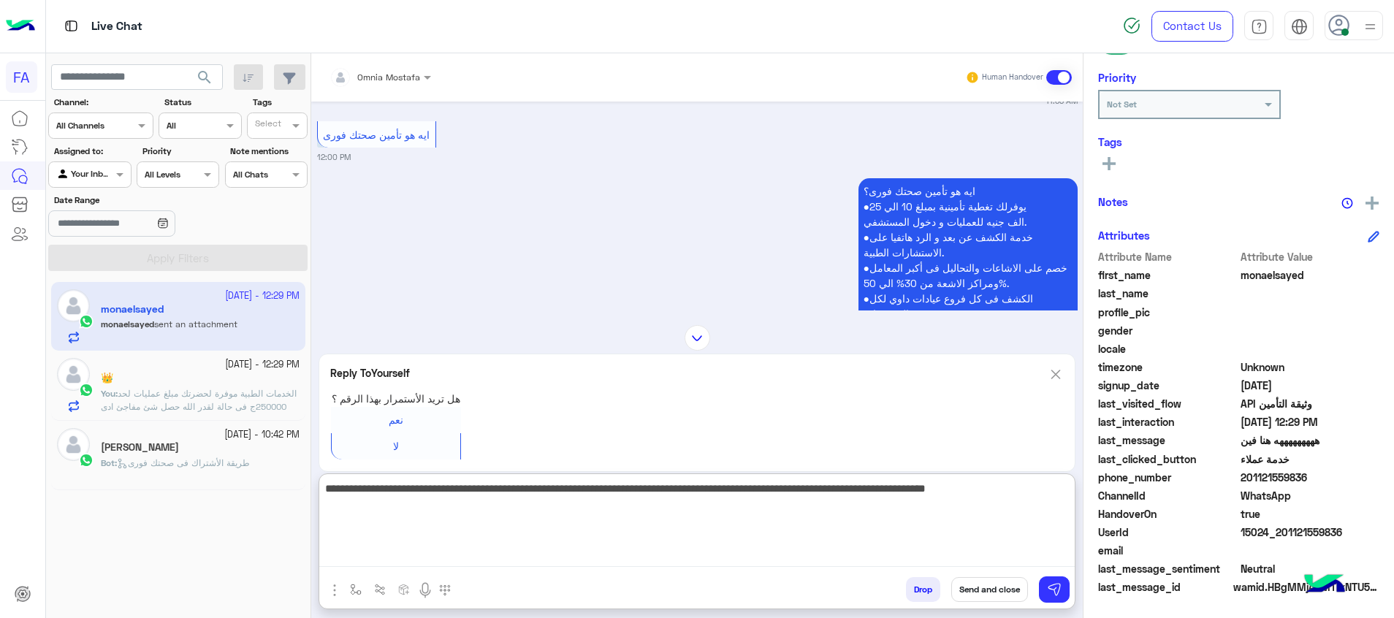
click at [359, 481] on textarea "**********" at bounding box center [696, 523] width 755 height 88
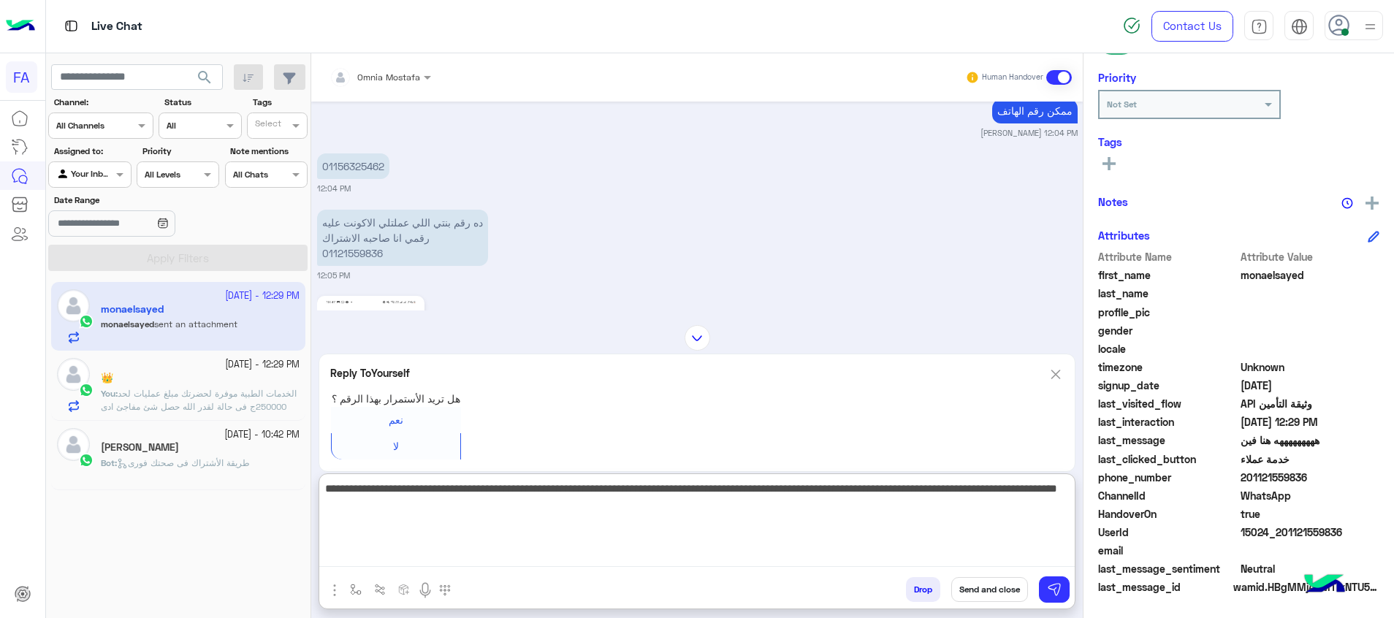
scroll to position [3148, 0]
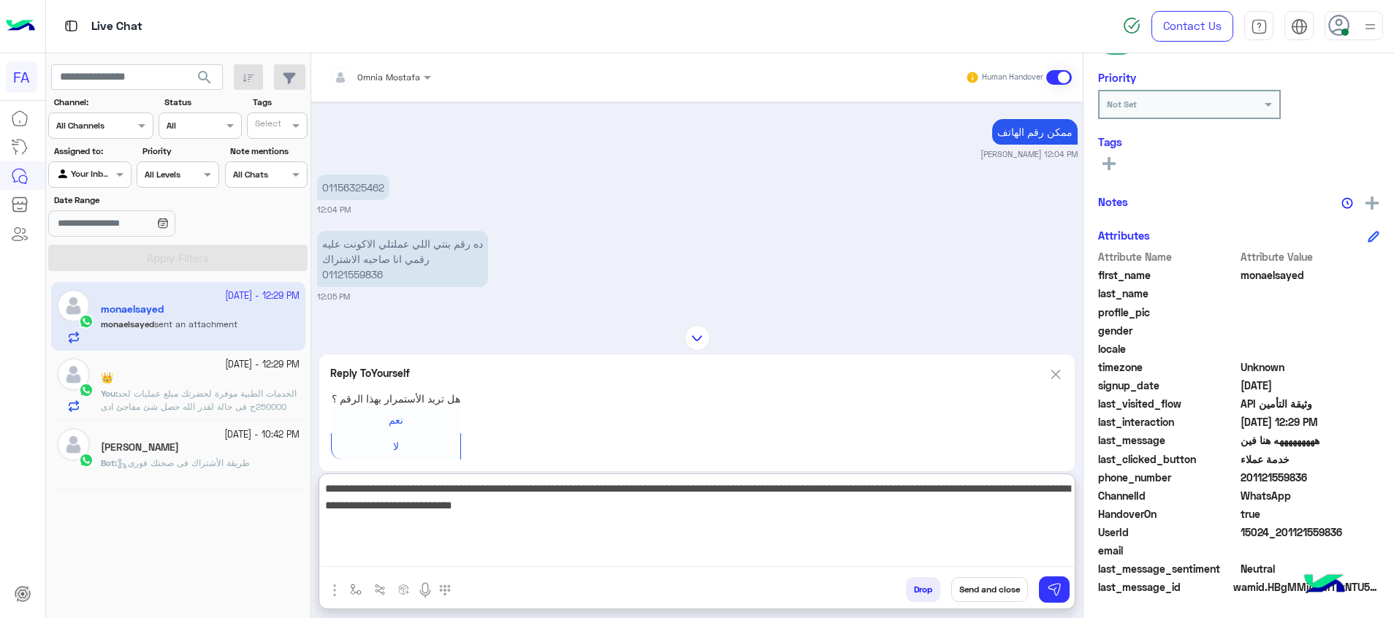
type textarea "**********"
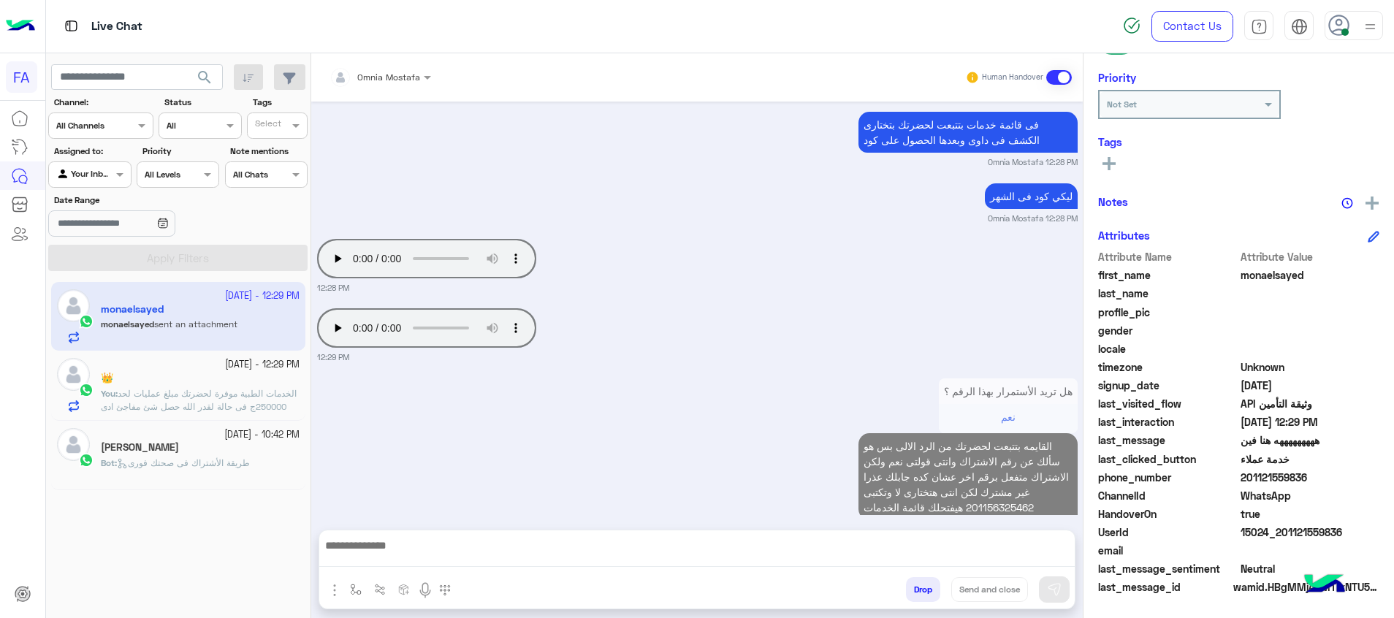
scroll to position [6130, 0]
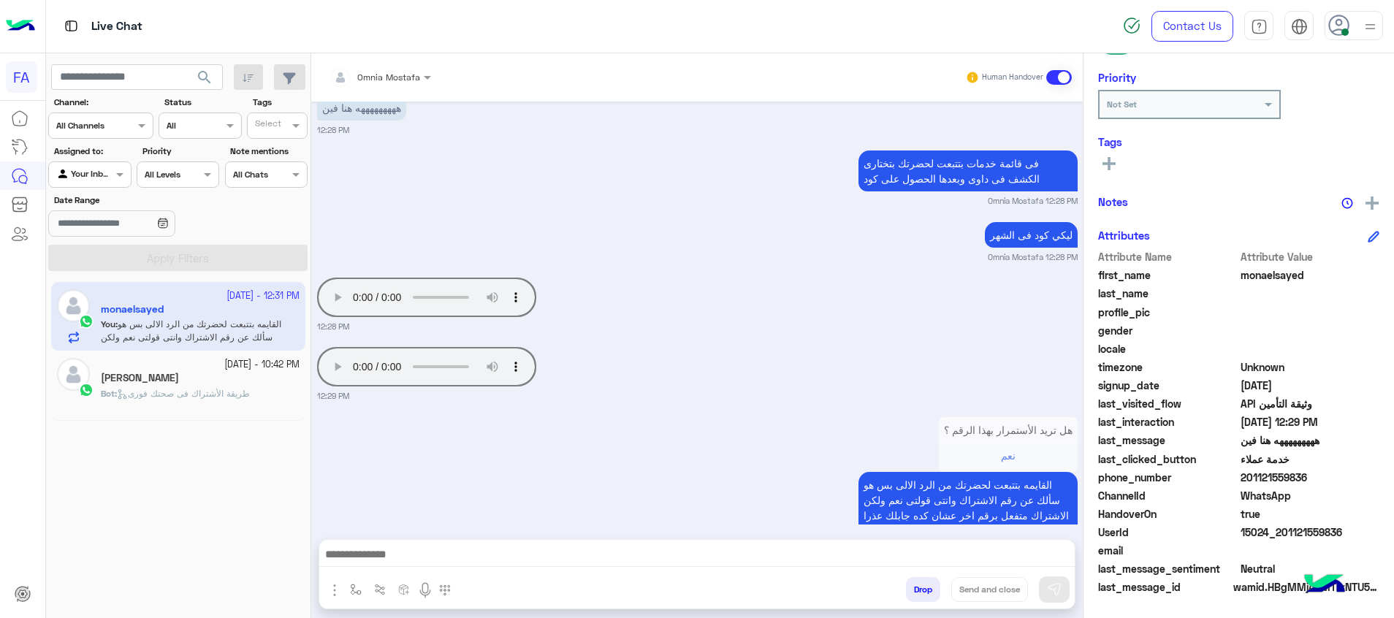
click at [870, 554] on textarea at bounding box center [696, 556] width 755 height 22
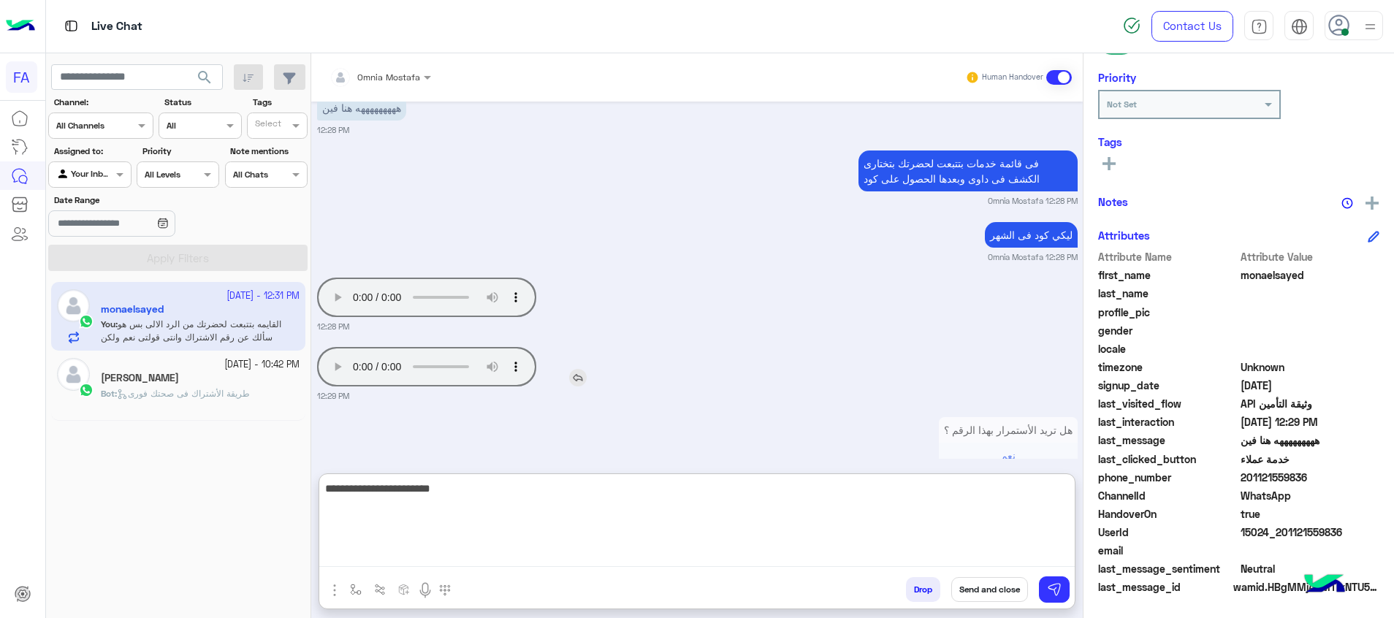
type textarea "**********"
click at [573, 369] on img at bounding box center [578, 378] width 18 height 18
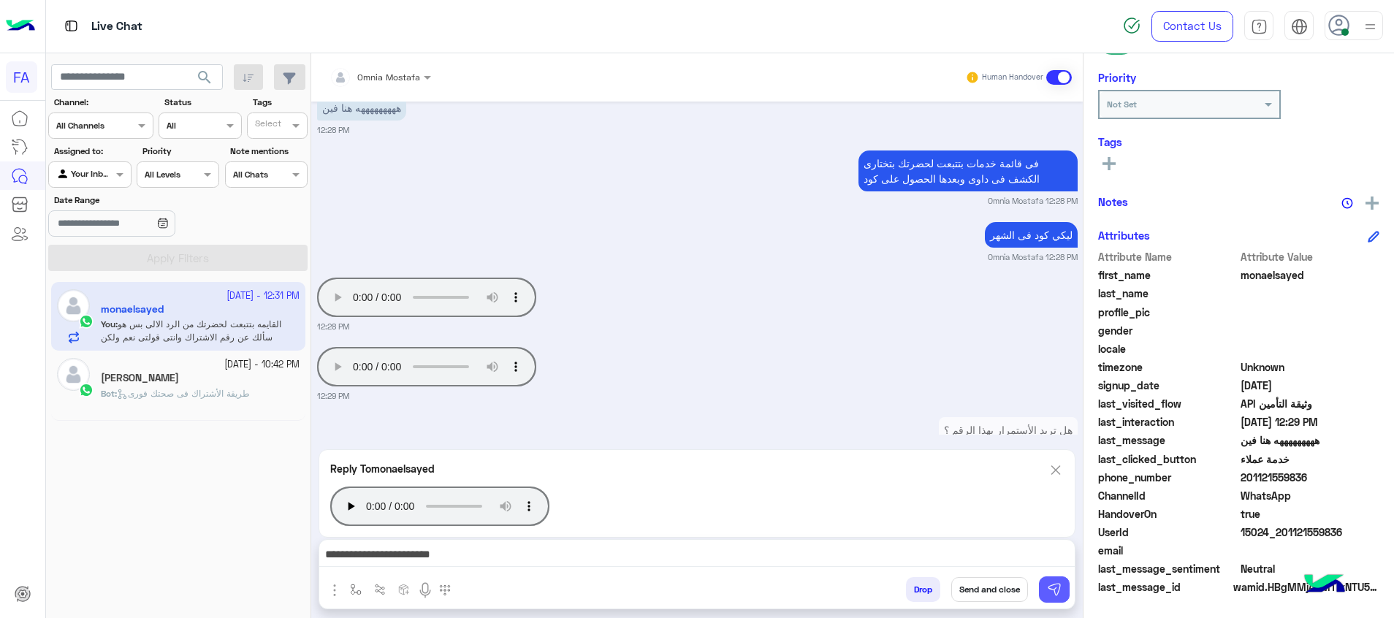
click at [1056, 594] on img at bounding box center [1054, 589] width 15 height 15
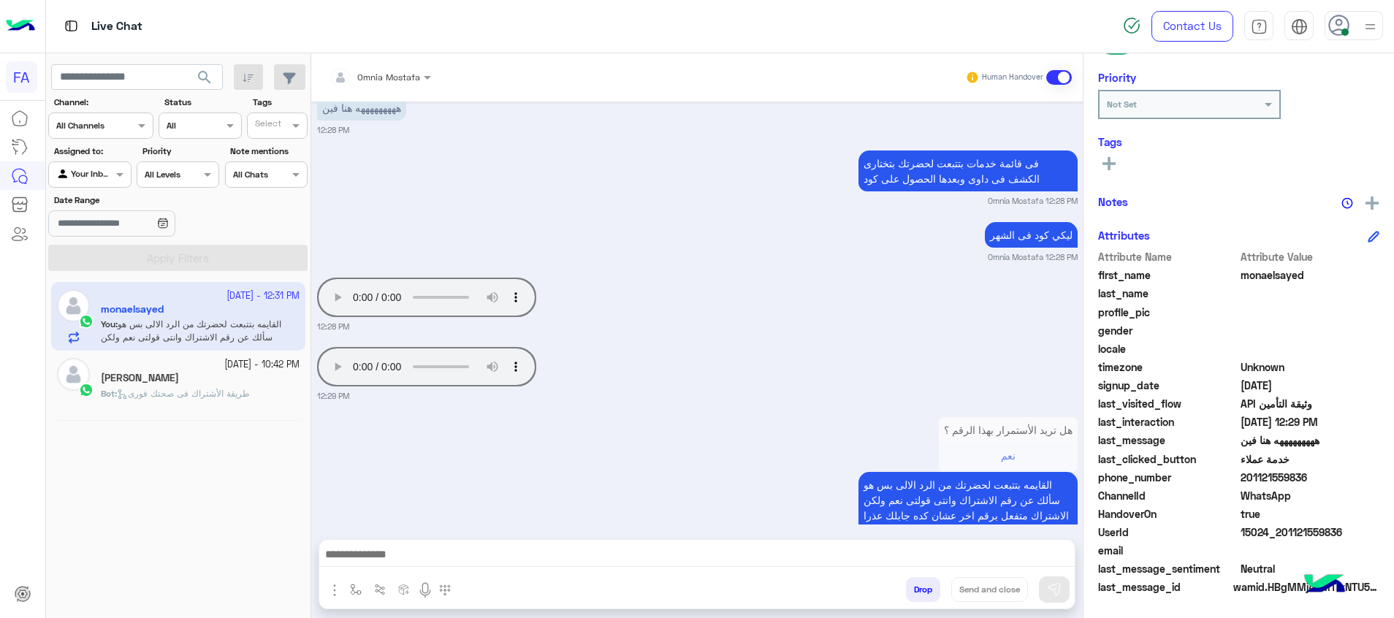
scroll to position [6225, 0]
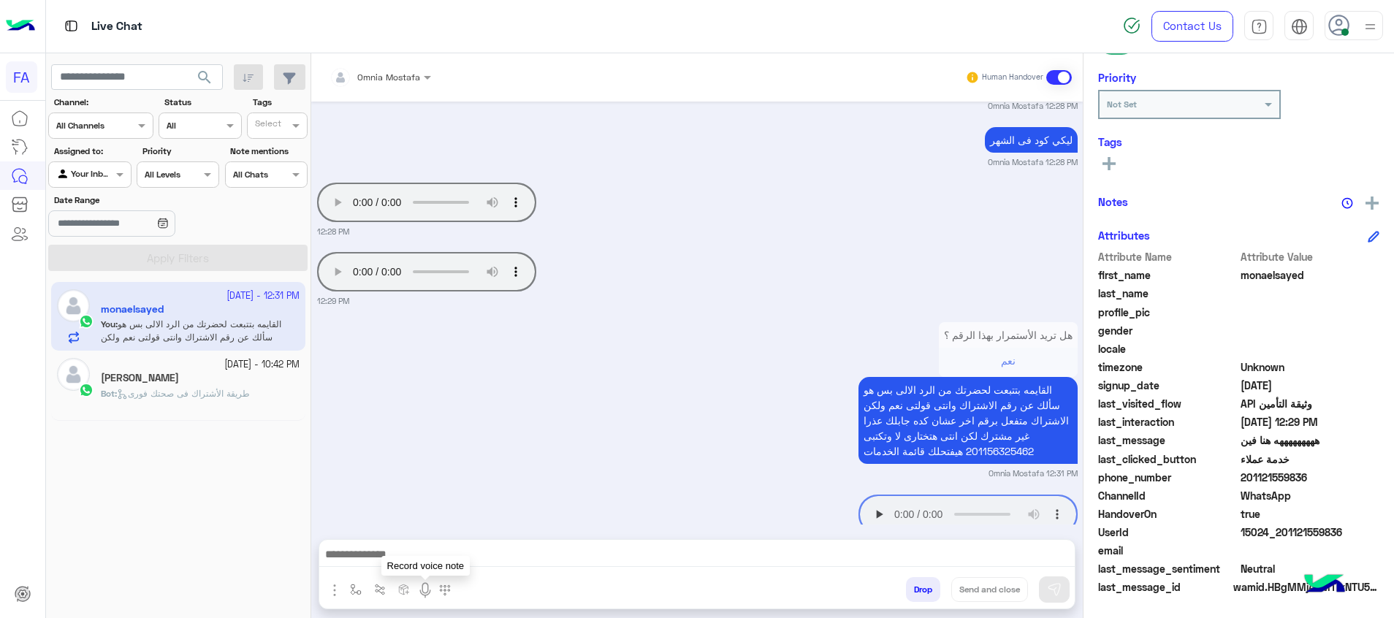
click at [430, 592] on img at bounding box center [425, 590] width 18 height 18
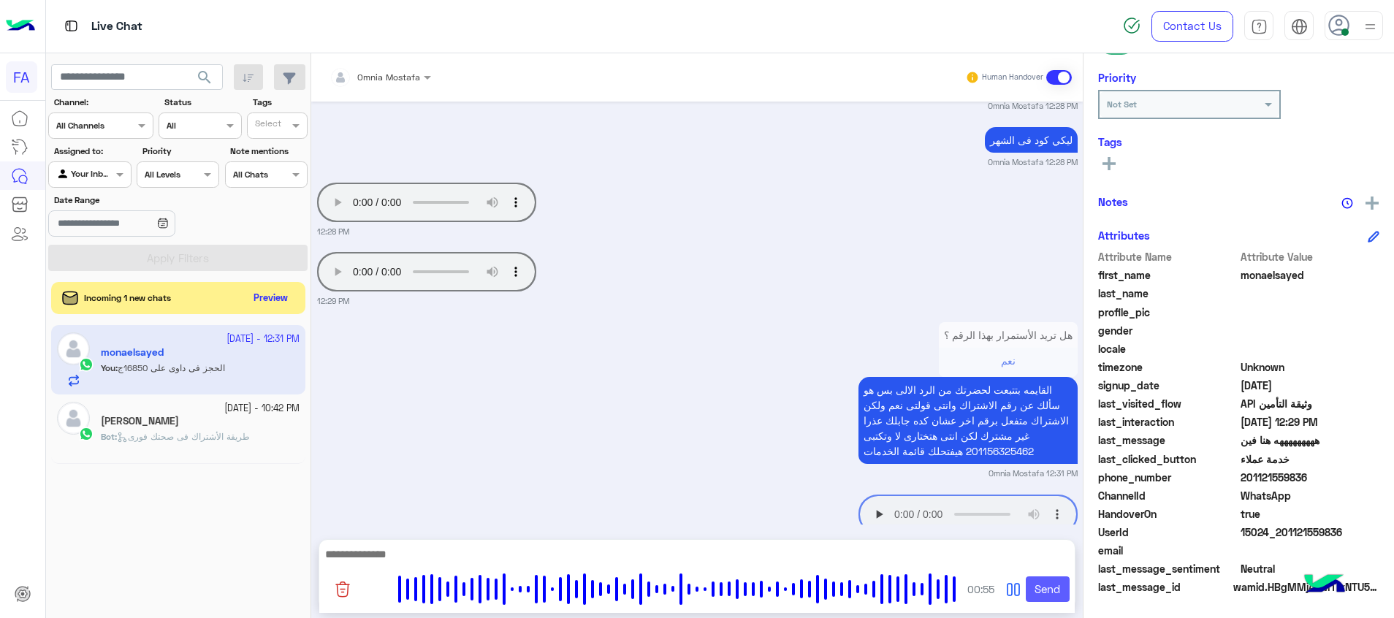
click at [1054, 595] on button "Send" at bounding box center [1048, 589] width 44 height 26
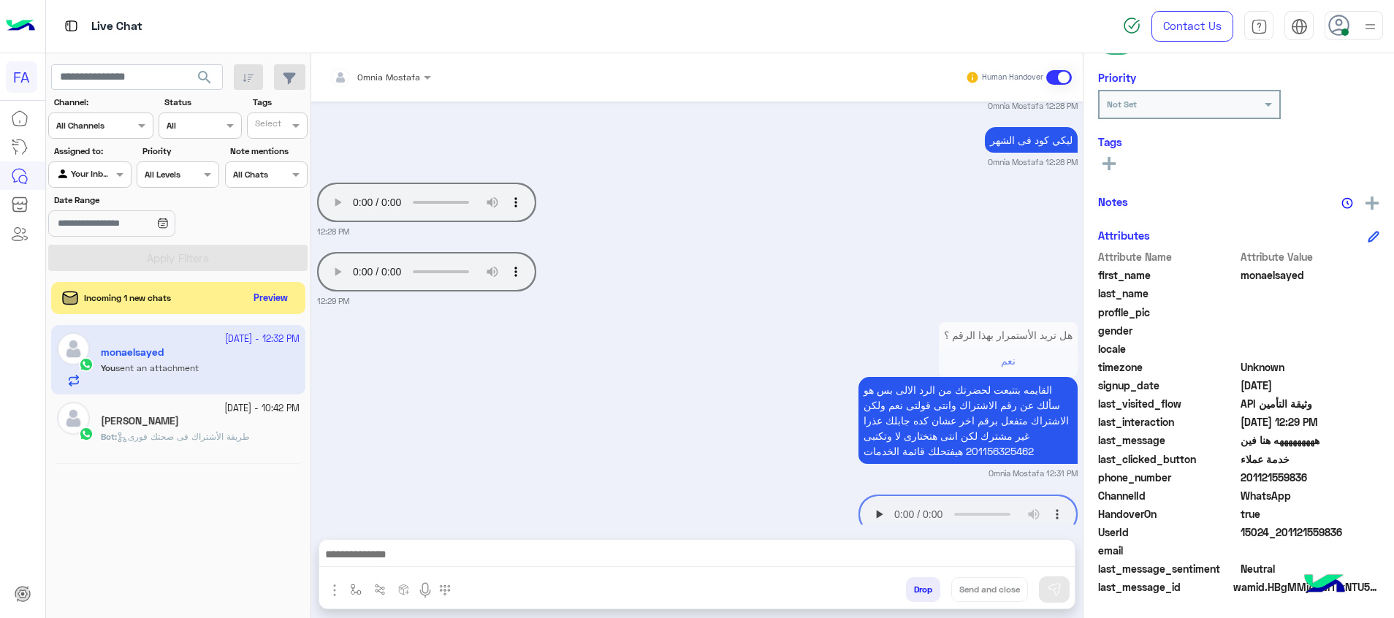
scroll to position [6295, 0]
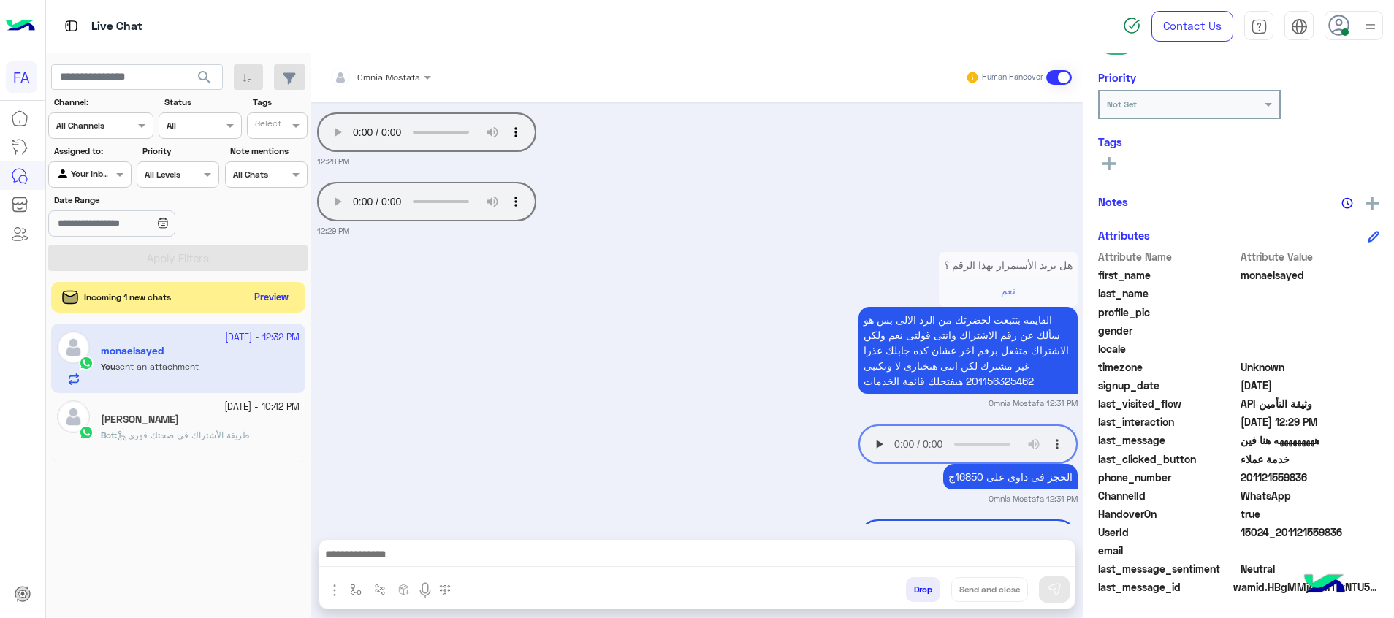
click at [272, 305] on button "Preview" at bounding box center [271, 298] width 45 height 20
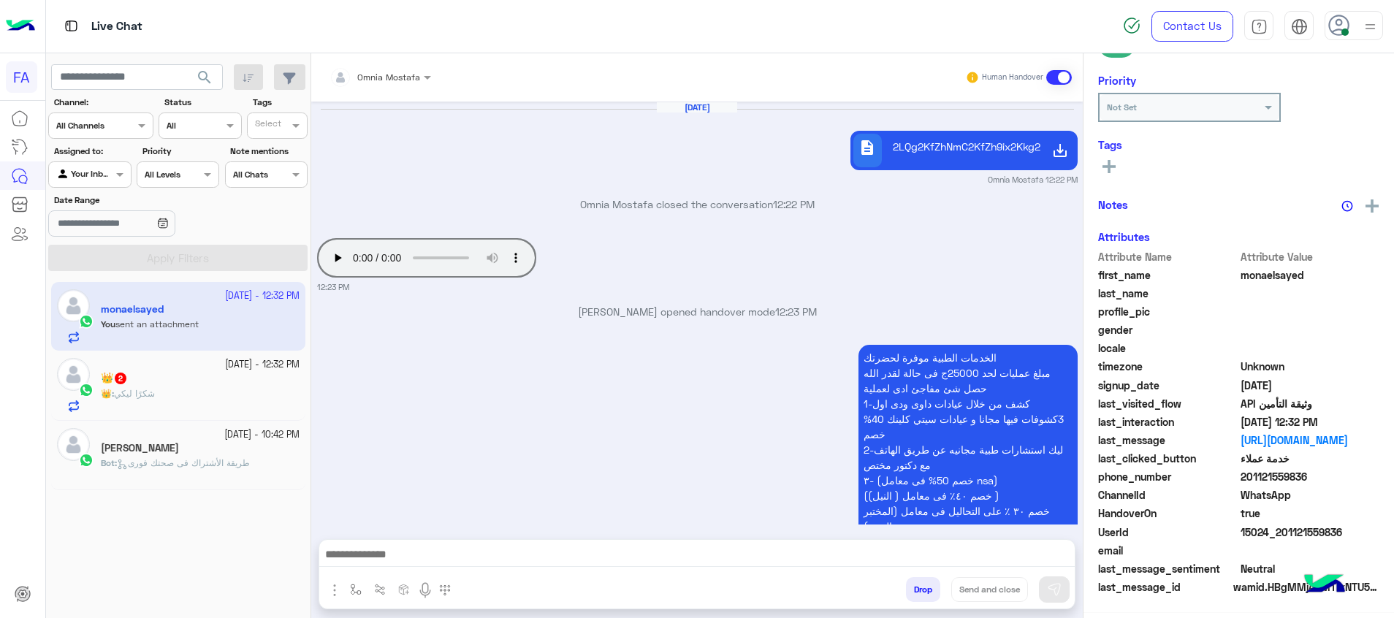
scroll to position [1224, 0]
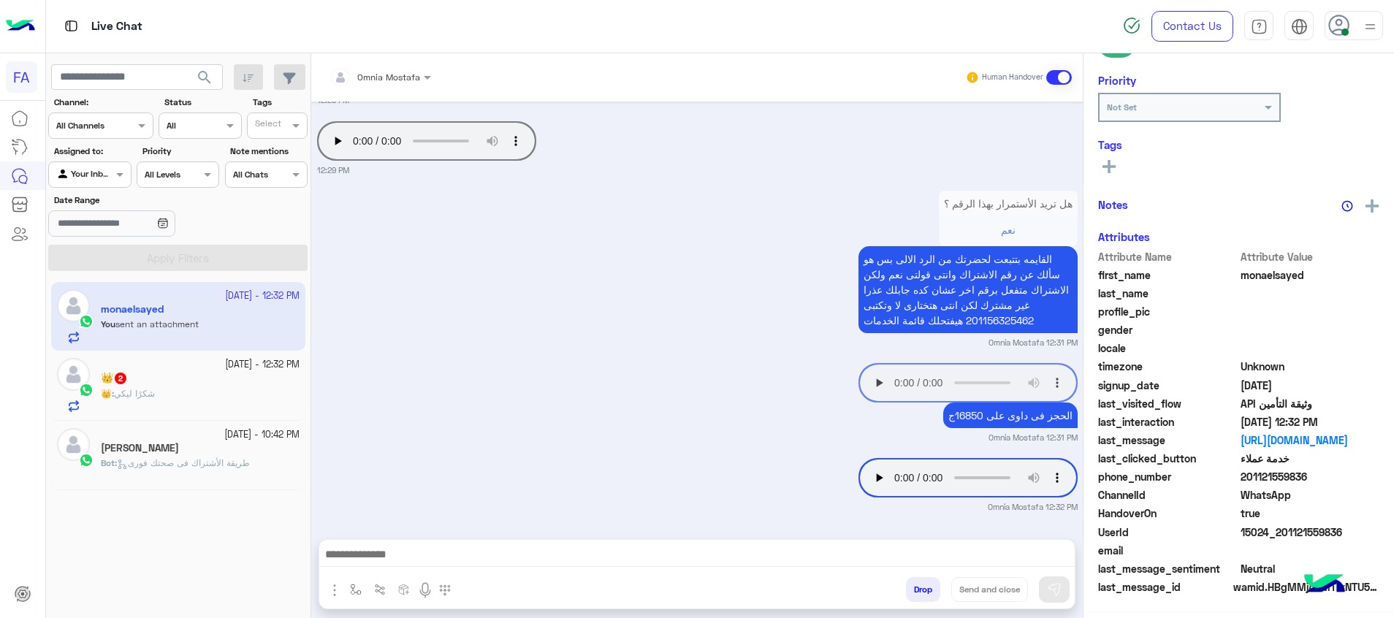
click at [272, 403] on div "👑 : شكرًا ليكي" at bounding box center [200, 400] width 199 height 26
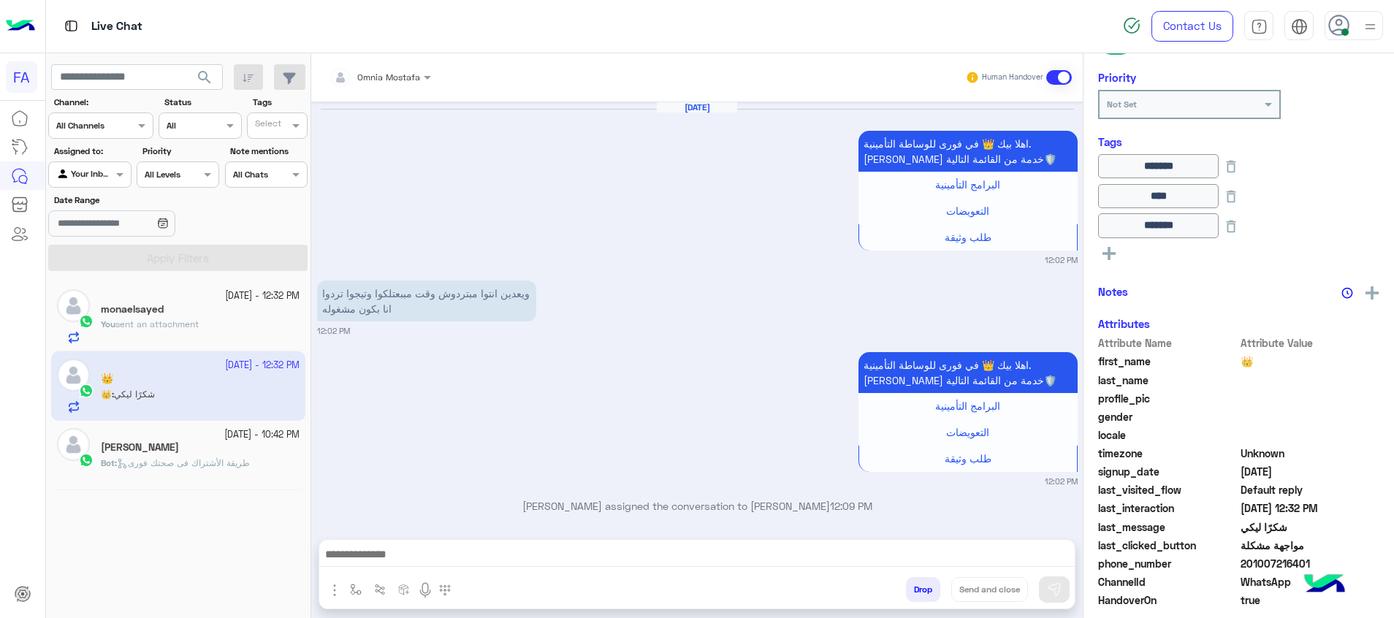
scroll to position [1190, 0]
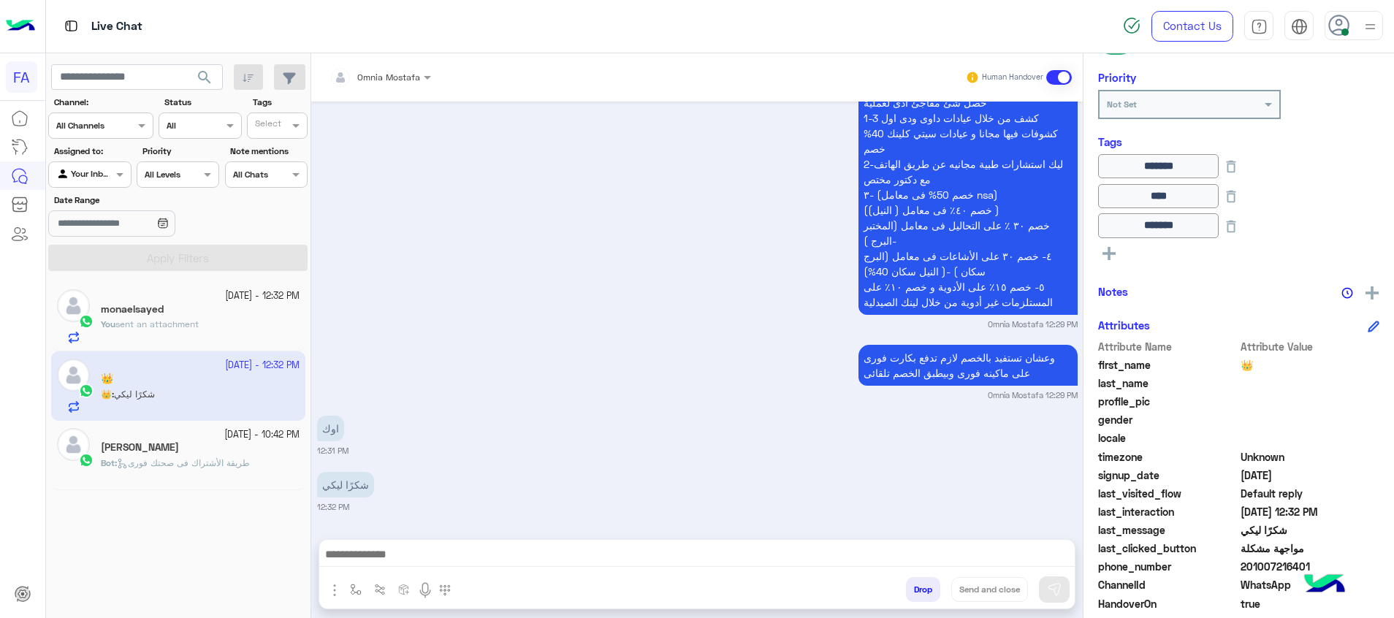
click at [1107, 251] on icon at bounding box center [1108, 253] width 13 height 13
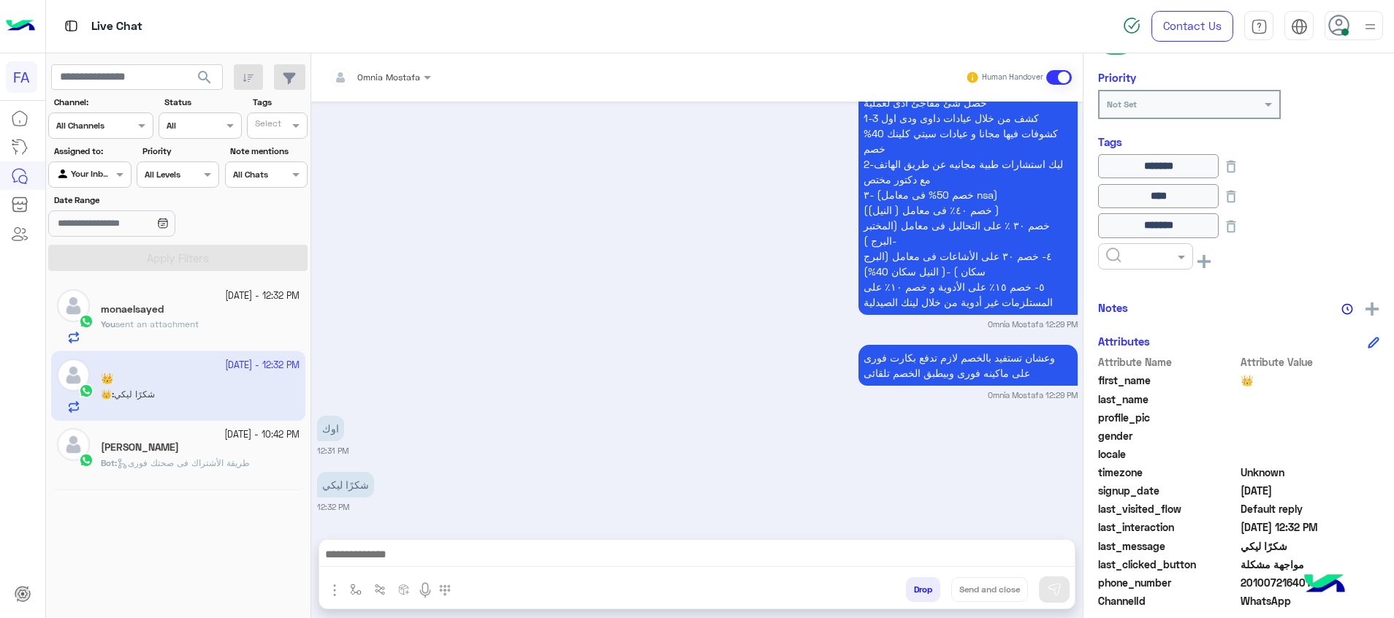
click at [1119, 257] on input "text" at bounding box center [1128, 254] width 45 height 13
click at [1239, 225] on icon at bounding box center [1231, 226] width 16 height 16
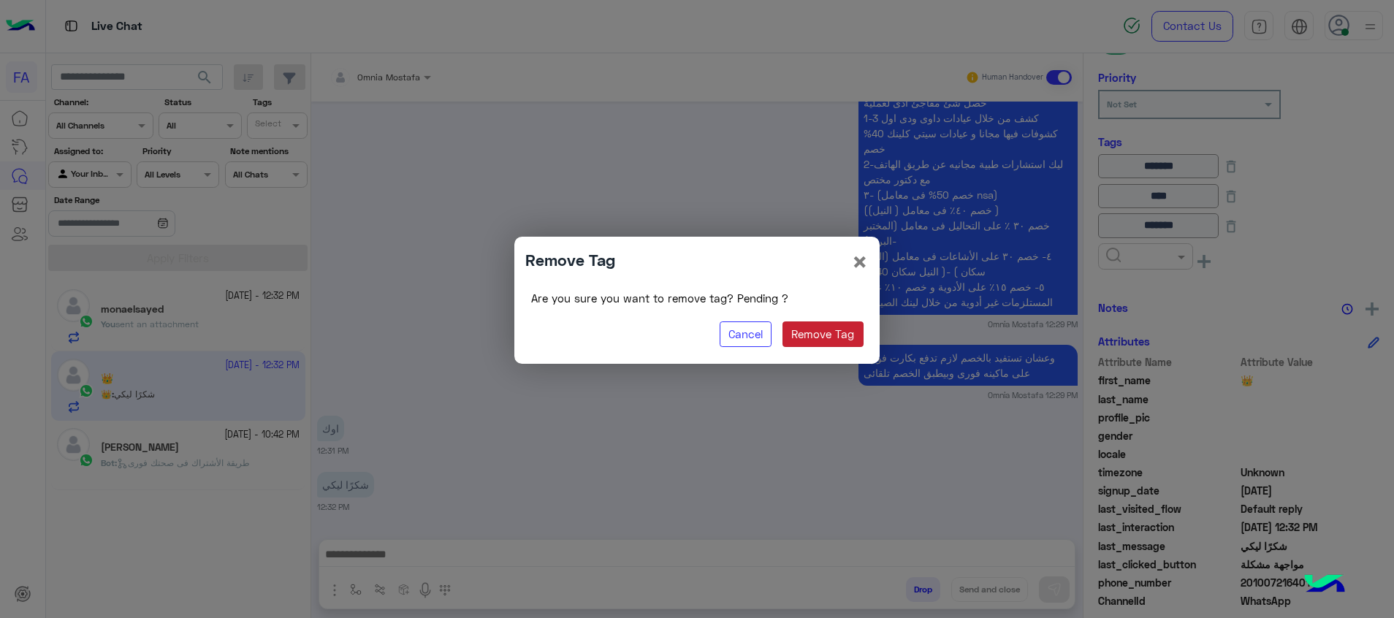
click at [834, 329] on button "Remove Tag" at bounding box center [822, 334] width 81 height 26
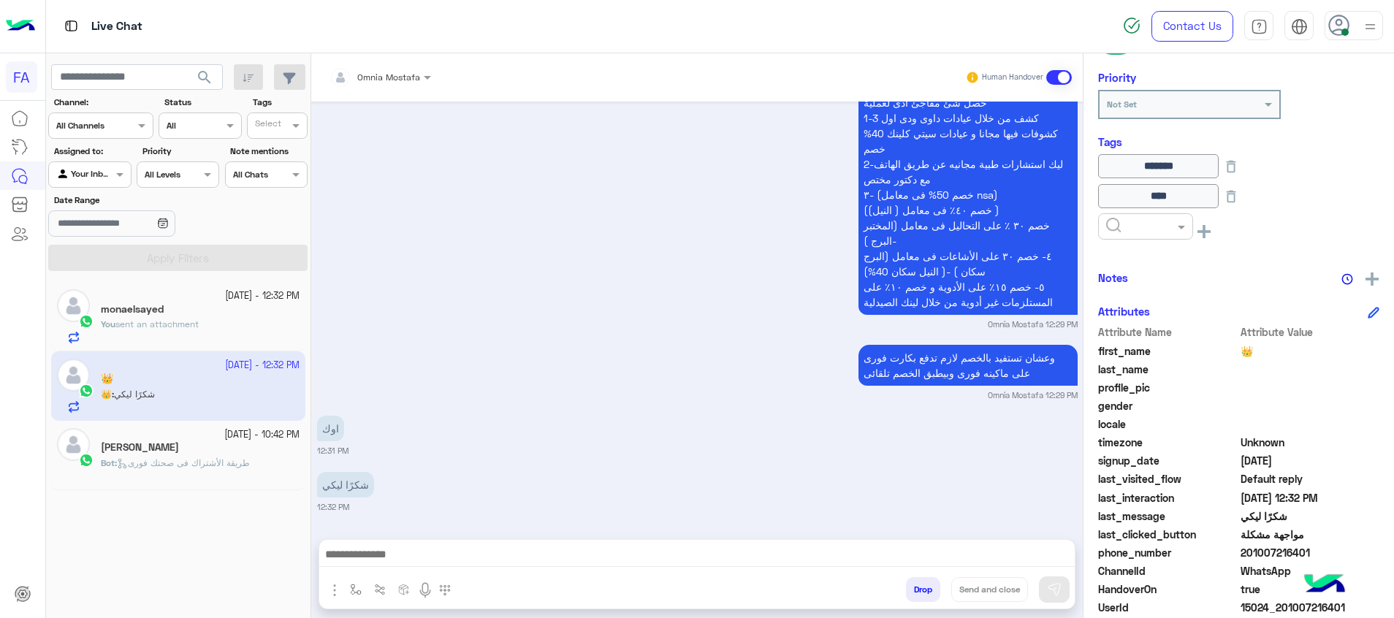
click at [1113, 229] on input "text" at bounding box center [1128, 224] width 45 height 13
drag, startPoint x: 1318, startPoint y: 551, endPoint x: 1244, endPoint y: 550, distance: 74.5
click at [1244, 550] on span "201007216401" at bounding box center [1310, 552] width 140 height 15
copy span "01007216401"
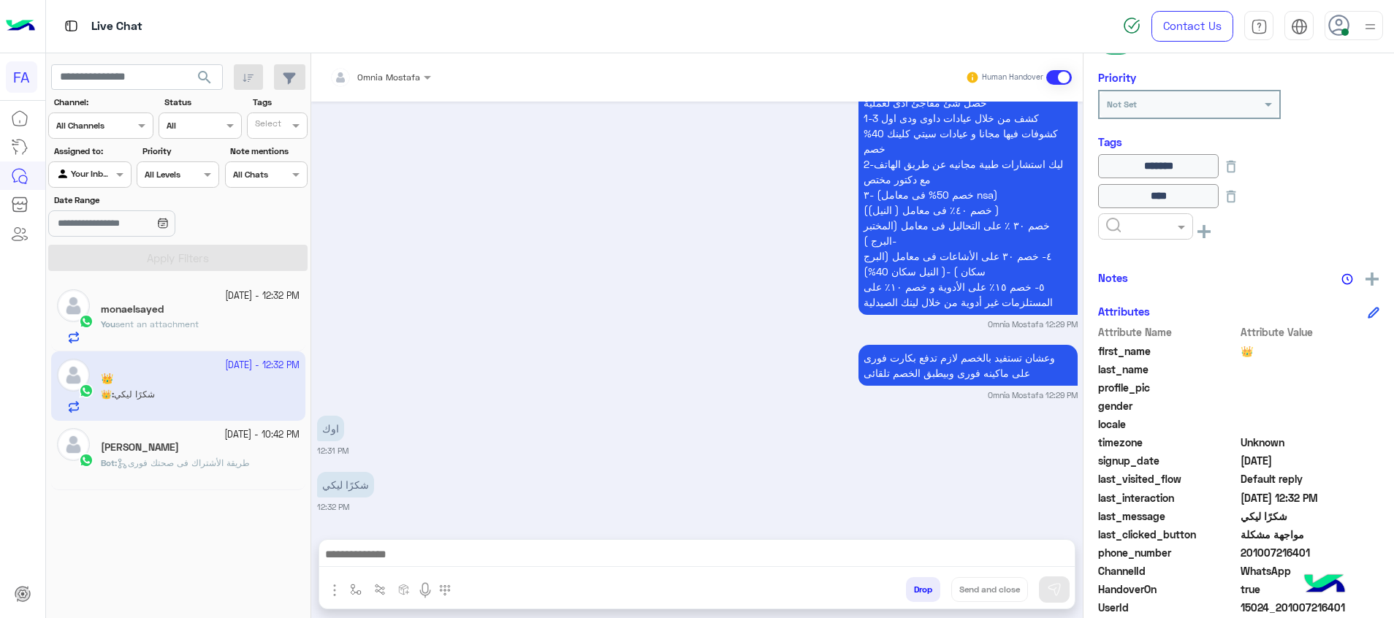
click at [1066, 554] on textarea at bounding box center [696, 556] width 755 height 22
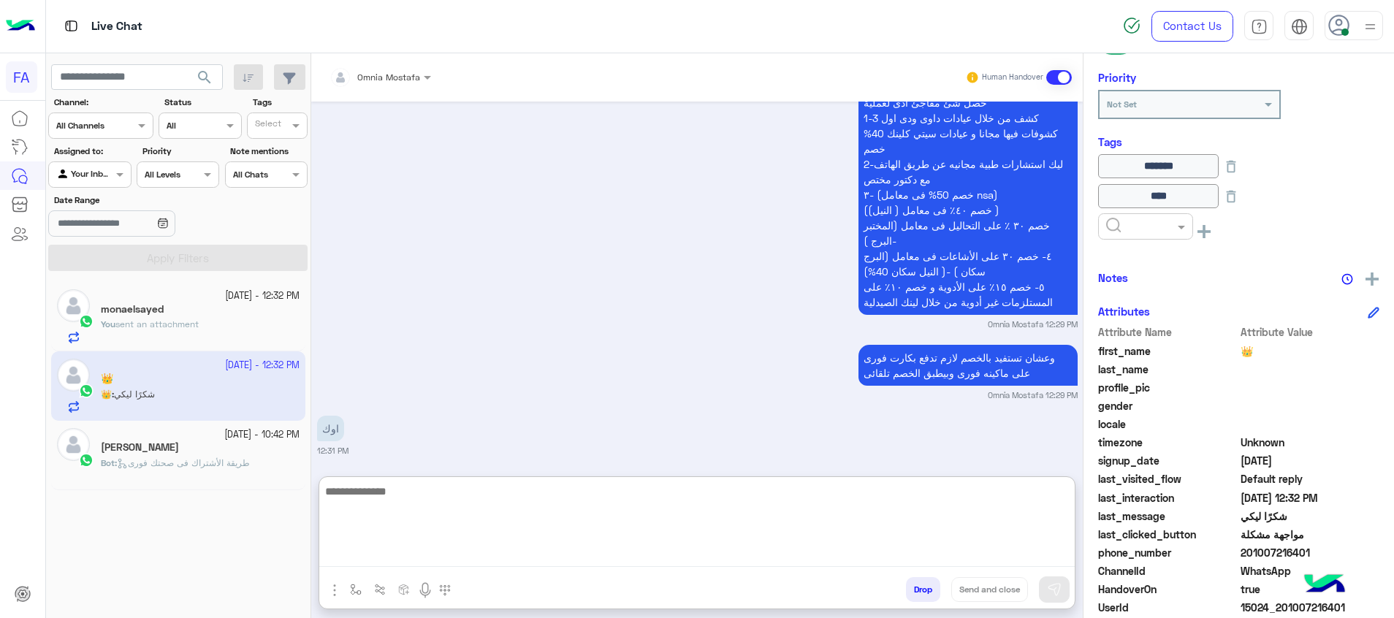
paste textarea "**********"
type textarea "**********"
click at [1007, 582] on button "Send and close" at bounding box center [989, 589] width 77 height 25
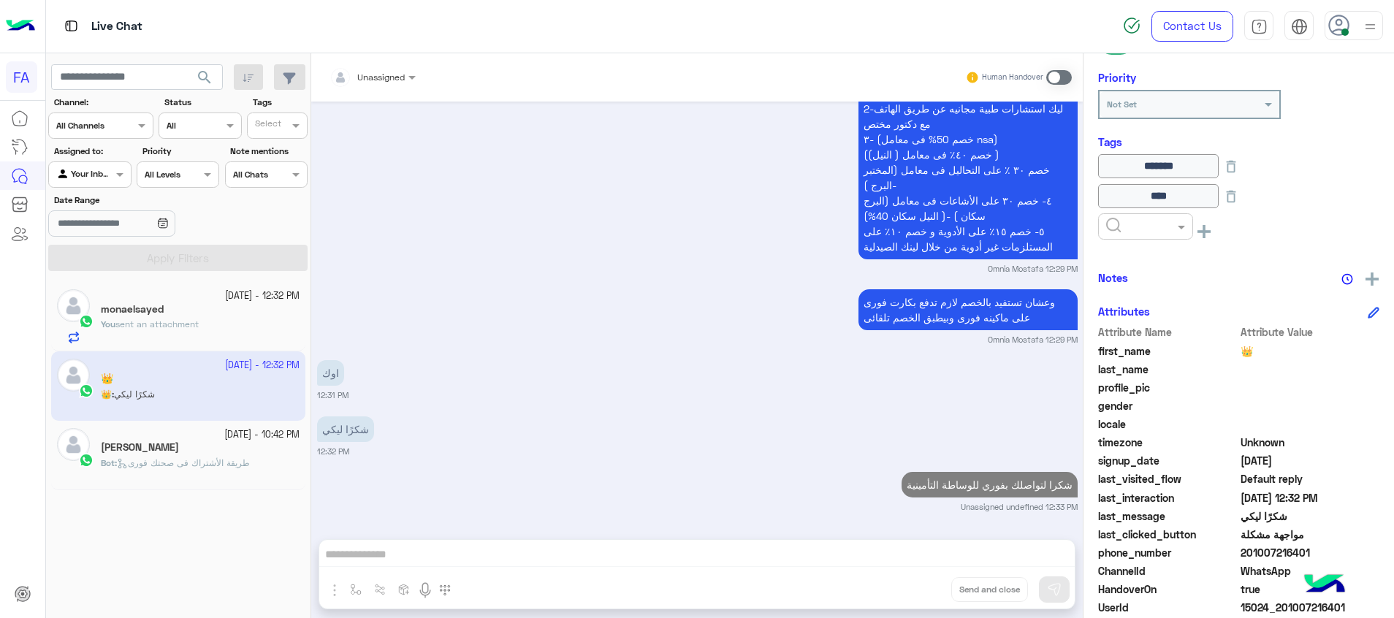
scroll to position [1283, 0]
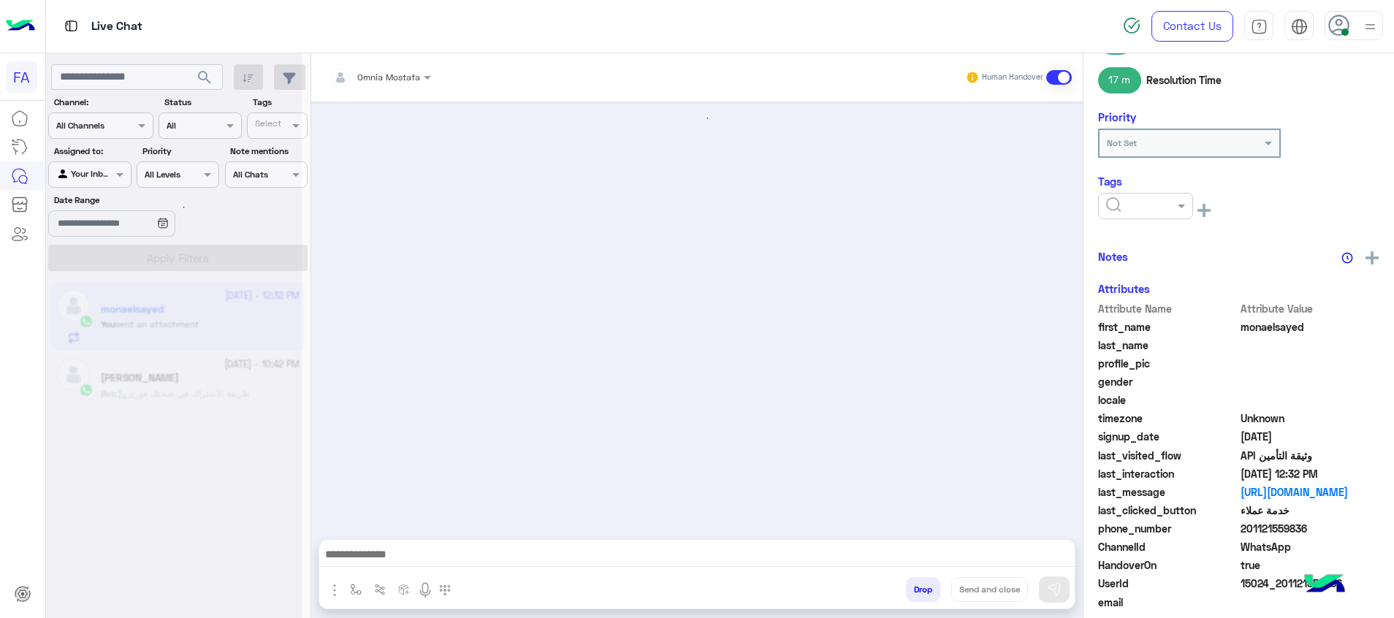
scroll to position [1224, 0]
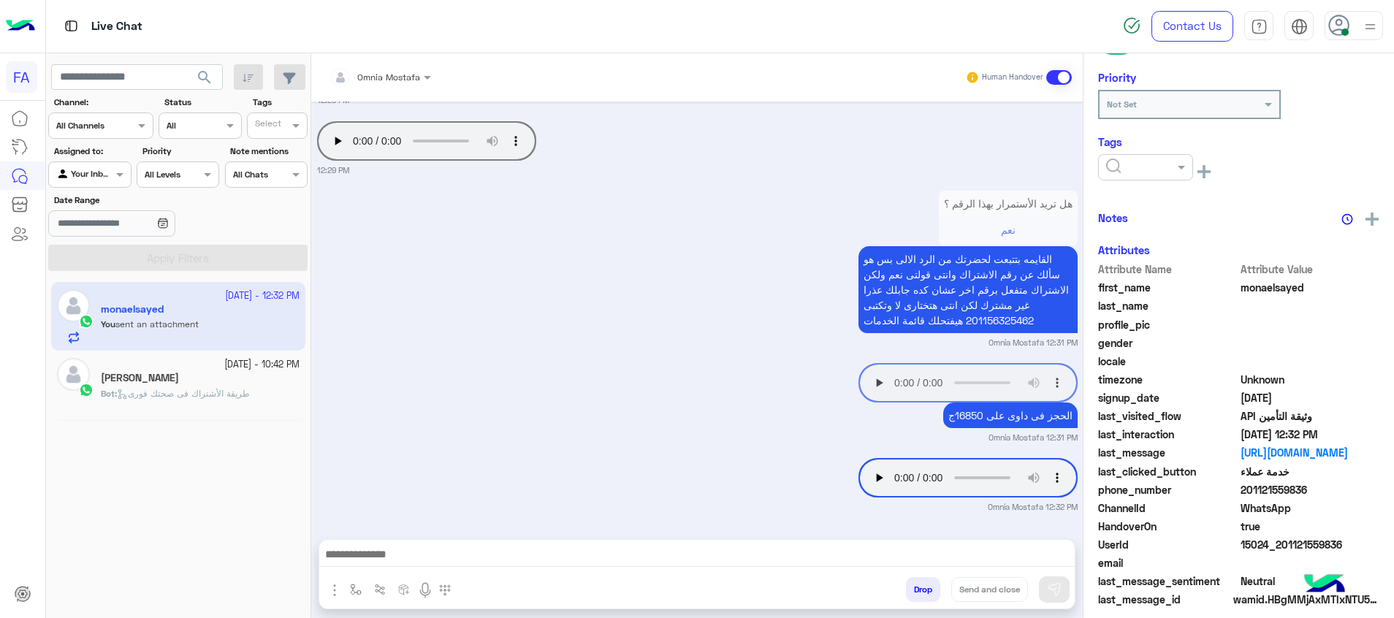
click at [198, 374] on div "[PERSON_NAME]" at bounding box center [200, 379] width 199 height 15
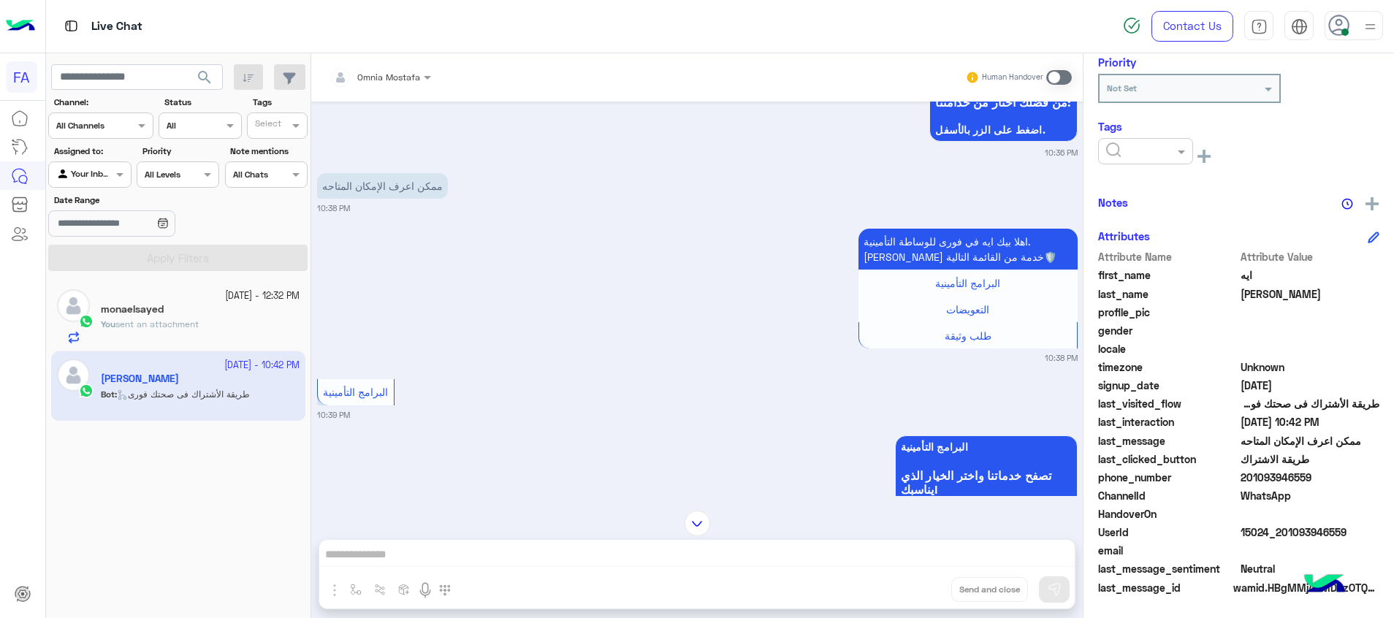
scroll to position [470, 0]
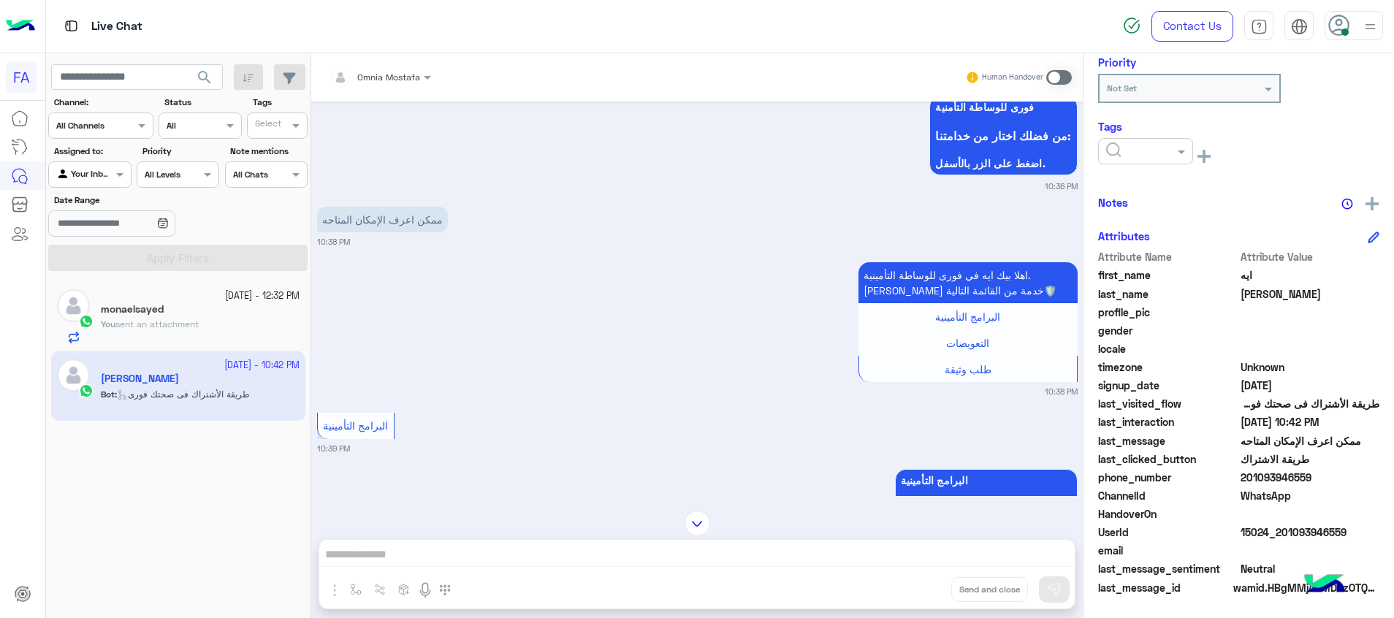
drag, startPoint x: 1363, startPoint y: 533, endPoint x: 1282, endPoint y: 533, distance: 81.1
click at [1282, 533] on span "15024_201093946559" at bounding box center [1310, 531] width 140 height 15
copy span "1093946559"
click at [412, 70] on div at bounding box center [380, 75] width 116 height 14
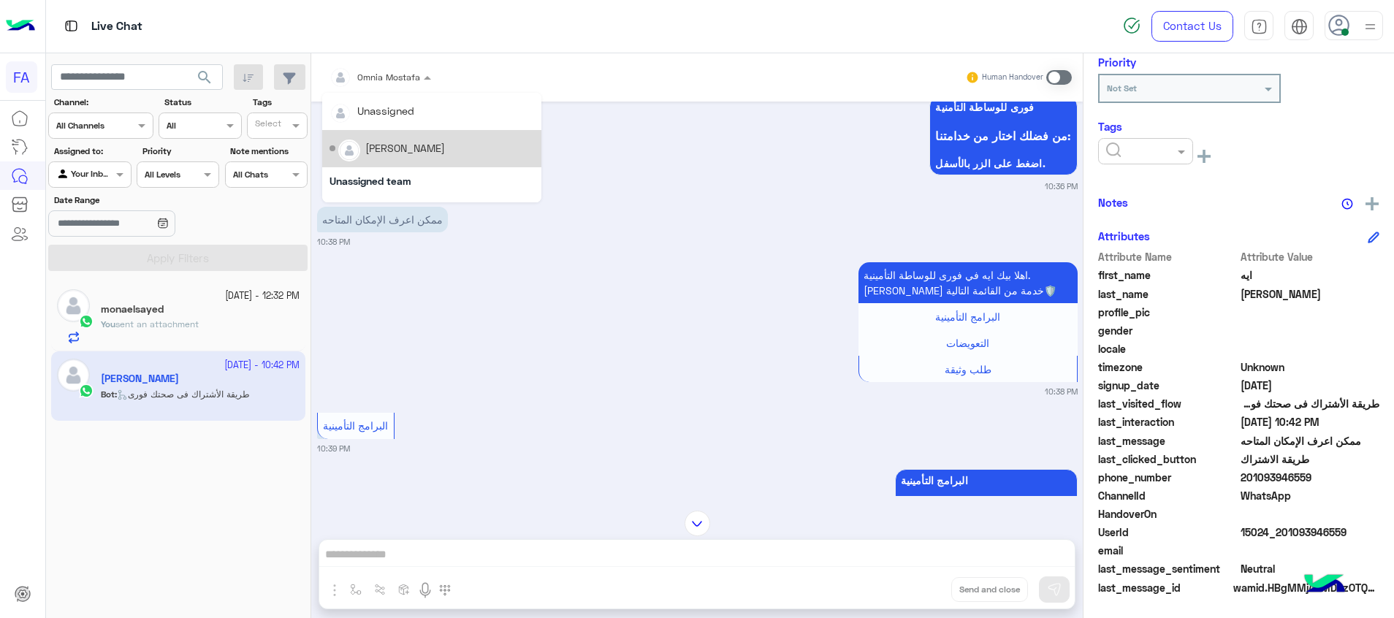
click at [414, 138] on div "[PERSON_NAME]" at bounding box center [431, 149] width 205 height 26
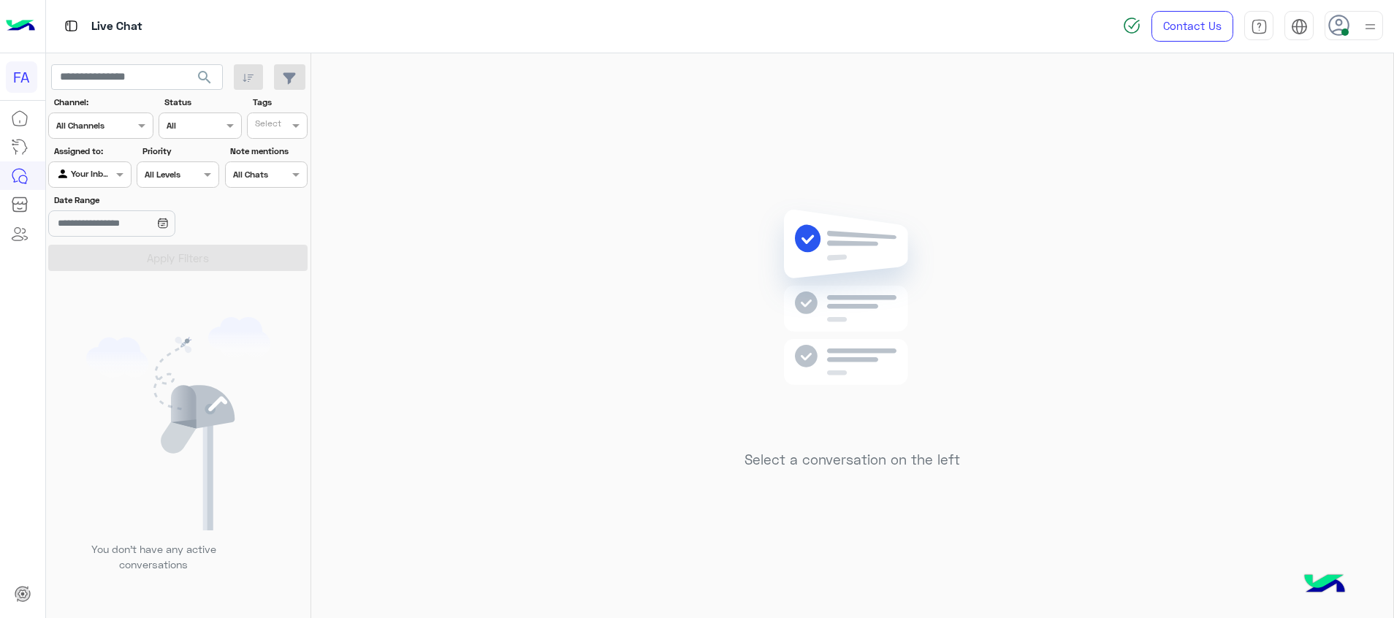
click at [201, 73] on span "search" at bounding box center [205, 78] width 18 height 18
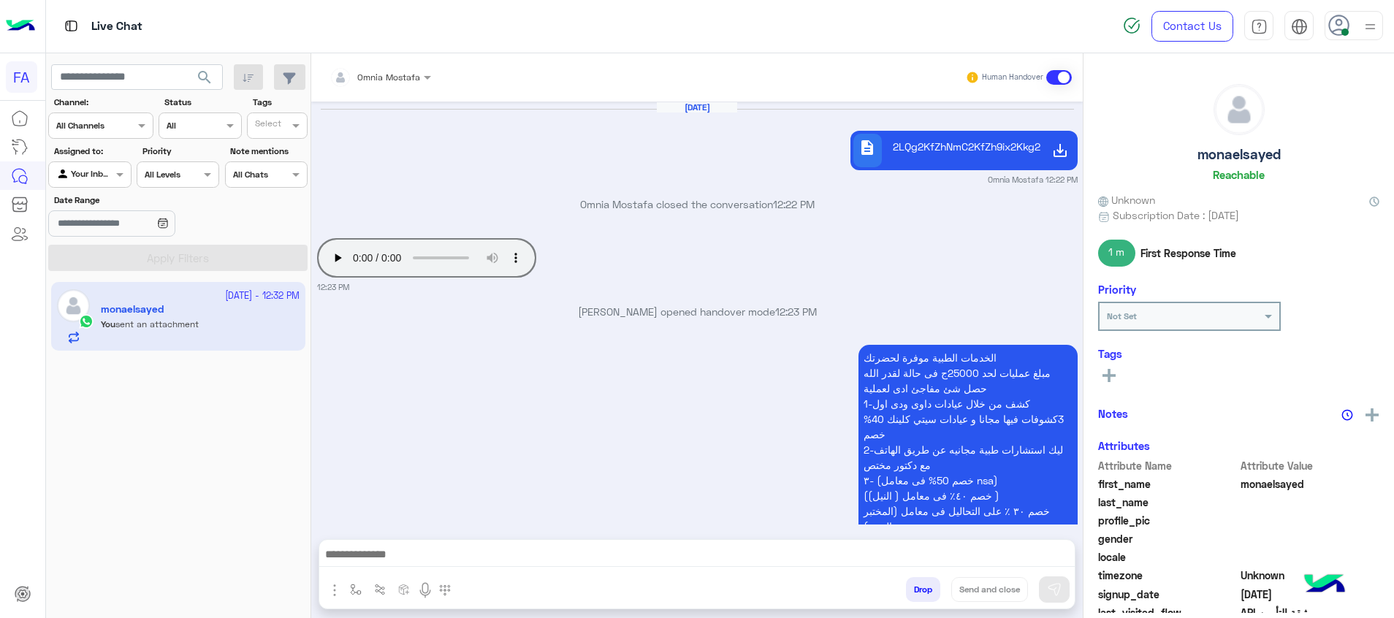
scroll to position [1224, 0]
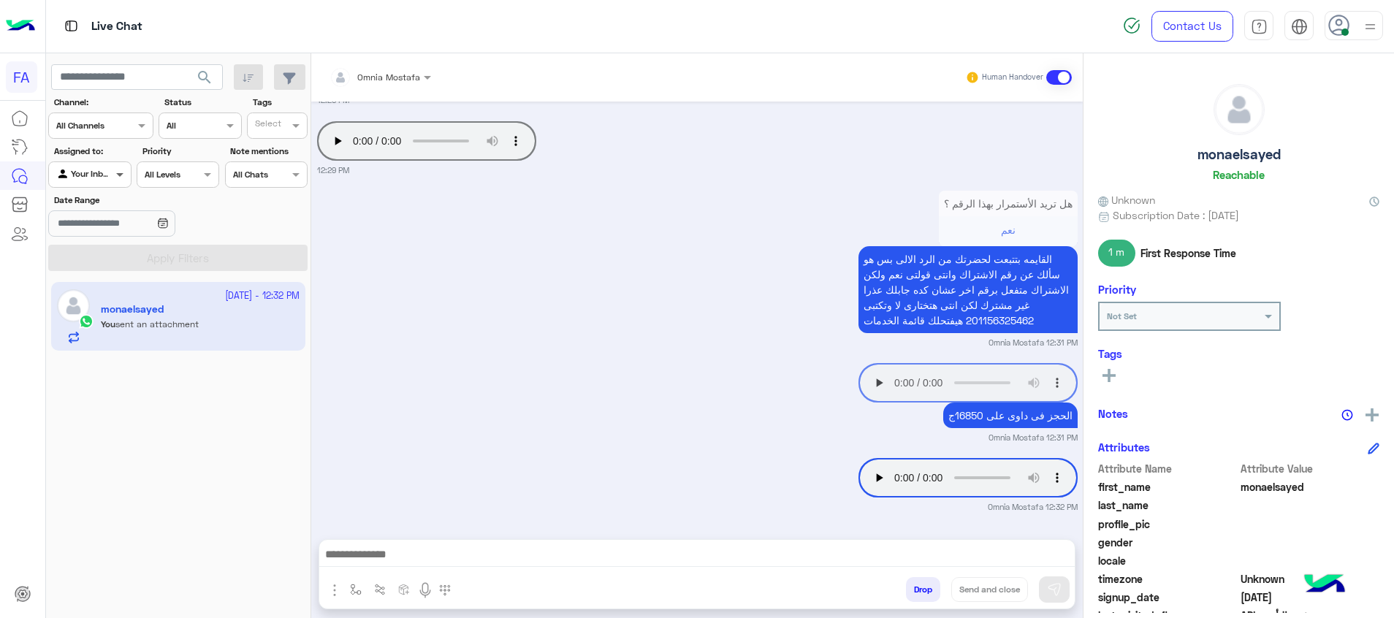
click at [112, 170] on span at bounding box center [121, 174] width 18 height 15
click at [88, 236] on b "Unassigned" at bounding box center [98, 230] width 56 height 12
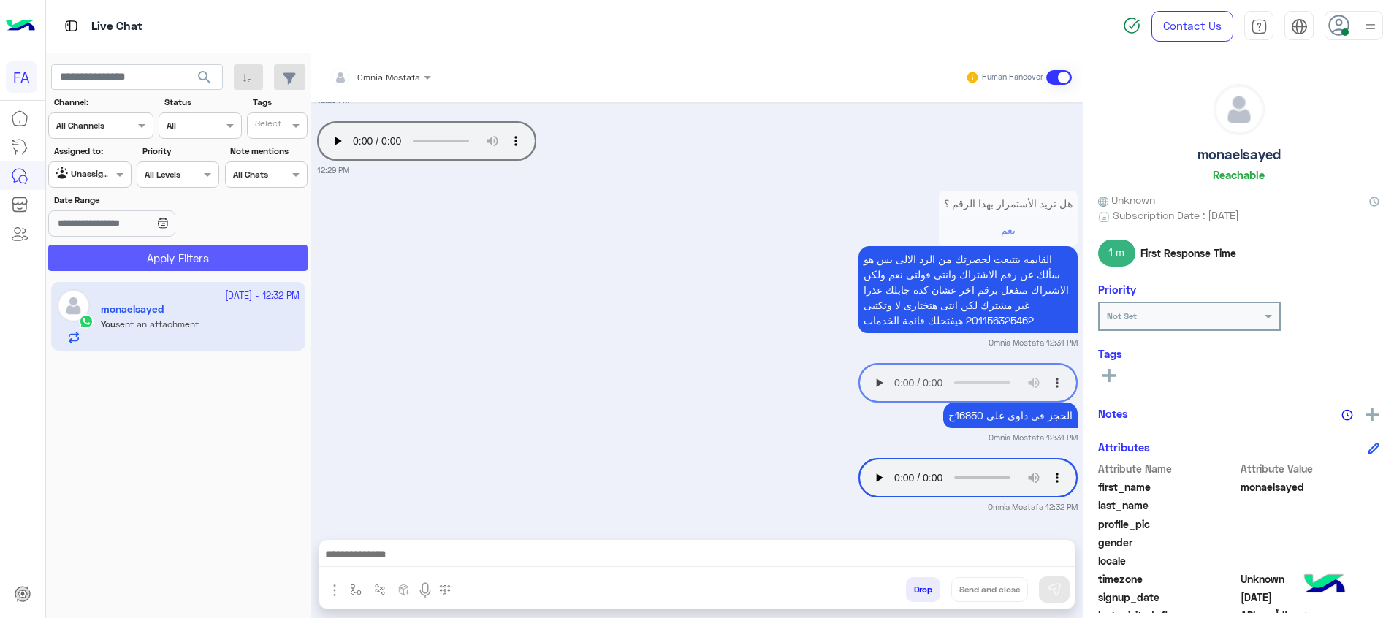
click at [169, 258] on button "Apply Filters" at bounding box center [177, 258] width 259 height 26
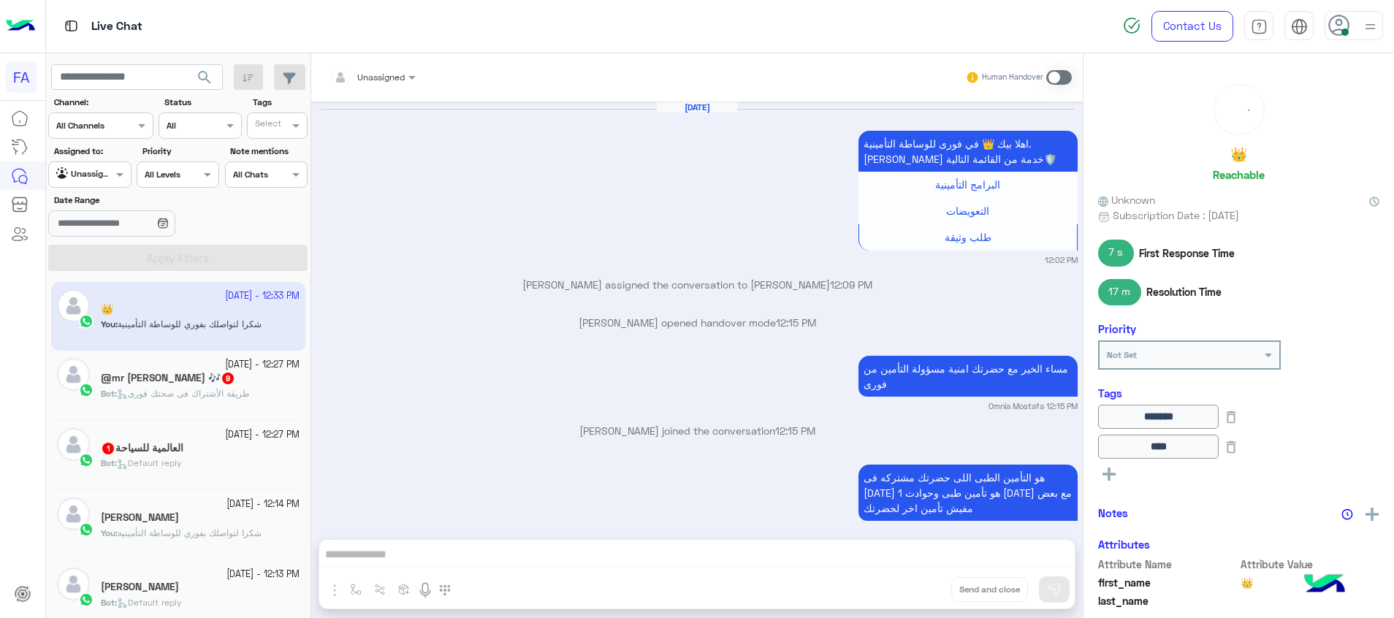
scroll to position [1062, 0]
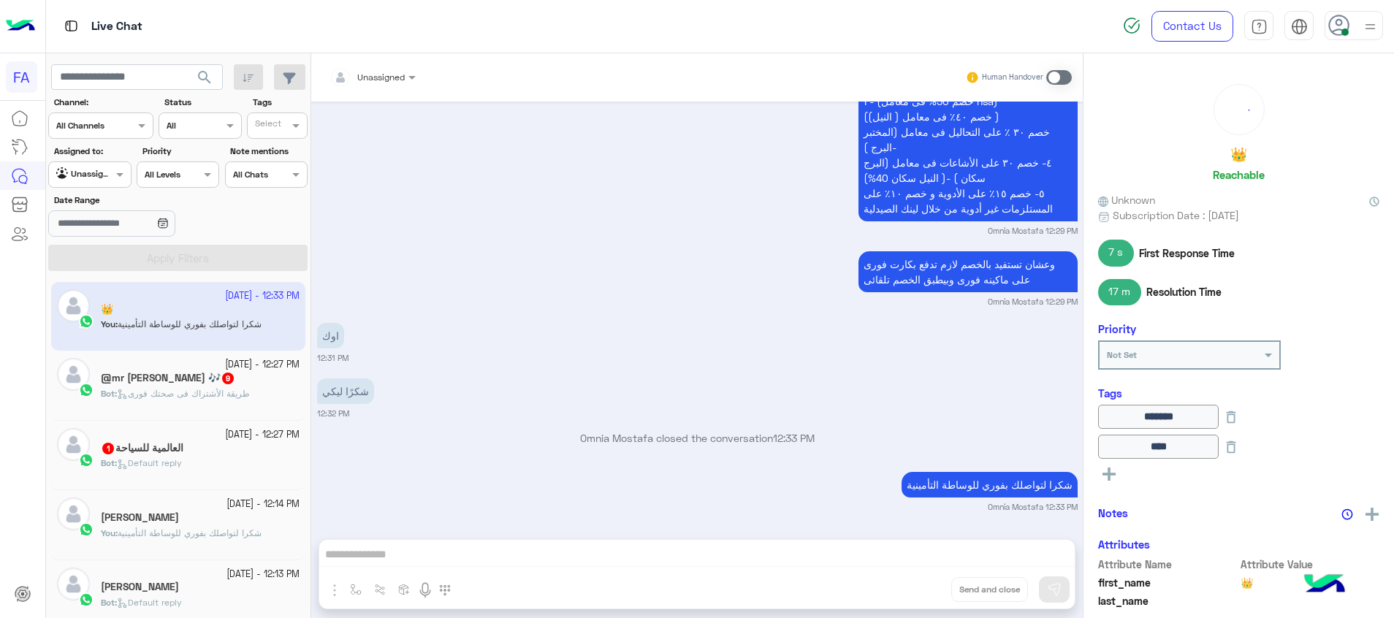
click at [221, 383] on span "9" at bounding box center [228, 377] width 15 height 12
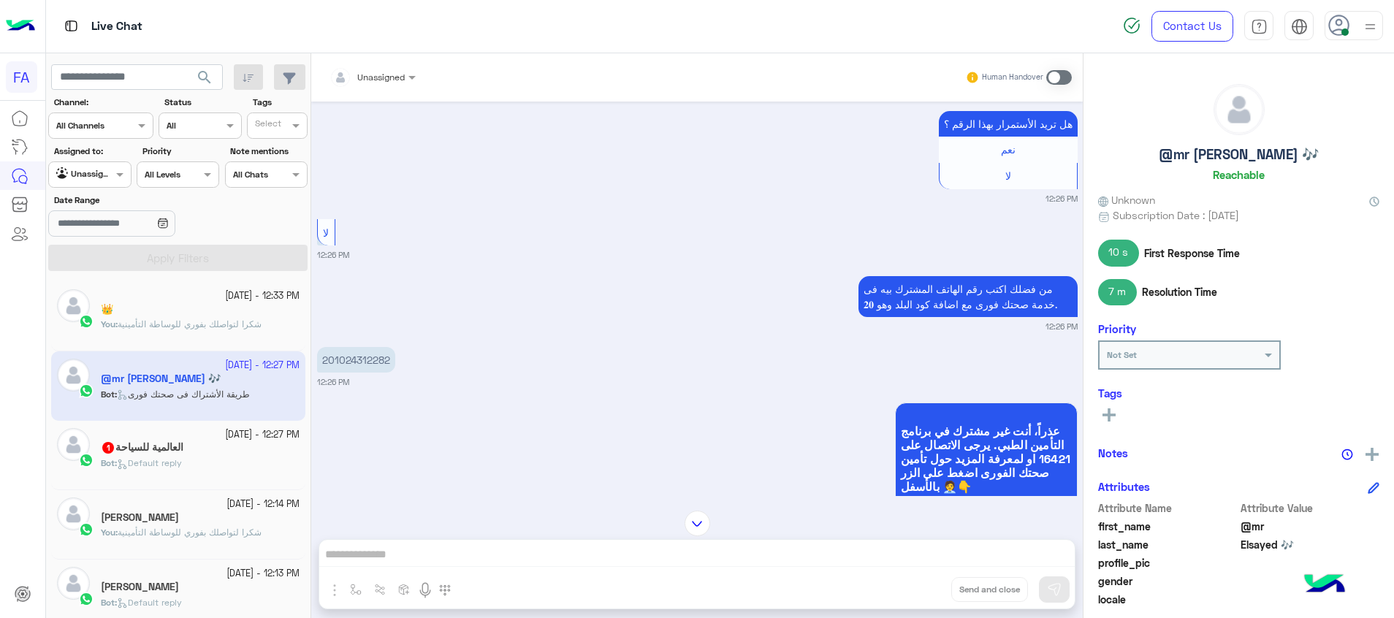
scroll to position [985, 0]
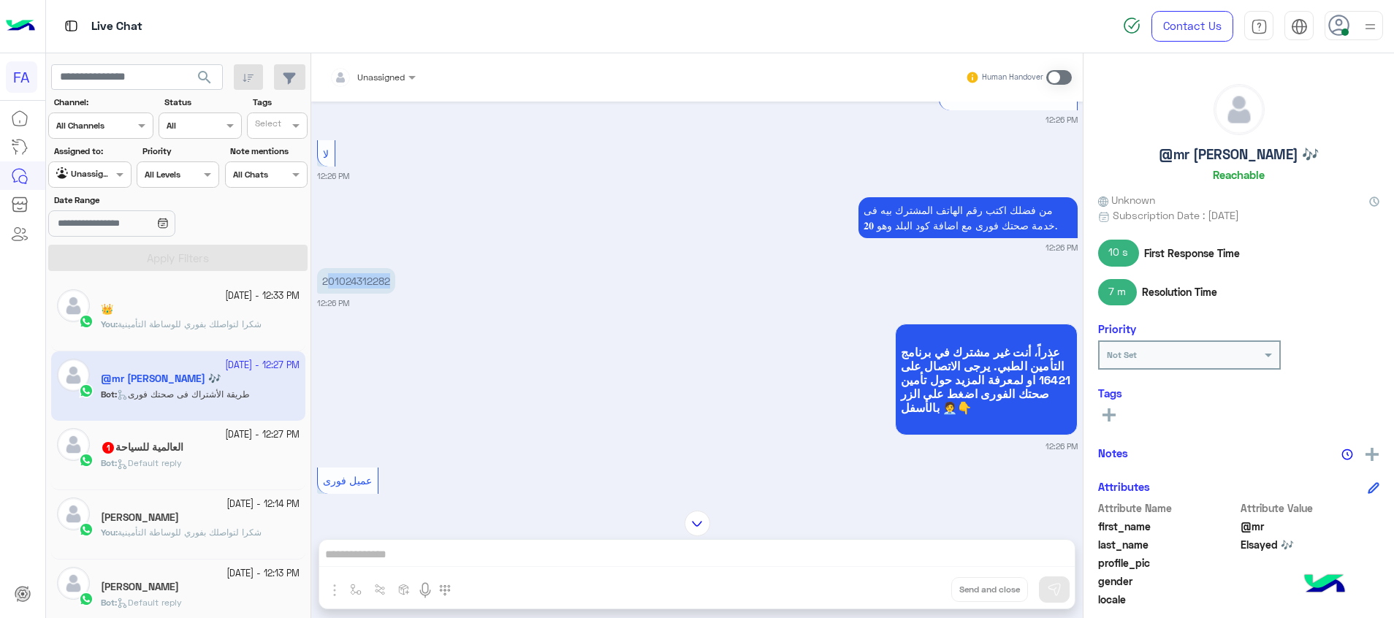
drag, startPoint x: 394, startPoint y: 281, endPoint x: 328, endPoint y: 295, distance: 67.9
click at [328, 295] on div "201024312282" at bounding box center [356, 280] width 78 height 33
copy p "01024312282"
click at [158, 437] on div "24 September - 12:27 PM" at bounding box center [200, 435] width 199 height 14
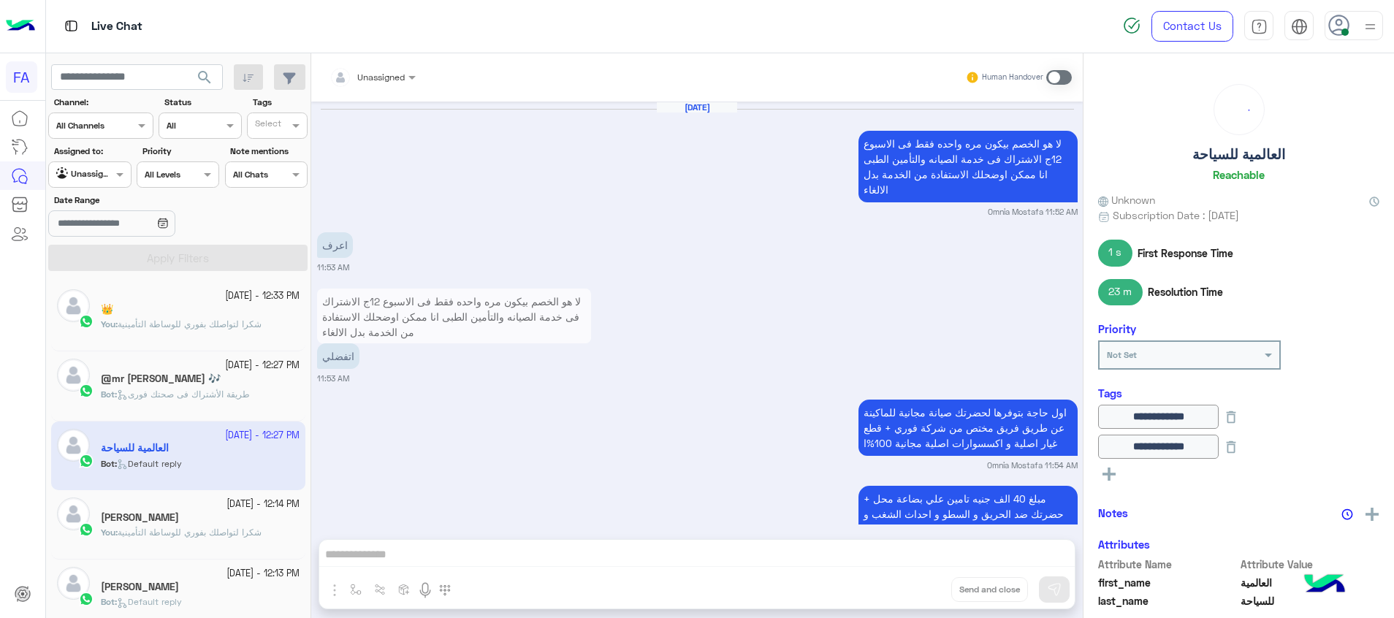
scroll to position [1248, 0]
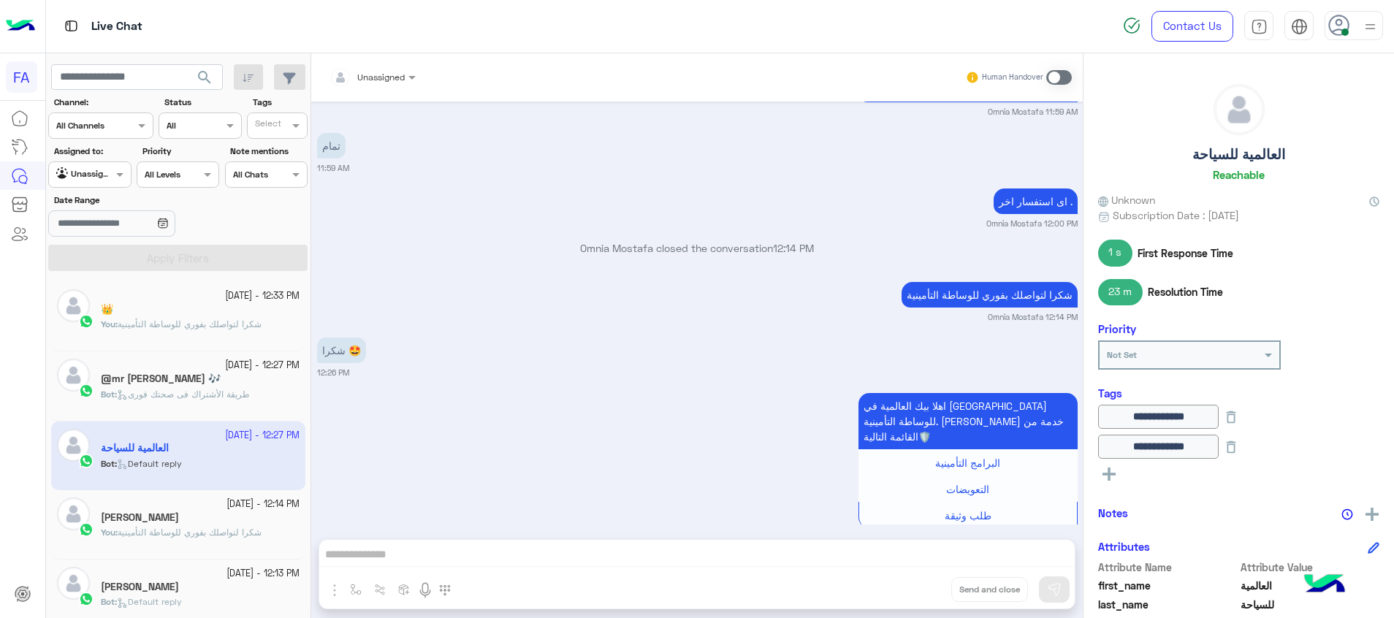
click at [1110, 478] on icon at bounding box center [1108, 473] width 13 height 13
click at [1110, 478] on input "text" at bounding box center [1128, 476] width 45 height 13
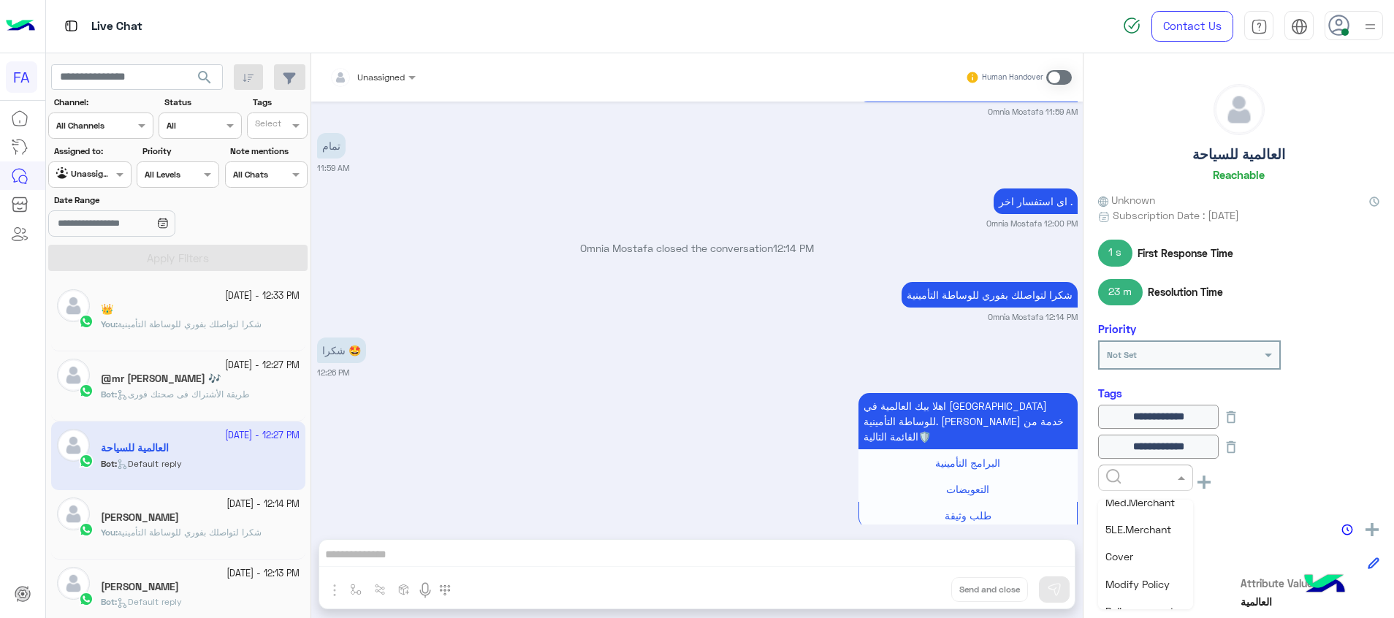
scroll to position [329, 0]
click at [1159, 596] on span "Cancellation" at bounding box center [1134, 593] width 58 height 12
click at [1107, 511] on div "**********" at bounding box center [1238, 333] width 310 height 560
drag, startPoint x: 1107, startPoint y: 510, endPoint x: 1108, endPoint y: 503, distance: 7.4
click at [1108, 503] on icon at bounding box center [1108, 503] width 13 height 13
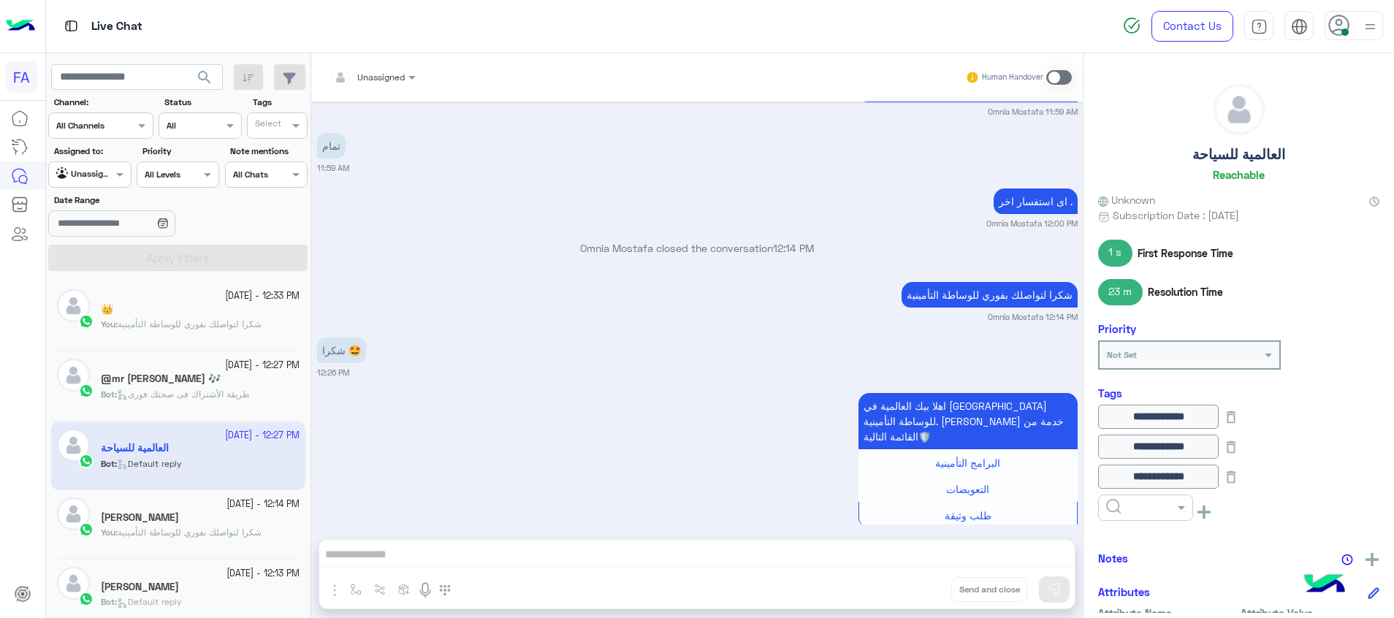
click at [1110, 506] on input "text" at bounding box center [1128, 506] width 45 height 13
click at [1129, 508] on input "text" at bounding box center [1128, 506] width 45 height 13
click at [1156, 401] on div "Done" at bounding box center [1145, 399] width 95 height 27
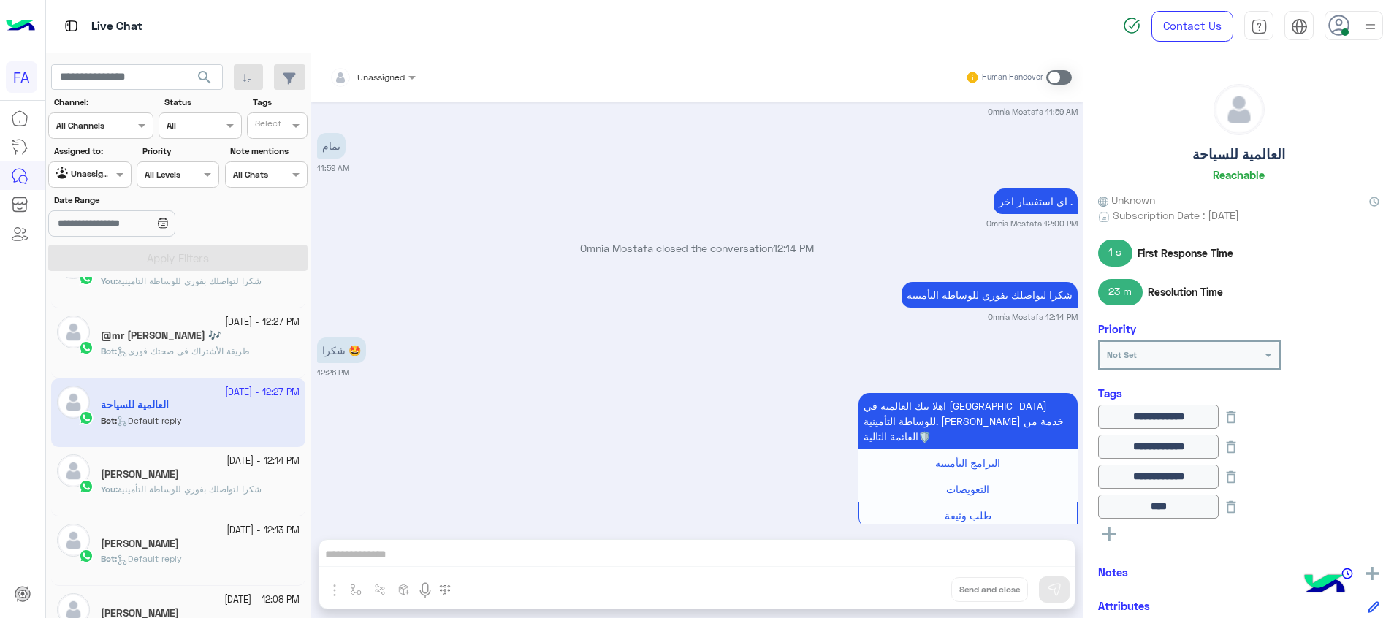
scroll to position [110, 0]
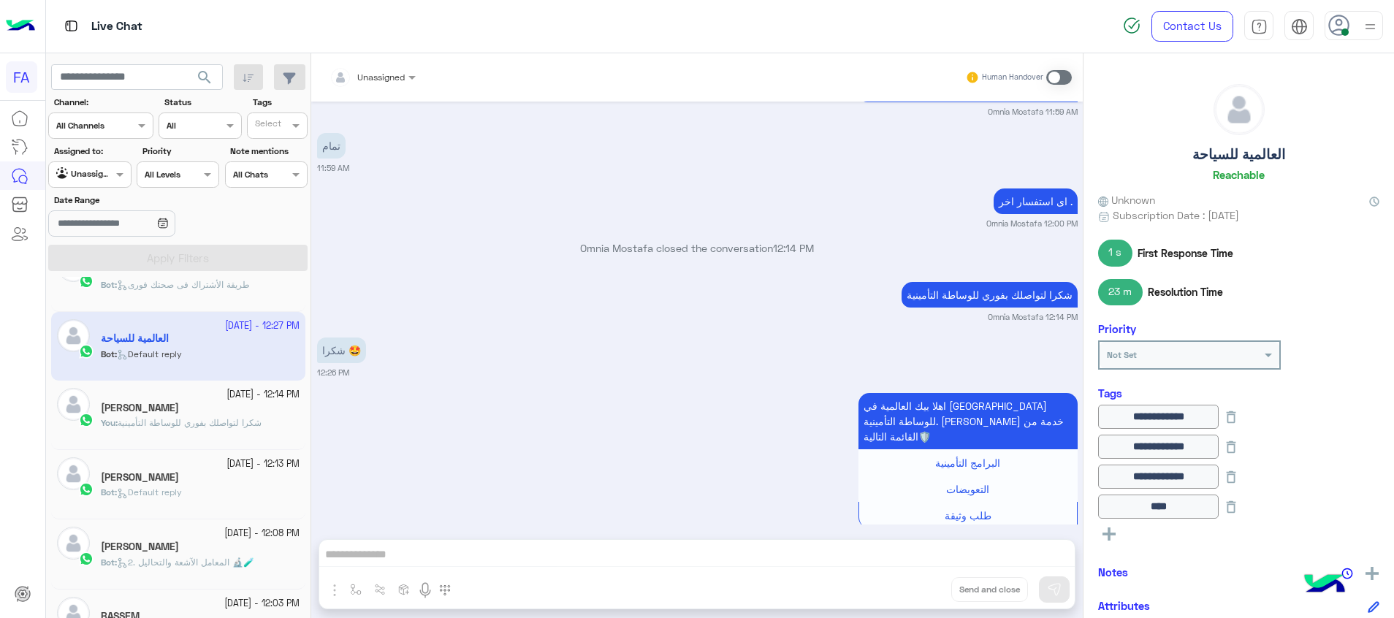
click at [182, 492] on span "Bot : Default reply" at bounding box center [141, 491] width 81 height 11
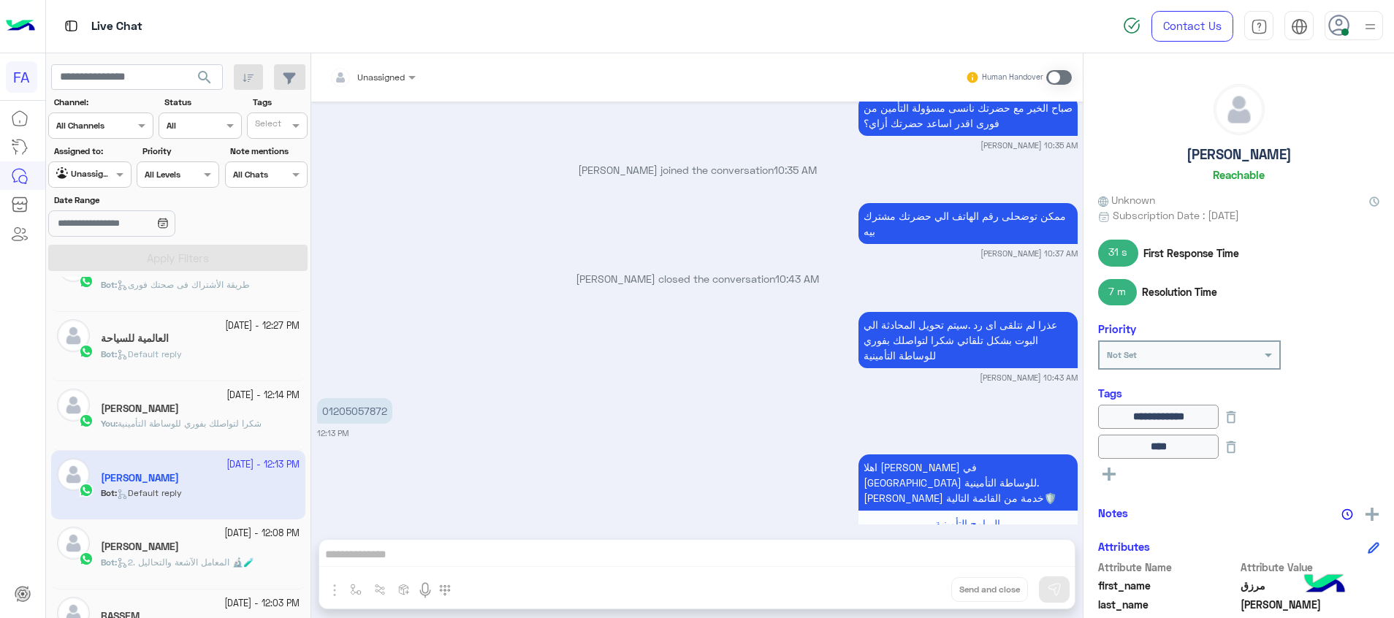
scroll to position [1196, 0]
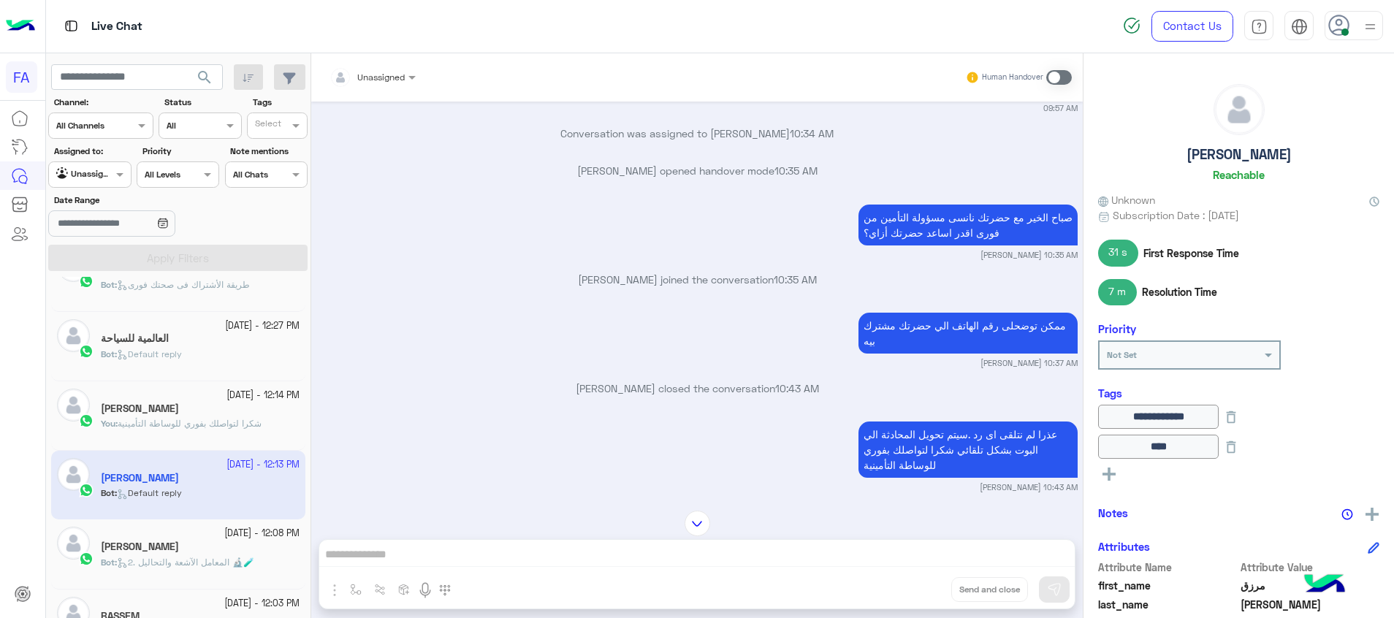
click at [357, 508] on p "01205057872" at bounding box center [354, 521] width 75 height 26
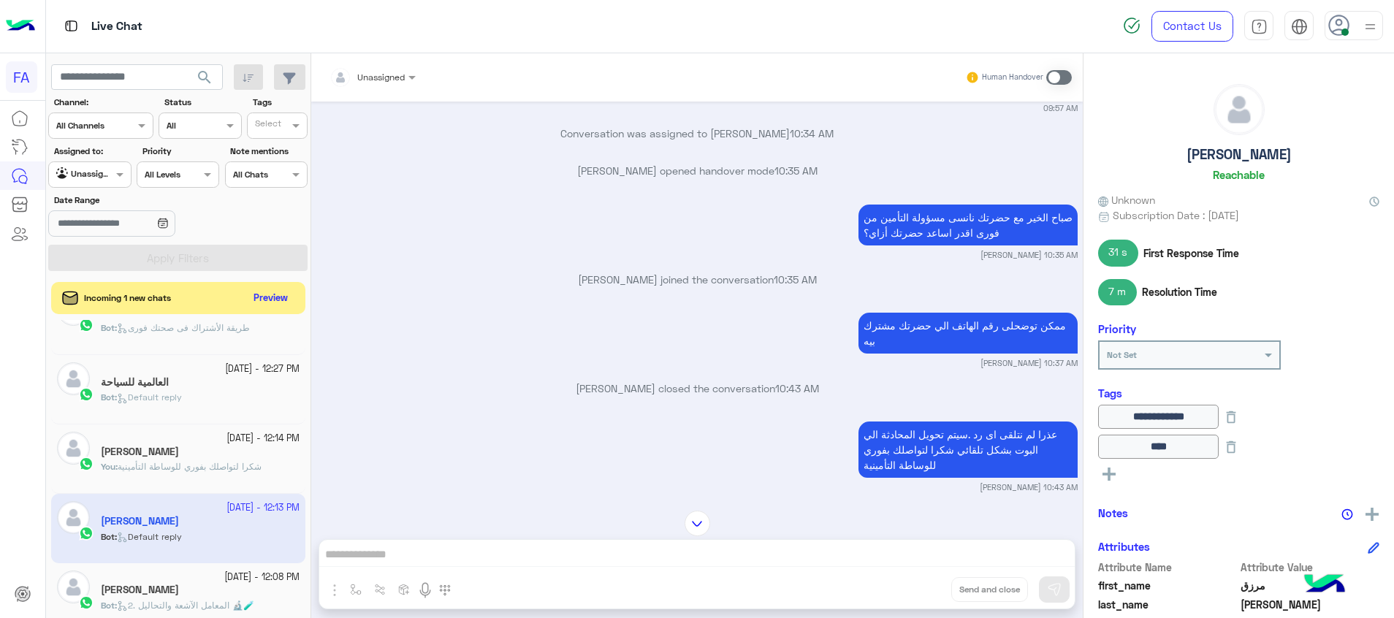
click at [357, 508] on p "01205057872" at bounding box center [354, 521] width 75 height 26
copy p "01205057872"
click at [369, 58] on div "Unassigned Human Handover" at bounding box center [696, 77] width 771 height 48
drag, startPoint x: 369, startPoint y: 61, endPoint x: 376, endPoint y: 78, distance: 19.0
click at [373, 73] on input "text" at bounding box center [354, 75] width 51 height 13
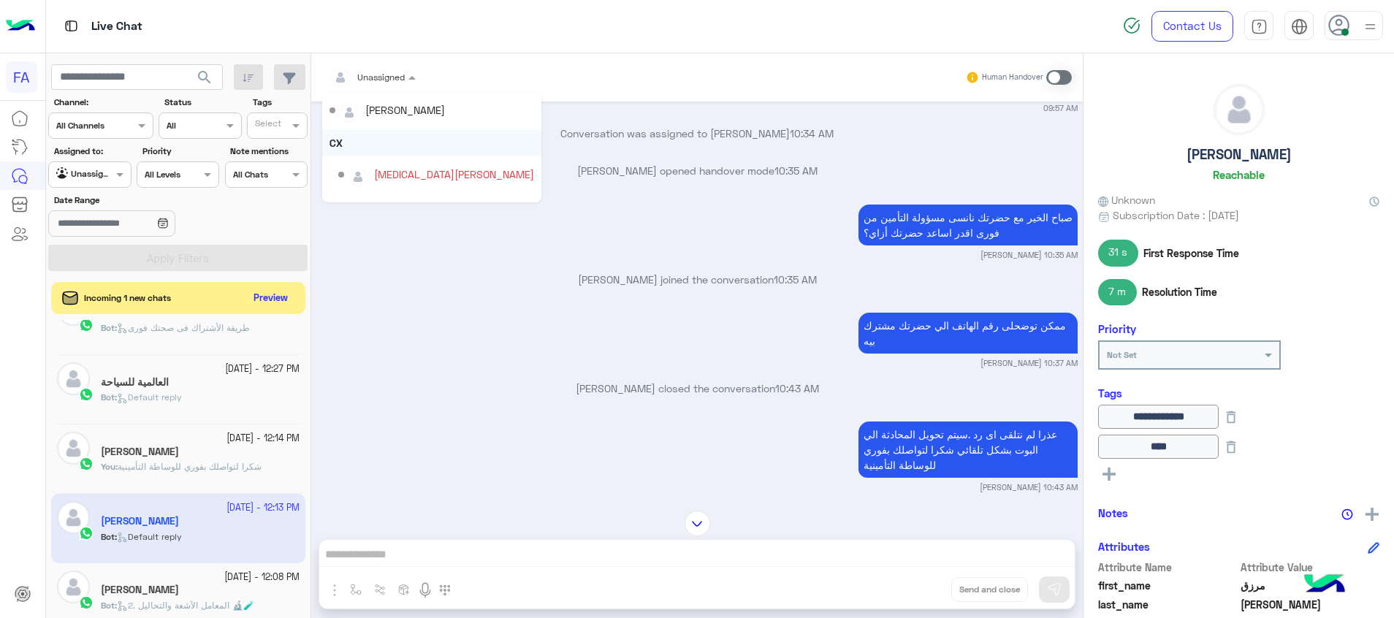
scroll to position [93, 0]
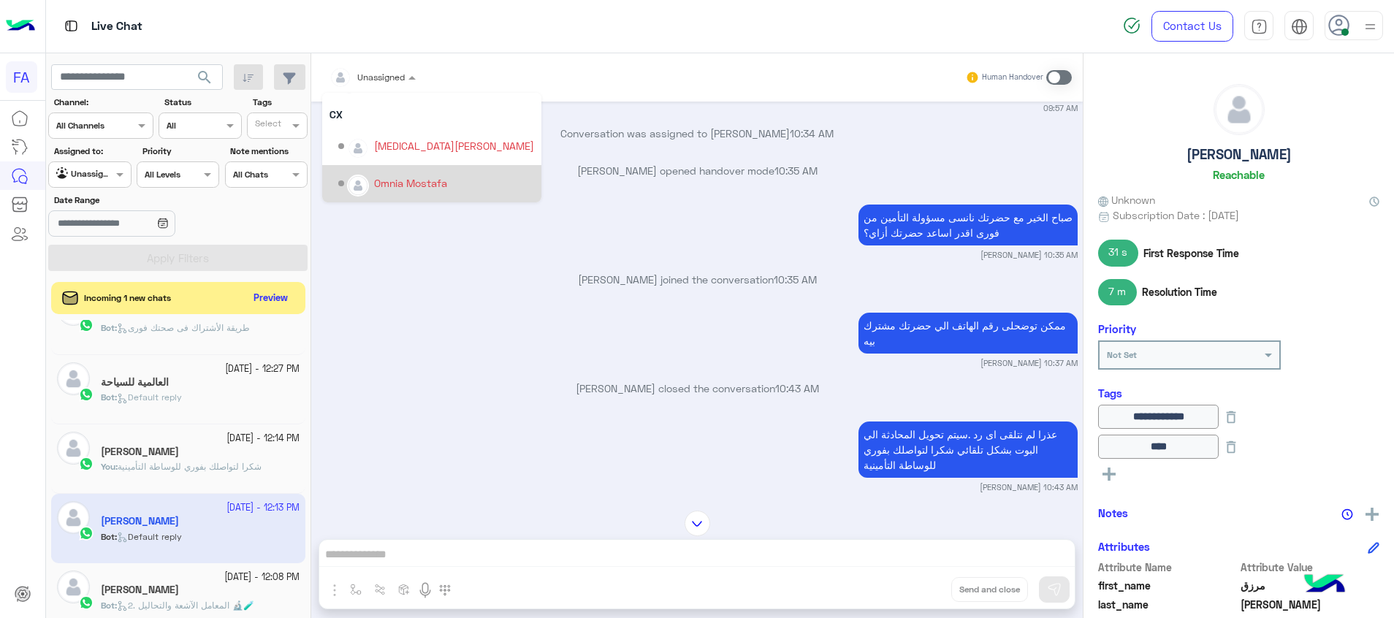
click at [414, 183] on div "Omnia Mostafa" at bounding box center [410, 182] width 73 height 15
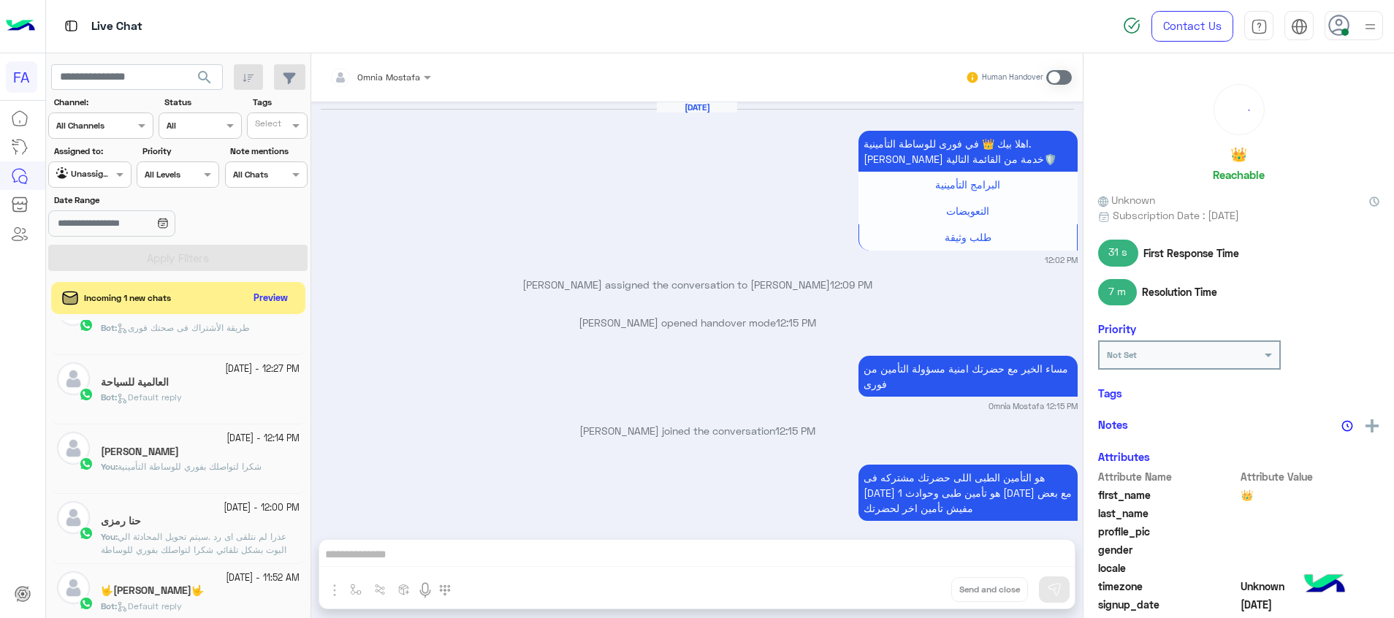
scroll to position [1062, 0]
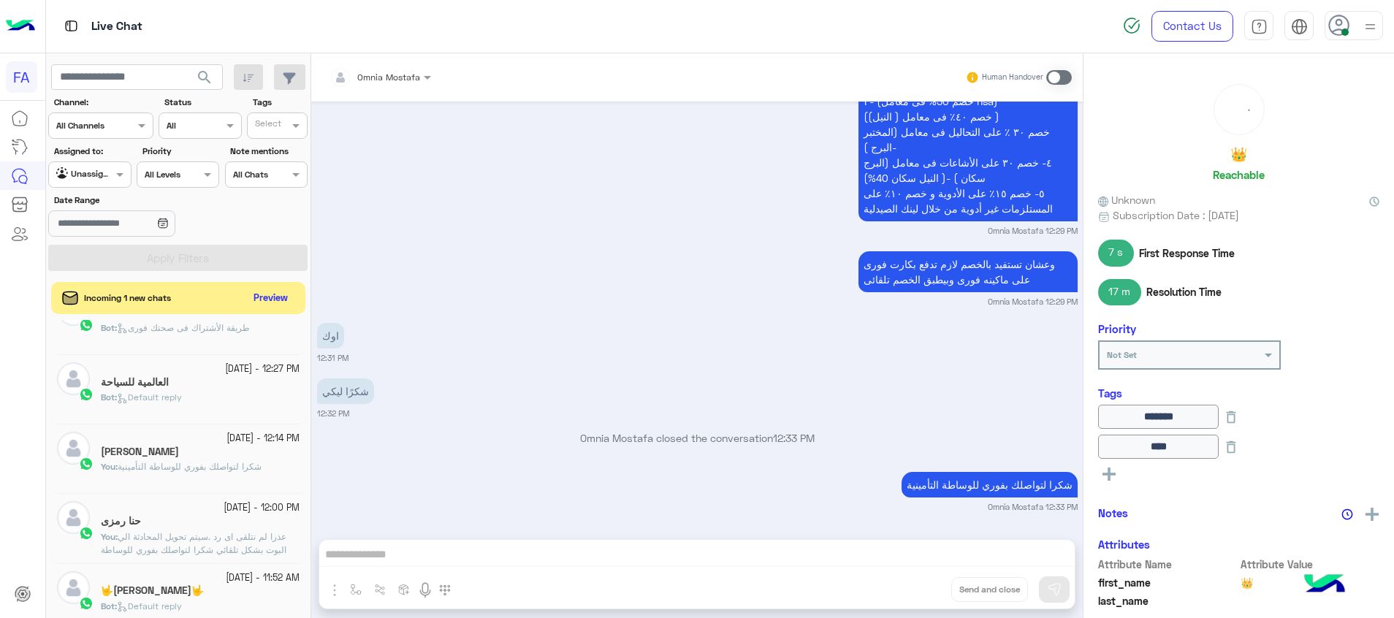
click at [256, 470] on span "شكرا لتواصلك بفوري للوساطة التأمينية" at bounding box center [190, 466] width 144 height 11
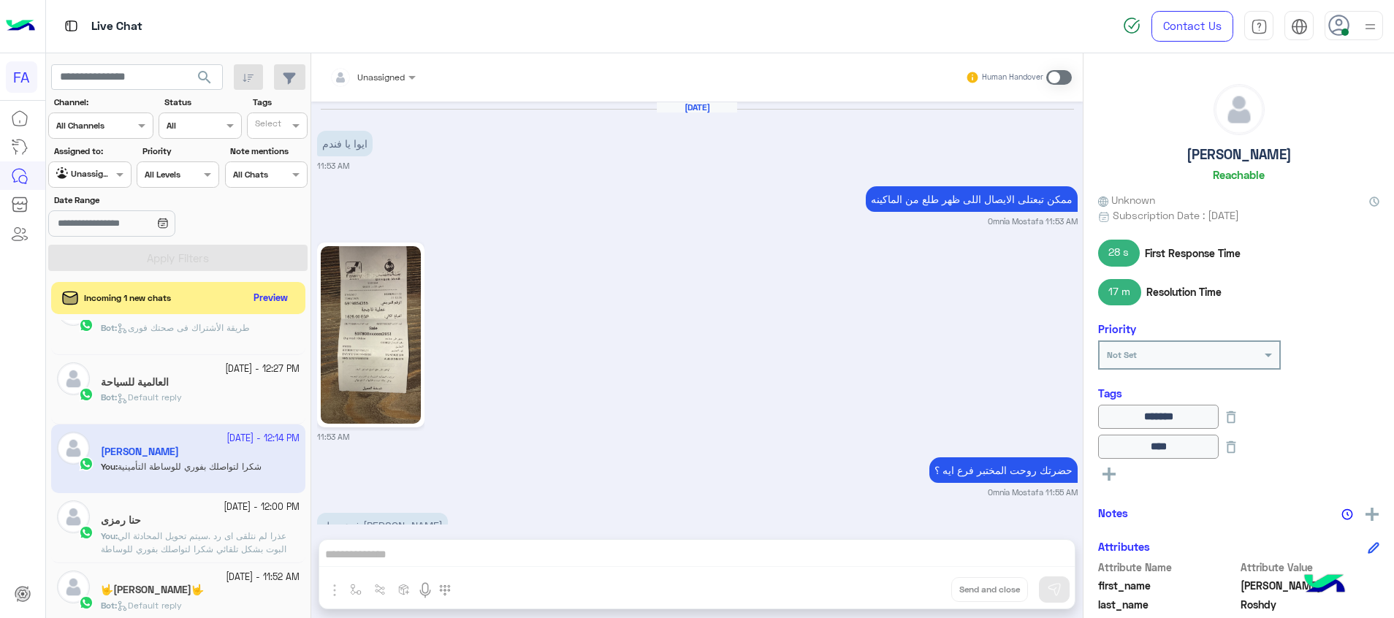
scroll to position [1021, 0]
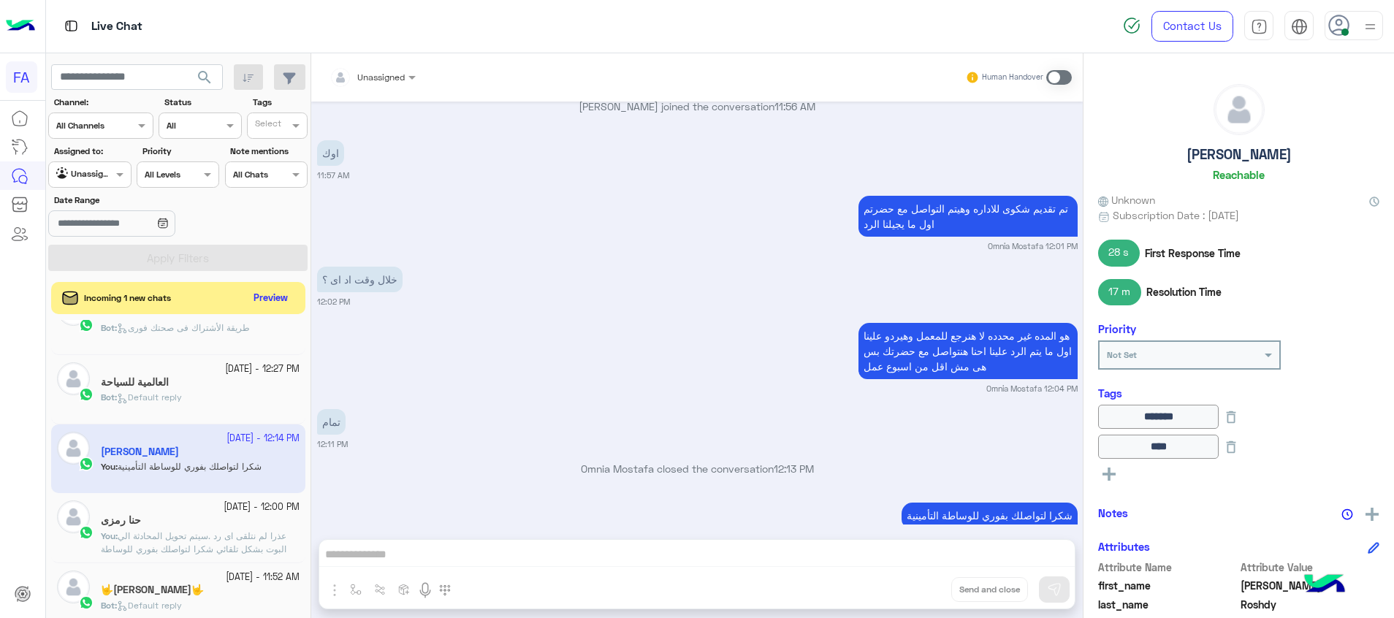
click at [176, 401] on span "Default reply" at bounding box center [149, 397] width 65 height 11
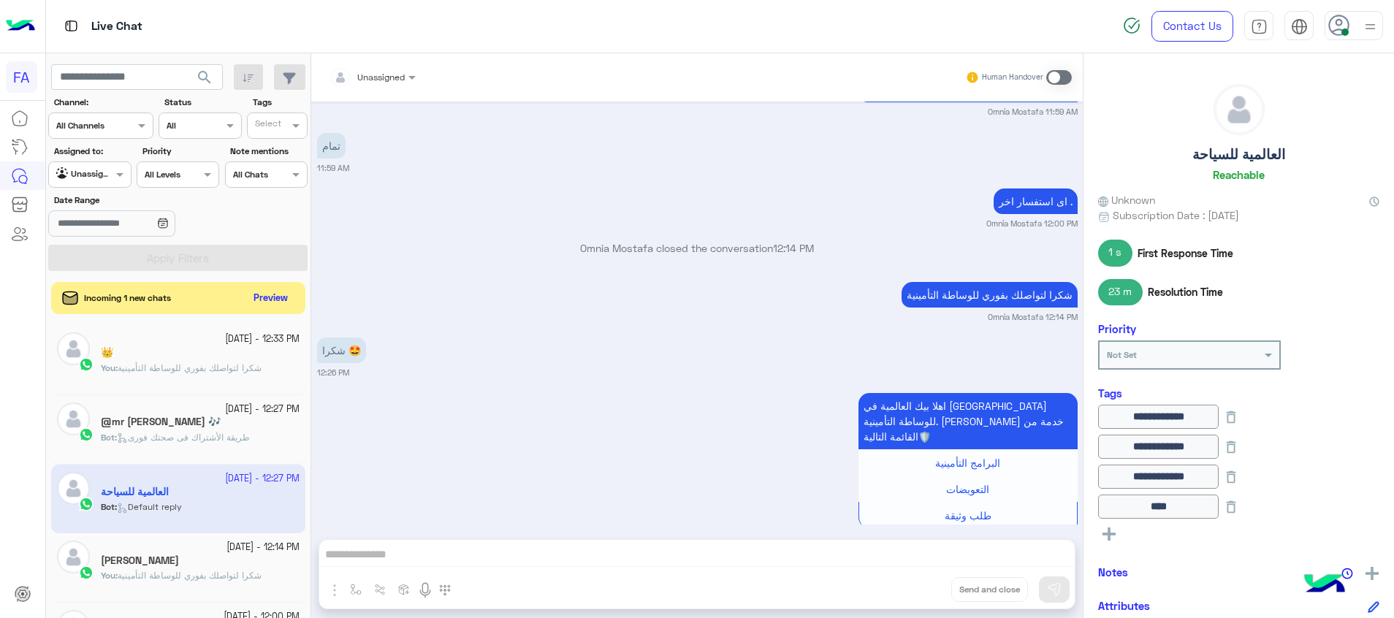
click at [233, 433] on span "طريقة الأشتراك فى صحتك فورى" at bounding box center [183, 437] width 133 height 11
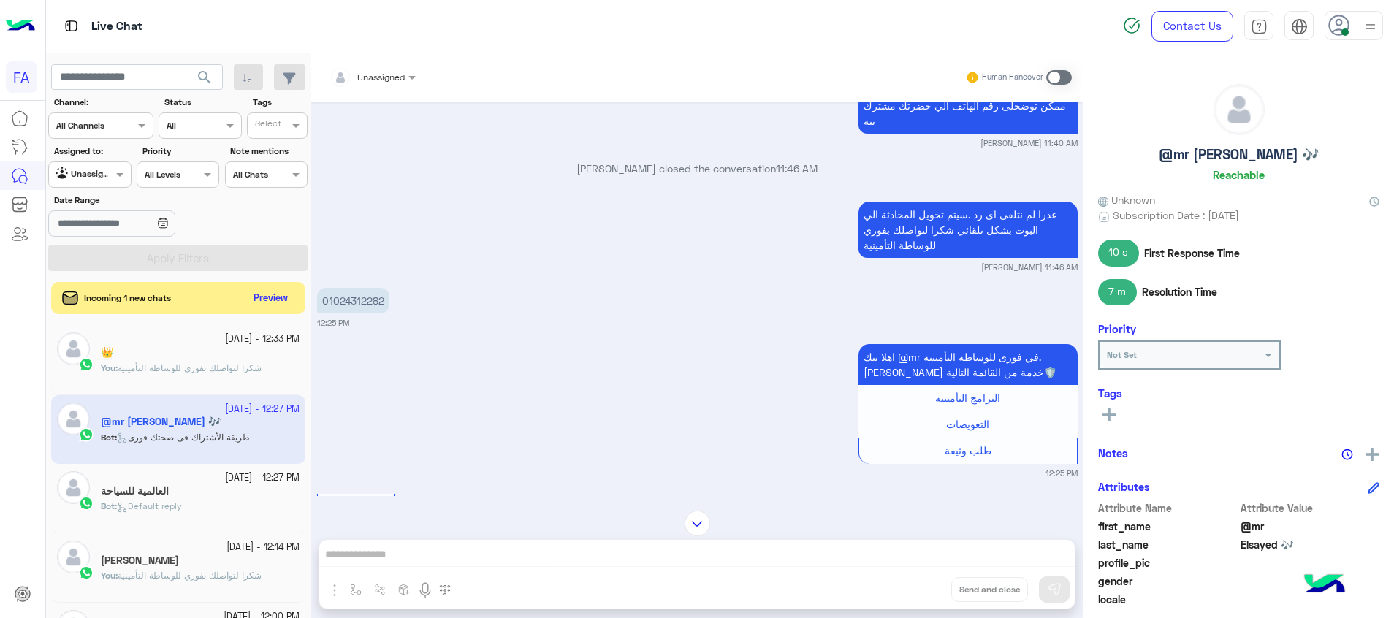
scroll to position [1492, 0]
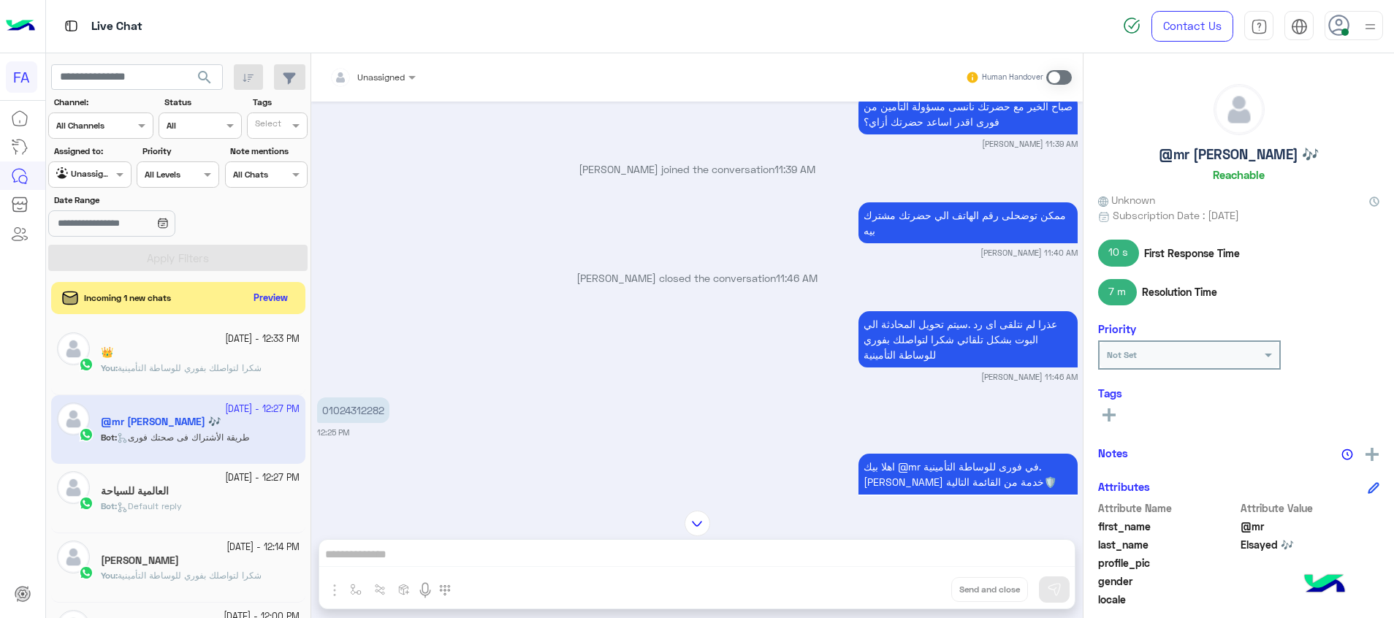
click at [356, 408] on p "01024312282" at bounding box center [353, 410] width 72 height 26
copy p "01024312282"
click at [279, 299] on button "Preview" at bounding box center [271, 298] width 45 height 20
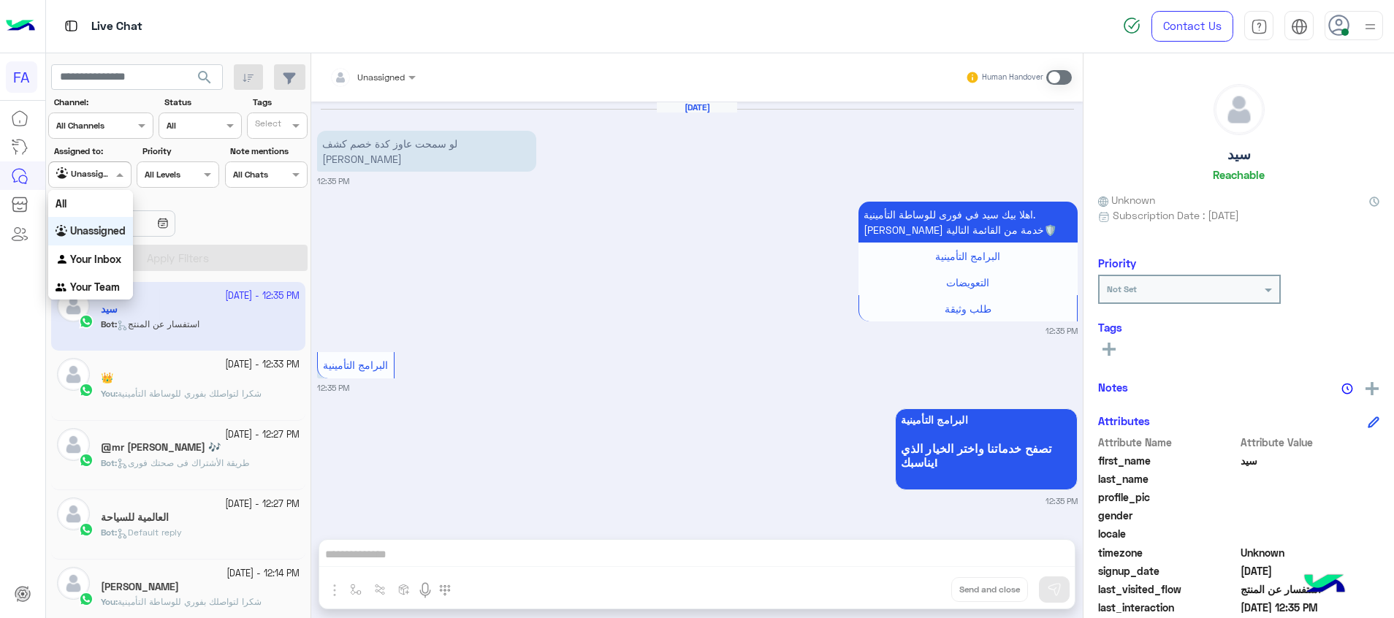
click at [95, 183] on div "Agent Filter Unassigned" at bounding box center [89, 174] width 83 height 26
drag, startPoint x: 116, startPoint y: 256, endPoint x: 179, endPoint y: 269, distance: 64.0
click at [120, 256] on b "Your Inbox" at bounding box center [95, 259] width 51 height 12
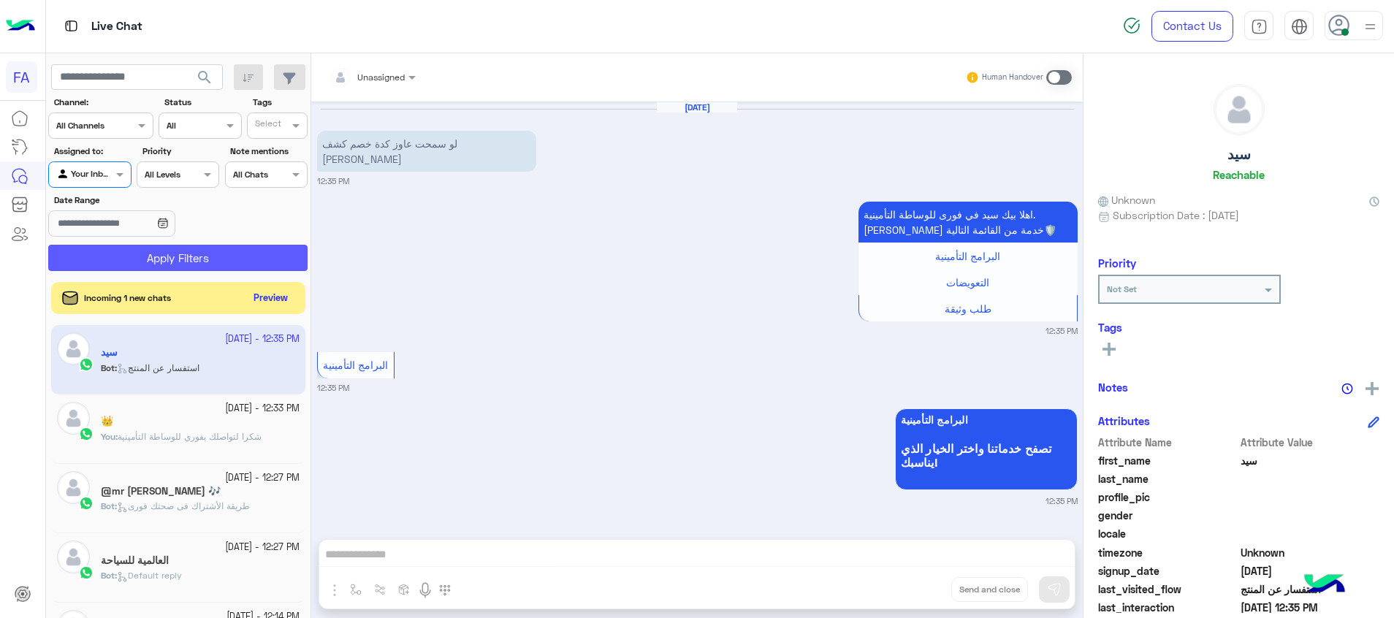
click at [179, 269] on button "Apply Filters" at bounding box center [177, 258] width 259 height 26
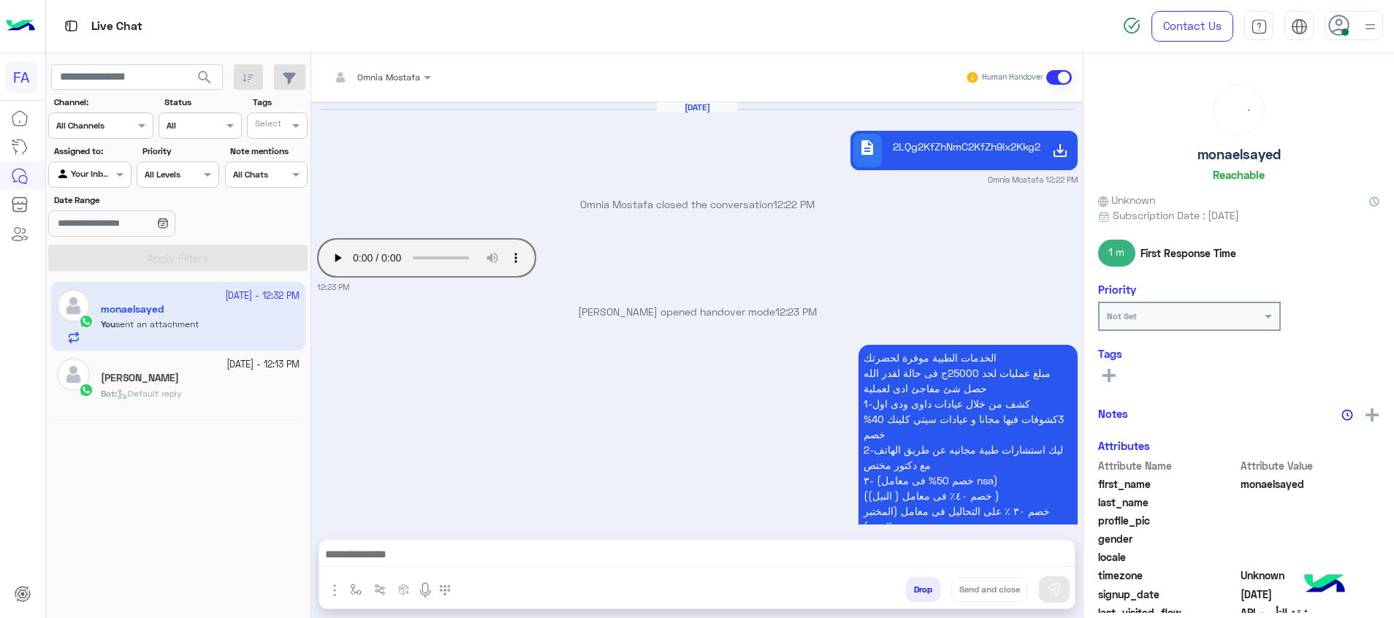
scroll to position [1224, 0]
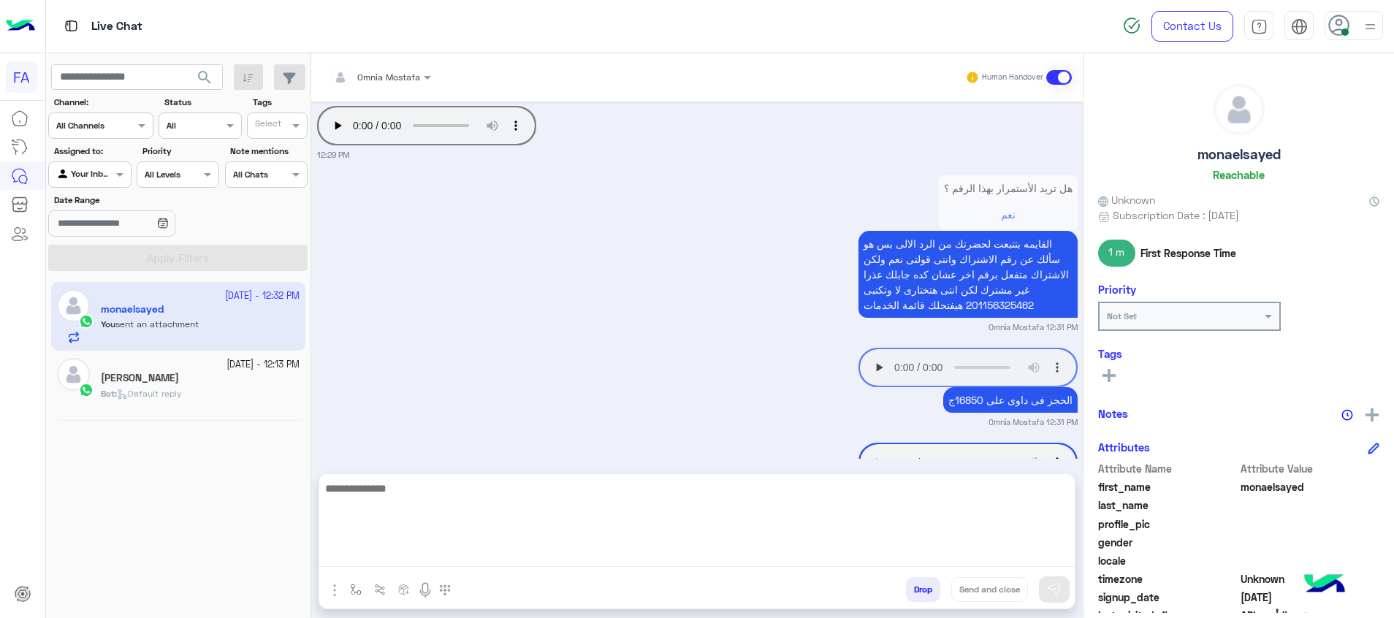
click at [757, 557] on textarea at bounding box center [696, 523] width 755 height 88
type textarea "*"
type textarea "**********"
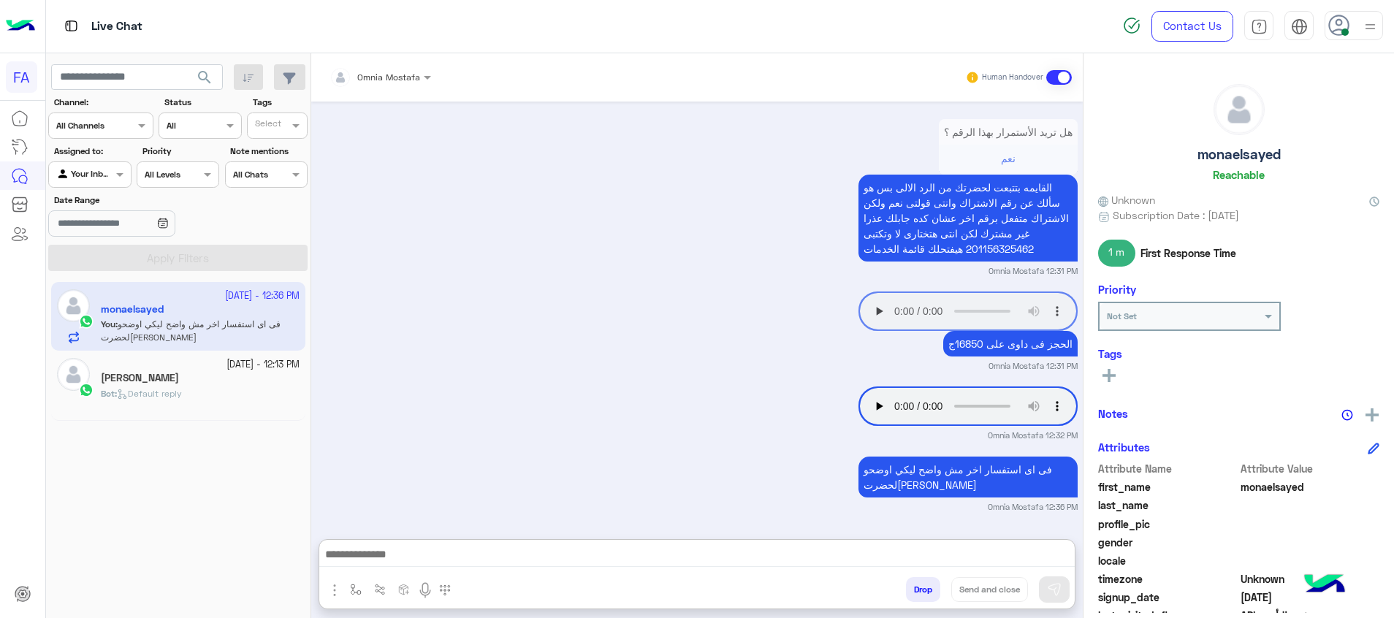
scroll to position [1327, 0]
click at [205, 391] on div "Bot : Default reply" at bounding box center [200, 400] width 199 height 26
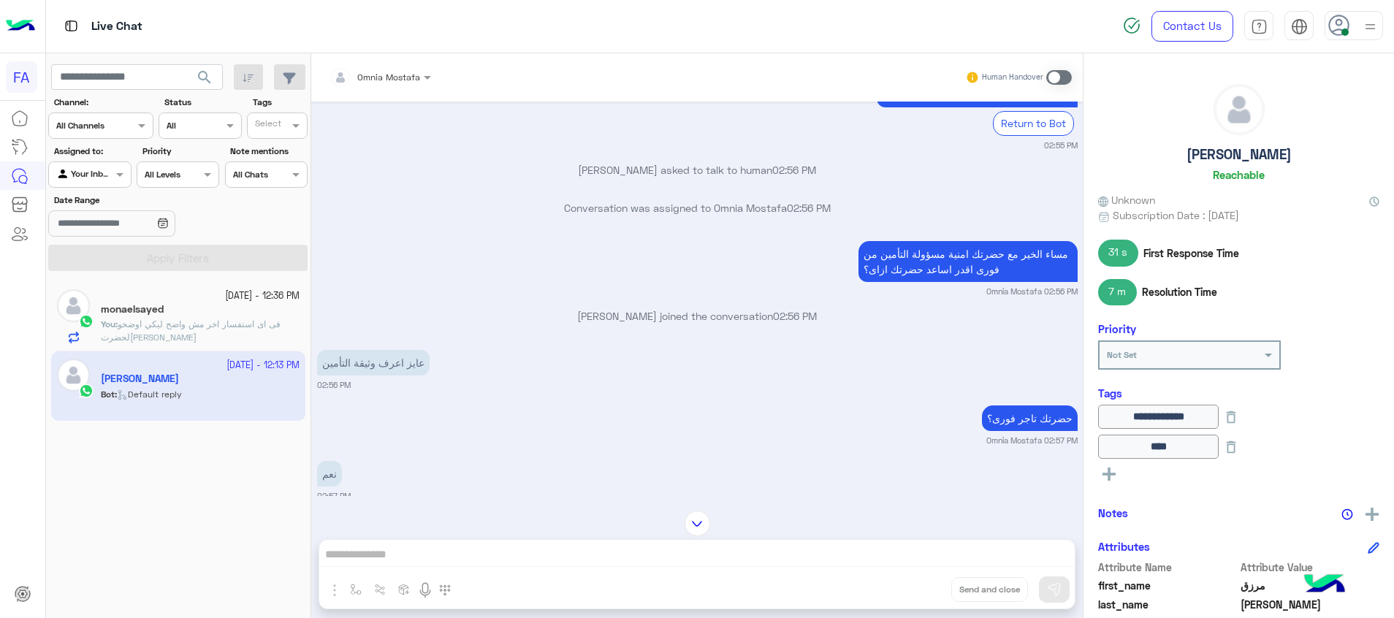
scroll to position [1015, 0]
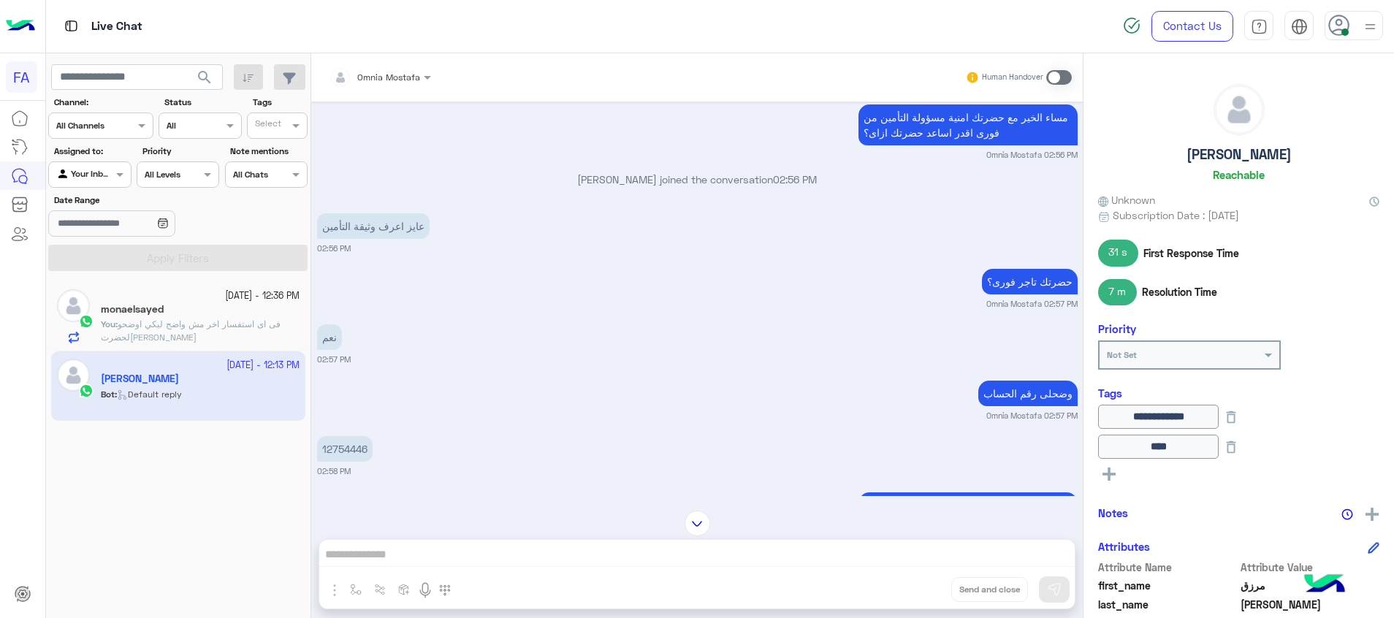
click at [350, 443] on p "12754446" at bounding box center [345, 449] width 56 height 26
copy p "12754446"
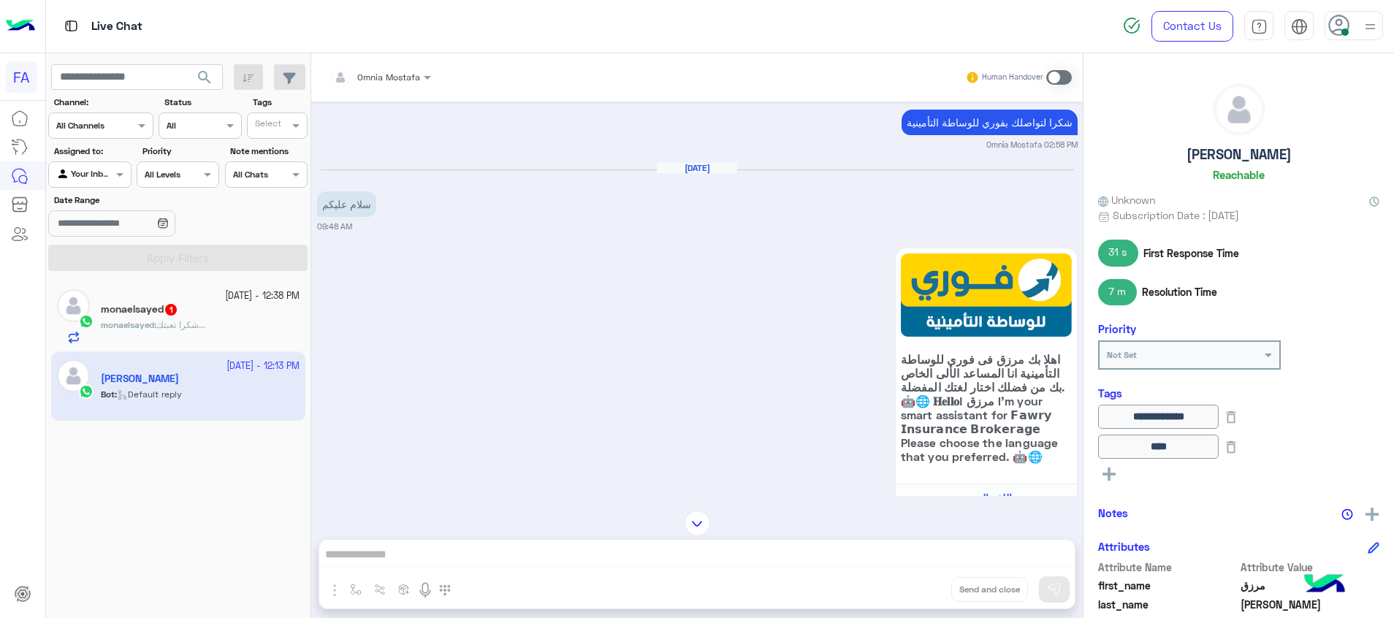
scroll to position [8246, 0]
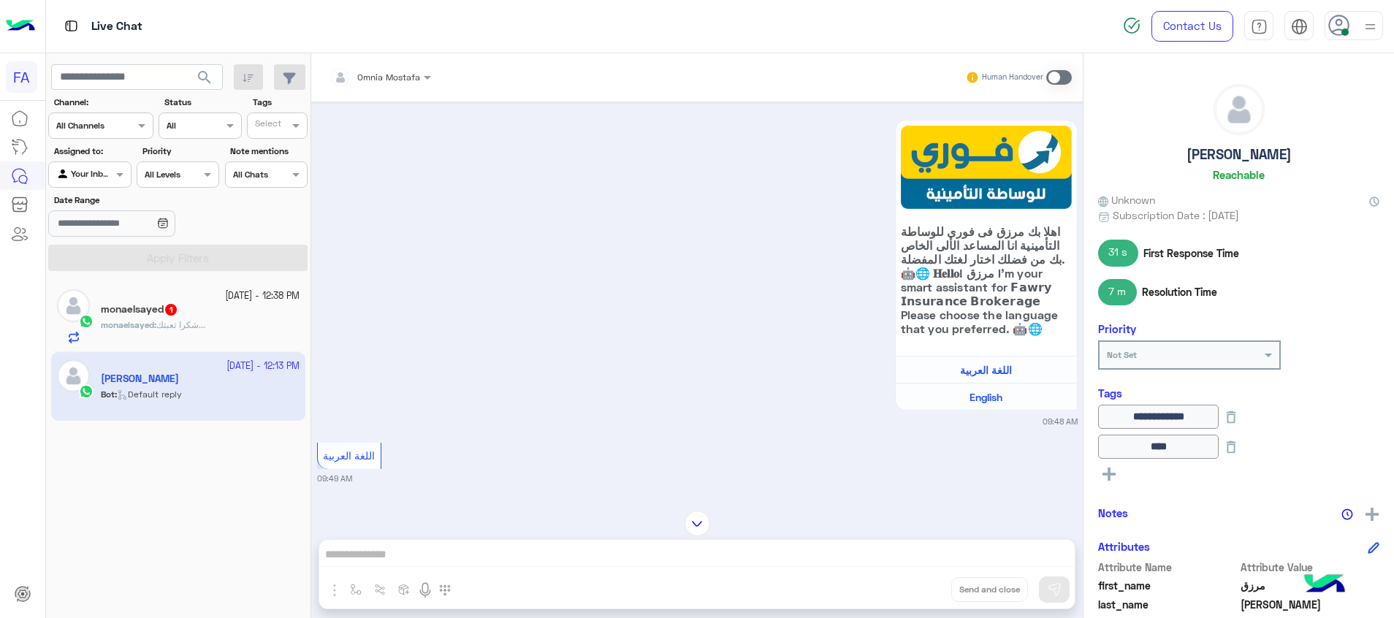
click at [185, 325] on span "شكرا تعبتك..." at bounding box center [180, 324] width 49 height 11
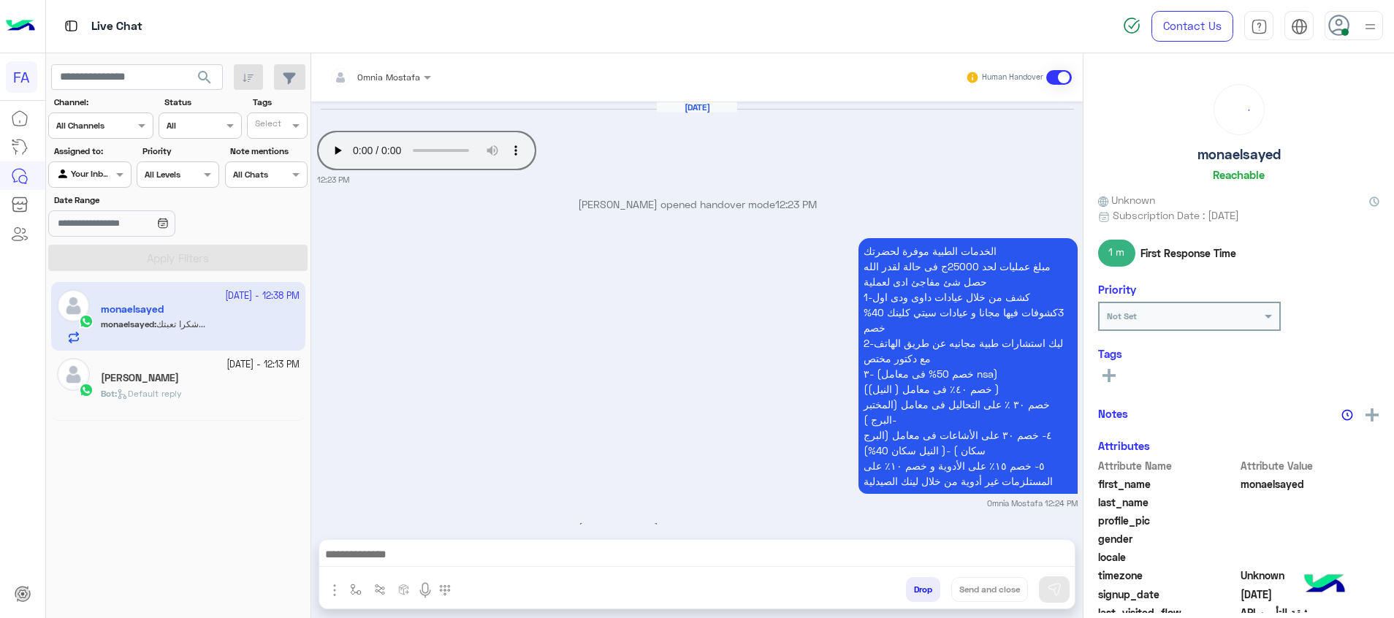
scroll to position [1243, 0]
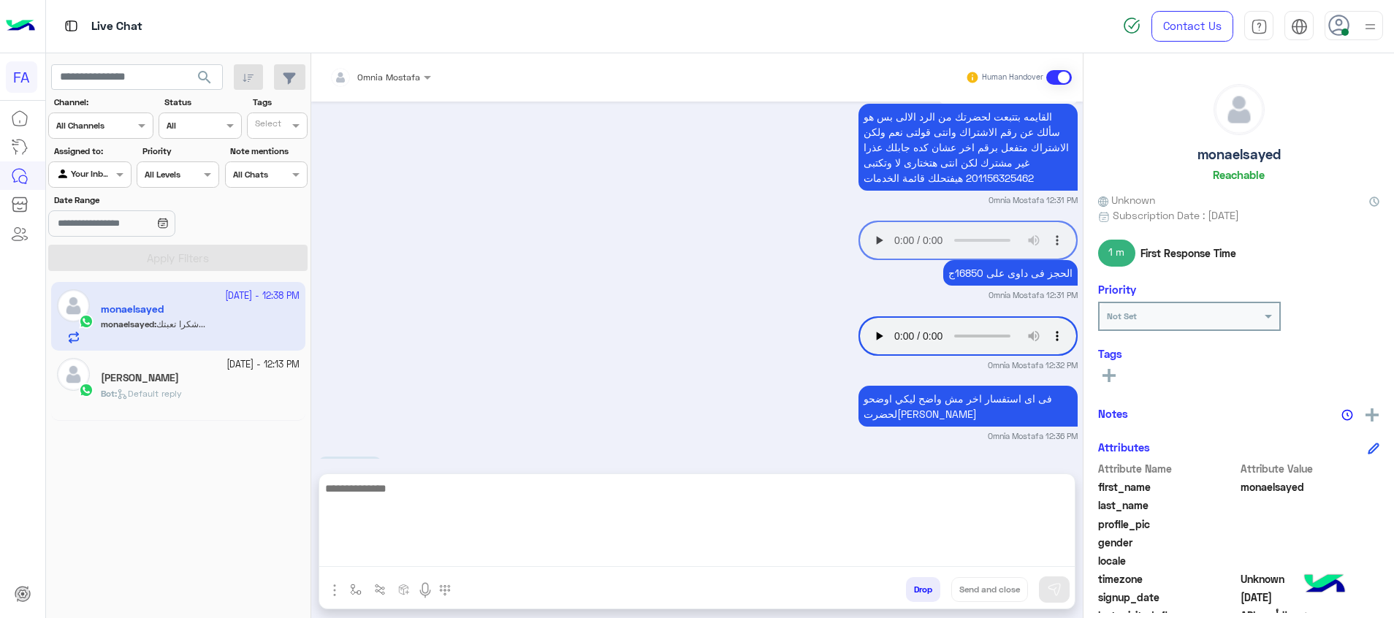
click at [875, 554] on textarea at bounding box center [696, 523] width 755 height 88
type textarea "*"
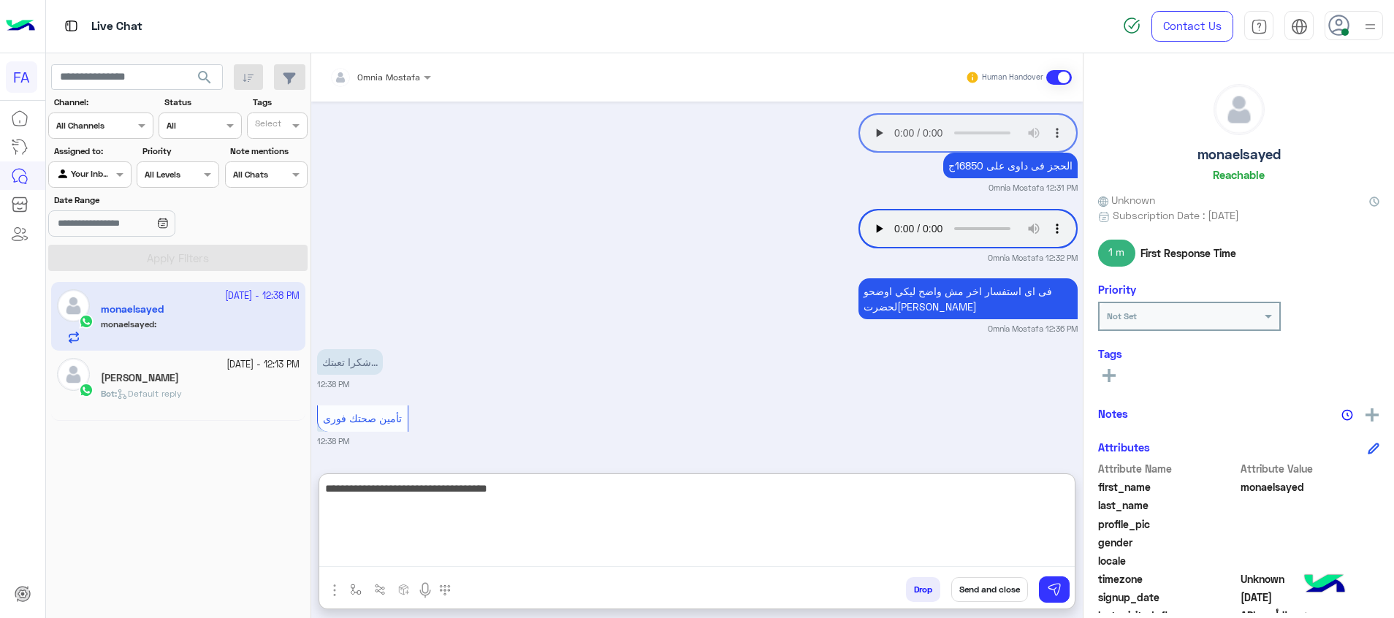
type textarea "**********"
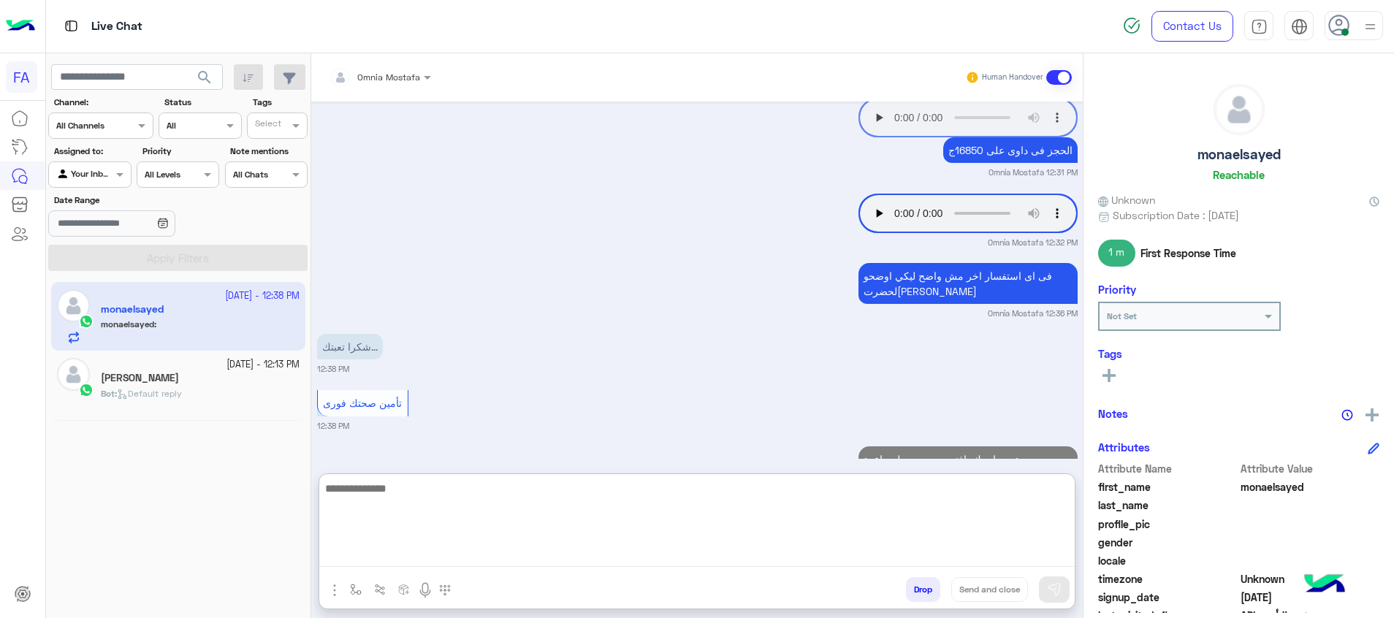
scroll to position [1421, 0]
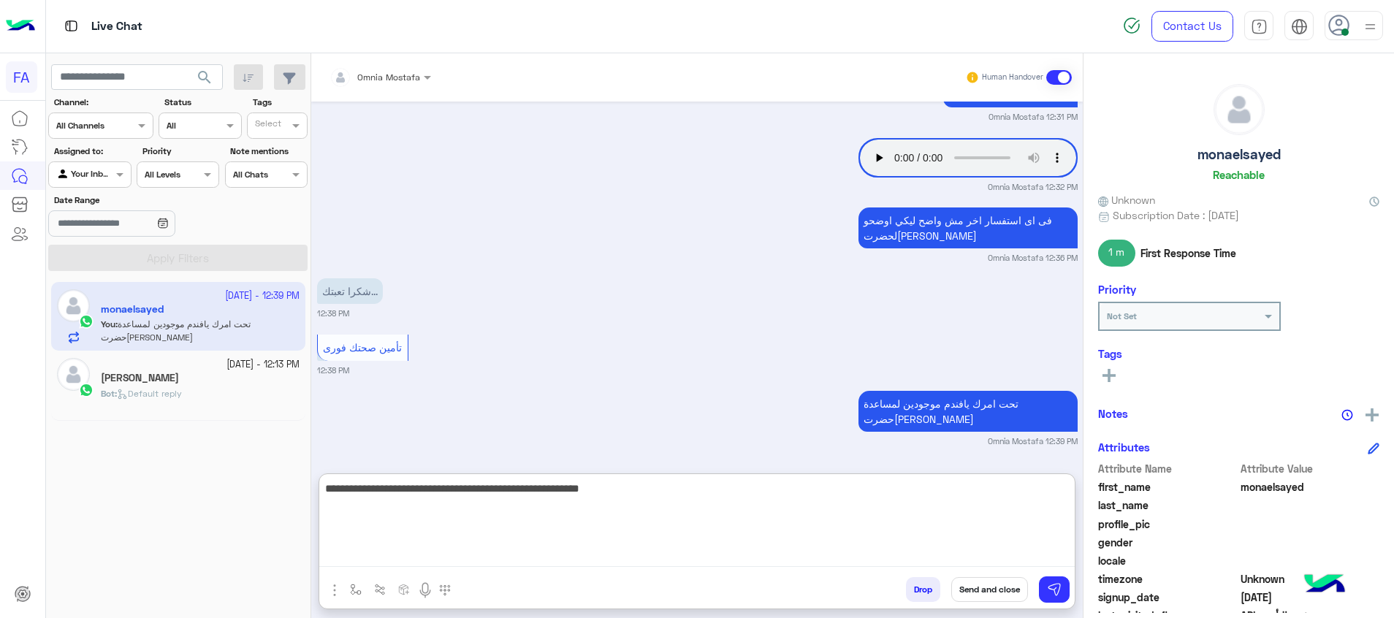
type textarea "**********"
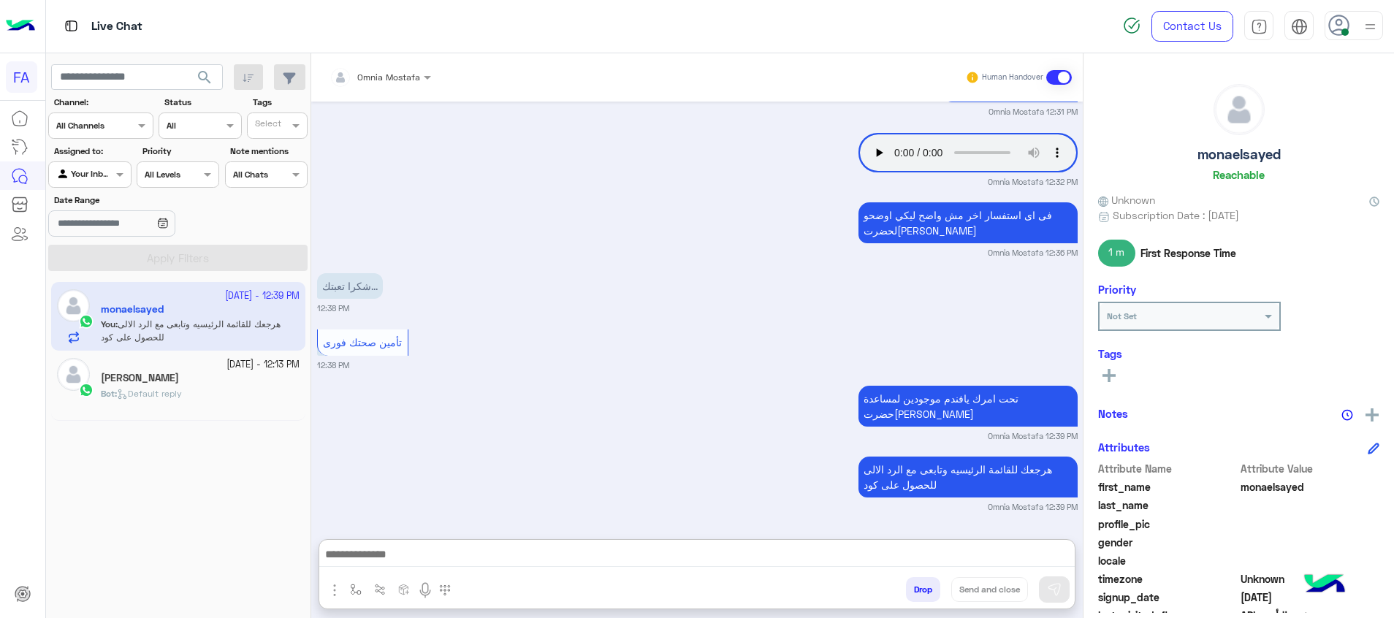
click at [1110, 374] on icon at bounding box center [1108, 375] width 13 height 13
click at [1110, 374] on input "text" at bounding box center [1128, 377] width 45 height 13
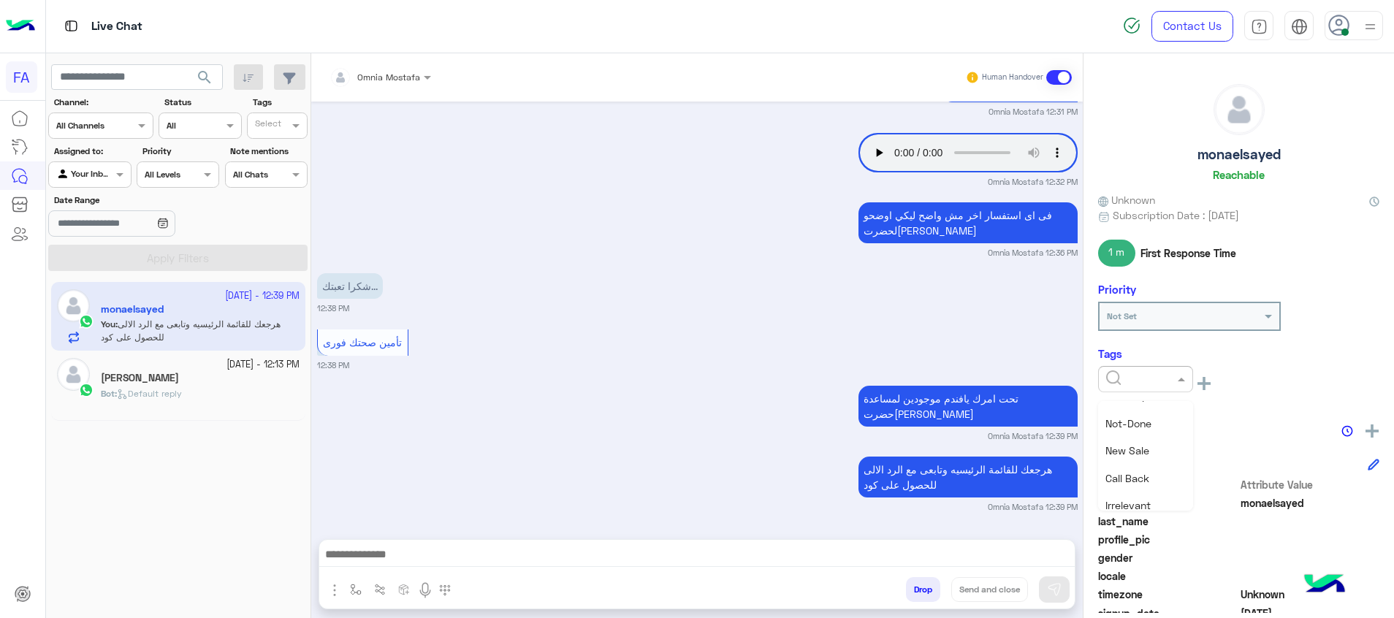
scroll to position [110, 0]
click at [1156, 490] on div "Medical" at bounding box center [1145, 495] width 95 height 27
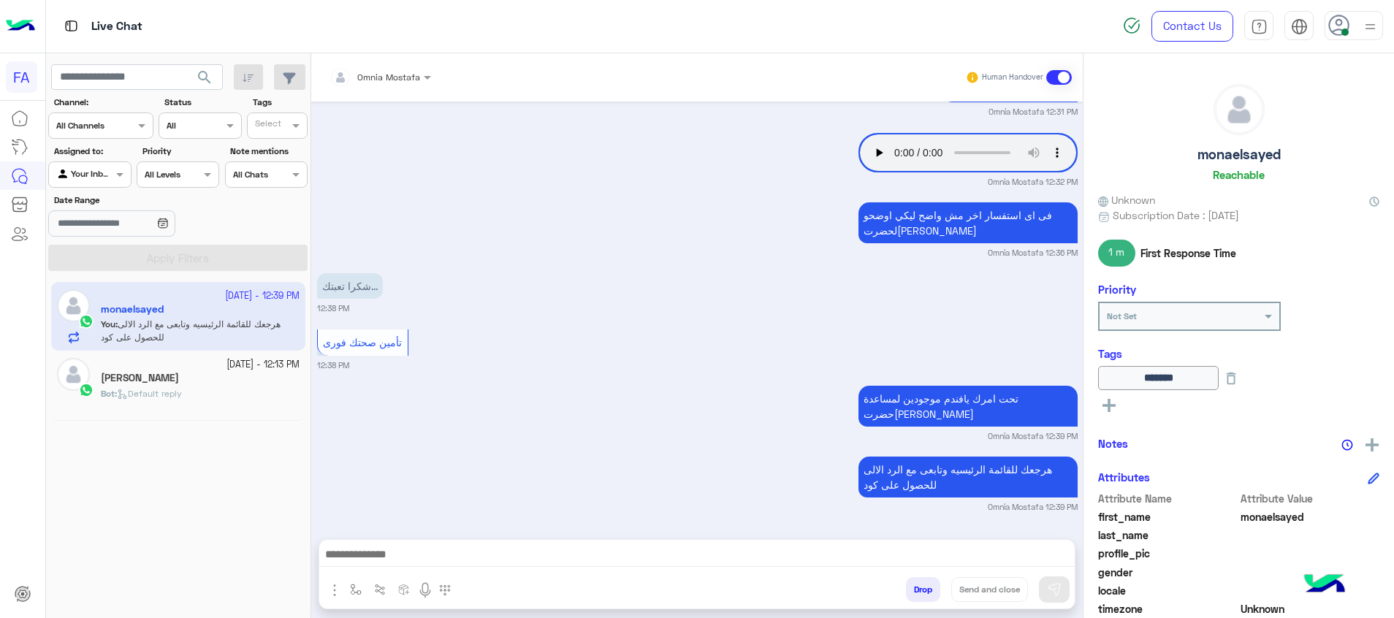
click at [1104, 406] on rect at bounding box center [1108, 405] width 13 height 3
click at [1115, 411] on input "text" at bounding box center [1128, 407] width 45 height 13
click at [1134, 448] on div "Done" at bounding box center [1145, 444] width 95 height 27
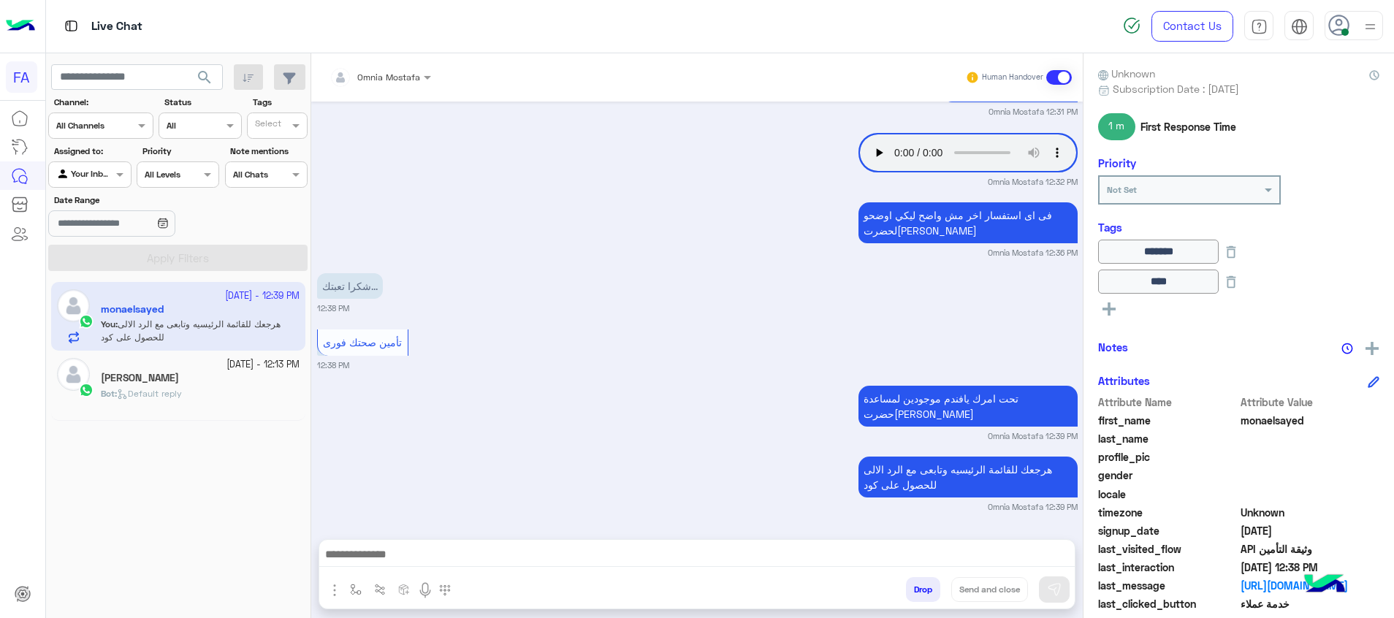
scroll to position [271, 0]
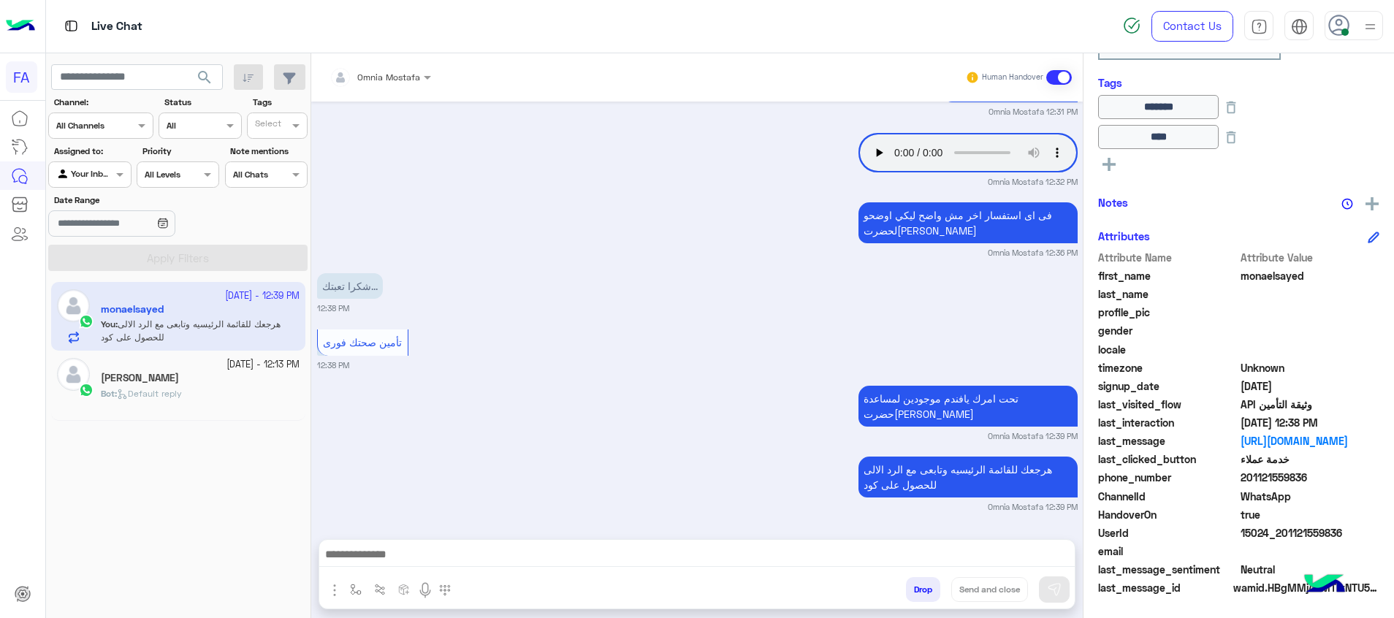
drag, startPoint x: 1345, startPoint y: 531, endPoint x: 1279, endPoint y: 540, distance: 67.0
click at [1279, 540] on span "15024_201121559836" at bounding box center [1310, 532] width 140 height 15
copy span "01121559836"
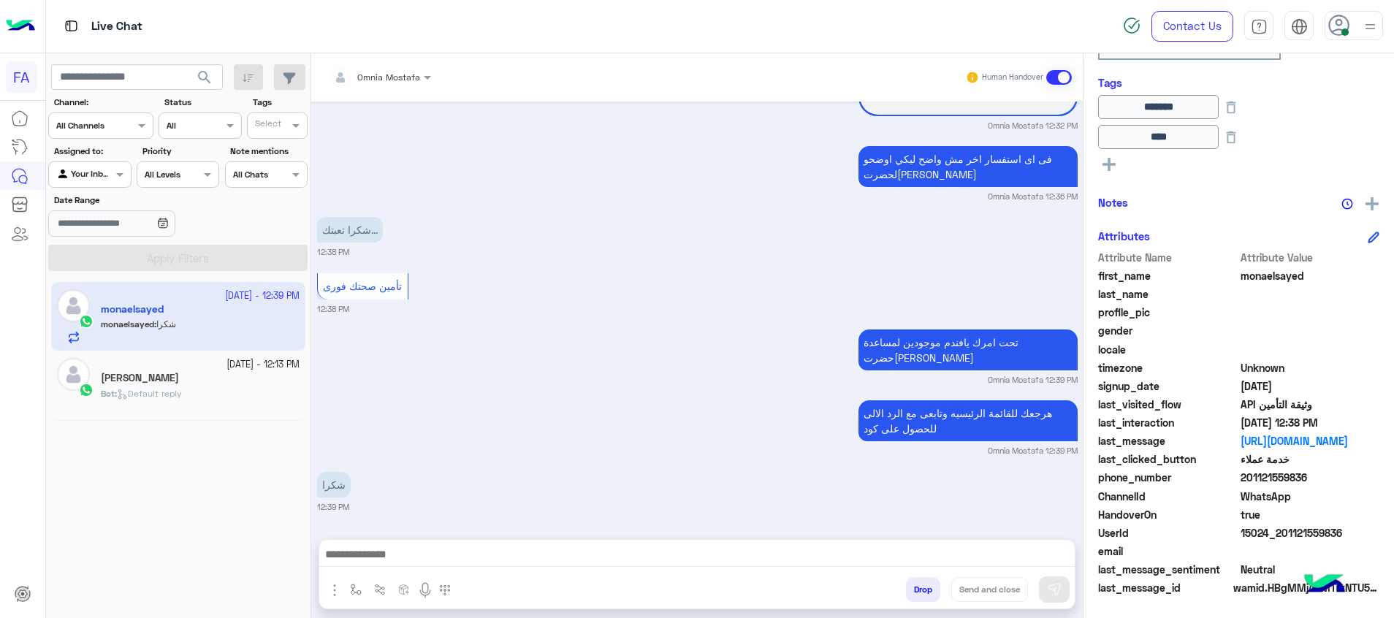
copy span "01121559836"
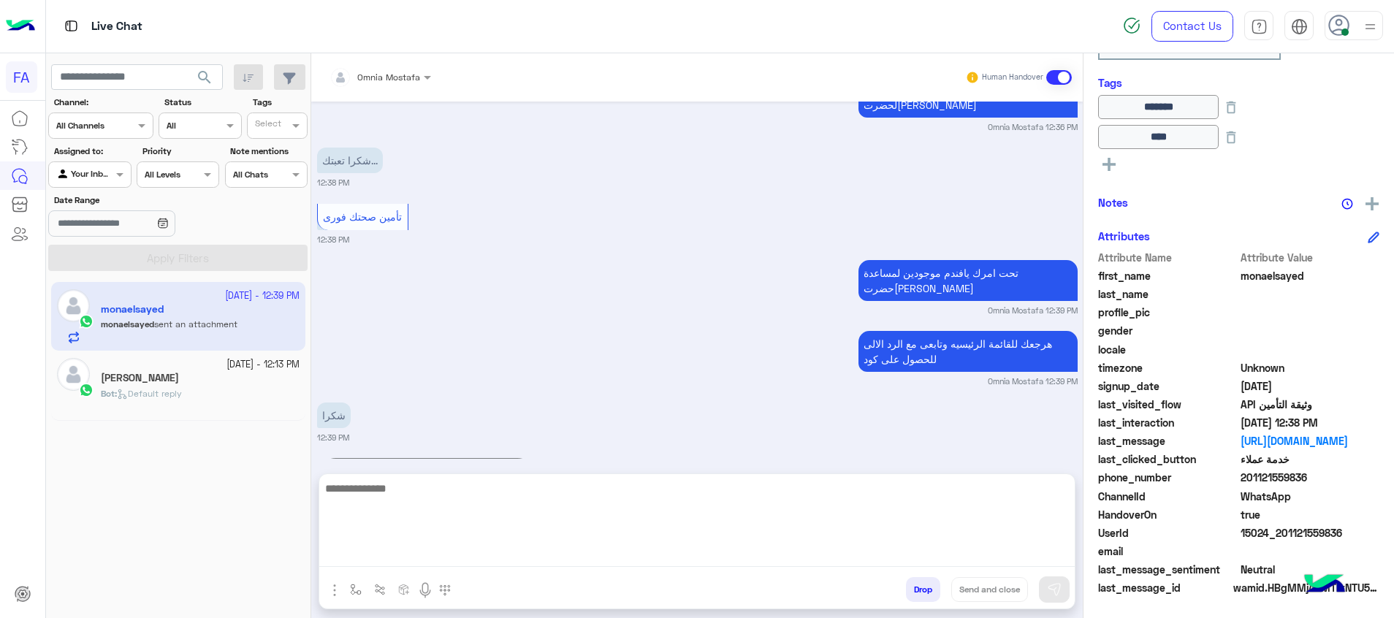
click at [1034, 554] on textarea at bounding box center [696, 523] width 755 height 88
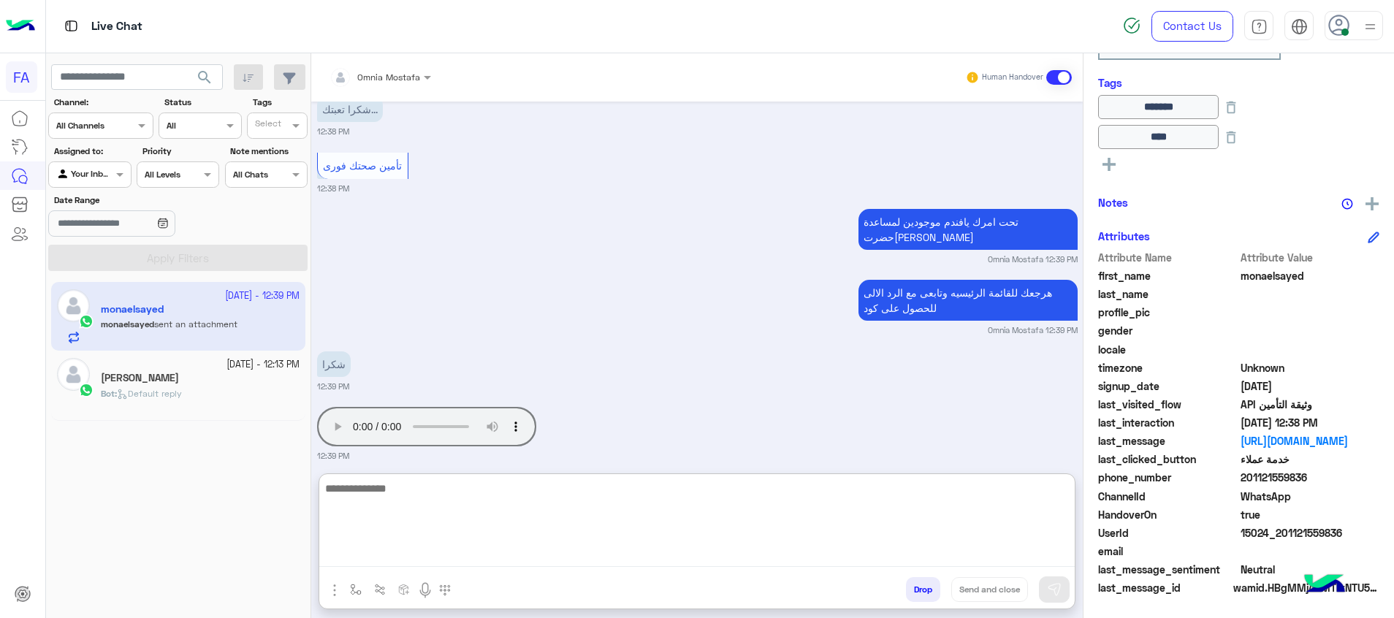
scroll to position [1618, 0]
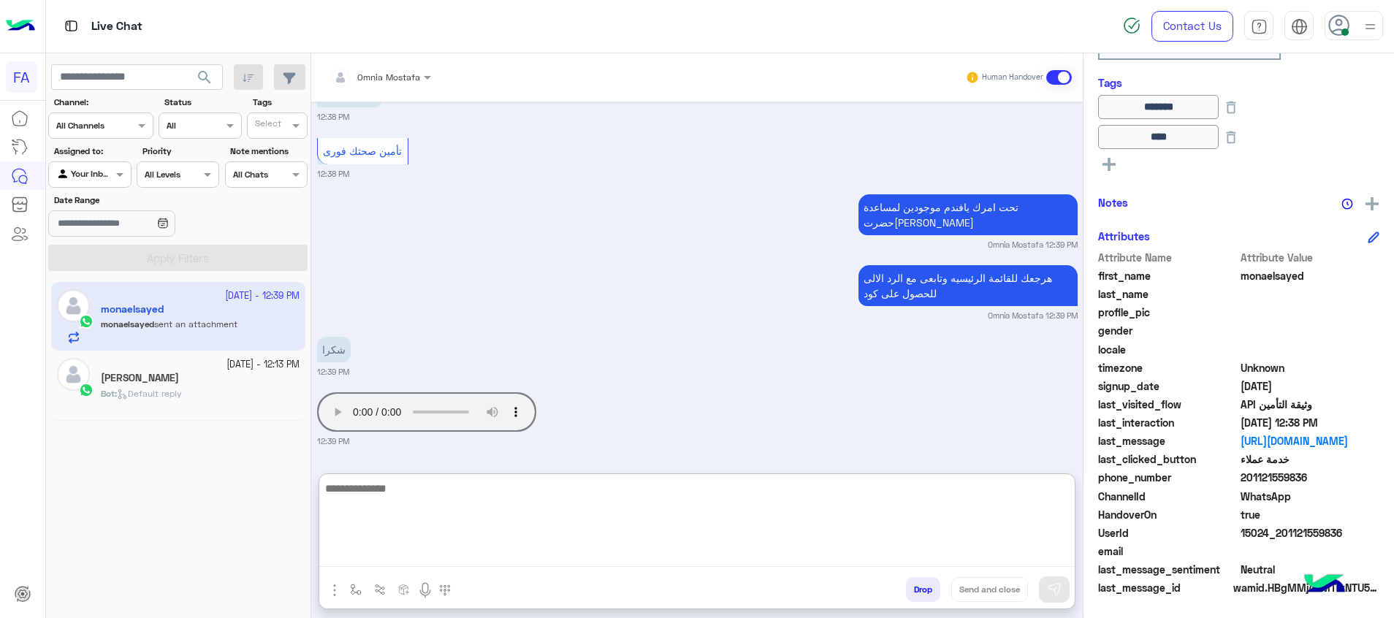
click at [953, 495] on textarea at bounding box center [696, 523] width 755 height 88
type textarea "**********"
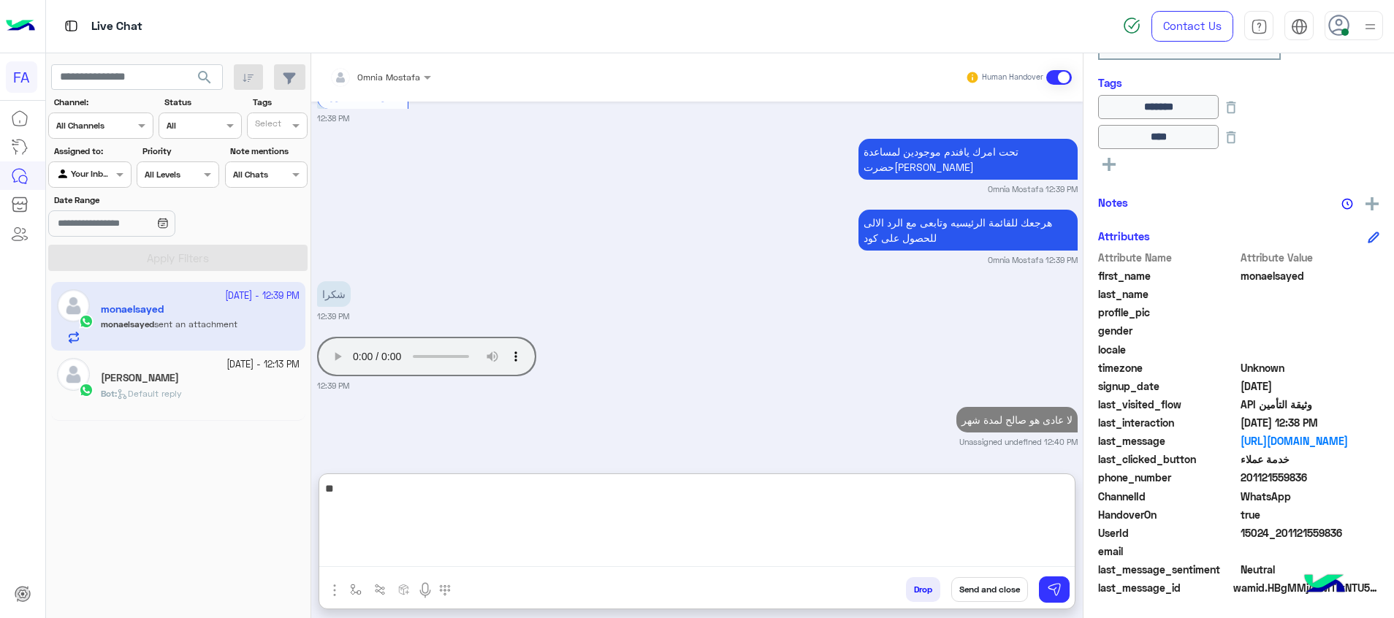
type textarea "*"
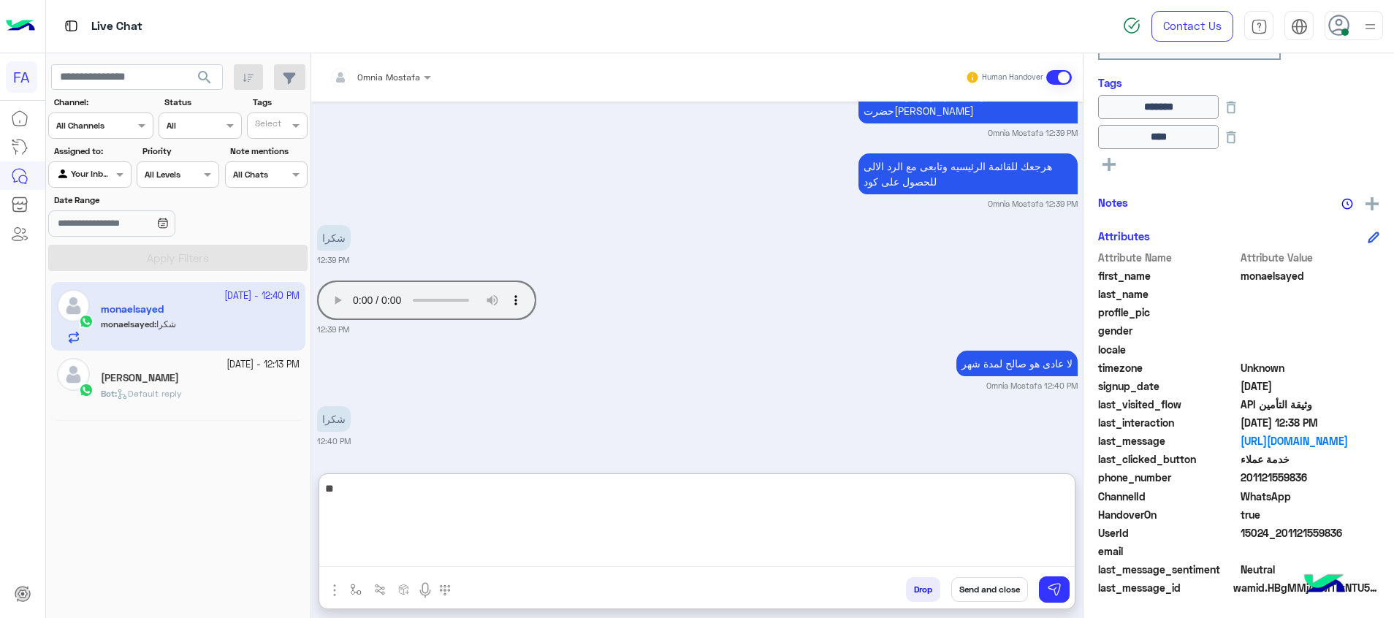
type textarea "*"
type textarea "**********"
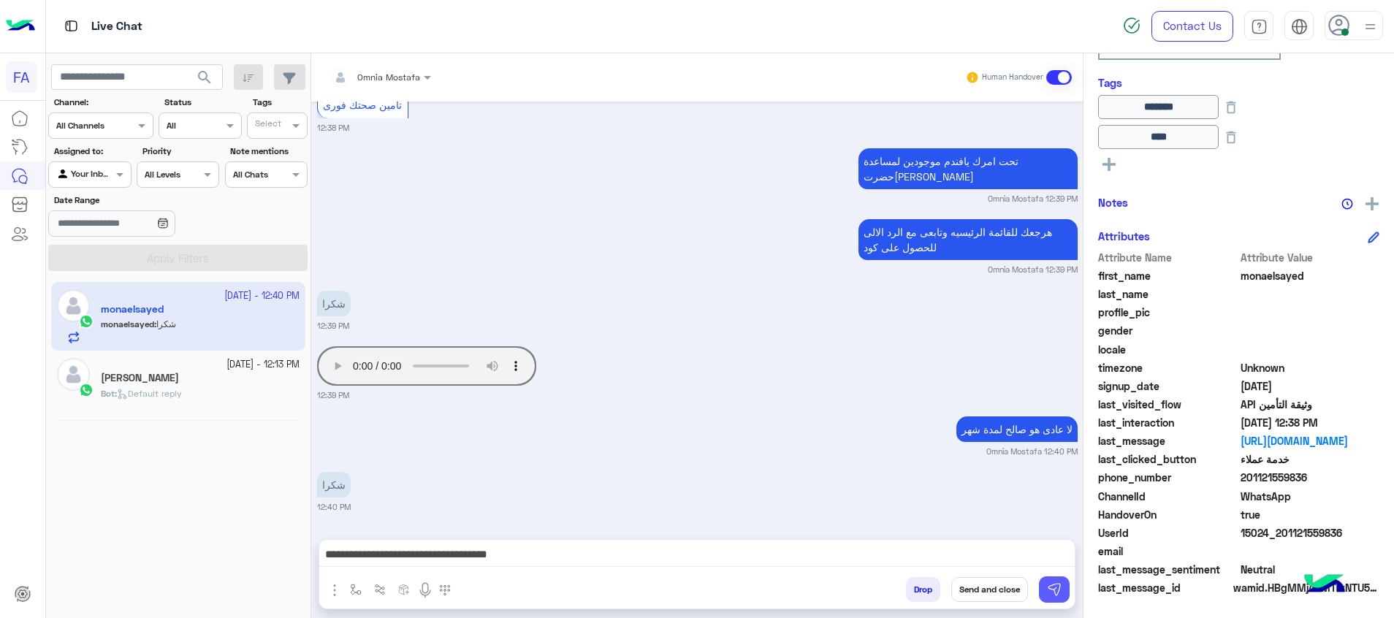
click at [1059, 593] on img at bounding box center [1054, 589] width 15 height 15
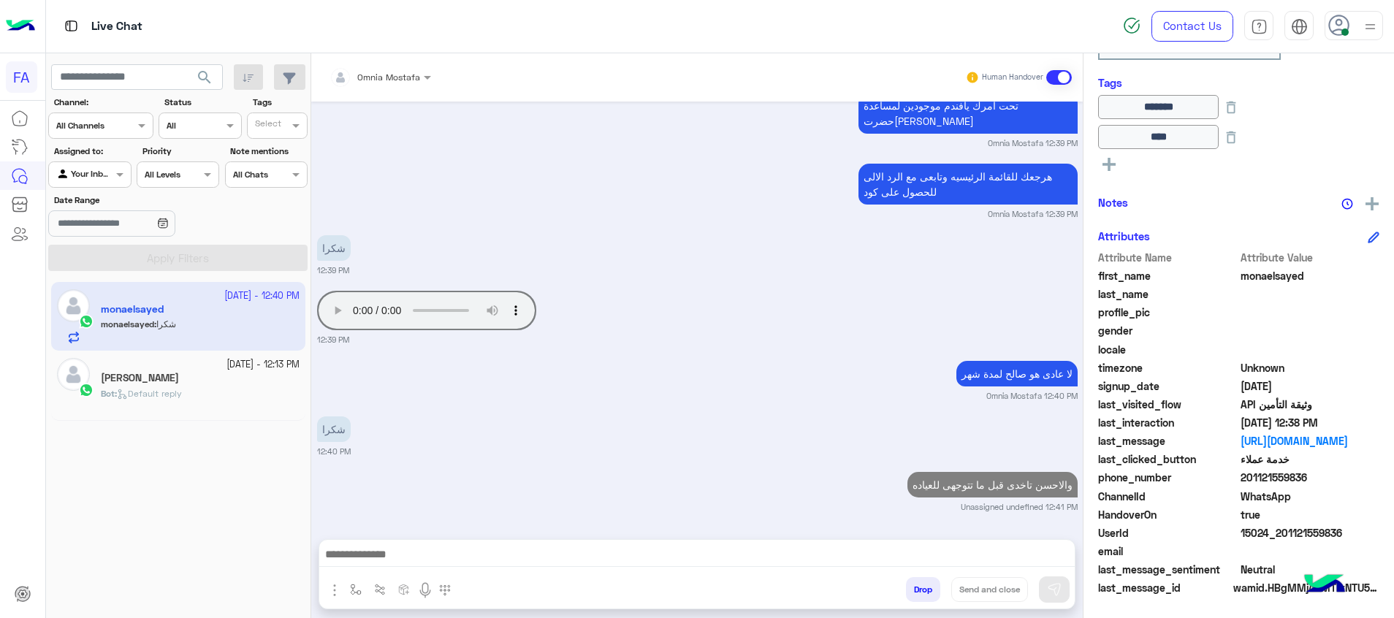
scroll to position [1719, 0]
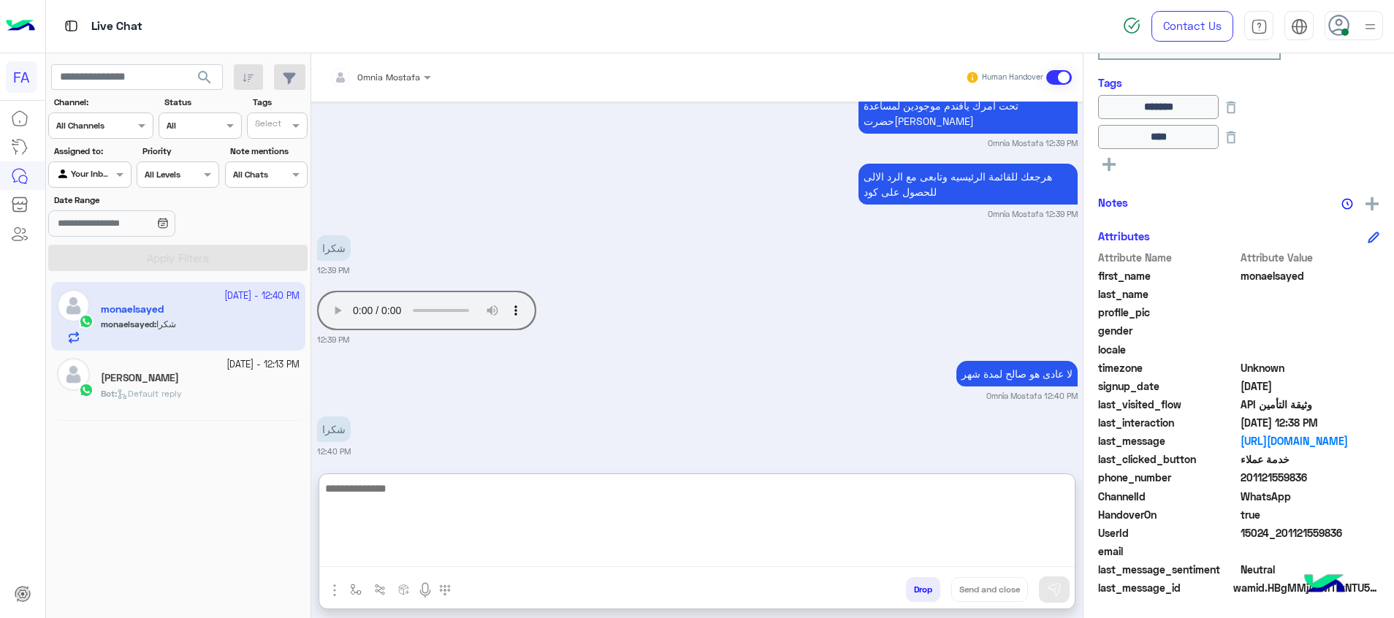
click at [1034, 560] on textarea at bounding box center [696, 523] width 755 height 88
click at [1036, 546] on textarea at bounding box center [696, 523] width 755 height 88
paste textarea "**********"
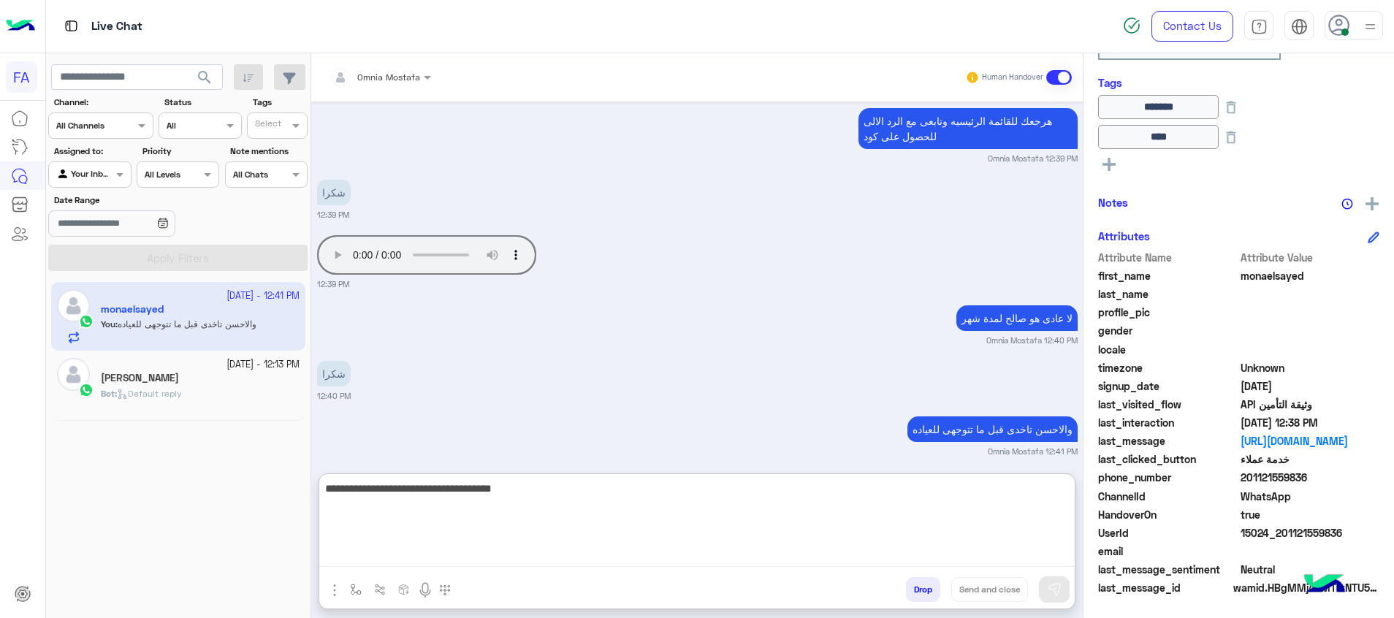
scroll to position [1785, 0]
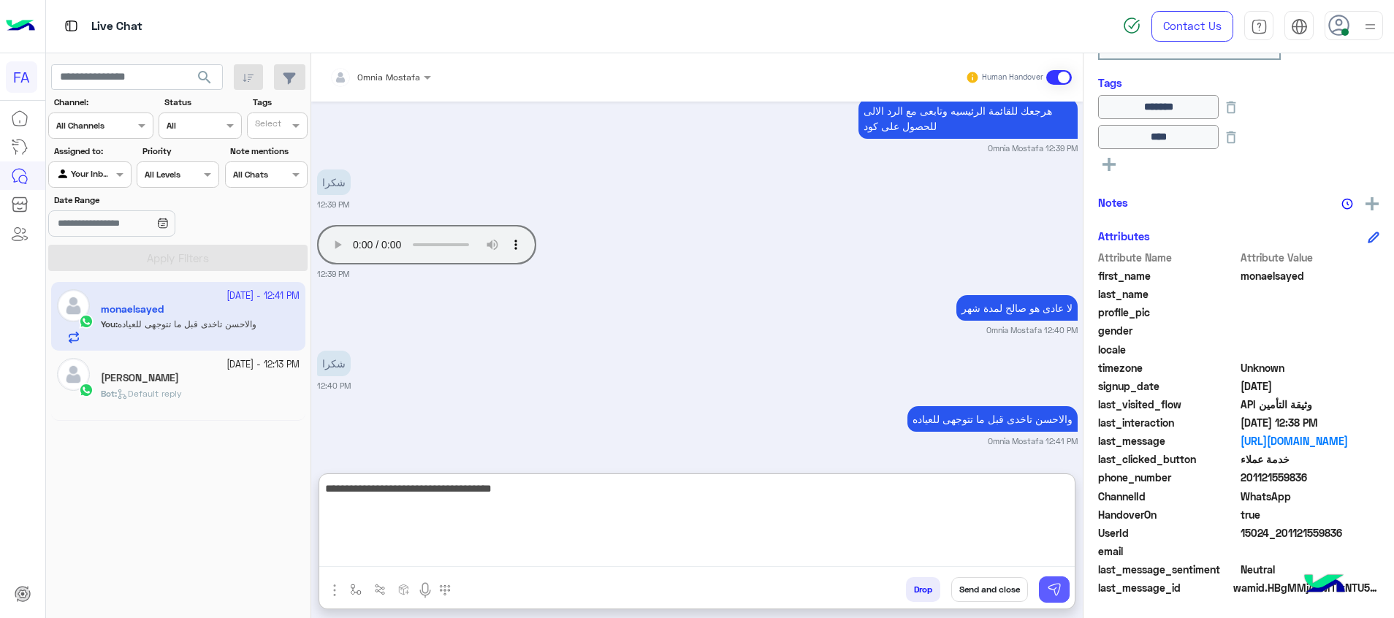
type textarea "**********"
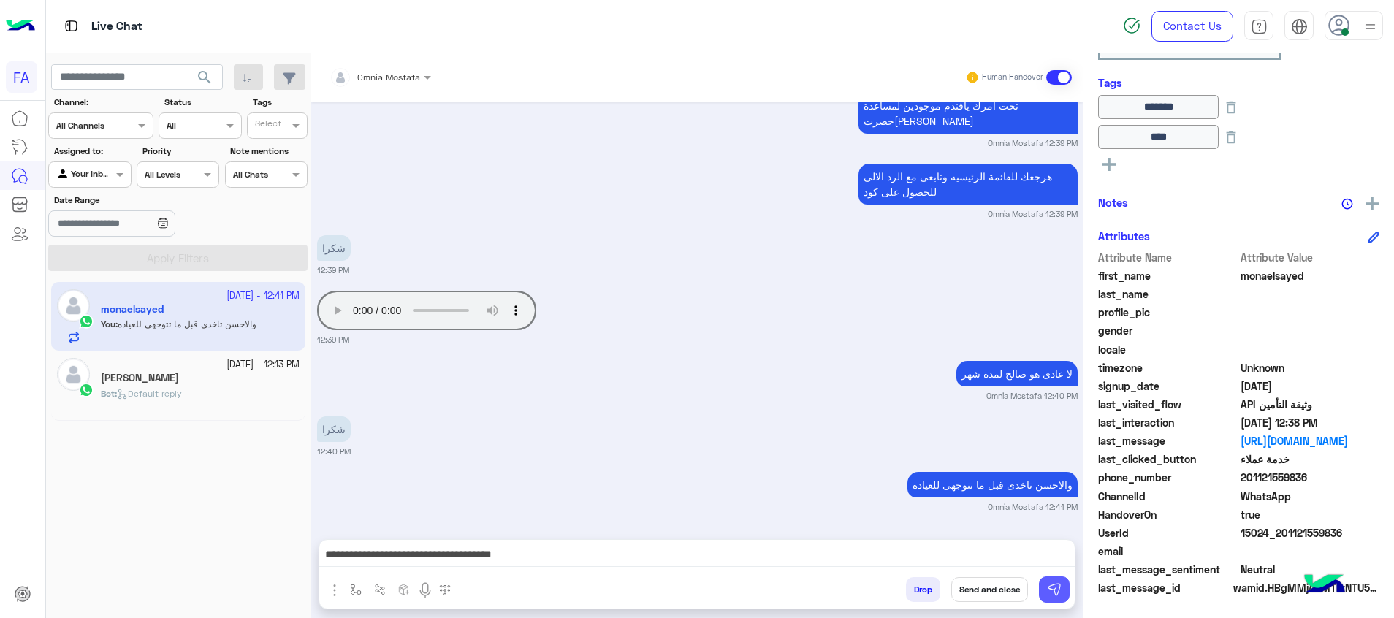
click at [1065, 590] on button at bounding box center [1054, 589] width 31 height 26
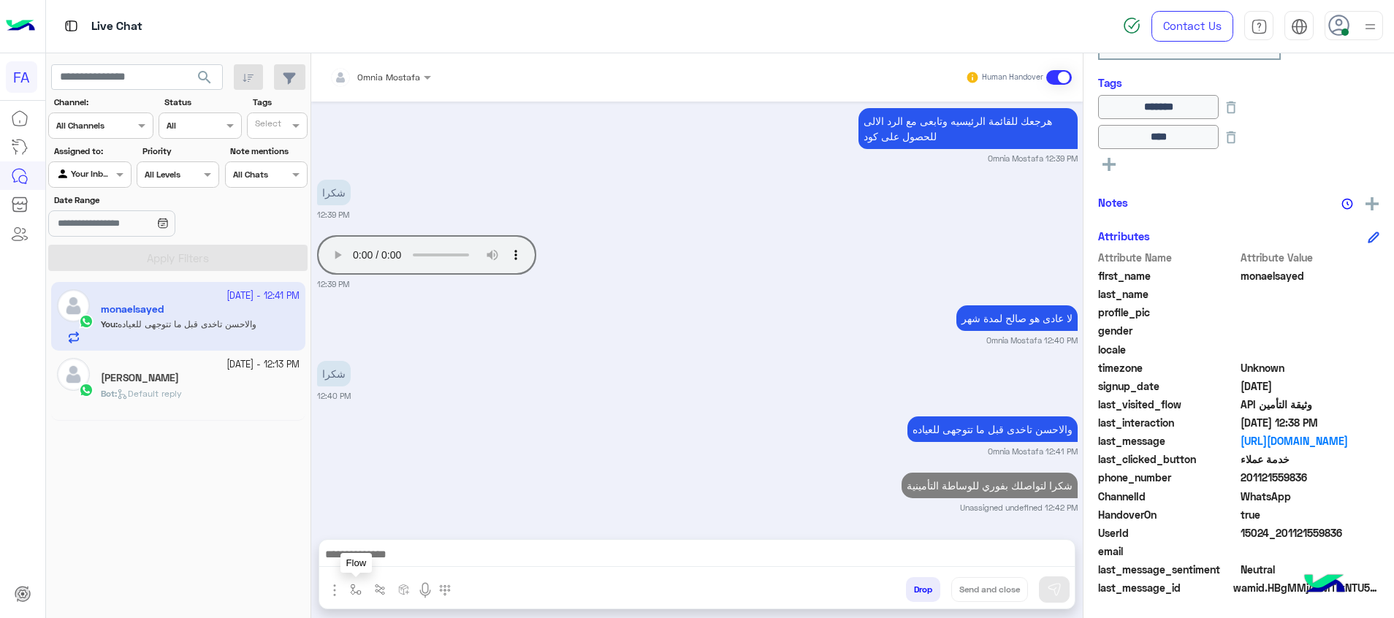
click at [353, 592] on img "button" at bounding box center [356, 590] width 12 height 12
click at [434, 548] on div at bounding box center [399, 555] width 108 height 14
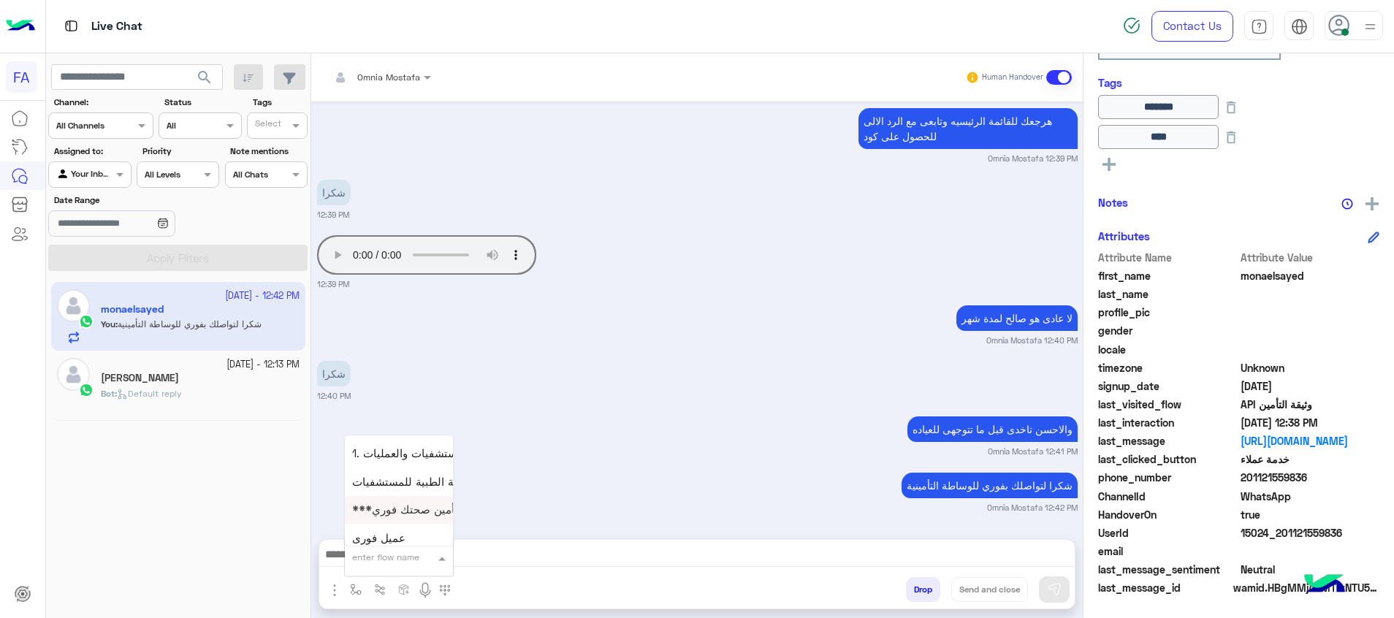
scroll to position [1315, 0]
click at [395, 486] on span "طريقة الأشتراك فى صحتك فورى" at bounding box center [428, 484] width 153 height 13
type textarea "**********"
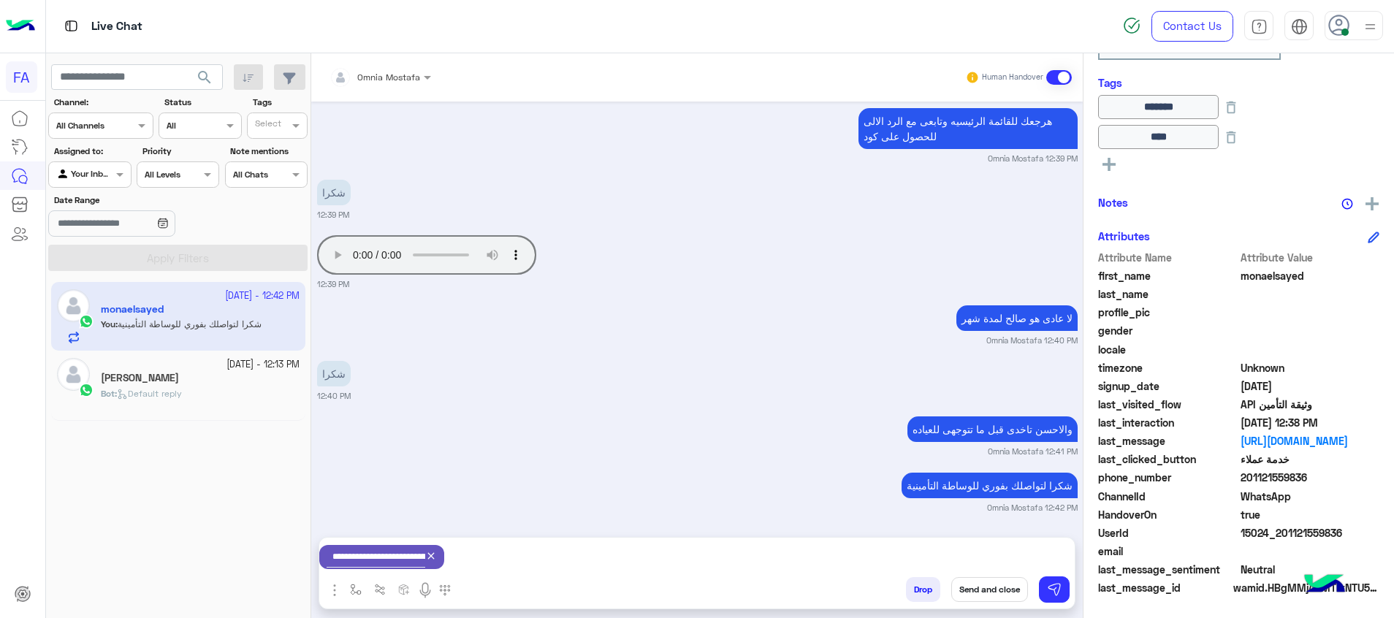
scroll to position [1777, 0]
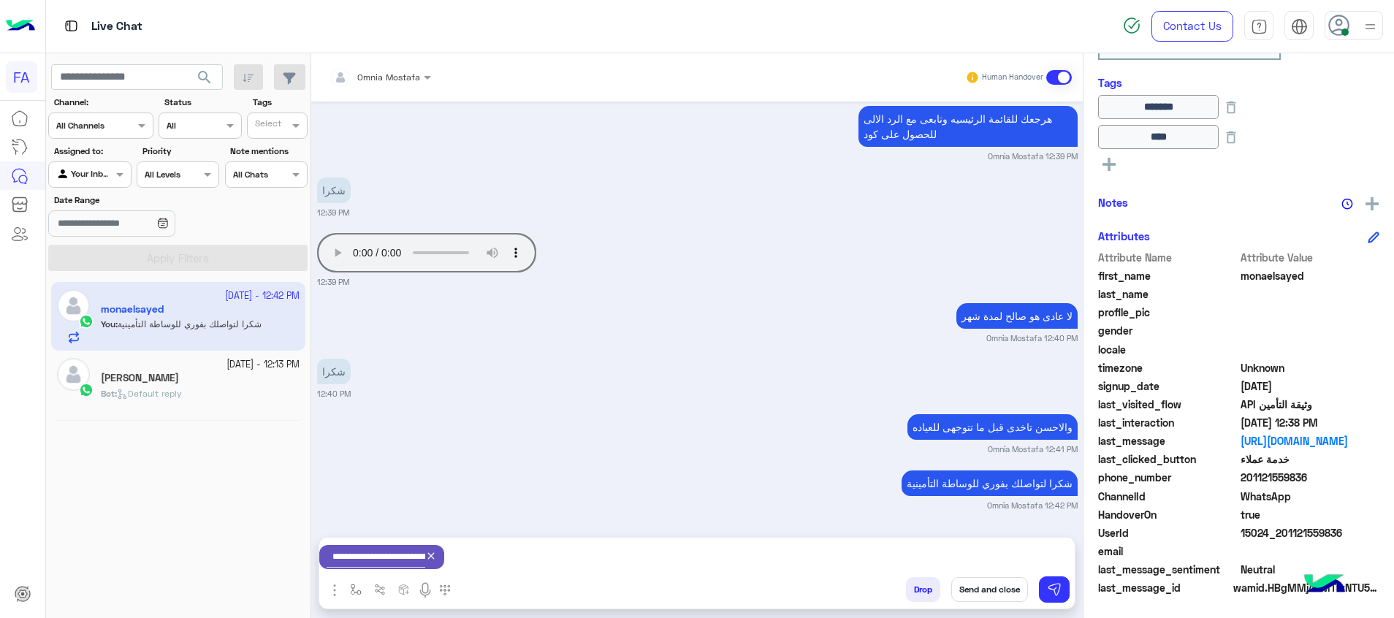
click at [437, 557] on icon at bounding box center [431, 556] width 12 height 12
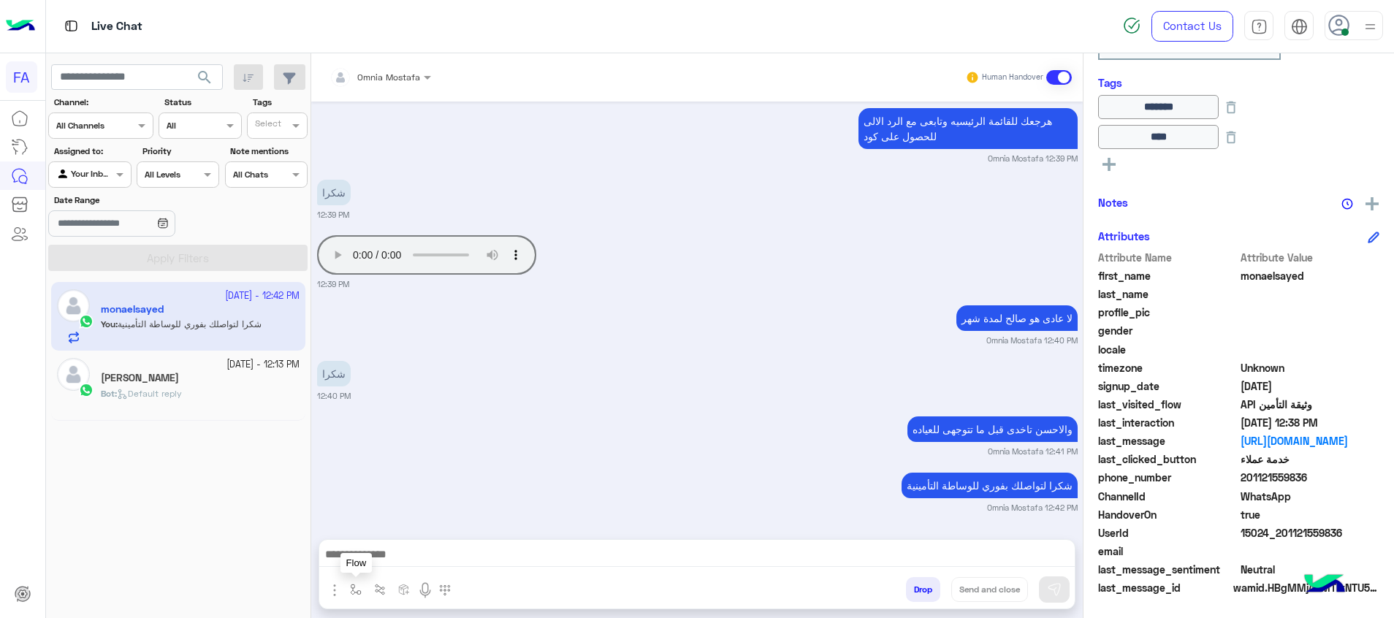
scroll to position [1775, 0]
click at [359, 591] on img "button" at bounding box center [356, 590] width 12 height 12
click at [410, 553] on div at bounding box center [399, 555] width 108 height 14
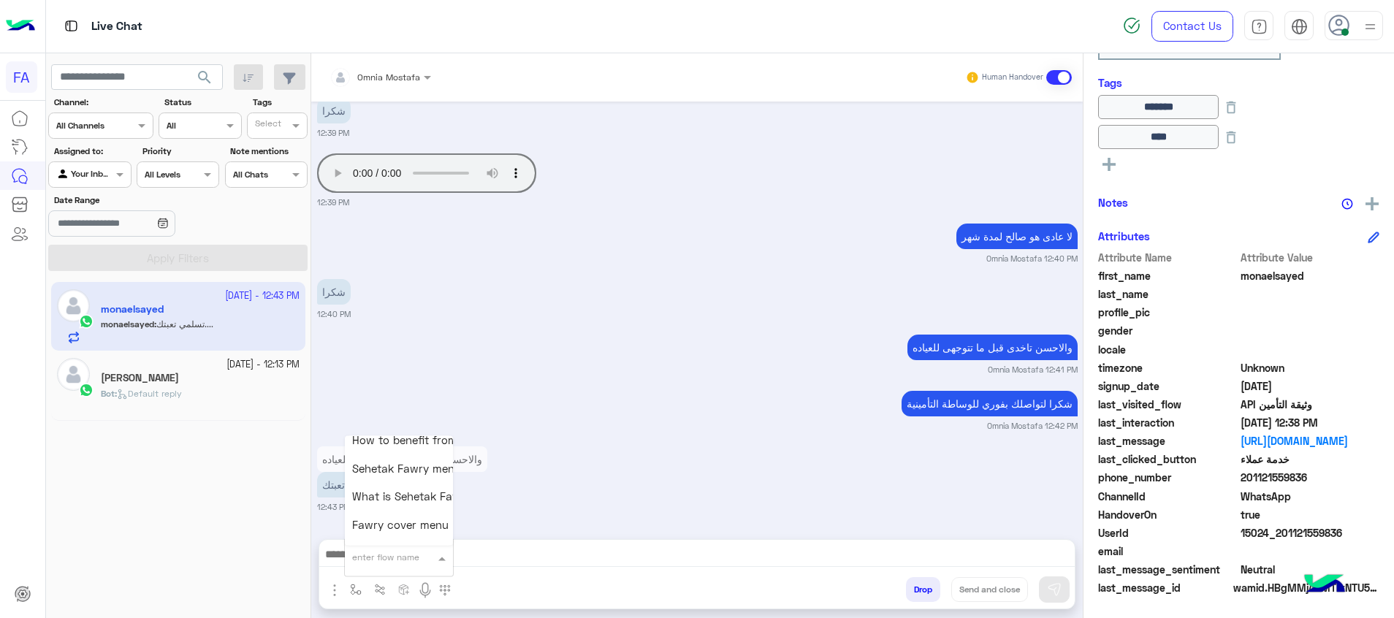
scroll to position [0, 0]
click at [565, 500] on div "والاحسن تاخدى قبل ما تتوجهى للعياده تسلمي تعبتك.... 12:43 PM" at bounding box center [697, 478] width 760 height 70
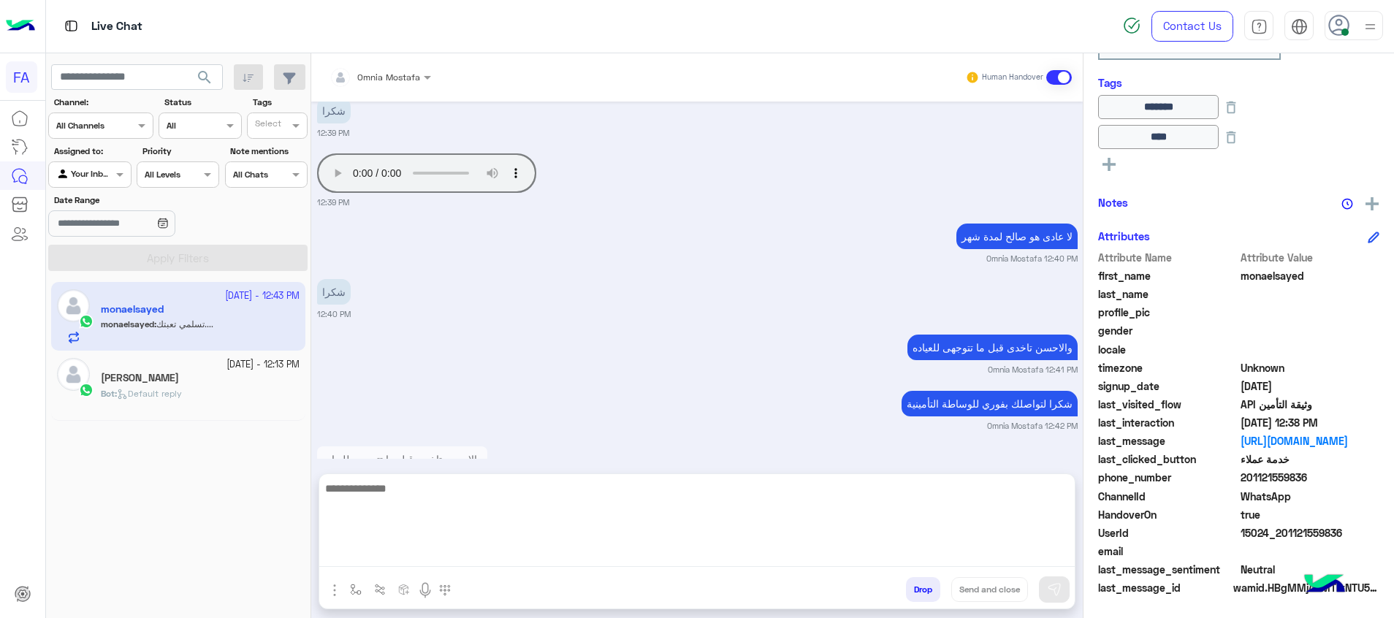
click at [598, 550] on textarea at bounding box center [696, 523] width 755 height 88
type textarea "*"
click at [577, 492] on textarea at bounding box center [696, 523] width 755 height 88
click at [1022, 490] on textarea "**********" at bounding box center [696, 523] width 755 height 88
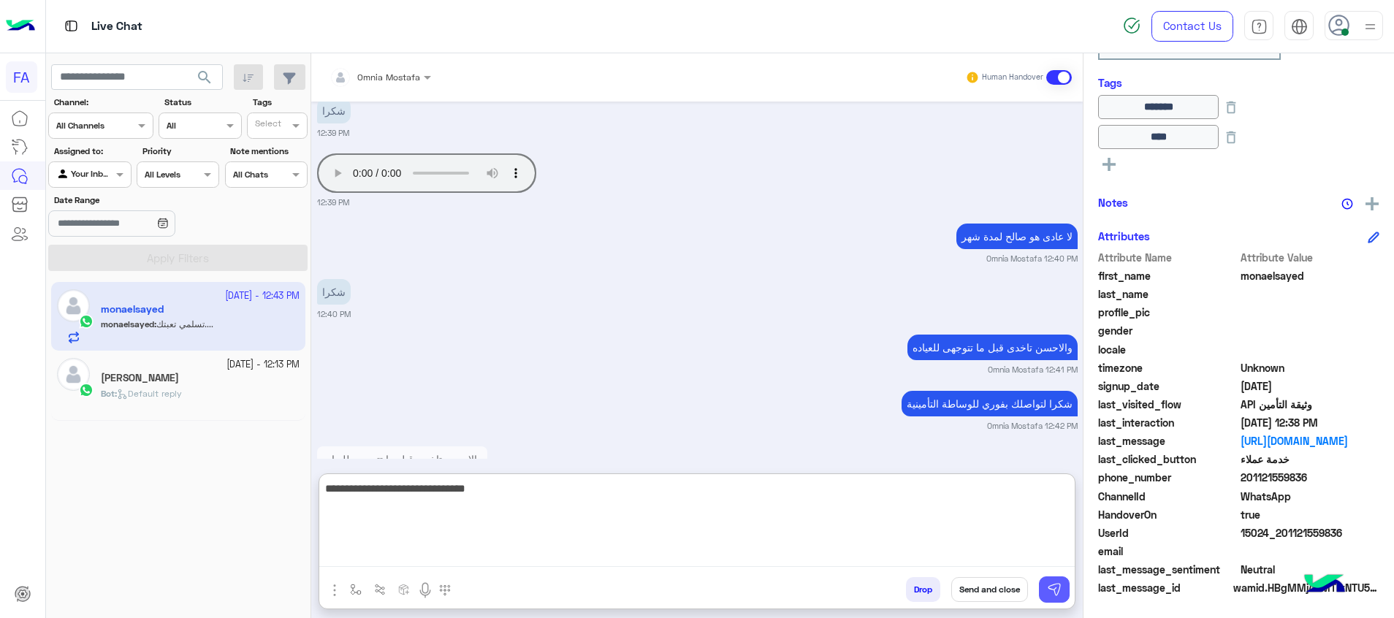
type textarea "**********"
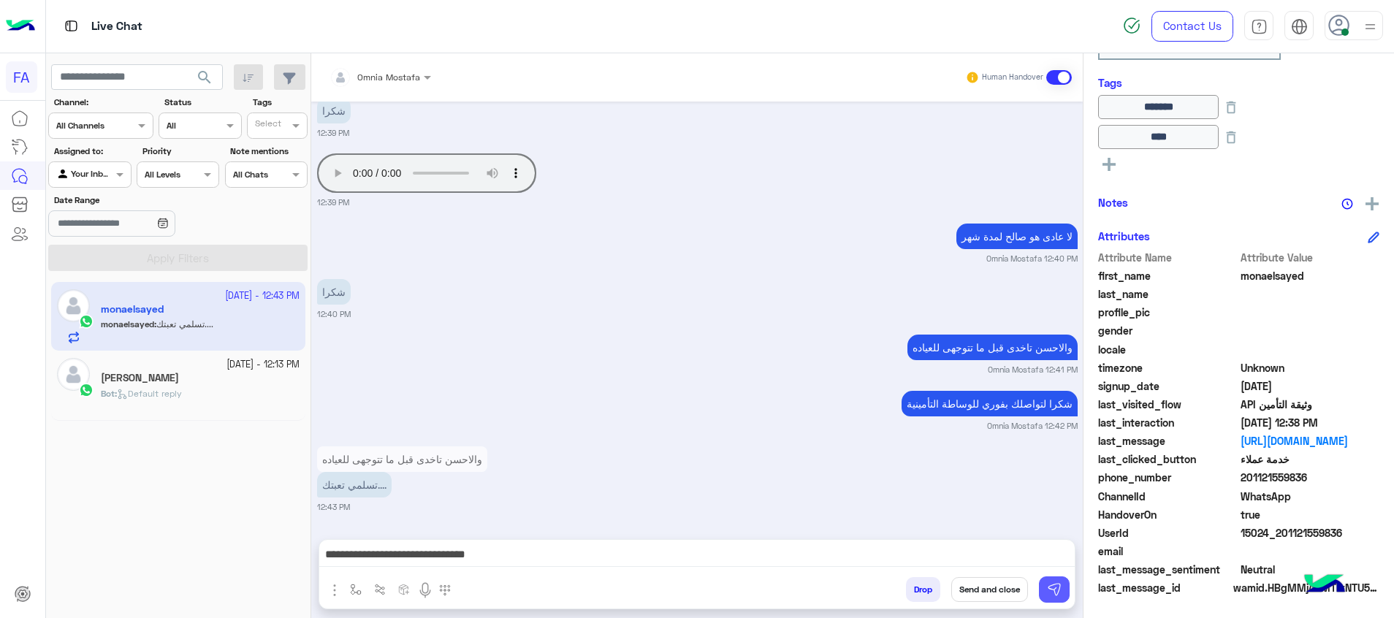
click at [1063, 585] on button at bounding box center [1054, 589] width 31 height 26
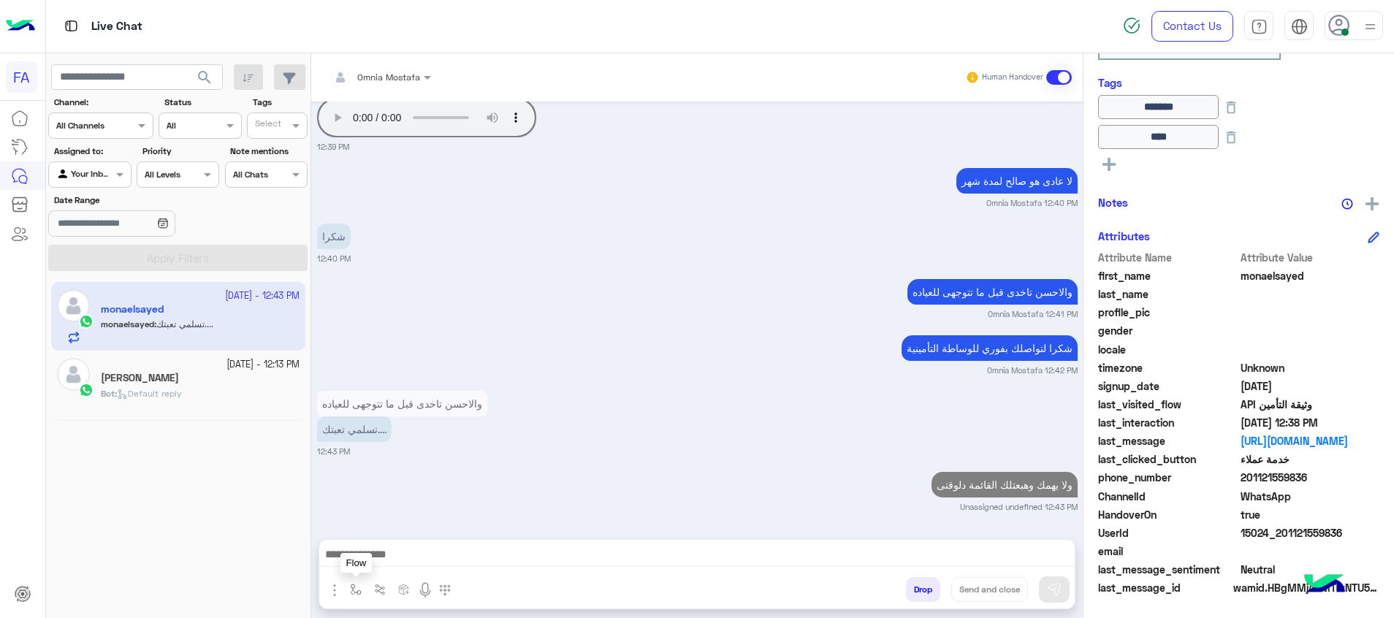
click at [357, 589] on img "button" at bounding box center [356, 590] width 12 height 12
click at [408, 557] on input "text" at bounding box center [381, 555] width 58 height 13
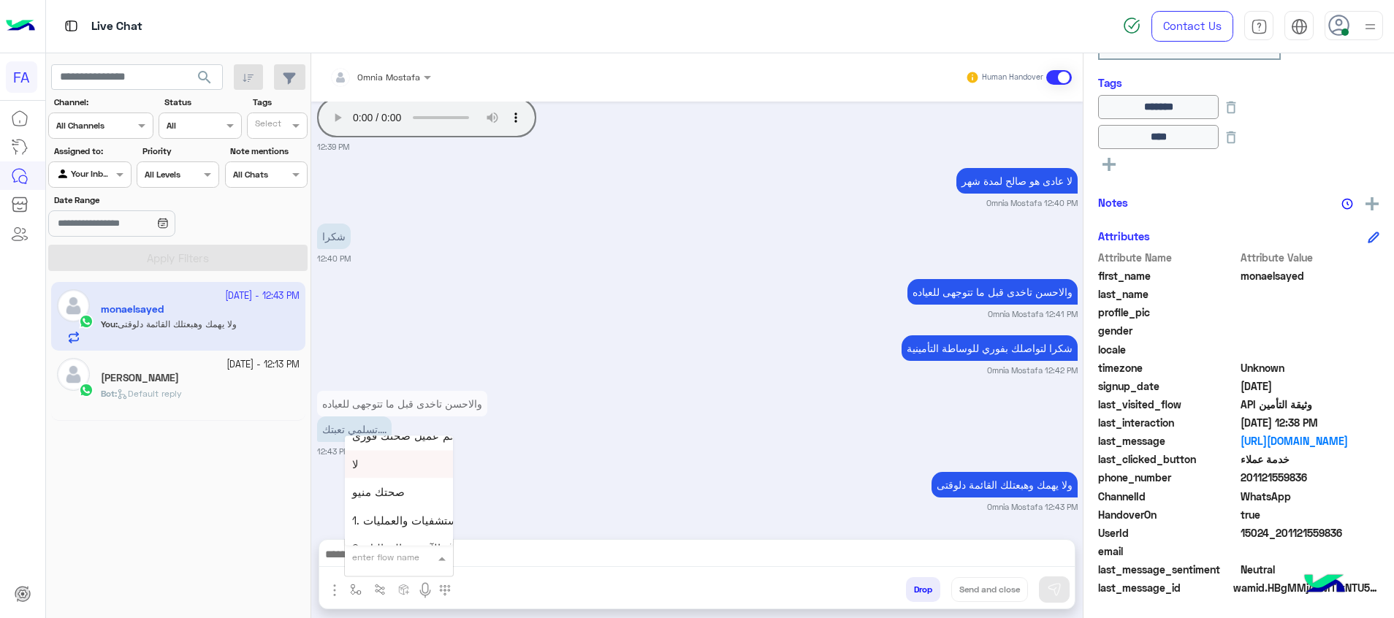
scroll to position [877, 0]
click at [409, 456] on div "صحتك منيو" at bounding box center [399, 445] width 108 height 28
type textarea "*********"
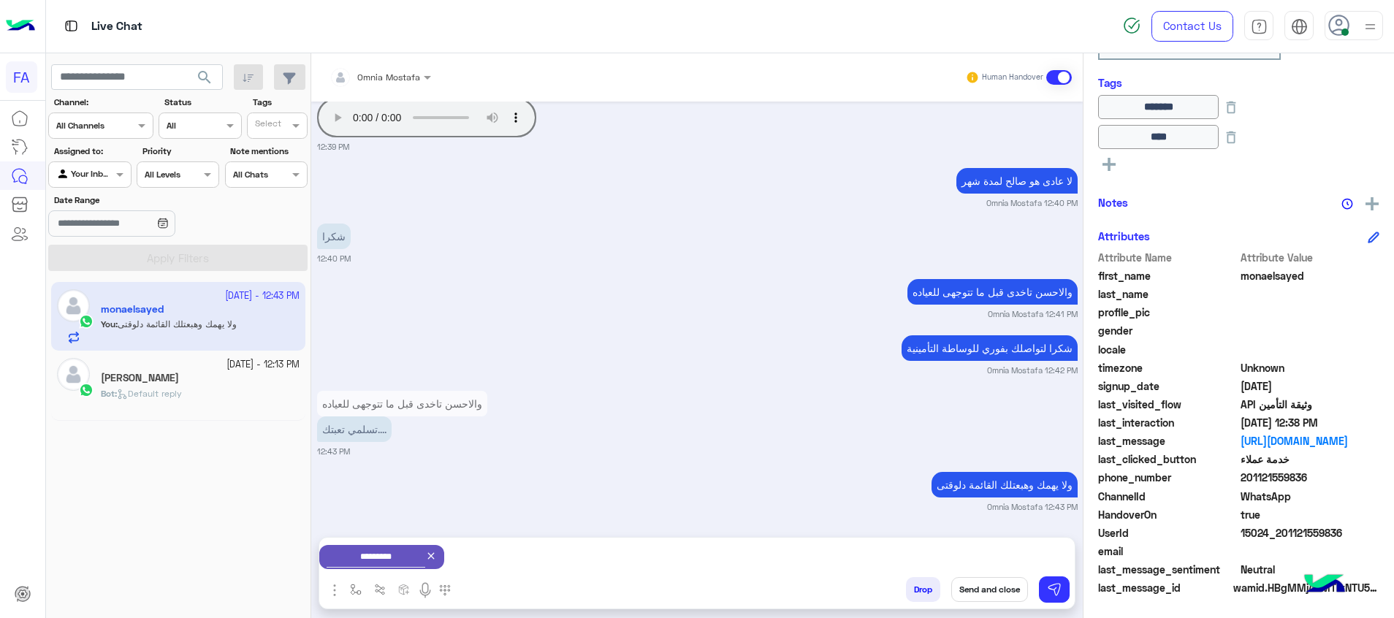
scroll to position [1915, 0]
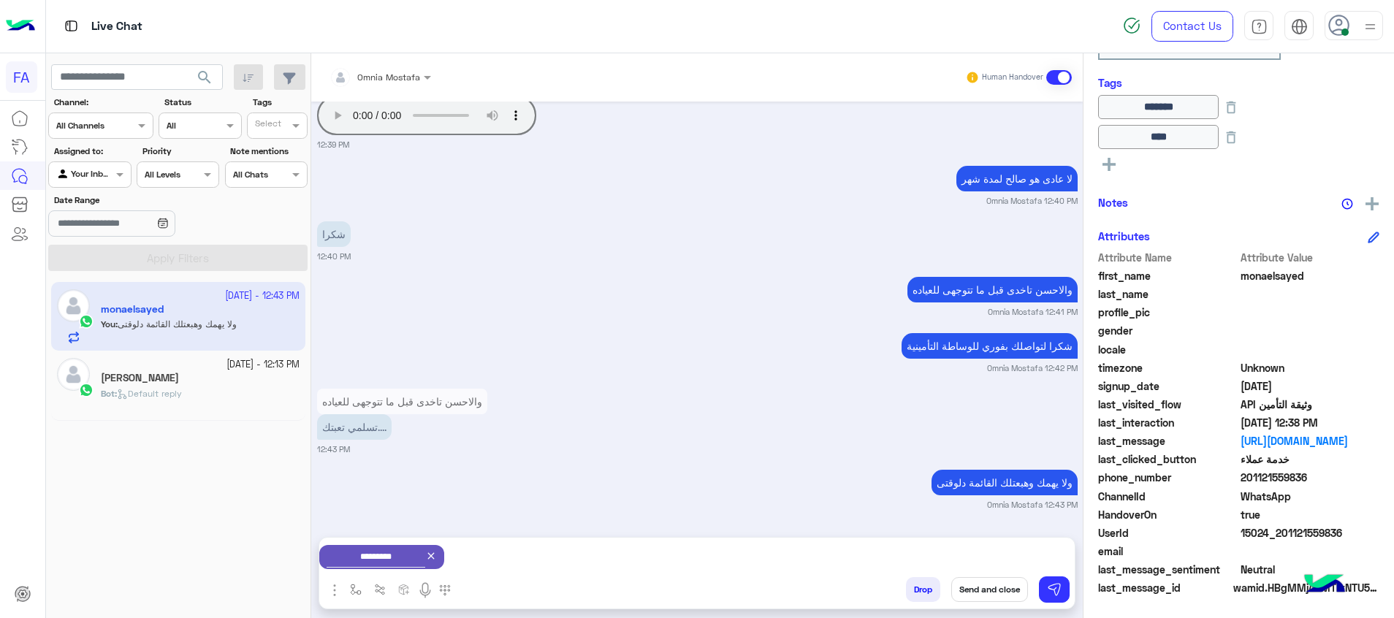
click at [993, 593] on button "Send and close" at bounding box center [989, 589] width 77 height 25
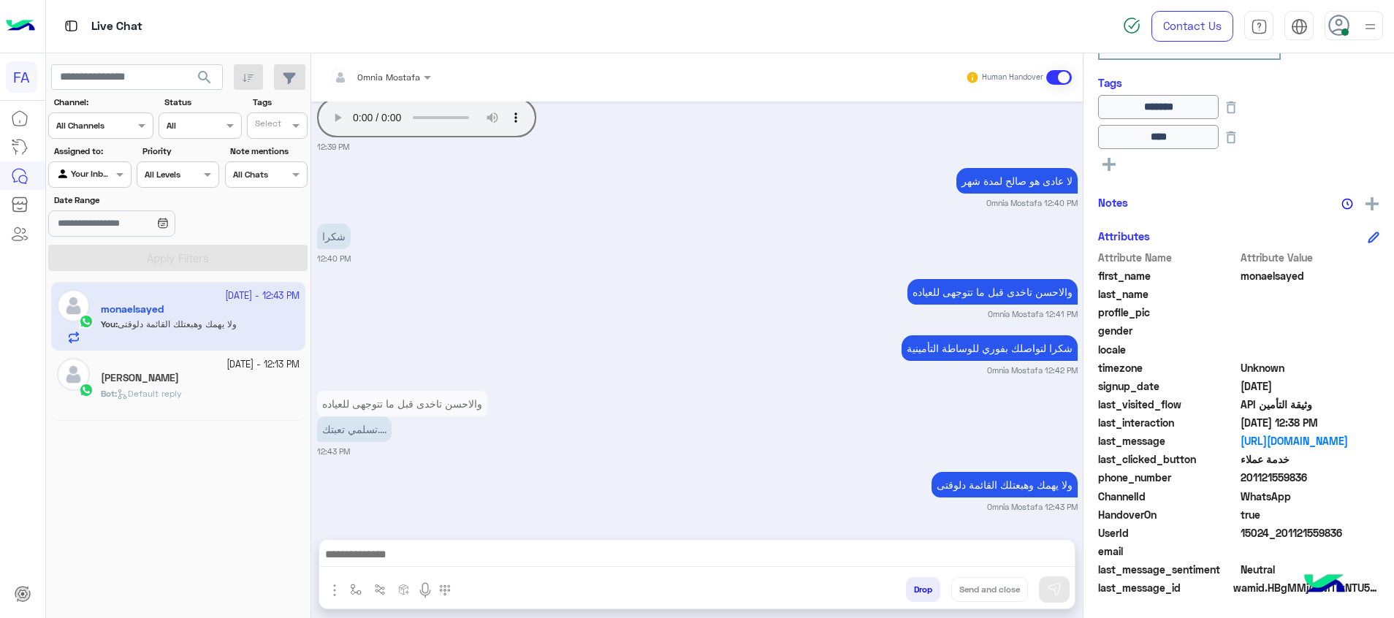
scroll to position [1950, 0]
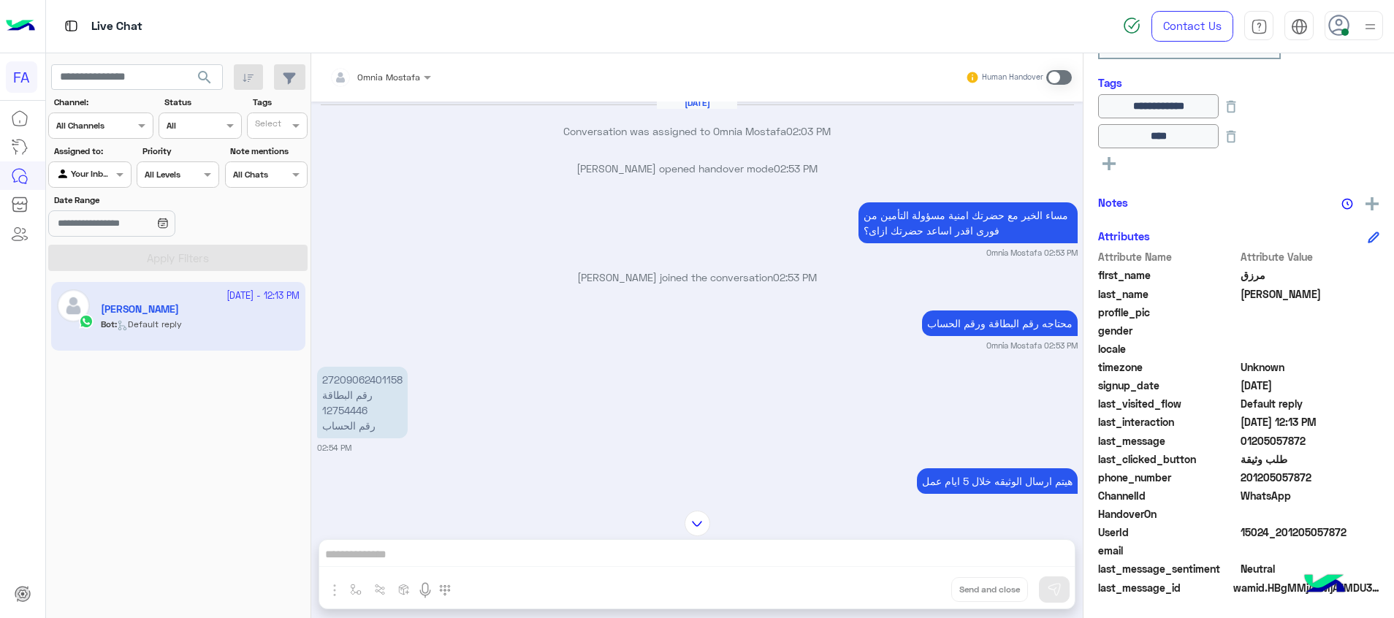
scroll to position [1093, 0]
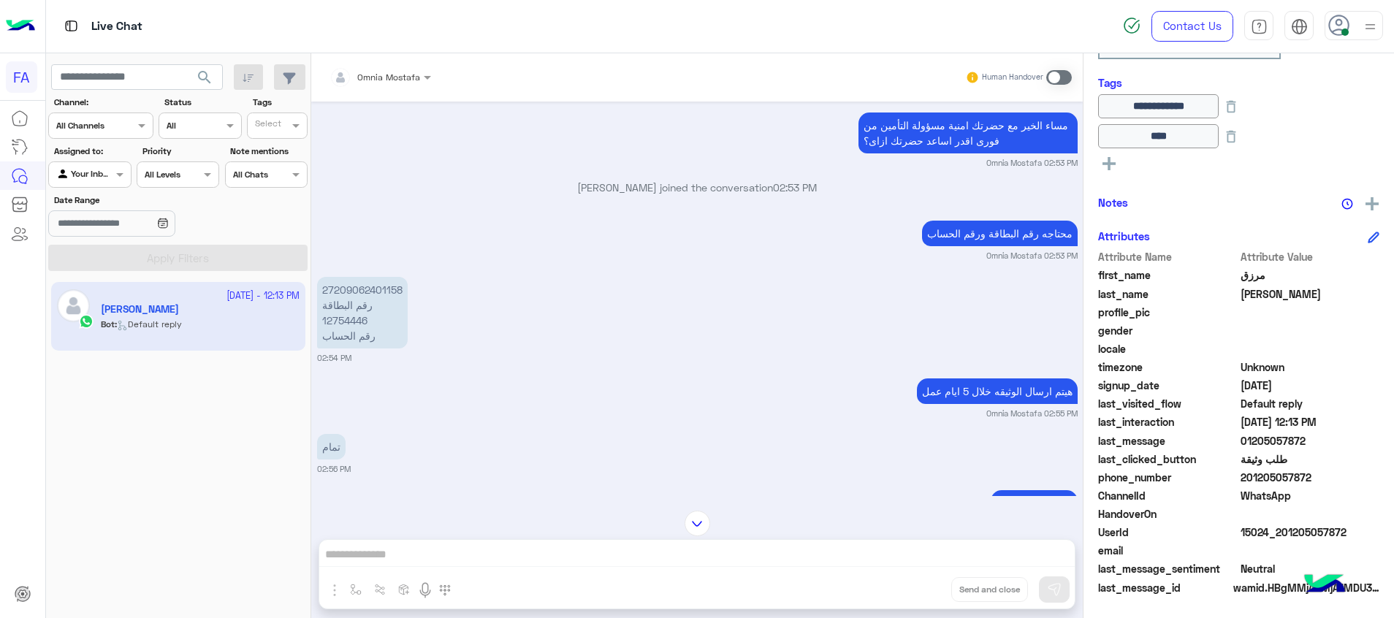
click at [361, 317] on p "27209062401158 رقم البطاقة 12754446 رقم الحساب" at bounding box center [362, 313] width 91 height 72
copy p "12754446"
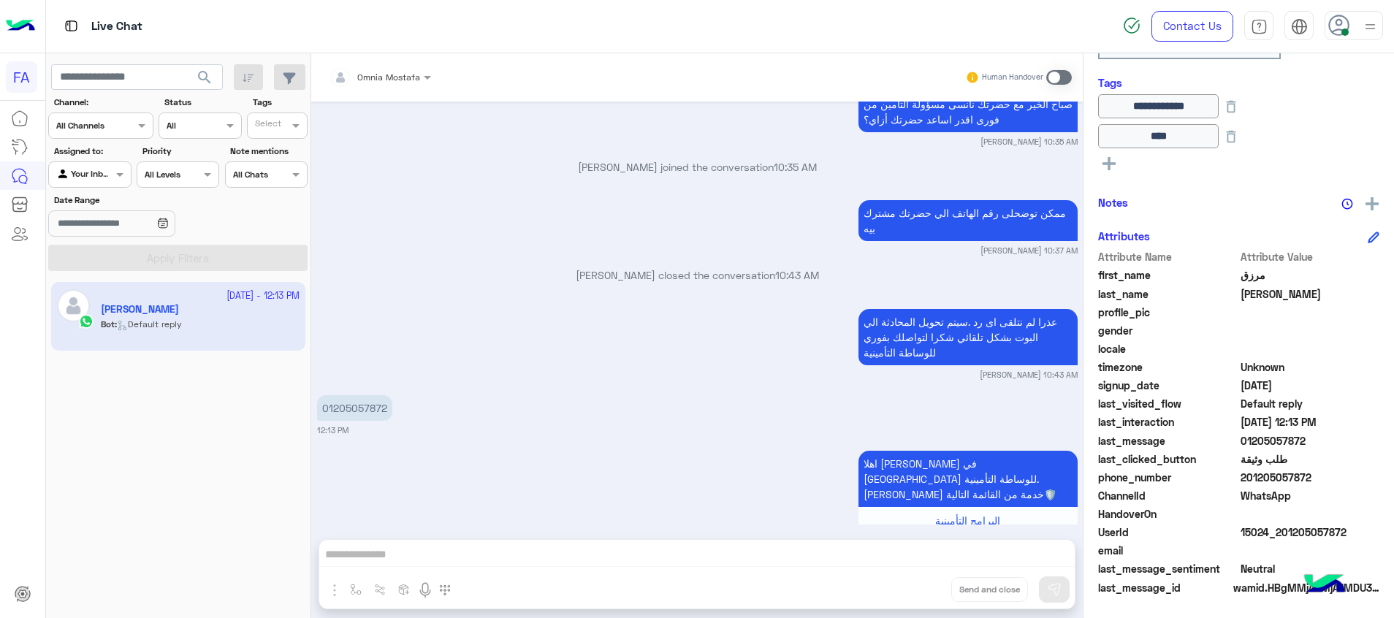
scroll to position [4562, 0]
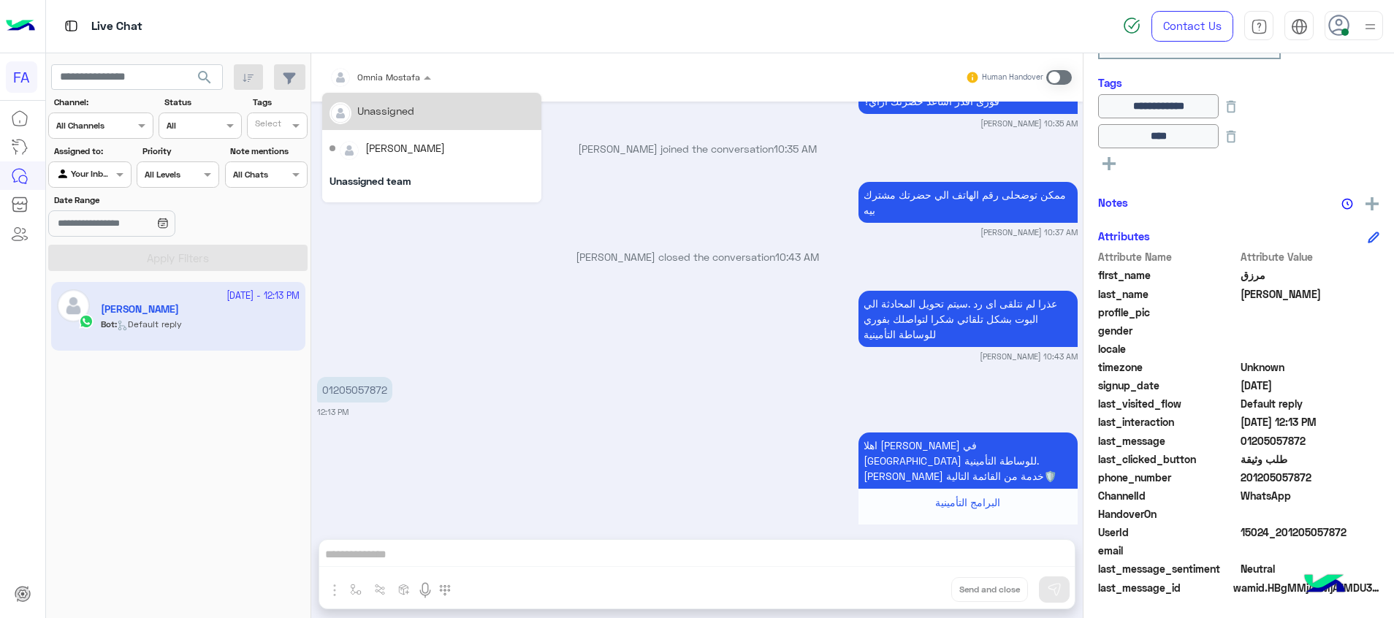
click at [384, 77] on input "text" at bounding box center [361, 75] width 65 height 13
click at [411, 116] on div "Unassigned" at bounding box center [385, 110] width 57 height 15
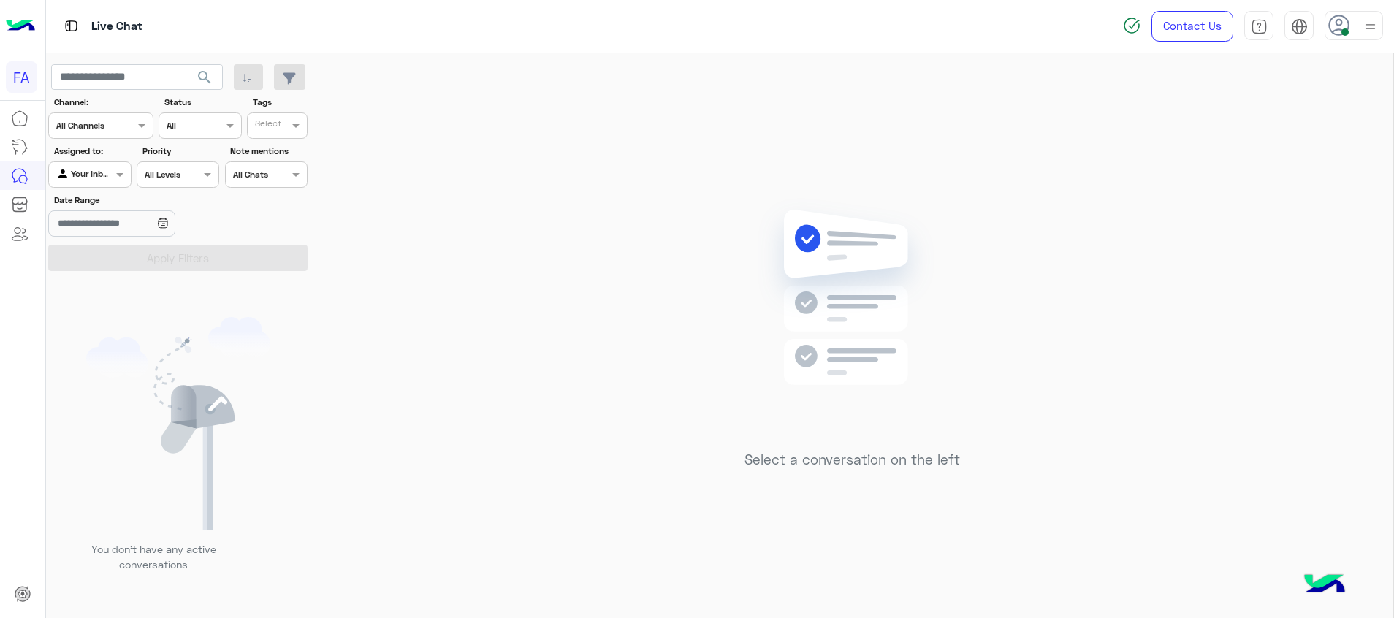
click at [106, 176] on div at bounding box center [89, 173] width 81 height 14
click at [314, 378] on div "Select a conversation on the left" at bounding box center [852, 338] width 1082 height 570
click at [112, 165] on div "Agent Filter Your Inbox" at bounding box center [89, 174] width 83 height 26
click at [129, 243] on div "Unassigned" at bounding box center [90, 231] width 85 height 28
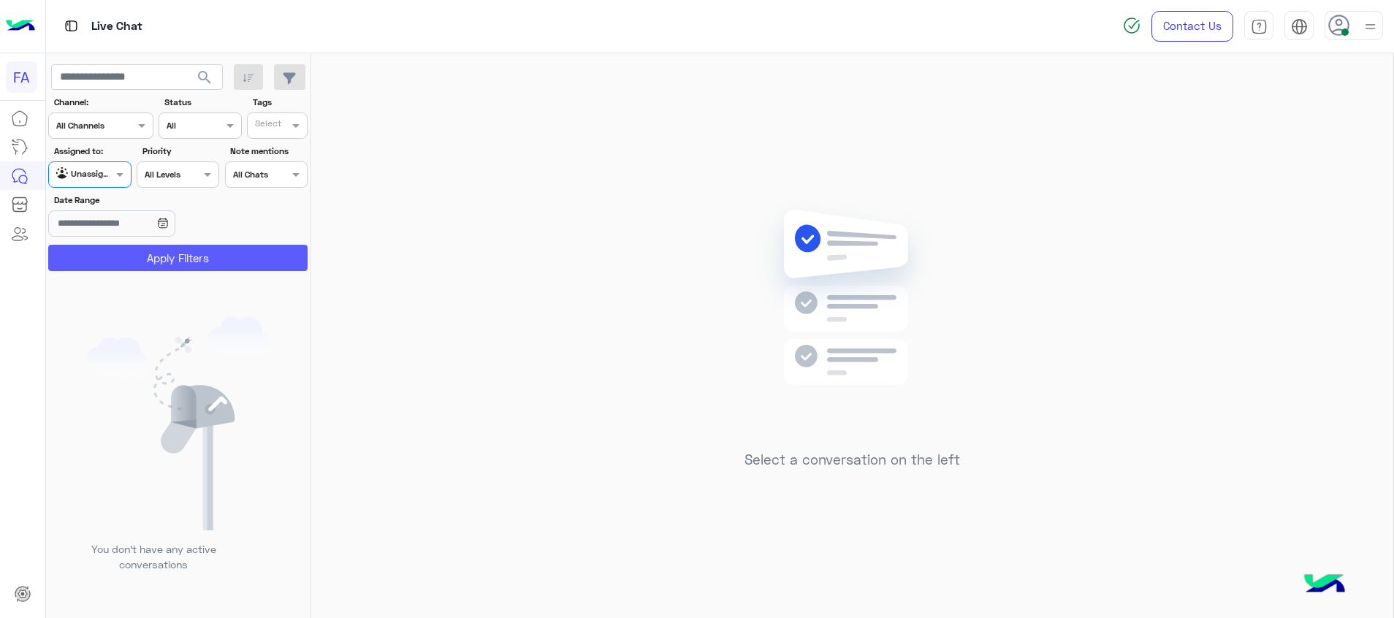
click at [139, 247] on button "Apply Filters" at bounding box center [177, 258] width 259 height 26
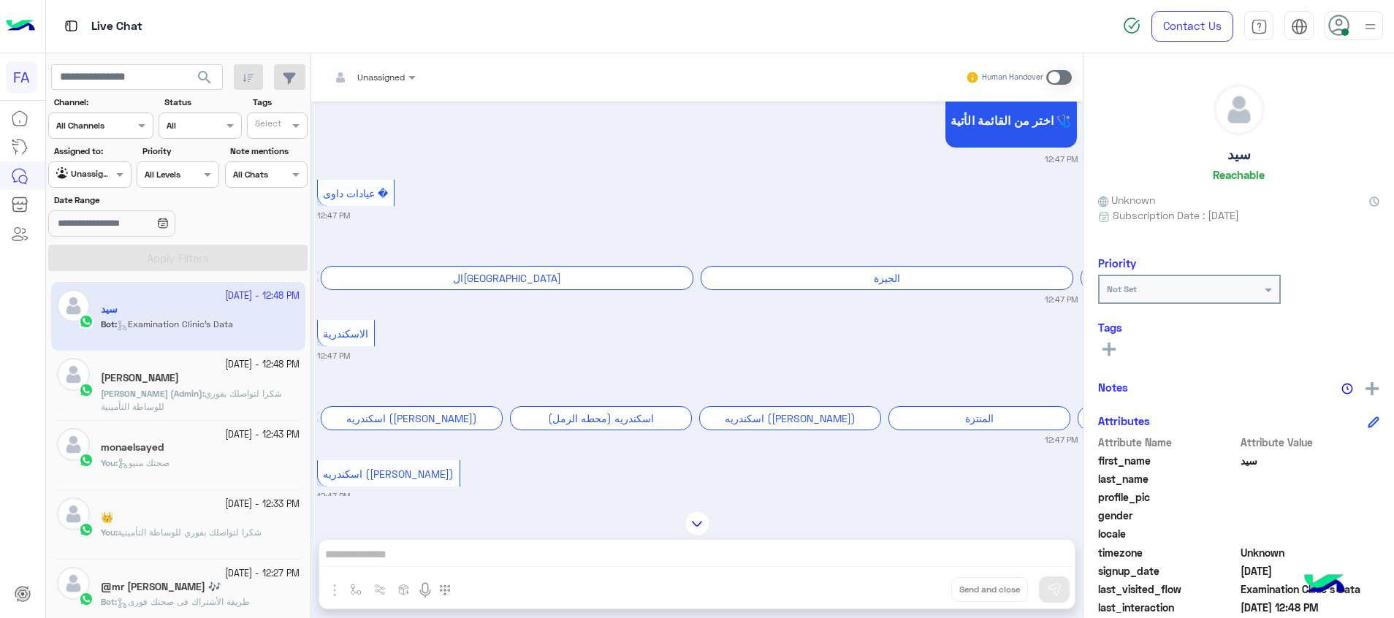
scroll to position [986, 0]
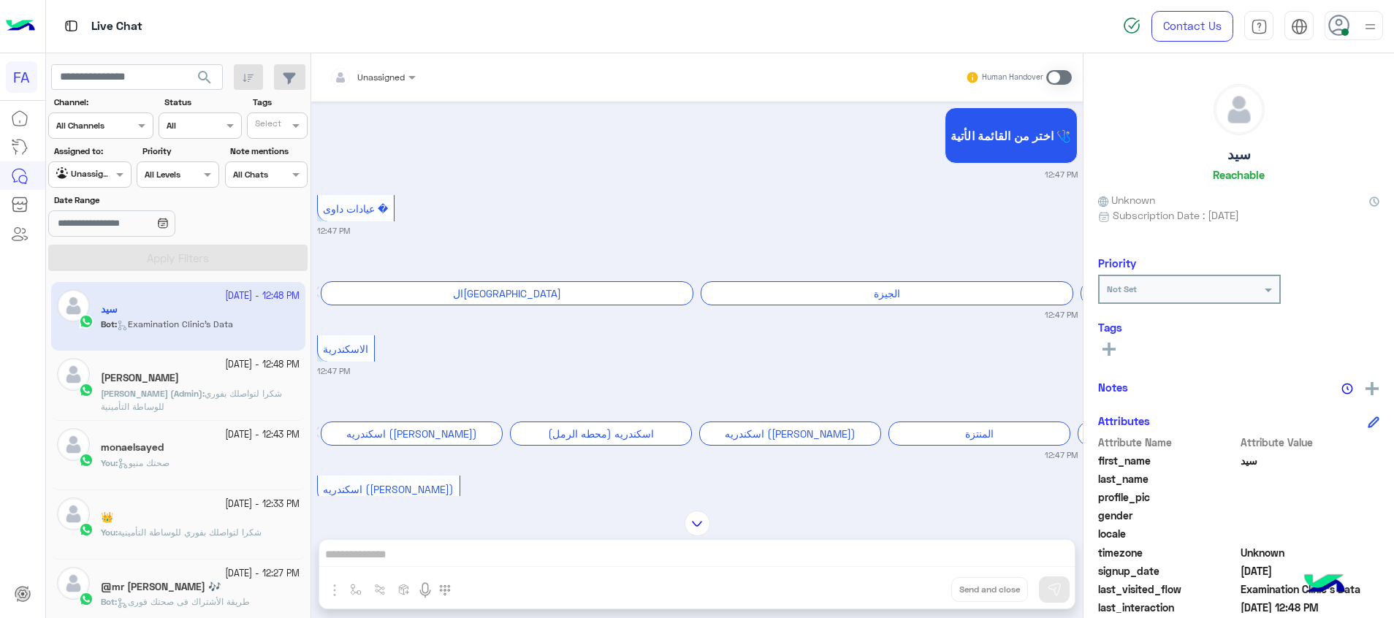
click at [220, 474] on div "You : صحتك منيو" at bounding box center [200, 470] width 199 height 26
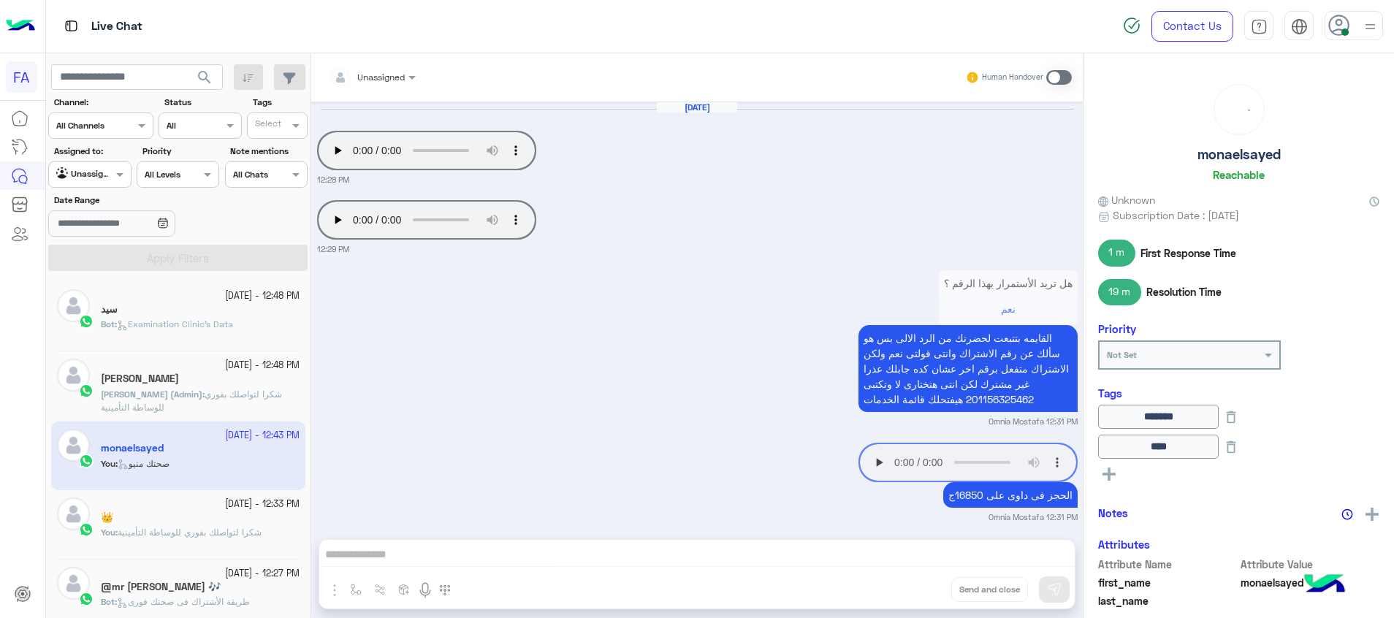
scroll to position [1082, 0]
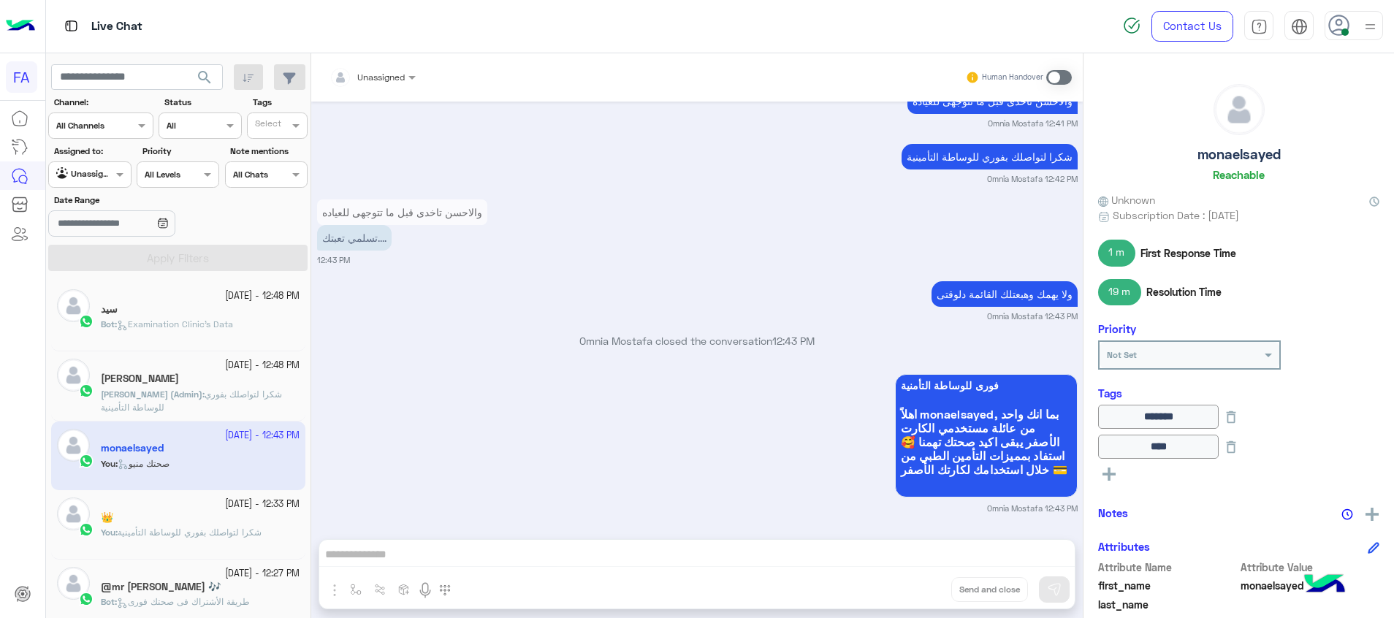
click at [213, 389] on span "شكرا لتواصلك بفوري للوساطة التأمينية" at bounding box center [191, 401] width 181 height 24
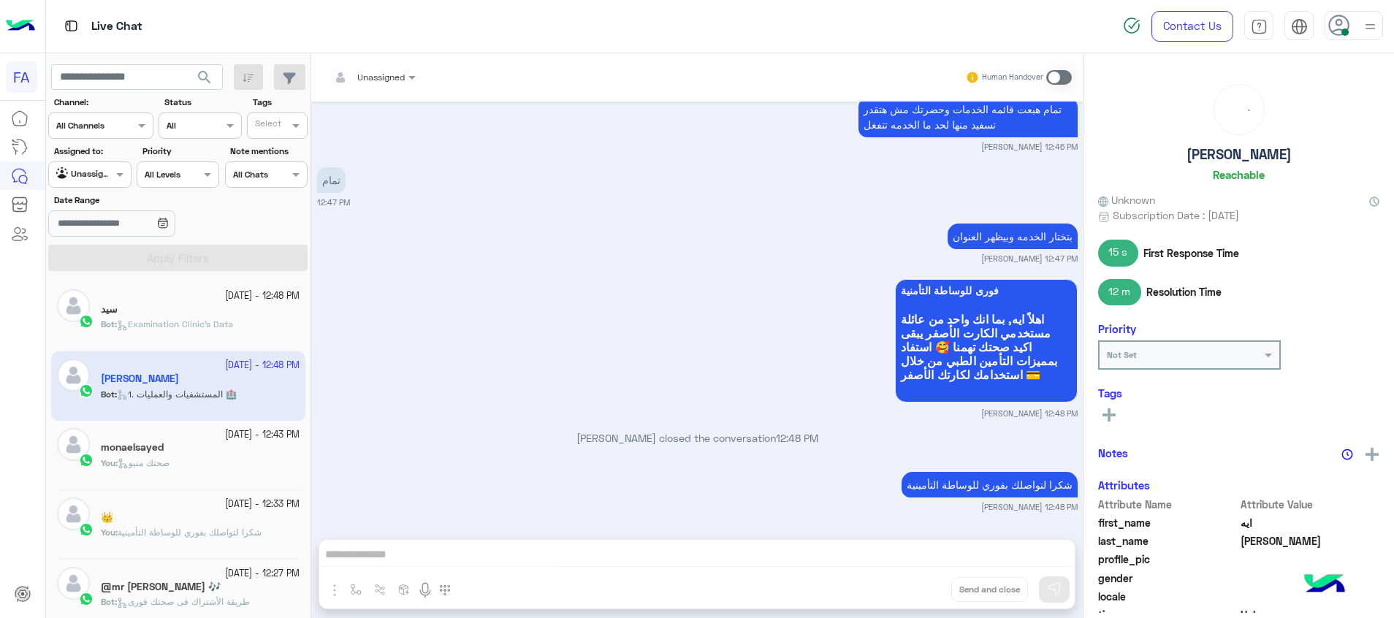
scroll to position [1005, 0]
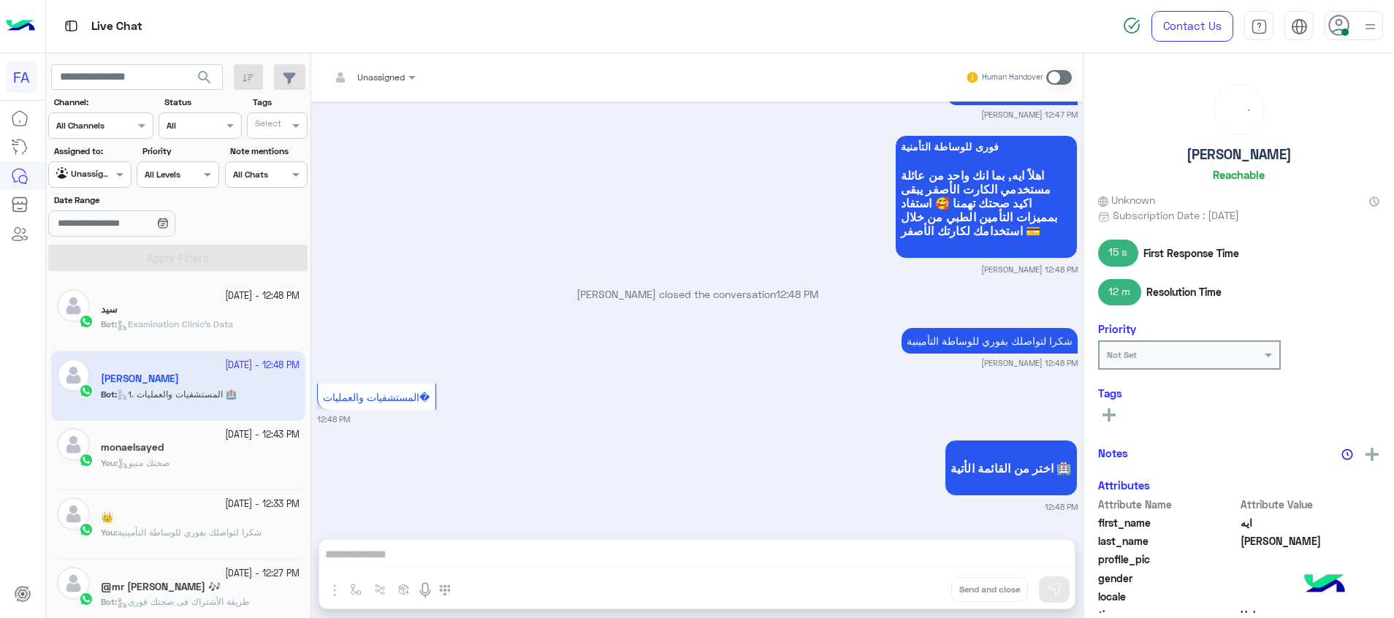
click at [221, 323] on span "Examination Clinic's Data" at bounding box center [175, 323] width 116 height 11
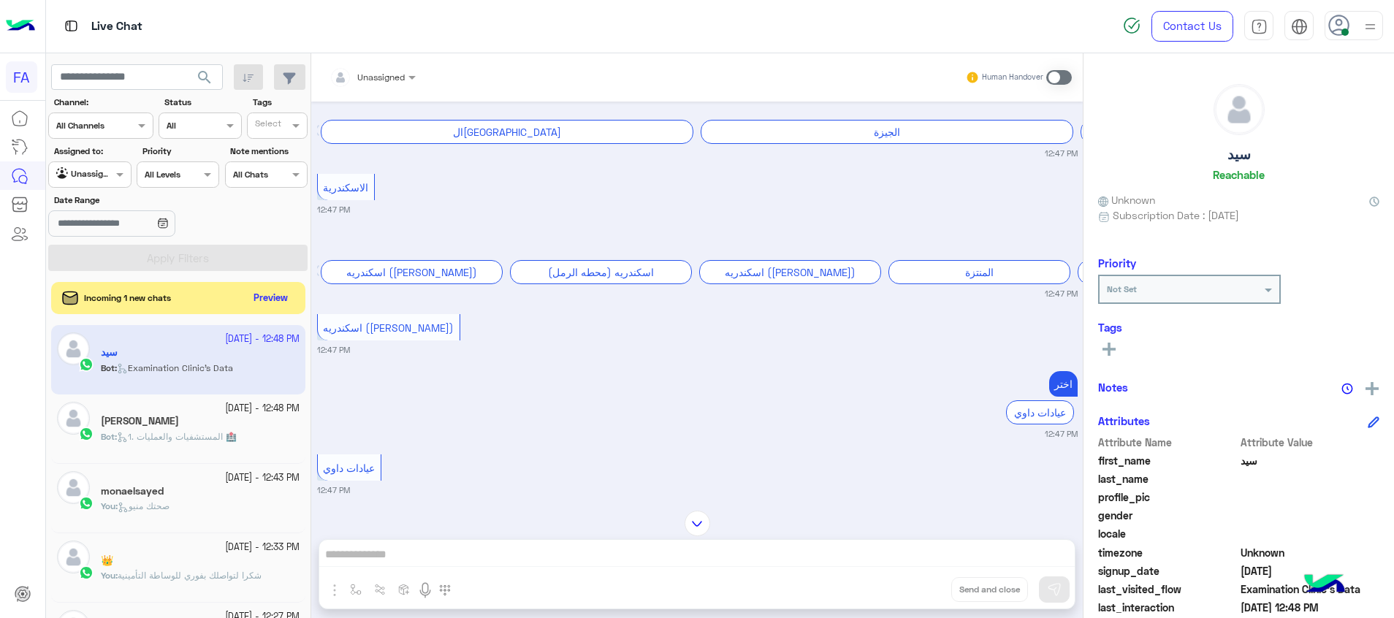
scroll to position [1096, 0]
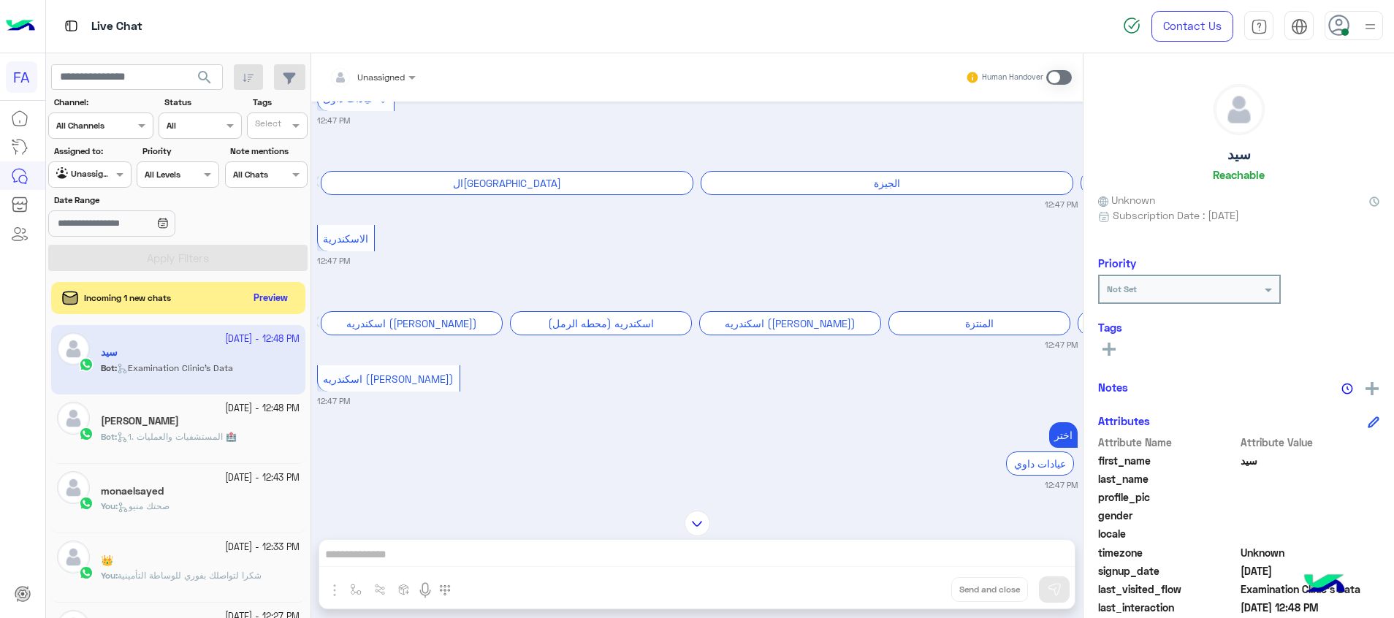
drag, startPoint x: 298, startPoint y: 296, endPoint x: 289, endPoint y: 297, distance: 9.6
click at [298, 297] on div "Incoming 1 new chats Preview" at bounding box center [178, 298] width 254 height 32
click at [277, 297] on button "Preview" at bounding box center [271, 298] width 45 height 20
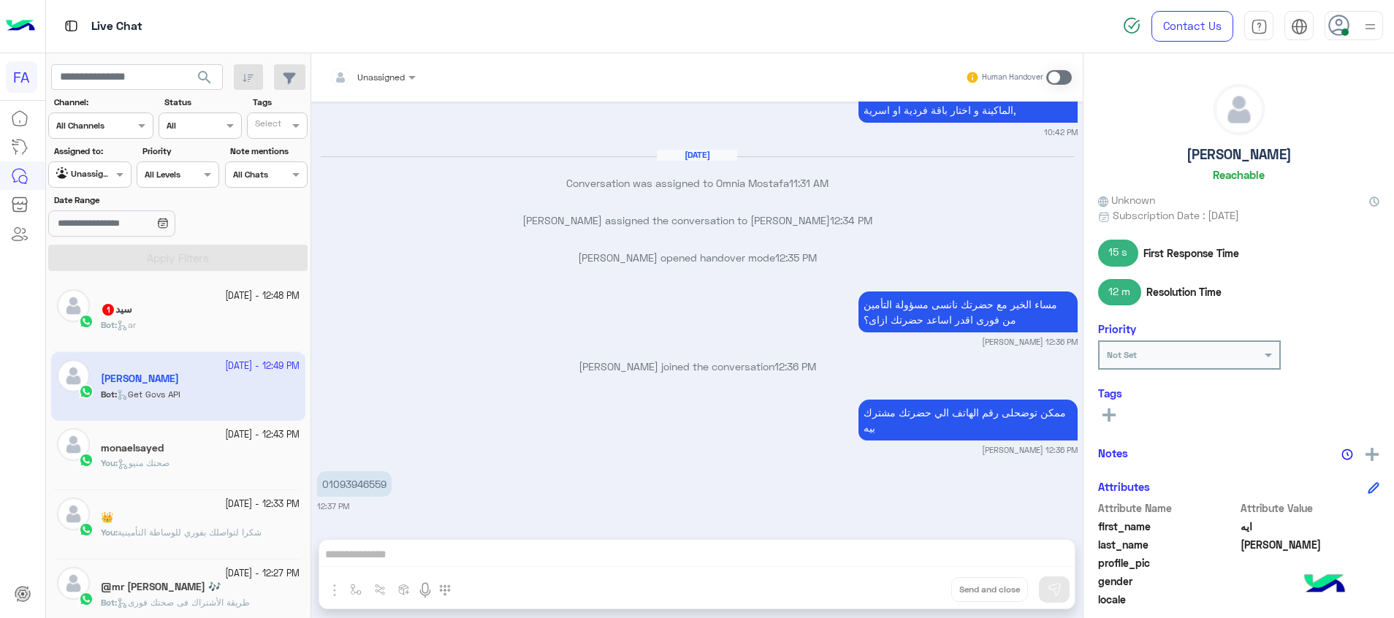
scroll to position [2504, 0]
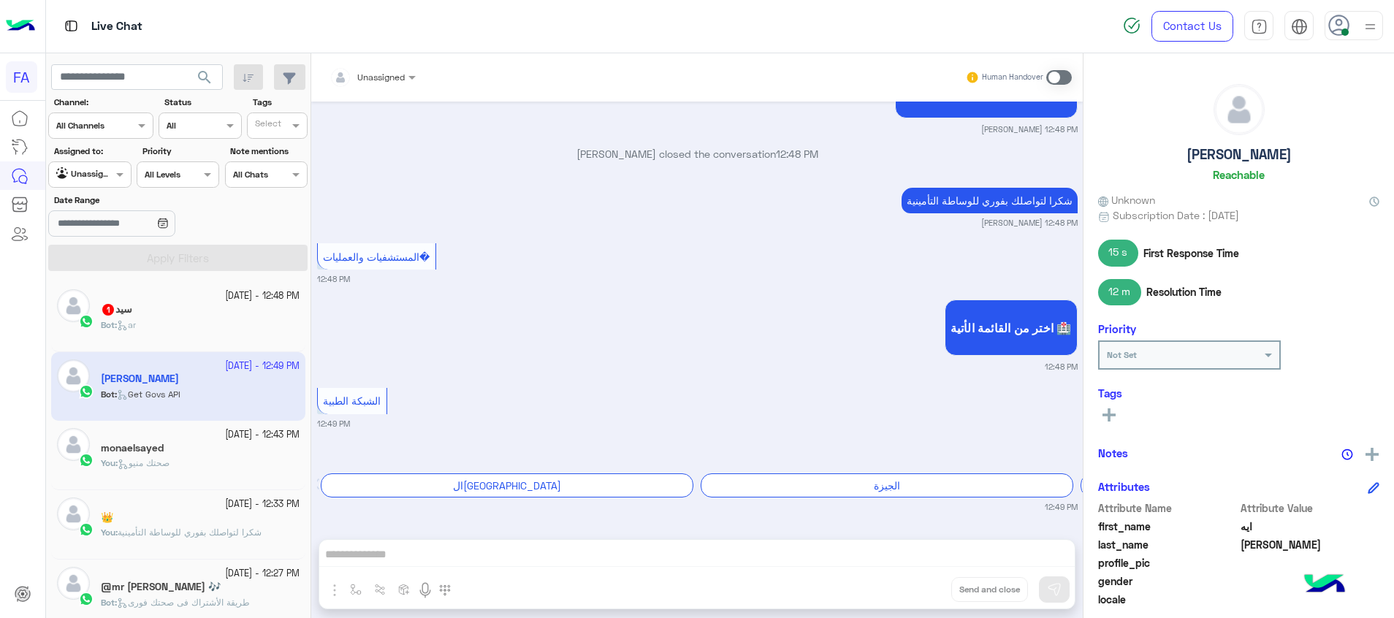
click at [1112, 414] on rect at bounding box center [1108, 414] width 13 height 3
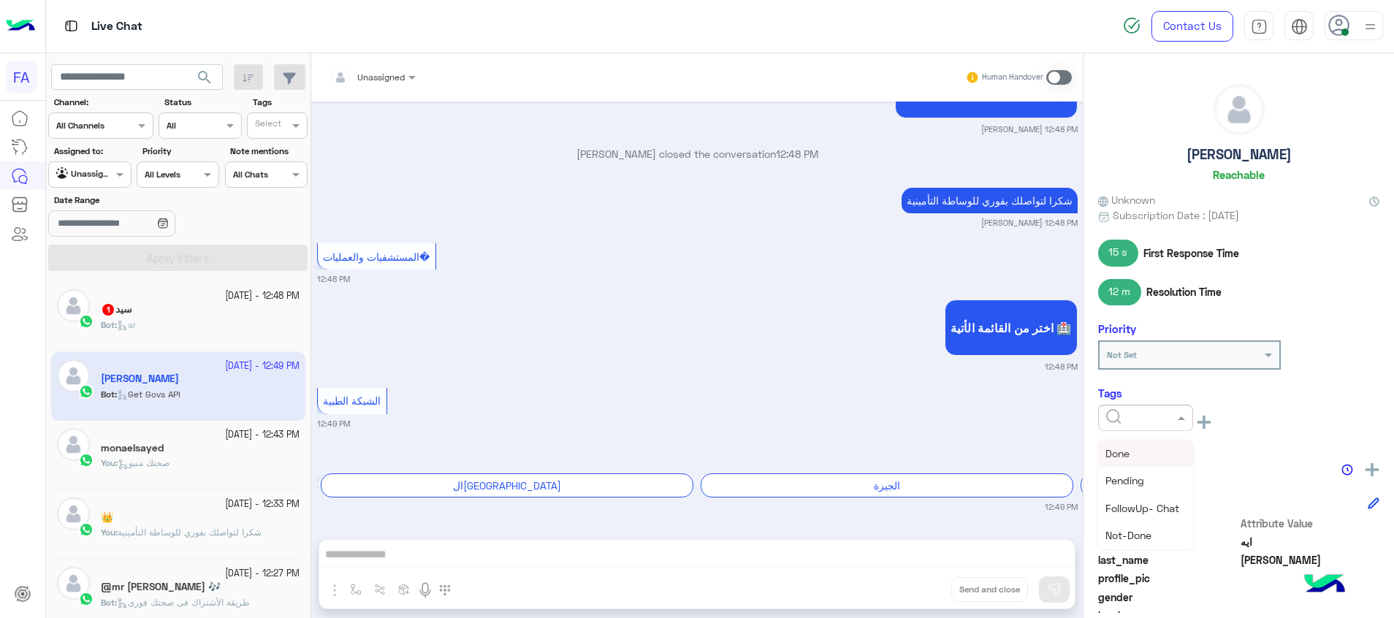
click at [1112, 415] on input "text" at bounding box center [1128, 416] width 45 height 13
click at [1153, 538] on div "Medical" at bounding box center [1145, 535] width 95 height 27
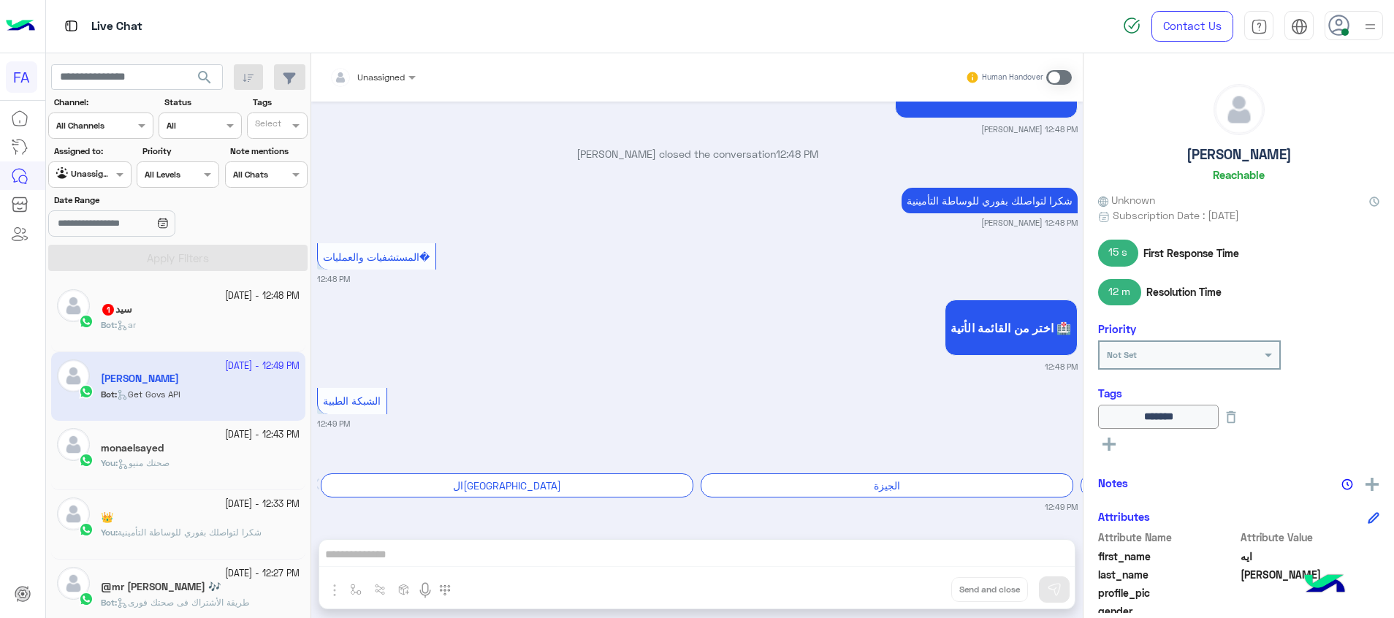
click at [1107, 441] on icon at bounding box center [1108, 444] width 13 height 13
click at [1138, 457] on div at bounding box center [1145, 448] width 95 height 26
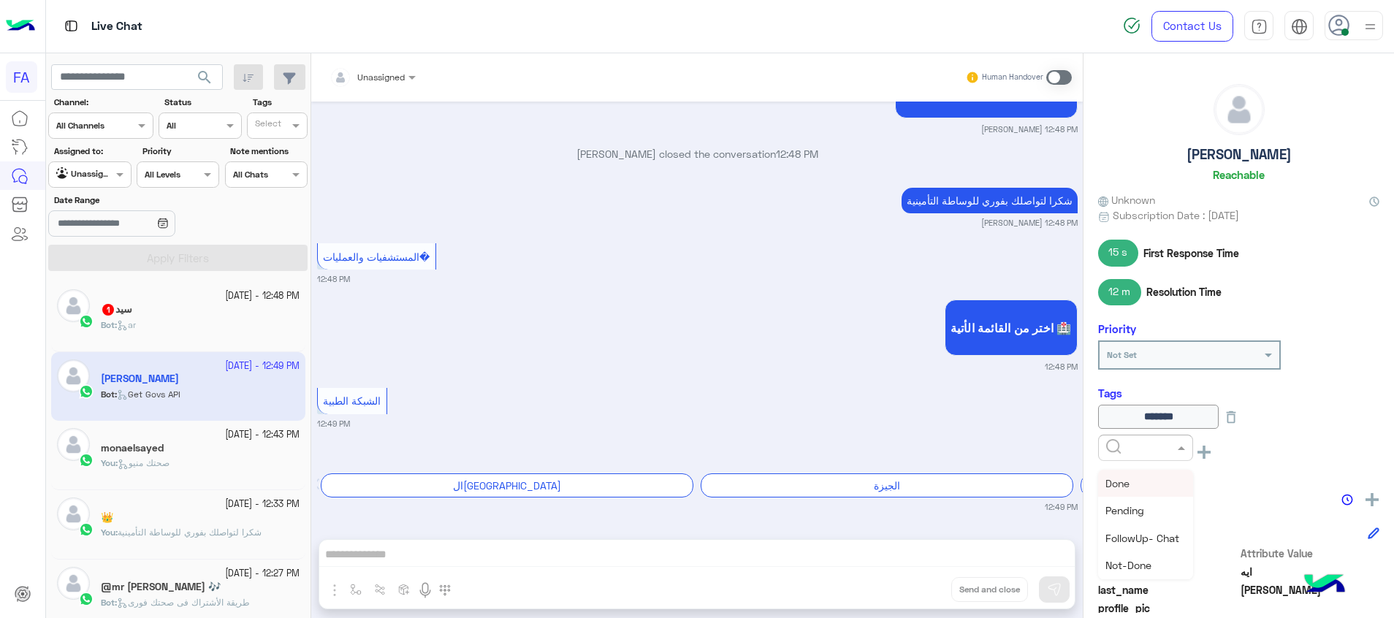
click at [1134, 480] on div "Done" at bounding box center [1145, 483] width 95 height 27
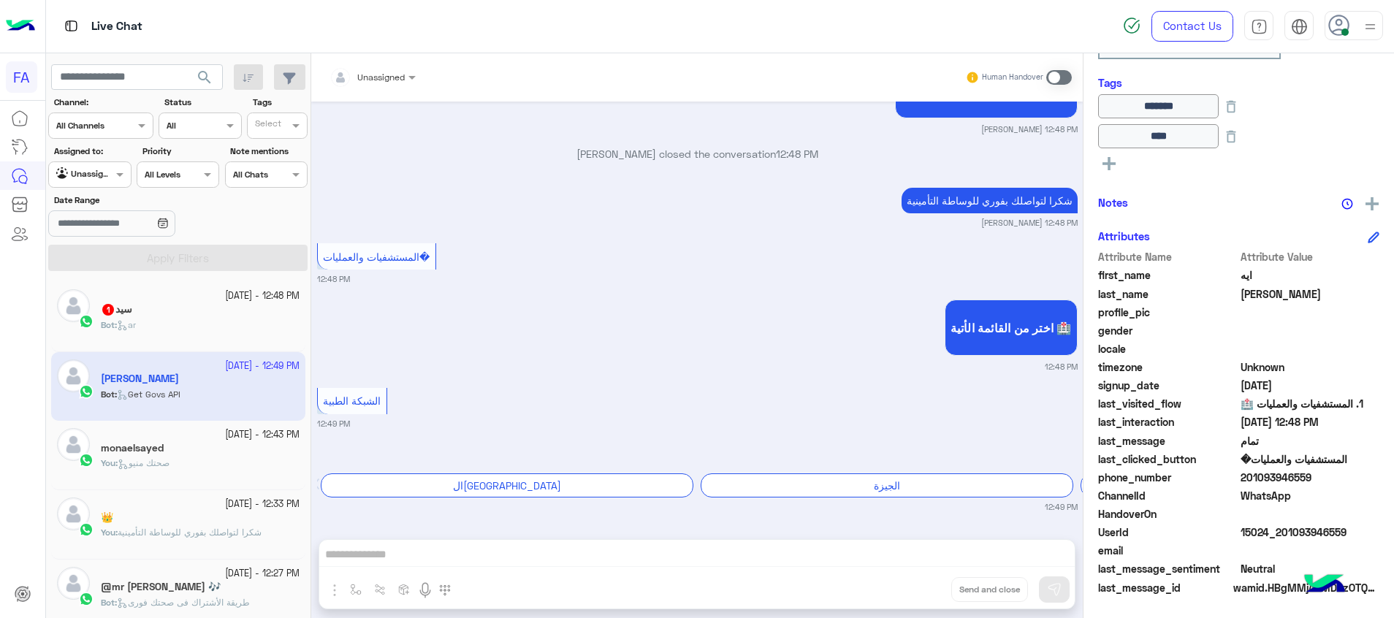
scroll to position [2644, 0]
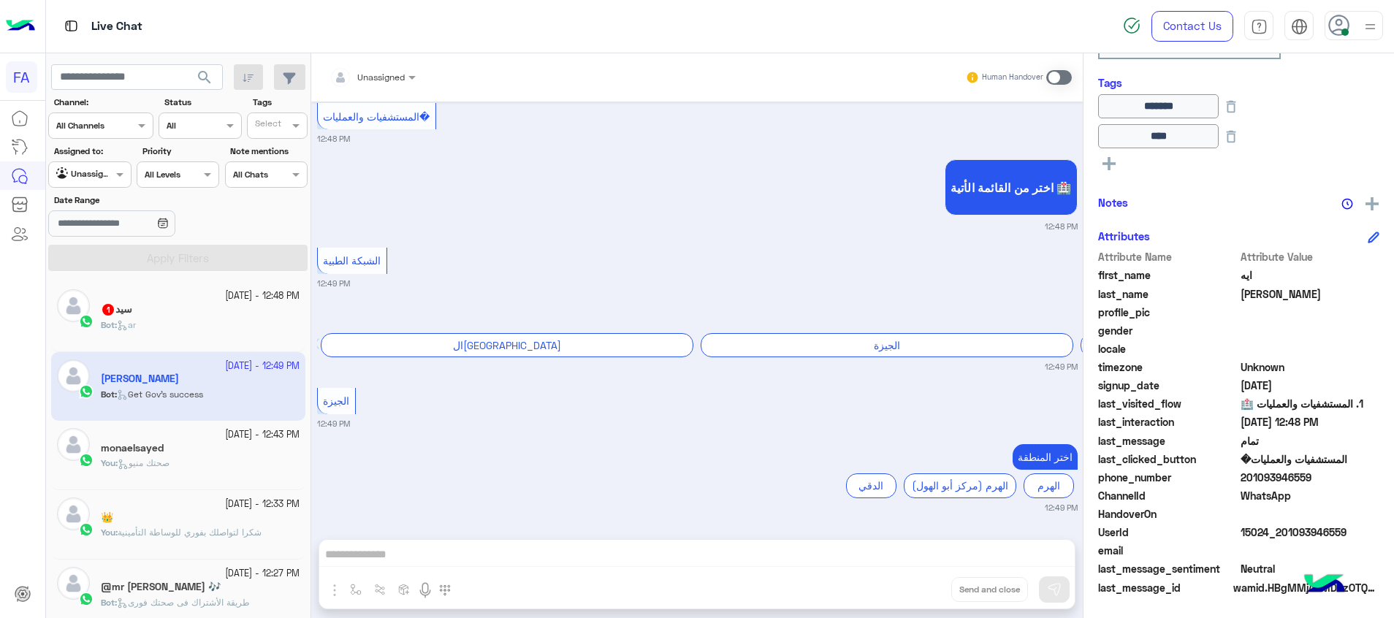
drag, startPoint x: 1351, startPoint y: 534, endPoint x: 1286, endPoint y: 539, distance: 64.5
click at [1286, 539] on span "15024_201093946559" at bounding box center [1310, 531] width 140 height 15
copy span "1093946559"
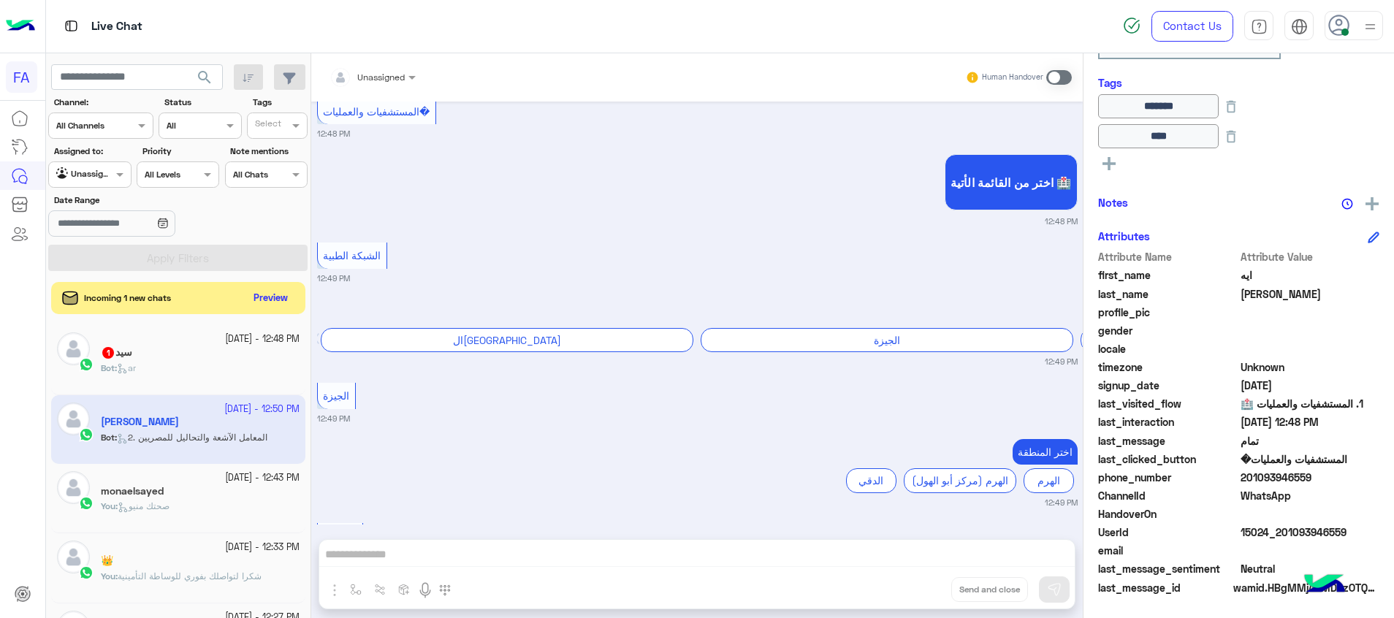
scroll to position [2789, 0]
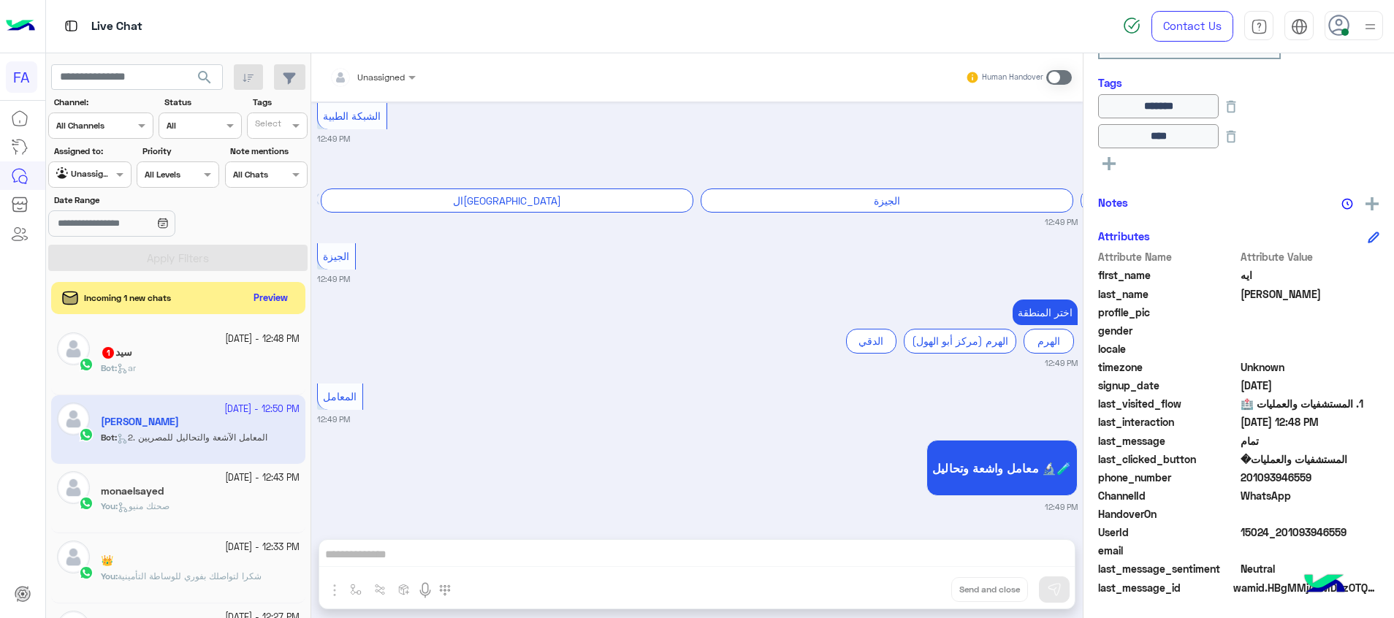
click at [129, 387] on div "24 September - 12:48 PM سيد 1 Bot : ar" at bounding box center [178, 359] width 254 height 69
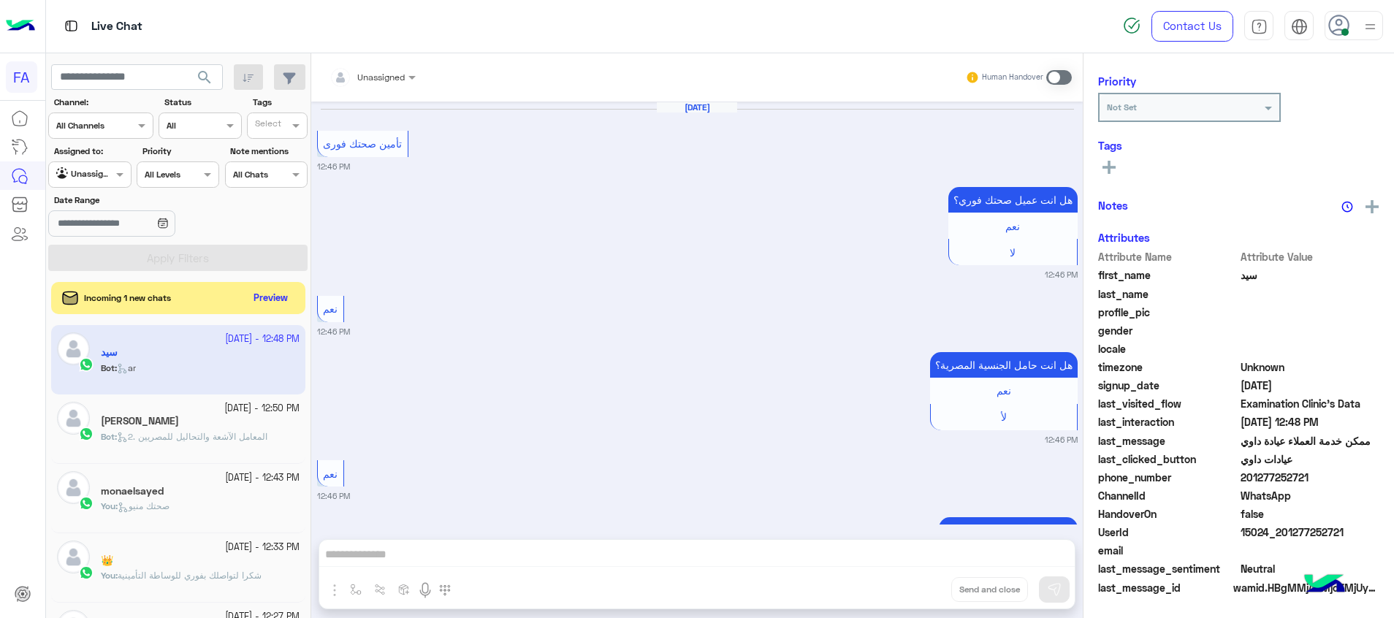
scroll to position [1283, 0]
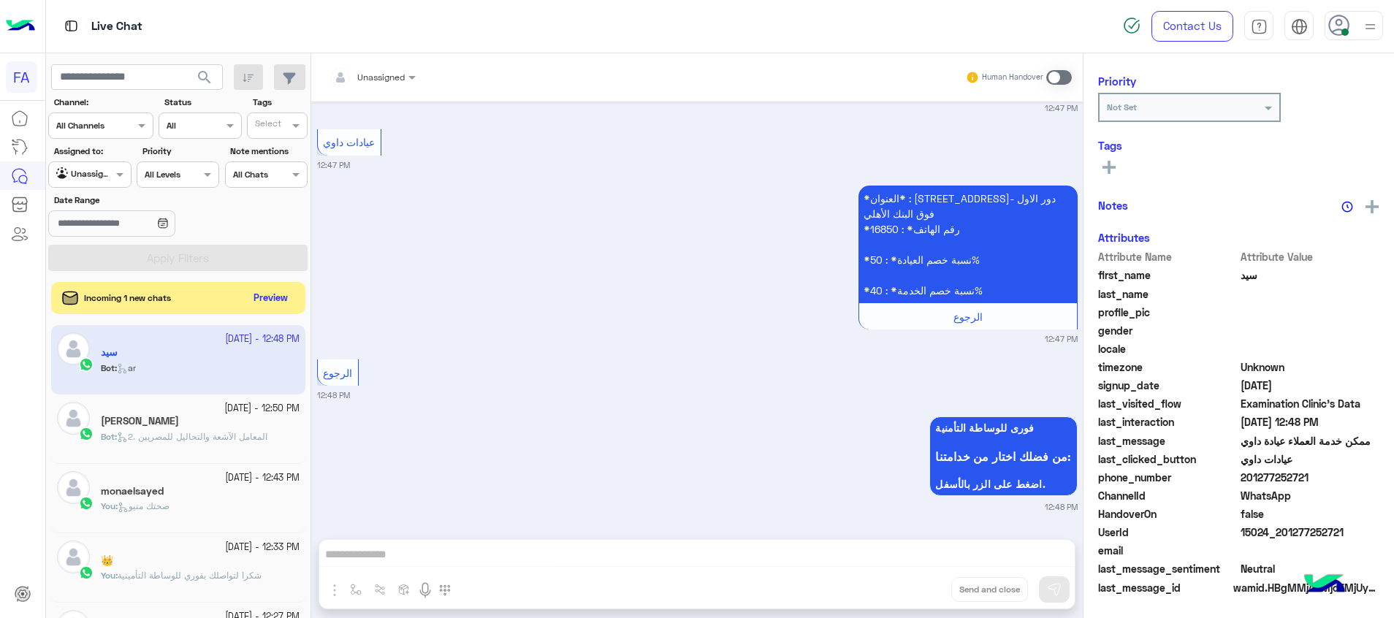
click at [170, 451] on div "Bot : 2. المعامل الآشعة والتحاليل للمصريين" at bounding box center [200, 443] width 199 height 26
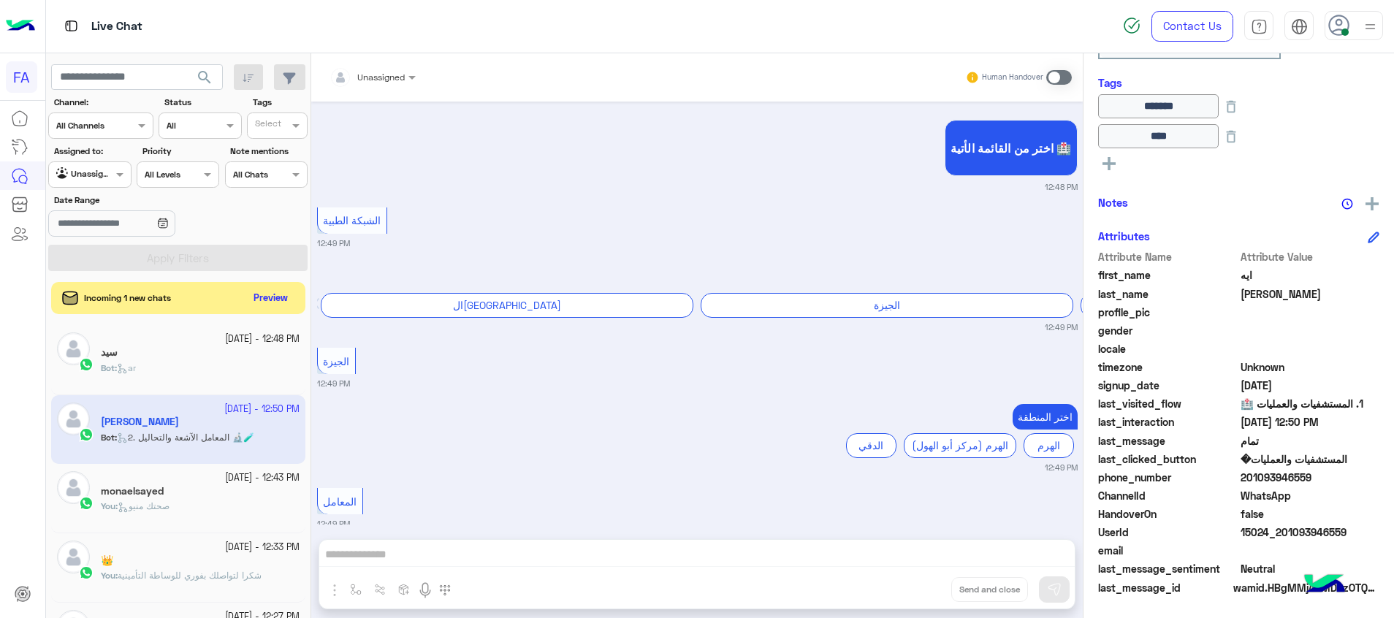
scroll to position [1373, 0]
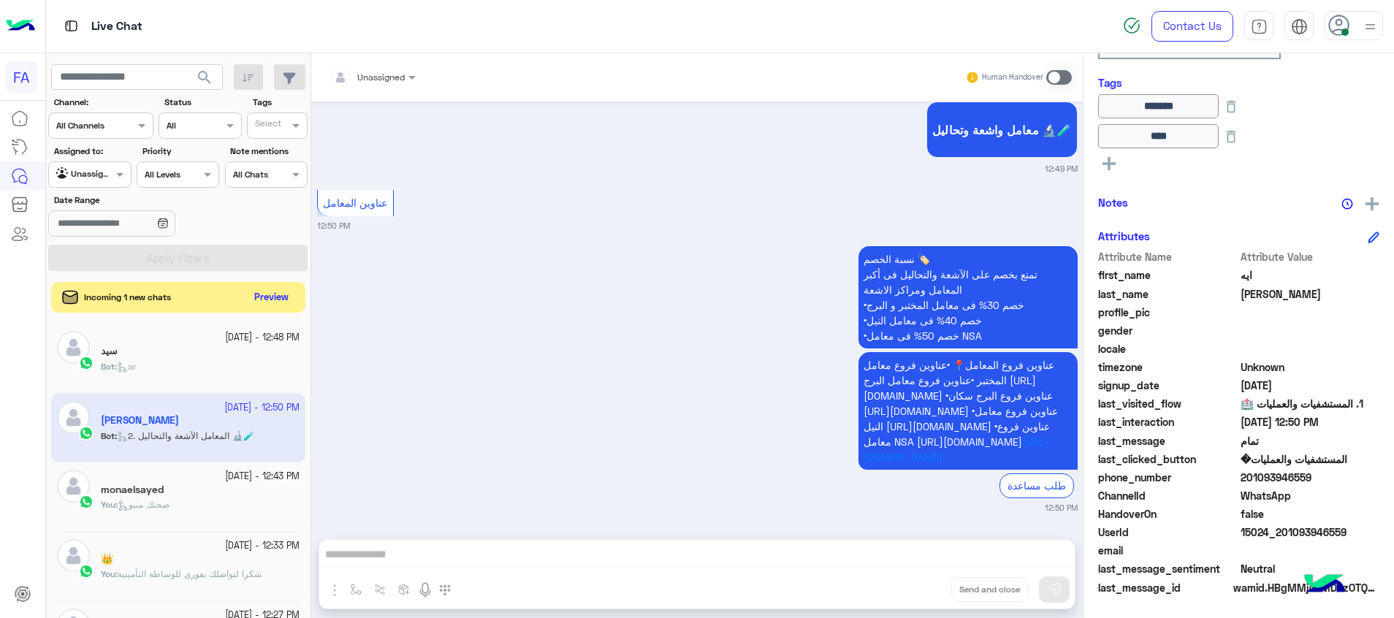
click at [278, 302] on button "Preview" at bounding box center [271, 298] width 45 height 20
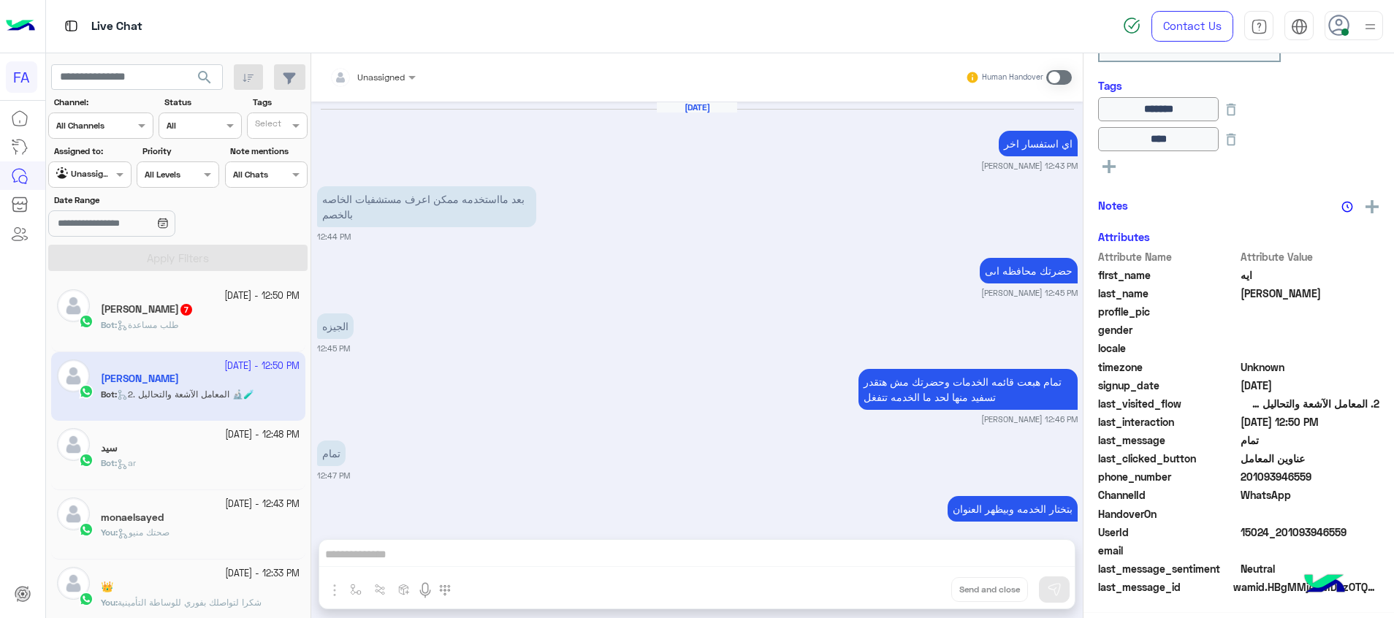
scroll to position [1262, 0]
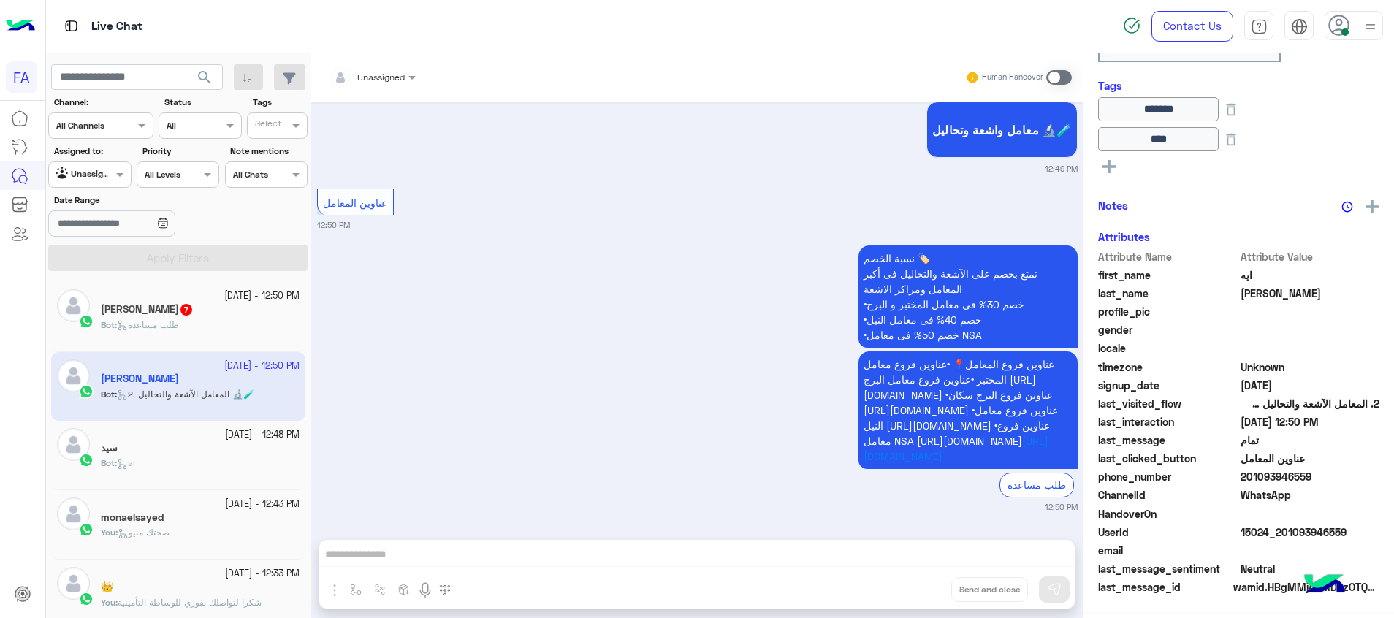
click at [210, 331] on div "Bot : طلب مساعدة" at bounding box center [200, 331] width 199 height 26
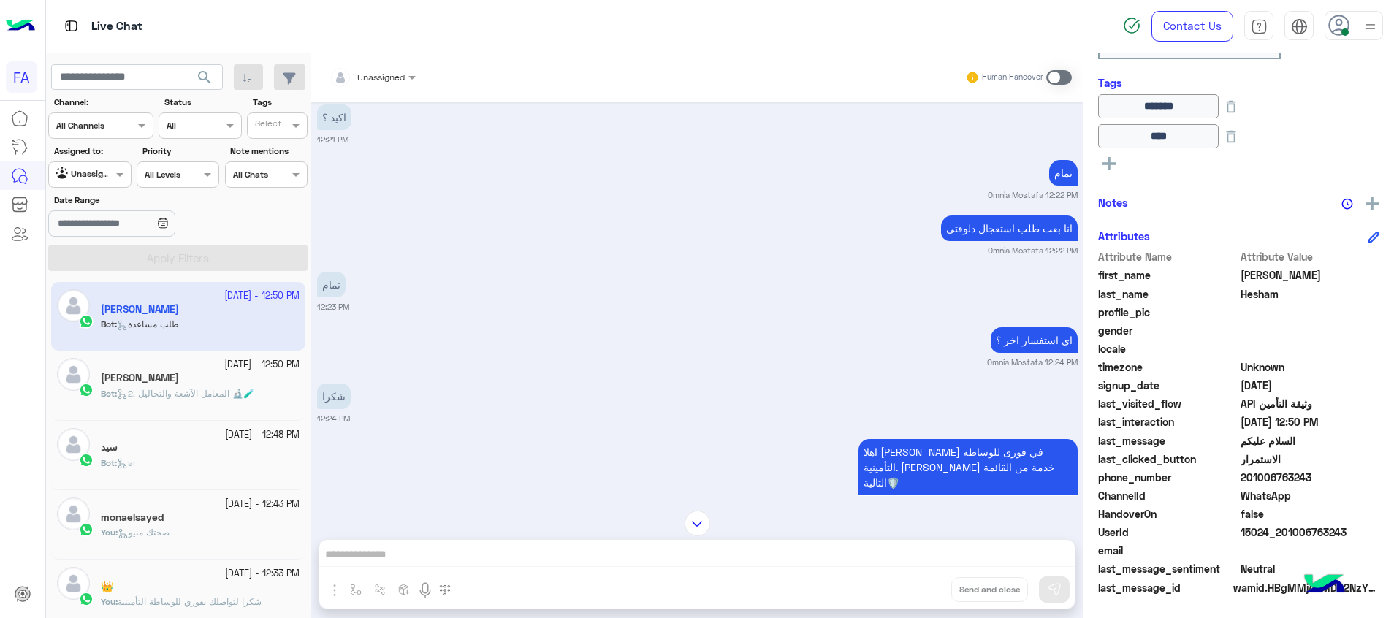
scroll to position [914, 0]
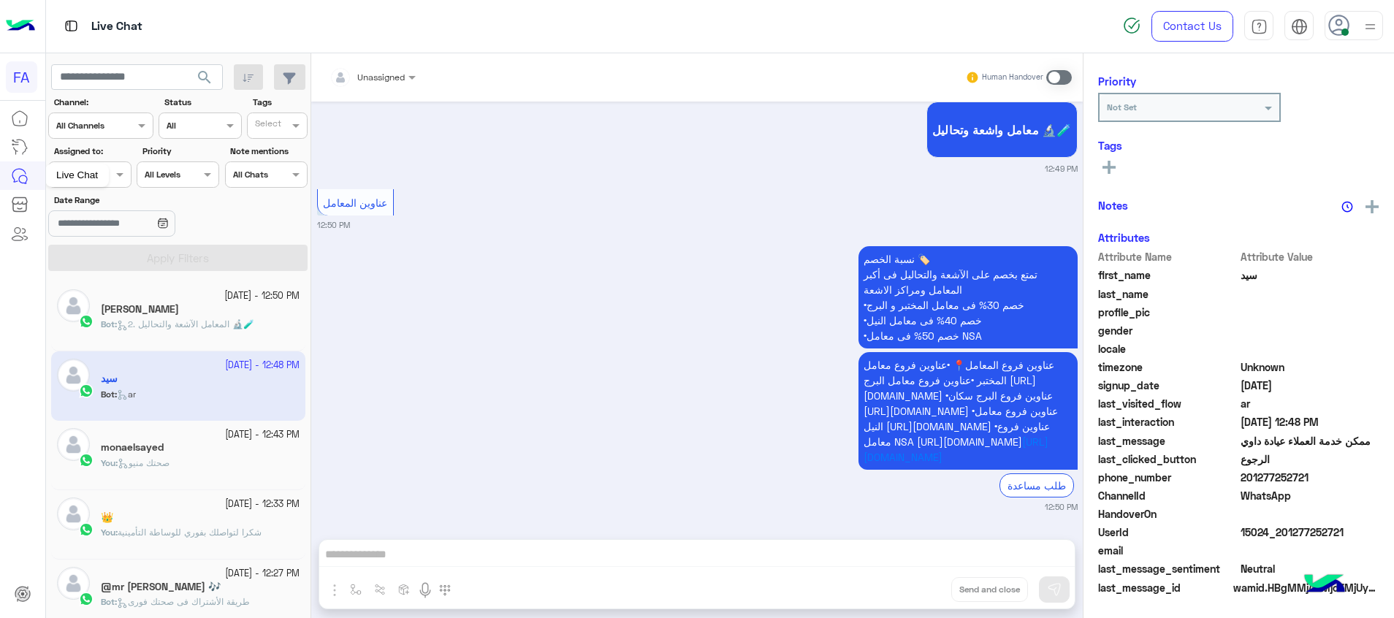
scroll to position [186, 0]
click at [79, 172] on div "Live Chat" at bounding box center [77, 175] width 64 height 23
click at [110, 177] on div at bounding box center [89, 173] width 81 height 14
click at [118, 230] on b "Unassigned" at bounding box center [98, 230] width 56 height 12
click at [106, 165] on div "Agent Filter Unassigned" at bounding box center [89, 174] width 83 height 26
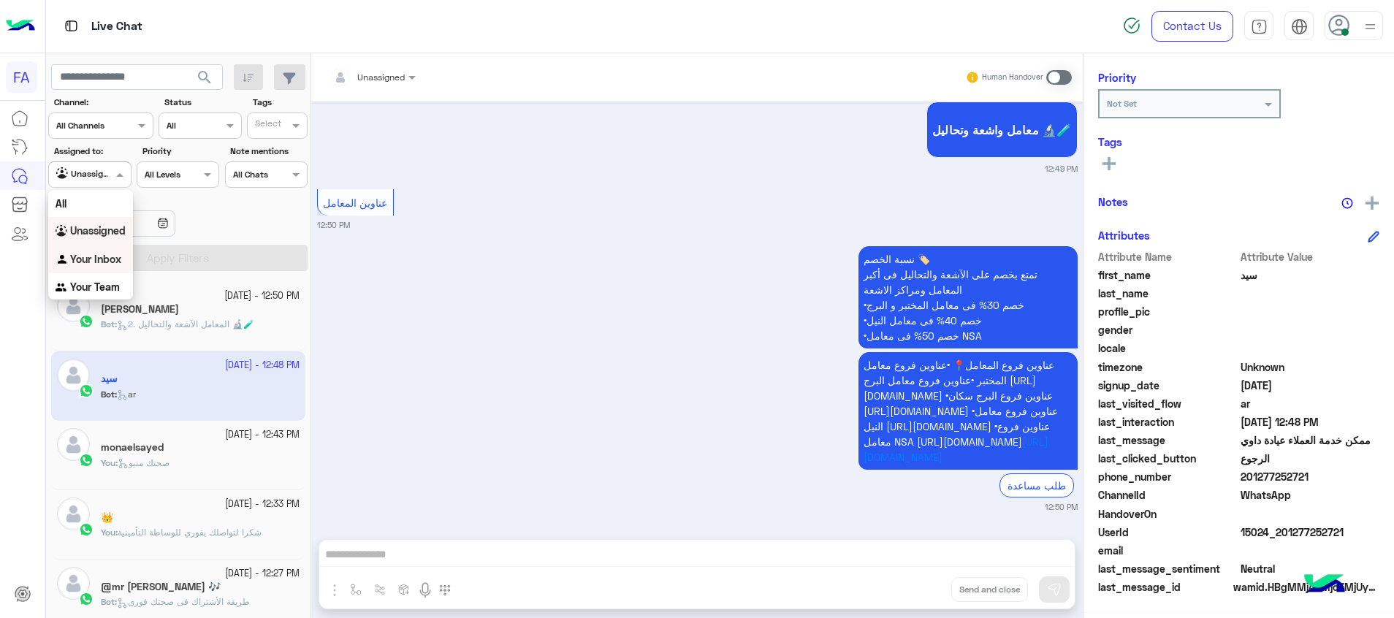
click at [109, 256] on b "Your Inbox" at bounding box center [95, 259] width 51 height 12
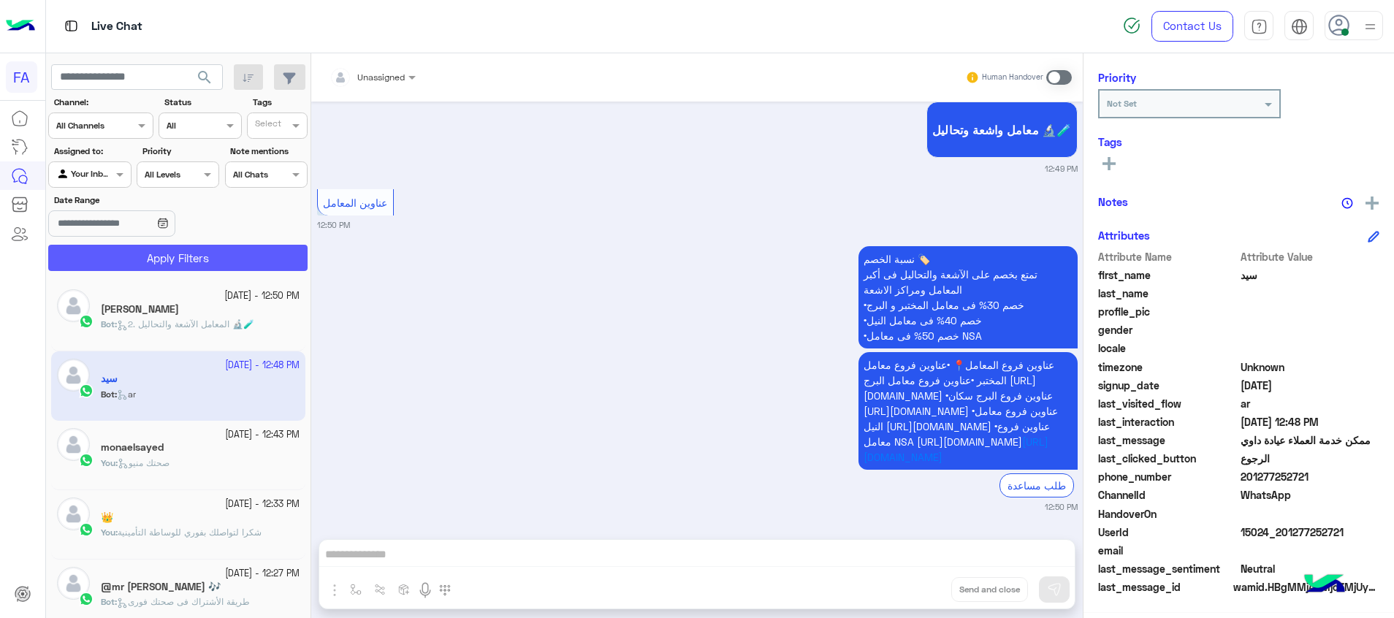
click at [153, 255] on button "Apply Filters" at bounding box center [177, 258] width 259 height 26
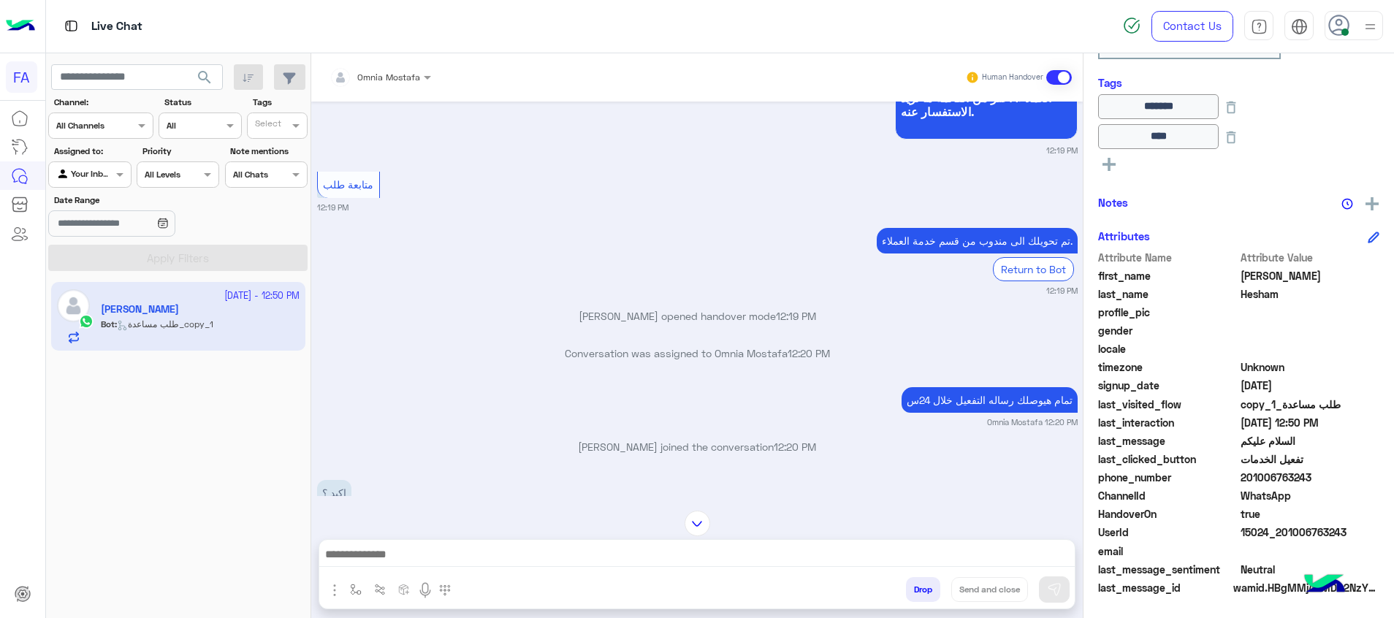
drag, startPoint x: 1361, startPoint y: 534, endPoint x: 1284, endPoint y: 535, distance: 76.7
click at [1284, 535] on span "15024_201006763243" at bounding box center [1310, 531] width 140 height 15
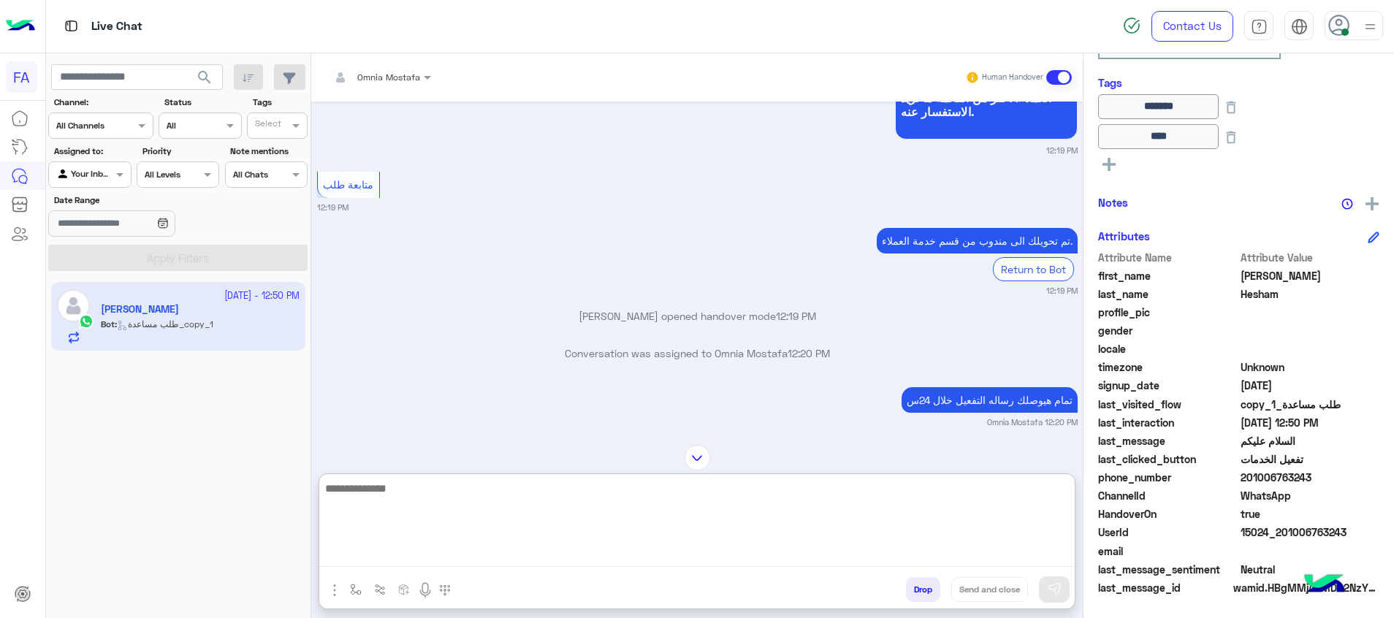
click at [1045, 554] on textarea at bounding box center [696, 523] width 755 height 88
paste textarea "**********"
type textarea "**********"
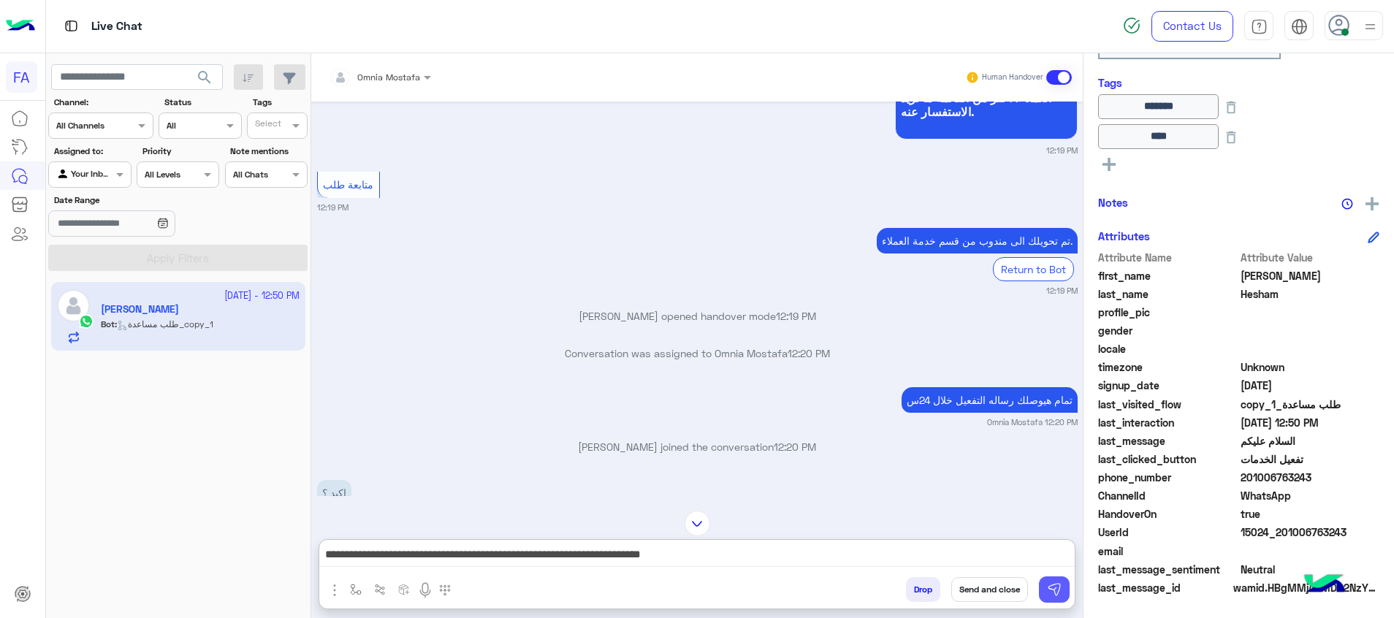
click at [1053, 579] on button at bounding box center [1054, 589] width 31 height 26
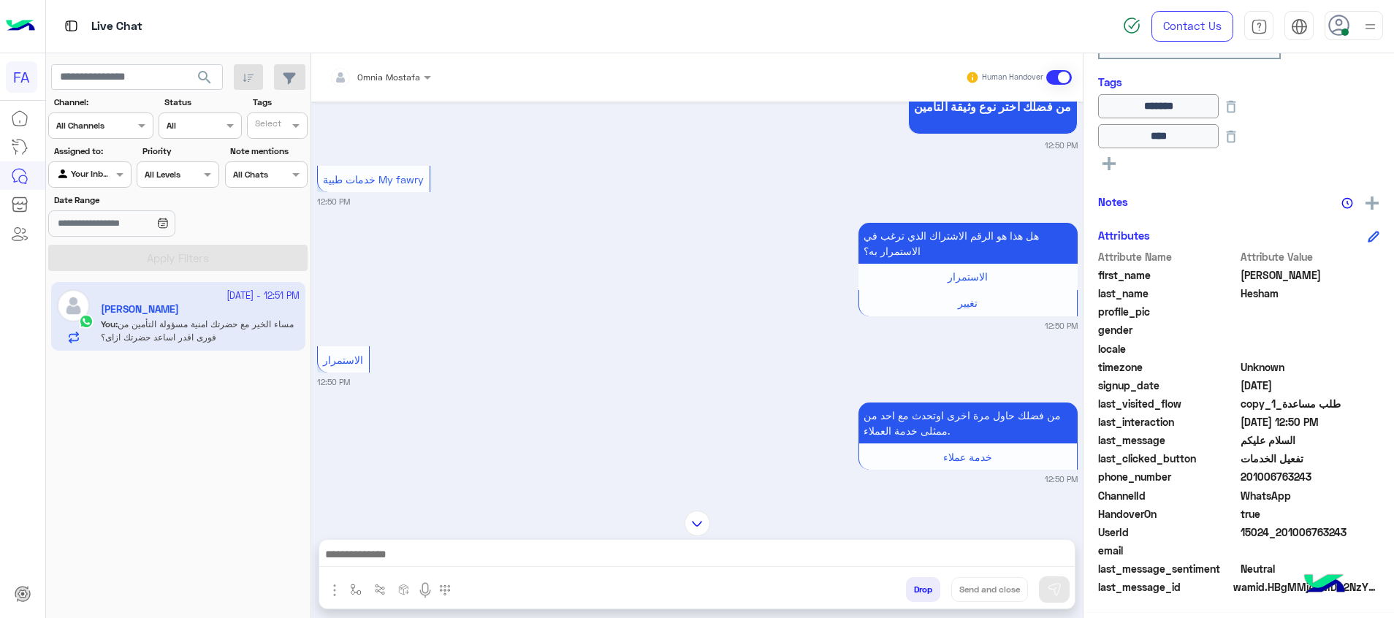
scroll to position [2296, 0]
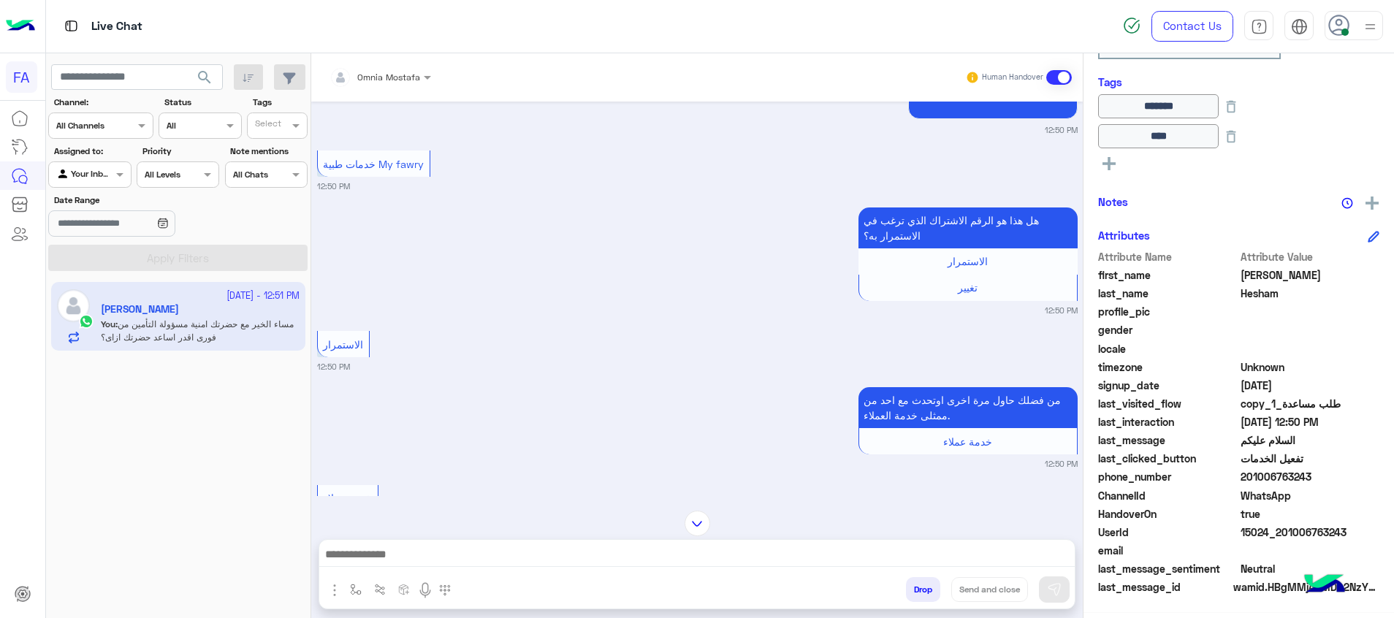
drag, startPoint x: 1354, startPoint y: 535, endPoint x: 1281, endPoint y: 539, distance: 72.4
click at [1281, 539] on span "15024_201006763243" at bounding box center [1310, 531] width 140 height 15
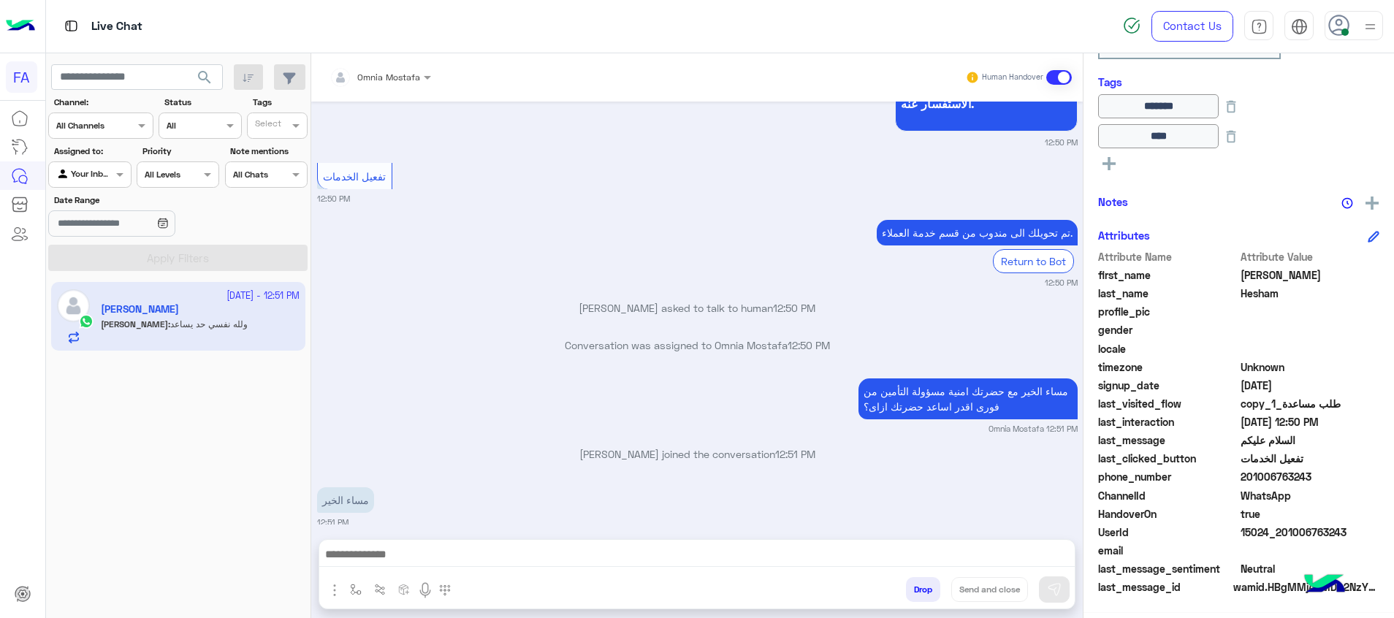
scroll to position [2845, 0]
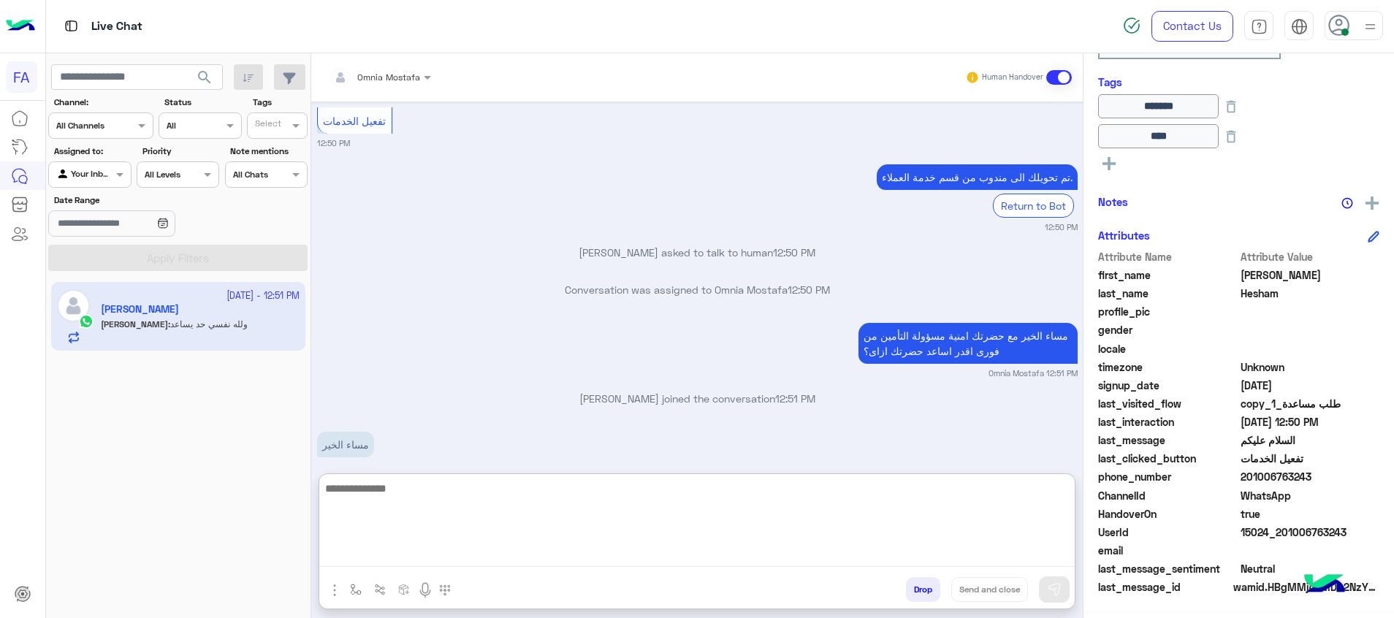
click at [541, 558] on textarea at bounding box center [696, 523] width 755 height 88
type textarea "**********"
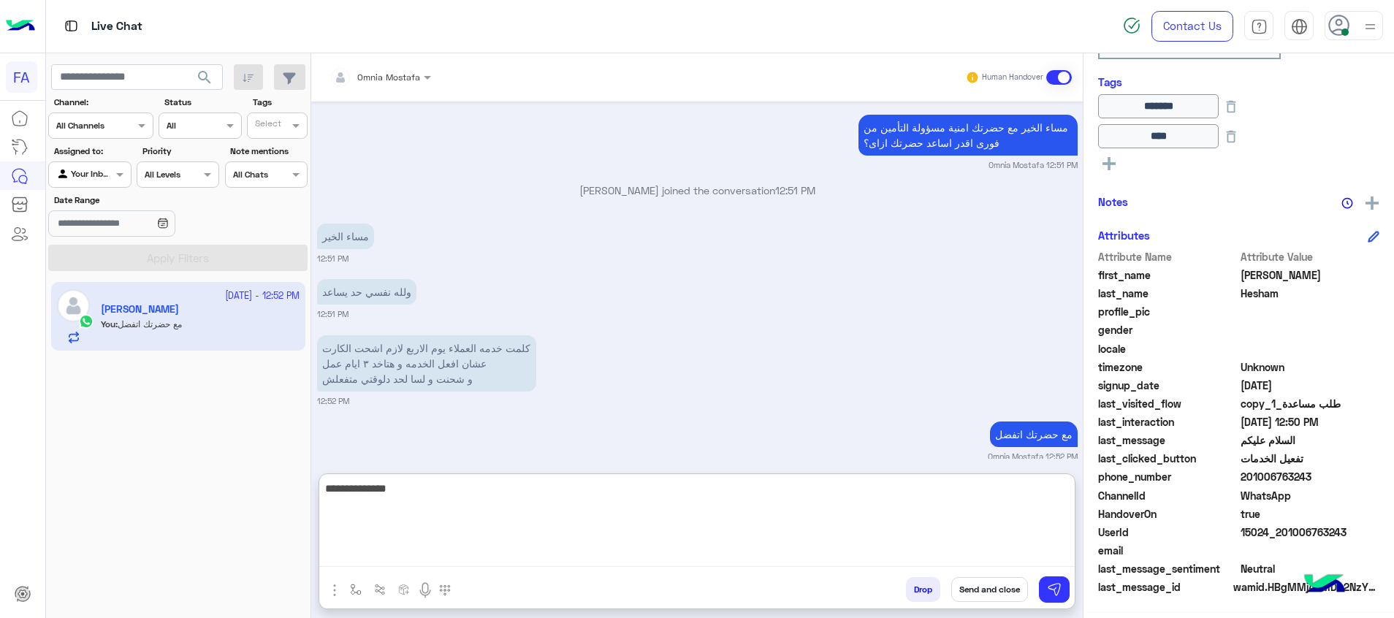
scroll to position [3109, 0]
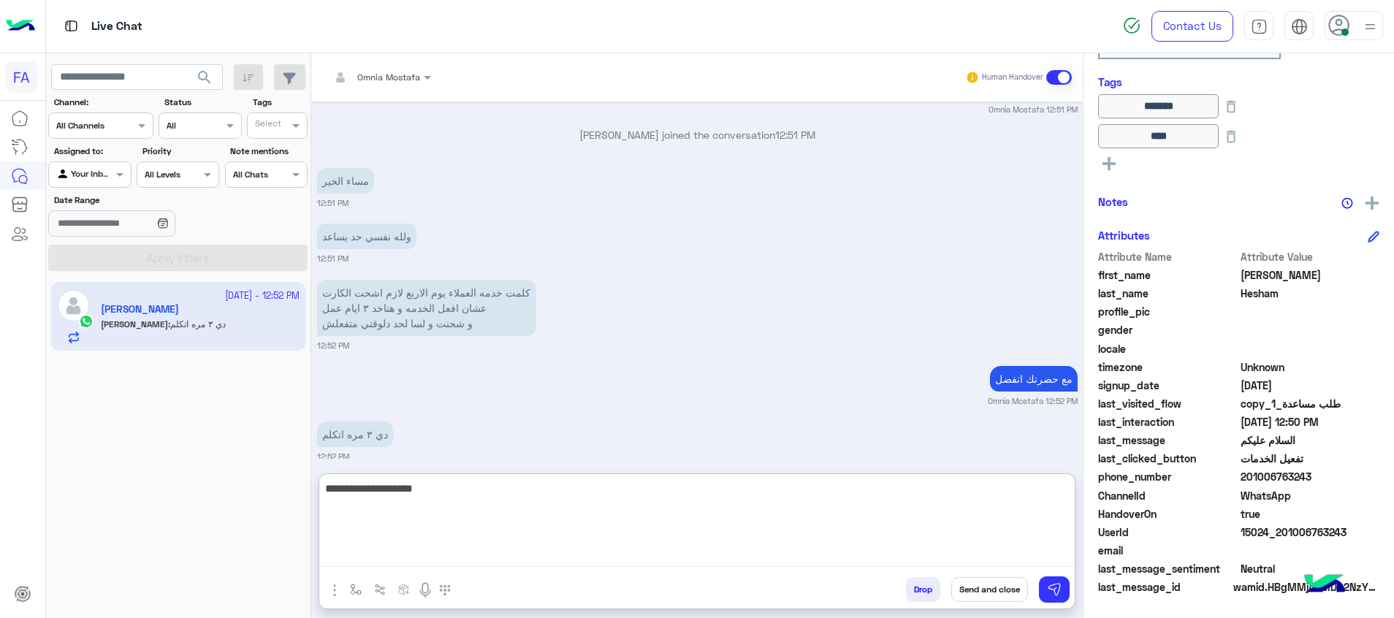
type textarea "**********"
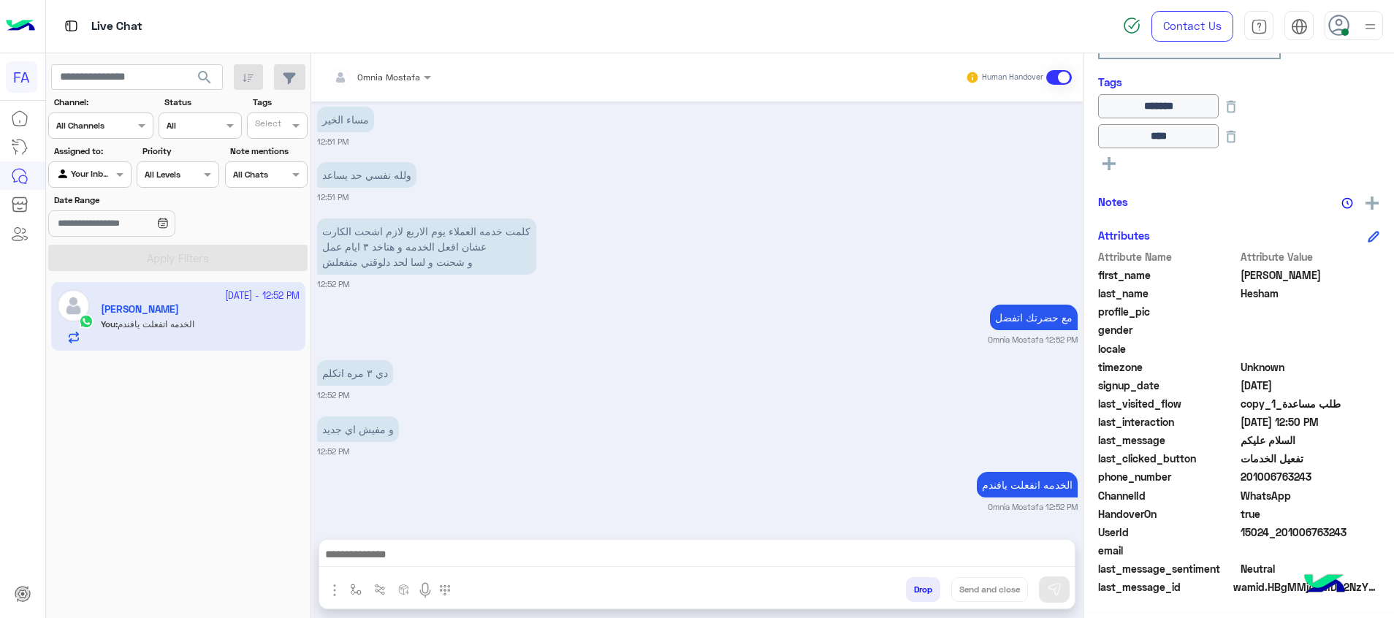
scroll to position [3155, 0]
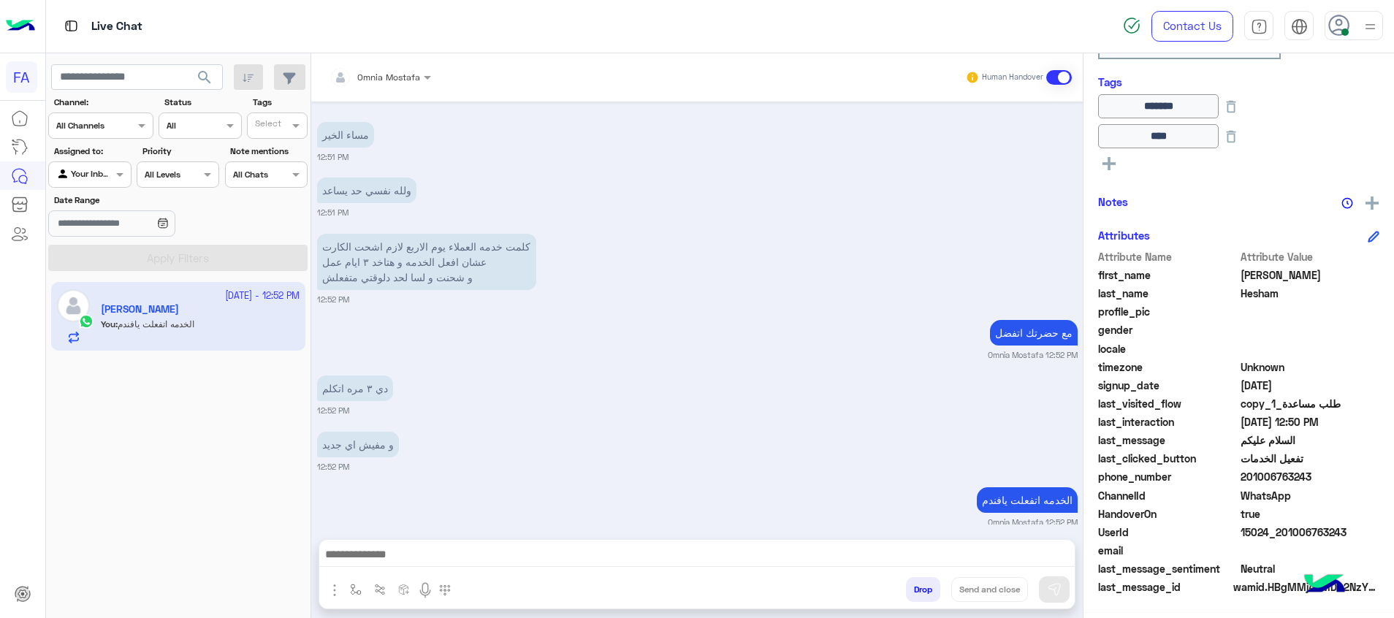
drag, startPoint x: 1349, startPoint y: 536, endPoint x: 1286, endPoint y: 535, distance: 63.6
click at [1286, 535] on span "15024_201006763243" at bounding box center [1310, 531] width 140 height 15
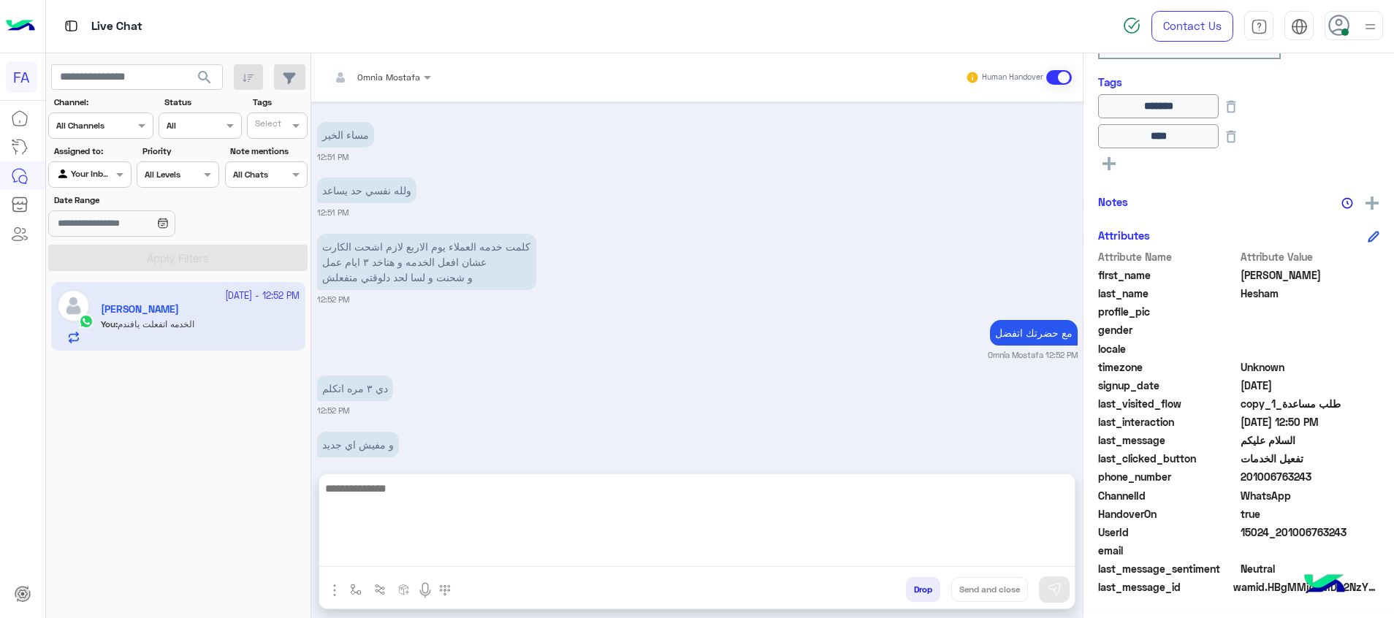
click at [850, 552] on textarea at bounding box center [696, 523] width 755 height 88
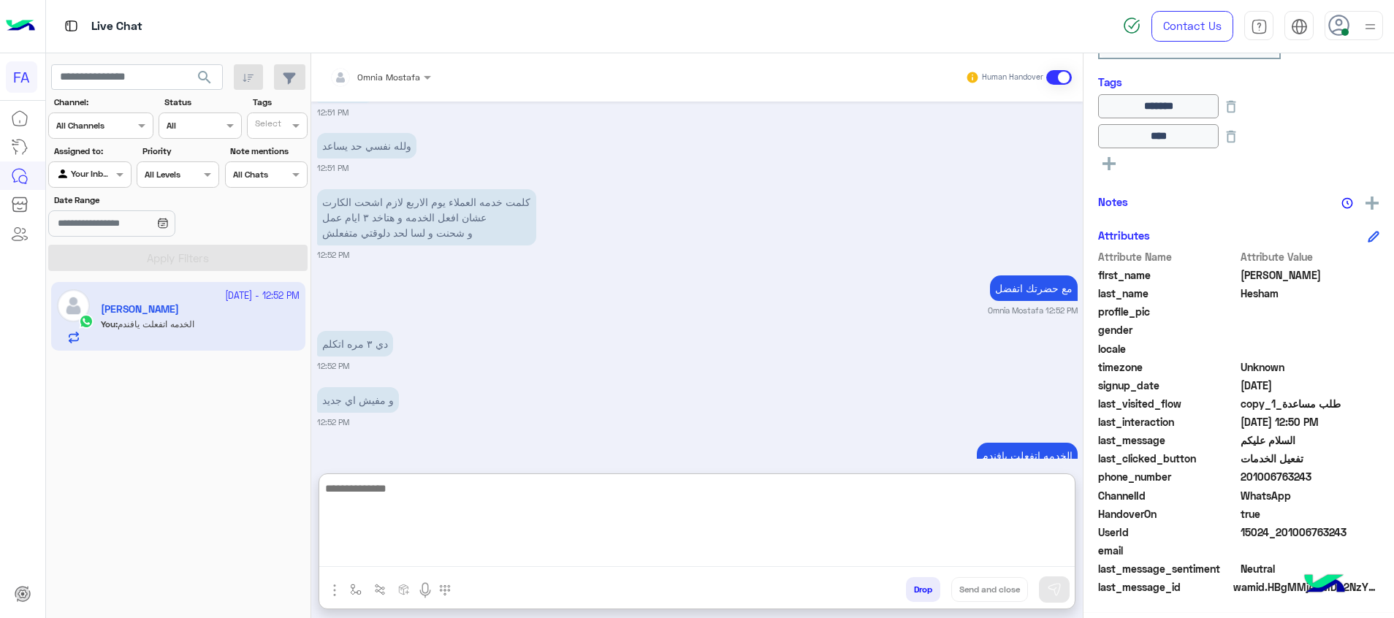
scroll to position [3221, 0]
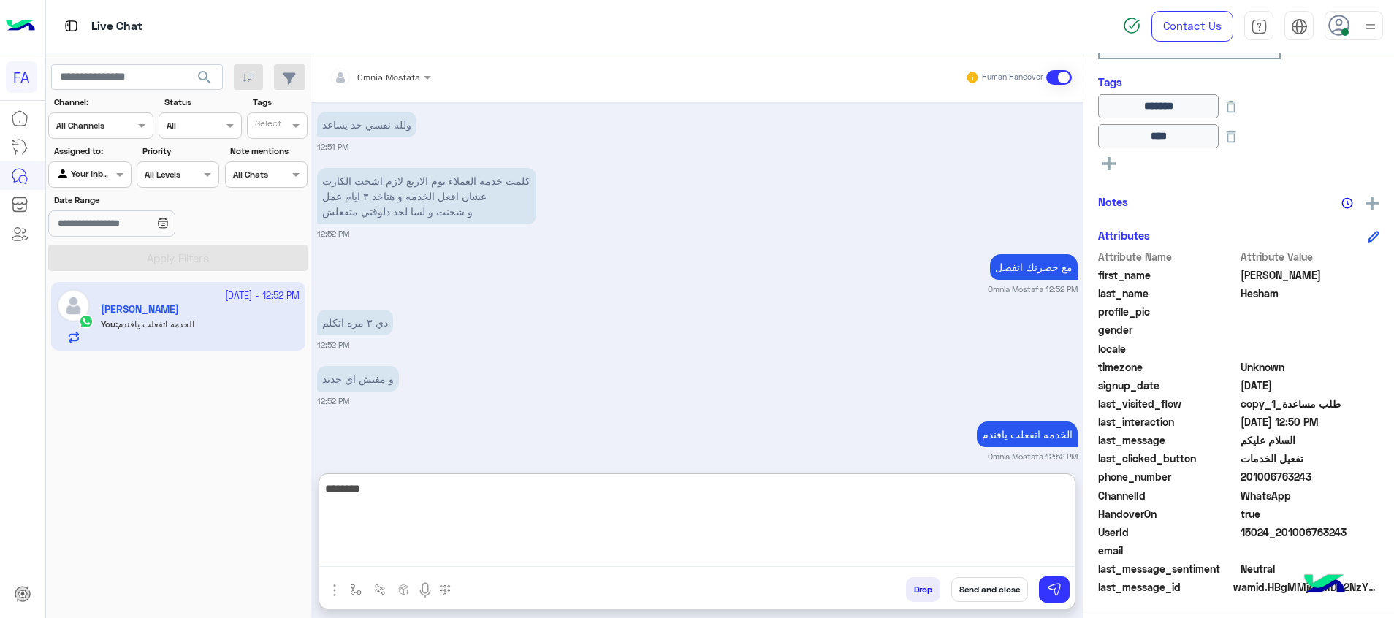
type textarea "********"
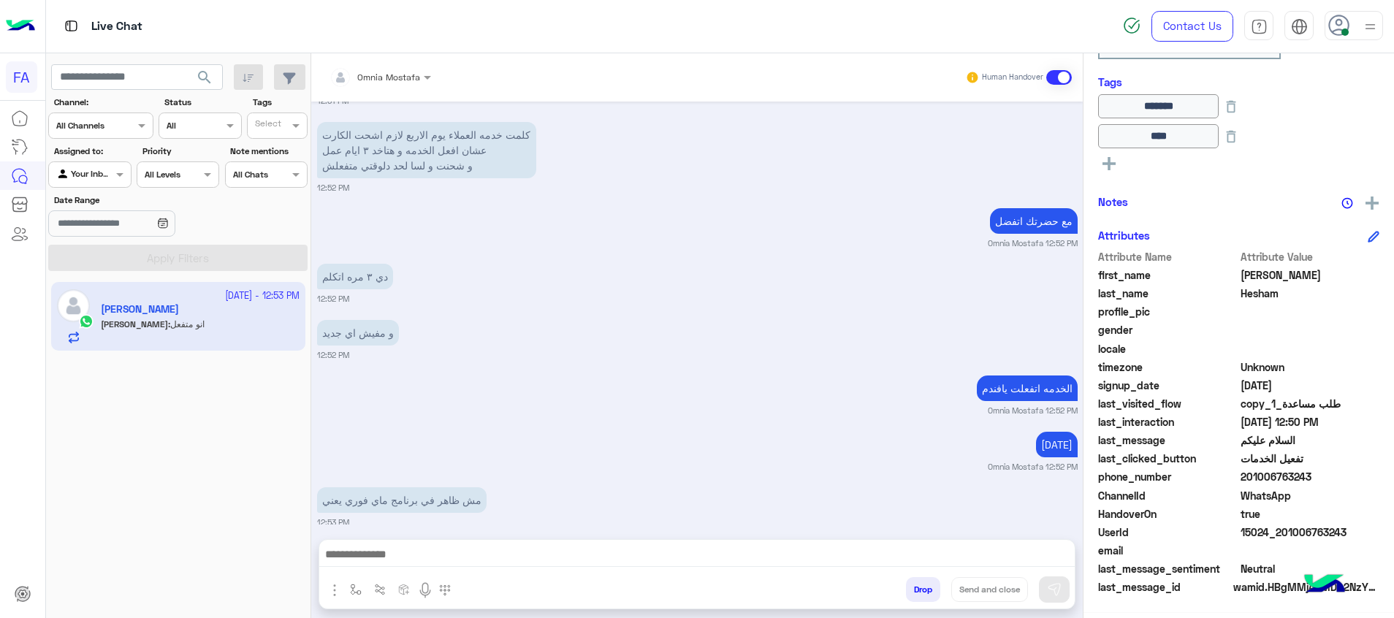
scroll to position [3322, 0]
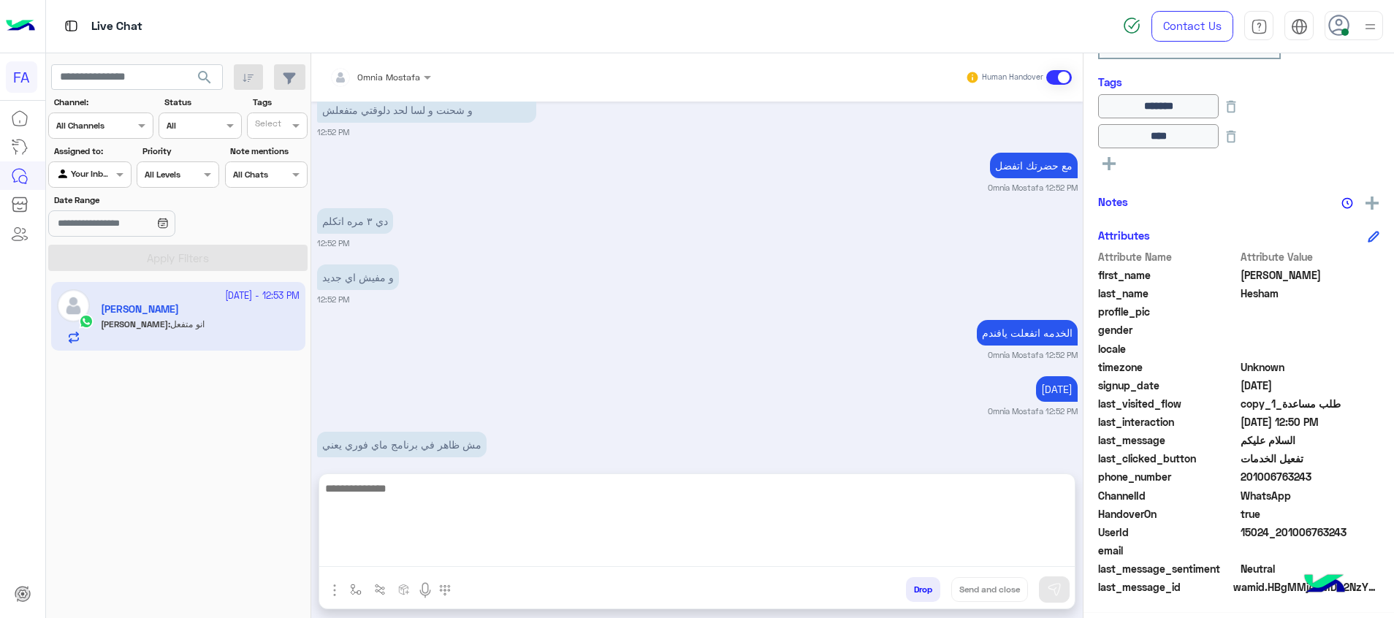
click at [1043, 557] on textarea at bounding box center [696, 523] width 755 height 88
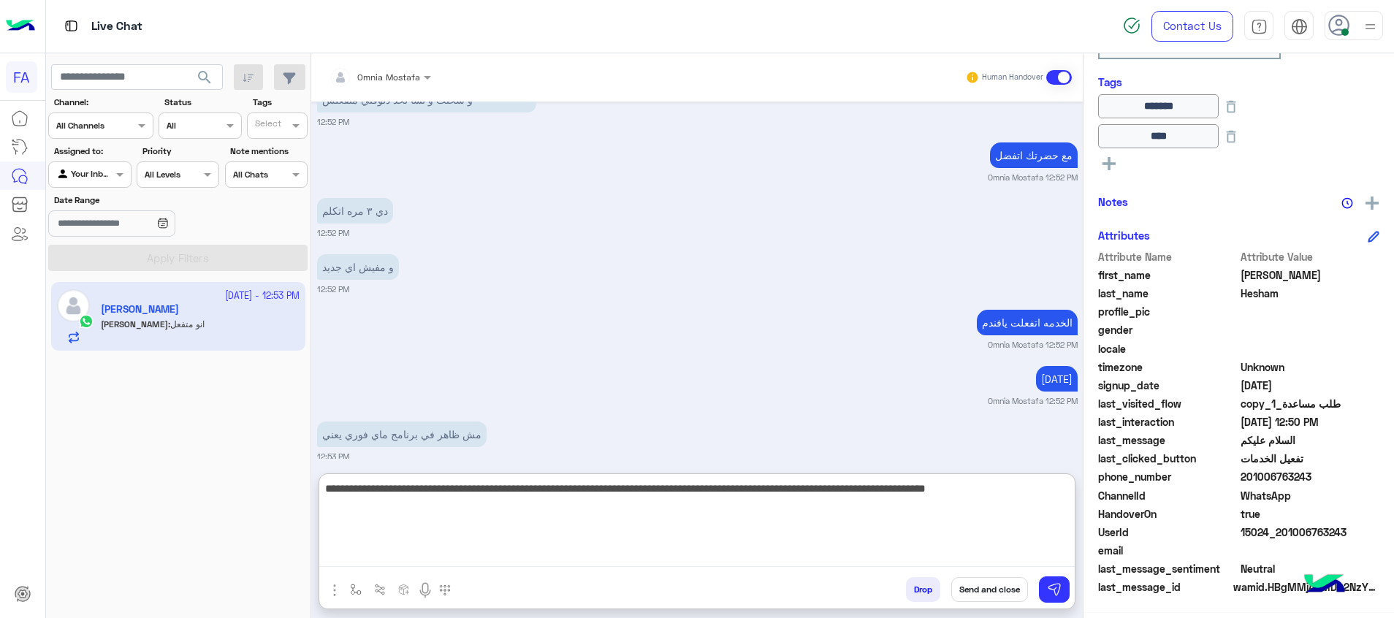
scroll to position [3443, 0]
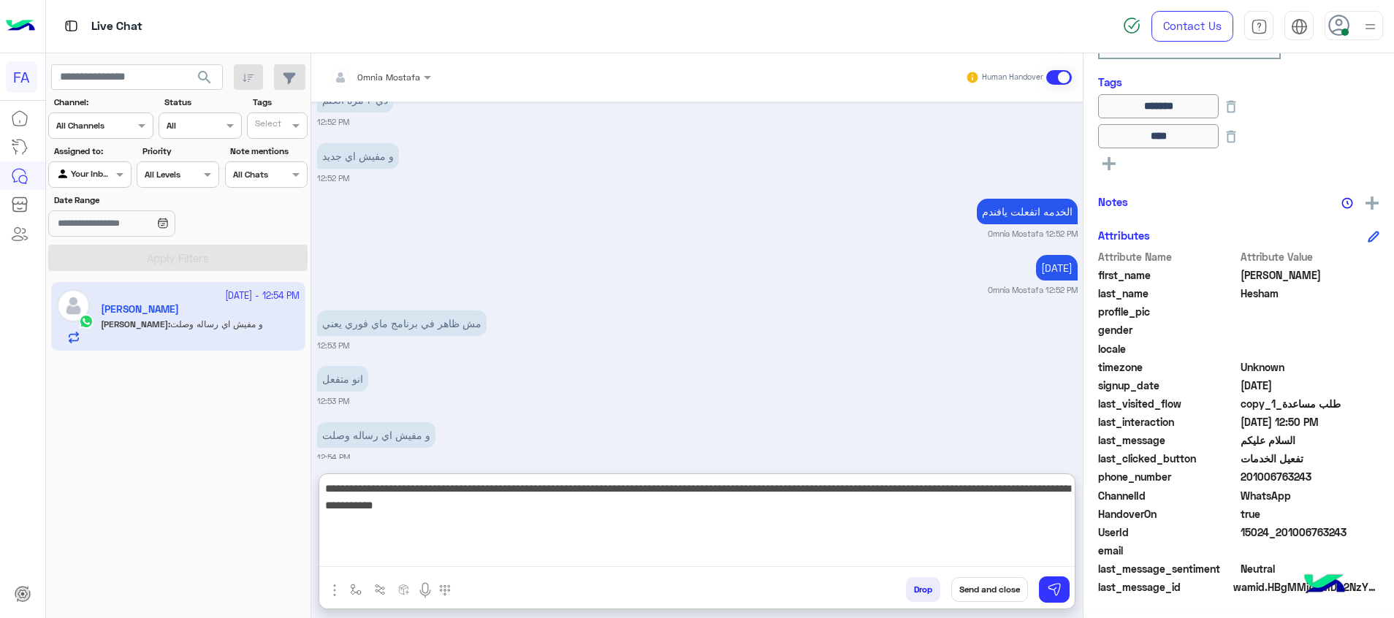
type textarea "**********"
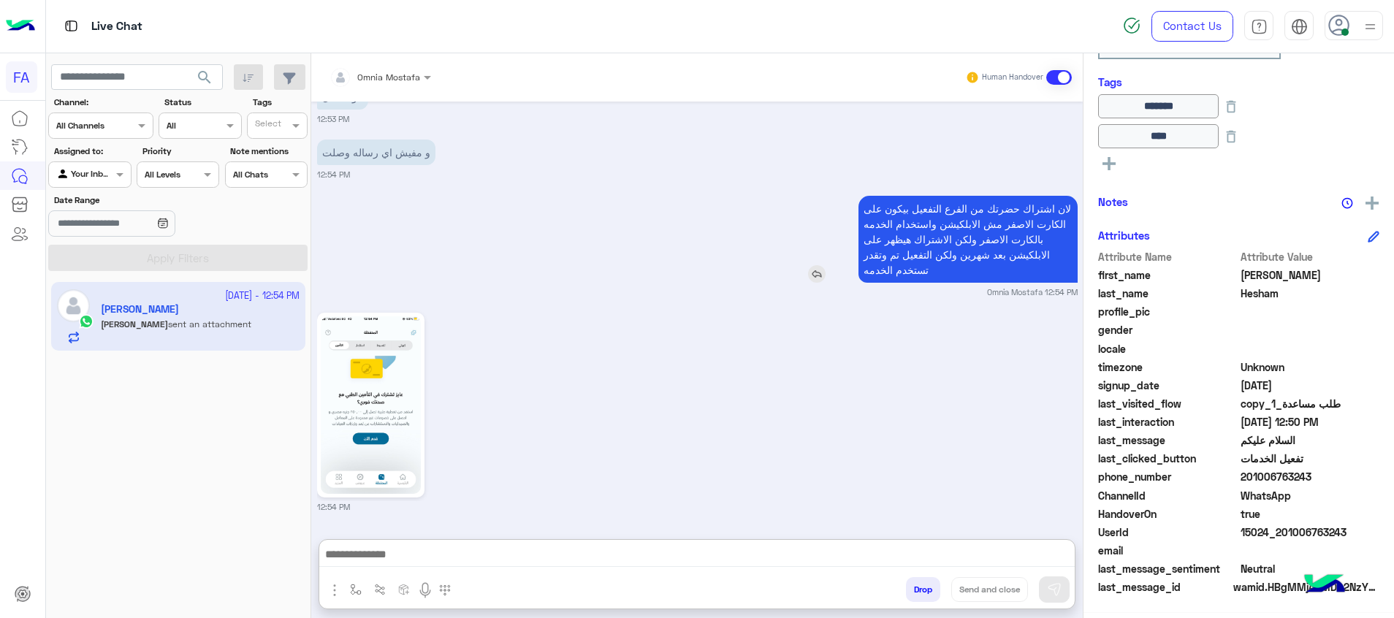
scroll to position [3986, 0]
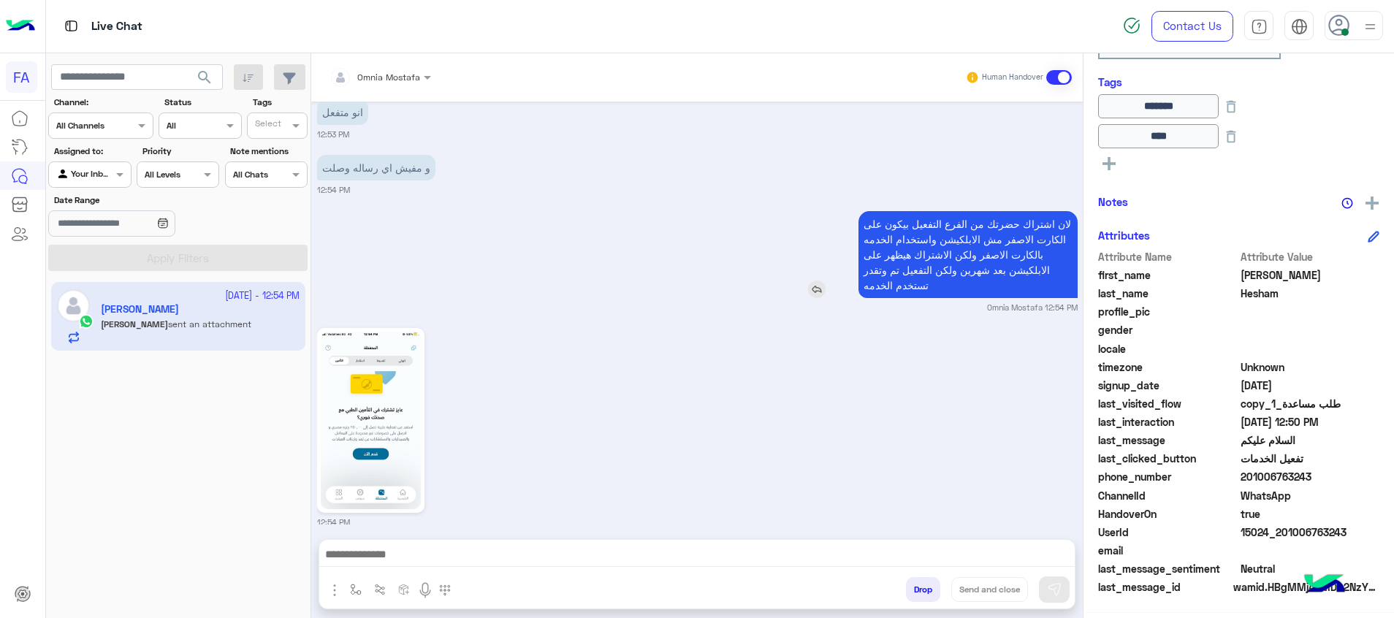
click at [963, 159] on div "Sep 22, 2025 هل هذا هو الرقم الاشتراك الذي ترغب في الاستمرار به؟ الاستمرار تغيي…" at bounding box center [696, 313] width 771 height 423
click at [963, 159] on div "و مفيش اي رساله وصلت 12:54 PM" at bounding box center [697, 173] width 760 height 45
drag, startPoint x: 963, startPoint y: 159, endPoint x: 821, endPoint y: 321, distance: 215.8
click at [817, 324] on div "12:54 PM" at bounding box center [697, 426] width 760 height 204
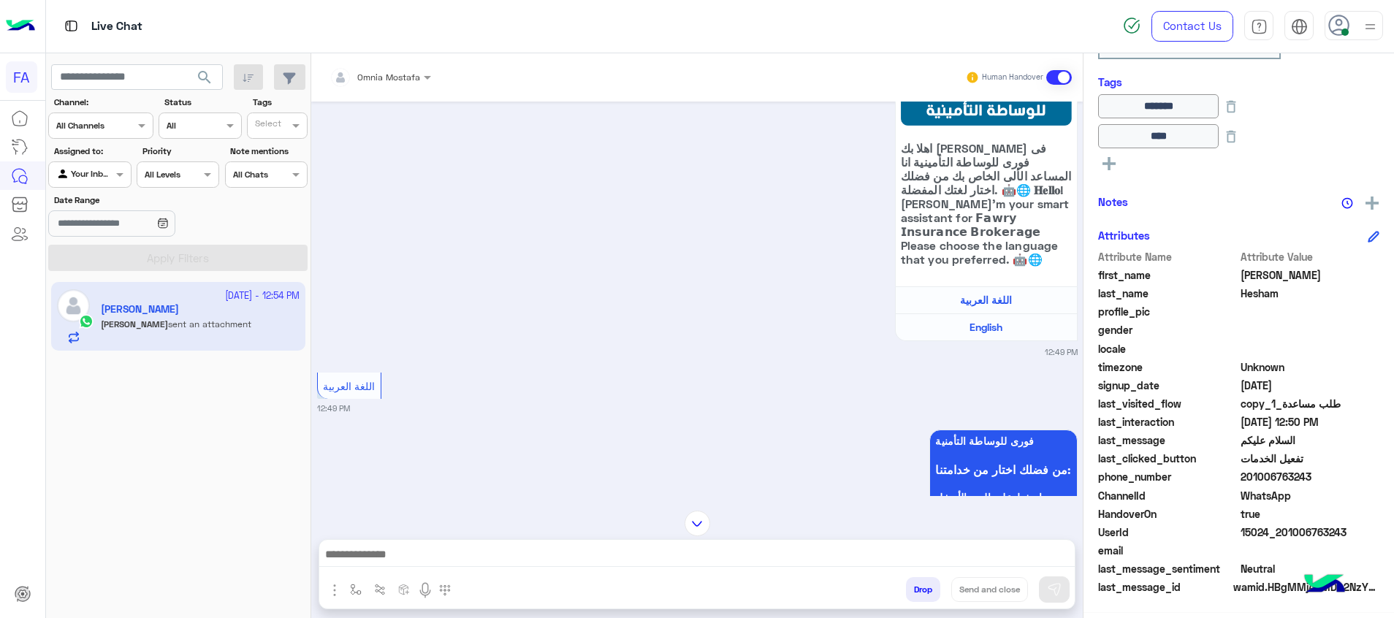
scroll to position [1644, 0]
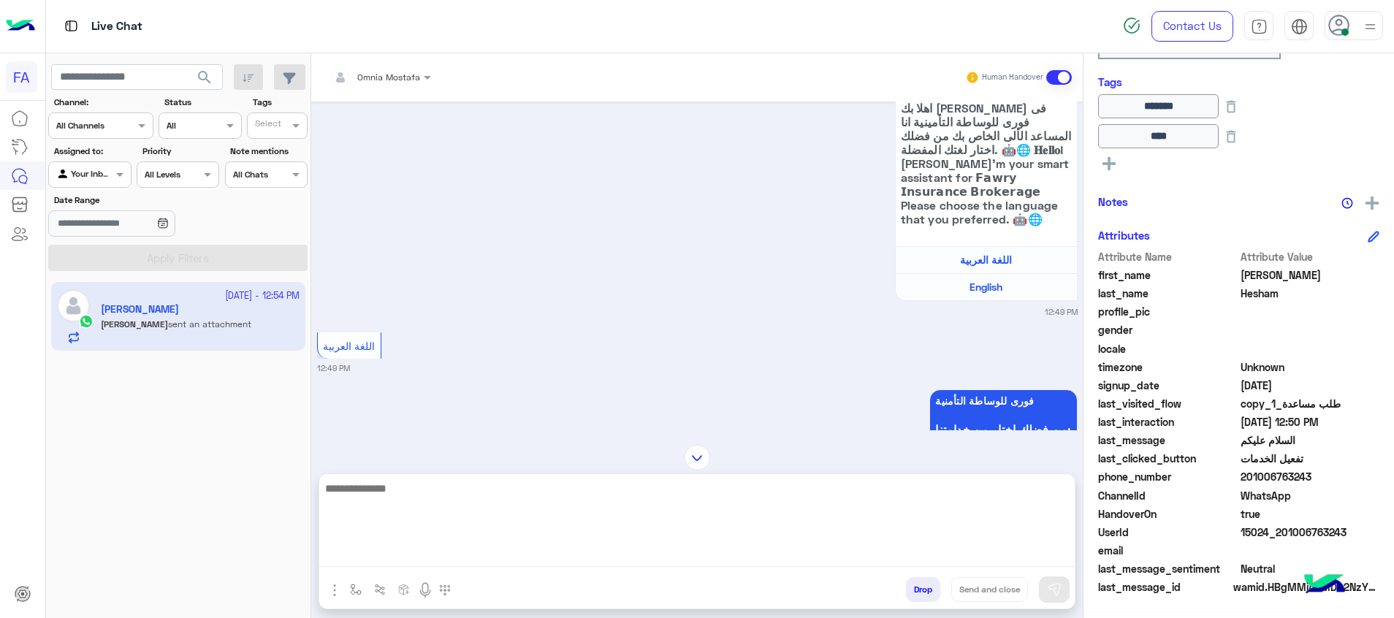
click at [1038, 557] on textarea at bounding box center [696, 523] width 755 height 88
paste textarea "**********"
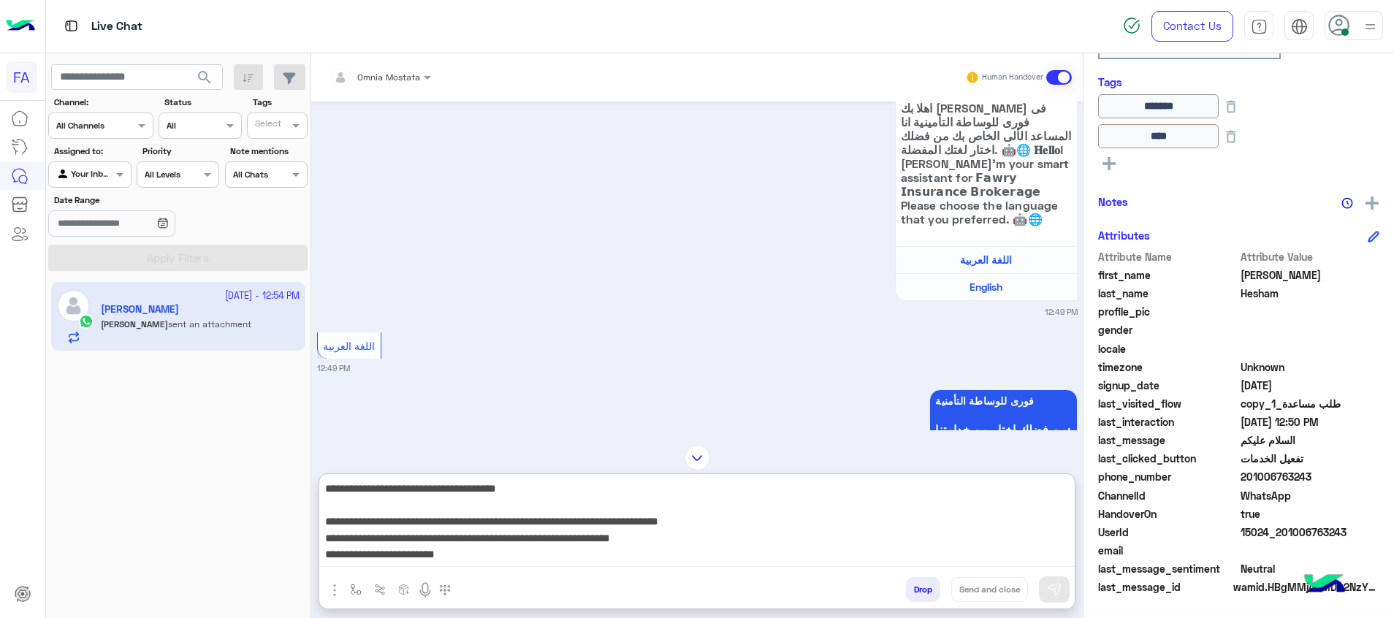
type textarea "**********"
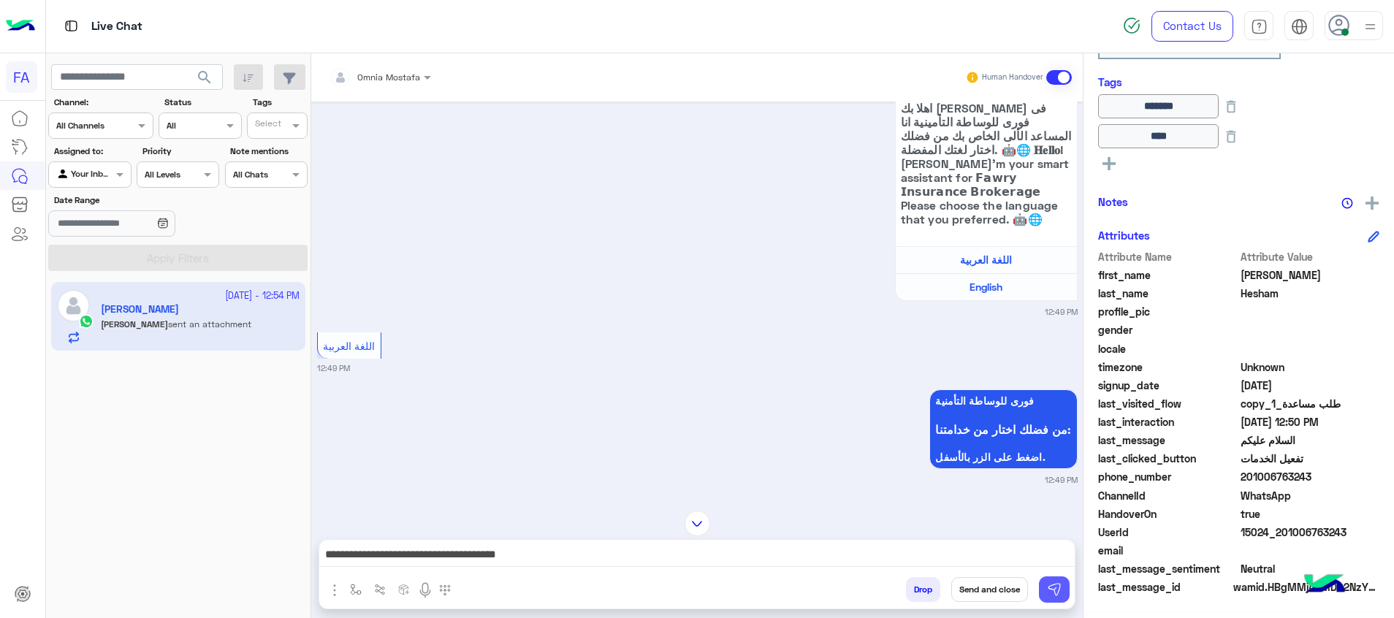
scroll to position [114, 0]
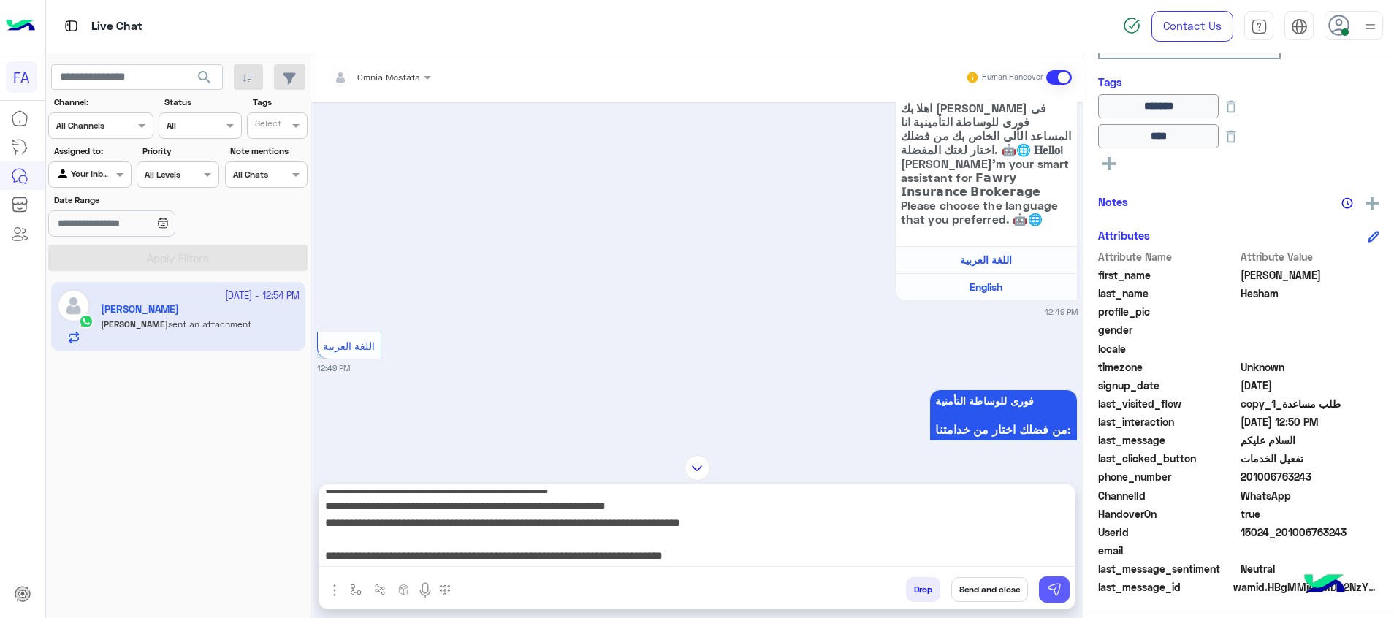
click at [1058, 583] on img at bounding box center [1054, 589] width 15 height 15
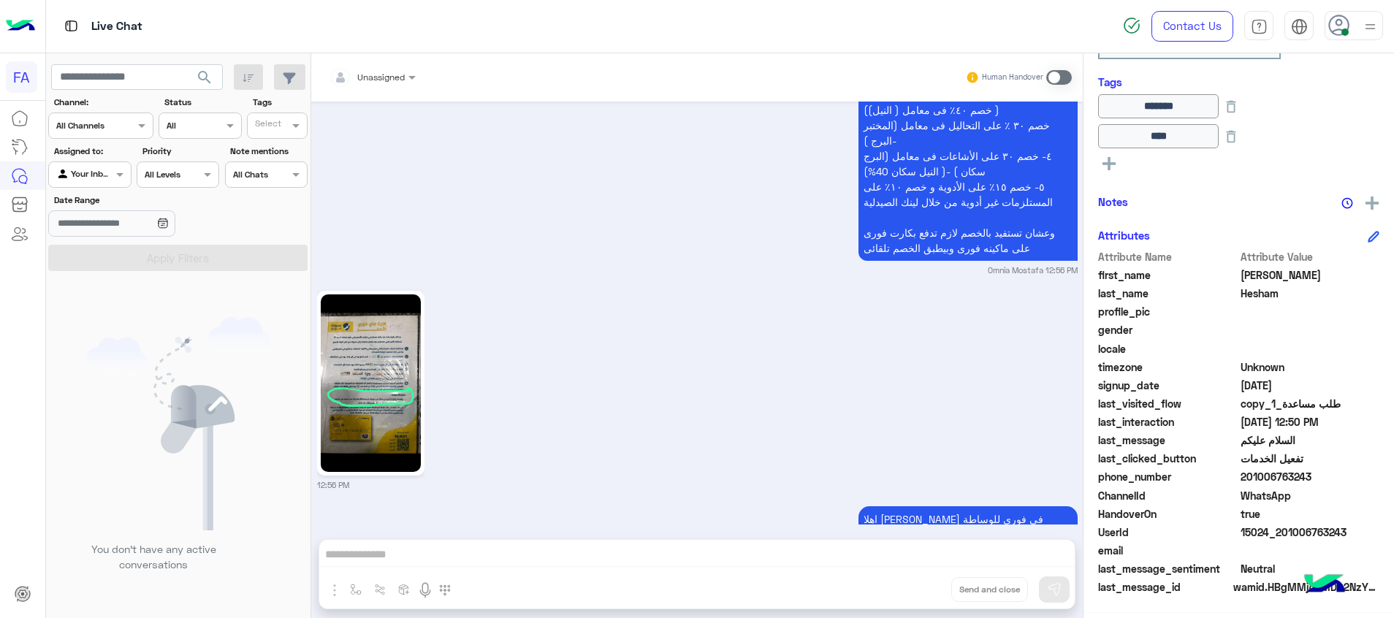
scroll to position [4807, 0]
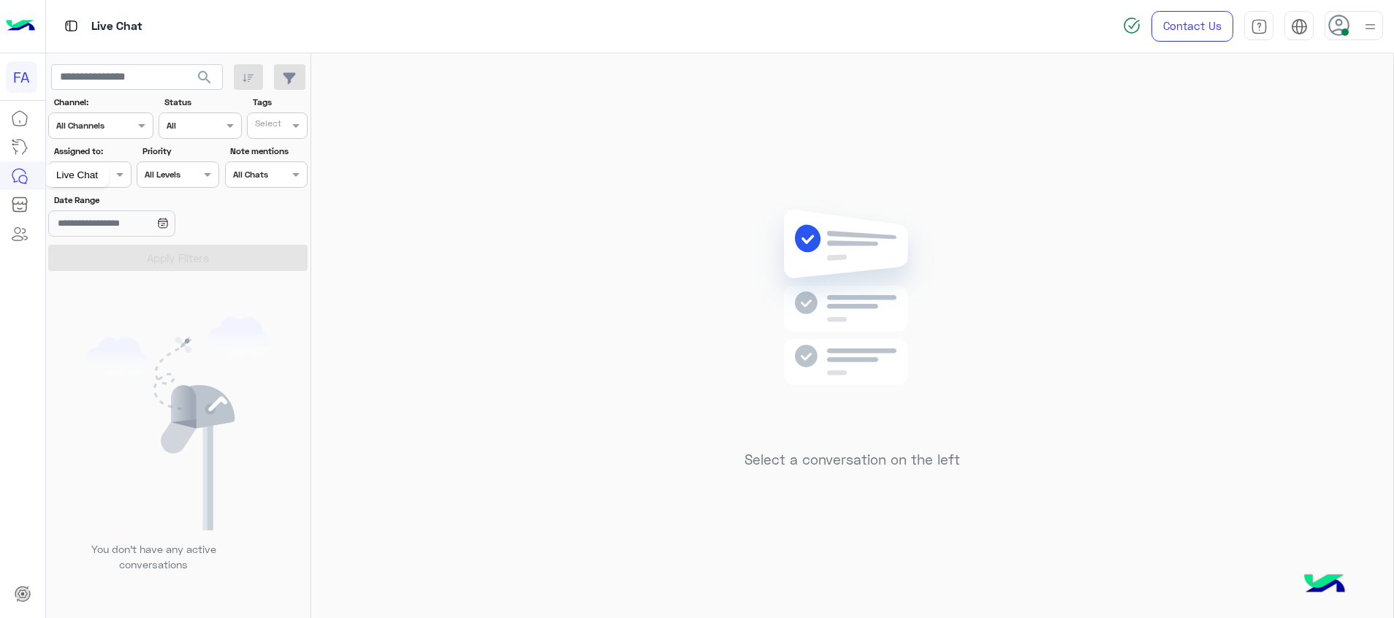
click at [89, 183] on div "Live Chat" at bounding box center [77, 175] width 64 height 23
click at [115, 172] on span at bounding box center [121, 174] width 18 height 15
click at [106, 228] on b "Unassigned" at bounding box center [98, 230] width 56 height 12
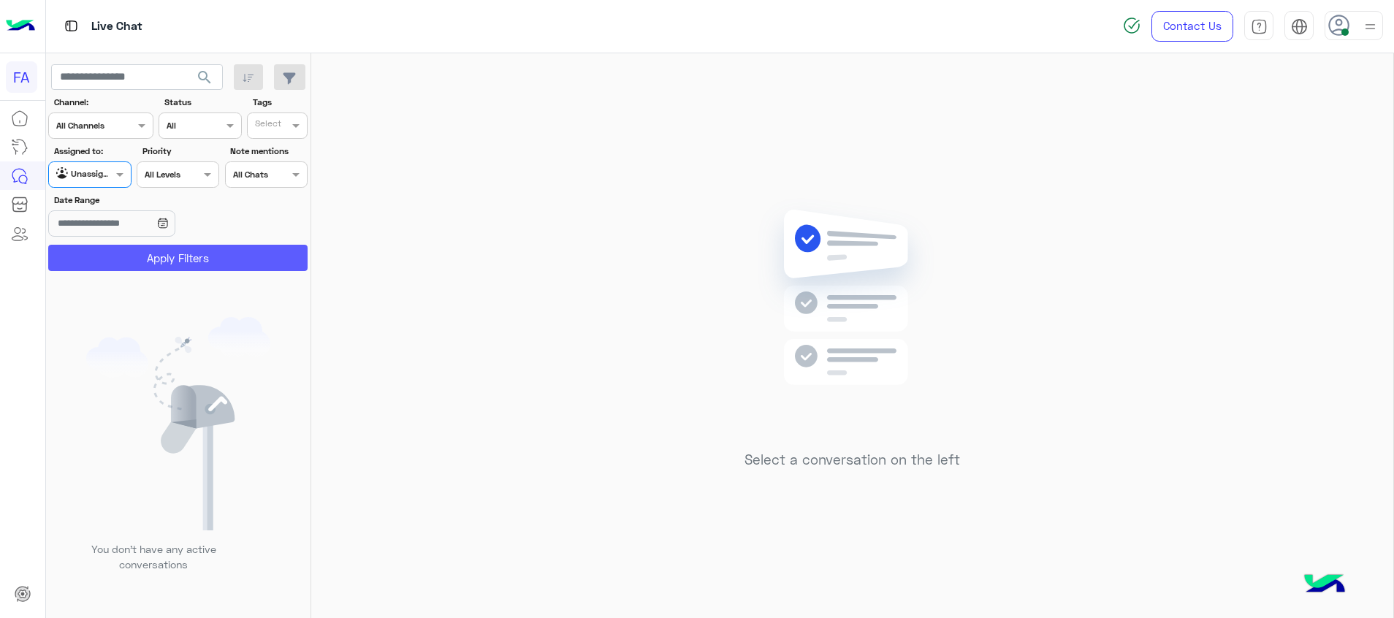
click at [170, 262] on button "Apply Filters" at bounding box center [177, 258] width 259 height 26
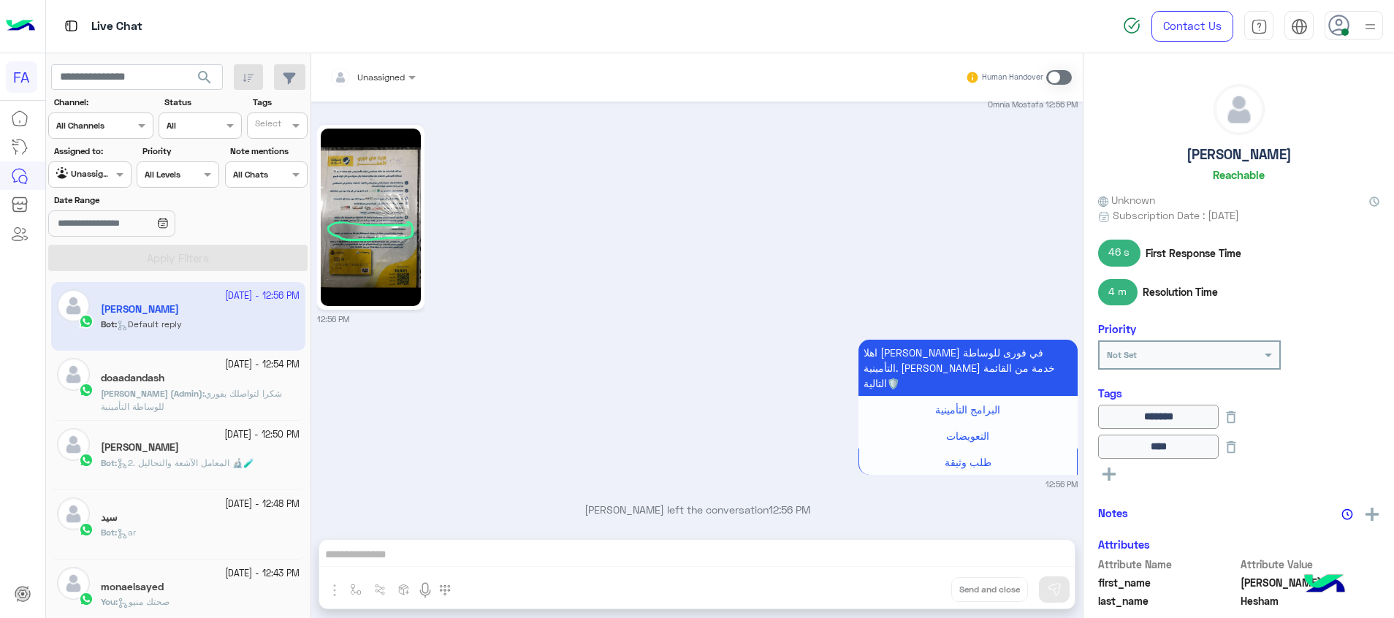
click at [1053, 79] on span at bounding box center [1059, 77] width 26 height 15
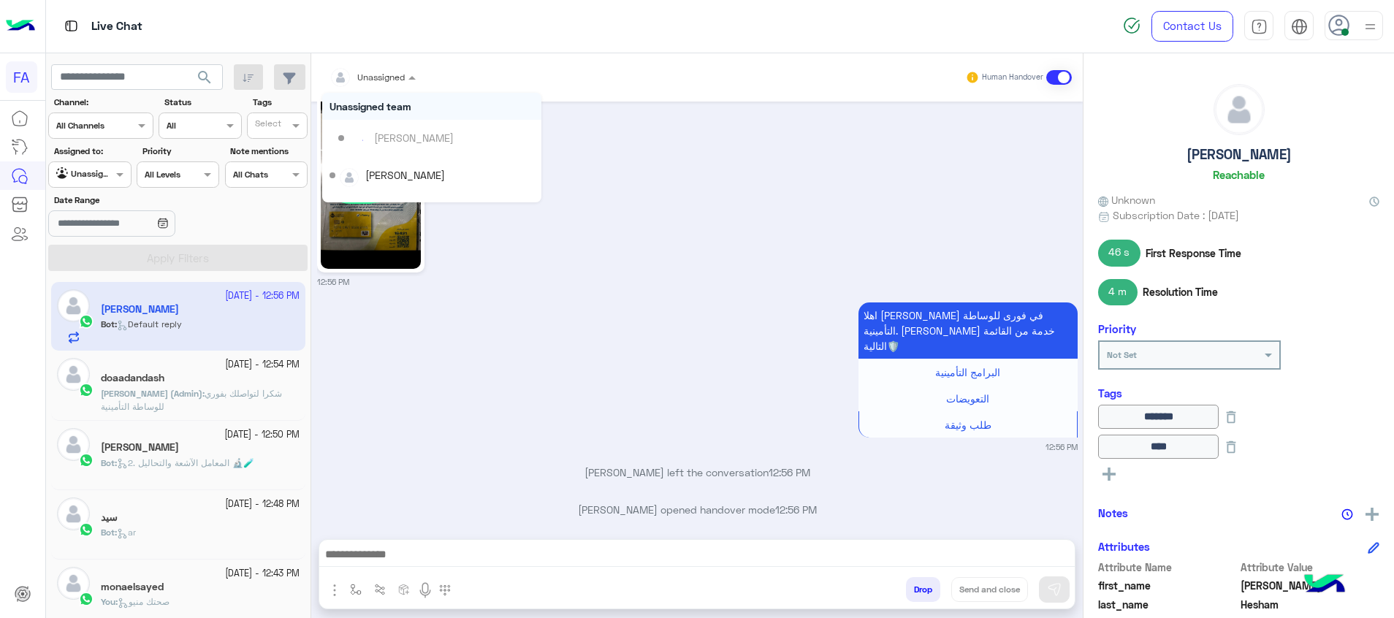
drag, startPoint x: 392, startPoint y: 68, endPoint x: 440, endPoint y: 146, distance: 91.4
click at [394, 69] on div at bounding box center [372, 75] width 101 height 14
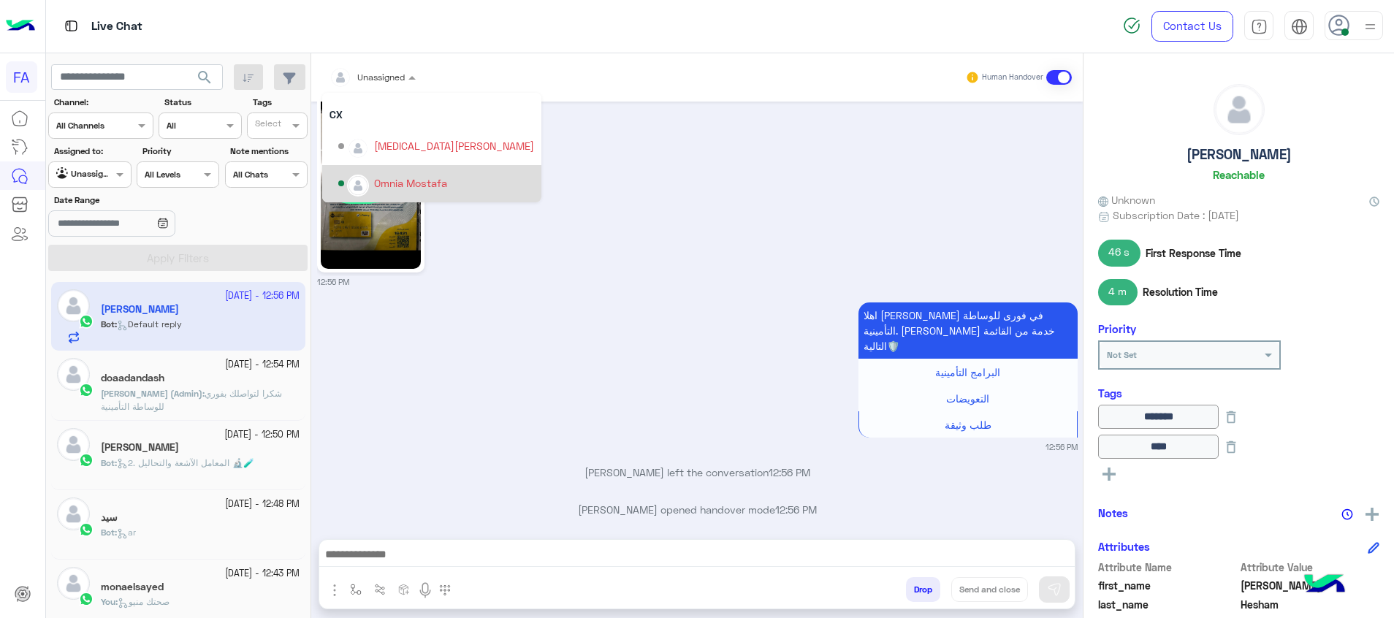
click at [405, 175] on div "Omnia Mostafa" at bounding box center [410, 182] width 73 height 15
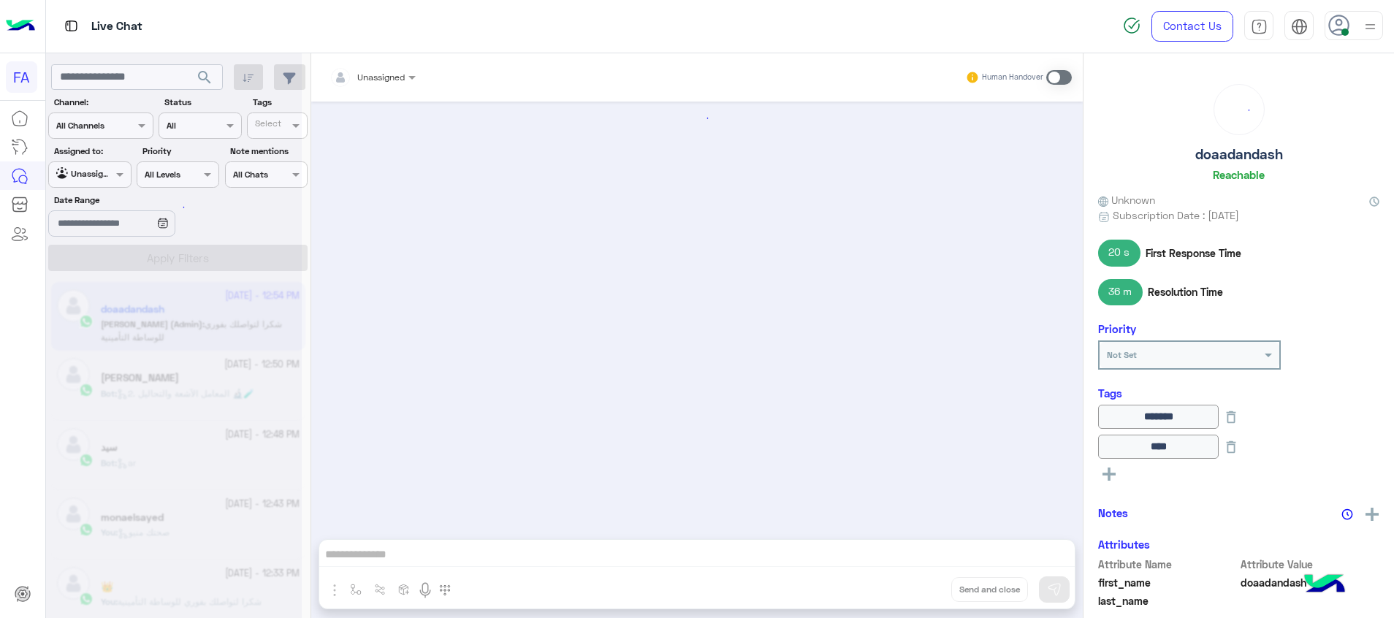
scroll to position [969, 0]
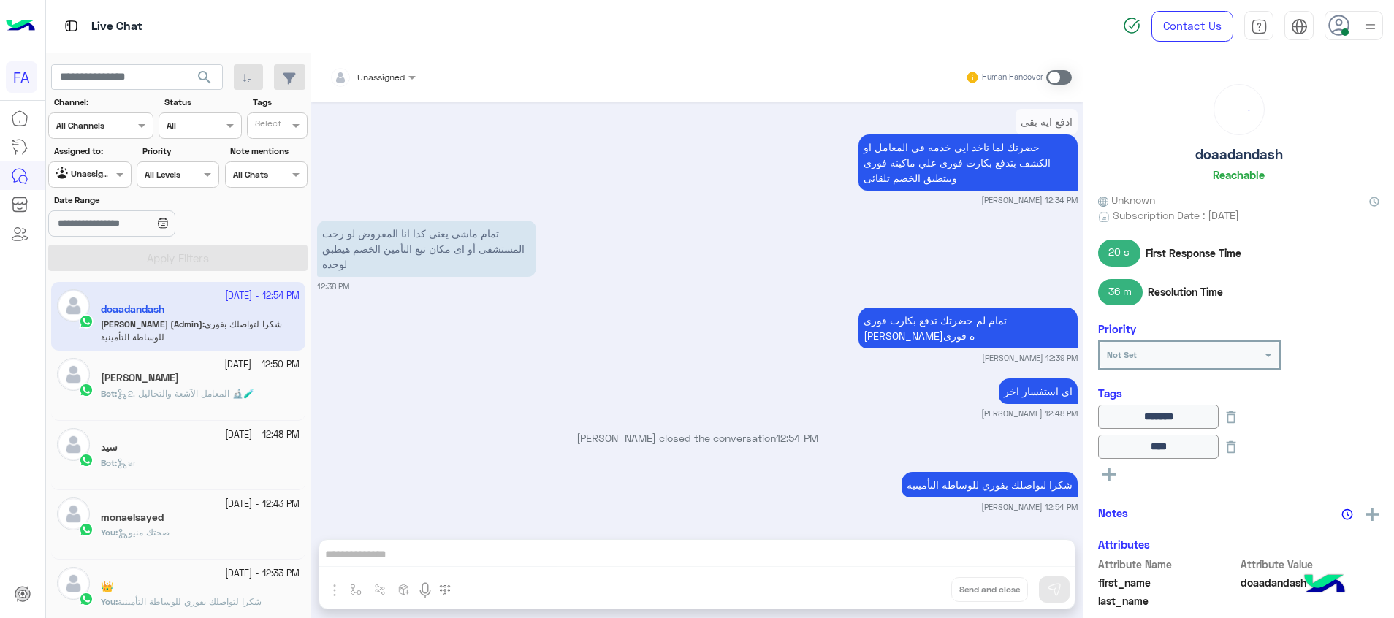
click at [104, 180] on div "Unassigned" at bounding box center [84, 174] width 56 height 15
click at [107, 255] on b "Your Inbox" at bounding box center [95, 259] width 51 height 12
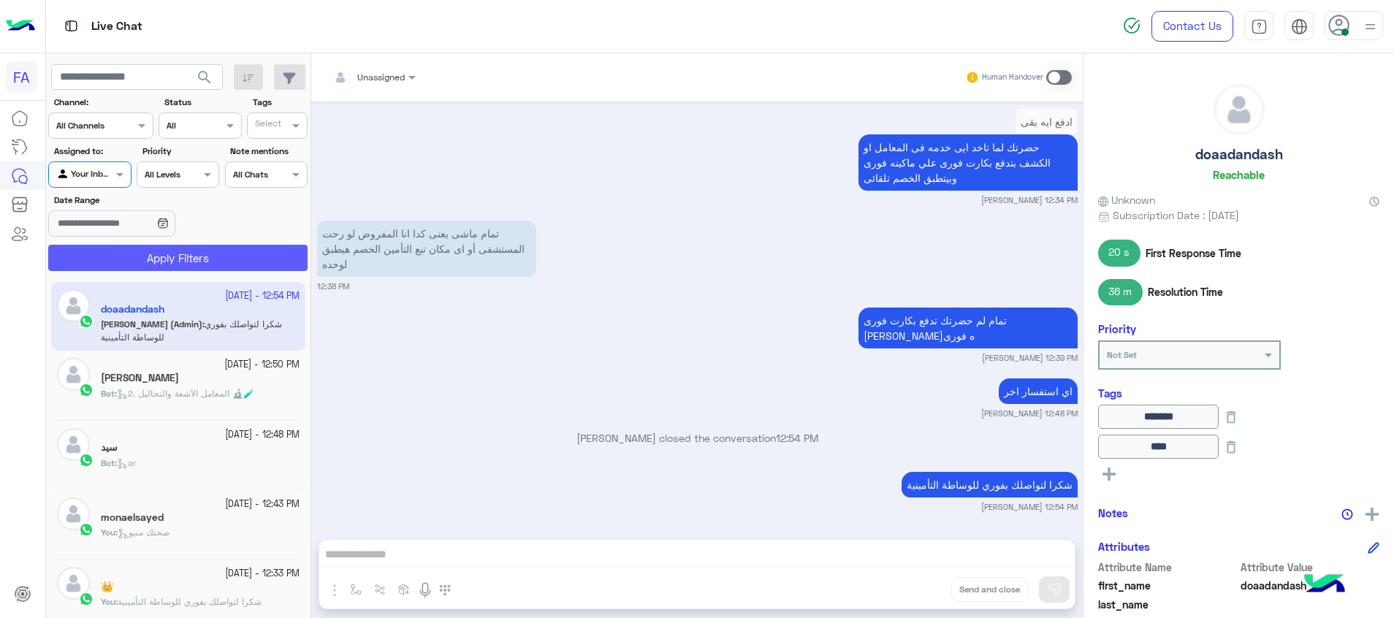
click at [164, 258] on button "Apply Filters" at bounding box center [177, 258] width 259 height 26
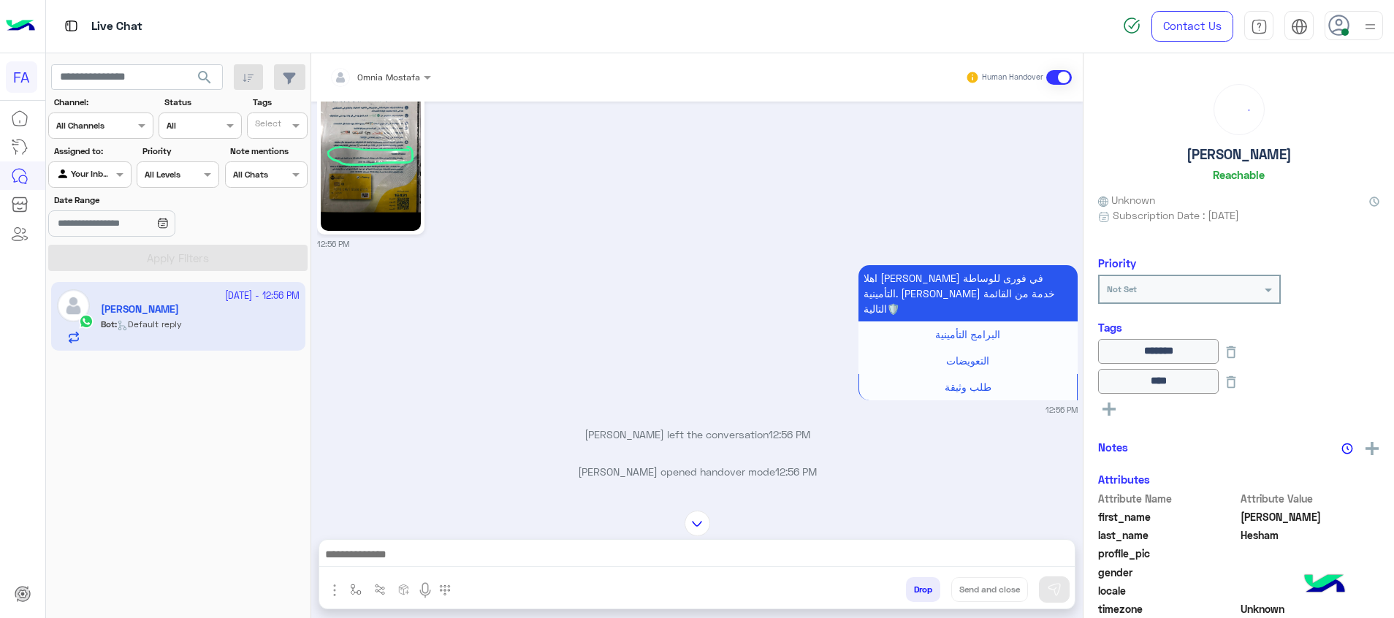
scroll to position [1286, 0]
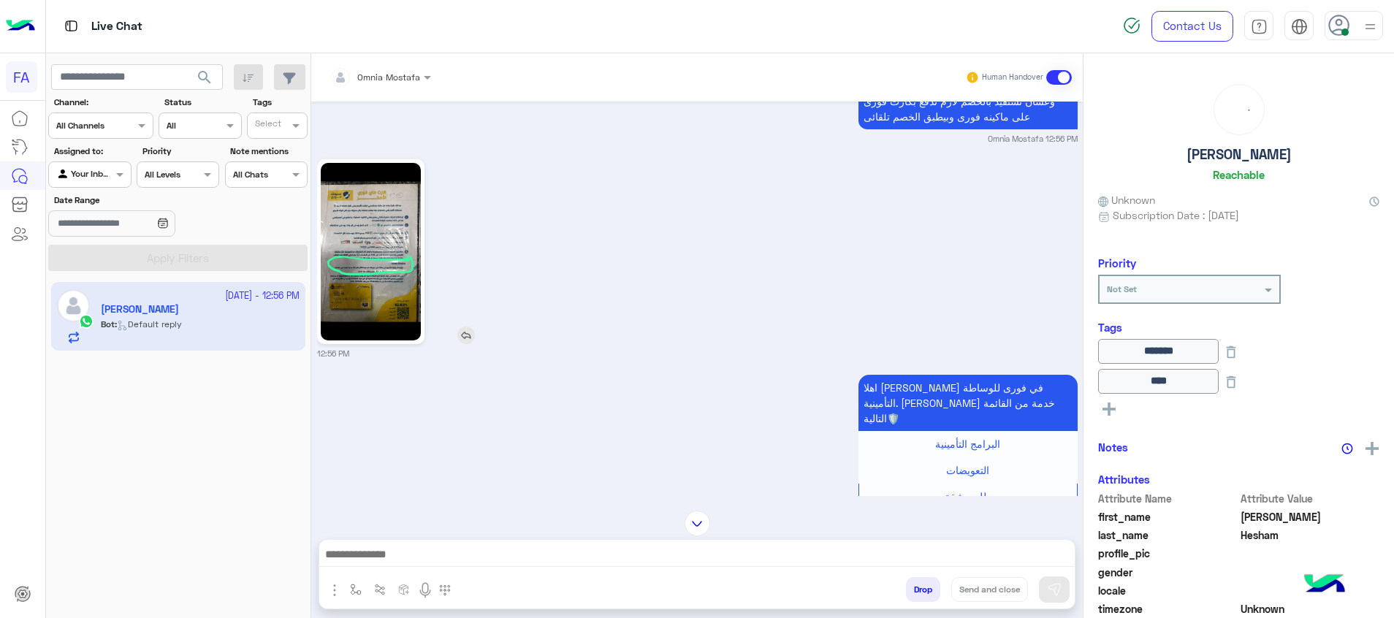
click at [348, 269] on img at bounding box center [371, 251] width 100 height 177
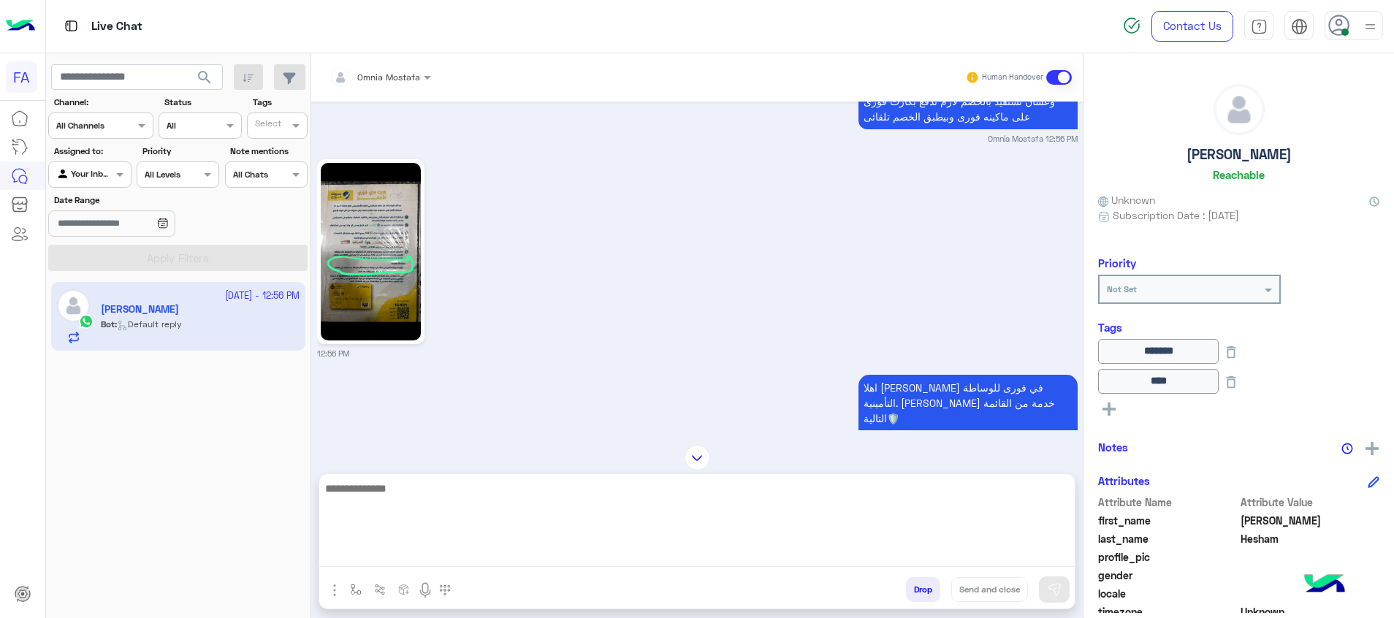
click at [834, 554] on textarea at bounding box center [696, 523] width 755 height 88
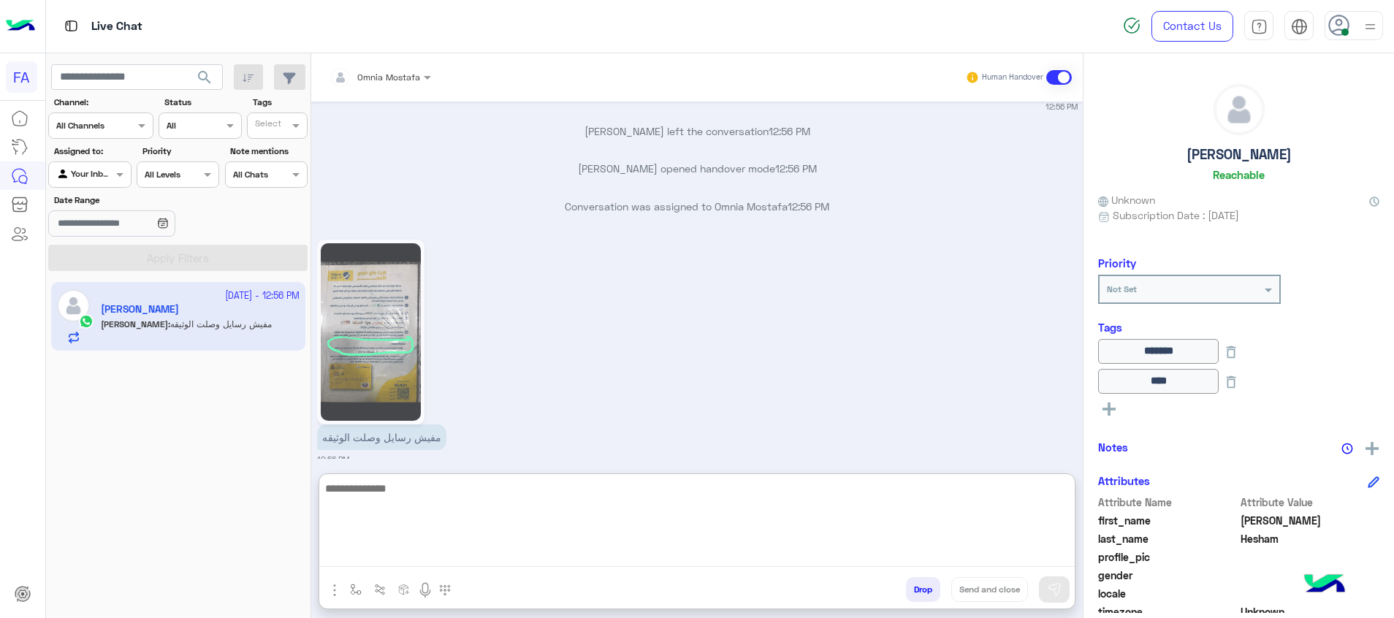
scroll to position [1702, 0]
type textarea "*"
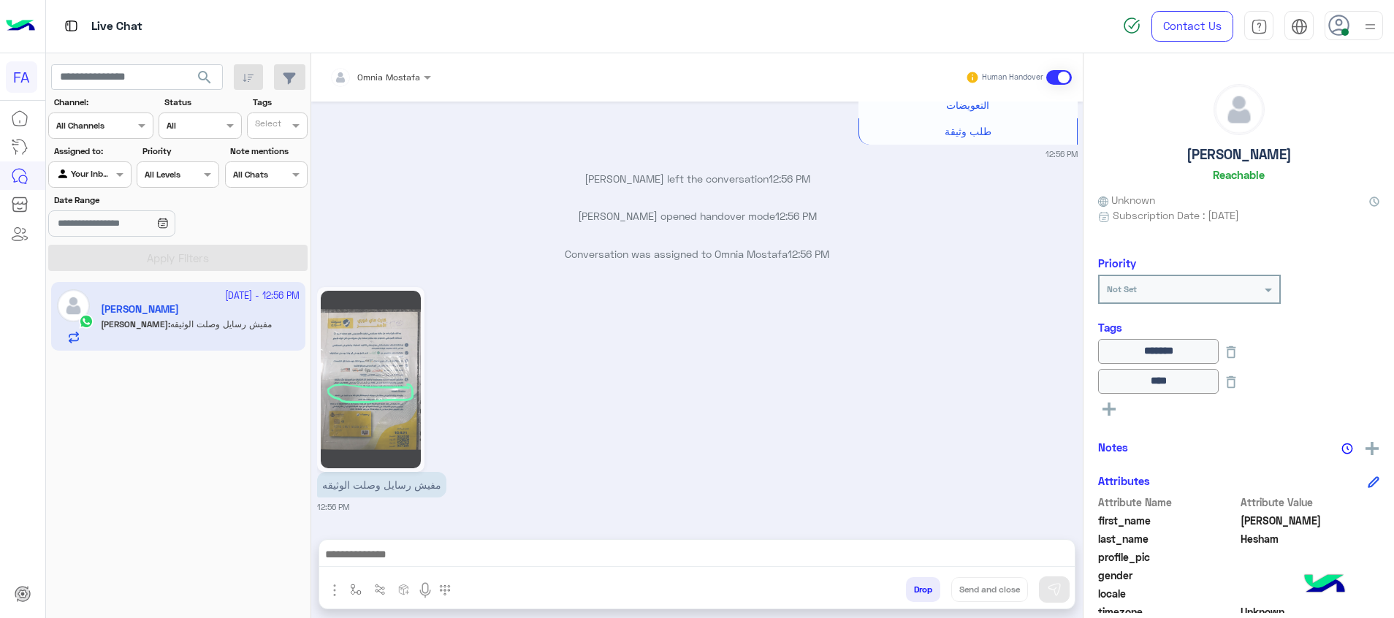
scroll to position [1636, 0]
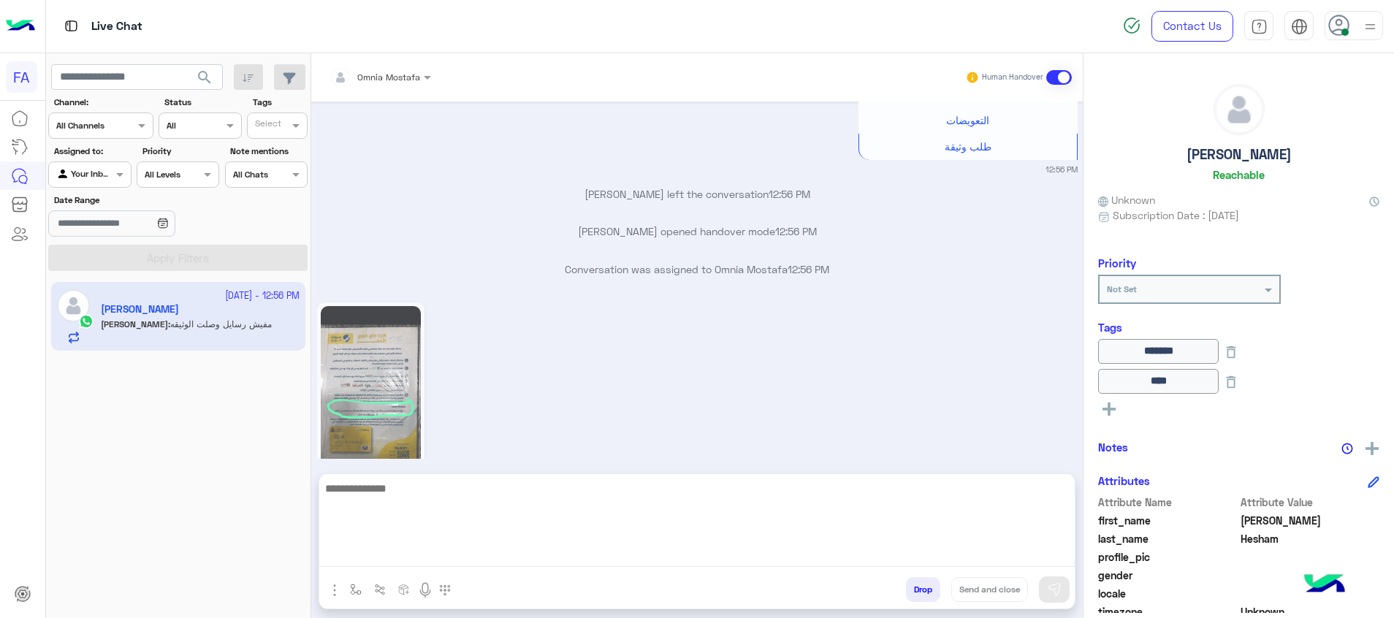
drag, startPoint x: 1023, startPoint y: 557, endPoint x: 1049, endPoint y: 579, distance: 34.2
click at [1023, 557] on textarea at bounding box center [696, 523] width 755 height 88
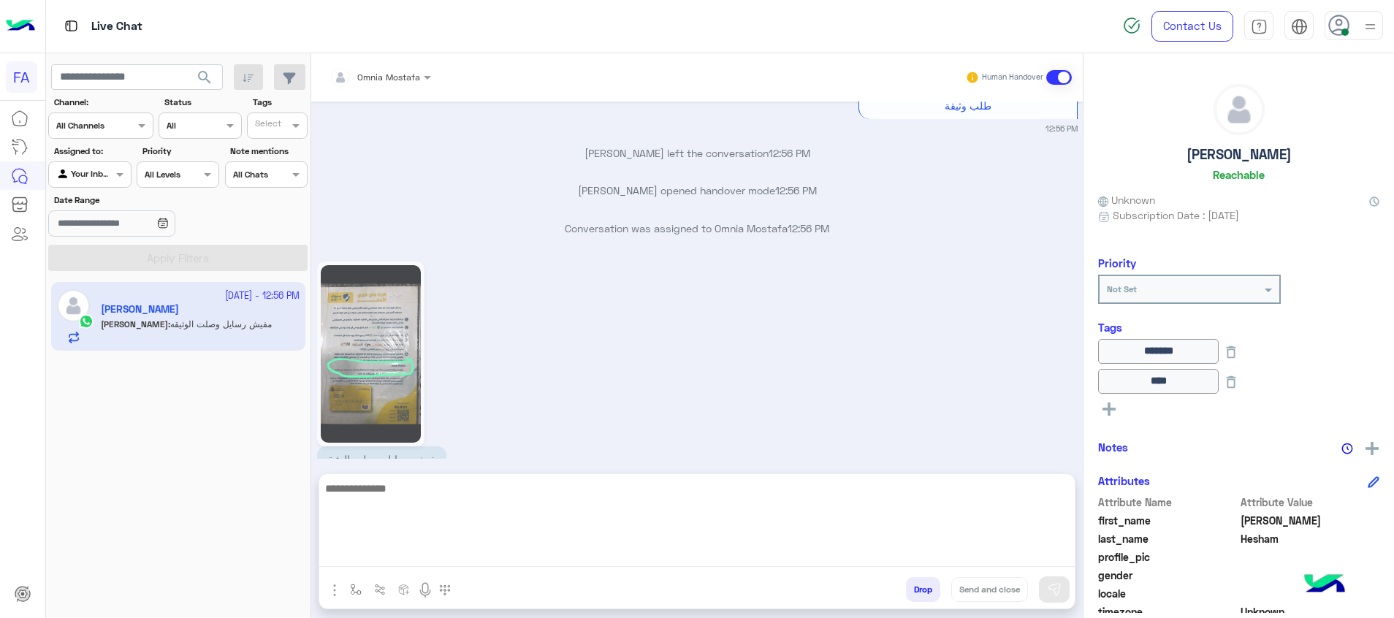
paste textarea "**********"
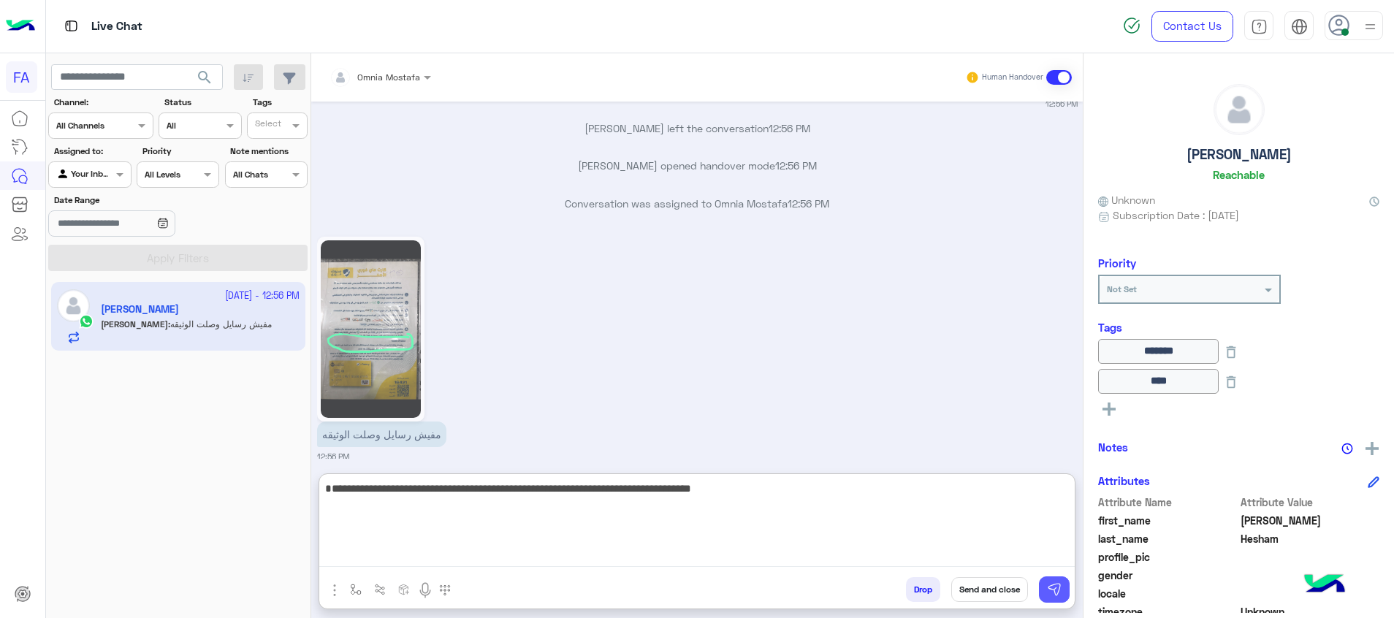
type textarea "**********"
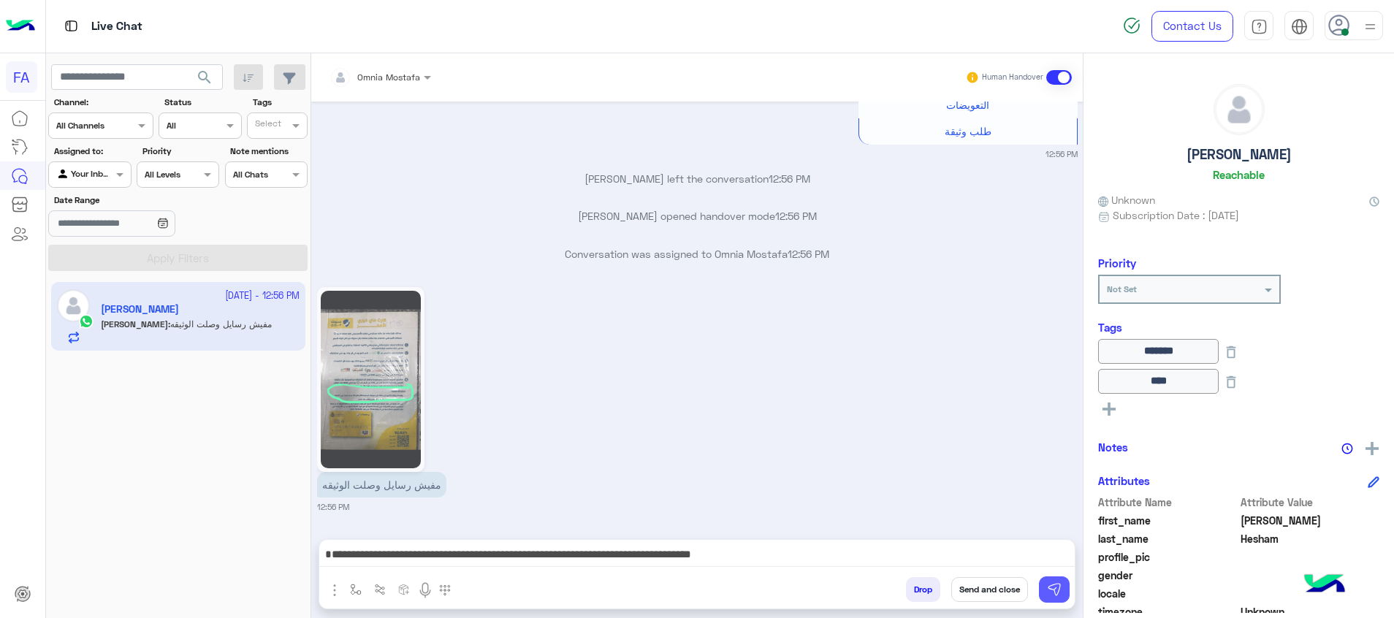
click at [1054, 586] on img at bounding box center [1054, 589] width 15 height 15
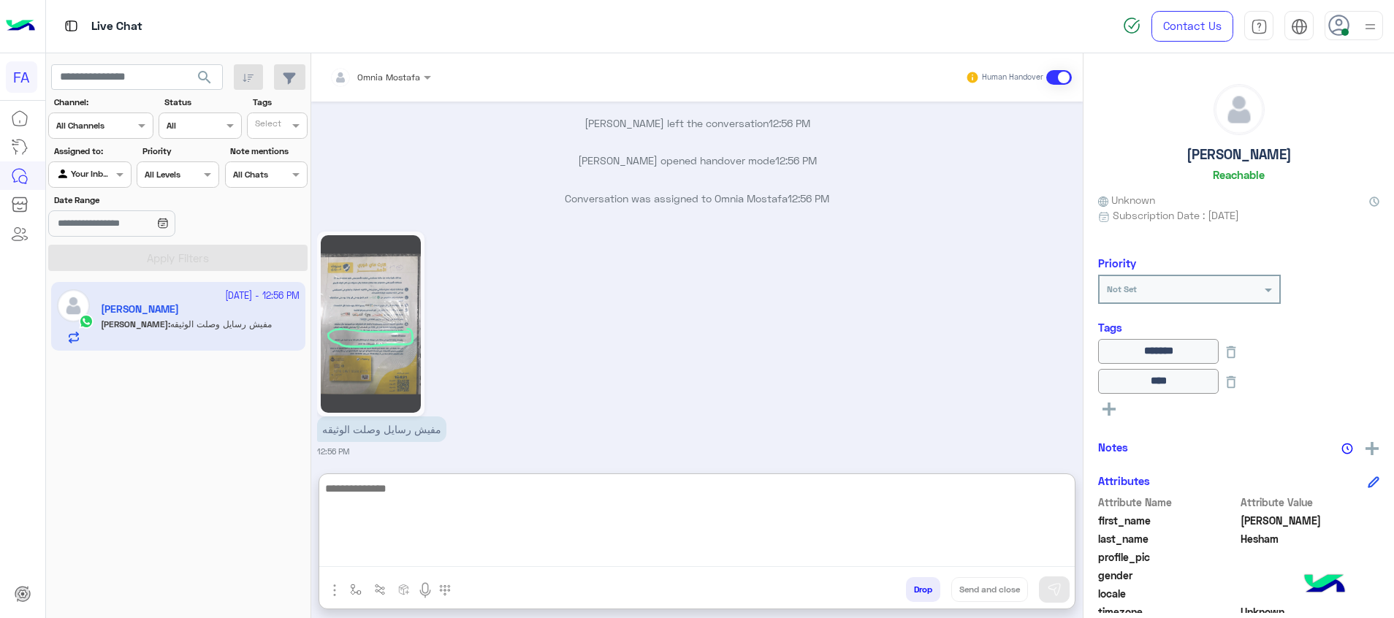
click at [1012, 556] on textarea at bounding box center [696, 523] width 755 height 88
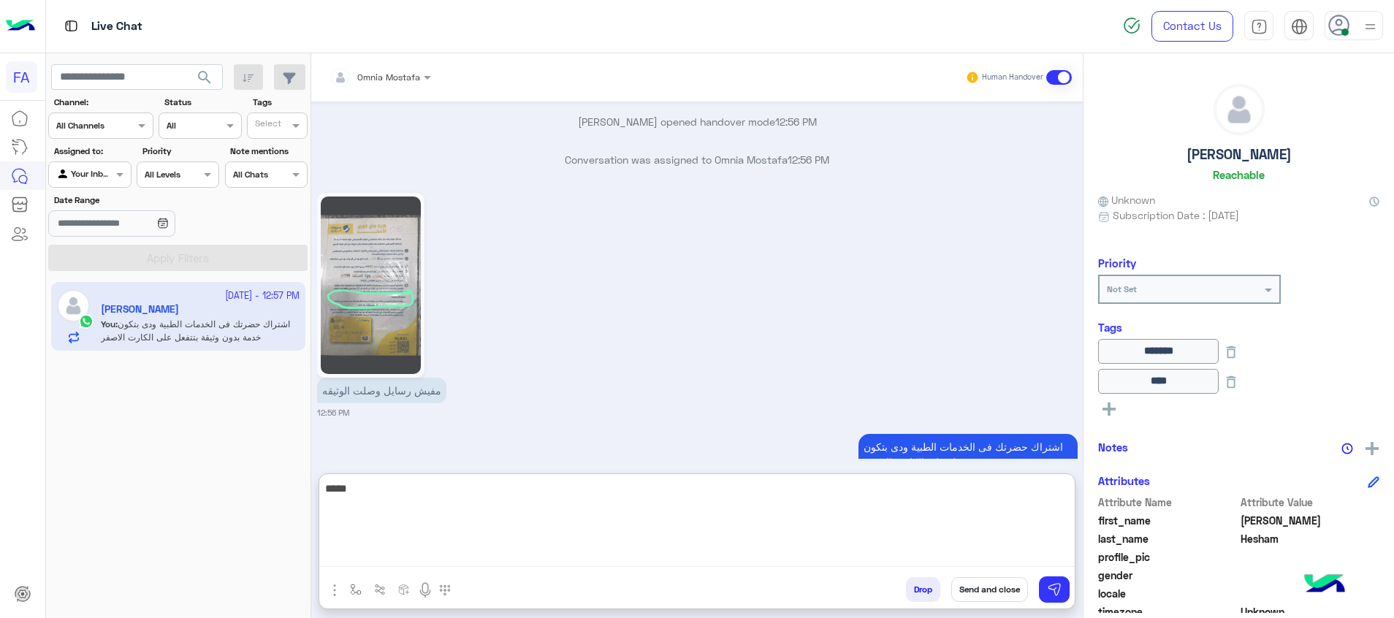
scroll to position [1811, 0]
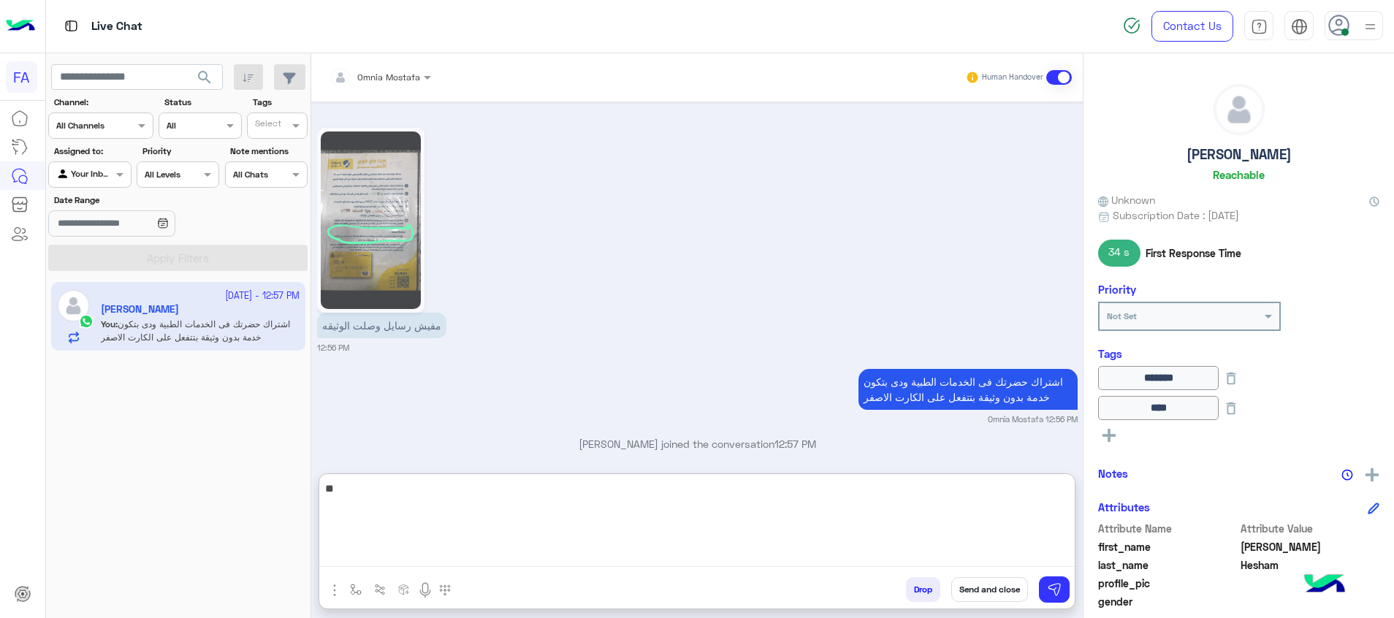
type textarea "*"
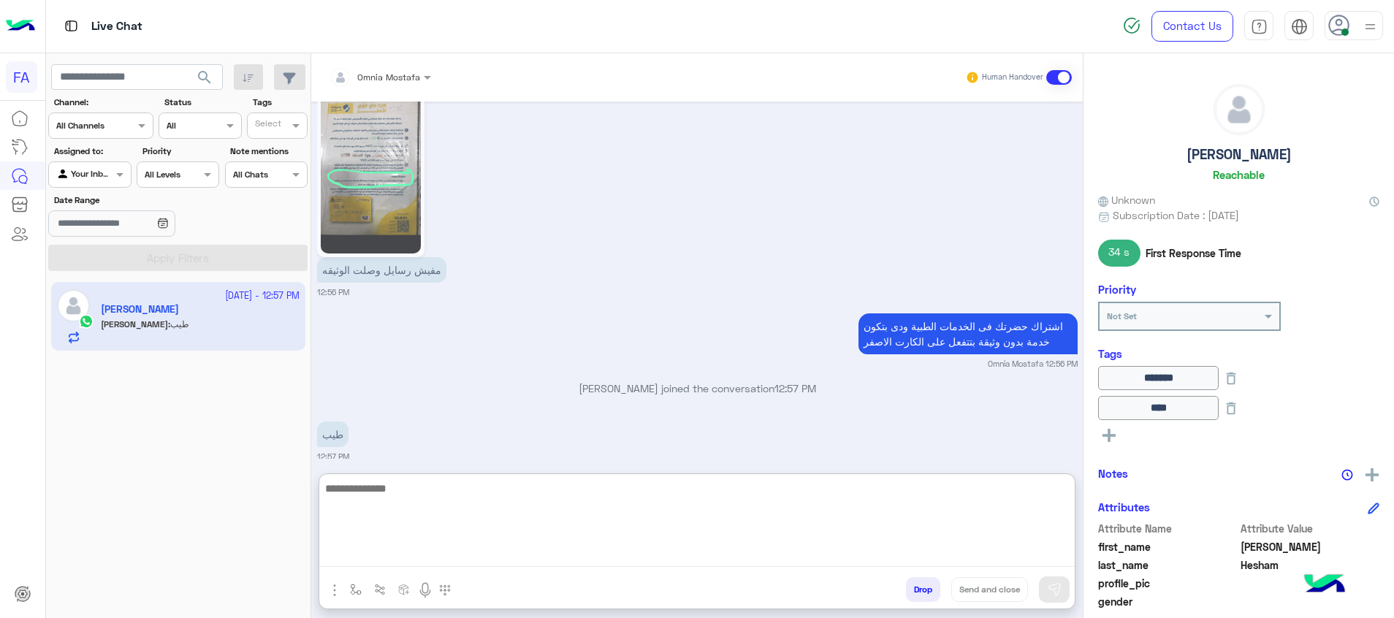
click at [886, 524] on textarea at bounding box center [696, 523] width 755 height 88
type textarea "**********"
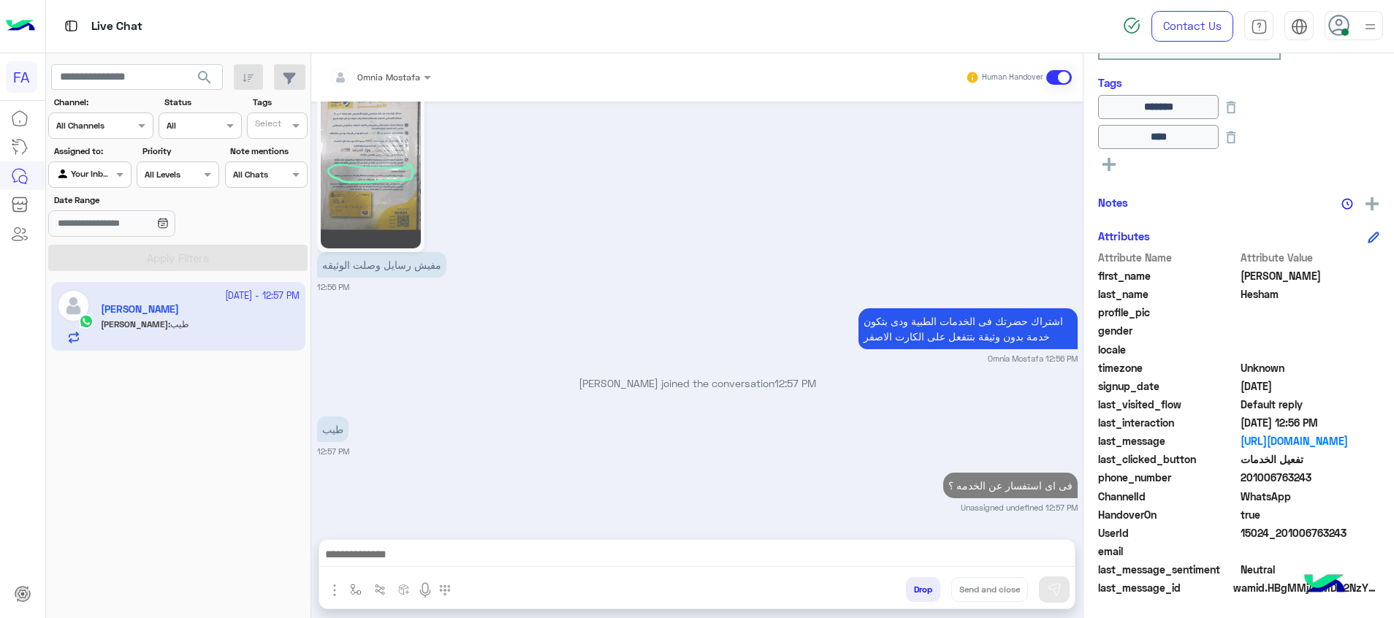
scroll to position [1856, 0]
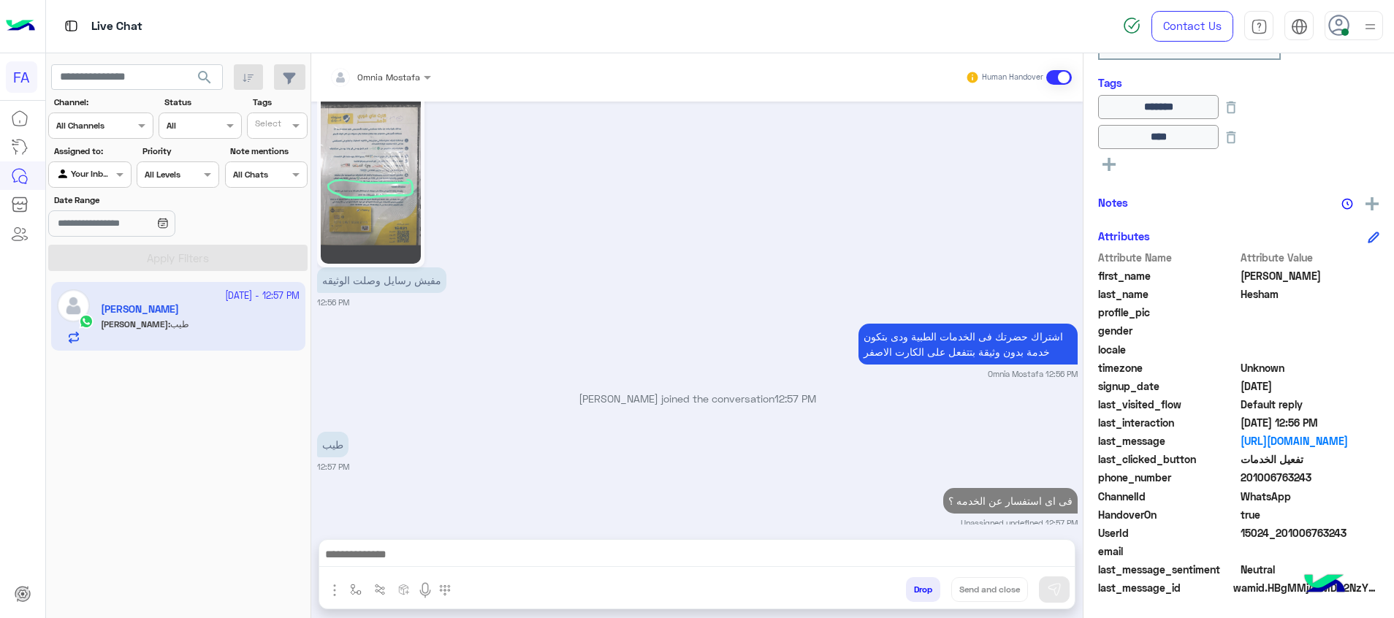
drag, startPoint x: 1343, startPoint y: 536, endPoint x: 1280, endPoint y: 535, distance: 63.6
click at [1280, 535] on span "15024_201006763243" at bounding box center [1310, 532] width 140 height 15
click at [1324, 536] on span "15024_201006763243" at bounding box center [1310, 532] width 140 height 15
drag, startPoint x: 1326, startPoint y: 531, endPoint x: 1284, endPoint y: 533, distance: 42.4
click at [1284, 533] on span "15024_201006763243" at bounding box center [1310, 532] width 140 height 15
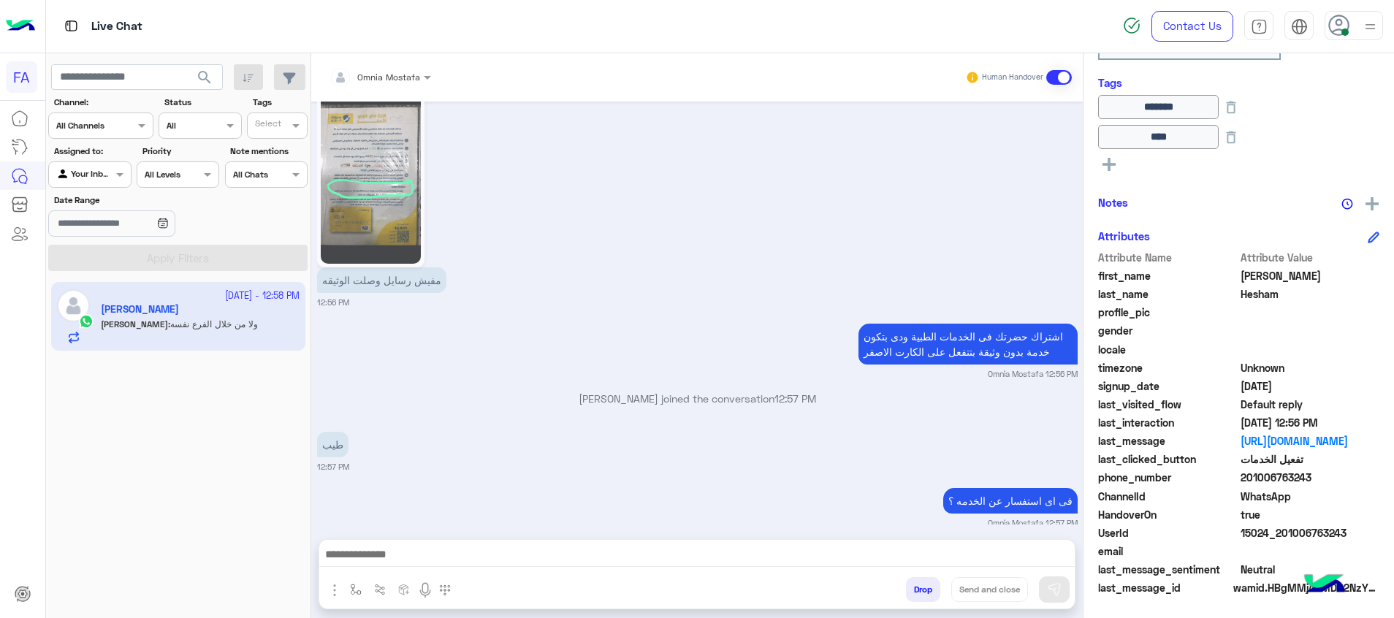
scroll to position [2039, 0]
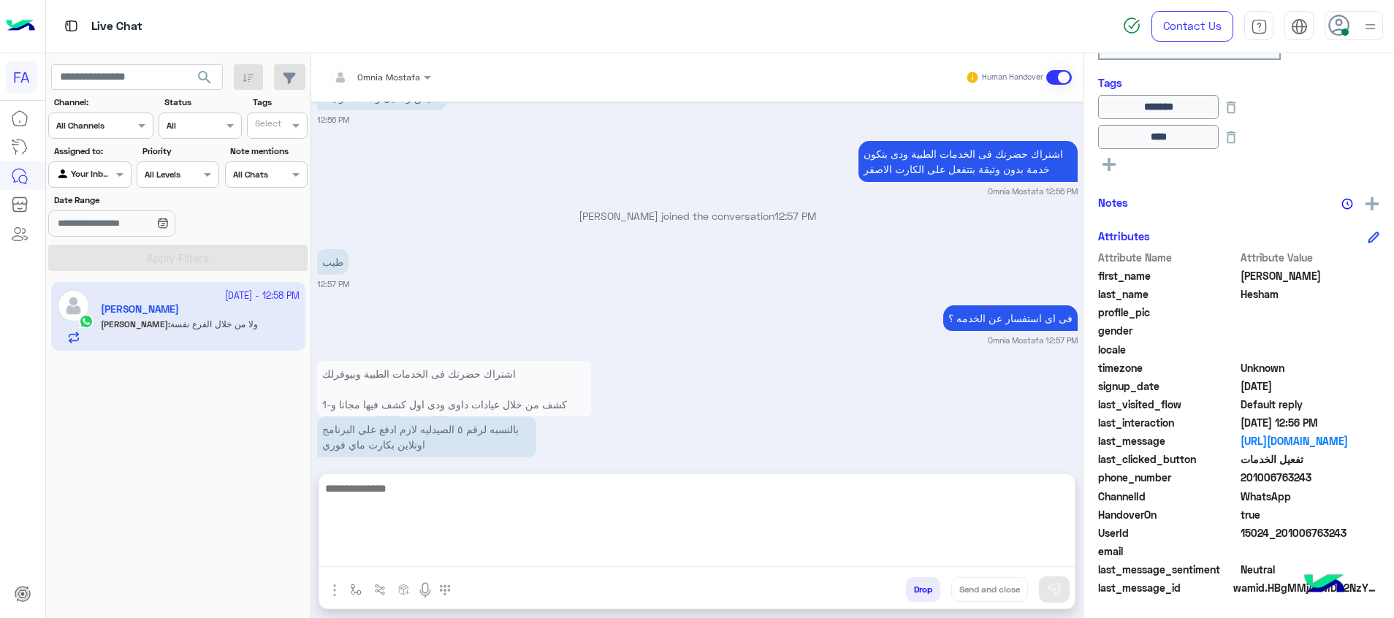
click at [519, 552] on textarea at bounding box center [696, 523] width 755 height 88
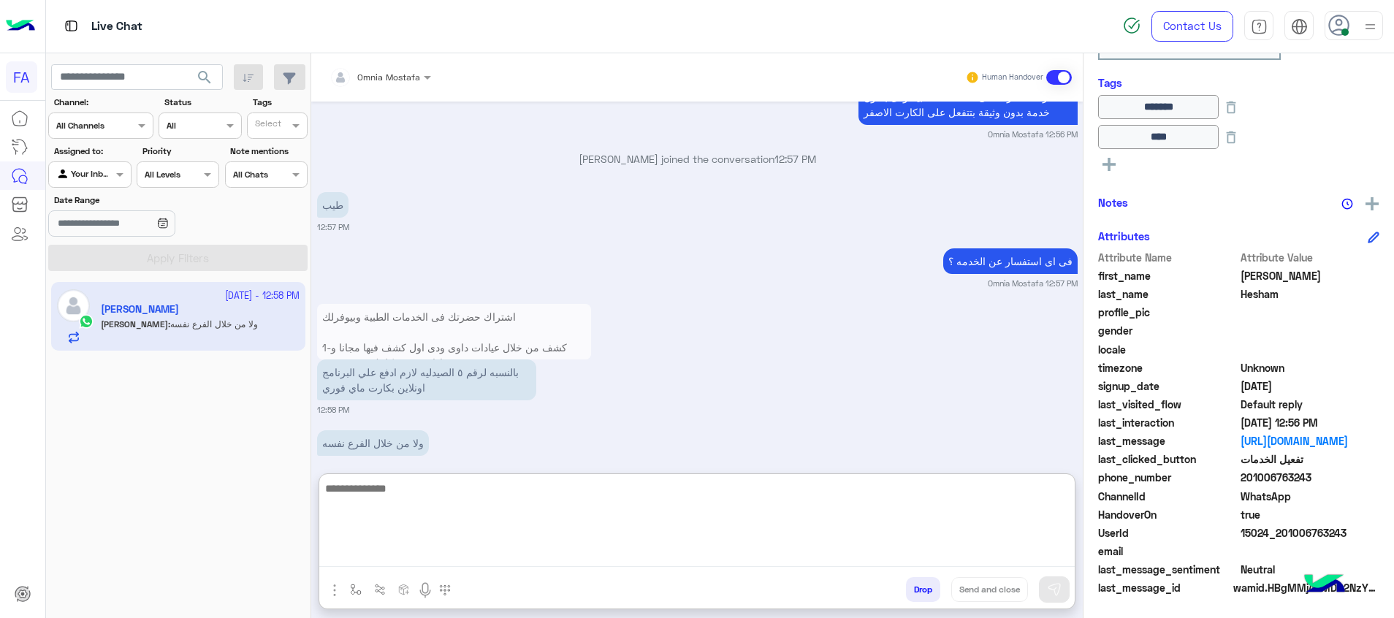
scroll to position [2104, 0]
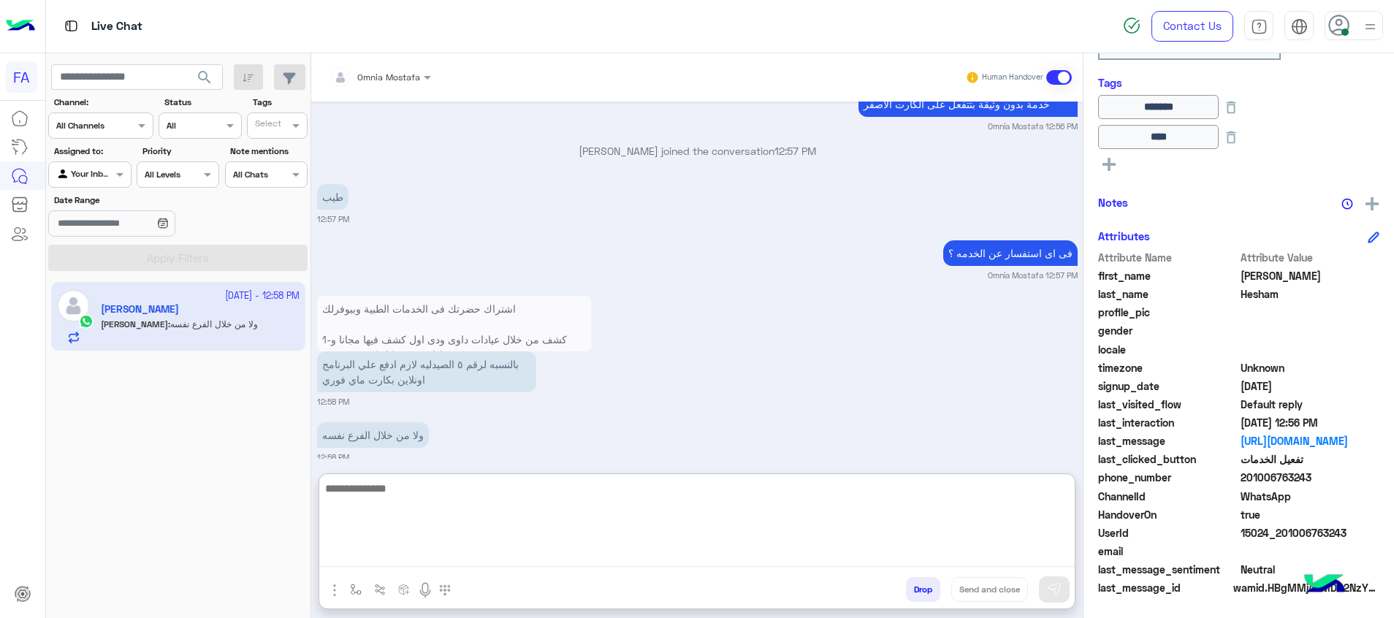
click at [549, 516] on textarea at bounding box center [696, 523] width 755 height 88
click at [733, 495] on textarea "**********" at bounding box center [696, 523] width 755 height 88
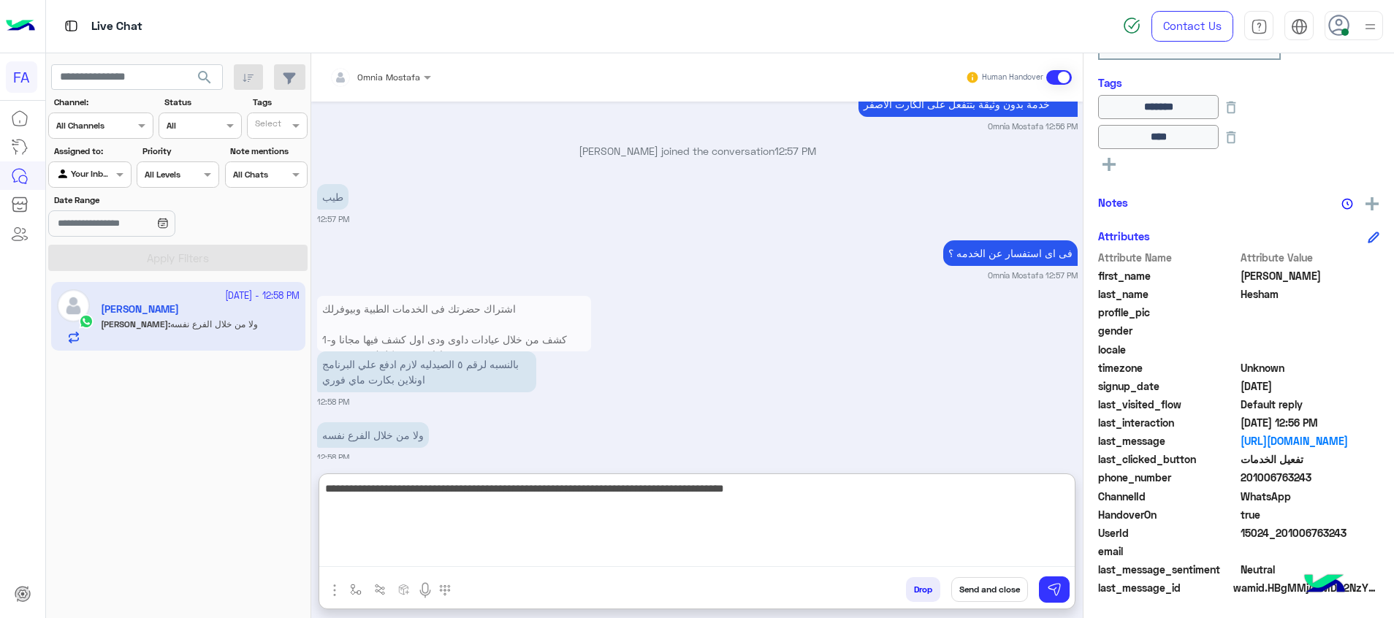
type textarea "**********"
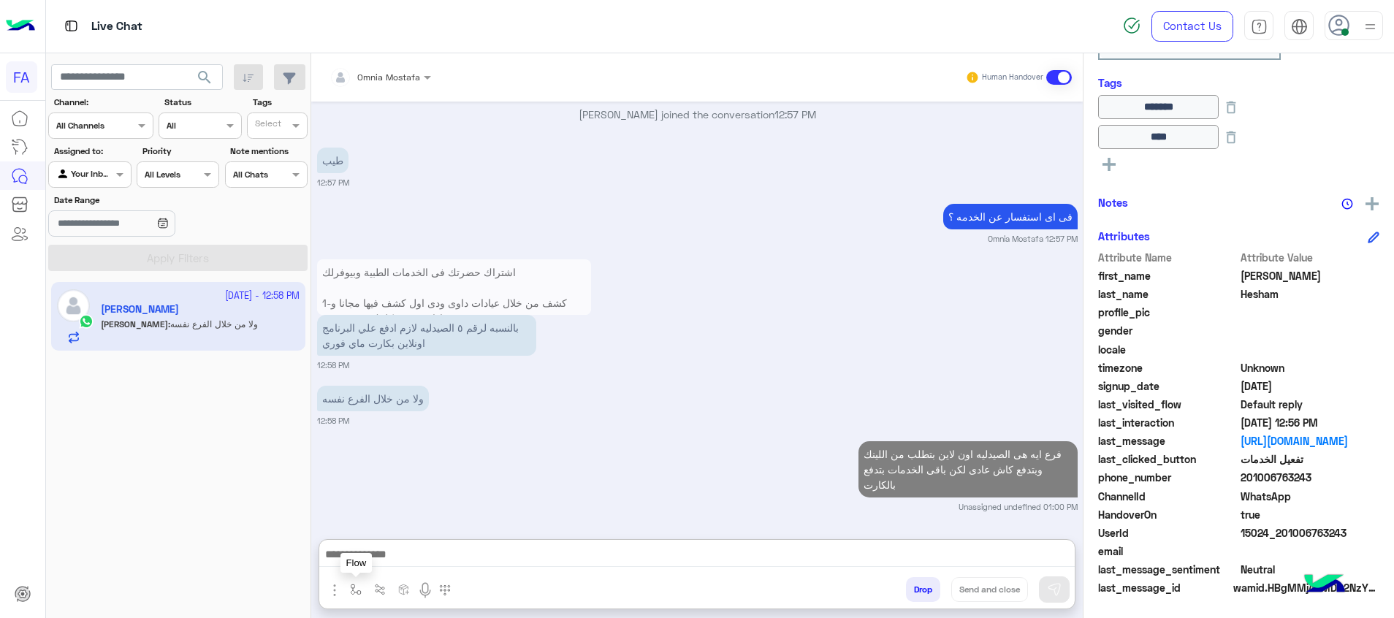
click at [351, 593] on img "button" at bounding box center [356, 590] width 12 height 12
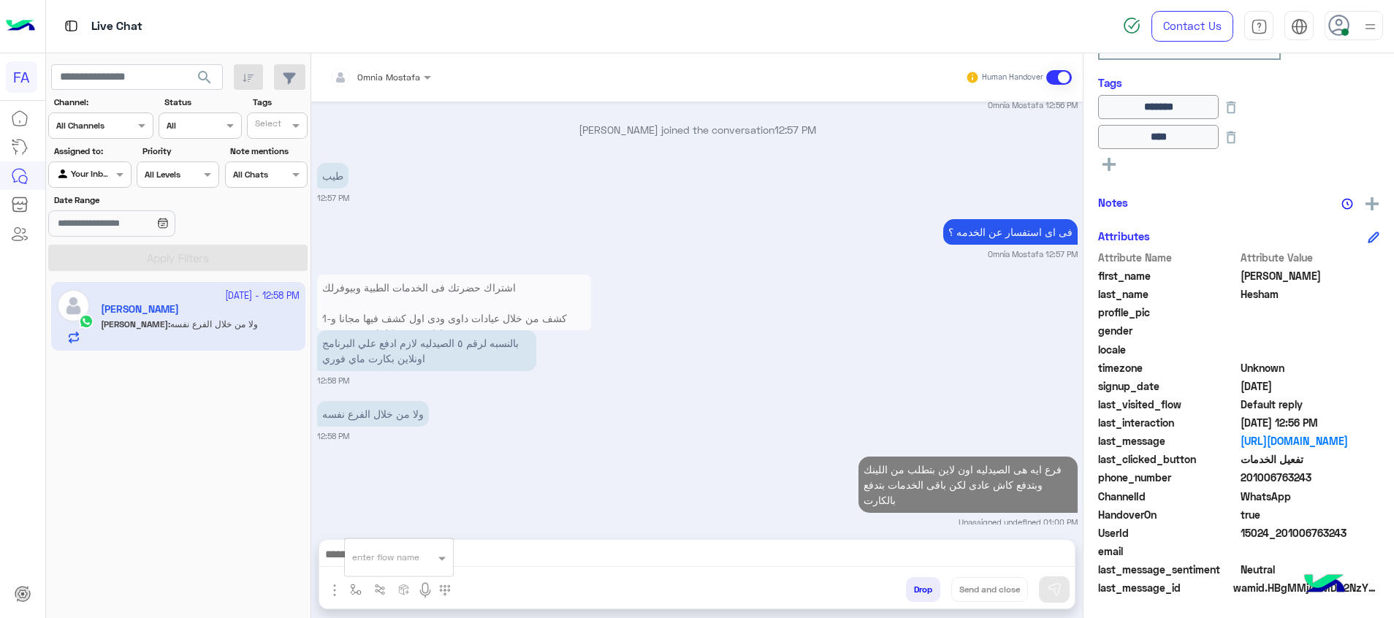
scroll to position [2125, 0]
click at [428, 555] on div at bounding box center [399, 555] width 108 height 14
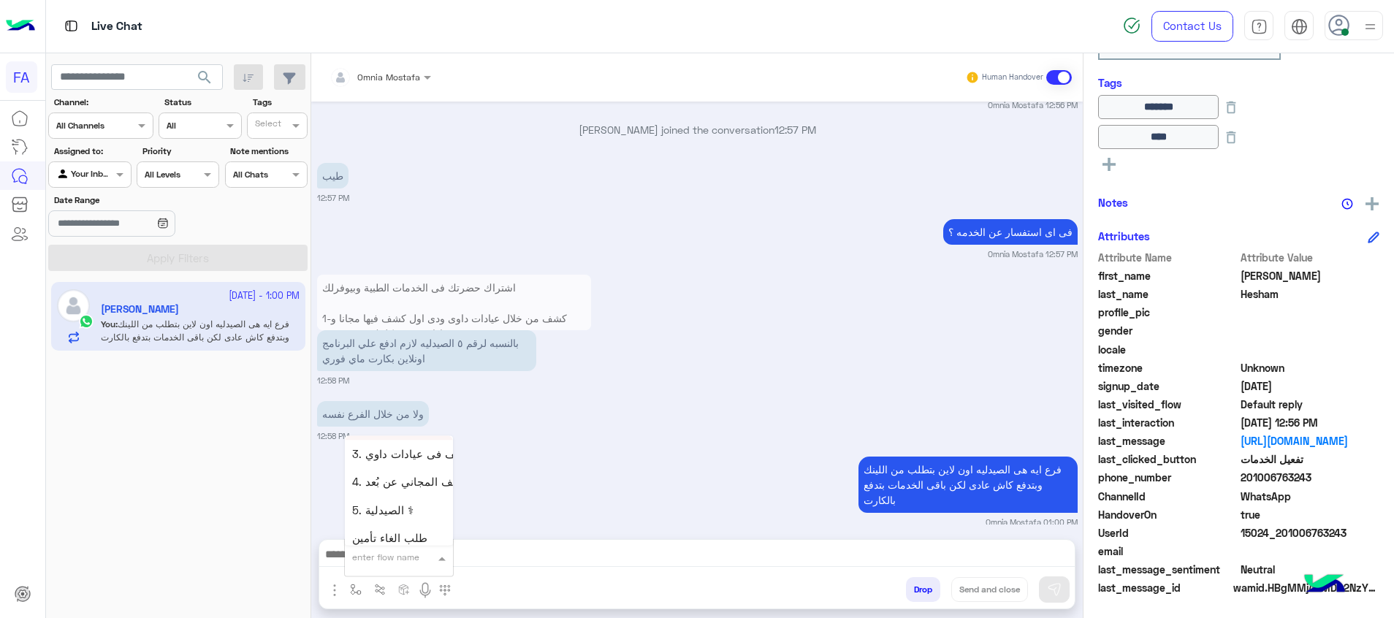
scroll to position [986, 0]
click at [405, 478] on span "5. الصيدلية ⚕" at bounding box center [382, 475] width 61 height 13
type textarea "**********"
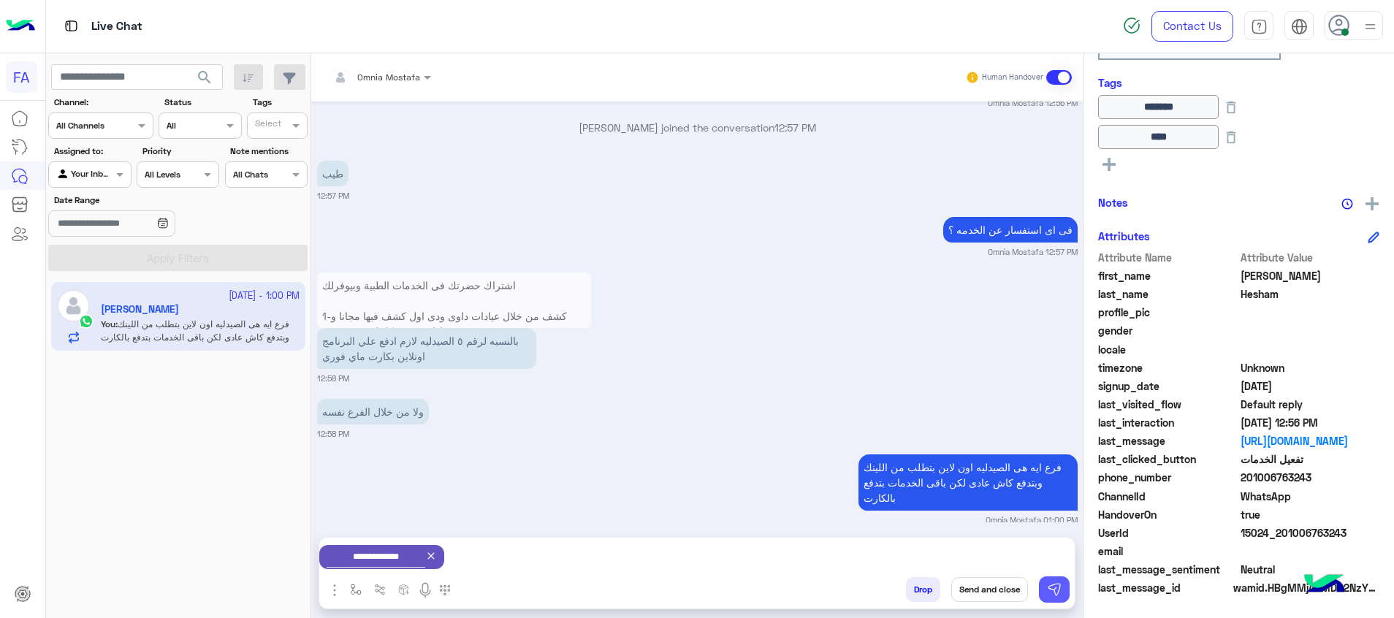
click at [1060, 597] on button at bounding box center [1054, 589] width 31 height 26
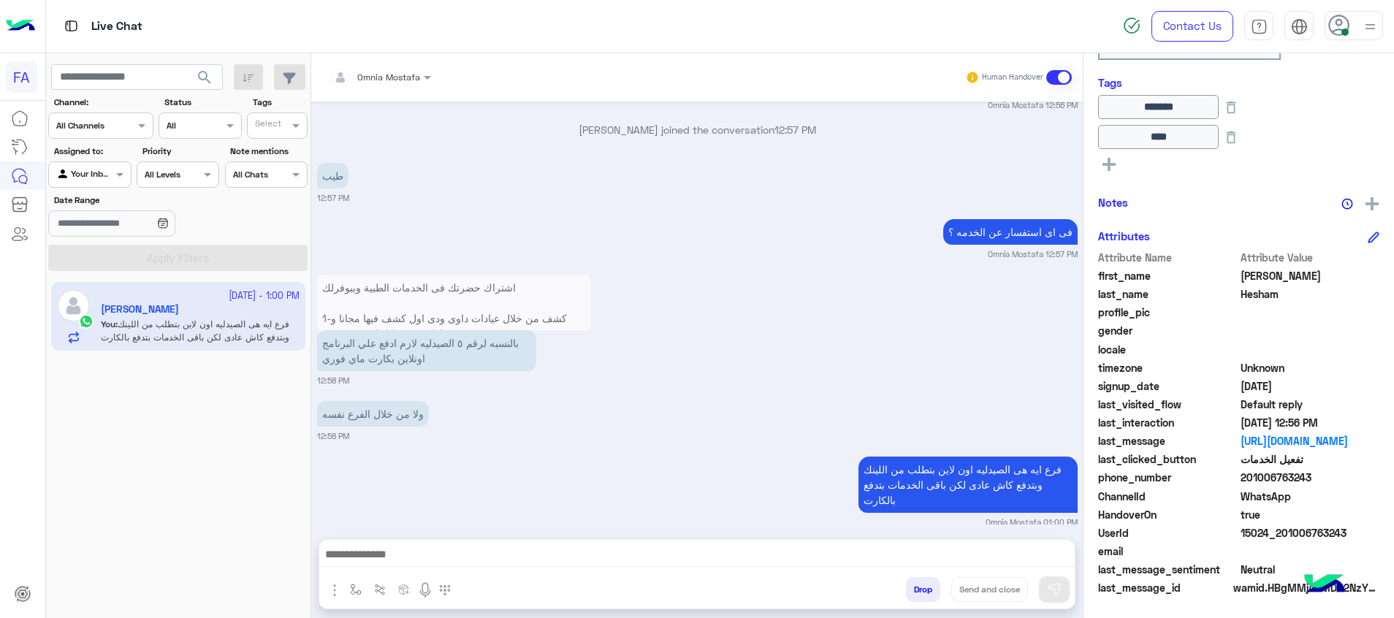
scroll to position [2332, 0]
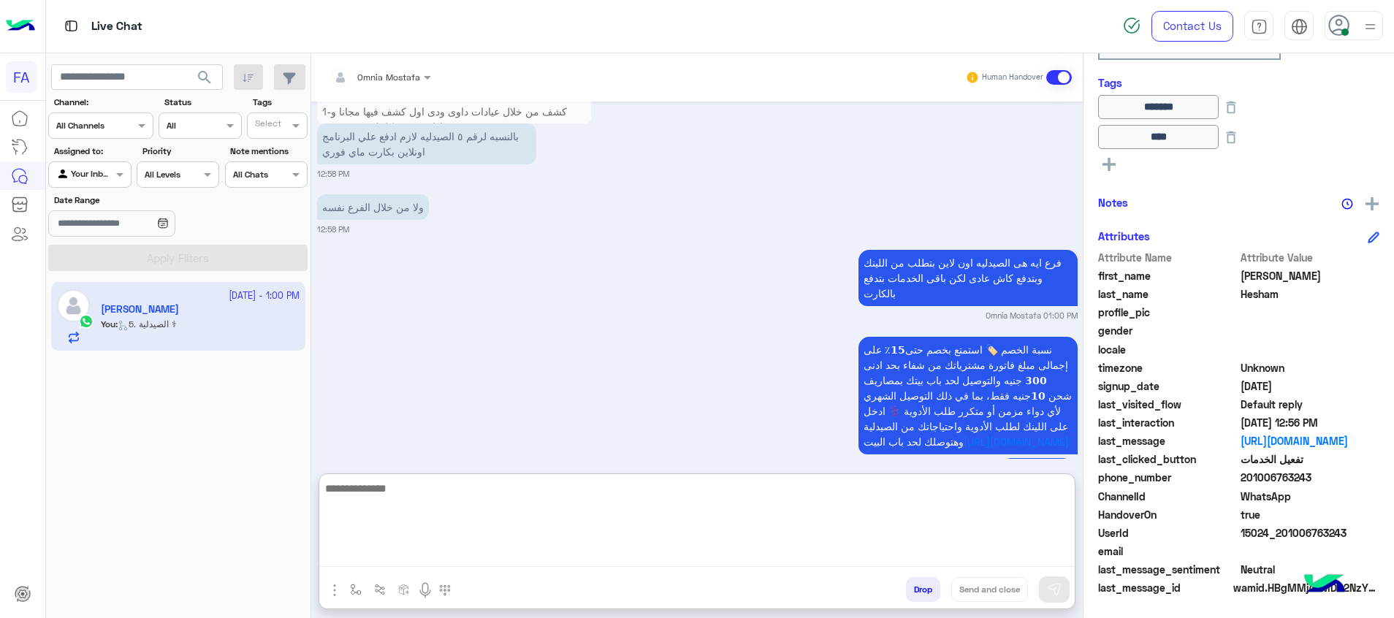
click at [925, 563] on textarea at bounding box center [696, 523] width 755 height 88
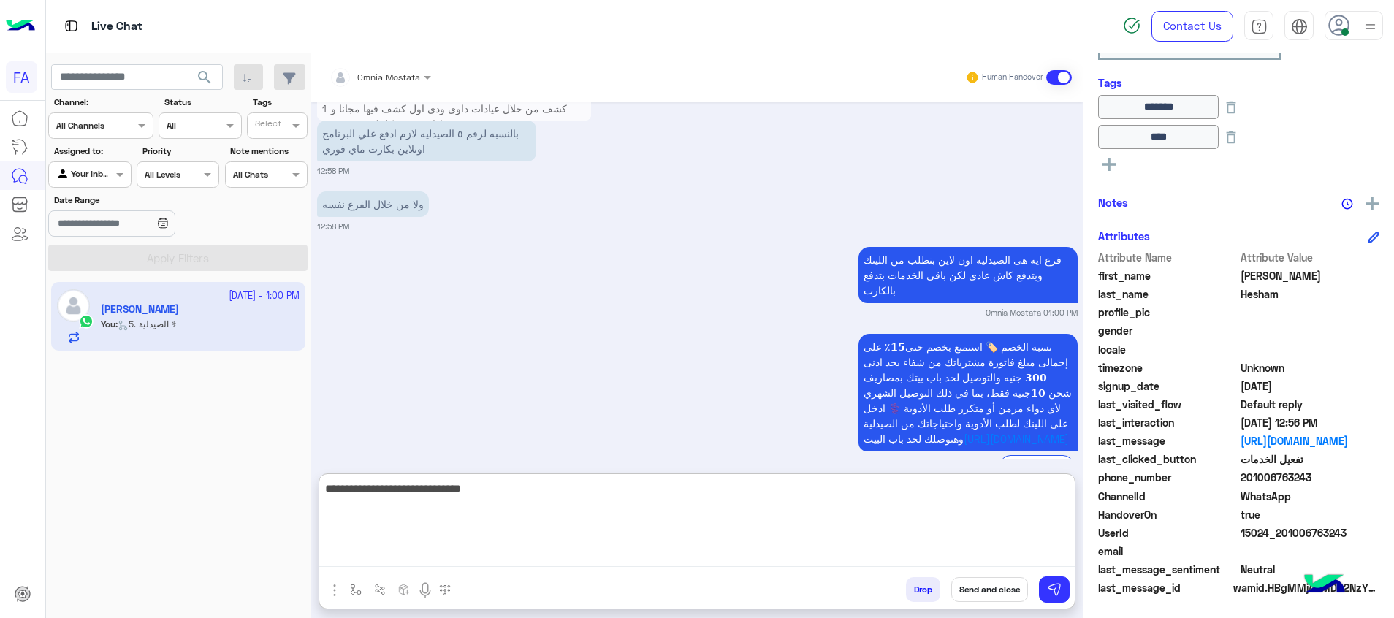
type textarea "**********"
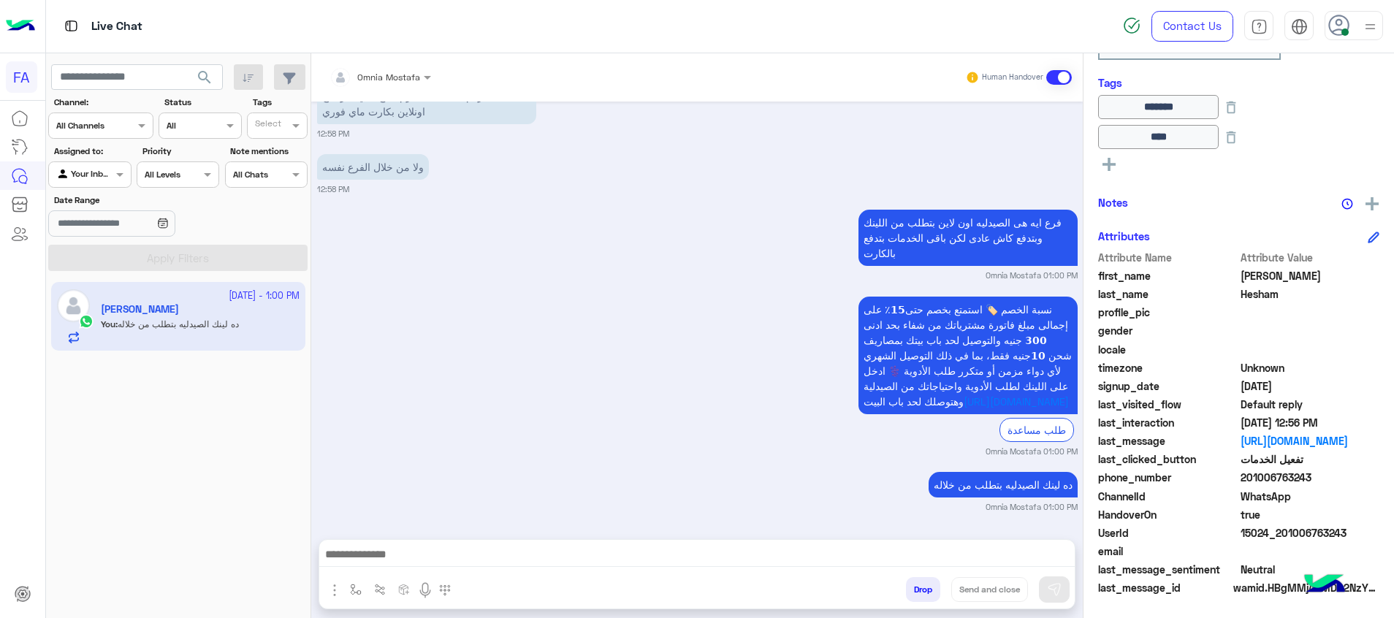
scroll to position [2387, 0]
drag, startPoint x: 1355, startPoint y: 531, endPoint x: 1282, endPoint y: 530, distance: 73.1
click at [1282, 530] on span "15024_201006763243" at bounding box center [1310, 532] width 140 height 15
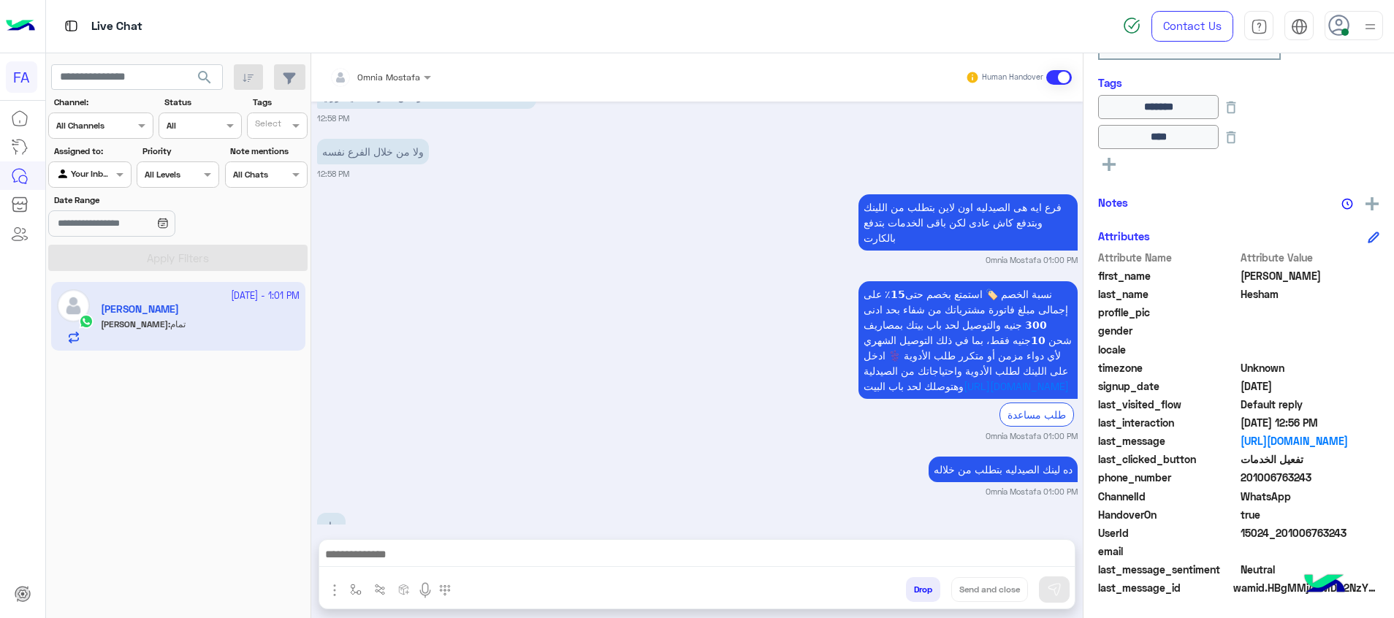
scroll to position [2443, 0]
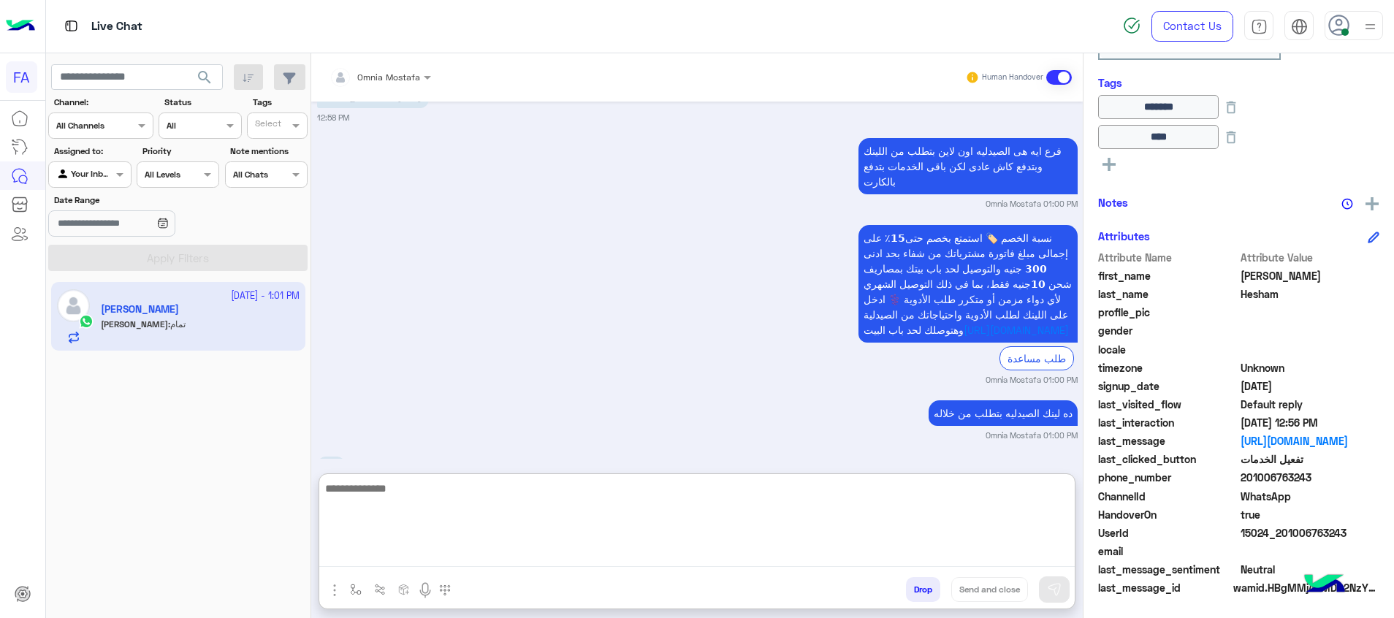
click at [971, 558] on textarea at bounding box center [696, 523] width 755 height 88
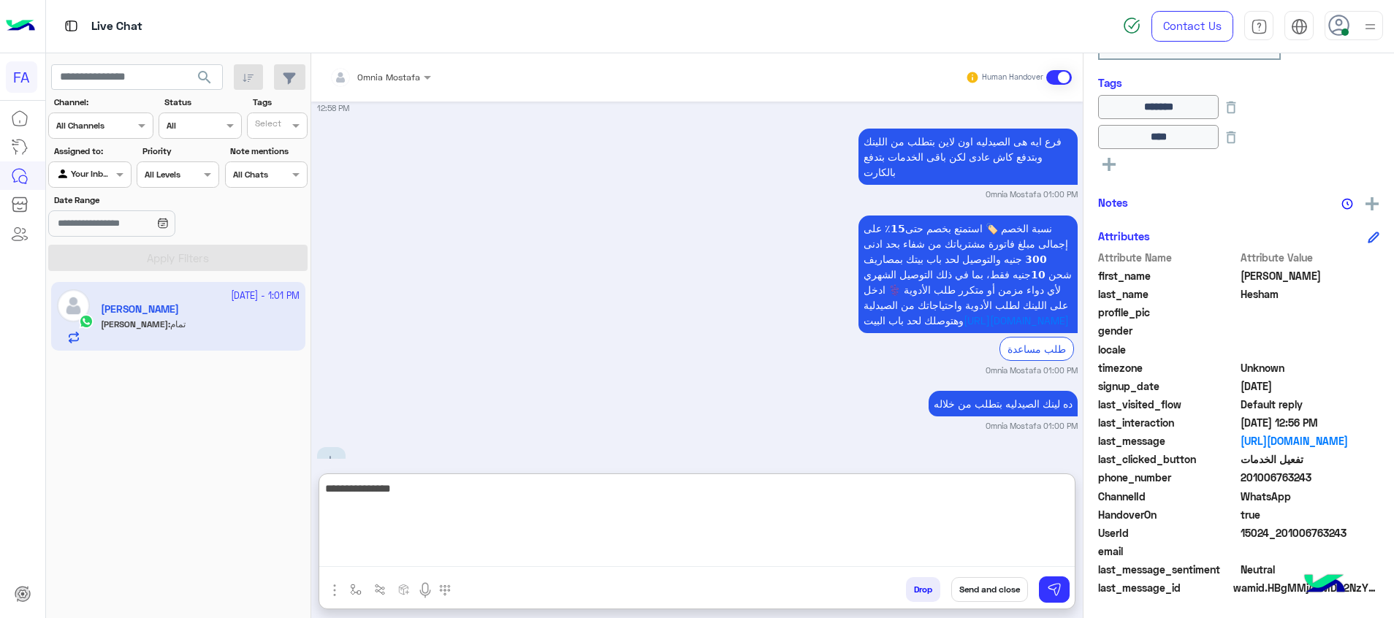
type textarea "**********"
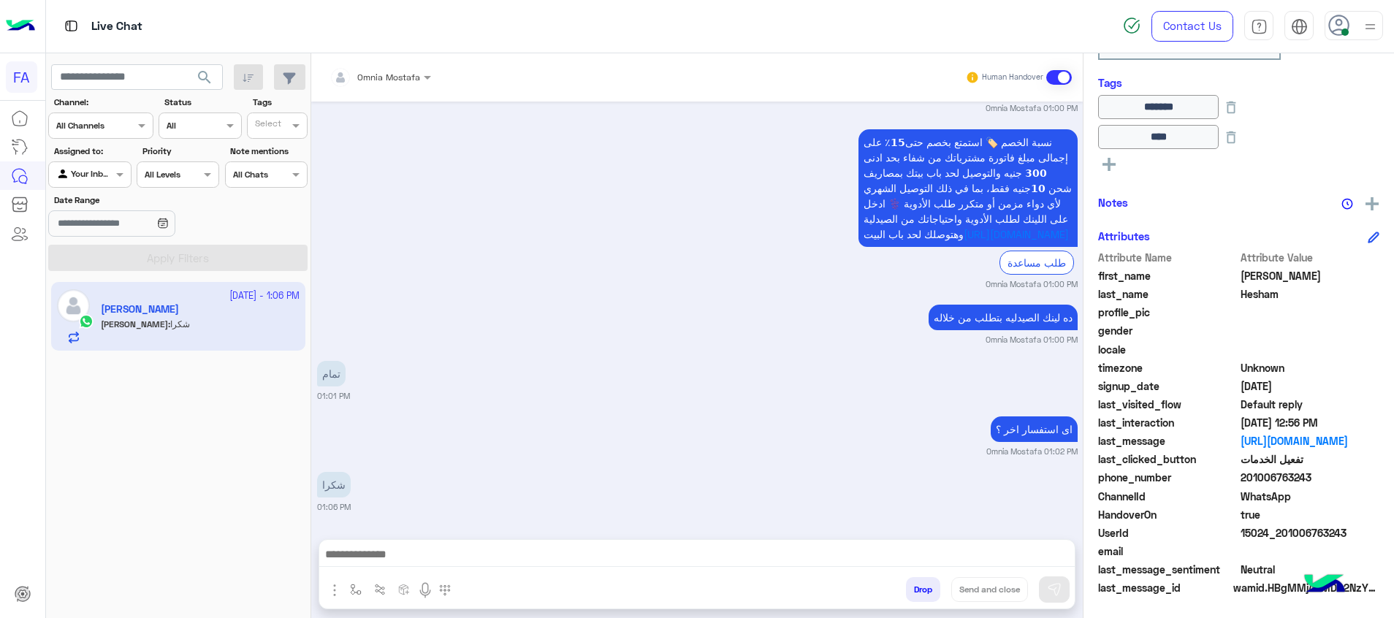
scroll to position [2554, 0]
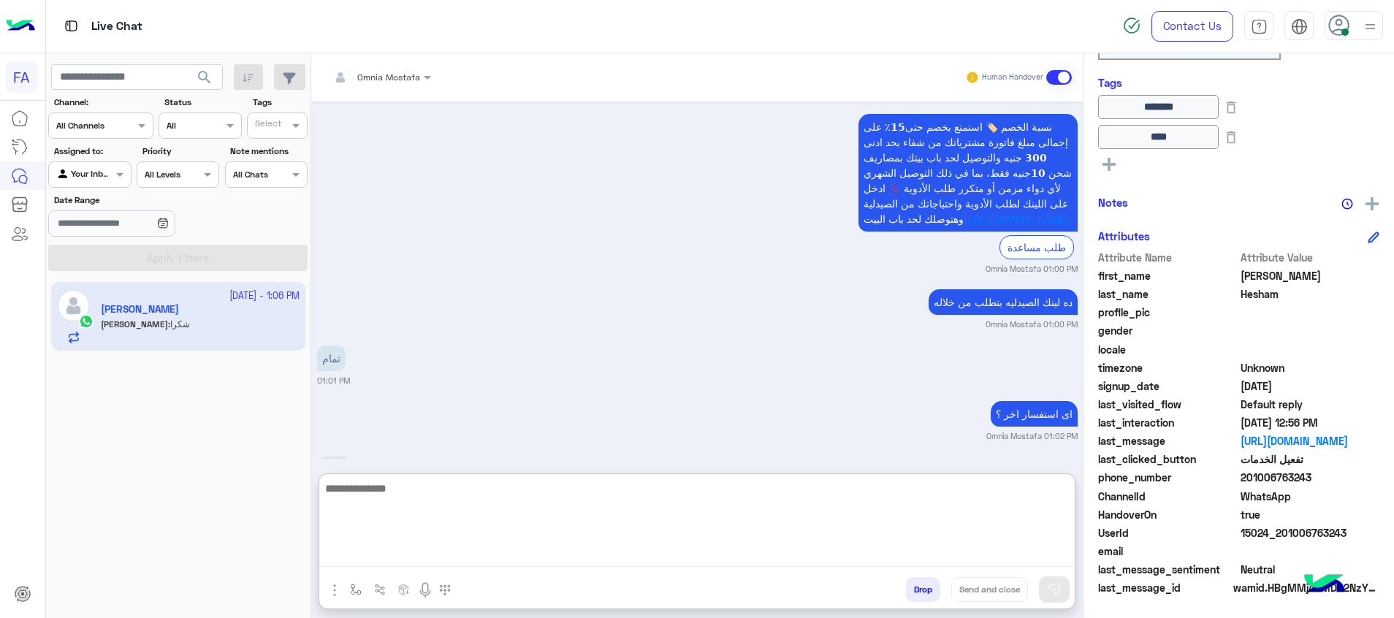
click at [1020, 549] on textarea at bounding box center [696, 523] width 755 height 88
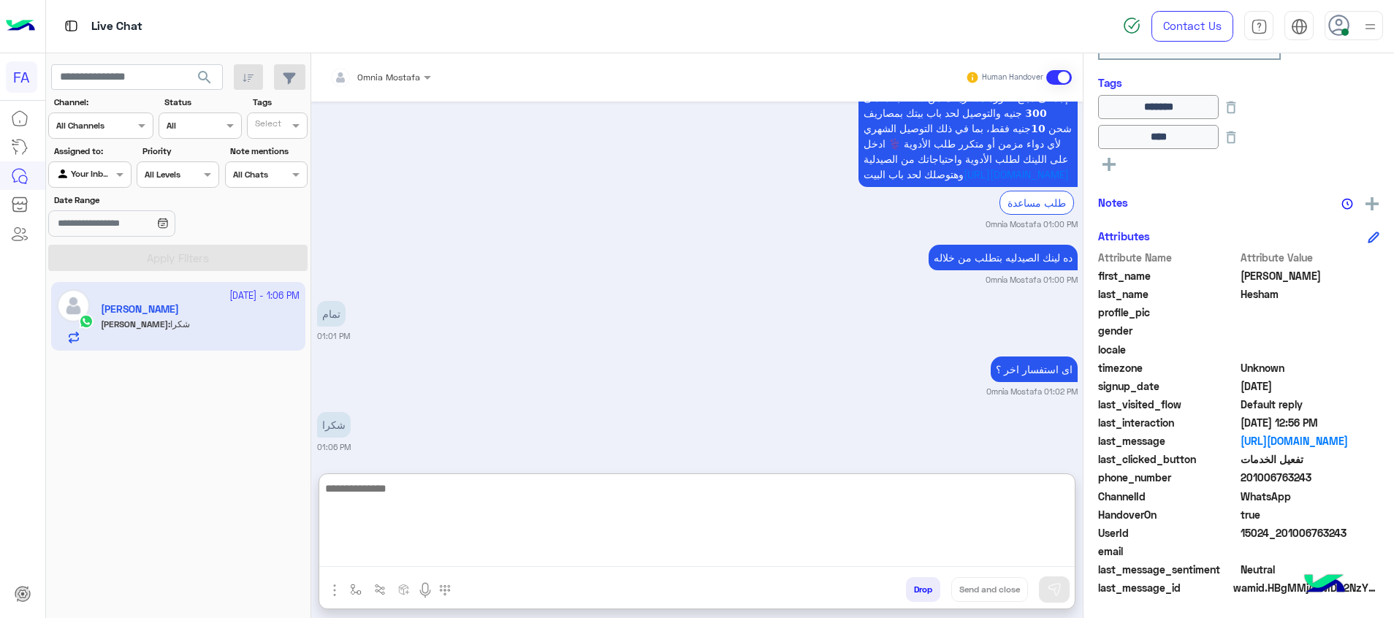
paste textarea "**********"
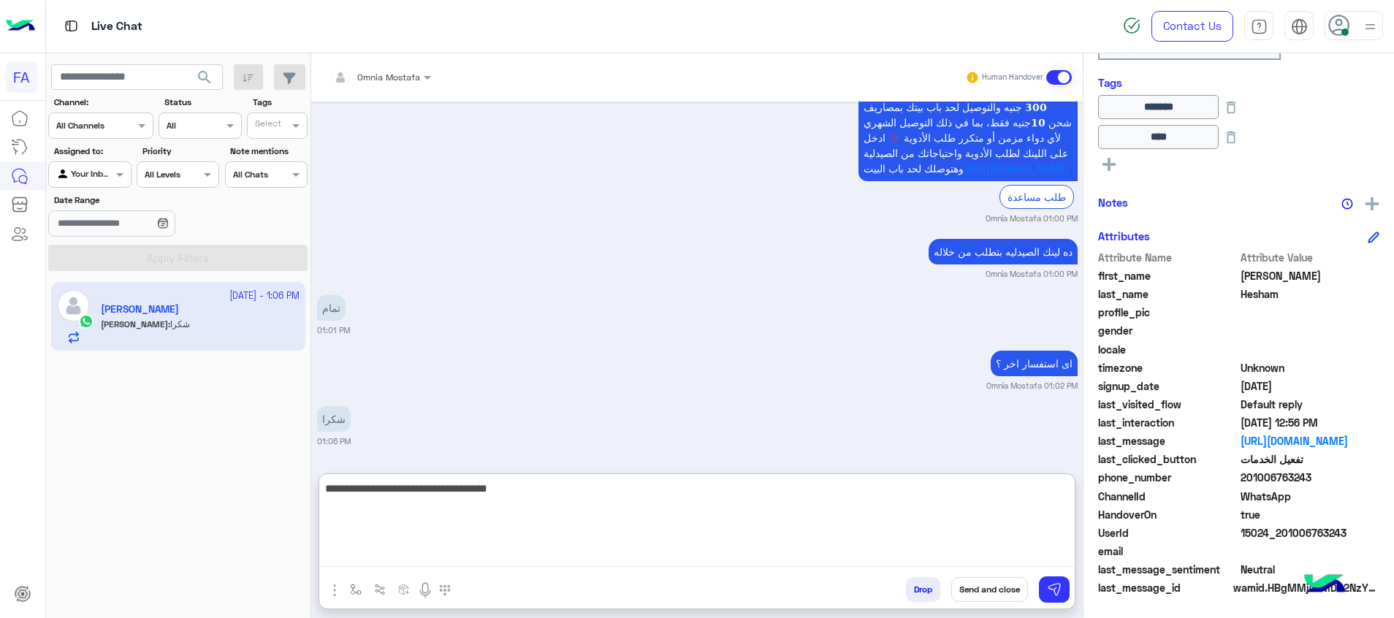
type textarea "**********"
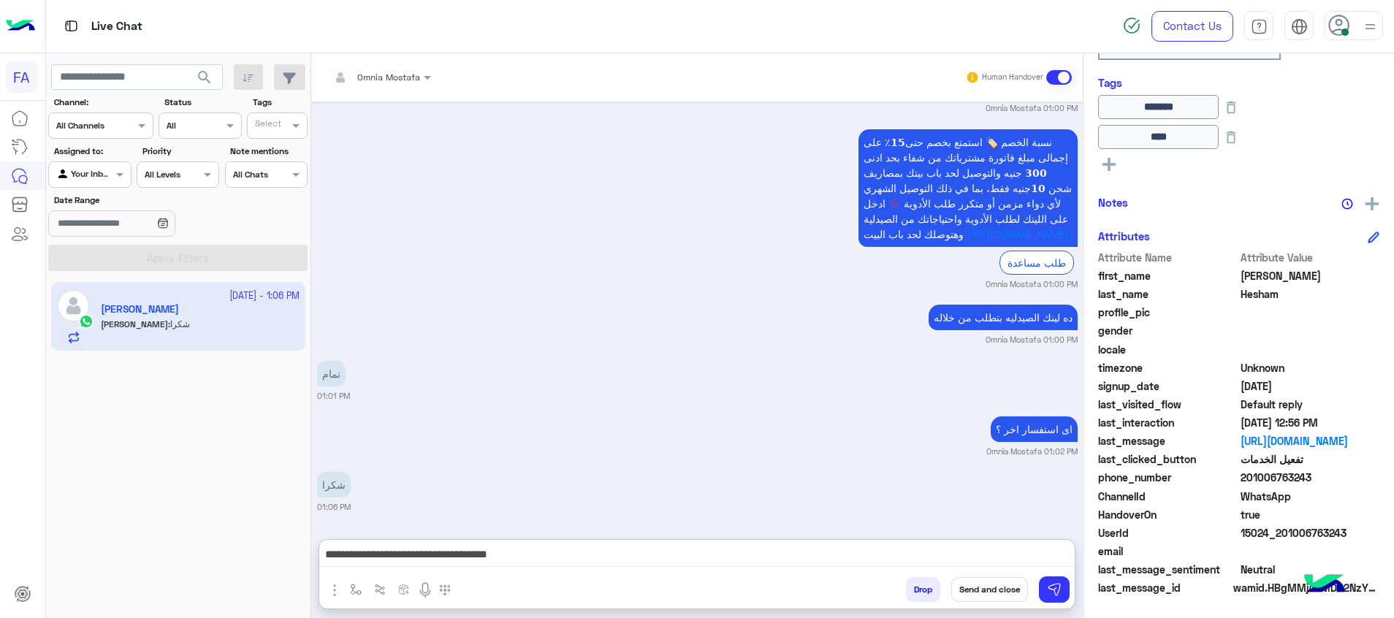
click at [1004, 587] on button "Send and close" at bounding box center [989, 589] width 77 height 25
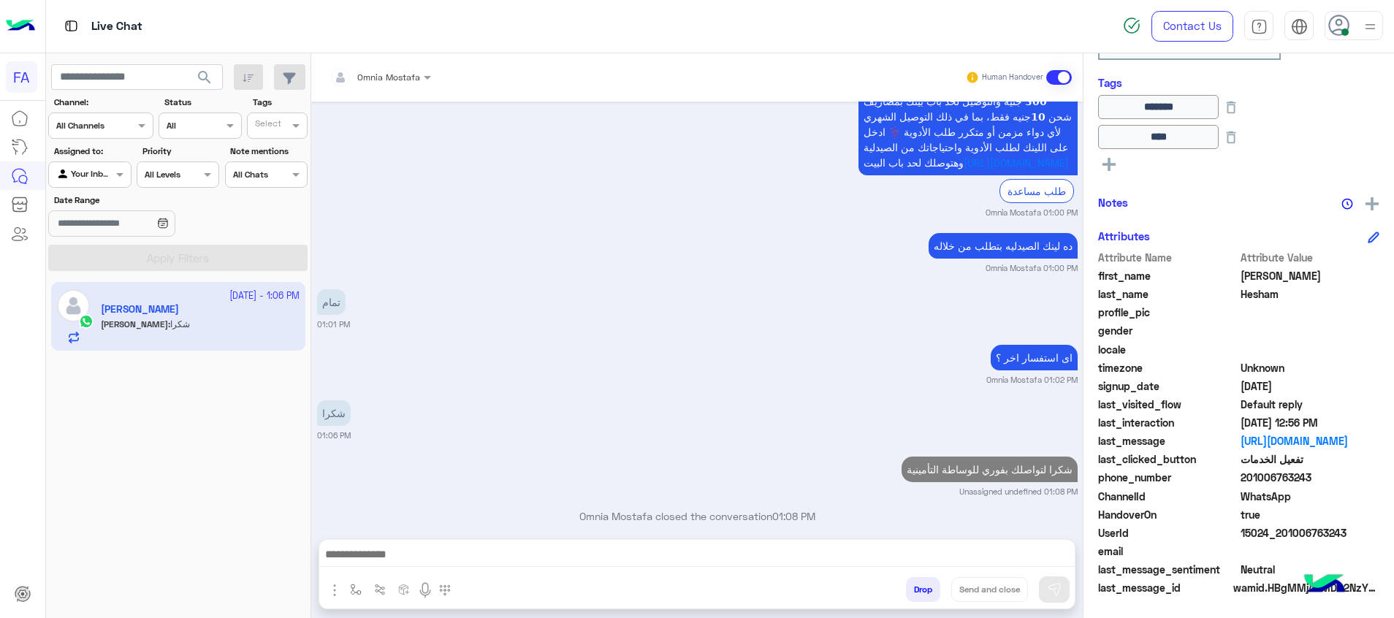
scroll to position [2648, 0]
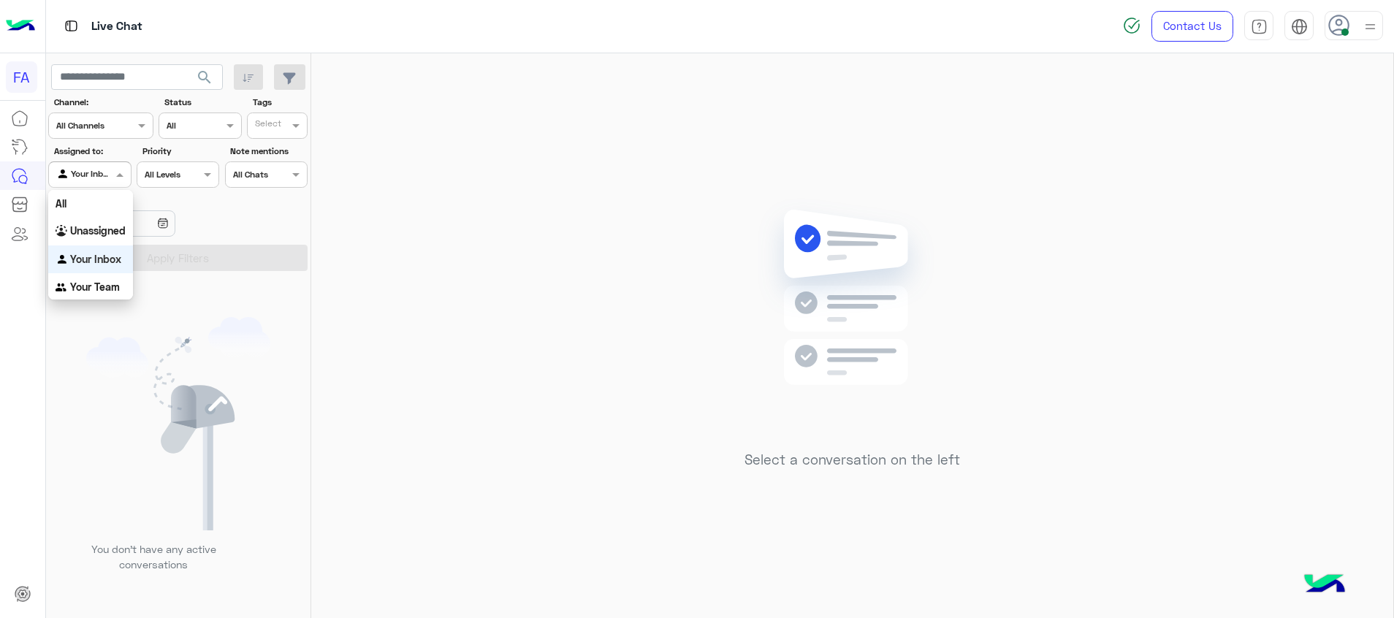
click at [116, 169] on span at bounding box center [121, 174] width 18 height 15
click at [119, 220] on div "Unassigned" at bounding box center [90, 231] width 85 height 28
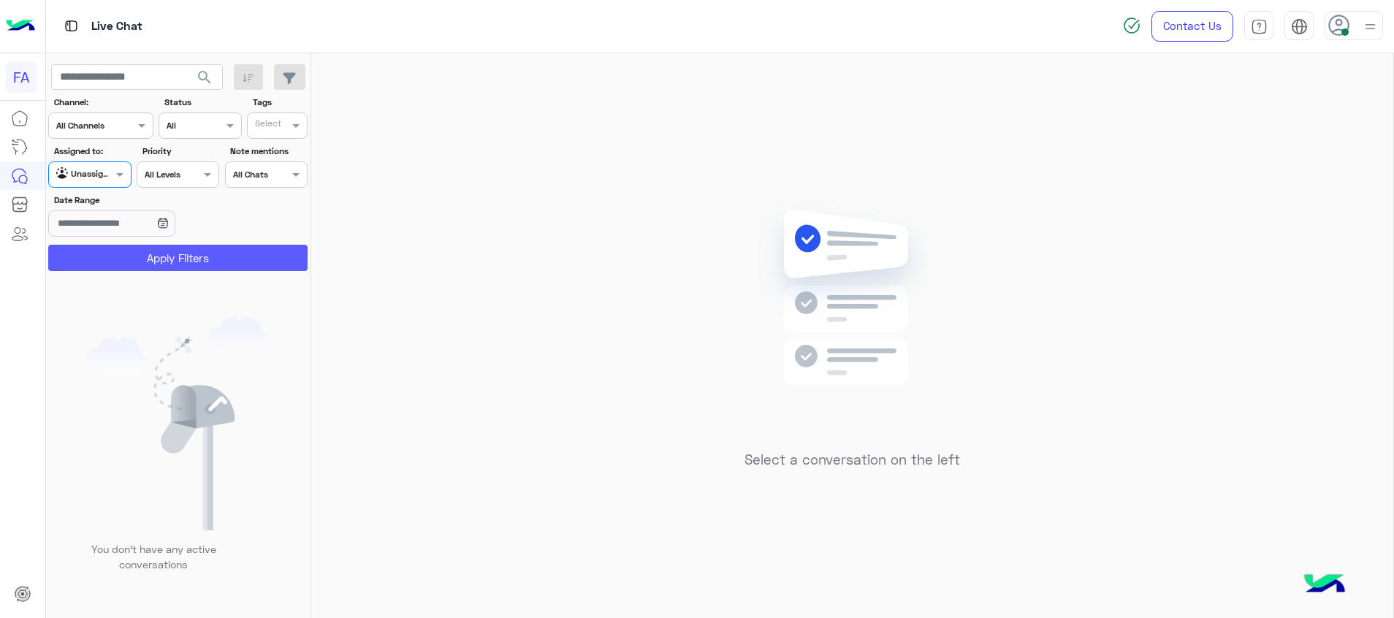
click at [131, 255] on button "Apply Filters" at bounding box center [177, 258] width 259 height 26
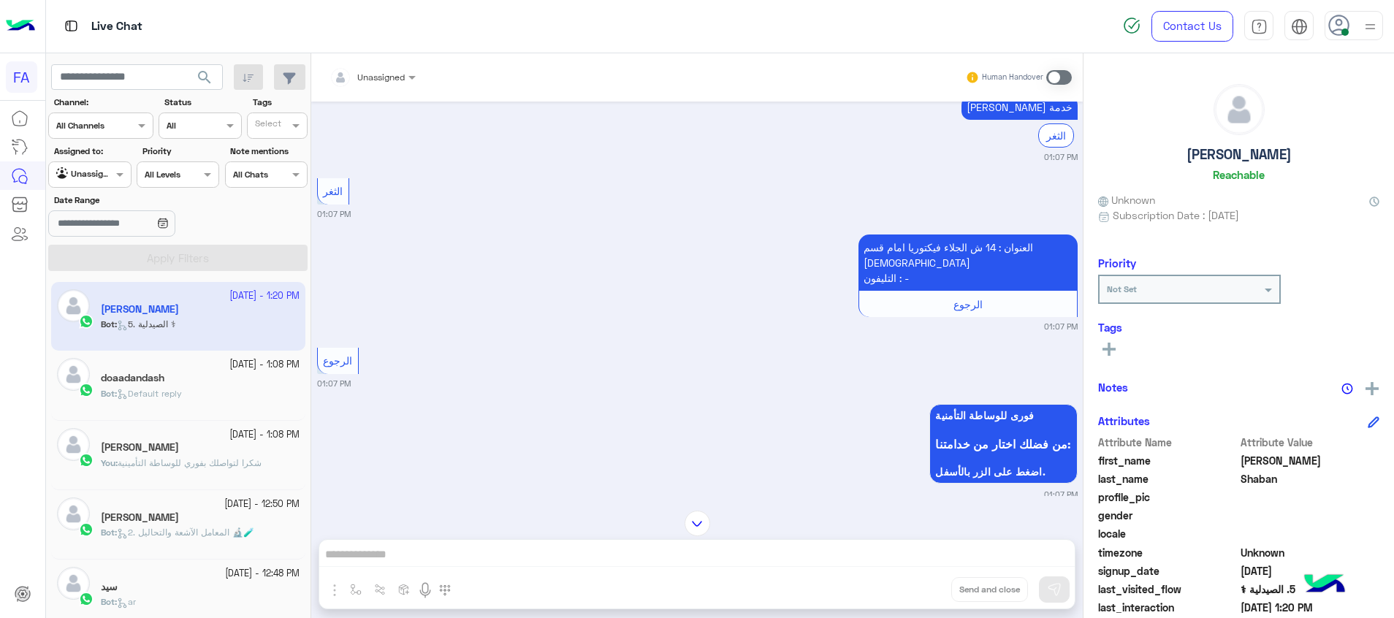
scroll to position [1239, 0]
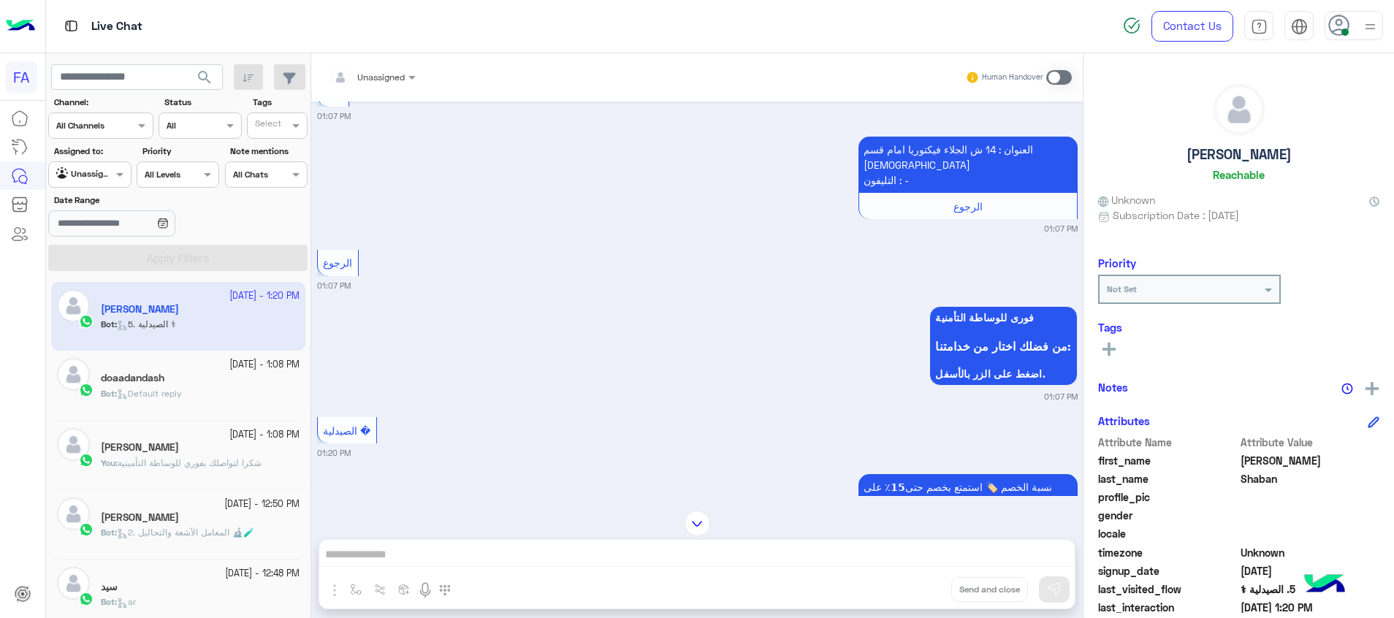
click at [232, 382] on div "doaadandash" at bounding box center [200, 379] width 199 height 15
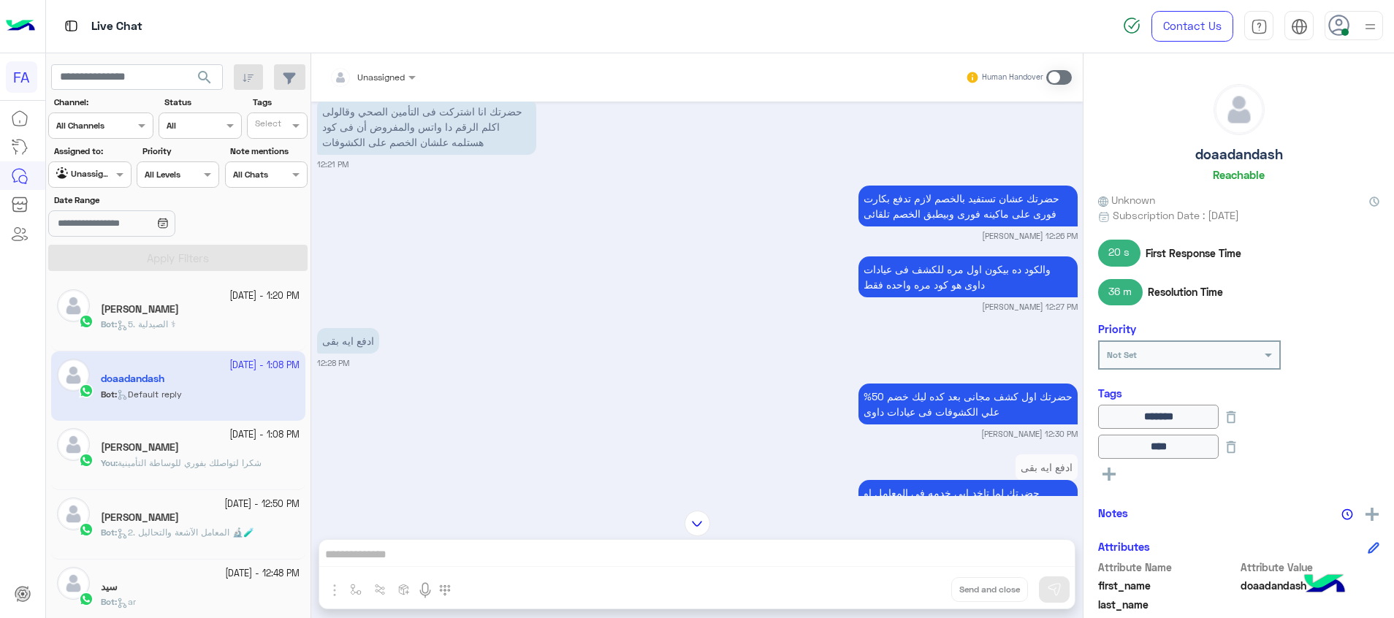
scroll to position [318, 0]
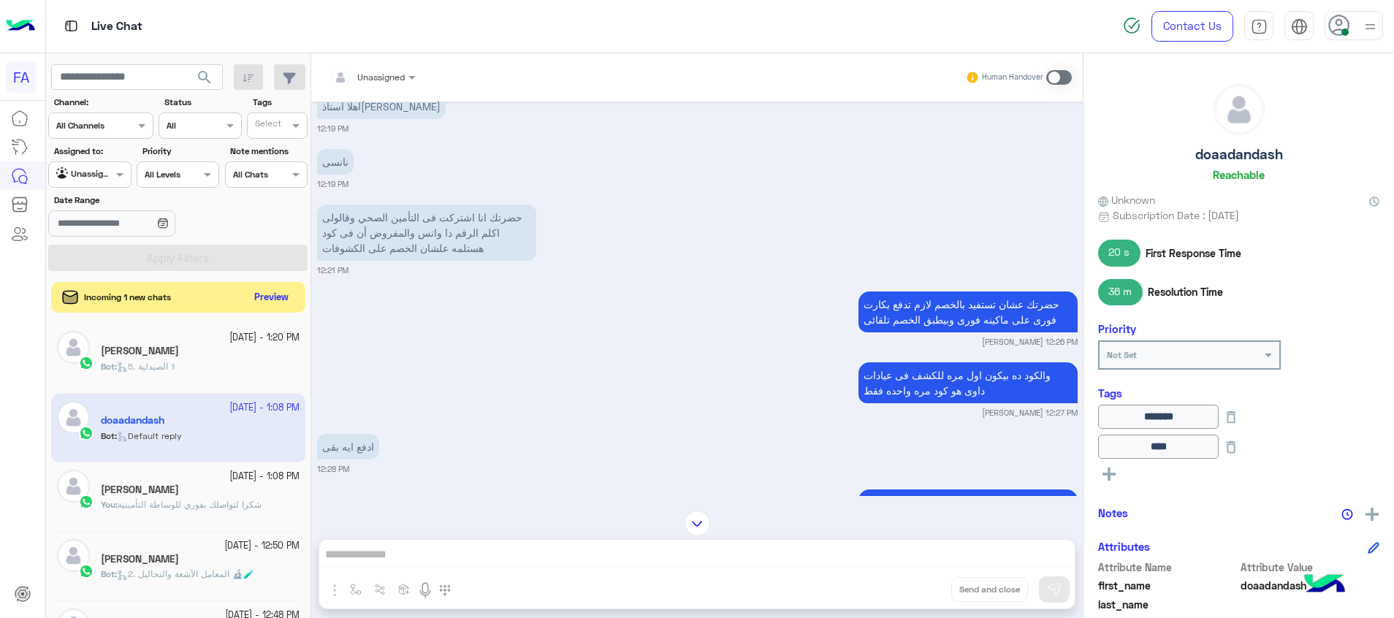
click at [267, 298] on button "Preview" at bounding box center [271, 298] width 45 height 20
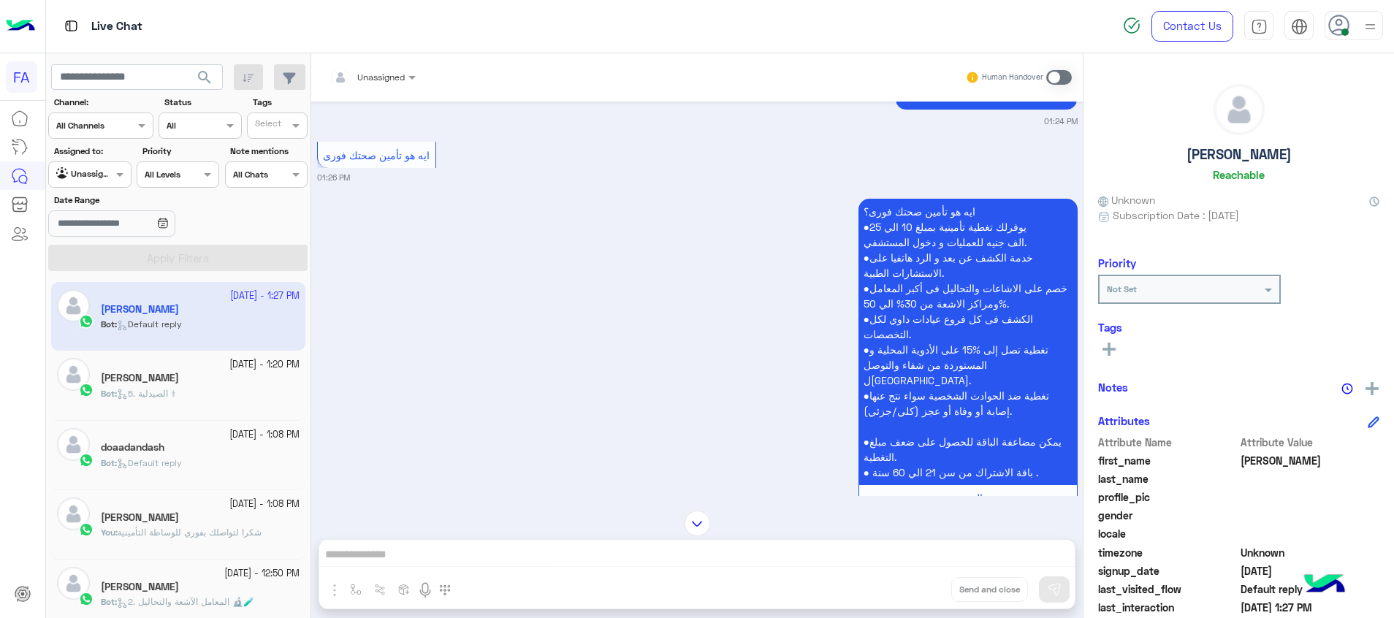
scroll to position [1315, 0]
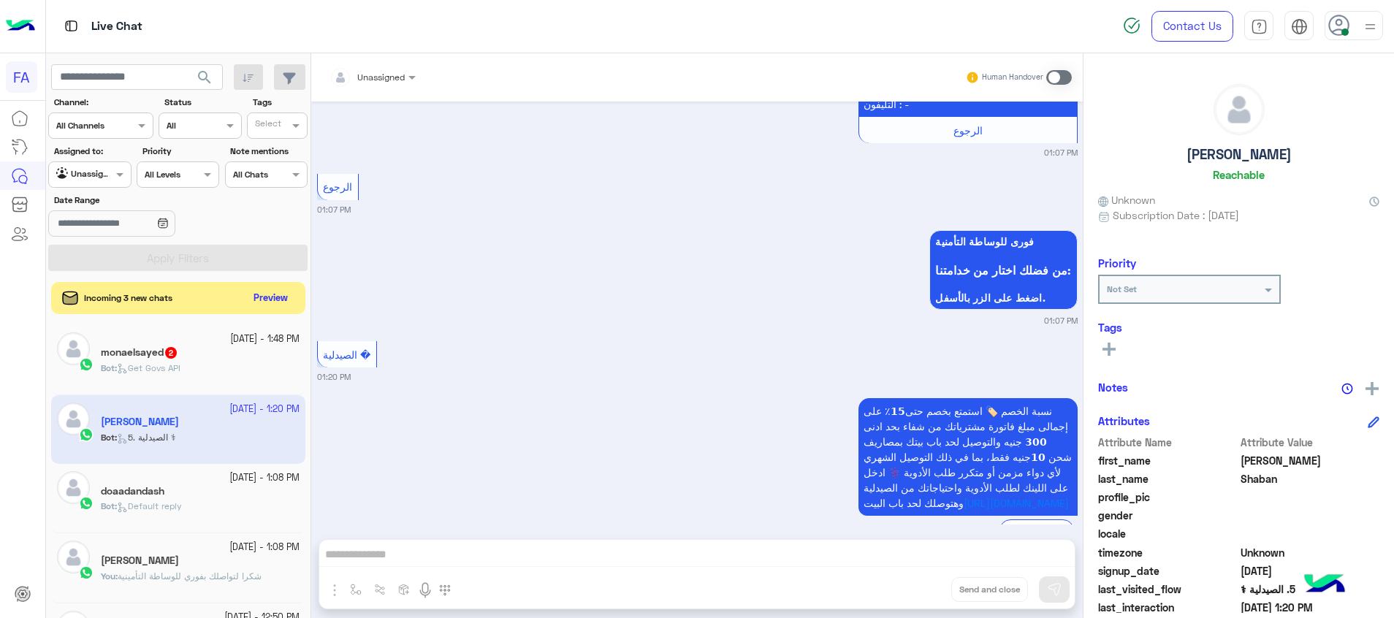
scroll to position [1458, 0]
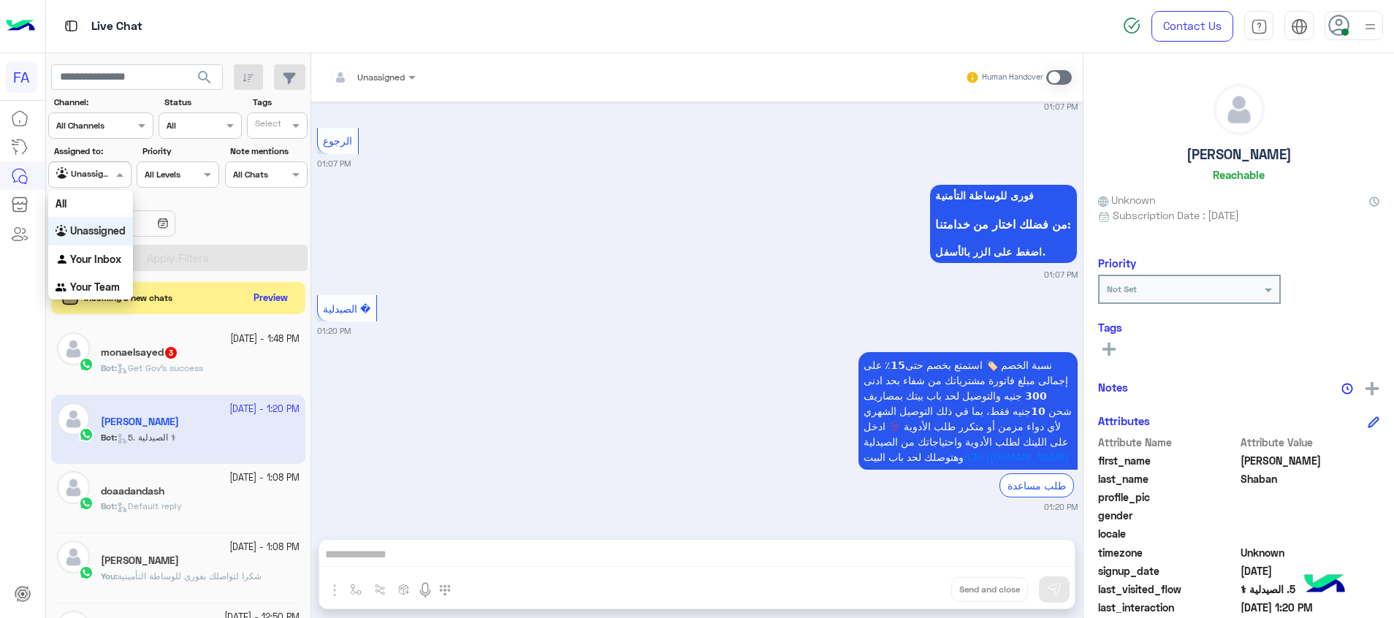
click at [83, 175] on input "text" at bounding box center [73, 173] width 34 height 13
click at [104, 258] on b "Your Inbox" at bounding box center [95, 259] width 51 height 12
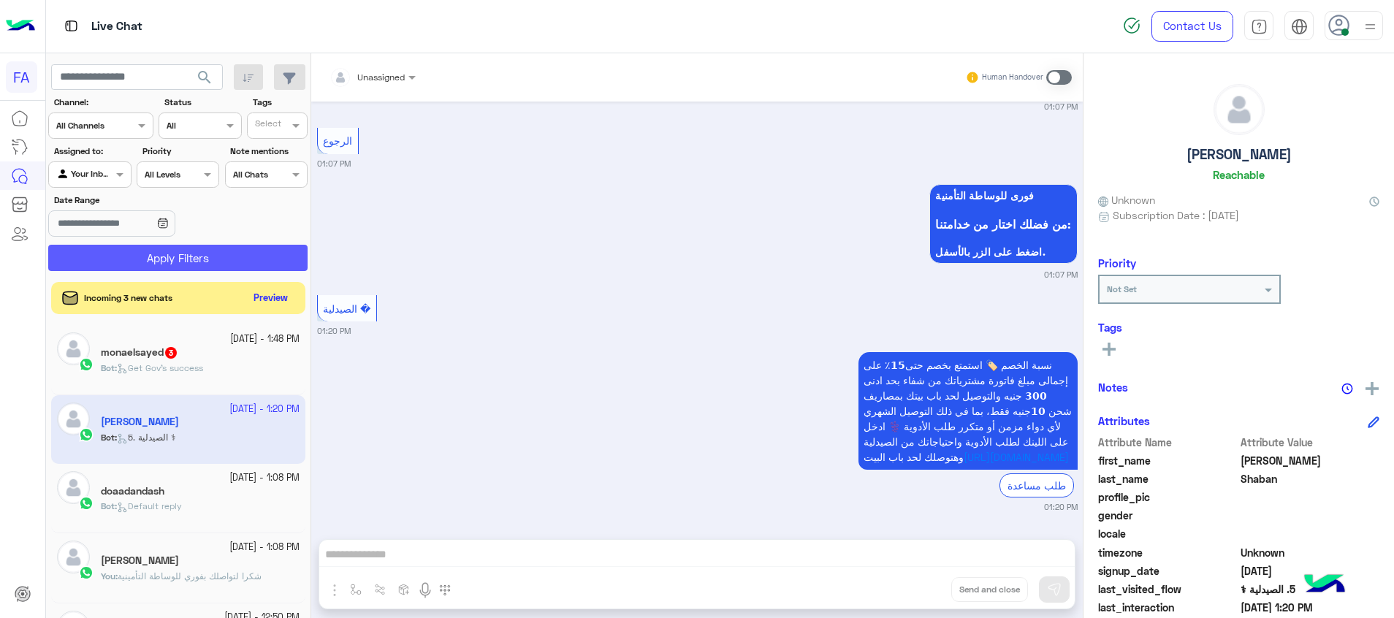
click at [123, 255] on button "Apply Filters" at bounding box center [177, 258] width 259 height 26
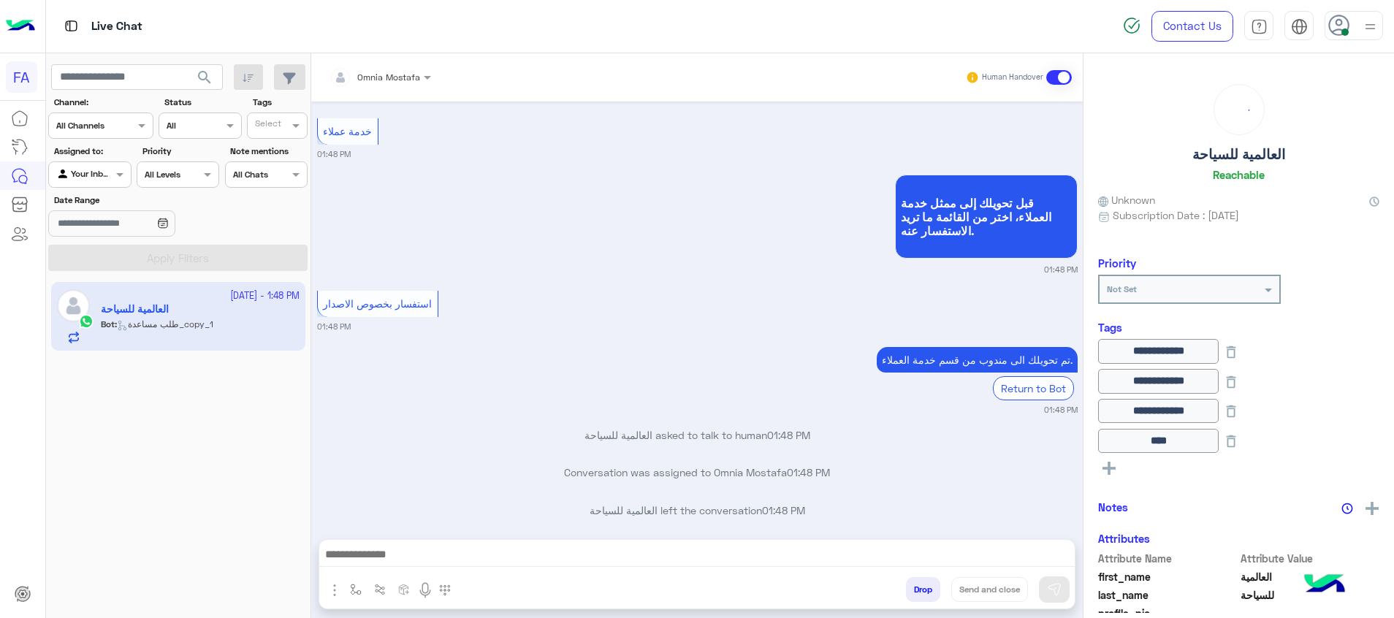
scroll to position [1212, 0]
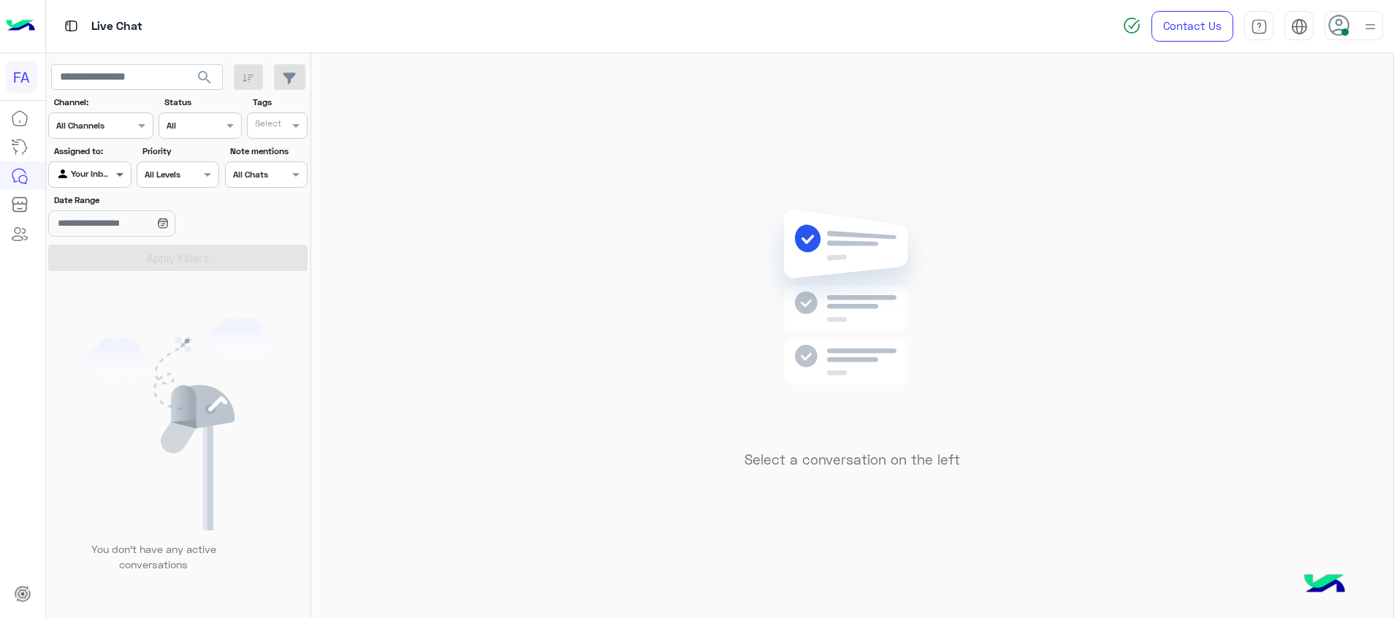
click at [129, 167] on span at bounding box center [121, 174] width 18 height 15
click at [114, 175] on span at bounding box center [121, 174] width 18 height 15
click at [96, 177] on div at bounding box center [89, 173] width 81 height 14
click at [99, 226] on b "Unassigned" at bounding box center [98, 230] width 56 height 12
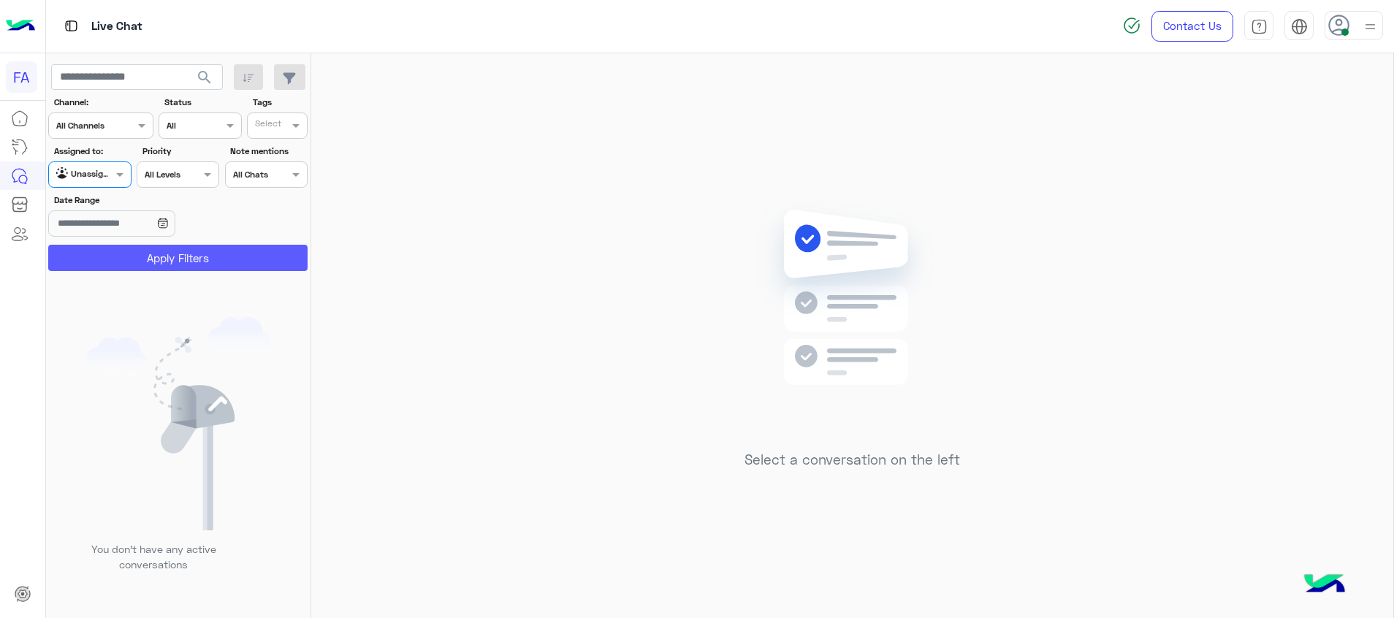
click at [253, 264] on button "Apply Filters" at bounding box center [177, 258] width 259 height 26
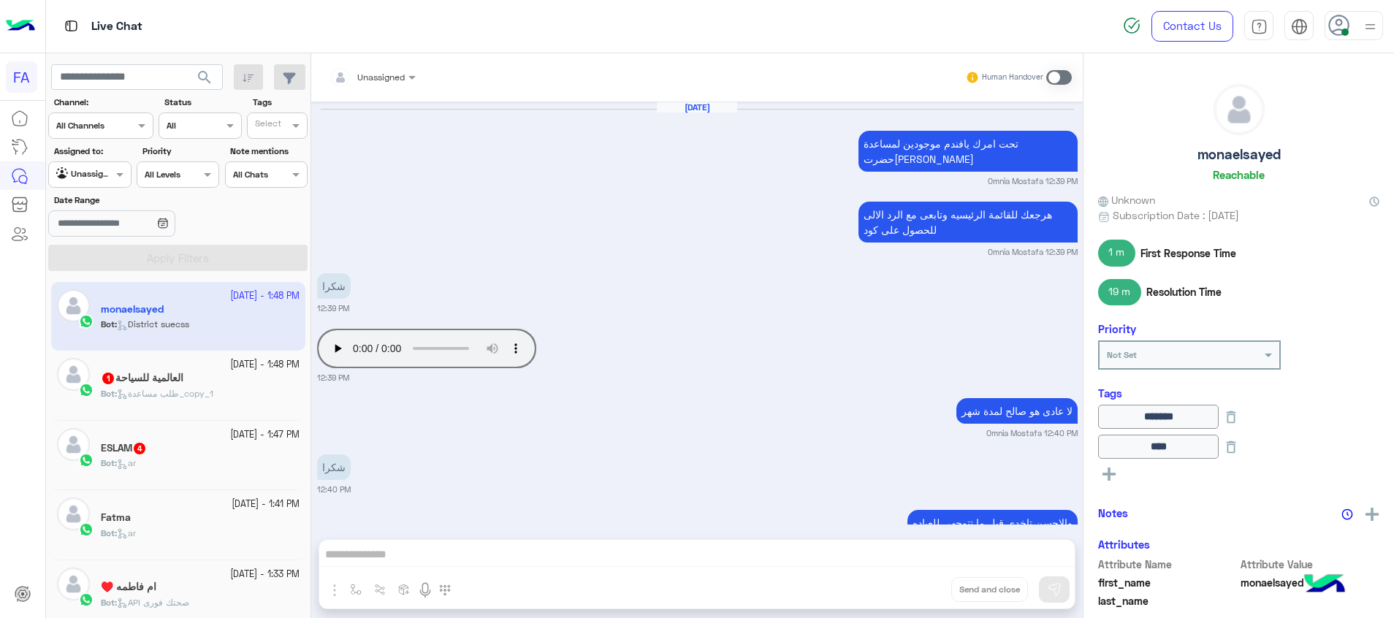
scroll to position [993, 0]
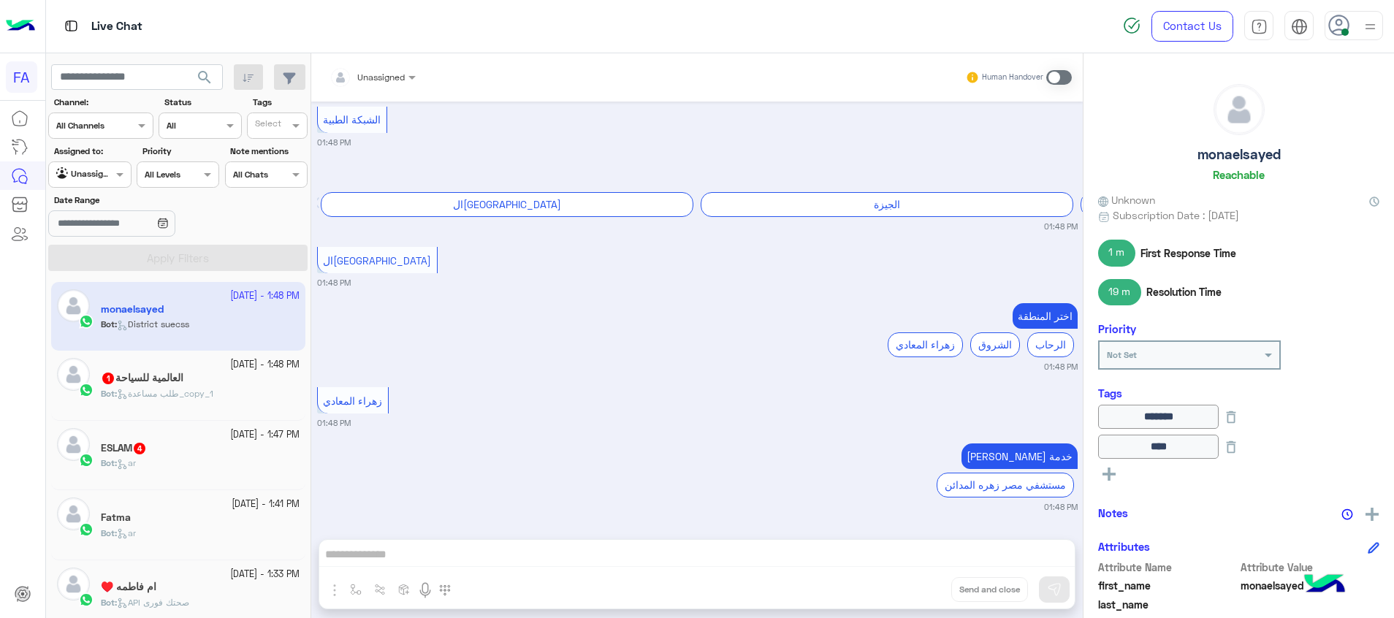
click at [137, 381] on h5 "العالمية للسياحة 1" at bounding box center [142, 378] width 83 height 12
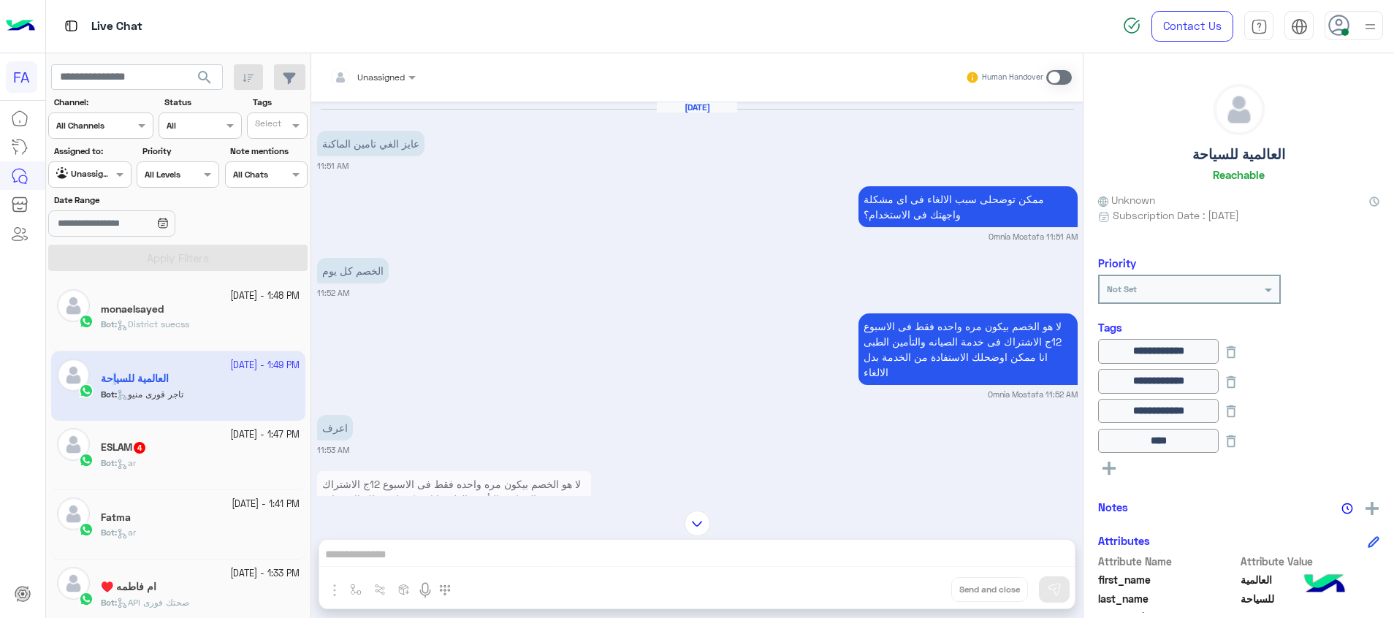
scroll to position [1440, 0]
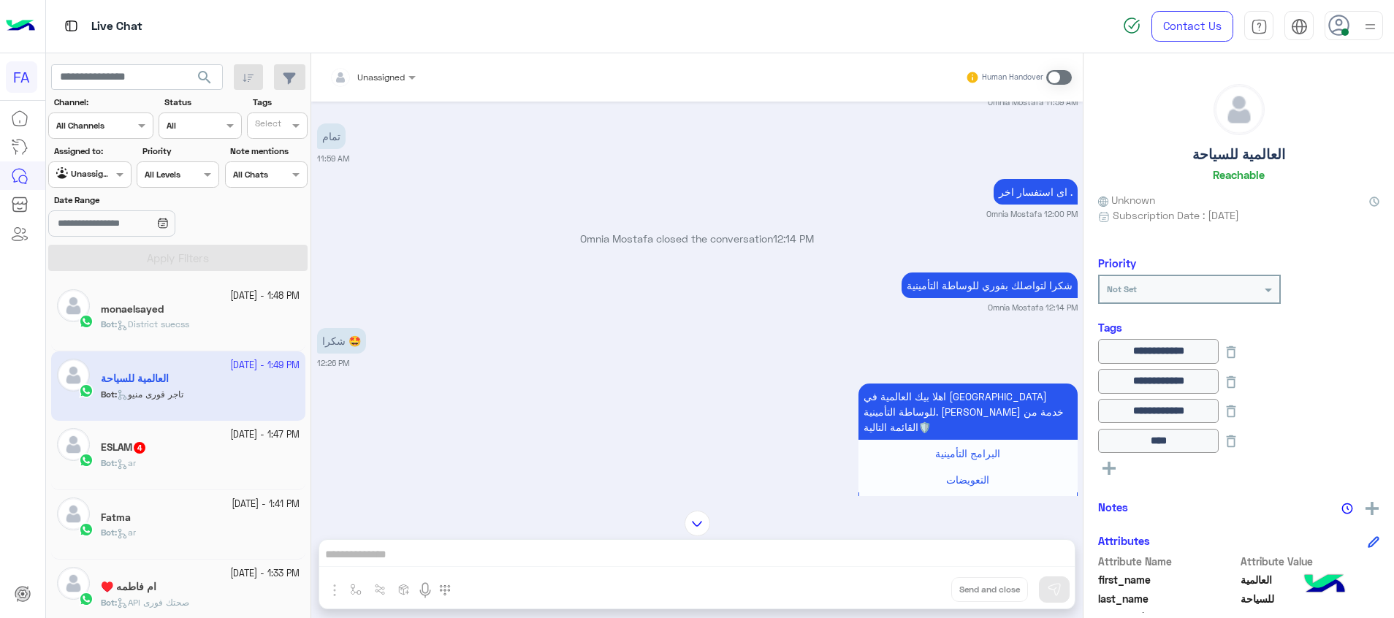
click at [153, 457] on div "Bot : ar" at bounding box center [200, 470] width 199 height 26
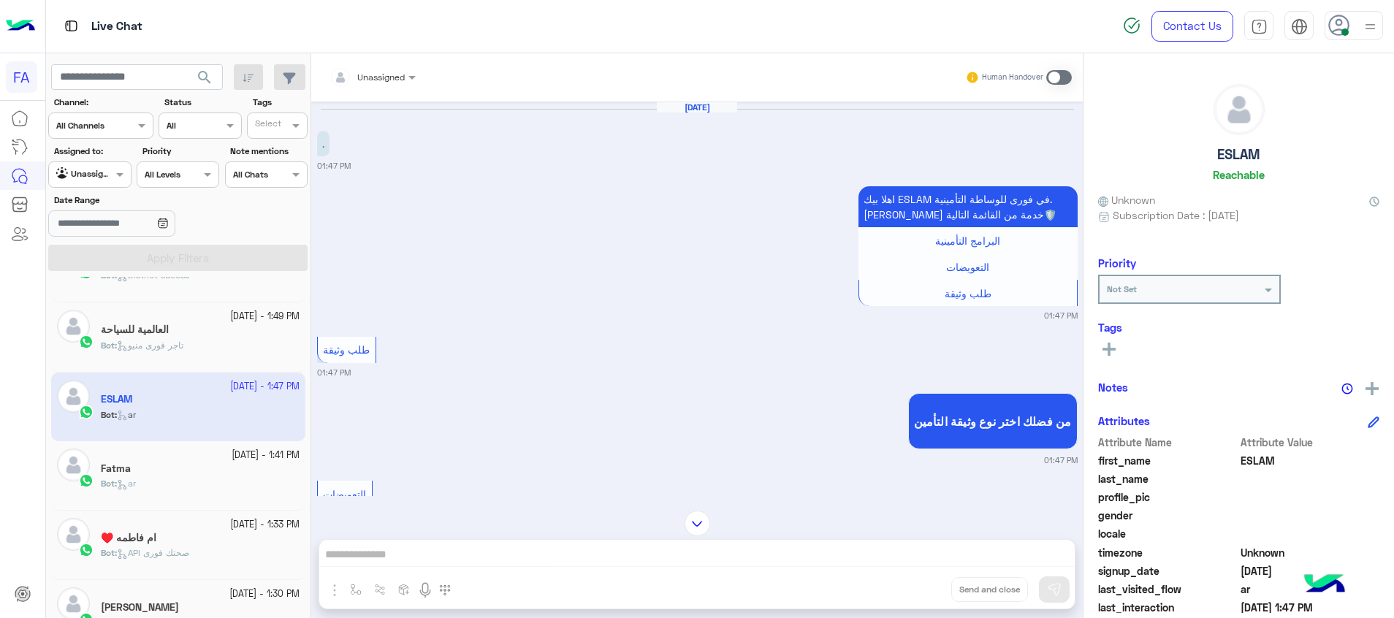
scroll to position [110, 0]
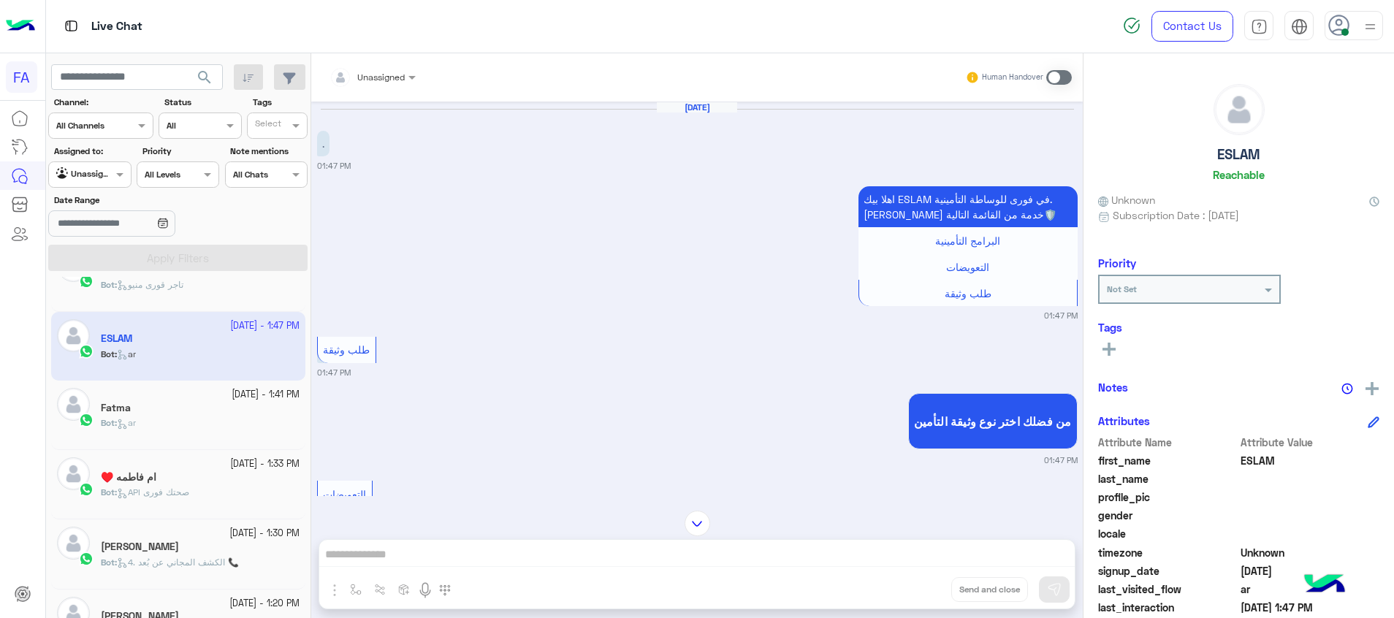
click at [176, 426] on div "Bot : ar" at bounding box center [200, 429] width 199 height 26
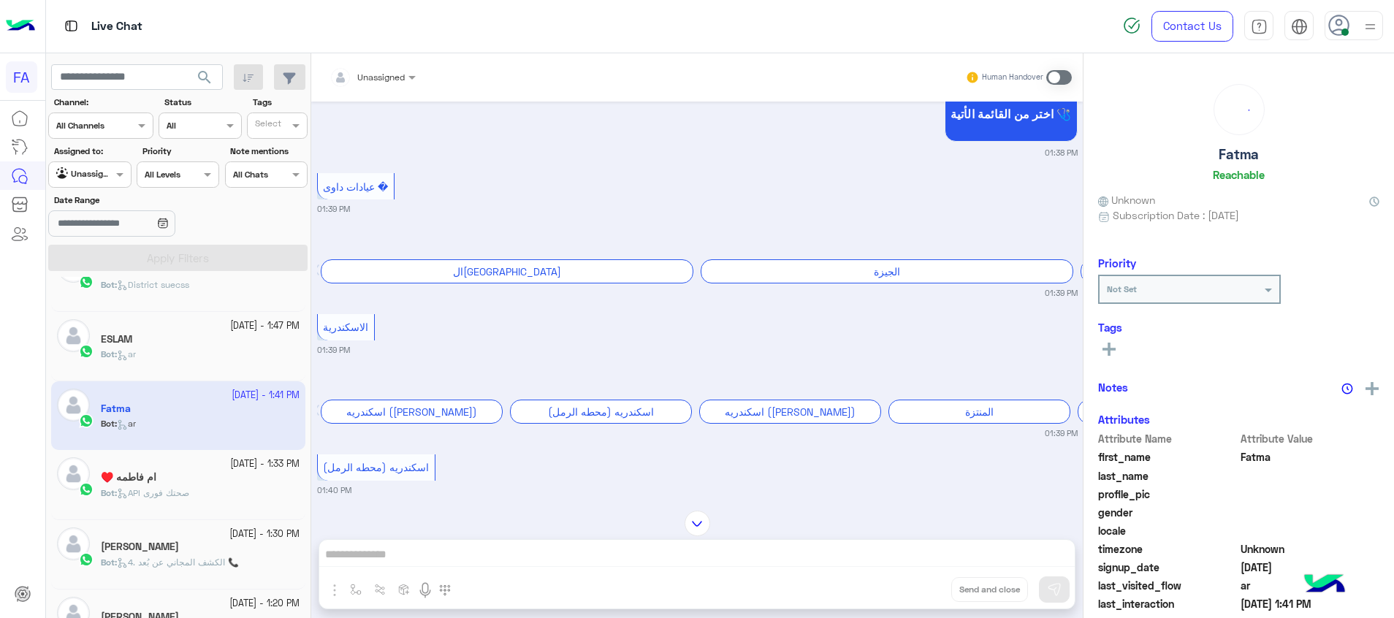
scroll to position [734, 0]
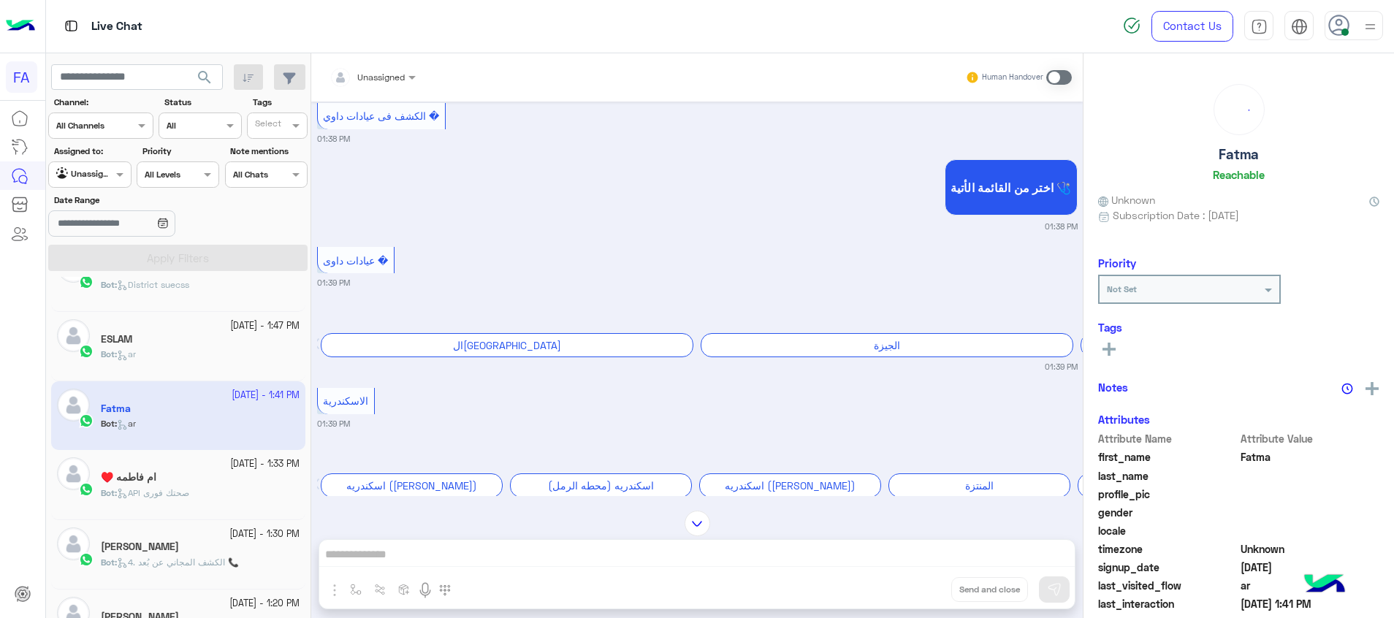
click at [201, 480] on div "ام فاطمه ♥️" at bounding box center [200, 478] width 199 height 15
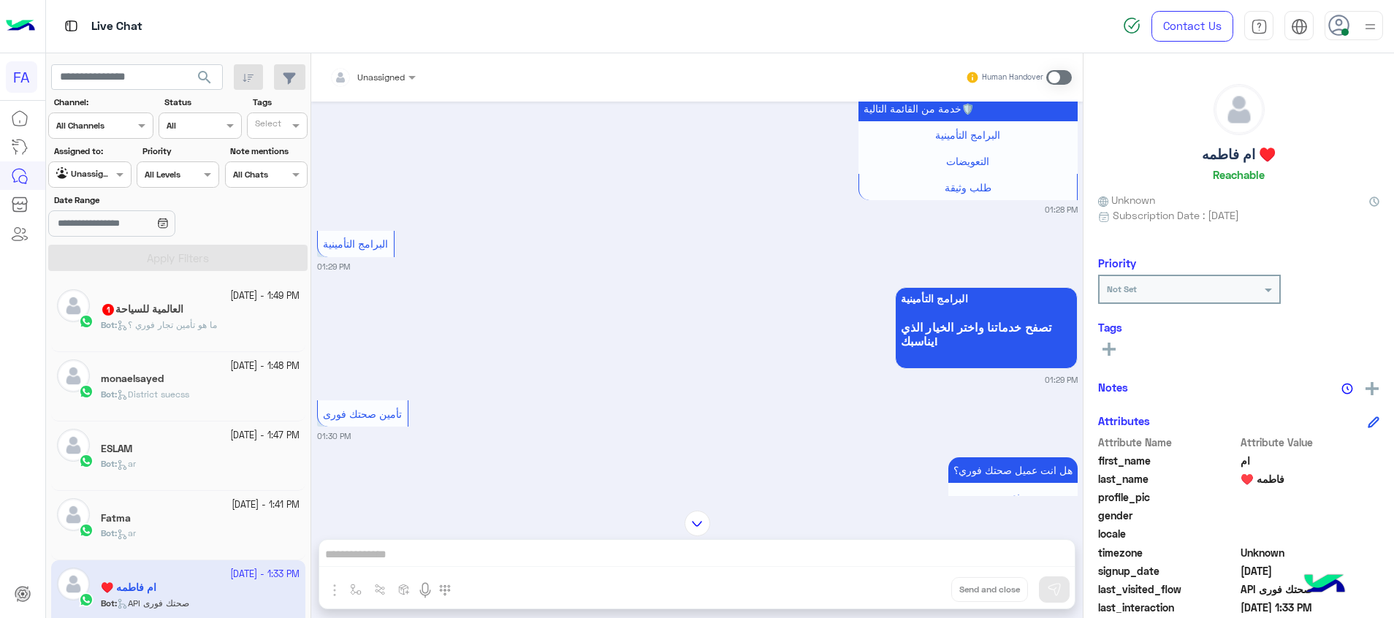
click at [175, 332] on div "Bot : ما هو تأمين تجار فوري ؟" at bounding box center [200, 331] width 199 height 26
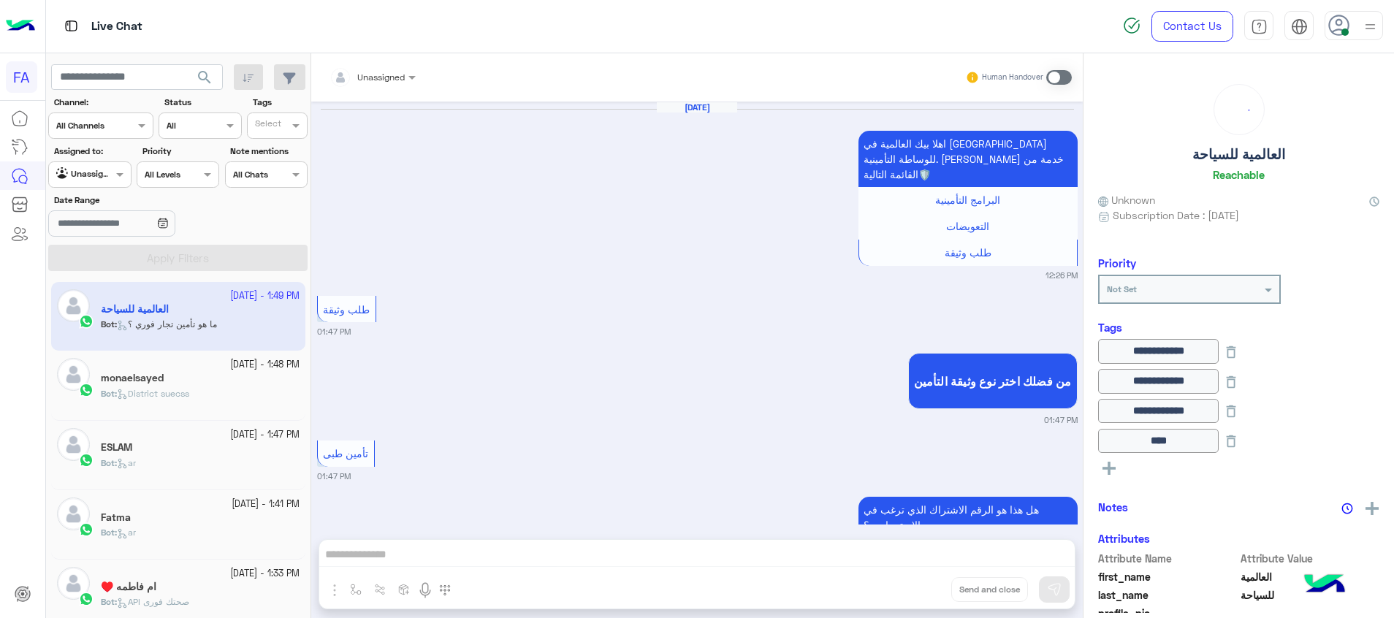
scroll to position [1326, 0]
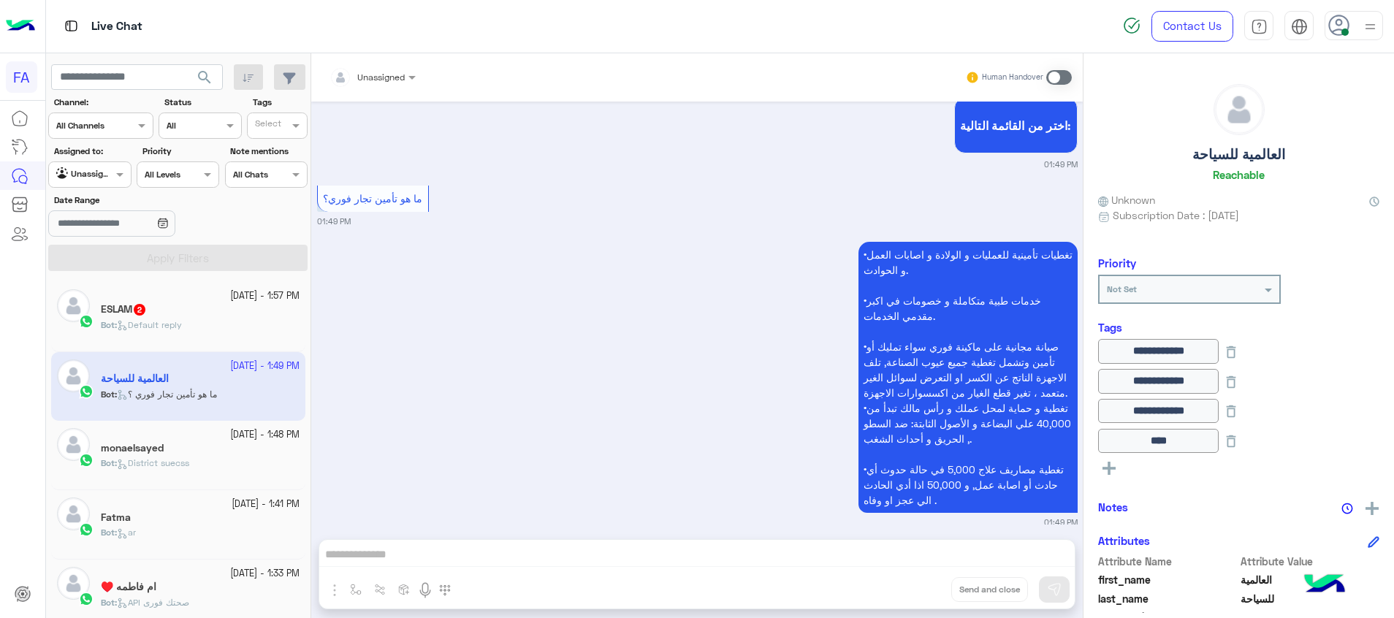
click at [232, 319] on div "Bot : Default reply" at bounding box center [200, 331] width 199 height 26
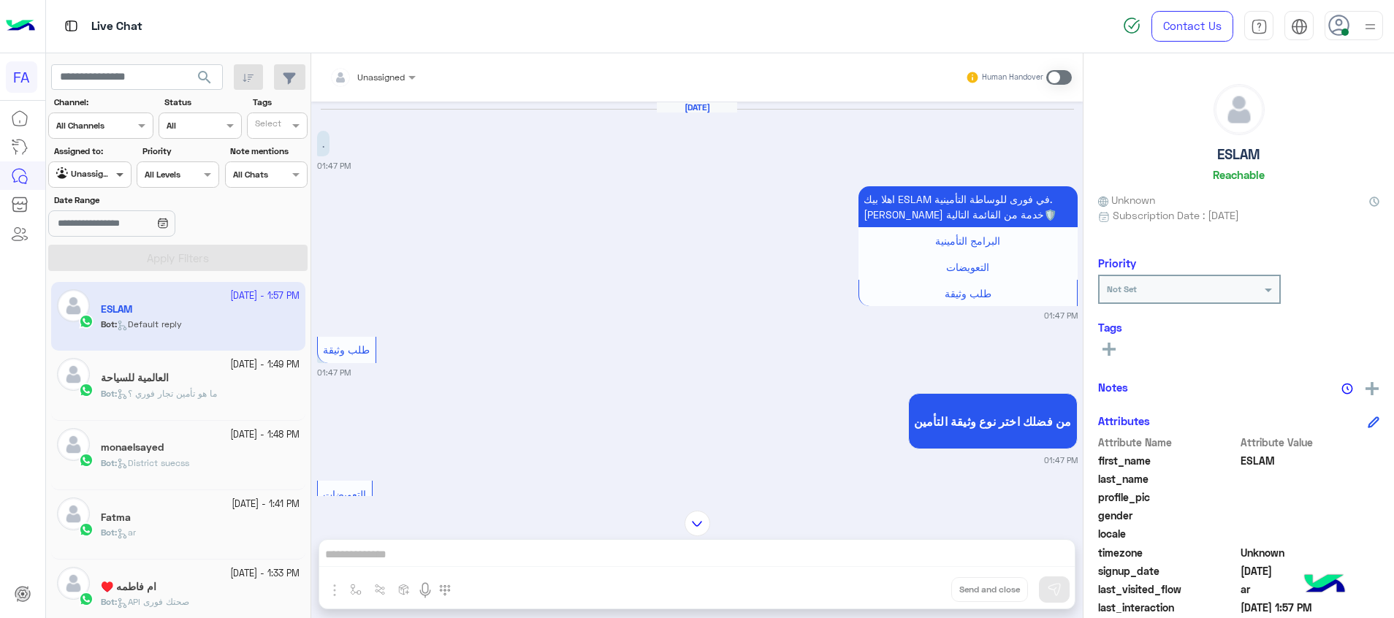
click at [122, 176] on span at bounding box center [121, 174] width 18 height 15
click at [107, 270] on div "Your Inbox" at bounding box center [90, 259] width 85 height 28
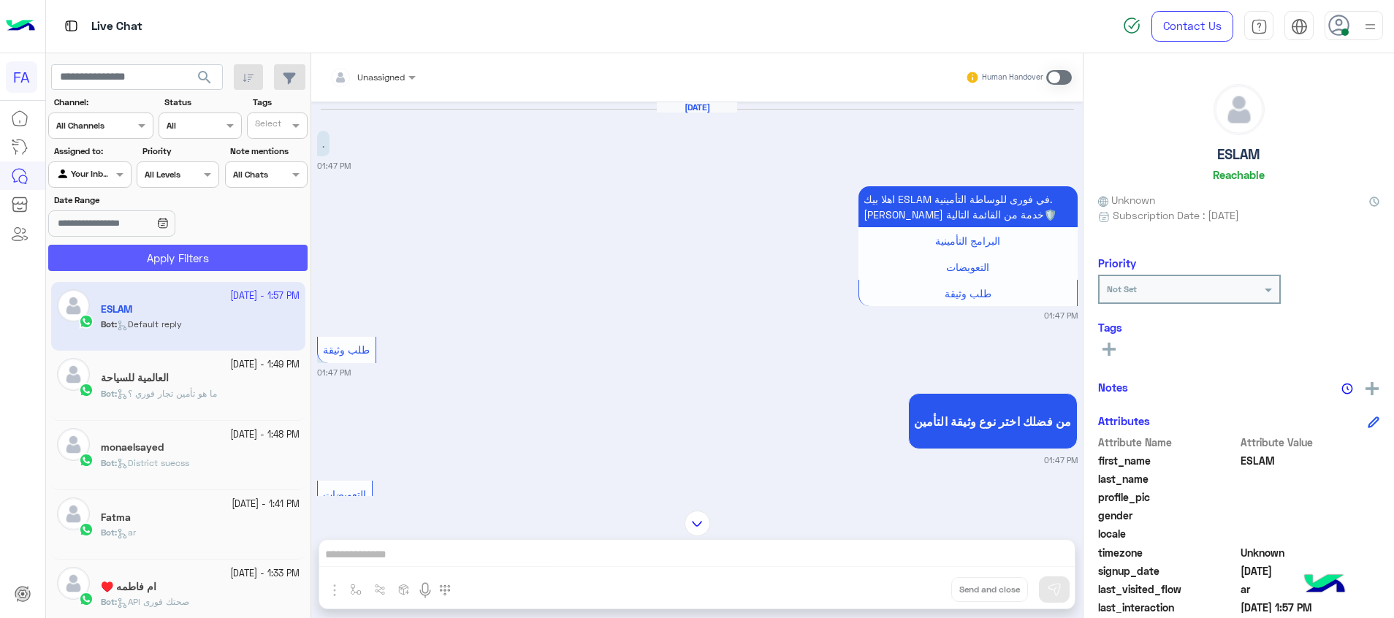
click at [151, 253] on button "Apply Filters" at bounding box center [177, 258] width 259 height 26
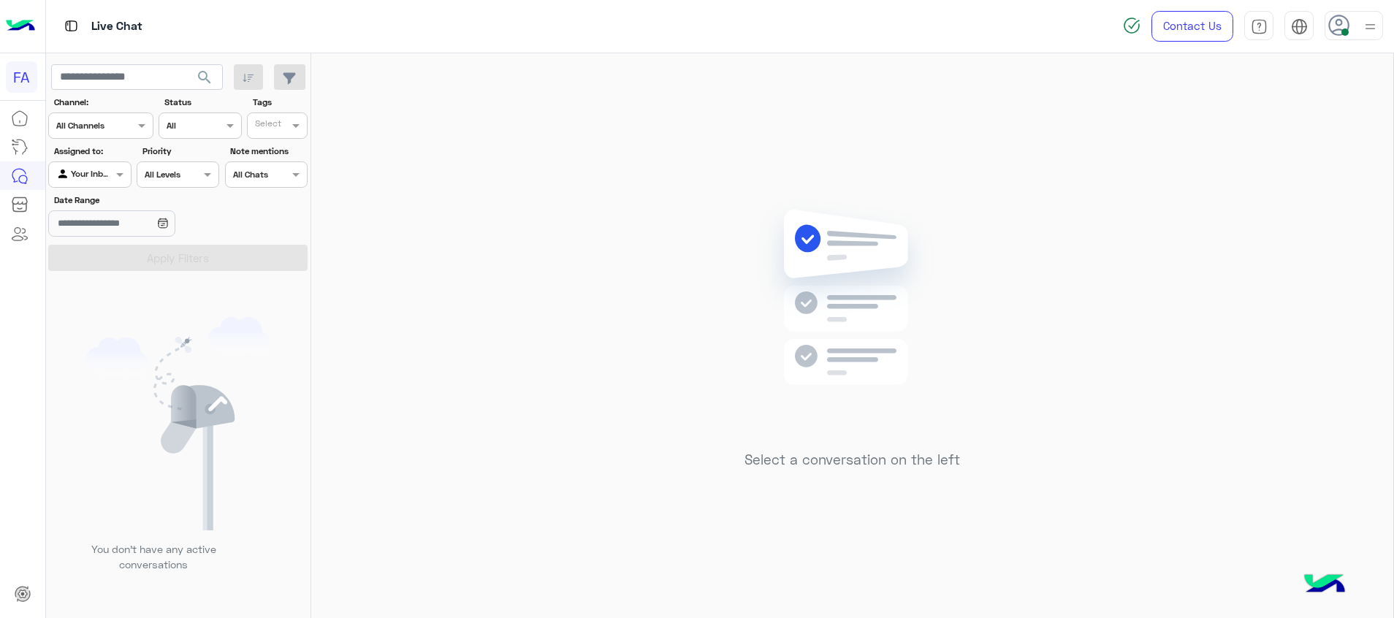
click at [88, 171] on input "text" at bounding box center [73, 173] width 34 height 13
click at [84, 231] on b "Unassigned" at bounding box center [98, 230] width 56 height 12
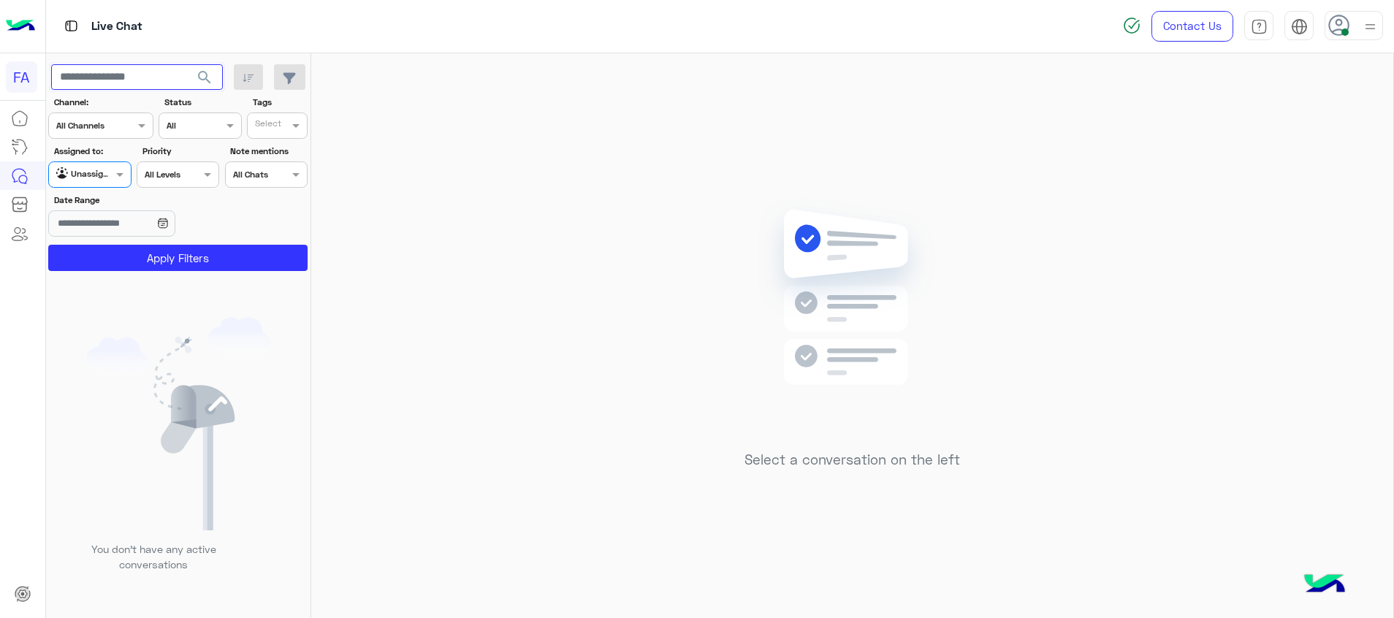
click at [118, 79] on input "text" at bounding box center [137, 77] width 172 height 26
paste input "**********"
type input "**********"
click at [210, 67] on button "search" at bounding box center [205, 79] width 36 height 31
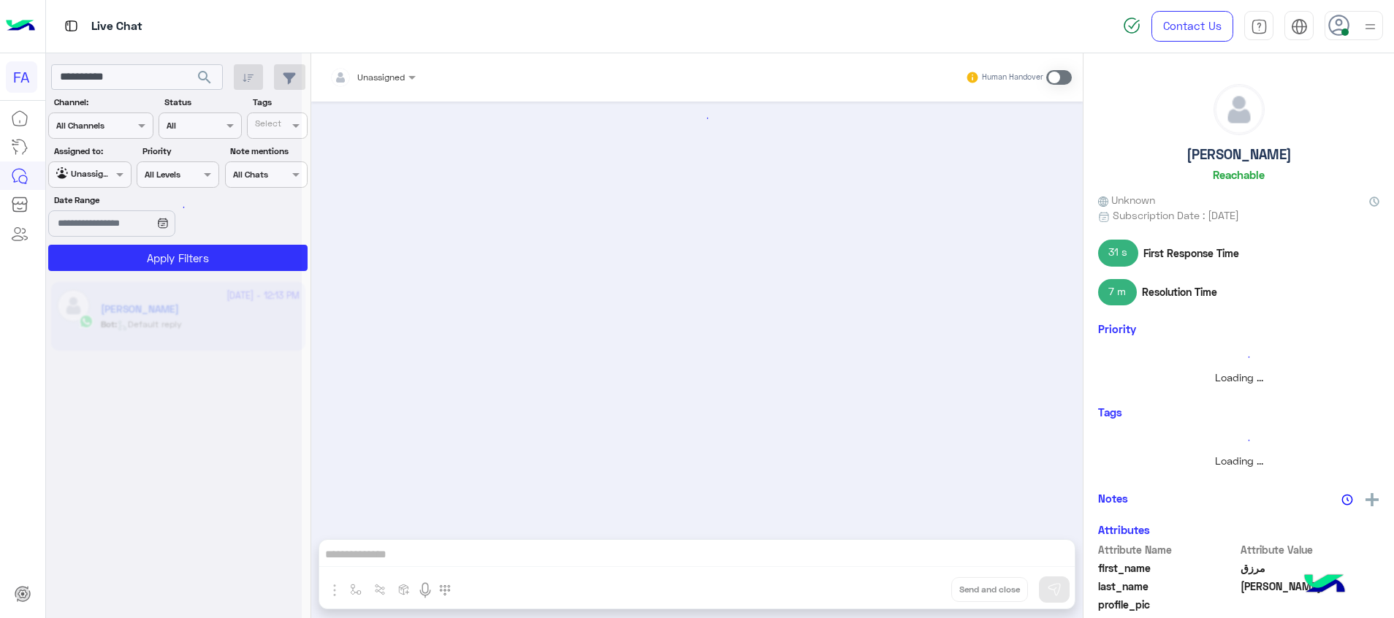
scroll to position [1174, 0]
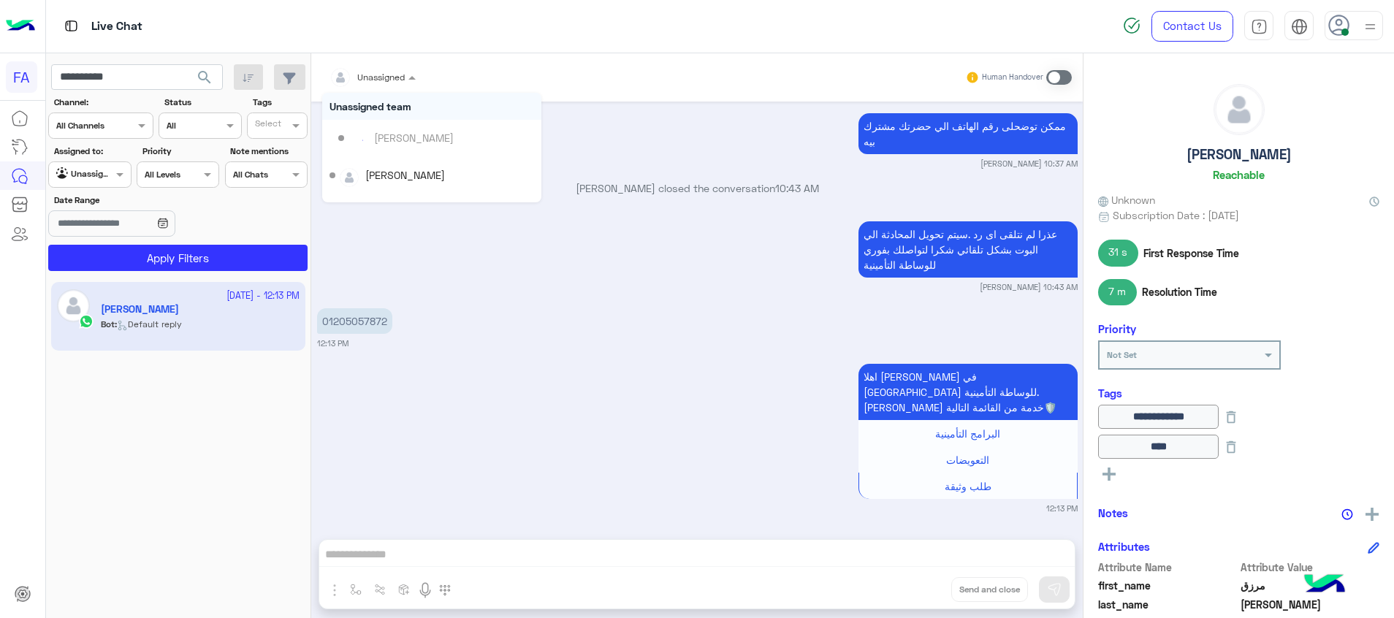
drag, startPoint x: 411, startPoint y: 71, endPoint x: 420, endPoint y: 104, distance: 34.7
click at [411, 74] on span at bounding box center [414, 76] width 18 height 15
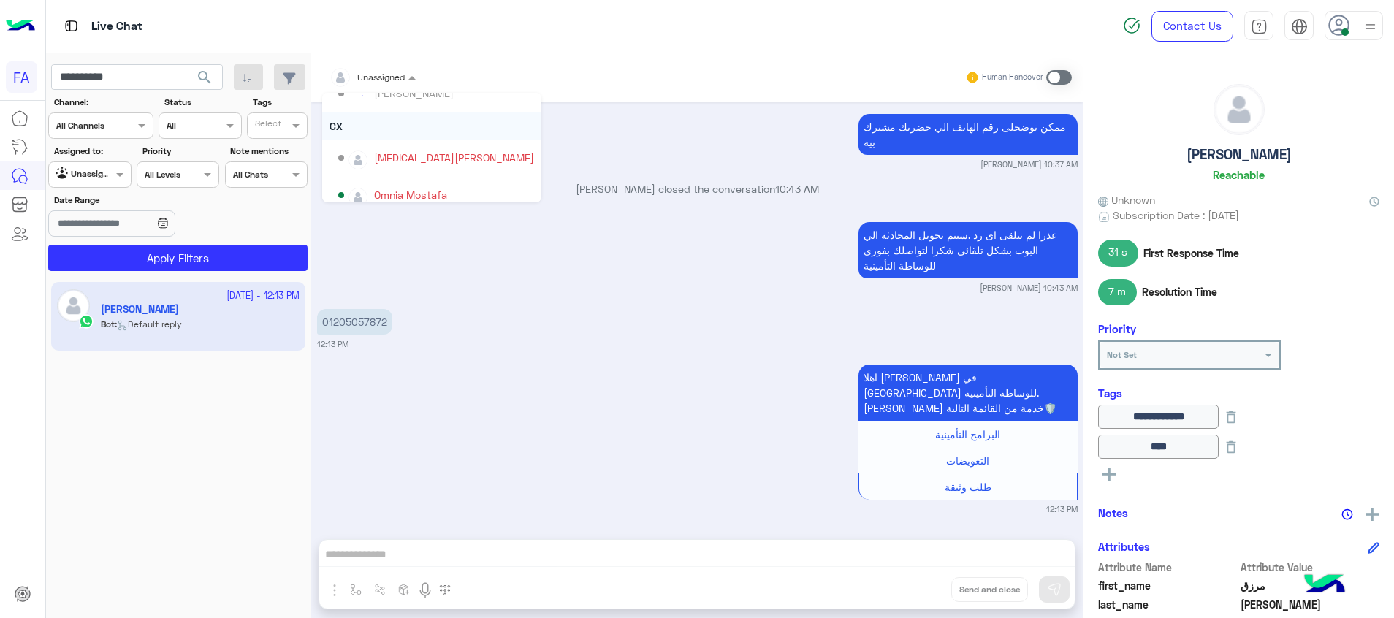
scroll to position [131, 0]
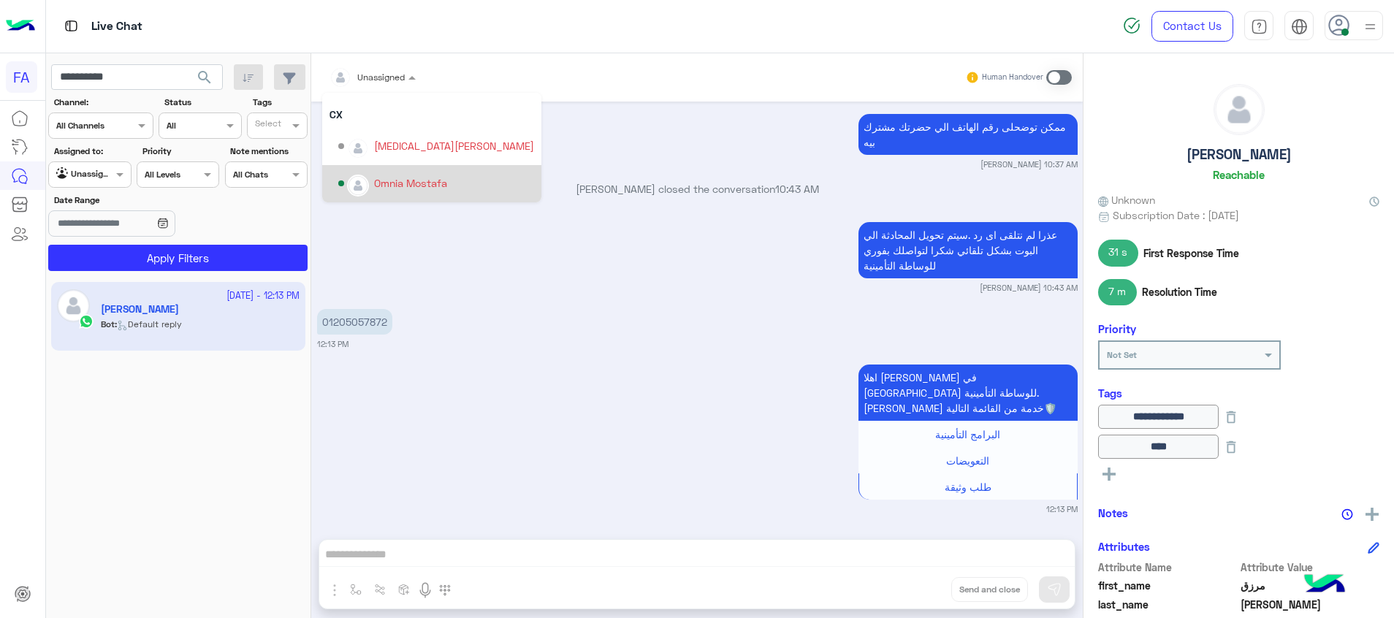
click at [413, 183] on div "Omnia Mostafa" at bounding box center [410, 182] width 73 height 15
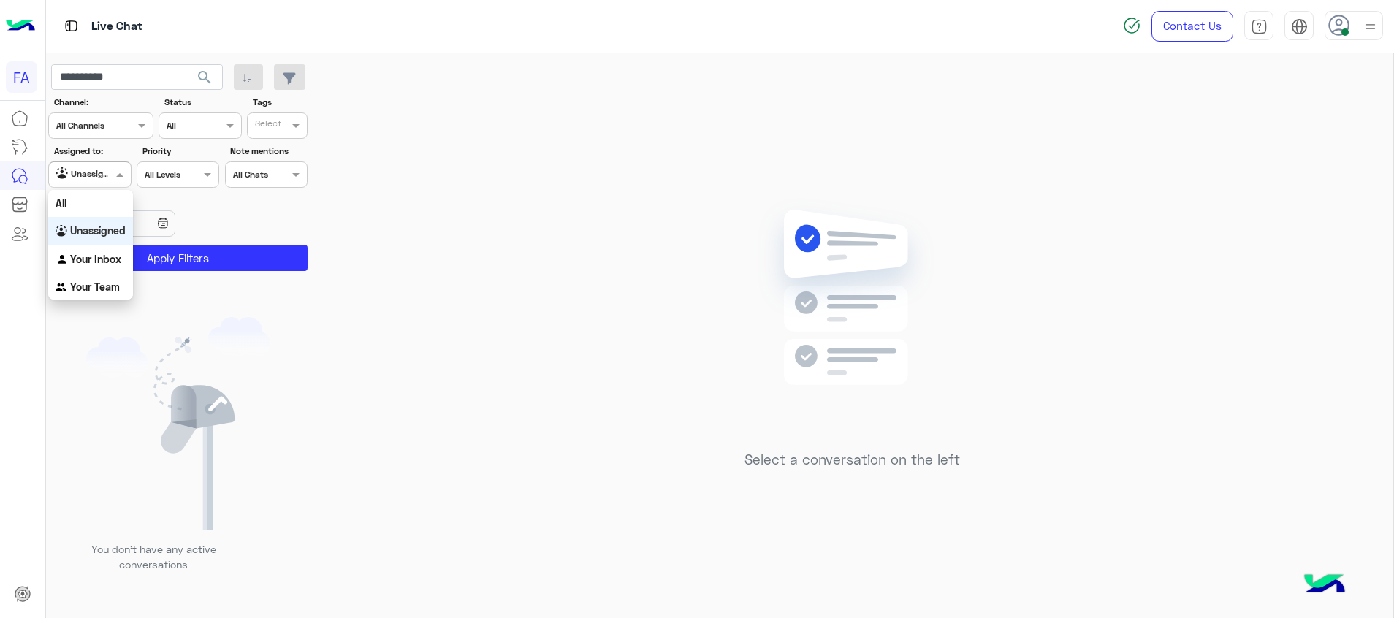
click at [115, 167] on span at bounding box center [121, 174] width 18 height 15
drag, startPoint x: 110, startPoint y: 257, endPoint x: 132, endPoint y: 110, distance: 148.6
click at [107, 253] on b "Your Inbox" at bounding box center [95, 259] width 51 height 12
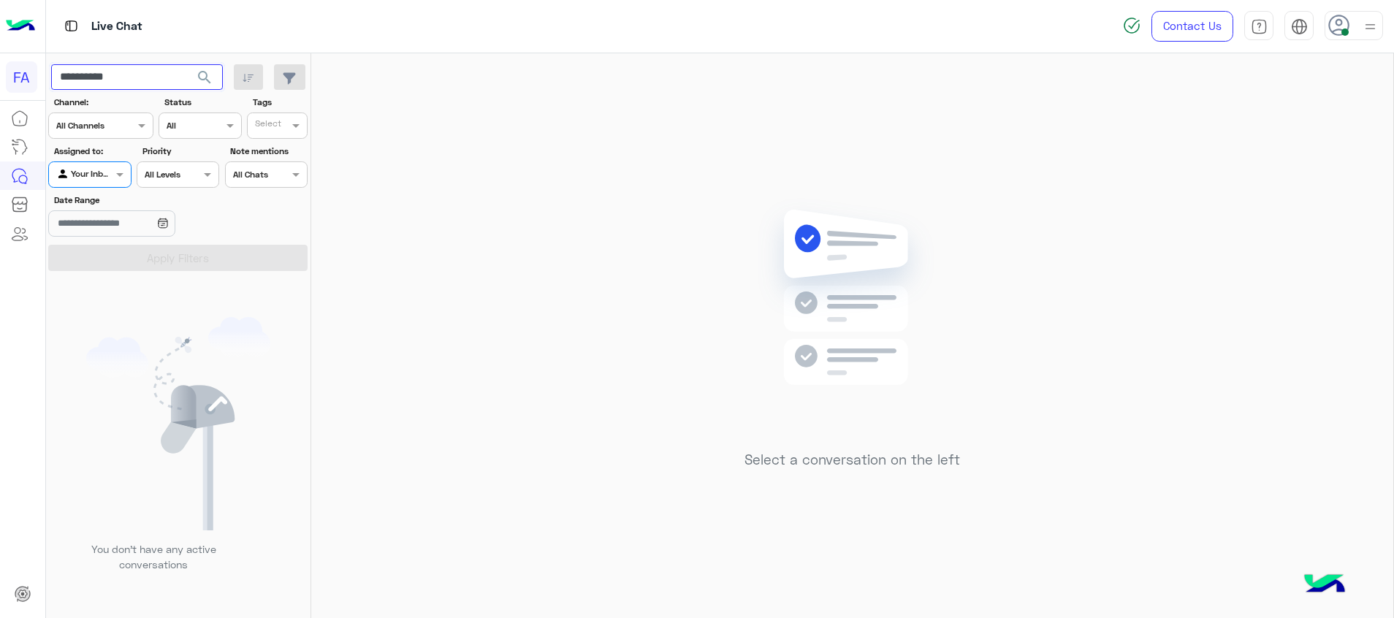
click at [115, 79] on input "**********" at bounding box center [137, 77] width 172 height 26
click at [115, 80] on input "**********" at bounding box center [137, 77] width 172 height 26
click at [100, 177] on div at bounding box center [89, 173] width 81 height 14
click at [110, 256] on b "Your Inbox" at bounding box center [95, 259] width 51 height 12
click at [203, 88] on button "search" at bounding box center [205, 79] width 36 height 31
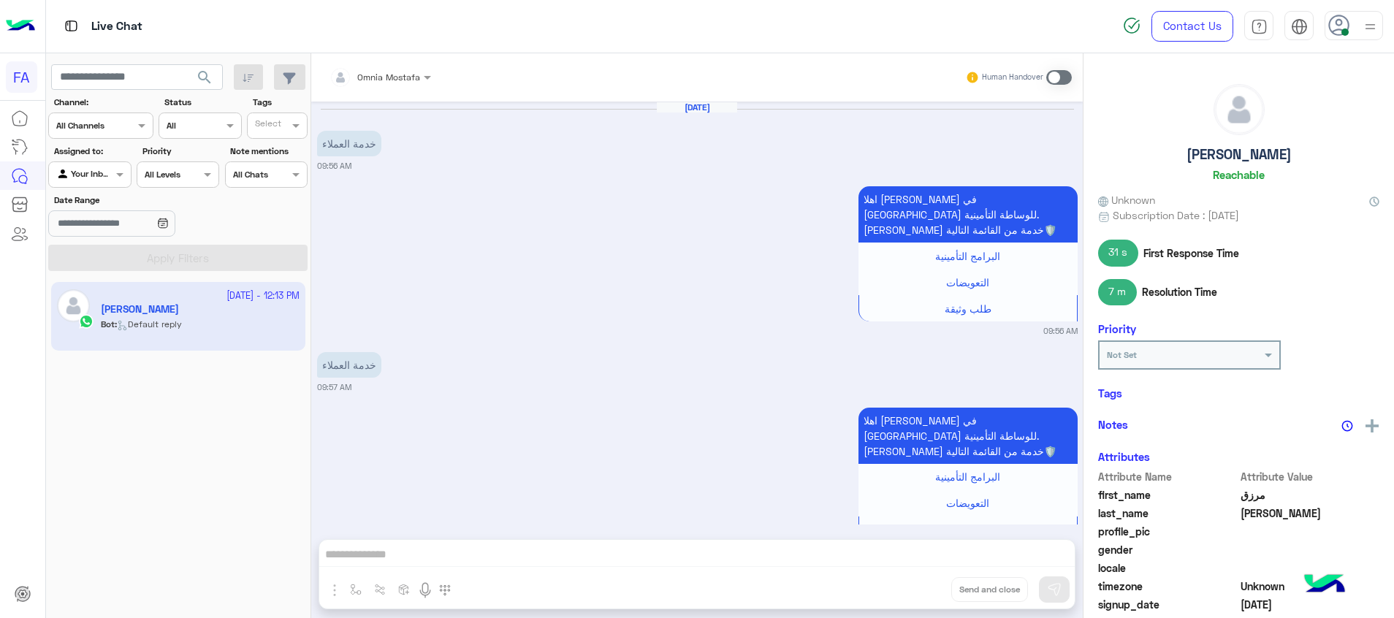
scroll to position [1123, 0]
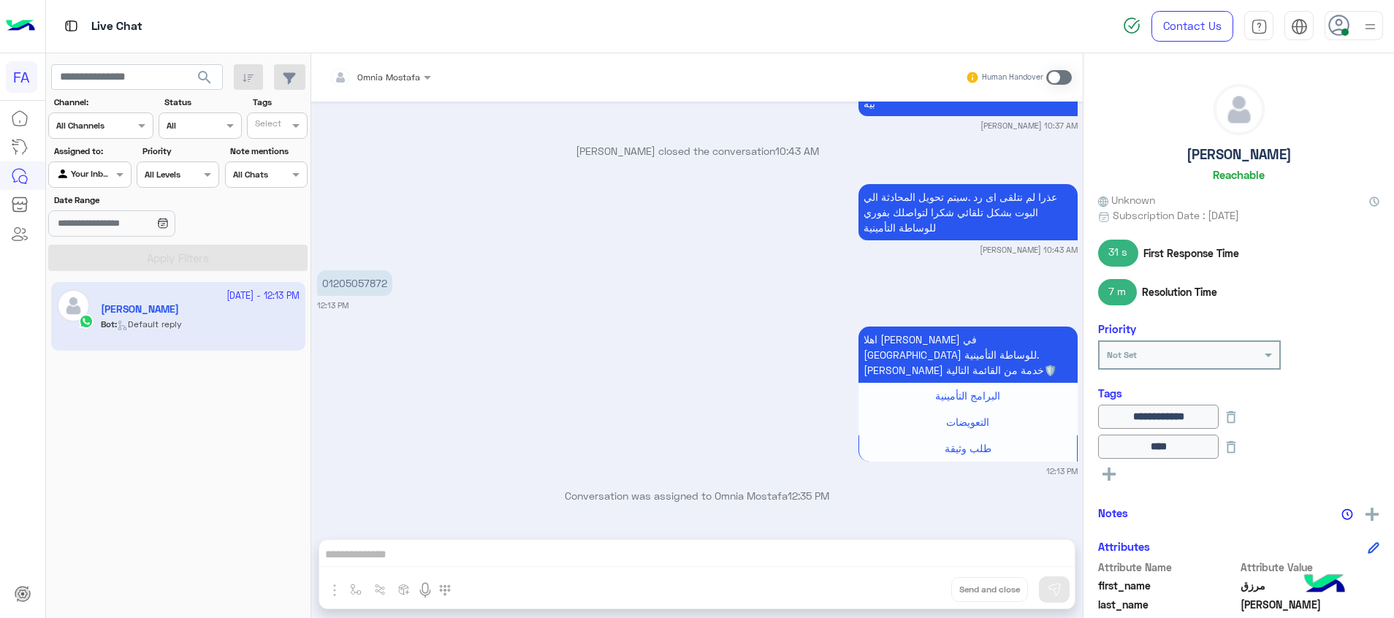
click at [1058, 77] on span at bounding box center [1059, 77] width 26 height 15
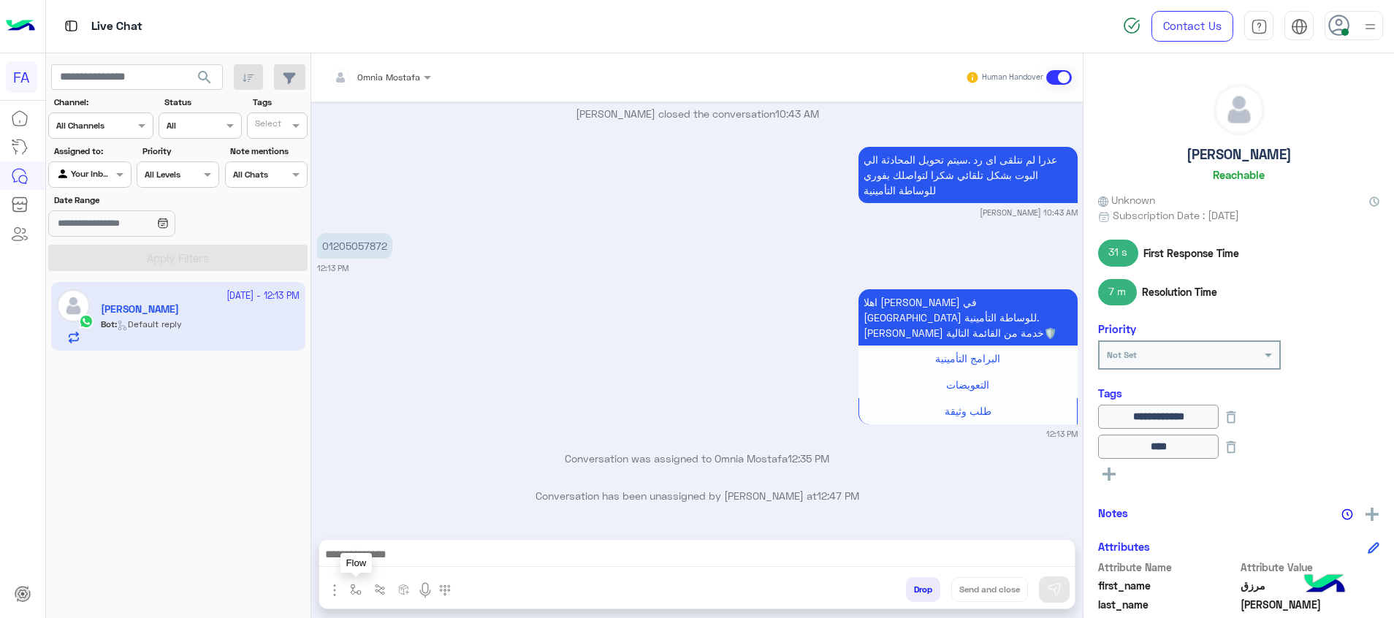
click at [361, 594] on img "button" at bounding box center [356, 590] width 12 height 12
click at [436, 565] on span at bounding box center [444, 557] width 18 height 17
click at [331, 598] on img "button" at bounding box center [335, 590] width 18 height 18
click at [371, 538] on button "Attachements" at bounding box center [380, 529] width 108 height 29
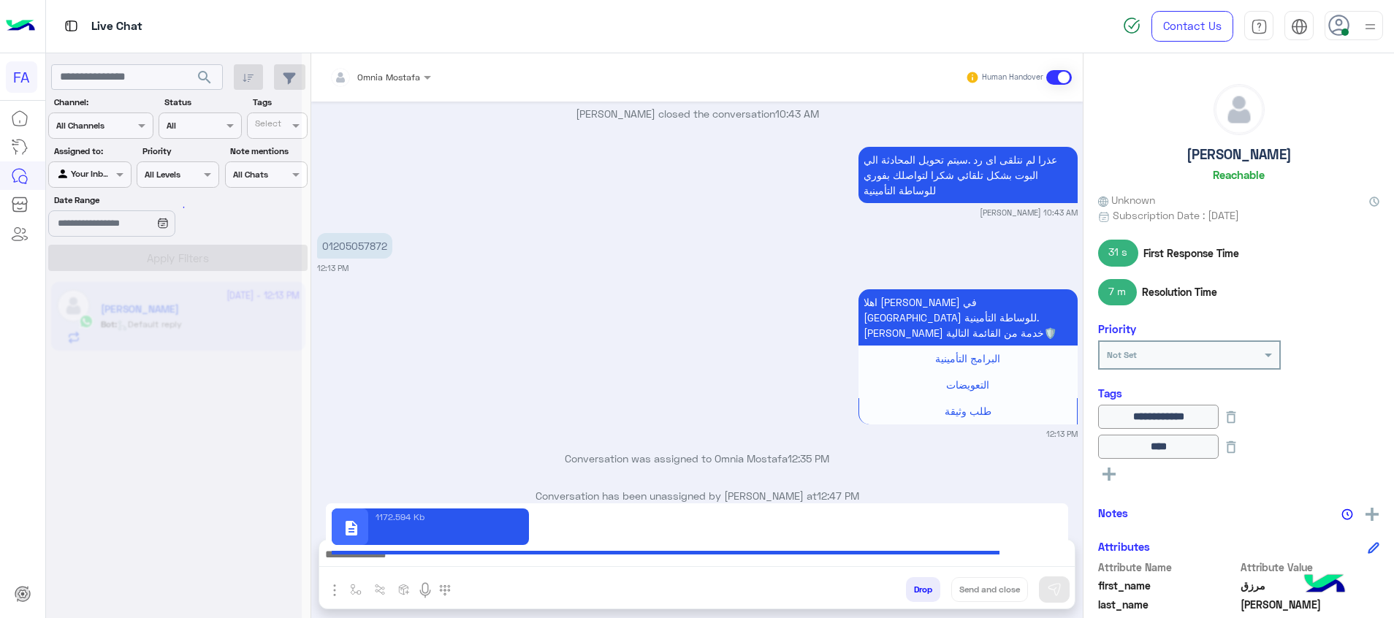
type textarea "**********"
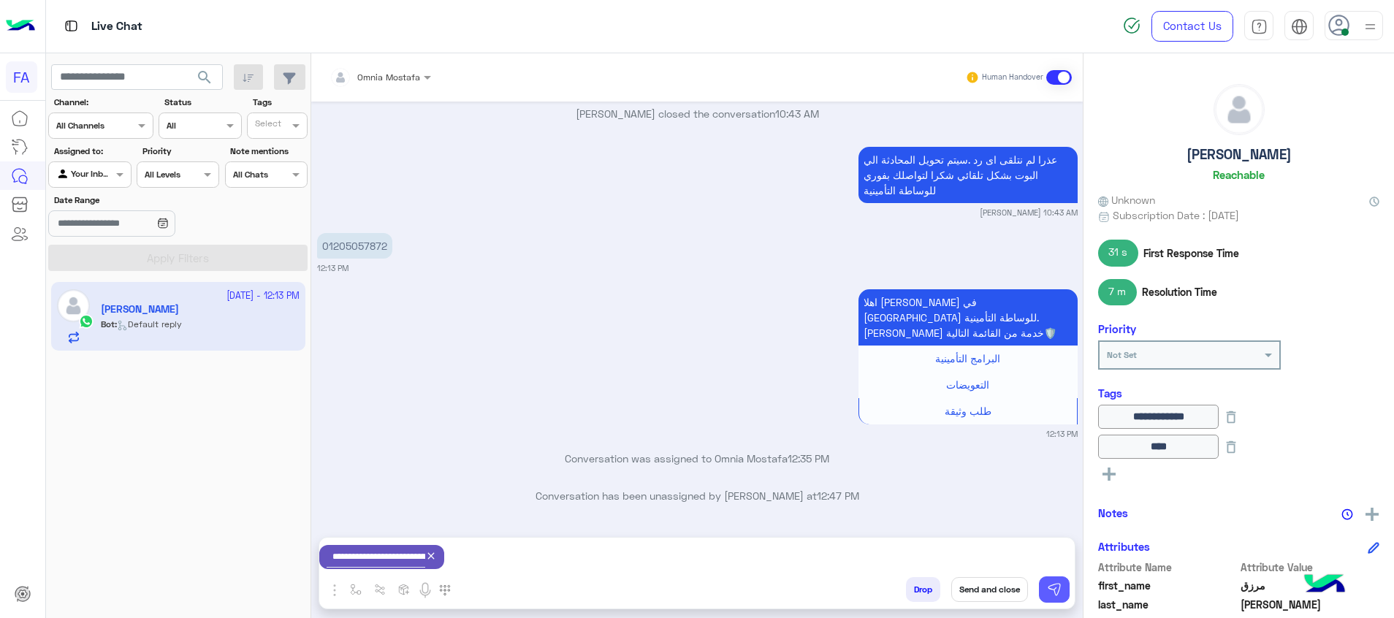
click at [1049, 584] on img at bounding box center [1054, 589] width 15 height 15
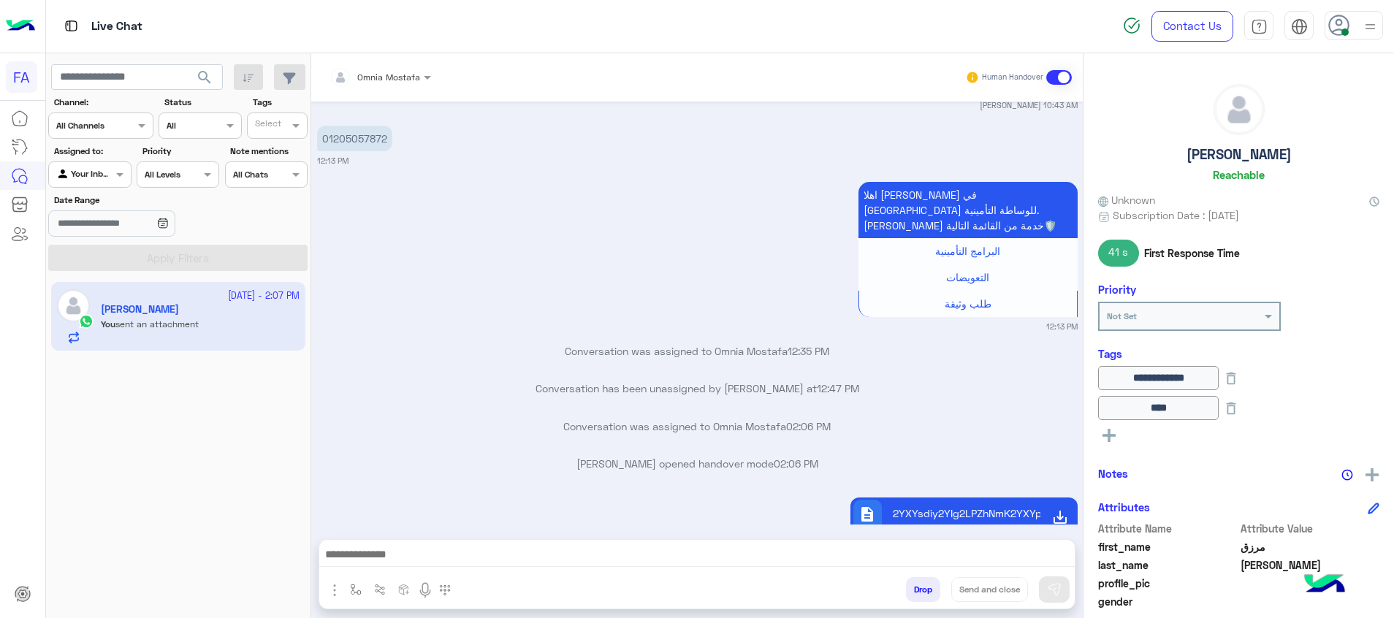
click at [1067, 75] on span at bounding box center [1059, 77] width 26 height 15
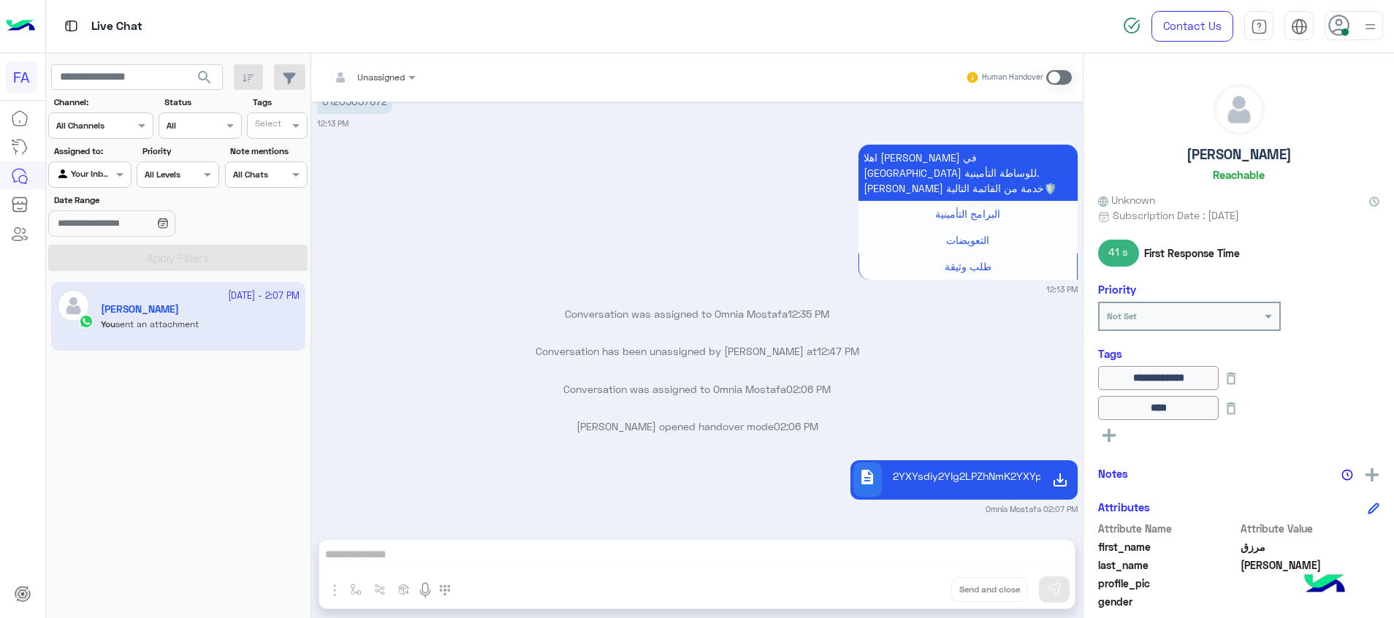
click at [205, 72] on span "search" at bounding box center [205, 78] width 18 height 18
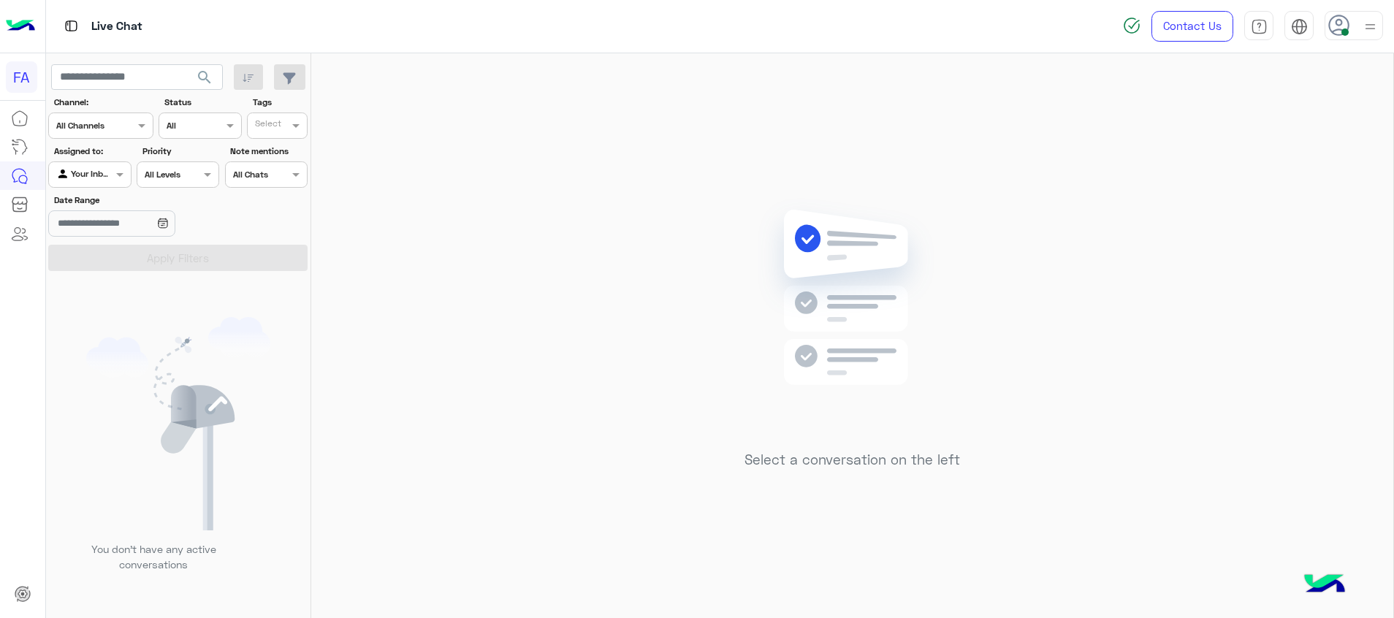
click at [208, 68] on button "search" at bounding box center [205, 79] width 36 height 31
click at [88, 178] on input "text" at bounding box center [73, 173] width 34 height 13
click at [110, 225] on b "Unassigned" at bounding box center [98, 230] width 56 height 12
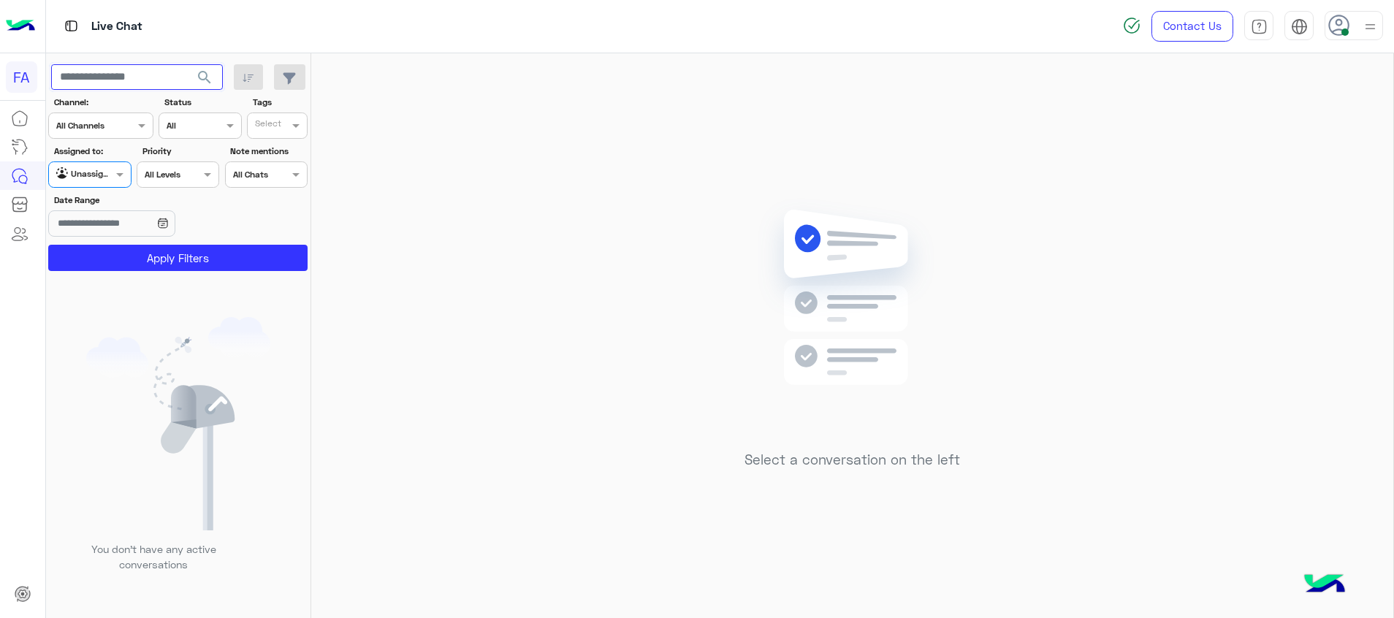
click at [178, 72] on input "text" at bounding box center [137, 77] width 172 height 26
paste input "**********"
type input "**********"
click at [210, 77] on span "search" at bounding box center [205, 78] width 18 height 18
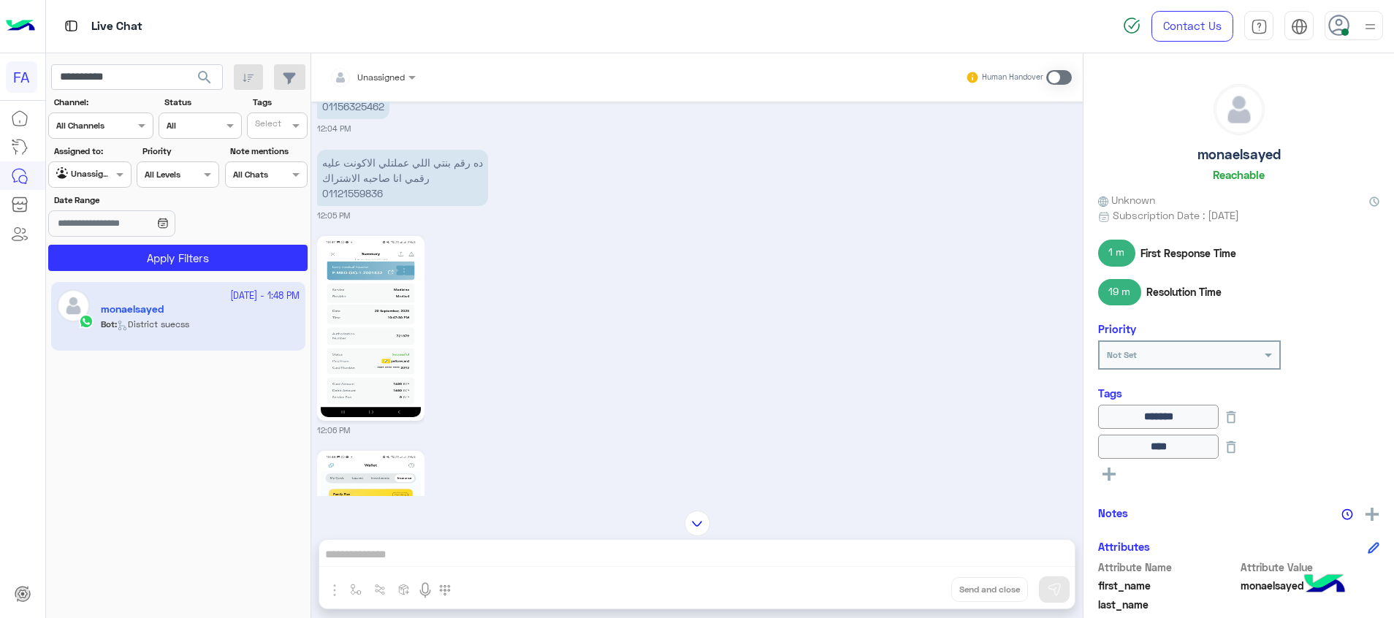
scroll to position [711, 0]
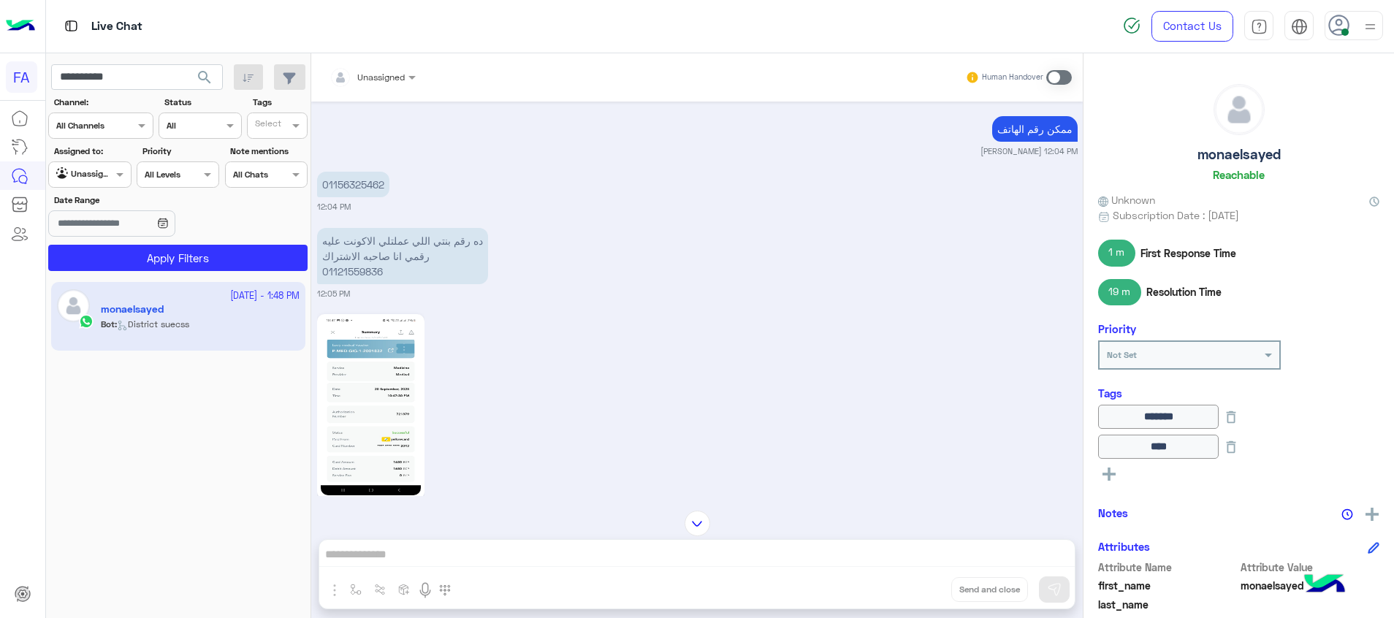
click at [345, 272] on p "ده رقم بنتي اللي عملتلي الاكونت عليه رقمي انا صاحبه الاشتراك 01121559836" at bounding box center [402, 256] width 171 height 56
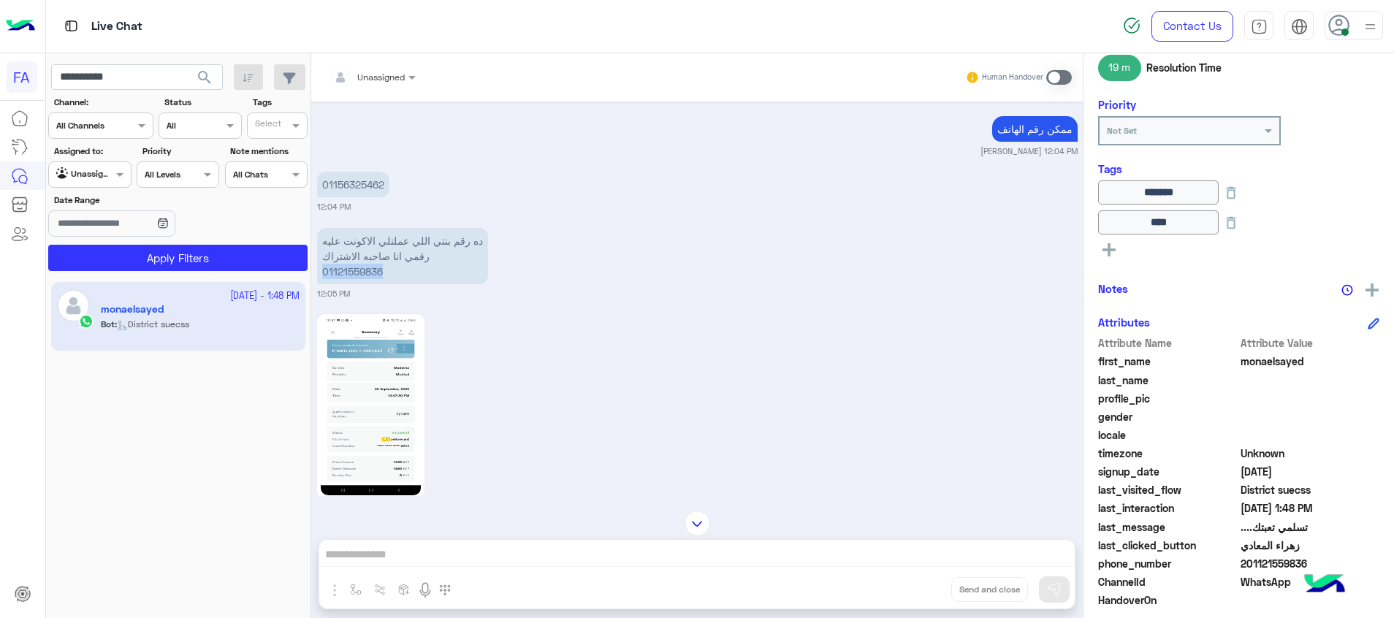
scroll to position [310, 0]
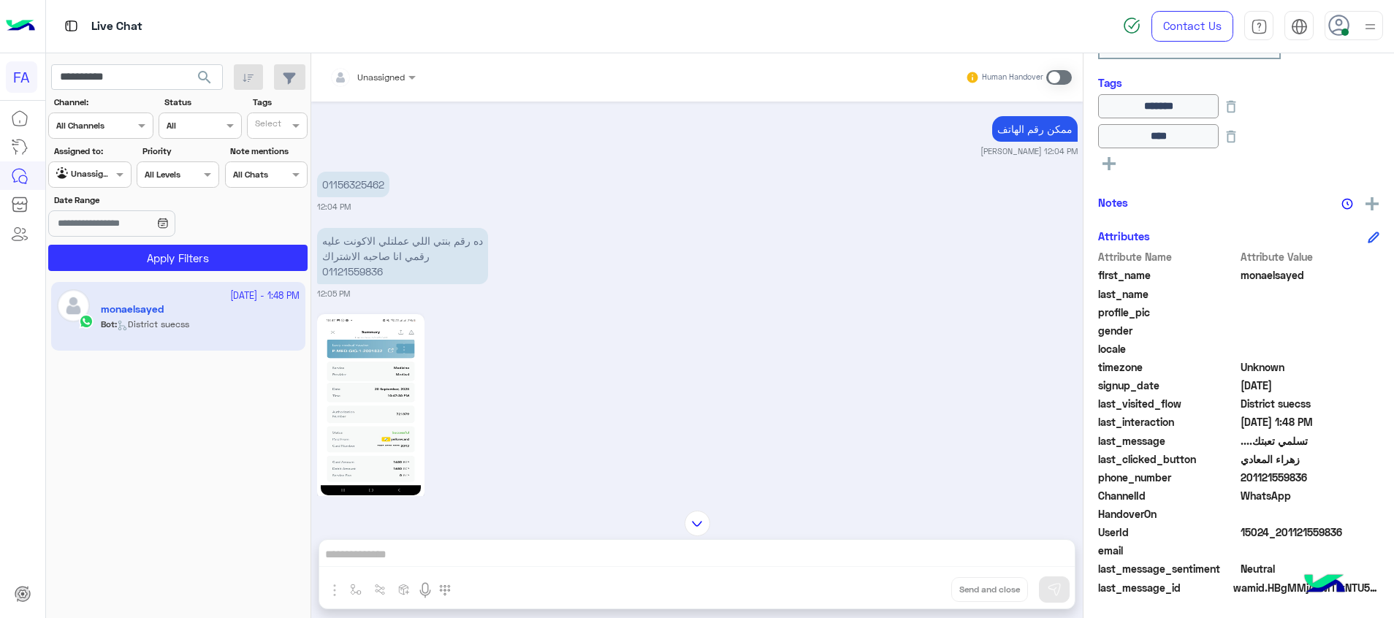
click at [354, 183] on p "01156325462" at bounding box center [353, 185] width 72 height 26
click at [112, 75] on input "**********" at bounding box center [137, 77] width 172 height 26
click at [205, 83] on span "search" at bounding box center [205, 78] width 18 height 18
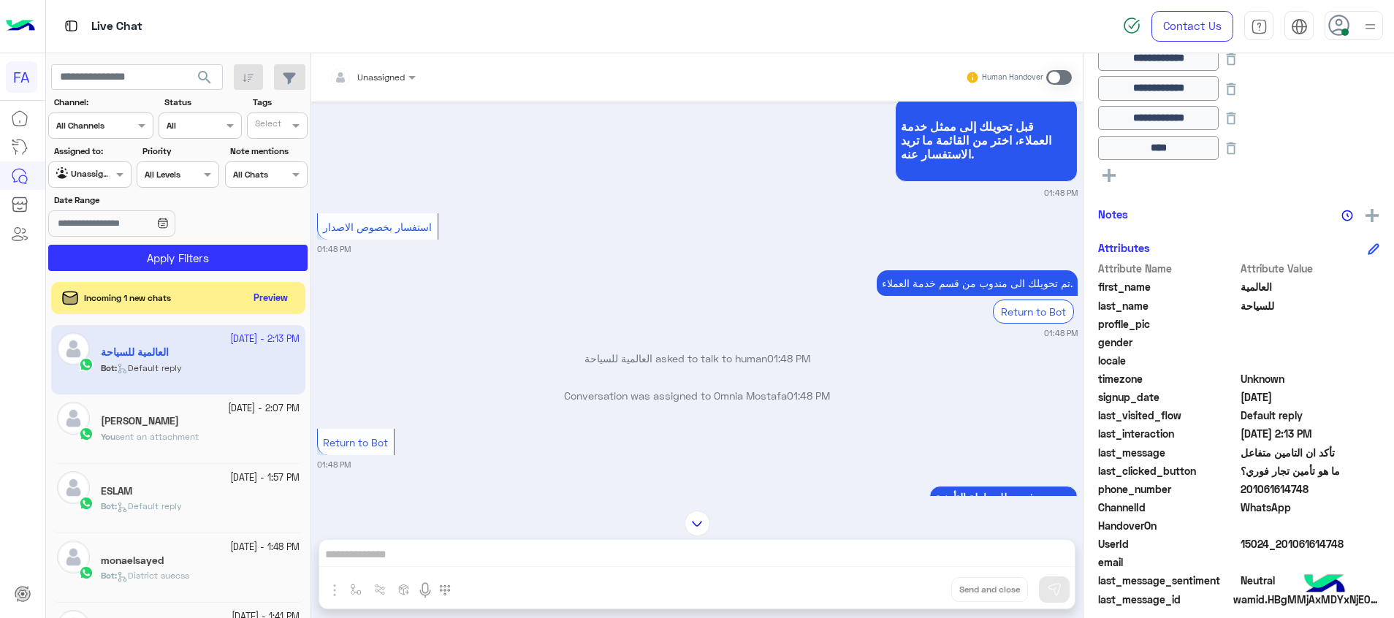
scroll to position [778, 0]
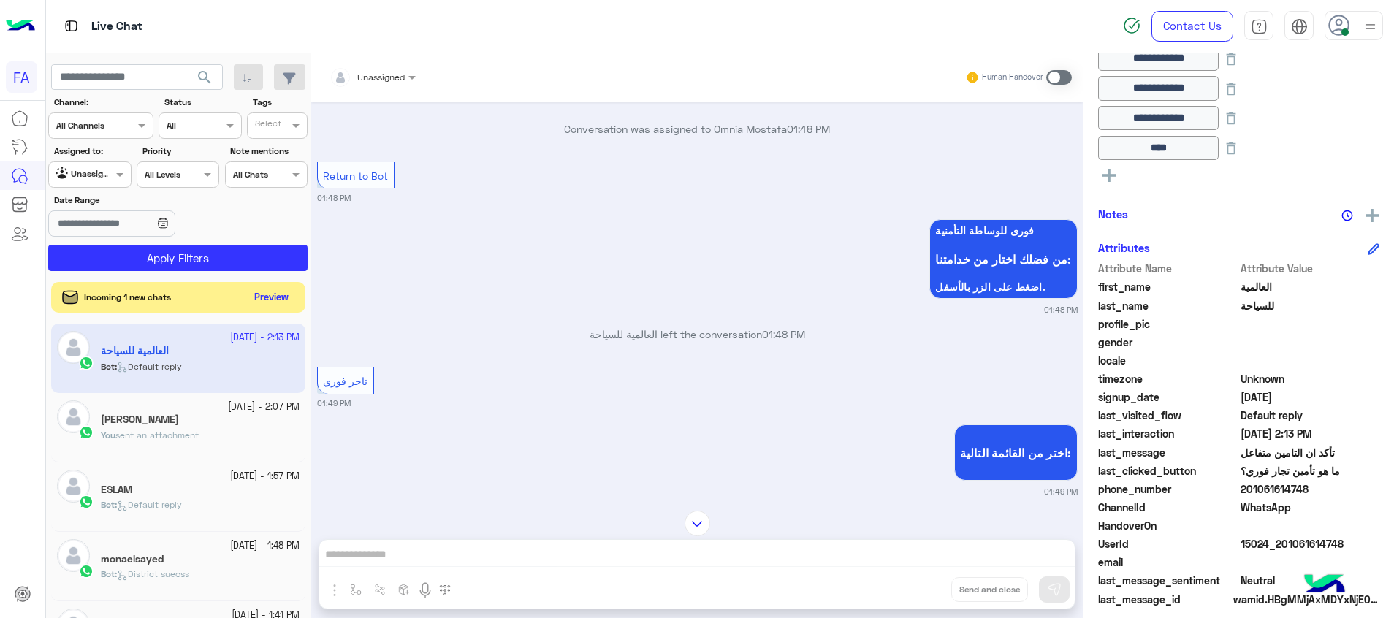
click at [277, 298] on button "Preview" at bounding box center [271, 298] width 45 height 20
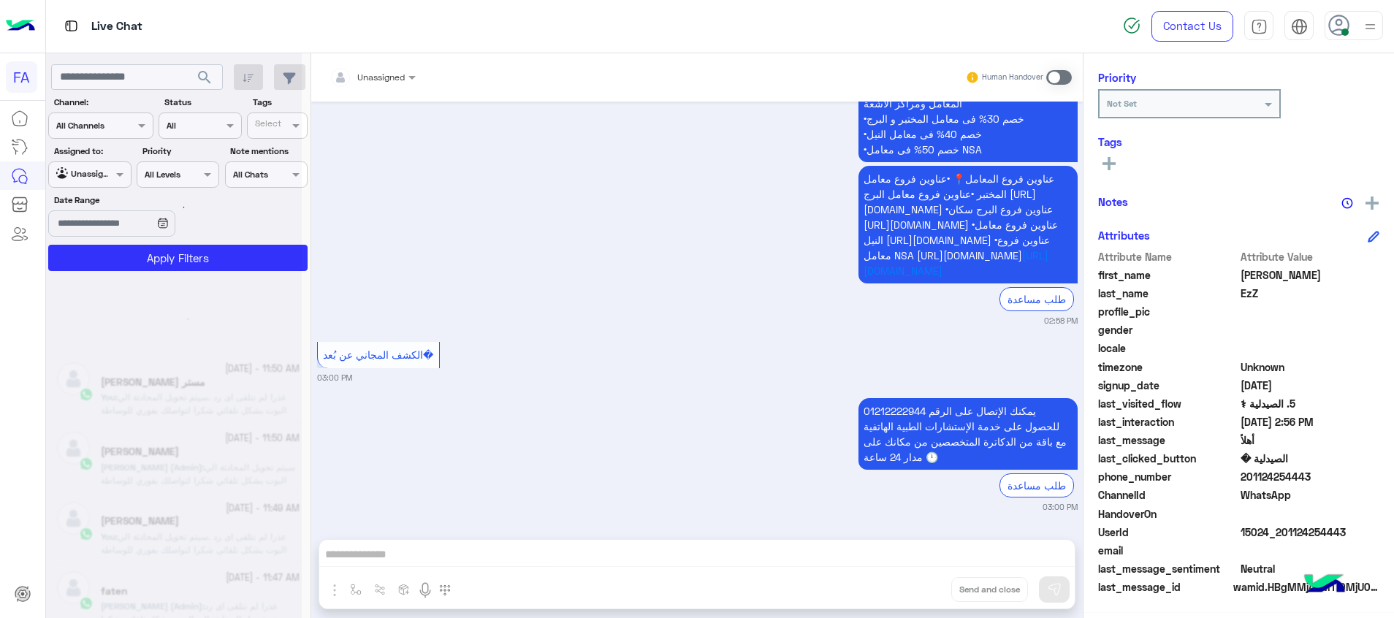
scroll to position [7, 0]
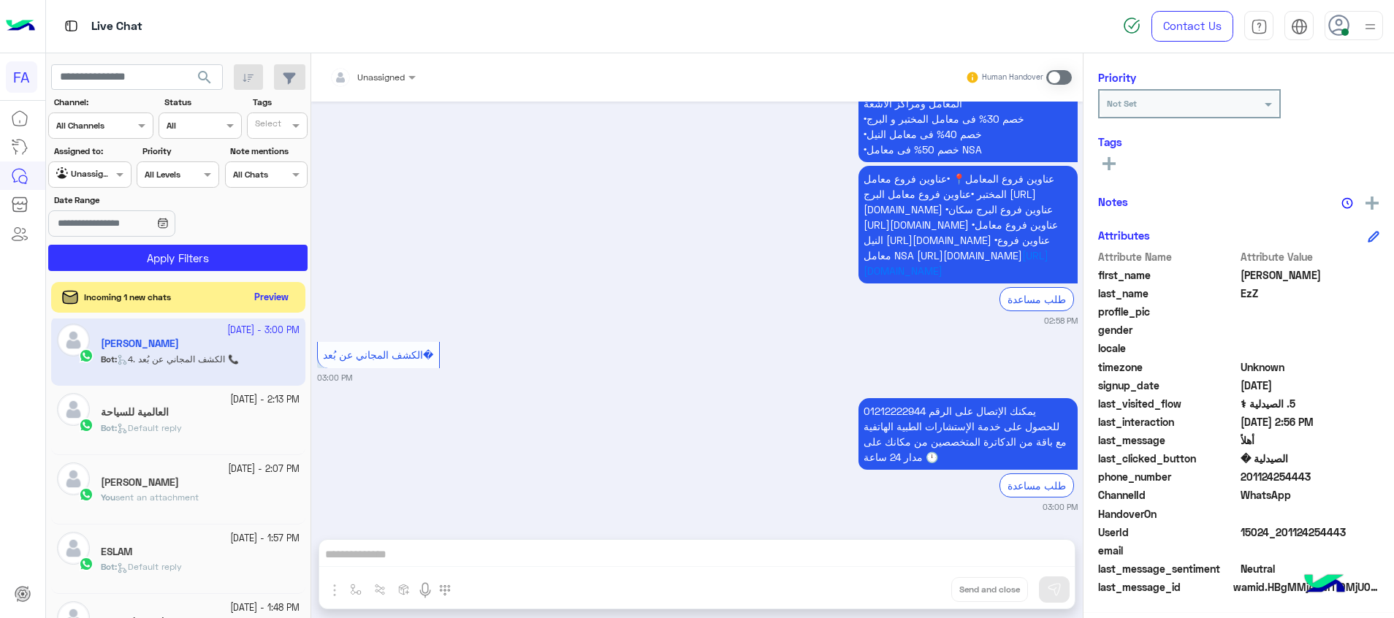
click at [272, 302] on button "Preview" at bounding box center [271, 298] width 45 height 20
drag, startPoint x: 81, startPoint y: 177, endPoint x: 90, endPoint y: 186, distance: 12.4
click at [81, 177] on input "text" at bounding box center [73, 173] width 34 height 13
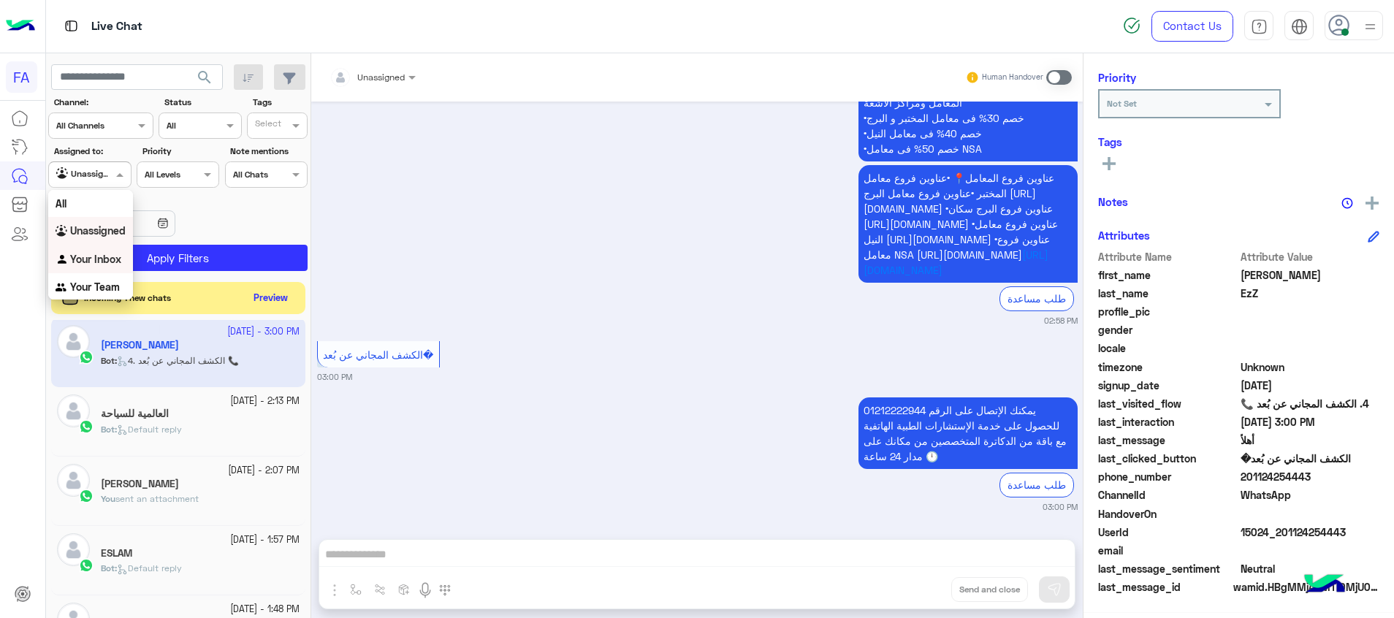
click at [99, 253] on b "Your Inbox" at bounding box center [95, 259] width 51 height 12
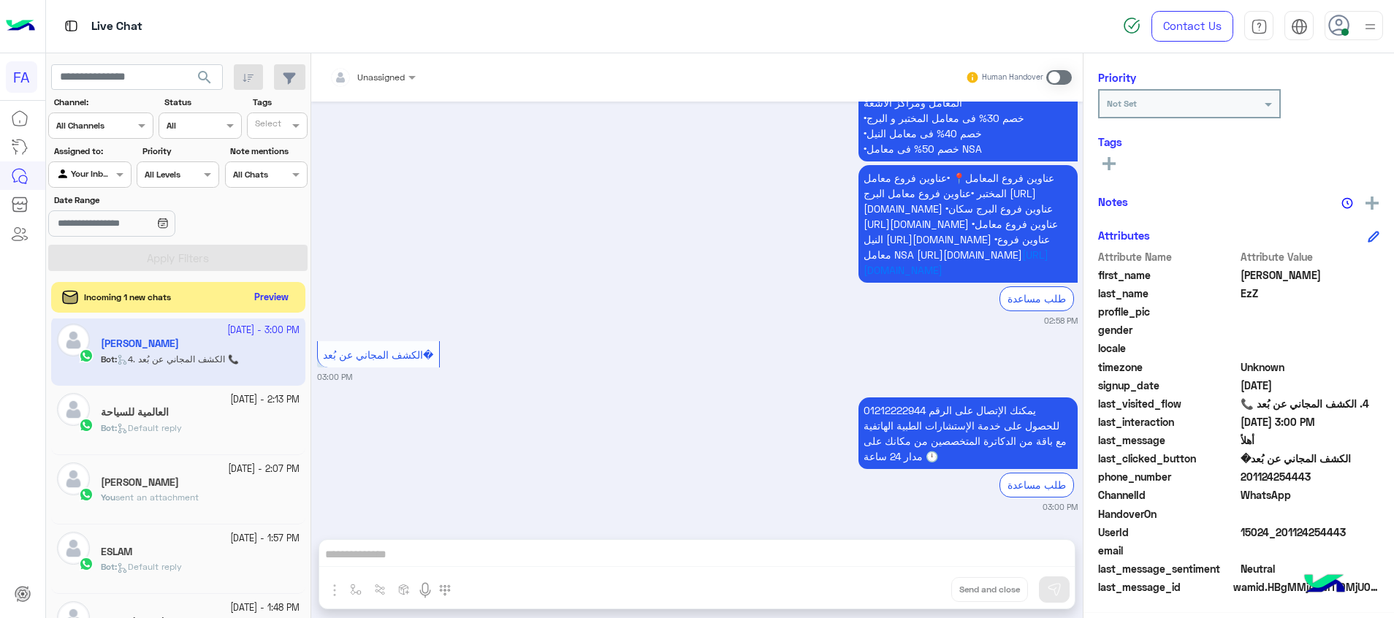
click at [281, 295] on button "Preview" at bounding box center [271, 298] width 45 height 20
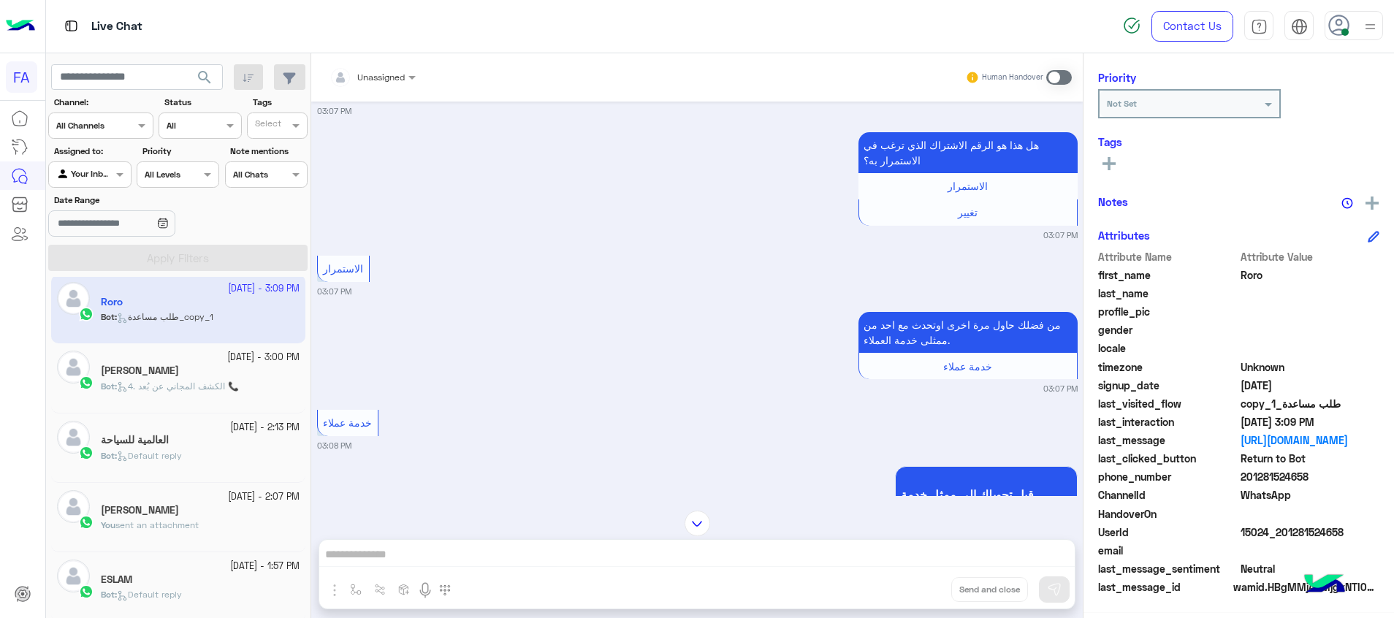
scroll to position [138, 0]
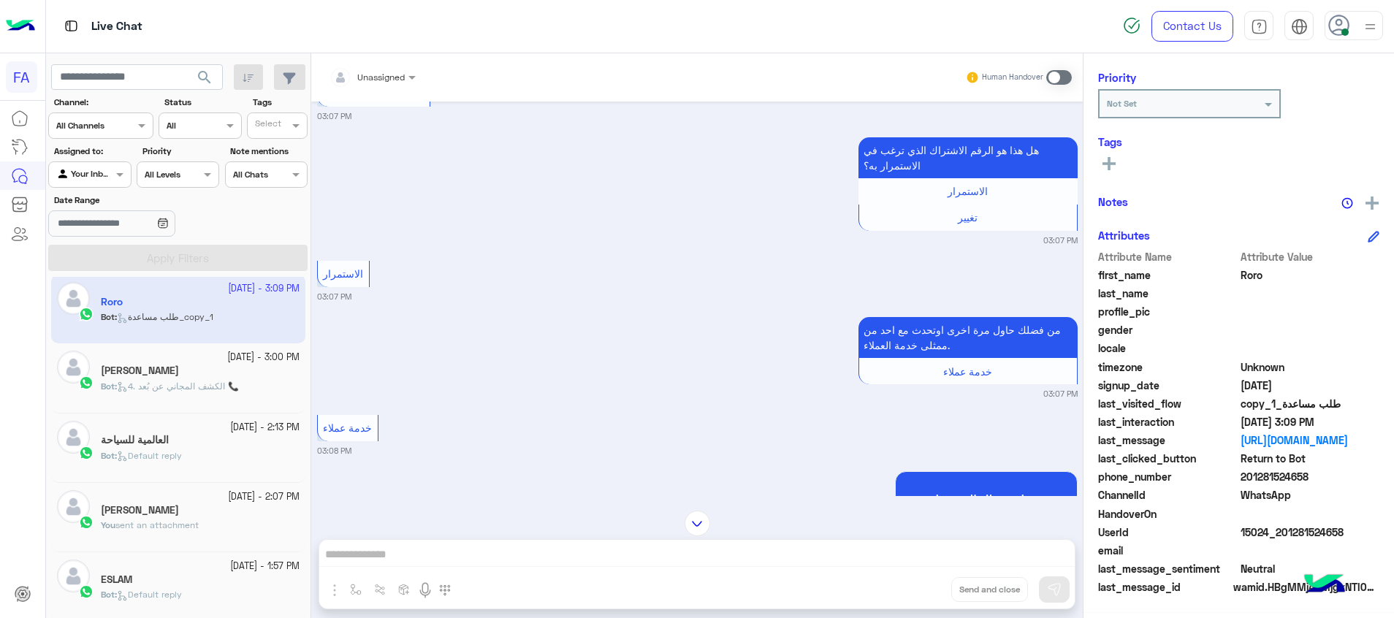
click at [210, 72] on span "search" at bounding box center [205, 78] width 18 height 18
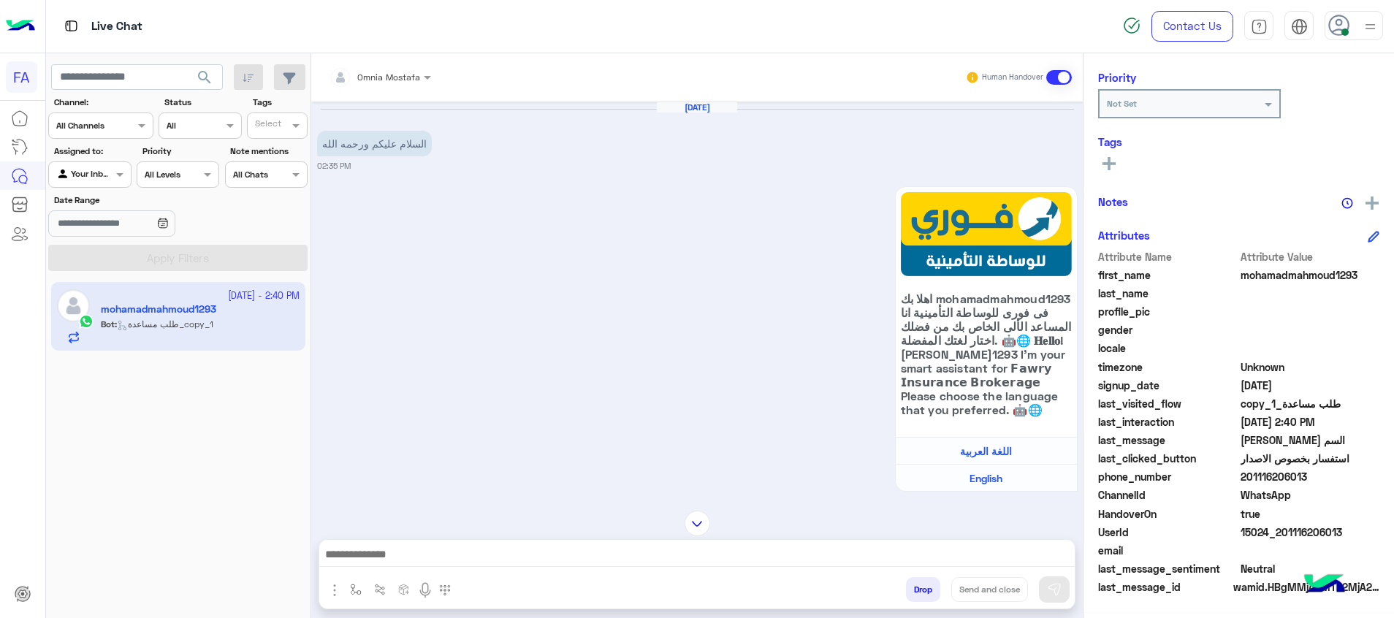
drag, startPoint x: 1325, startPoint y: 532, endPoint x: 1284, endPoint y: 540, distance: 41.6
click at [1284, 540] on span "15024_201116206013" at bounding box center [1310, 531] width 140 height 15
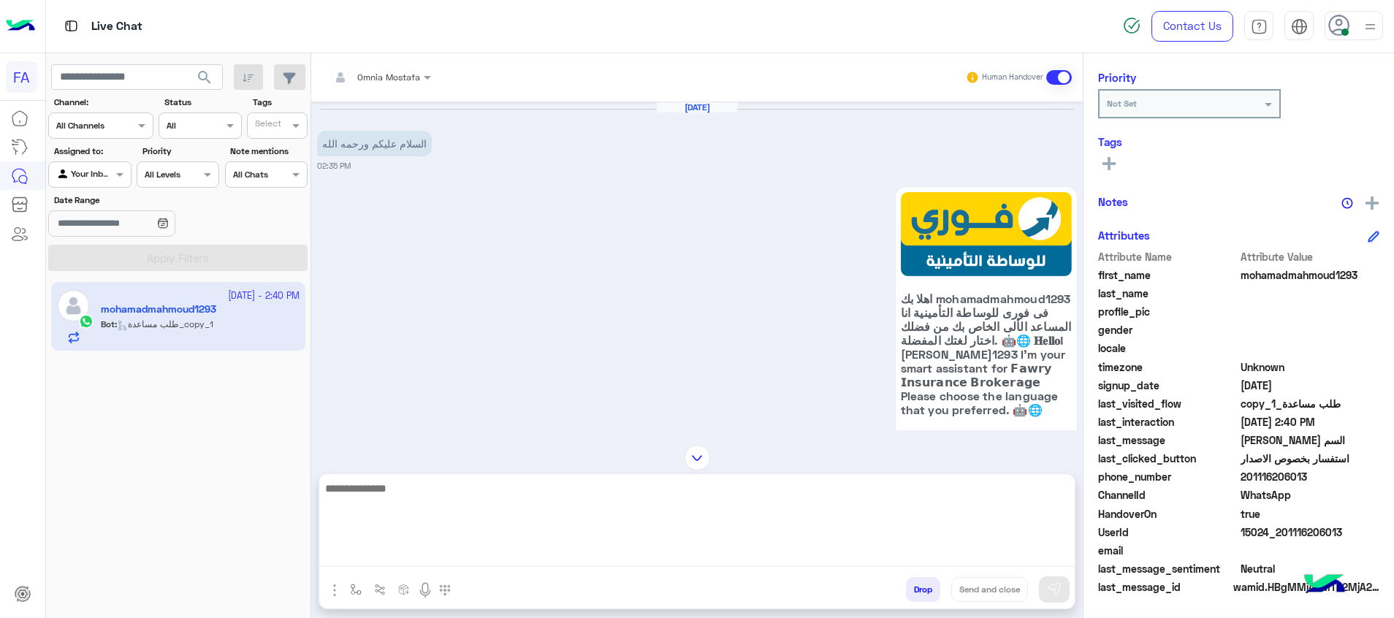
click at [897, 549] on textarea at bounding box center [696, 523] width 755 height 88
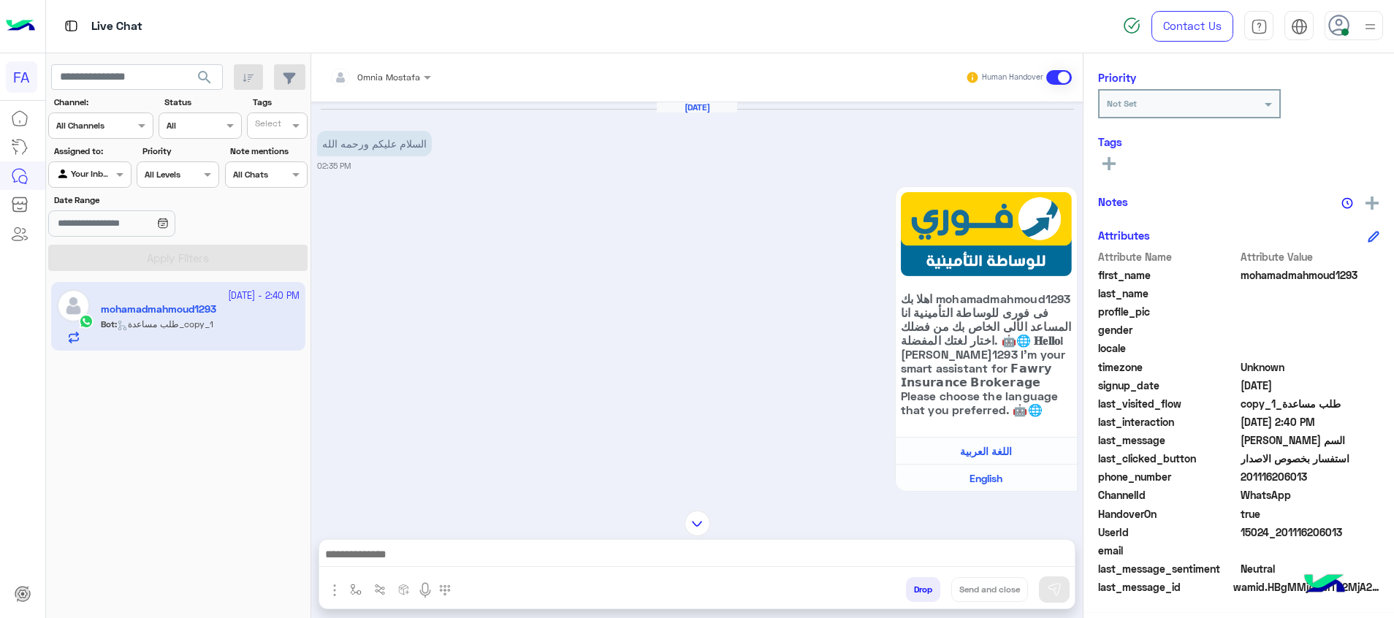
click at [1054, 543] on div at bounding box center [696, 558] width 755 height 37
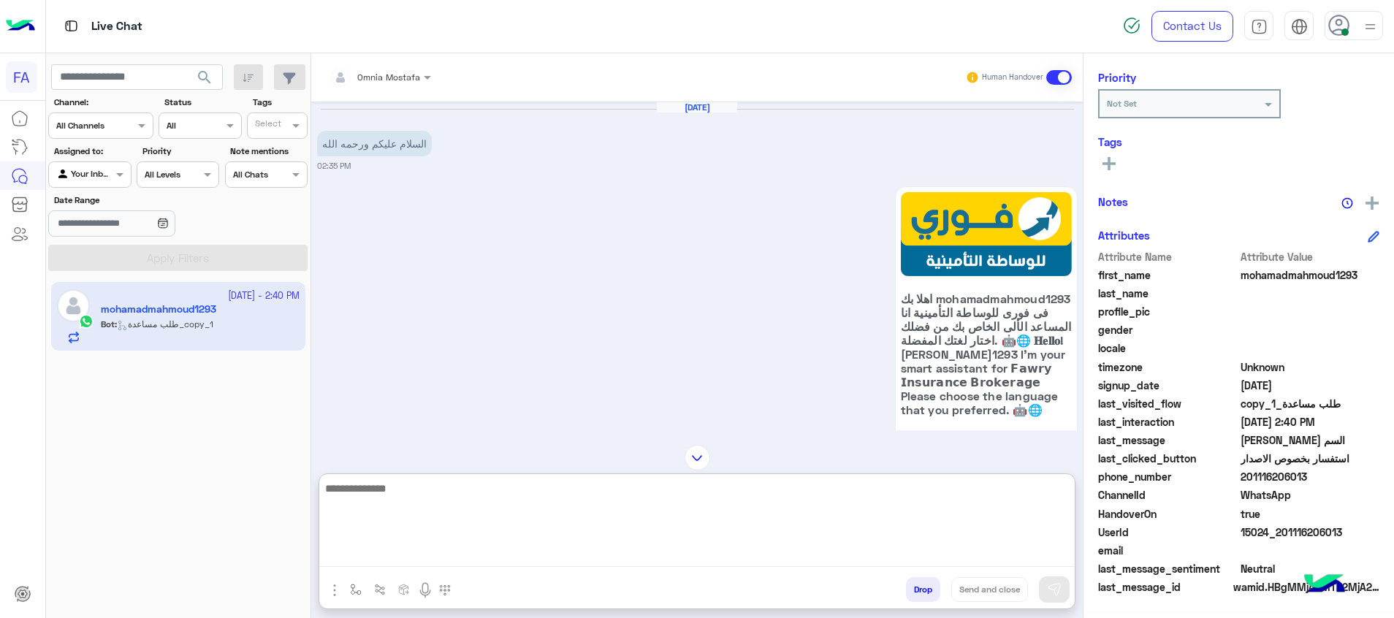
drag, startPoint x: 1055, startPoint y: 549, endPoint x: 1061, endPoint y: 563, distance: 14.8
click at [1056, 551] on textarea at bounding box center [696, 523] width 755 height 88
paste textarea "**********"
type textarea "**********"
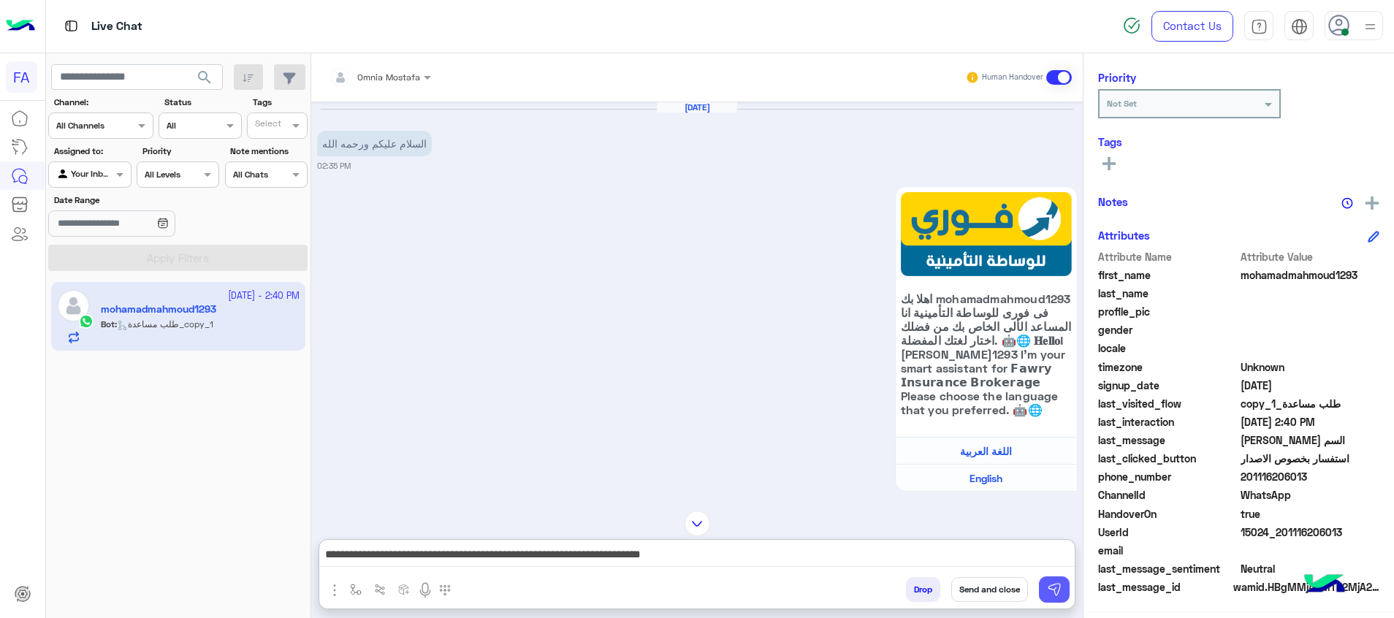
click at [1058, 593] on img at bounding box center [1054, 589] width 15 height 15
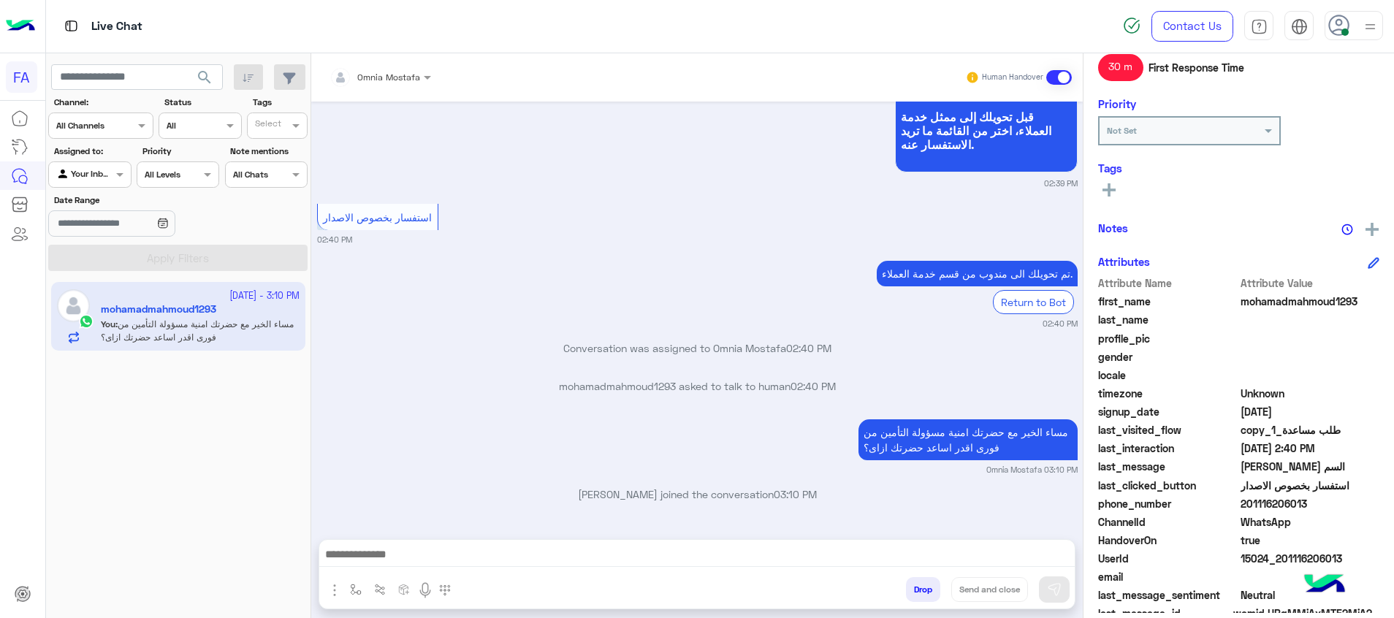
scroll to position [212, 0]
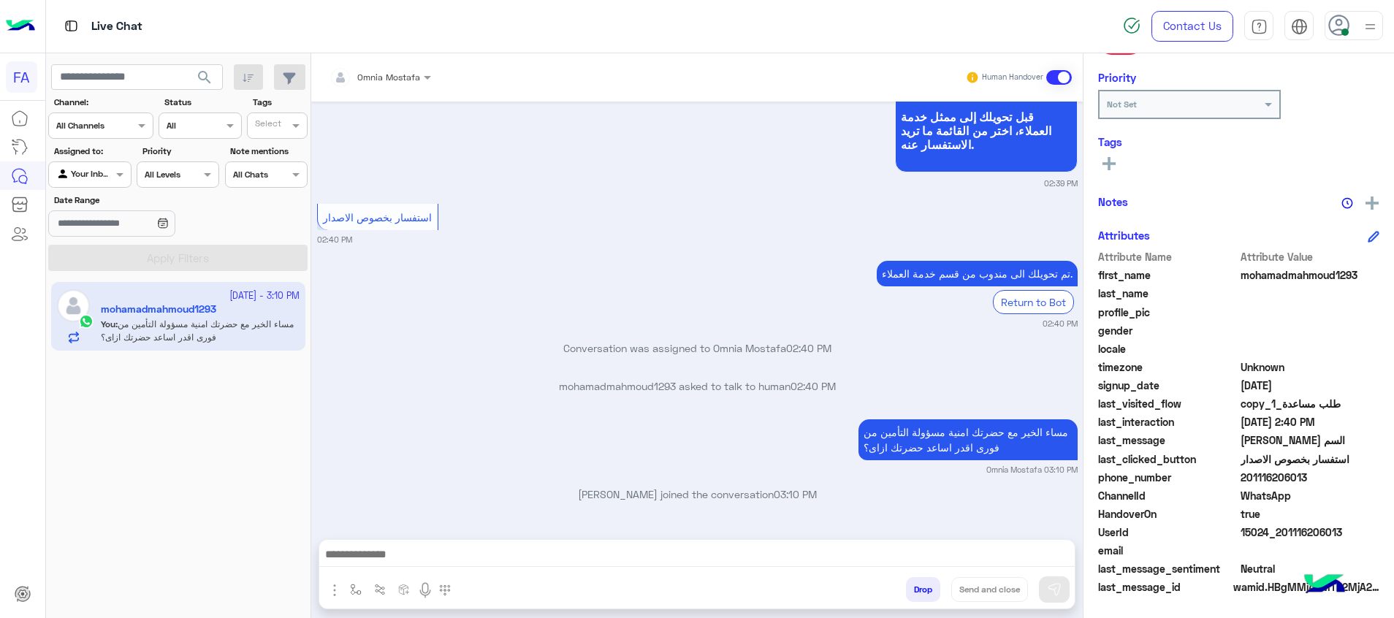
click at [334, 586] on img "button" at bounding box center [335, 590] width 18 height 18
click at [362, 524] on span "Attachements" at bounding box center [385, 529] width 73 height 17
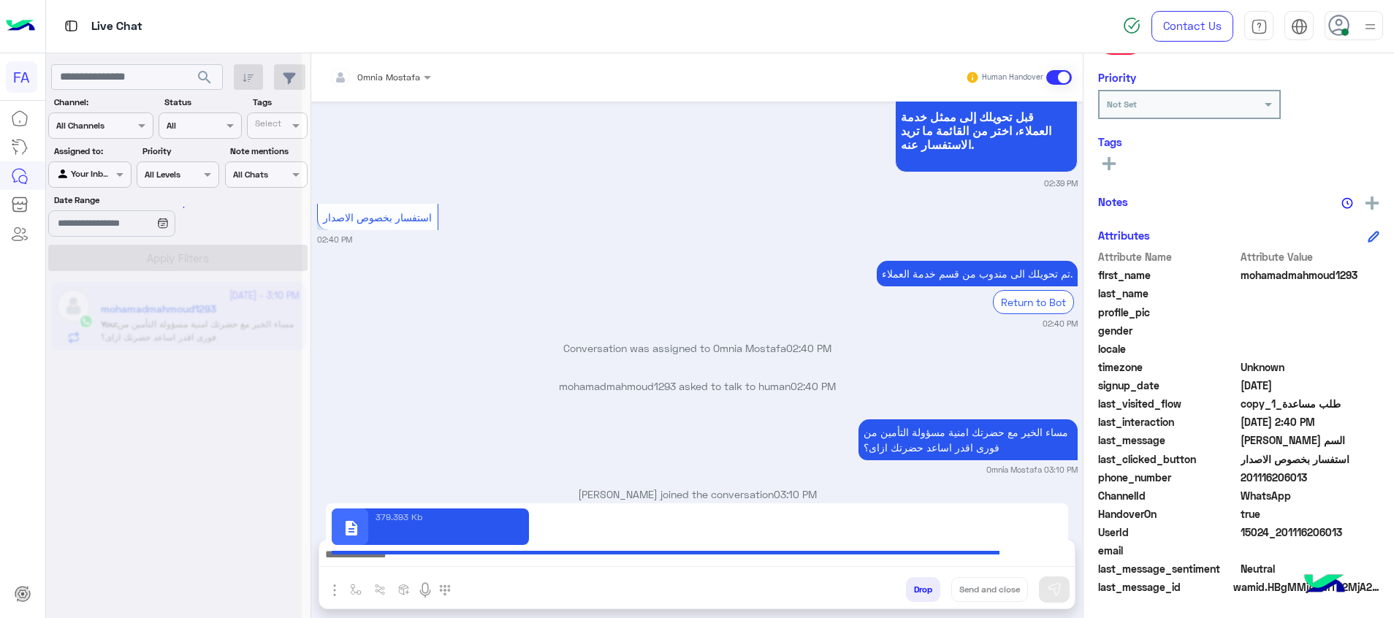
type textarea "**********"
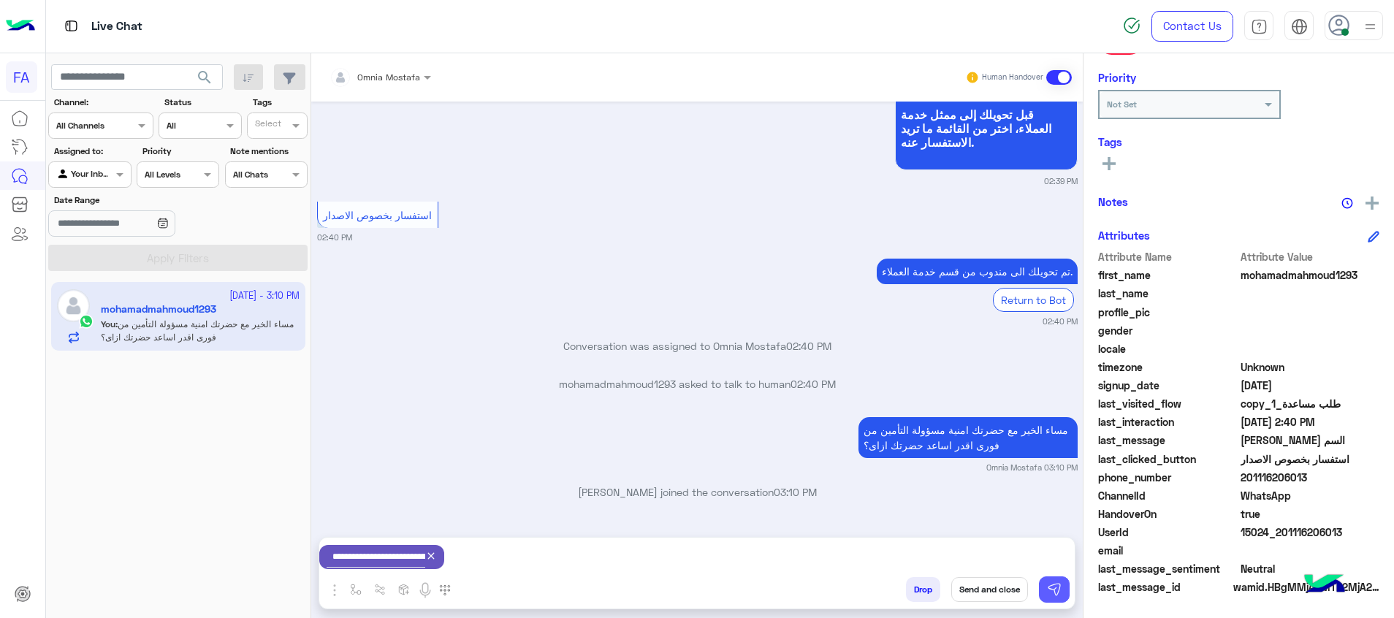
click at [1059, 593] on img at bounding box center [1054, 589] width 15 height 15
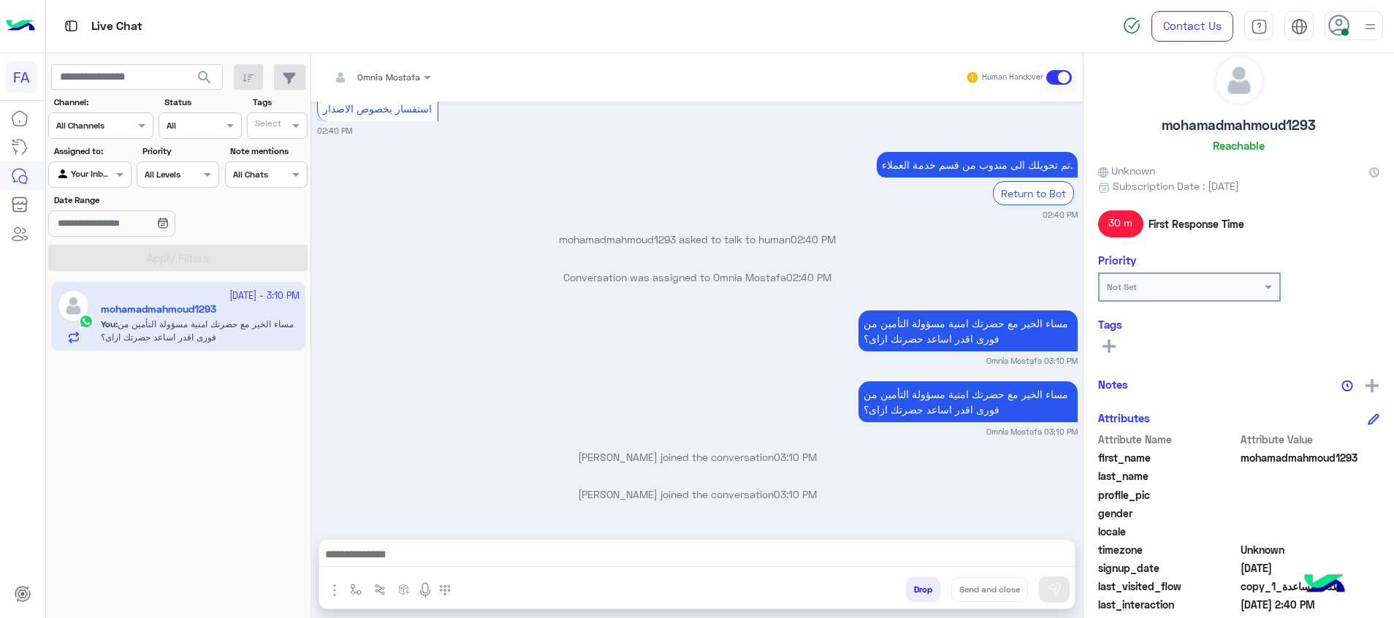
scroll to position [0, 0]
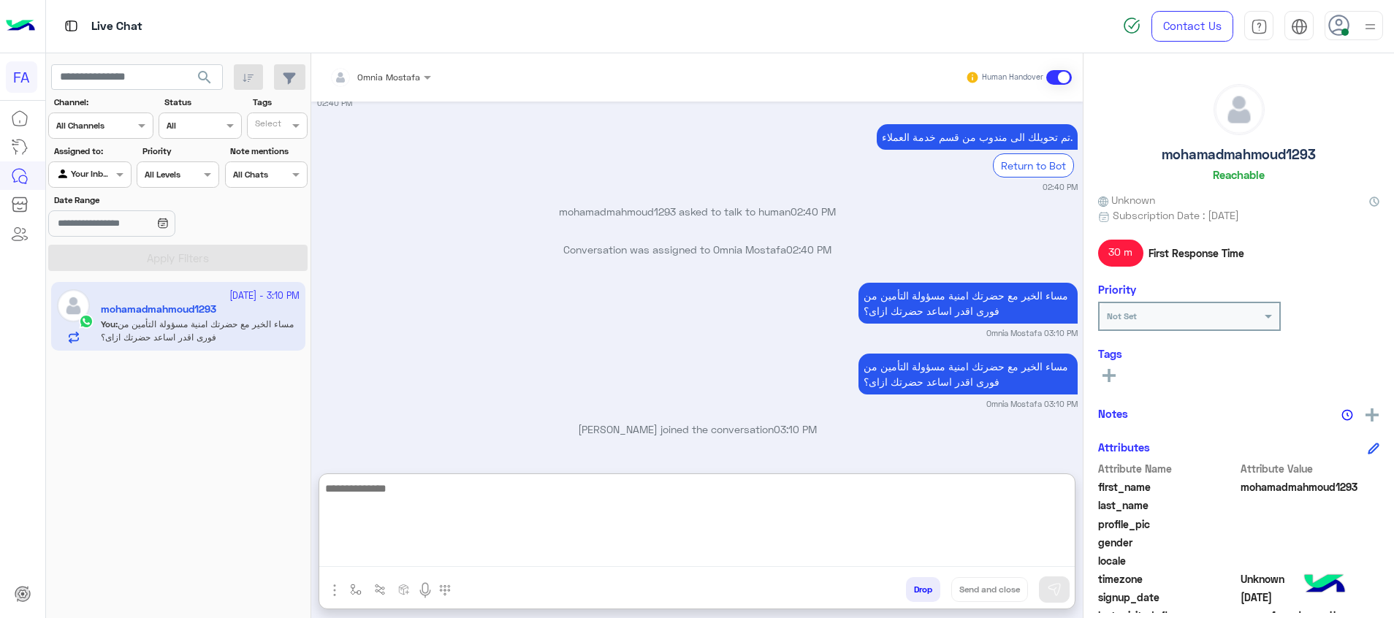
click at [910, 545] on textarea at bounding box center [696, 523] width 755 height 88
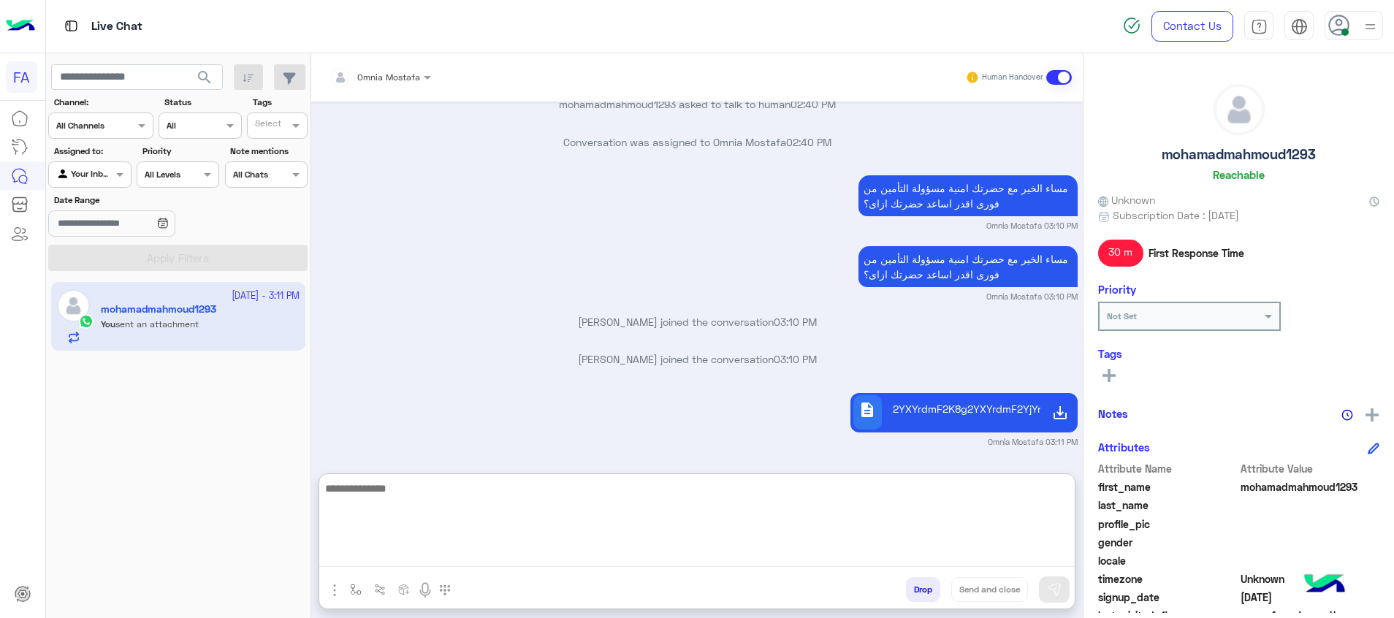
drag, startPoint x: 1009, startPoint y: 518, endPoint x: 999, endPoint y: 522, distance: 11.8
click at [1004, 521] on textarea at bounding box center [696, 523] width 755 height 88
type textarea "**********"
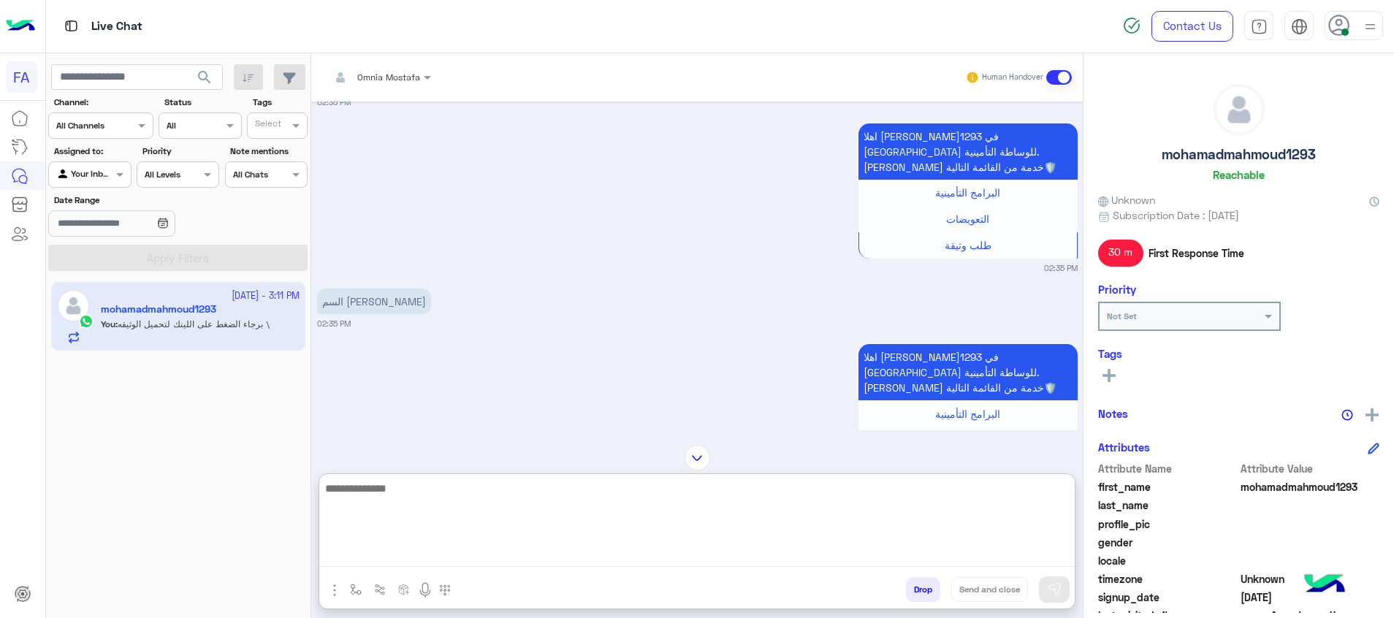
scroll to position [413, 0]
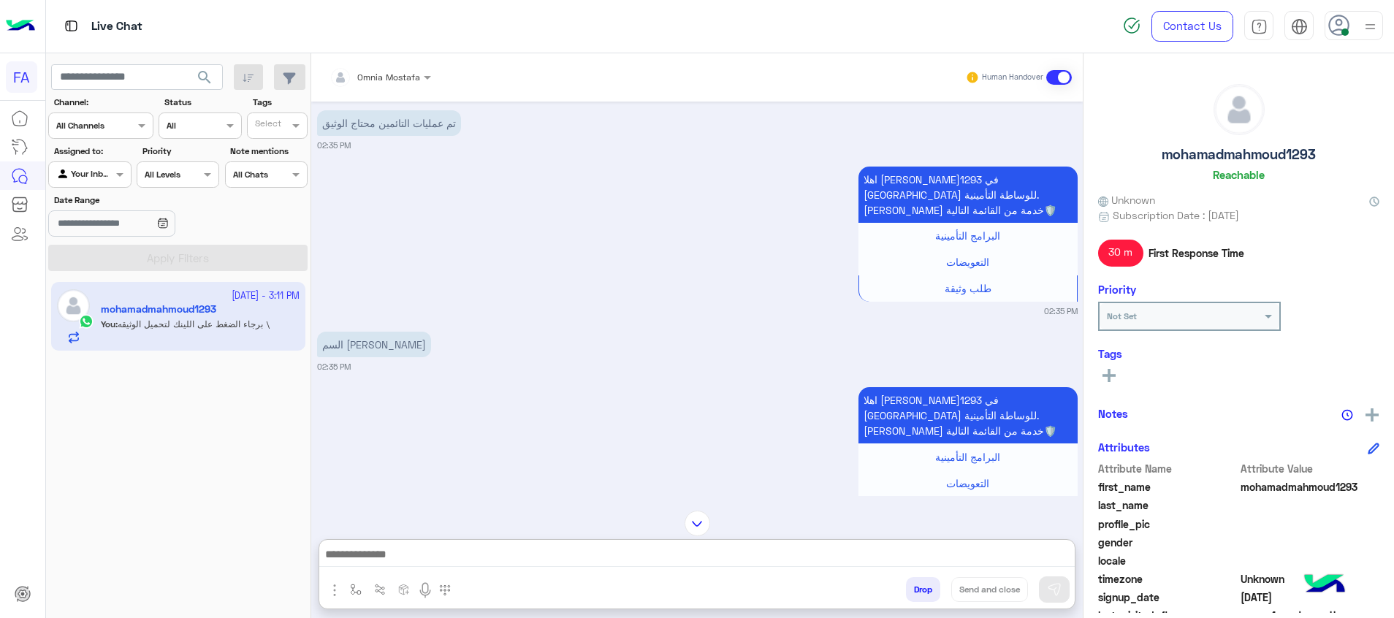
click at [1118, 373] on button at bounding box center [1109, 375] width 22 height 18
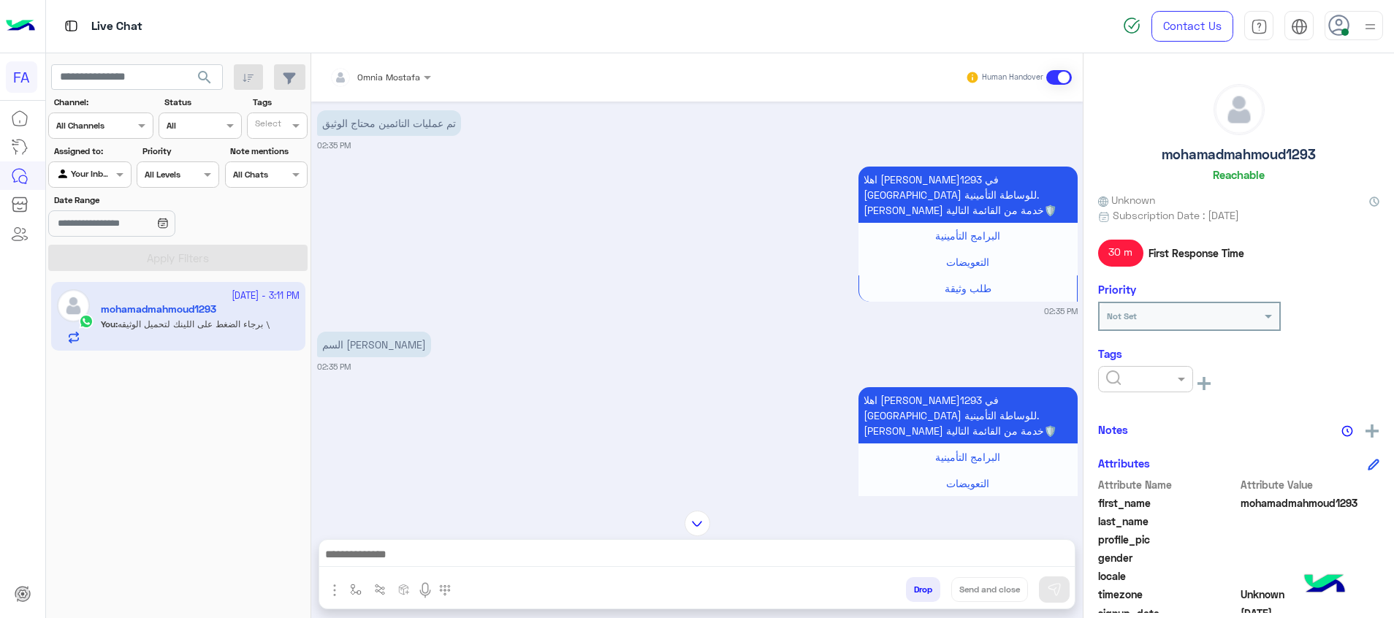
drag, startPoint x: 1118, startPoint y: 373, endPoint x: 1137, endPoint y: 385, distance: 23.3
click at [1118, 373] on input "text" at bounding box center [1128, 377] width 45 height 13
click at [1155, 434] on div "Penny" at bounding box center [1145, 440] width 95 height 27
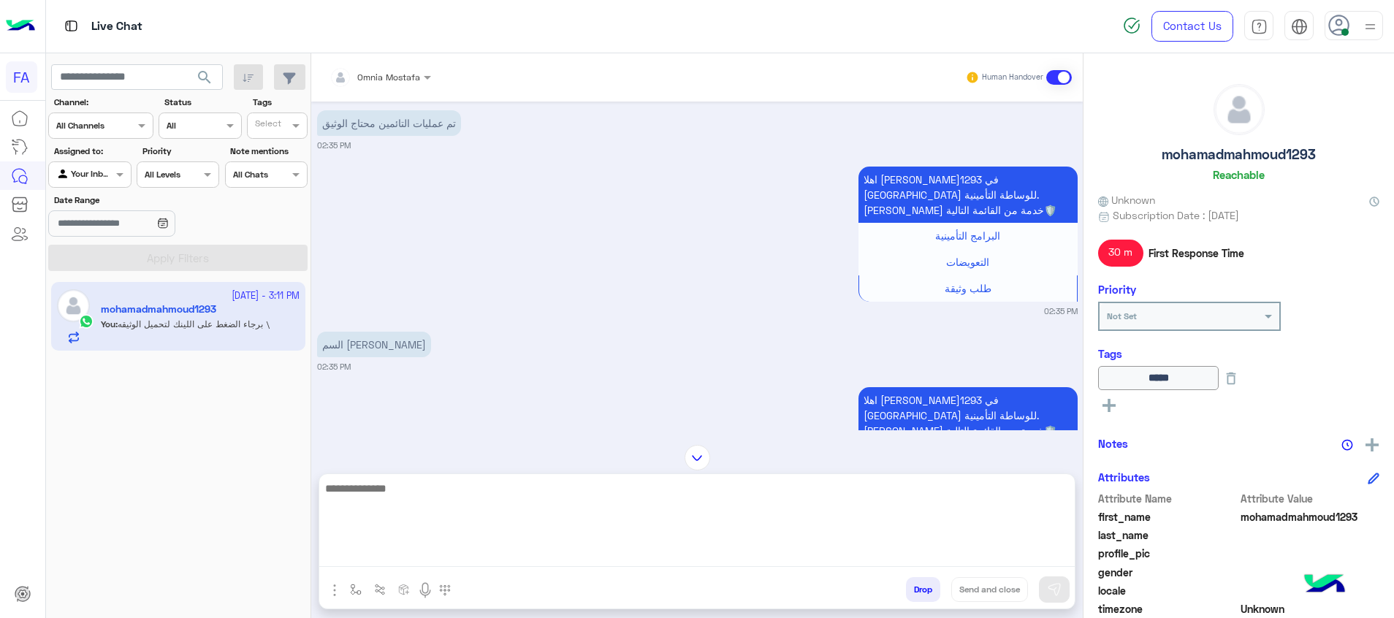
click at [1045, 554] on textarea at bounding box center [696, 523] width 755 height 88
paste textarea "**********"
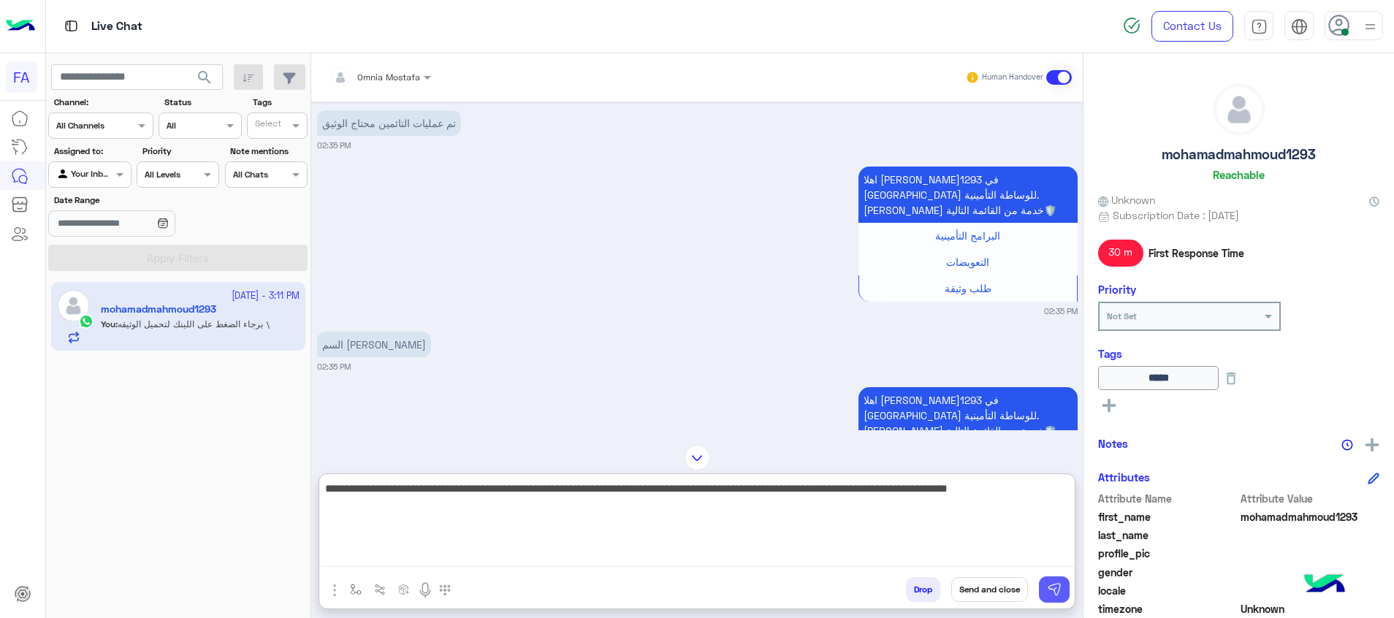
type textarea "**********"
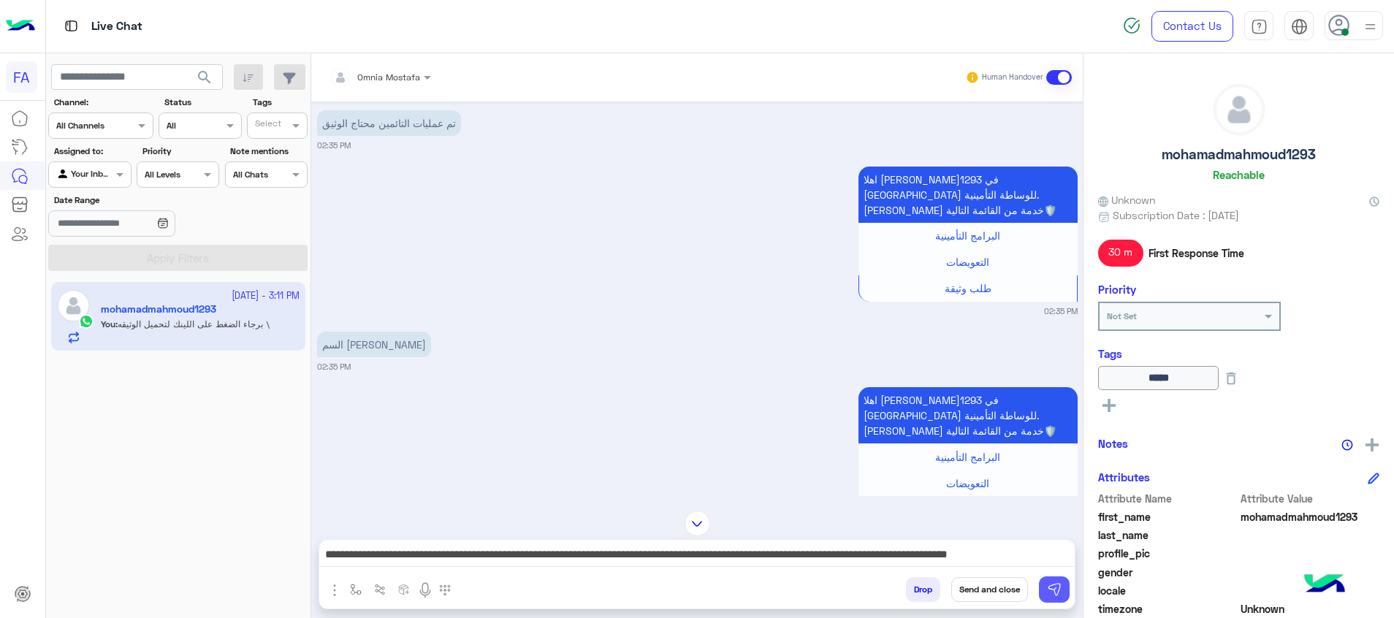
click at [1064, 590] on button at bounding box center [1054, 589] width 31 height 26
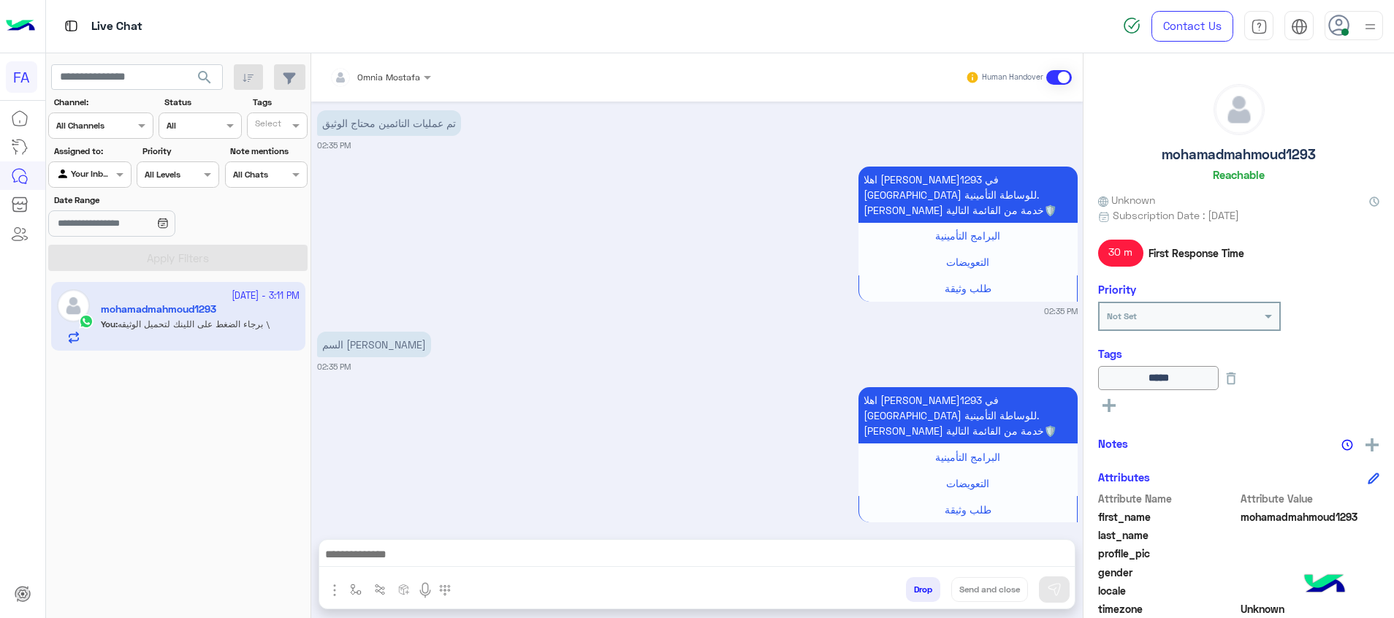
scroll to position [2641, 0]
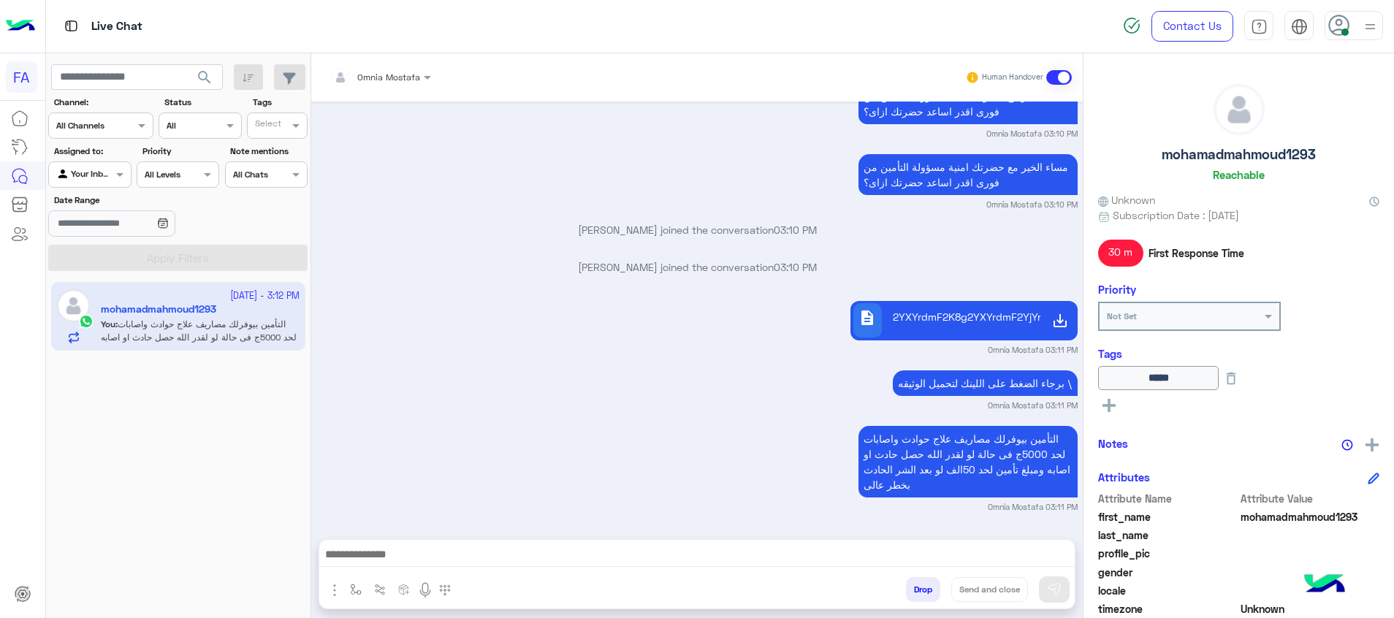
click at [1106, 407] on icon at bounding box center [1108, 405] width 13 height 13
drag, startPoint x: 1106, startPoint y: 407, endPoint x: 1140, endPoint y: 428, distance: 40.3
click at [1116, 408] on input "text" at bounding box center [1128, 407] width 45 height 13
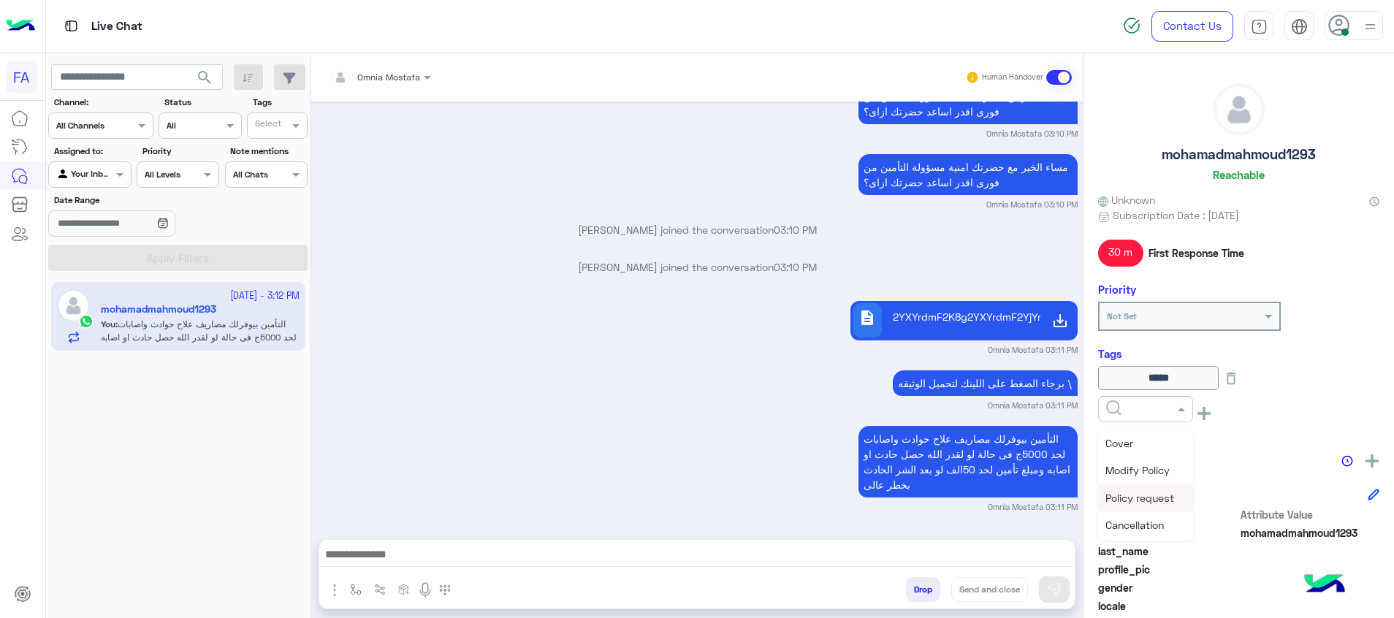
scroll to position [299, 0]
click at [1153, 524] on span "Policy request" at bounding box center [1139, 527] width 69 height 12
click at [1108, 436] on div "mohamadmahmoud1293 Reachable Unknown Subscription Date : 09/24/2025 30 m First …" at bounding box center [1238, 333] width 310 height 560
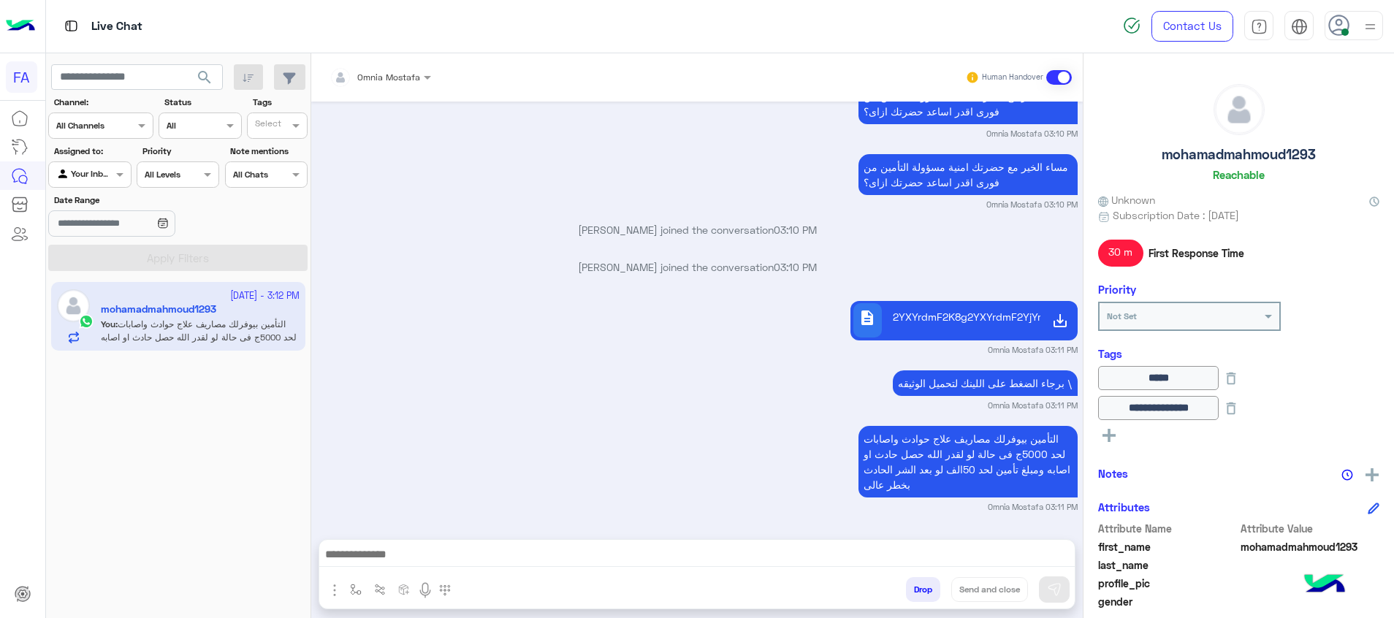
click at [1121, 435] on div "See All" at bounding box center [1238, 434] width 281 height 18
click at [1115, 435] on button at bounding box center [1109, 434] width 22 height 18
drag, startPoint x: 1129, startPoint y: 442, endPoint x: 1152, endPoint y: 457, distance: 27.4
click at [1131, 443] on div at bounding box center [1145, 438] width 95 height 26
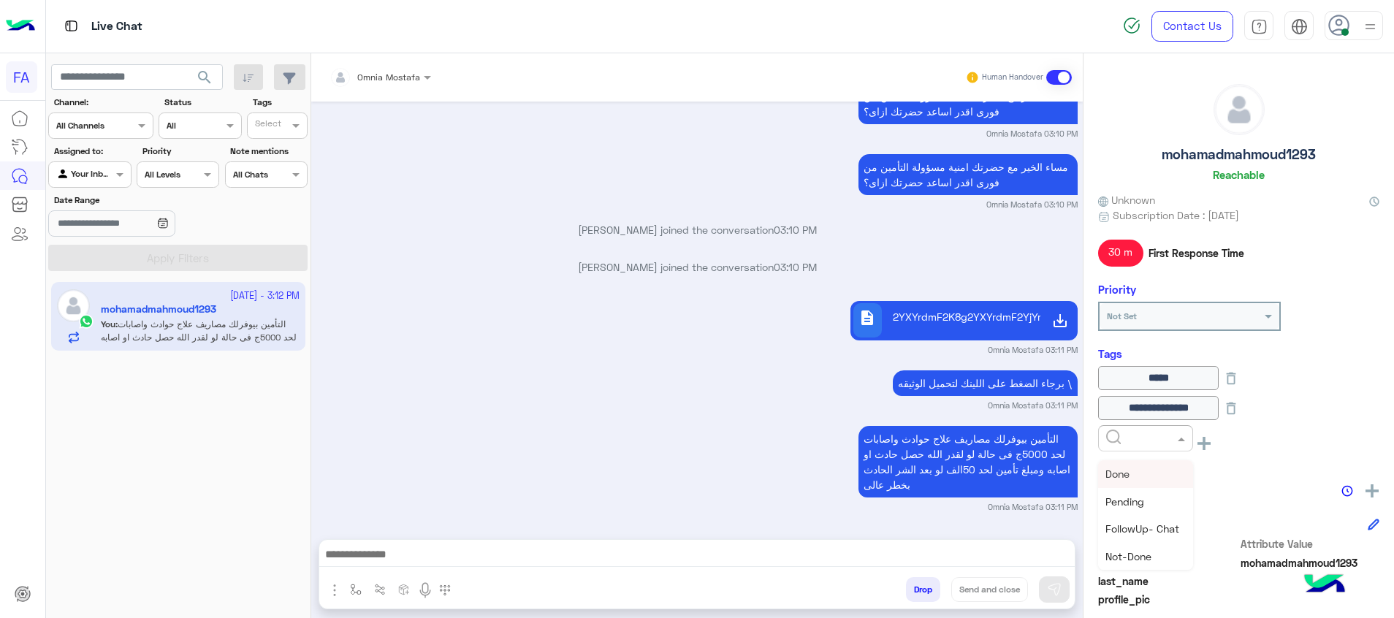
click at [1152, 473] on div "Done" at bounding box center [1145, 473] width 95 height 27
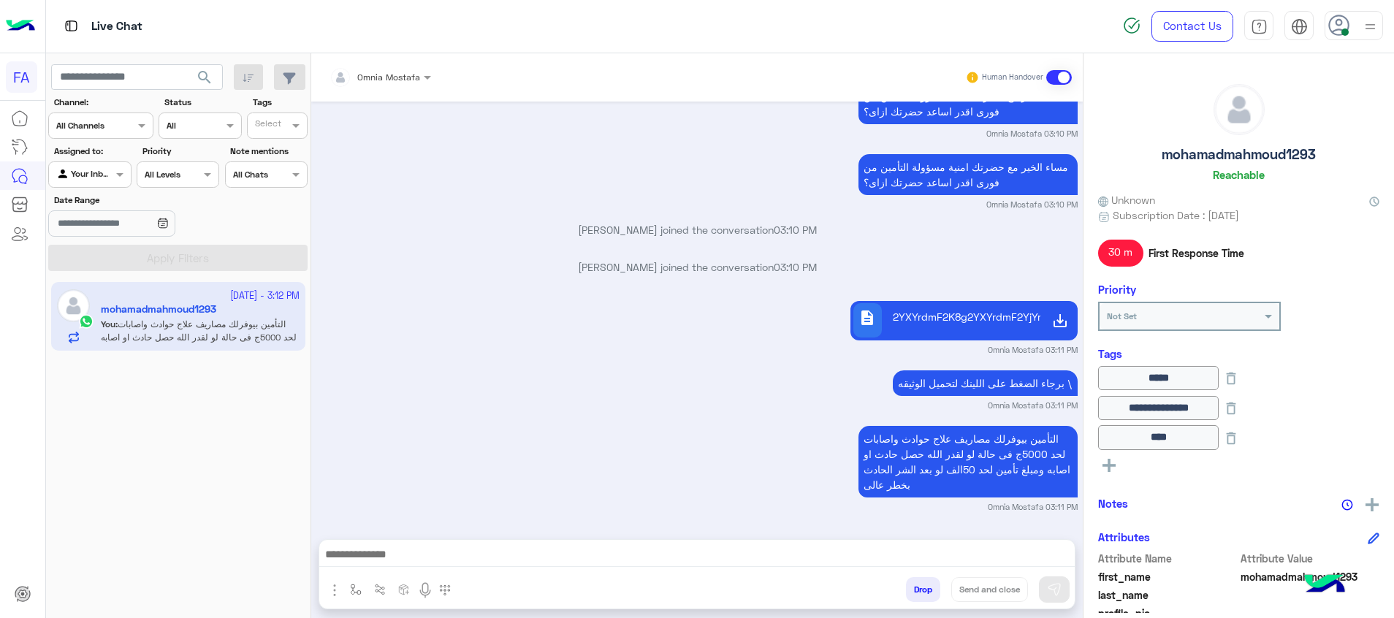
drag, startPoint x: 1050, startPoint y: 541, endPoint x: 1055, endPoint y: 561, distance: 20.9
click at [1050, 544] on div at bounding box center [696, 558] width 755 height 37
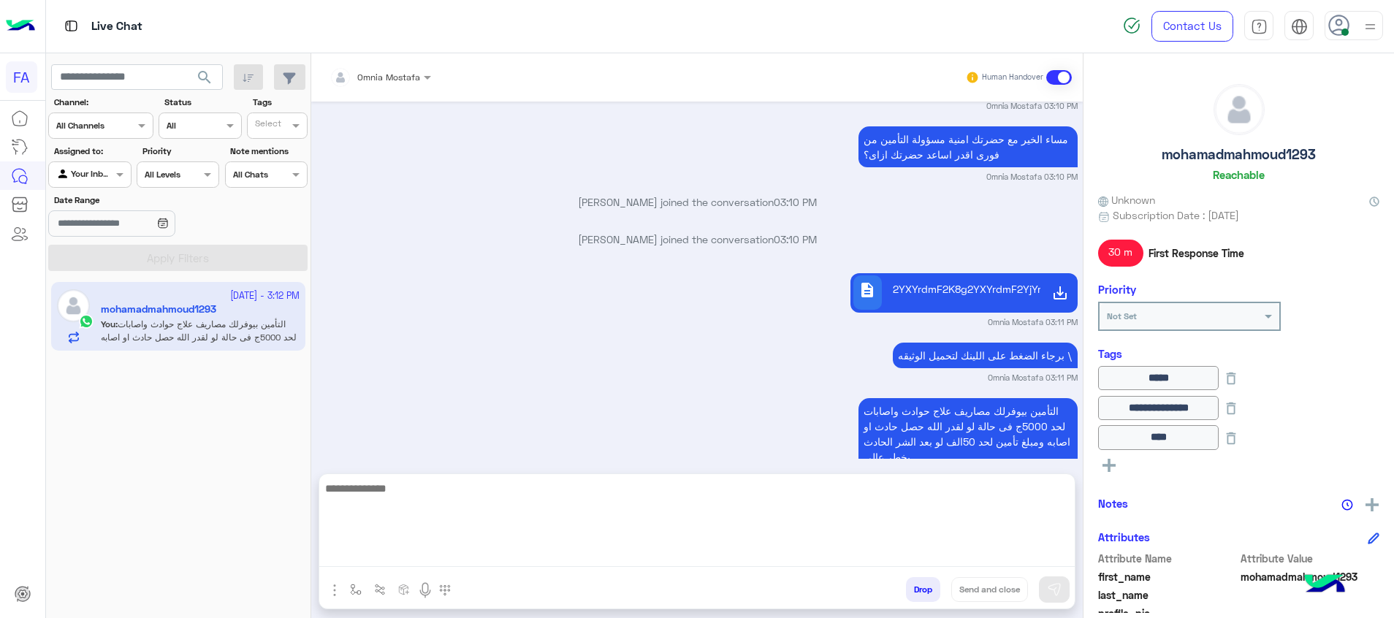
scroll to position [2658, 0]
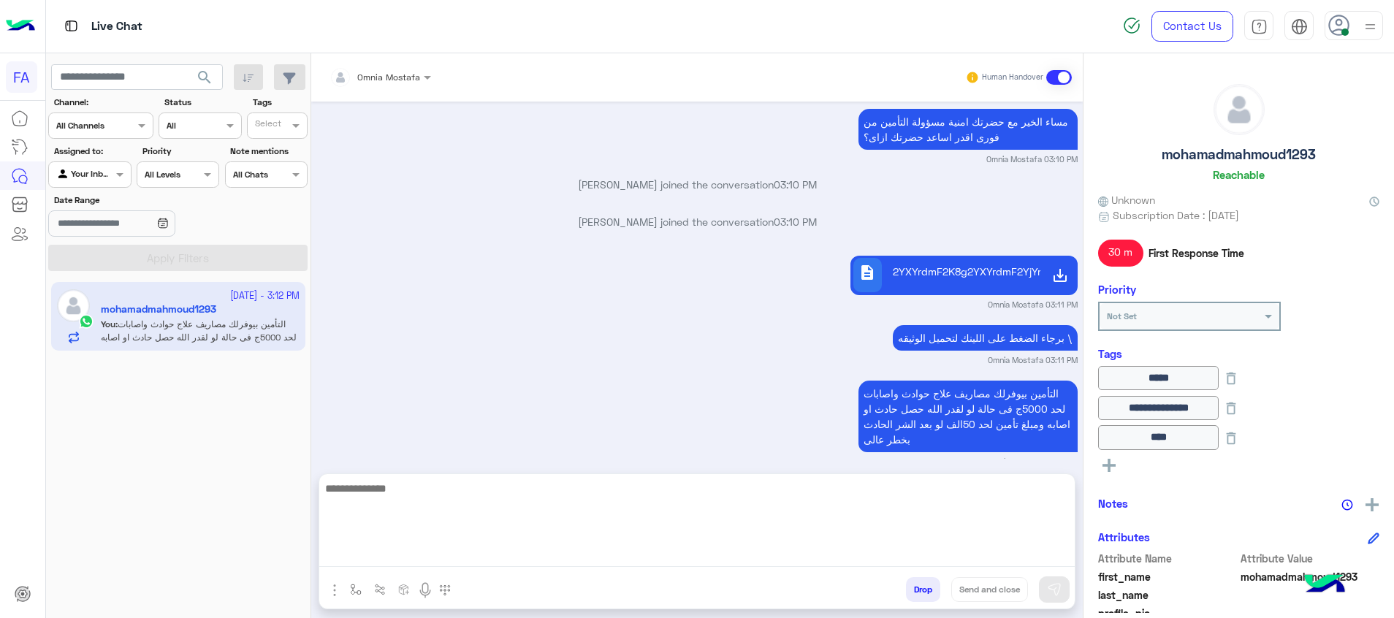
click at [1055, 561] on textarea at bounding box center [696, 523] width 755 height 88
paste textarea "**********"
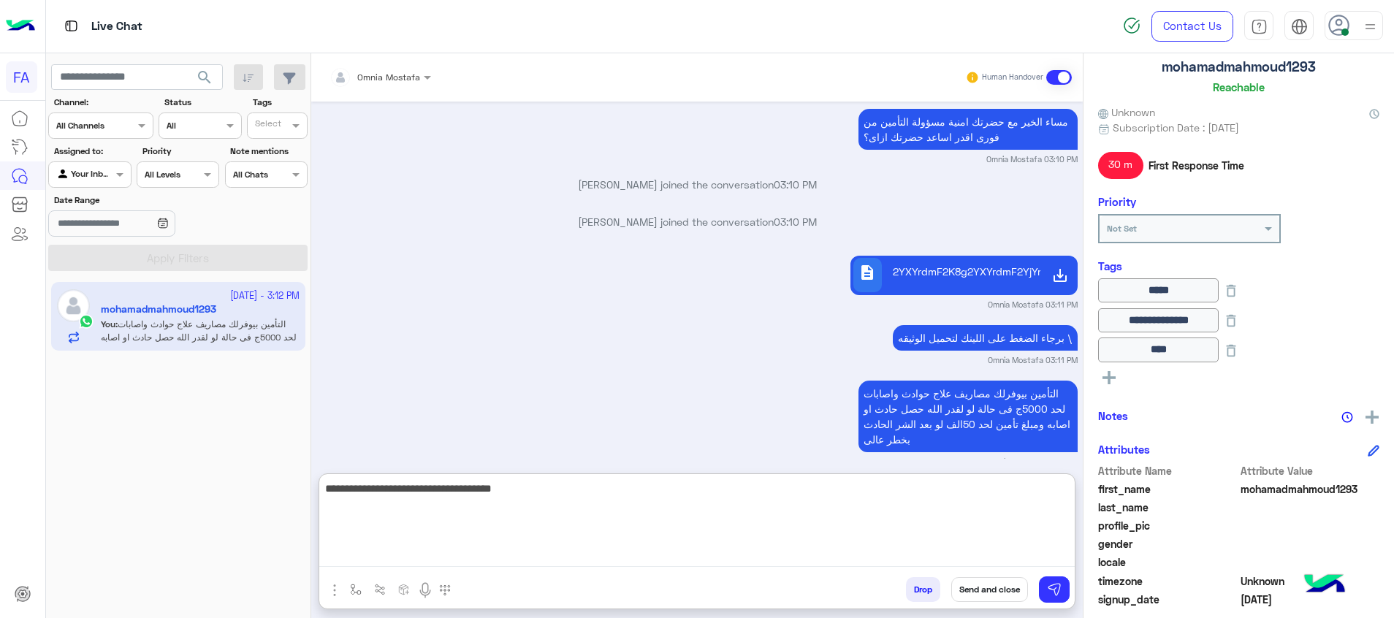
scroll to position [301, 0]
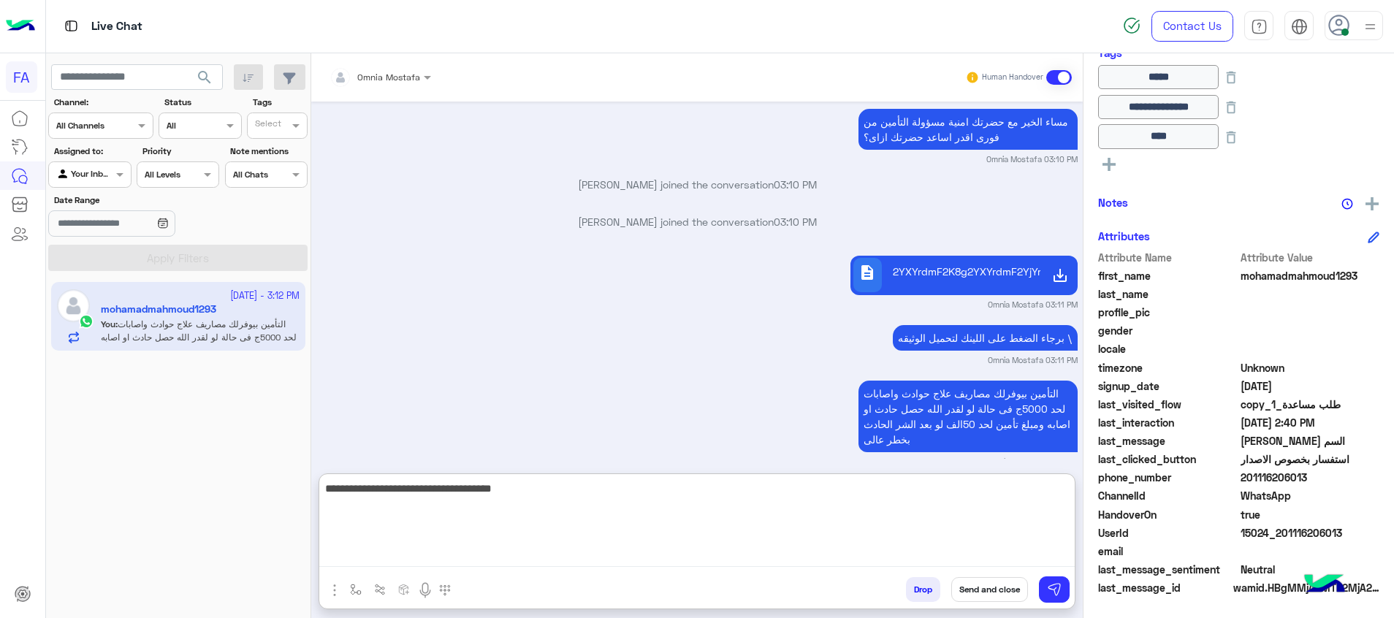
type textarea "**********"
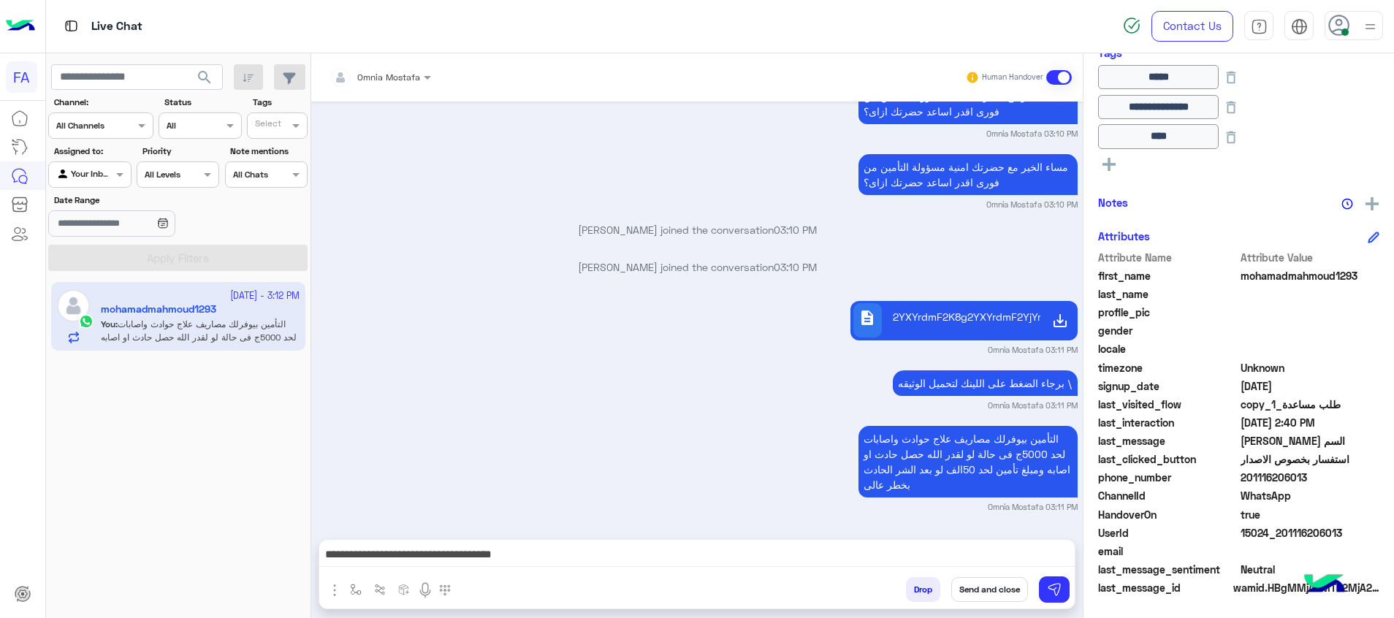
scroll to position [2641, 0]
drag, startPoint x: 1325, startPoint y: 532, endPoint x: 1283, endPoint y: 535, distance: 42.5
click at [1283, 535] on span "15024_201116206013" at bounding box center [1310, 532] width 140 height 15
click at [987, 587] on button "Send and close" at bounding box center [989, 589] width 77 height 25
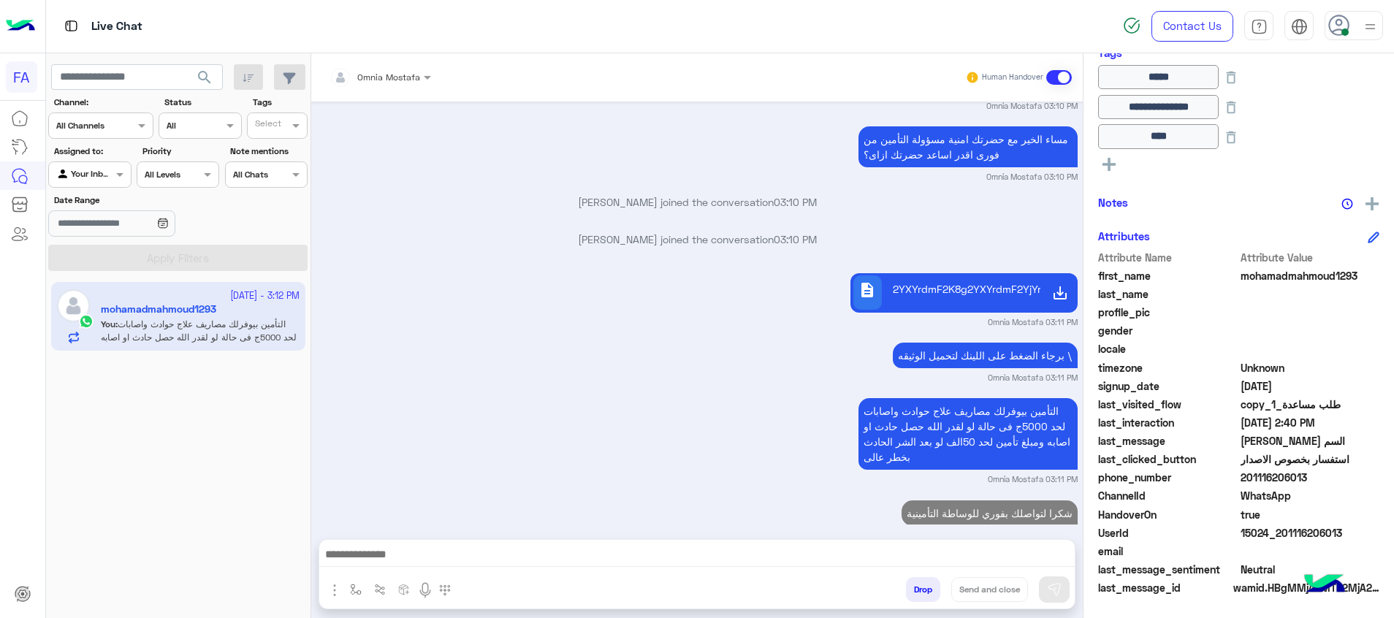
scroll to position [2697, 0]
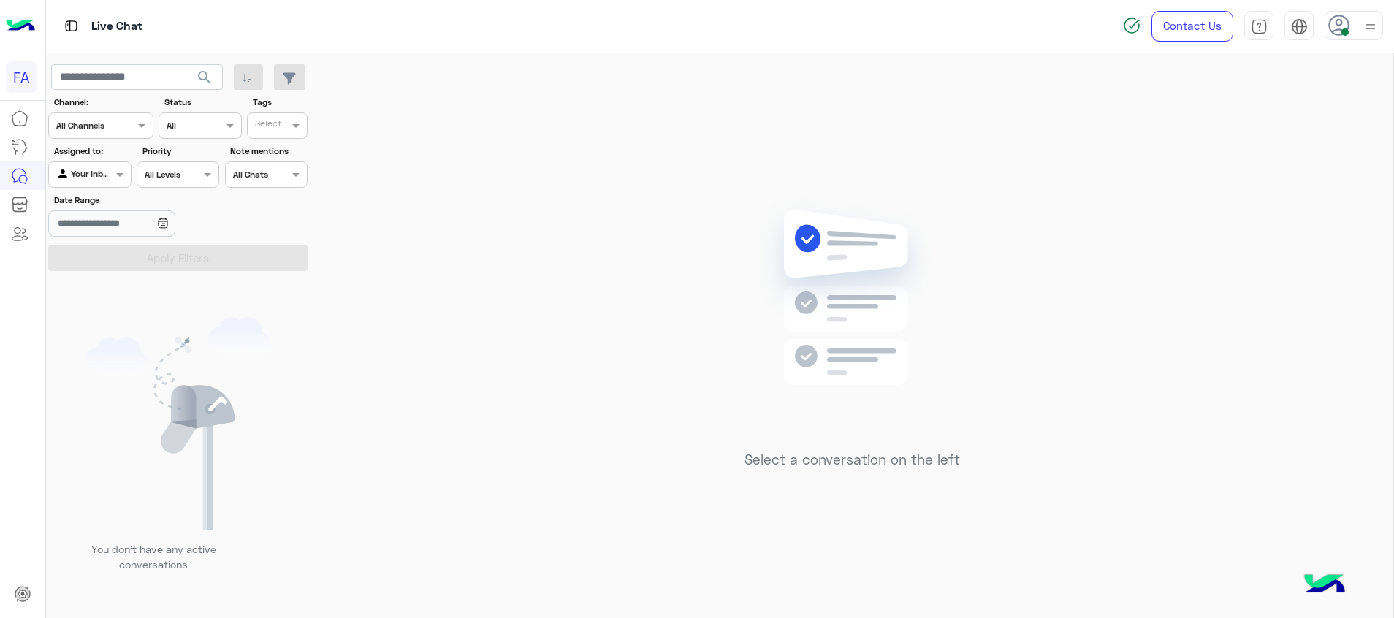
click at [99, 181] on div "Your Inbox" at bounding box center [84, 174] width 56 height 15
drag, startPoint x: 112, startPoint y: 226, endPoint x: 197, endPoint y: 259, distance: 91.6
click at [121, 234] on b "Unassigned" at bounding box center [98, 230] width 56 height 12
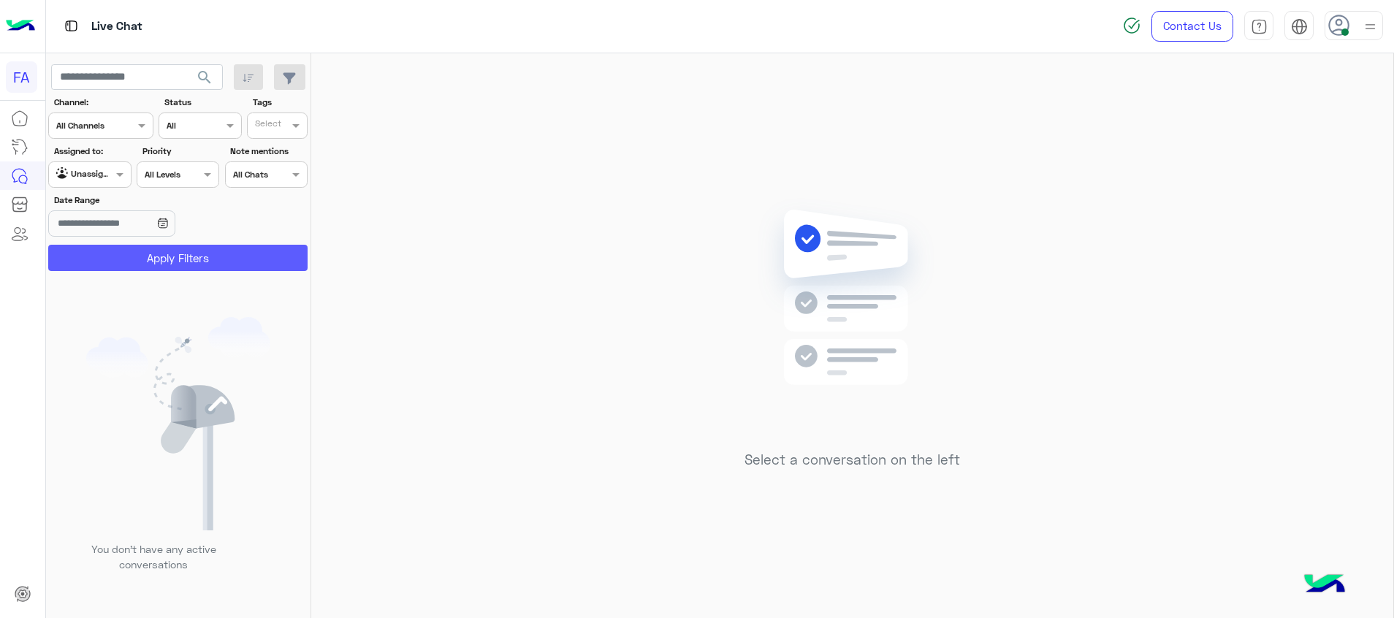
click at [197, 259] on button "Apply Filters" at bounding box center [177, 258] width 259 height 26
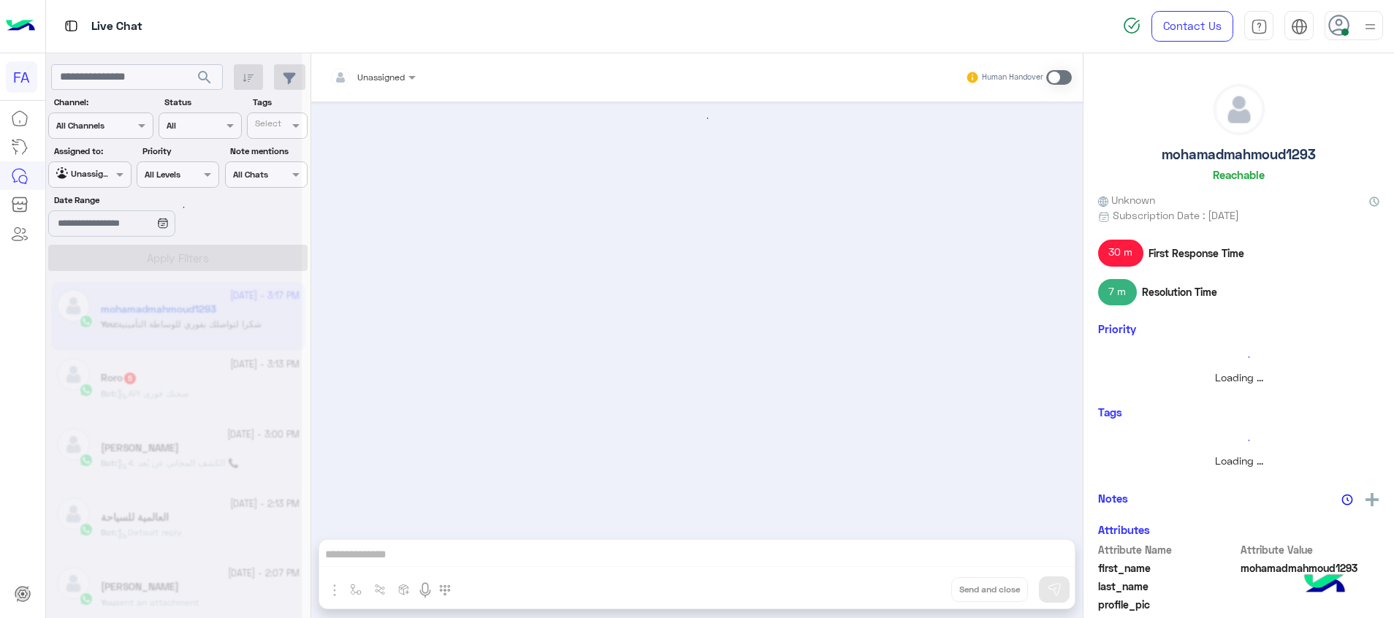
scroll to position [1042, 0]
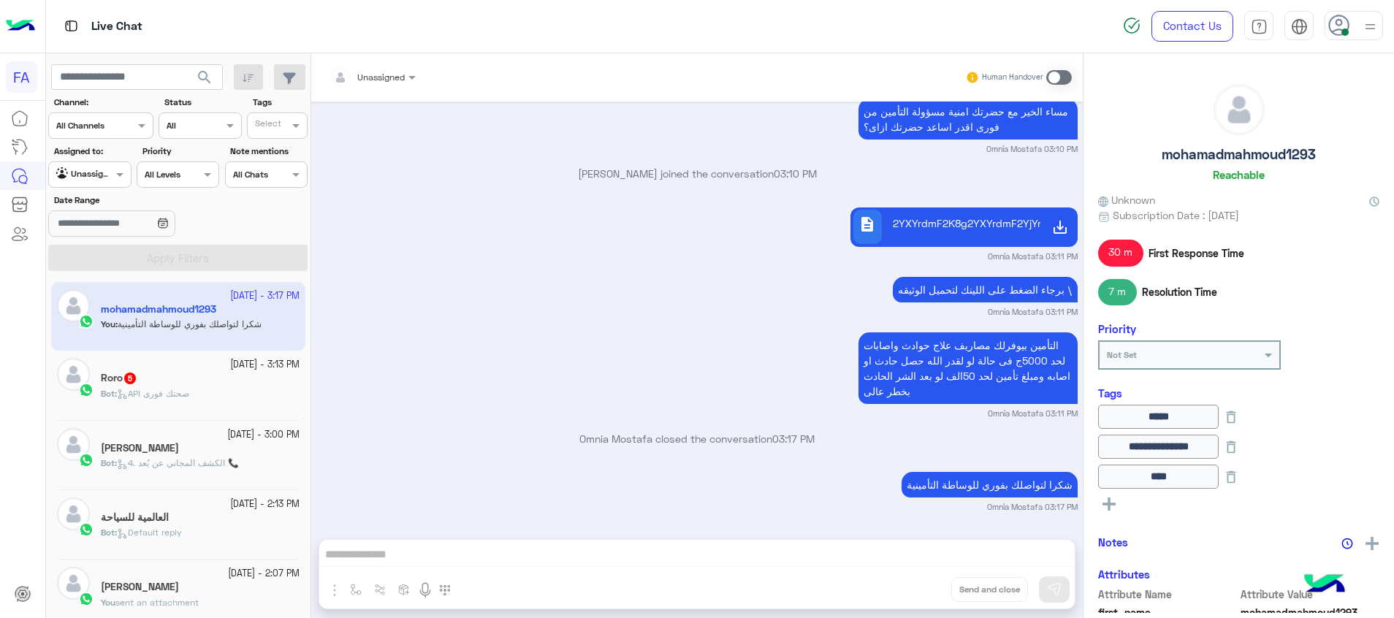
click at [56, 408] on div "24 September - 3:13 PM Roro 5 Bot : API صحتك فورى" at bounding box center [178, 385] width 254 height 69
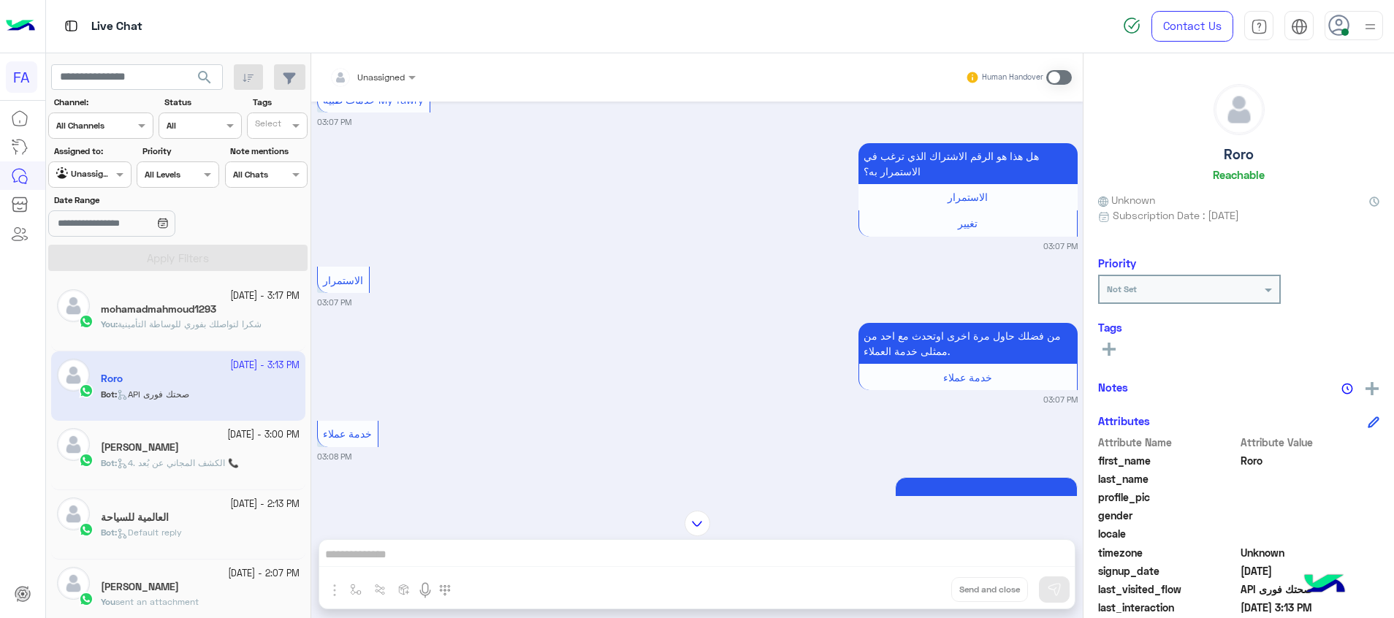
scroll to position [562, 0]
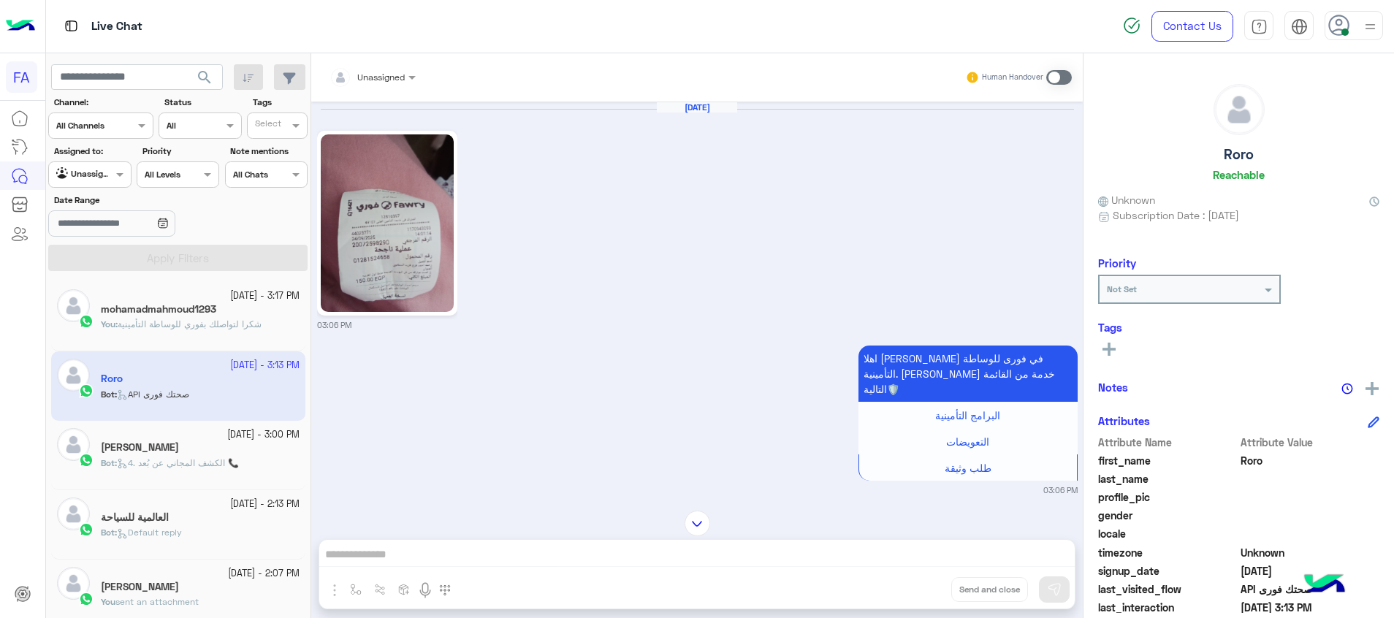
scroll to position [562, 0]
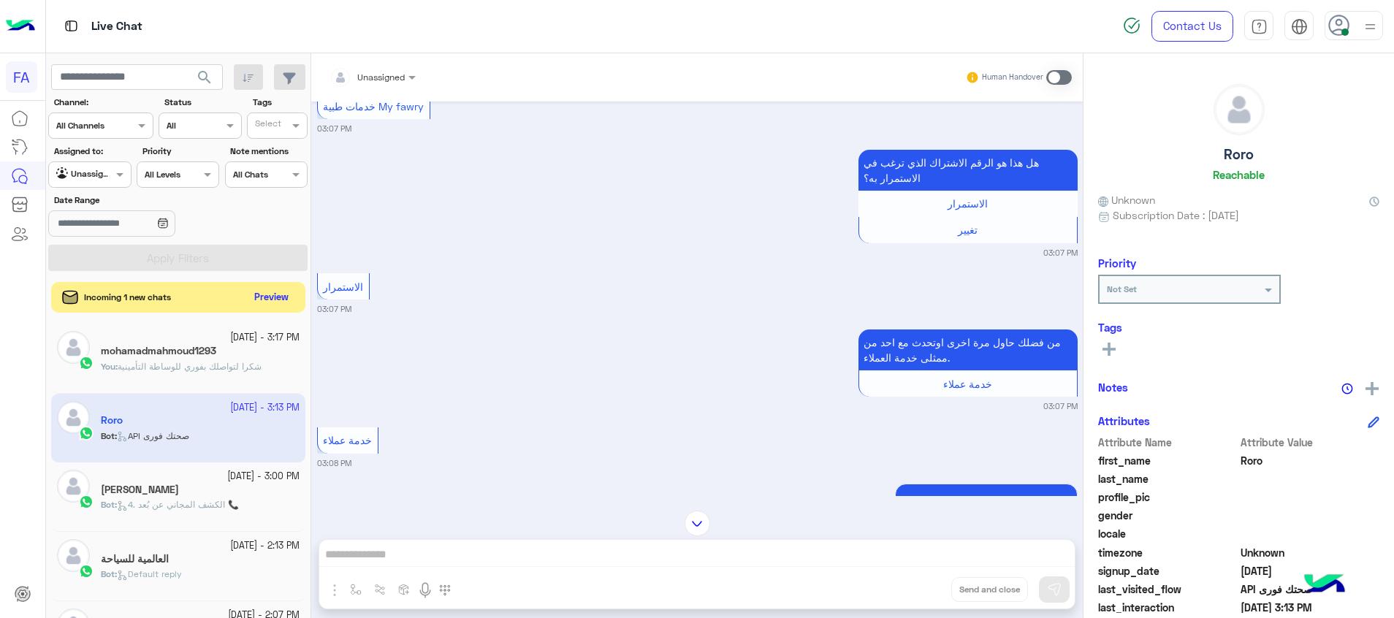
click at [275, 297] on button "Preview" at bounding box center [271, 298] width 45 height 20
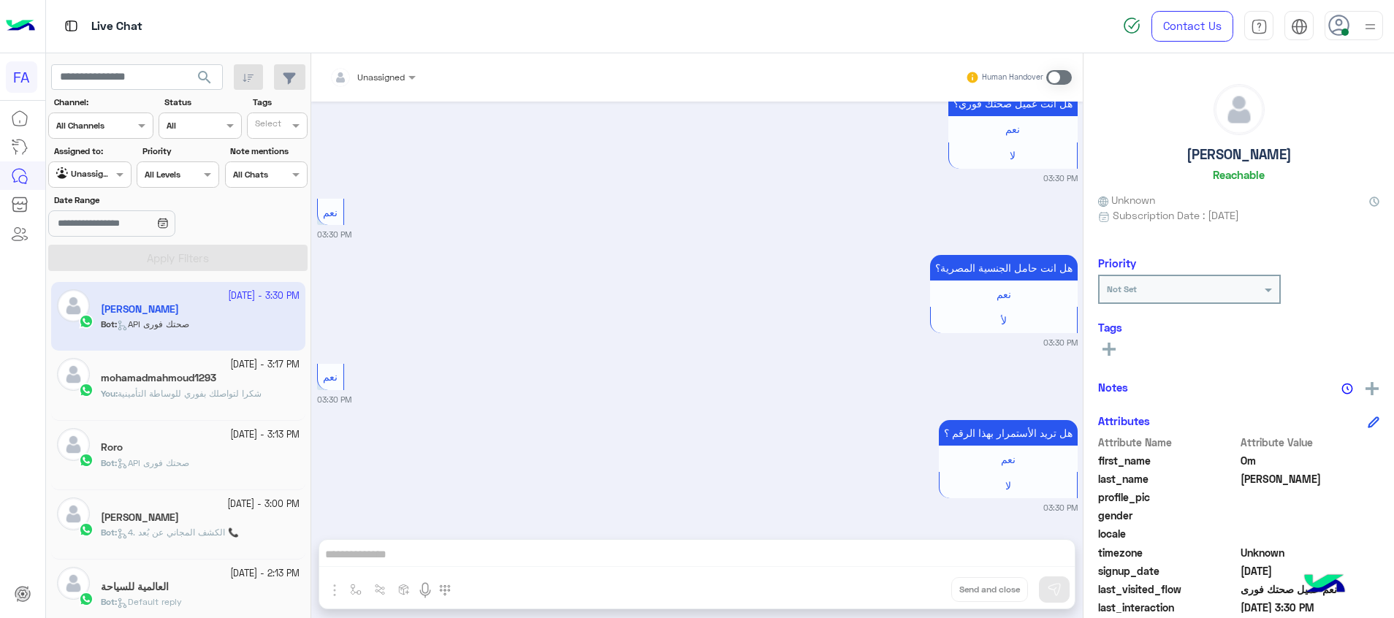
scroll to position [673, 0]
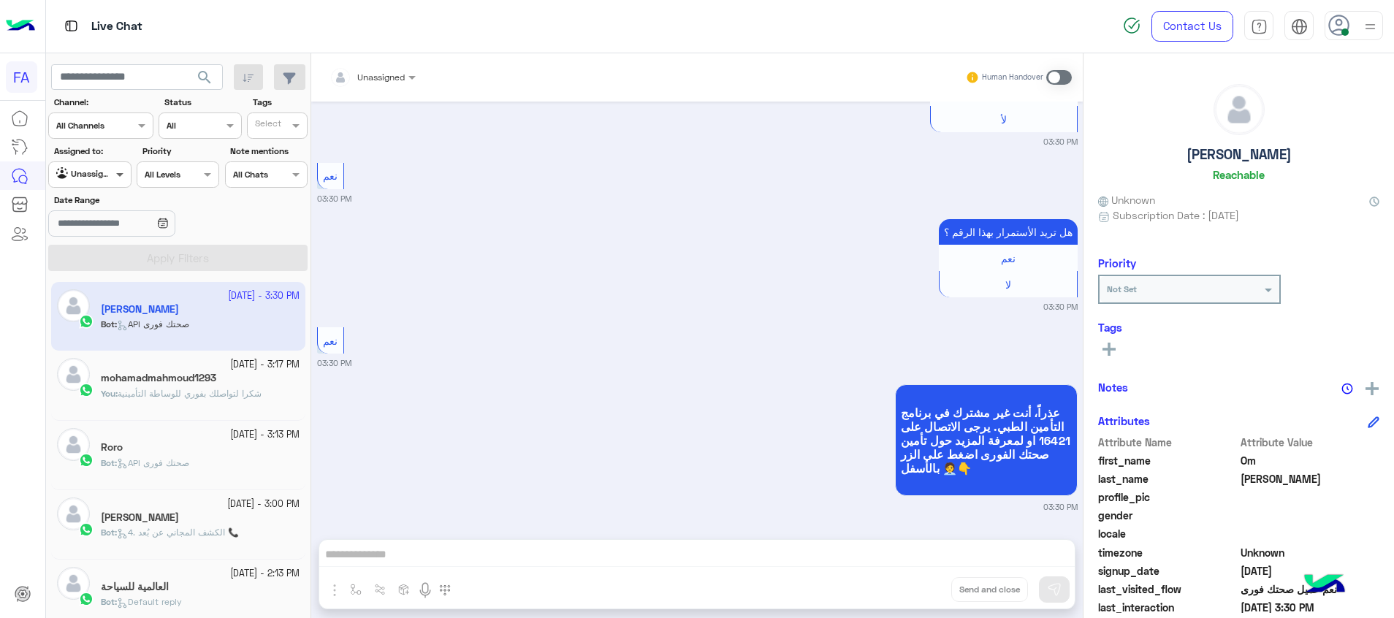
click at [117, 175] on span at bounding box center [121, 174] width 18 height 15
click at [100, 260] on b "Your Inbox" at bounding box center [95, 259] width 51 height 12
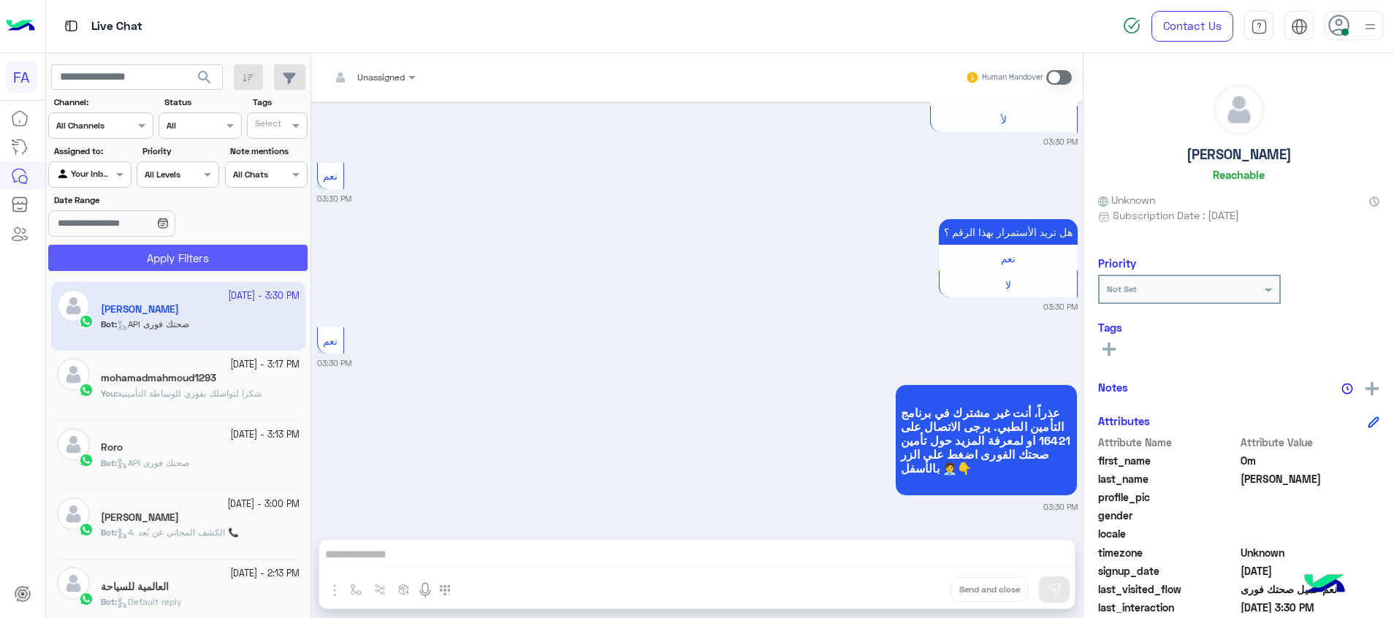
click at [123, 262] on button "Apply Filters" at bounding box center [177, 258] width 259 height 26
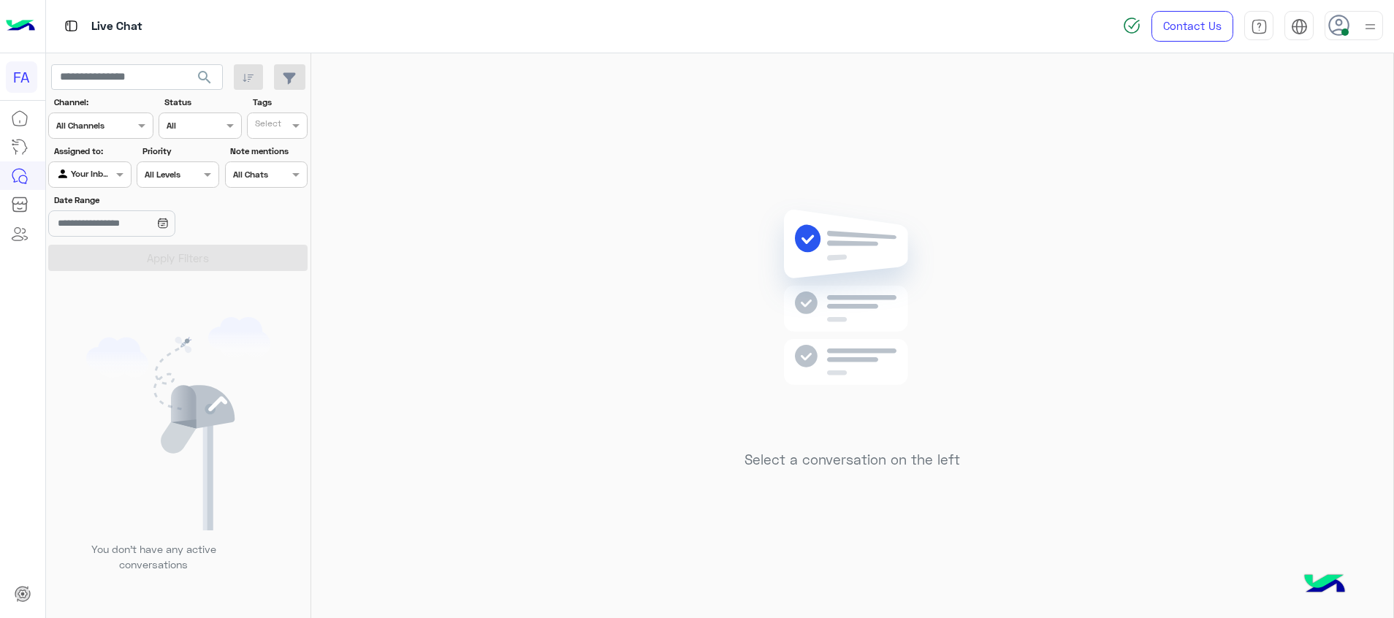
drag, startPoint x: 1139, startPoint y: 72, endPoint x: 1392, endPoint y: 579, distance: 566.8
click at [1393, 581] on html "FA Live Chat Contact Us Help Center عربي English search Channel: Channel All Ch…" at bounding box center [697, 309] width 1394 height 618
click at [1393, 125] on html "FA Live Chat Contact Us Help Center عربي English search Channel: Channel All Ch…" at bounding box center [697, 309] width 1394 height 618
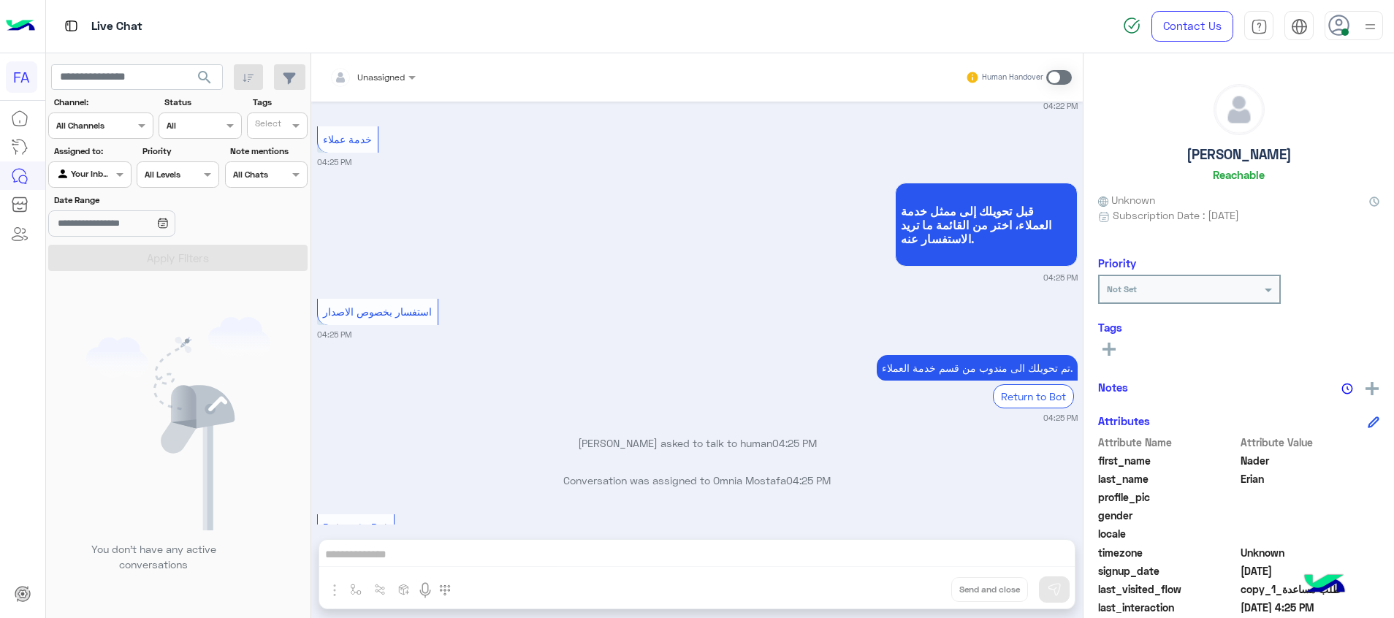
scroll to position [1393, 0]
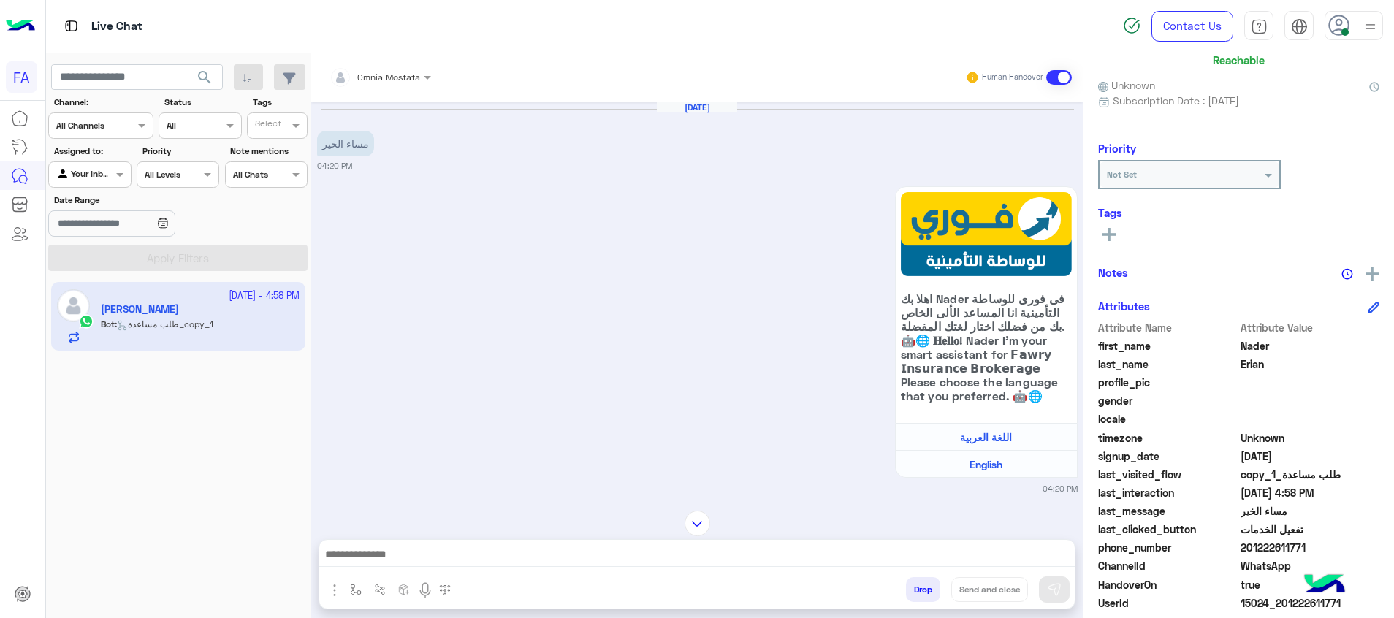
scroll to position [185, 0]
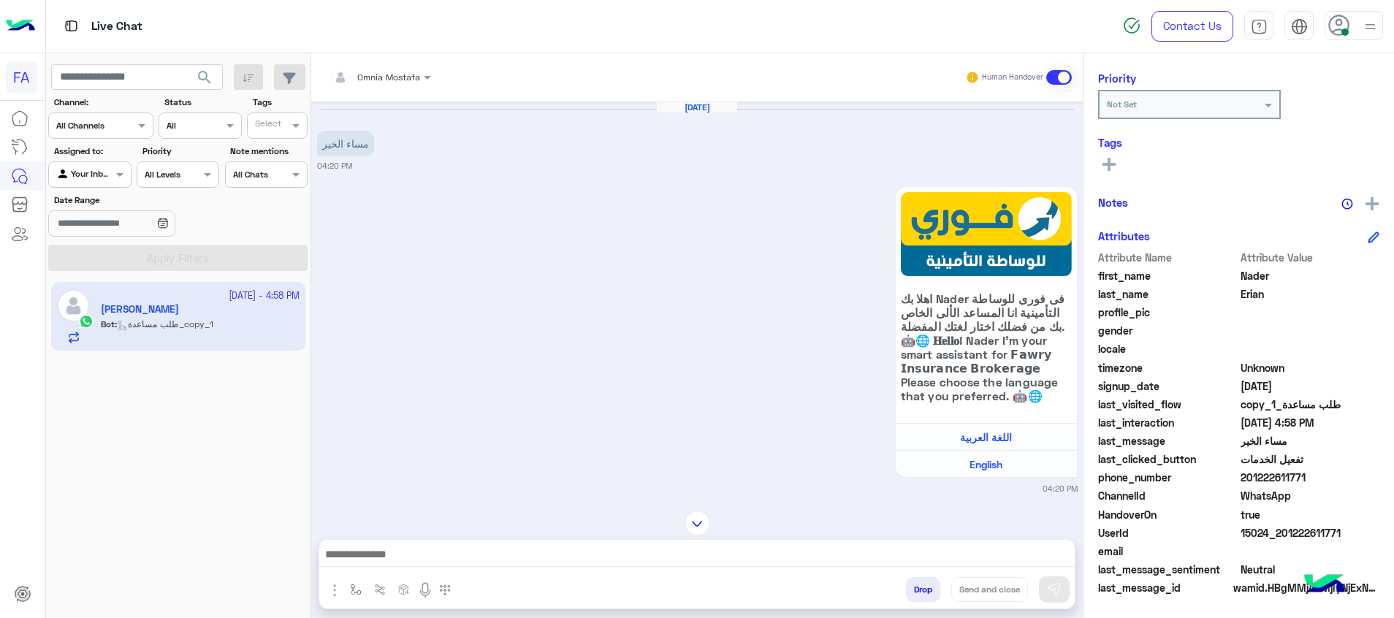
drag, startPoint x: 1357, startPoint y: 536, endPoint x: 1282, endPoint y: 539, distance: 75.3
click at [1282, 539] on span "15024_201222611771" at bounding box center [1310, 532] width 140 height 15
copy span "1222611771"
click at [411, 75] on div at bounding box center [380, 75] width 116 height 14
click at [413, 174] on div "[PERSON_NAME]" at bounding box center [405, 174] width 80 height 15
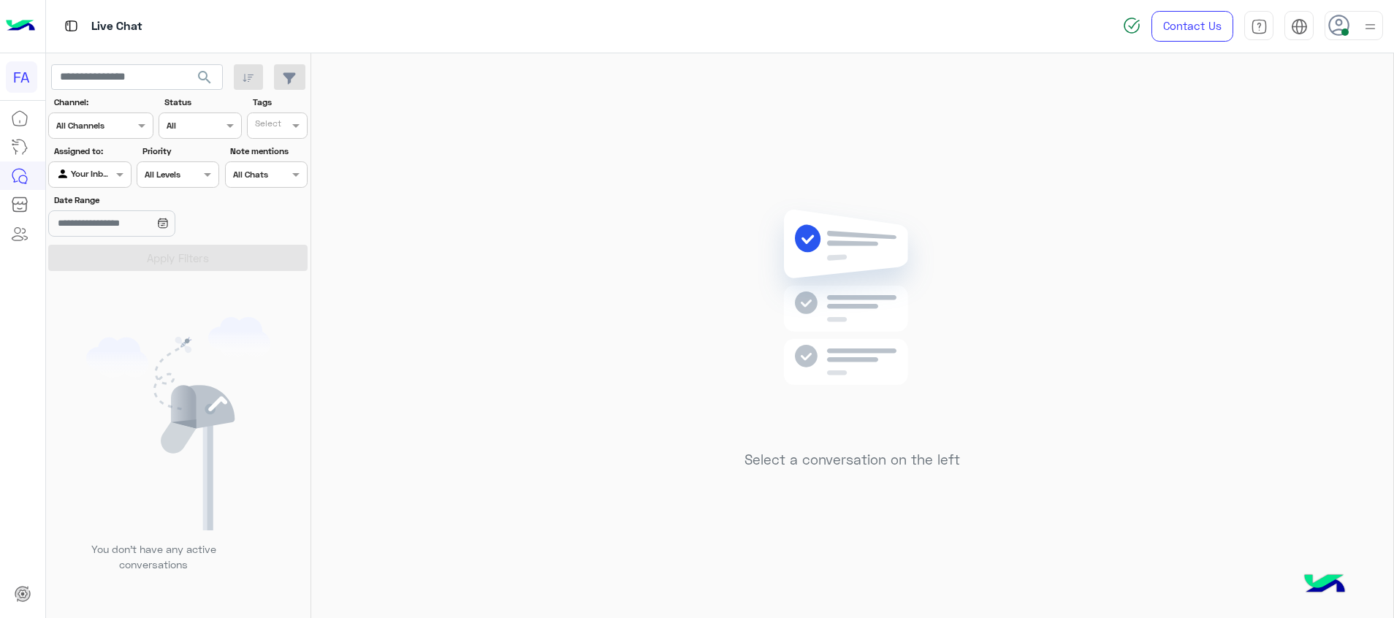
click at [110, 179] on div "Your Inbox" at bounding box center [84, 174] width 56 height 15
click at [91, 230] on b "Unassigned" at bounding box center [98, 230] width 56 height 12
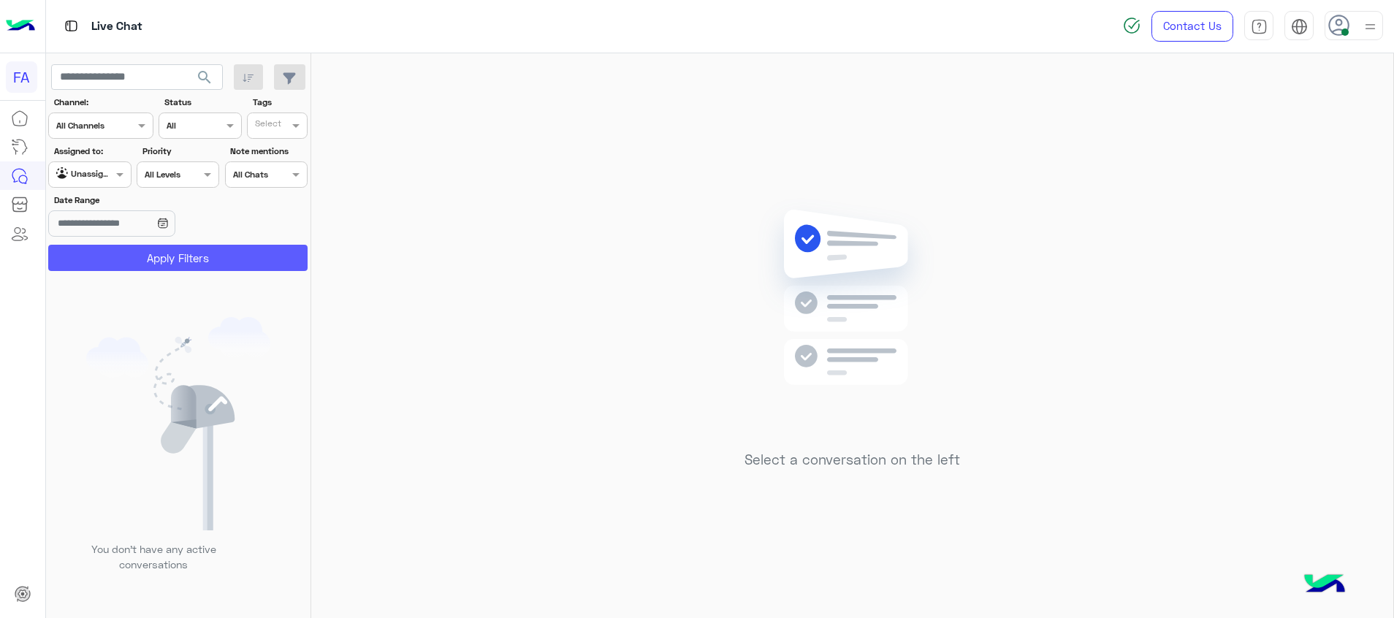
click at [134, 266] on button "Apply Filters" at bounding box center [177, 258] width 259 height 26
click at [134, 265] on div at bounding box center [174, 315] width 256 height 618
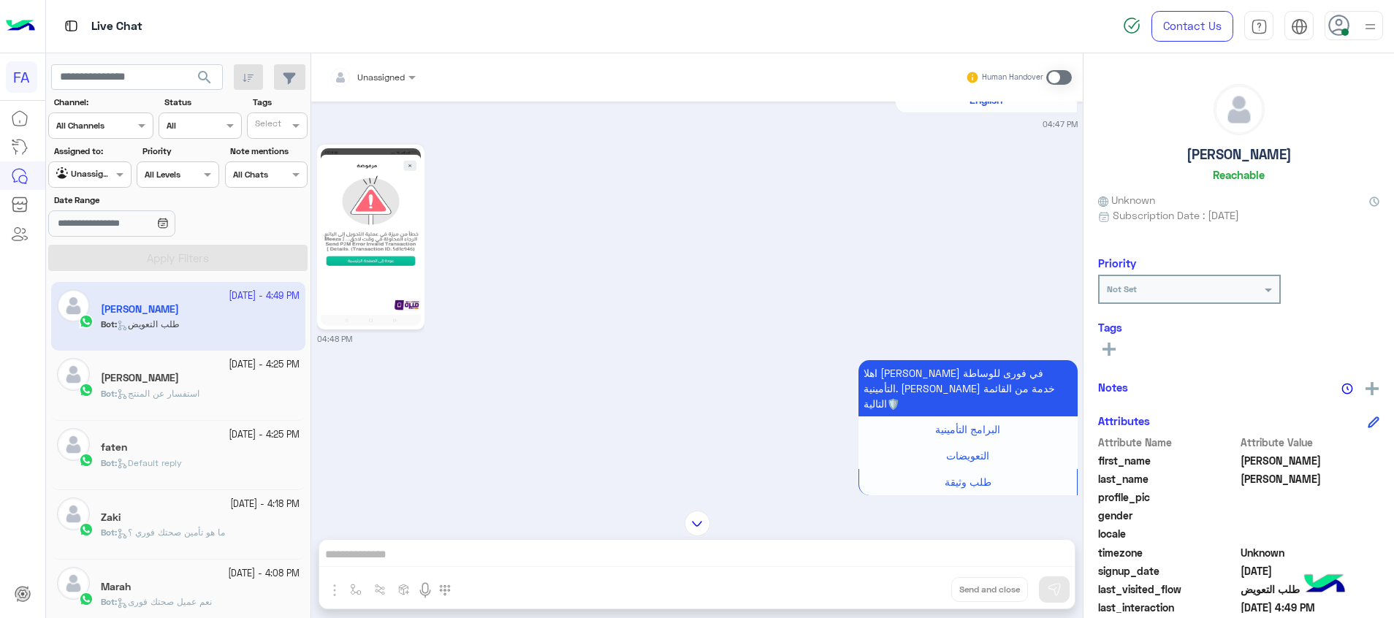
scroll to position [347, 0]
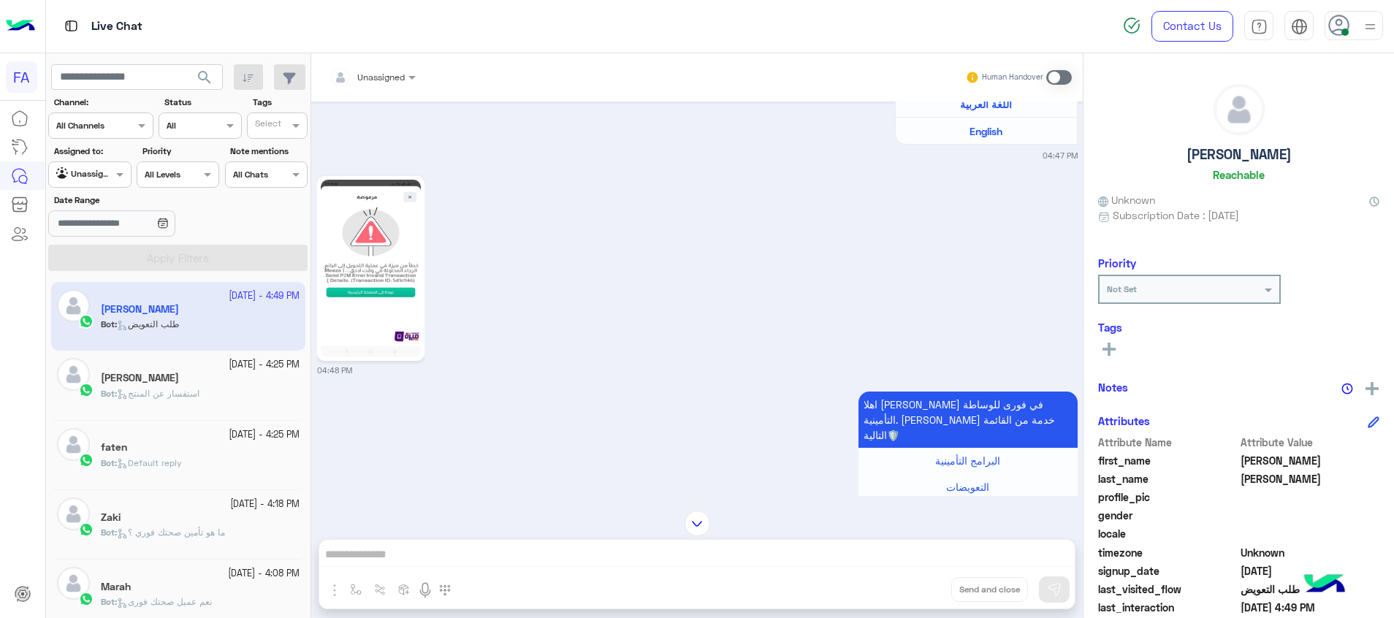
click at [397, 267] on img at bounding box center [371, 268] width 100 height 177
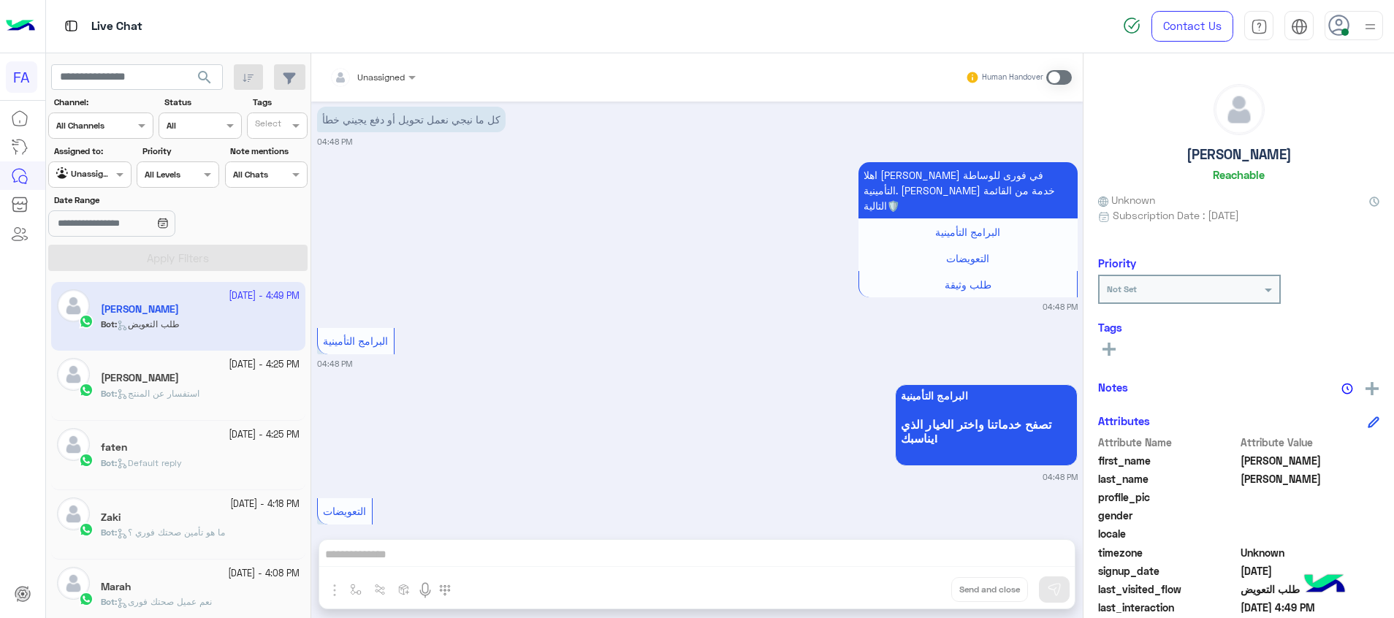
scroll to position [894, 0]
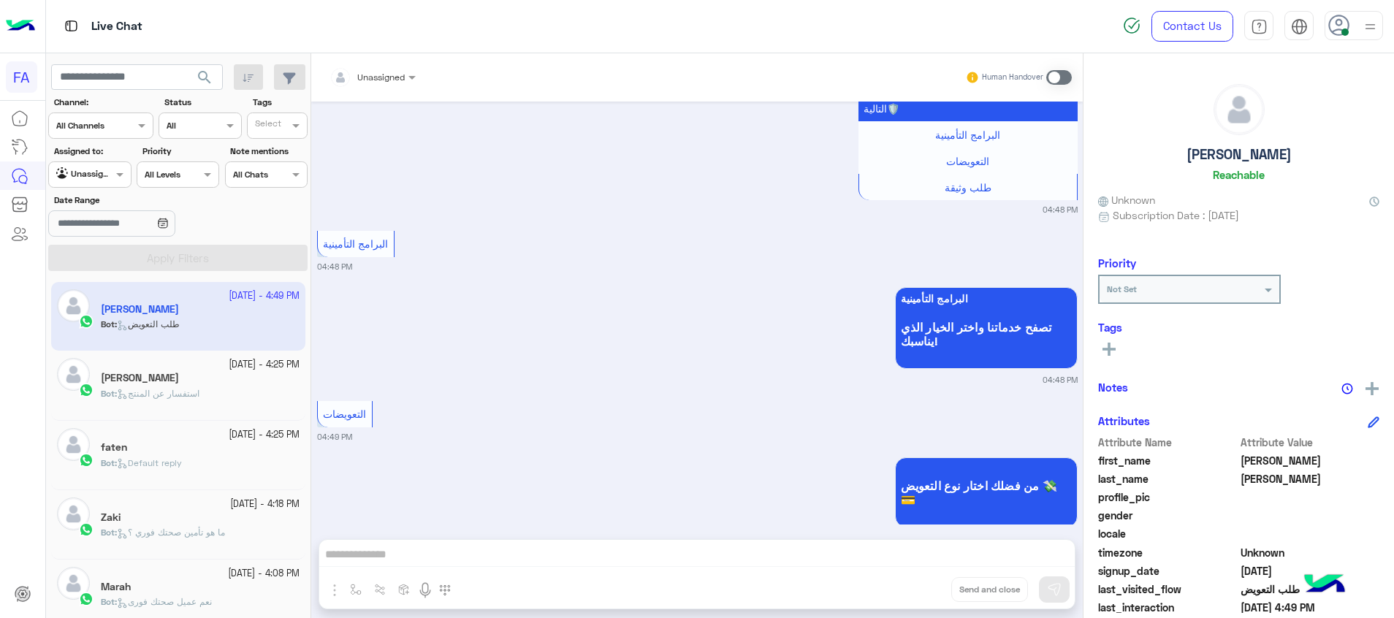
click at [1061, 77] on span at bounding box center [1059, 77] width 26 height 15
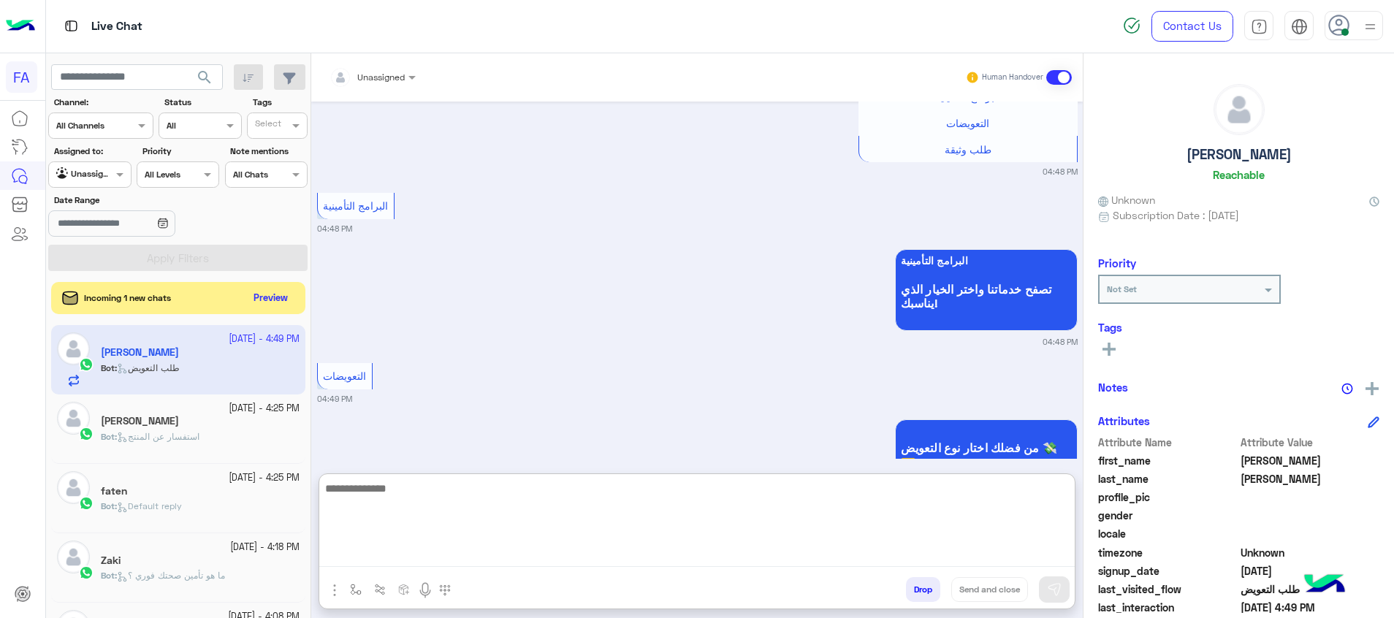
click at [1007, 552] on textarea at bounding box center [696, 523] width 755 height 88
paste textarea "**********"
type textarea "**********"
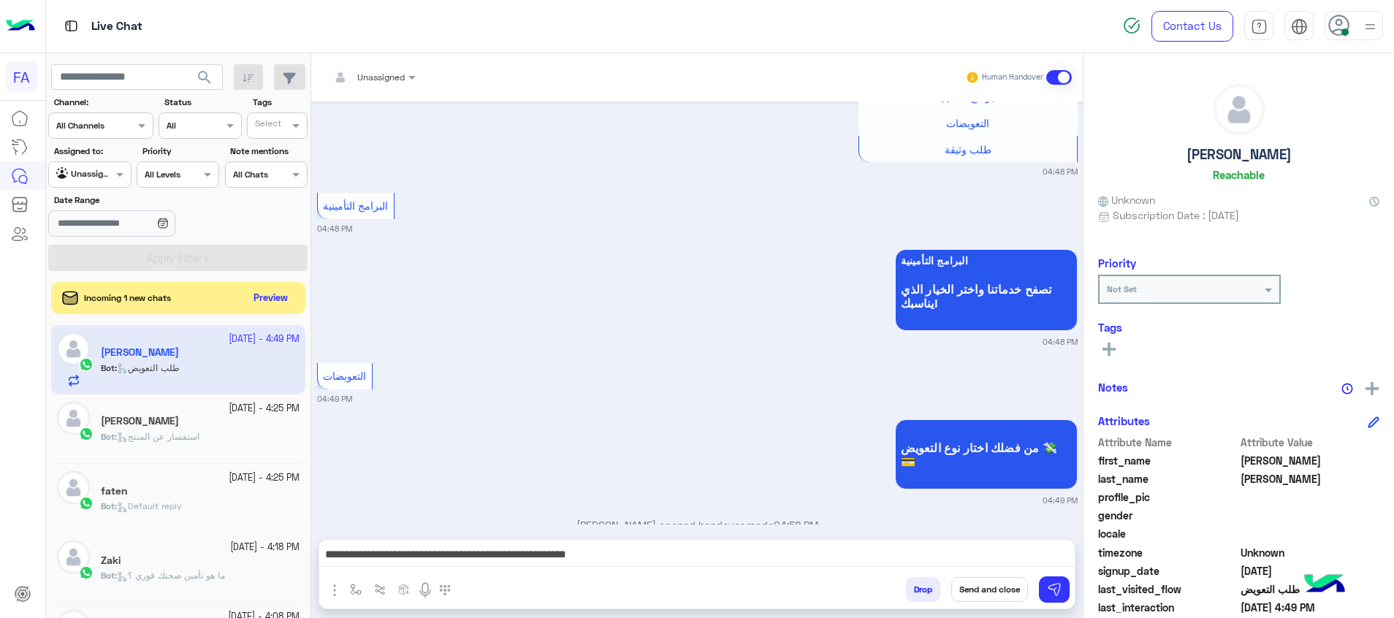
click at [1004, 590] on button "Send and close" at bounding box center [989, 589] width 77 height 25
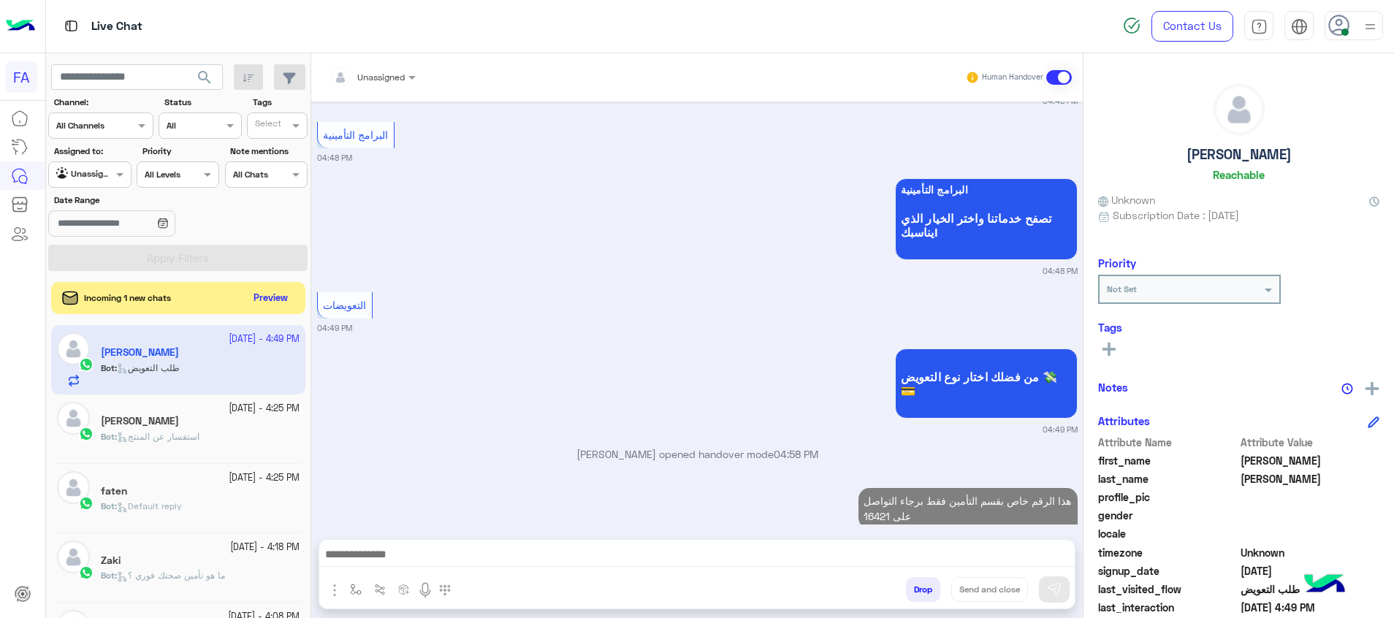
scroll to position [1041, 0]
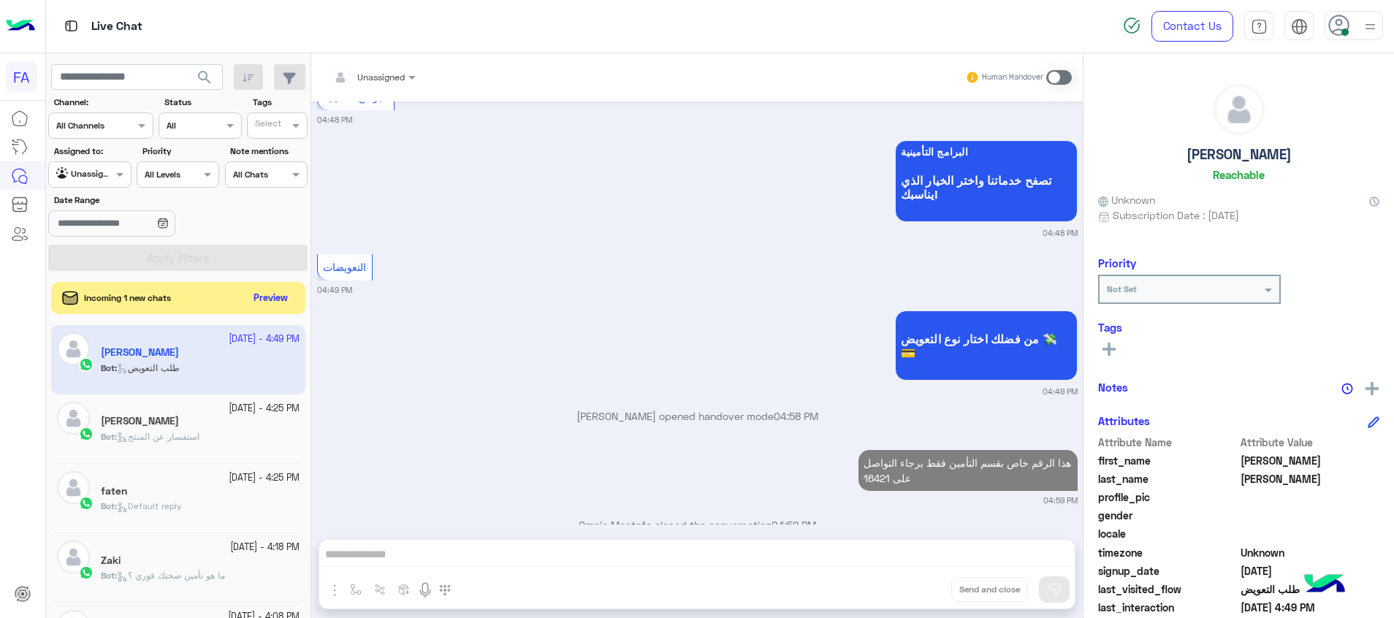
click at [199, 432] on span "استفسار عن المنتج" at bounding box center [158, 436] width 83 height 11
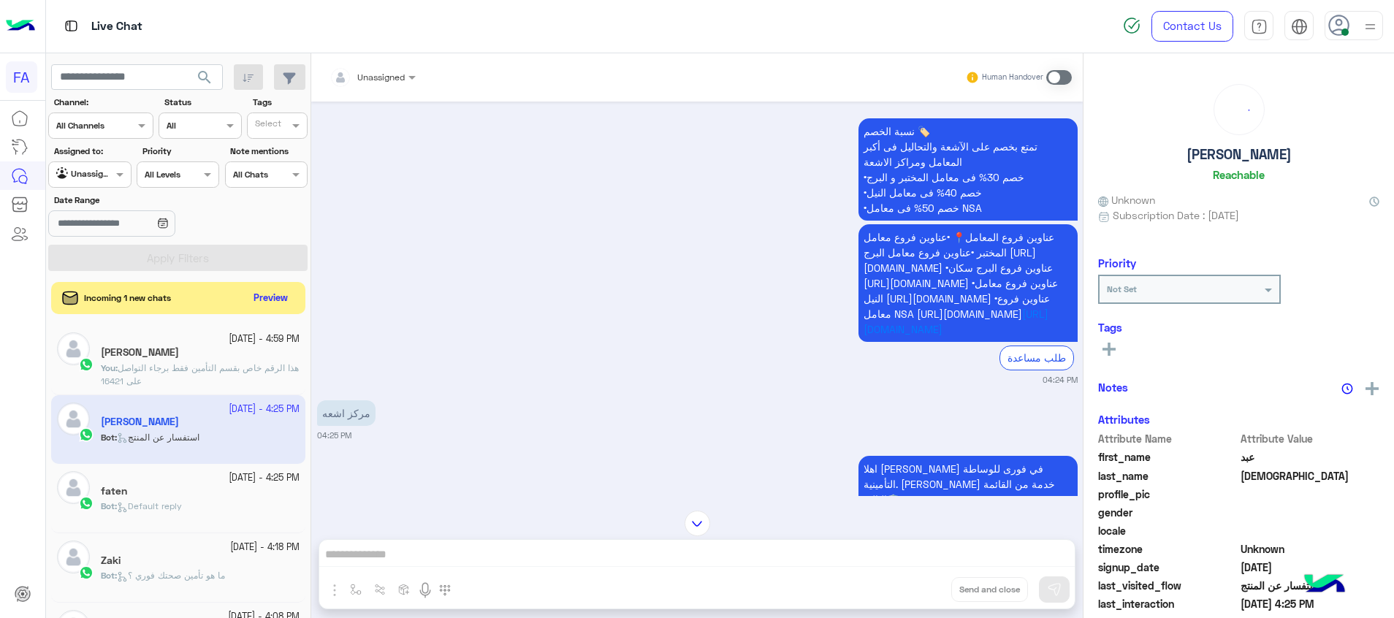
scroll to position [1277, 0]
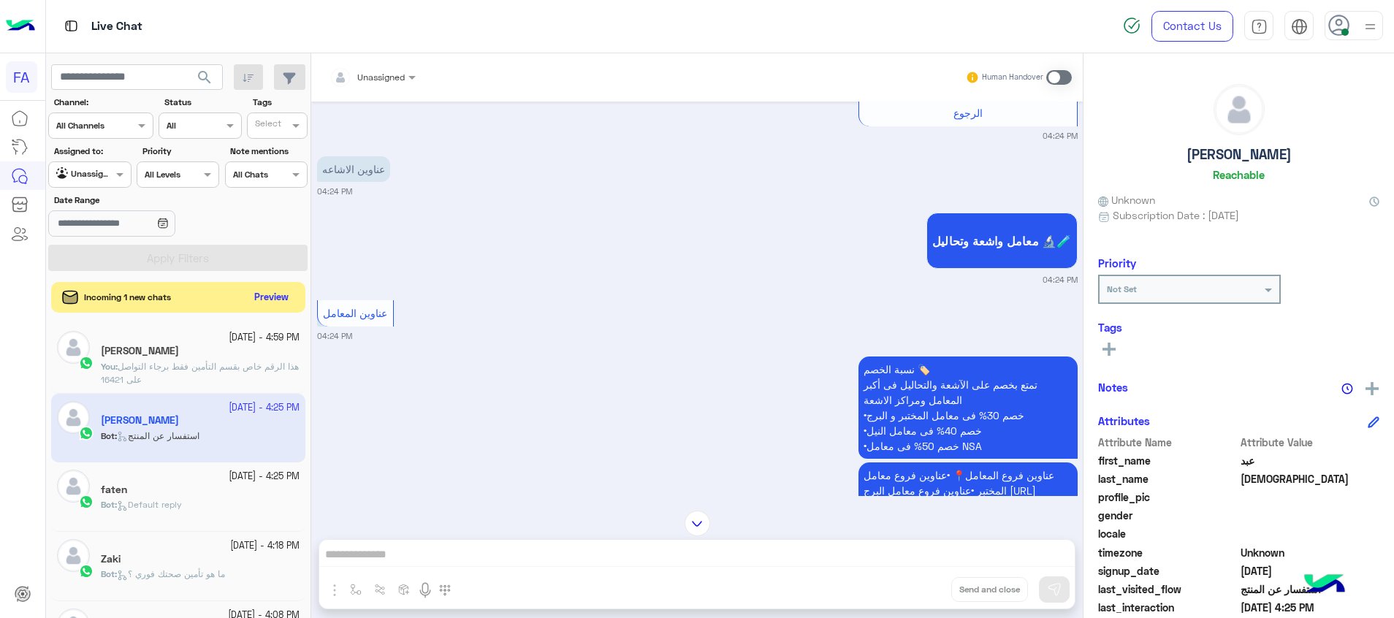
click at [280, 300] on button "Preview" at bounding box center [271, 298] width 45 height 20
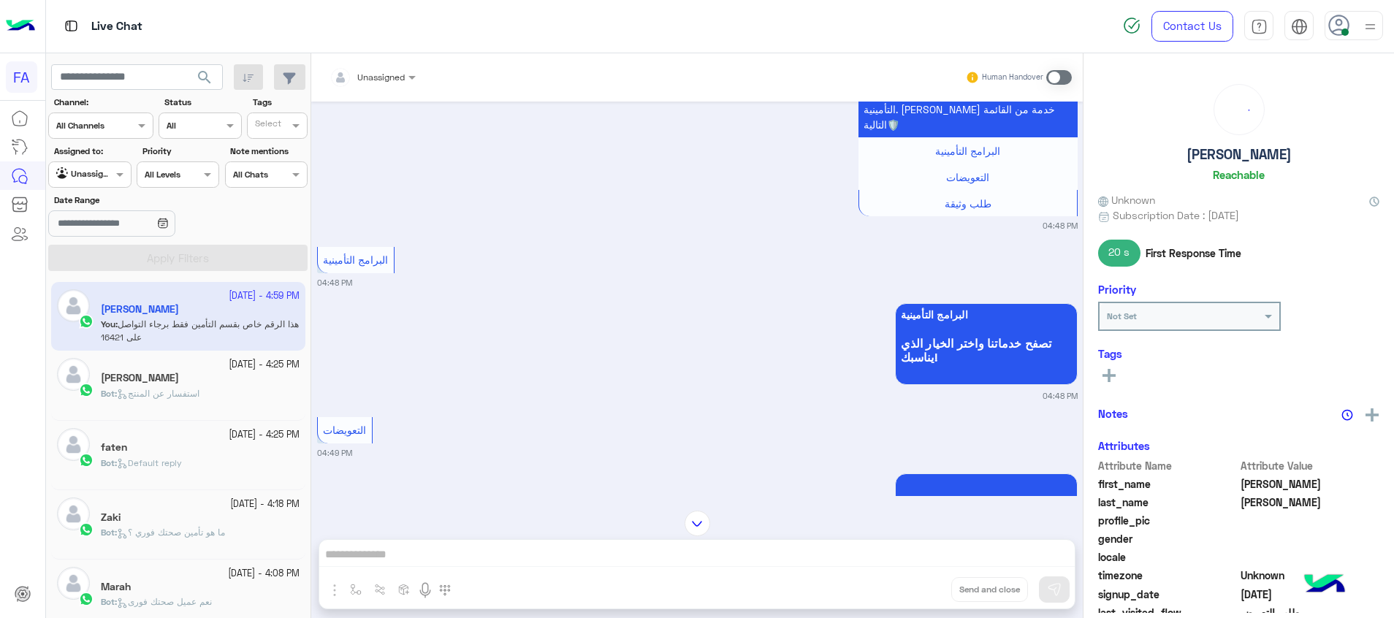
scroll to position [822, 0]
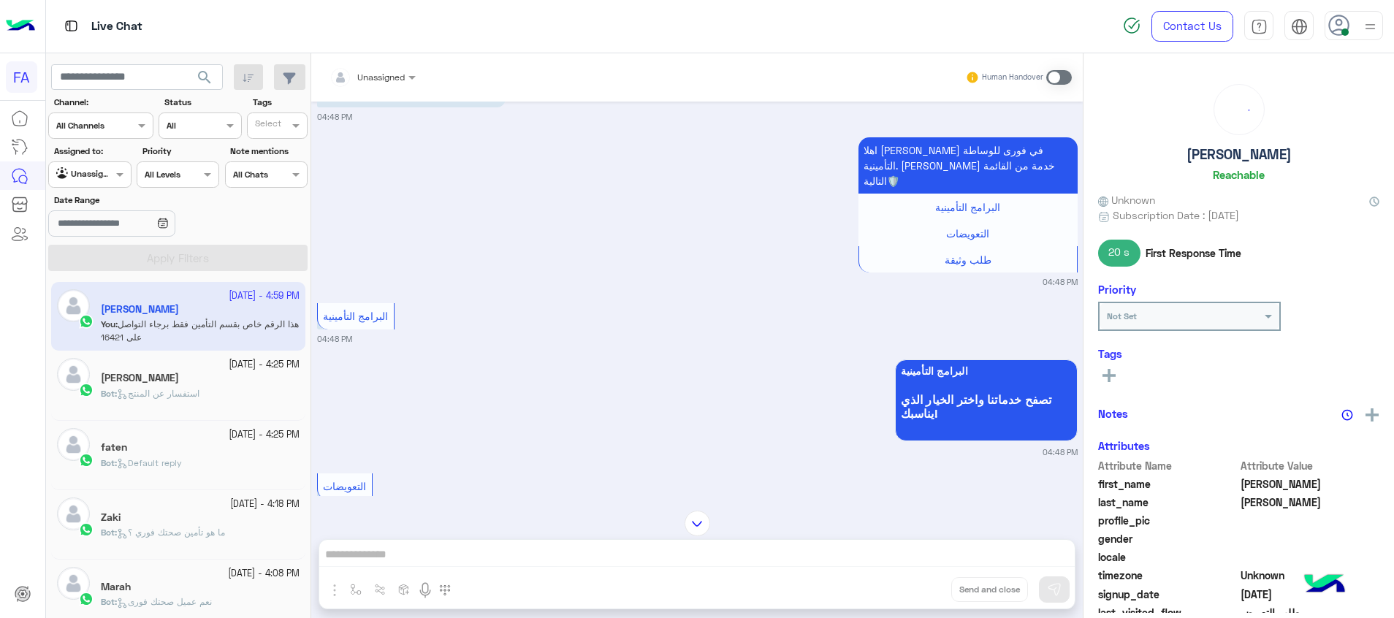
click at [152, 394] on span "استفسار عن المنتج" at bounding box center [158, 393] width 83 height 11
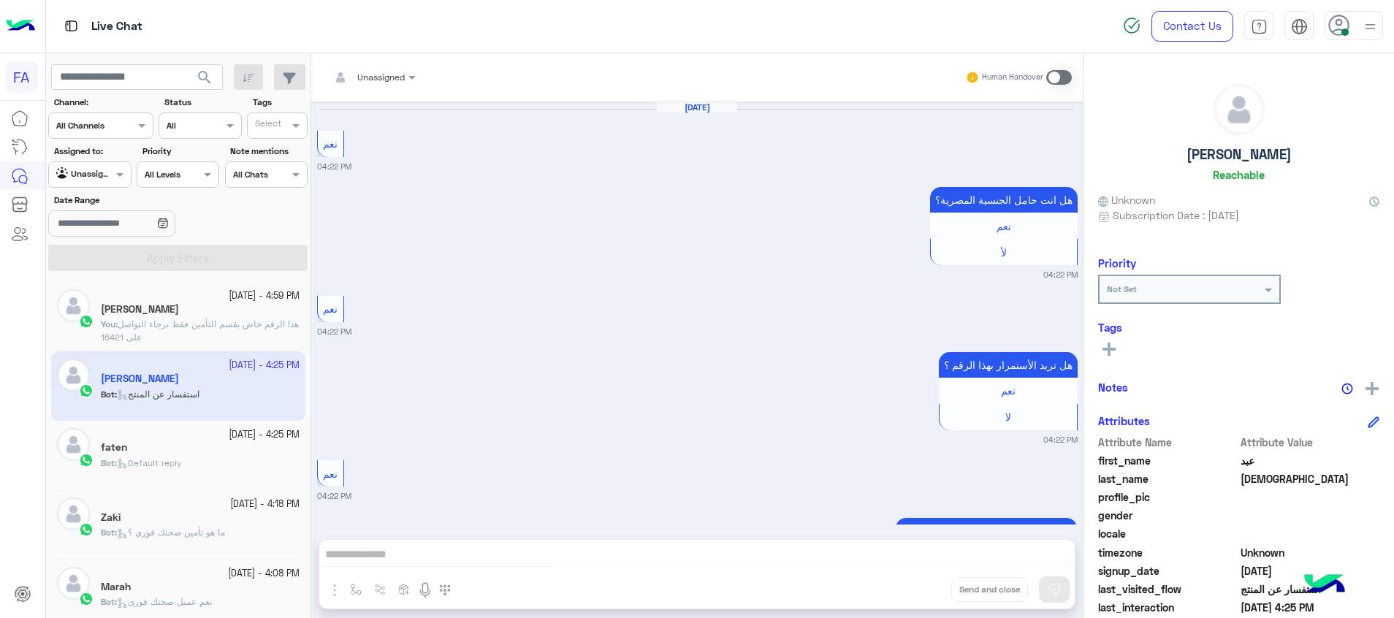
scroll to position [1825, 0]
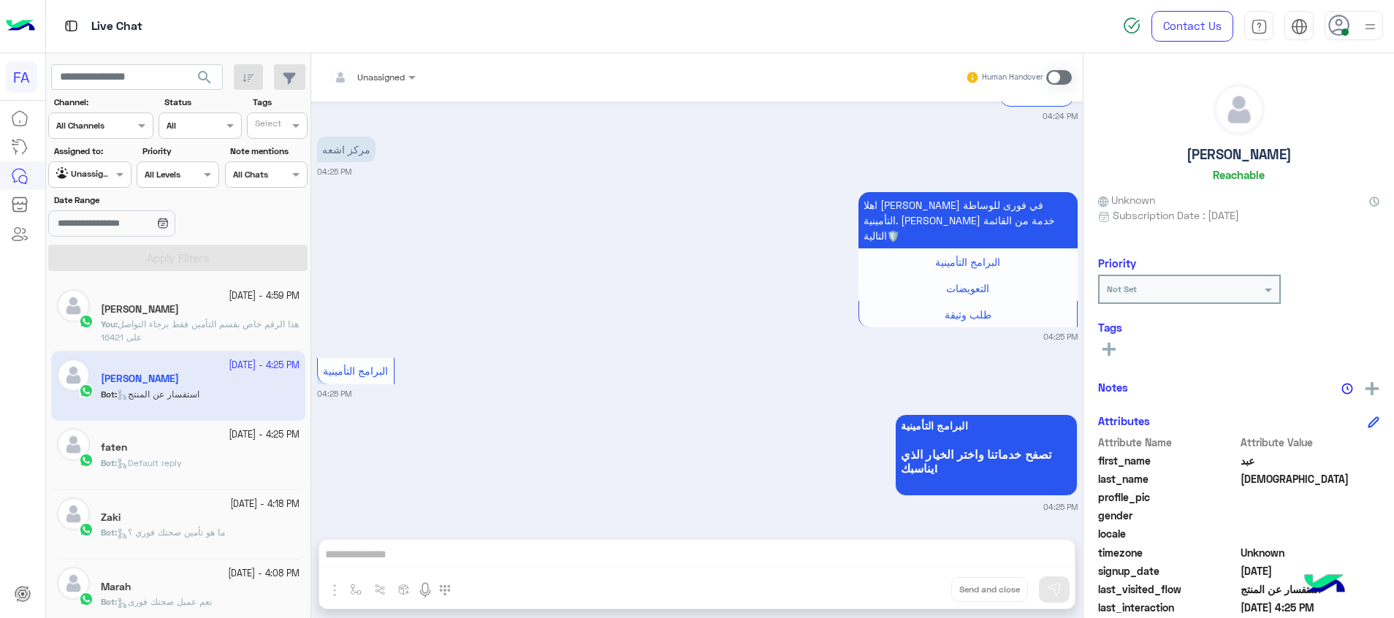
click at [109, 170] on div at bounding box center [89, 173] width 81 height 14
click at [103, 258] on b "Your Inbox" at bounding box center [95, 259] width 51 height 12
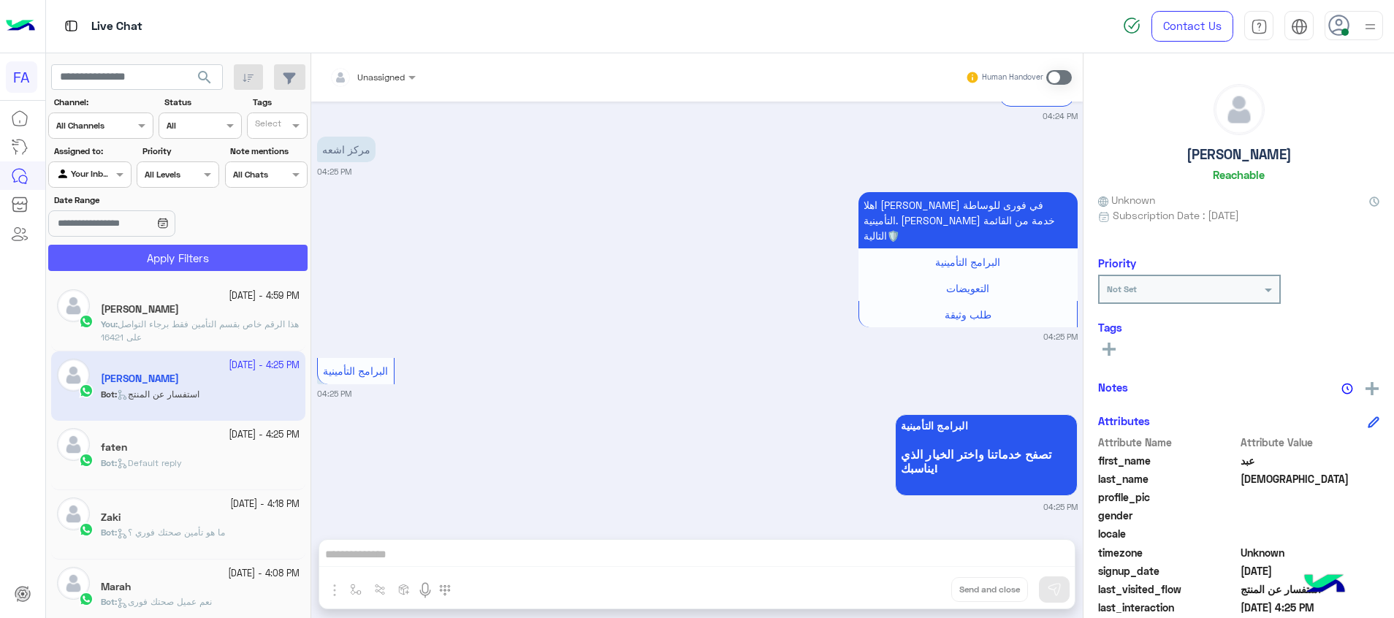
click at [143, 258] on button "Apply Filters" at bounding box center [177, 258] width 259 height 26
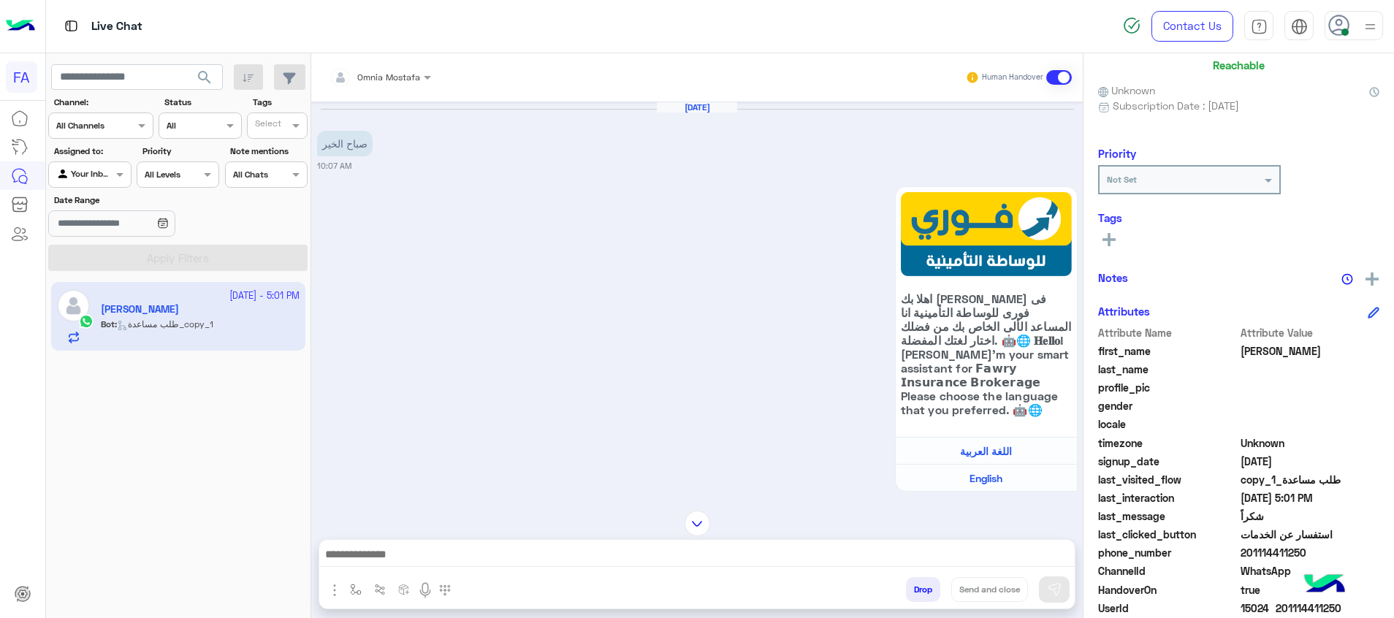
scroll to position [185, 0]
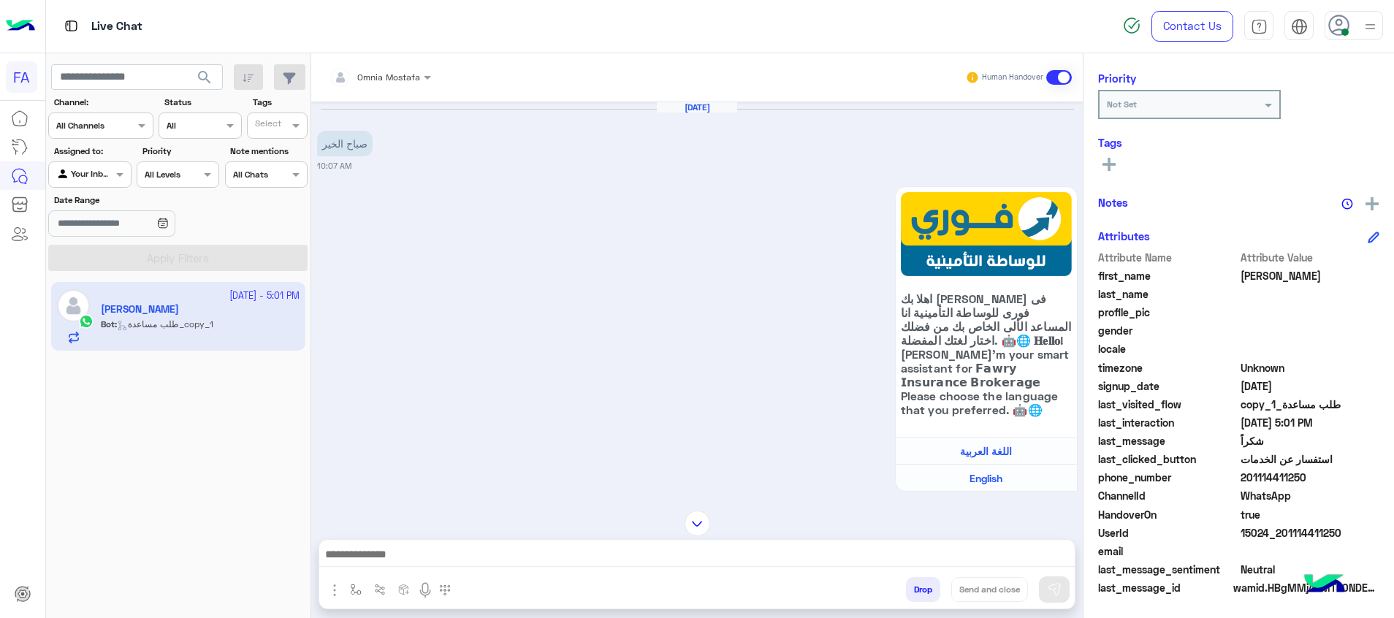
drag, startPoint x: 1351, startPoint y: 523, endPoint x: 1289, endPoint y: 531, distance: 61.9
click at [1289, 531] on div "Attribute Name Attribute Value first_name Francisco last_name profile_pic gende…" at bounding box center [1238, 424] width 281 height 348
drag, startPoint x: 1289, startPoint y: 531, endPoint x: 1318, endPoint y: 531, distance: 28.5
click at [1318, 531] on span "15024_201114411250" at bounding box center [1310, 532] width 140 height 15
drag, startPoint x: 1318, startPoint y: 531, endPoint x: 1335, endPoint y: 532, distance: 17.6
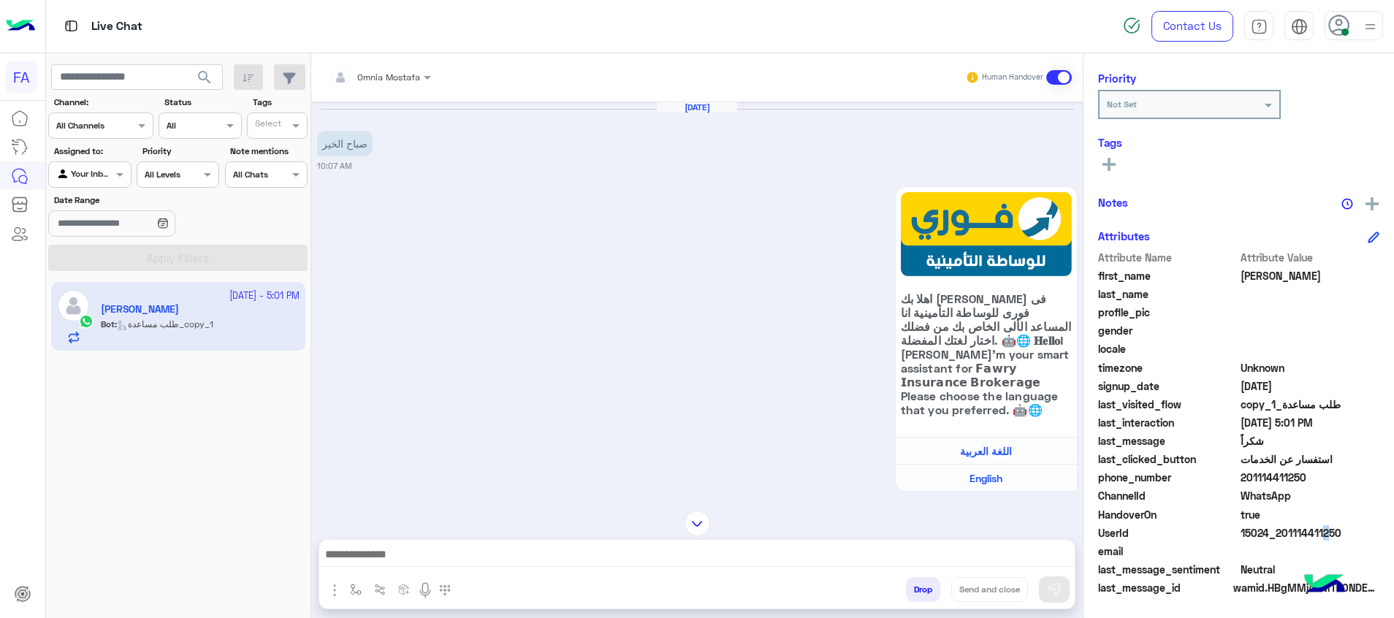
click at [1335, 532] on span "15024_201114411250" at bounding box center [1310, 532] width 140 height 15
drag, startPoint x: 1337, startPoint y: 531, endPoint x: 1278, endPoint y: 531, distance: 59.9
click at [1278, 531] on span "15024_201114411250" at bounding box center [1310, 532] width 140 height 15
copy span "01114411250"
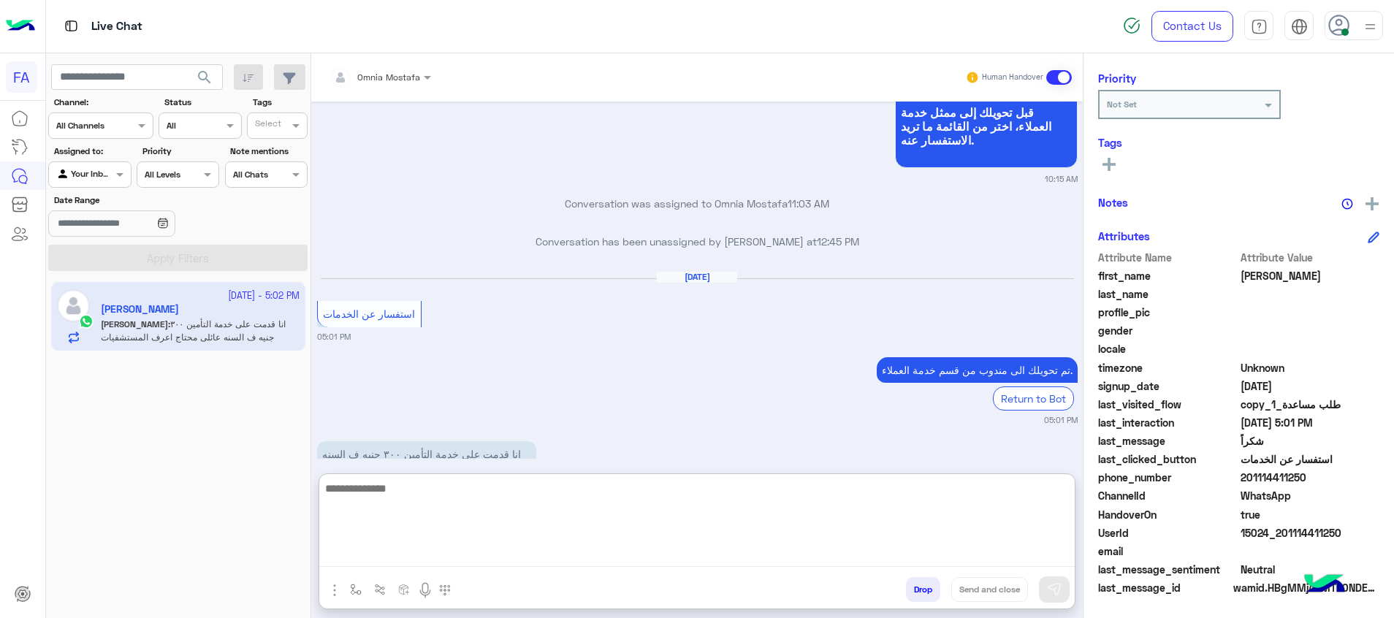
click at [1038, 545] on textarea at bounding box center [696, 523] width 755 height 88
paste textarea "**********"
type textarea "**********"
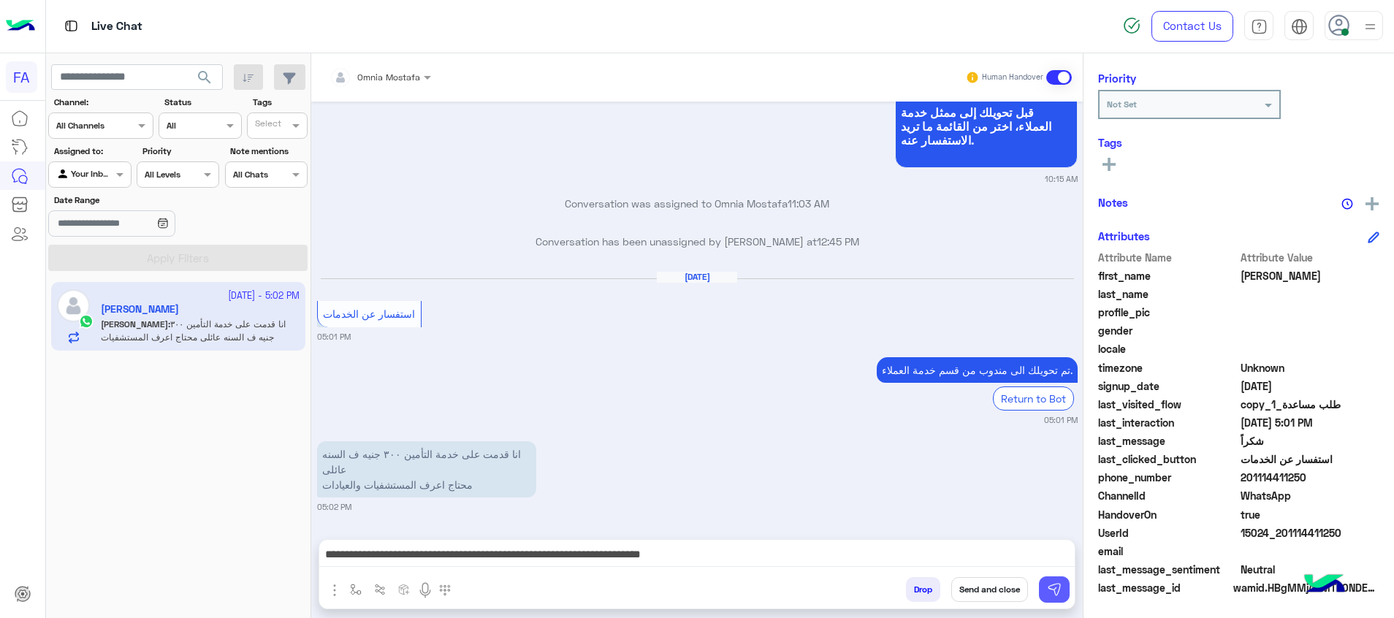
click at [1054, 583] on img at bounding box center [1054, 589] width 15 height 15
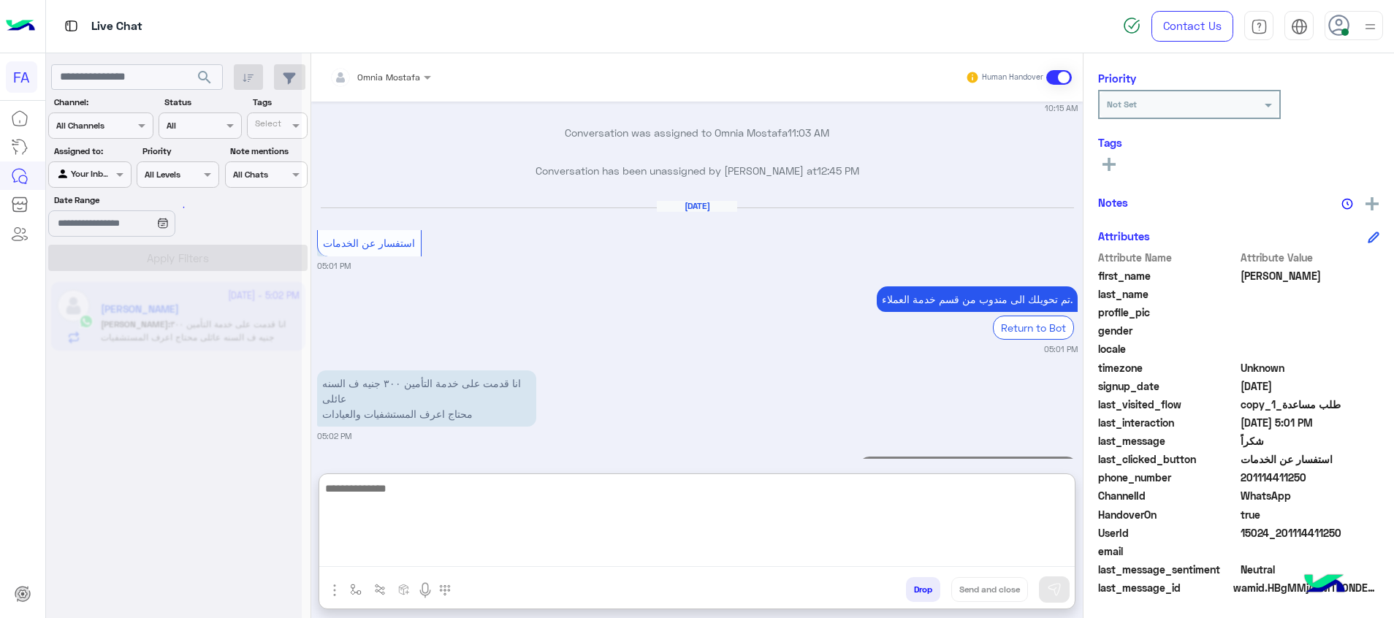
click at [1019, 554] on textarea at bounding box center [696, 523] width 755 height 88
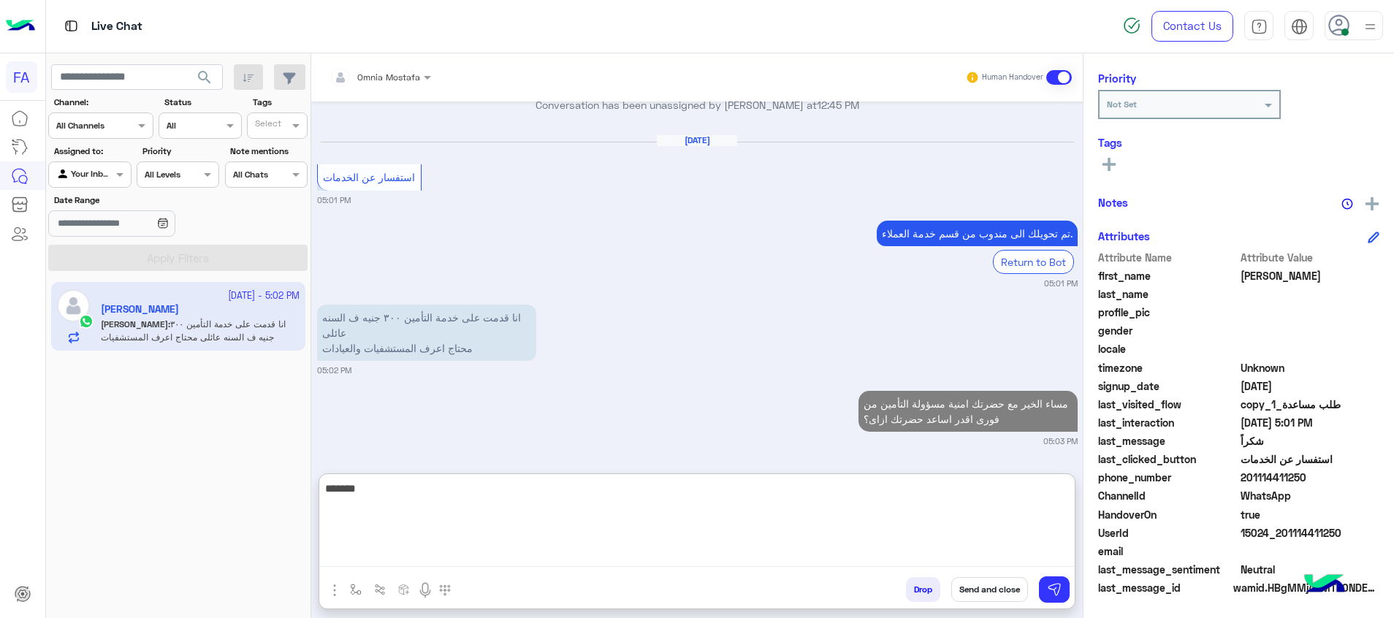
scroll to position [0, 0]
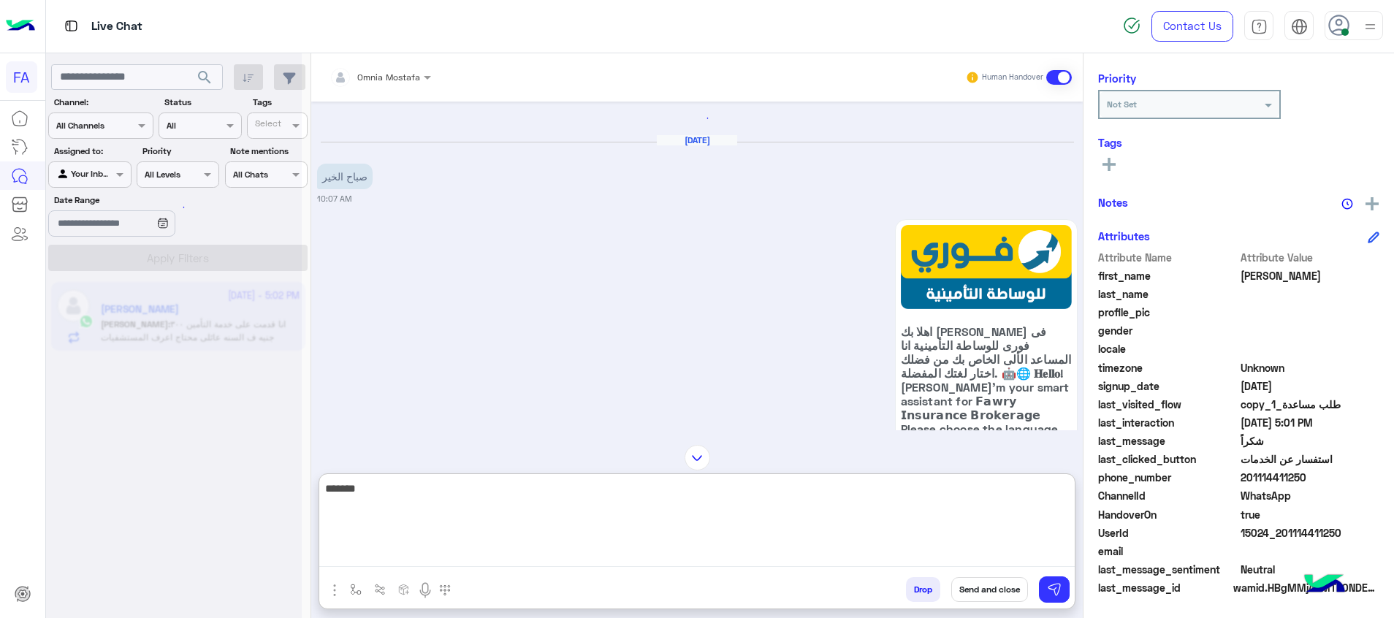
type textarea "*******"
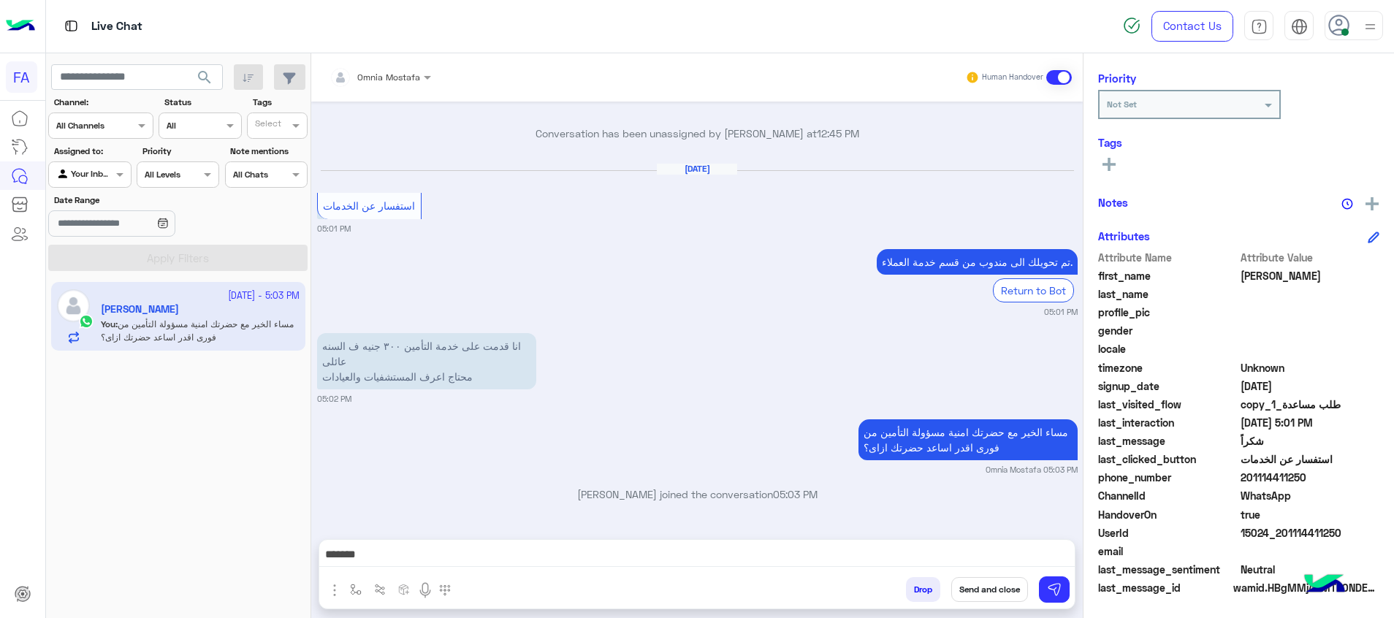
scroll to position [212, 0]
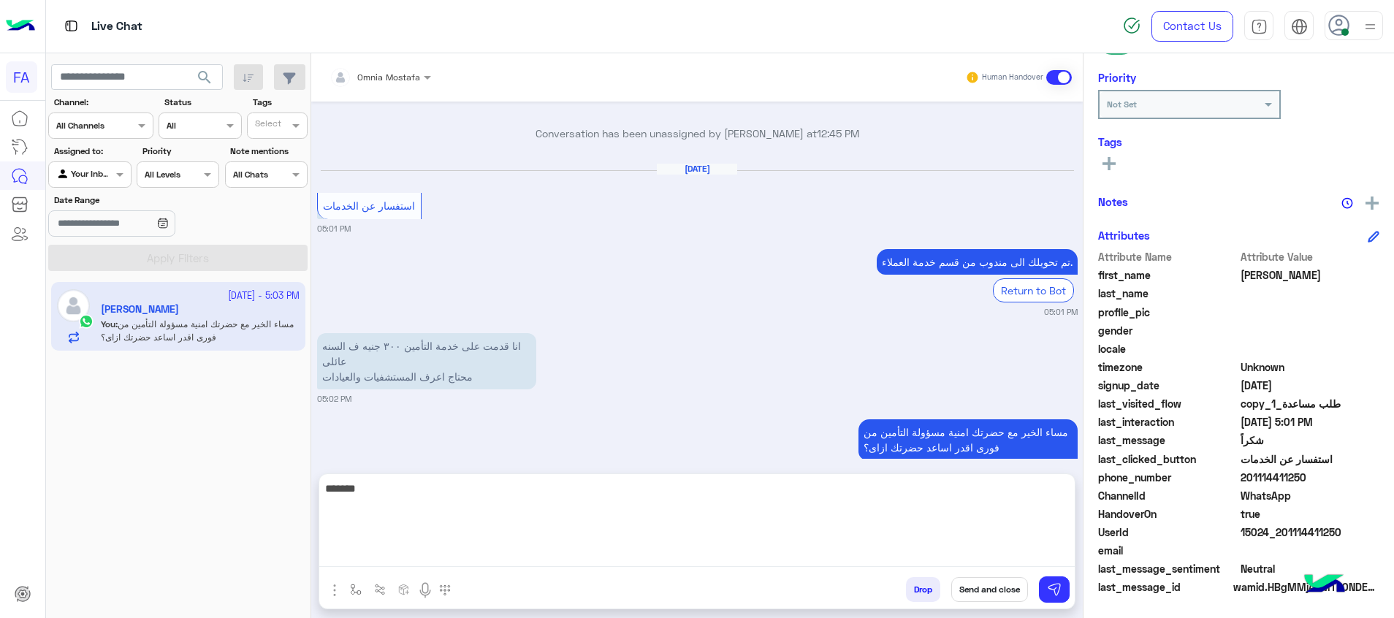
click at [1019, 556] on textarea "*******" at bounding box center [696, 523] width 755 height 88
type textarea "**********"
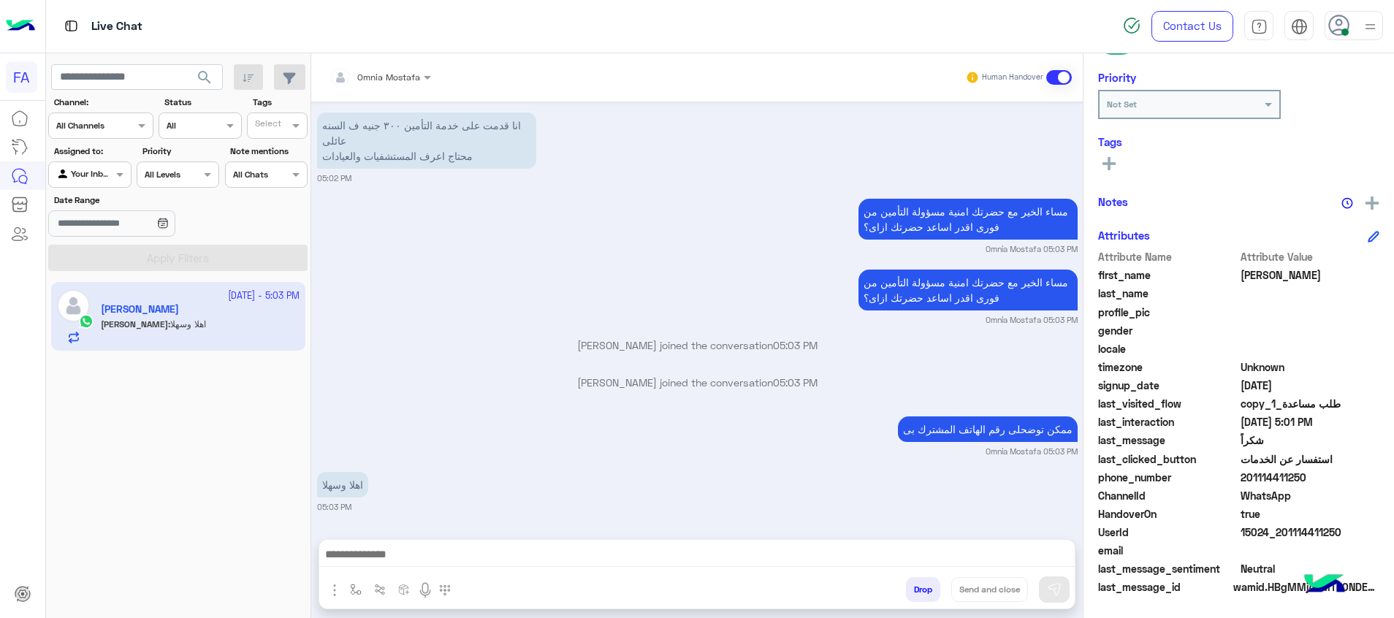
scroll to position [3503, 0]
drag, startPoint x: 1354, startPoint y: 532, endPoint x: 1281, endPoint y: 532, distance: 72.3
click at [1281, 532] on span "15024_201114411250" at bounding box center [1310, 531] width 140 height 15
copy span "01114411250"
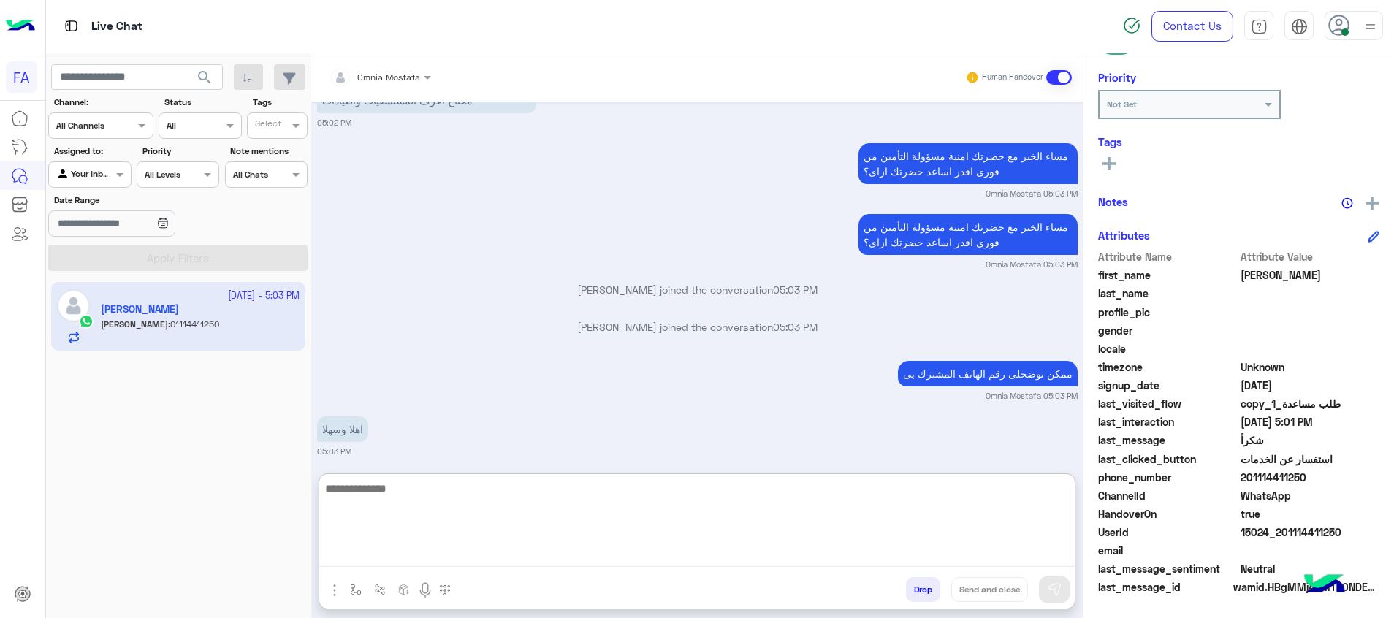
click at [476, 550] on textarea at bounding box center [696, 523] width 755 height 88
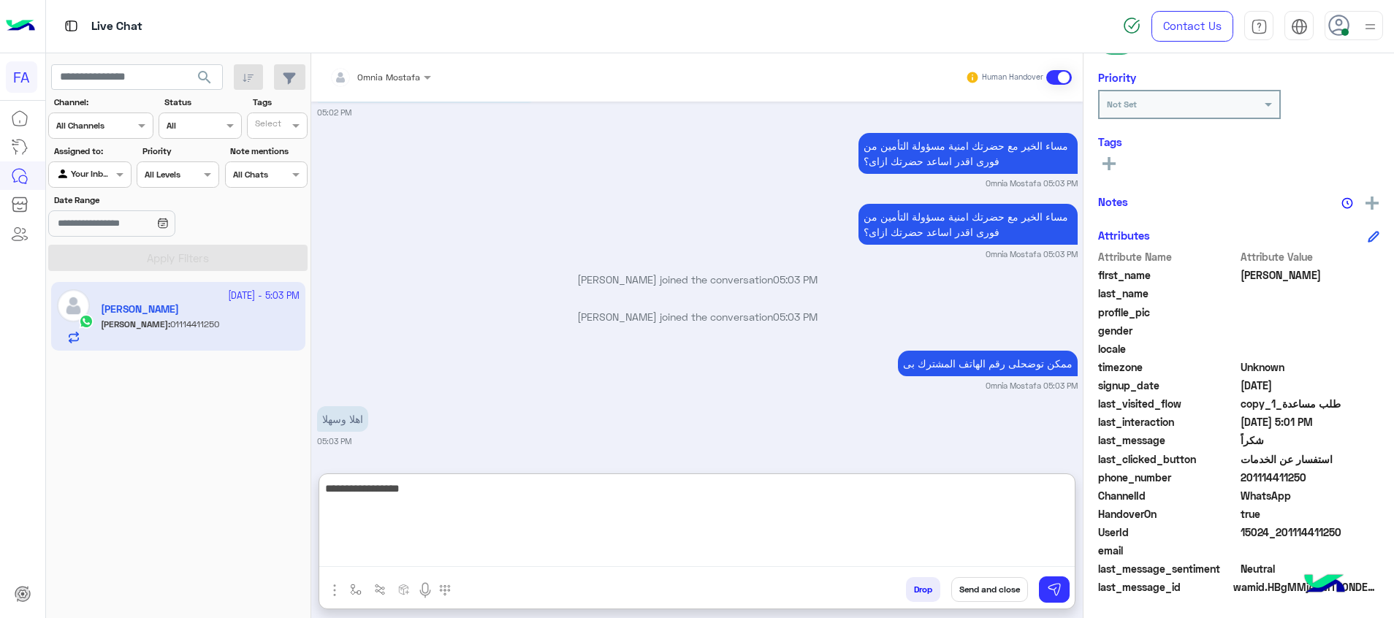
type textarea "**********"
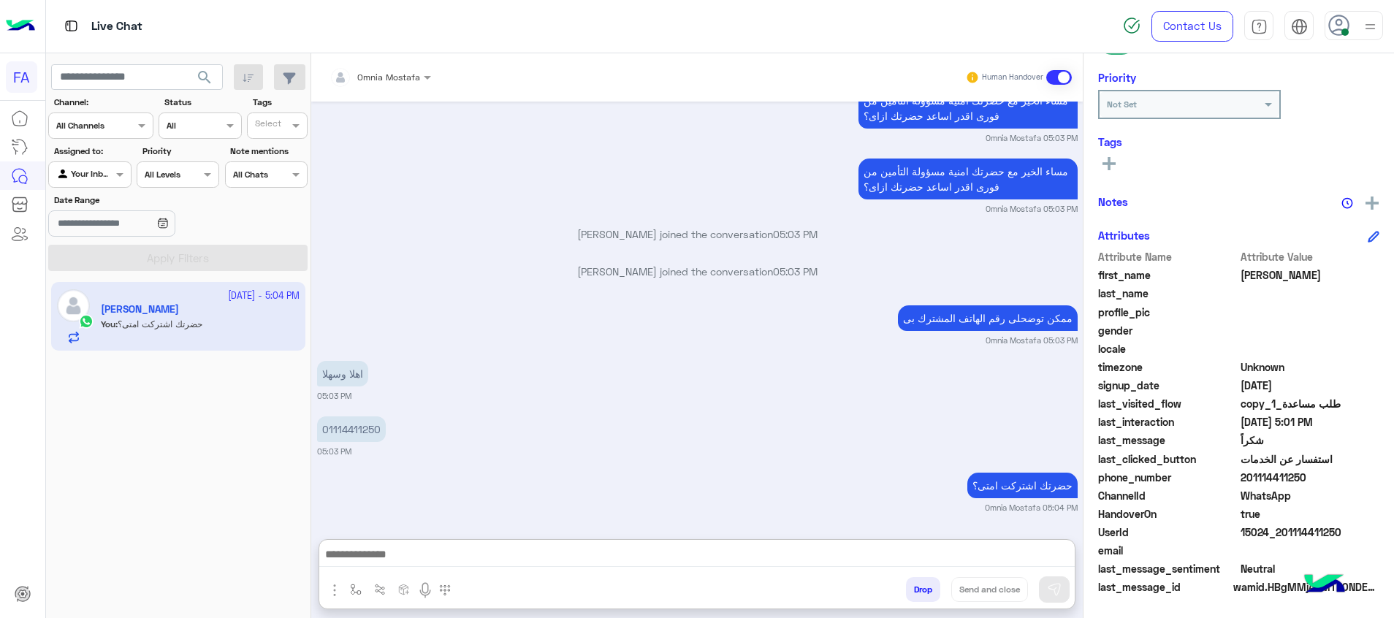
drag, startPoint x: 102, startPoint y: 165, endPoint x: 102, endPoint y: 173, distance: 8.1
click at [102, 165] on div "Agent Filter Your Inbox" at bounding box center [89, 174] width 83 height 26
click at [110, 233] on b "Unassigned" at bounding box center [98, 230] width 56 height 12
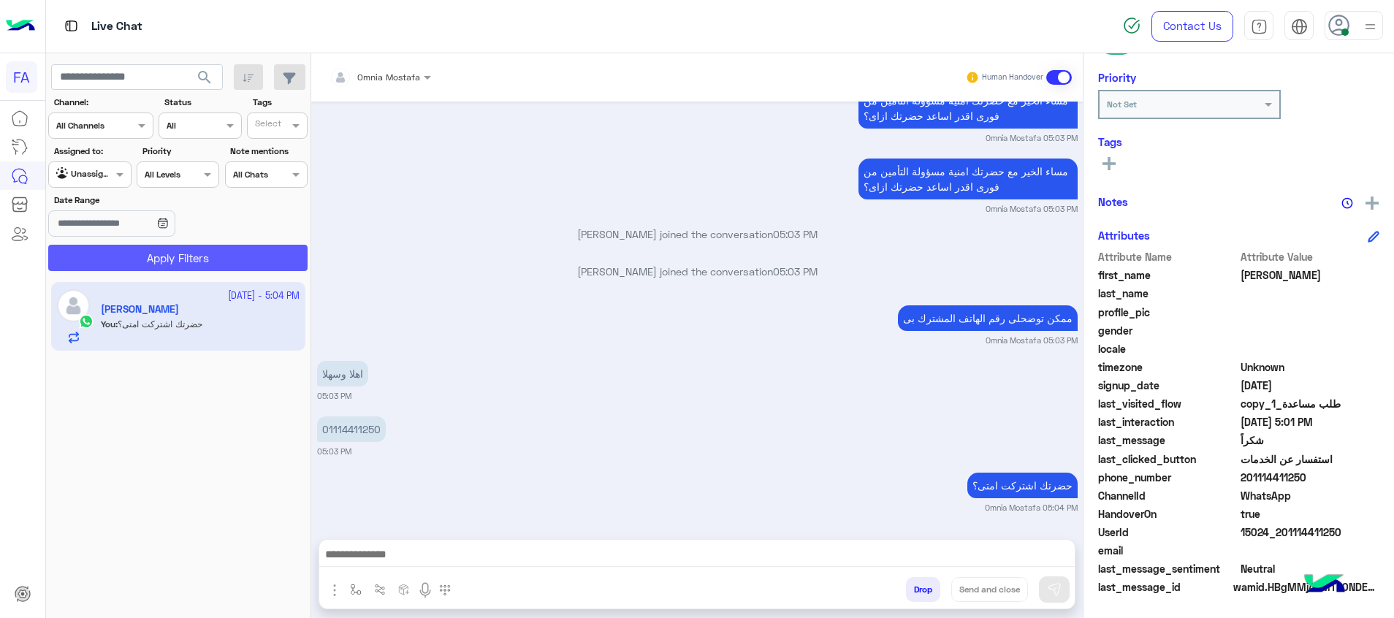
click at [161, 262] on button "Apply Filters" at bounding box center [177, 258] width 259 height 26
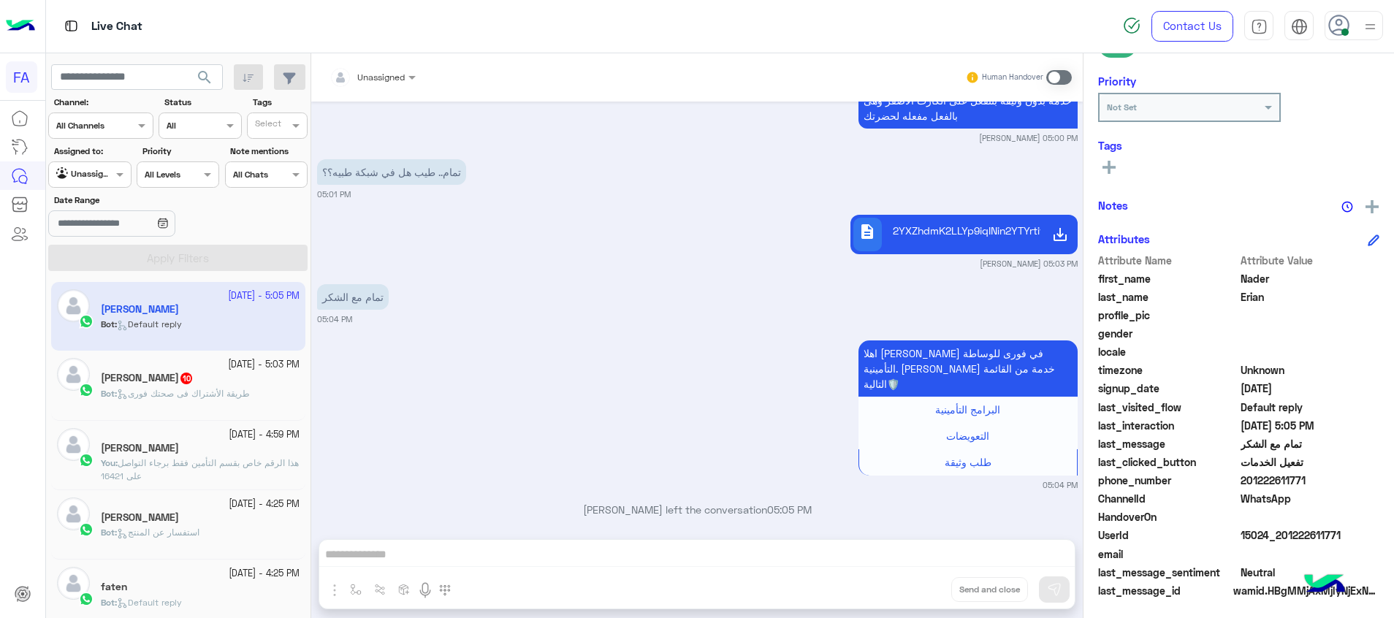
scroll to position [251, 0]
click at [375, 77] on input "text" at bounding box center [354, 75] width 51 height 13
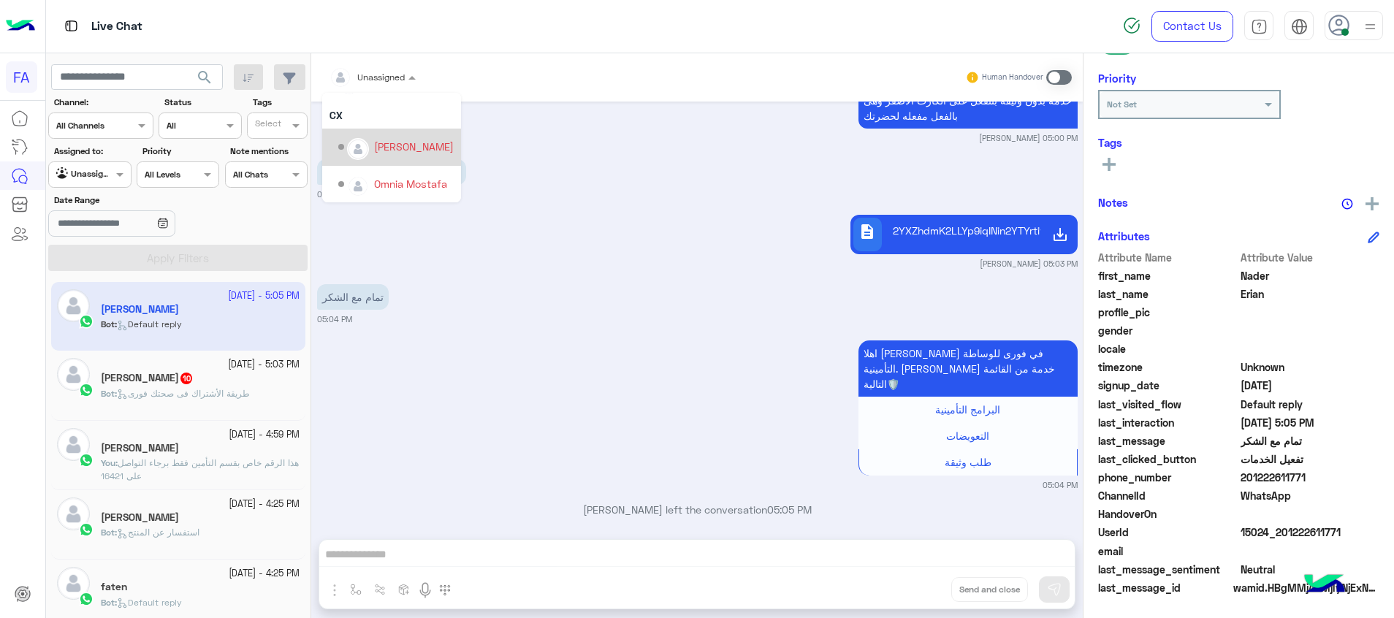
scroll to position [93, 0]
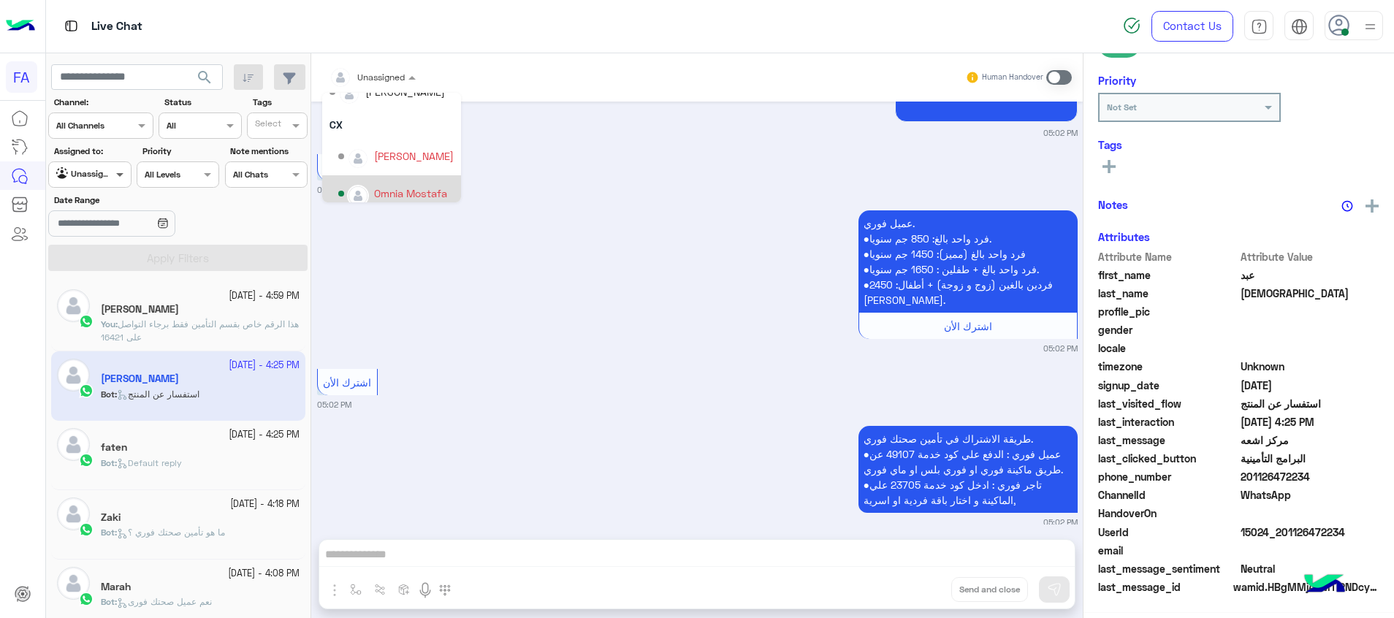
scroll to position [212, 0]
click at [102, 172] on div at bounding box center [89, 173] width 81 height 14
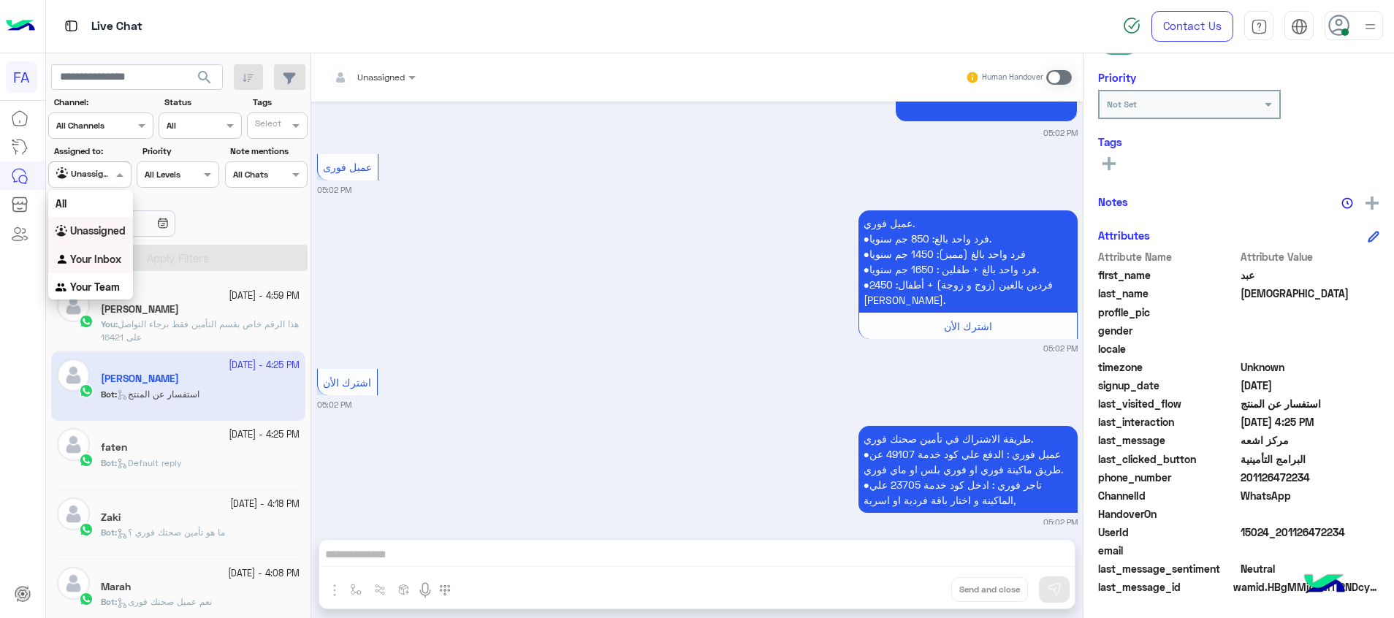
drag, startPoint x: 114, startPoint y: 256, endPoint x: 137, endPoint y: 258, distance: 22.7
click at [115, 256] on b "Your Inbox" at bounding box center [95, 259] width 51 height 12
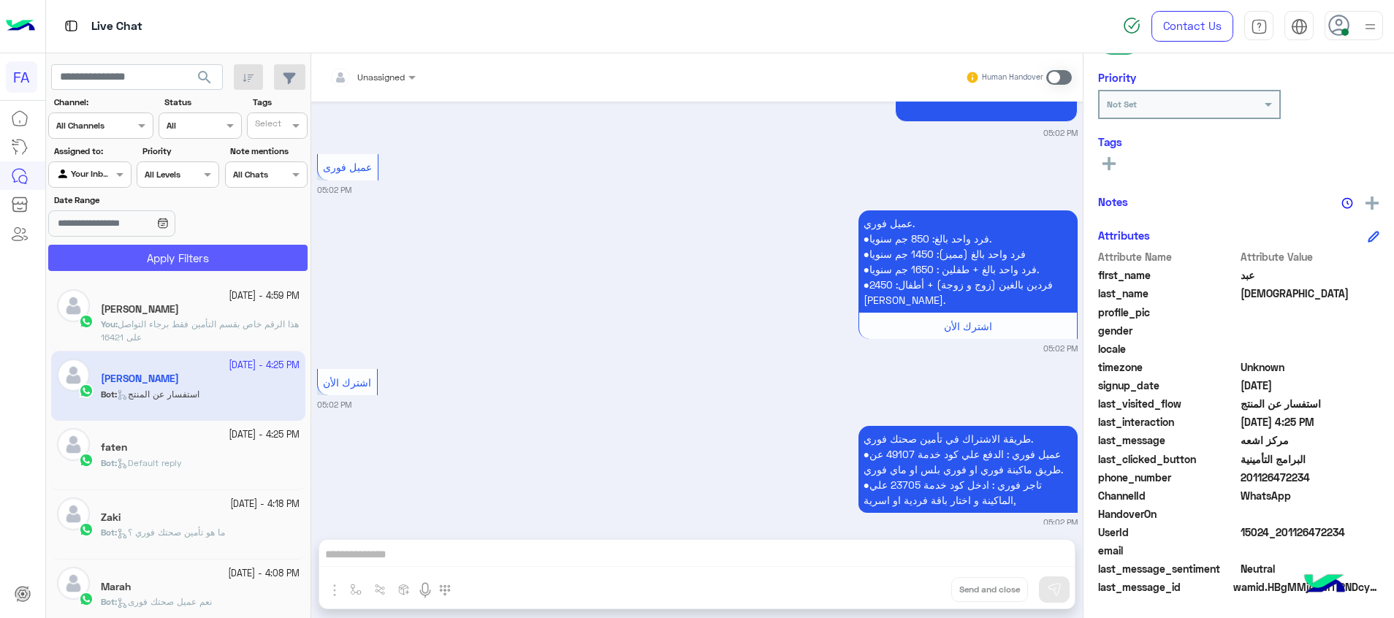
click at [143, 259] on button "Apply Filters" at bounding box center [177, 258] width 259 height 26
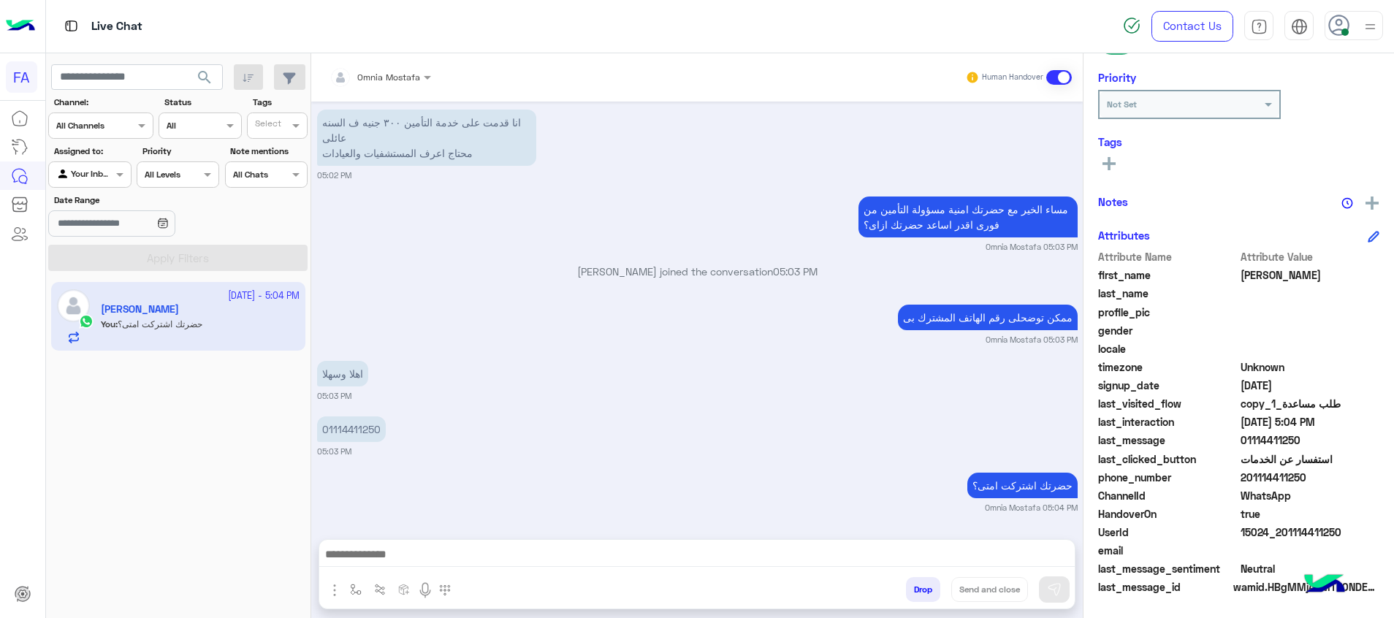
scroll to position [1145, 0]
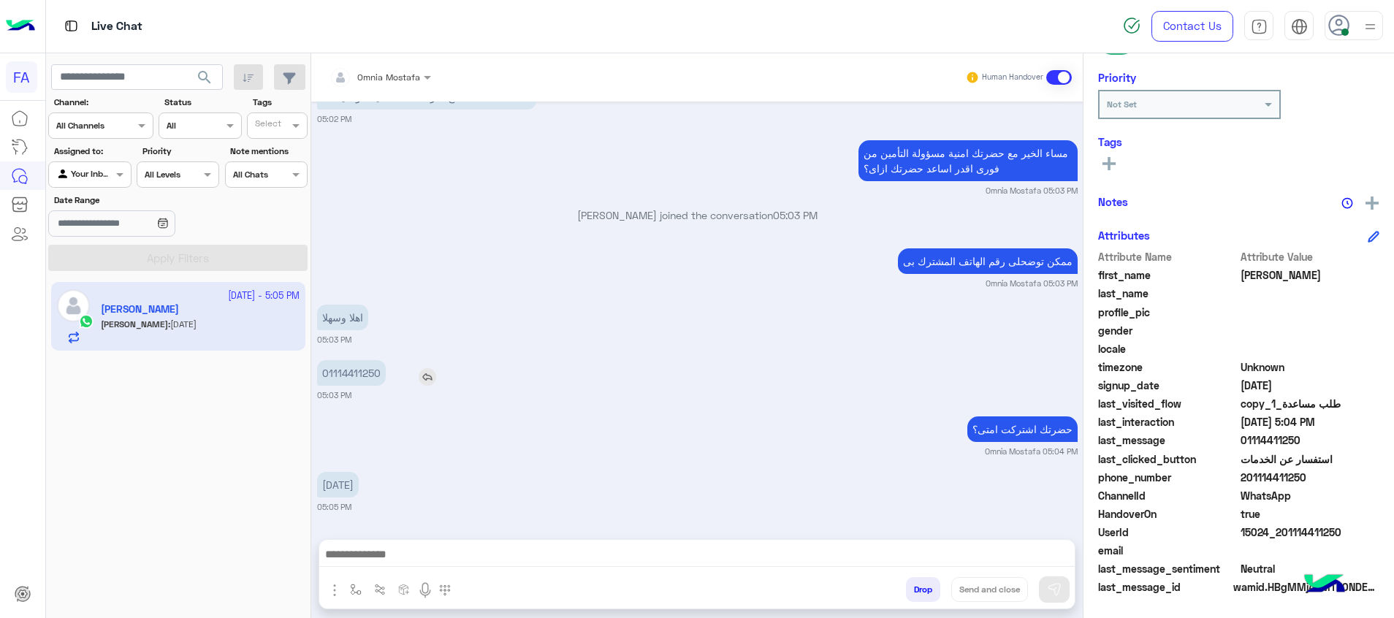
click at [368, 381] on p "01114411250" at bounding box center [351, 373] width 69 height 26
click at [367, 381] on p "01114411250" at bounding box center [351, 373] width 69 height 26
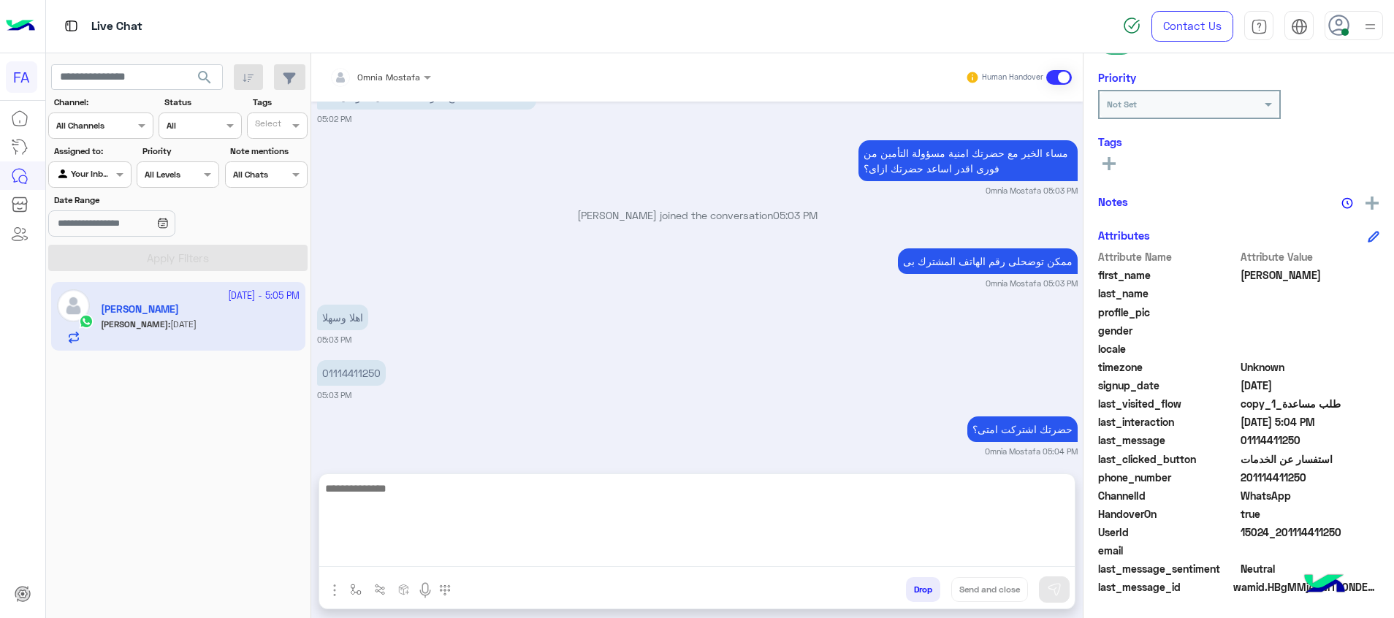
click at [697, 560] on textarea at bounding box center [696, 523] width 755 height 88
type textarea "**********"
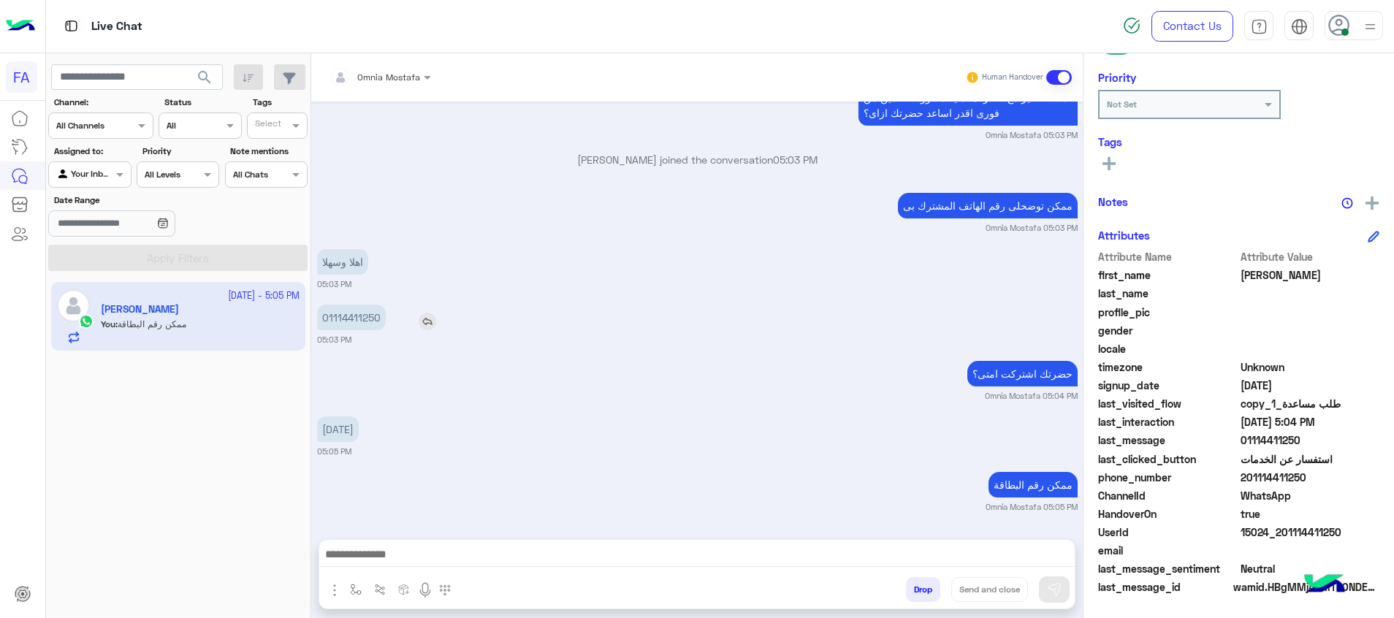
click at [373, 305] on p "01114411250" at bounding box center [351, 318] width 69 height 26
click at [373, 256] on div "اهلا وسهلا 05:03 PM" at bounding box center [697, 267] width 760 height 45
click at [350, 325] on p "01114411250" at bounding box center [351, 318] width 69 height 26
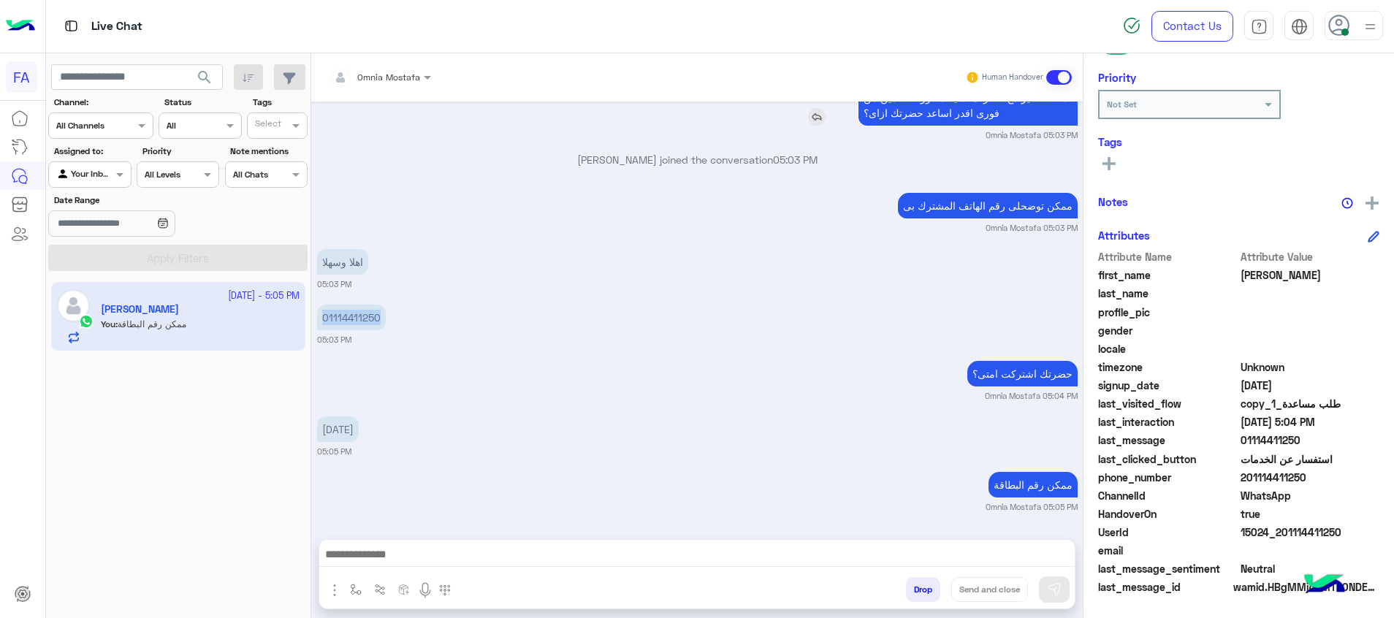
copy p "01114411250"
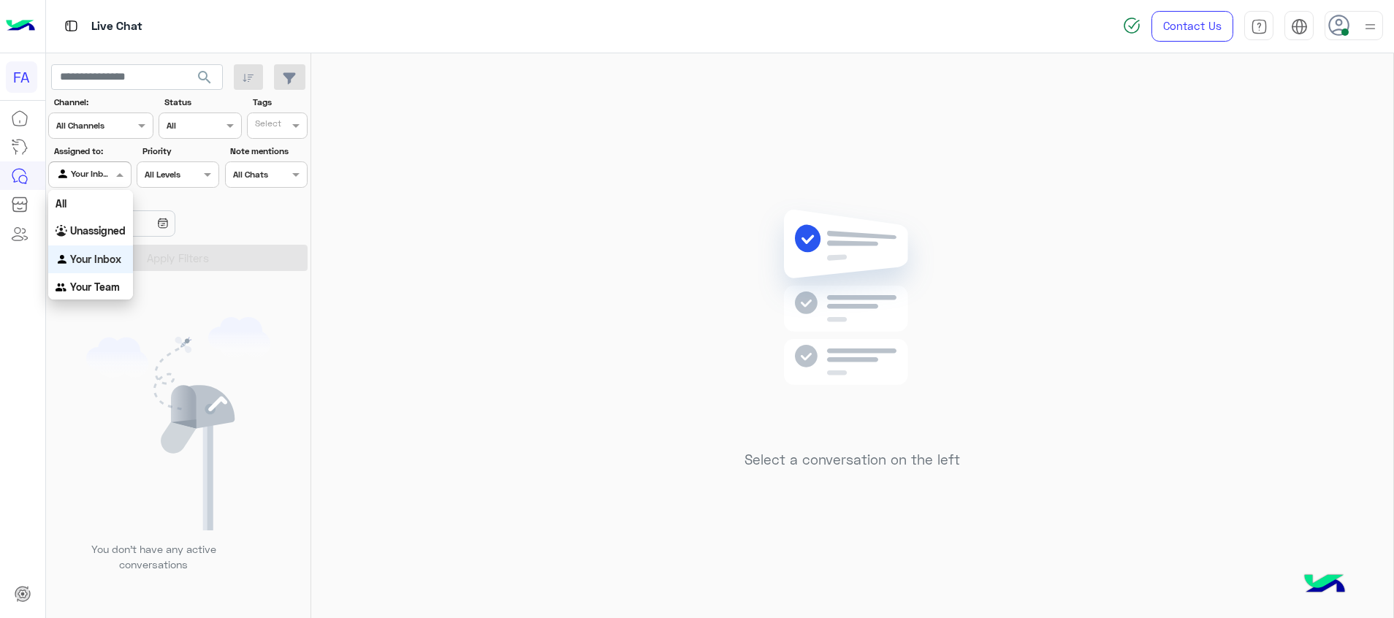
click at [100, 169] on div at bounding box center [89, 173] width 81 height 14
click at [111, 234] on b "Unassigned" at bounding box center [98, 230] width 56 height 12
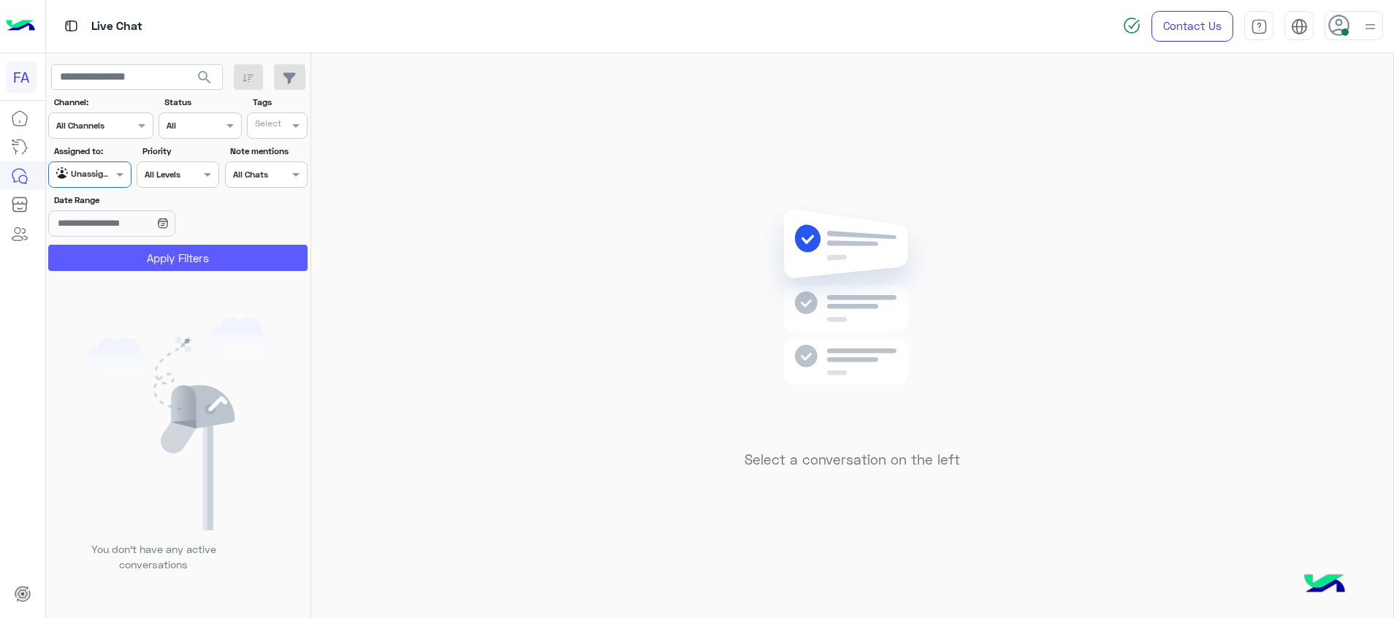
click at [131, 251] on button "Apply Filters" at bounding box center [177, 258] width 259 height 26
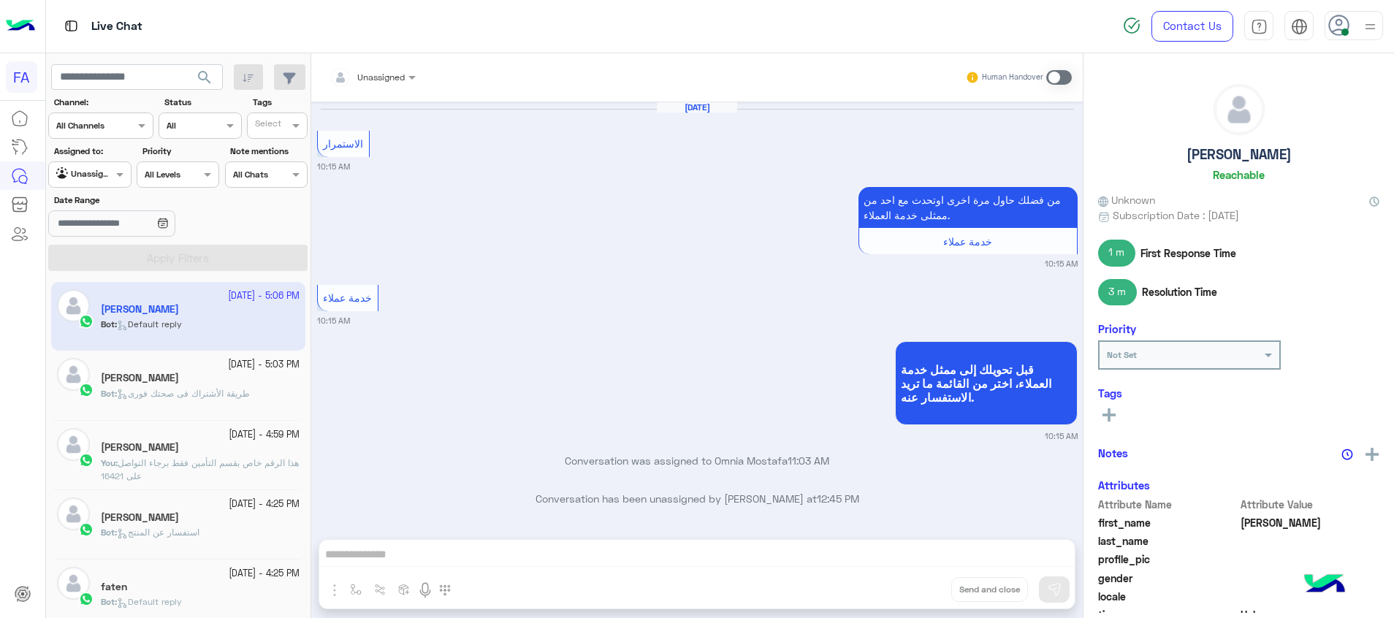
scroll to position [1102, 0]
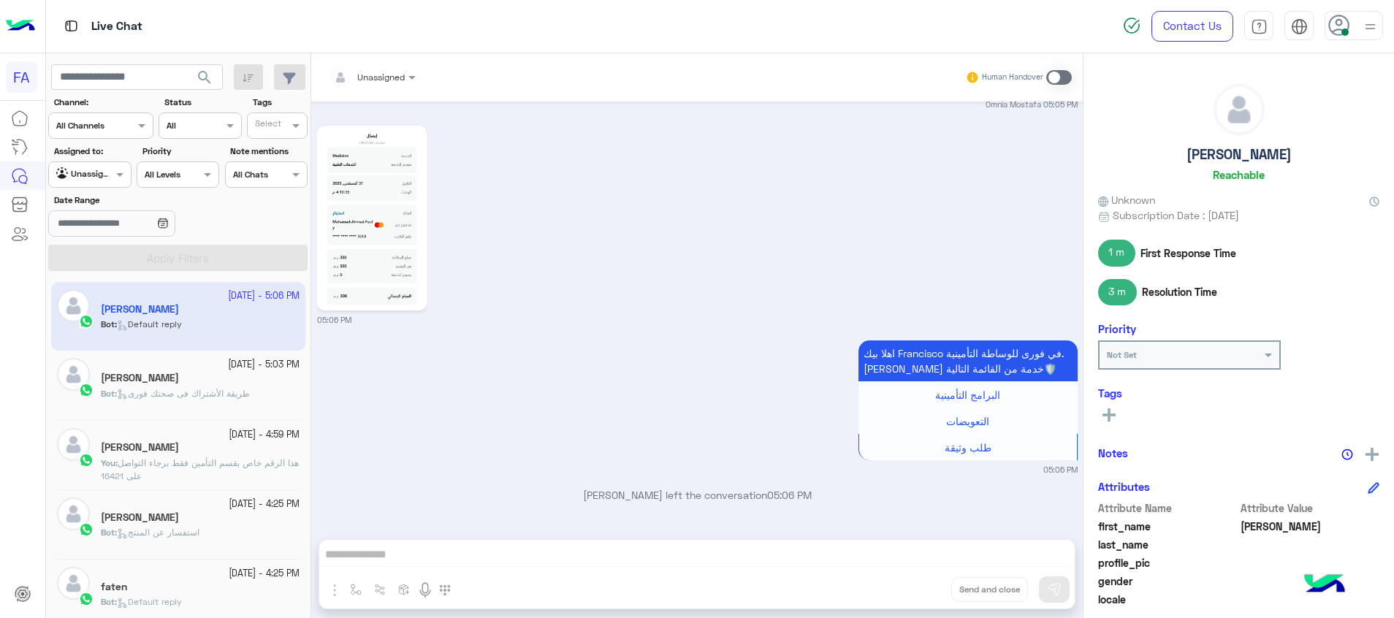
click at [1055, 76] on span at bounding box center [1059, 77] width 26 height 15
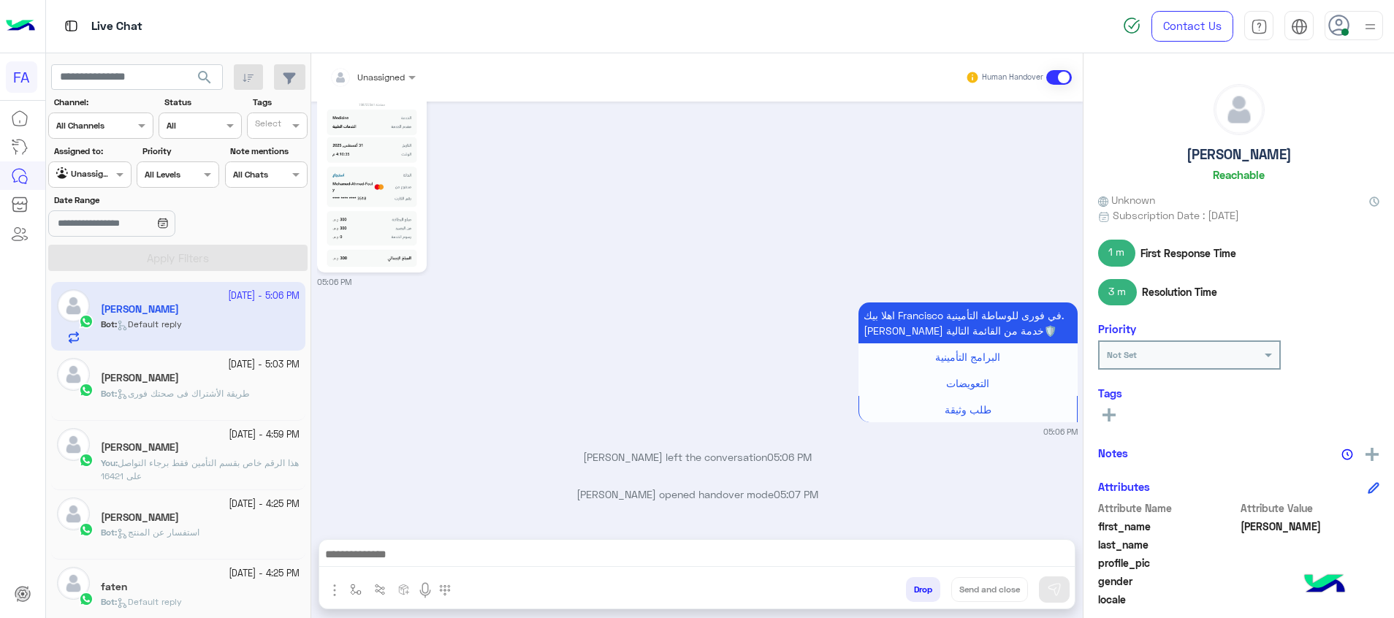
click at [366, 75] on input "text" at bounding box center [354, 75] width 51 height 13
click at [408, 188] on div "Omnia Mostafa" at bounding box center [410, 182] width 73 height 15
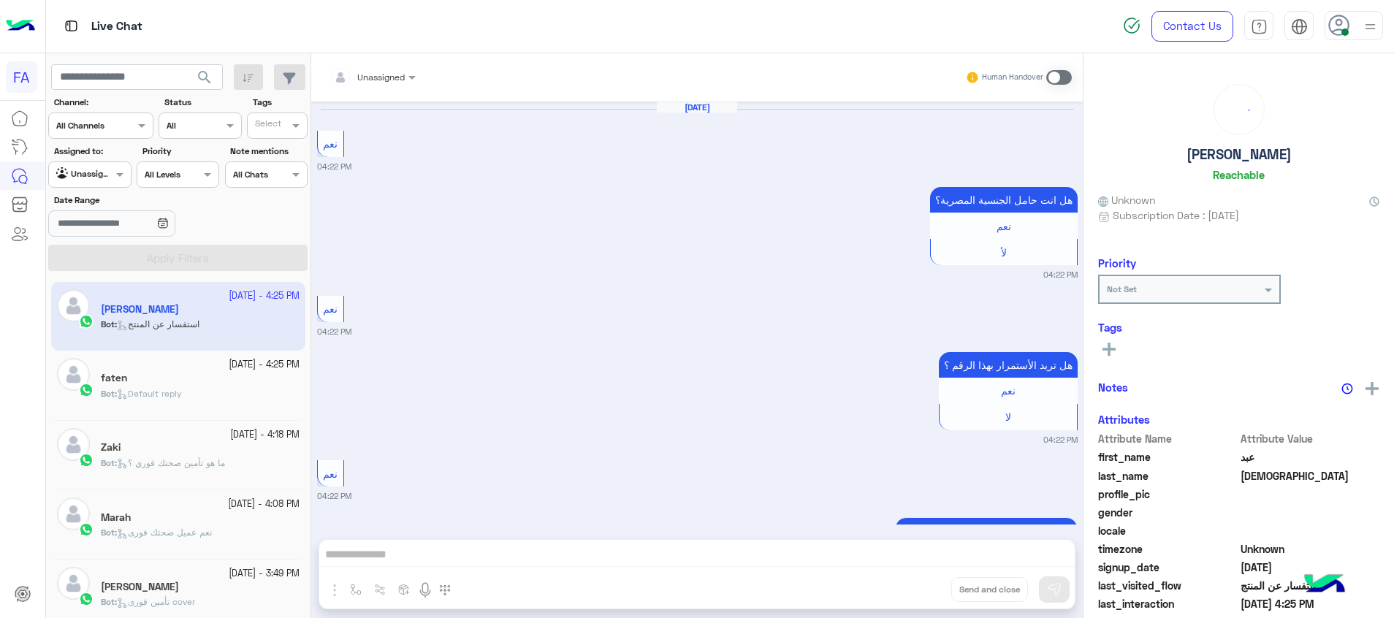
scroll to position [5306, 0]
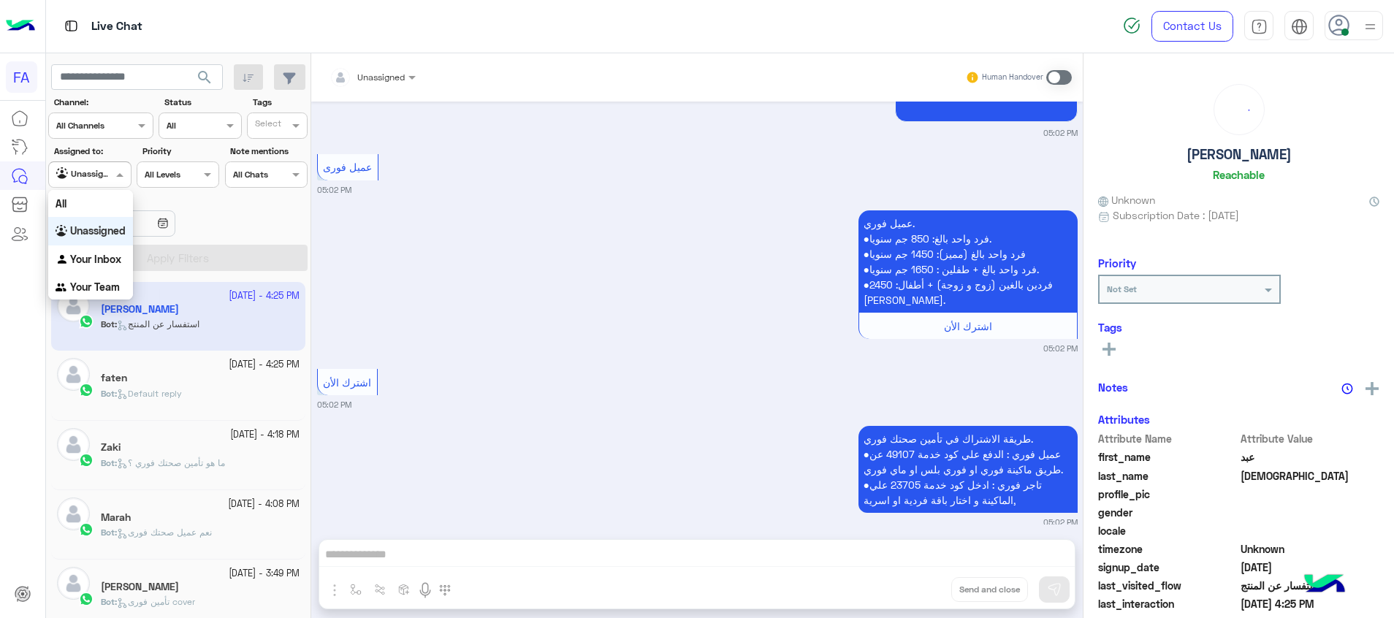
click at [95, 166] on div at bounding box center [89, 173] width 81 height 14
click at [104, 253] on b "Your Inbox" at bounding box center [95, 259] width 51 height 12
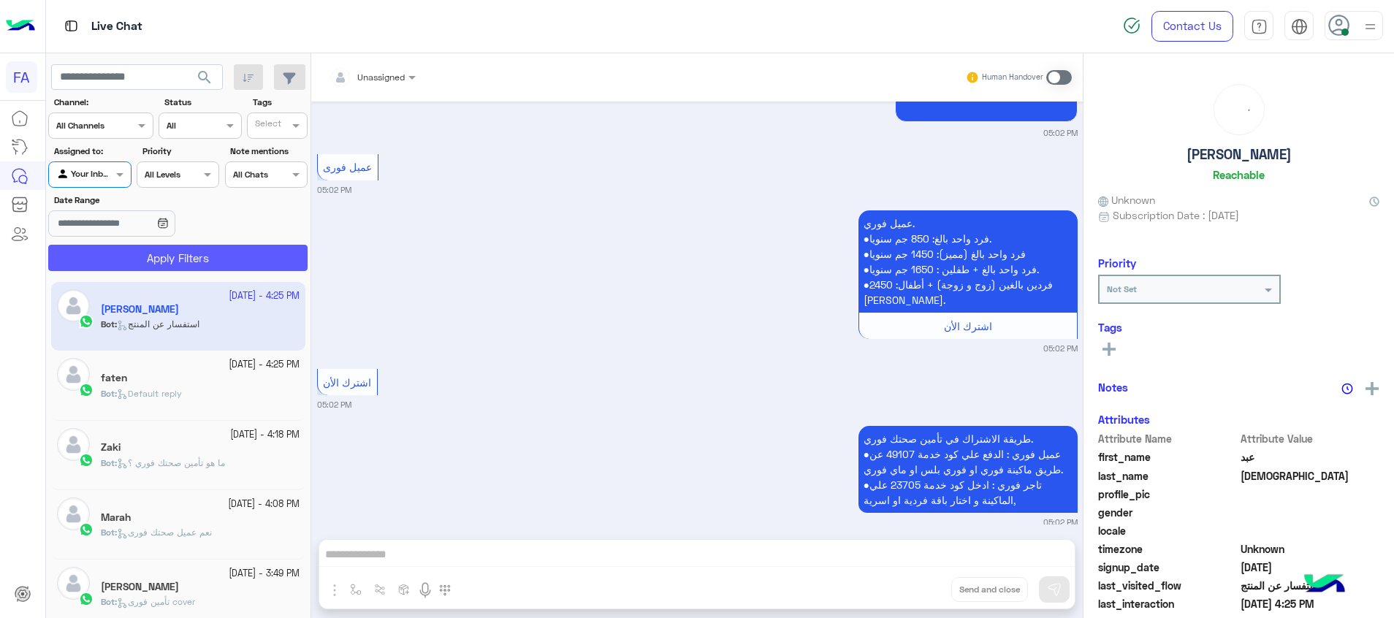
click at [148, 252] on button "Apply Filters" at bounding box center [177, 258] width 259 height 26
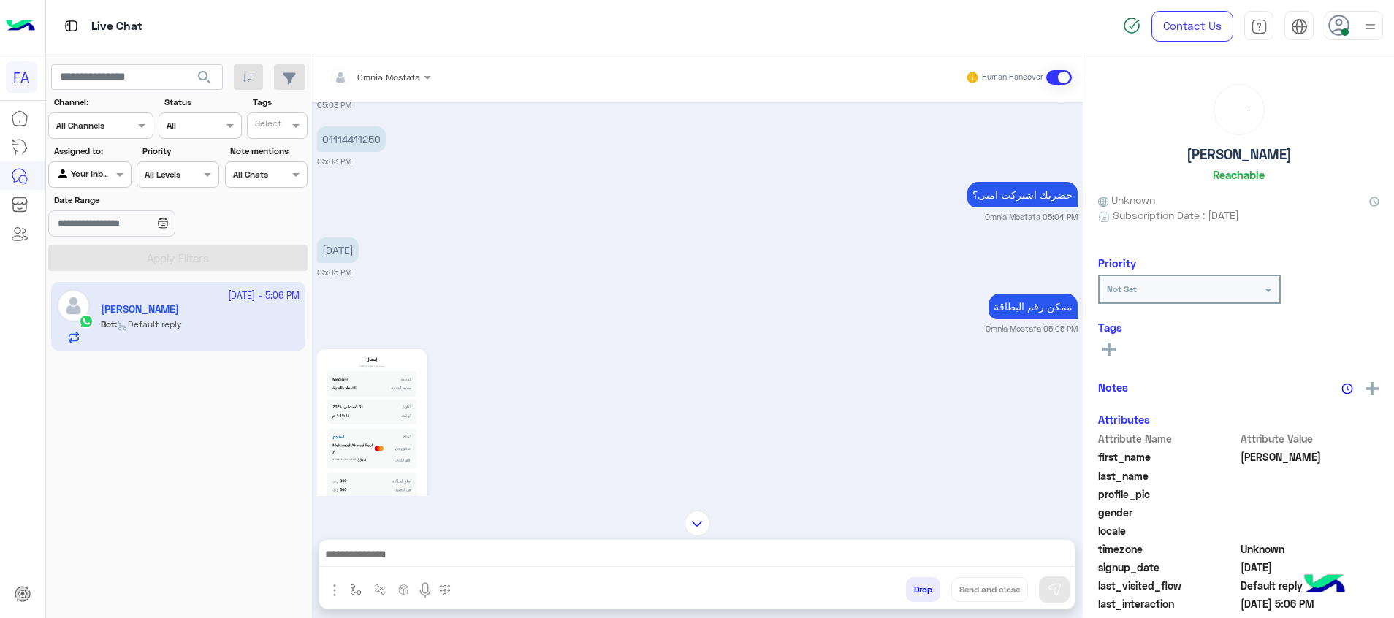
scroll to position [804, 0]
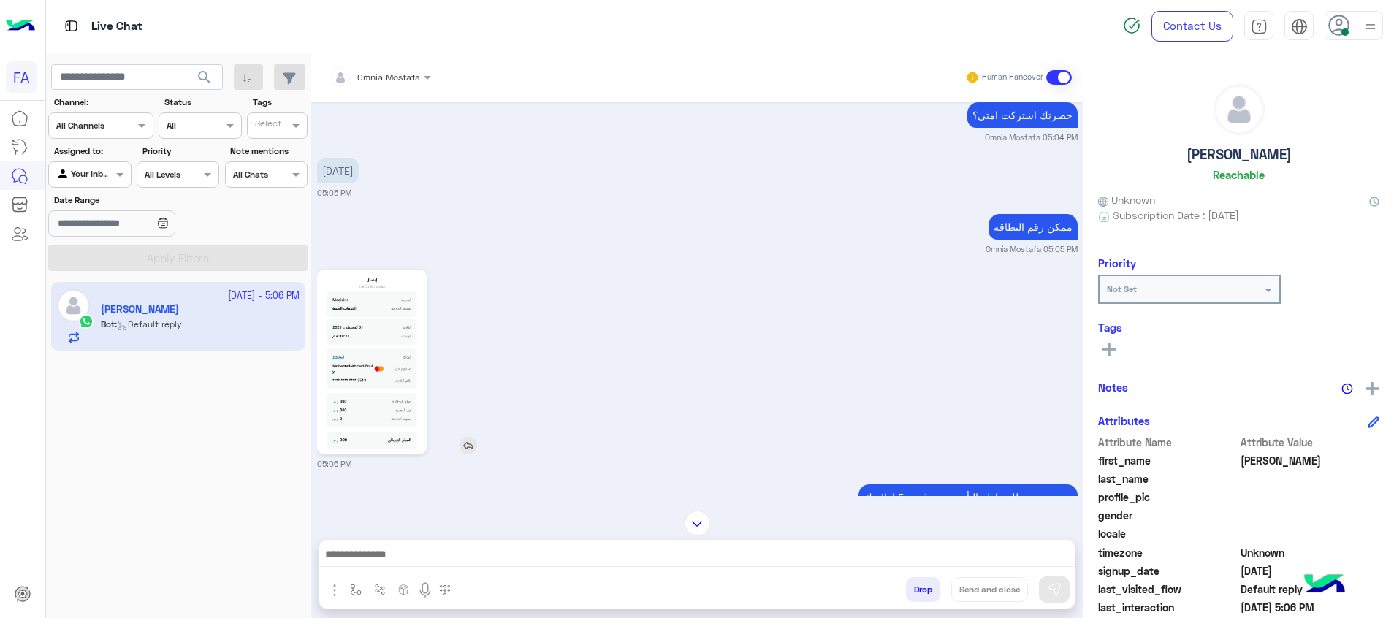
click at [409, 361] on img at bounding box center [372, 361] width 103 height 177
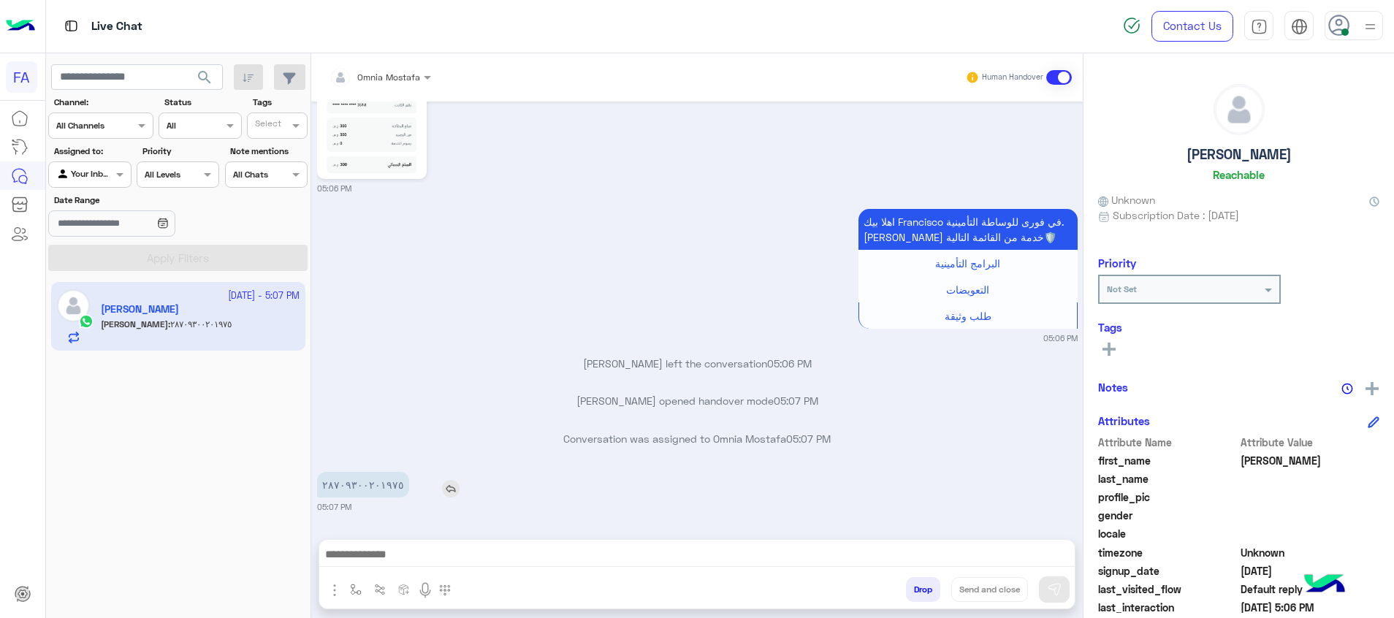
click at [340, 480] on p "٢٨٧٠٩٣٠٠٢٠١٩٧٥" at bounding box center [363, 485] width 92 height 26
copy p "٢٨٧٠٩٣٠٠٢٠١٩٧٥"
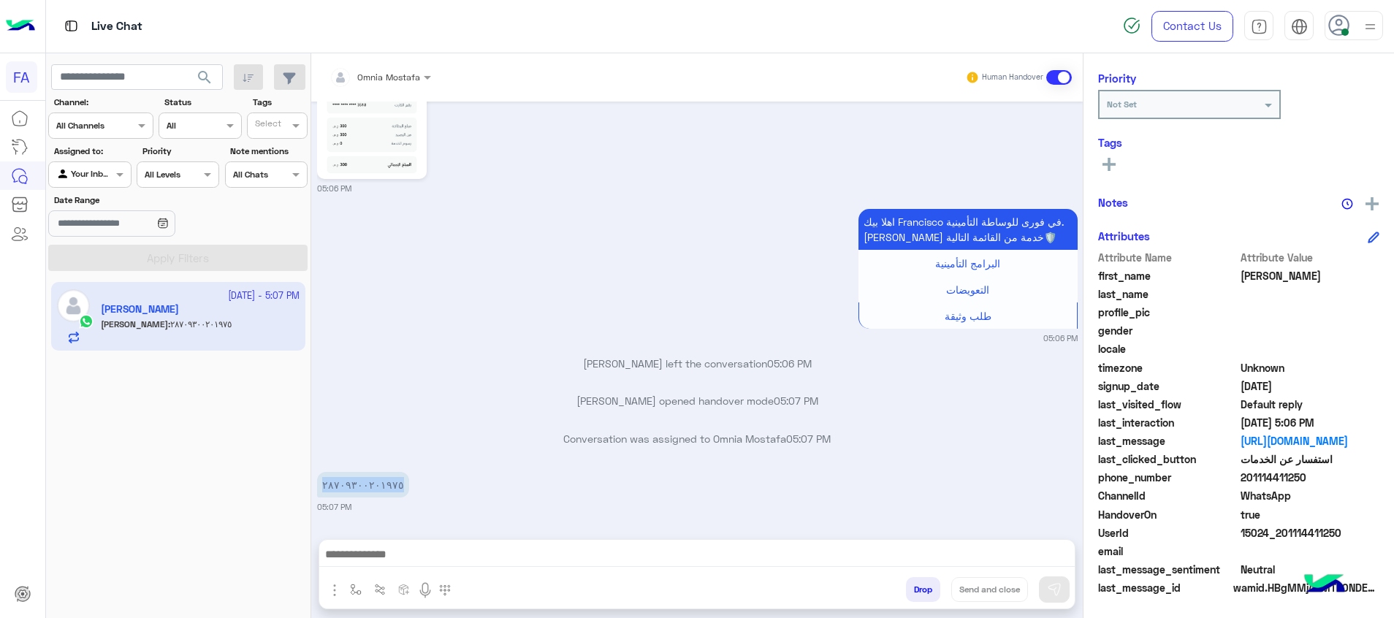
drag, startPoint x: 1346, startPoint y: 540, endPoint x: 1286, endPoint y: 539, distance: 60.6
click at [1286, 539] on span "15024_201114411250" at bounding box center [1310, 532] width 140 height 15
copy span "1114411250"
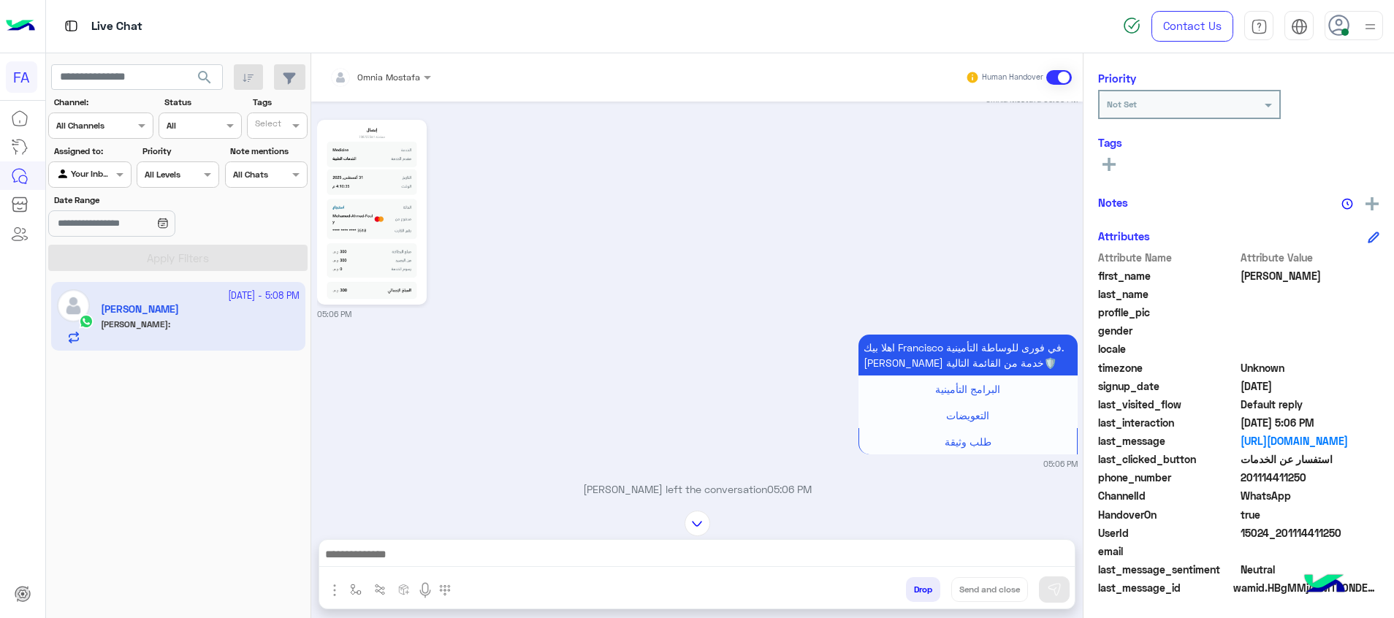
scroll to position [920, 0]
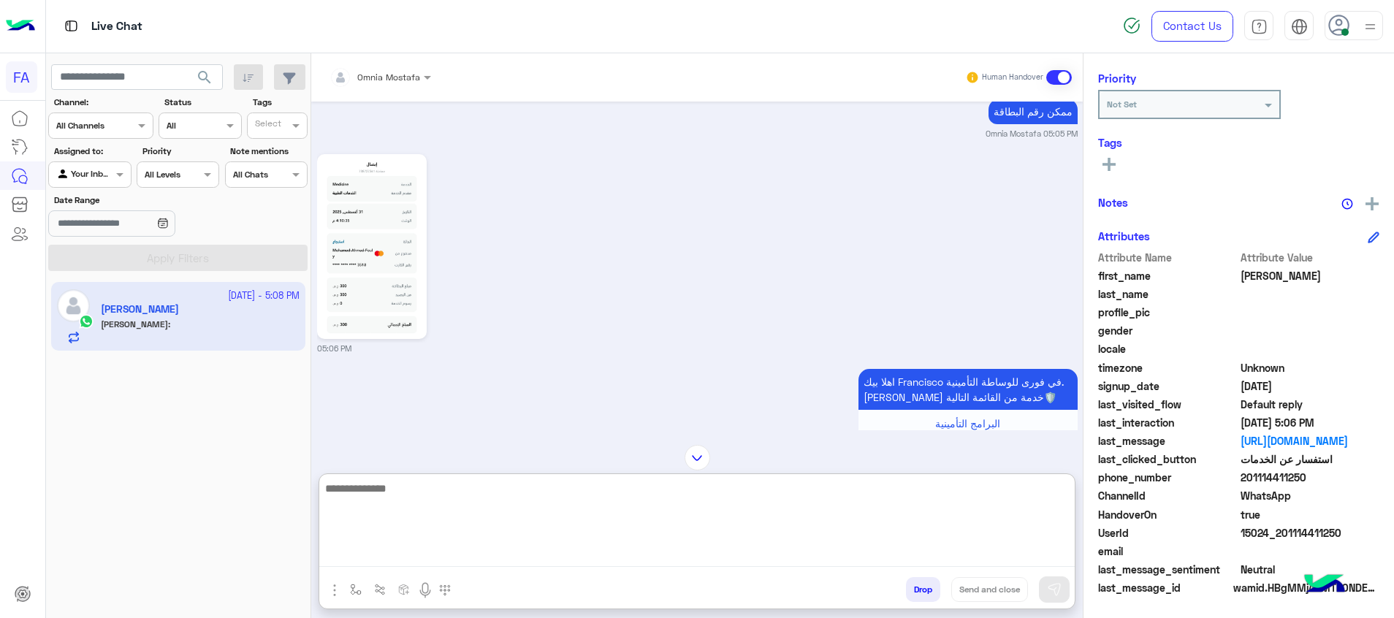
click at [828, 548] on textarea at bounding box center [696, 523] width 755 height 88
type textarea "*"
type textarea "**********"
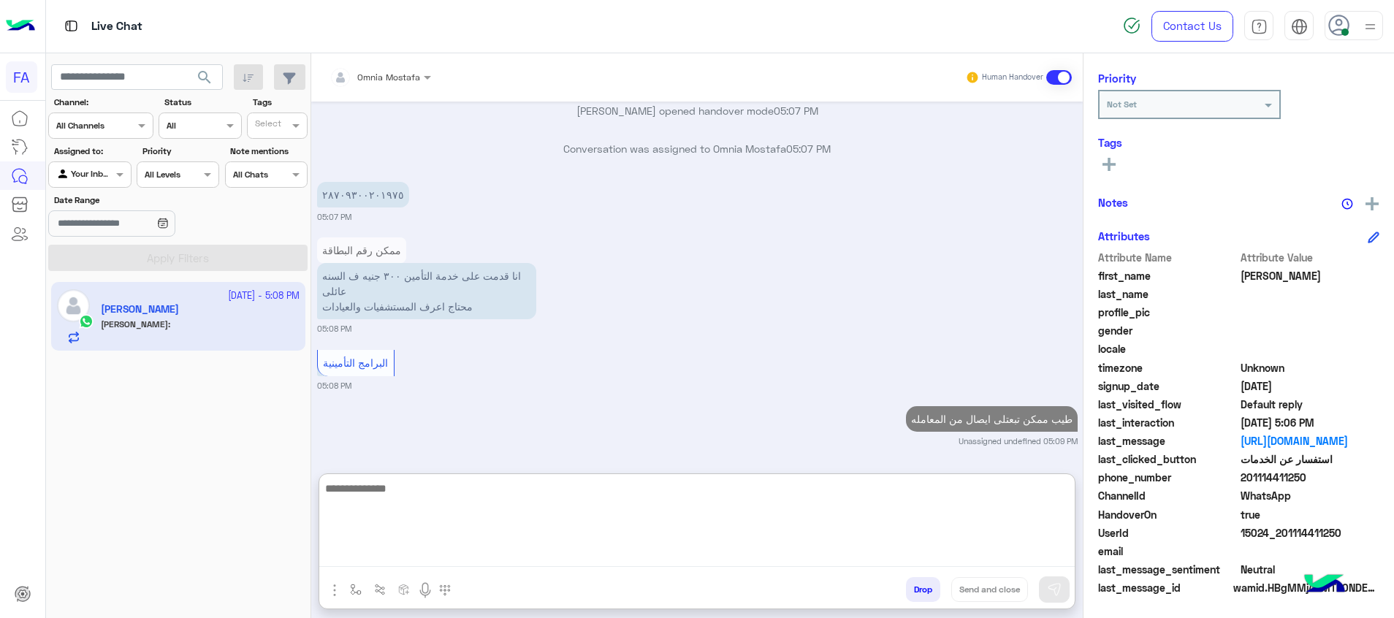
click at [976, 506] on textarea at bounding box center [696, 523] width 755 height 88
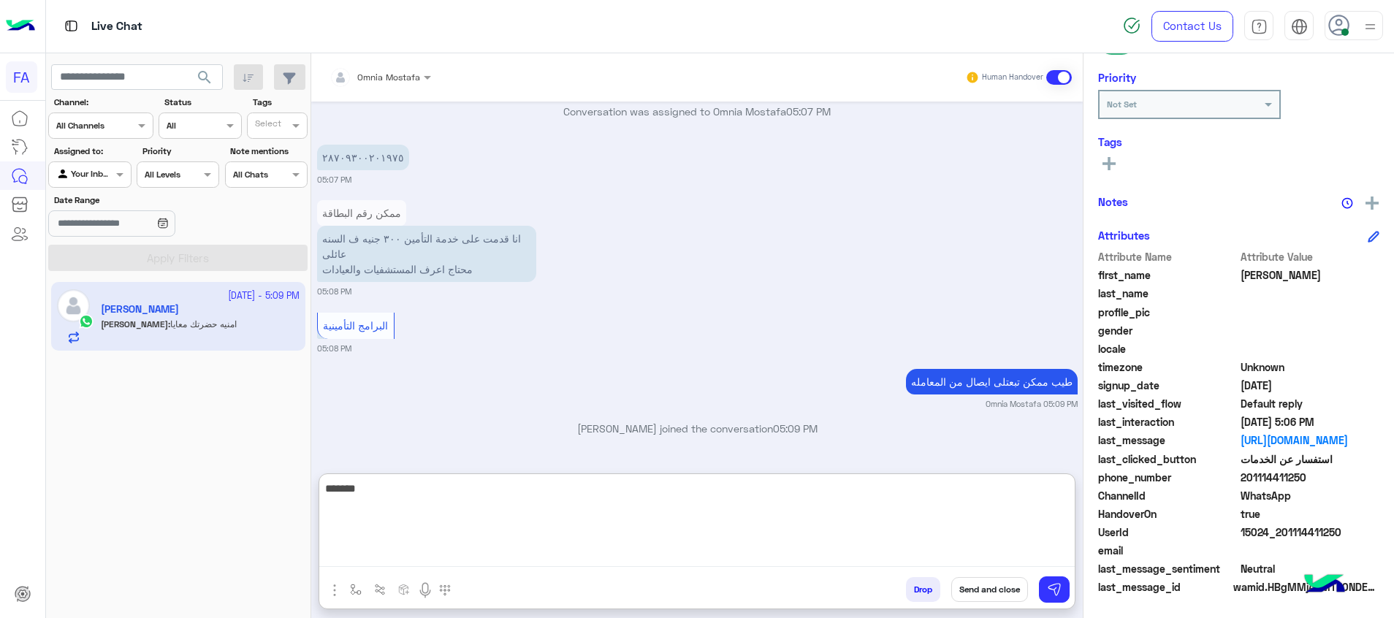
scroll to position [1478, 0]
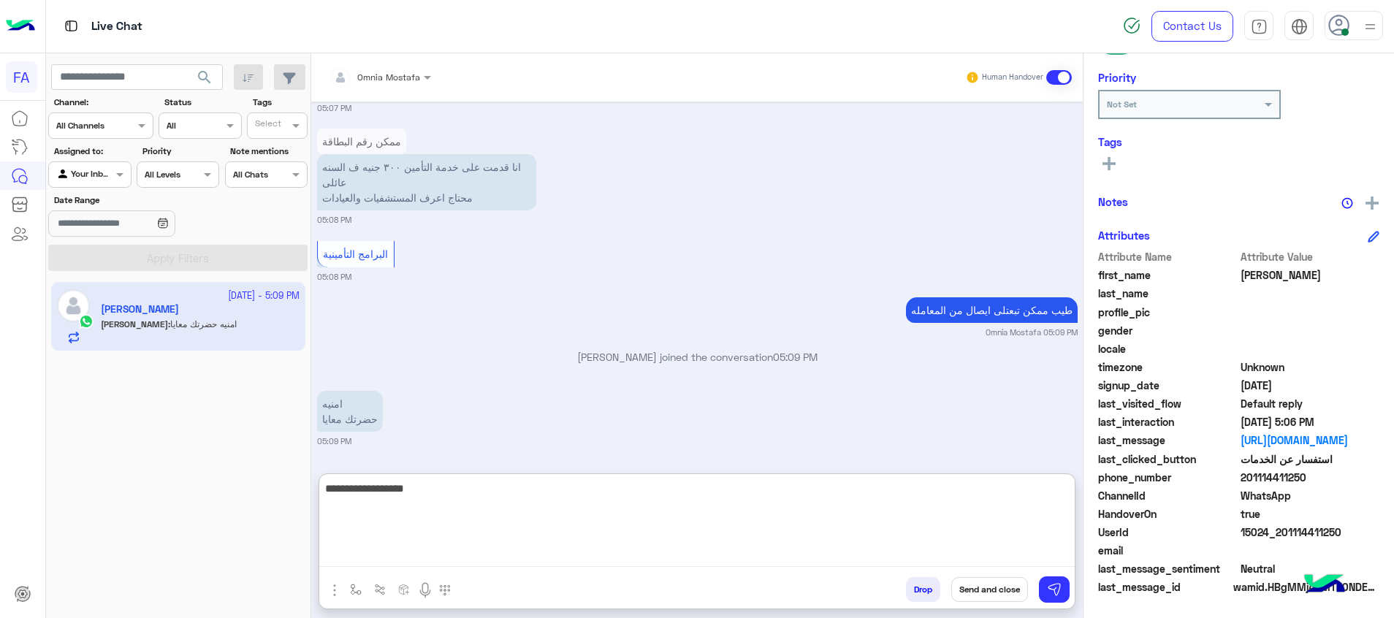
type textarea "**********"
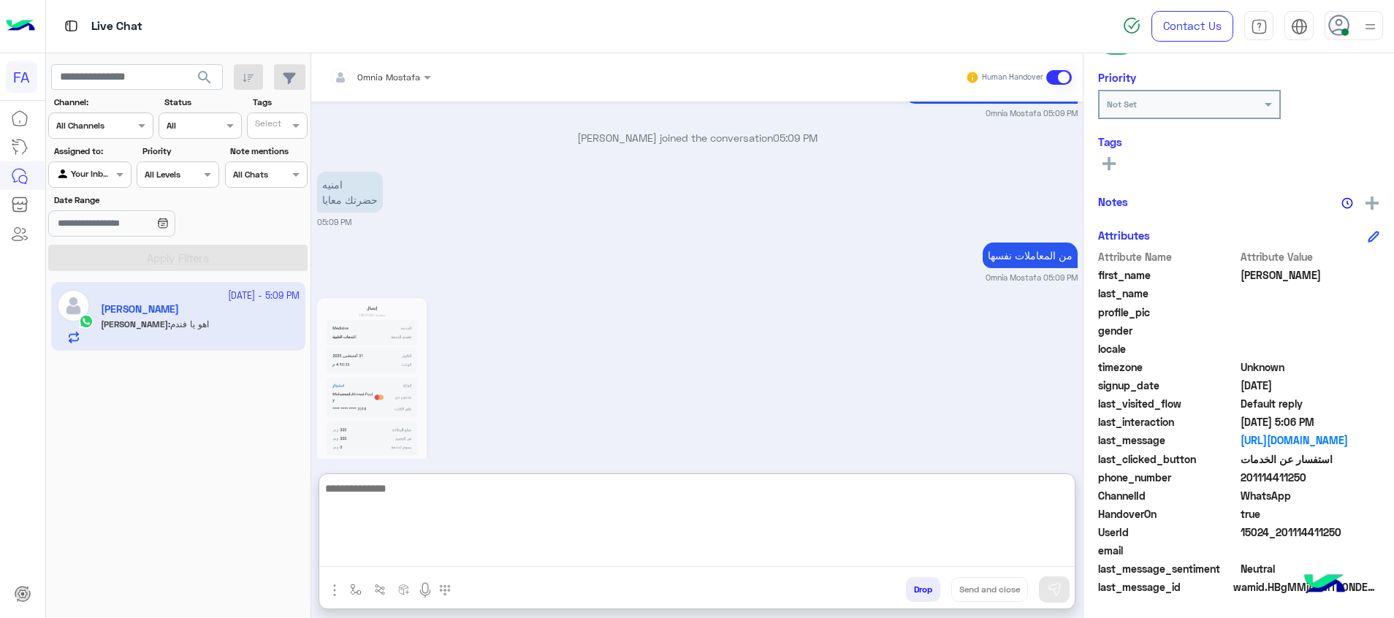
scroll to position [1665, 0]
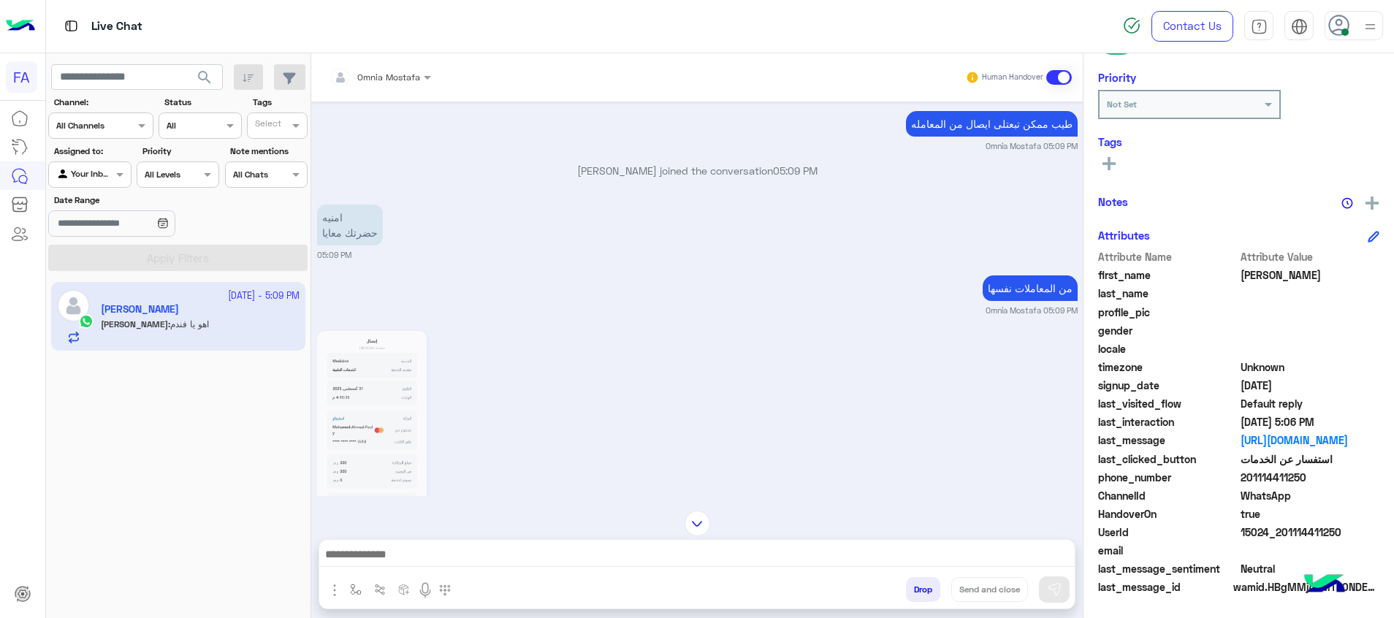
drag, startPoint x: 1353, startPoint y: 534, endPoint x: 1283, endPoint y: 533, distance: 70.1
click at [1283, 533] on span "15024_201114411250" at bounding box center [1310, 531] width 140 height 15
copy span "1114411250"
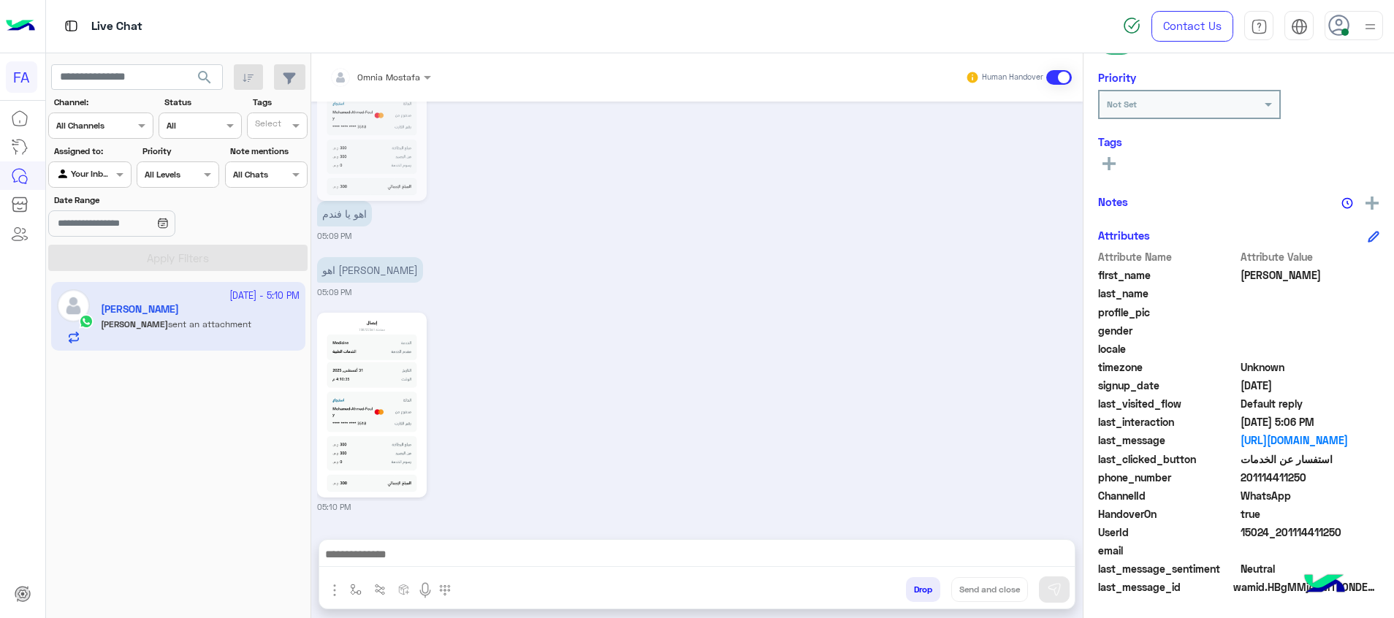
copy span "1114411250"
click at [362, 394] on img at bounding box center [372, 404] width 103 height 177
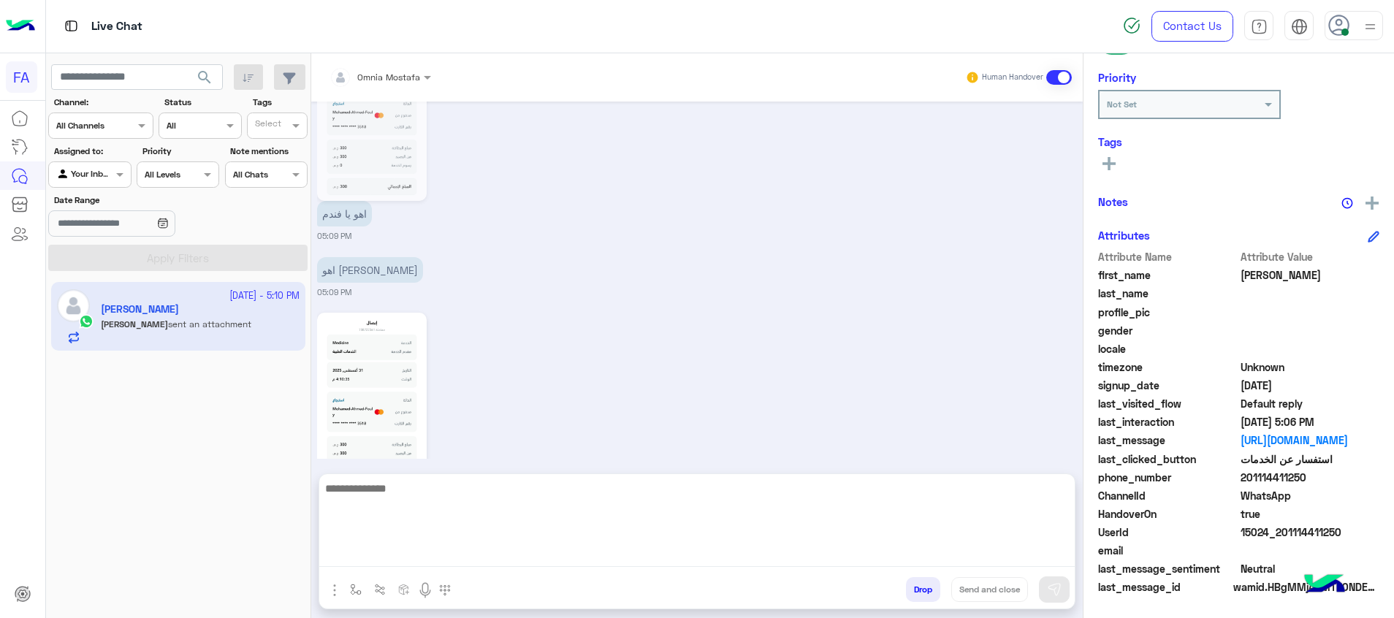
click at [1049, 554] on textarea at bounding box center [696, 523] width 755 height 88
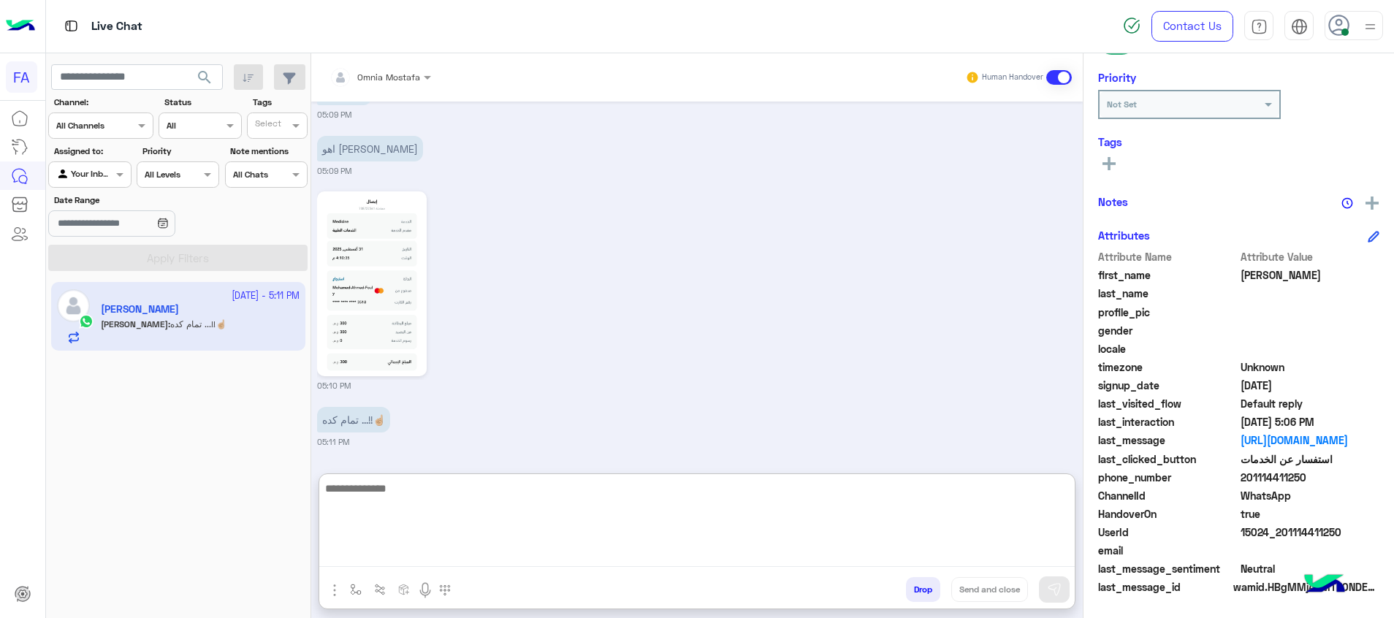
click at [728, 520] on textarea at bounding box center [696, 523] width 755 height 88
type textarea "*"
drag, startPoint x: 790, startPoint y: 501, endPoint x: 1026, endPoint y: 505, distance: 235.2
click at [1026, 505] on textarea "**********" at bounding box center [696, 523] width 755 height 88
type textarea "*"
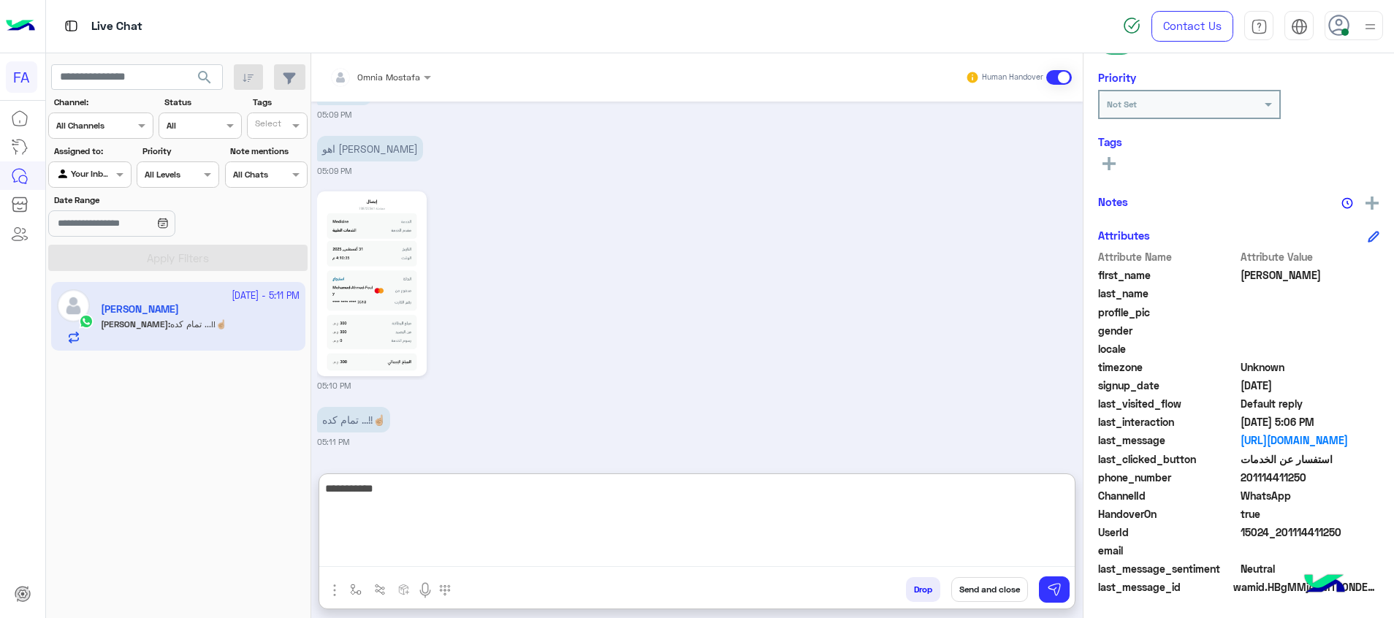
type textarea "**********"
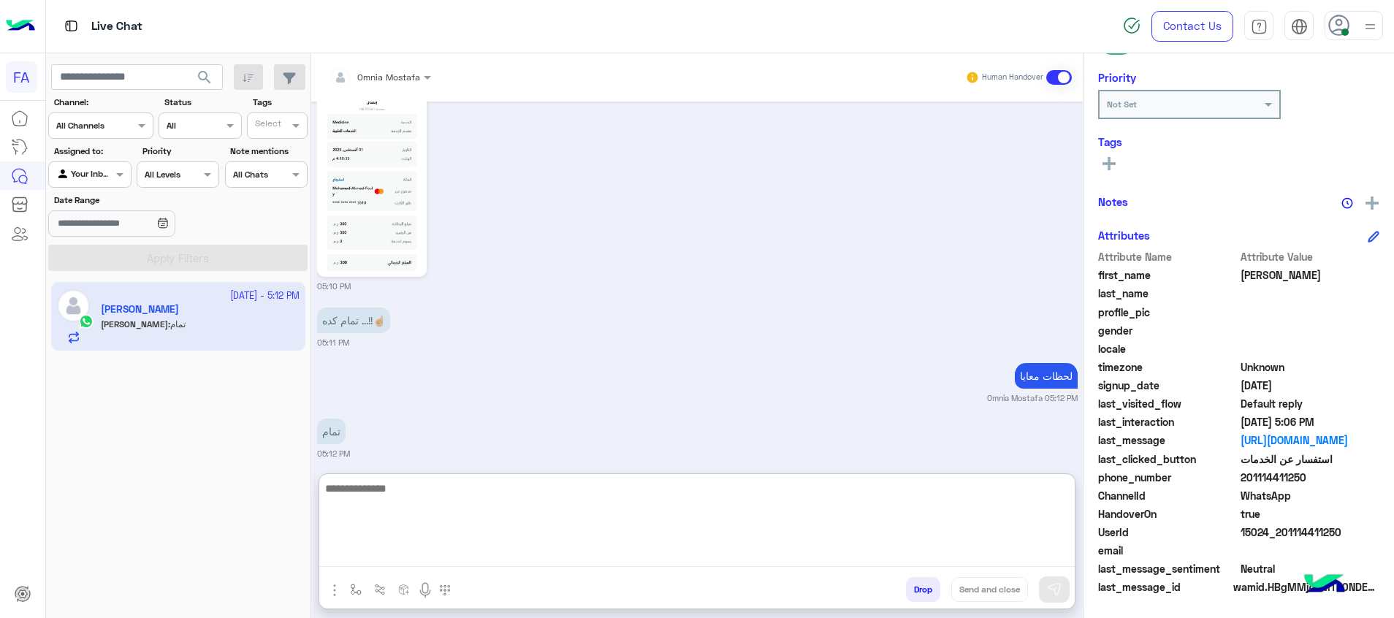
scroll to position [2213, 0]
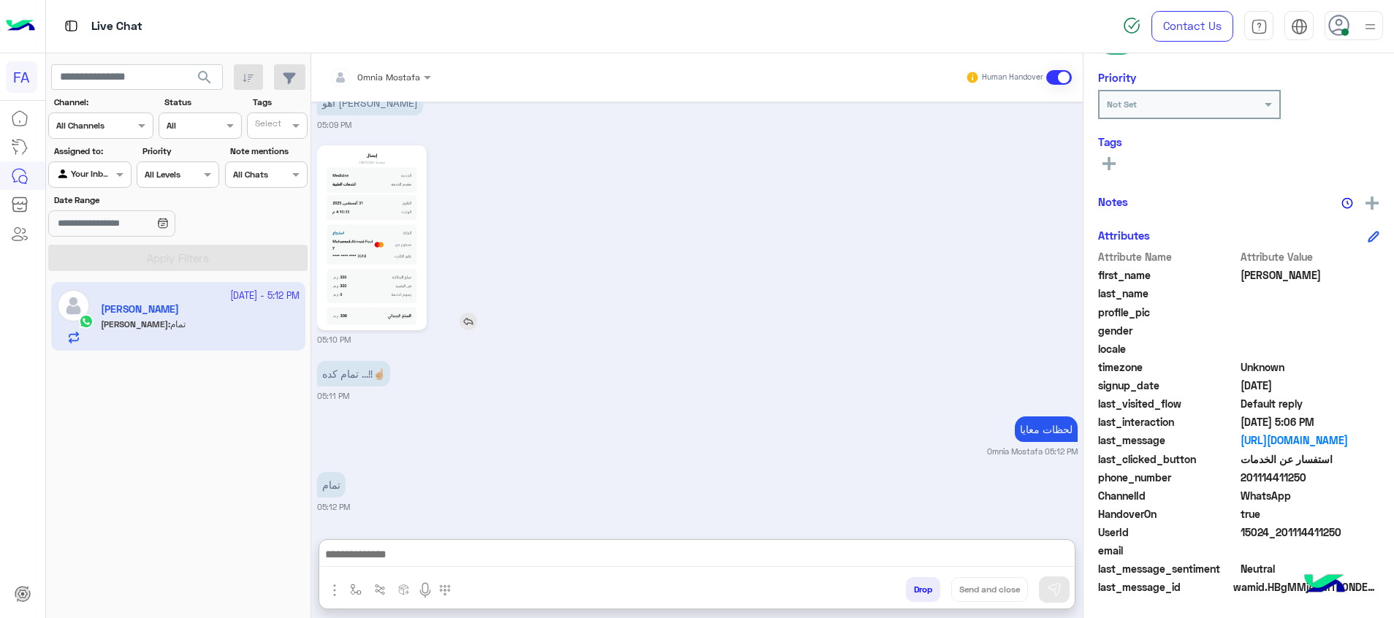
click at [377, 173] on img at bounding box center [372, 237] width 103 height 177
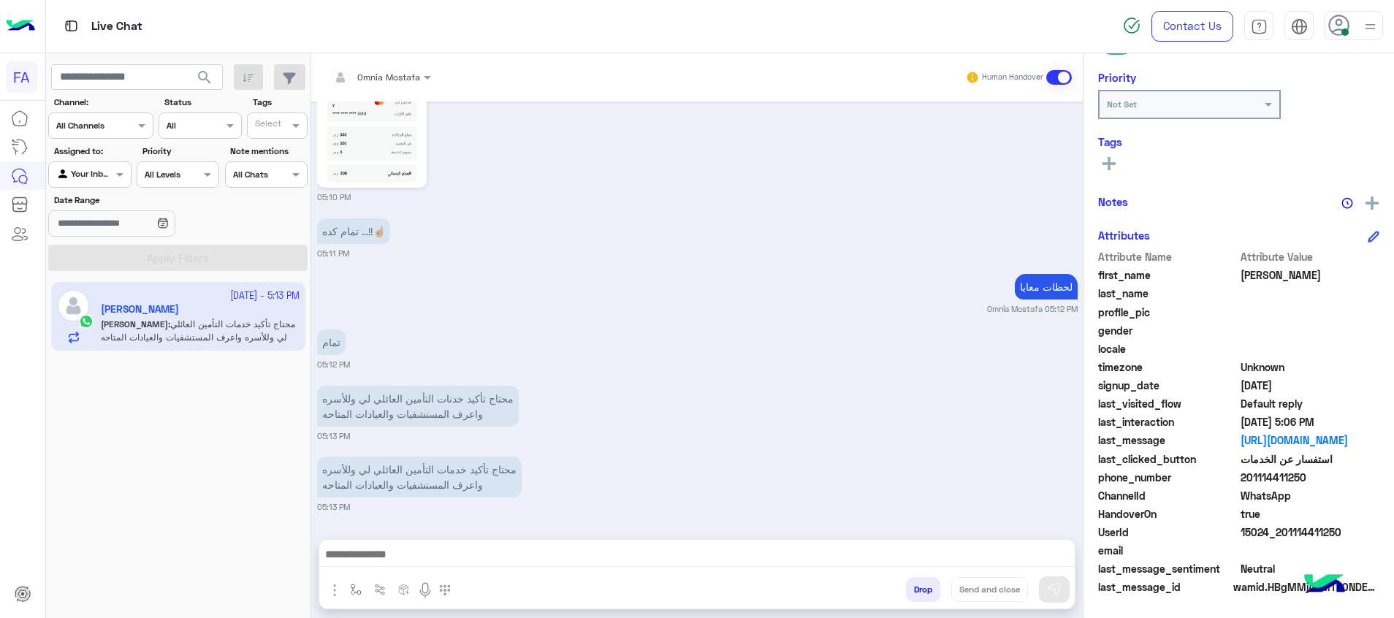
scroll to position [2288, 0]
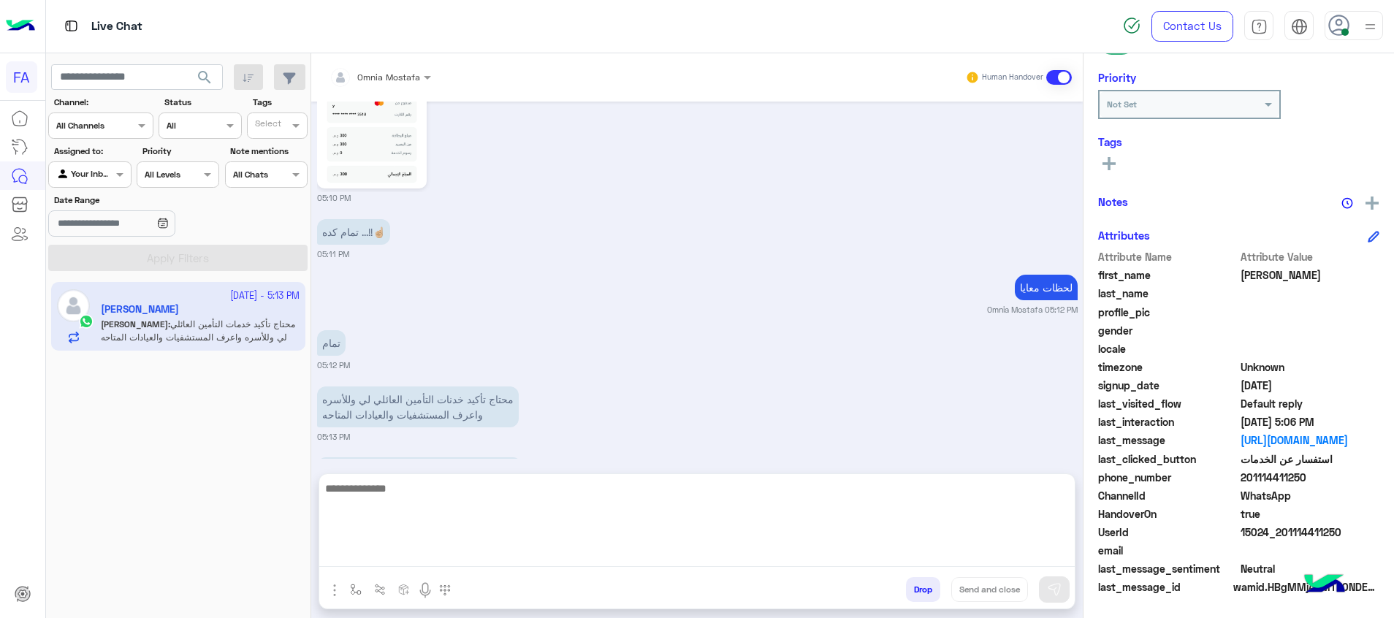
click at [592, 560] on textarea at bounding box center [696, 523] width 755 height 88
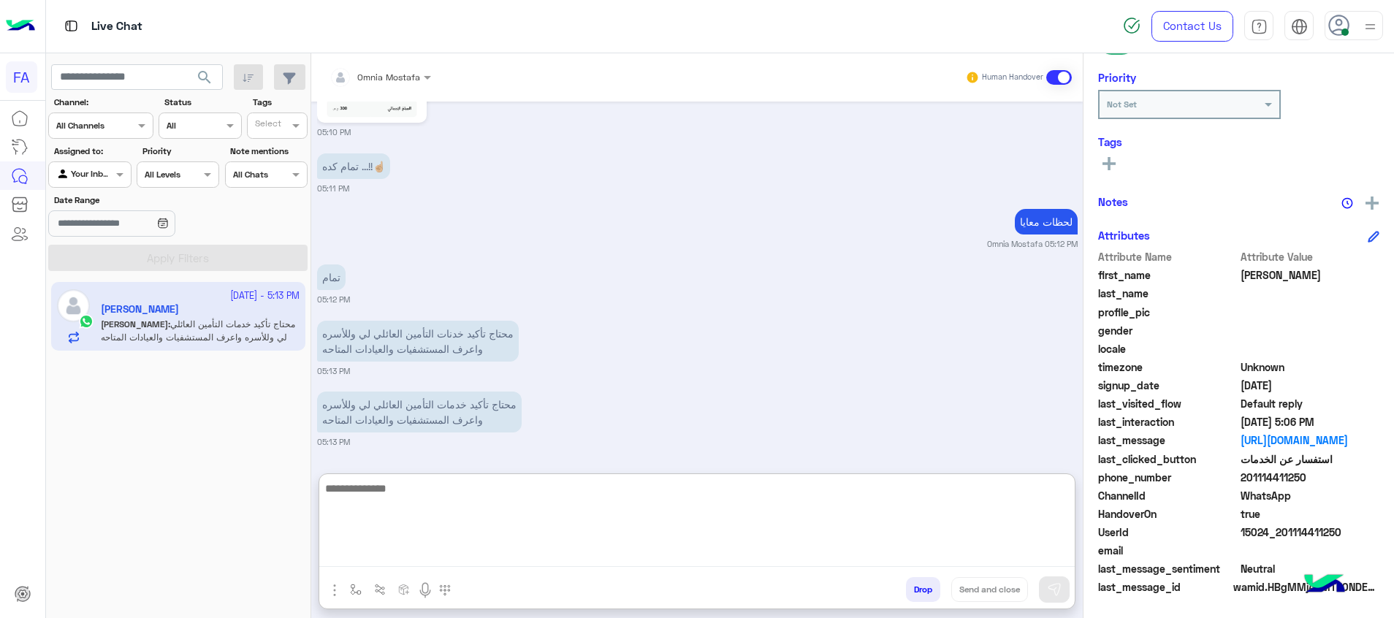
click at [607, 531] on textarea at bounding box center [696, 523] width 755 height 88
type textarea "*"
type textarea "**********"
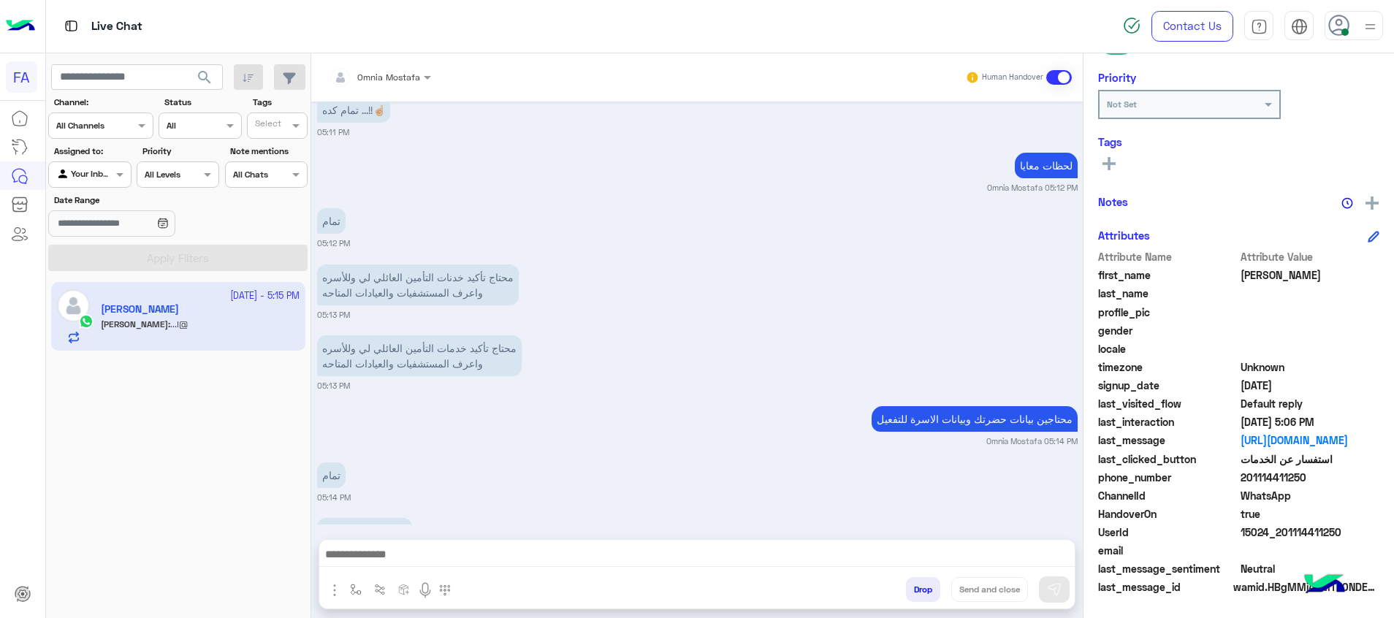
click at [710, 602] on div "Omnia Mostafa Human Handover Sep 11, 2025 خدمة عملاء 10:15 AM قبل تحويلك إلى مم…" at bounding box center [696, 338] width 771 height 570
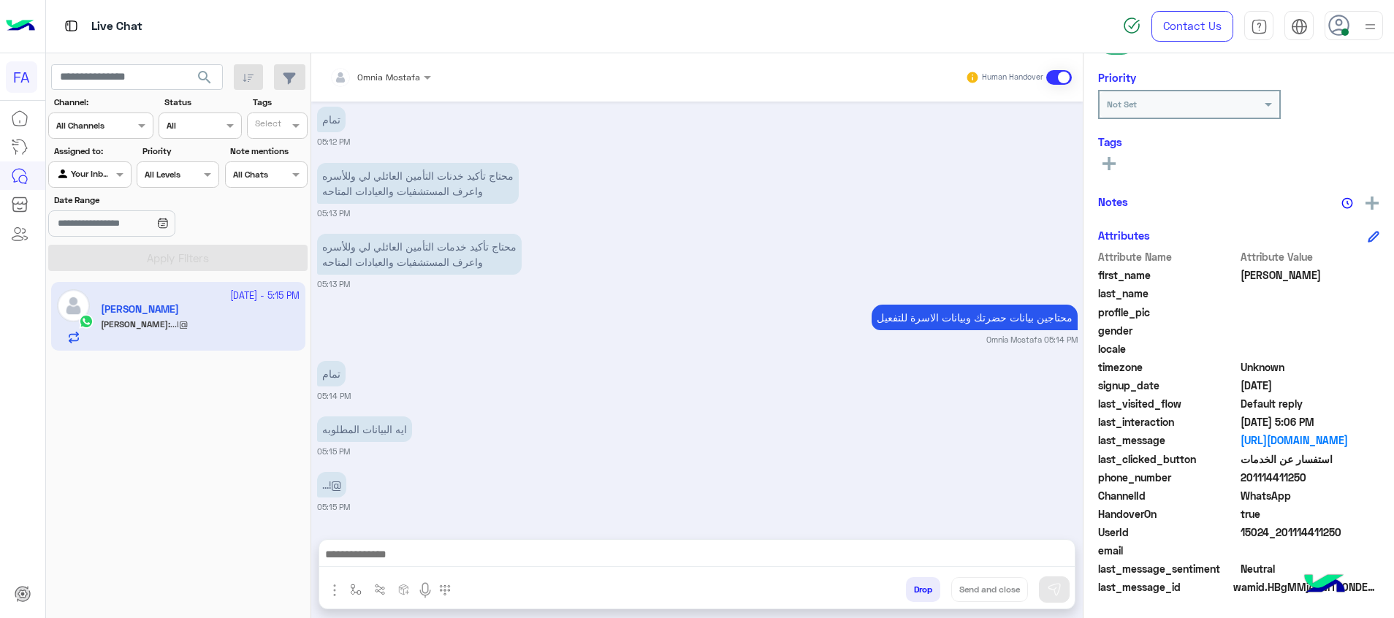
click at [545, 507] on small "05:15 PM" at bounding box center [697, 507] width 760 height 12
drag, startPoint x: 500, startPoint y: 527, endPoint x: 476, endPoint y: 459, distance: 72.3
click at [485, 503] on div "Omnia Mostafa Human Handover Sep 11, 2025 خدمة عملاء 10:15 AM قبل تحويلك إلى مم…" at bounding box center [696, 338] width 771 height 570
click at [474, 486] on div "...!@ 05:15 PM" at bounding box center [697, 490] width 760 height 45
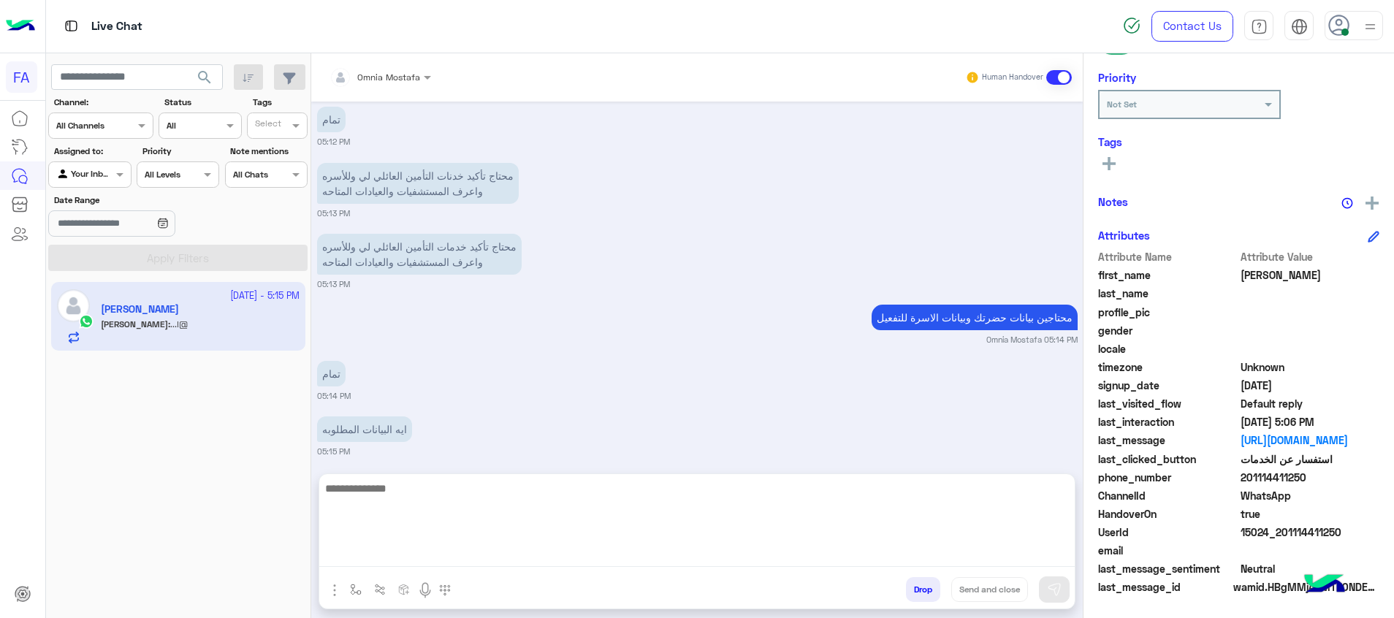
click at [549, 547] on textarea at bounding box center [696, 523] width 755 height 88
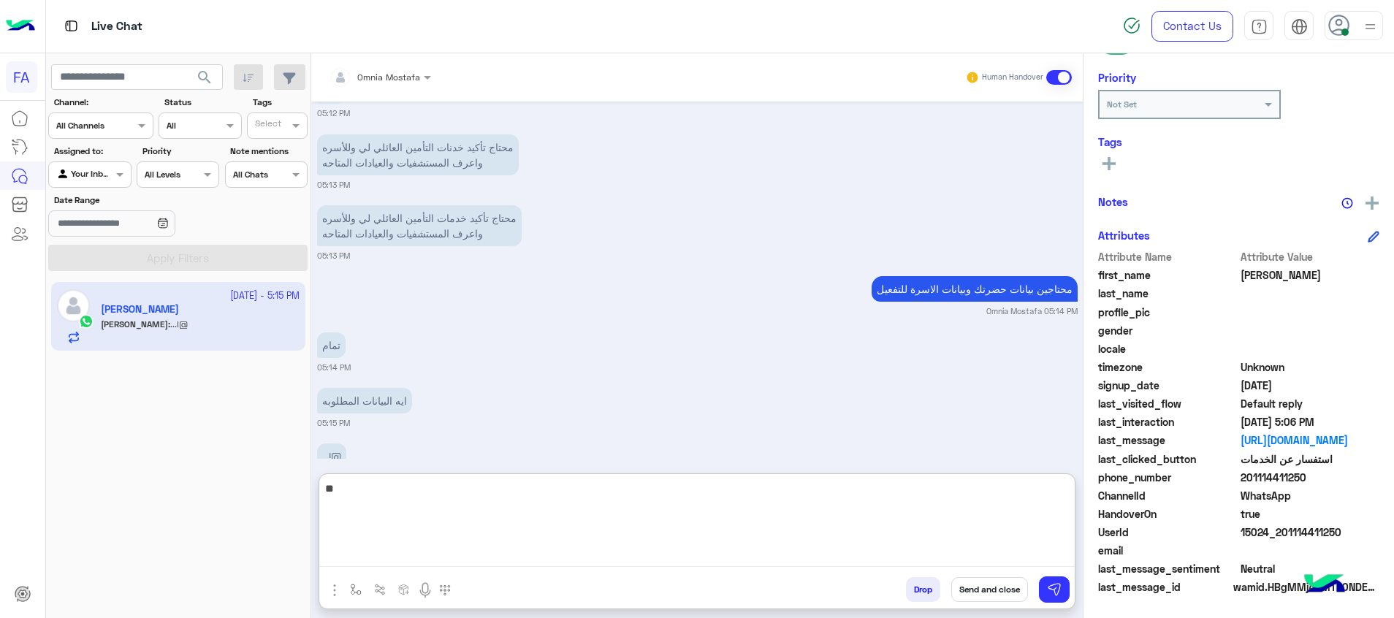
type textarea "*"
type textarea "**********"
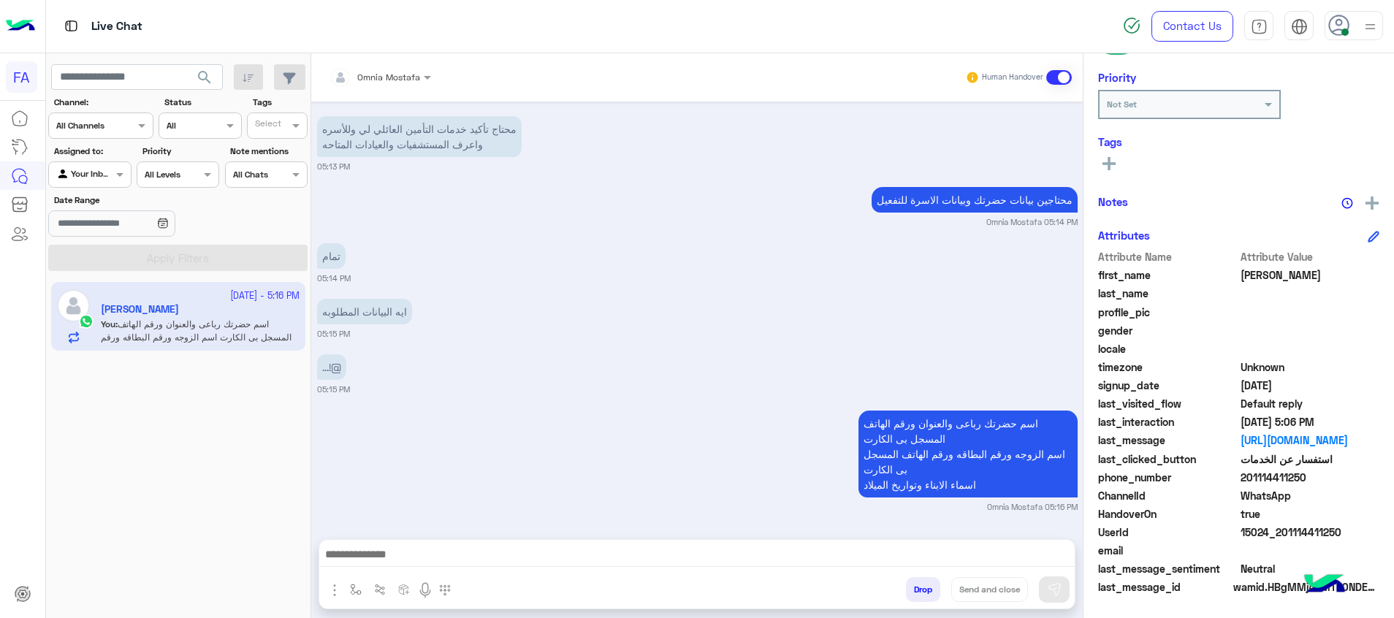
scroll to position [2630, 0]
drag, startPoint x: 1354, startPoint y: 536, endPoint x: 1321, endPoint y: 535, distance: 33.6
click at [1321, 535] on span "15024_201114411250" at bounding box center [1310, 531] width 140 height 15
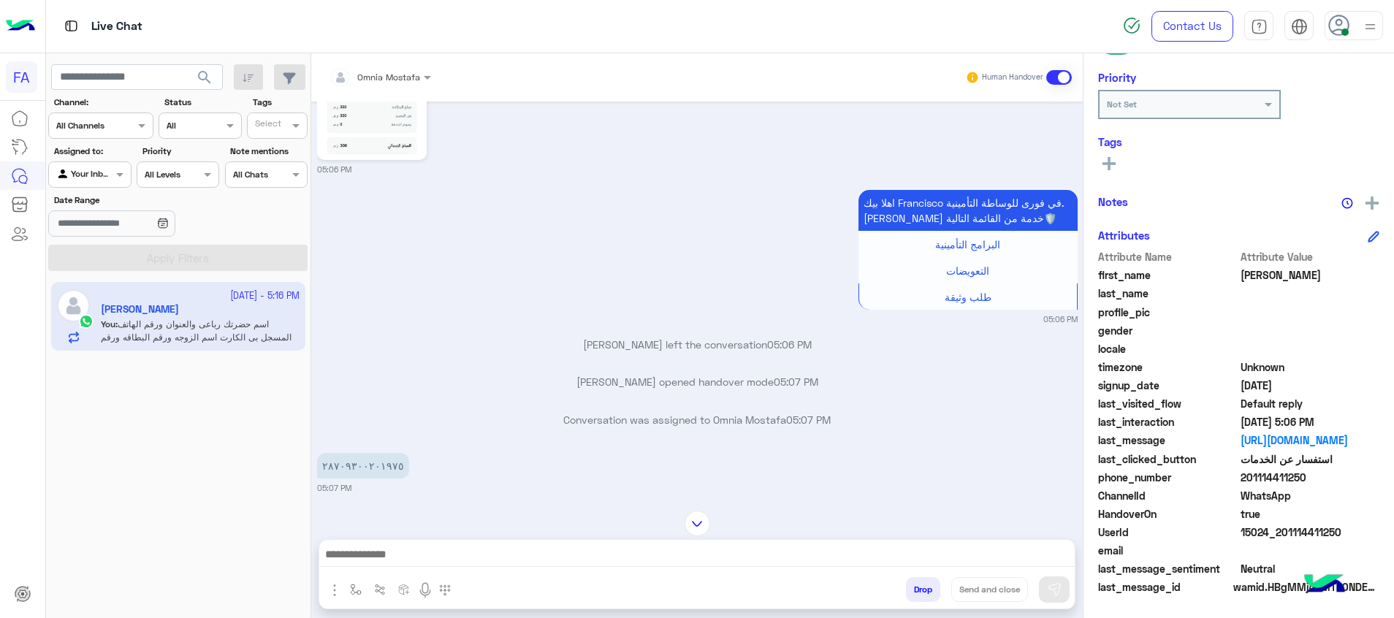
scroll to position [1205, 0]
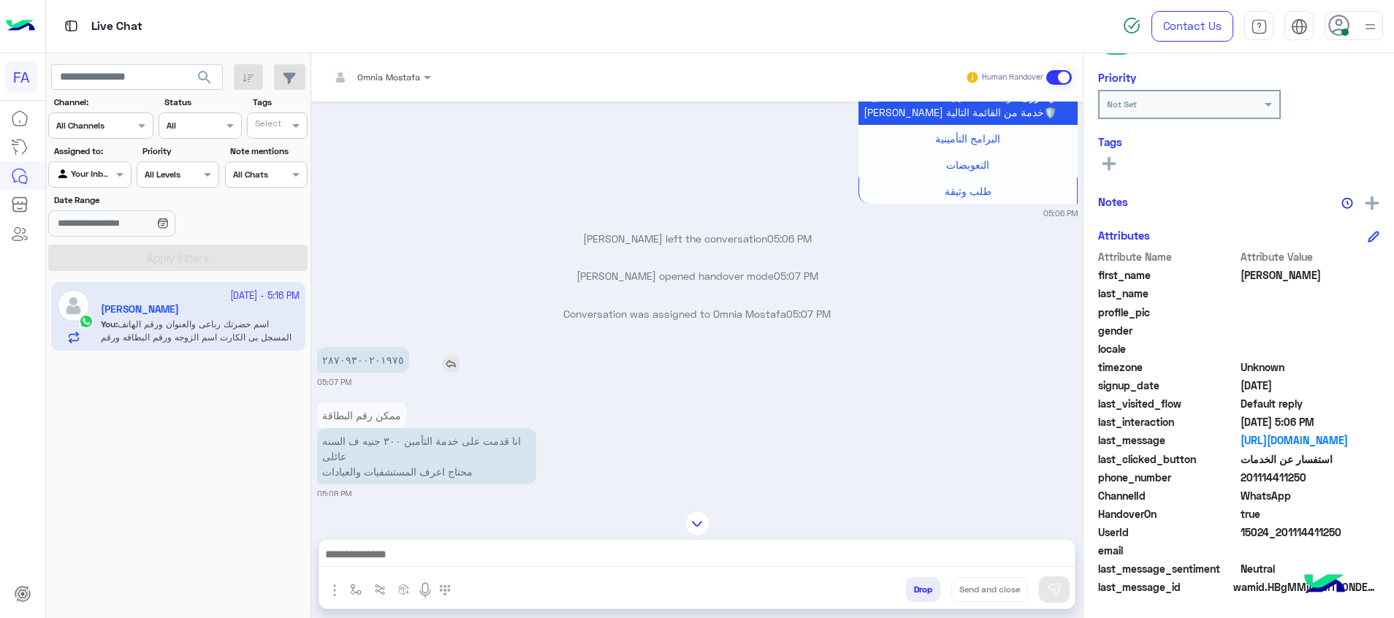
click at [362, 362] on p "٢٨٧٠٩٣٠٠٢٠١٩٧٥" at bounding box center [363, 360] width 92 height 26
copy p "٢٨٧٠٩٣٠٠٢٠١٩٧٥"
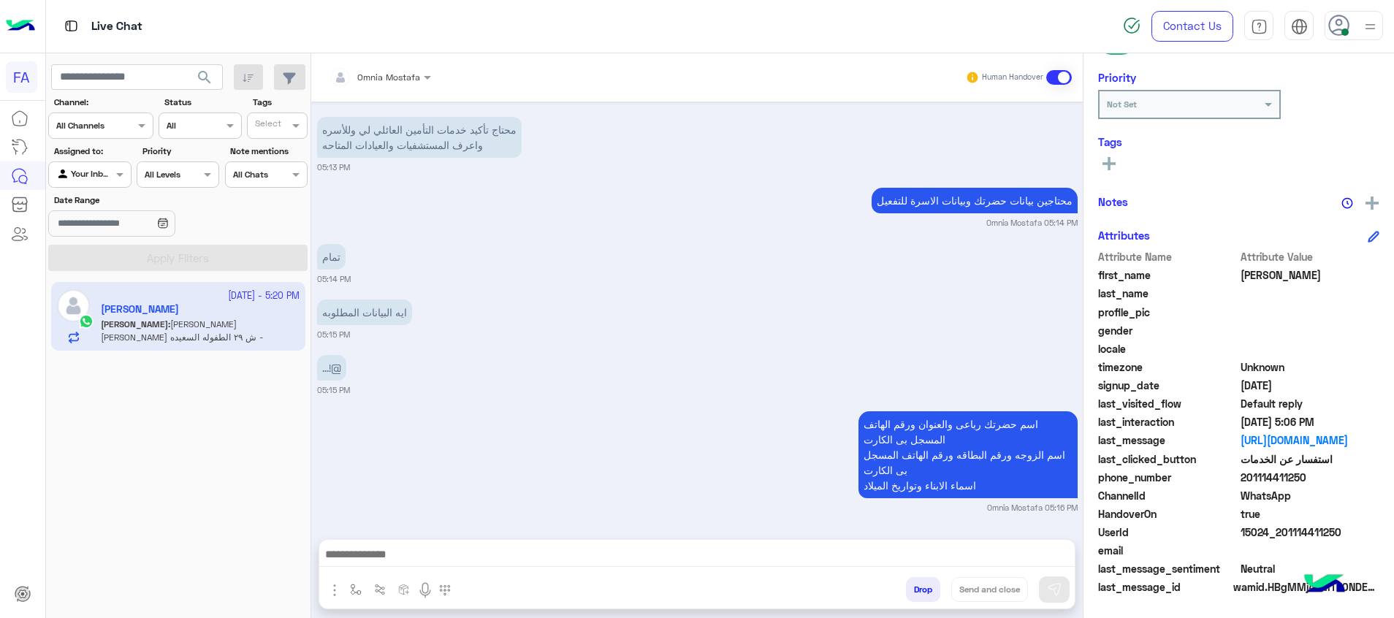
scroll to position [2854, 0]
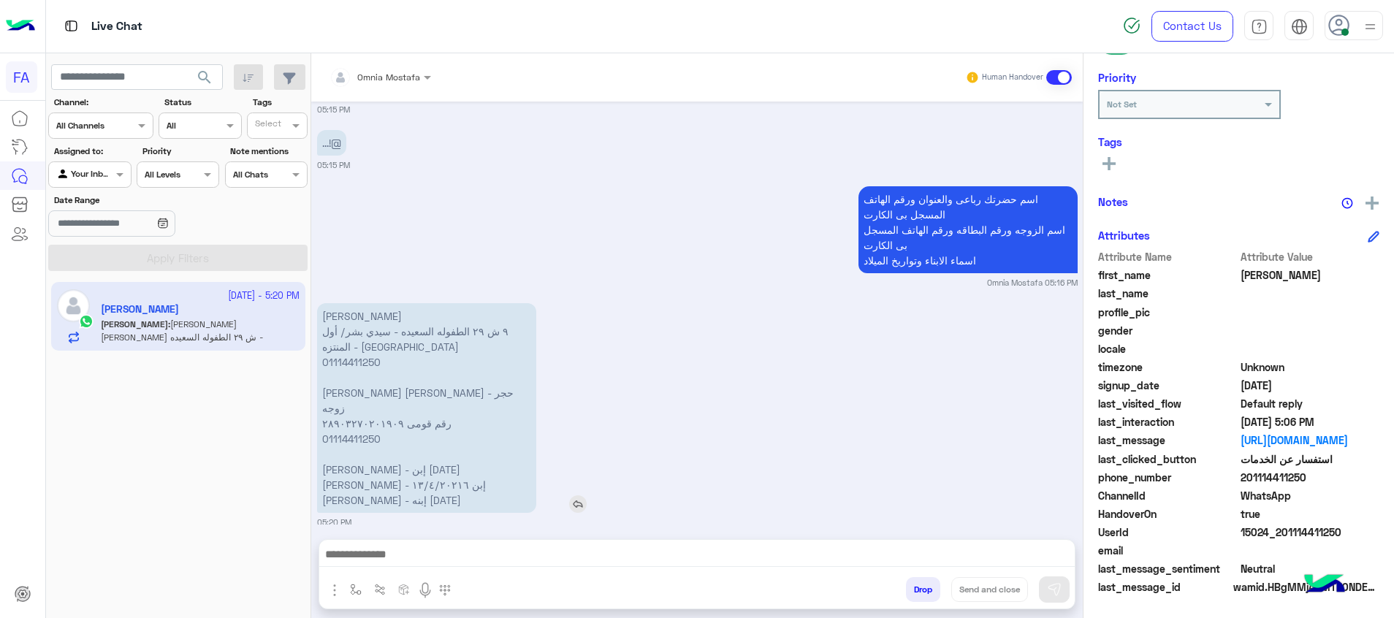
drag, startPoint x: 419, startPoint y: 310, endPoint x: 327, endPoint y: 316, distance: 91.5
click at [327, 316] on p "محمد أحمد فولى سليم ٩ ش ٢٩ الطفوله السعيده - سيدي بشر/ أول المنتزه - الأسكندريه…" at bounding box center [426, 408] width 219 height 210
drag, startPoint x: 327, startPoint y: 316, endPoint x: 405, endPoint y: 370, distance: 94.6
click at [407, 371] on p "محمد أحمد فولى سليم ٩ ش ٢٩ الطفوله السعيده - سيدي بشر/ أول المنتزه - الأسكندريه…" at bounding box center [426, 408] width 219 height 210
drag, startPoint x: 321, startPoint y: 313, endPoint x: 514, endPoint y: 496, distance: 265.6
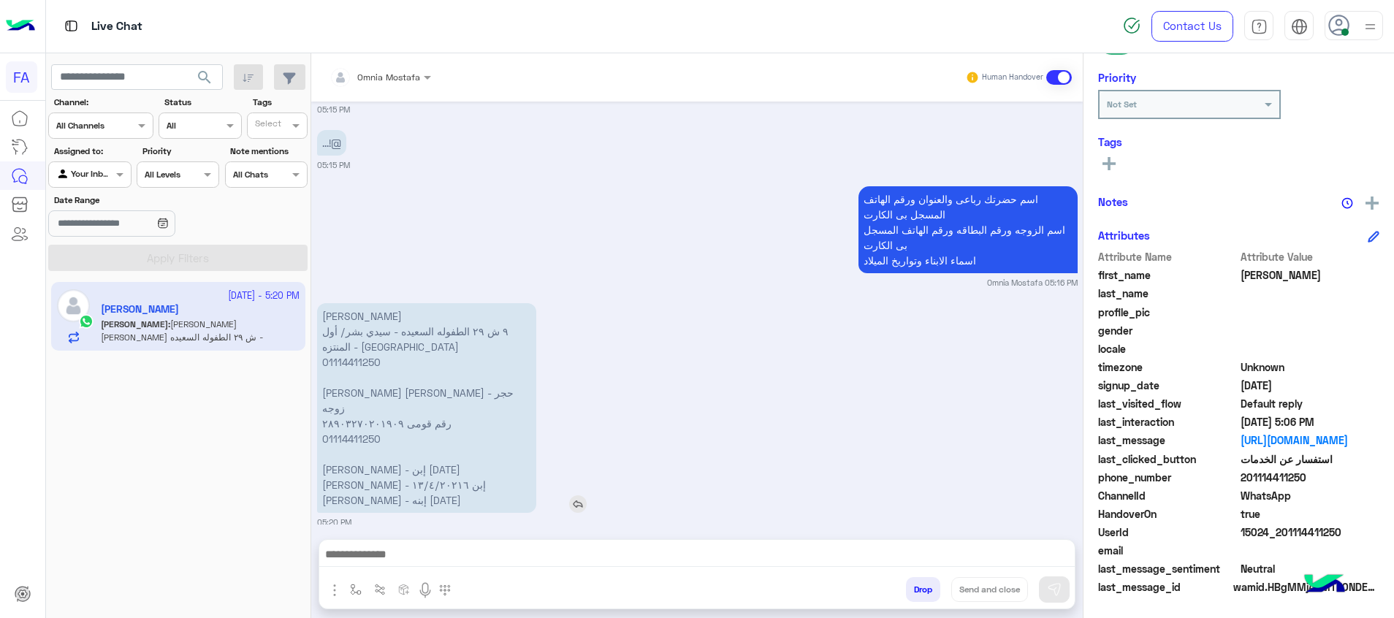
click at [514, 496] on p "محمد أحمد فولى سليم ٩ ش ٢٩ الطفوله السعيده - سيدي بشر/ أول المنتزه - الأسكندريه…" at bounding box center [426, 408] width 219 height 210
copy p "محمد أحمد فولى سليم ٩ ش ٢٩ الطفوله السعيده - سيدي بشر/ أول المنتزه - الأسكندريه…"
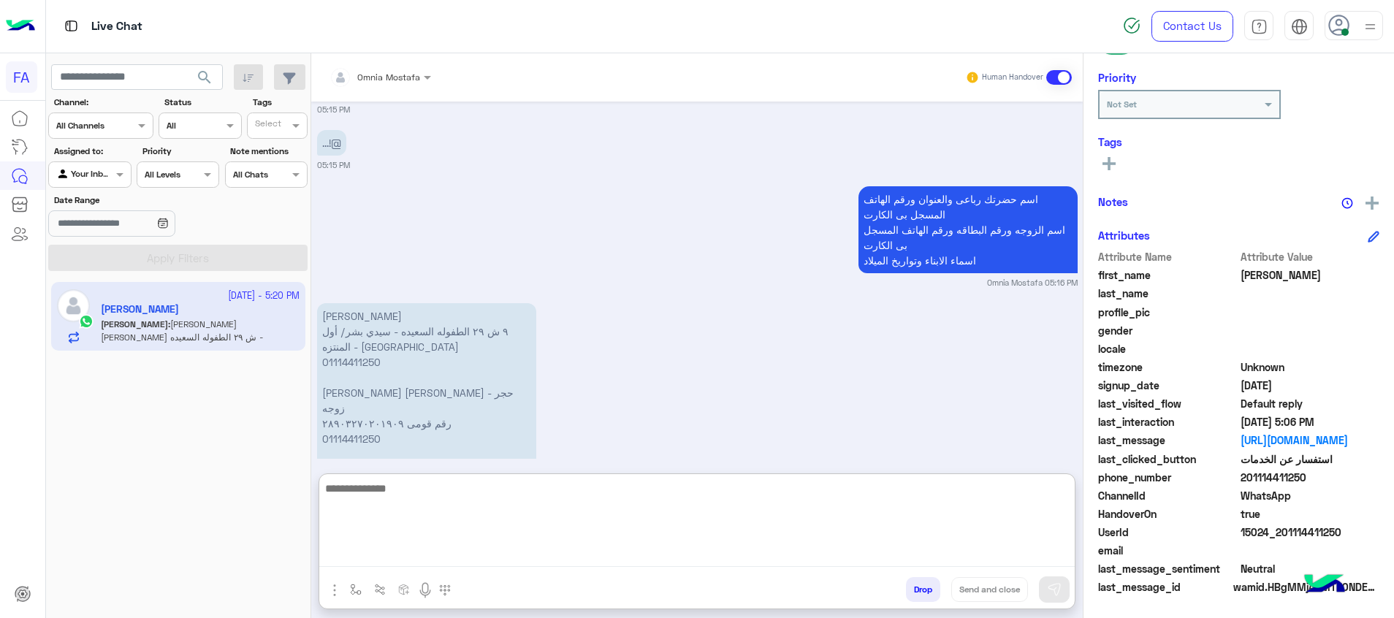
click at [982, 554] on textarea at bounding box center [696, 523] width 755 height 88
paste textarea "**********"
type textarea "**********"
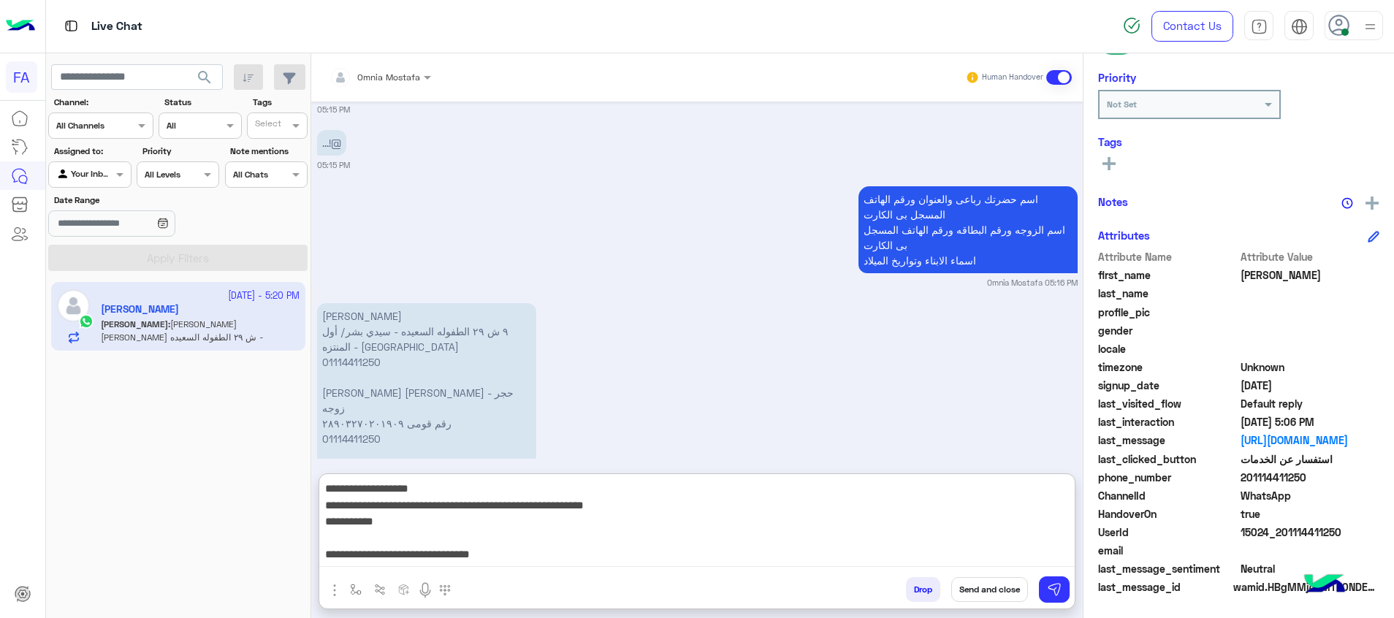
scroll to position [97, 0]
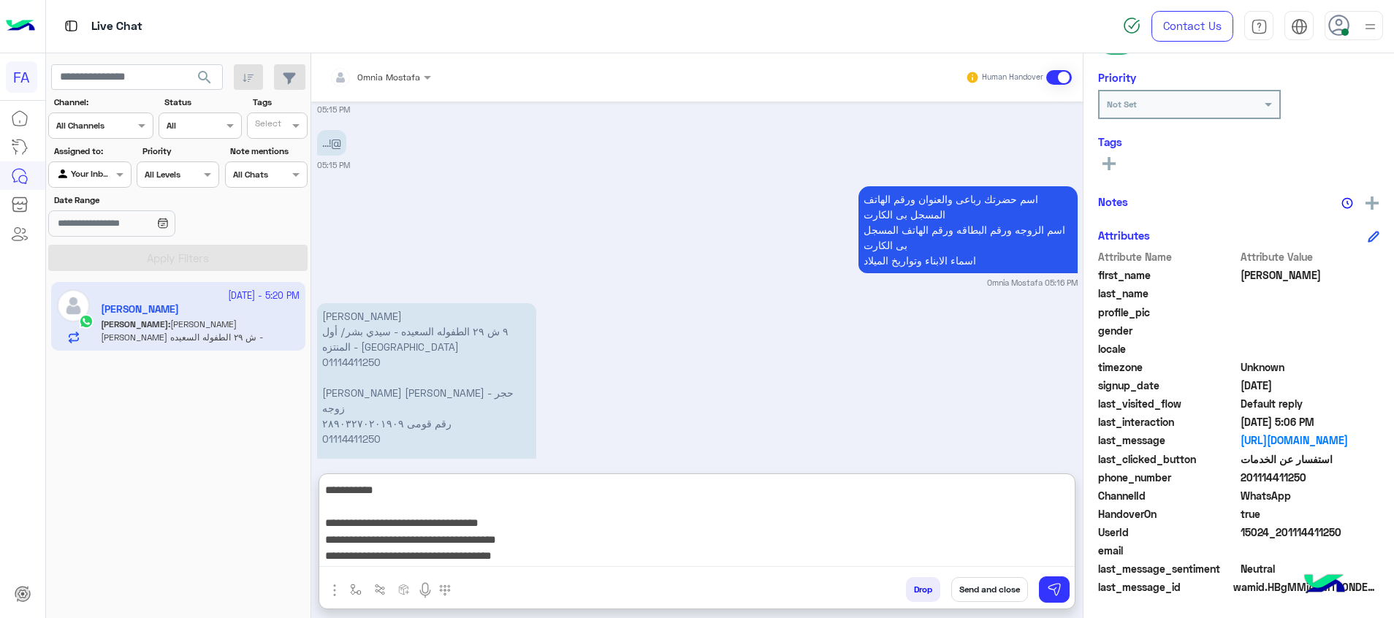
drag, startPoint x: 1064, startPoint y: 489, endPoint x: 815, endPoint y: 589, distance: 268.7
click at [815, 589] on div "**********" at bounding box center [696, 541] width 757 height 136
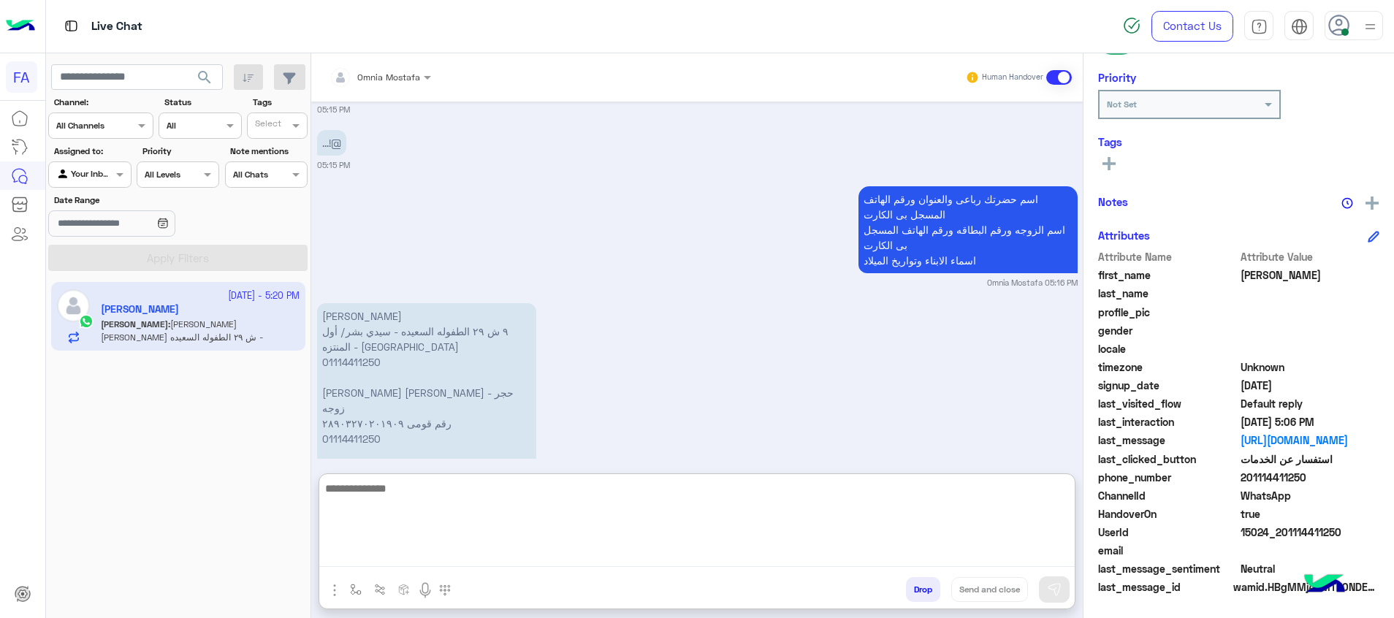
scroll to position [0, 0]
click at [554, 523] on textarea at bounding box center [696, 523] width 755 height 88
type textarea "**********"
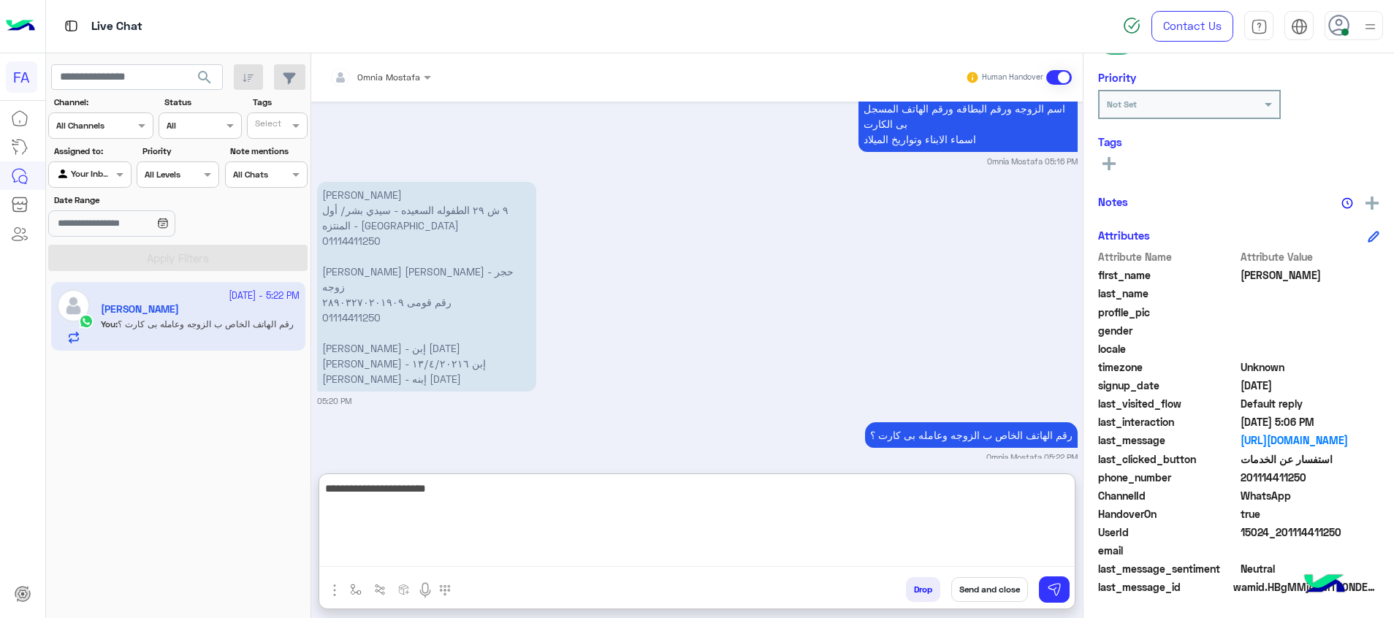
type textarea "**********"
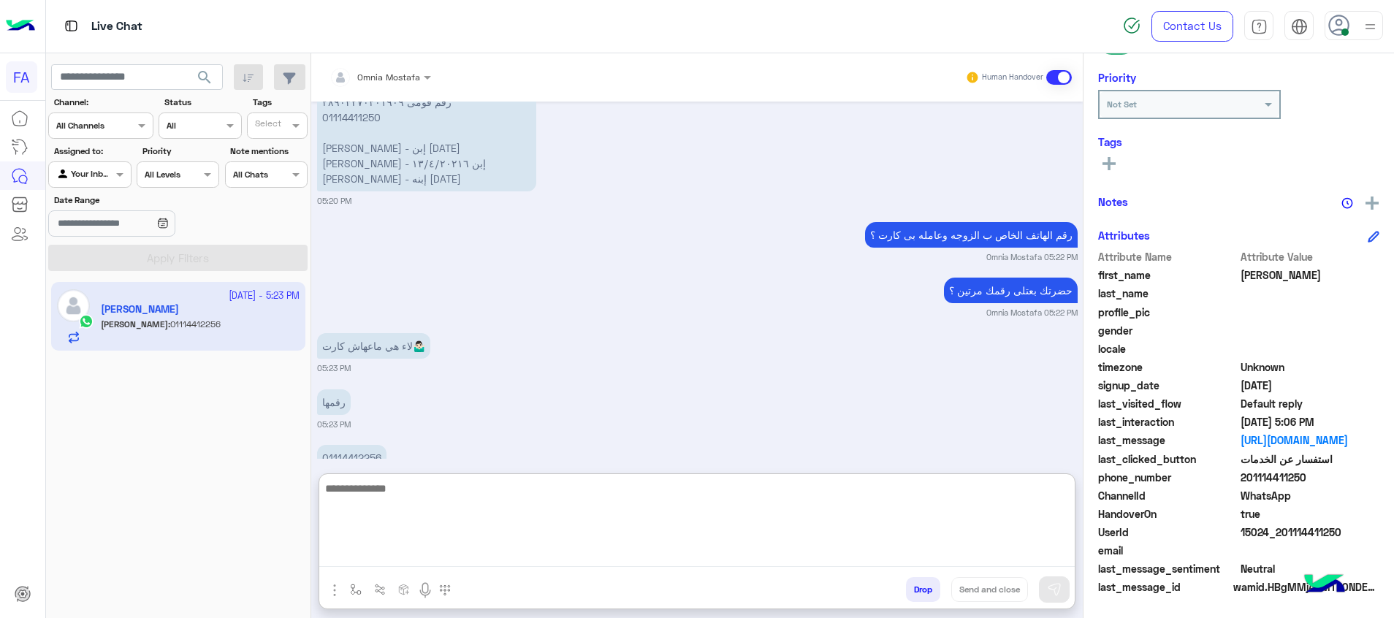
scroll to position [3198, 0]
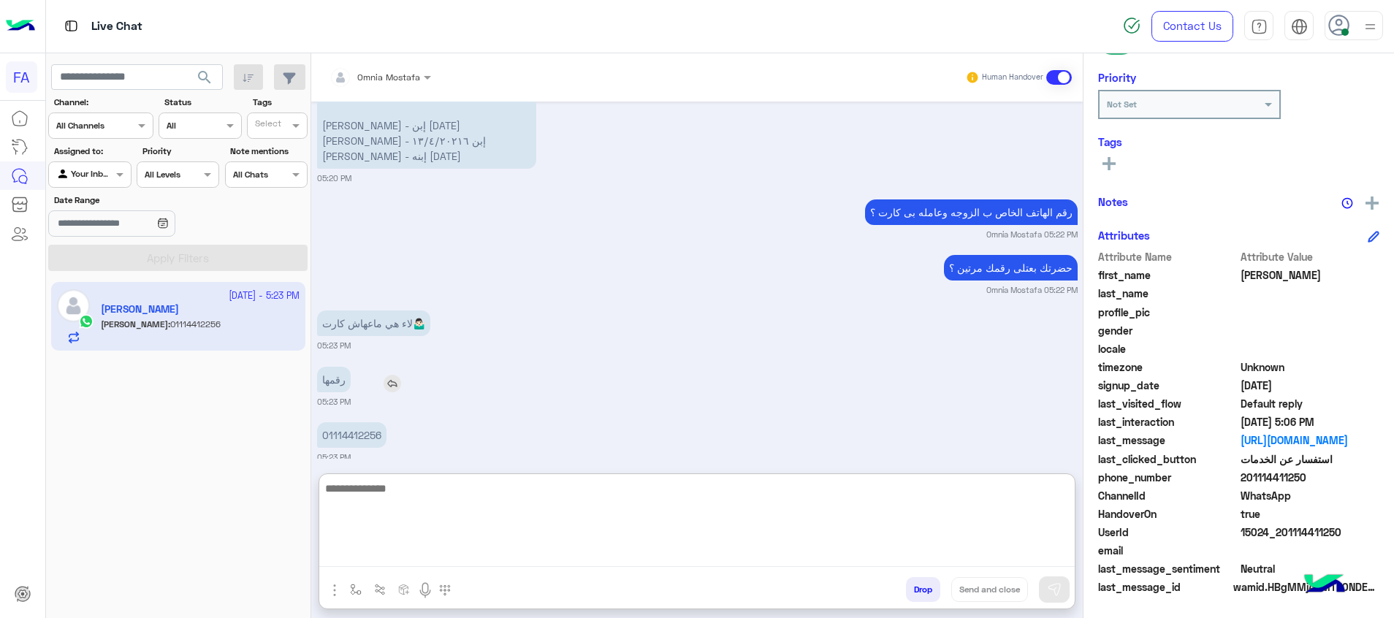
click at [351, 420] on div "Sep 11, 2025 خدمة عملاء 10:15 AM قبل تحويلك إلى ممثل خدمة العملاء، اختر من القا…" at bounding box center [696, 280] width 771 height 357
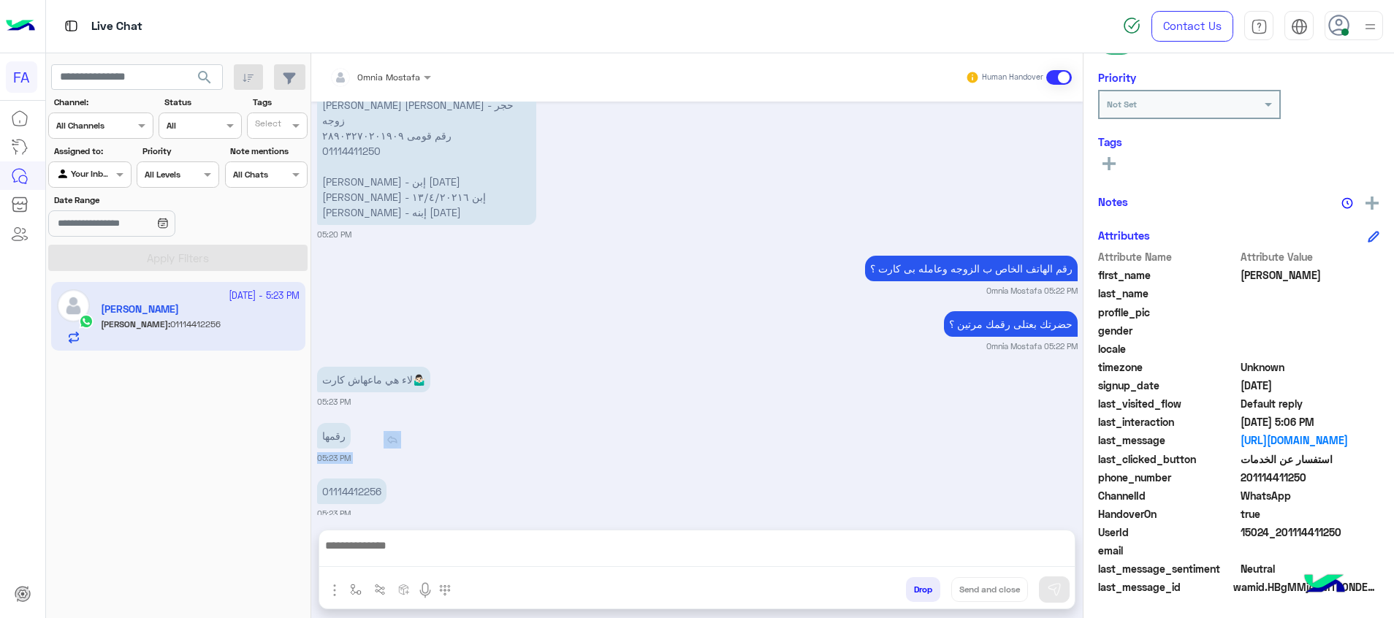
click at [351, 420] on div "رقمها 05:23 PM" at bounding box center [697, 441] width 760 height 45
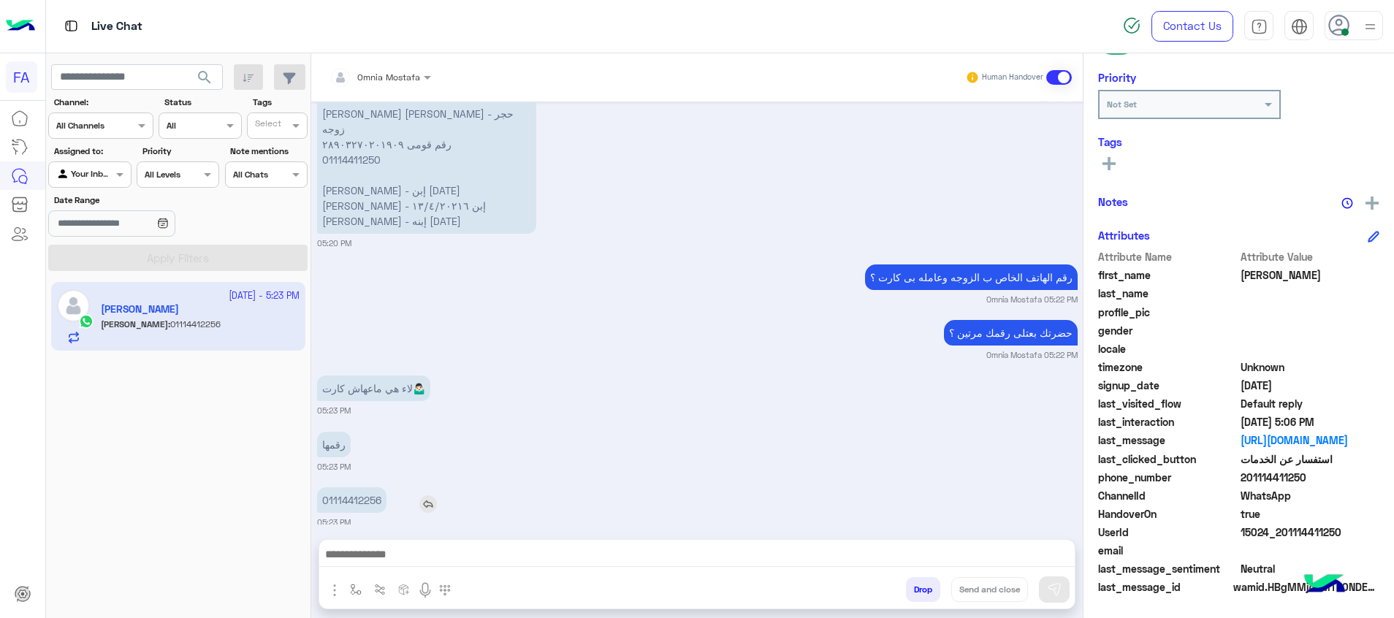
click at [355, 487] on p "01114412256" at bounding box center [351, 500] width 69 height 26
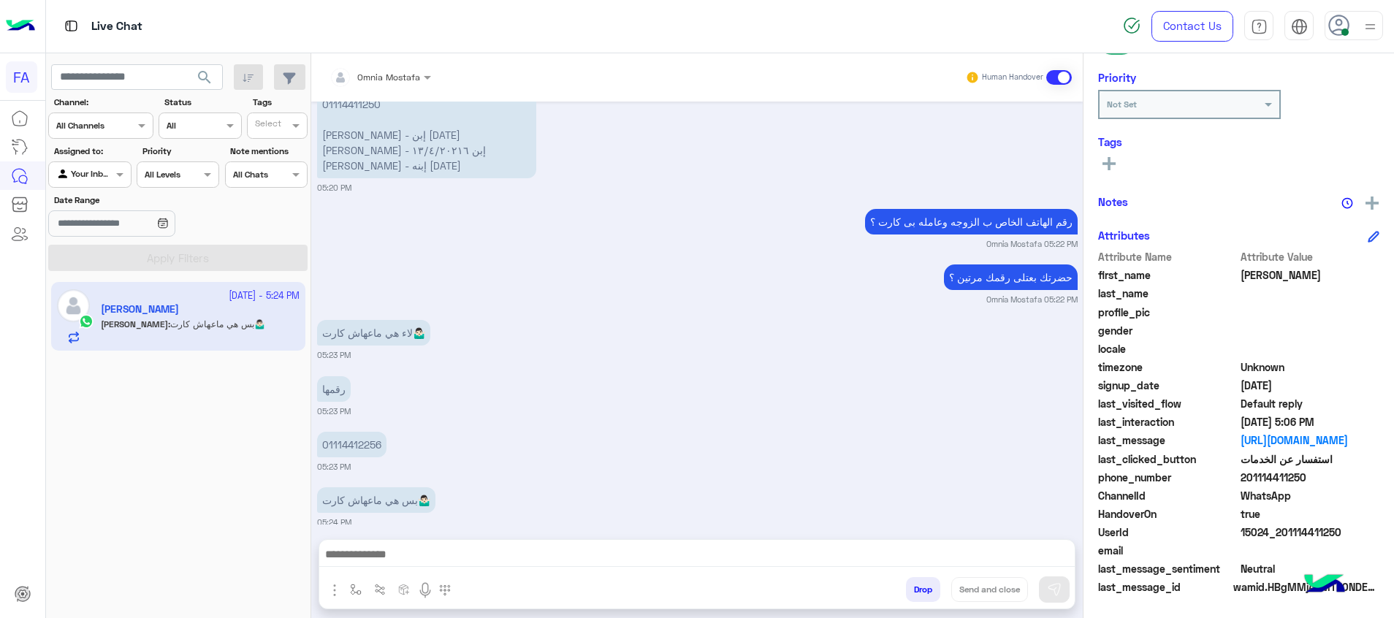
drag, startPoint x: 355, startPoint y: 482, endPoint x: 551, endPoint y: 508, distance: 197.4
click at [580, 516] on small "05:24 PM" at bounding box center [697, 522] width 760 height 12
click at [367, 432] on p "01114412256" at bounding box center [351, 445] width 69 height 26
click at [790, 560] on textarea at bounding box center [696, 556] width 755 height 22
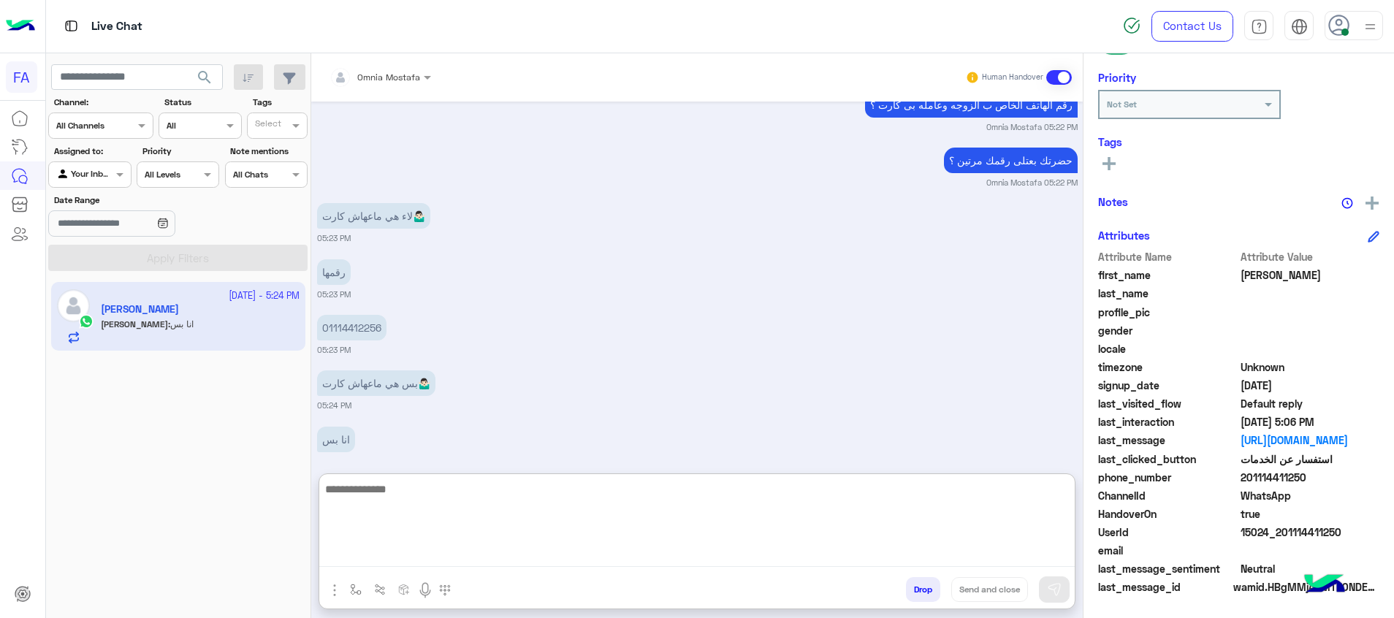
scroll to position [3305, 0]
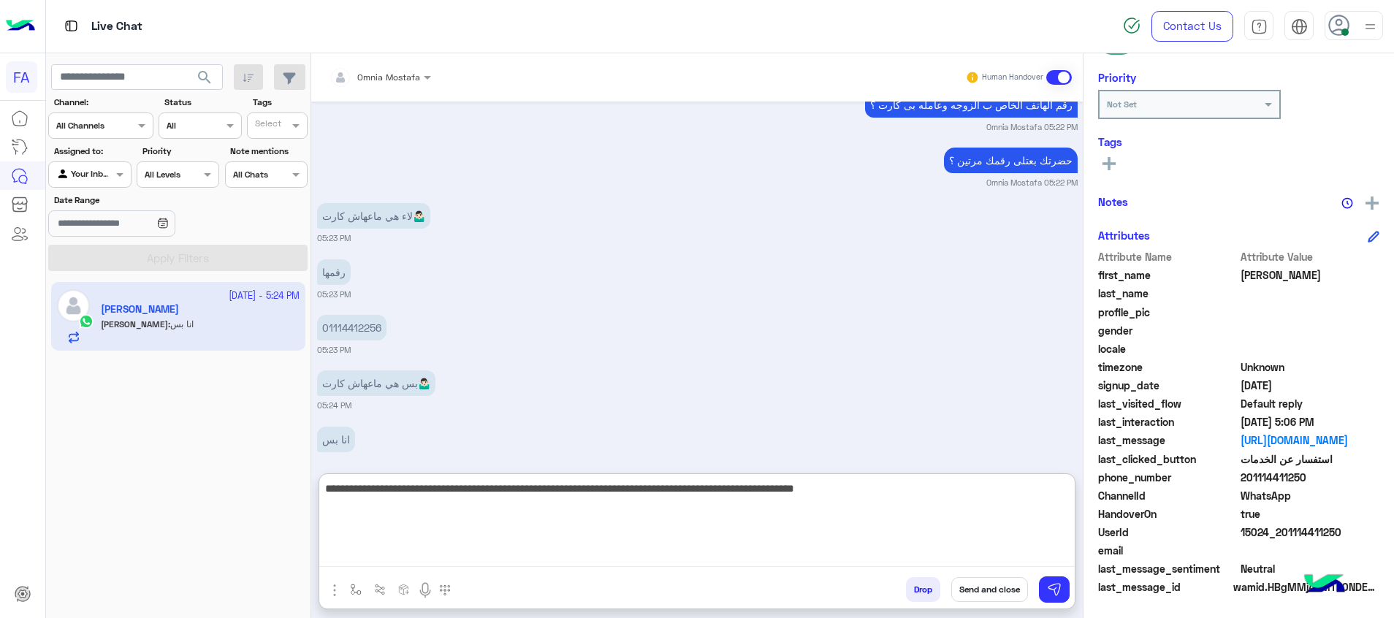
click at [484, 497] on textarea "**********" at bounding box center [696, 523] width 755 height 88
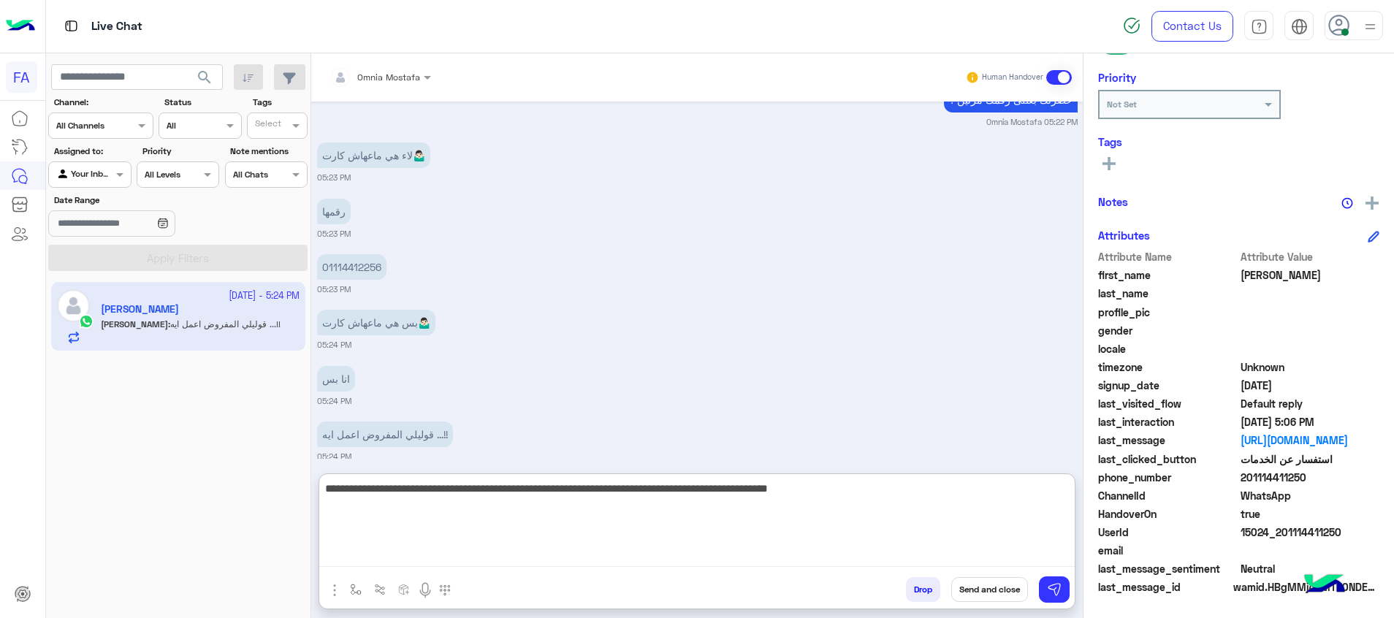
type textarea "**********"
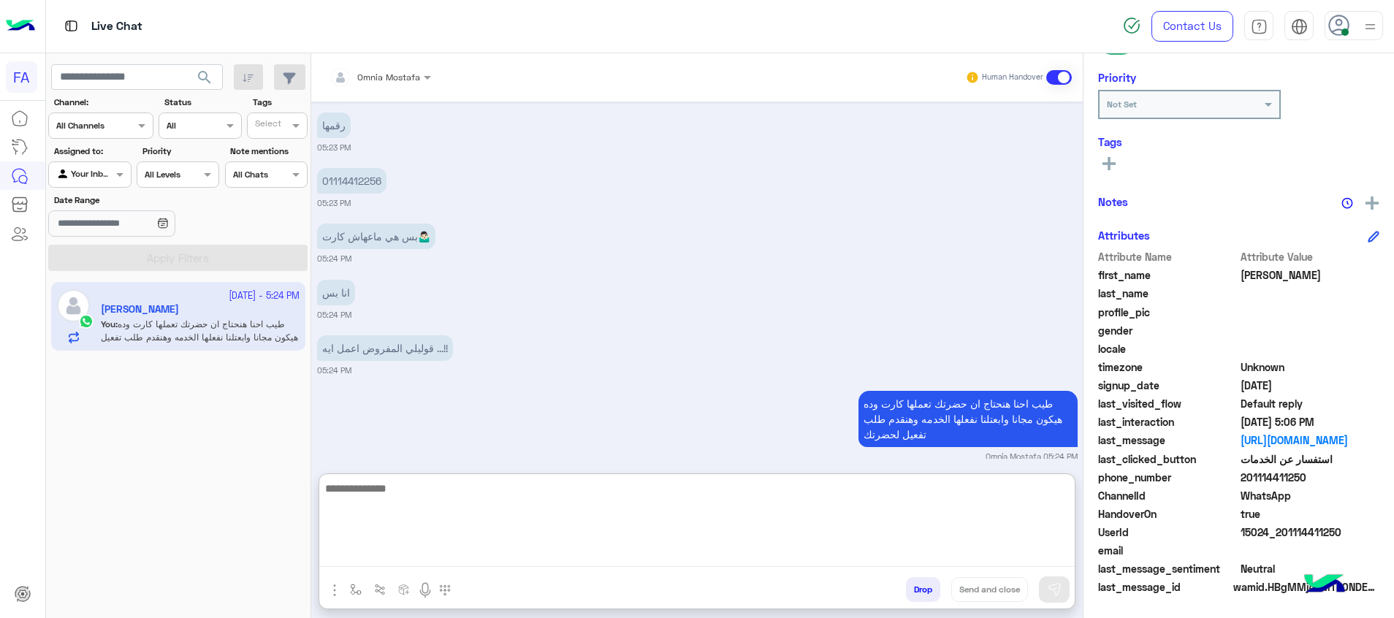
click at [568, 502] on textarea at bounding box center [696, 523] width 755 height 88
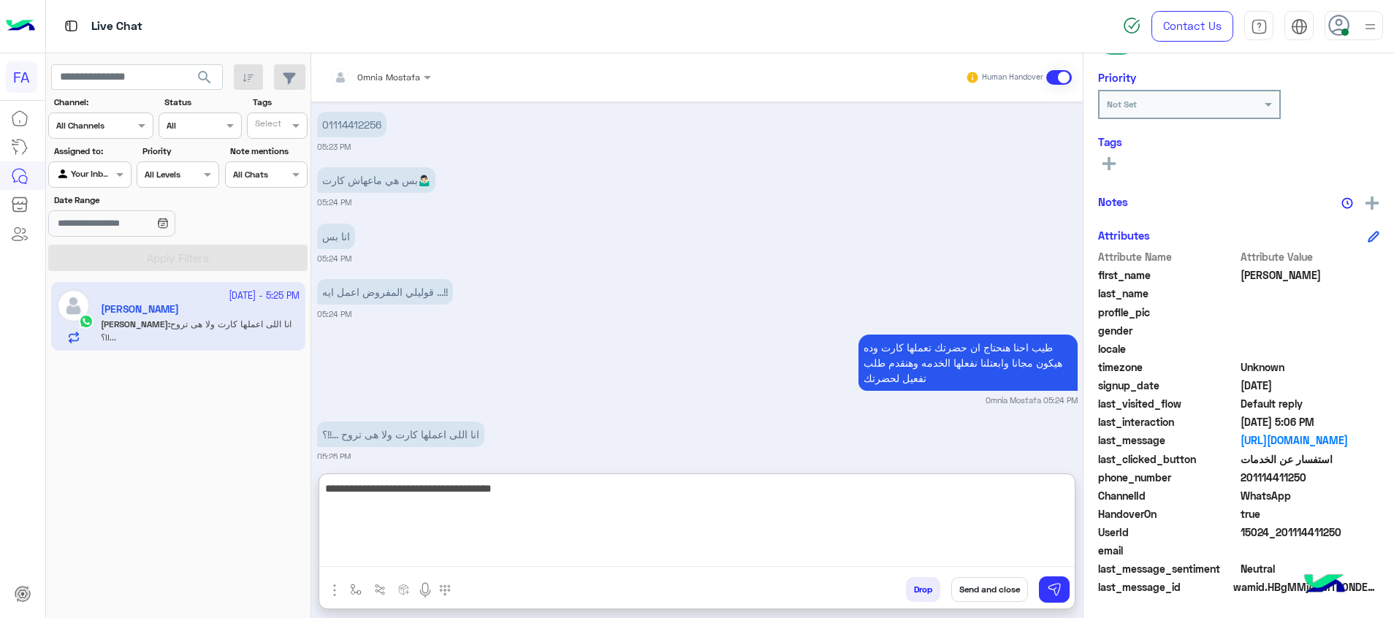
type textarea "**********"
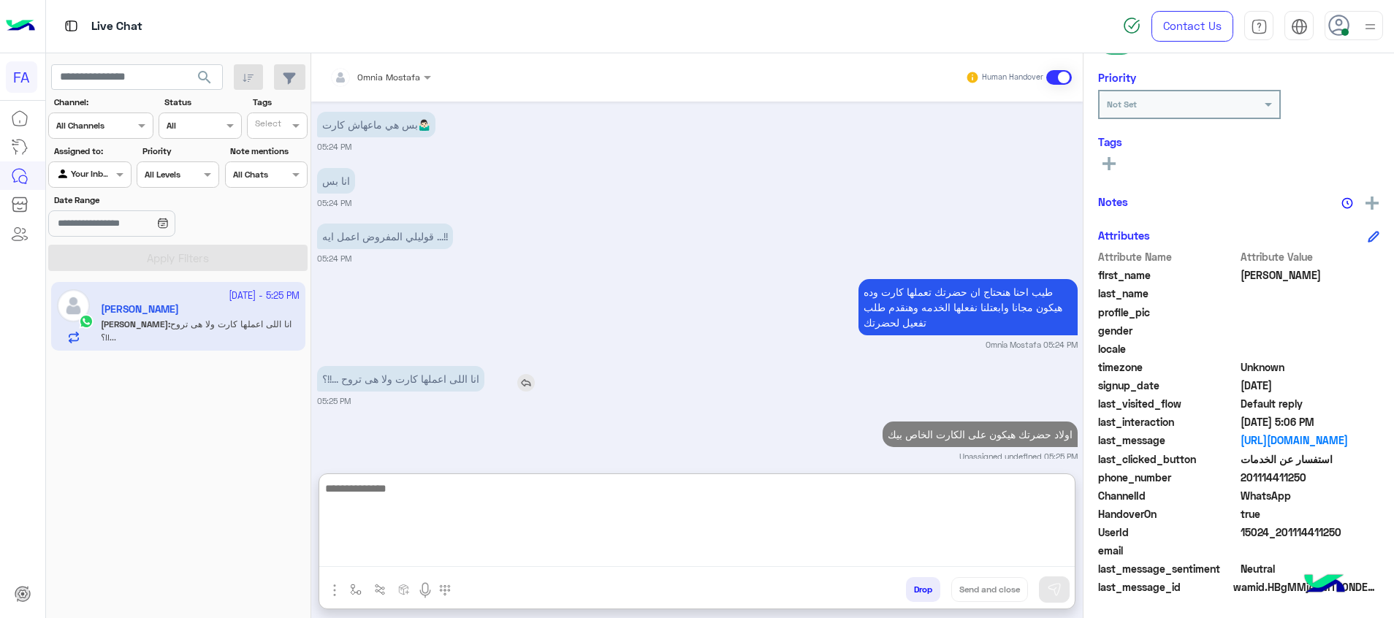
click at [529, 370] on div "انا اللى اعملها كارت ولا هى تروح ...!!؟" at bounding box center [442, 378] width 251 height 33
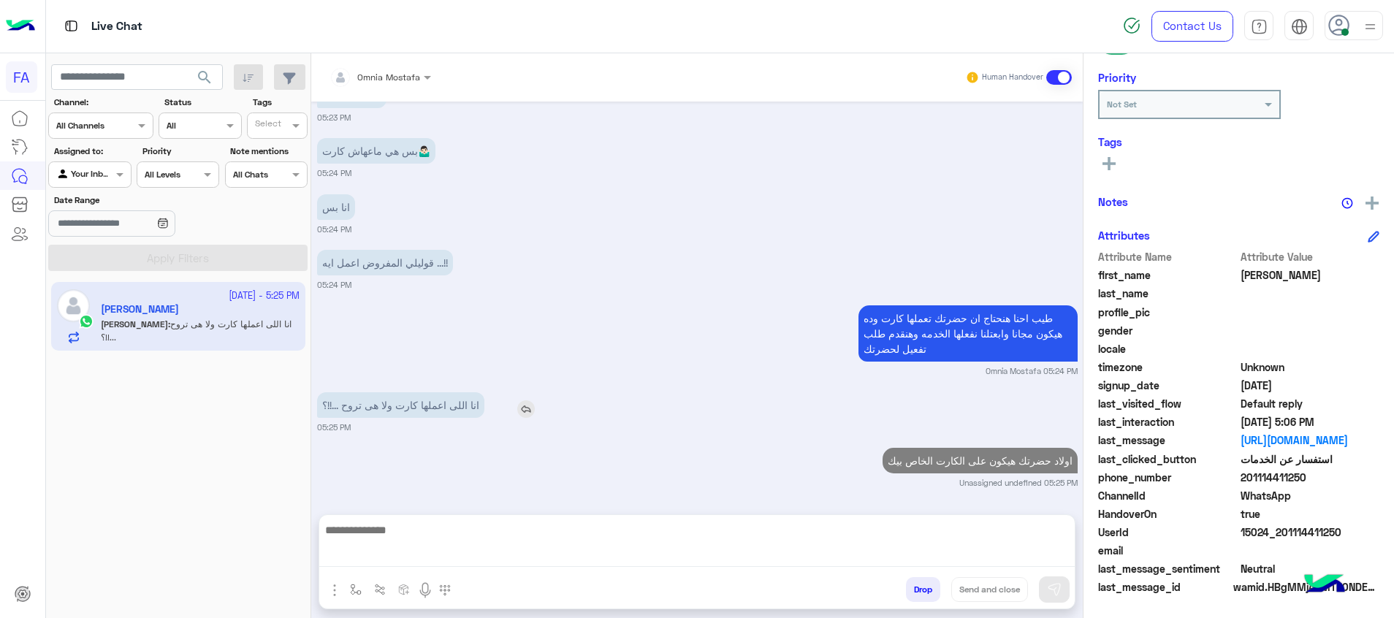
scroll to position [3498, 0]
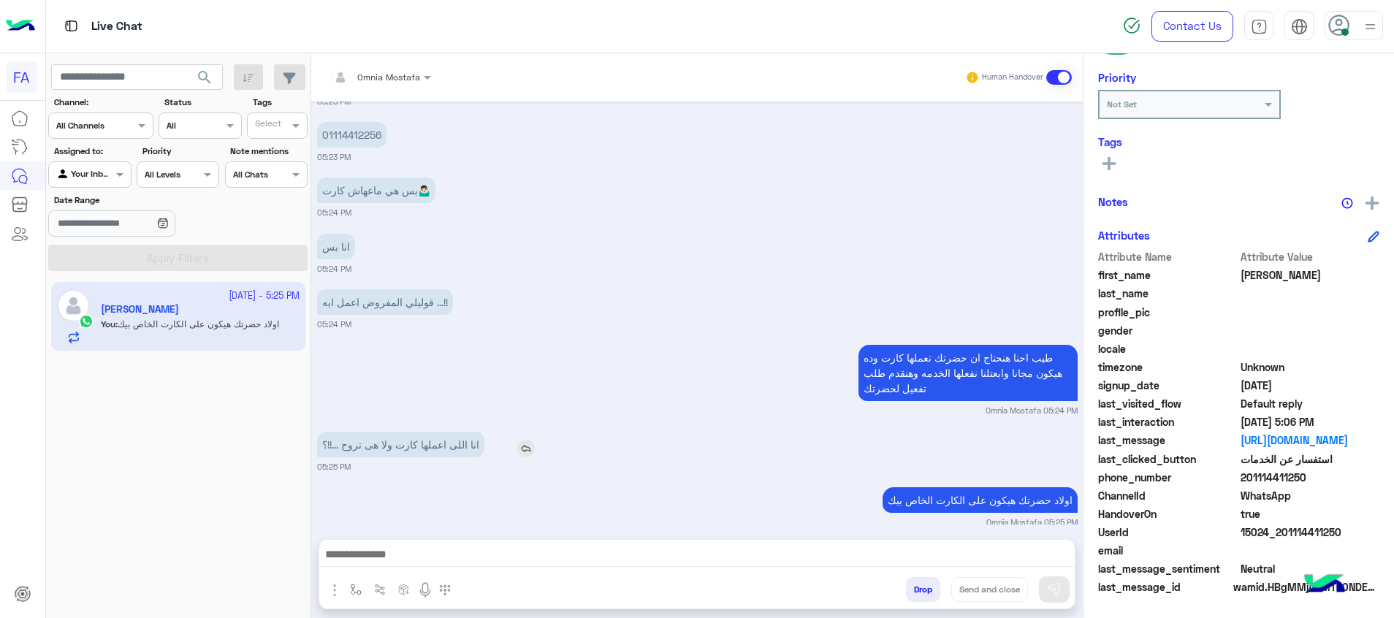
click at [531, 440] on img at bounding box center [526, 449] width 18 height 18
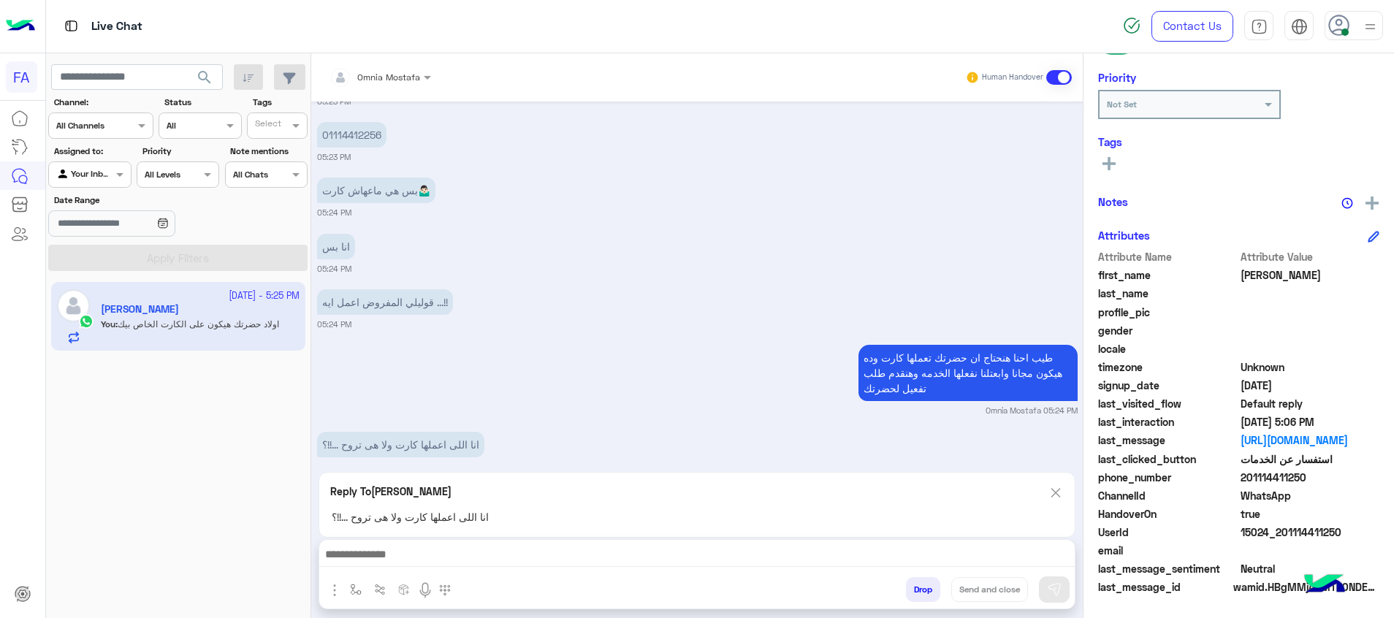
scroll to position [3564, 0]
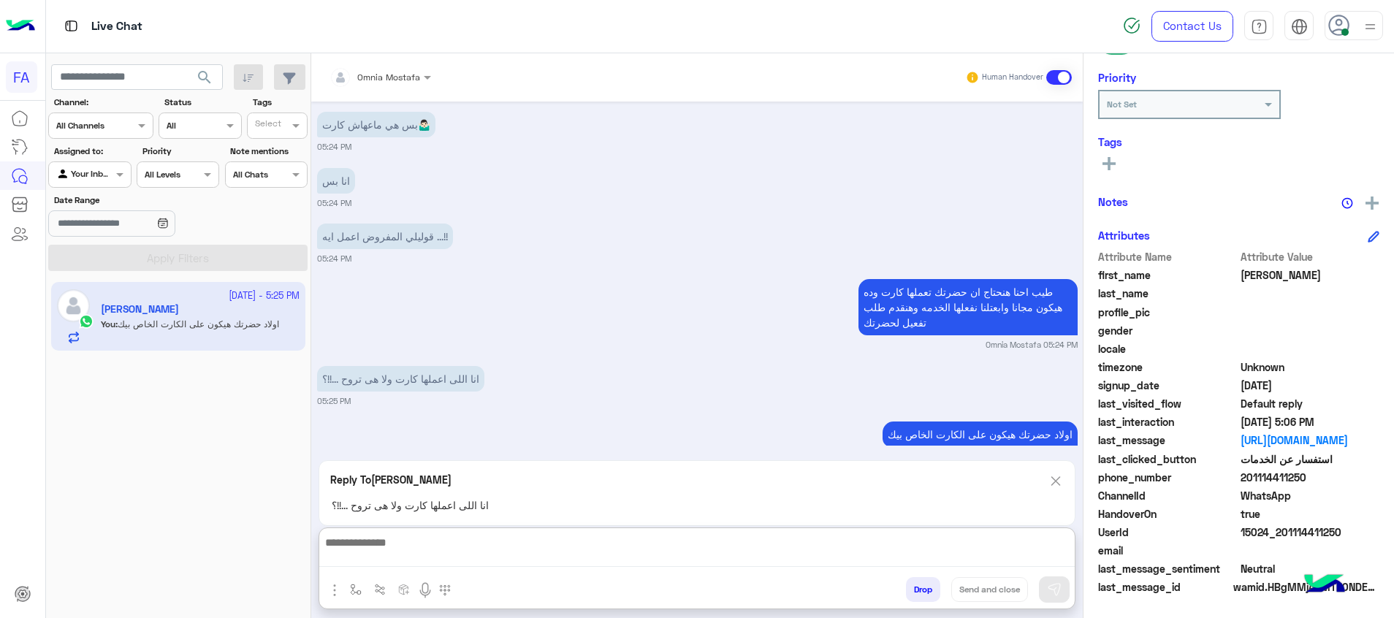
click at [600, 554] on textarea at bounding box center [696, 550] width 755 height 34
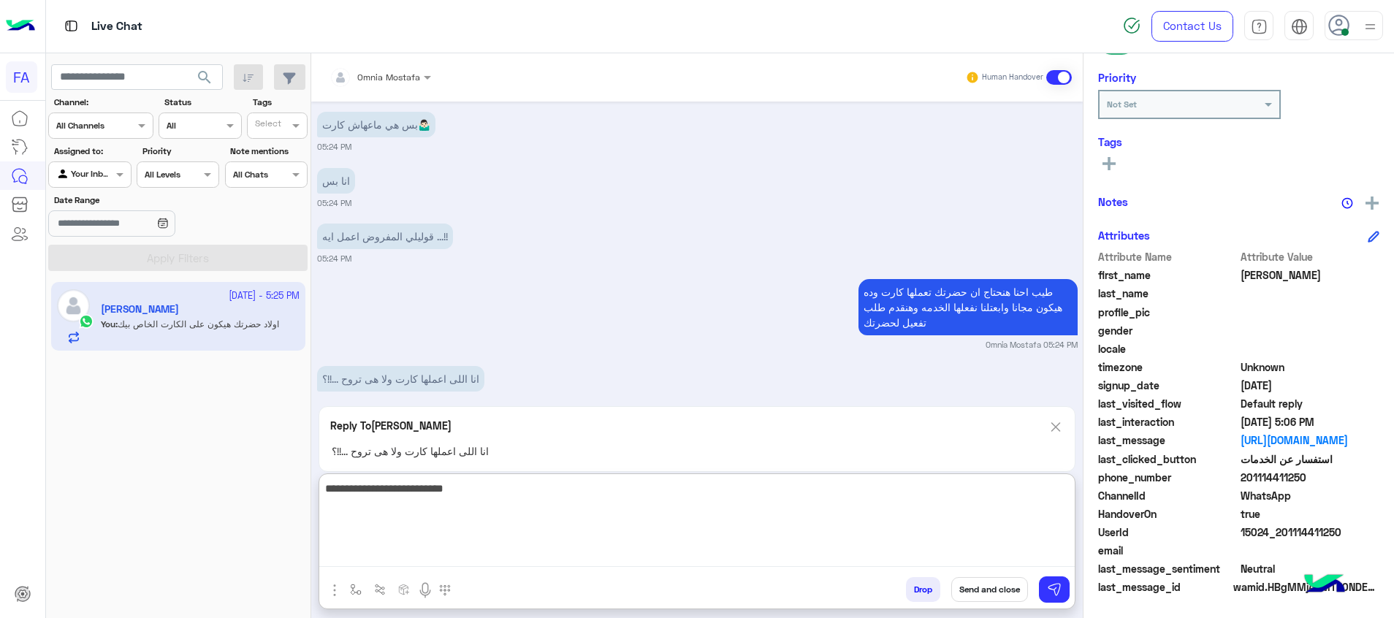
scroll to position [3687, 0]
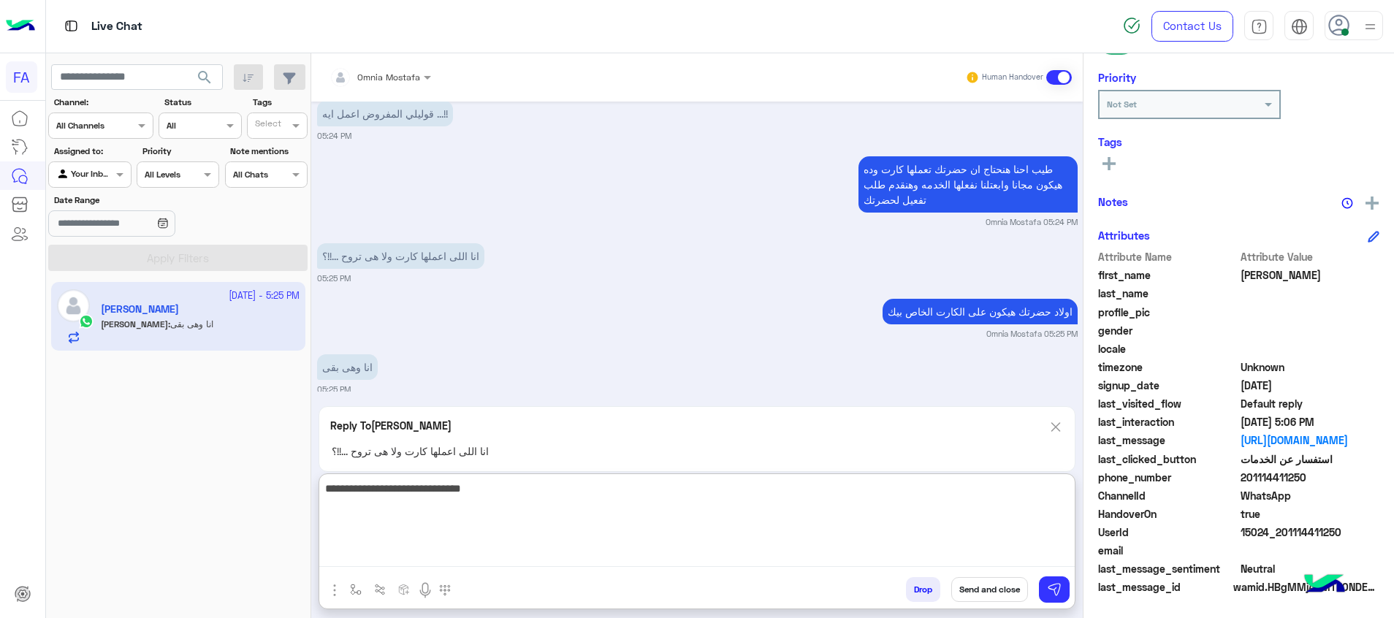
click at [1021, 497] on textarea "**********" at bounding box center [696, 523] width 755 height 88
click at [866, 500] on textarea "**********" at bounding box center [696, 523] width 755 height 88
type textarea "**********"
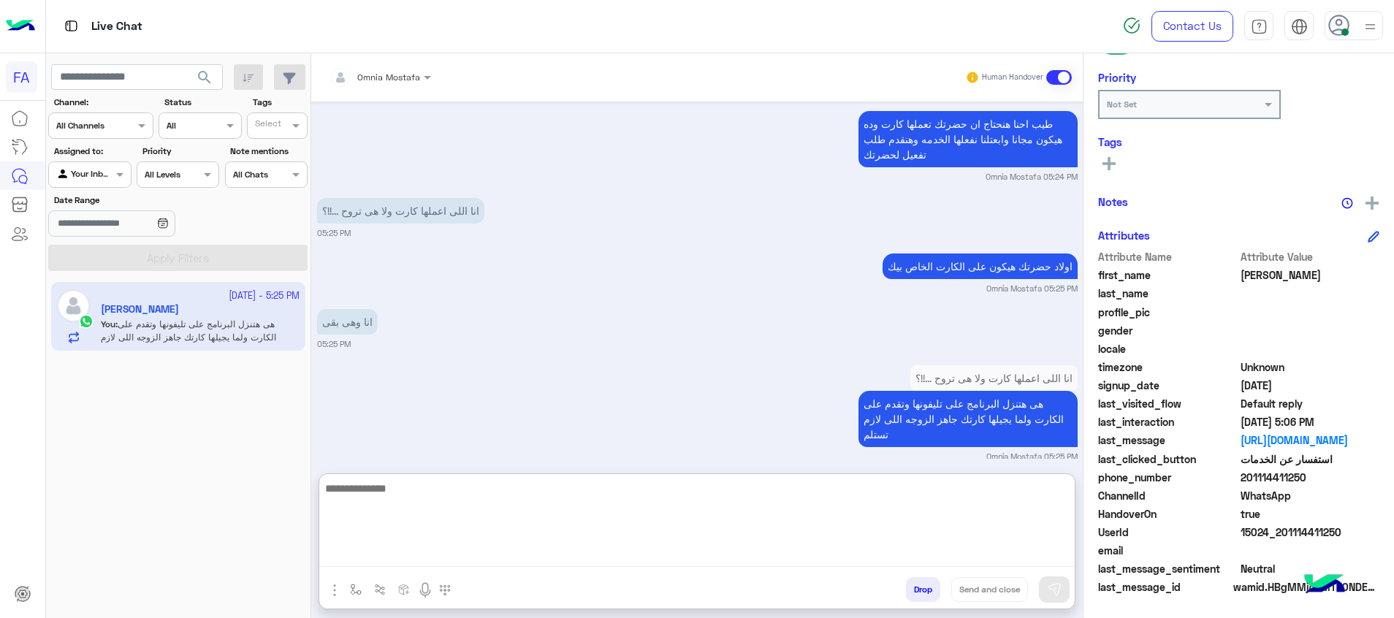
click at [530, 507] on textarea at bounding box center [696, 523] width 755 height 88
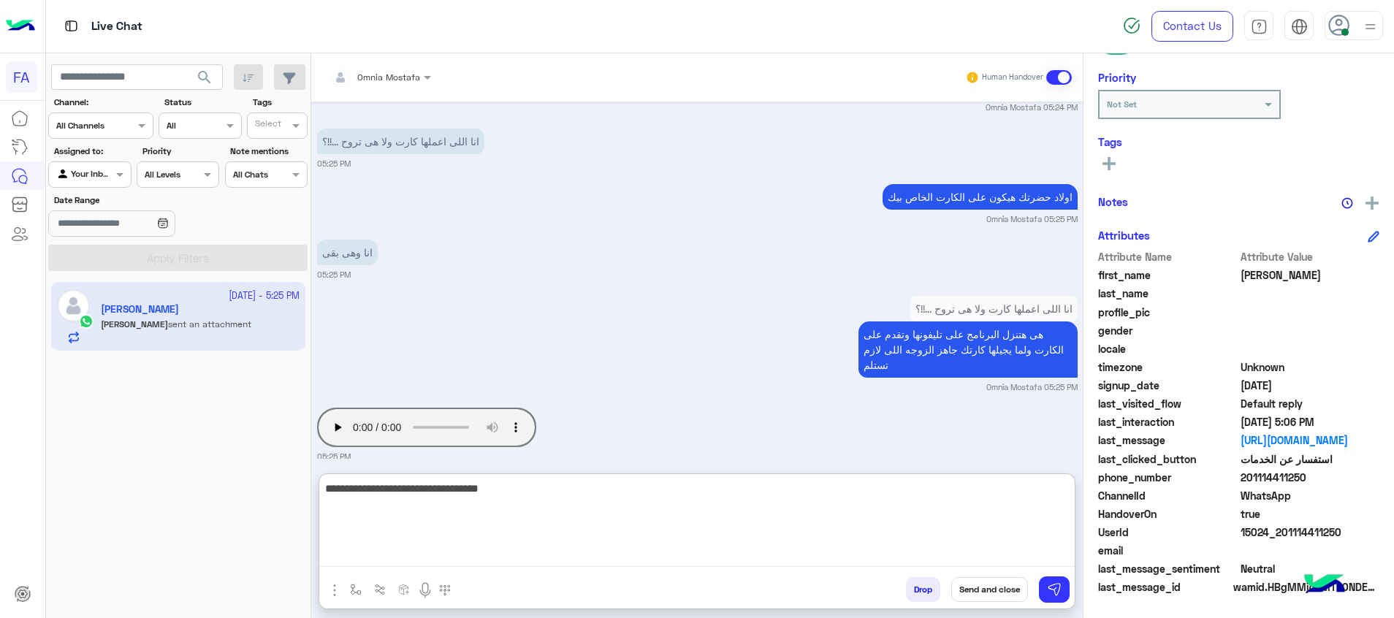
type textarea "**********"
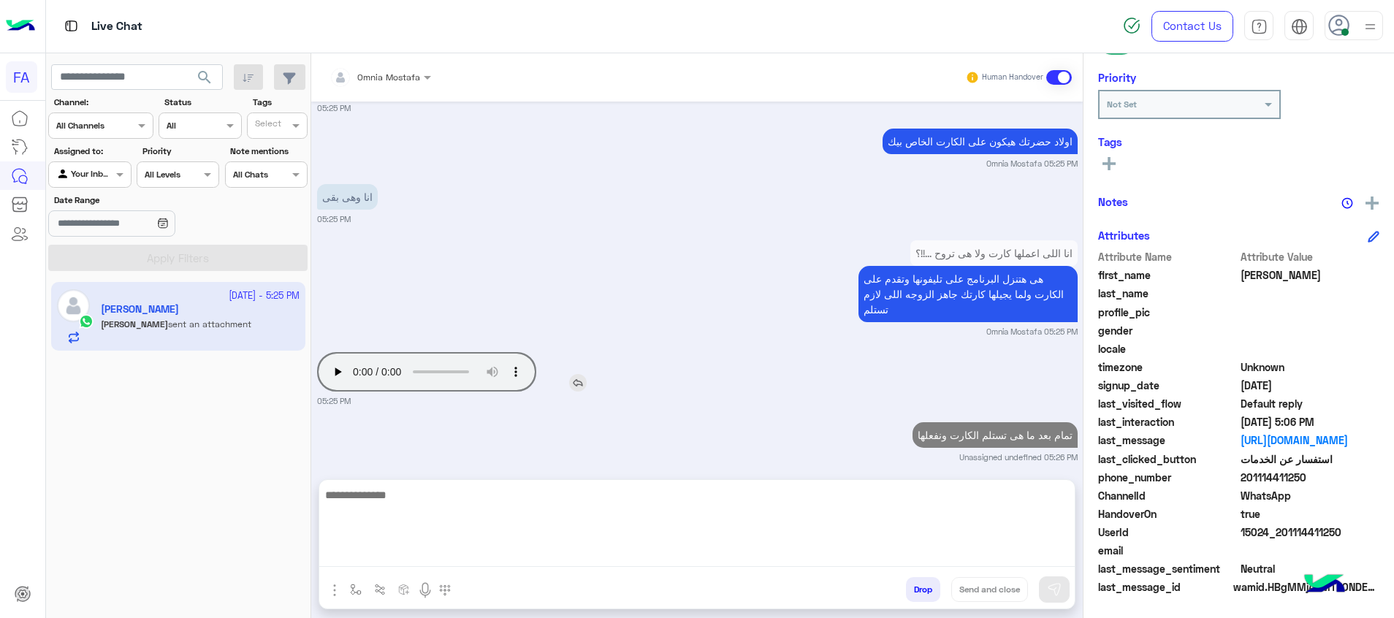
click at [331, 352] on div "Sep 11, 2025 خدمة عملاء 10:15 AM قبل تحويلك إلى ممثل خدمة العملاء، اختر من القا…" at bounding box center [696, 284] width 771 height 364
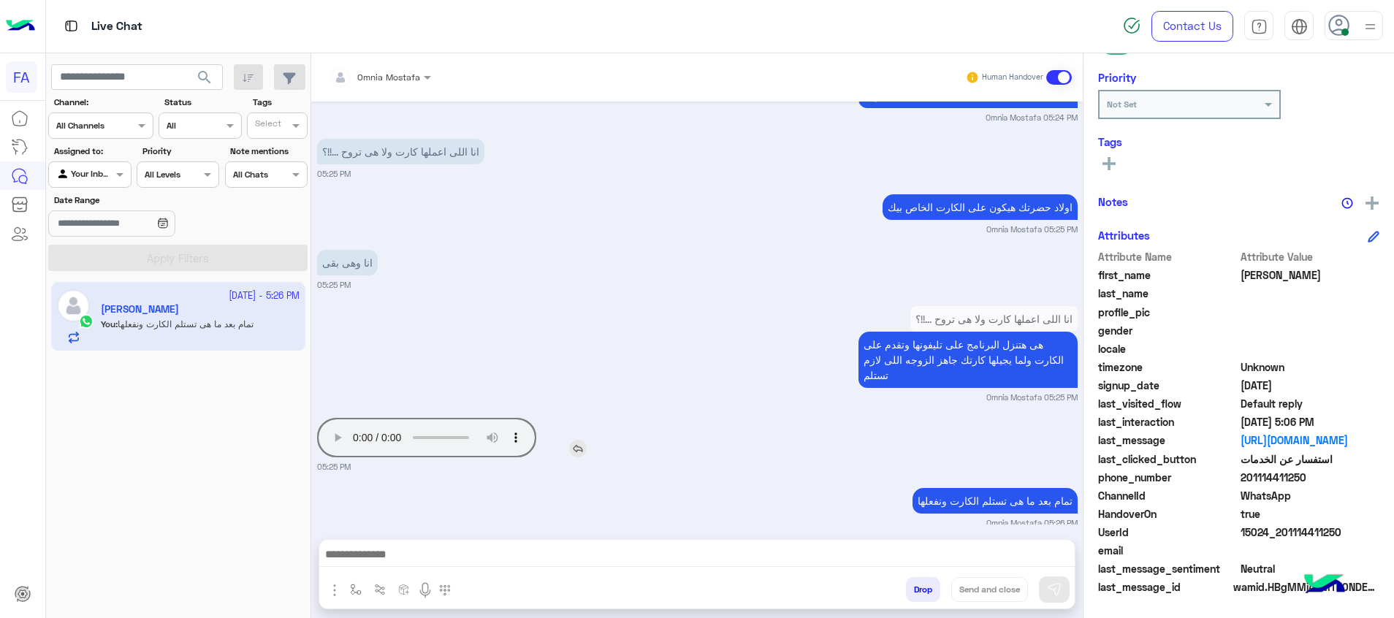
scroll to position [3847, 0]
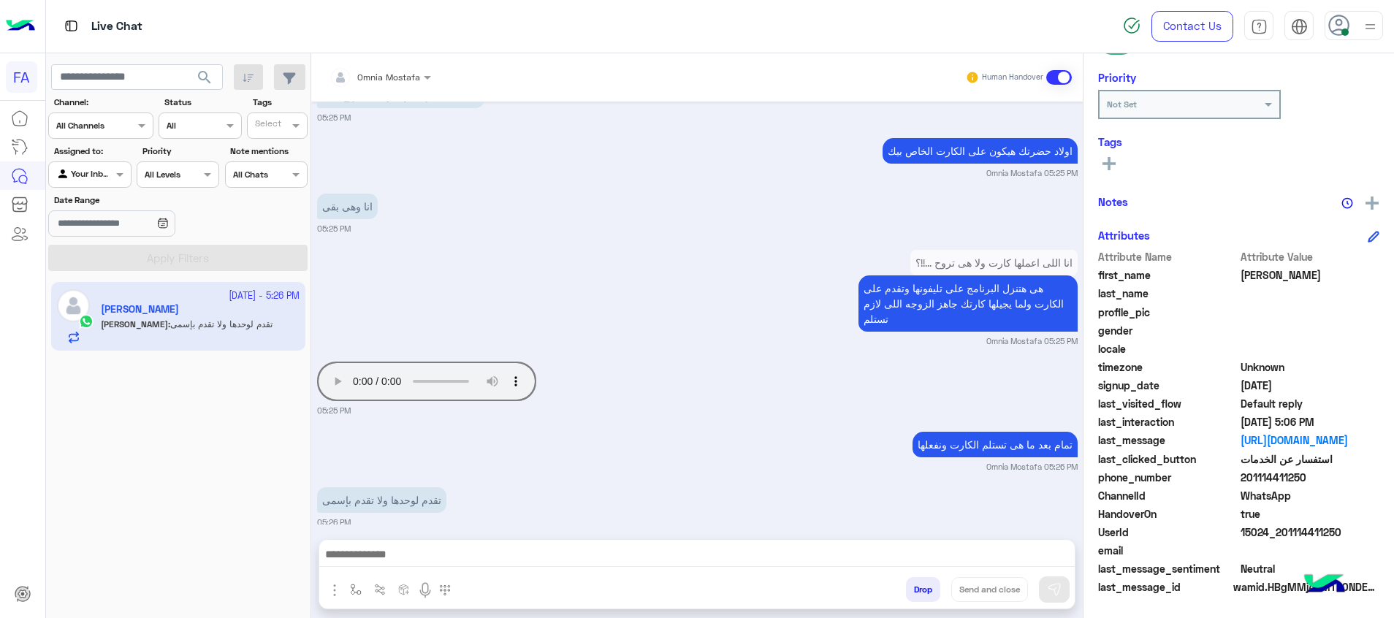
drag, startPoint x: 486, startPoint y: 558, endPoint x: 495, endPoint y: 560, distance: 8.9
click at [486, 558] on textarea at bounding box center [696, 556] width 755 height 22
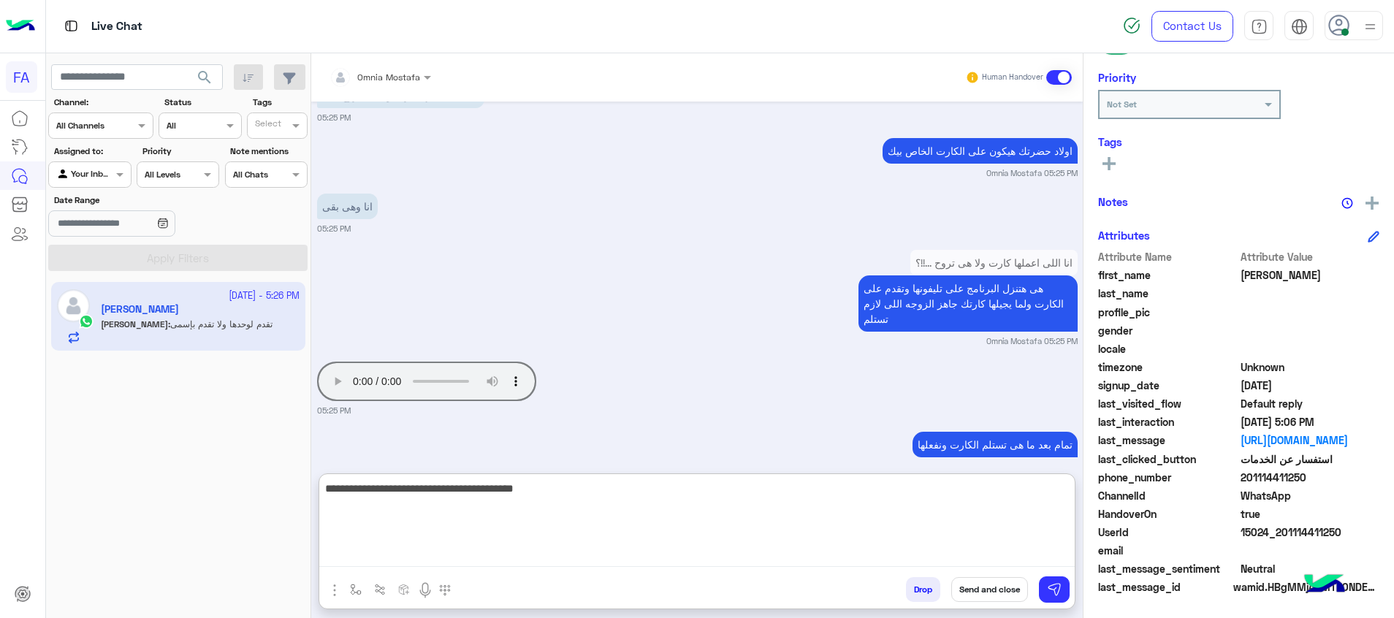
type textarea "**********"
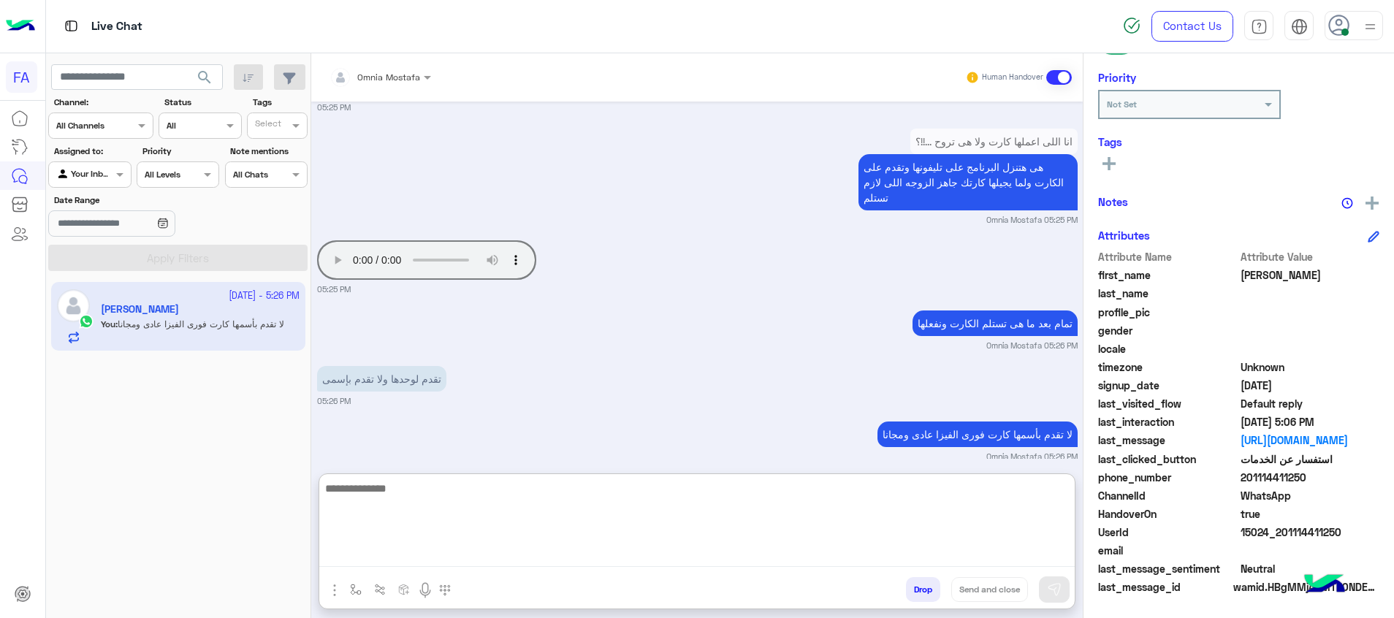
click at [584, 530] on textarea at bounding box center [696, 523] width 755 height 88
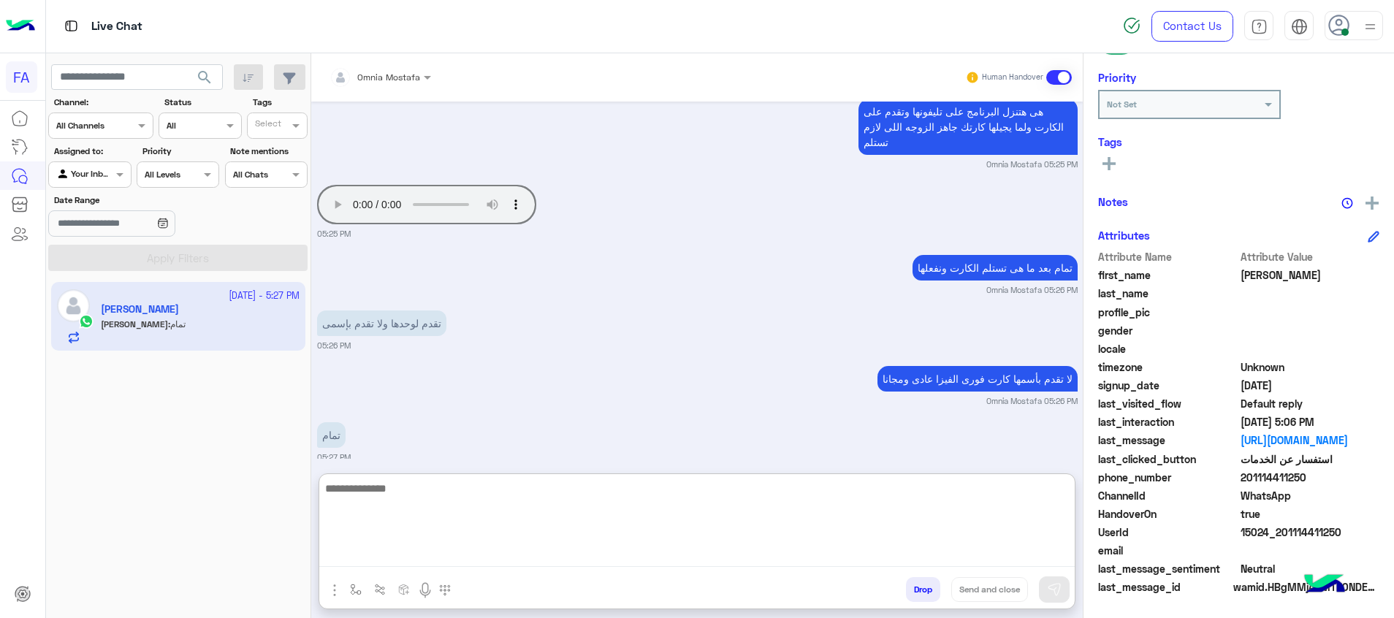
click at [990, 510] on textarea at bounding box center [696, 523] width 755 height 88
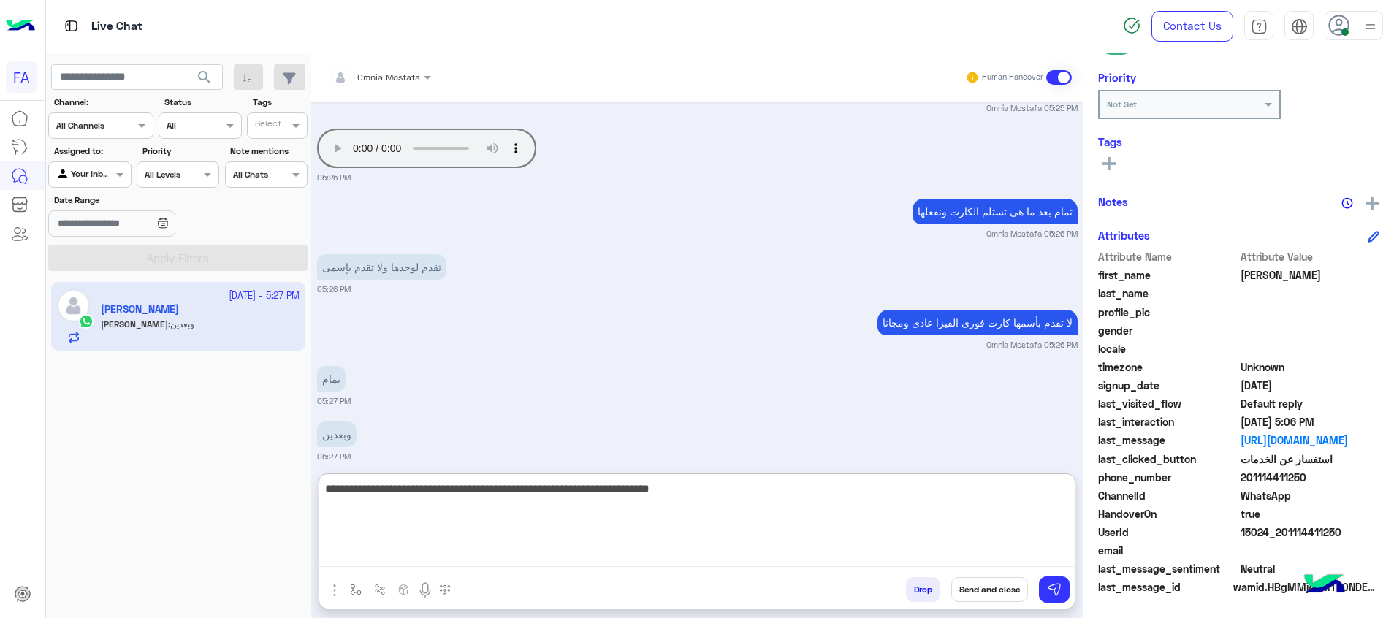
type textarea "**********"
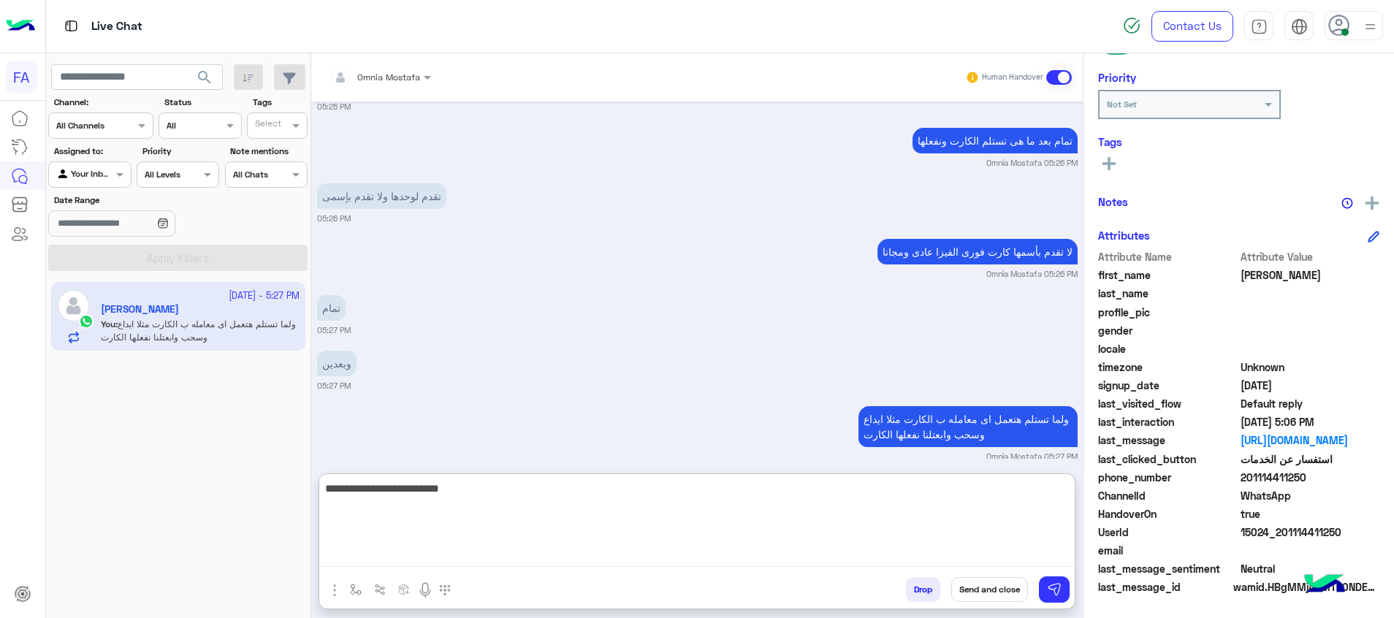
type textarea "**********"
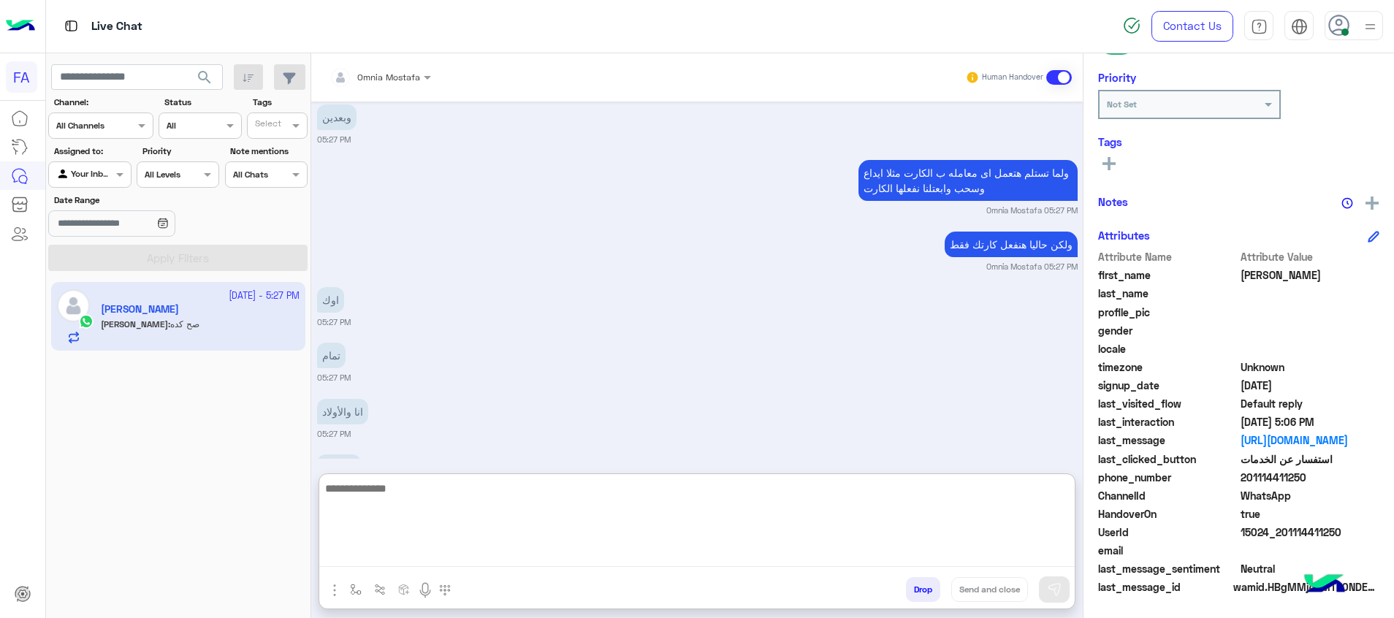
scroll to position [4429, 0]
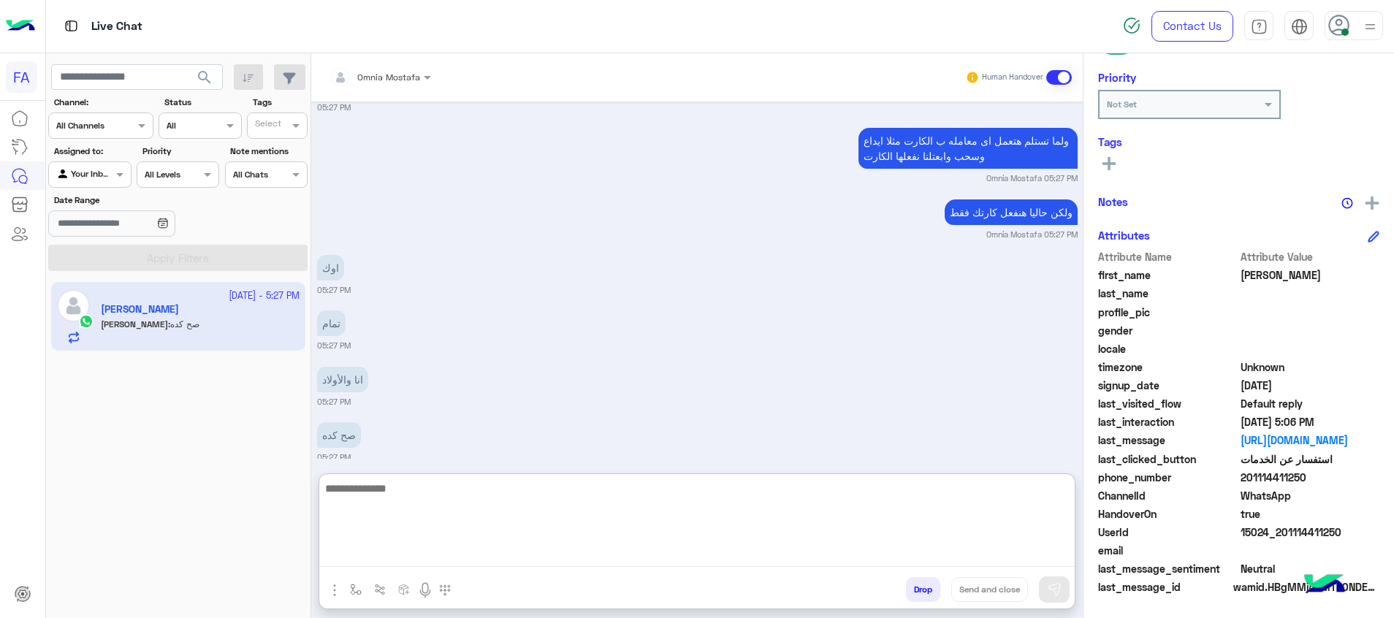
click at [595, 507] on textarea at bounding box center [696, 523] width 755 height 88
type textarea "****"
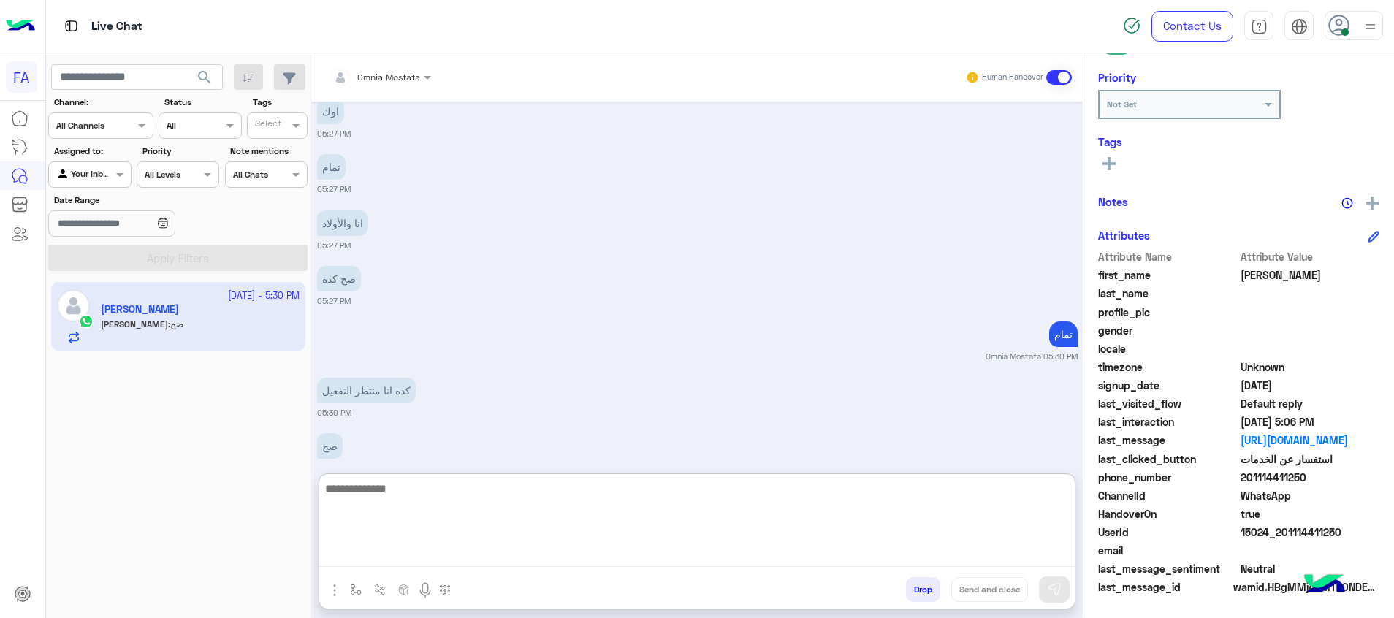
scroll to position [4597, 0]
click at [581, 506] on textarea at bounding box center [696, 523] width 755 height 88
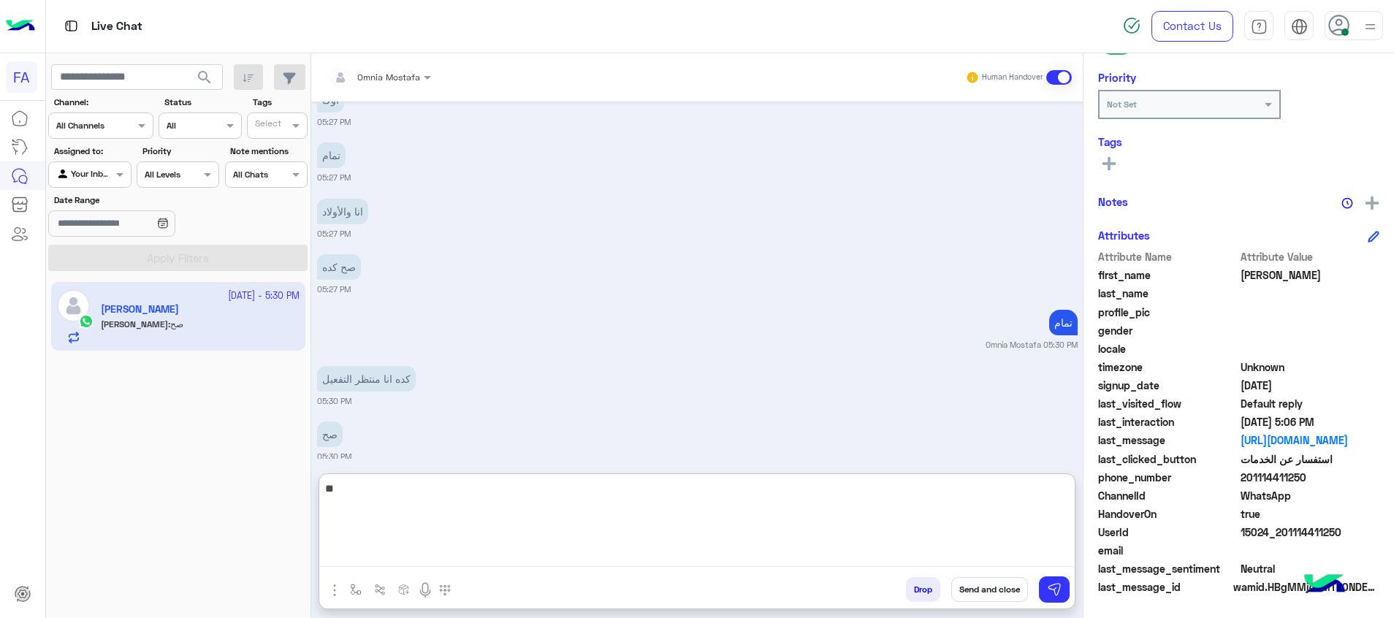
type textarea "*"
type textarea "**********"
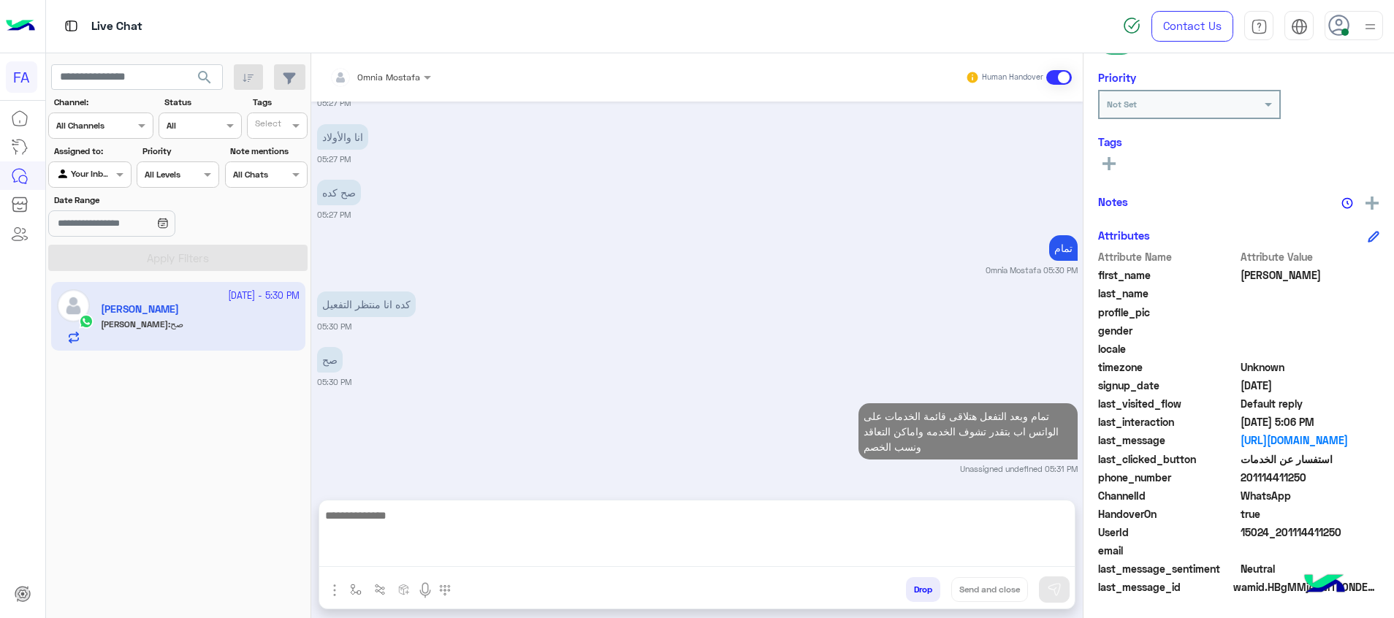
scroll to position [4618, 0]
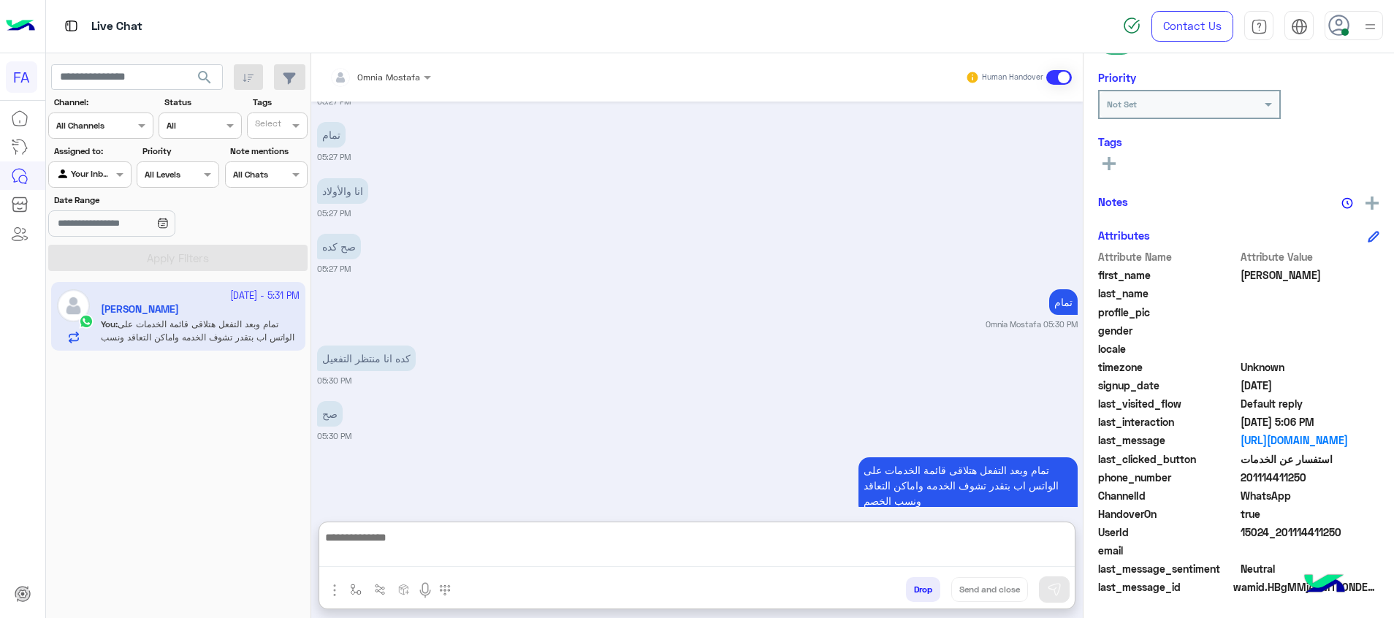
click at [920, 555] on textarea at bounding box center [696, 547] width 755 height 39
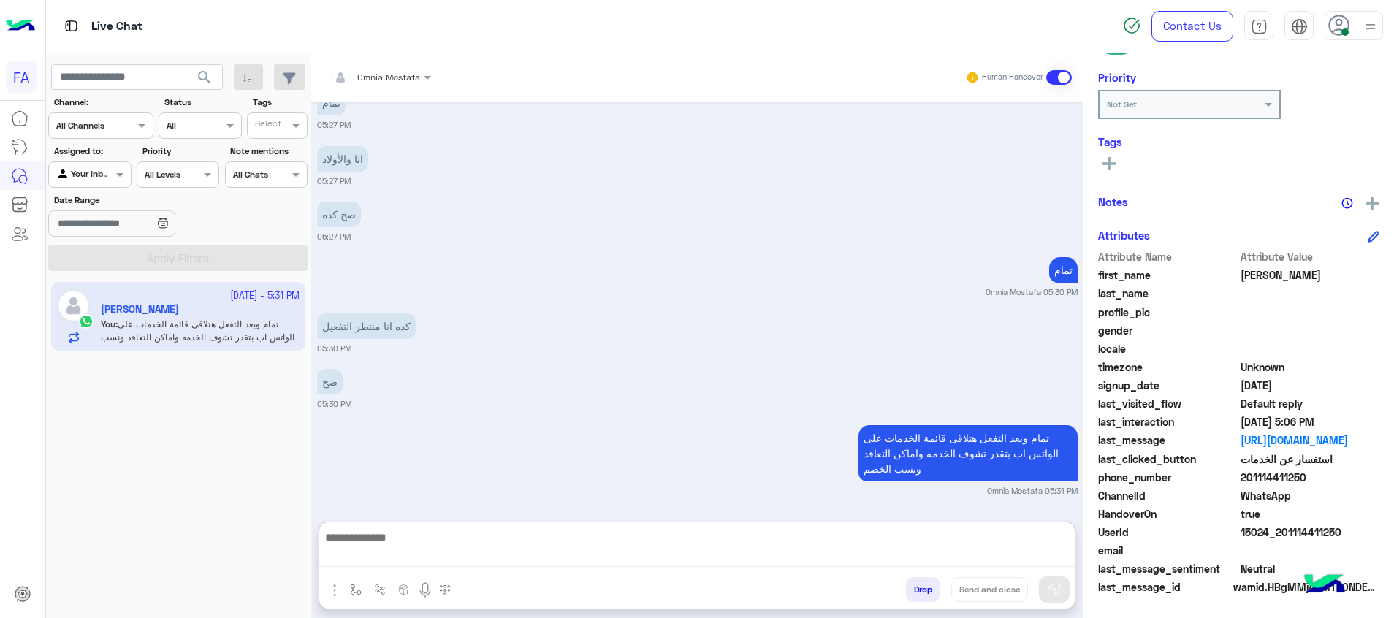
paste textarea "**********"
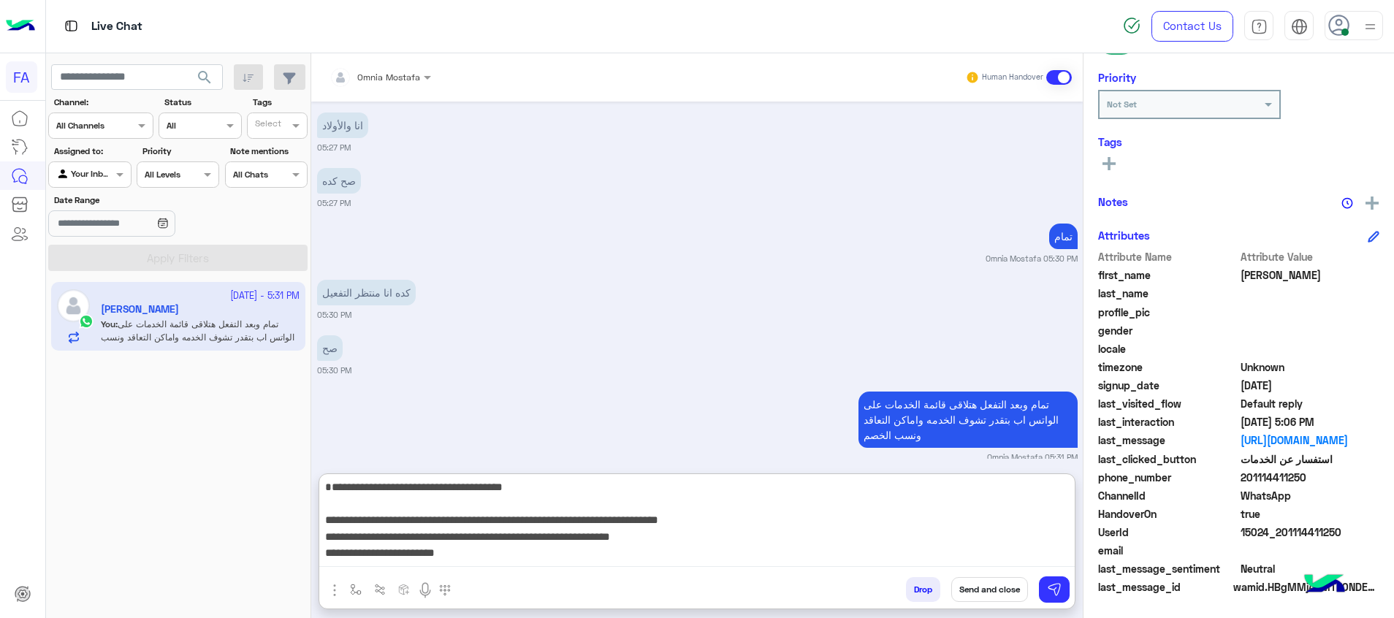
scroll to position [0, 0]
click at [851, 534] on textarea "**********" at bounding box center [696, 523] width 755 height 88
type textarea "**********"
click at [1058, 589] on img at bounding box center [1054, 589] width 15 height 15
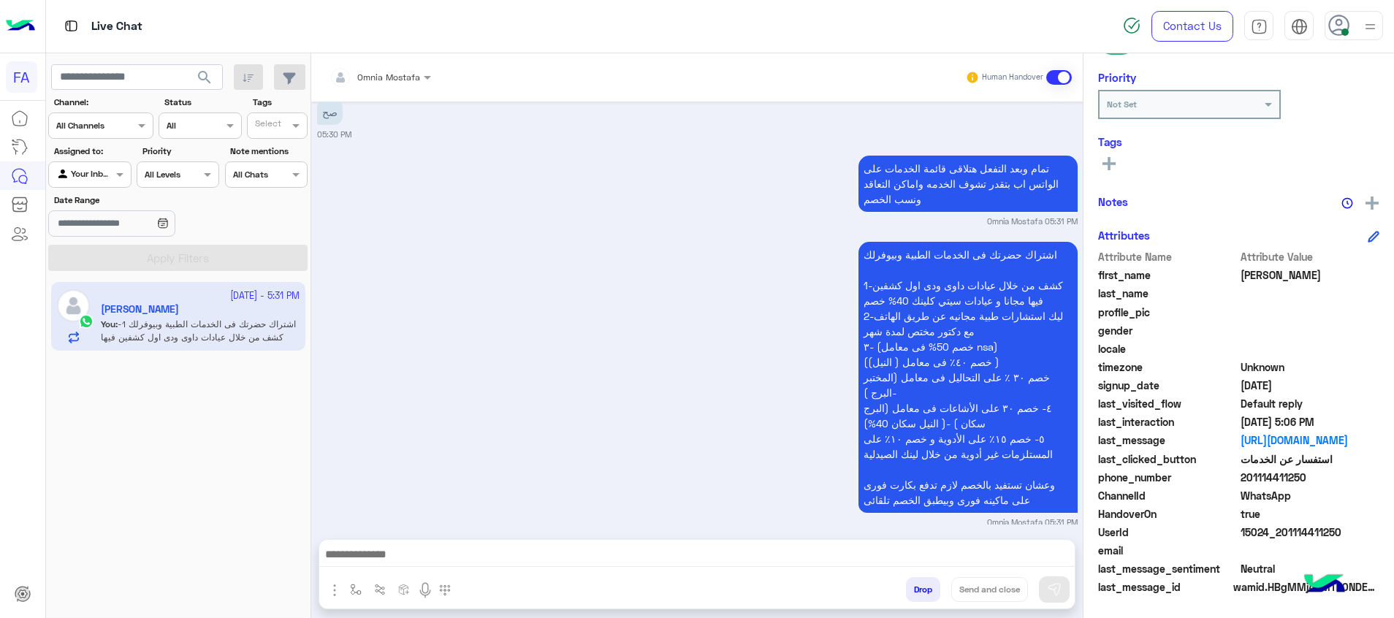
scroll to position [4919, 0]
click at [1113, 156] on button at bounding box center [1109, 163] width 22 height 18
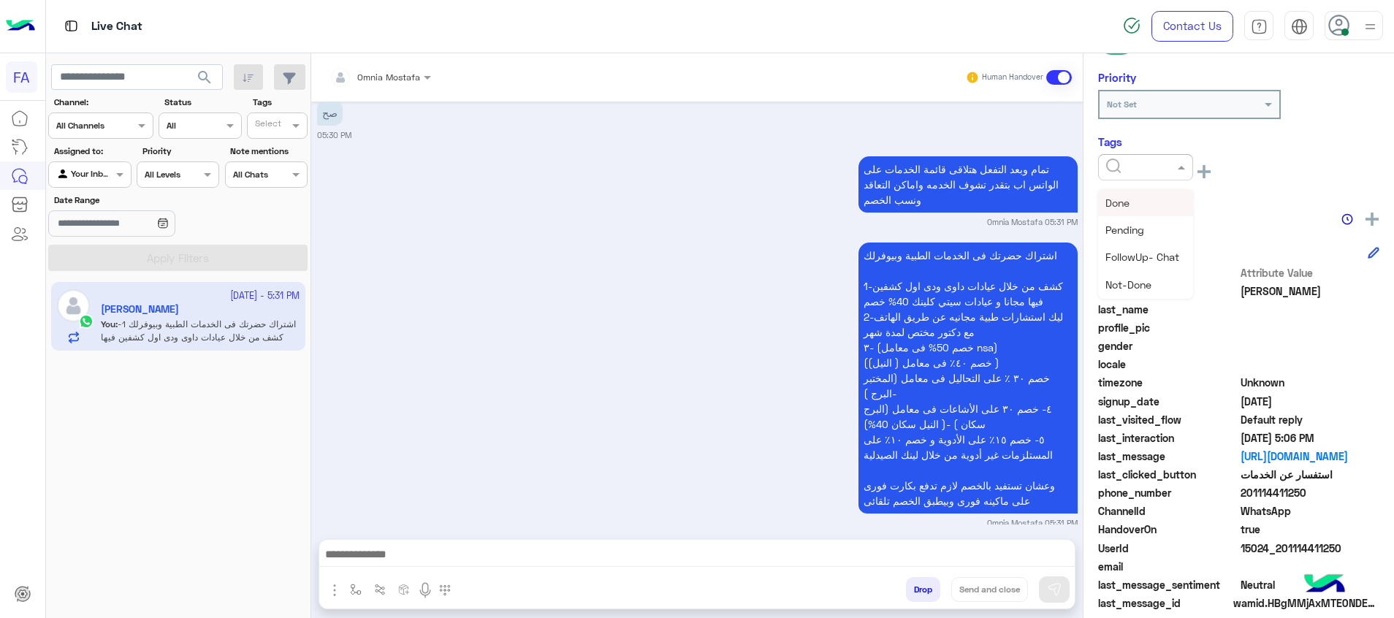
click at [1113, 156] on div at bounding box center [1145, 167] width 95 height 26
click at [1145, 280] on div "Medical" at bounding box center [1145, 283] width 95 height 27
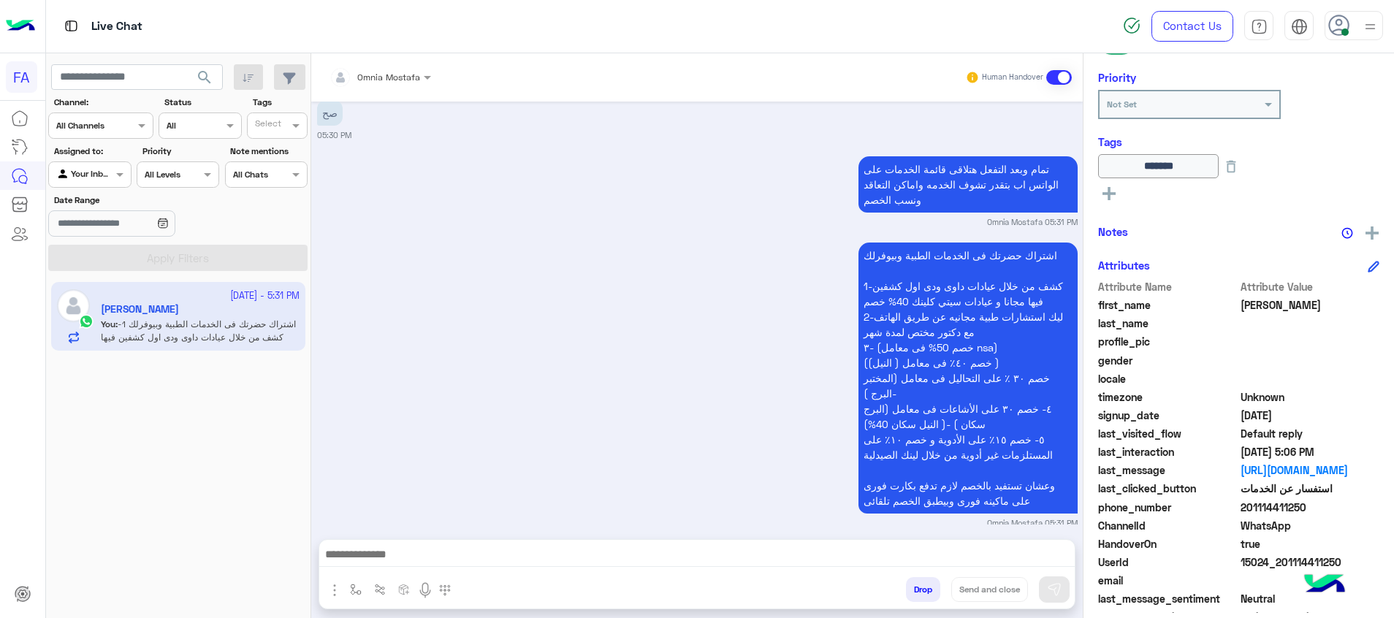
click at [1109, 189] on div "******* See All" at bounding box center [1238, 180] width 281 height 53
click at [1109, 189] on rect at bounding box center [1108, 193] width 3 height 13
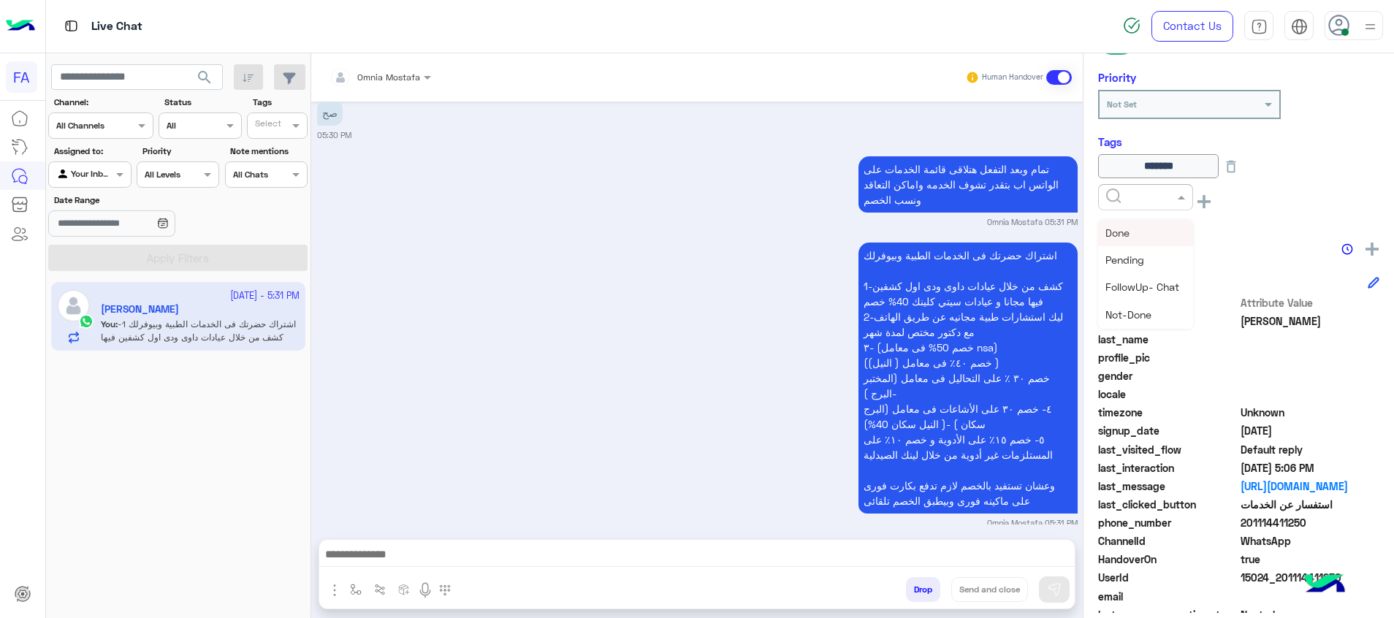
click at [1119, 201] on input "text" at bounding box center [1128, 195] width 45 height 13
click at [1158, 227] on div "Done" at bounding box center [1145, 232] width 95 height 27
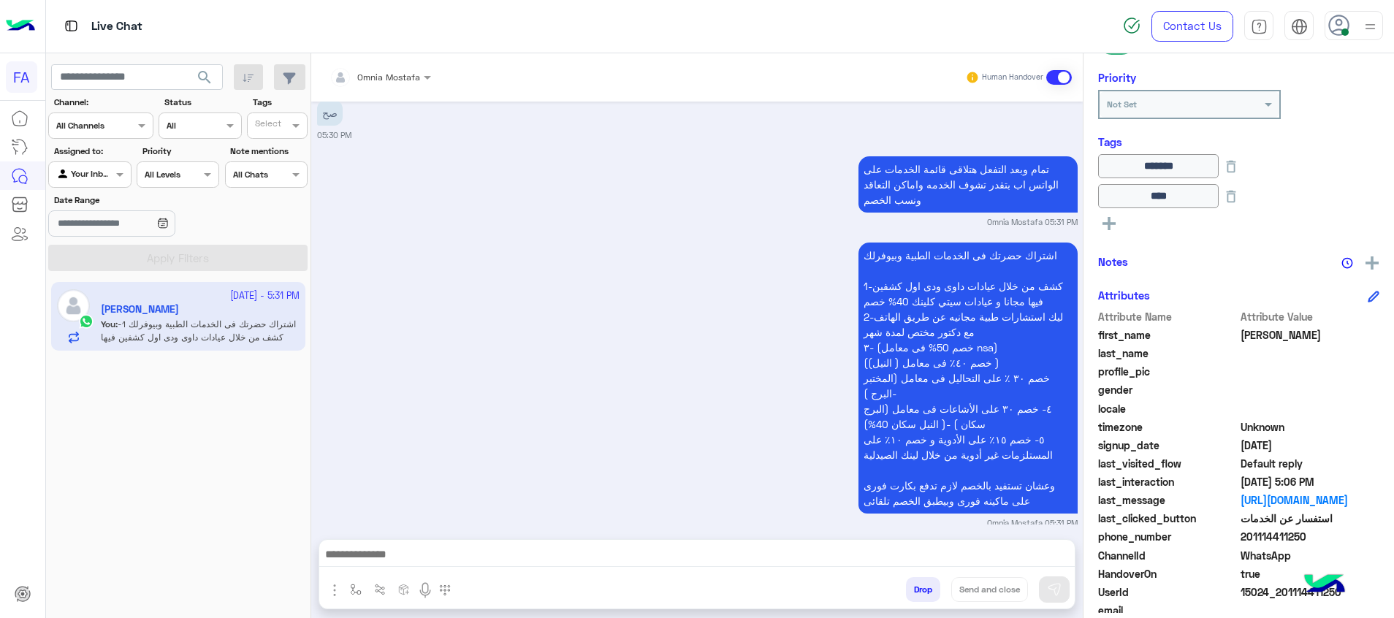
drag, startPoint x: 1320, startPoint y: 538, endPoint x: 1245, endPoint y: 537, distance: 74.5
click at [1245, 537] on span "201114411250" at bounding box center [1310, 536] width 140 height 15
click at [1009, 561] on textarea at bounding box center [696, 556] width 755 height 22
click at [1012, 541] on div at bounding box center [696, 558] width 755 height 37
click at [1017, 544] on div at bounding box center [696, 558] width 755 height 37
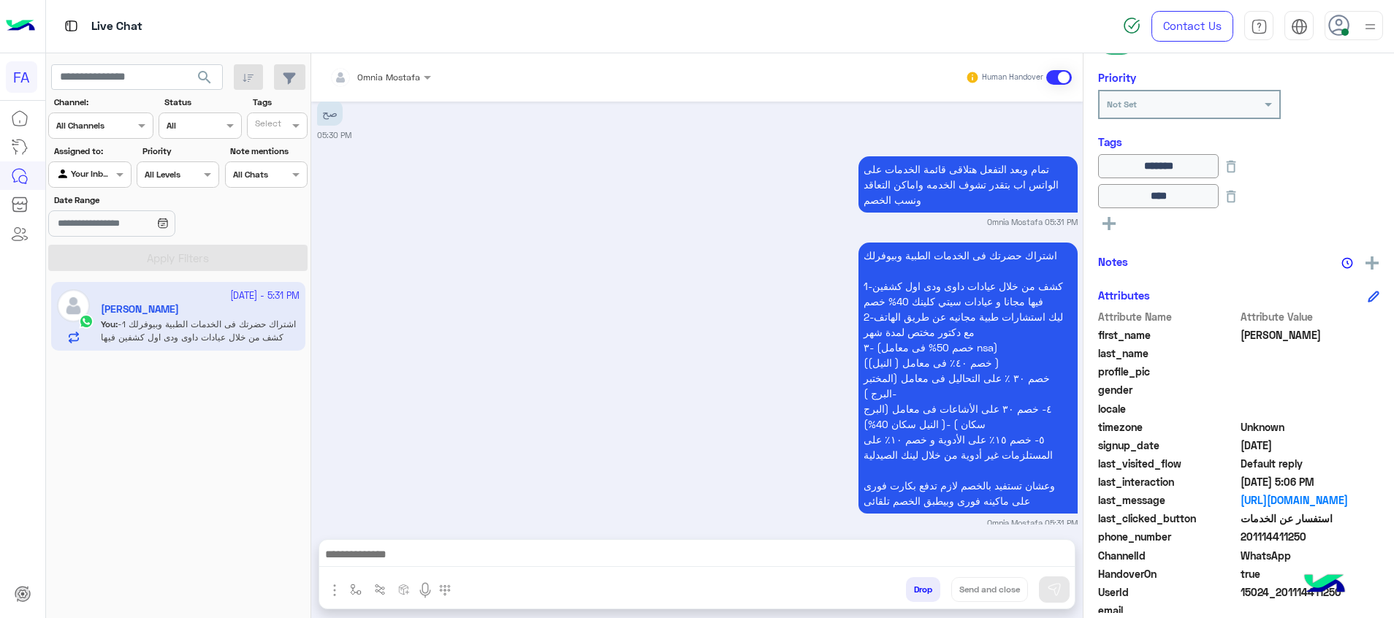
click at [1023, 552] on textarea at bounding box center [696, 556] width 755 height 22
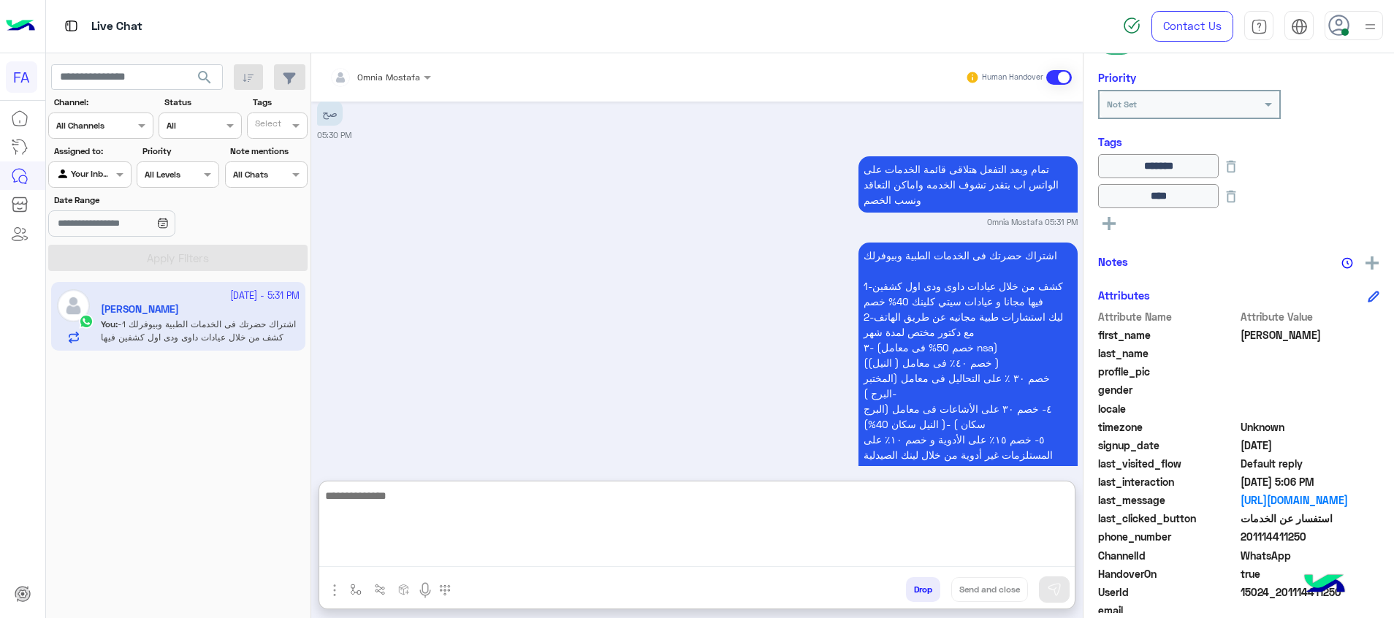
paste textarea "**********"
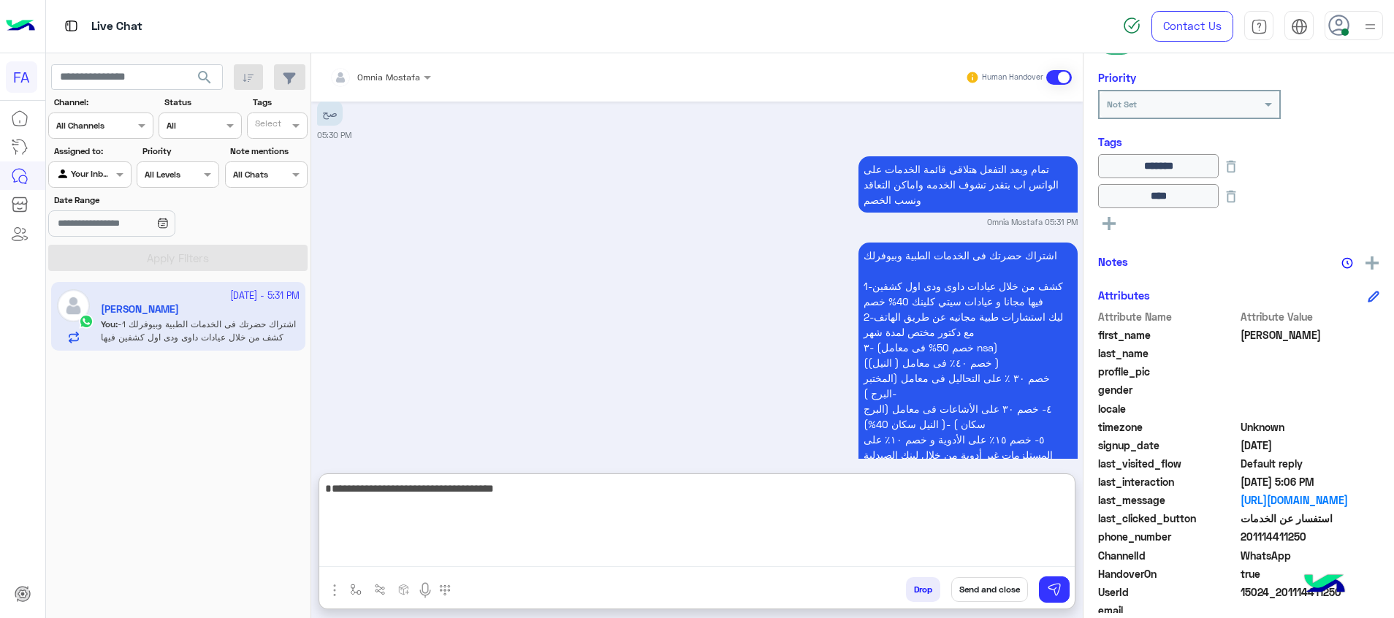
type textarea "**********"
click at [1009, 587] on button "Send and close" at bounding box center [989, 589] width 77 height 25
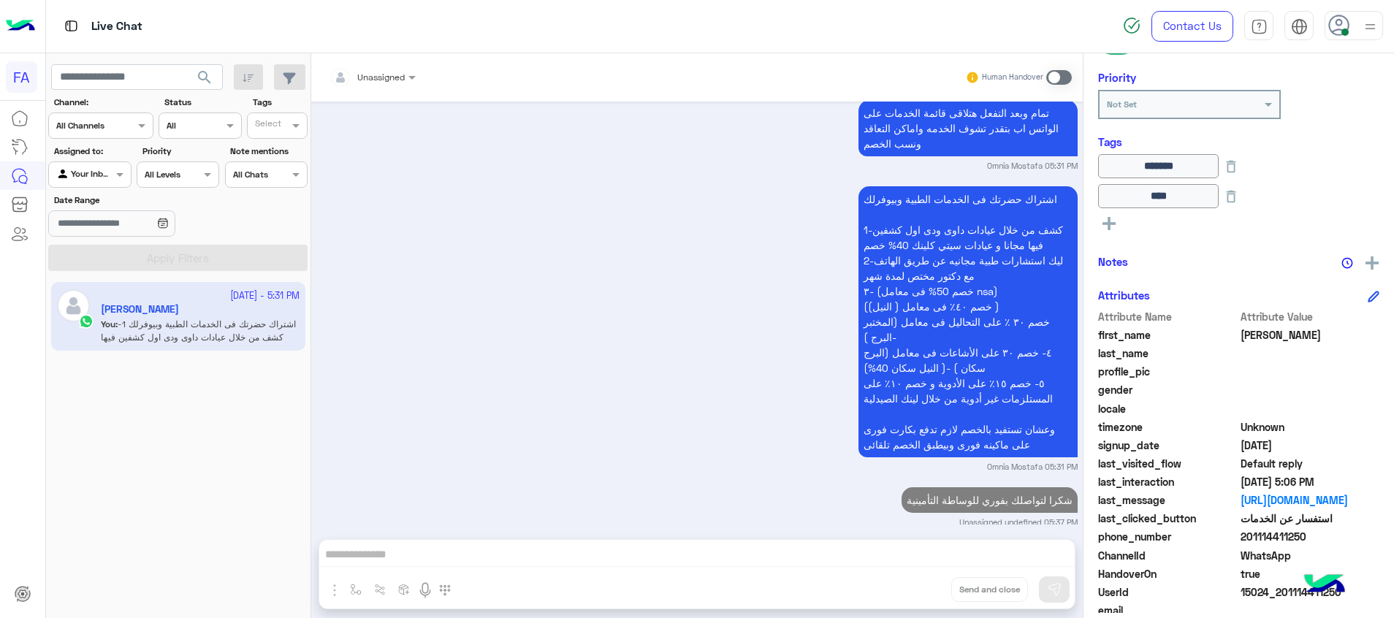
scroll to position [5013, 0]
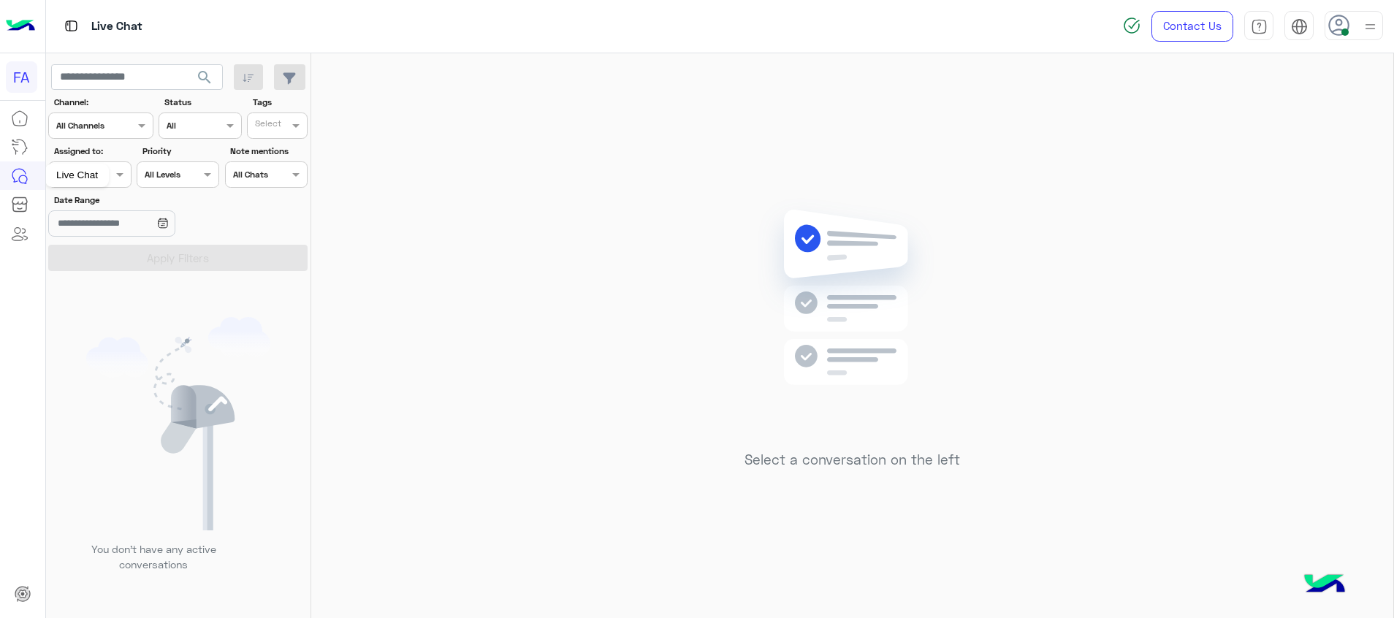
click at [106, 174] on div "Live Chat" at bounding box center [77, 175] width 64 height 23
click at [110, 175] on div at bounding box center [89, 173] width 81 height 14
click at [107, 229] on b "Unassigned" at bounding box center [98, 230] width 56 height 12
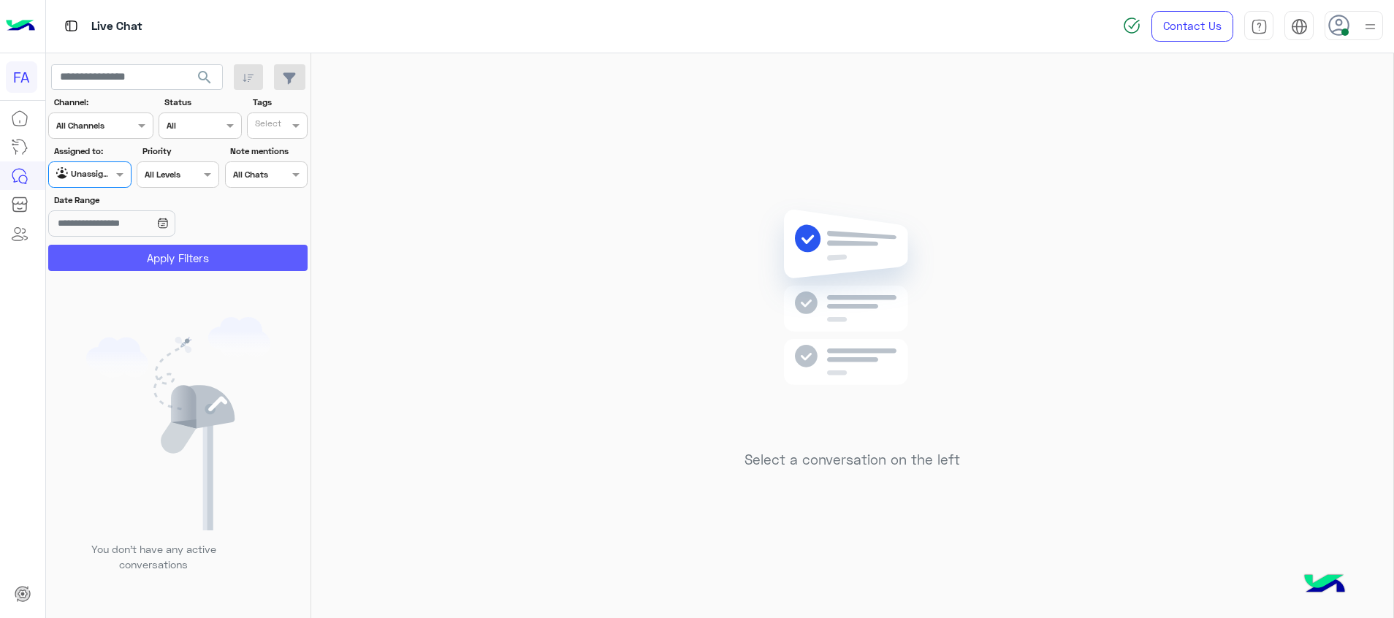
click at [157, 271] on button "Apply Filters" at bounding box center [177, 258] width 259 height 26
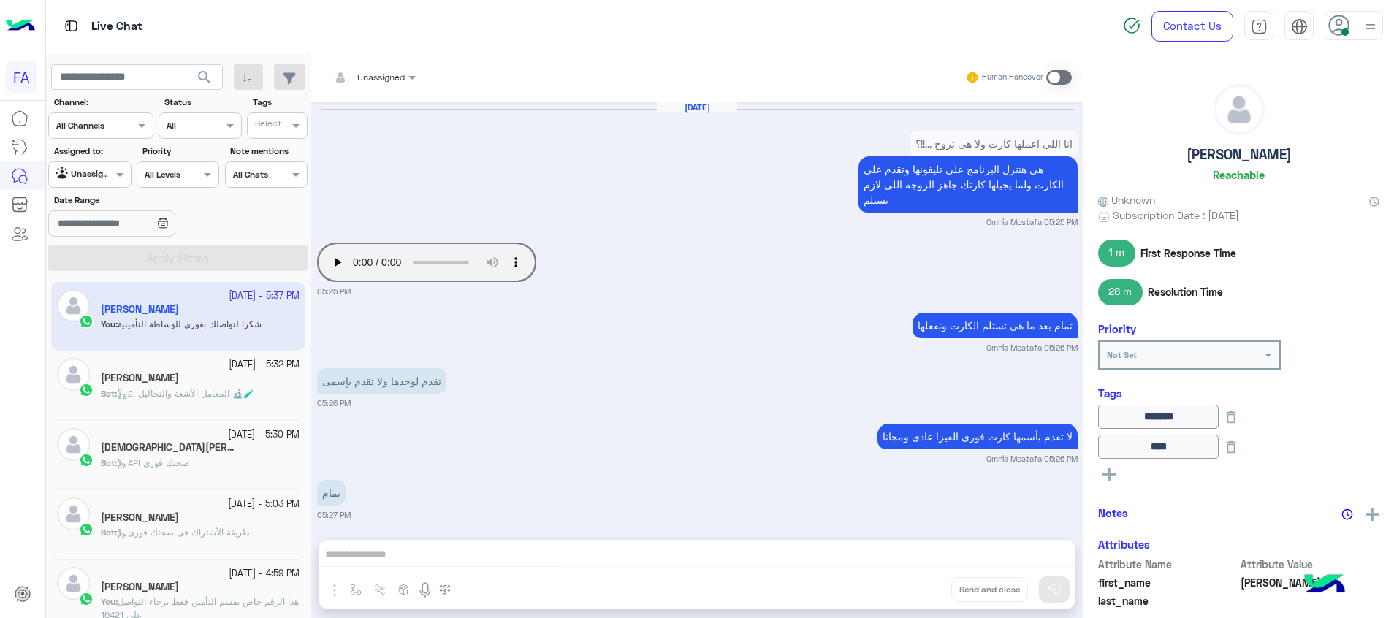
scroll to position [1062, 0]
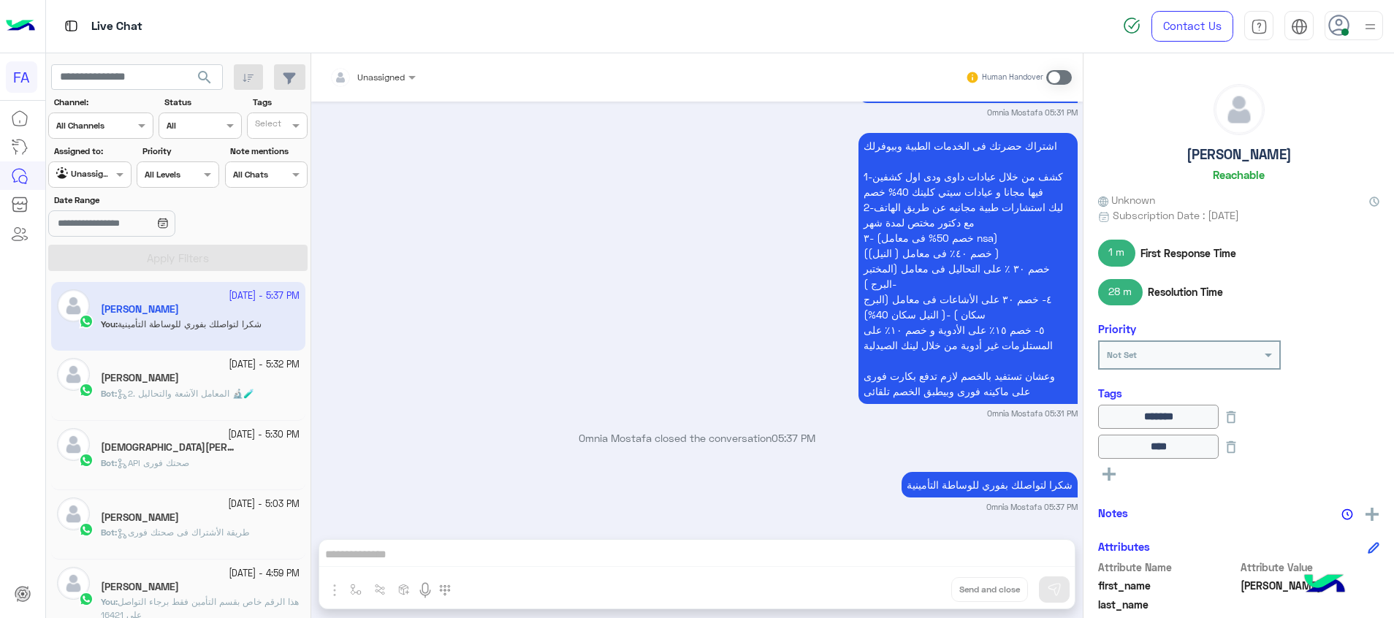
click at [186, 381] on div "Nader Erian" at bounding box center [200, 379] width 199 height 15
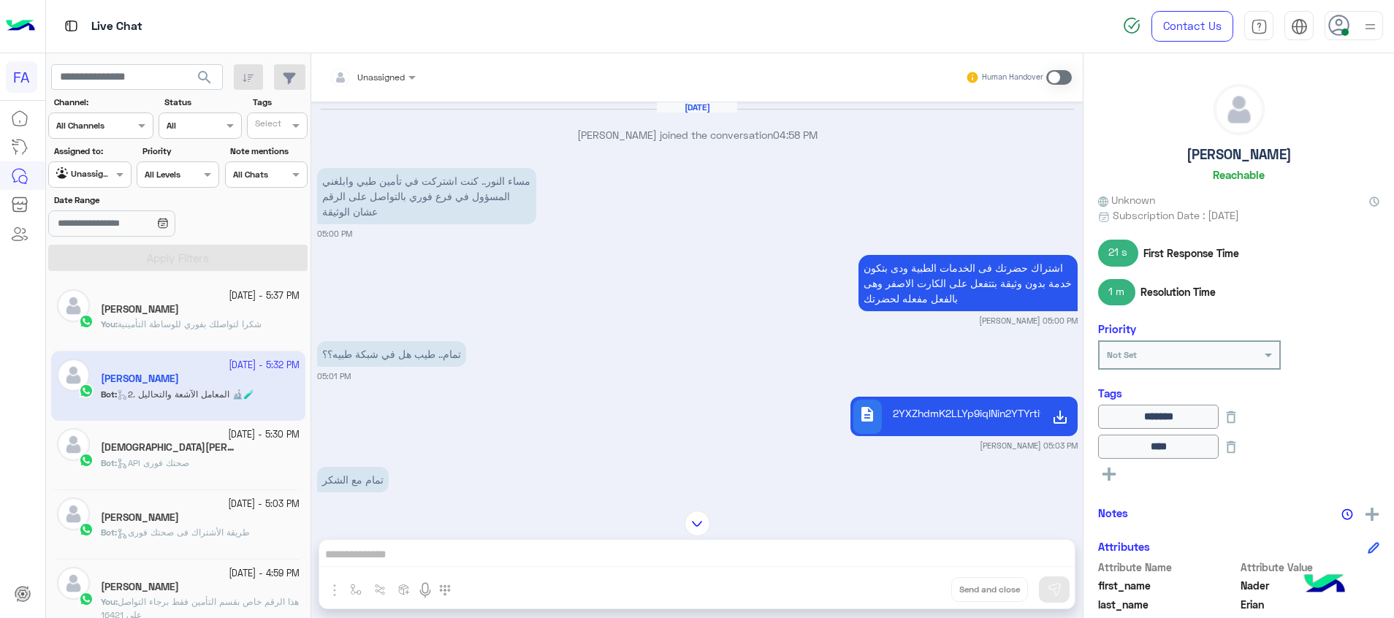
scroll to position [1340, 0]
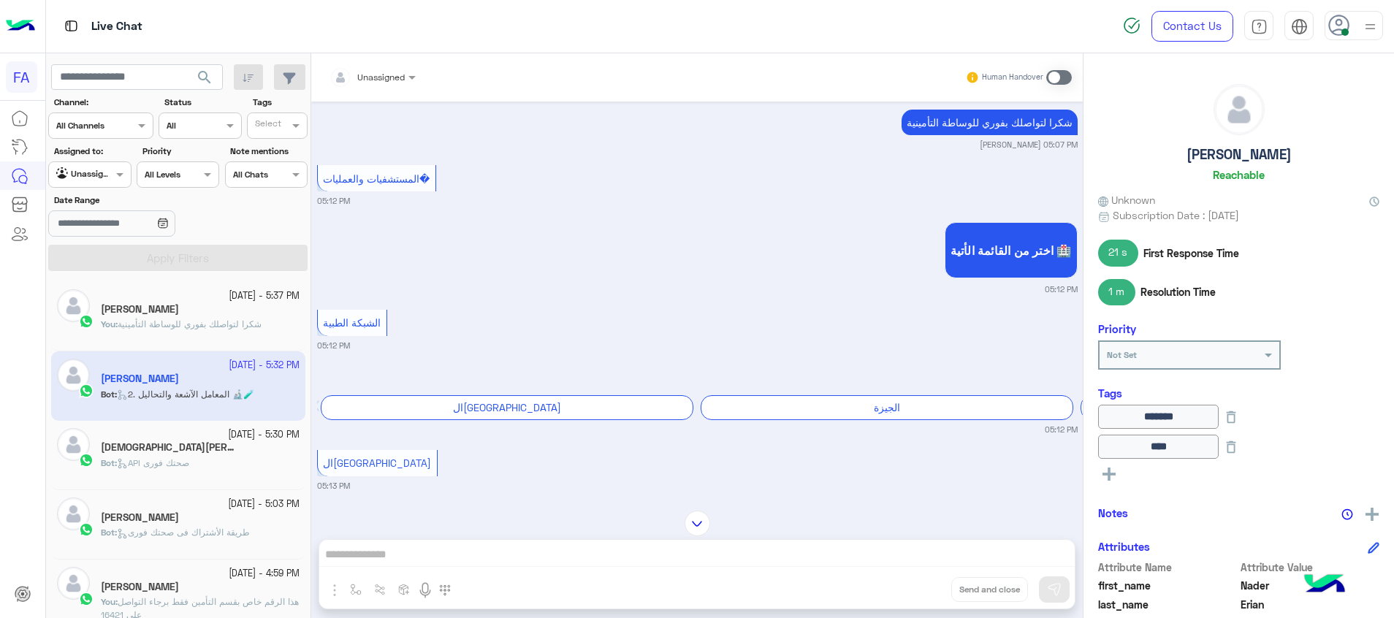
click at [278, 464] on div "Bot : API صحتك فورى" at bounding box center [200, 470] width 199 height 26
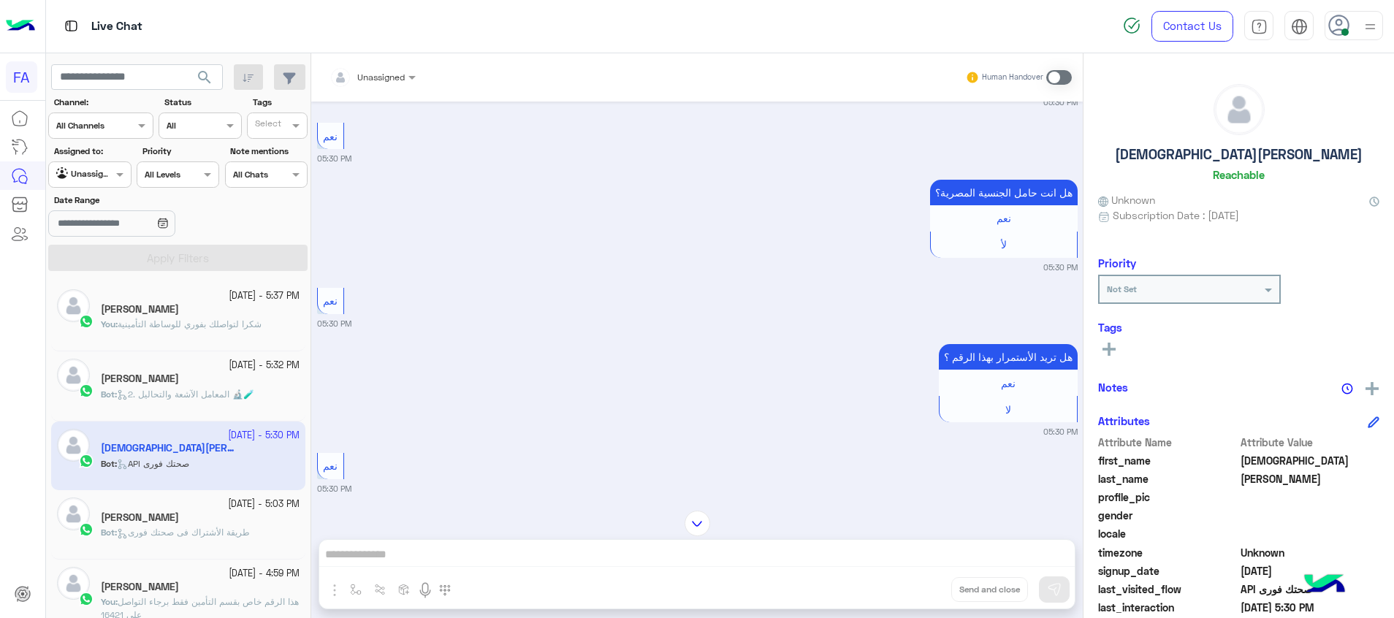
scroll to position [1160, 0]
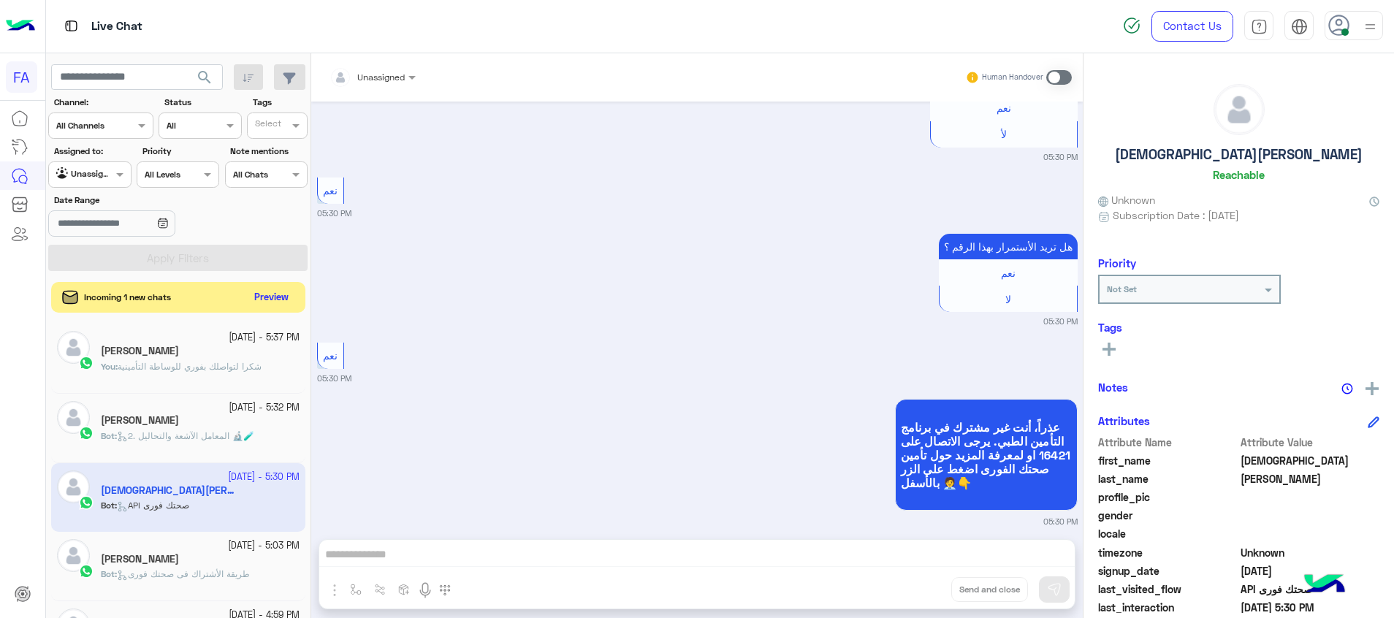
click at [273, 296] on button "Preview" at bounding box center [271, 298] width 45 height 20
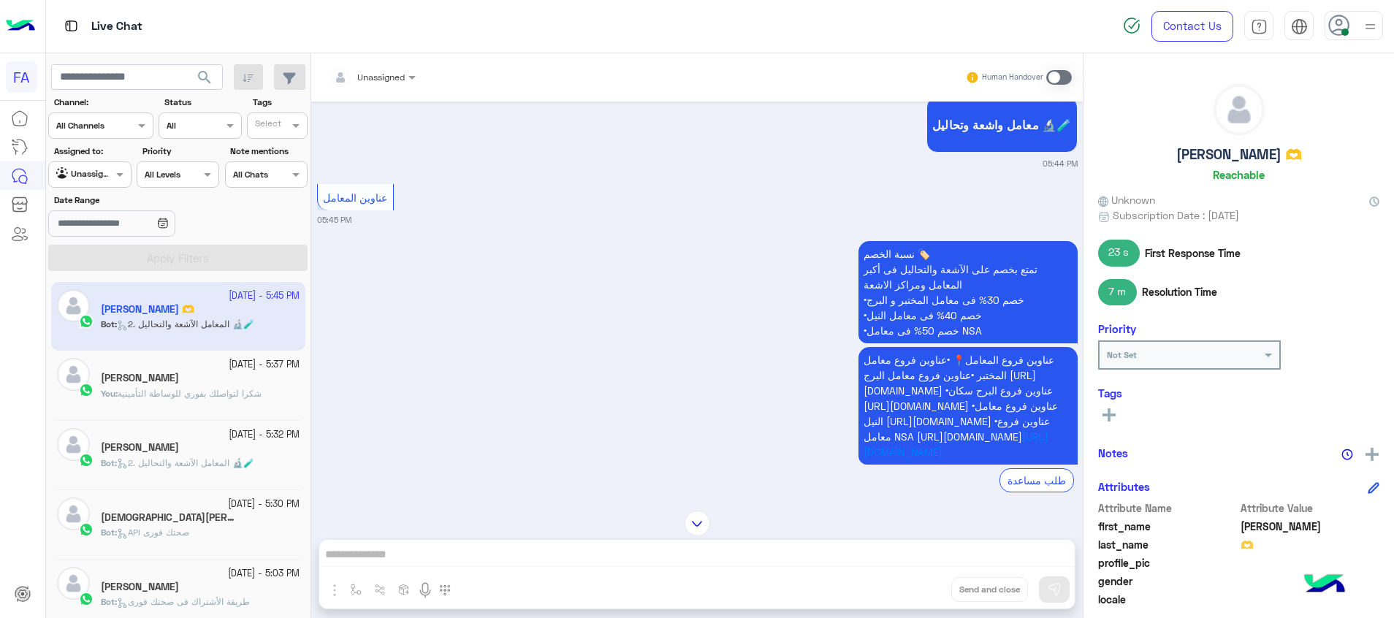
scroll to position [1593, 0]
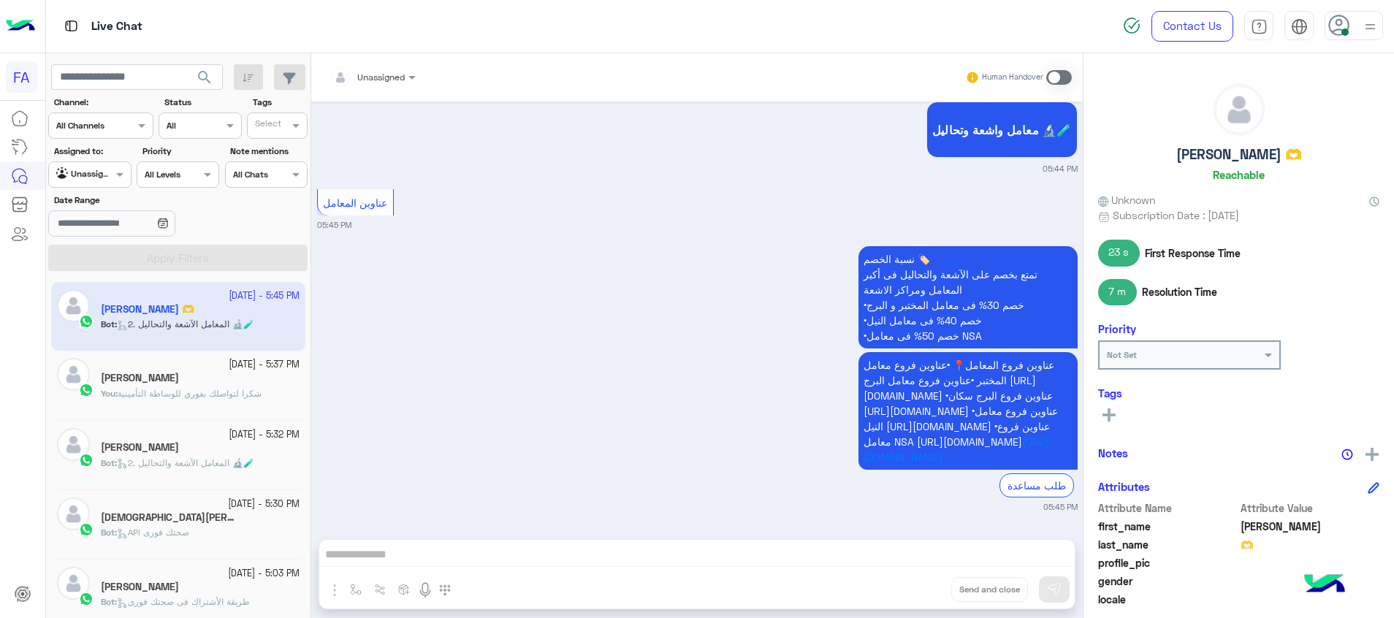
click at [89, 170] on input "text" at bounding box center [73, 173] width 34 height 13
click at [105, 256] on b "Your Inbox" at bounding box center [95, 259] width 51 height 12
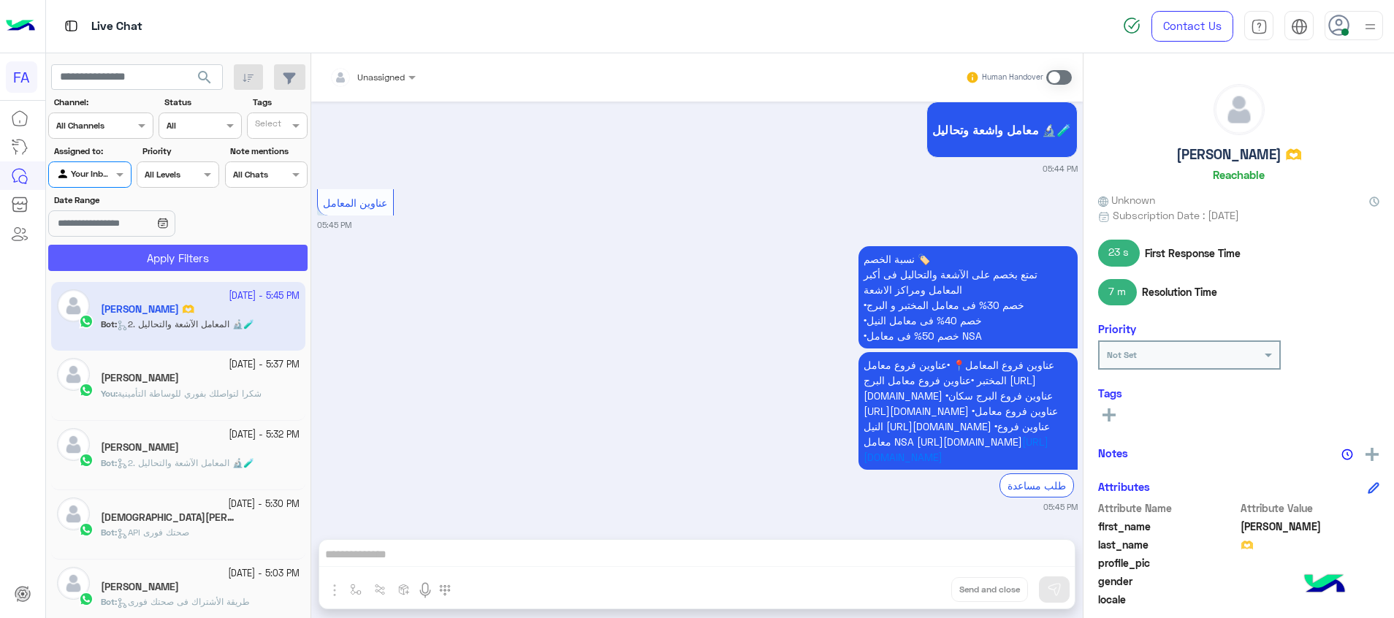
click at [118, 256] on button "Apply Filters" at bounding box center [177, 258] width 259 height 26
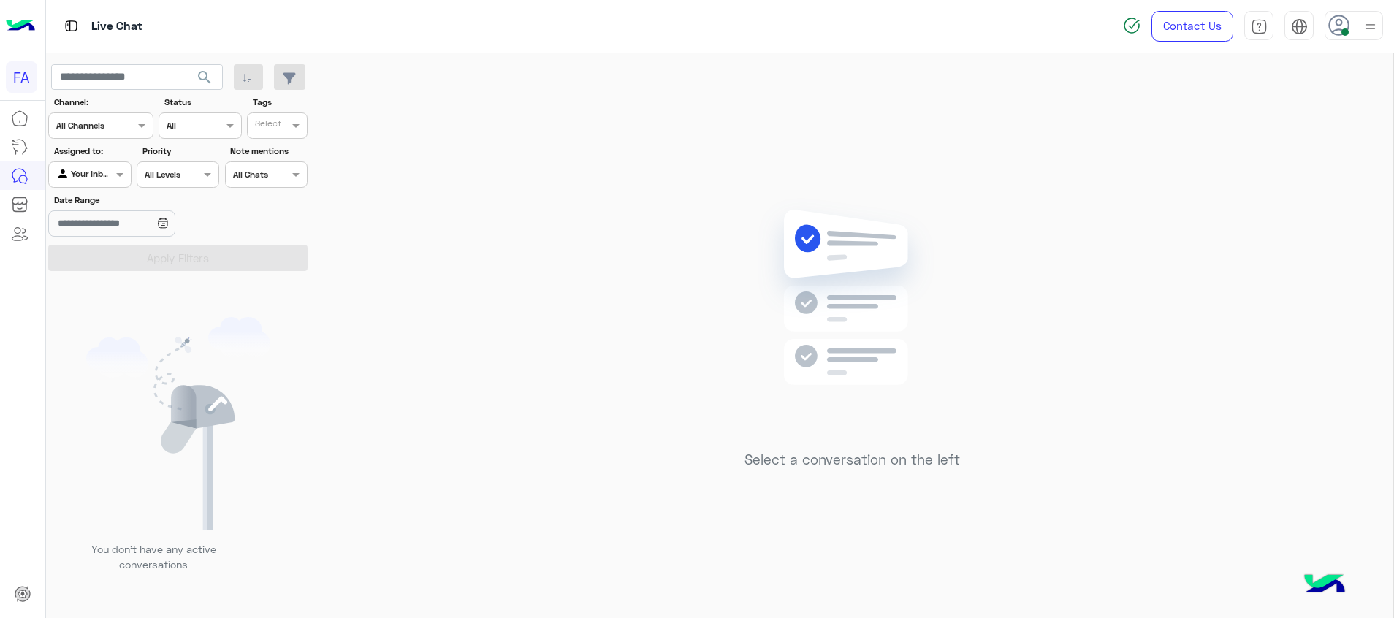
click at [1342, 34] on span at bounding box center [1344, 31] width 7 height 7
